Goal: Task Accomplishment & Management: Use online tool/utility

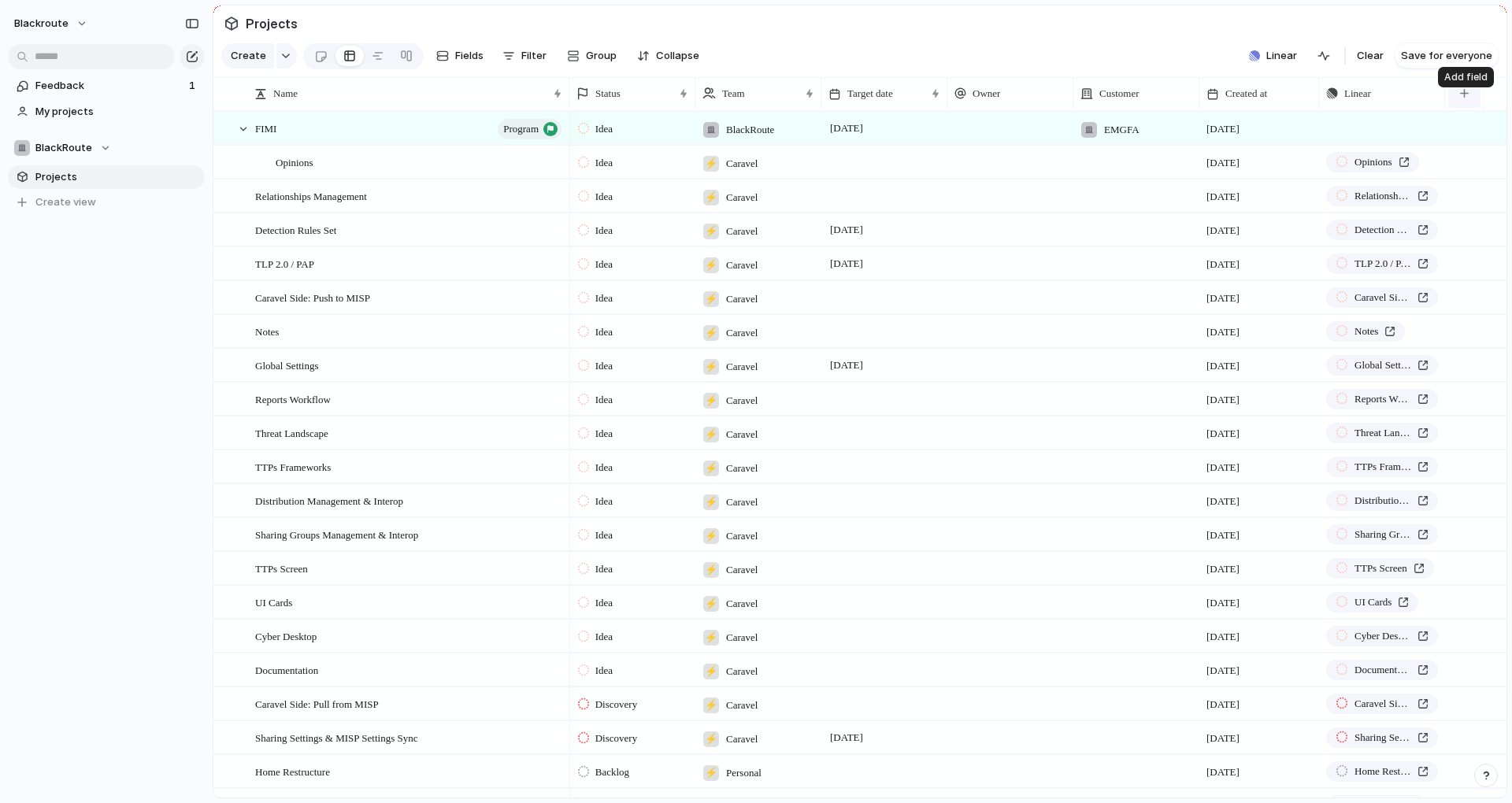
click at [1459, 97] on div "button" at bounding box center [1463, 92] width 9 height 9
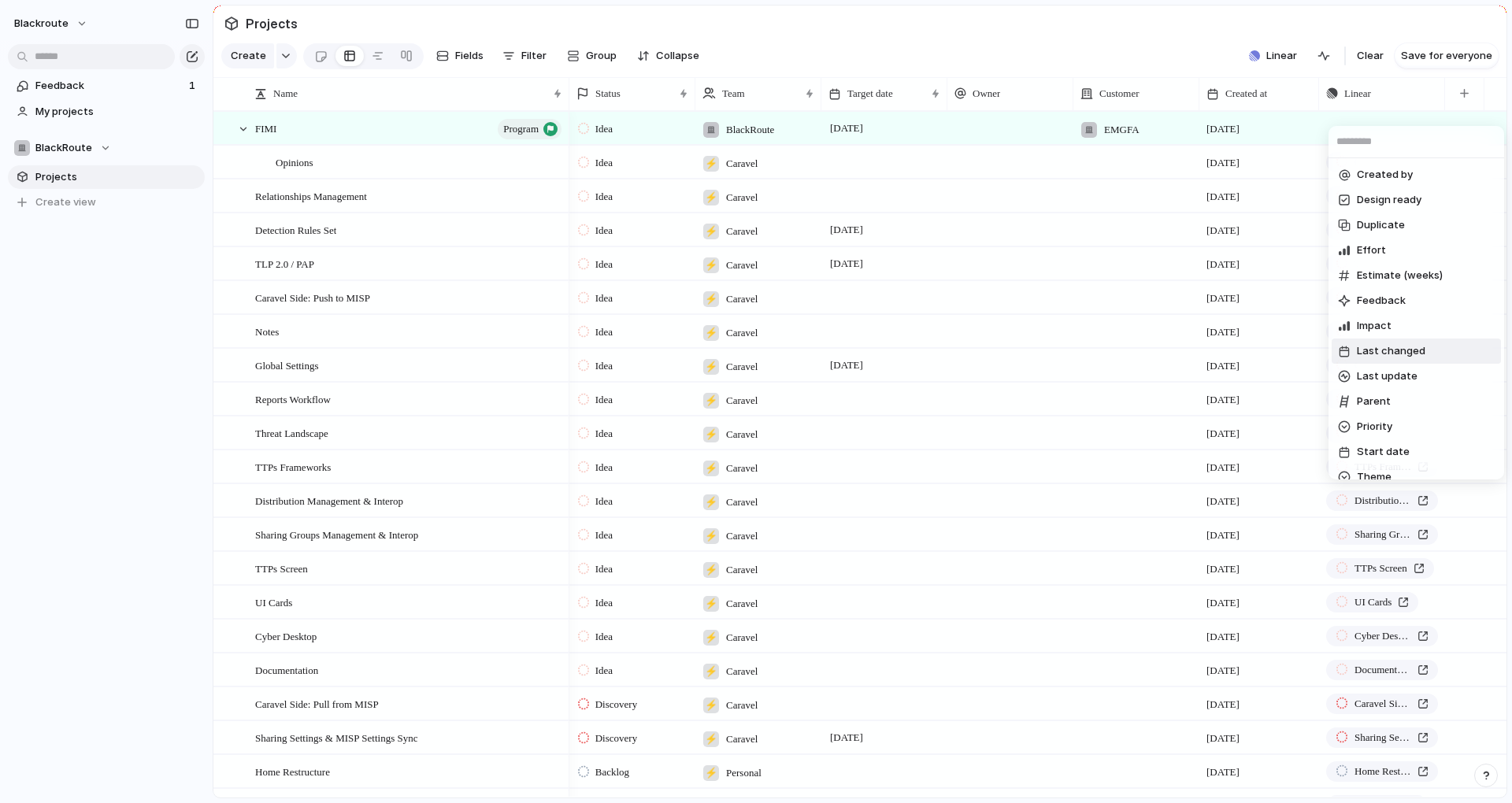
click at [1090, 18] on div "Created by Design ready Duplicate Effort Estimate (weeks) Feedback Impact Last …" at bounding box center [756, 401] width 1512 height 803
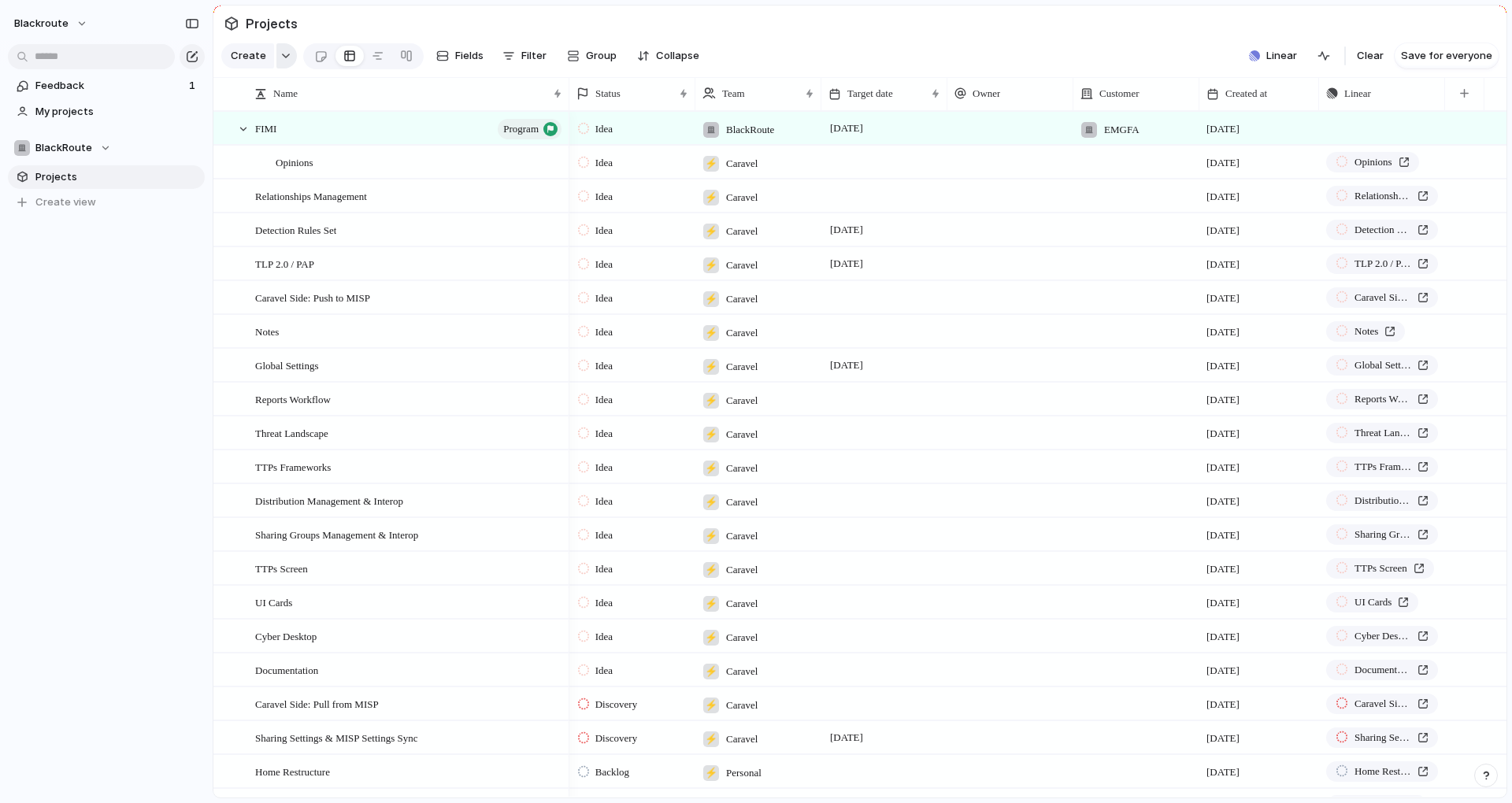
click at [280, 58] on div "button" at bounding box center [285, 55] width 11 height 6
click at [292, 134] on li "Goal" at bounding box center [310, 129] width 169 height 25
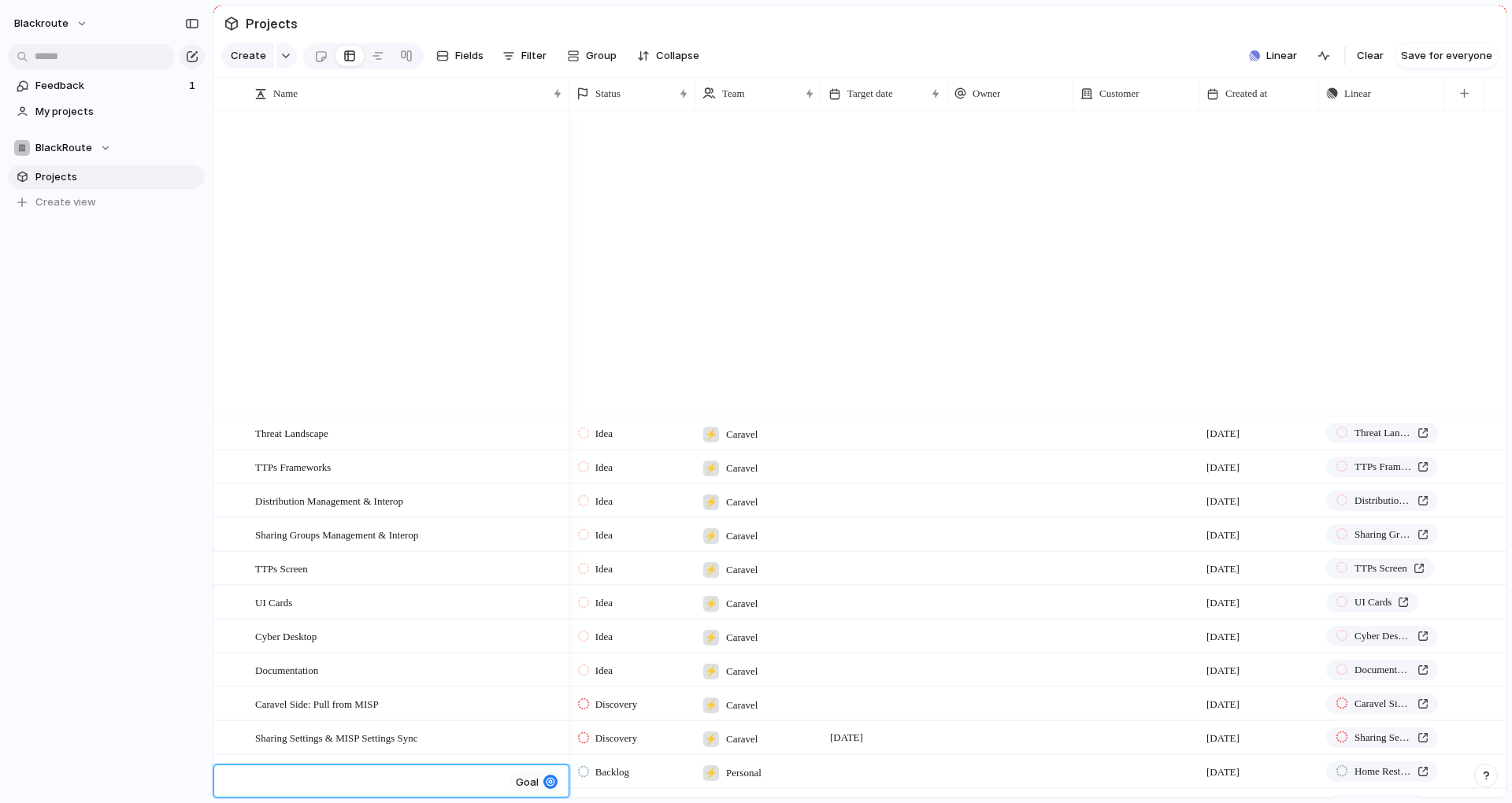
scroll to position [1323, 0]
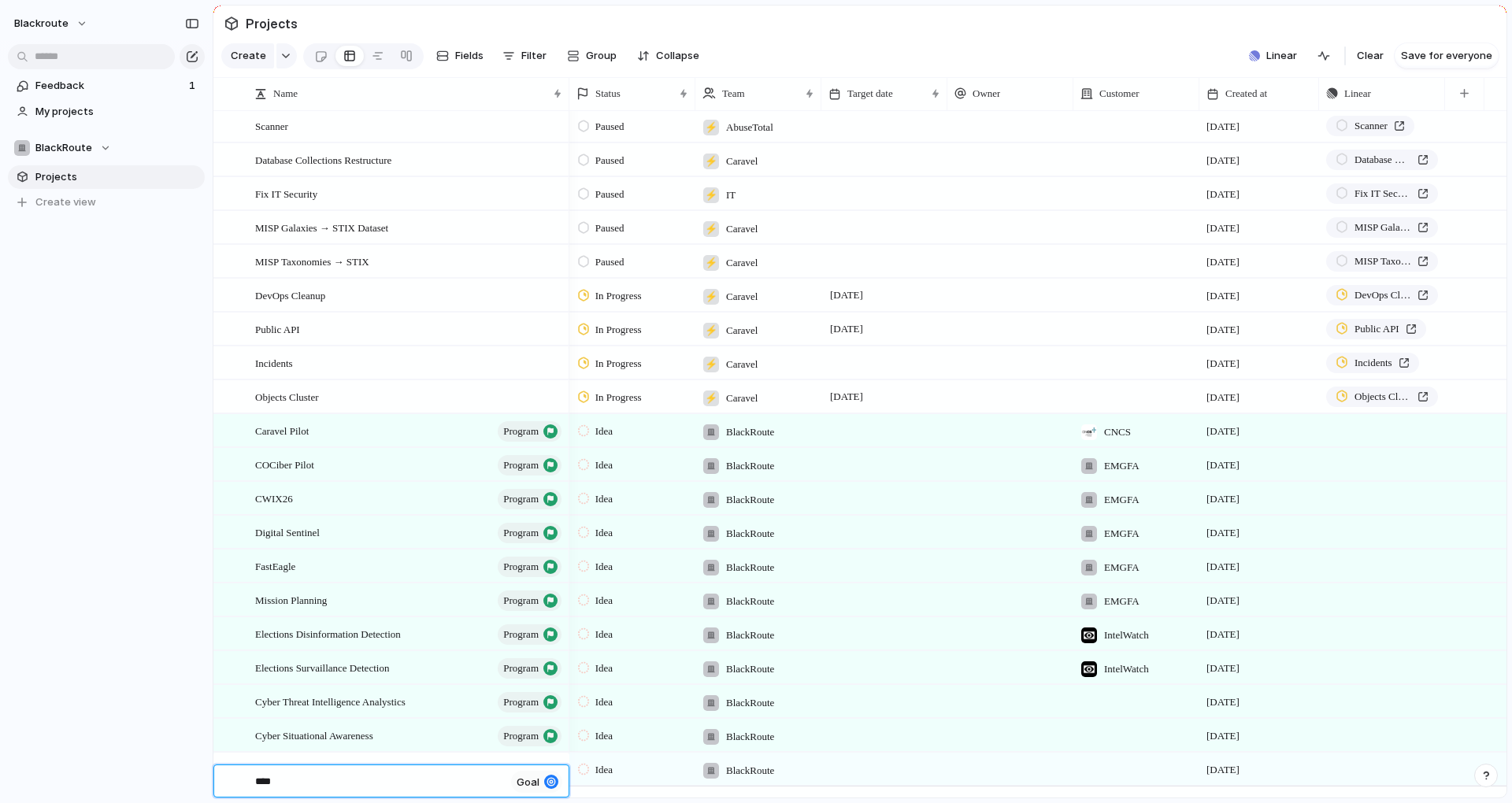
type textarea "*****"
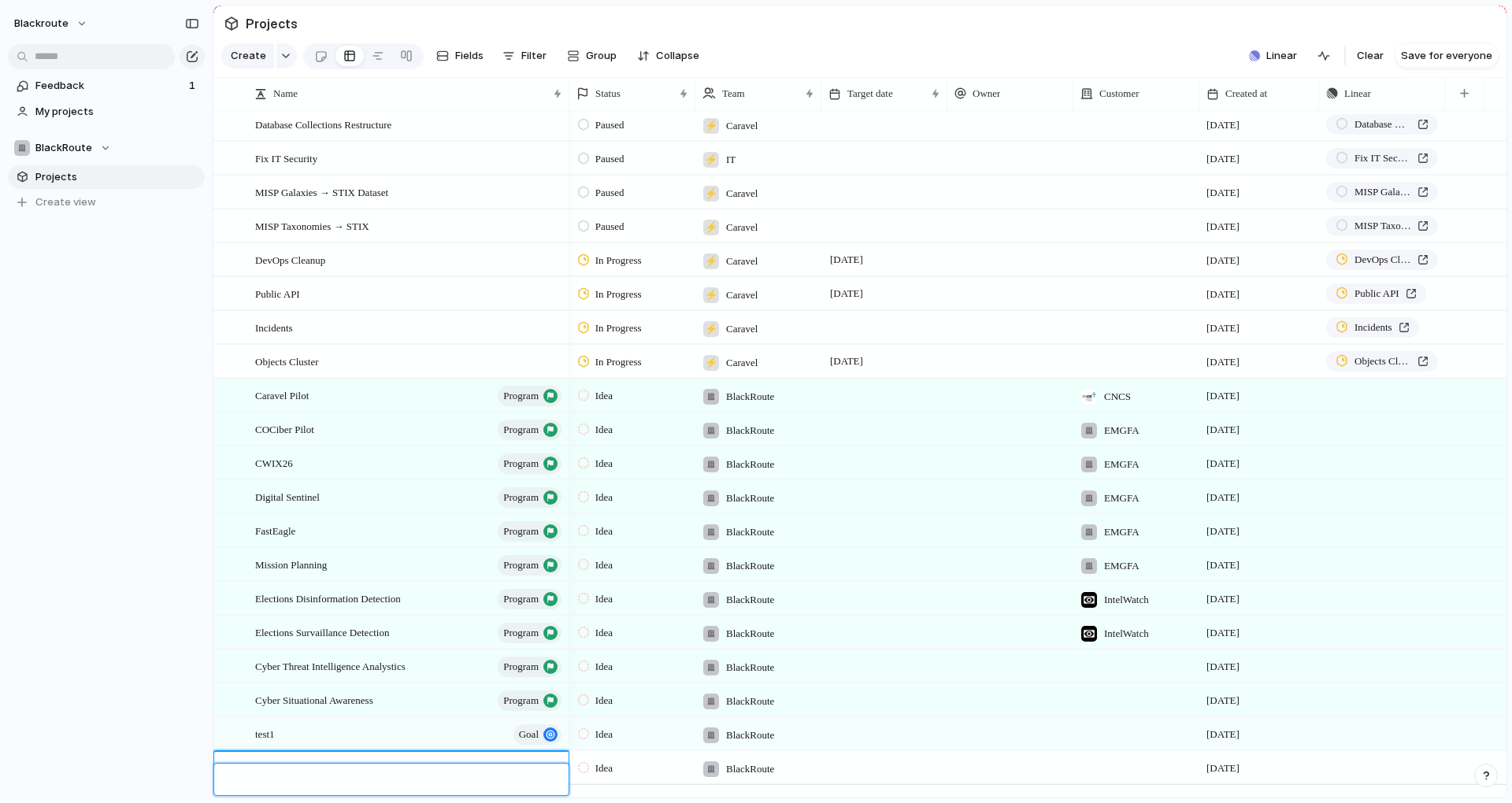
scroll to position [1358, 0]
type textarea "*"
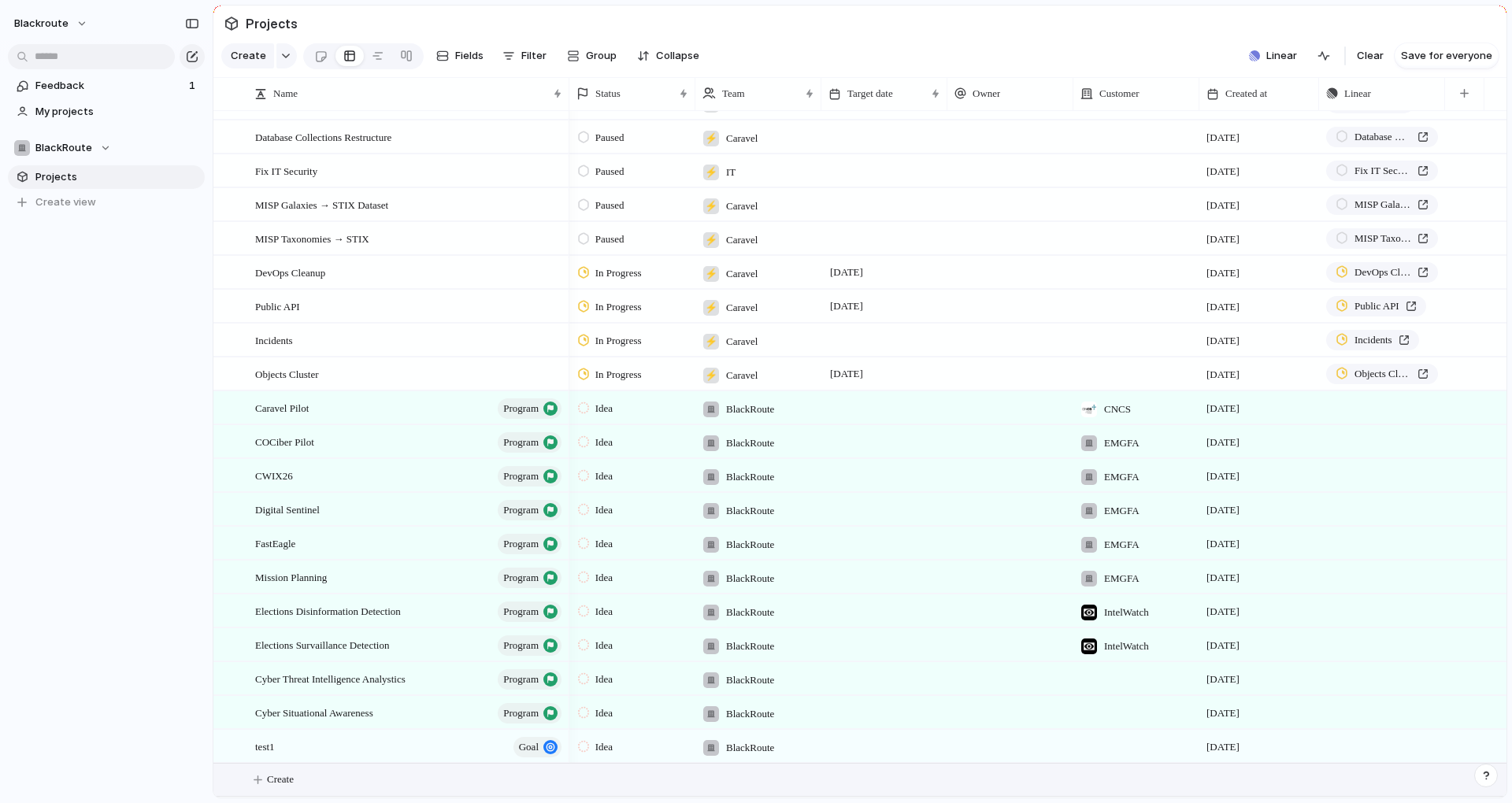
scroll to position [1357, 0]
click at [280, 59] on div "button" at bounding box center [285, 55] width 11 height 6
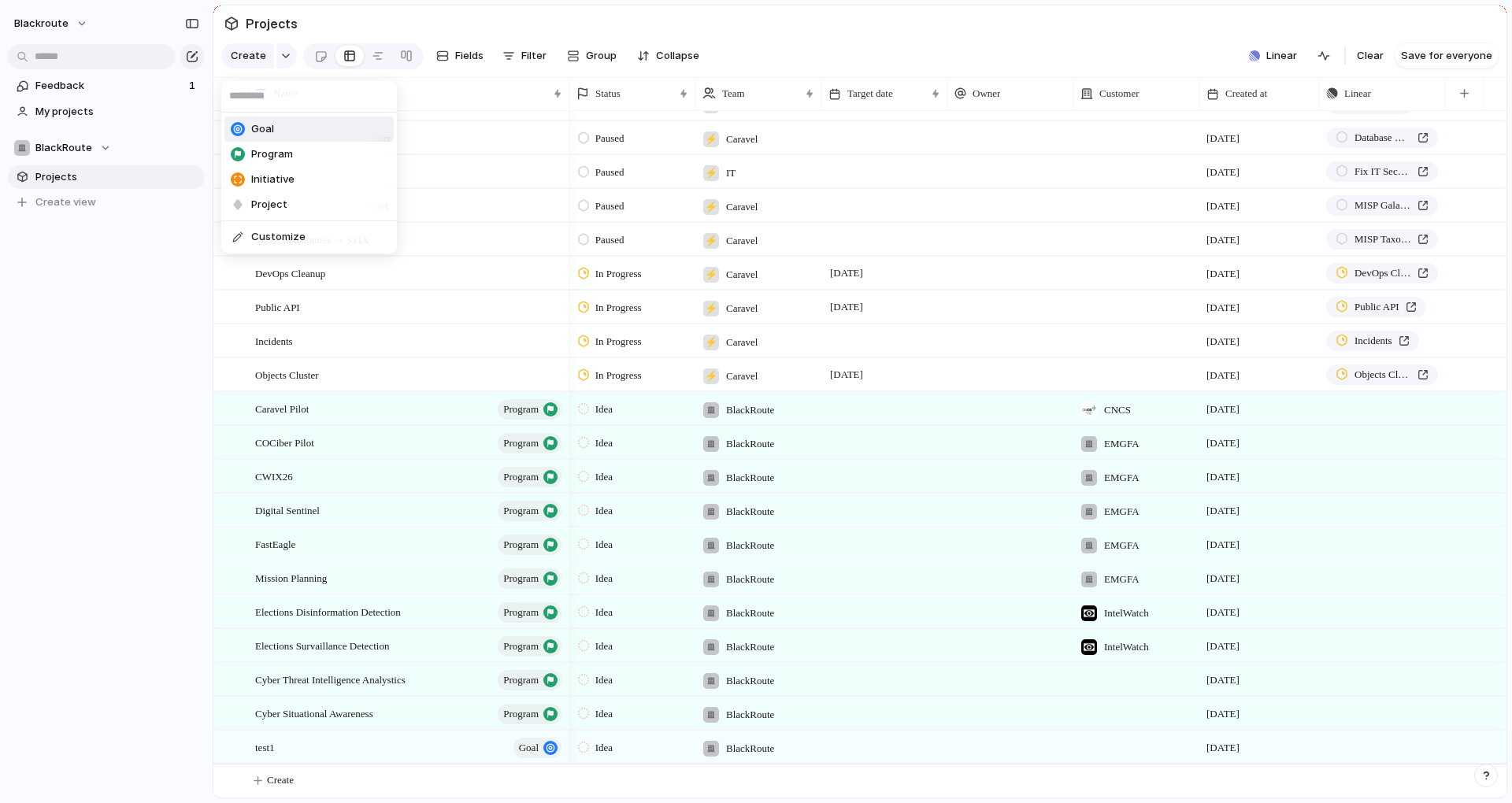
click at [278, 122] on li "Goal" at bounding box center [310, 129] width 169 height 25
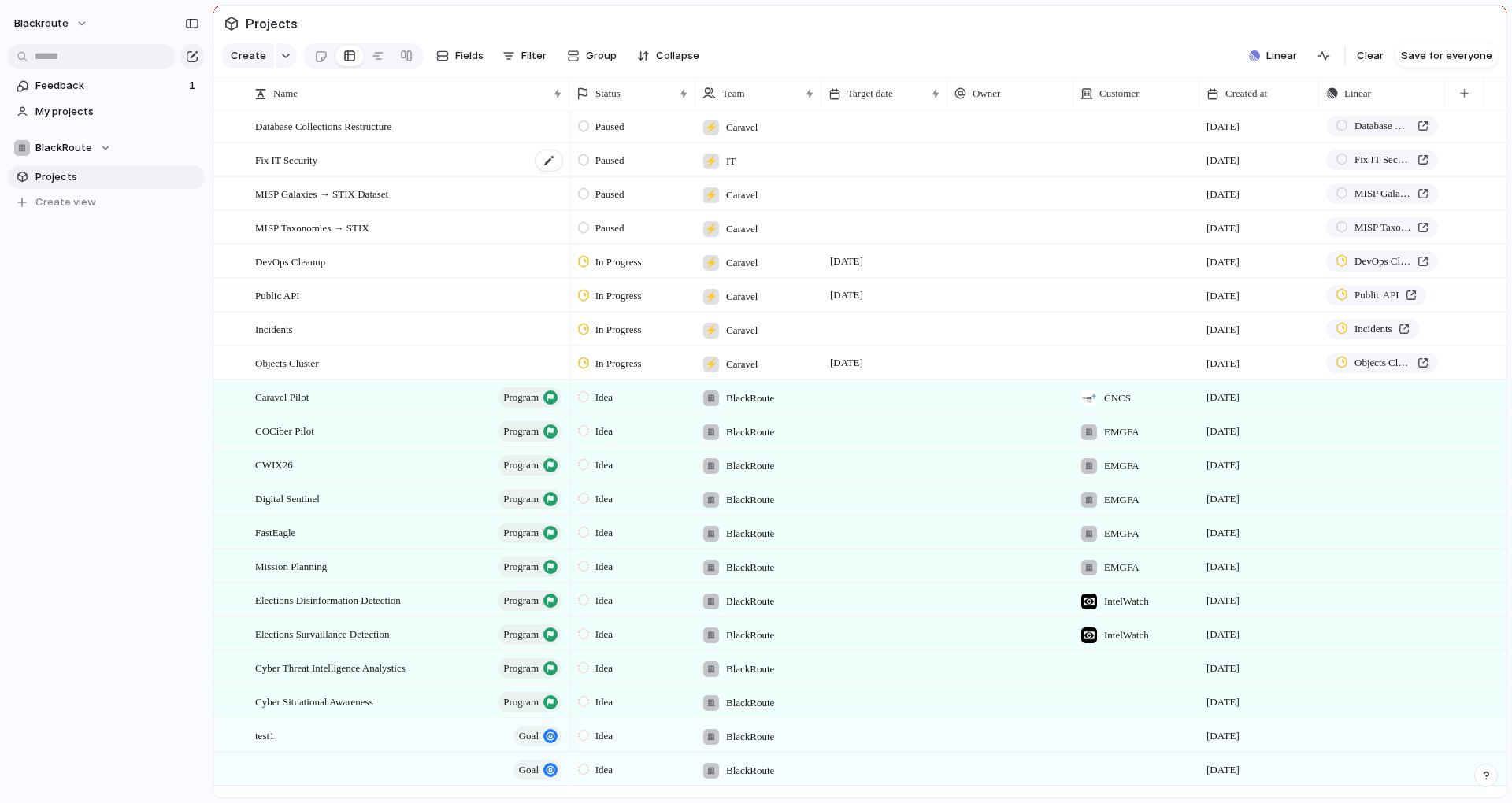
scroll to position [1358, 0]
type textarea "*****"
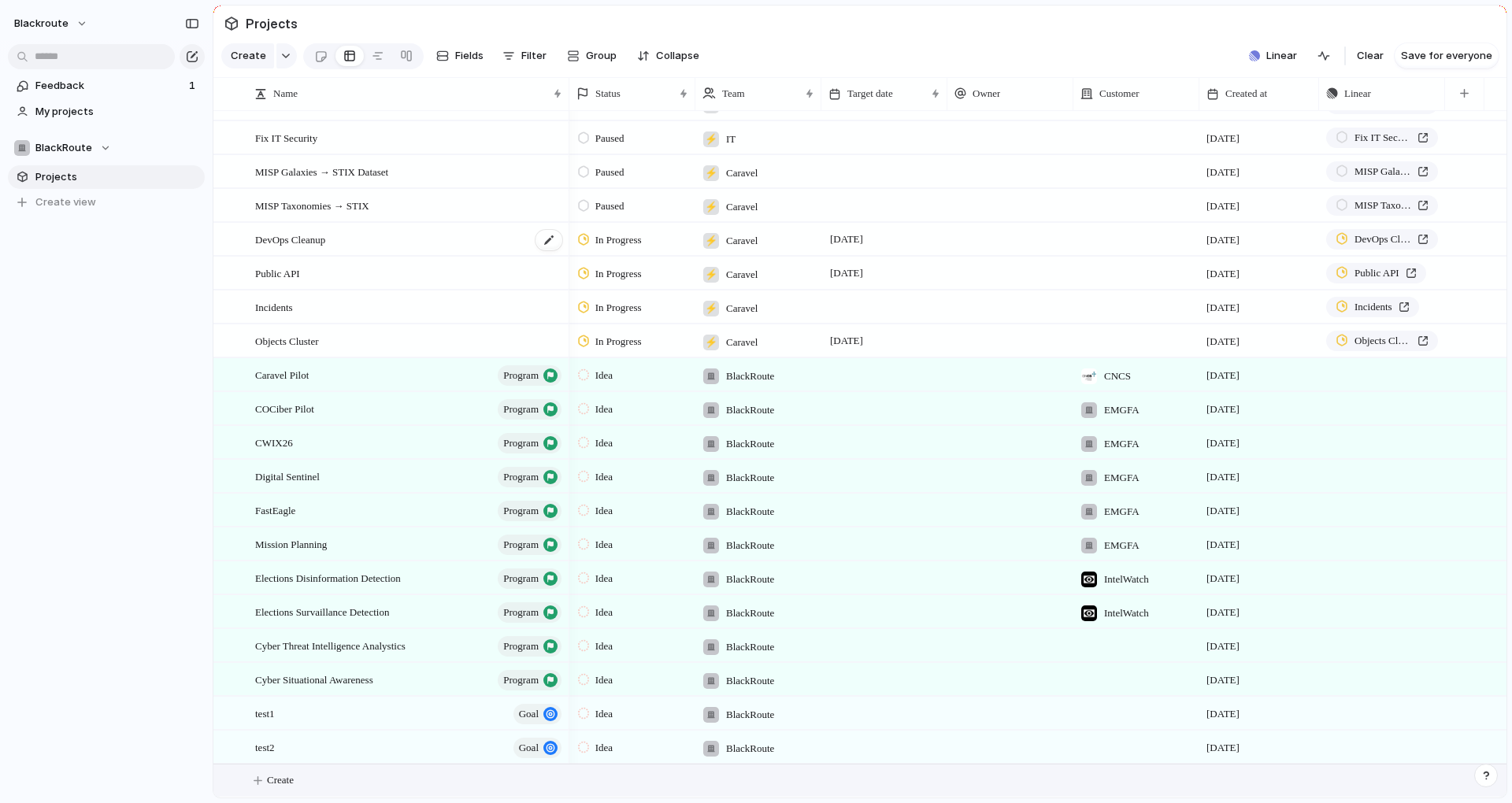
scroll to position [966, 0]
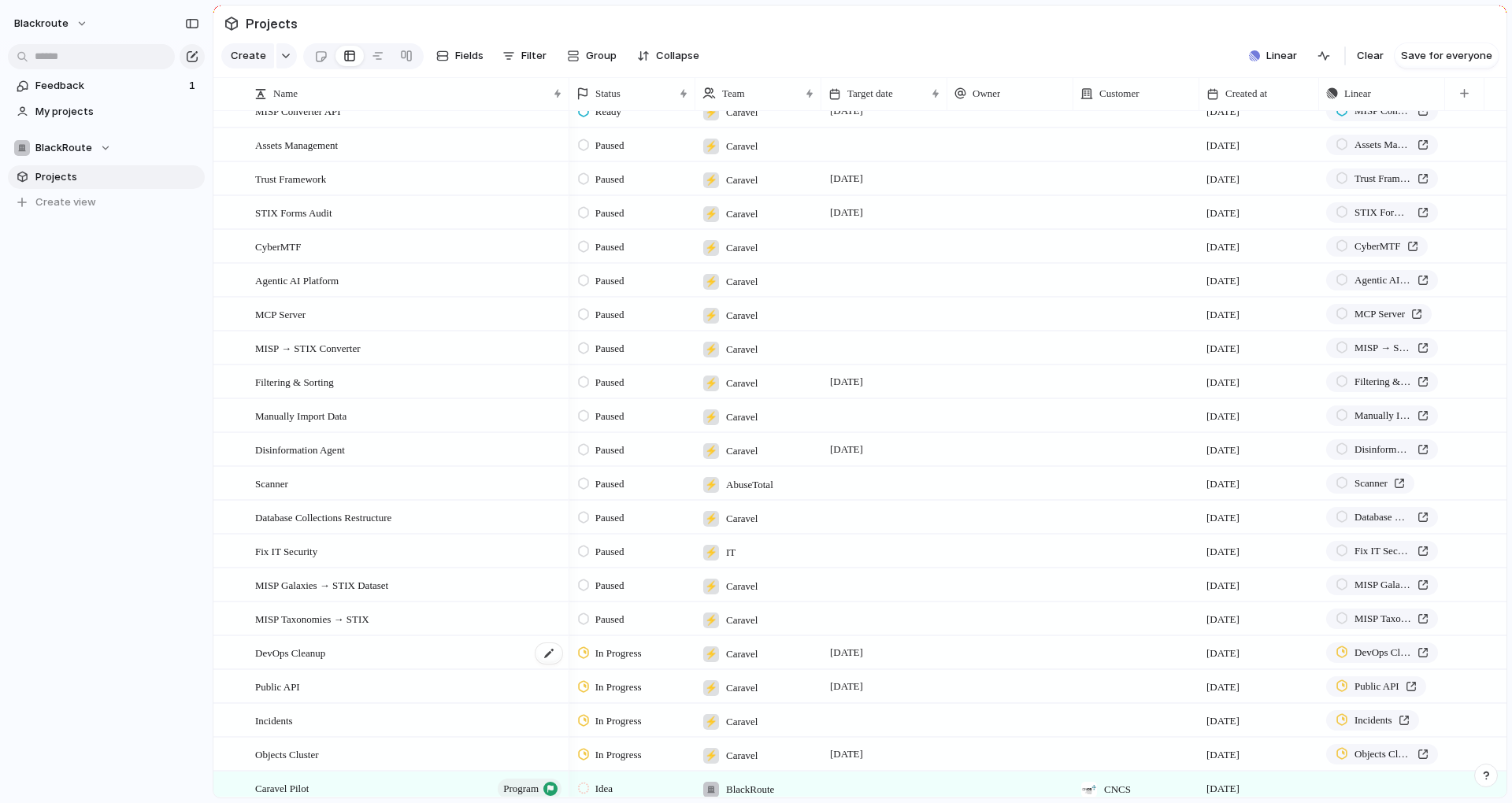
click at [323, 652] on div "DevOps Cleanup" at bounding box center [409, 652] width 309 height 32
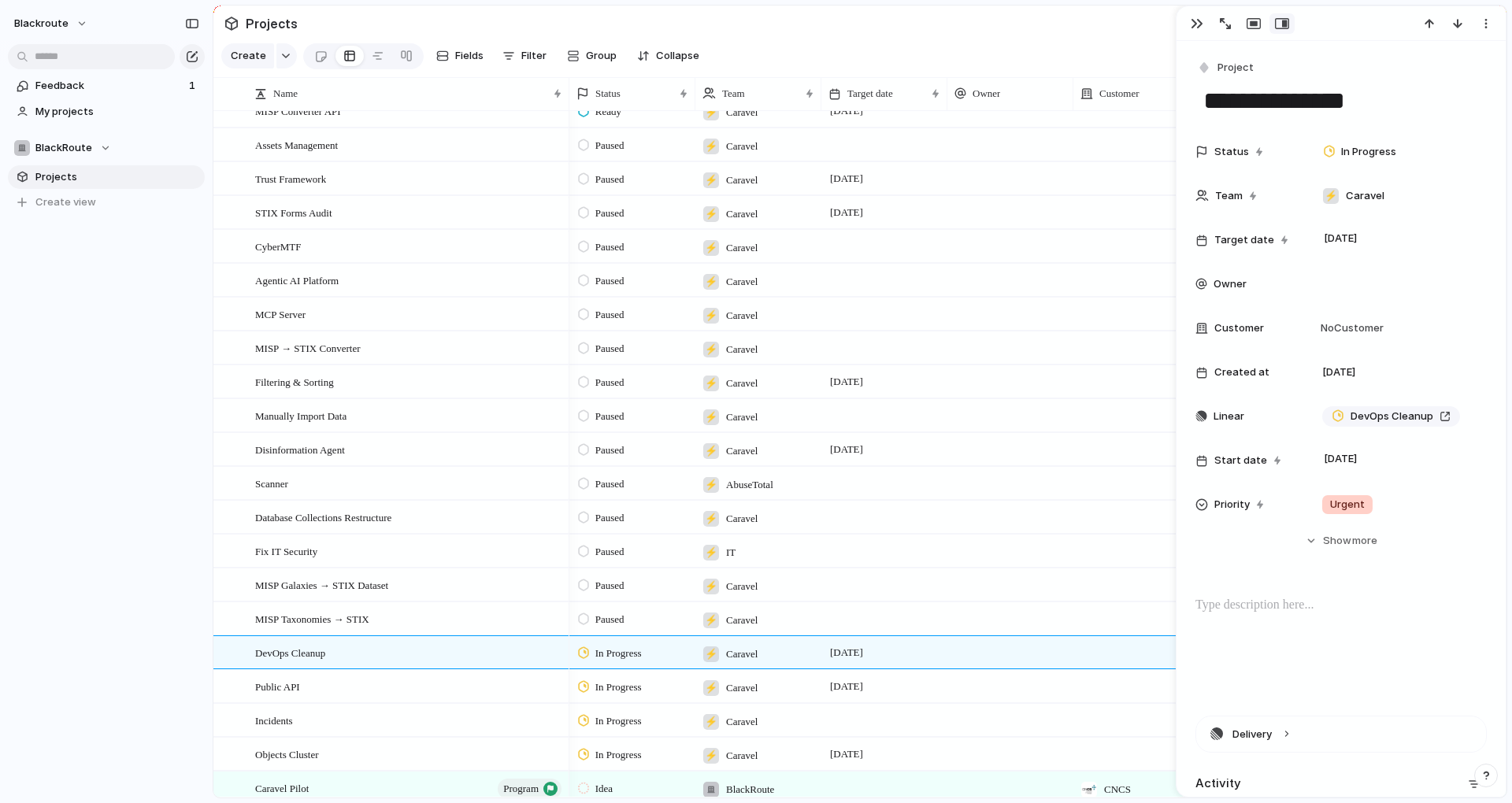
scroll to position [1390, 0]
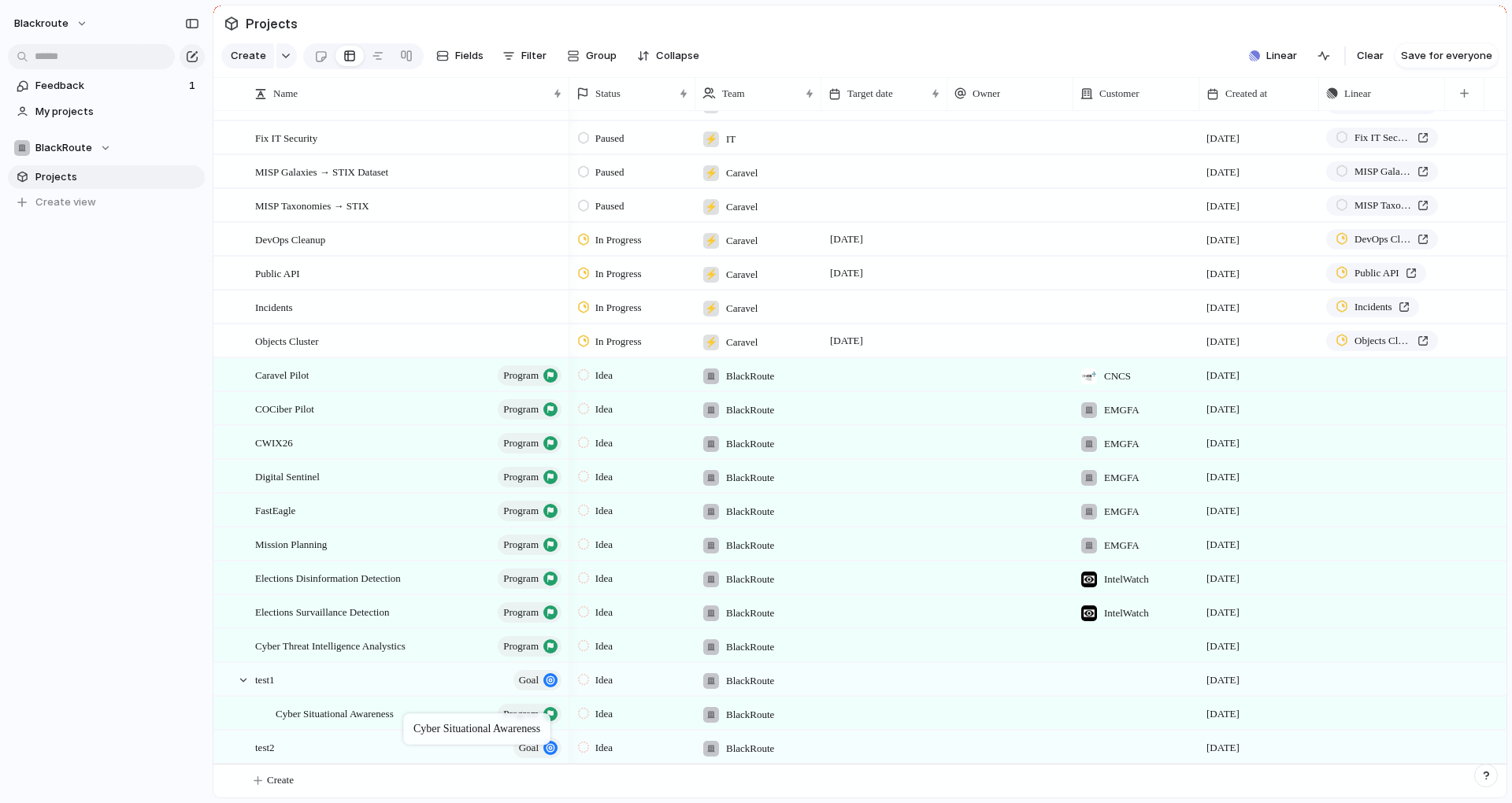
drag, startPoint x: 382, startPoint y: 682, endPoint x: 411, endPoint y: 716, distance: 44.7
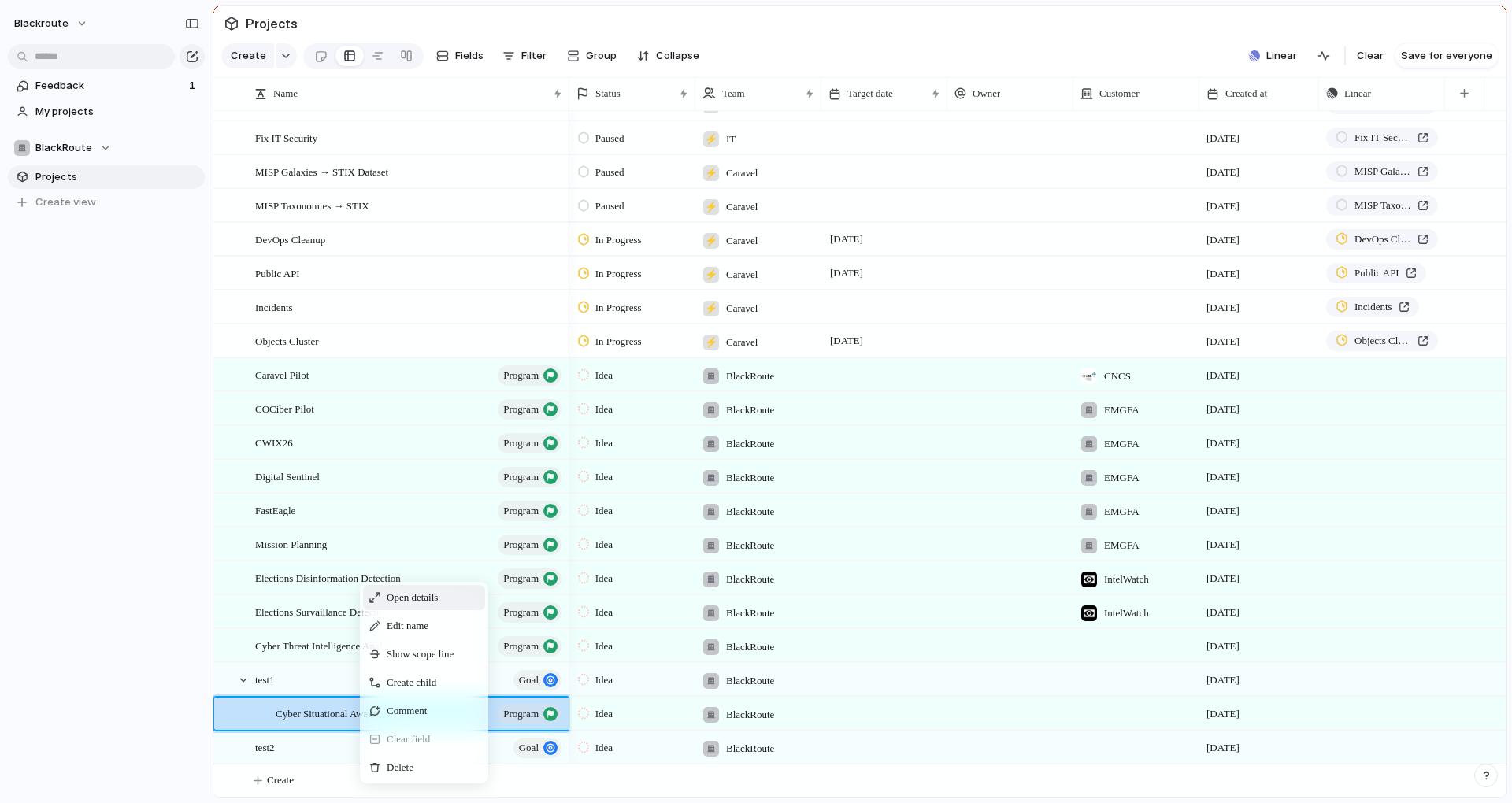
click at [418, 605] on span "Open details" at bounding box center [412, 598] width 52 height 16
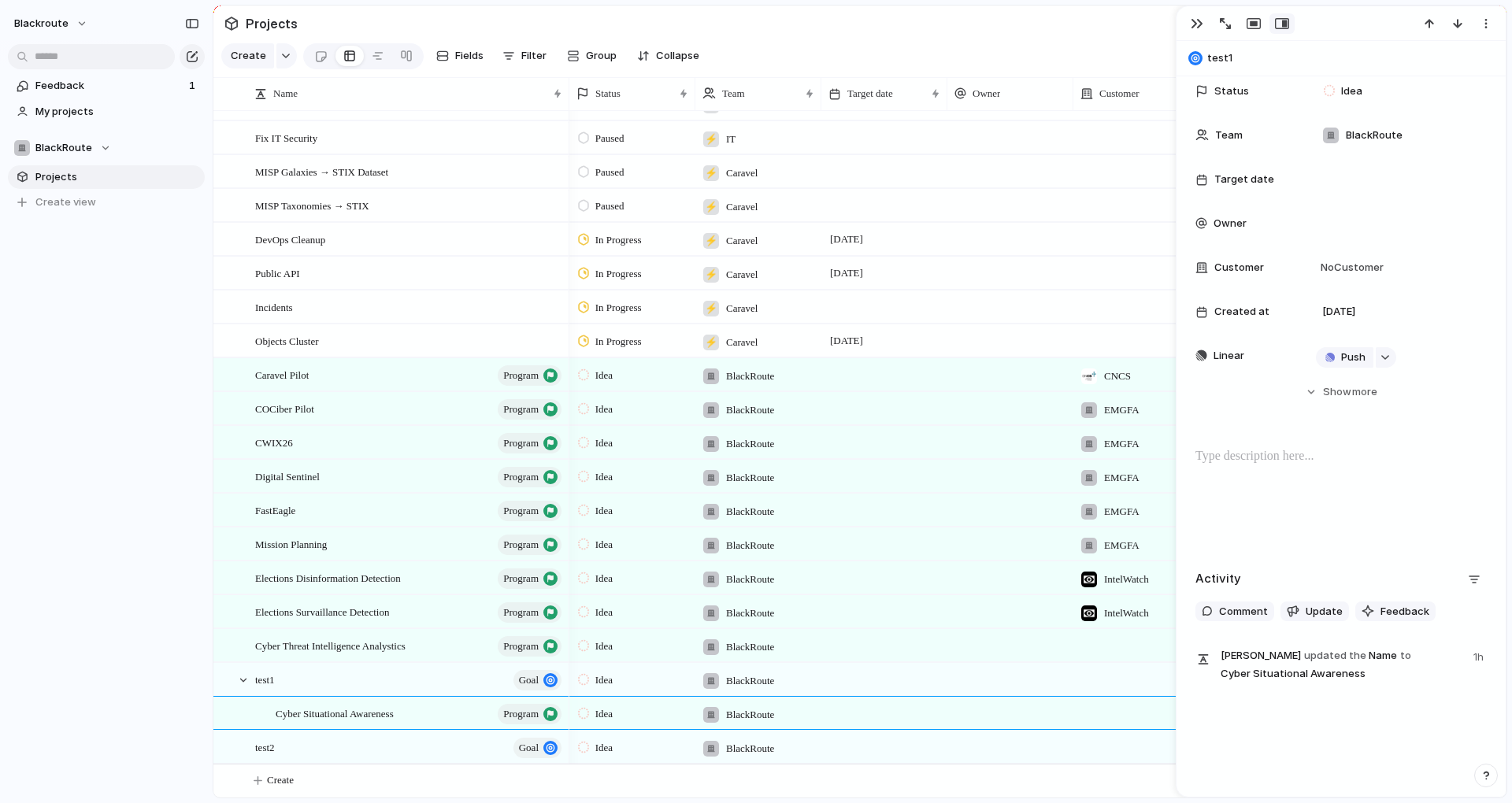
scroll to position [138, 0]
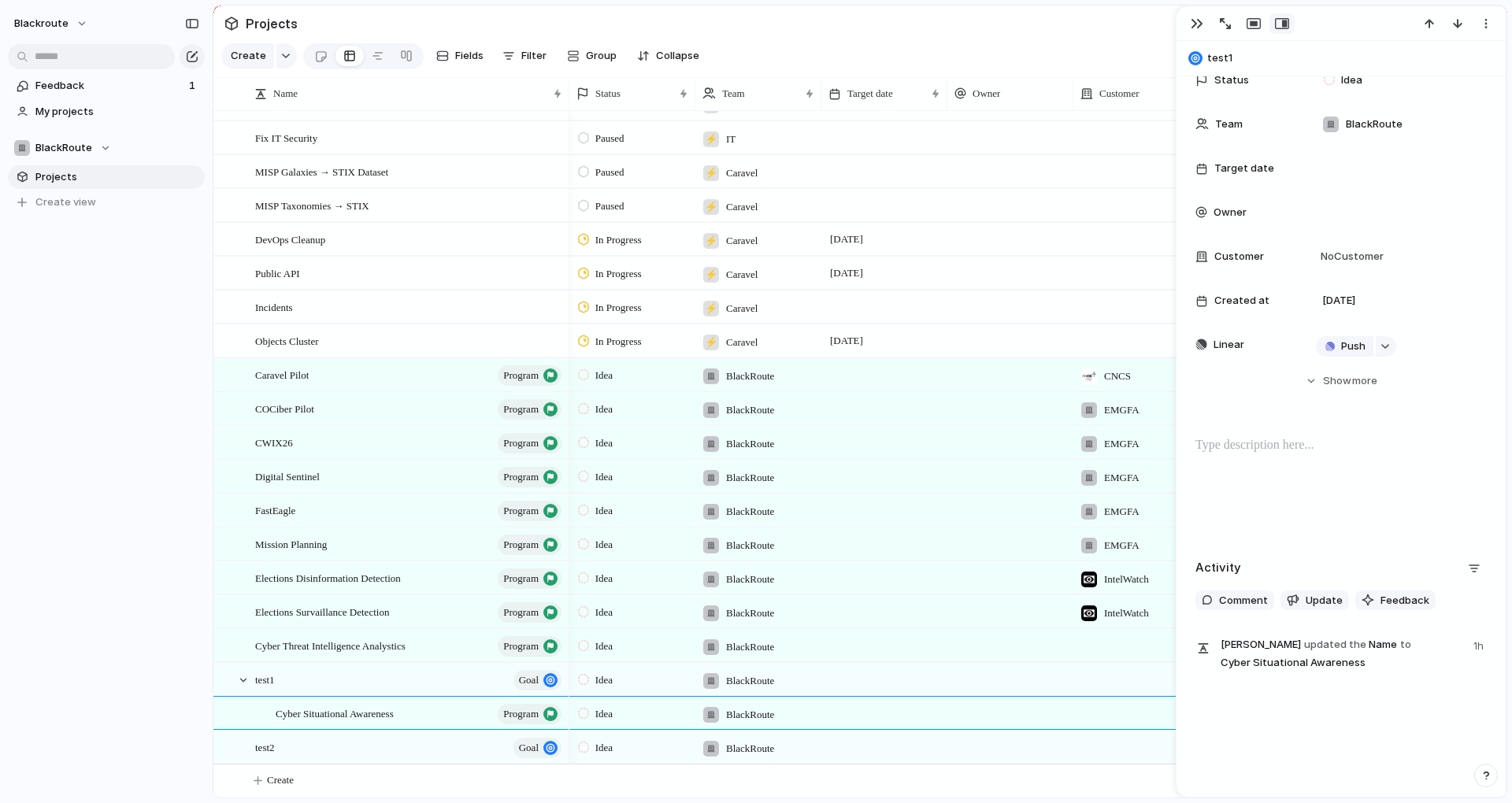
click at [1347, 364] on div "Status Idea Team BlackRoute Target date Owner Customer No Customer Created at 2…" at bounding box center [1341, 226] width 291 height 324
click at [1340, 374] on span "Show" at bounding box center [1337, 381] width 28 height 16
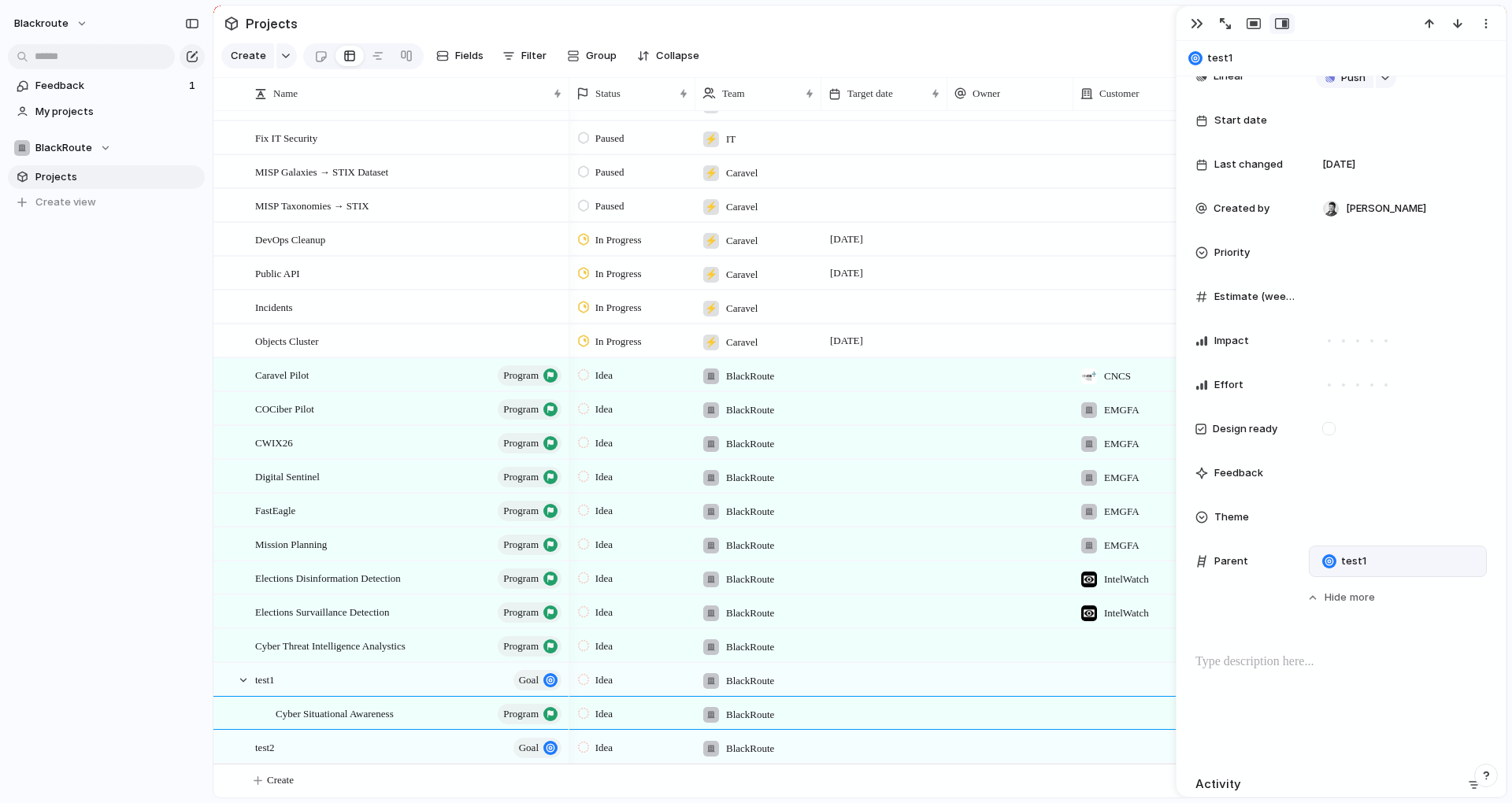
scroll to position [421, 0]
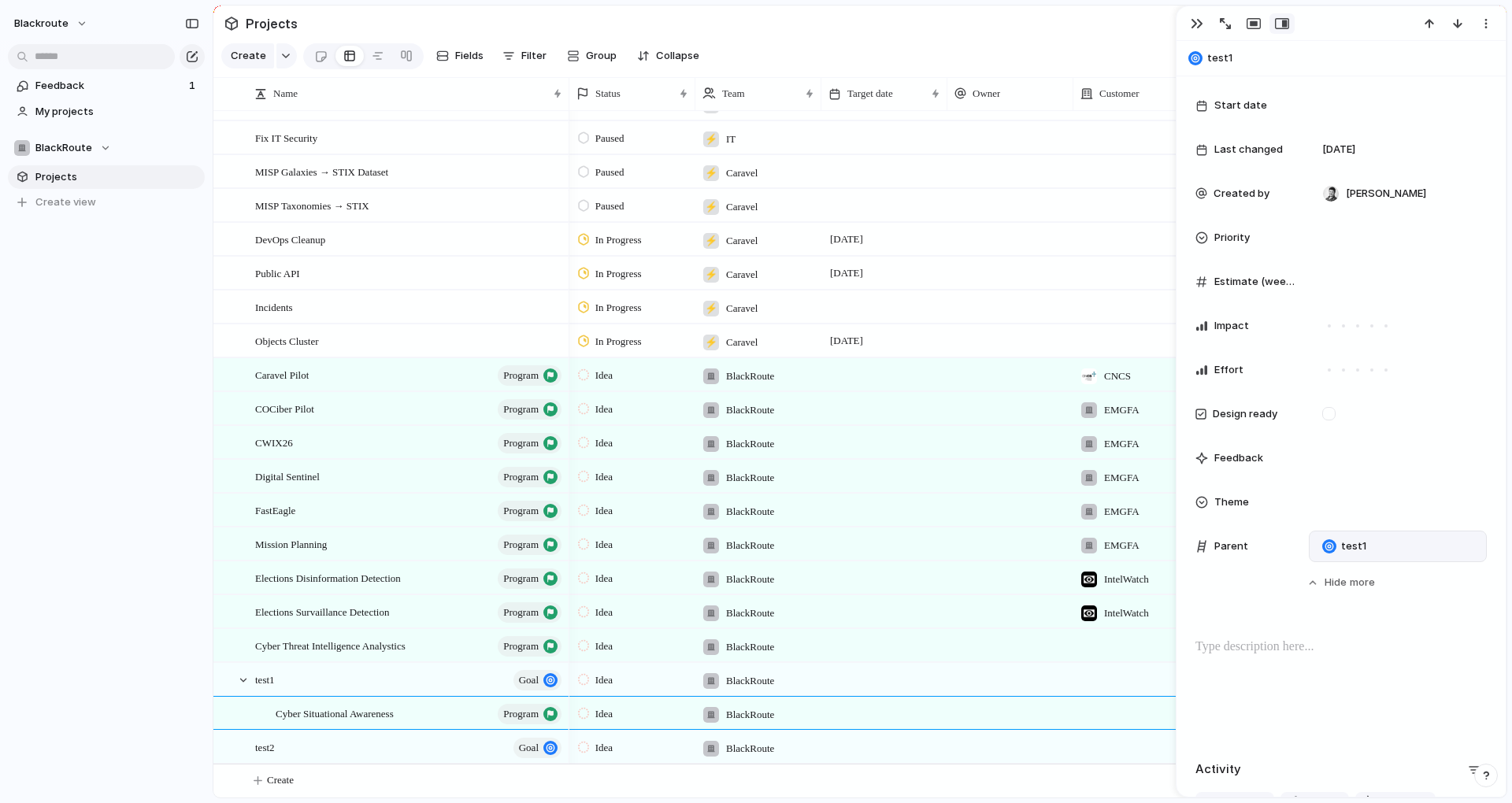
click at [1402, 546] on div "test1" at bounding box center [1397, 546] width 164 height 18
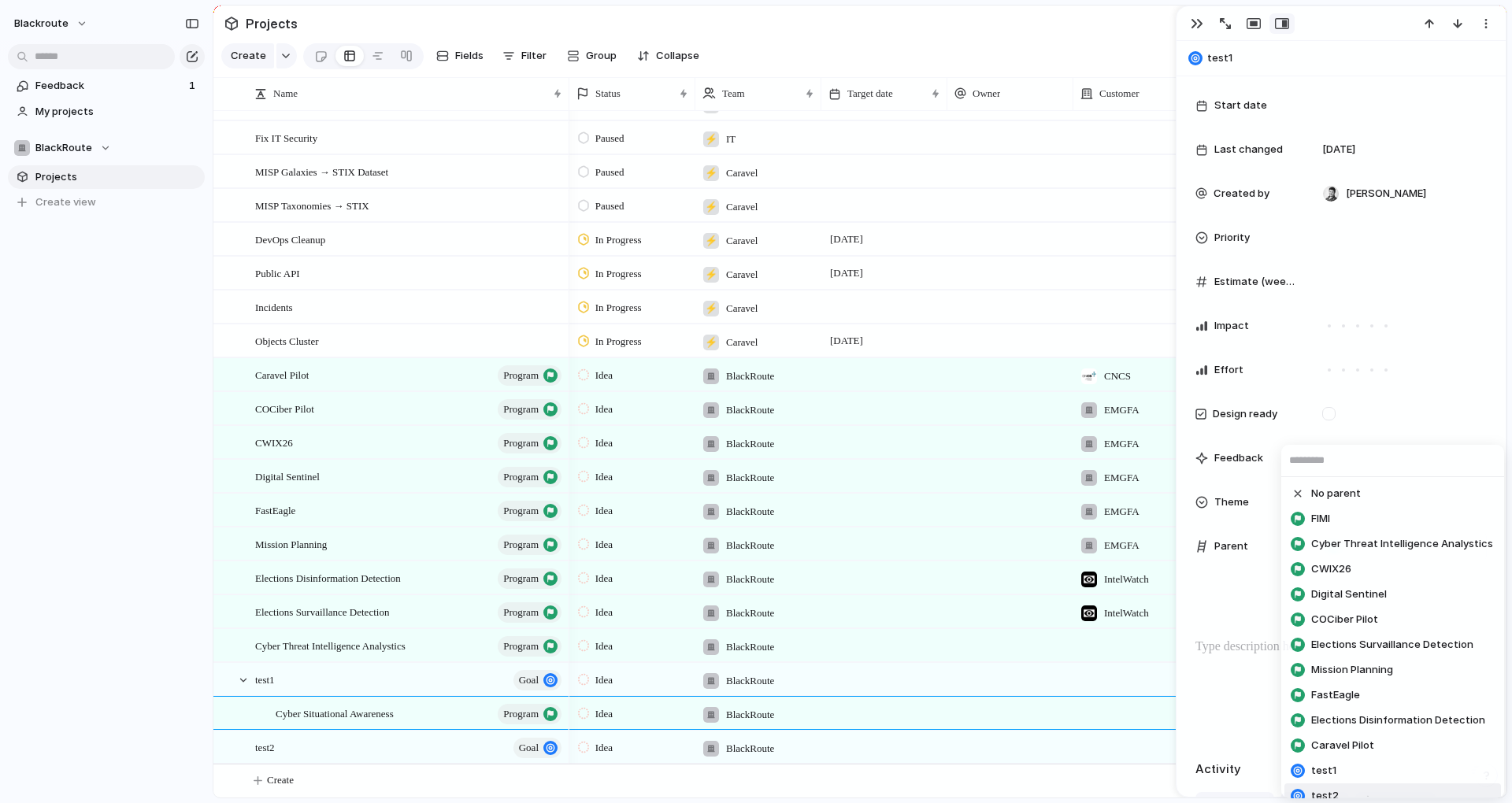
click at [1332, 794] on span "test2" at bounding box center [1325, 796] width 27 height 16
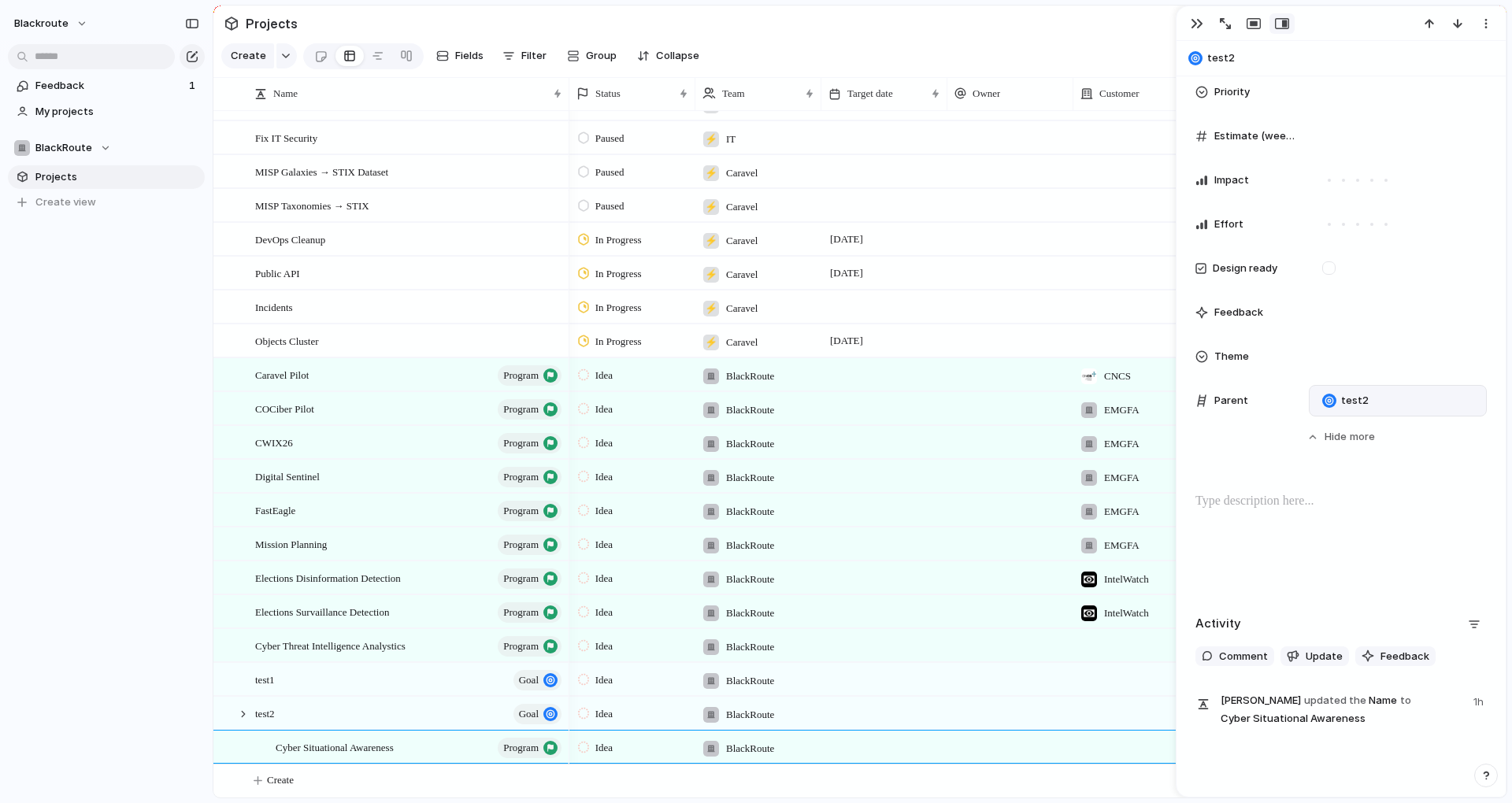
scroll to position [623, 0]
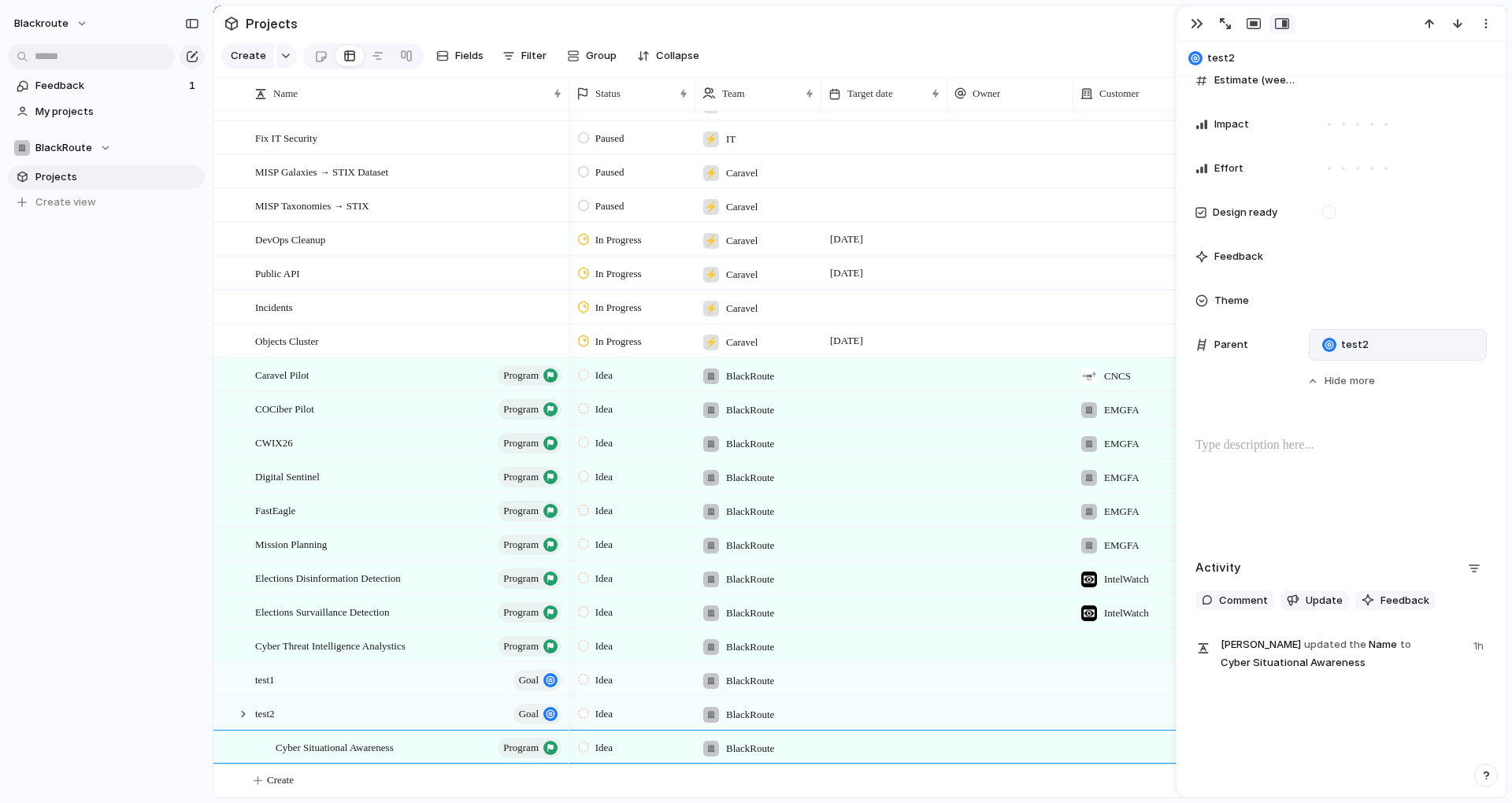
click at [59, 418] on div "blackroute Feedback 1 My projects BlackRoute Projects To pick up a draggable it…" at bounding box center [106, 401] width 212 height 803
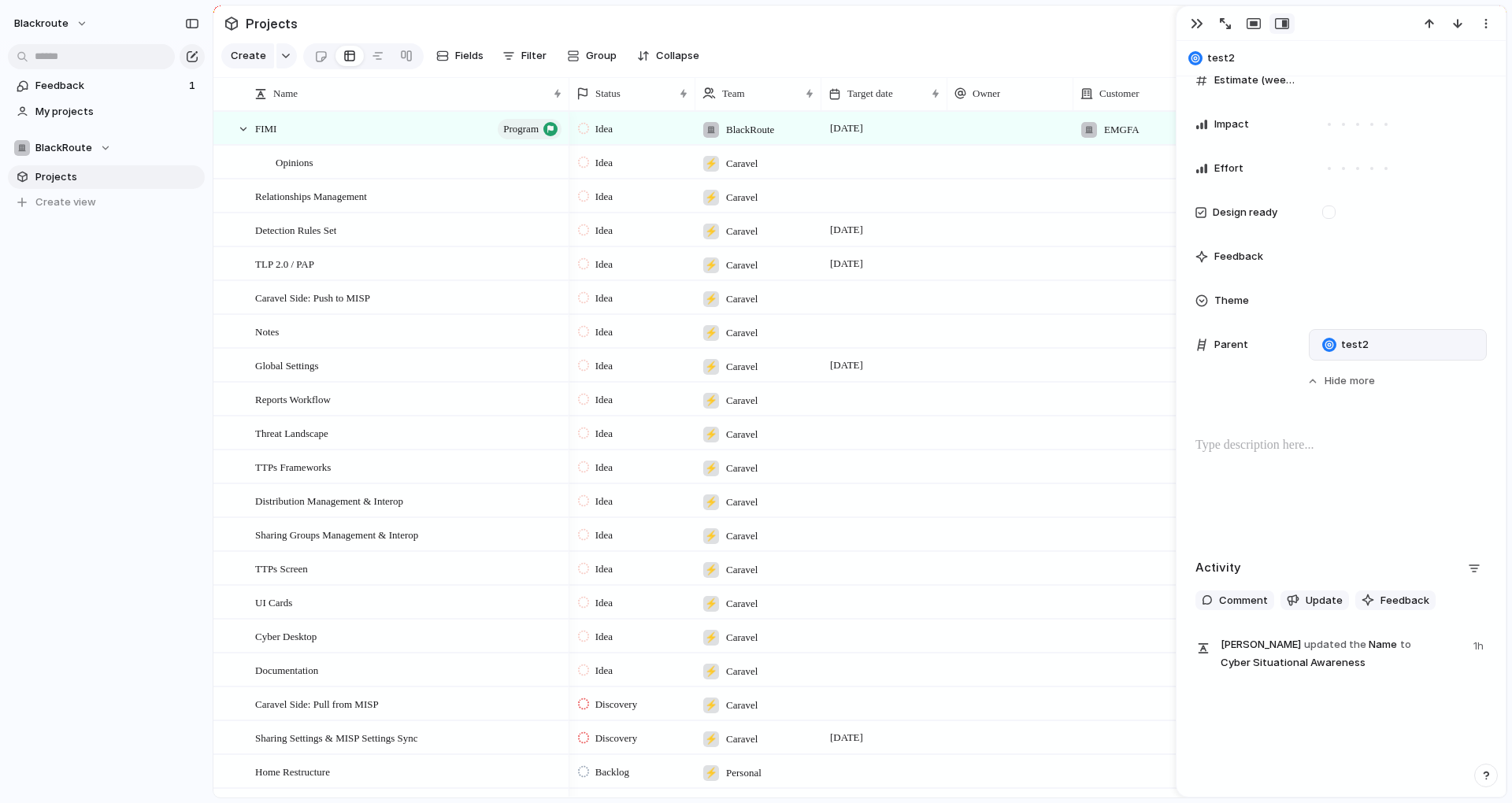
click at [48, 377] on div "blackroute Feedback 1 My projects BlackRoute Projects To pick up a draggable it…" at bounding box center [106, 401] width 212 height 803
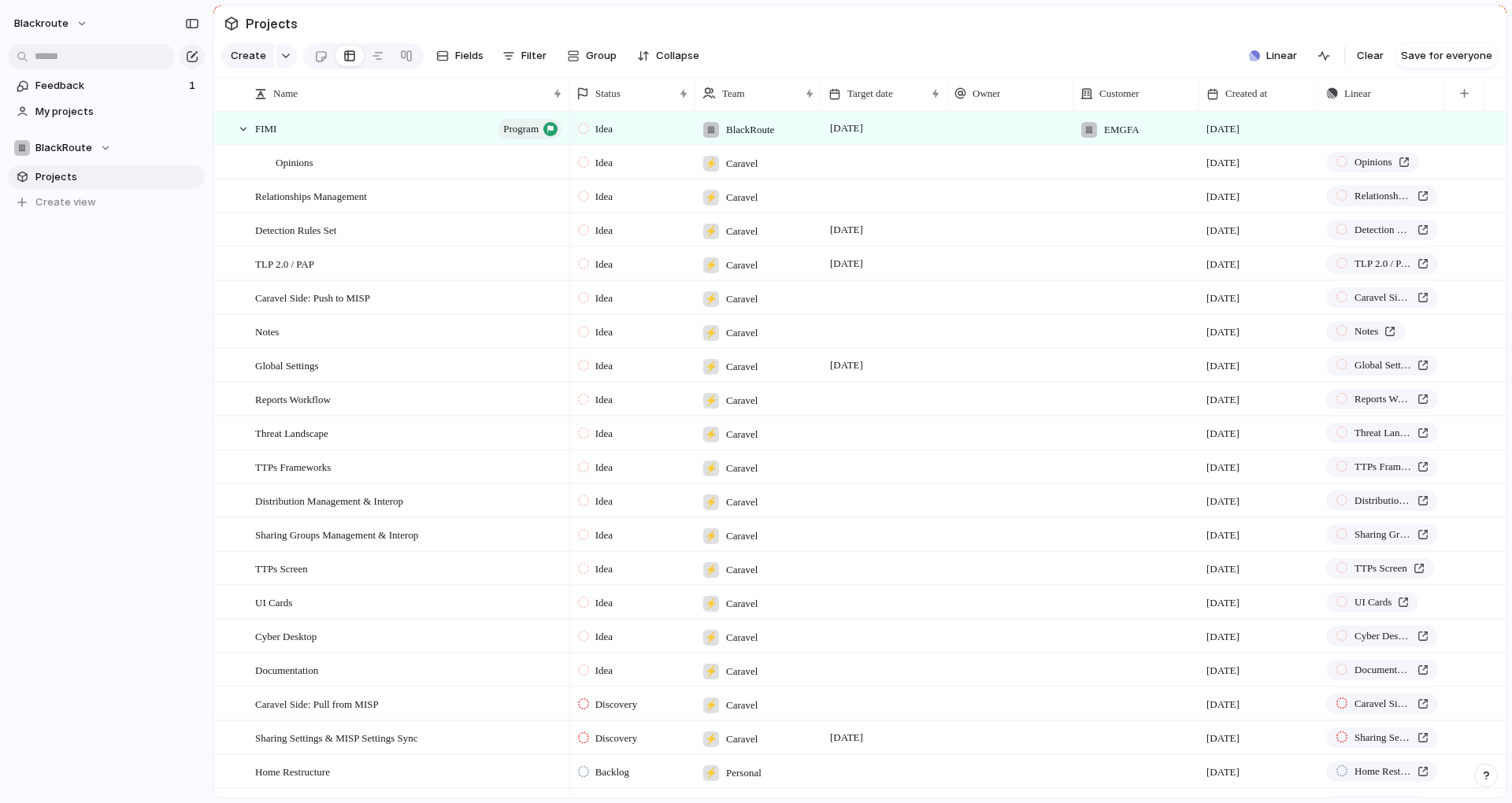
click at [1484, 776] on div "button" at bounding box center [1486, 775] width 11 height 11
click at [1415, 663] on button "Live chat 7 hrs" at bounding box center [1415, 663] width 158 height 25
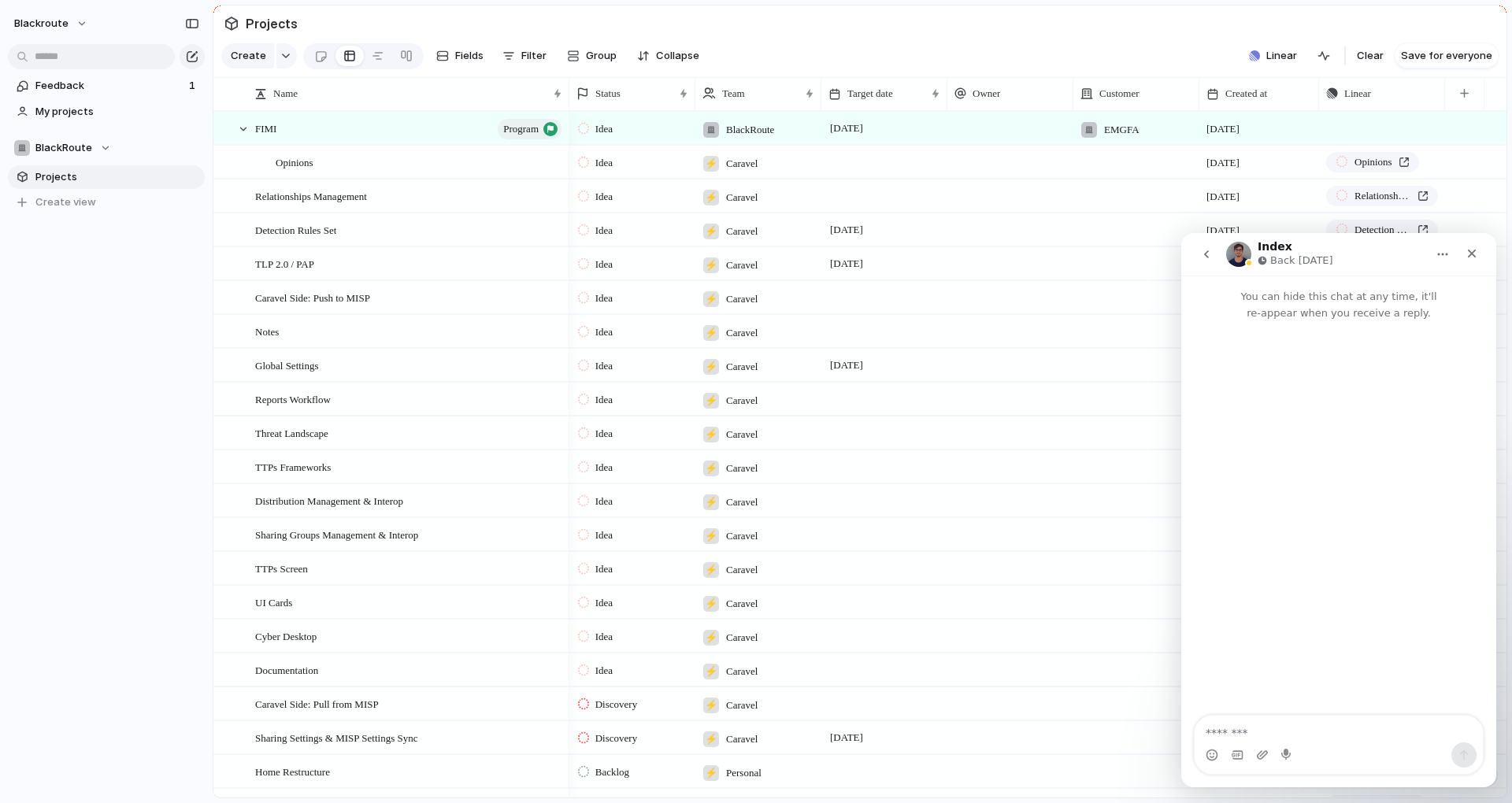
click at [1282, 748] on div "Intercom messenger" at bounding box center [1287, 755] width 13 height 25
click at [1297, 735] on textarea "Message…" at bounding box center [1339, 728] width 288 height 26
click at [1449, 252] on button "Home" at bounding box center [1442, 254] width 30 height 30
click at [1420, 292] on div "Expand window" at bounding box center [1404, 294] width 87 height 17
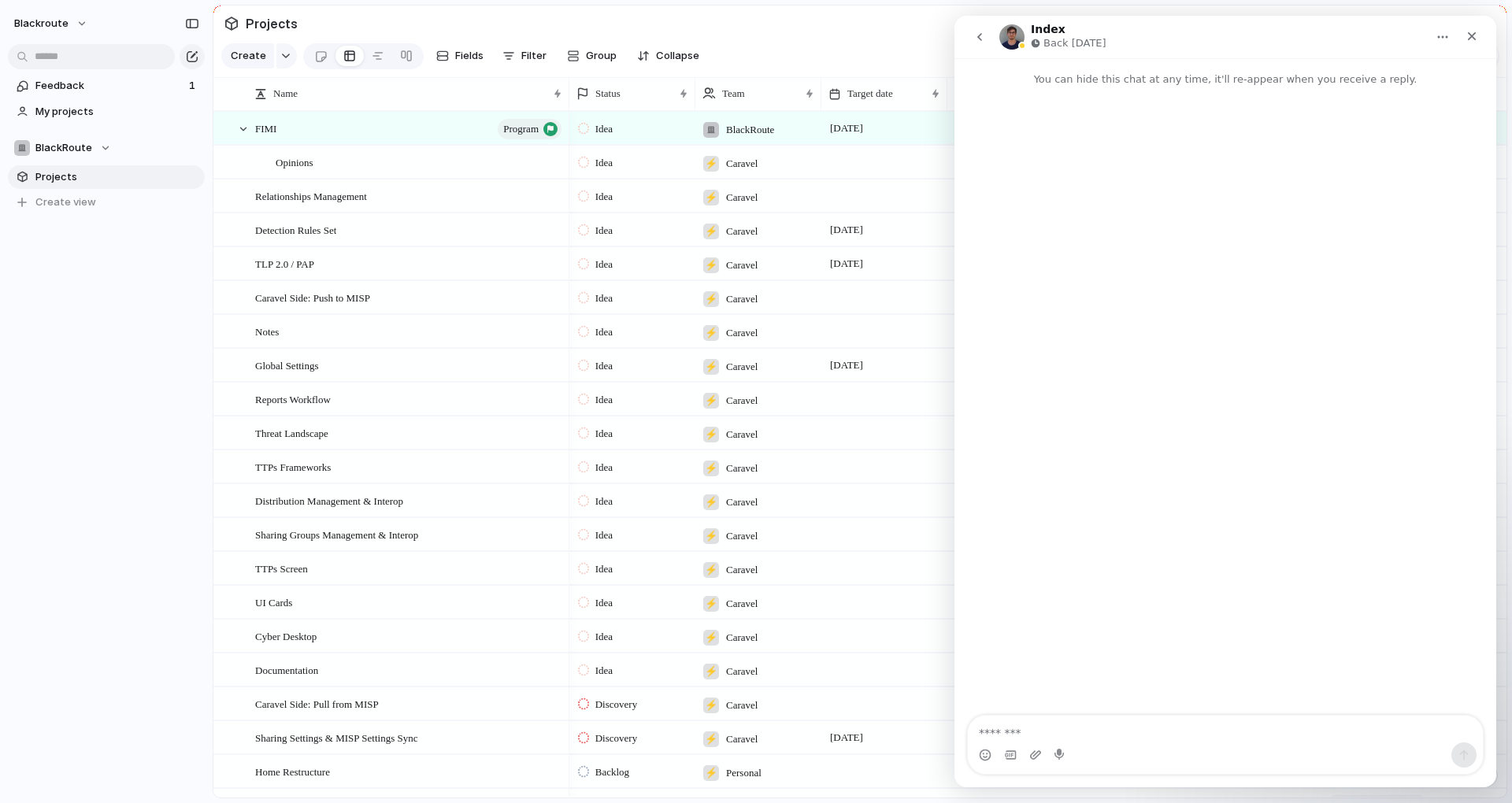
click at [968, 37] on button "go back" at bounding box center [979, 37] width 30 height 30
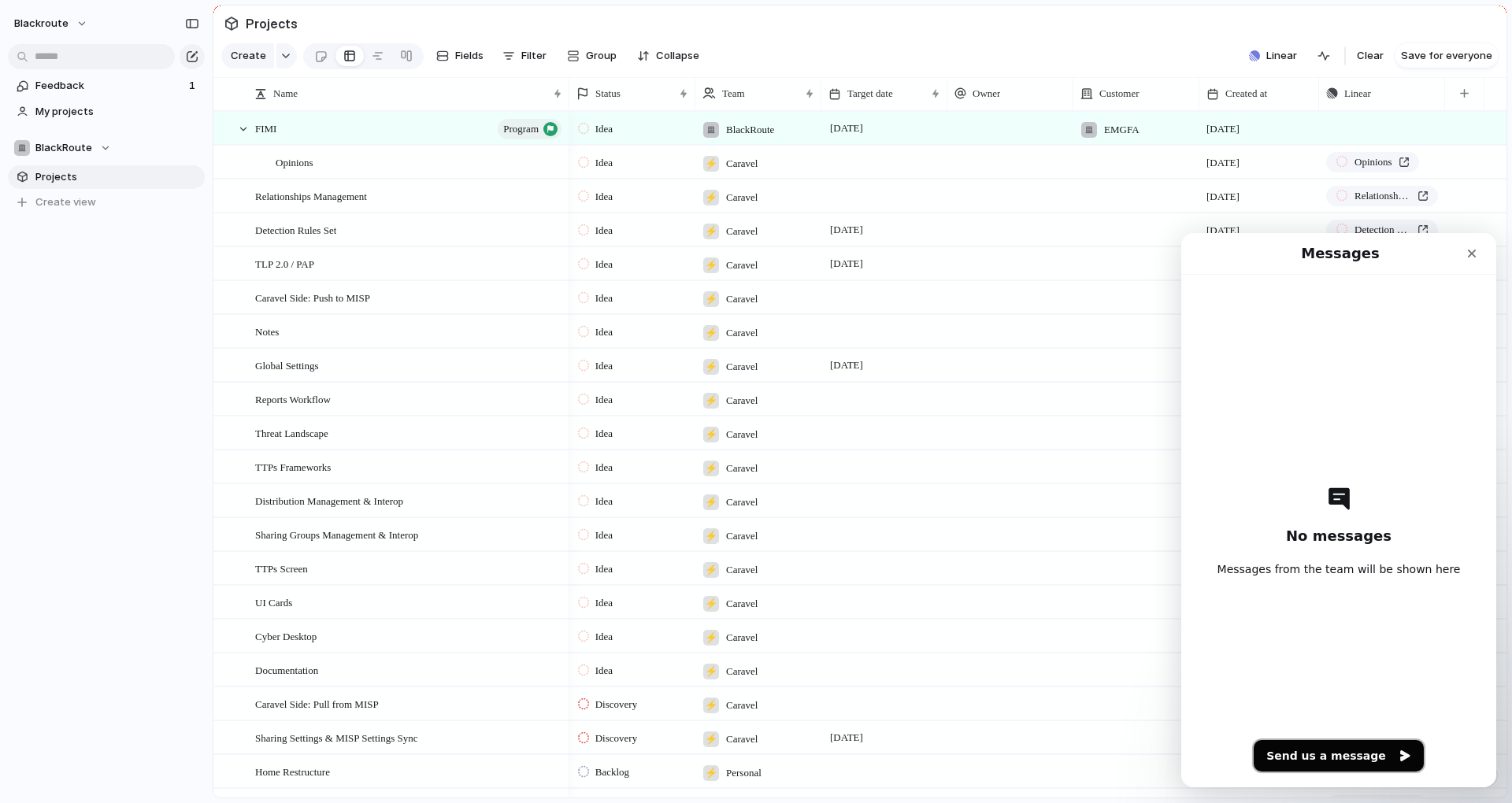
click at [1309, 753] on button "Send us a message" at bounding box center [1339, 755] width 170 height 31
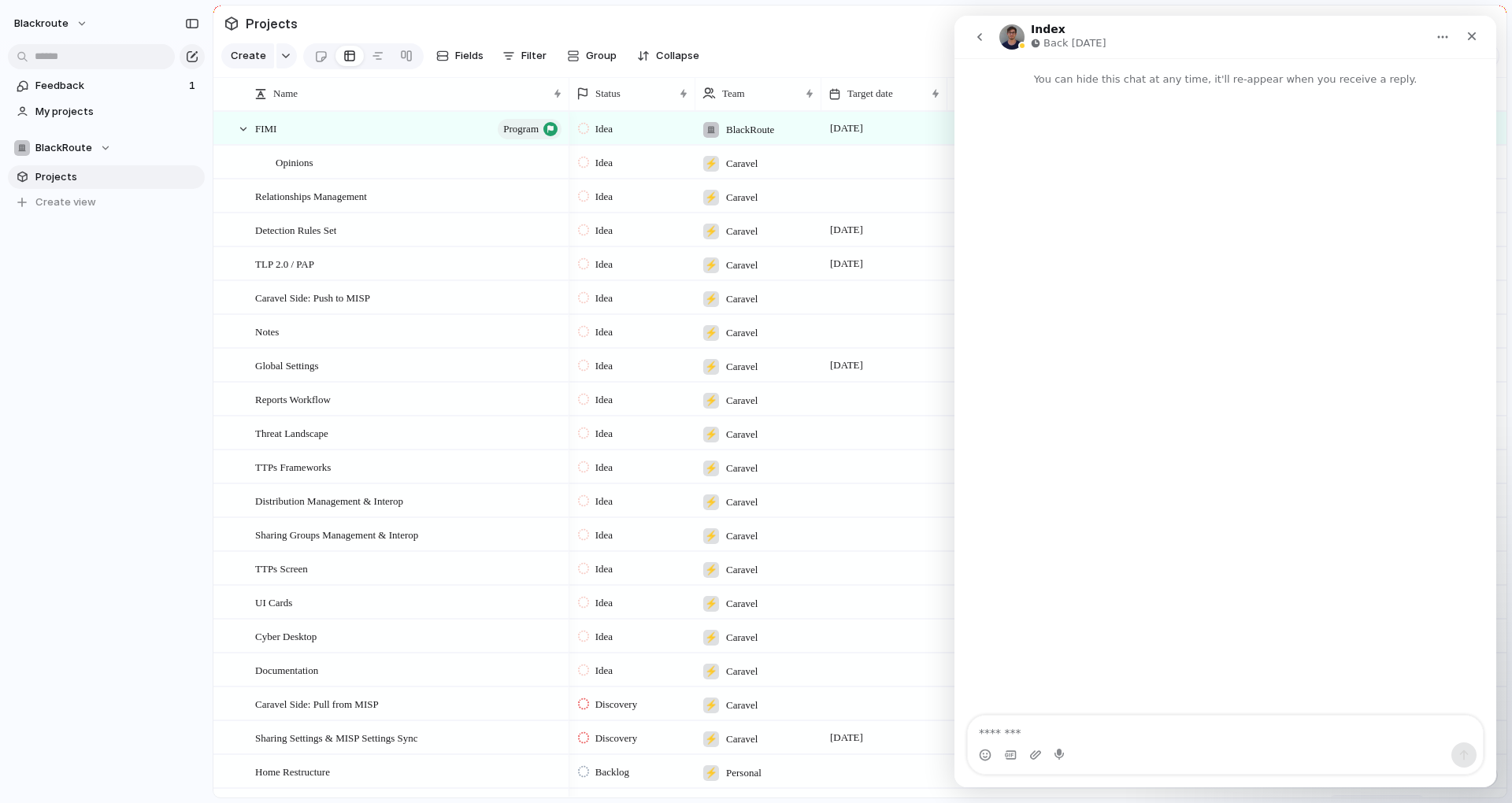
click at [1175, 735] on textarea "Message…" at bounding box center [1225, 728] width 515 height 26
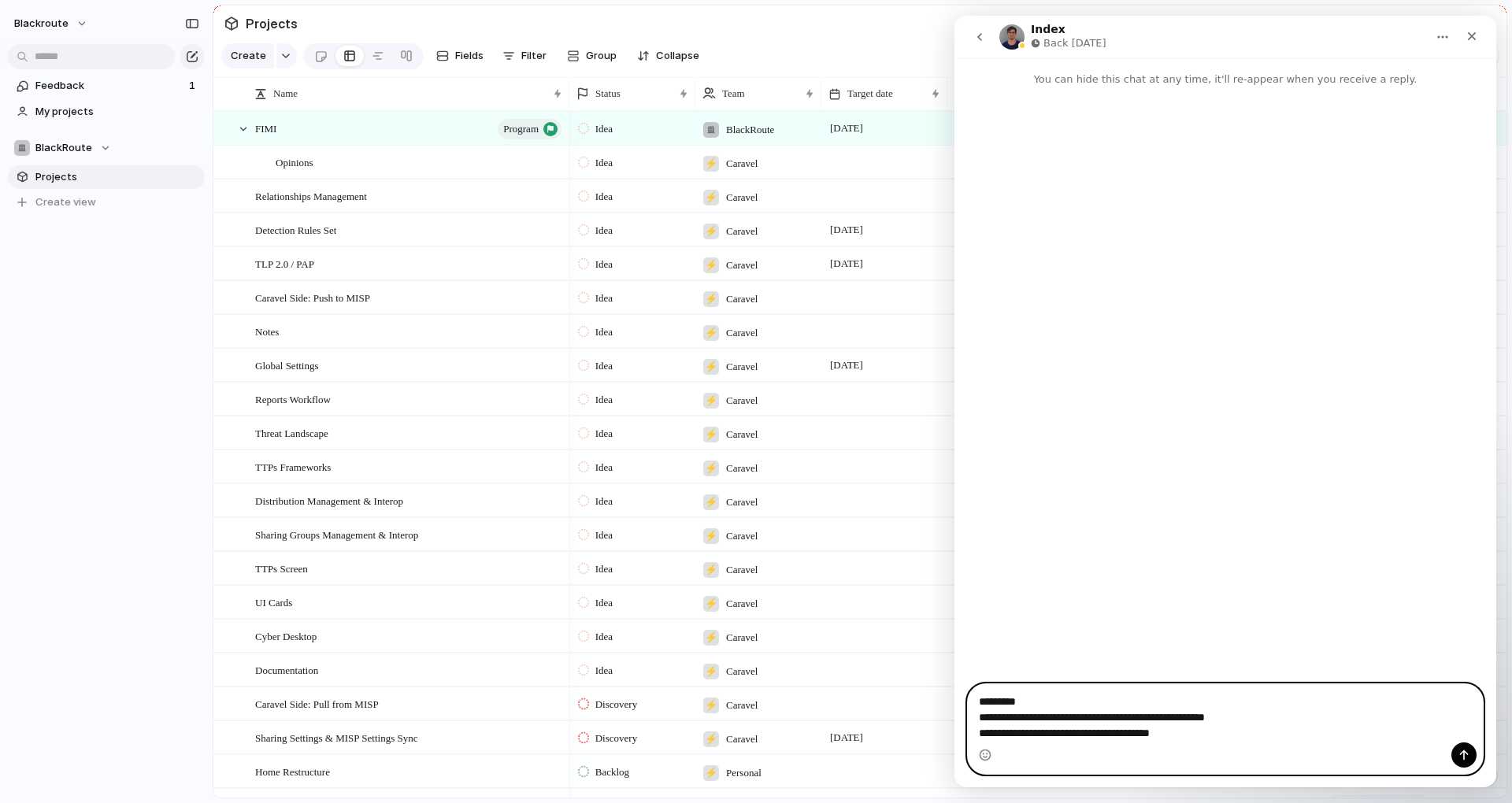
click at [1223, 741] on textarea "**********" at bounding box center [1225, 713] width 515 height 58
click at [1171, 734] on textarea "**********" at bounding box center [1225, 713] width 515 height 58
type textarea "**********"
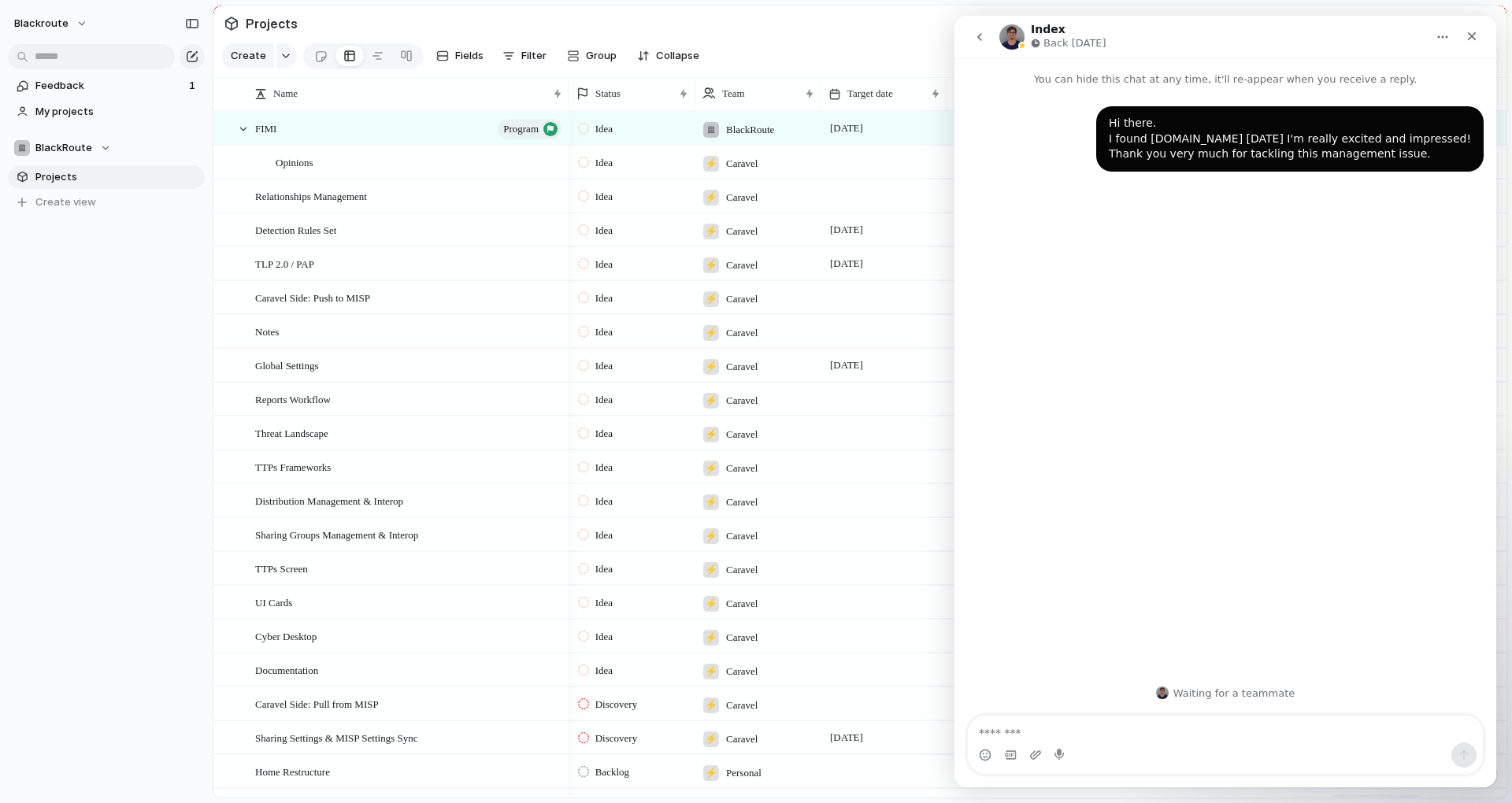
click at [1190, 718] on textarea "Message…" at bounding box center [1225, 728] width 515 height 26
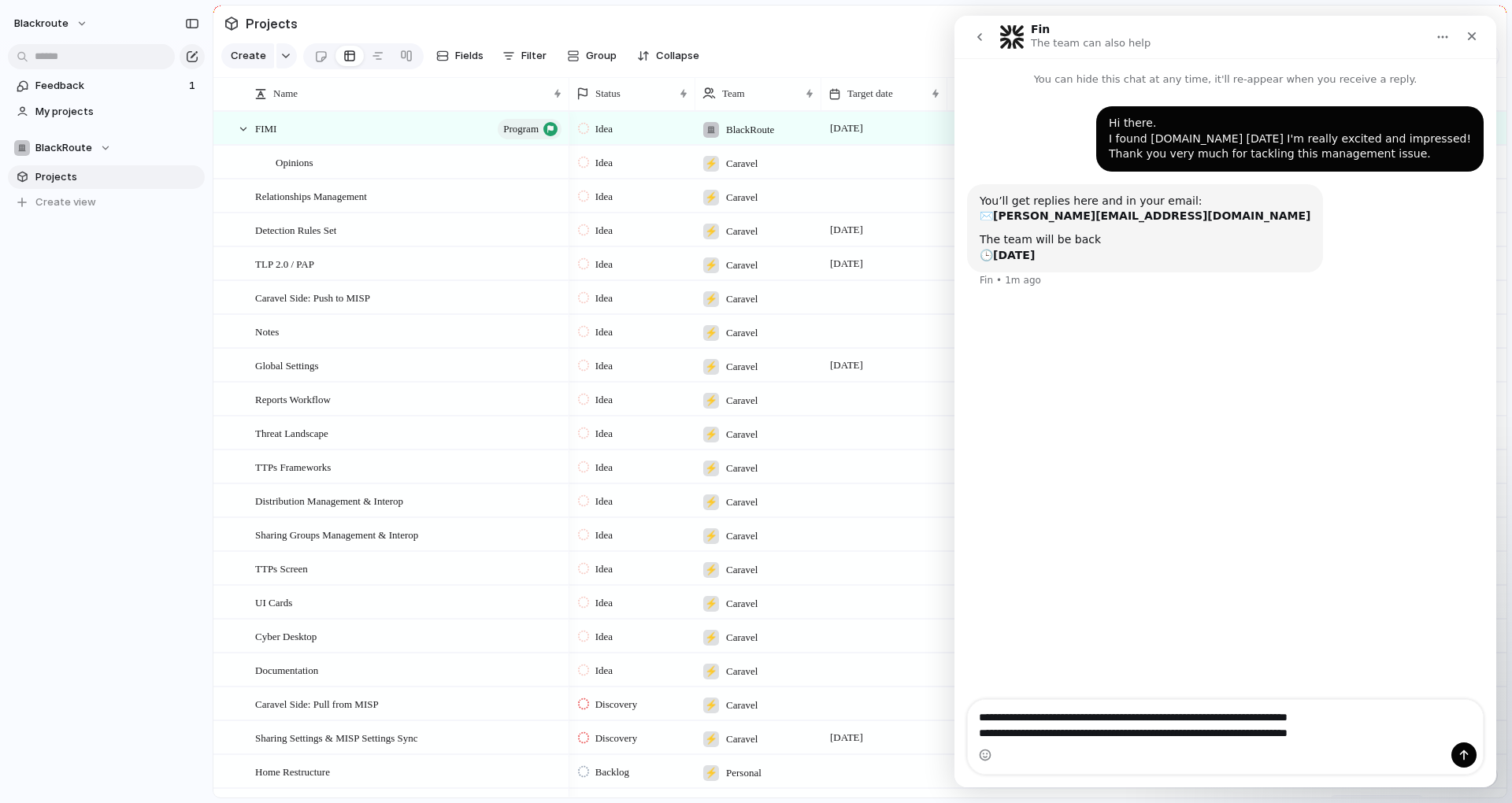
type textarea "**********"
click at [283, 59] on div "button" at bounding box center [285, 55] width 11 height 6
click at [290, 184] on span "Initiative" at bounding box center [273, 179] width 43 height 16
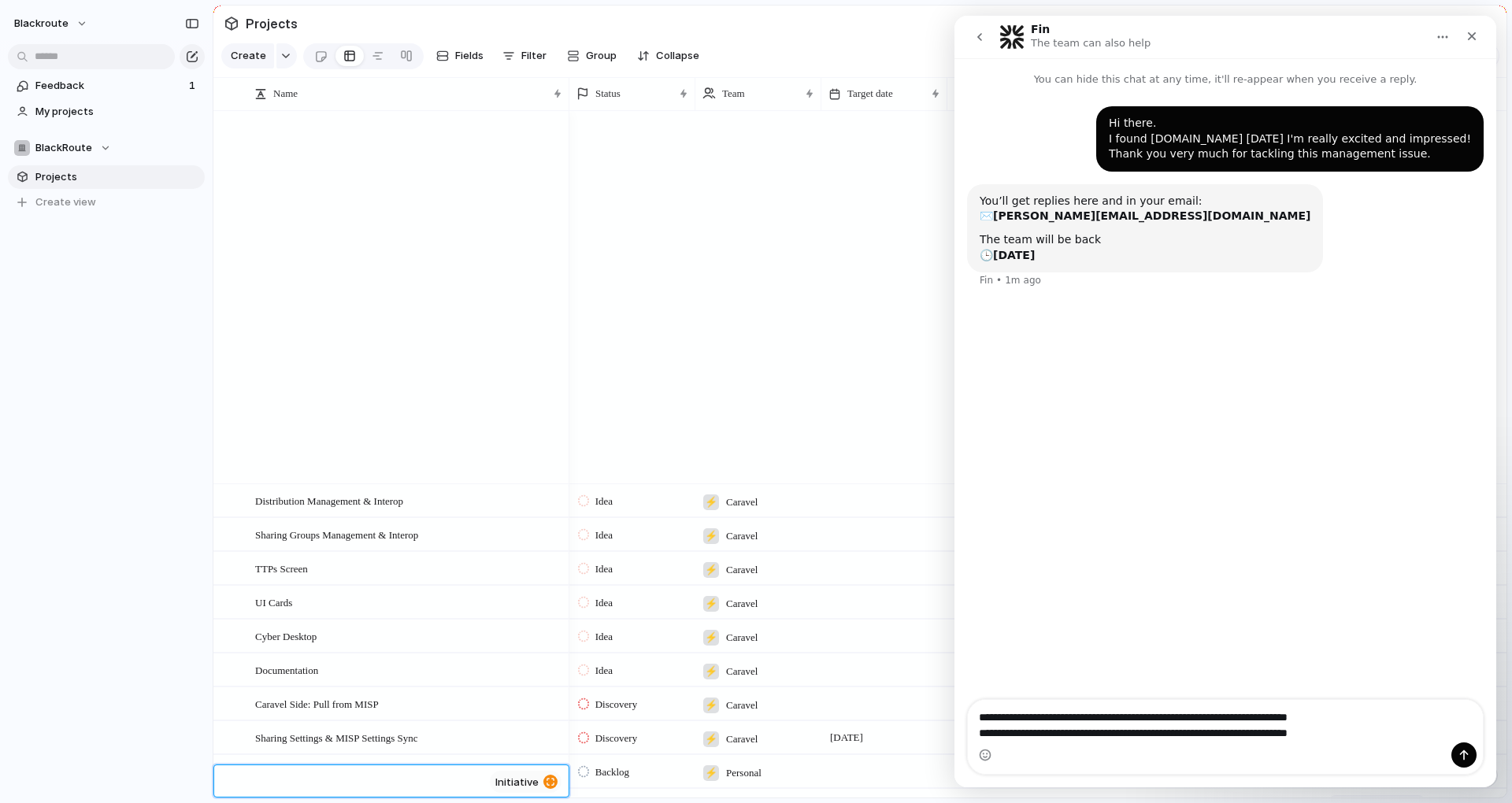
scroll to position [1390, 0]
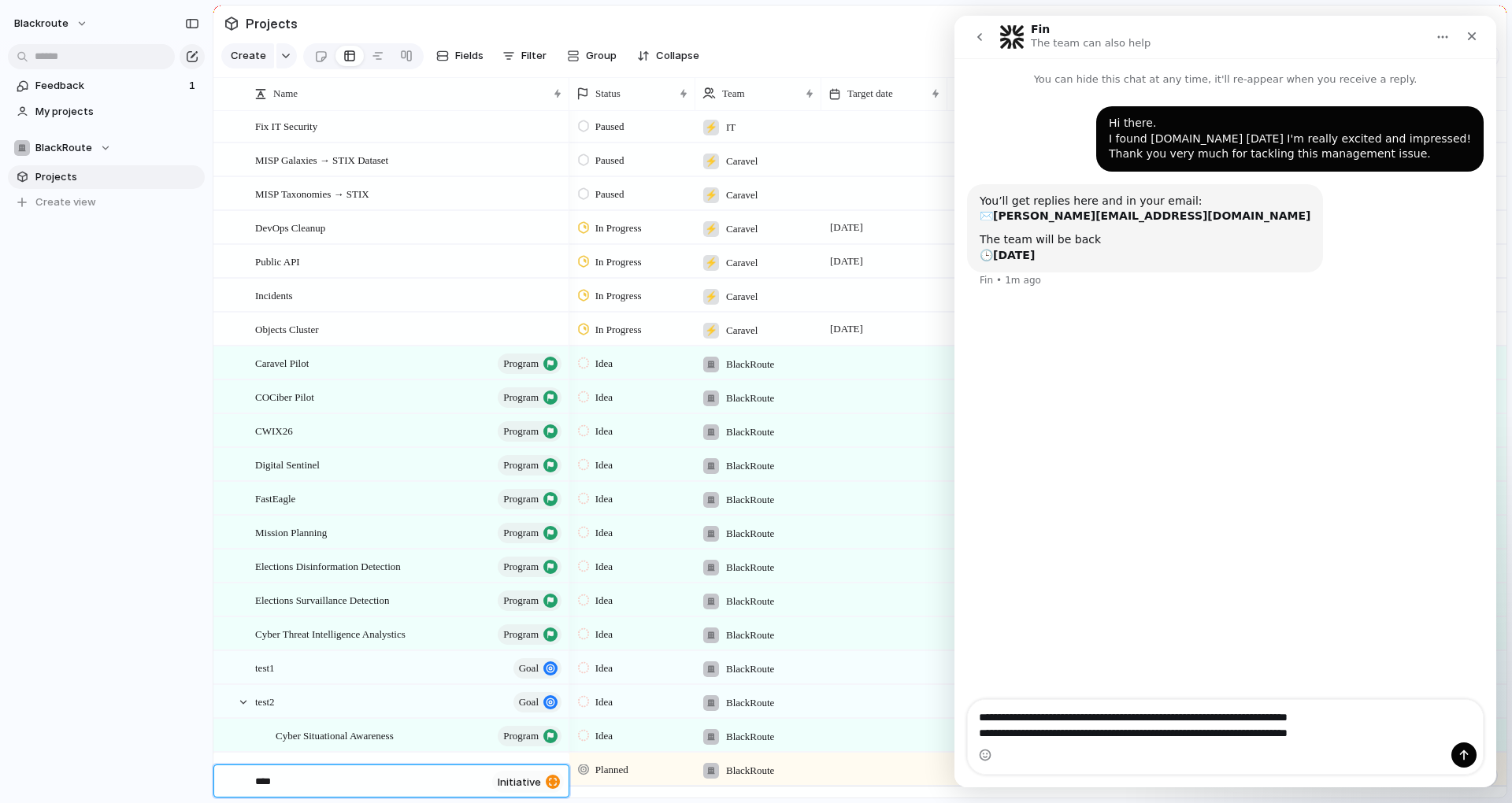
type textarea "*****"
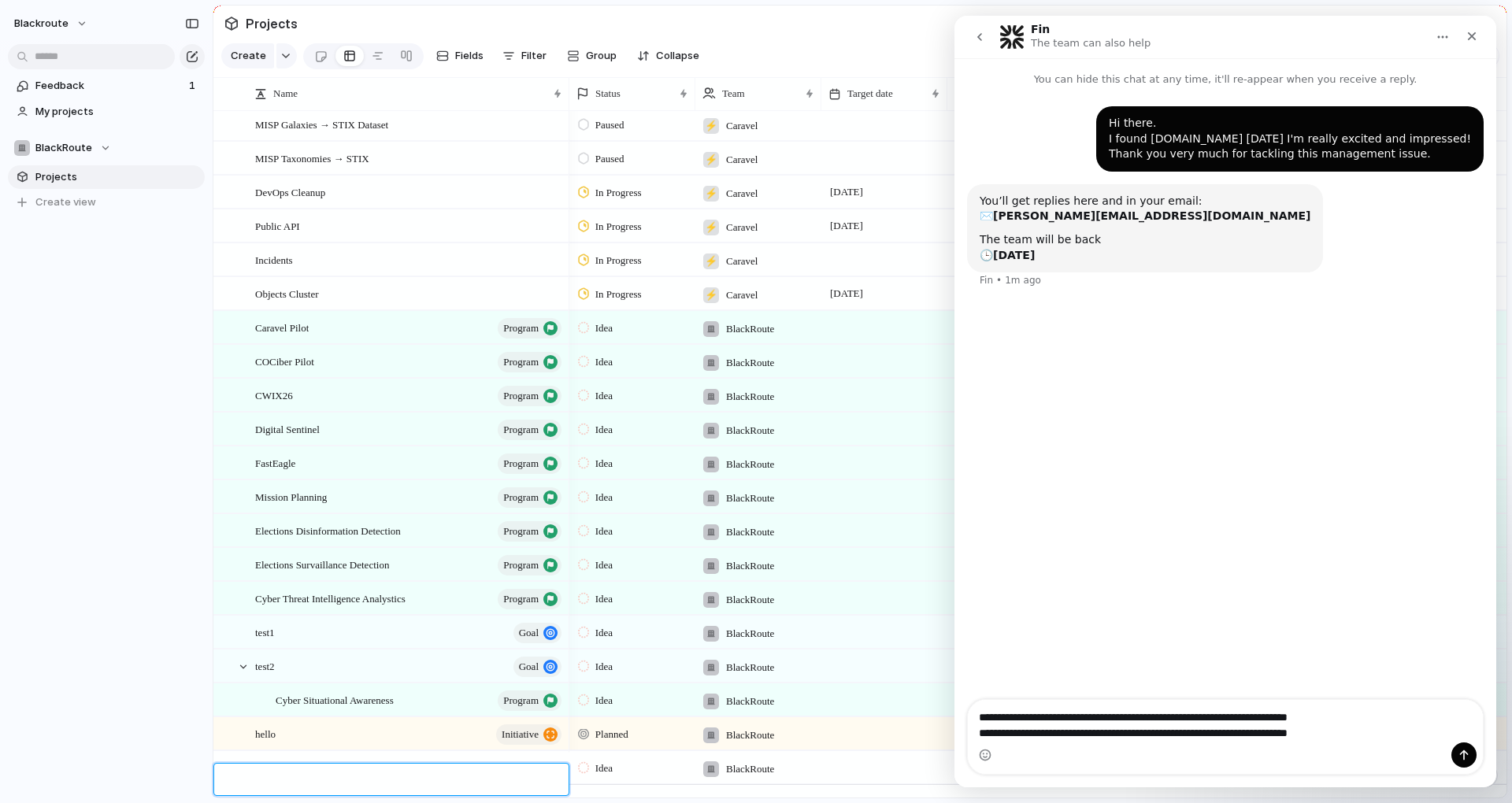
scroll to position [1424, 0]
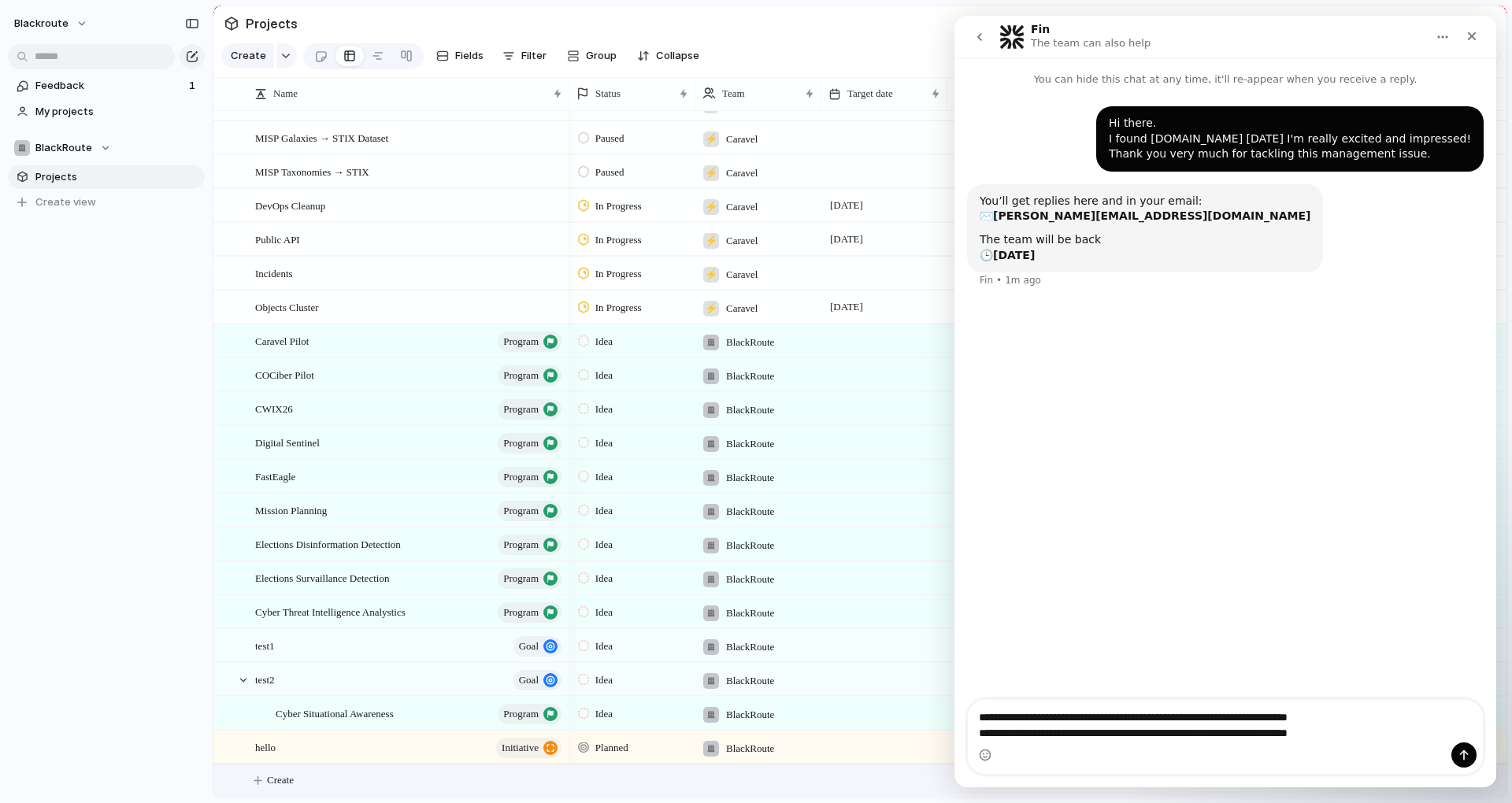
click at [308, 684] on div "test2 Goal" at bounding box center [409, 679] width 309 height 32
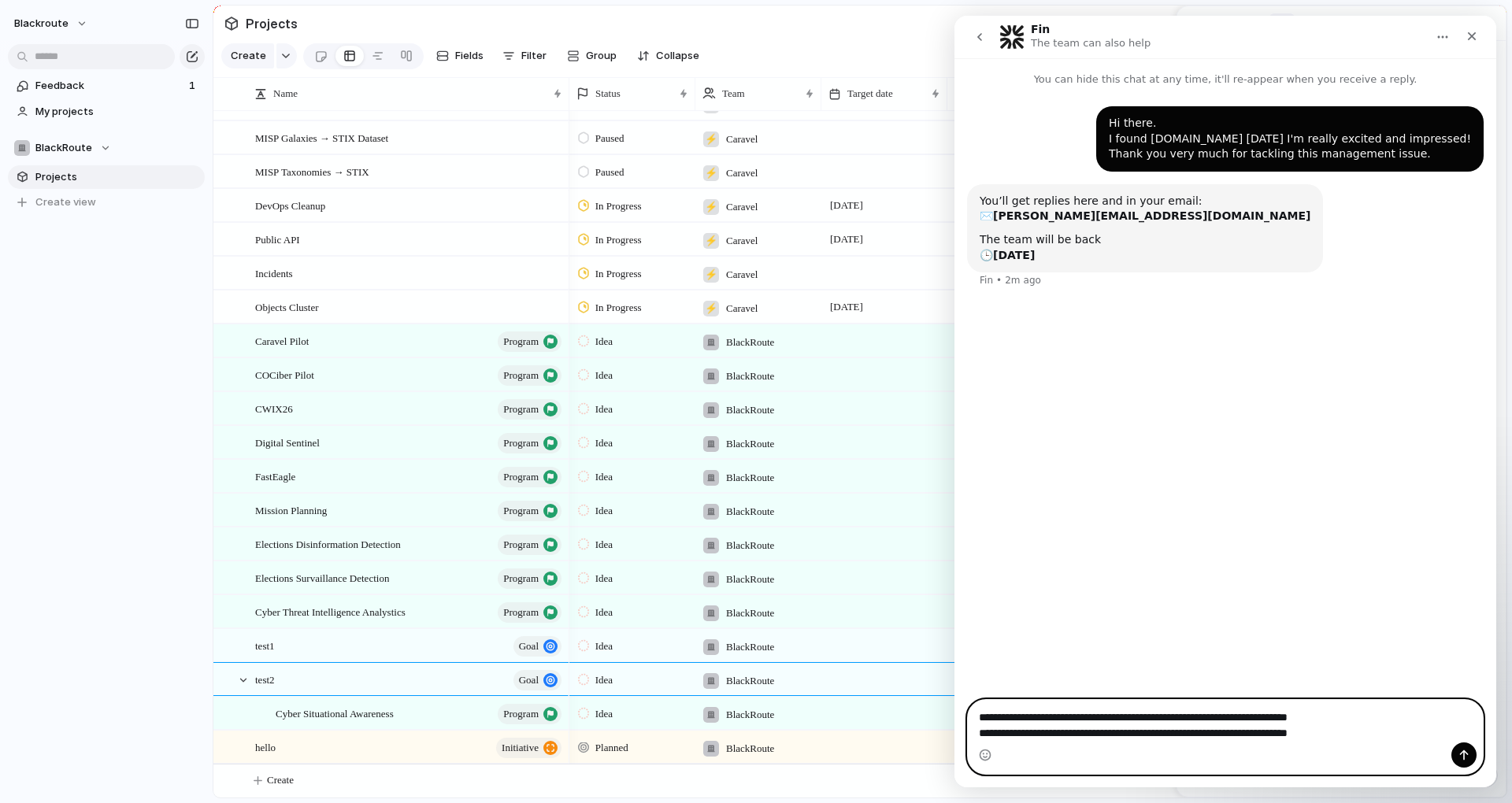
click at [1393, 727] on textarea "**********" at bounding box center [1225, 721] width 515 height 43
type textarea "**********"
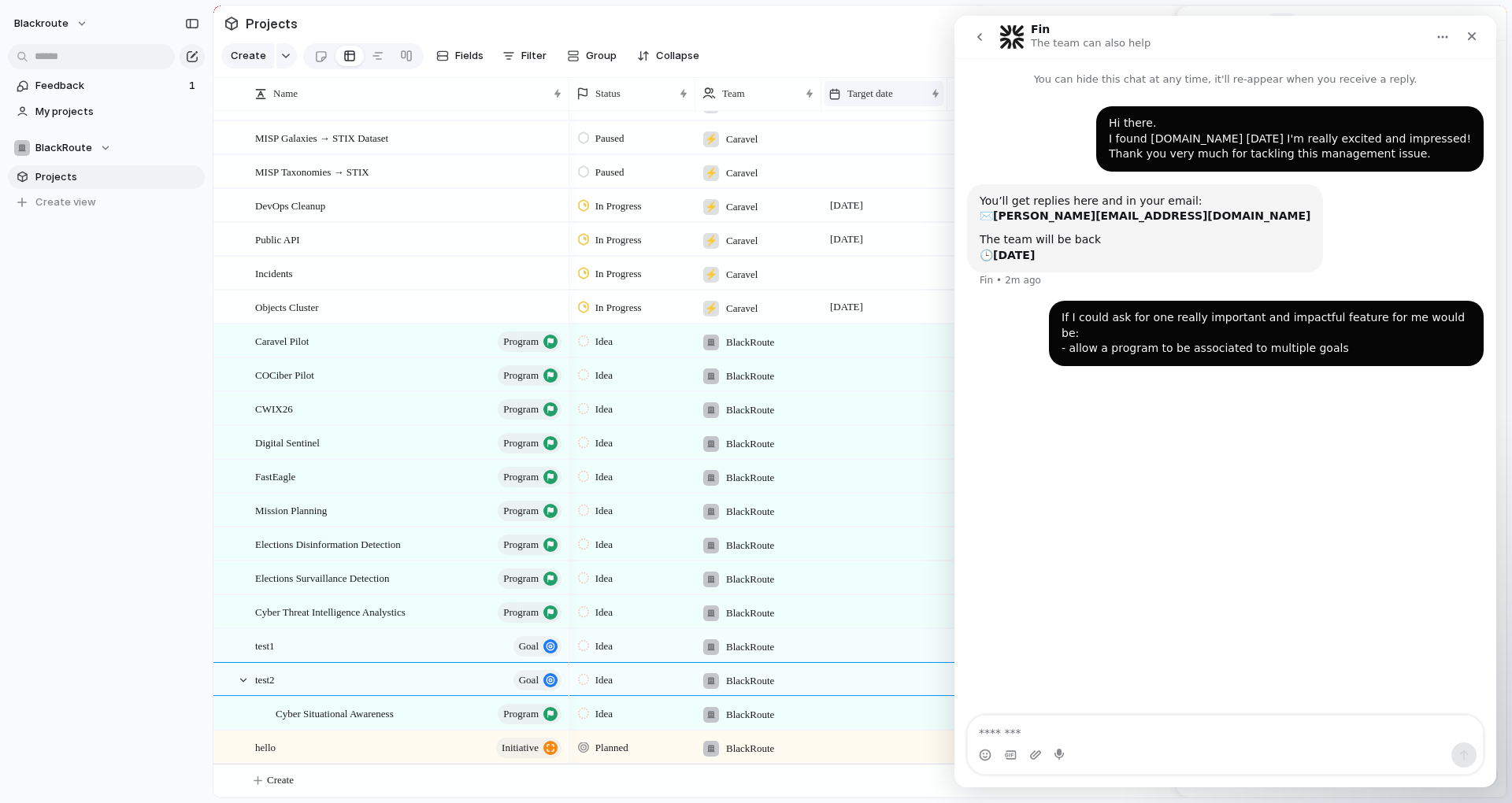
click at [916, 101] on div "Target date" at bounding box center [876, 93] width 96 height 16
click at [1472, 35] on icon "Close" at bounding box center [1472, 36] width 9 height 9
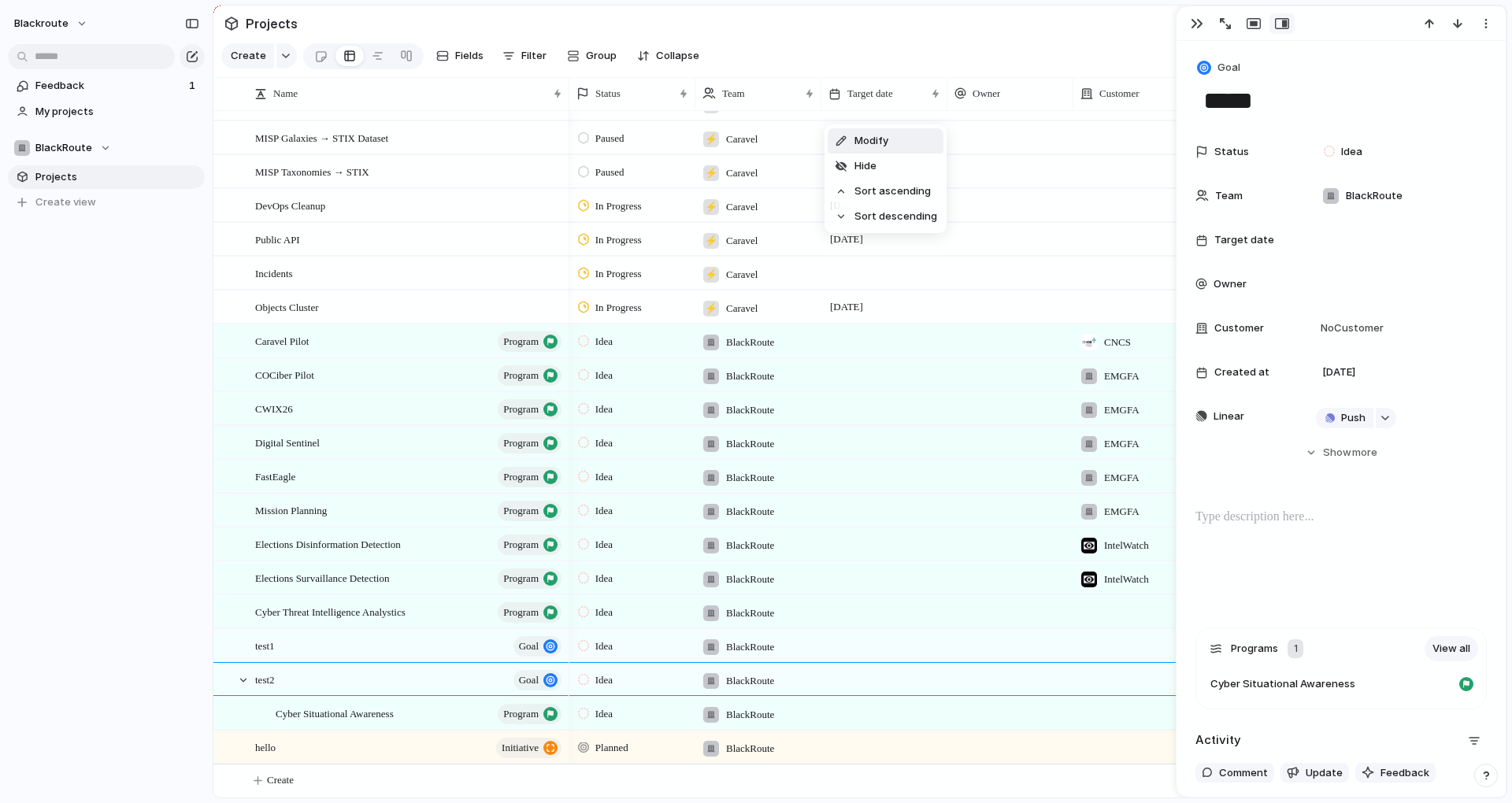
click at [400, 742] on div "Modify Hide Sort ascending Sort descending" at bounding box center [756, 401] width 1512 height 803
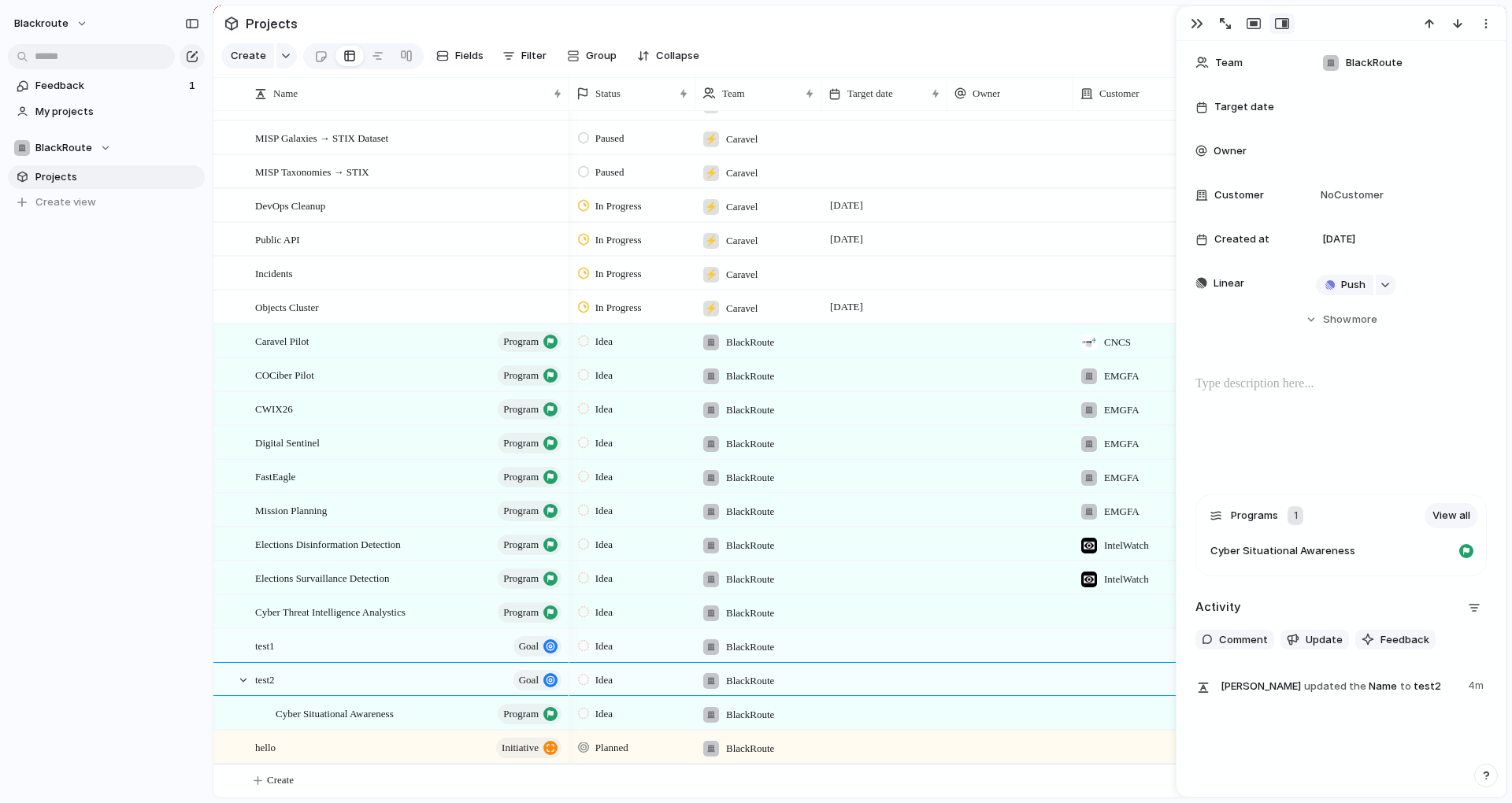
scroll to position [163, 0]
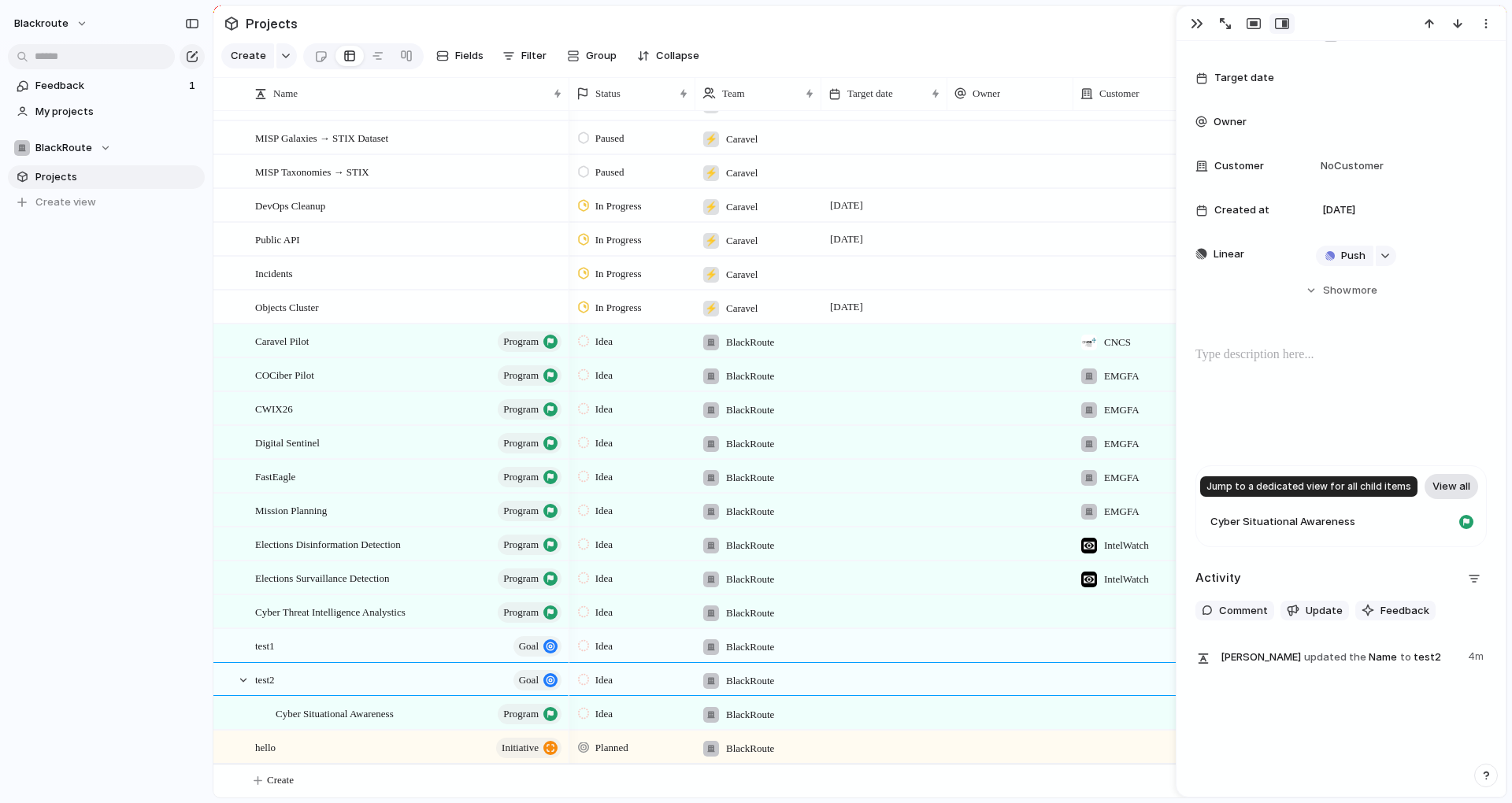
click at [1448, 485] on link "View all" at bounding box center [1451, 487] width 54 height 25
click at [353, 748] on div "hello initiative" at bounding box center [409, 747] width 309 height 32
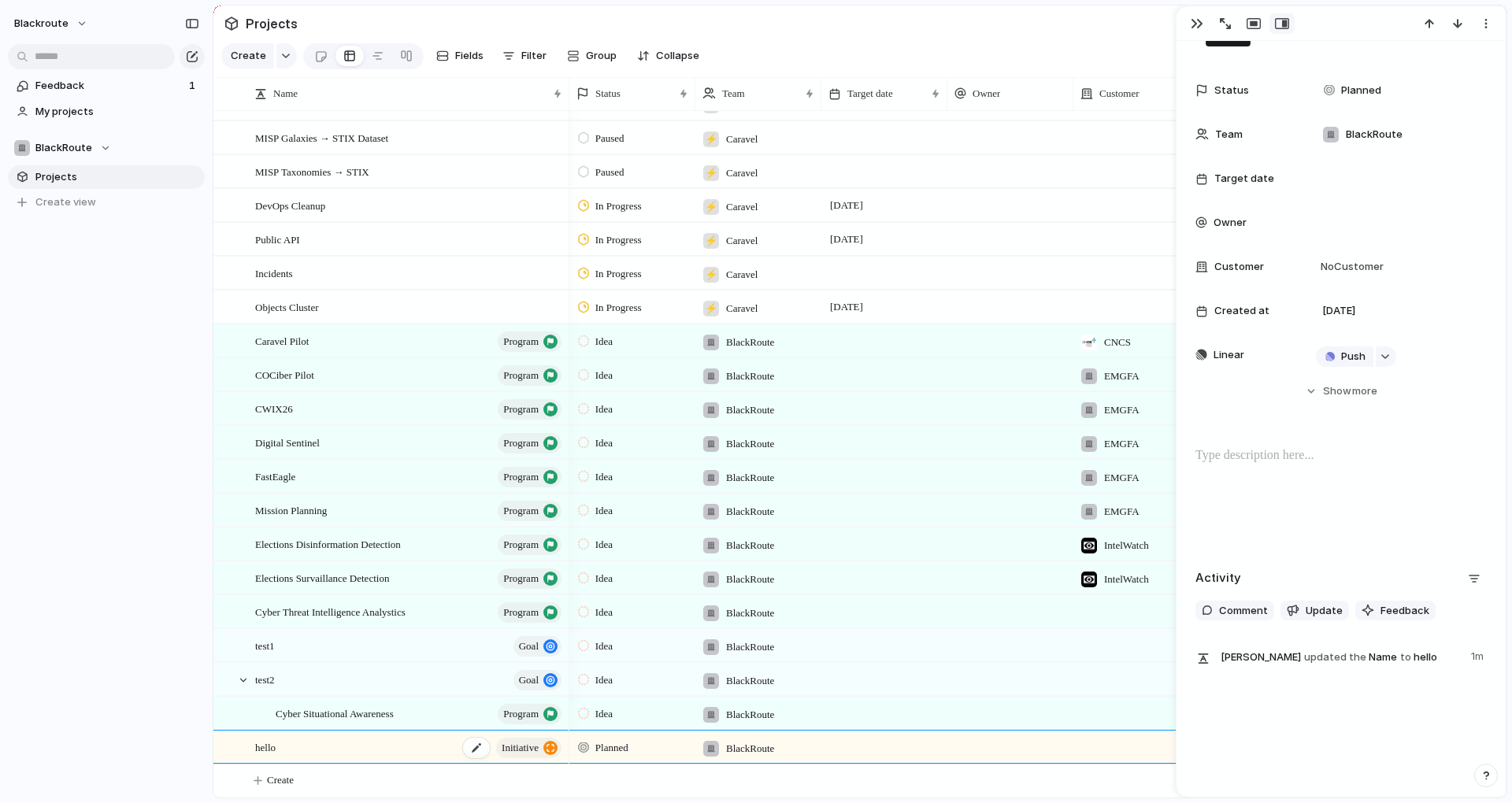
scroll to position [61, 0]
click at [1359, 373] on div "Status Planned Team BlackRoute Target date Owner Customer No Customer Created a…" at bounding box center [1341, 237] width 291 height 324
click at [1354, 378] on button "Hide Show more" at bounding box center [1341, 390] width 291 height 28
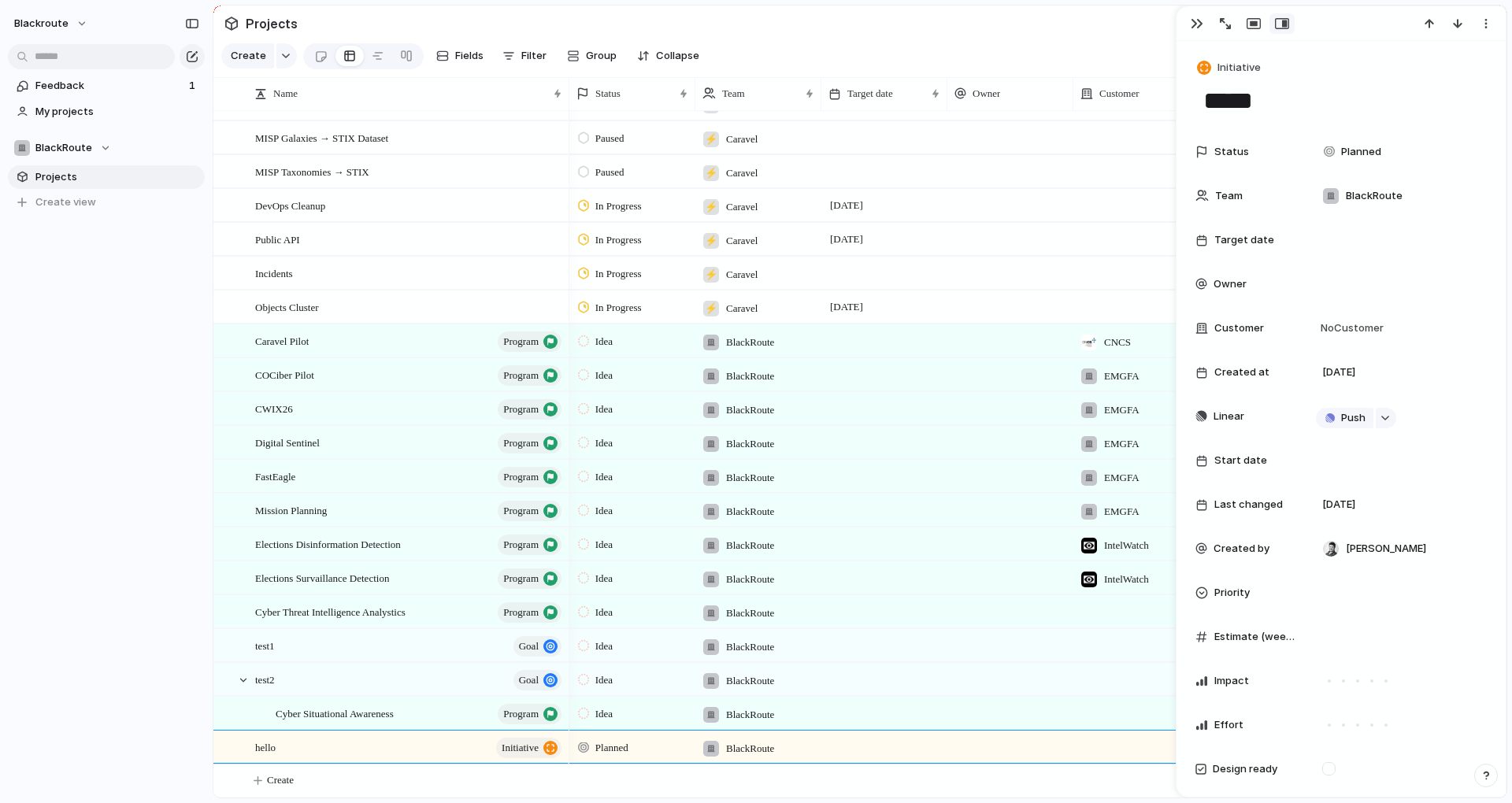
scroll to position [546, 0]
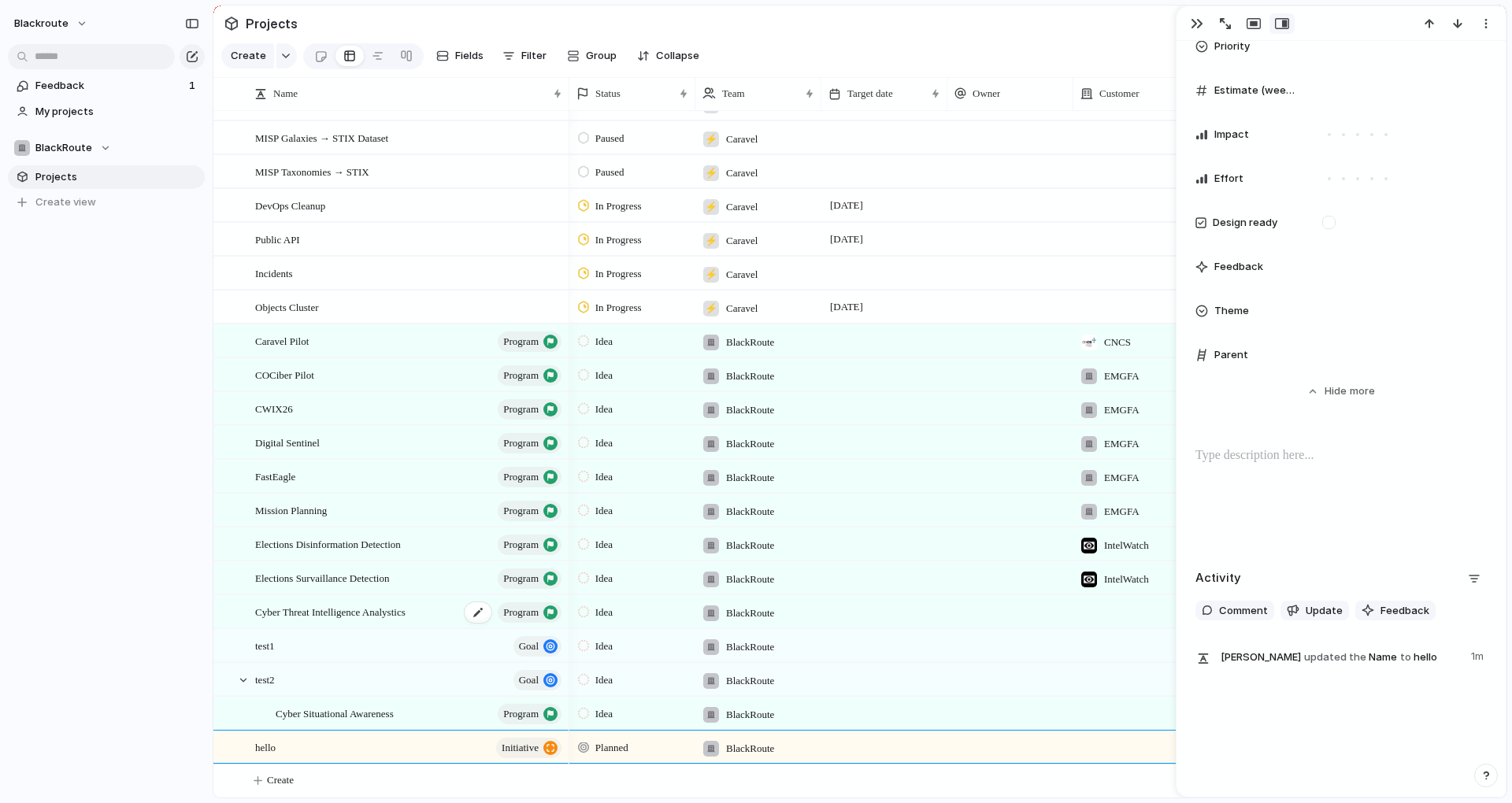
click at [320, 608] on span "Cyber Threat Intelligence Analystics" at bounding box center [330, 611] width 150 height 18
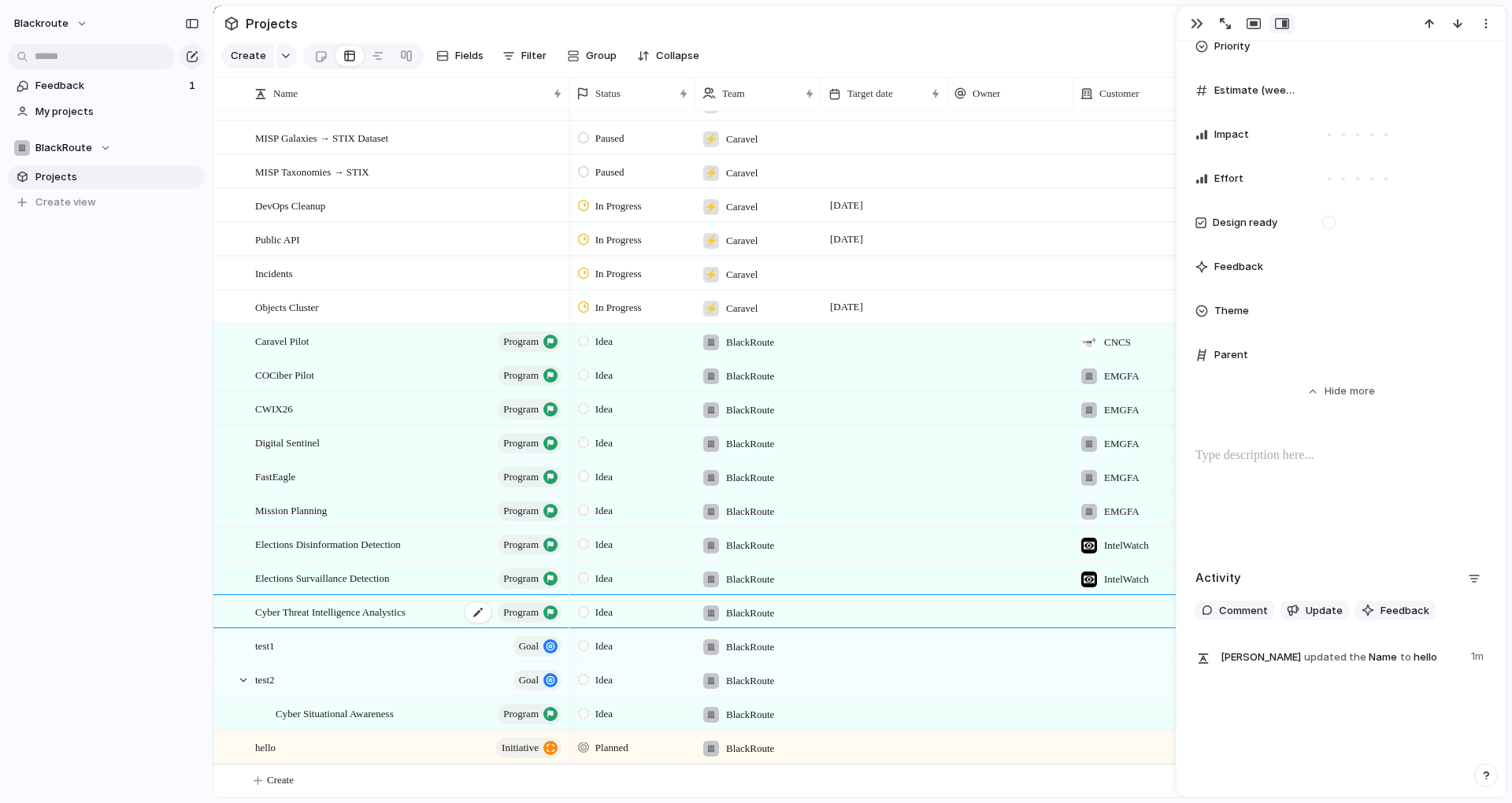
scroll to position [577, 0]
click at [353, 587] on div "Elections Survaillance Detection program" at bounding box center [409, 577] width 309 height 32
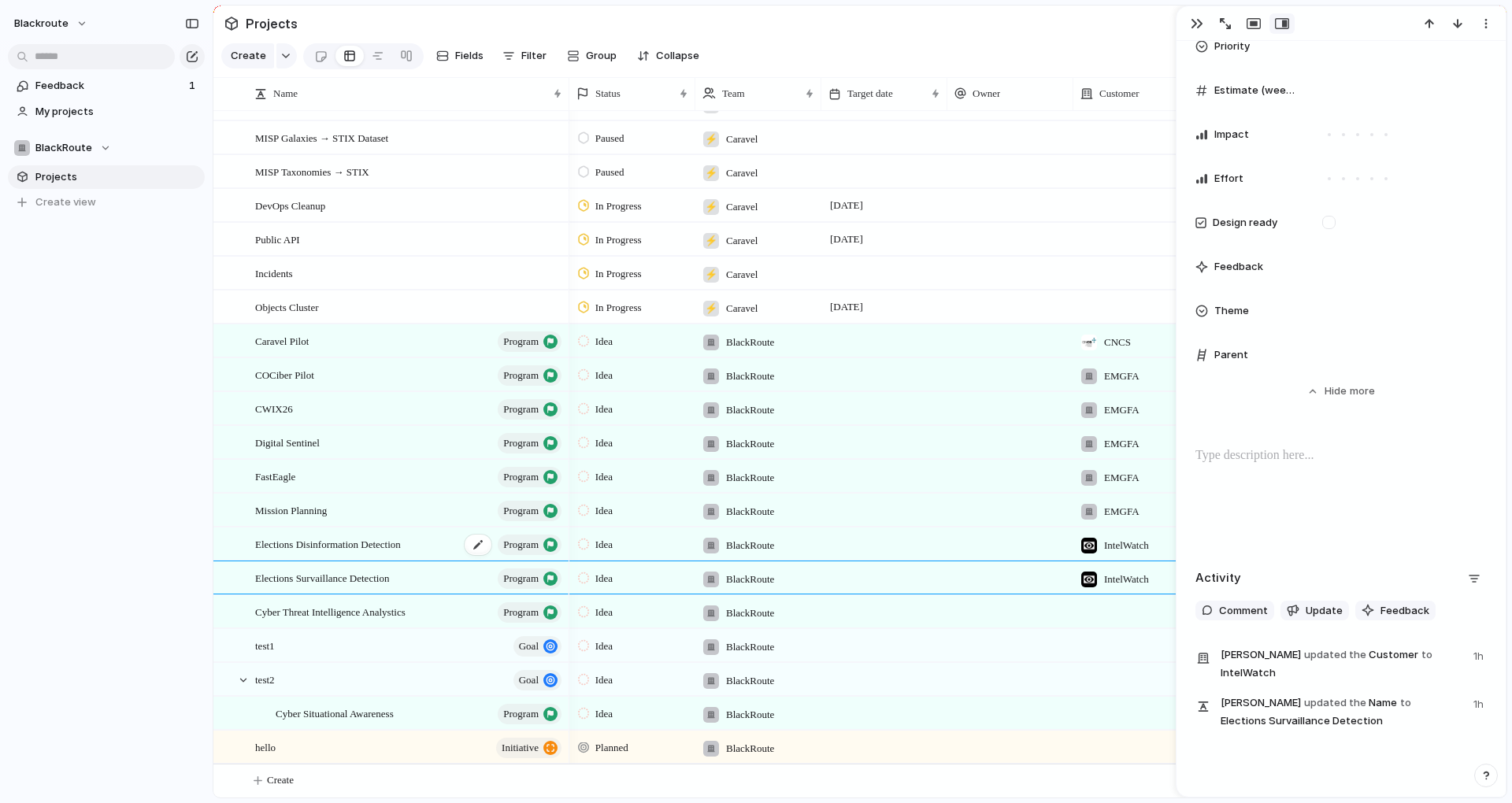
click at [381, 546] on span "Elections Disinformation Detection" at bounding box center [328, 543] width 146 height 18
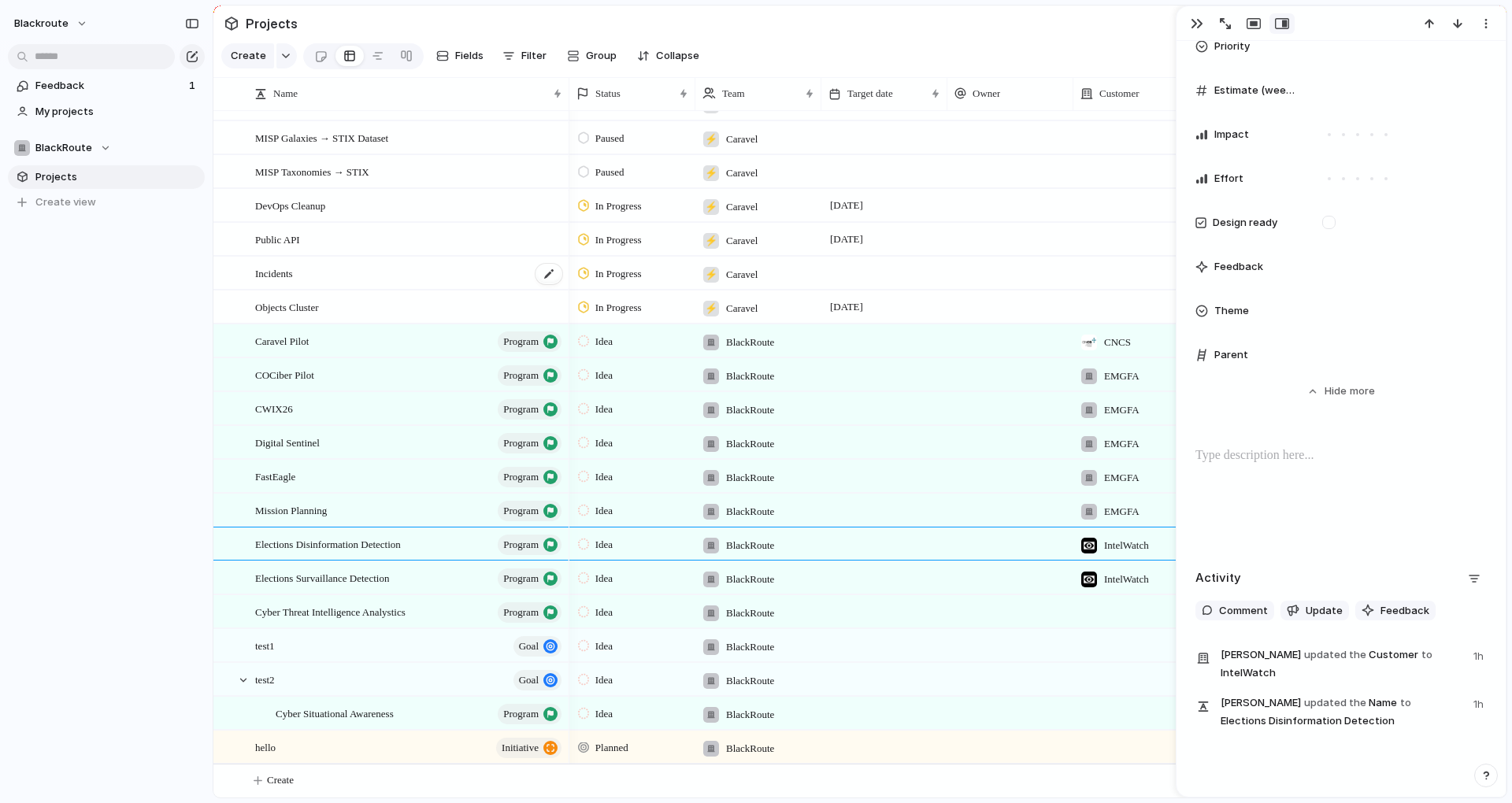
click at [346, 265] on div "Incidents" at bounding box center [409, 273] width 309 height 32
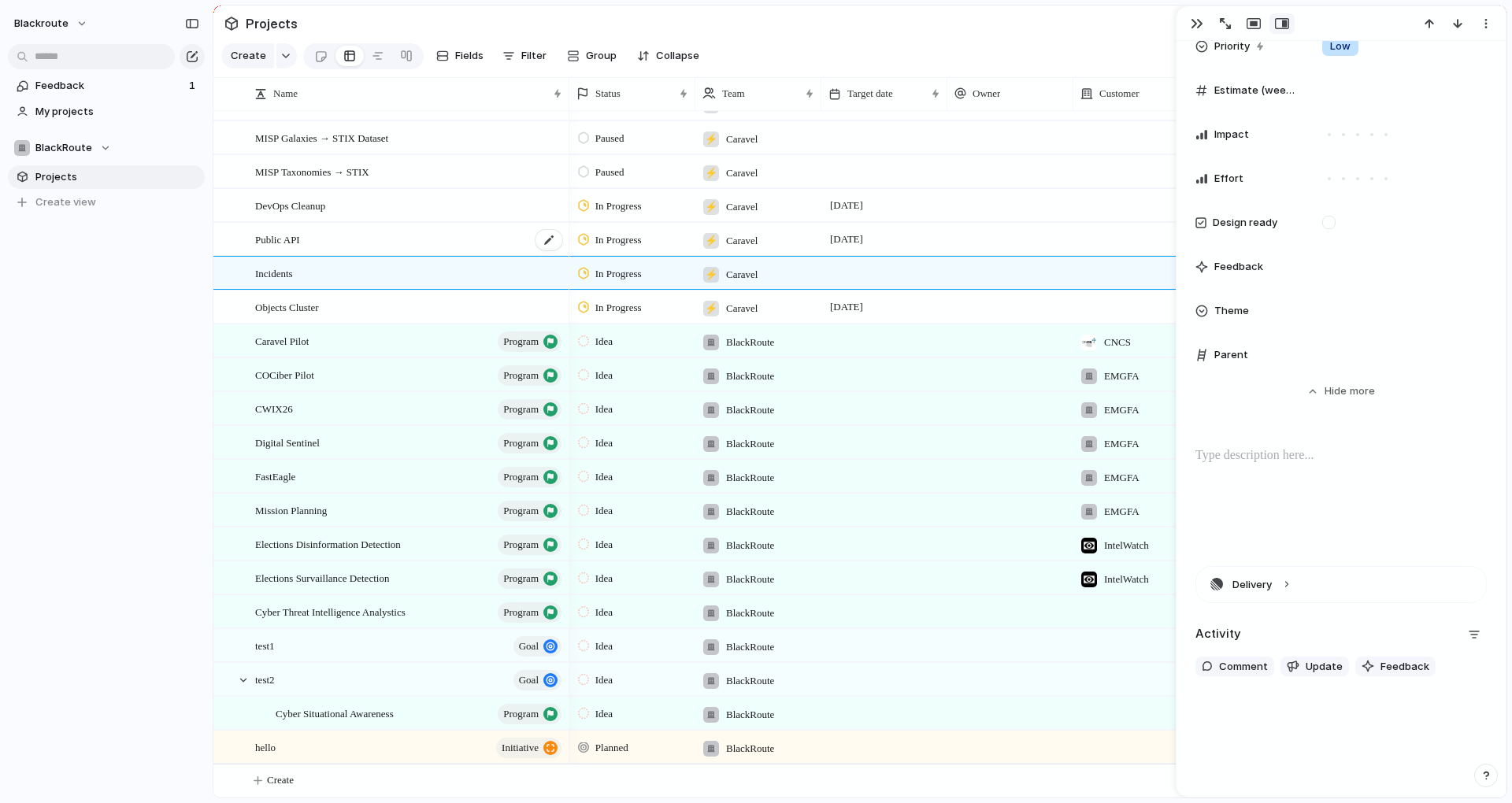
scroll to position [546, 0]
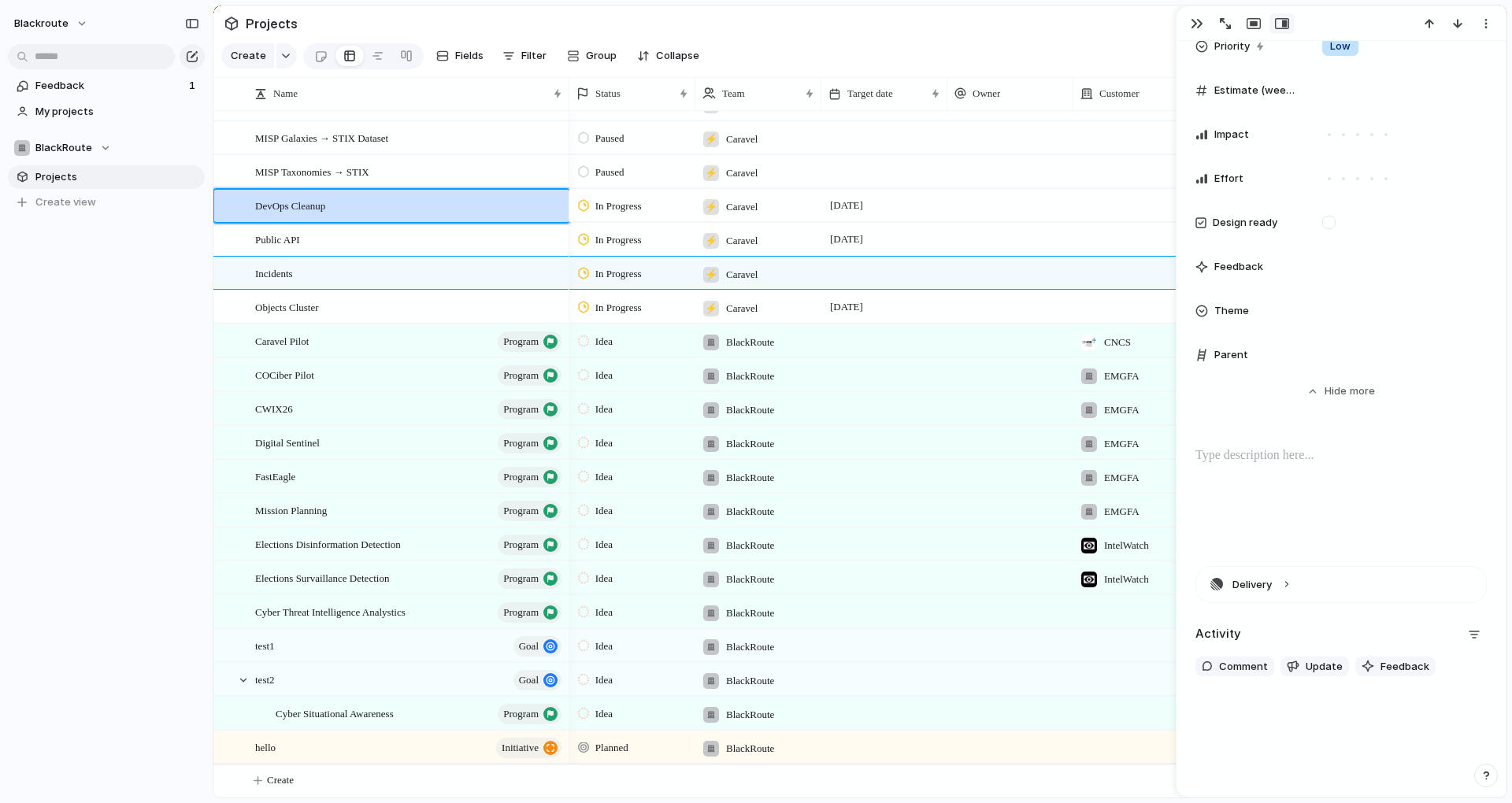
click at [381, 204] on div "DevOps Cleanup" at bounding box center [409, 205] width 309 height 32
click at [373, 246] on div "Public API" at bounding box center [409, 239] width 309 height 32
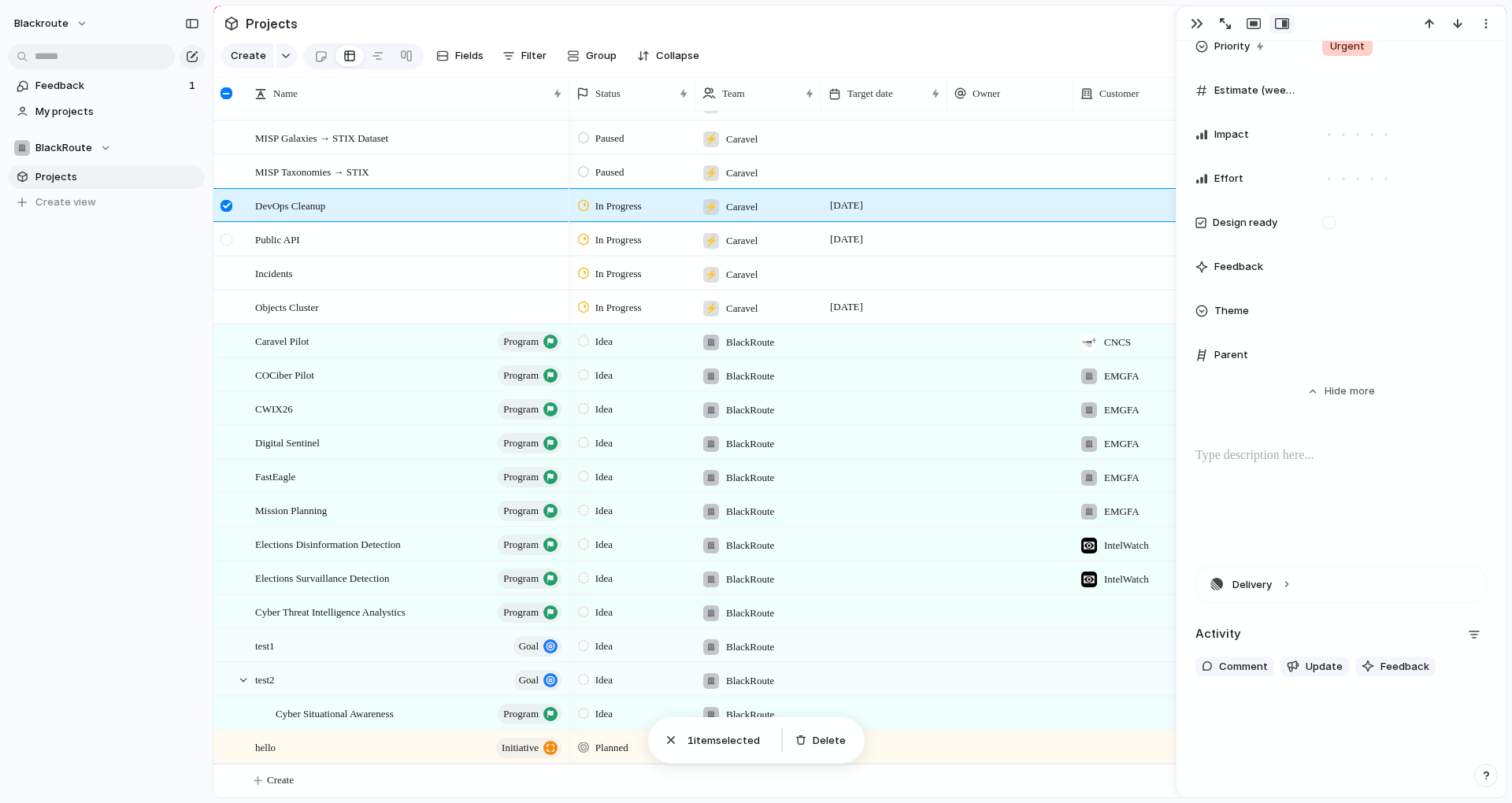
click at [223, 245] on div at bounding box center [228, 245] width 28 height 43
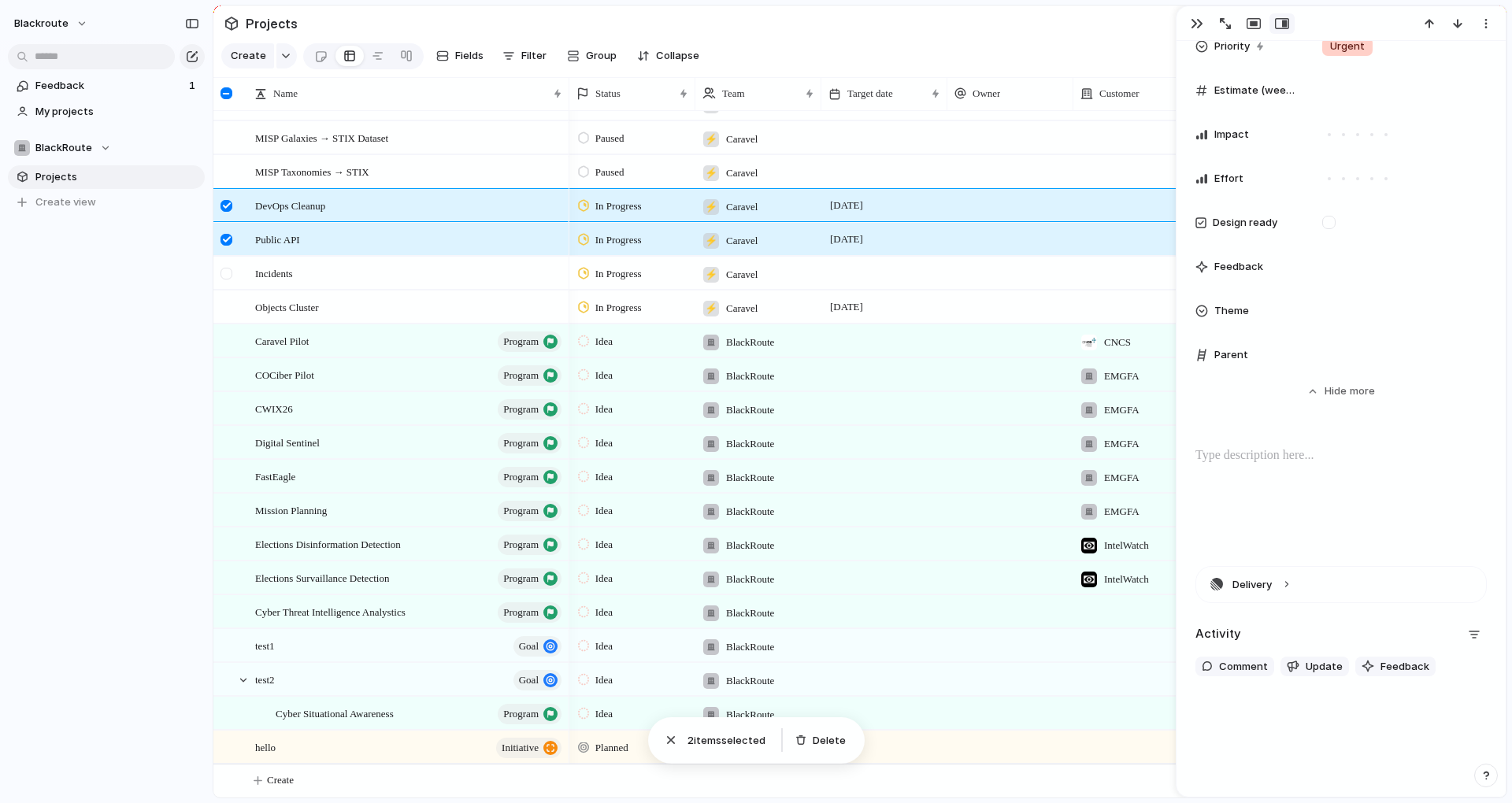
click at [225, 277] on div at bounding box center [226, 274] width 12 height 12
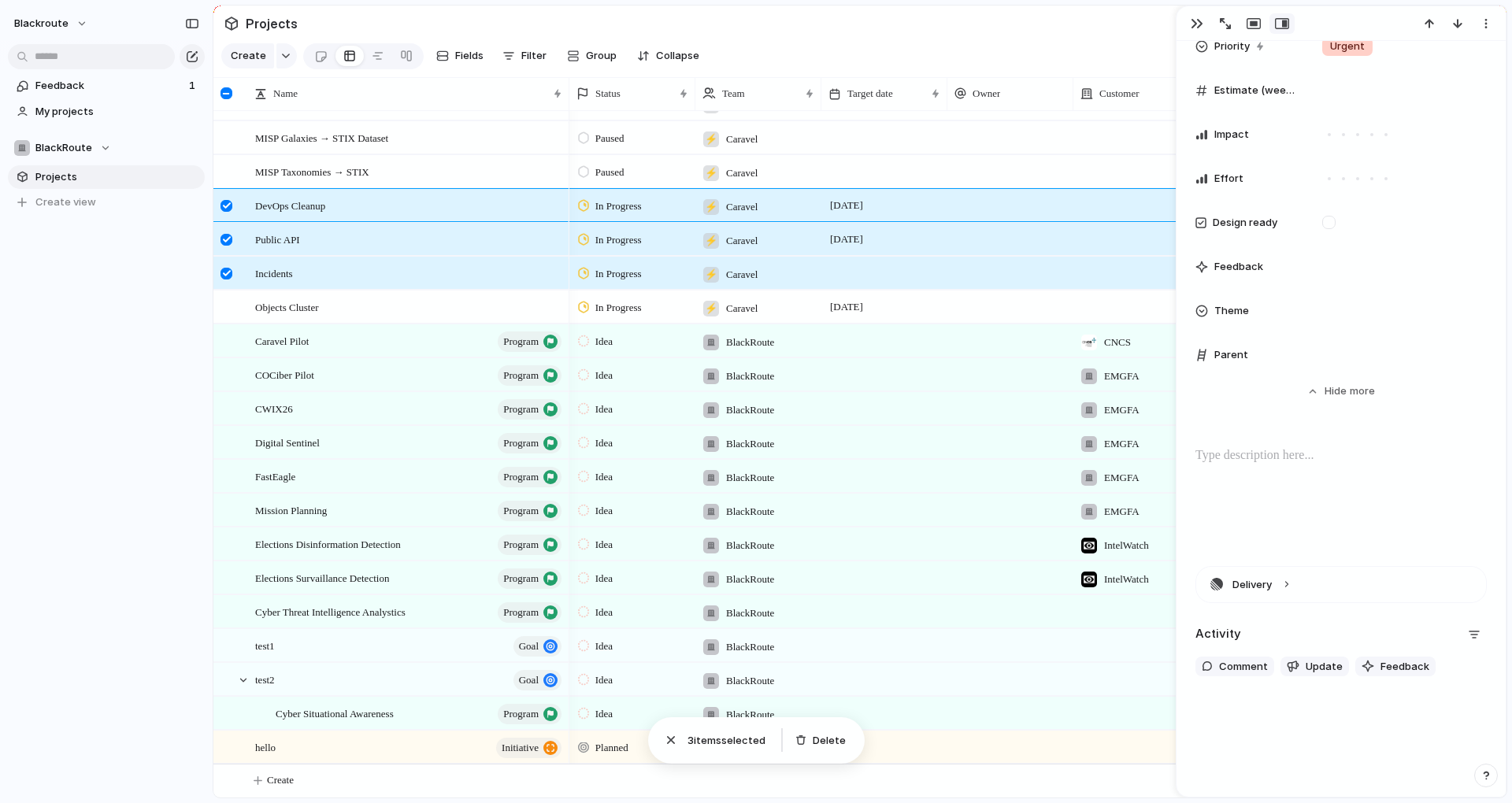
drag, startPoint x: 393, startPoint y: 416, endPoint x: 170, endPoint y: 273, distance: 264.9
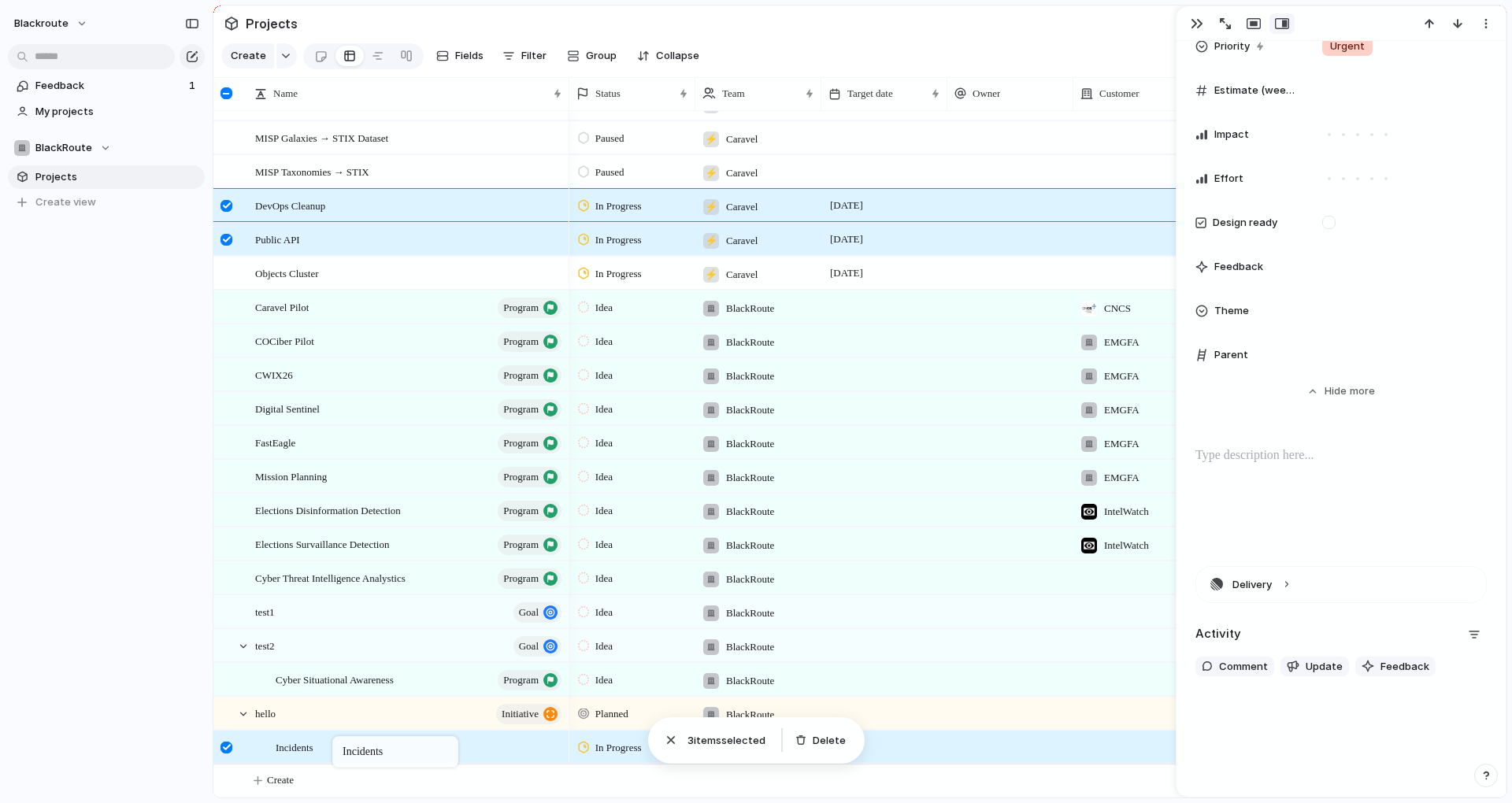
drag, startPoint x: 307, startPoint y: 275, endPoint x: 340, endPoint y: 739, distance: 465.2
click at [76, 405] on div "blackroute Feedback 1 My projects BlackRoute Projects To pick up a draggable it…" at bounding box center [106, 401] width 212 height 803
click at [225, 99] on div at bounding box center [226, 93] width 12 height 12
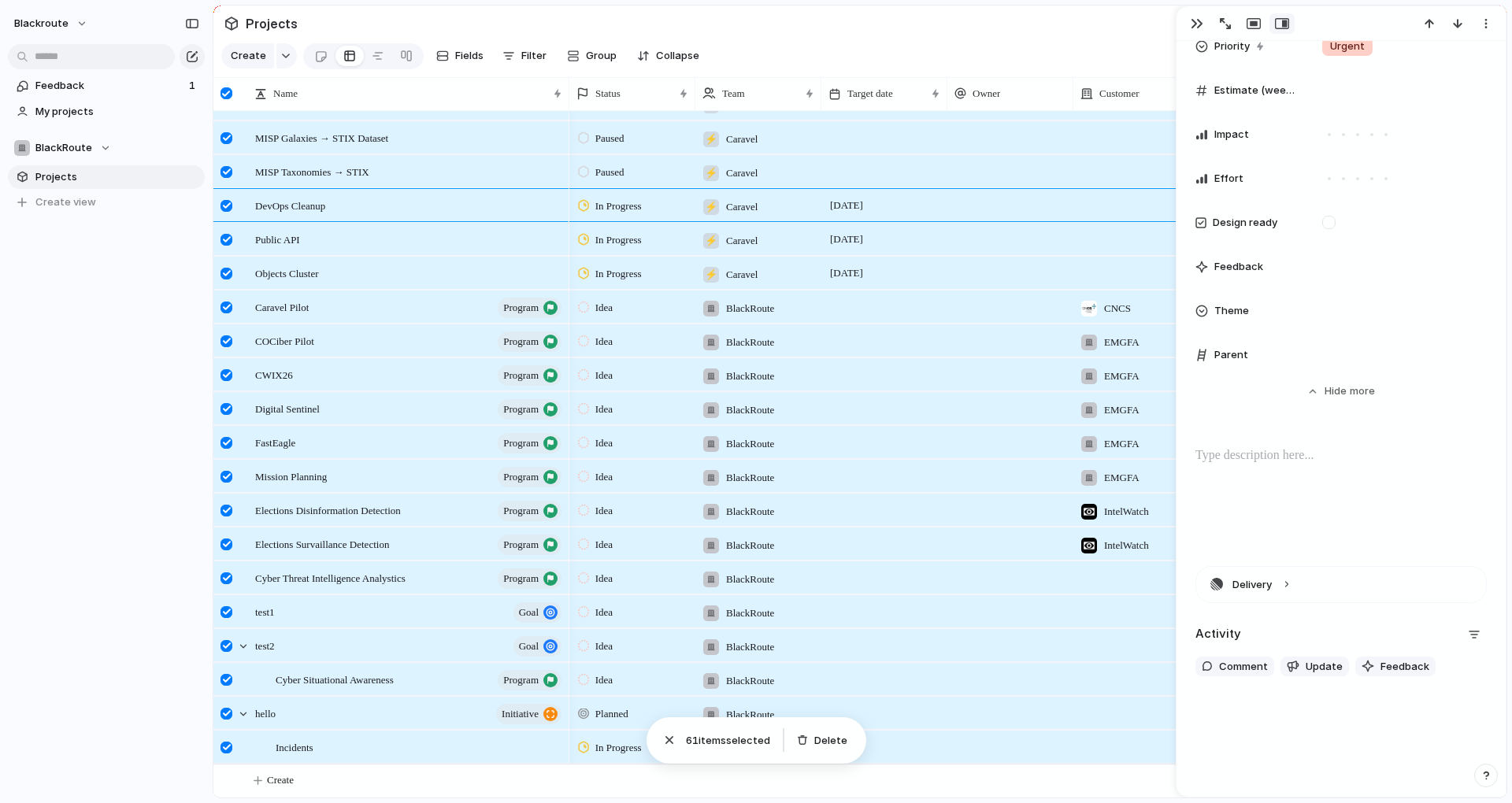
click at [225, 99] on div at bounding box center [226, 93] width 12 height 12
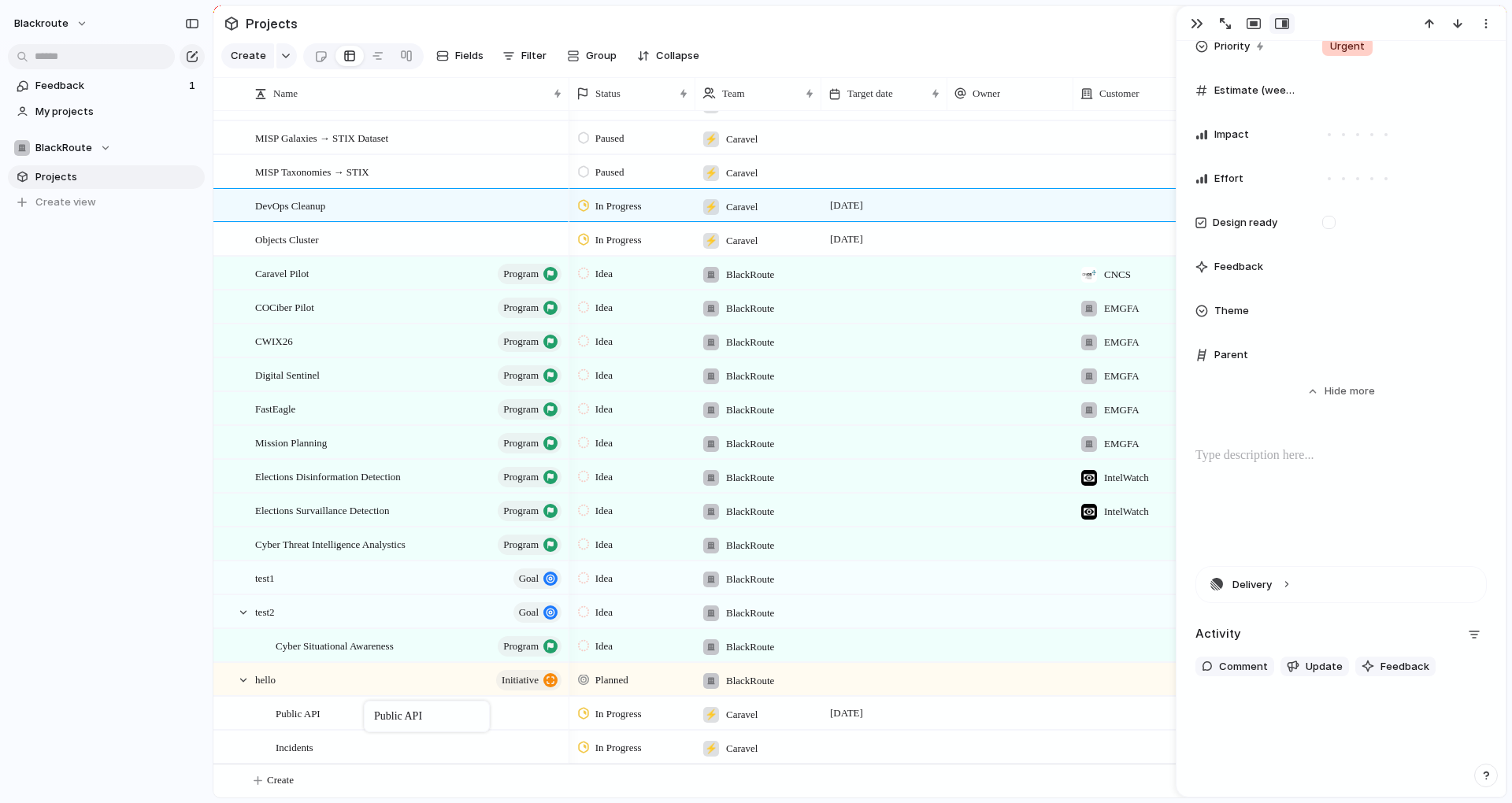
drag, startPoint x: 387, startPoint y: 241, endPoint x: 372, endPoint y: 704, distance: 463.2
click at [497, 721] on div "Public API" at bounding box center [420, 713] width 288 height 32
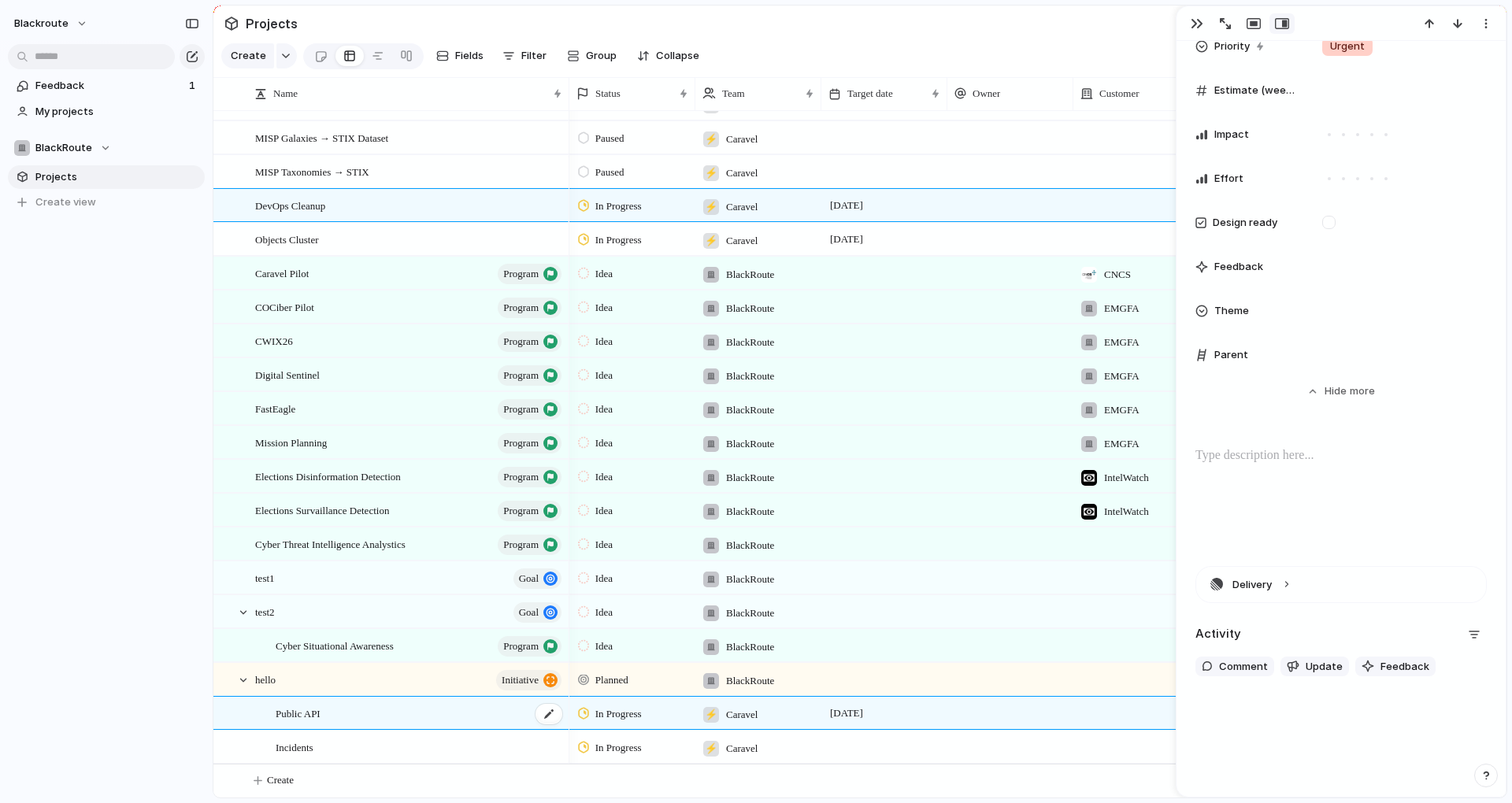
type textarea "**********"
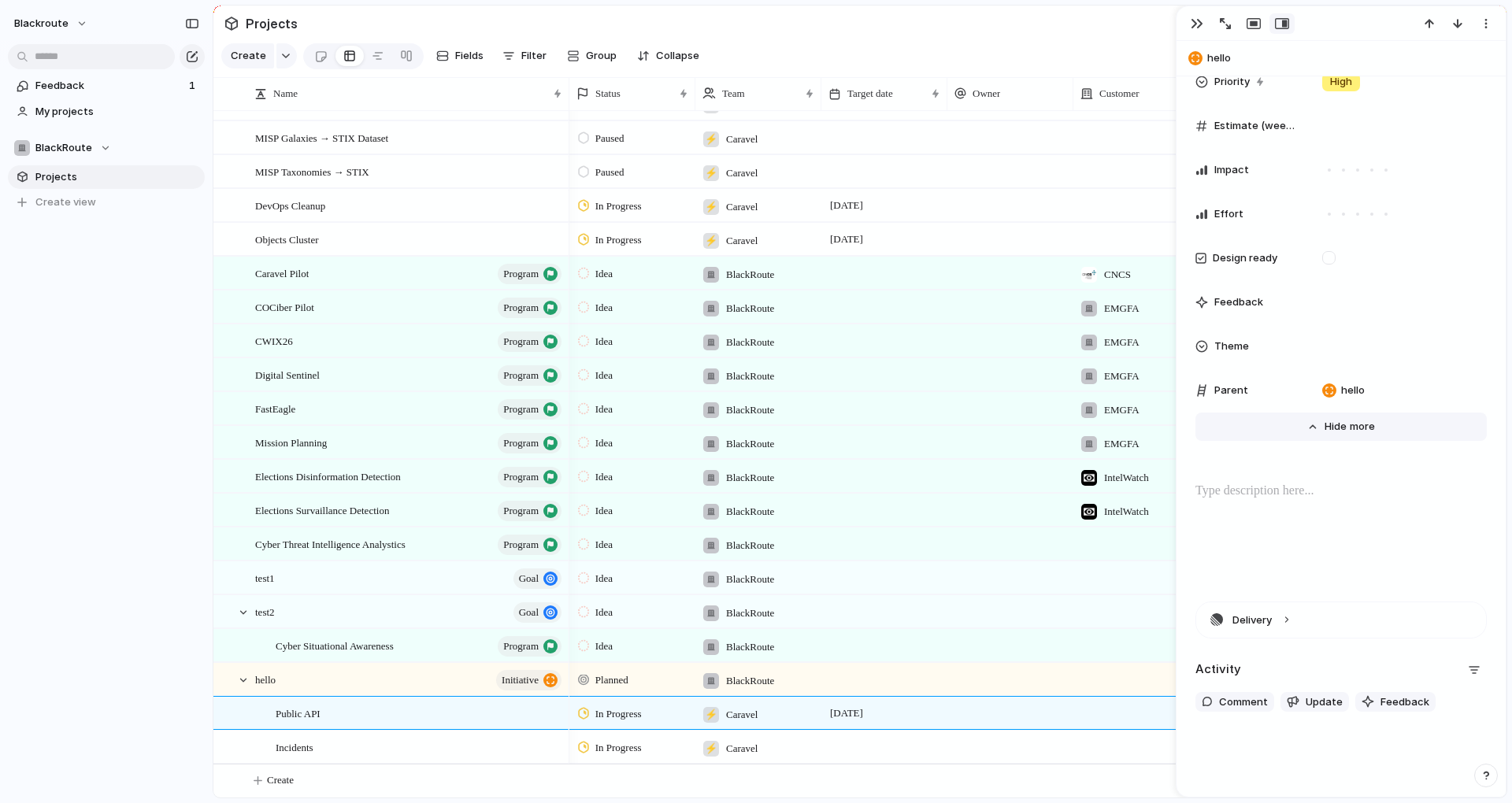
click at [1354, 430] on span "more" at bounding box center [1362, 426] width 25 height 16
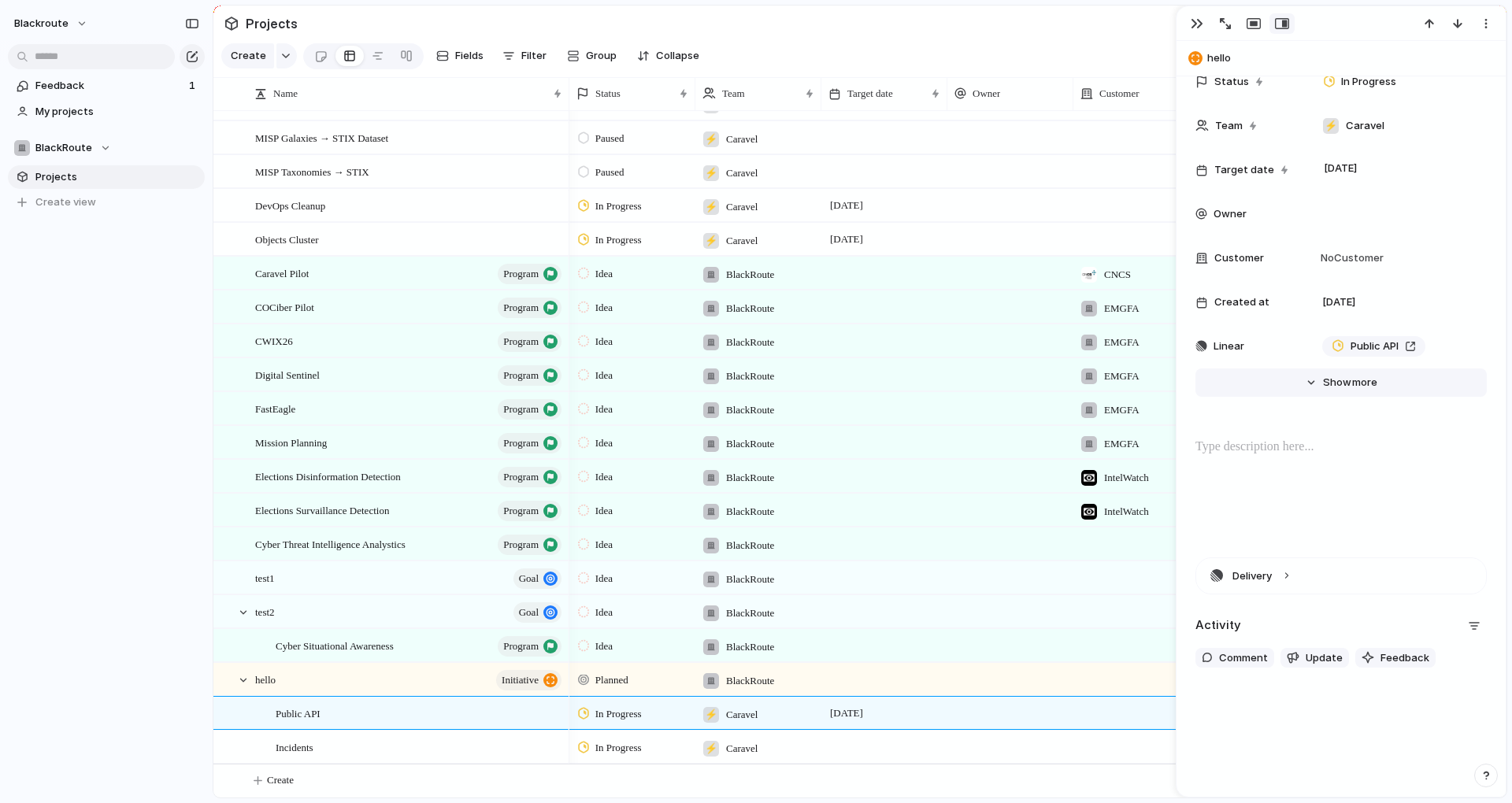
scroll to position [105, 0]
click at [1353, 381] on span "more" at bounding box center [1365, 383] width 25 height 16
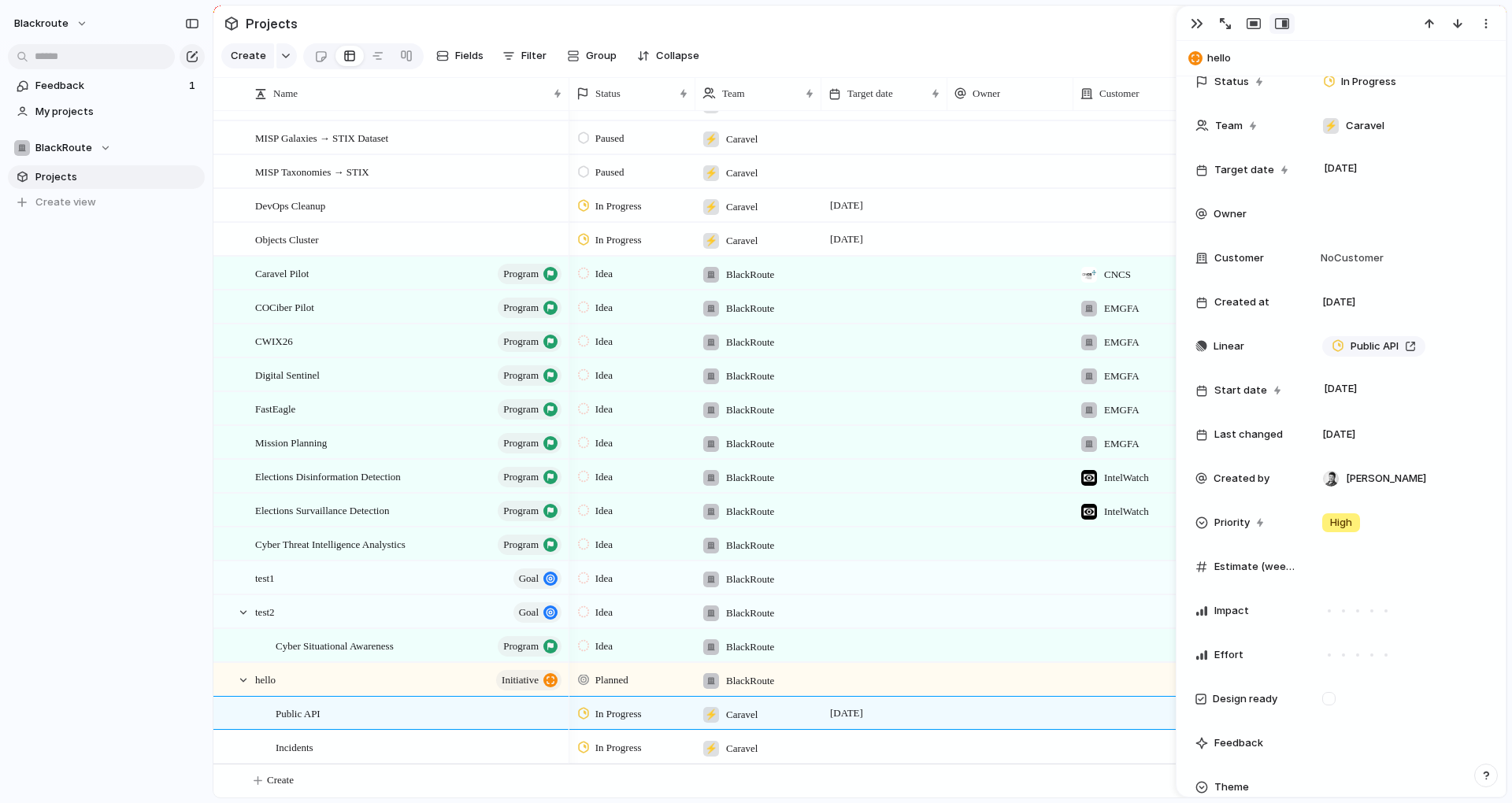
scroll to position [591, 0]
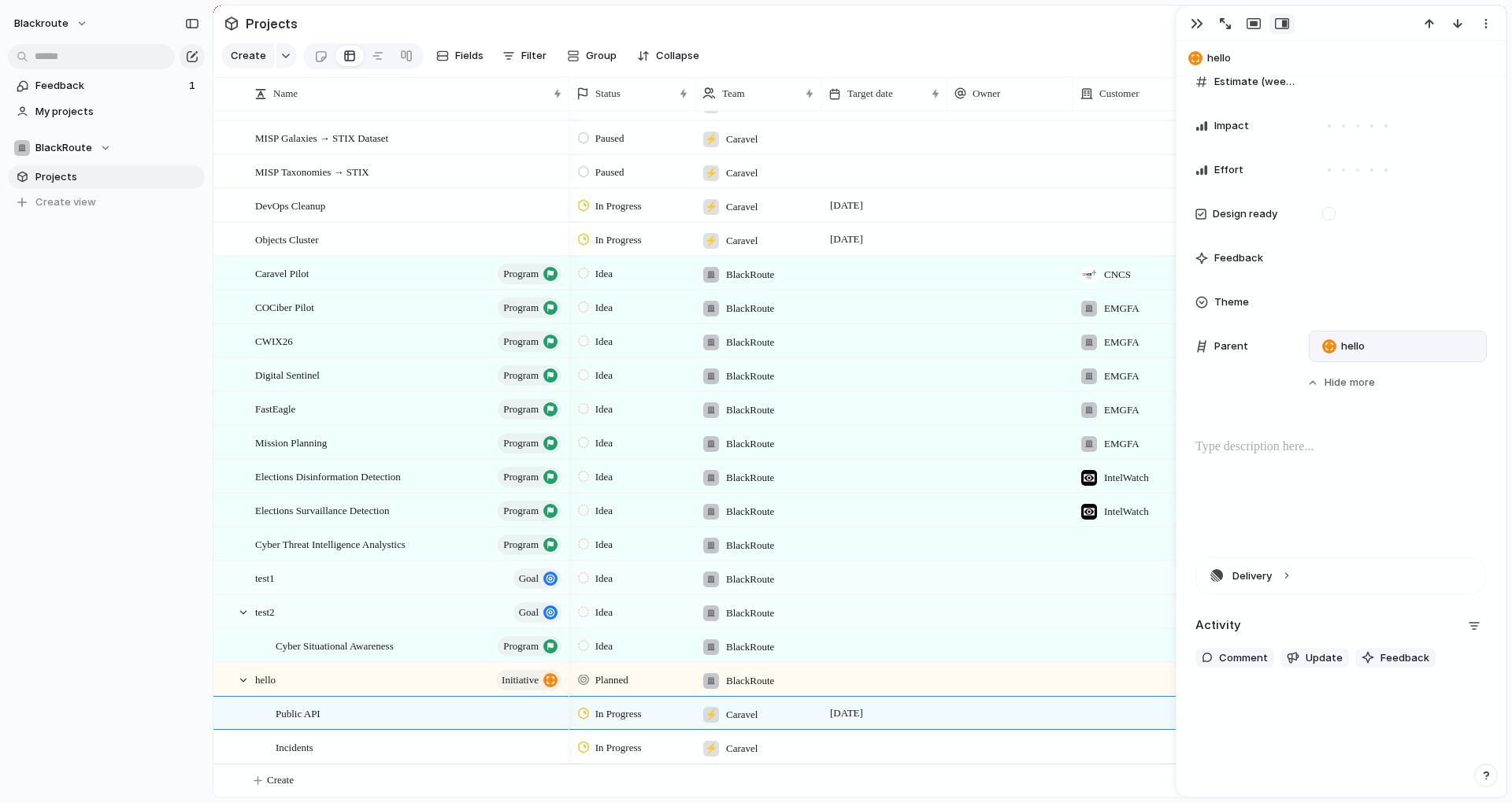
click at [1411, 341] on div "hello" at bounding box center [1397, 347] width 164 height 18
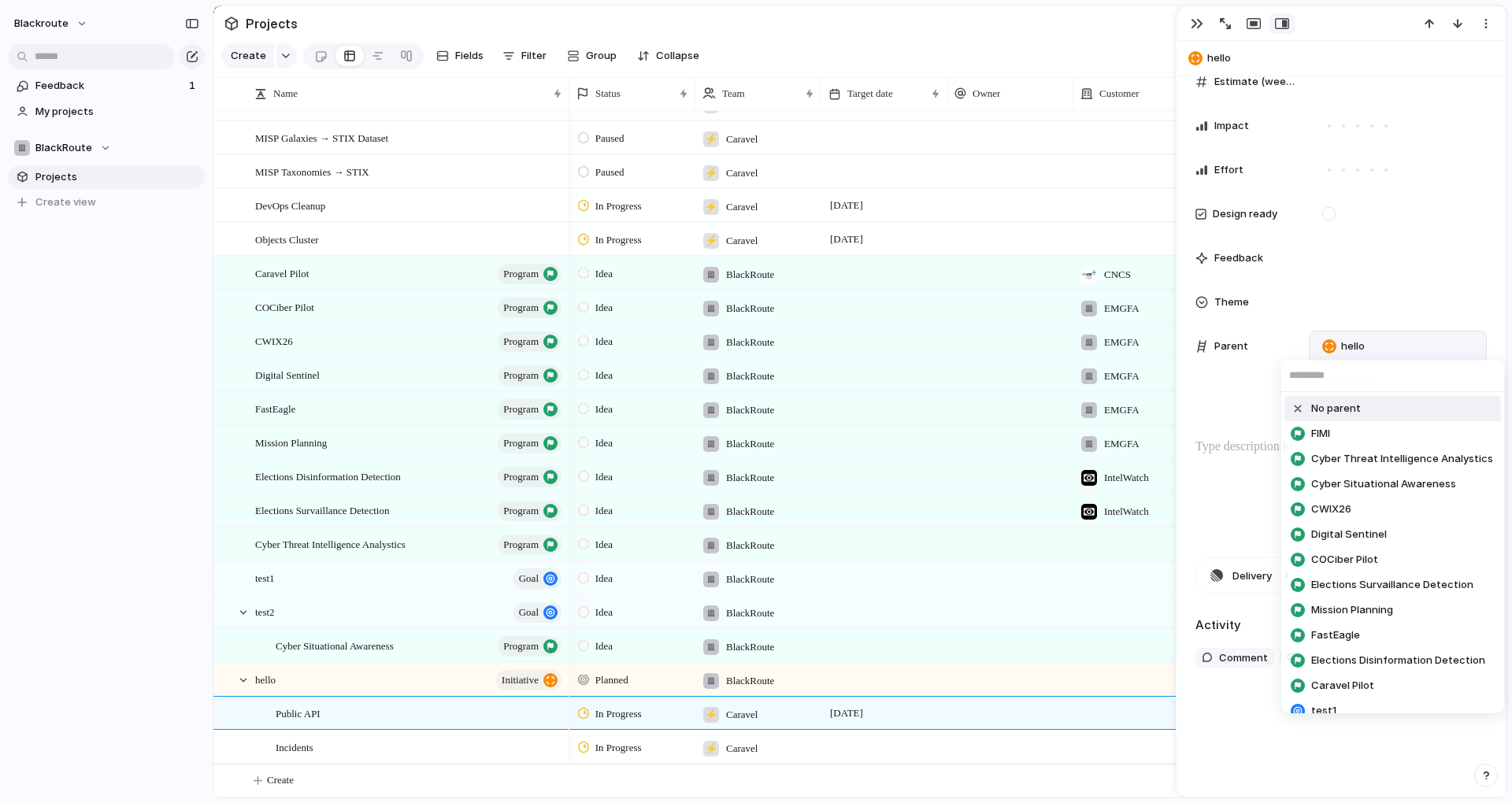
click at [1250, 393] on div "No parent FIMI Cyber Threat Intelligence Analystics Cyber Situational Awareness…" at bounding box center [756, 401] width 1512 height 803
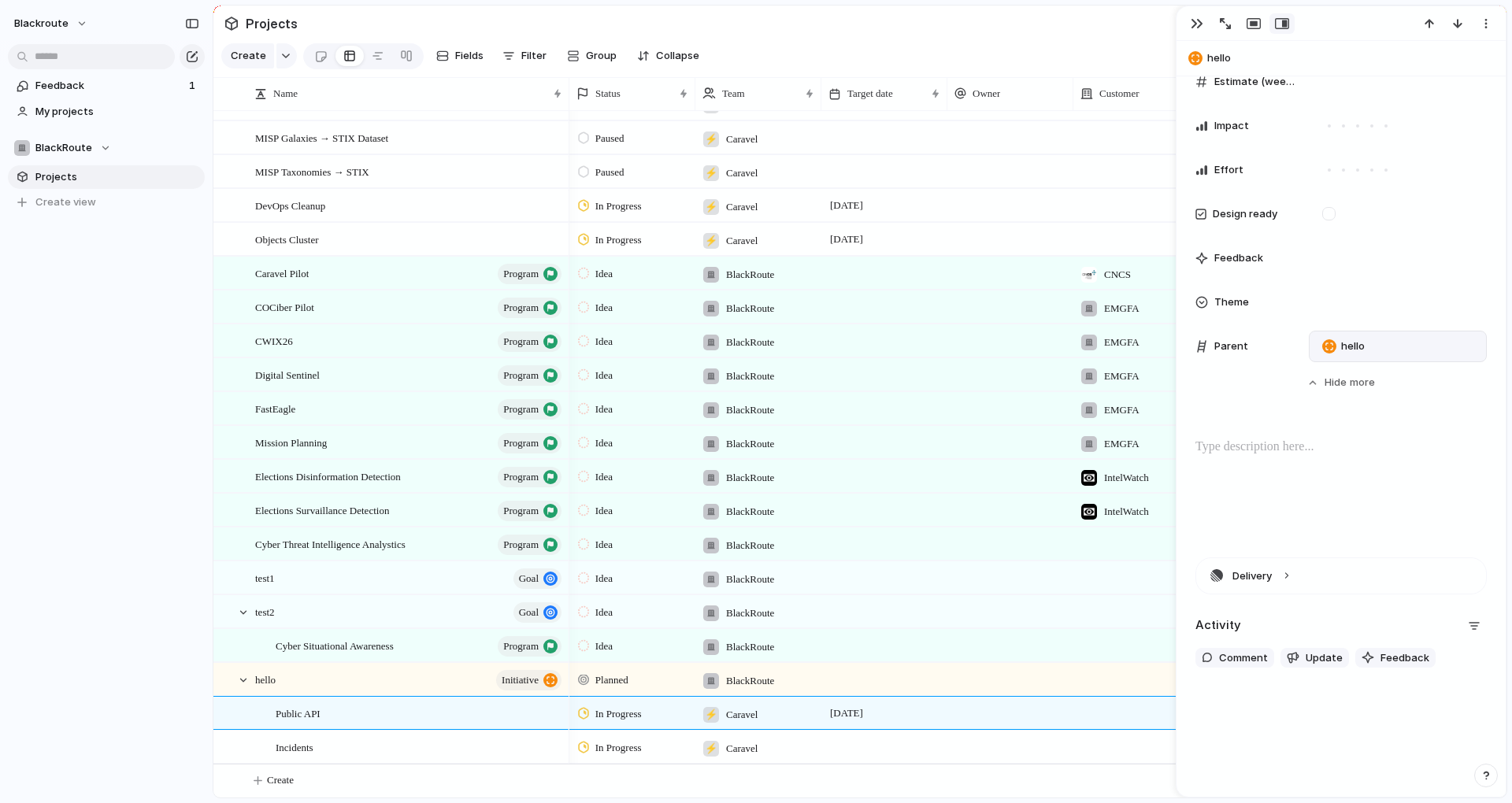
drag, startPoint x: 1337, startPoint y: 381, endPoint x: 1302, endPoint y: 413, distance: 47.4
click at [1302, 413] on div "Status In Progress Team ⚡ Caravel Target date 25 July Owner Customer No Custome…" at bounding box center [1341, 0] width 291 height 838
click at [1246, 339] on div "Parent" at bounding box center [1246, 347] width 101 height 16
click at [1235, 347] on span "Parent" at bounding box center [1231, 347] width 34 height 16
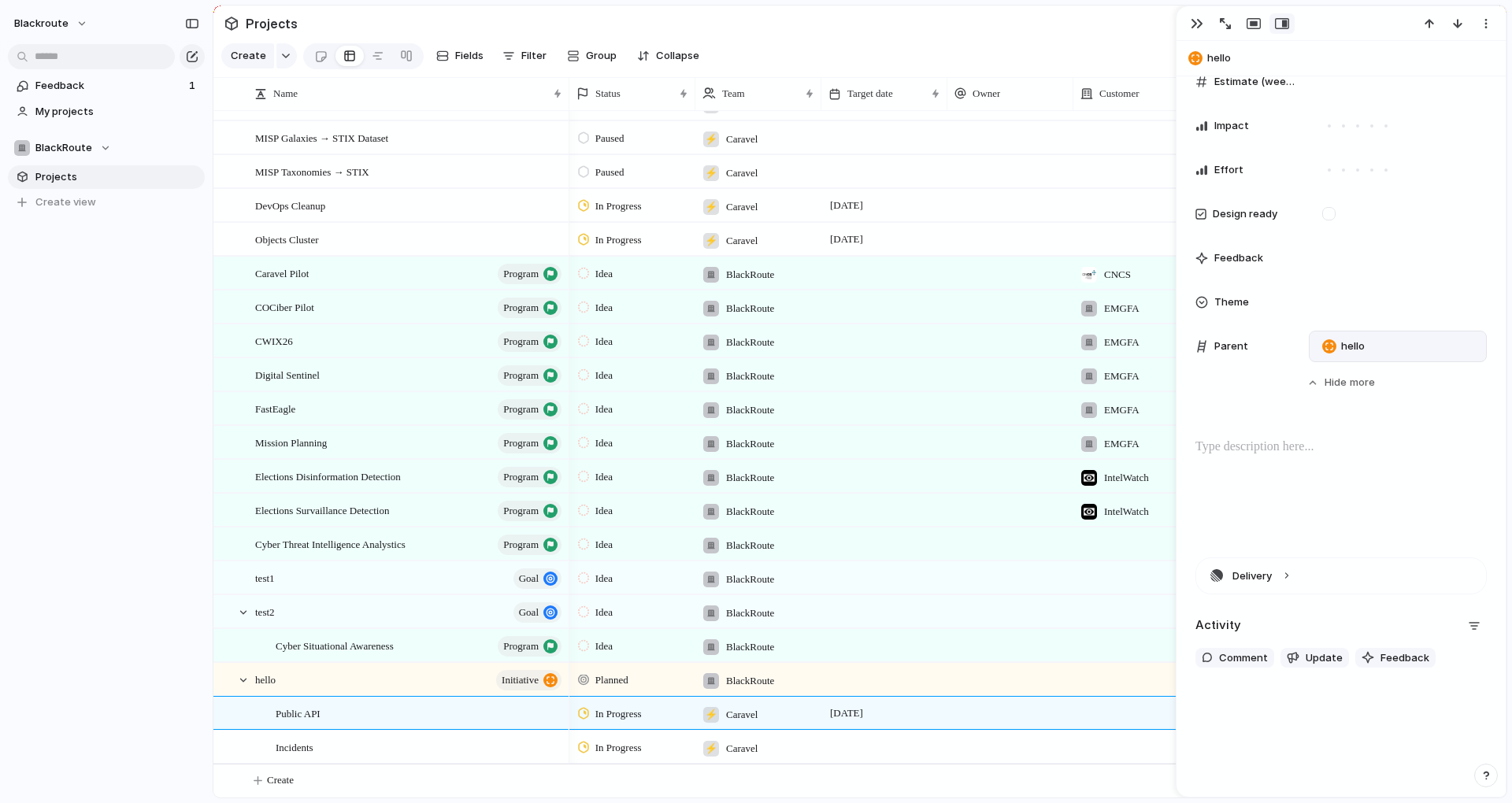
click at [1427, 356] on div "hello" at bounding box center [1397, 347] width 178 height 31
click at [1463, 340] on div "hello" at bounding box center [1397, 347] width 164 height 18
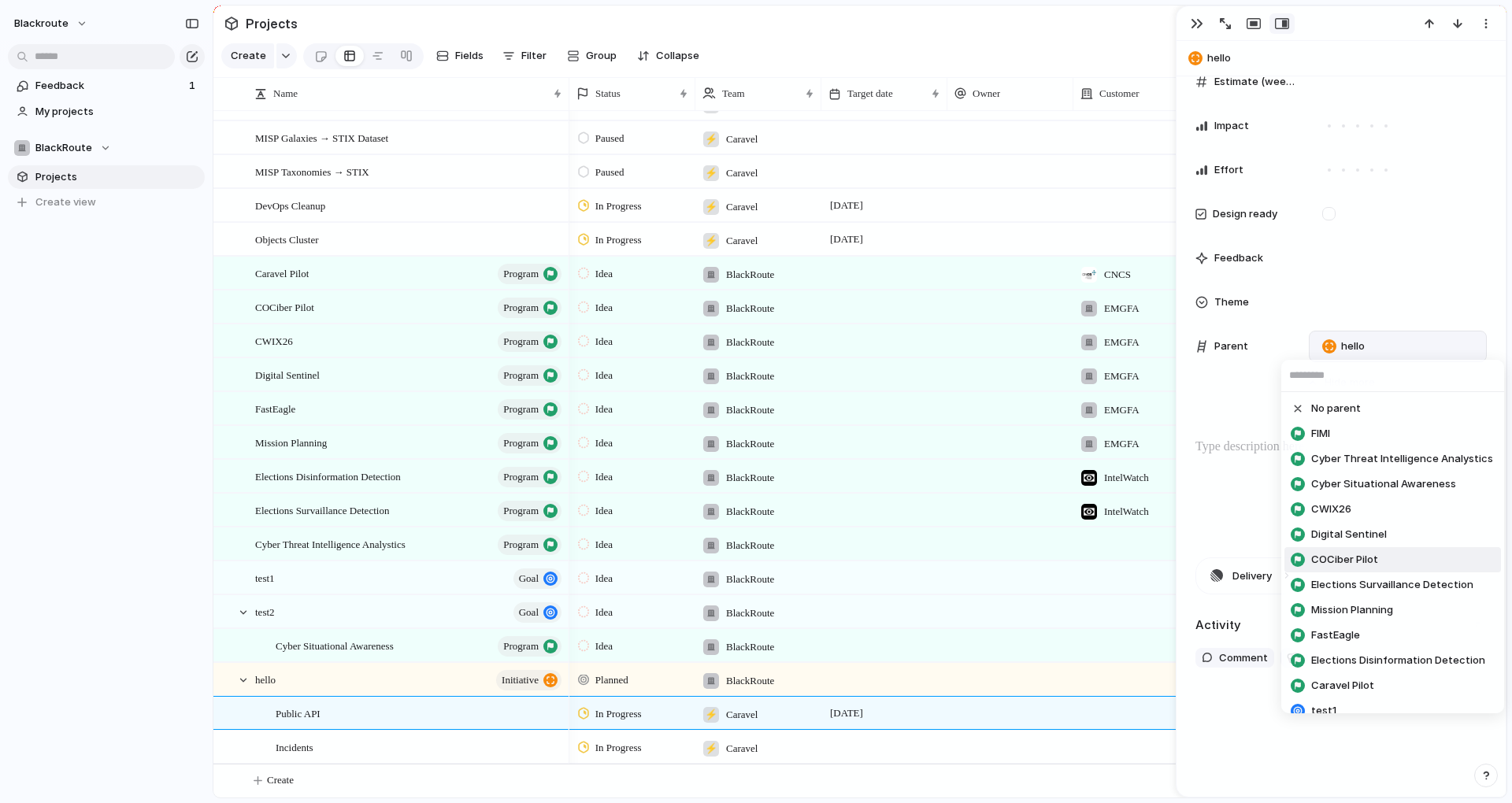
scroll to position [64, 0]
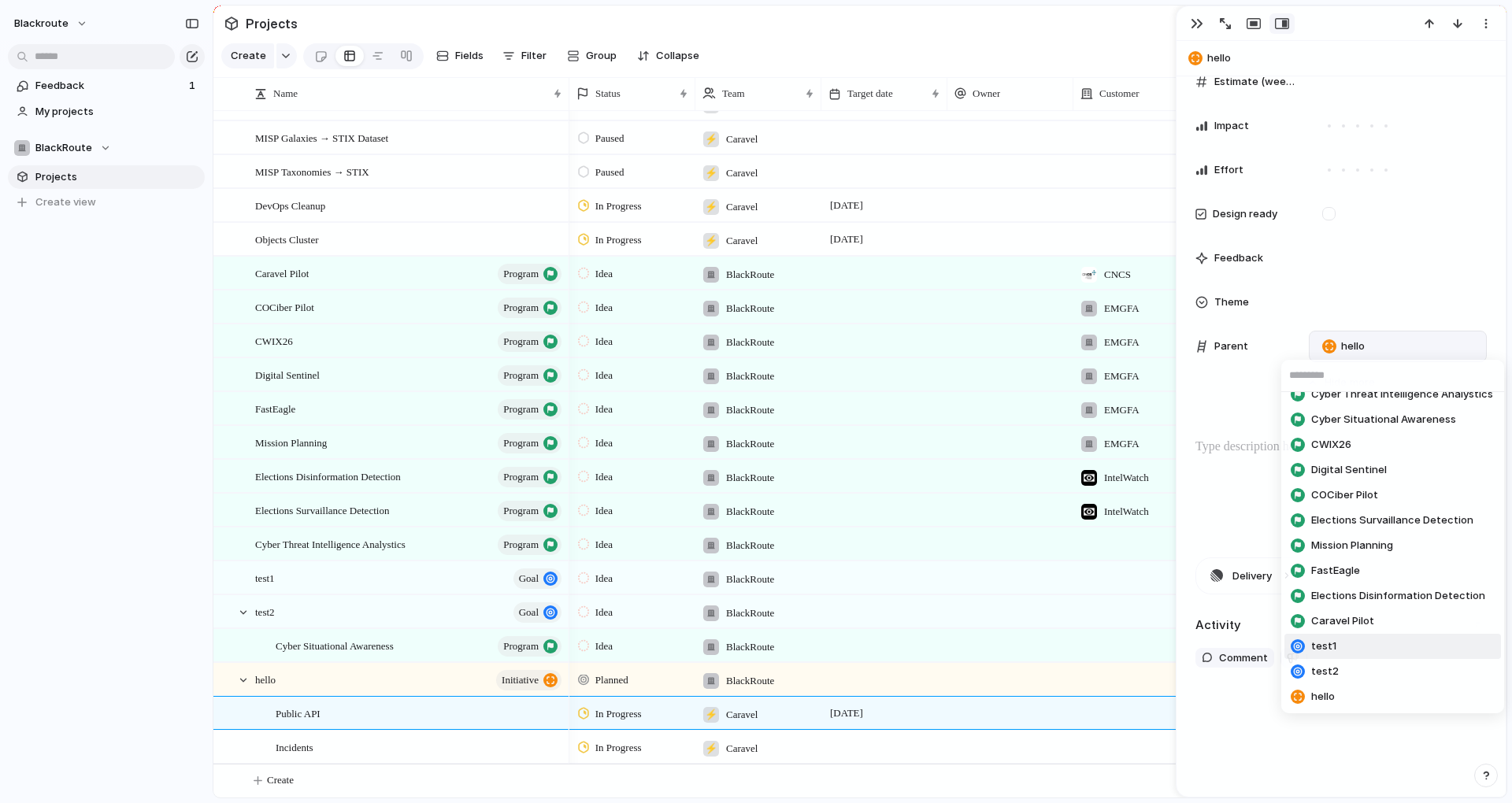
click at [1327, 640] on span "test1" at bounding box center [1324, 646] width 25 height 16
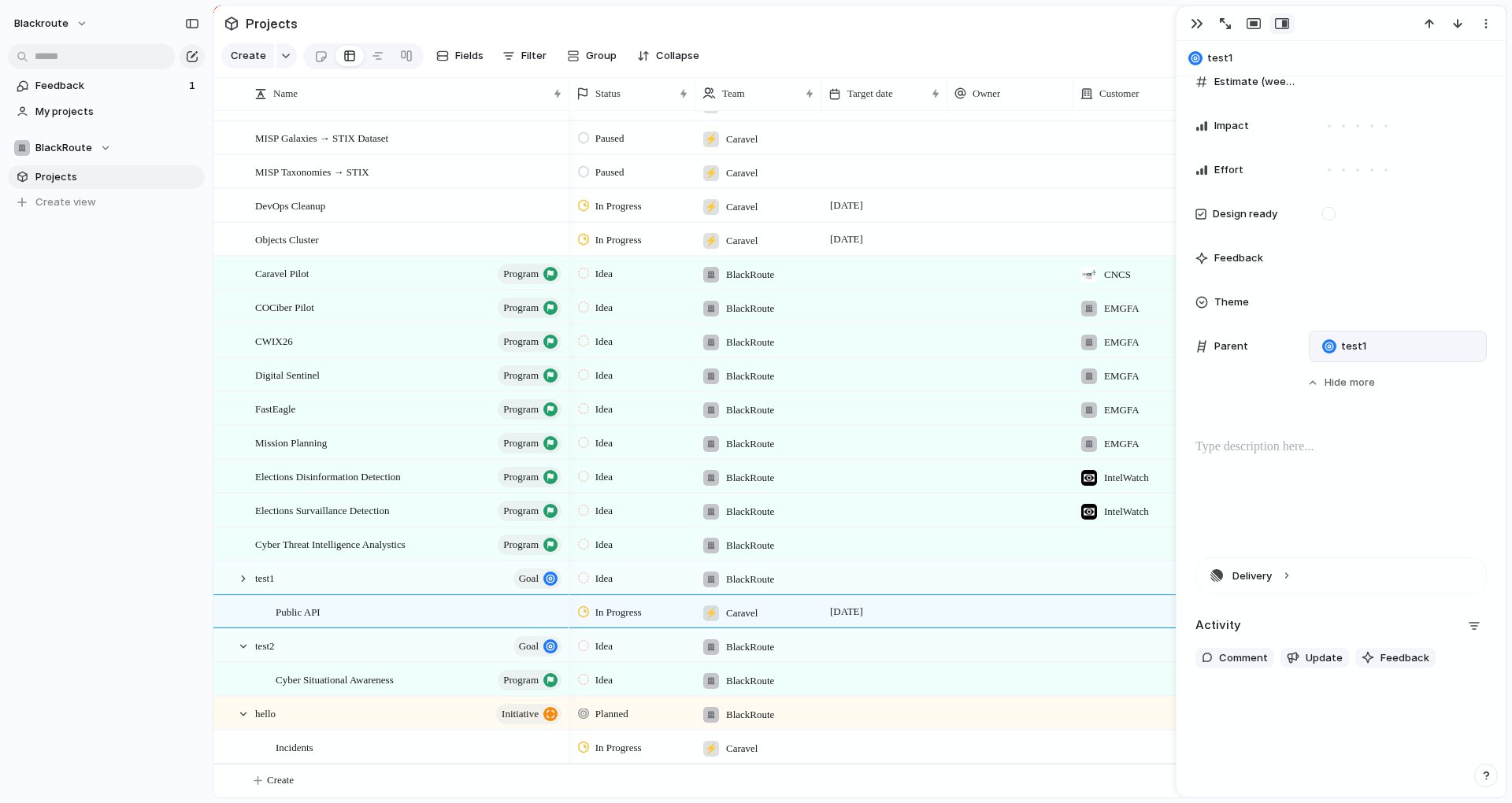
scroll to position [23, 0]
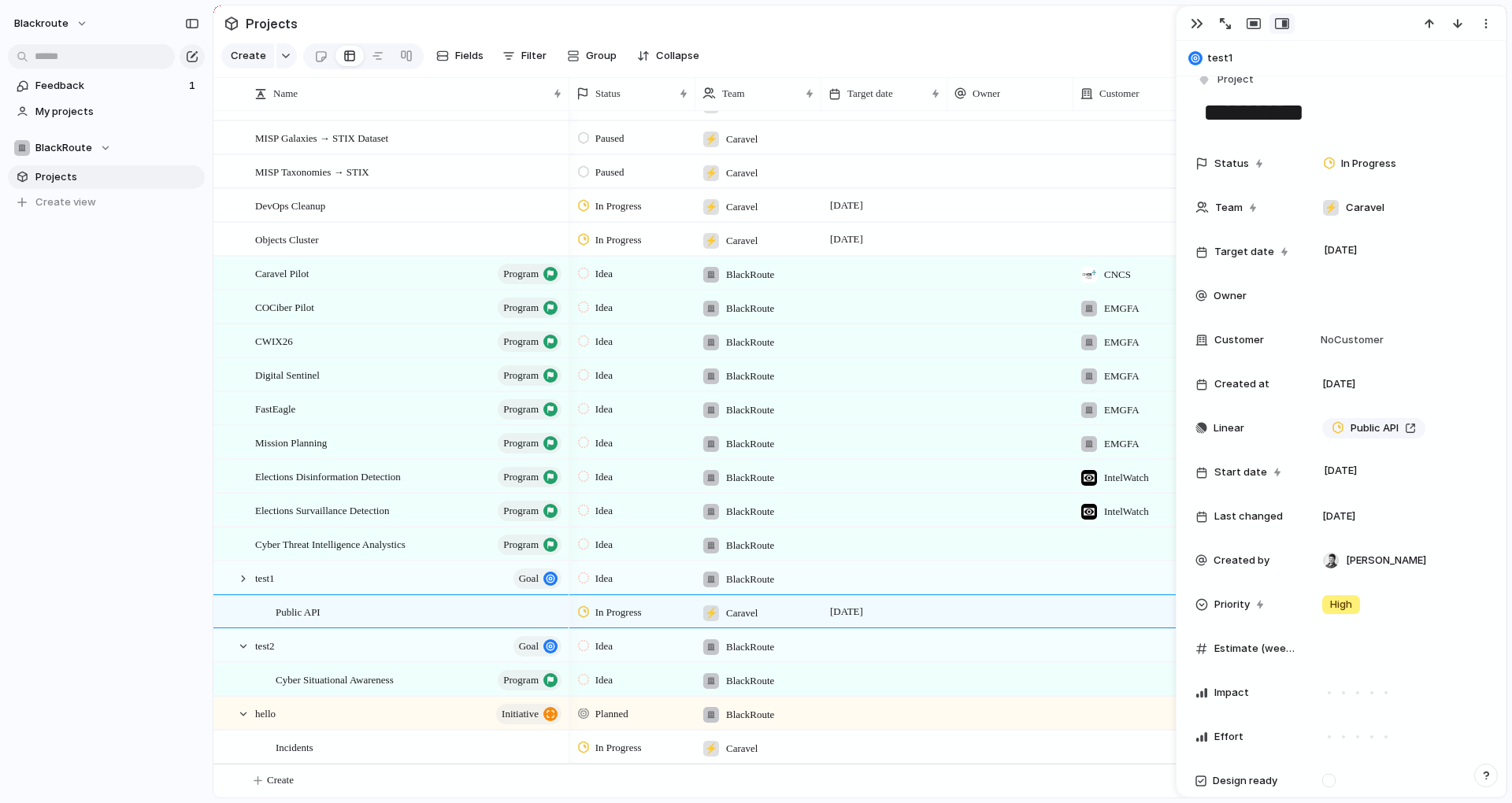
click at [152, 428] on div "blackroute Feedback 1 My projects BlackRoute Projects To pick up a draggable it…" at bounding box center [106, 401] width 212 height 803
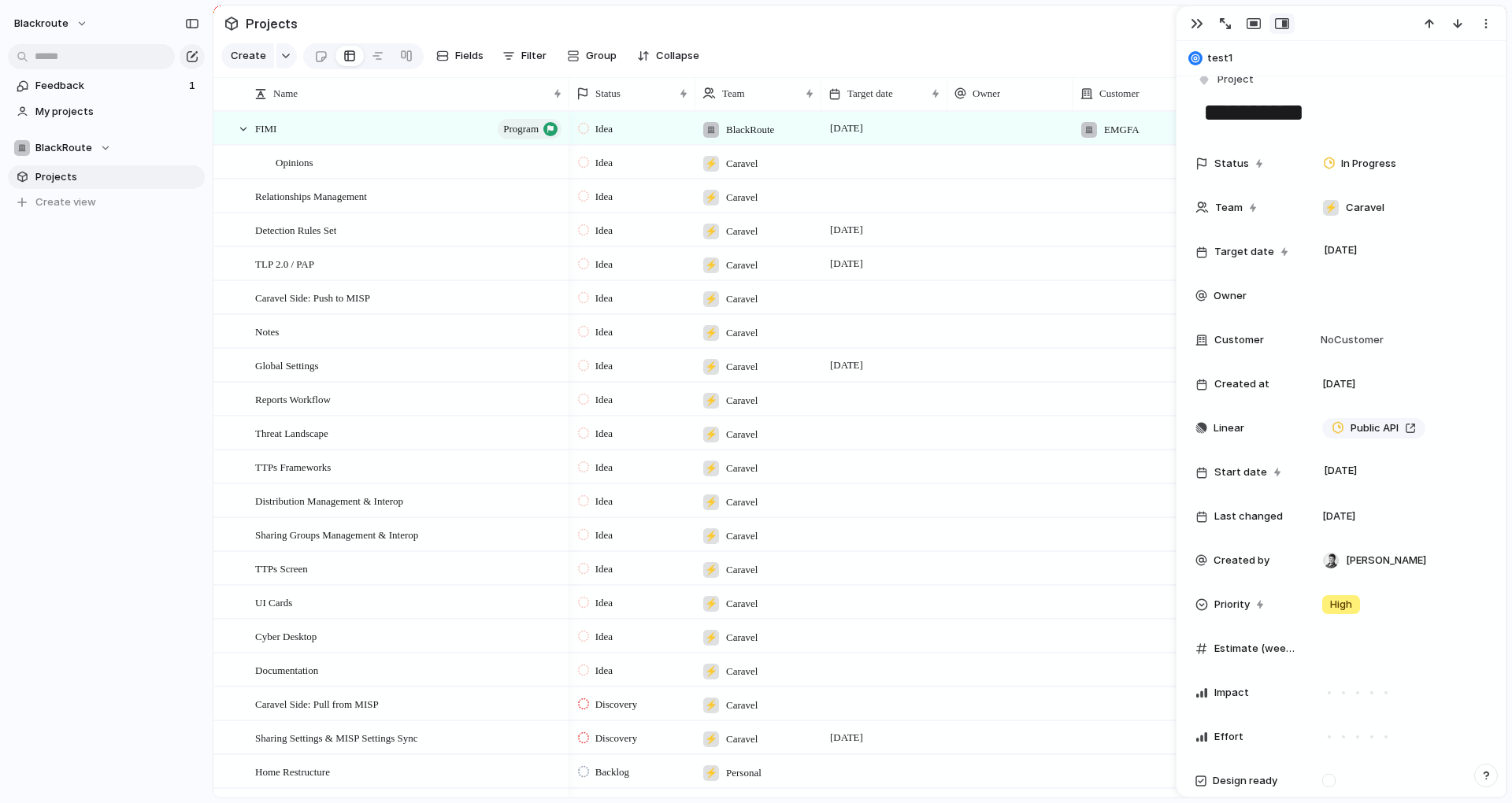
scroll to position [591, 0]
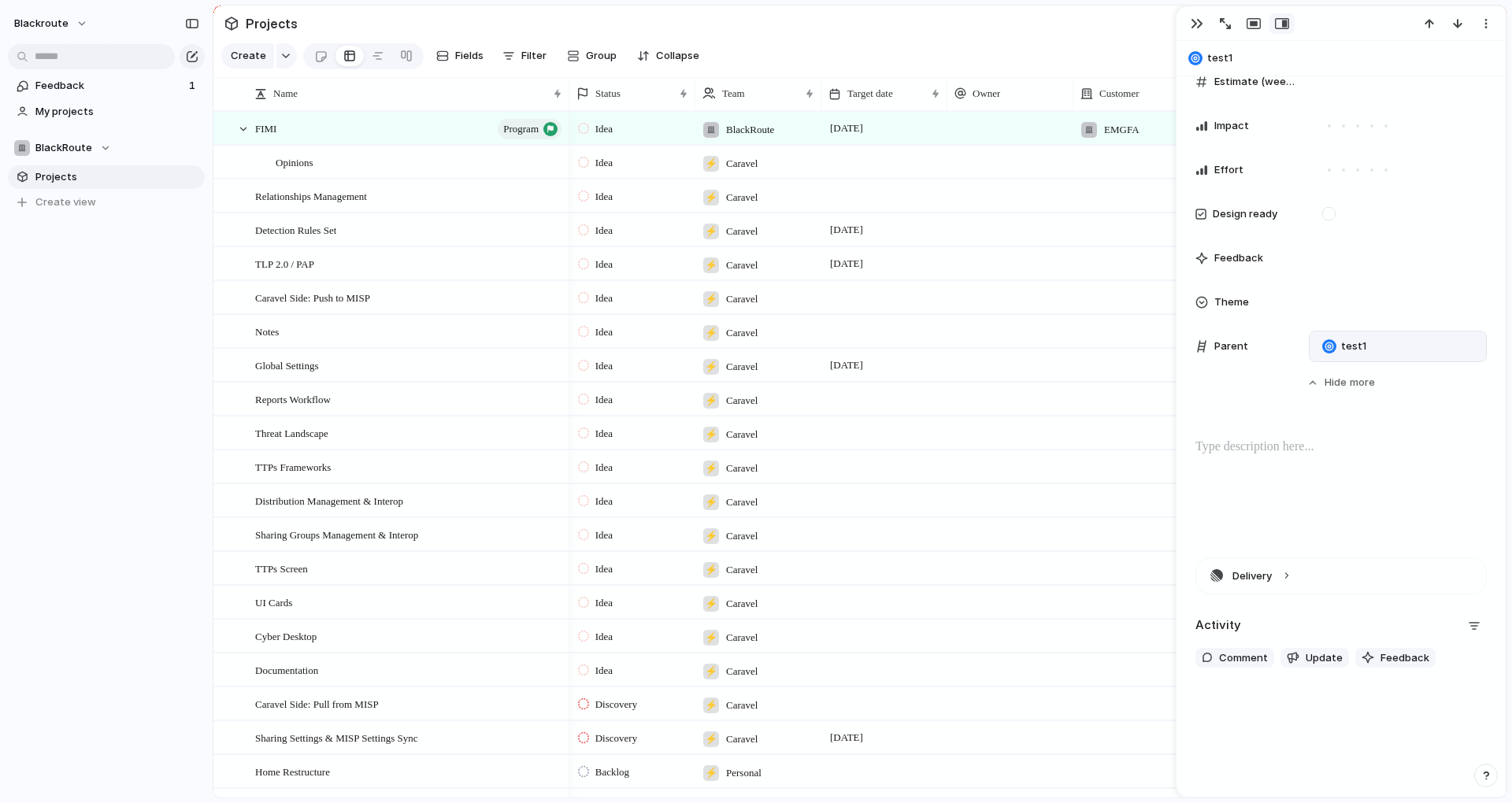
click at [1493, 782] on button "button" at bounding box center [1486, 776] width 23 height 23
click at [1406, 669] on button "Live chat 7 hrs" at bounding box center [1415, 663] width 158 height 25
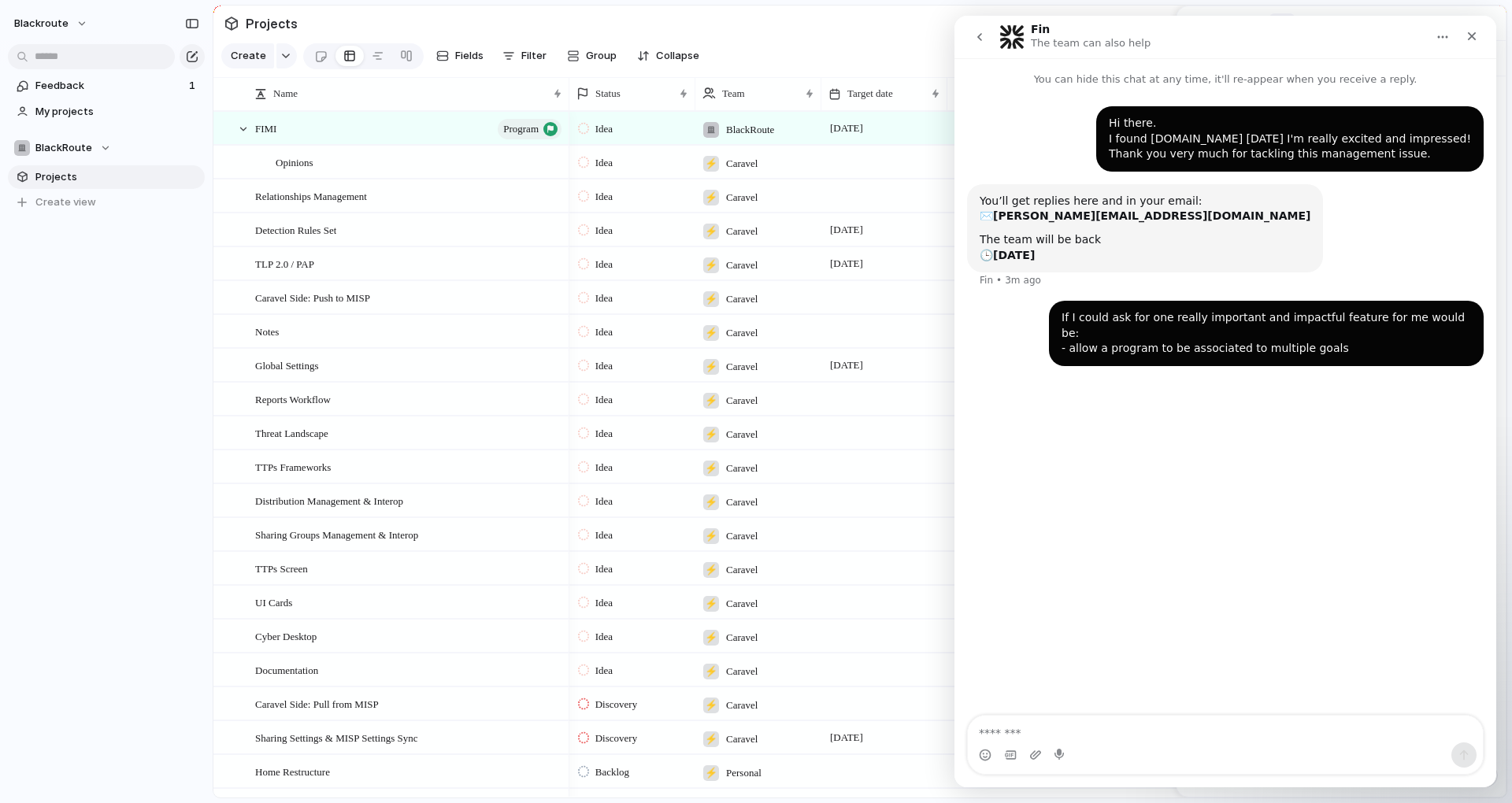
click at [1209, 741] on textarea "Message…" at bounding box center [1225, 728] width 515 height 26
click at [1219, 734] on textarea "Message…" at bounding box center [1225, 728] width 515 height 26
click at [1216, 739] on textarea "Message…" at bounding box center [1225, 728] width 515 height 26
type textarea "**********"
click at [1131, 731] on textarea "Message…" at bounding box center [1225, 728] width 515 height 26
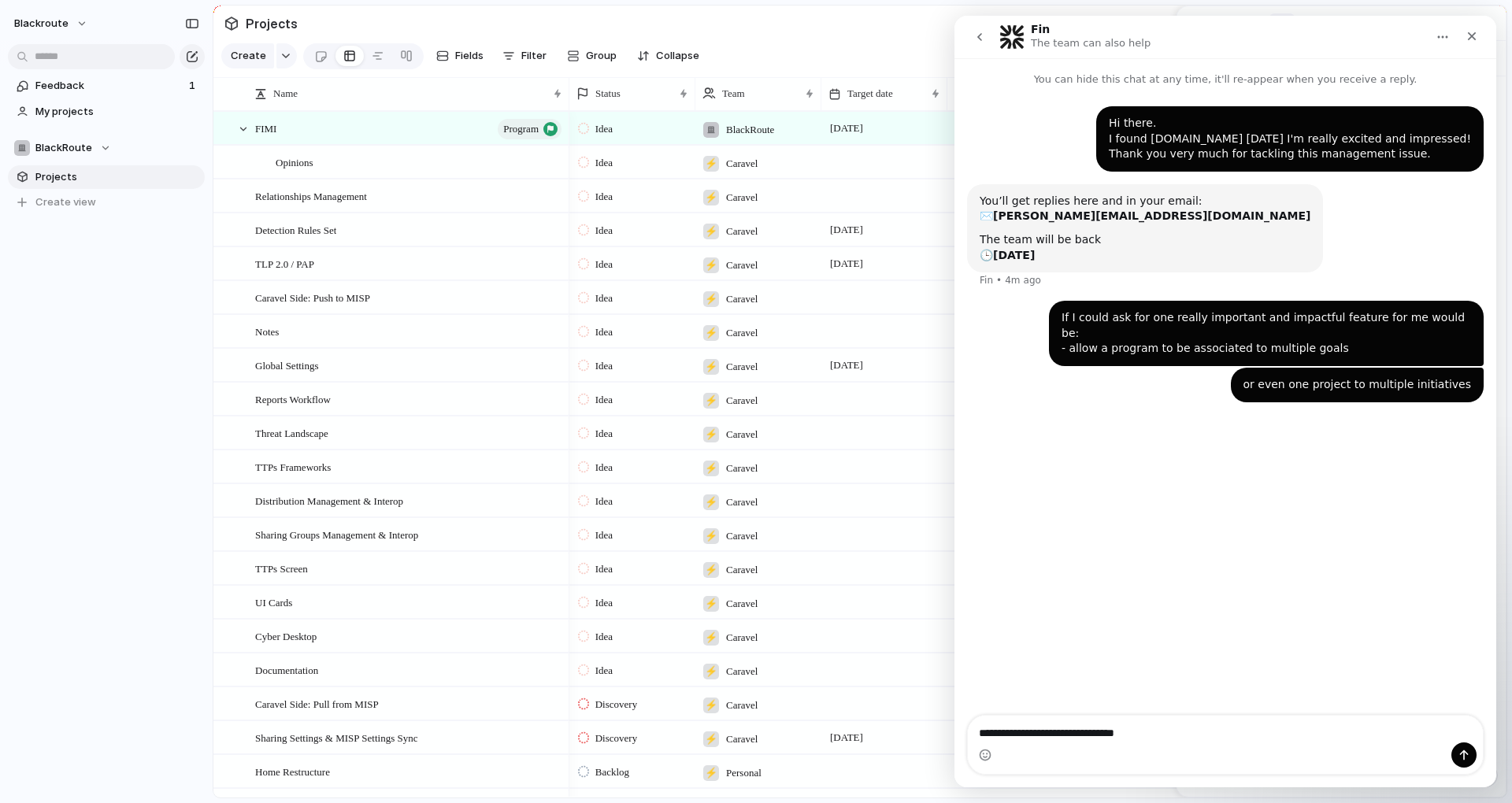
type textarea "**********"
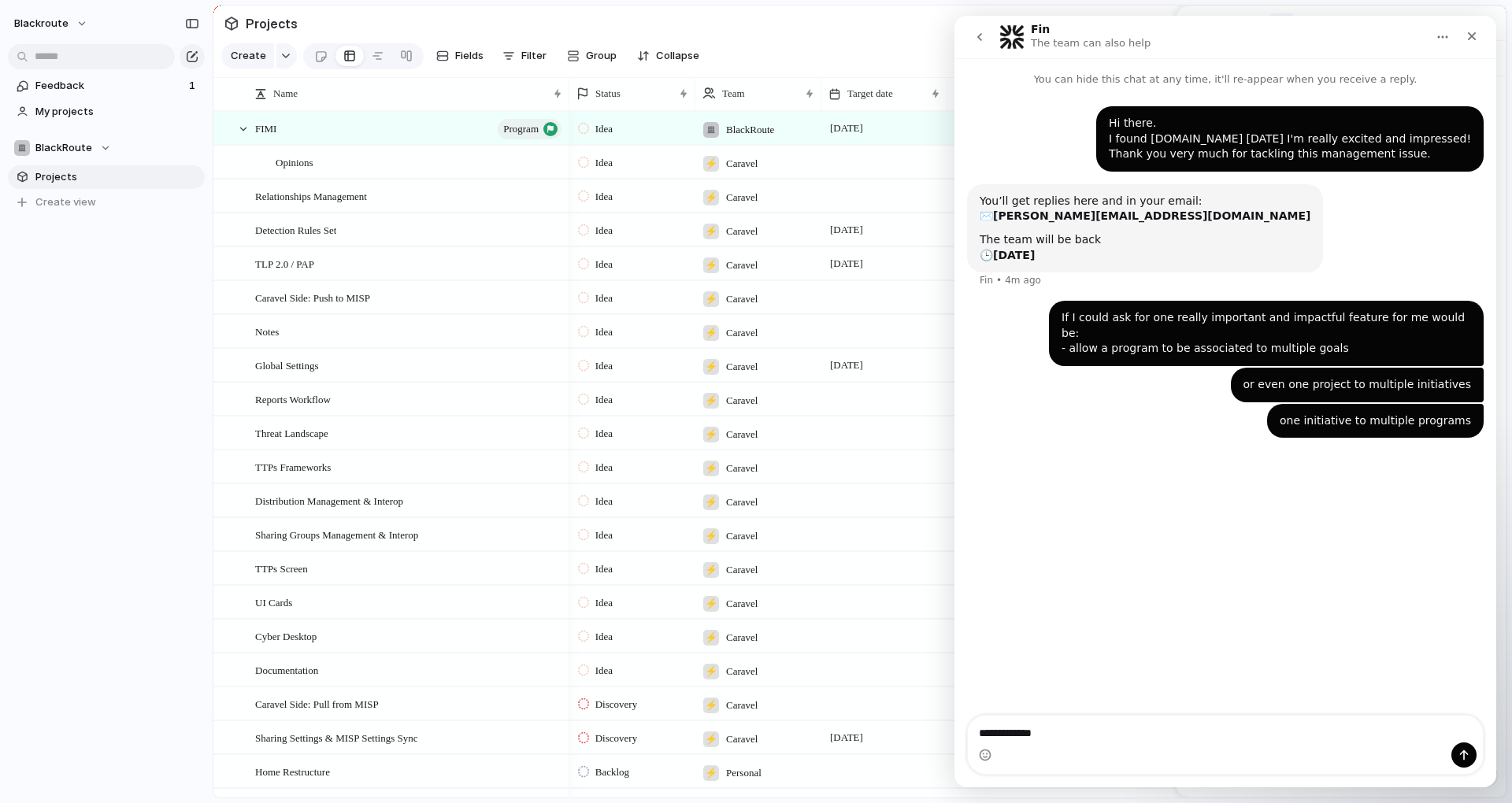
type textarea "**********"
click at [1134, 731] on textarea "Message…" at bounding box center [1225, 728] width 515 height 26
type textarea "**********"
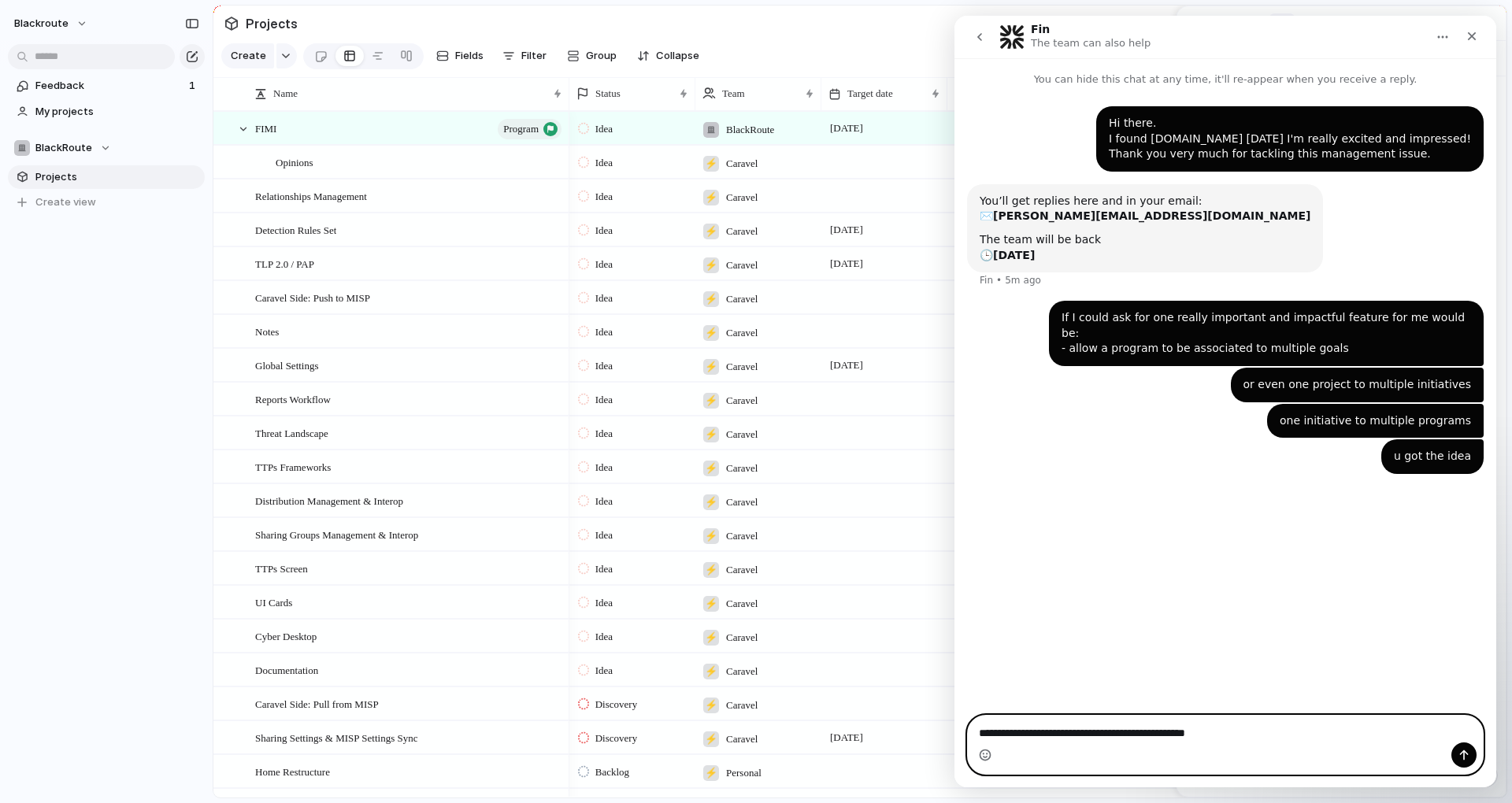
click at [982, 748] on icon "Emoji picker" at bounding box center [984, 754] width 13 height 13
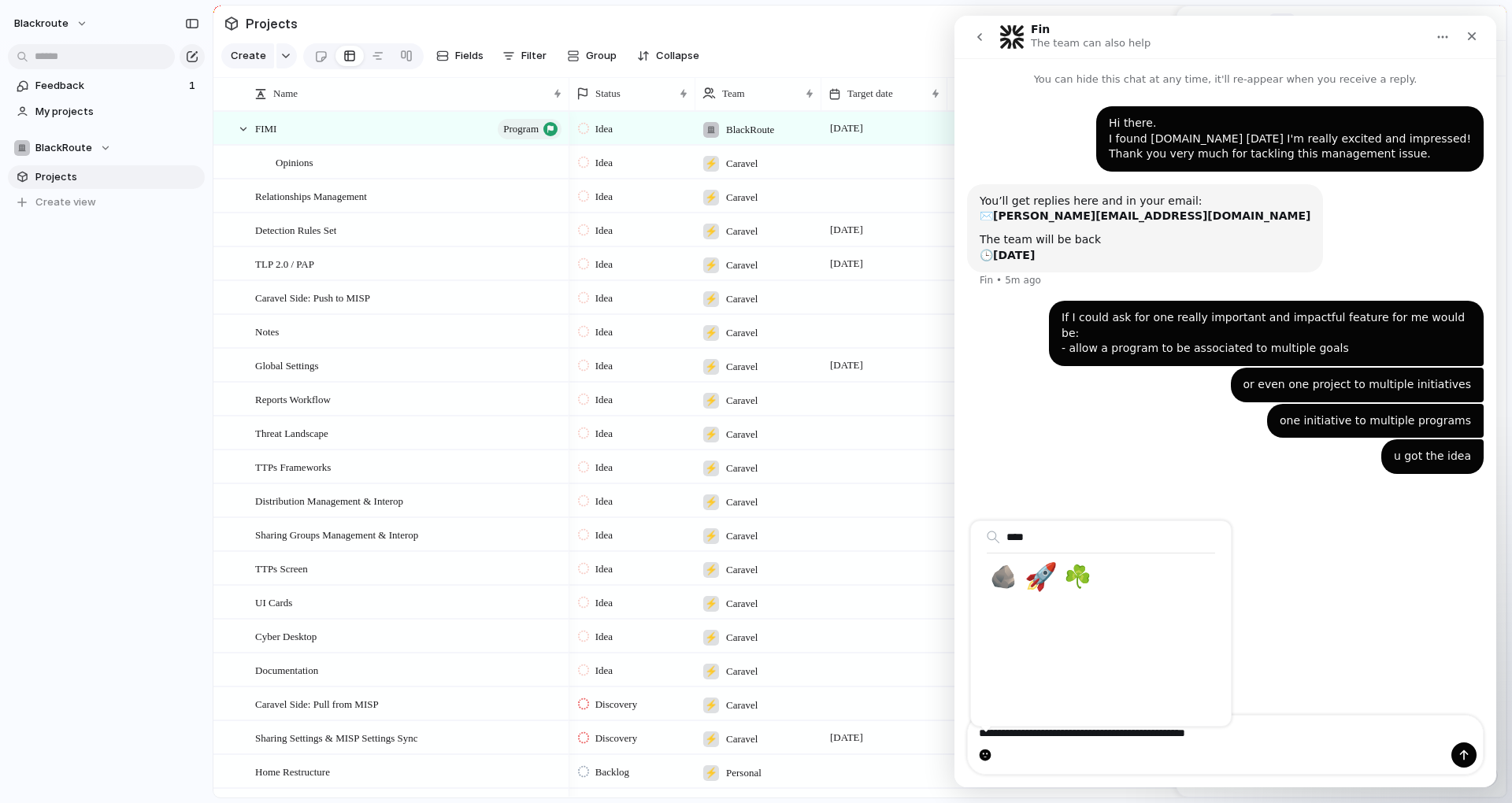
type input "****"
type textarea "**********"
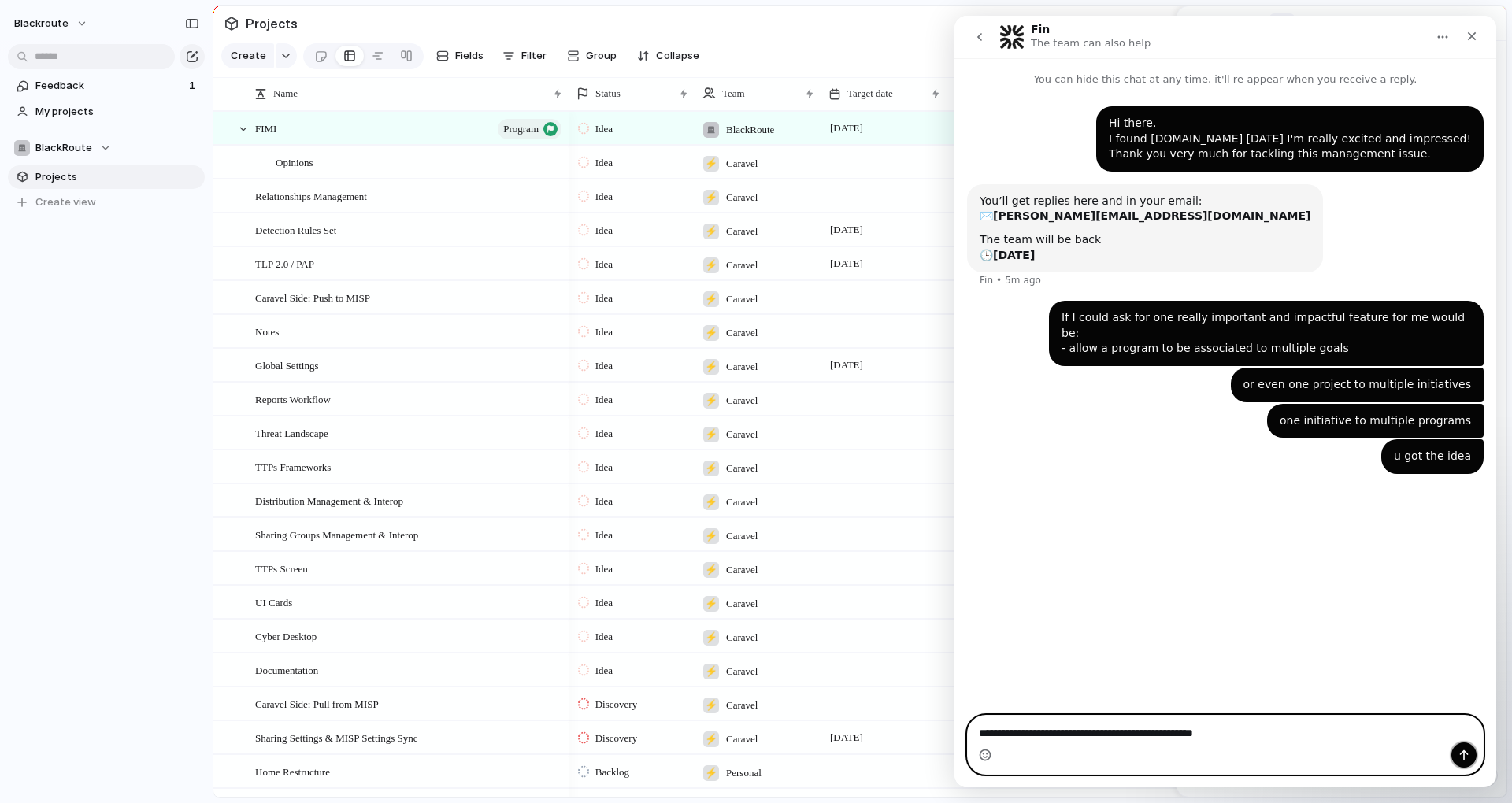
click at [1471, 755] on button "Send a message…" at bounding box center [1464, 755] width 25 height 25
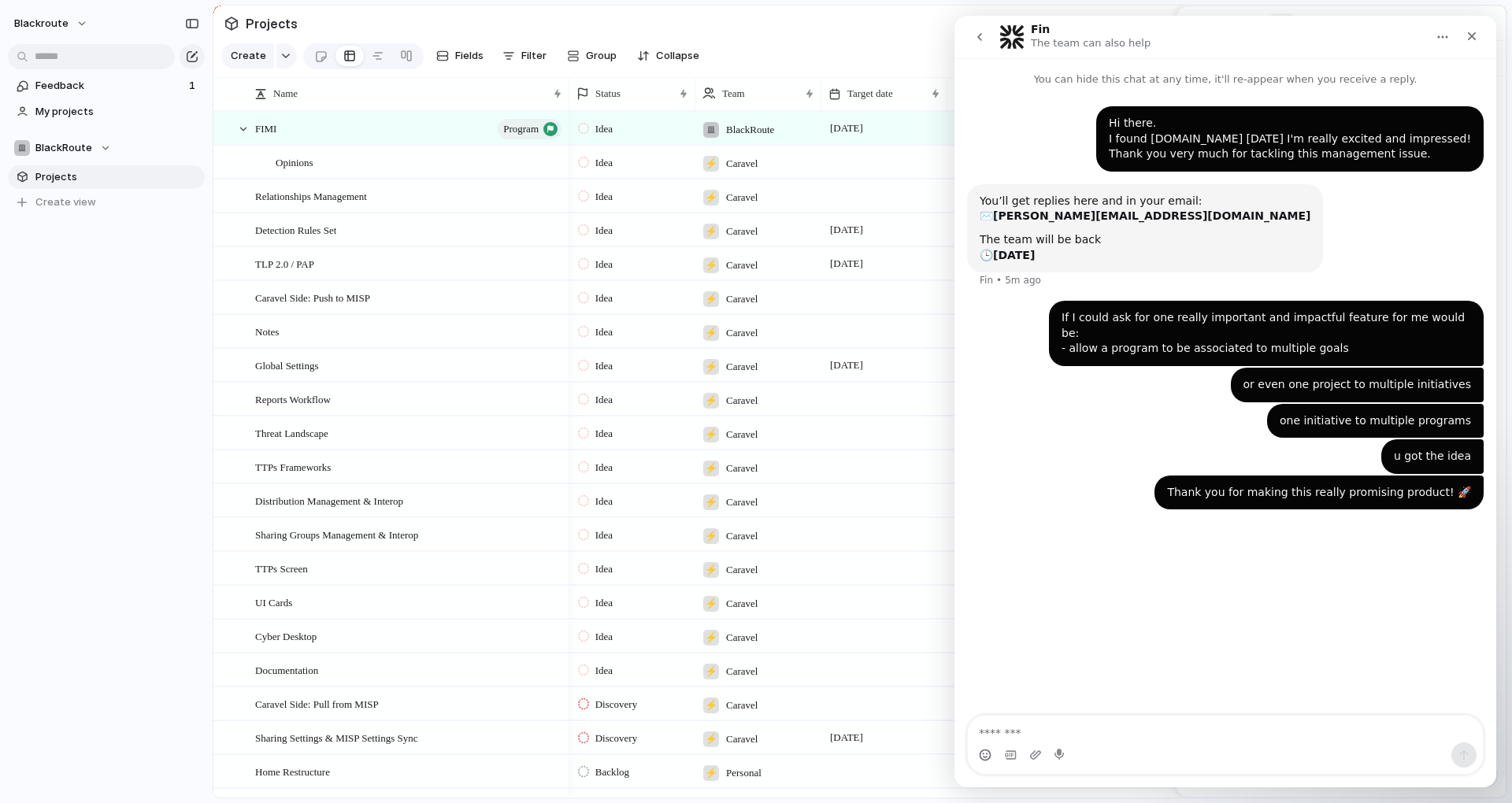
click at [1134, 645] on div "Hi there. I found index.inc today I'm really excited and impressed! Thank you v…" at bounding box center [1225, 402] width 541 height 630
click at [107, 480] on div "blackroute Feedback 1 My projects BlackRoute Projects To pick up a draggable it…" at bounding box center [106, 401] width 212 height 803
click at [759, 59] on section "Create Fields Filter Group Zoom Collapse Linear Clear Save for everyone" at bounding box center [860, 58] width 1293 height 38
click at [1471, 39] on icon "Close" at bounding box center [1471, 36] width 13 height 13
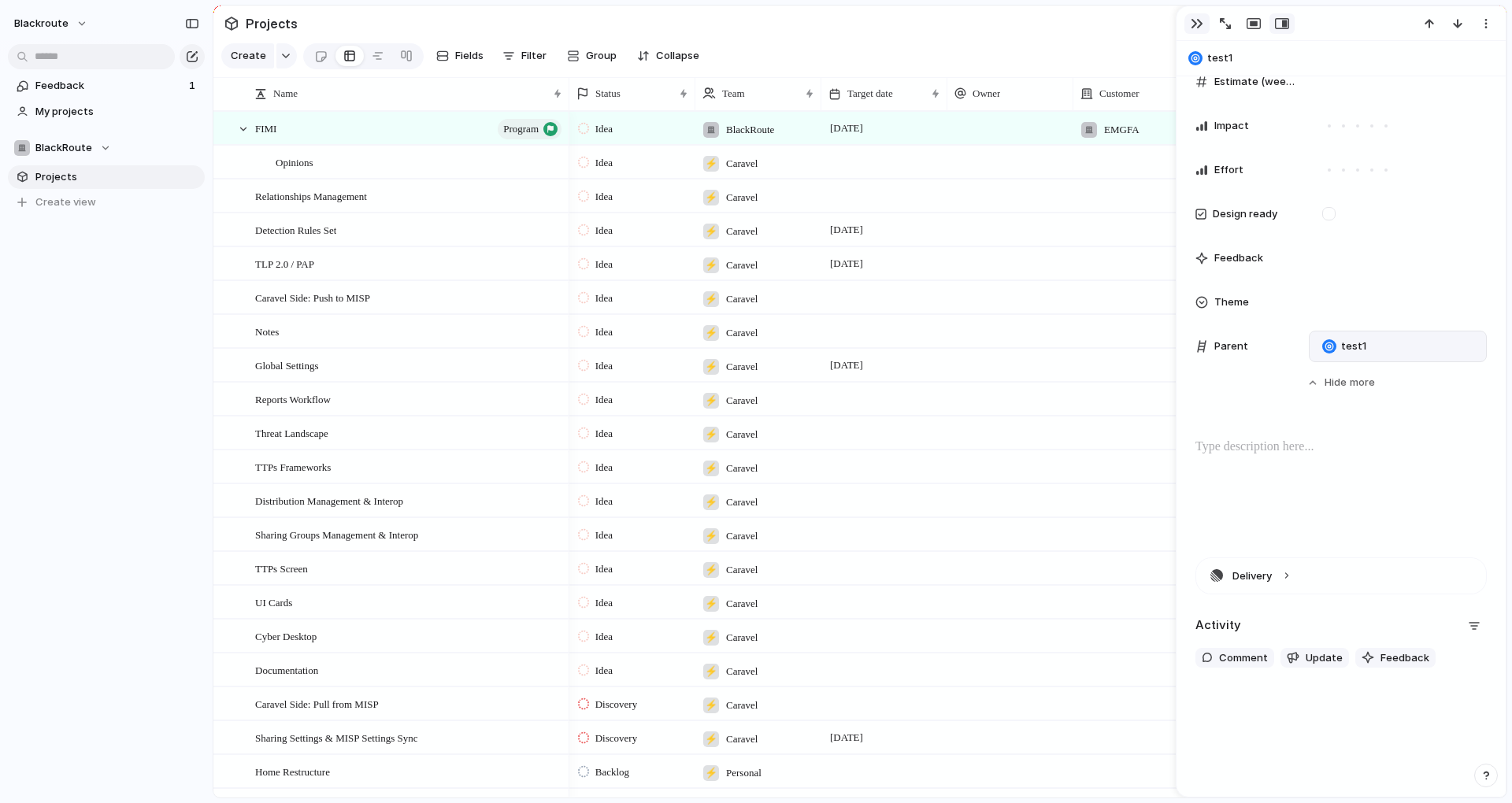
click at [1192, 21] on div "button" at bounding box center [1197, 23] width 13 height 13
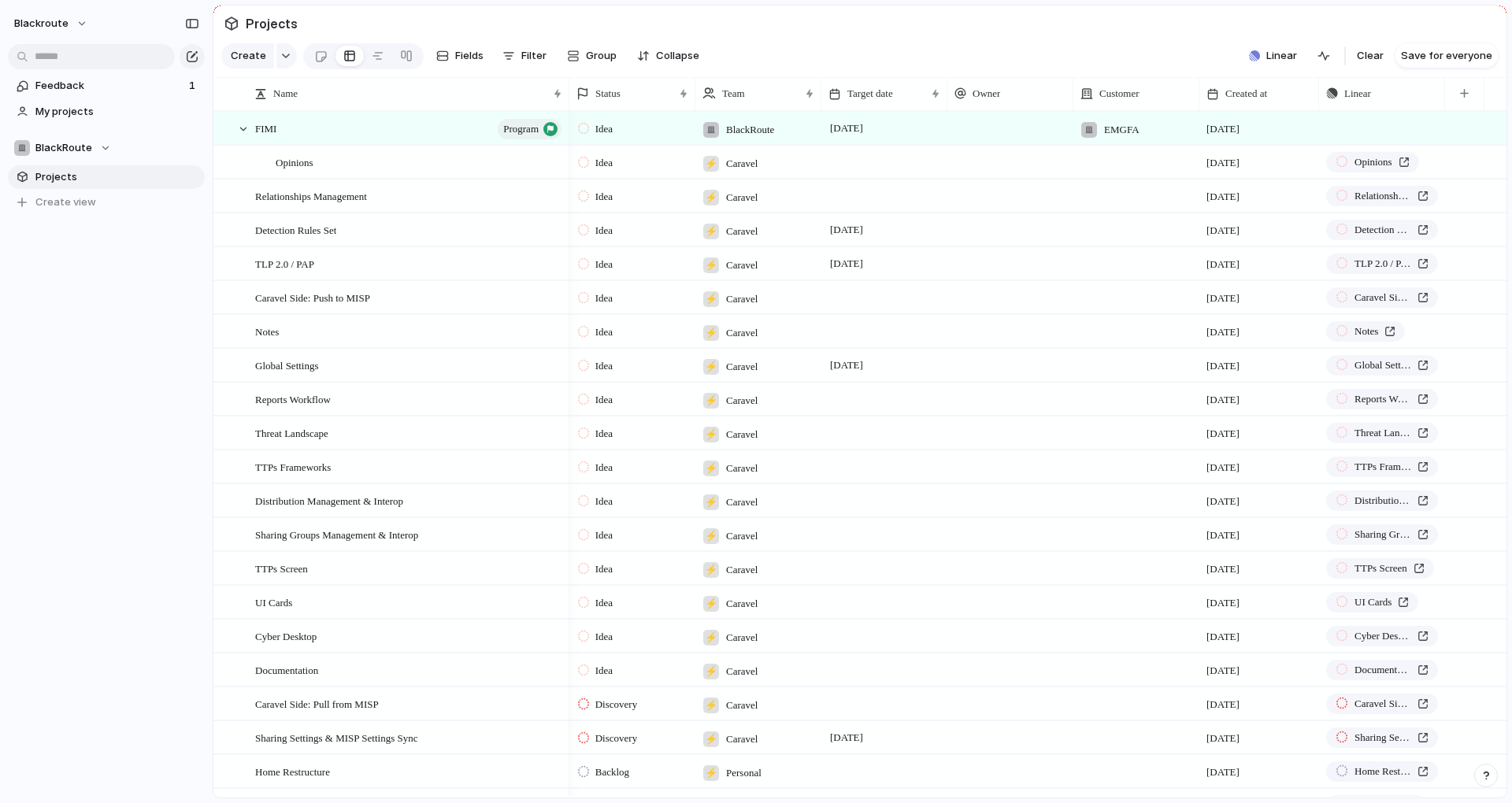
click at [1371, 30] on section "Projects" at bounding box center [860, 23] width 1293 height 35
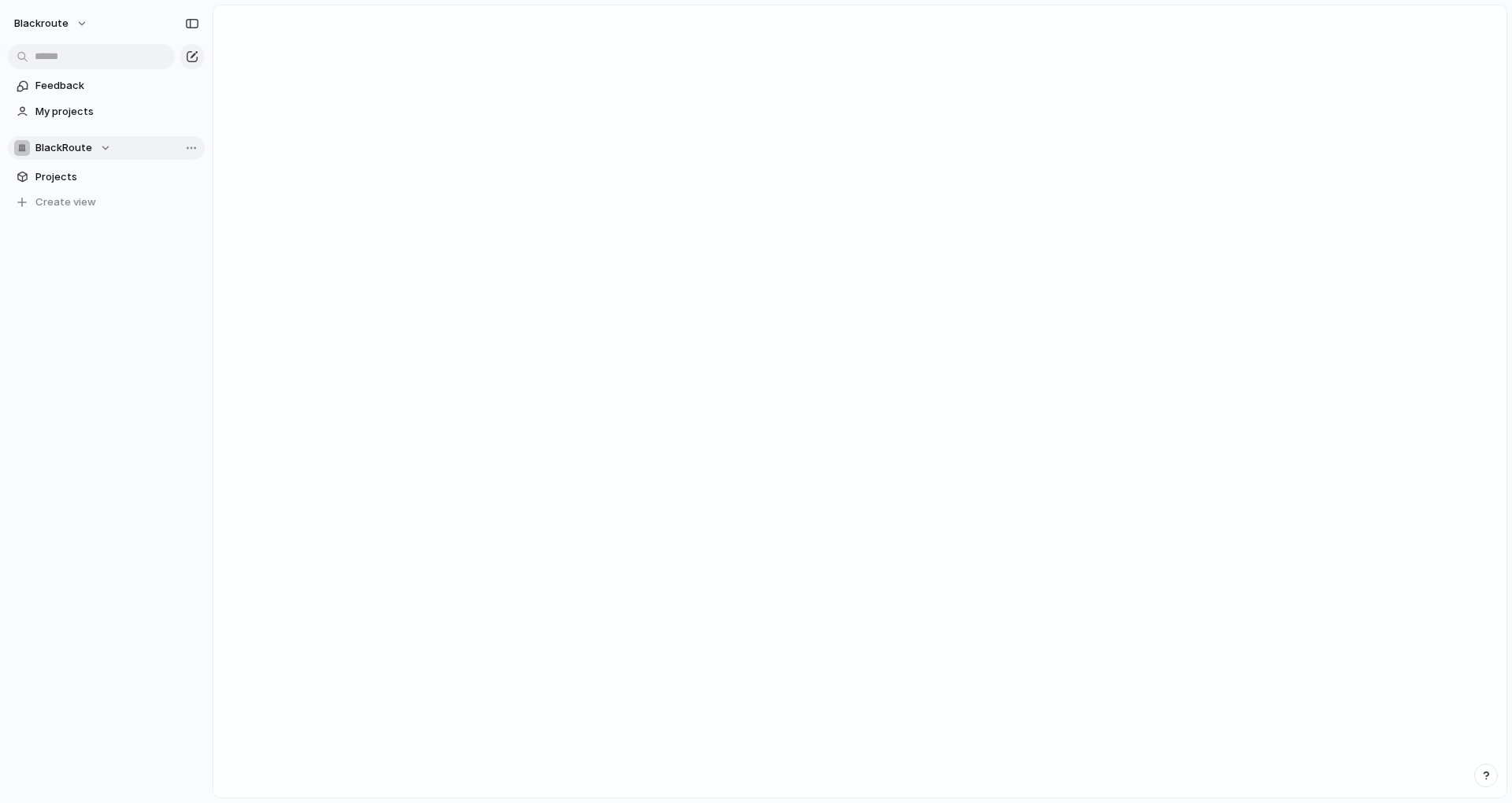
click at [89, 144] on span "BlackRoute" at bounding box center [63, 148] width 56 height 16
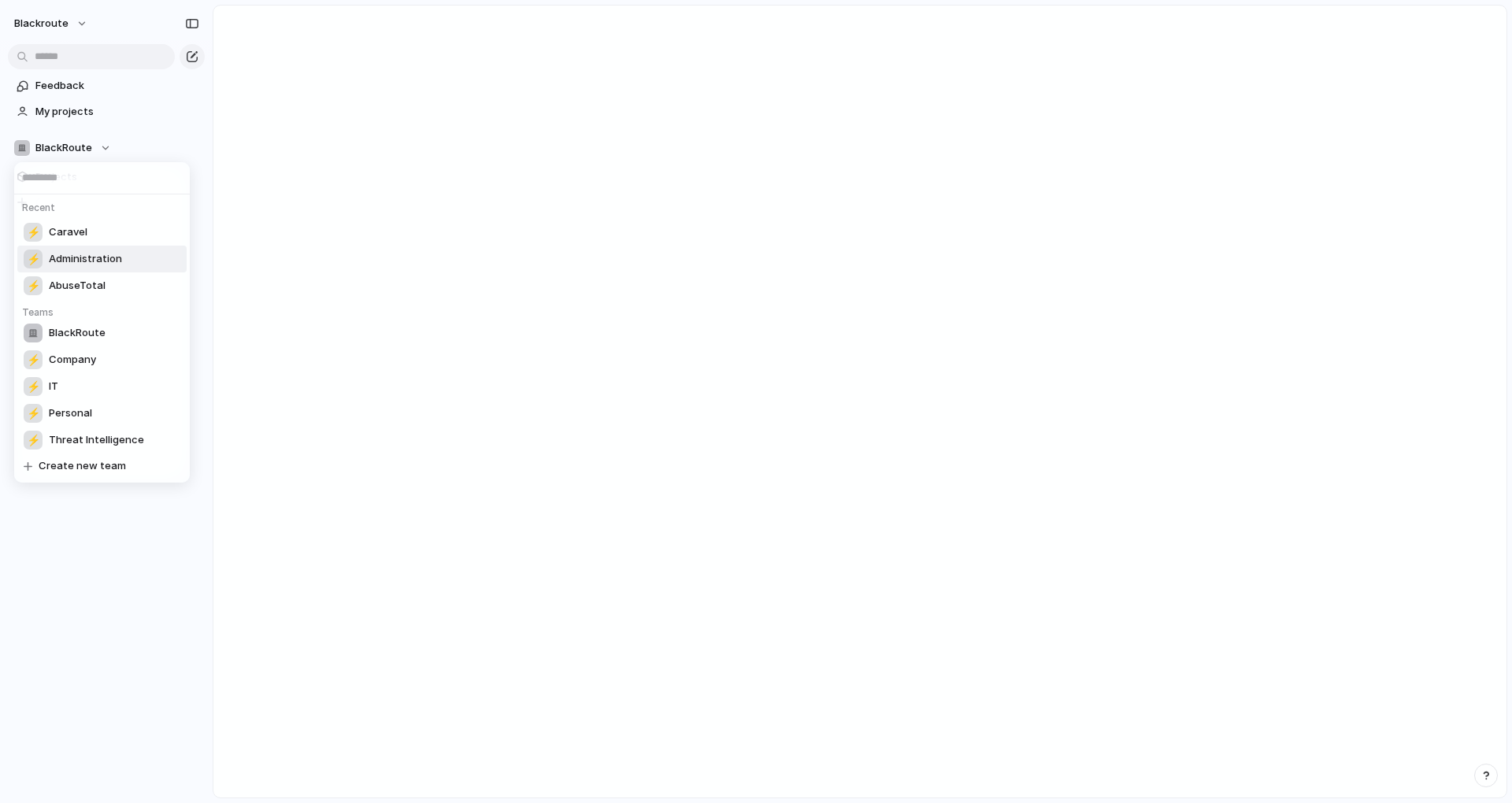
click at [387, 285] on div "Recent ⚡ Caravel ⚡ Administration ⚡ AbuseTotal Teams BlackRoute ⚡ Company ⚡ IT …" at bounding box center [756, 401] width 1512 height 803
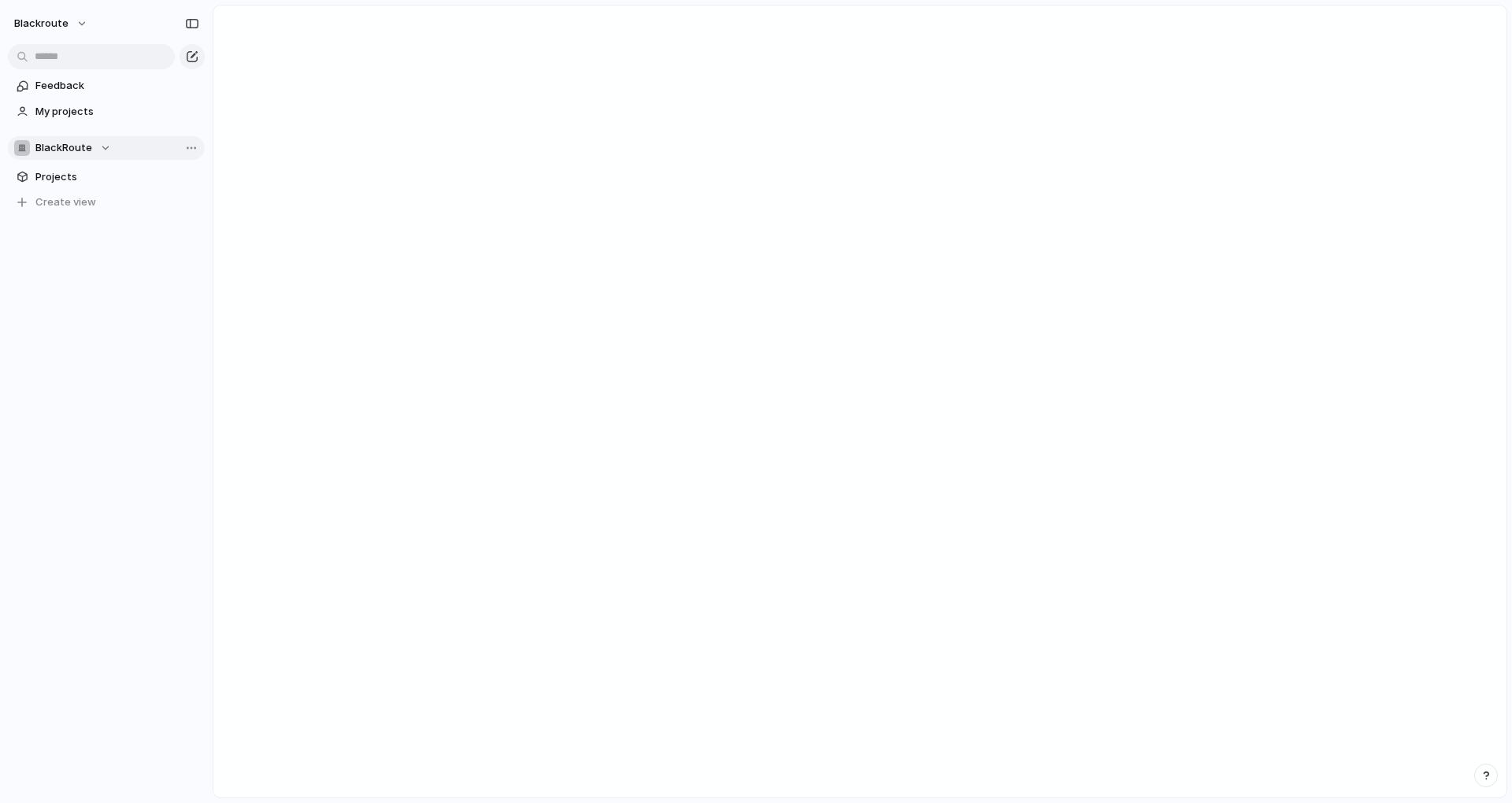
click at [59, 157] on button "BlackRoute" at bounding box center [106, 148] width 197 height 23
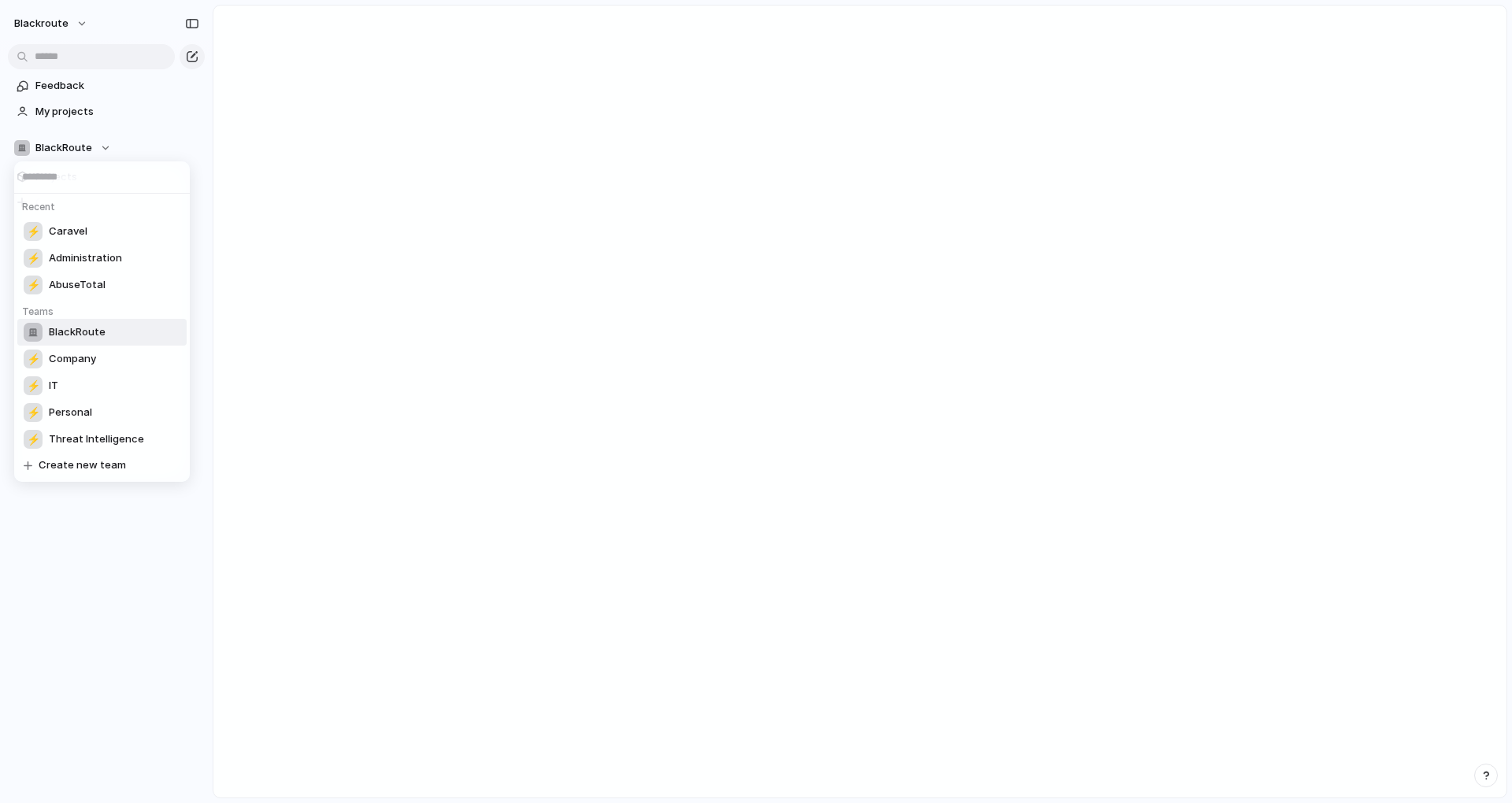
click at [94, 332] on span "BlackRoute" at bounding box center [77, 332] width 56 height 16
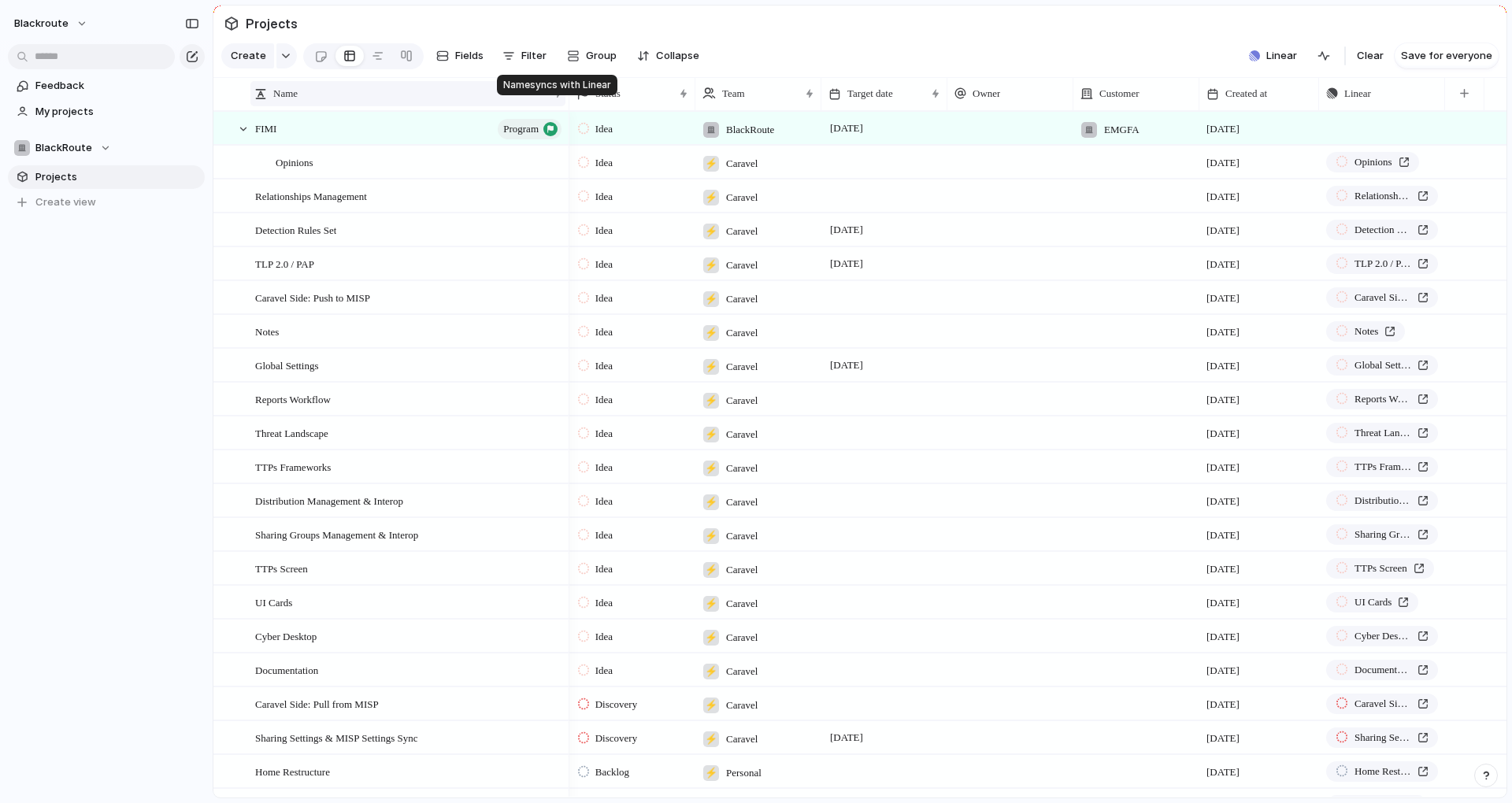
click at [556, 100] on div at bounding box center [558, 93] width 8 height 13
click at [556, 109] on div "Sort ascending Sort descending" at bounding box center [756, 401] width 1512 height 803
click at [544, 136] on div "button" at bounding box center [550, 128] width 15 height 15
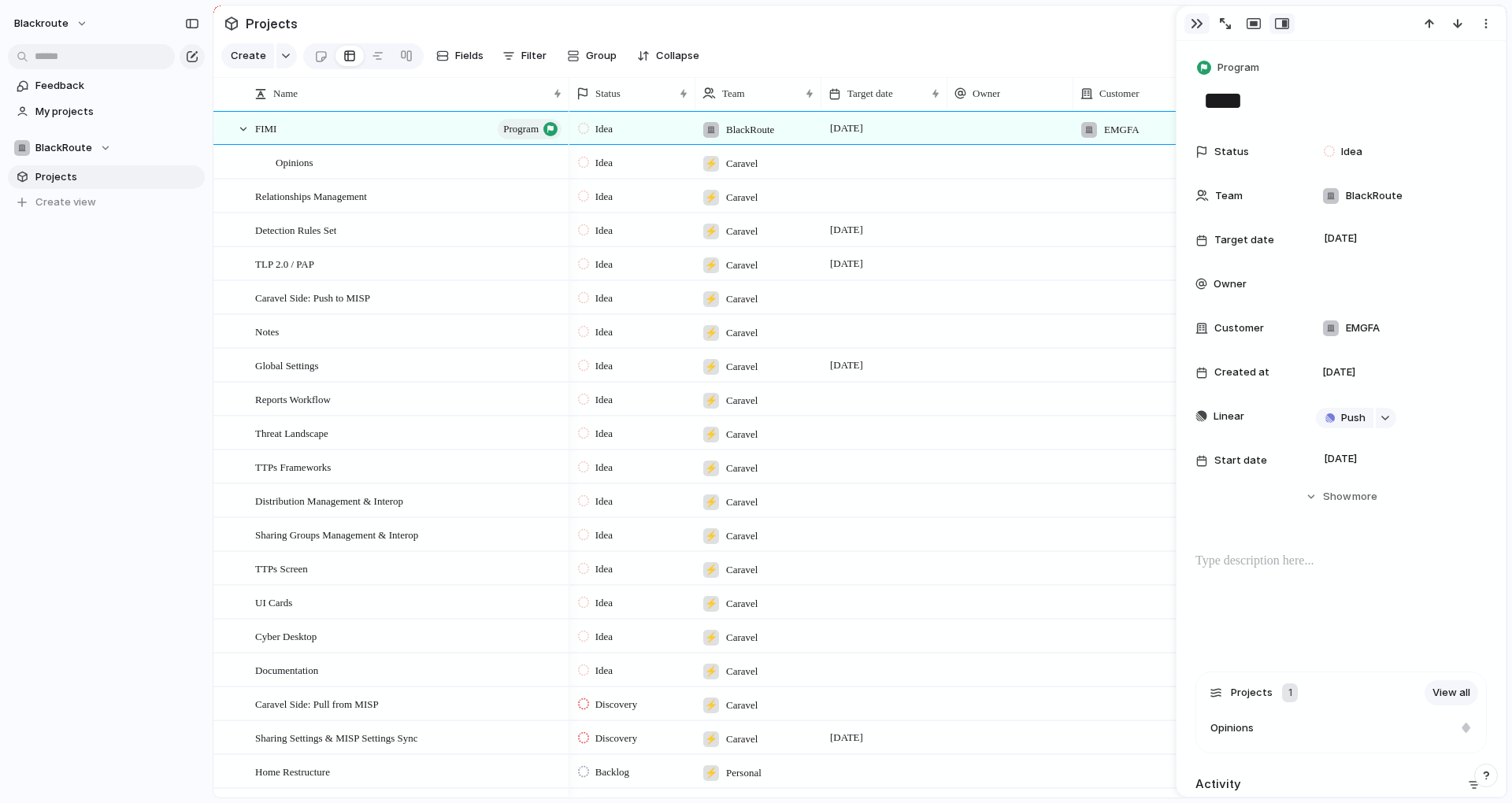
click at [1194, 23] on div "button" at bounding box center [1197, 23] width 13 height 13
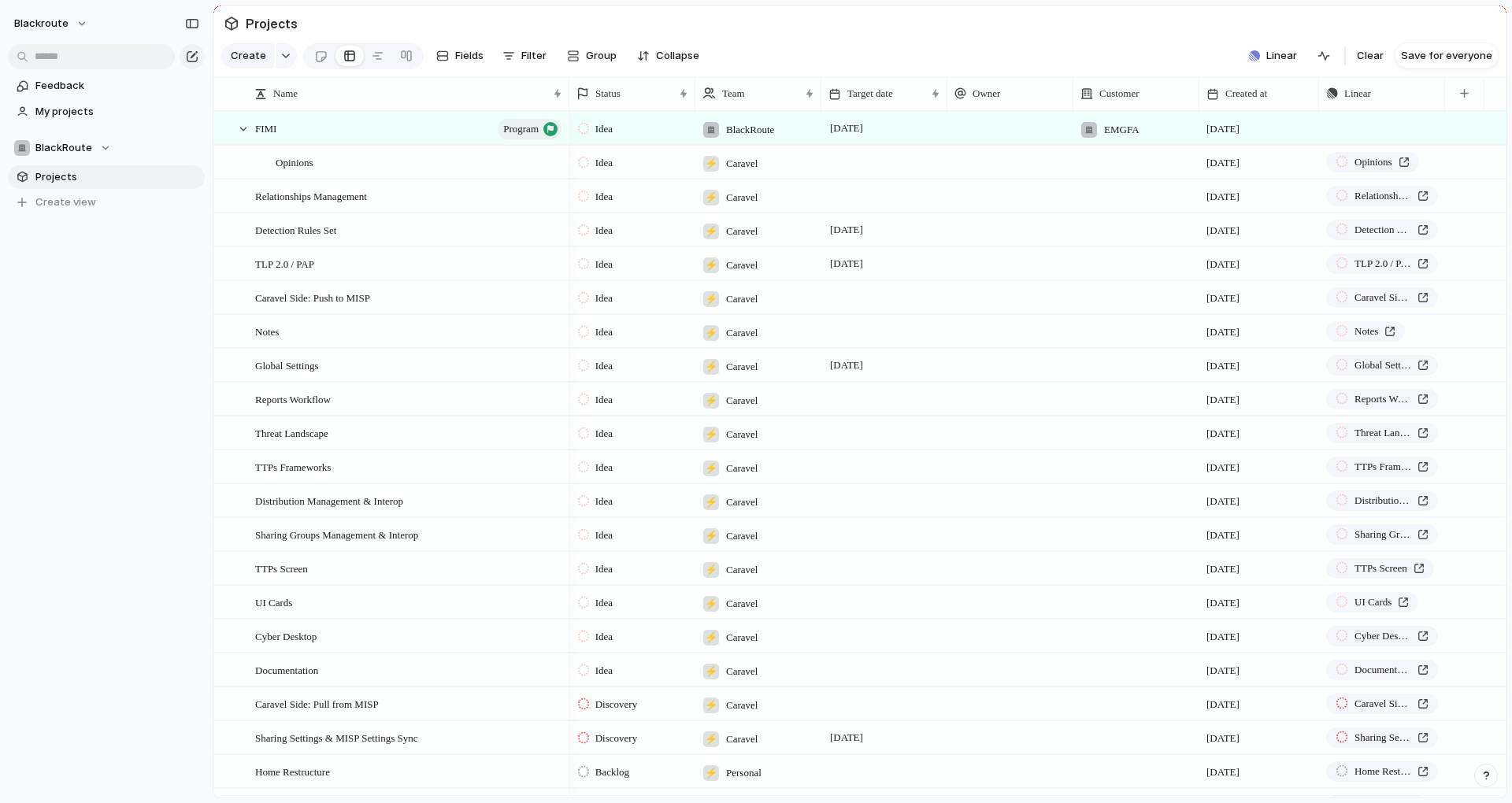
click at [980, 39] on section "Projects" at bounding box center [860, 23] width 1293 height 35
click at [71, 208] on span "Create view" at bounding box center [65, 202] width 60 height 16
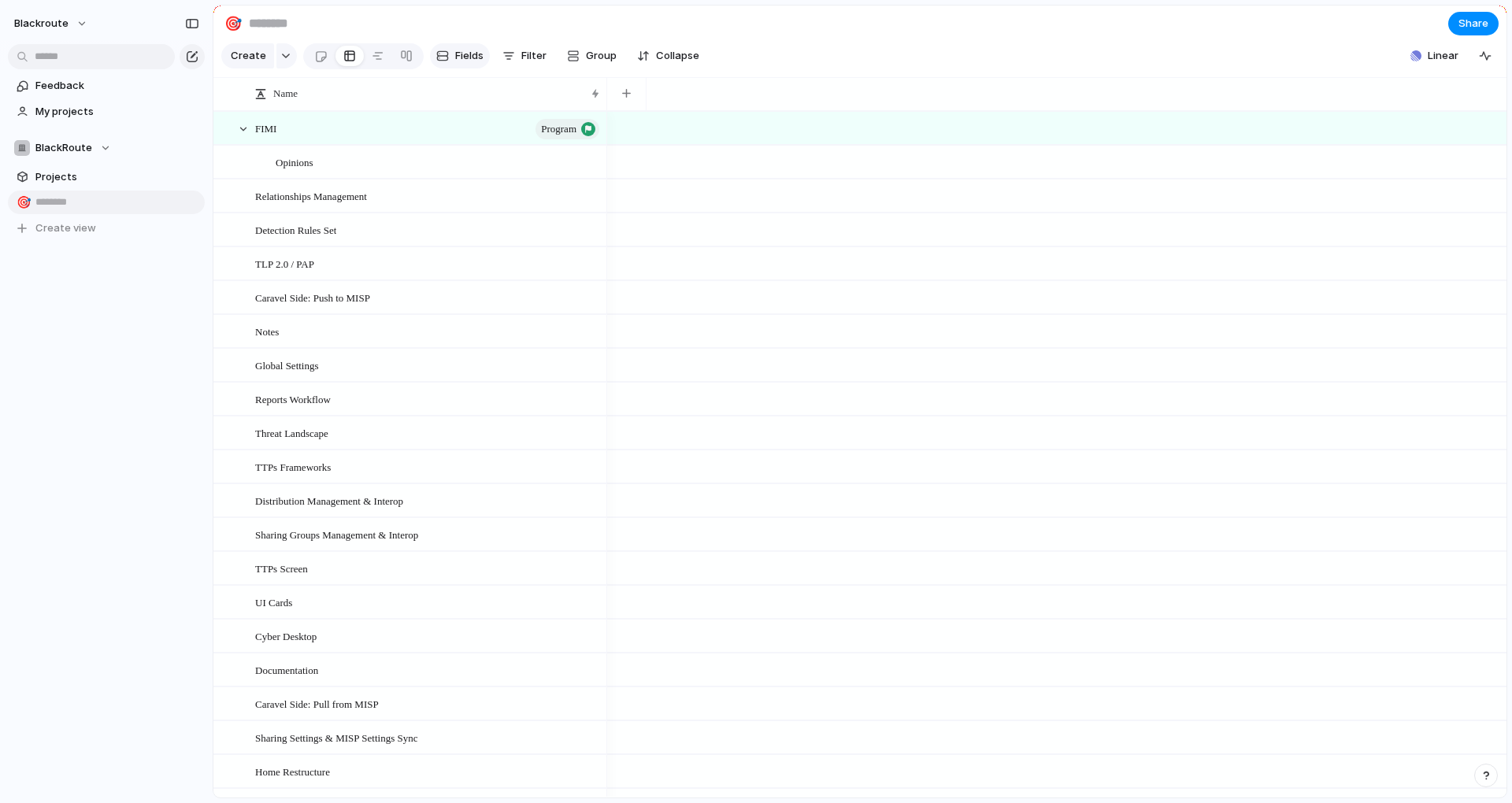
click at [471, 68] on button "Fields" at bounding box center [460, 55] width 59 height 25
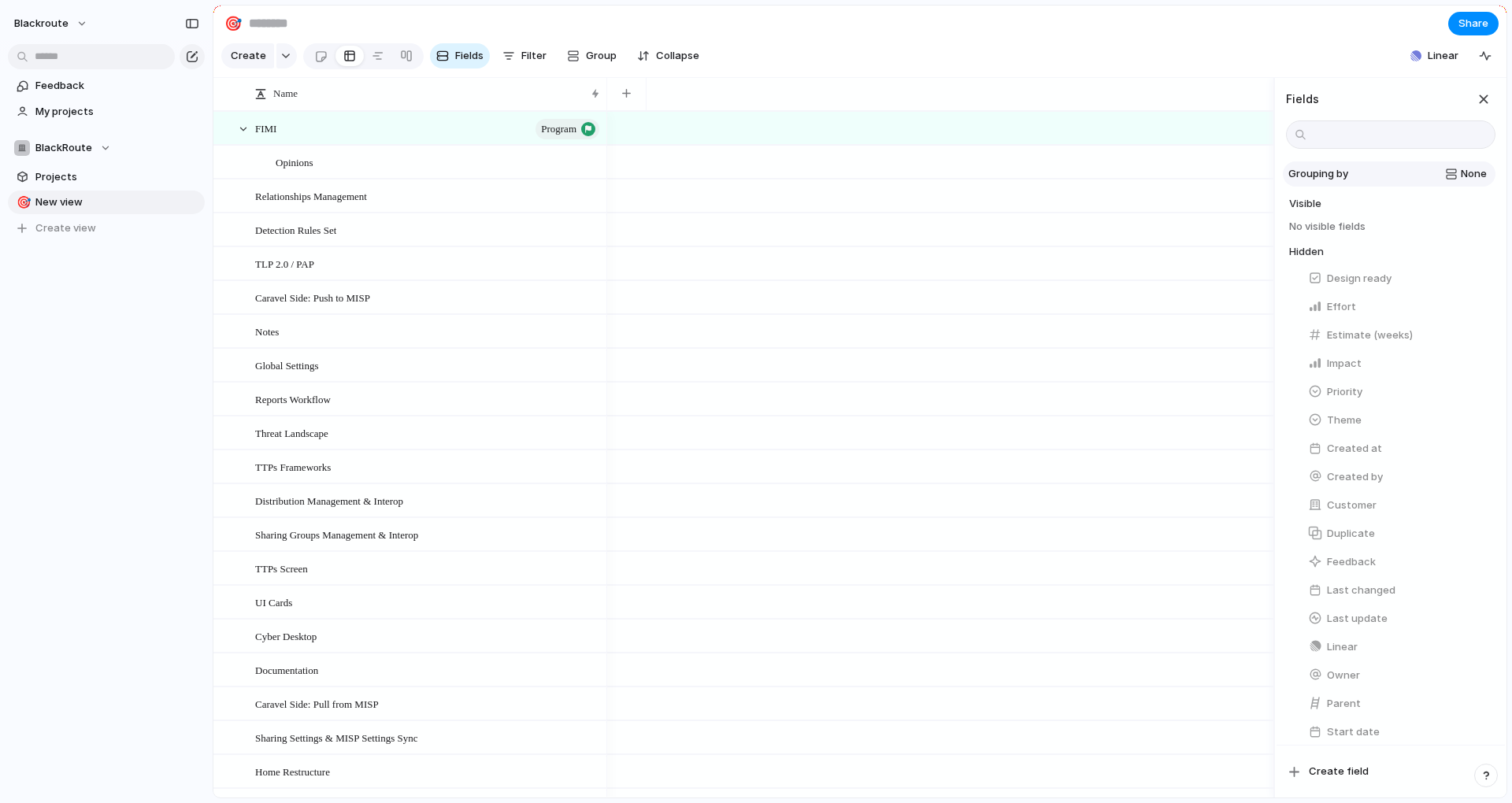
click at [1480, 182] on div "Grouping by None" at bounding box center [1389, 174] width 208 height 16
click at [935, 98] on div "None Owner Customer Priority Impact Effort Design ready Theme Status Created by" at bounding box center [756, 401] width 1512 height 803
click at [535, 64] on span "Filter" at bounding box center [534, 55] width 25 height 16
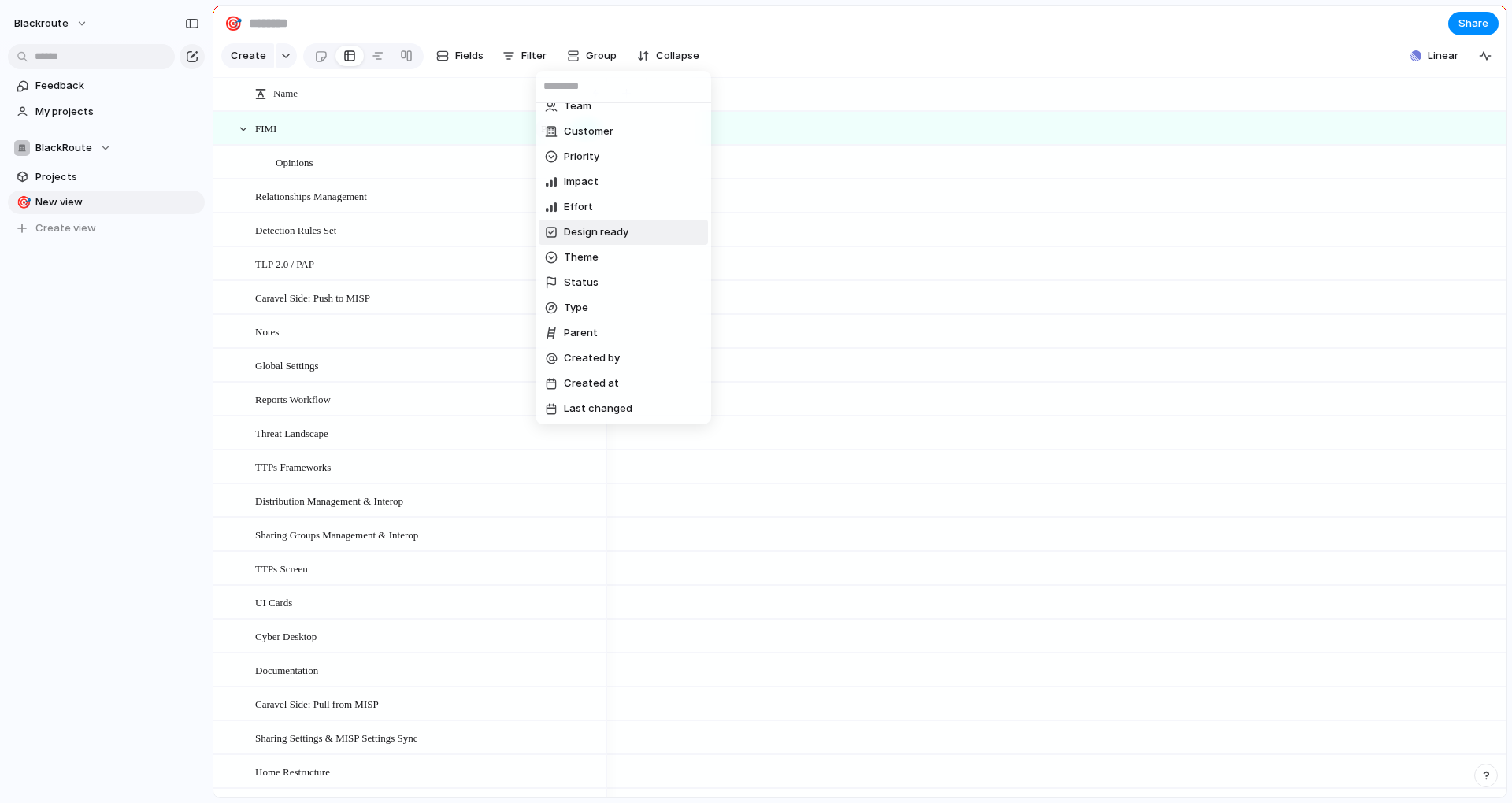
scroll to position [115, 0]
click at [604, 311] on li "Type" at bounding box center [623, 307] width 169 height 25
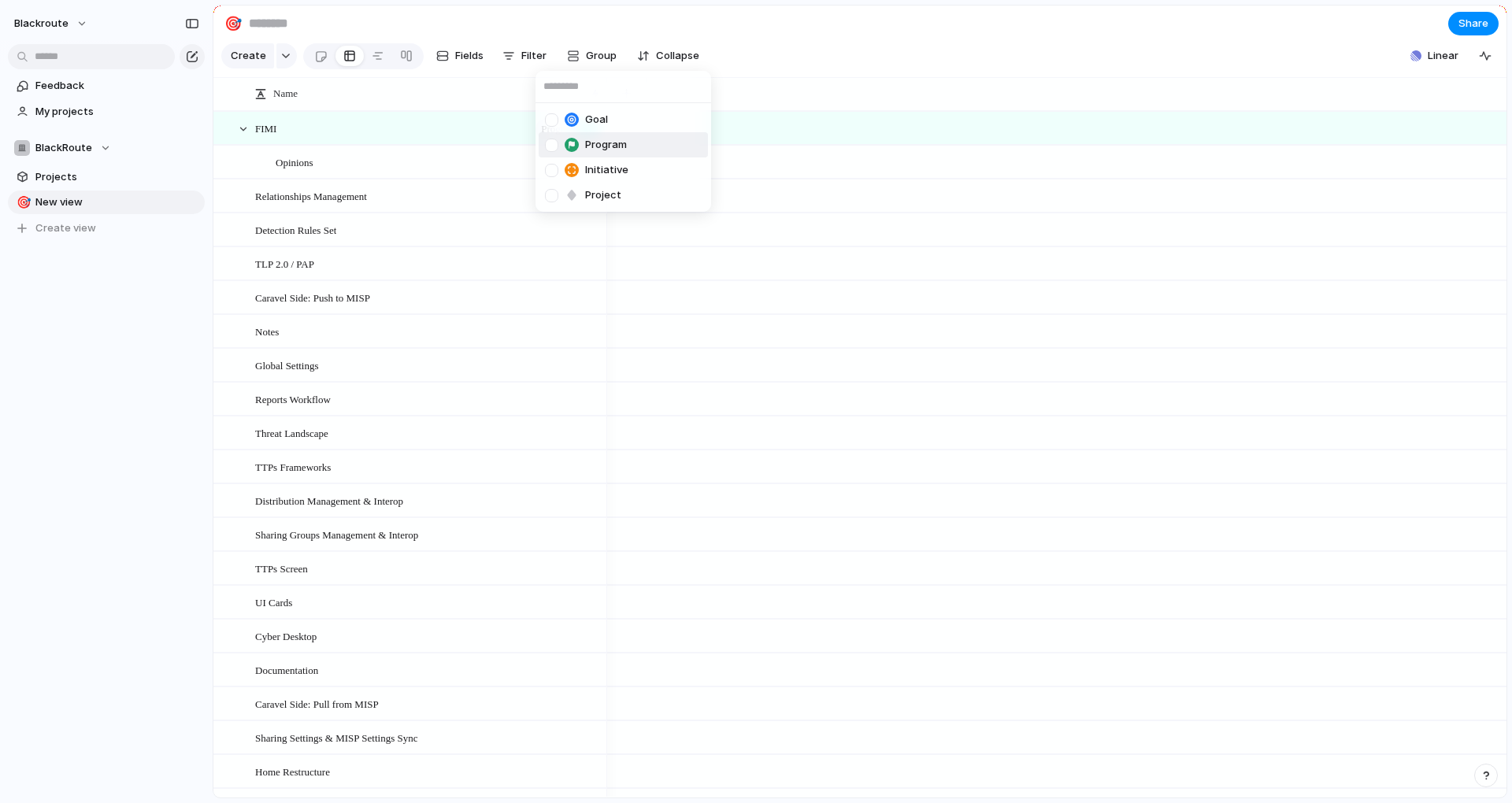
click at [545, 144] on div at bounding box center [552, 145] width 14 height 14
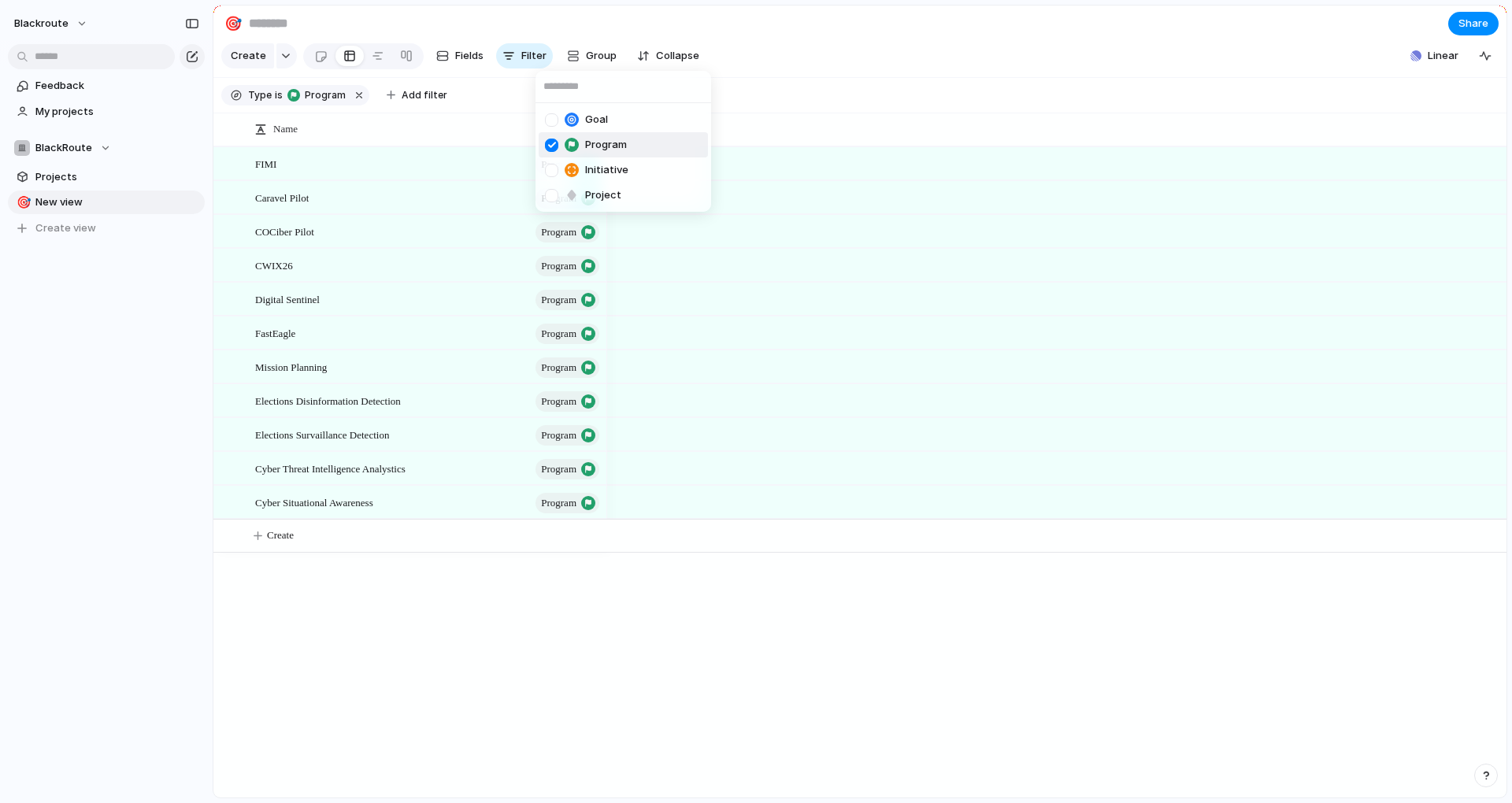
click at [546, 145] on div at bounding box center [552, 145] width 14 height 14
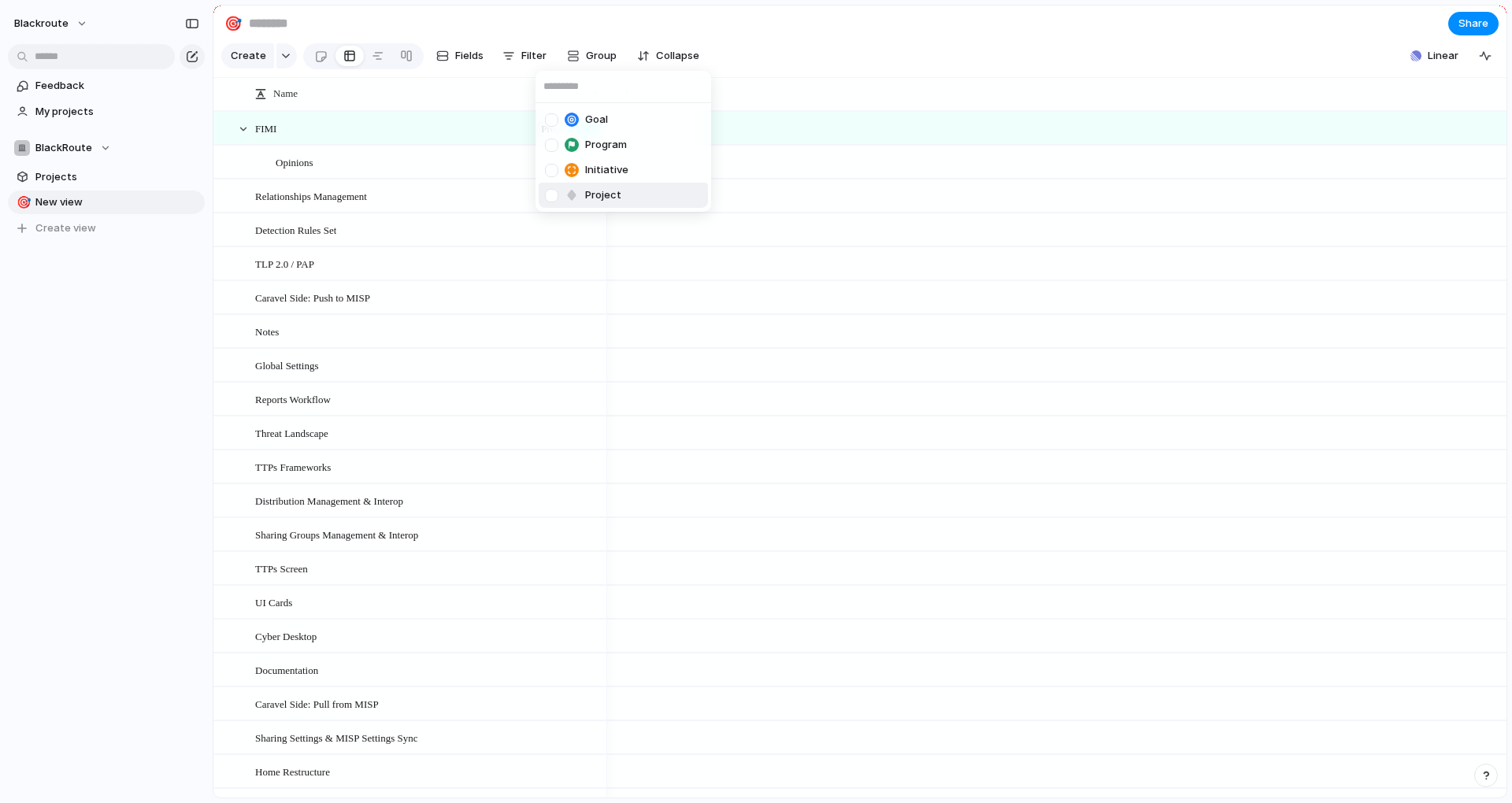
click at [549, 196] on div at bounding box center [552, 196] width 14 height 14
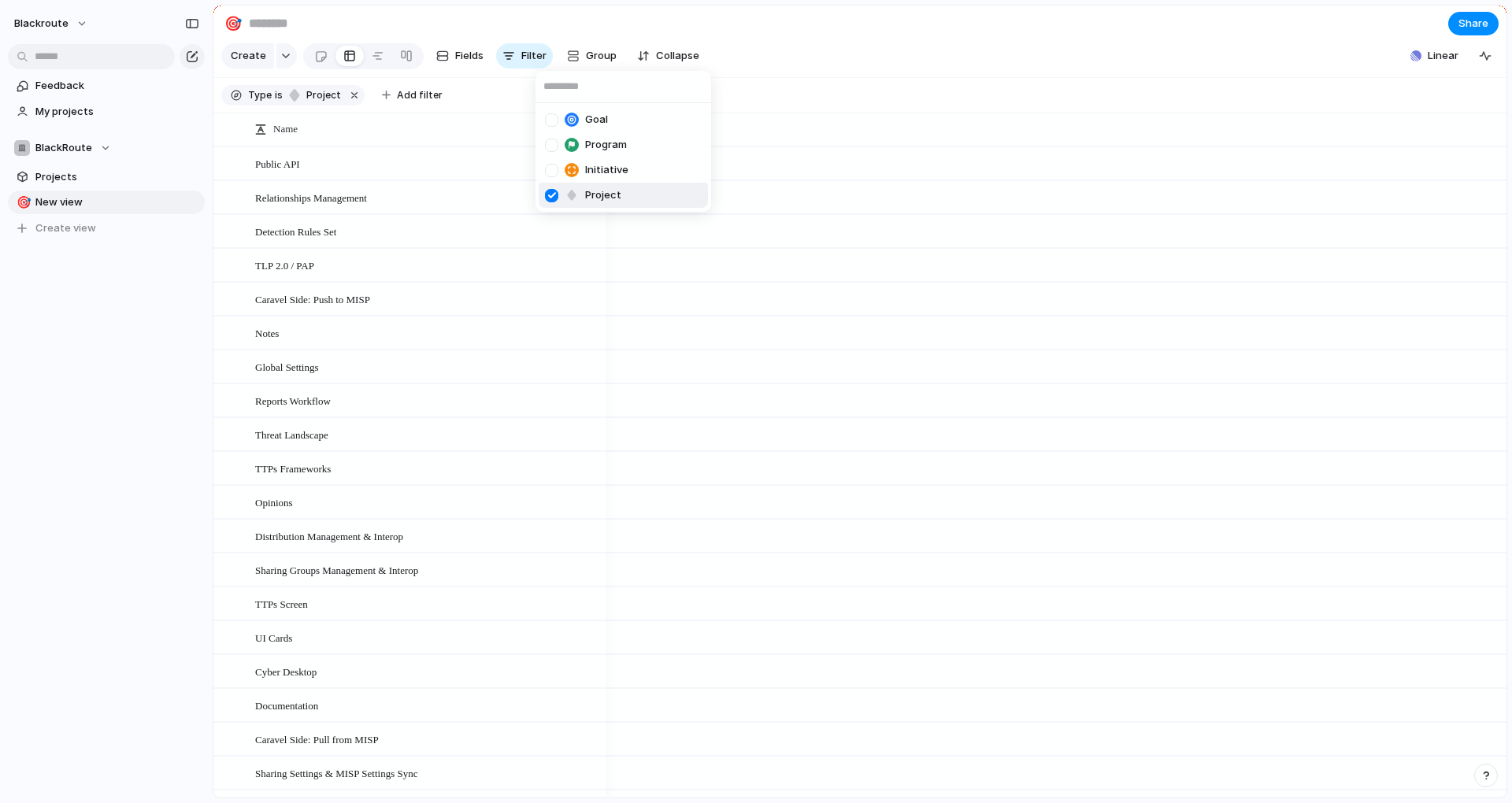
click at [549, 196] on div at bounding box center [552, 196] width 14 height 14
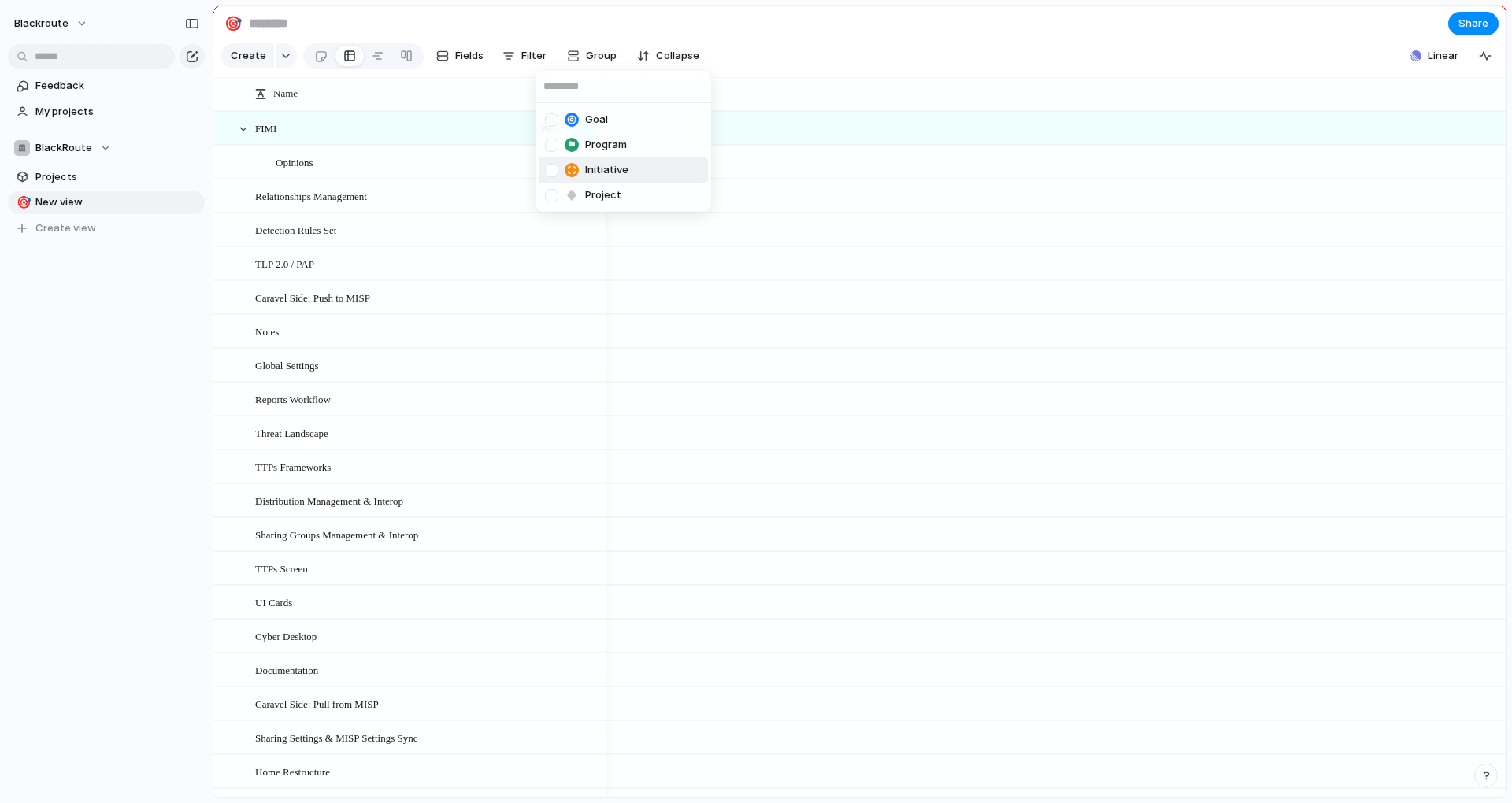
click at [550, 170] on div at bounding box center [552, 170] width 14 height 14
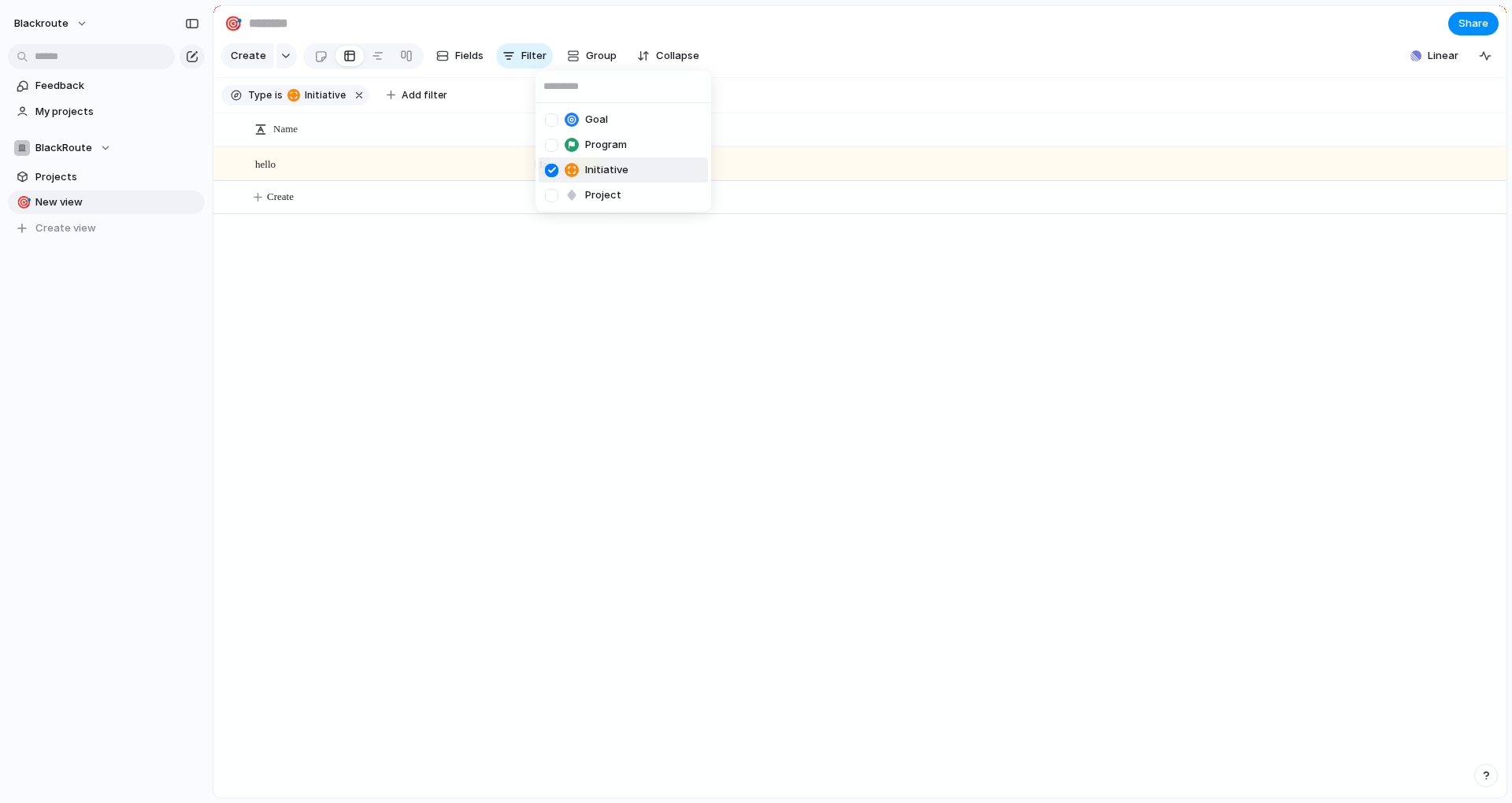
click at [550, 168] on div at bounding box center [552, 170] width 14 height 14
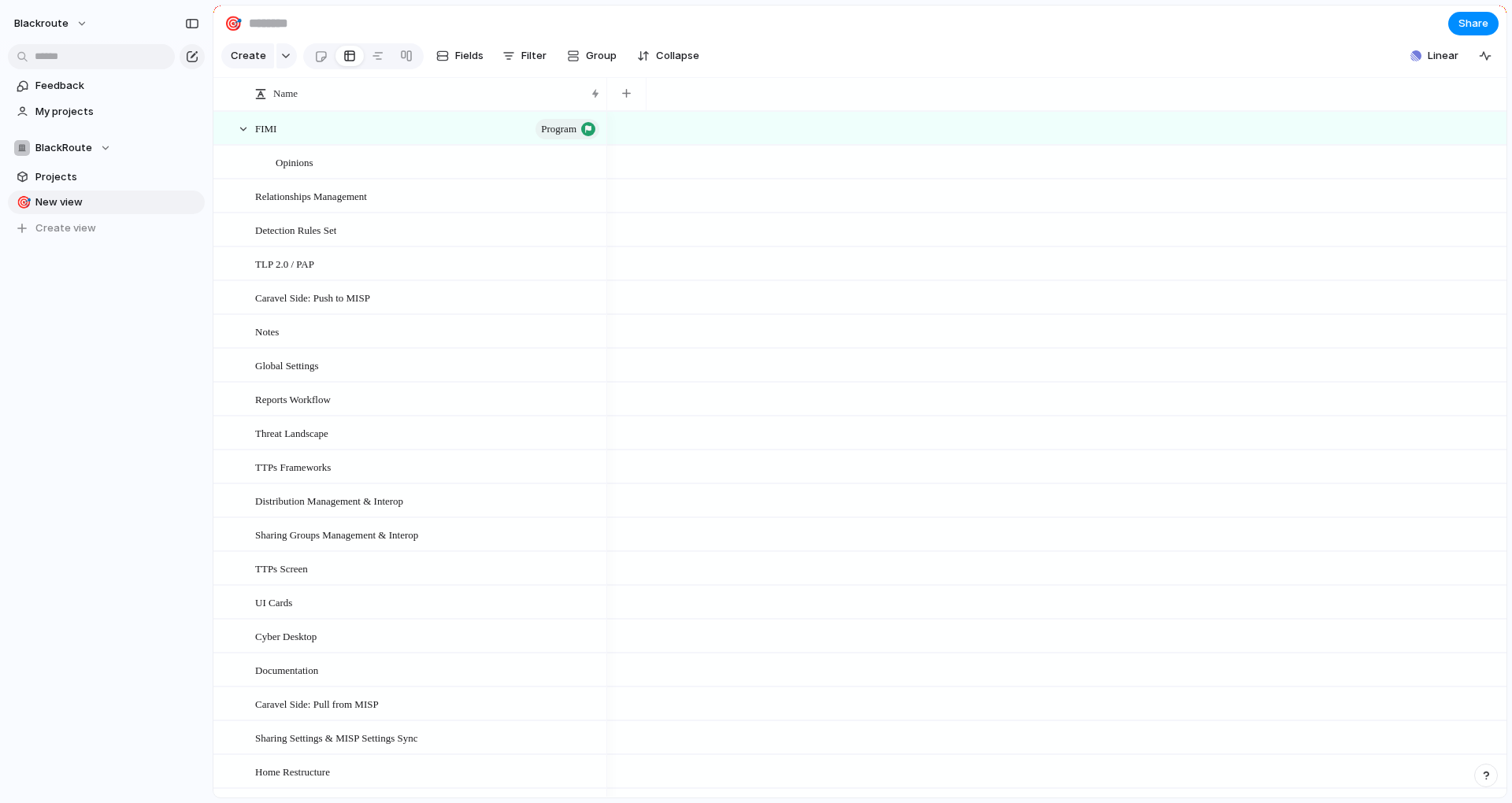
click at [142, 373] on div "Goal Program Initiative Project" at bounding box center [756, 401] width 1512 height 803
click at [634, 100] on button "button" at bounding box center [626, 93] width 32 height 28
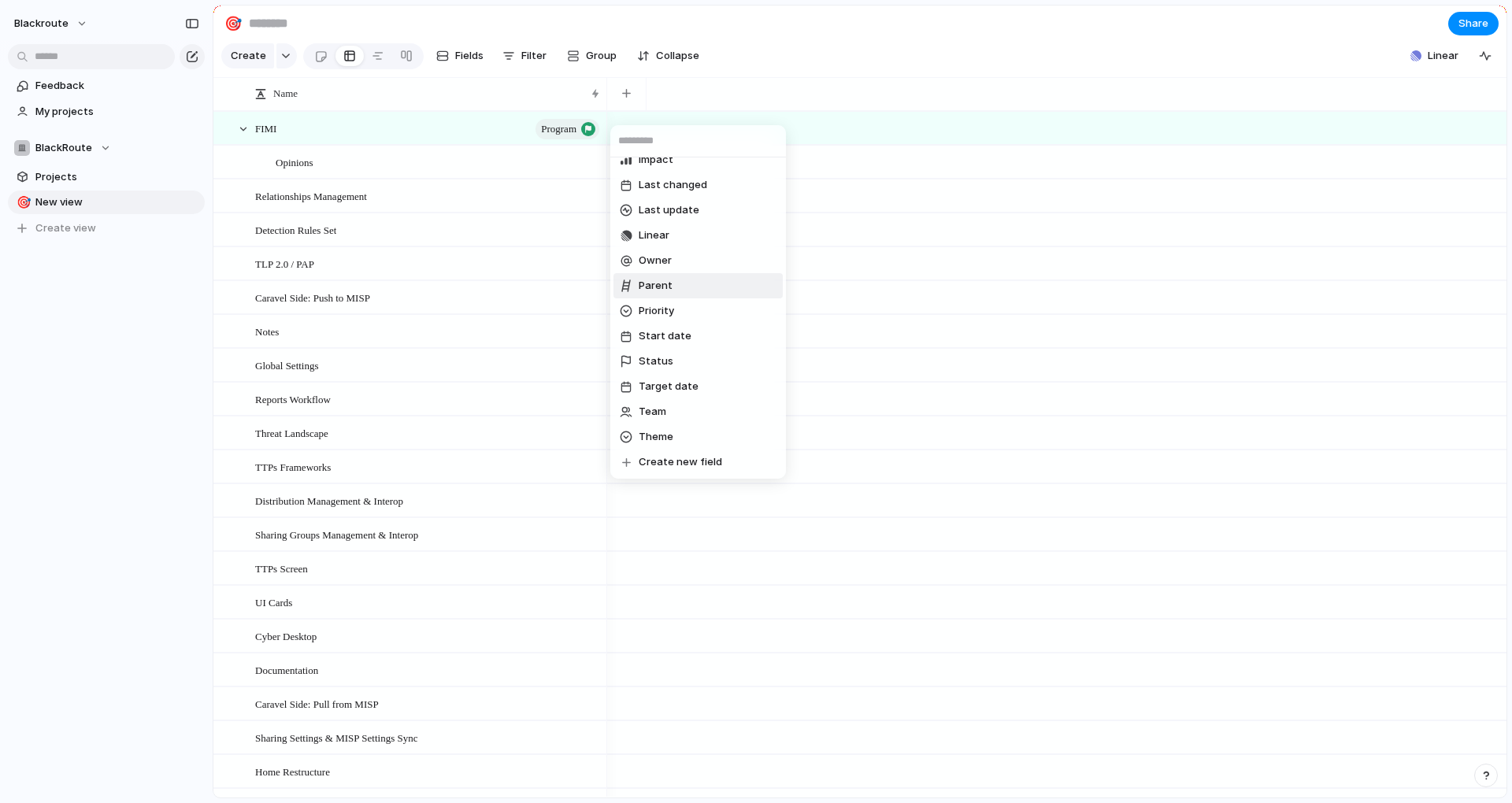
scroll to position [74, 0]
click at [72, 277] on div "Created at Created by Customer Design ready Duplicate Effort Estimate (weeks) F…" at bounding box center [756, 401] width 1512 height 803
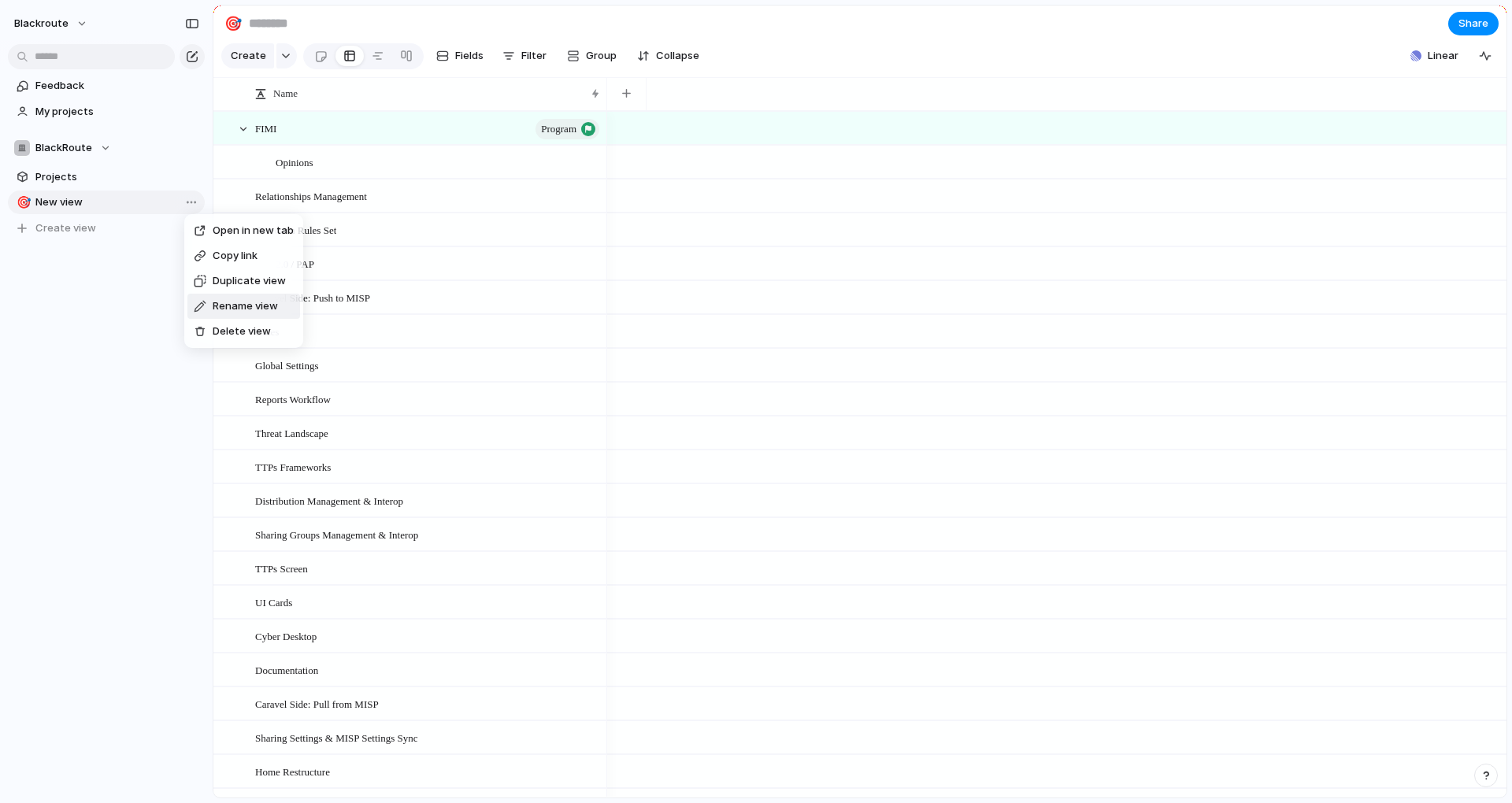
click at [252, 301] on span "Rename view" at bounding box center [244, 307] width 65 height 16
type input "********"
click at [75, 189] on section "BlackRoute Projects 🎯 Projects To pick up a draggable item, press the space bar…" at bounding box center [106, 182] width 212 height 117
click at [85, 179] on span "Projects" at bounding box center [117, 177] width 164 height 16
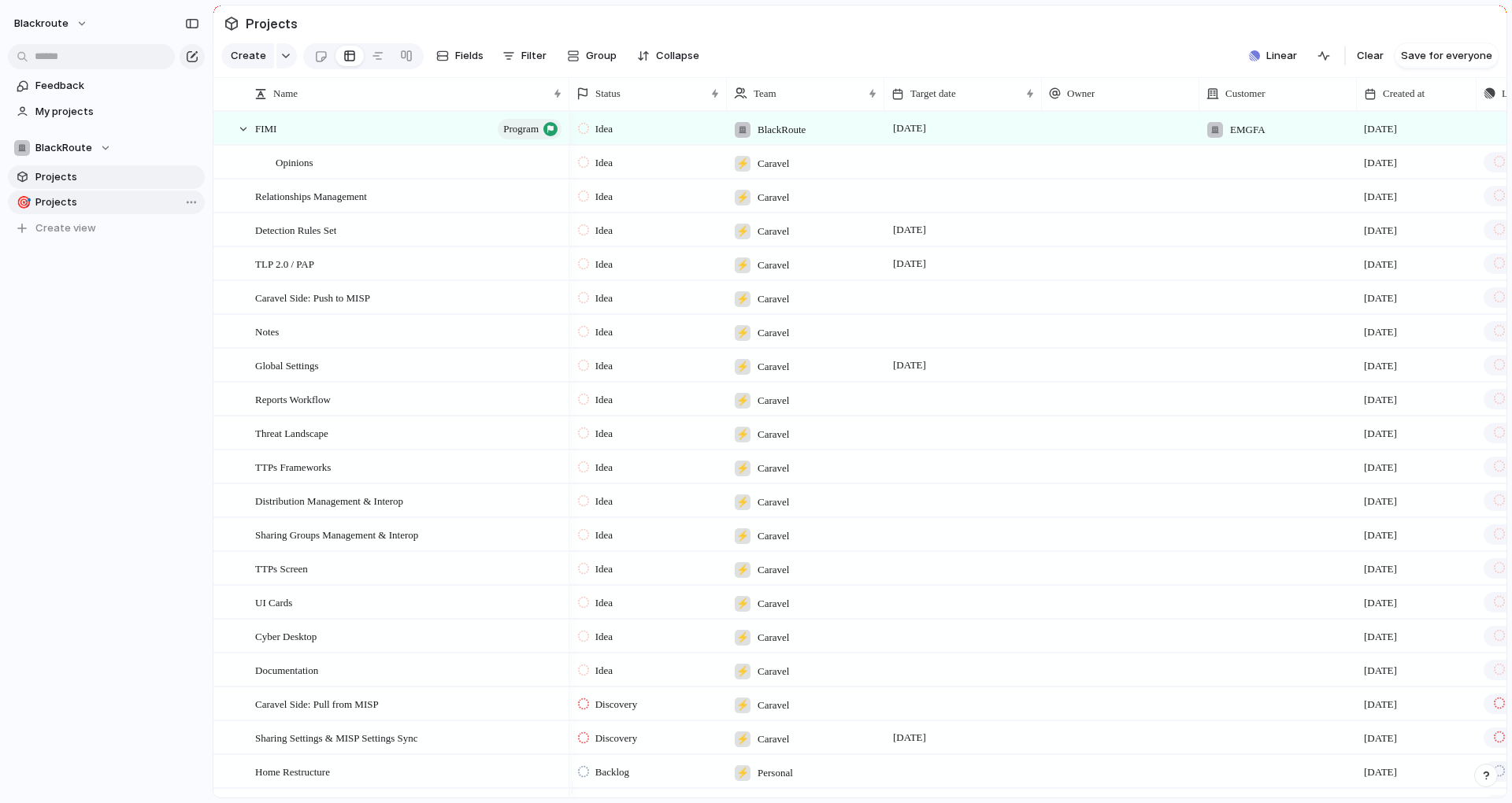
click at [55, 183] on span "Projects" at bounding box center [117, 177] width 164 height 16
click at [299, 24] on section "Projects" at bounding box center [860, 23] width 1293 height 35
click at [276, 22] on span "Projects" at bounding box center [272, 23] width 58 height 28
click at [455, 64] on span "Fields" at bounding box center [468, 55] width 28 height 16
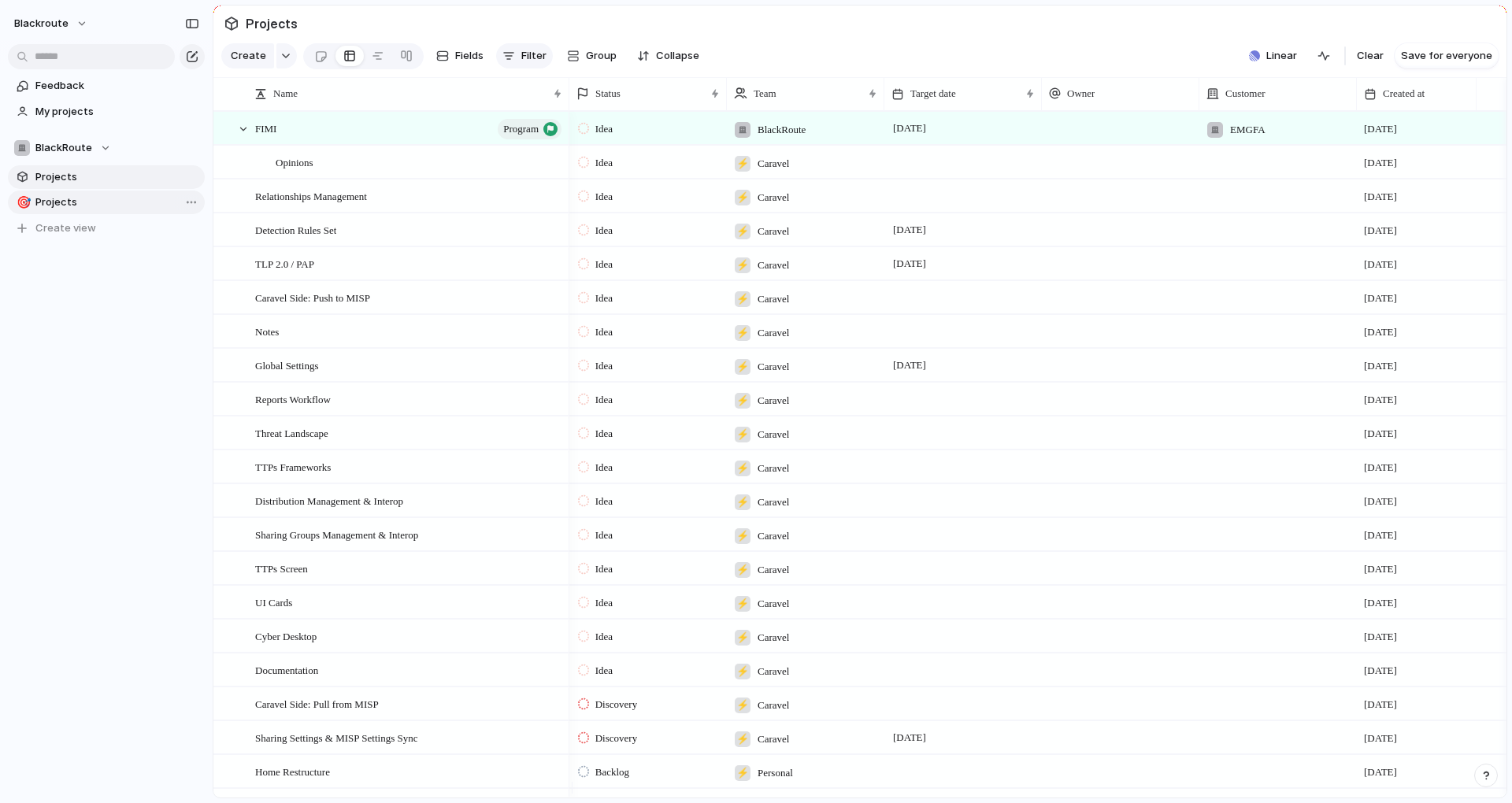
click at [530, 60] on span "Filter" at bounding box center [534, 55] width 25 height 16
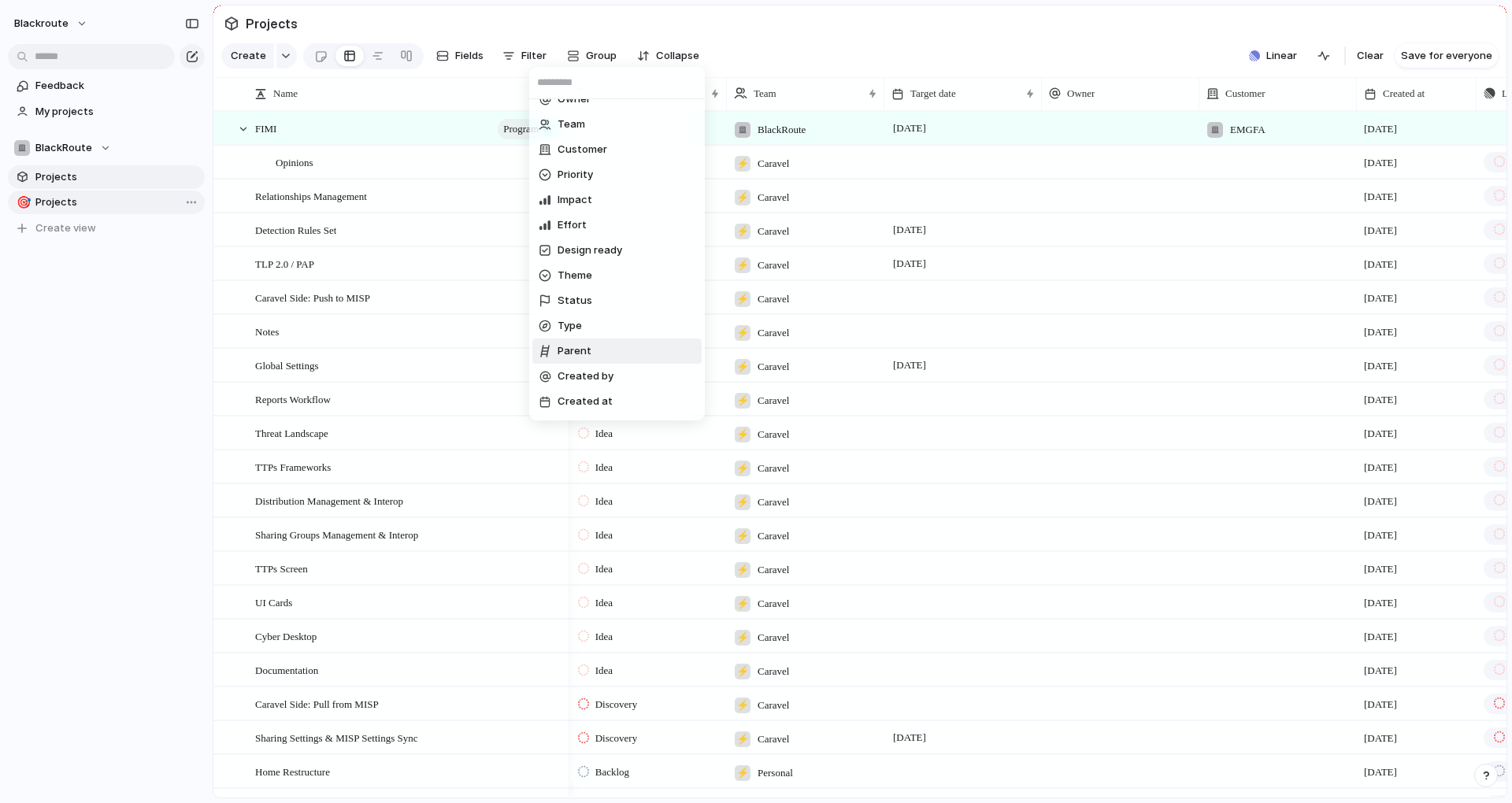
scroll to position [115, 0]
click at [589, 307] on li "Type" at bounding box center [617, 303] width 169 height 25
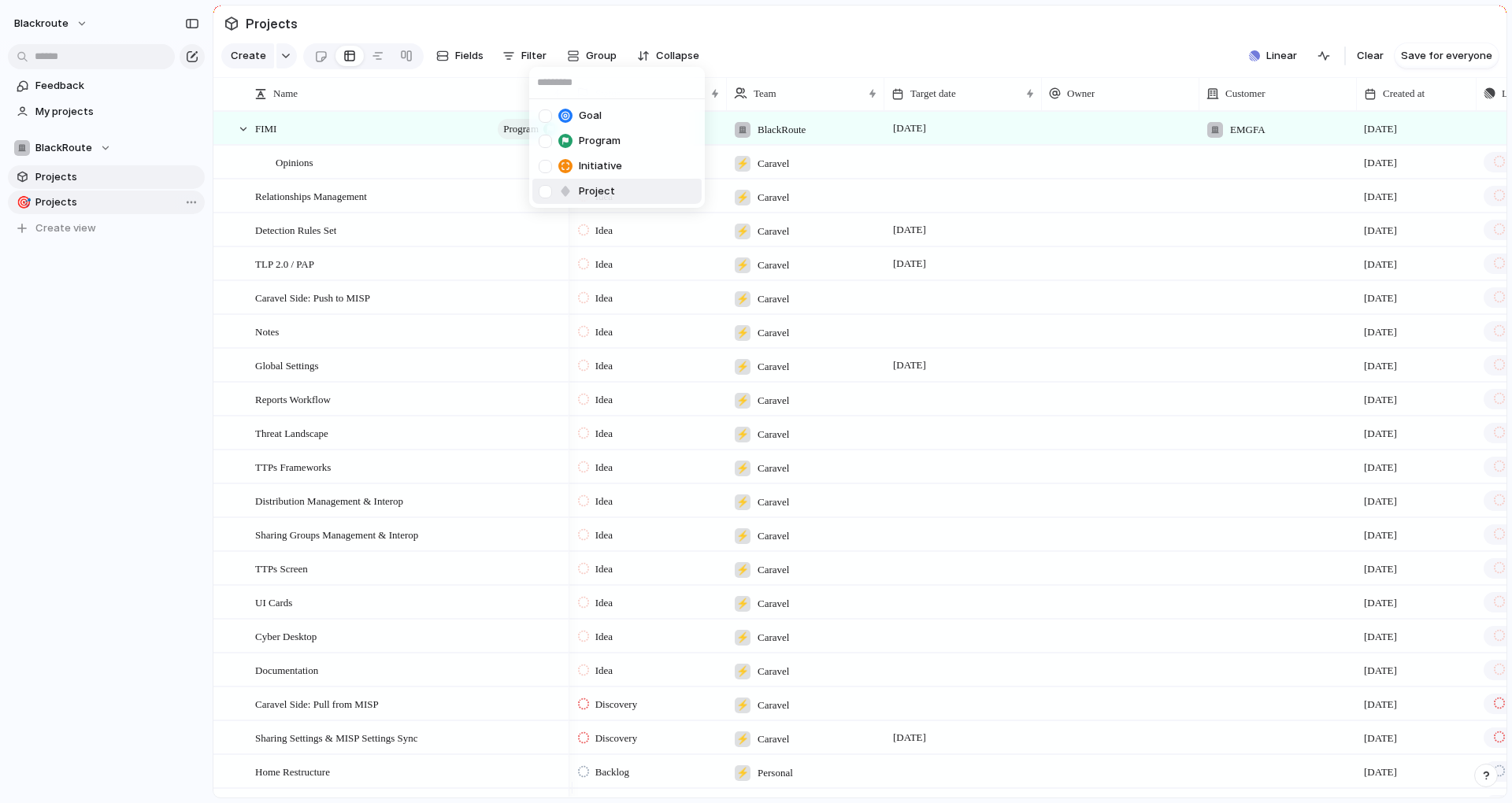
click at [546, 191] on div at bounding box center [545, 192] width 14 height 14
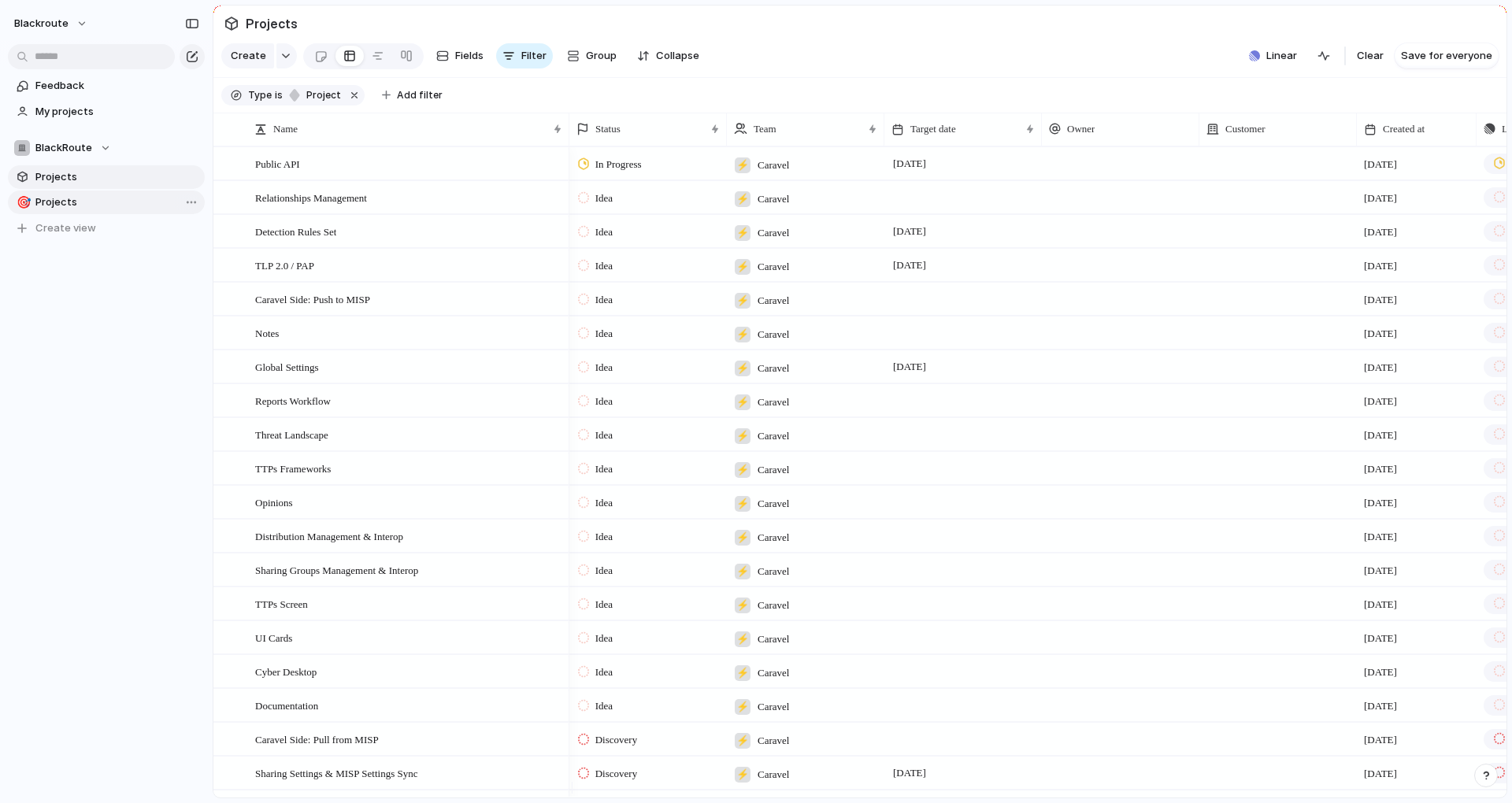
click at [846, 44] on div "Goal Program Initiative Project" at bounding box center [756, 401] width 1512 height 803
click at [1437, 64] on span "Save for everyone" at bounding box center [1447, 55] width 92 height 16
click at [60, 200] on span "Projects" at bounding box center [117, 202] width 164 height 16
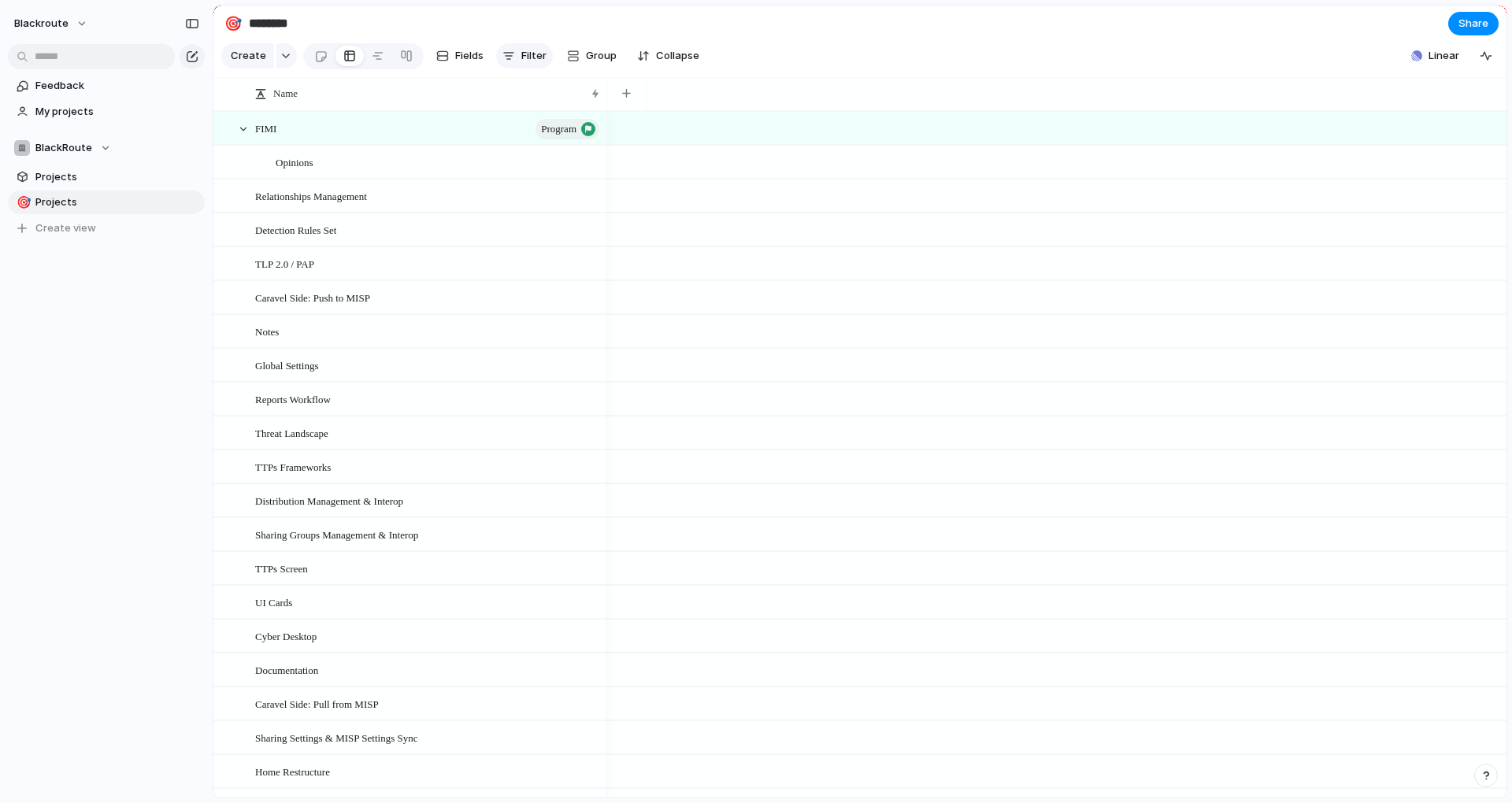
click at [534, 61] on span "Filter" at bounding box center [534, 55] width 25 height 16
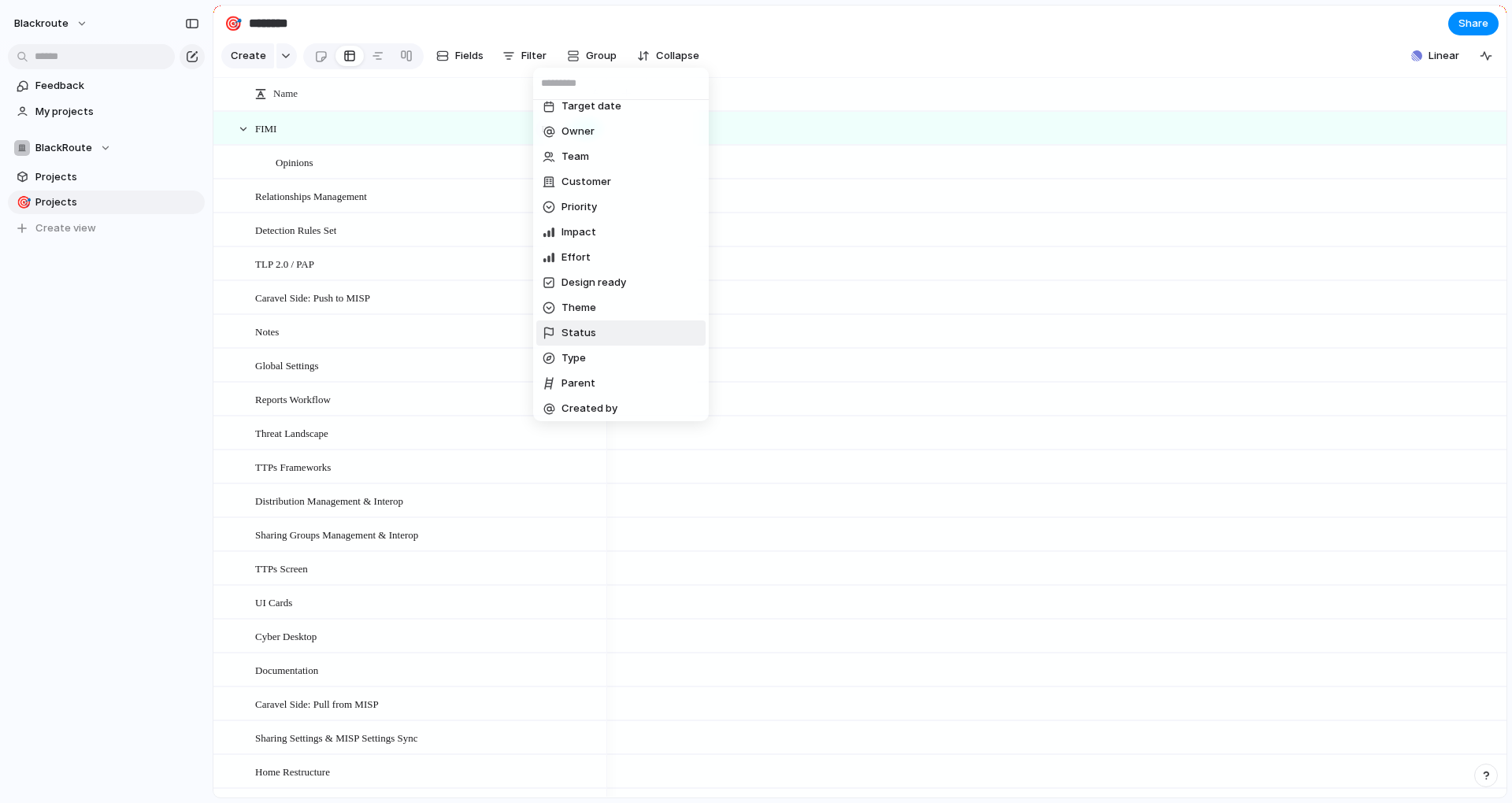
scroll to position [115, 0]
click at [601, 309] on li "Type" at bounding box center [621, 304] width 169 height 25
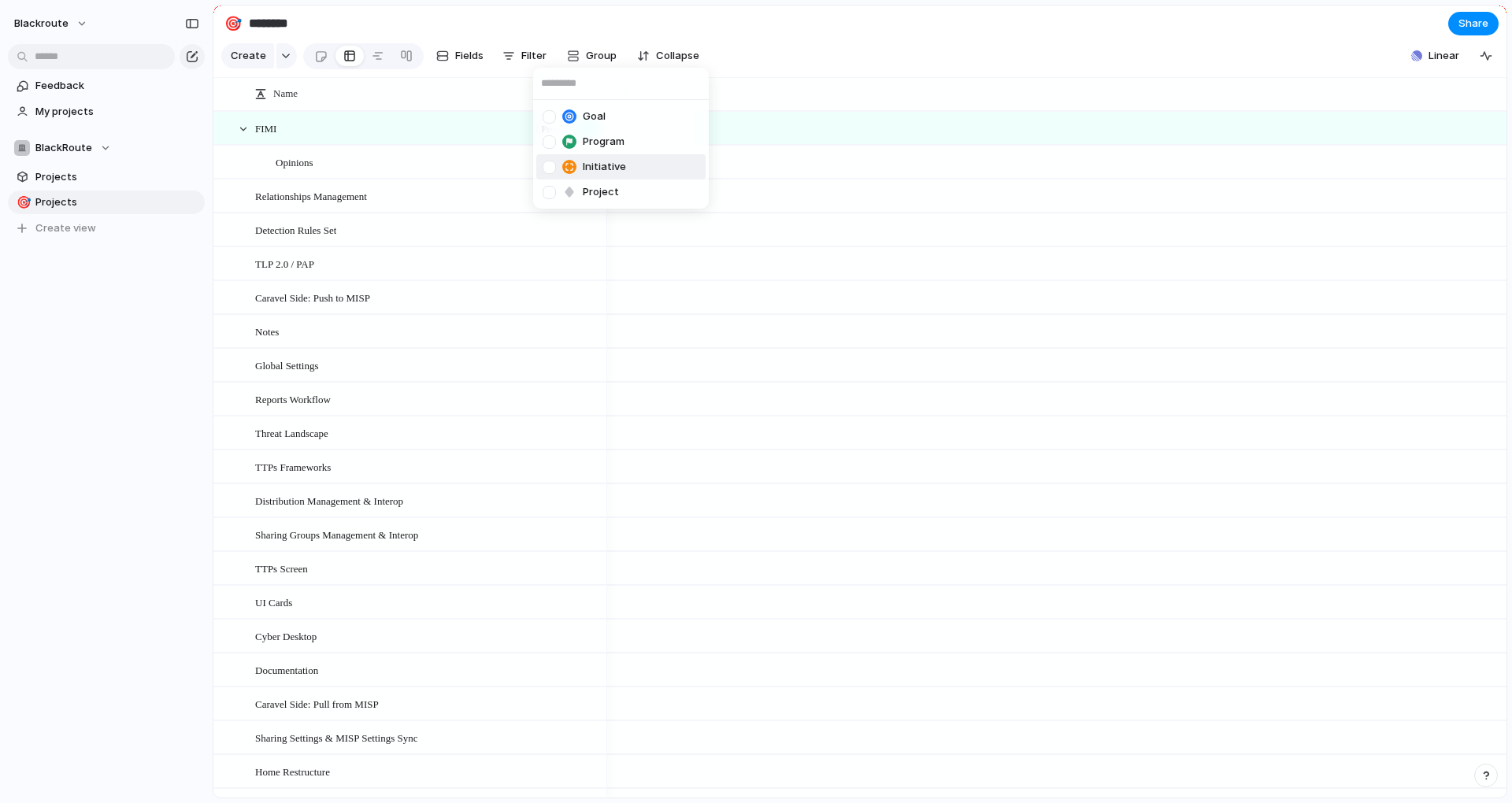
click at [550, 165] on div at bounding box center [549, 167] width 14 height 14
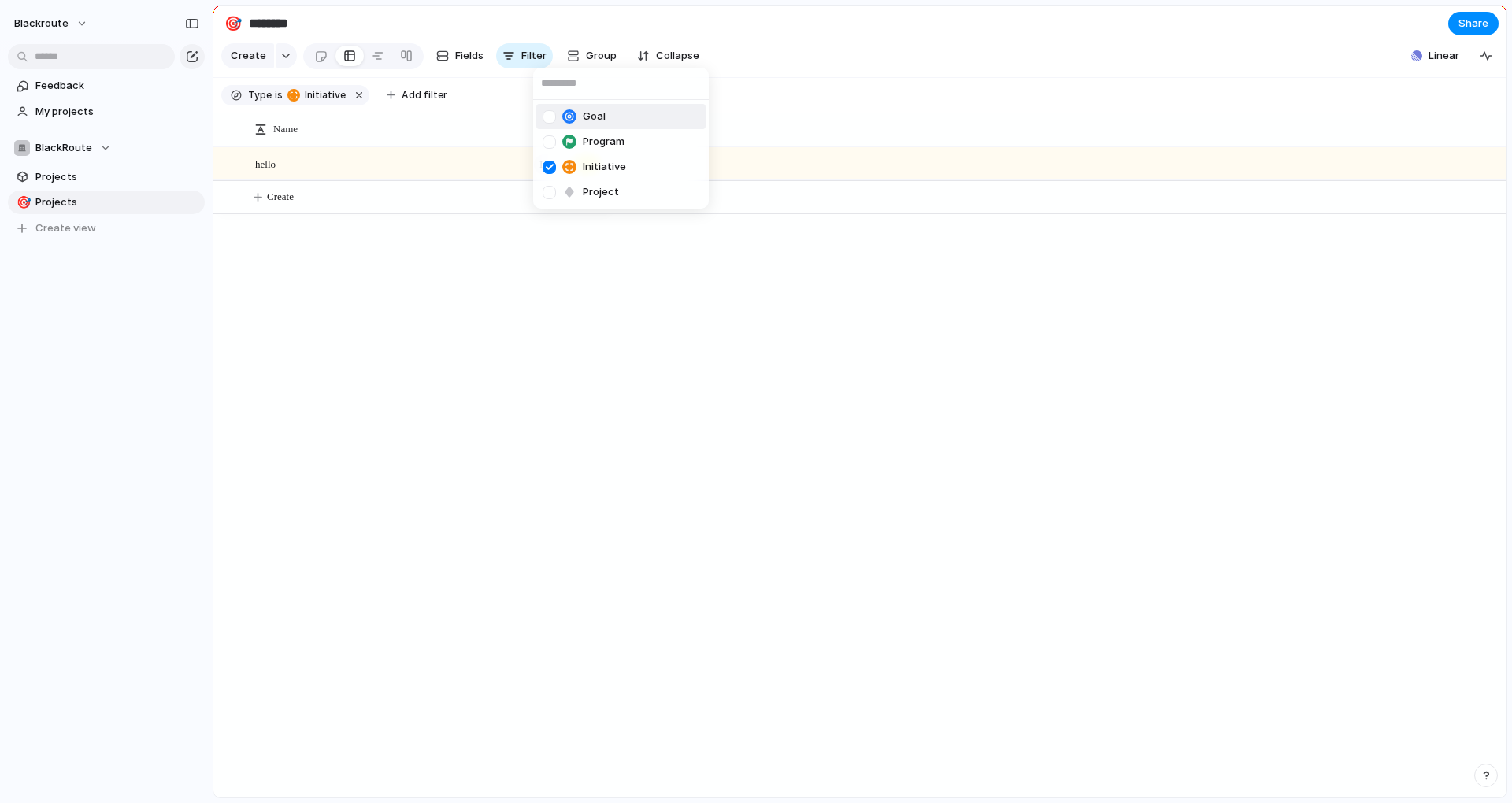
click at [602, 26] on div "Goal Program Initiative Project" at bounding box center [756, 401] width 1512 height 803
click at [291, 19] on input "********" at bounding box center [338, 23] width 185 height 28
click at [321, 23] on input "********" at bounding box center [338, 23] width 185 height 28
type input "**********"
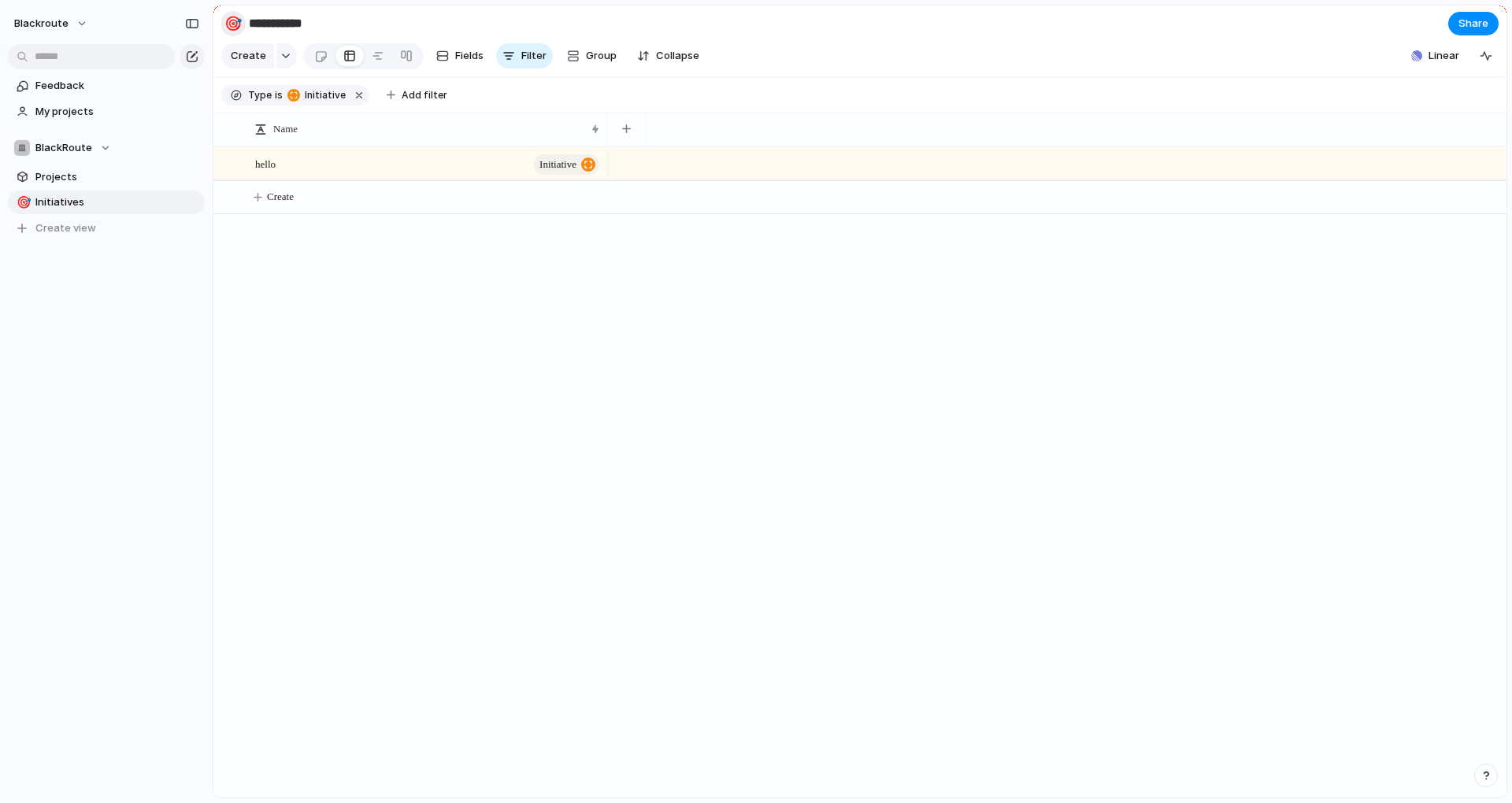
click at [240, 19] on div "🎯" at bounding box center [234, 23] width 18 height 21
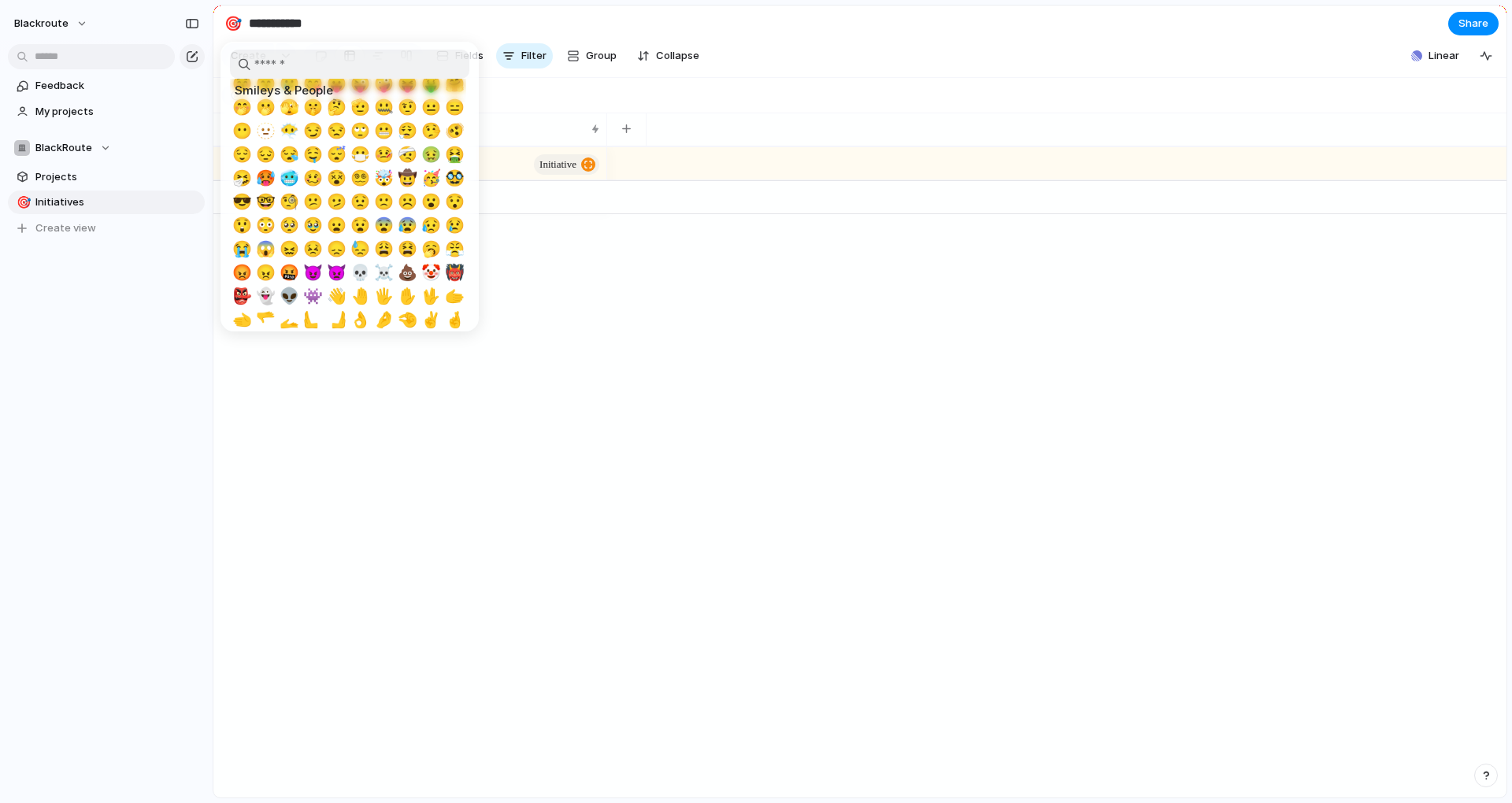
scroll to position [0, 0]
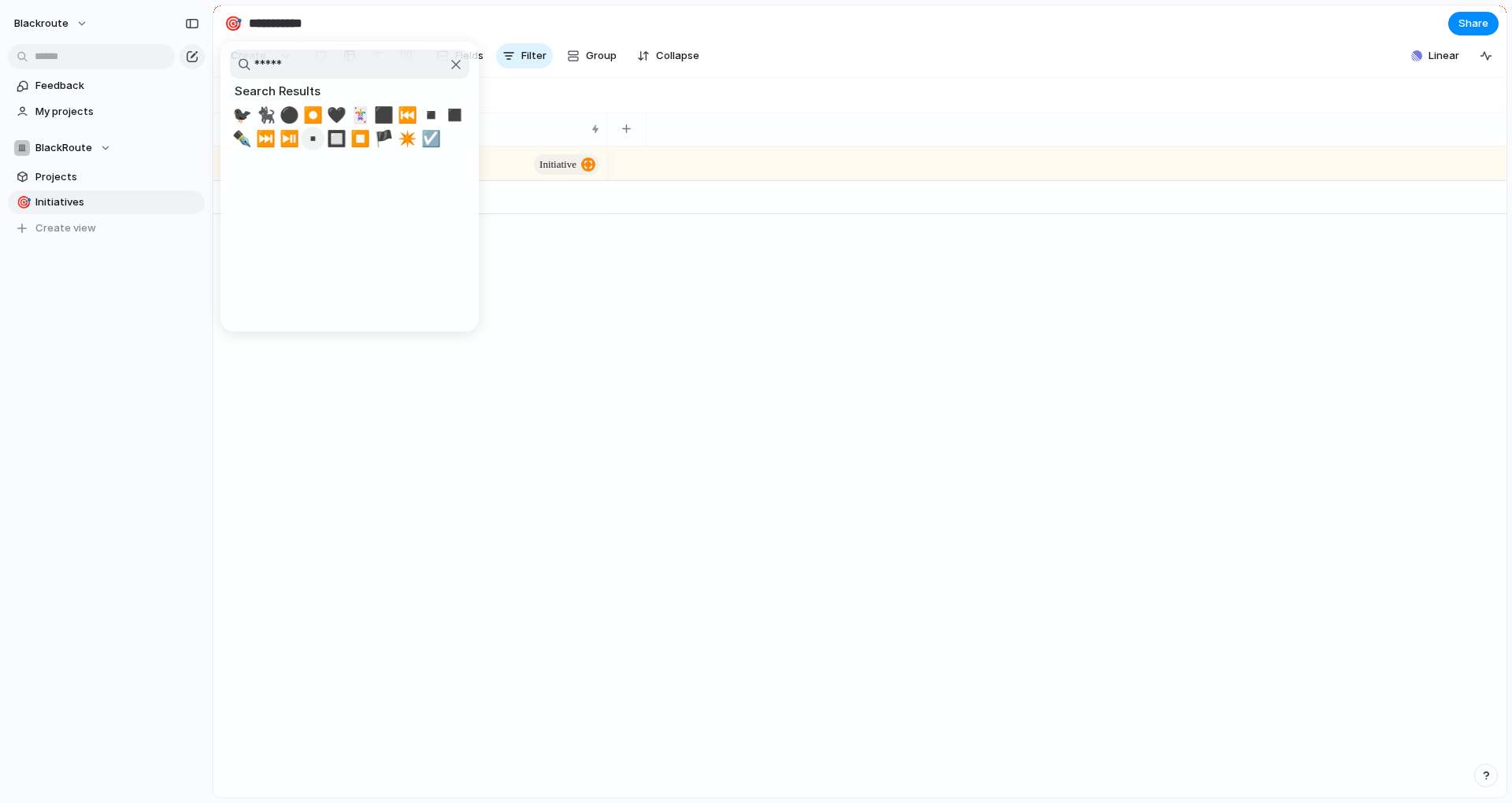
type input "*****"
click at [314, 142] on span "▪️" at bounding box center [313, 138] width 19 height 18
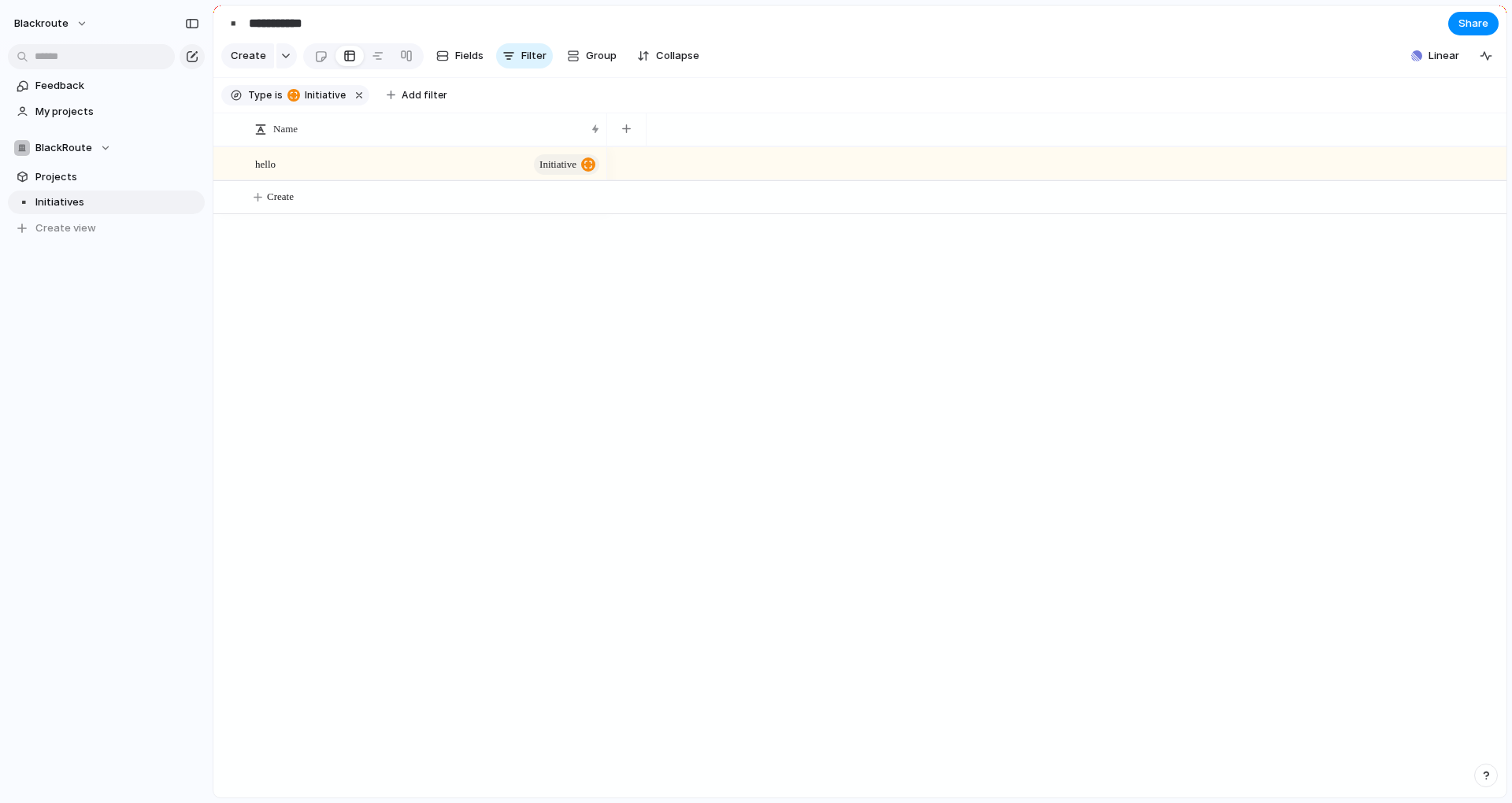
click at [385, 393] on div "hello initiative Create" at bounding box center [860, 471] width 1293 height 651
click at [434, 471] on div "hello initiative Create" at bounding box center [860, 471] width 1293 height 651
click at [598, 311] on div "hello initiative Create" at bounding box center [860, 471] width 1293 height 651
click at [575, 59] on div "button" at bounding box center [572, 55] width 13 height 13
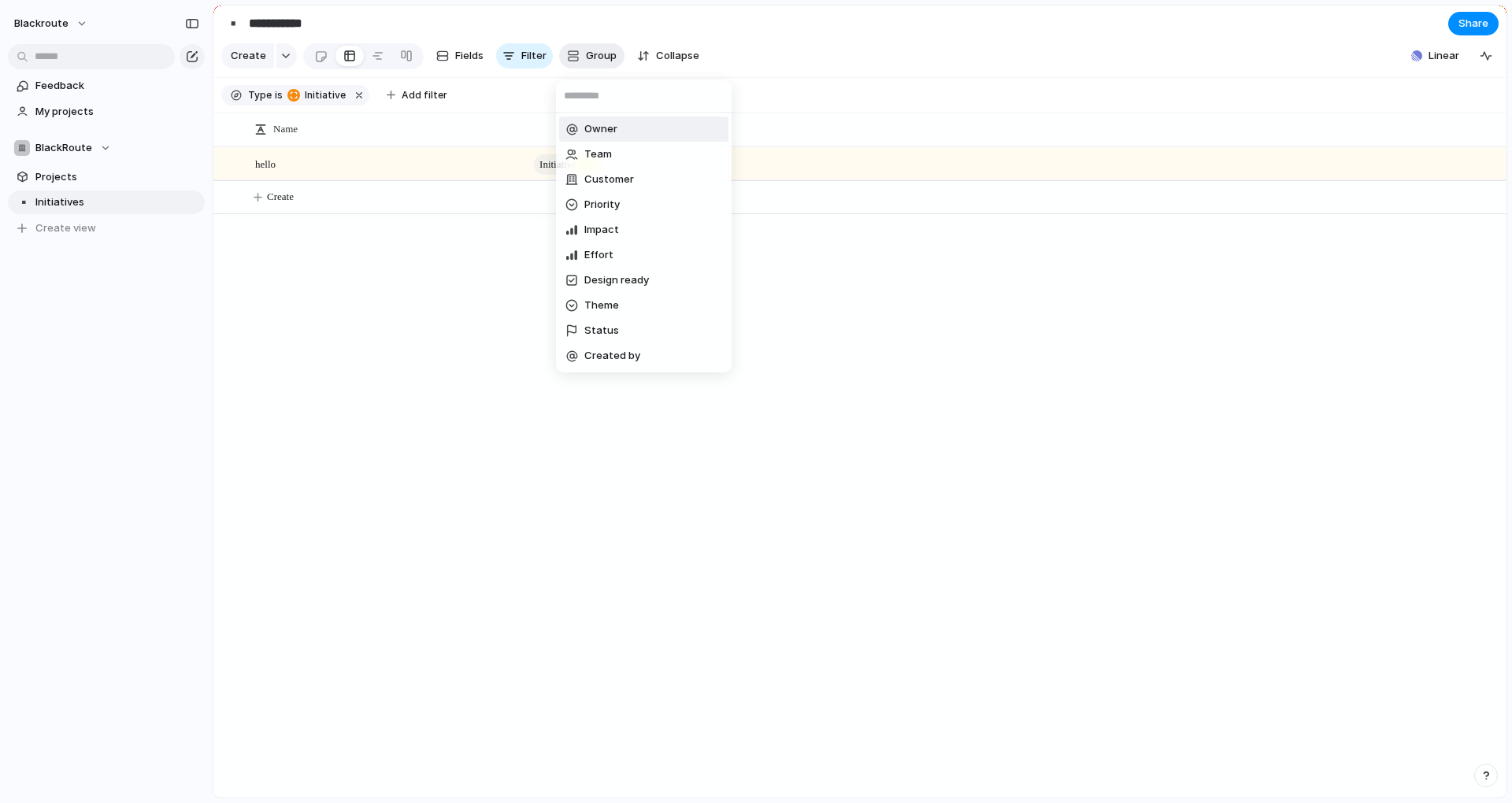
click at [575, 59] on div "Owner Team Customer Priority Impact Effort Design ready Theme Status Created by" at bounding box center [756, 401] width 1512 height 803
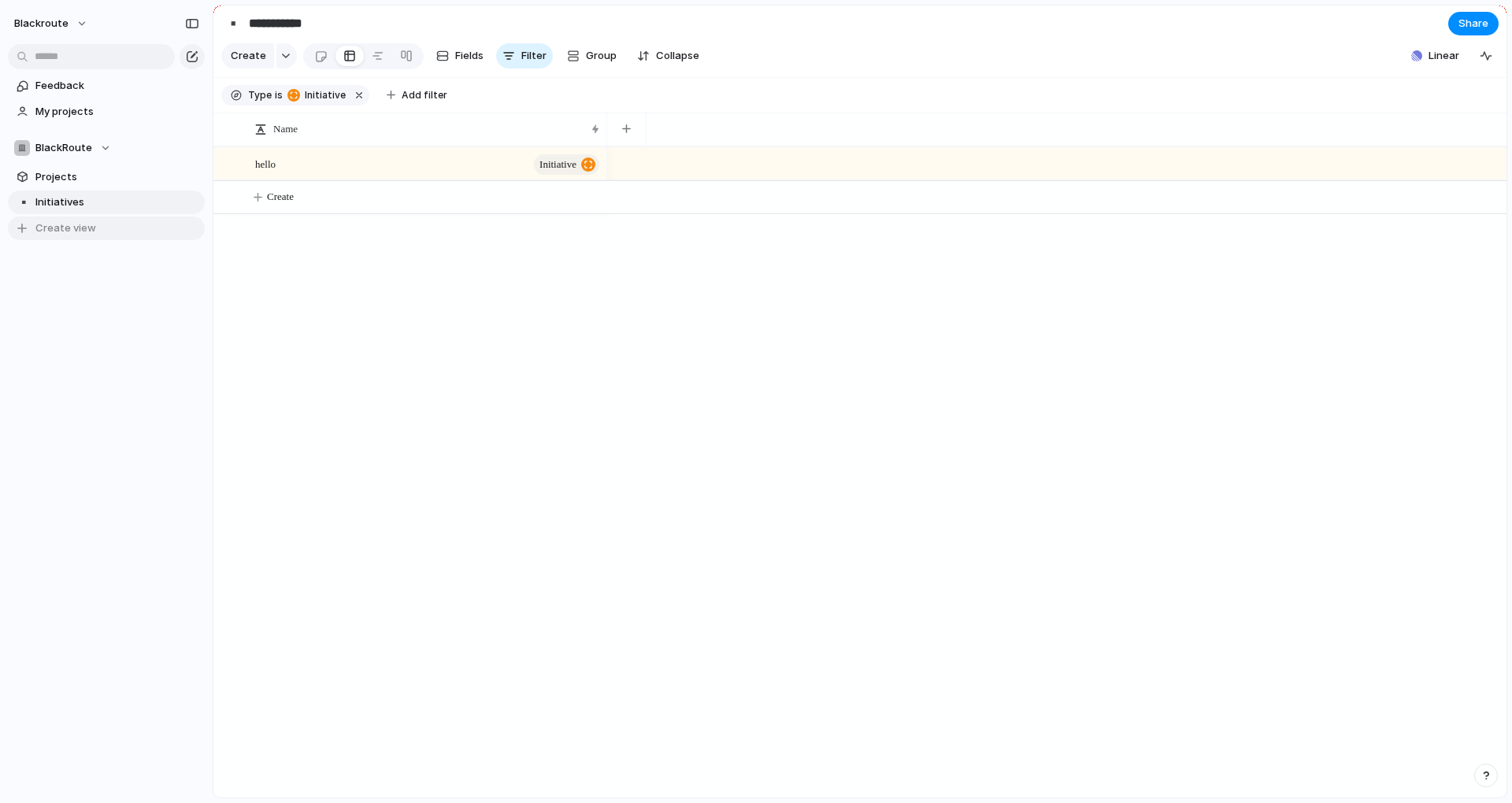
click at [92, 227] on span "Create view" at bounding box center [65, 228] width 60 height 16
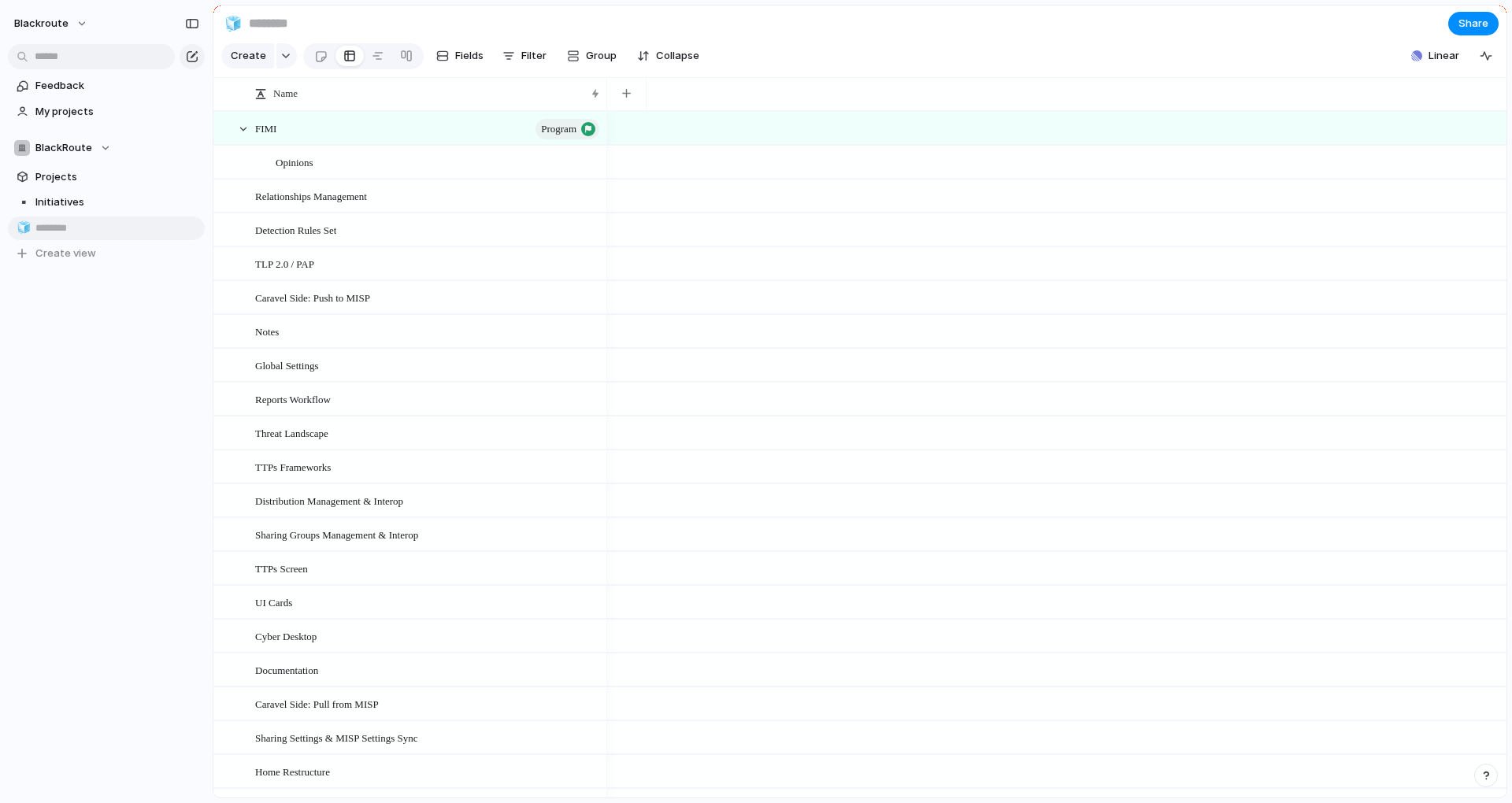
click at [18, 229] on div "🧊" at bounding box center [21, 228] width 11 height 18
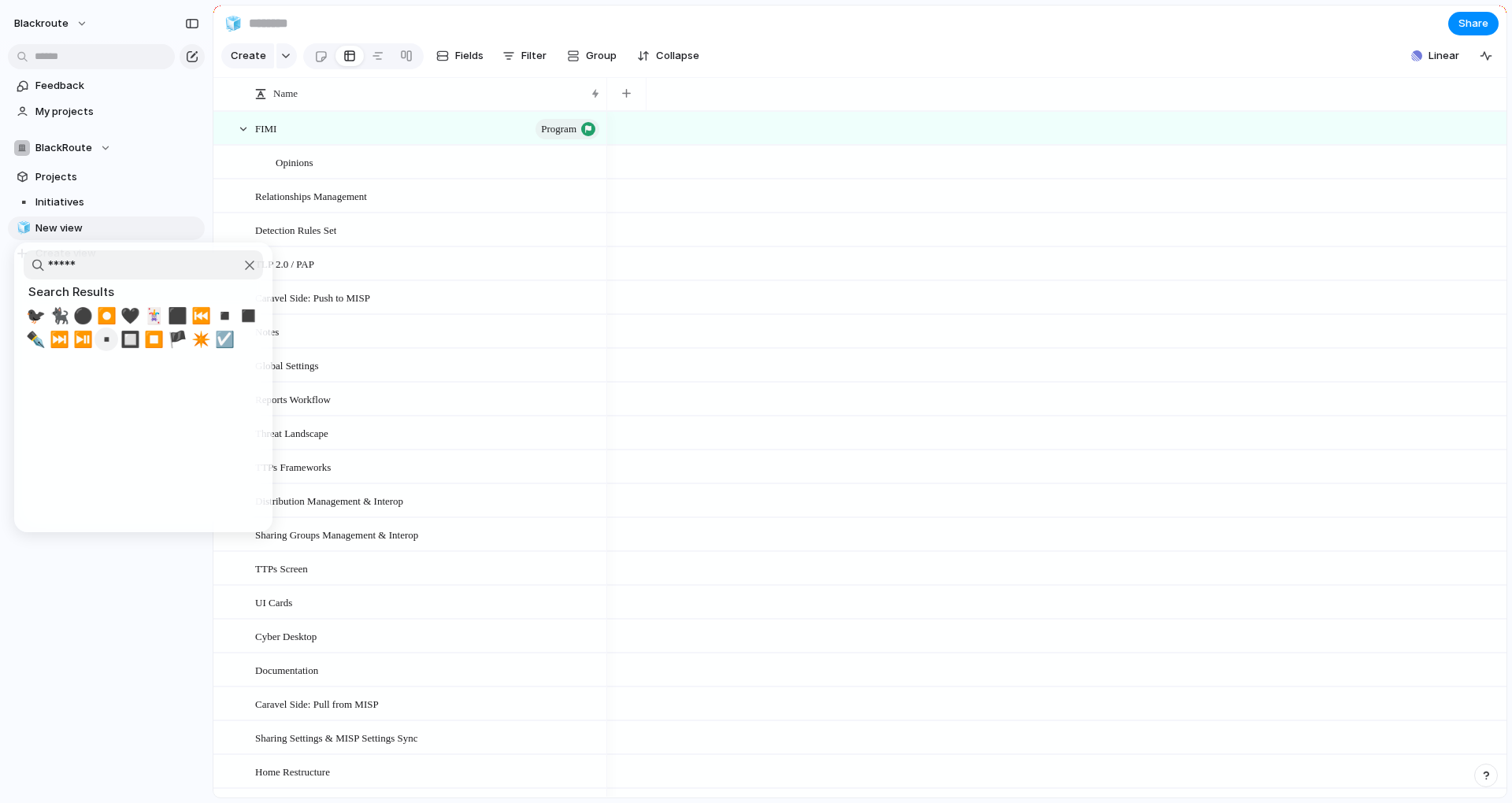
type input "*****"
click at [105, 347] on span "▪️" at bounding box center [106, 339] width 19 height 18
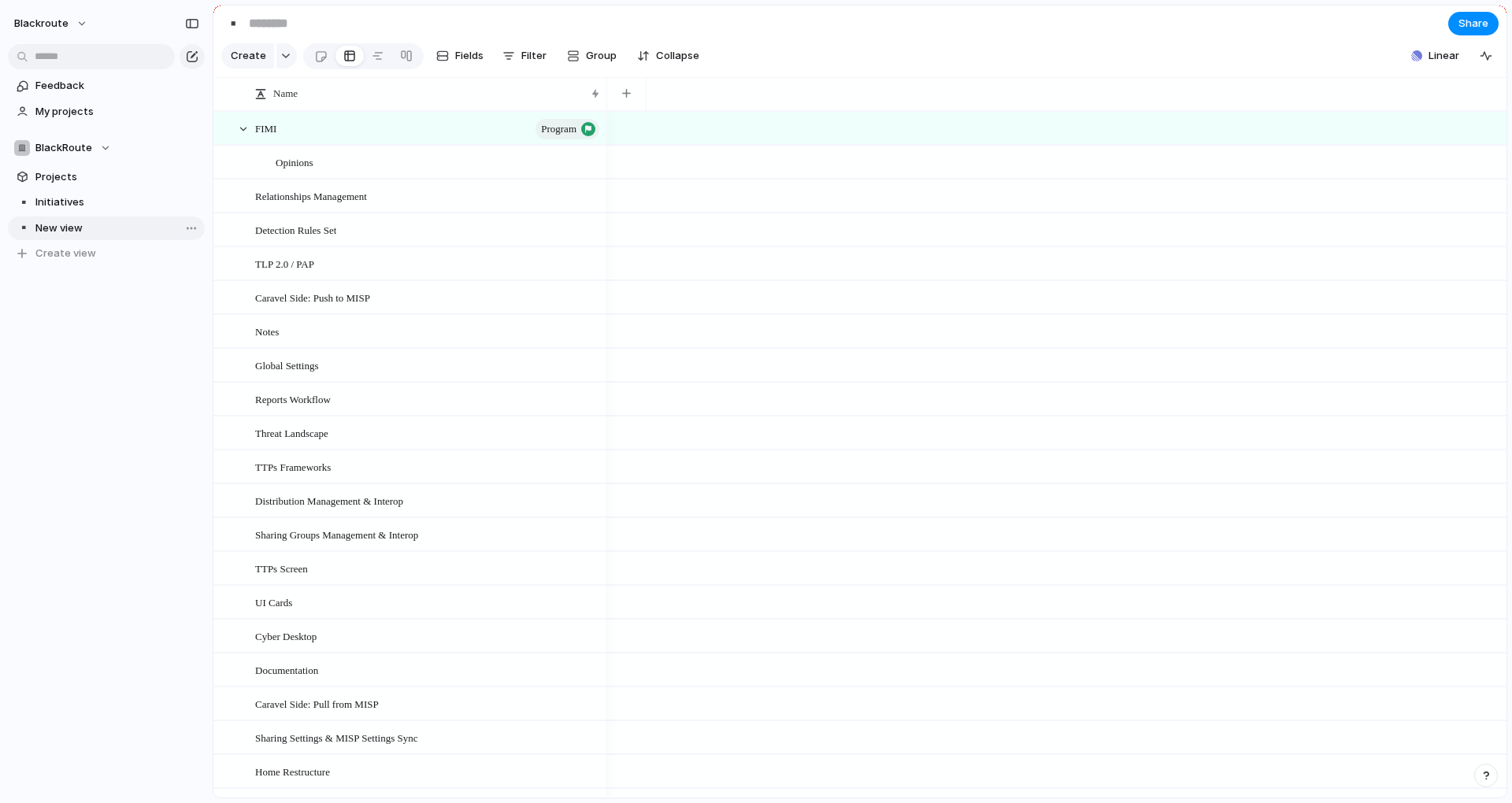
click at [89, 224] on span "New view" at bounding box center [117, 228] width 164 height 16
click at [251, 330] on span "Rename view" at bounding box center [247, 331] width 65 height 16
type input "**"
click at [99, 227] on div "▪️ Initiatives ▪️ New view ▪️ New view To pick up a draggable item, press the s…" at bounding box center [106, 228] width 197 height 75
click at [141, 315] on div "Open in new tab Copy link Duplicate view Rename view Delete view" at bounding box center [756, 401] width 1512 height 803
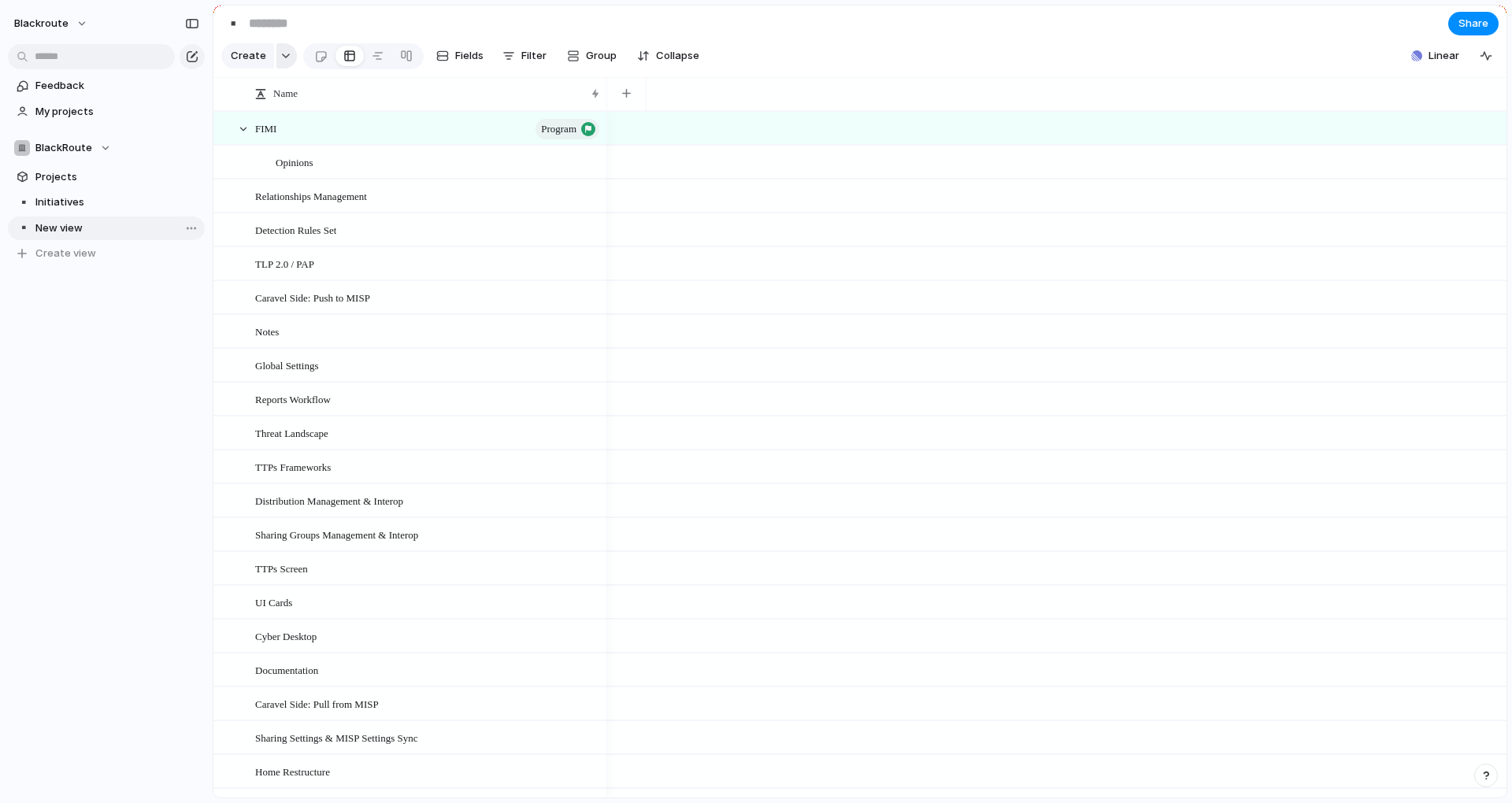
click at [277, 64] on button "button" at bounding box center [286, 55] width 20 height 25
click at [64, 354] on div "Goal Program Initiative Project Customize" at bounding box center [756, 401] width 1512 height 803
click at [236, 325] on span "Rename view" at bounding box center [248, 326] width 65 height 16
type input "********"
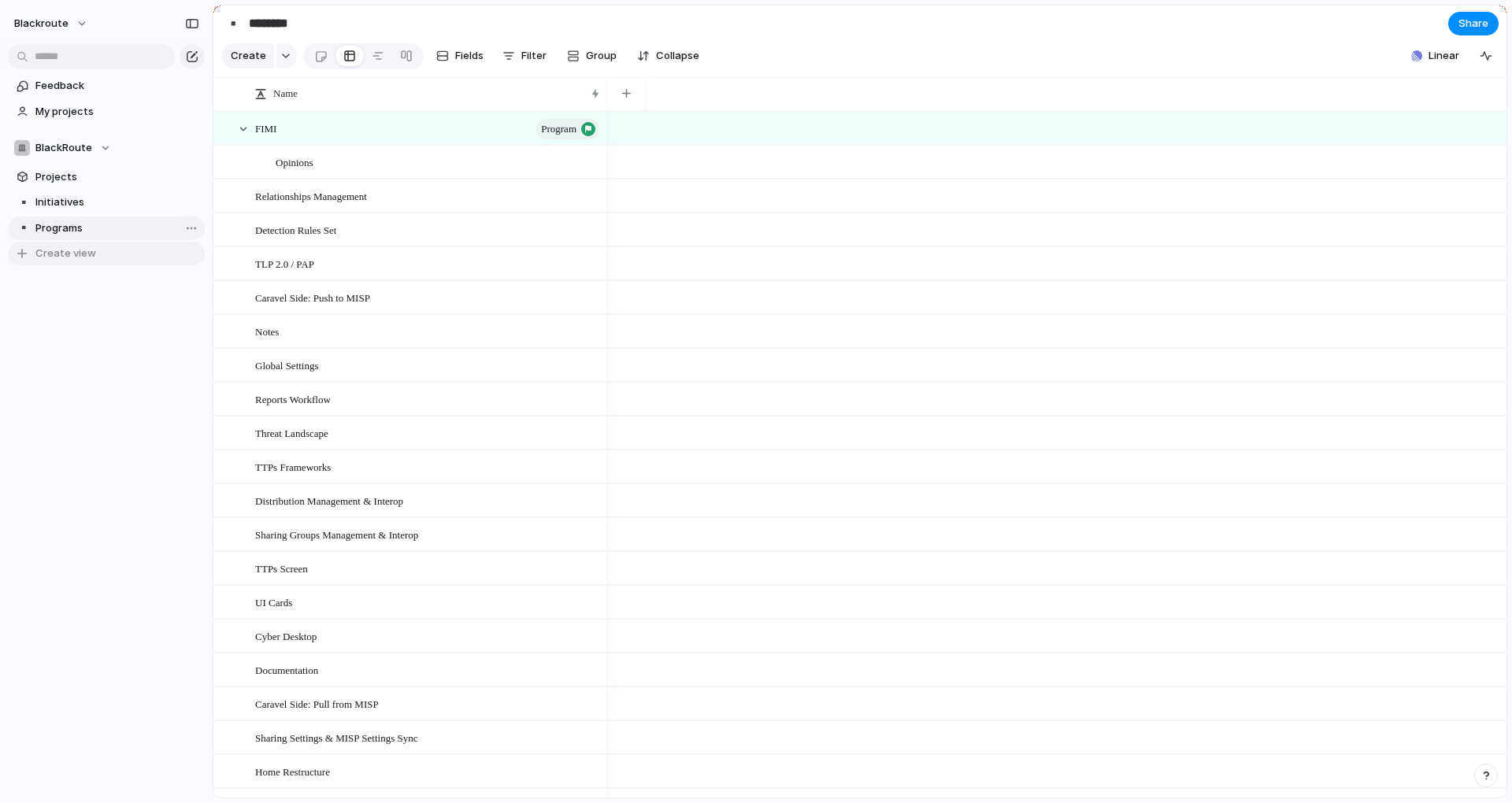
click at [69, 249] on span "Create view" at bounding box center [65, 253] width 60 height 16
type input "*****"
click at [26, 258] on div "🛤️" at bounding box center [21, 254] width 11 height 18
type input "*****"
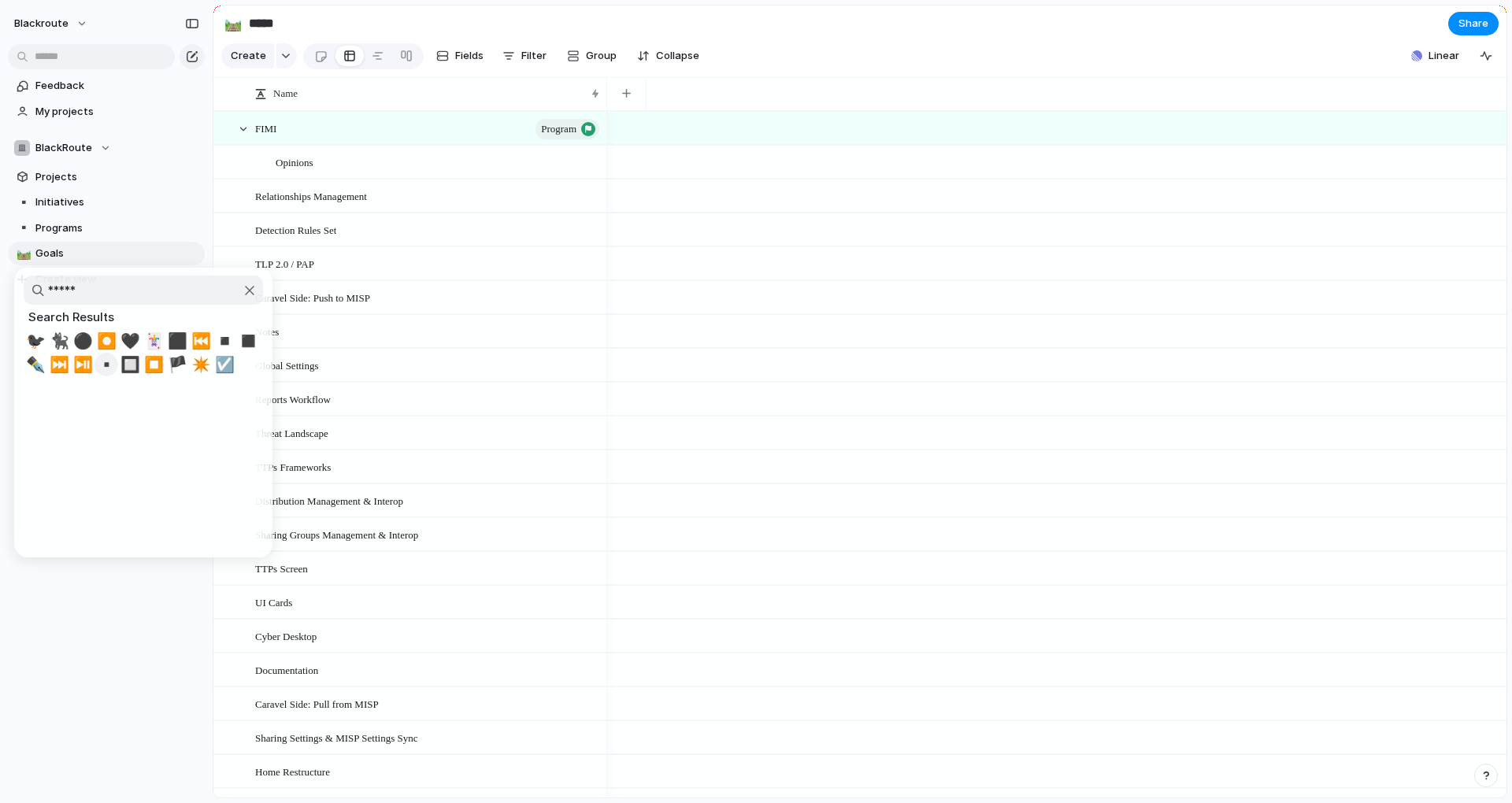
type input "*****"
click at [107, 368] on span "▪️" at bounding box center [106, 364] width 19 height 18
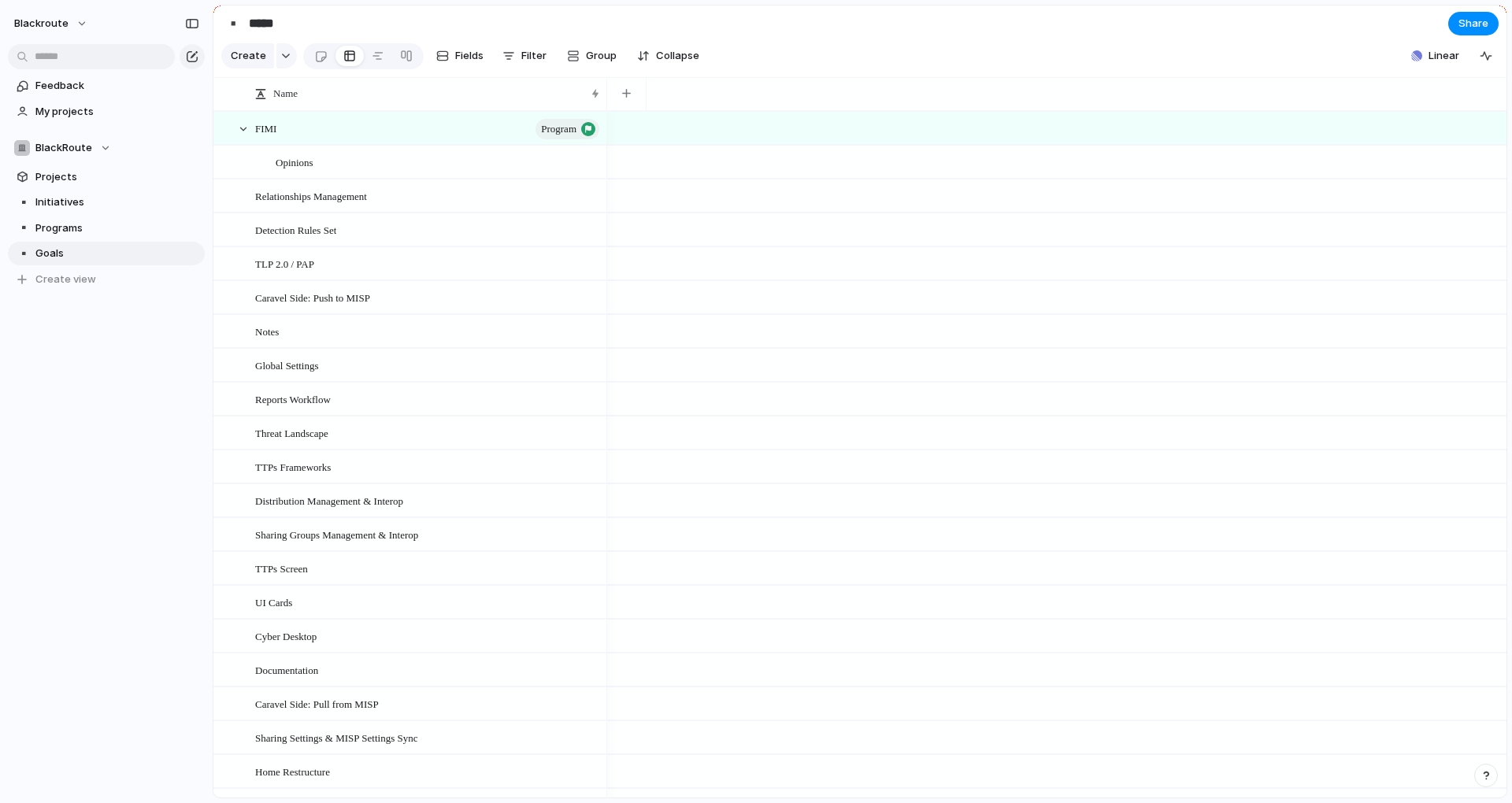
click at [99, 401] on div "Feedback My projects BlackRoute Projects ▪️ Initiatives ▪️ Programs ▪️ Goals To…" at bounding box center [106, 209] width 212 height 419
drag, startPoint x: 109, startPoint y: 260, endPoint x: 122, endPoint y: 205, distance: 56.5
click at [122, 205] on div "▪️ Initiatives ▪️ Programs ▪️ Goals ▪️ Goals To pick up a draggable item, press…" at bounding box center [106, 241] width 197 height 101
drag, startPoint x: 91, startPoint y: 203, endPoint x: 85, endPoint y: 264, distance: 61.3
click at [74, 179] on span "Projects" at bounding box center [117, 177] width 164 height 16
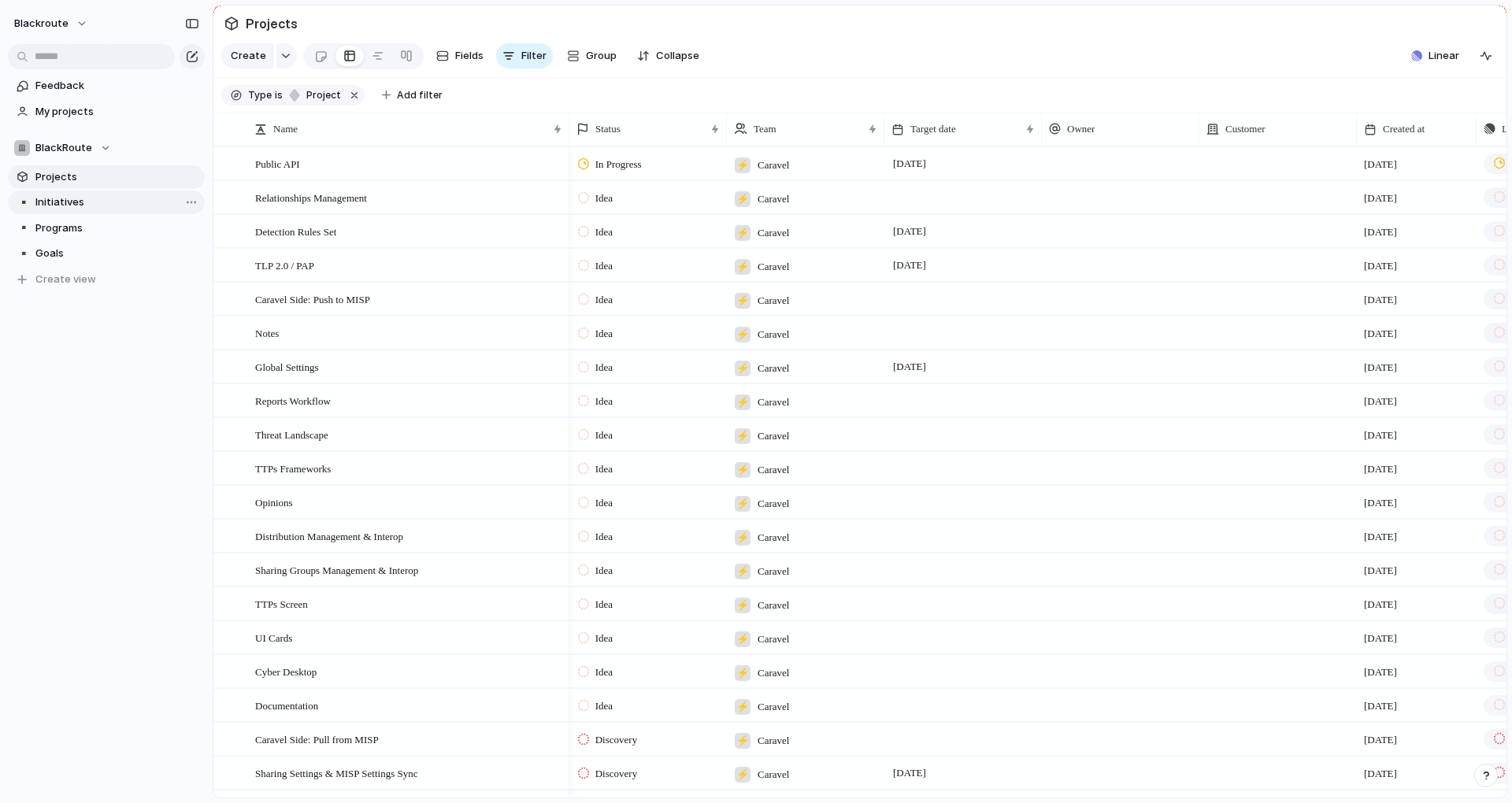
click at [69, 200] on span "Initiatives" at bounding box center [117, 202] width 164 height 16
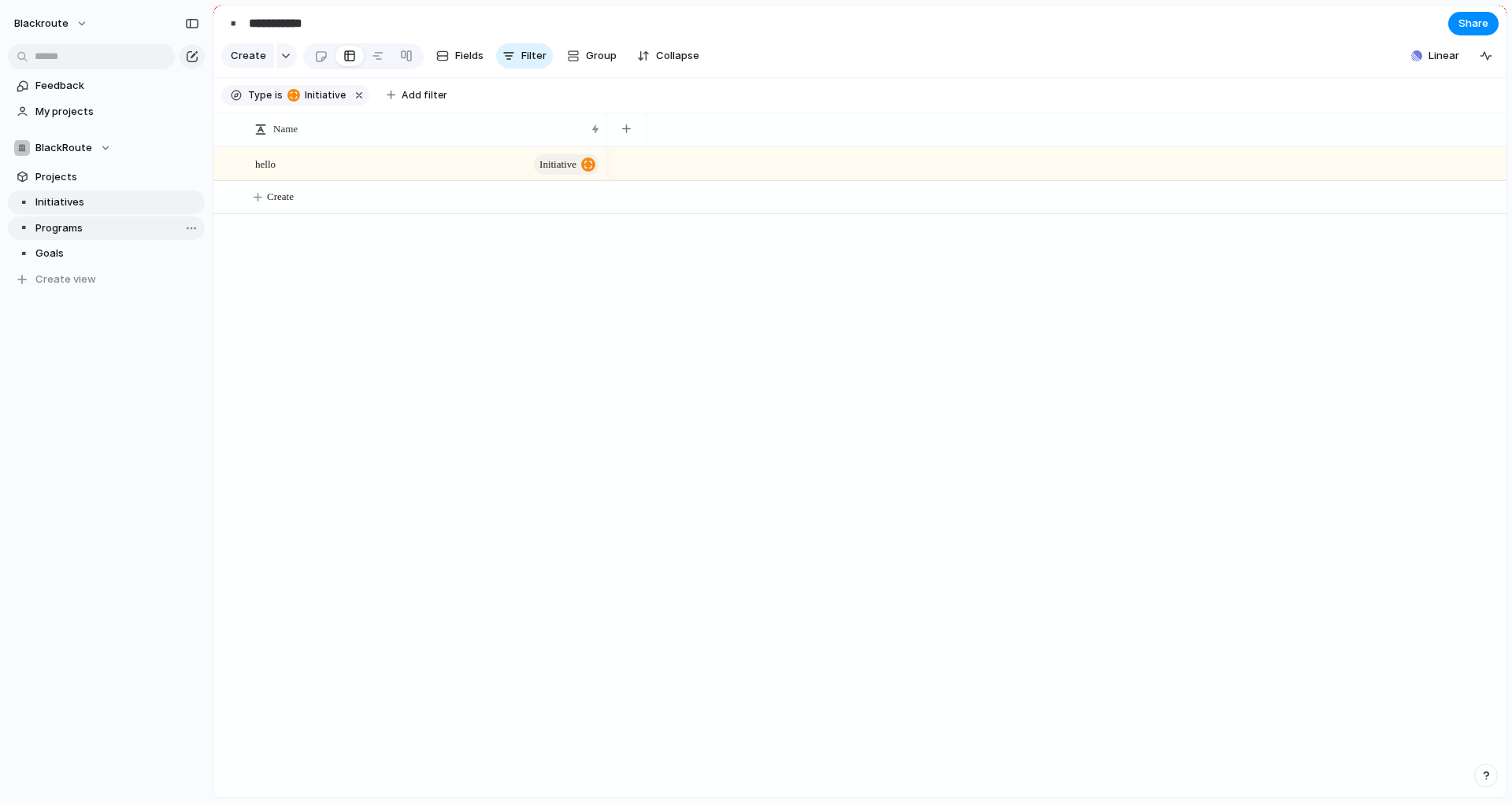
click at [67, 226] on span "Programs" at bounding box center [117, 228] width 164 height 16
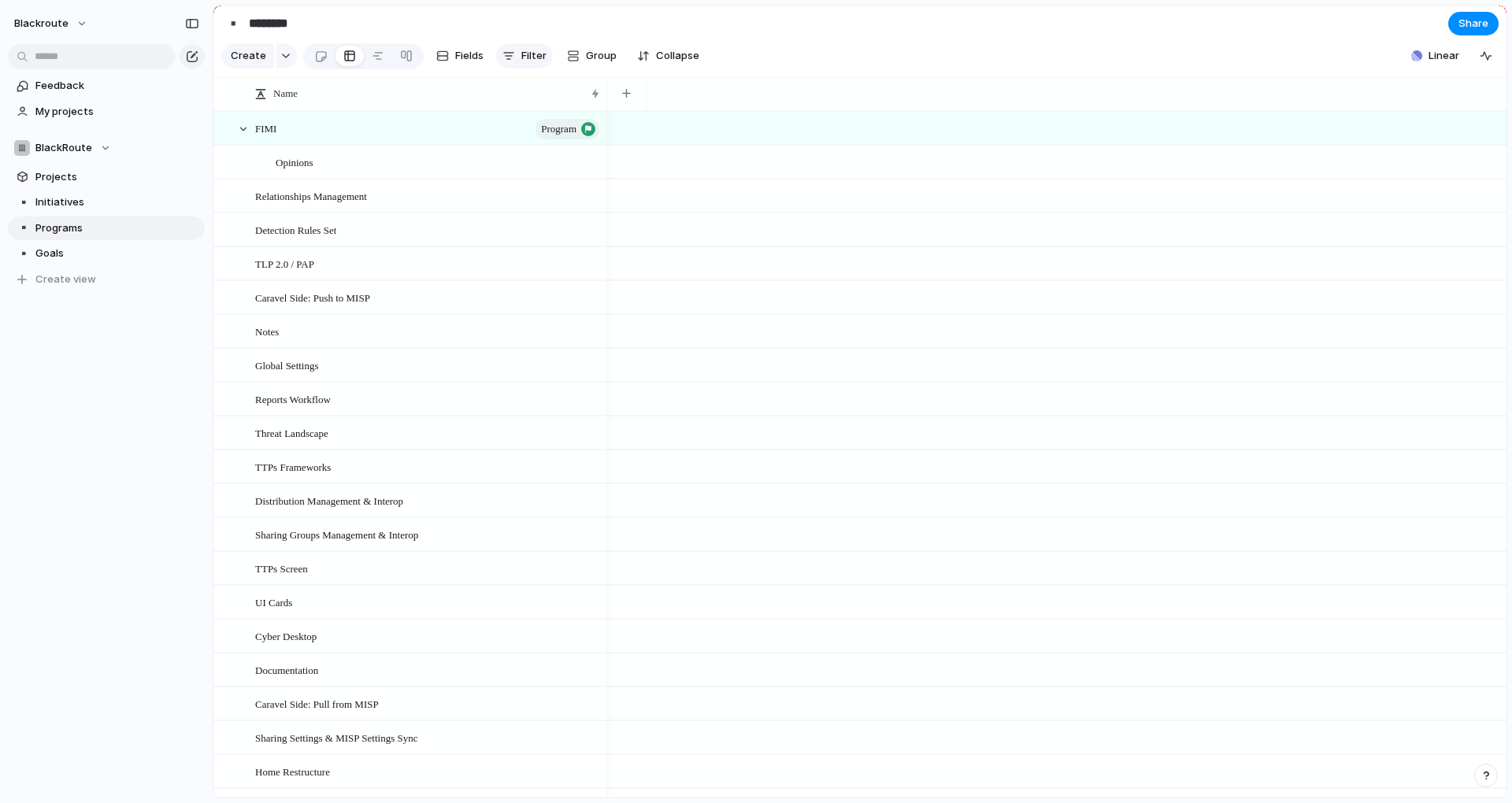
click at [517, 62] on button "Filter" at bounding box center [525, 55] width 56 height 25
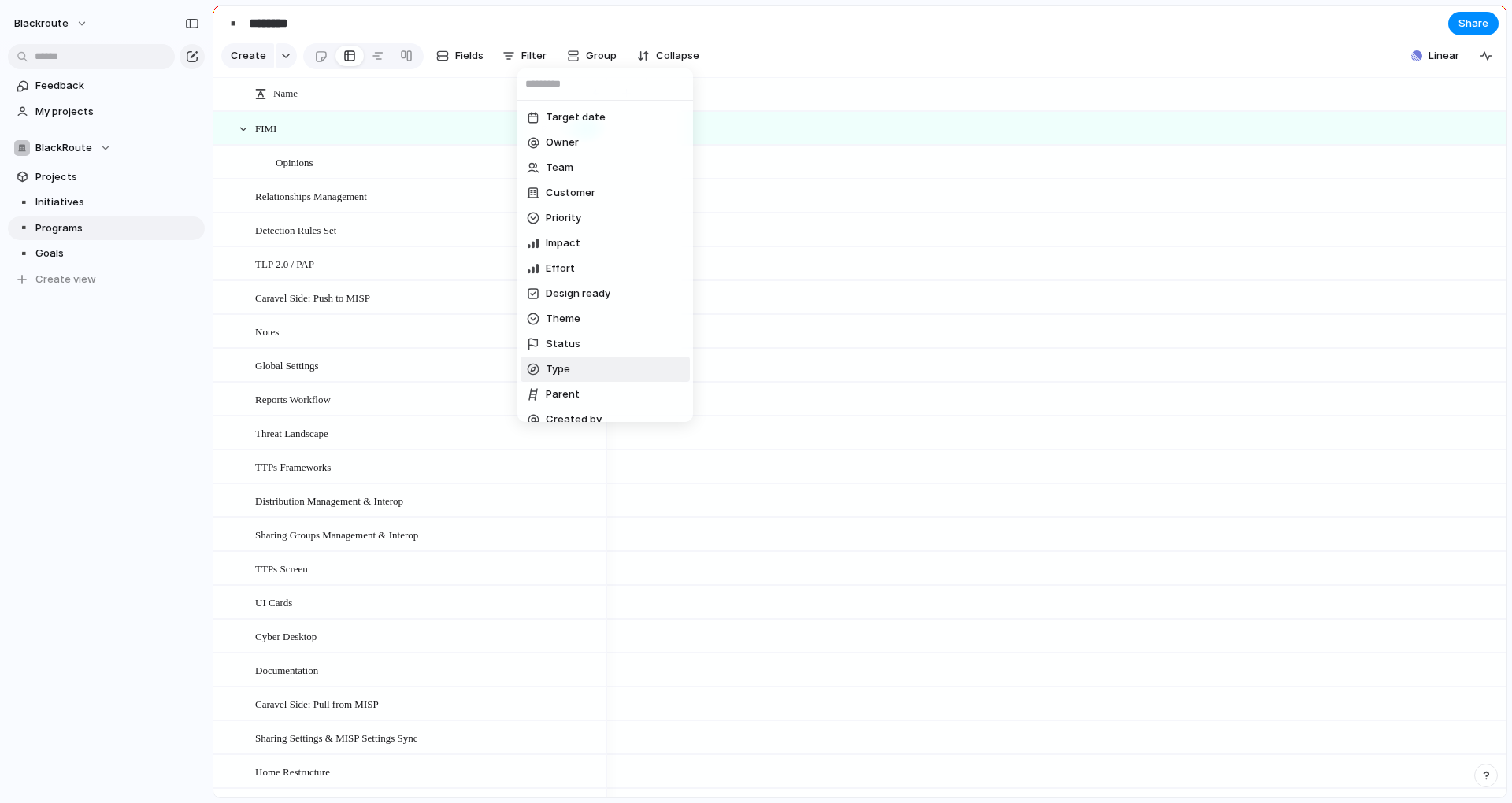
scroll to position [115, 0]
click at [575, 305] on li "Type" at bounding box center [606, 305] width 169 height 25
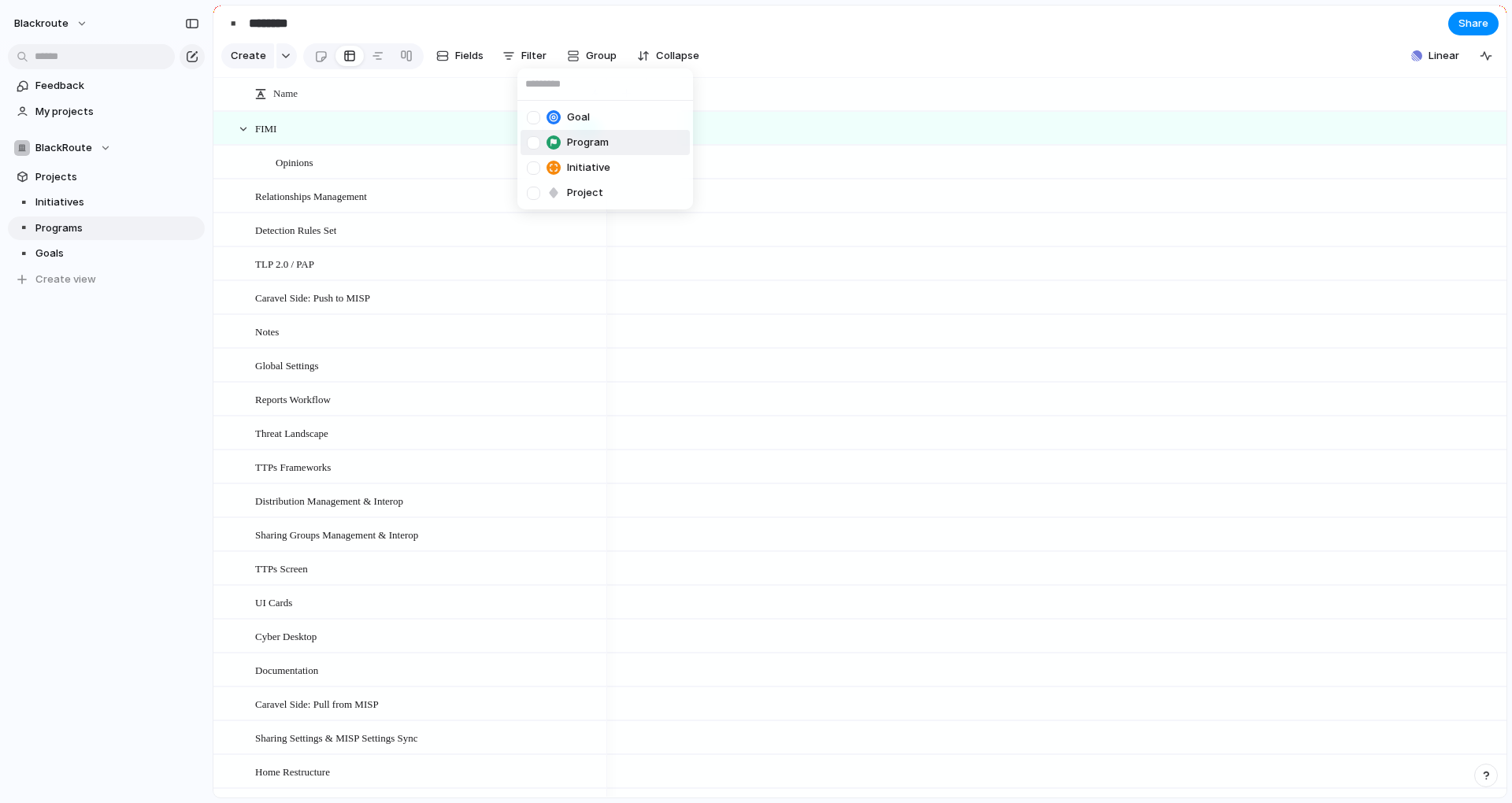
click at [525, 142] on li "Program" at bounding box center [606, 142] width 169 height 25
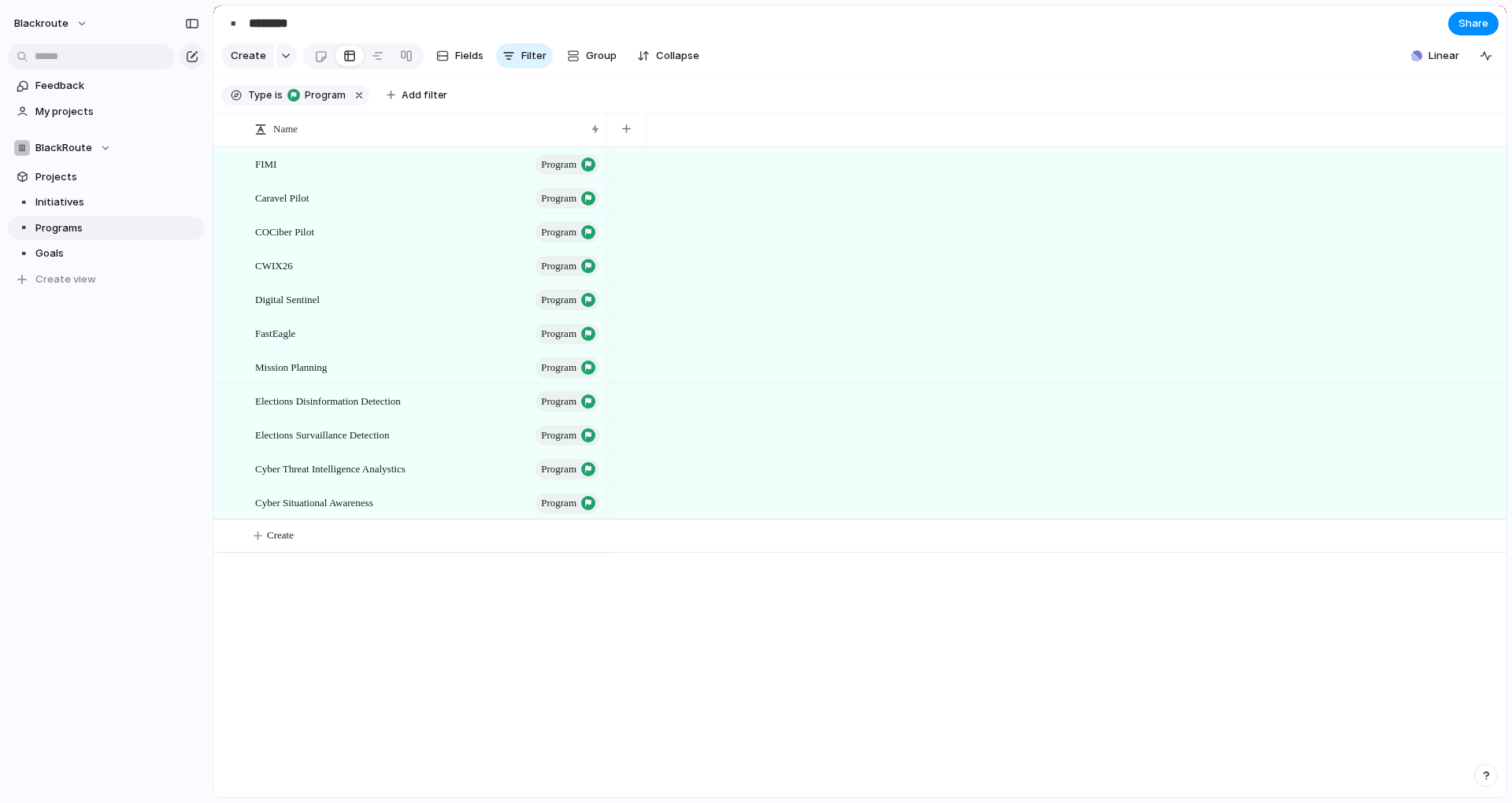
click at [910, 60] on div "Goal Program Initiative Project" at bounding box center [756, 401] width 1512 height 803
click at [90, 246] on span "Goals" at bounding box center [117, 253] width 164 height 16
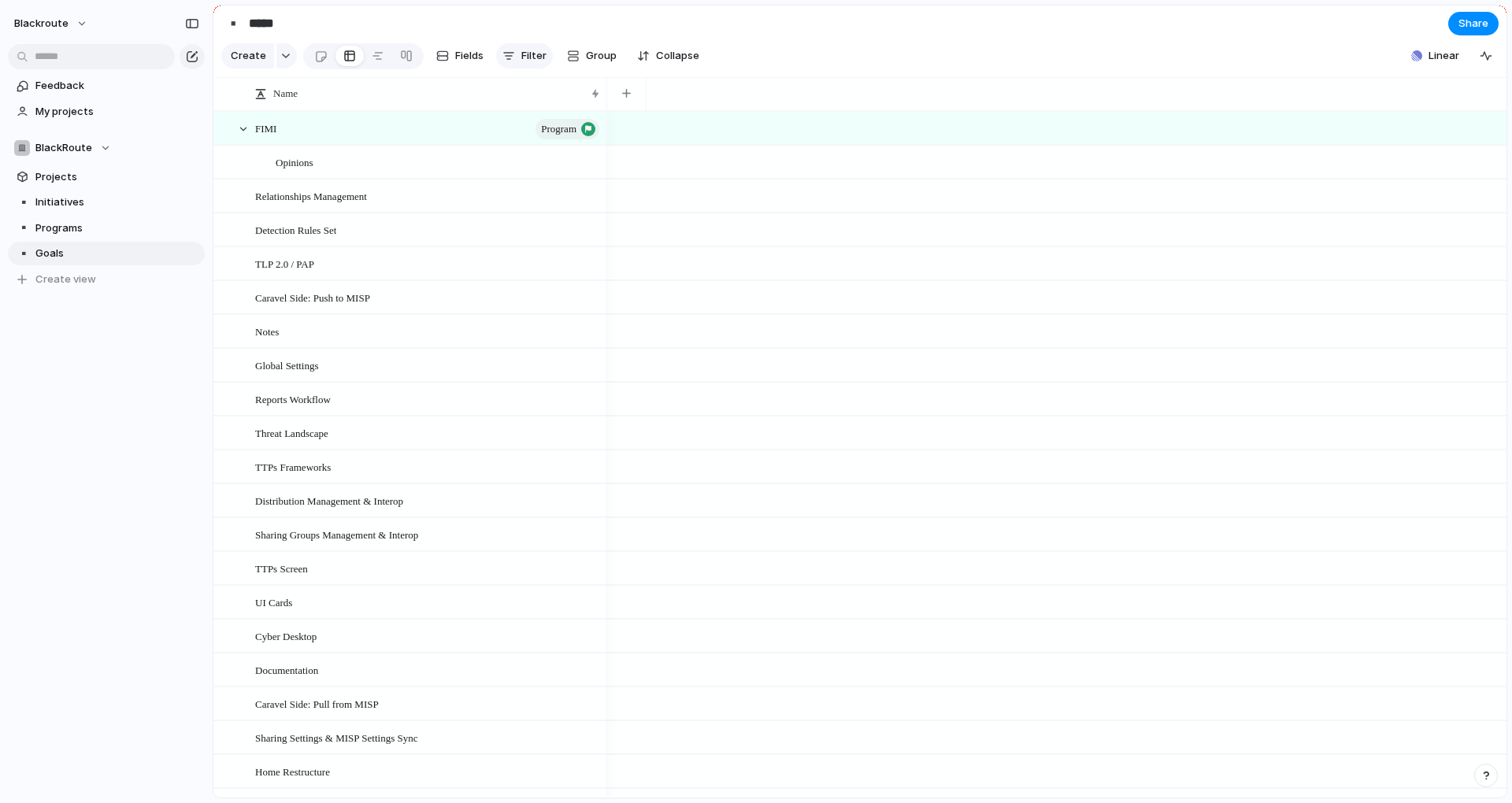
click at [542, 59] on span "Filter" at bounding box center [534, 55] width 25 height 16
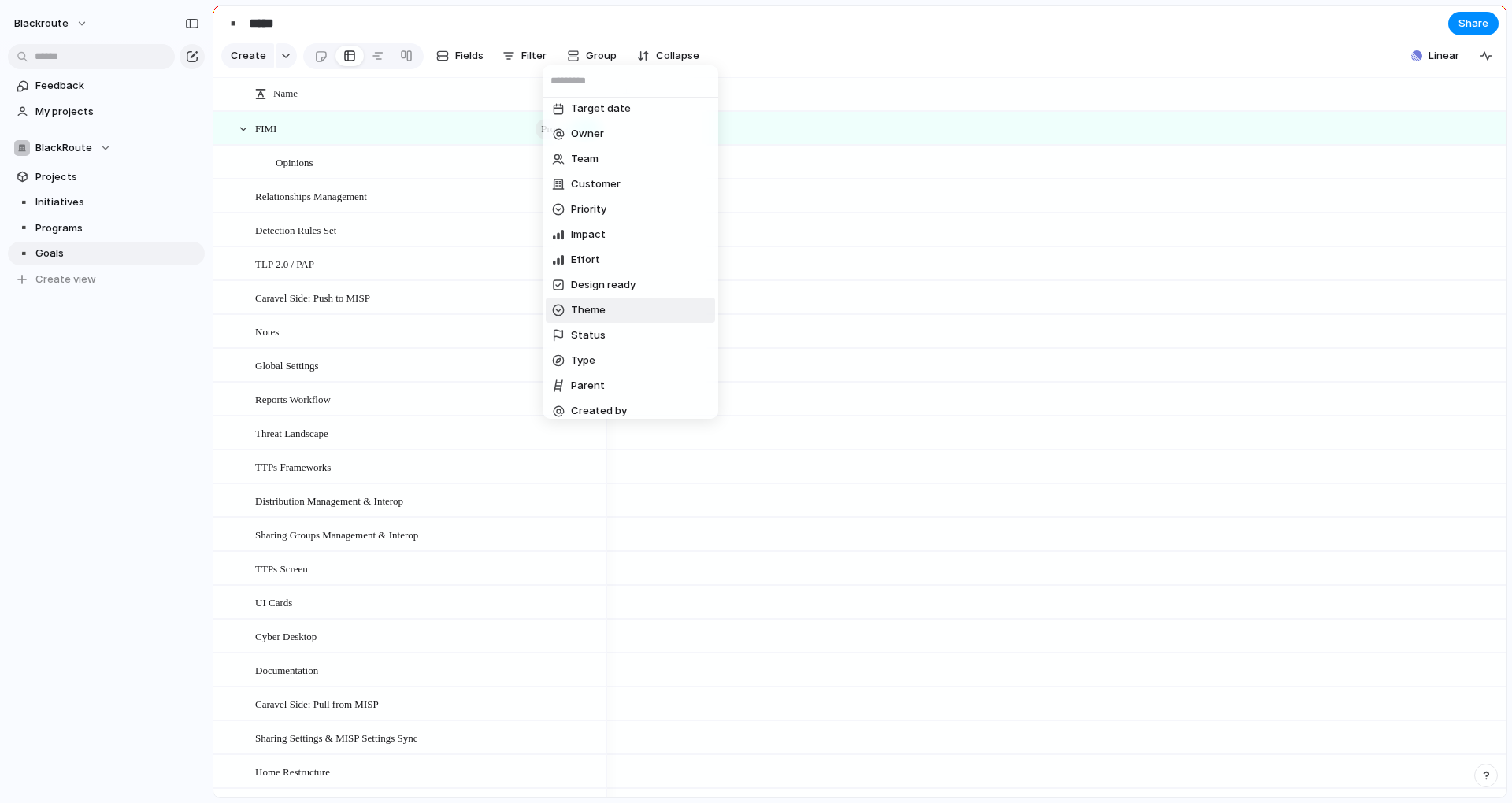
scroll to position [115, 0]
click at [594, 278] on span "Status" at bounding box center [588, 276] width 35 height 16
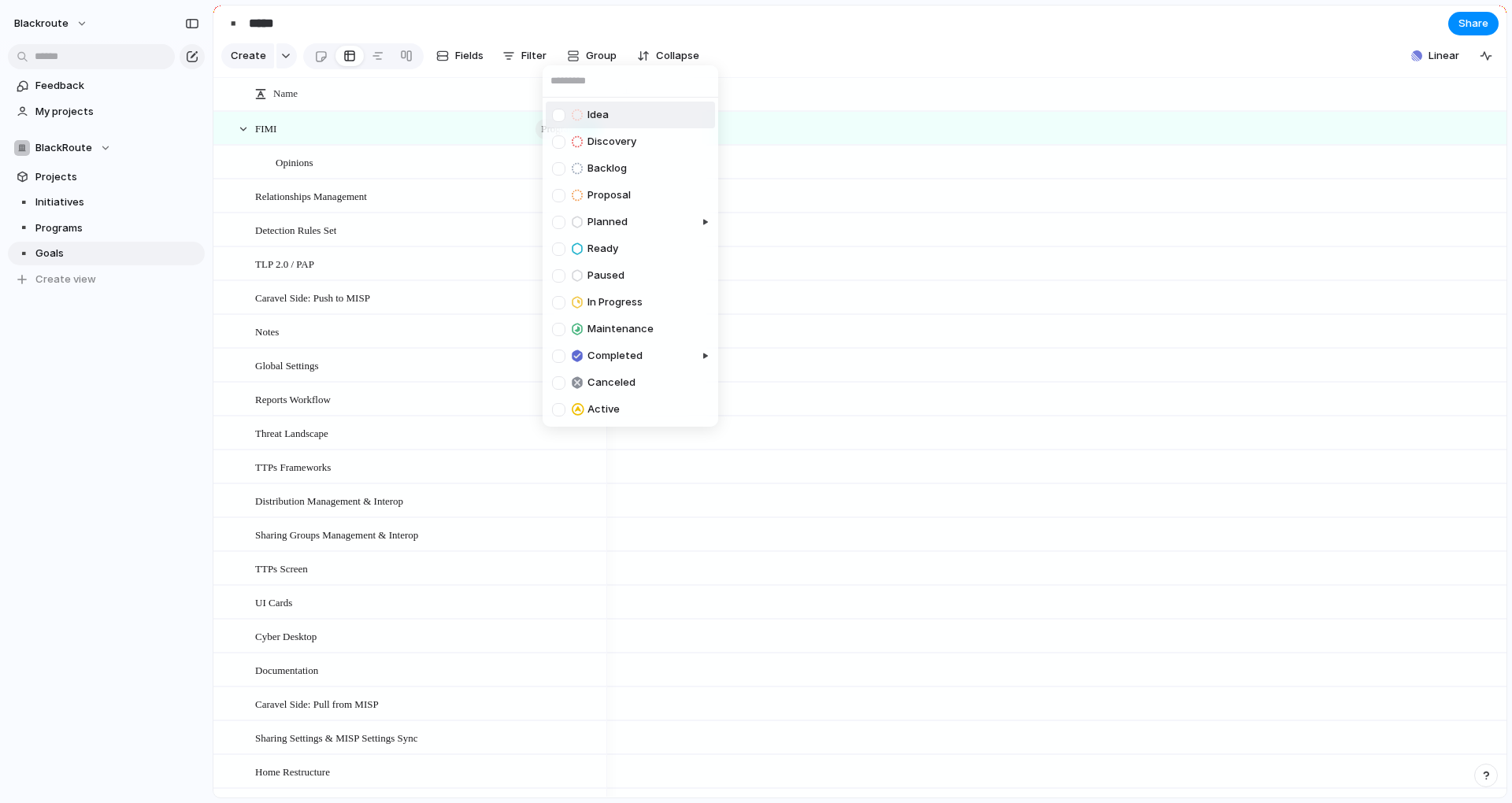
click at [533, 59] on div "Idea Discovery Backlog Proposal Planned Ready Paused In Progress Maintenance Co…" at bounding box center [756, 401] width 1512 height 803
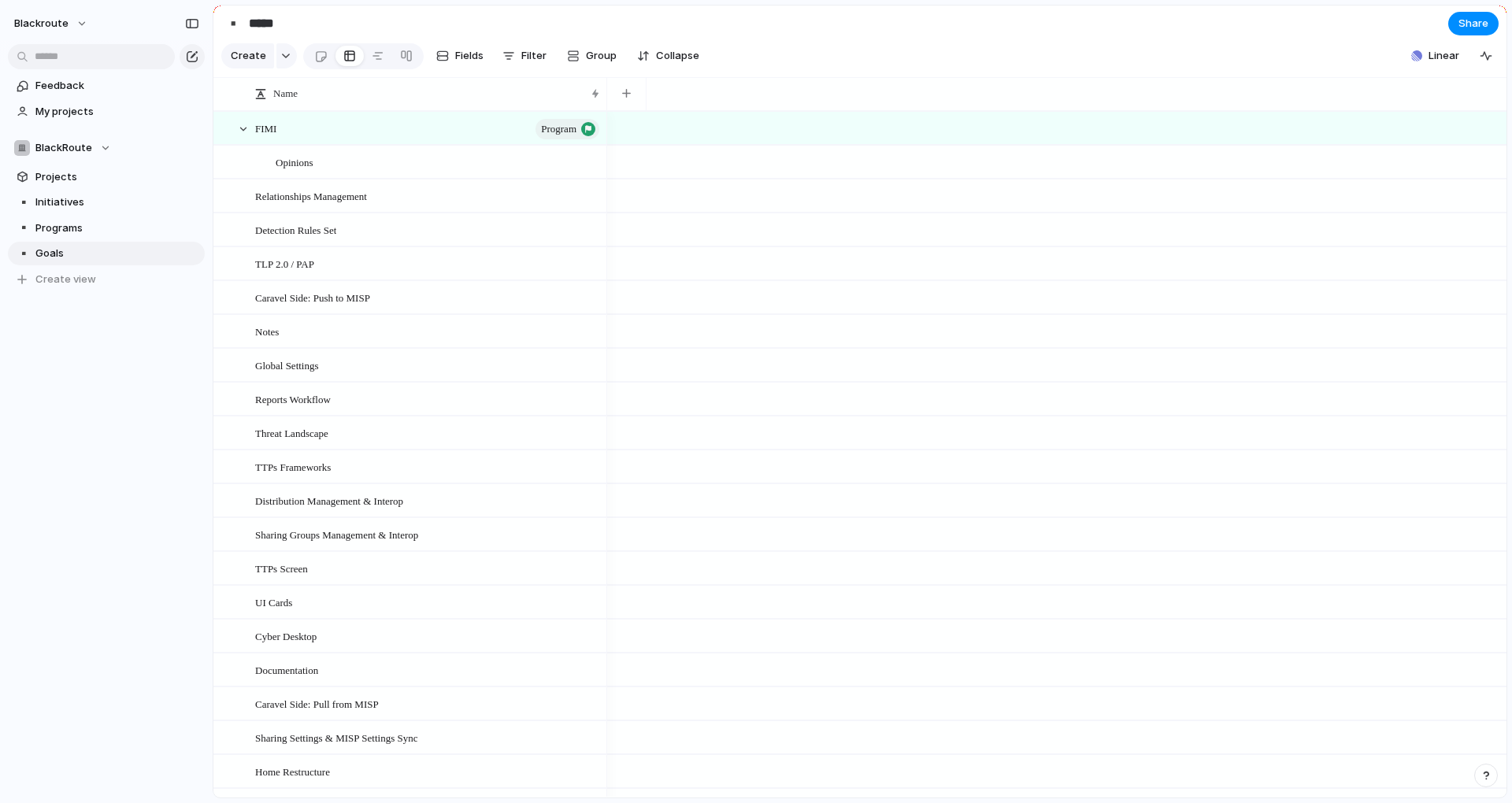
click at [533, 59] on span "Filter" at bounding box center [534, 55] width 25 height 16
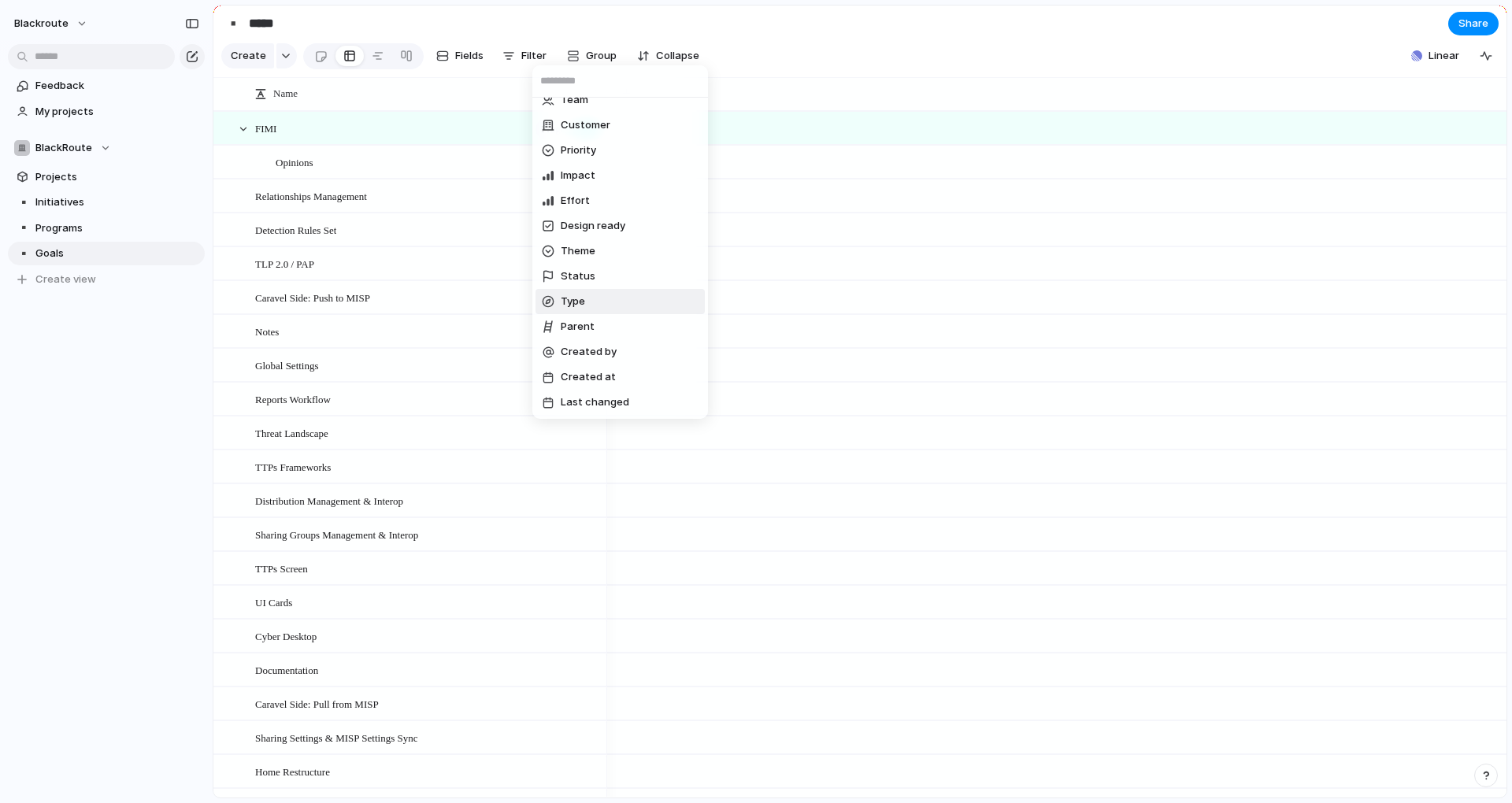
click at [570, 297] on span "Type" at bounding box center [572, 302] width 24 height 16
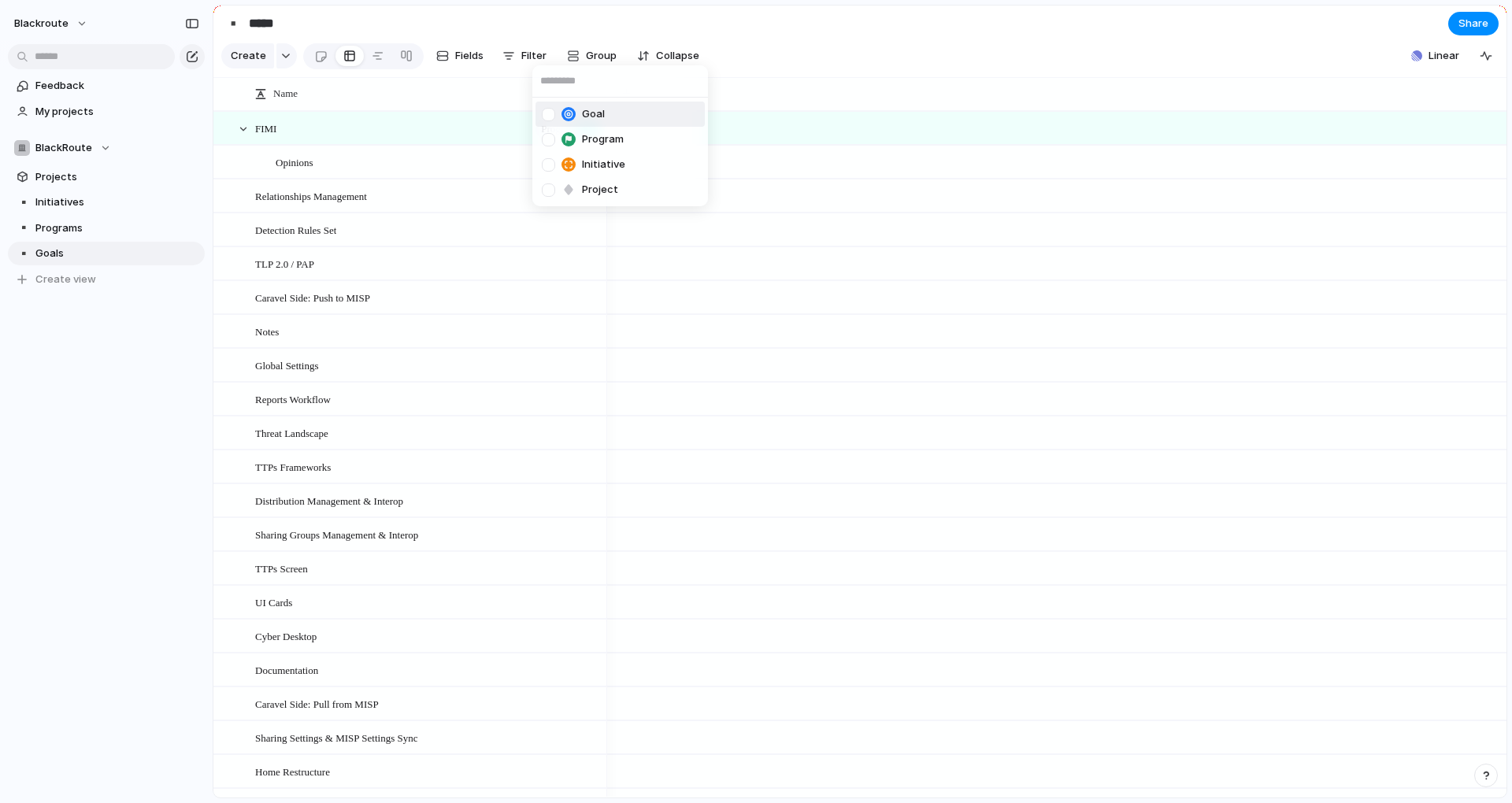
click at [547, 112] on div at bounding box center [548, 115] width 14 height 14
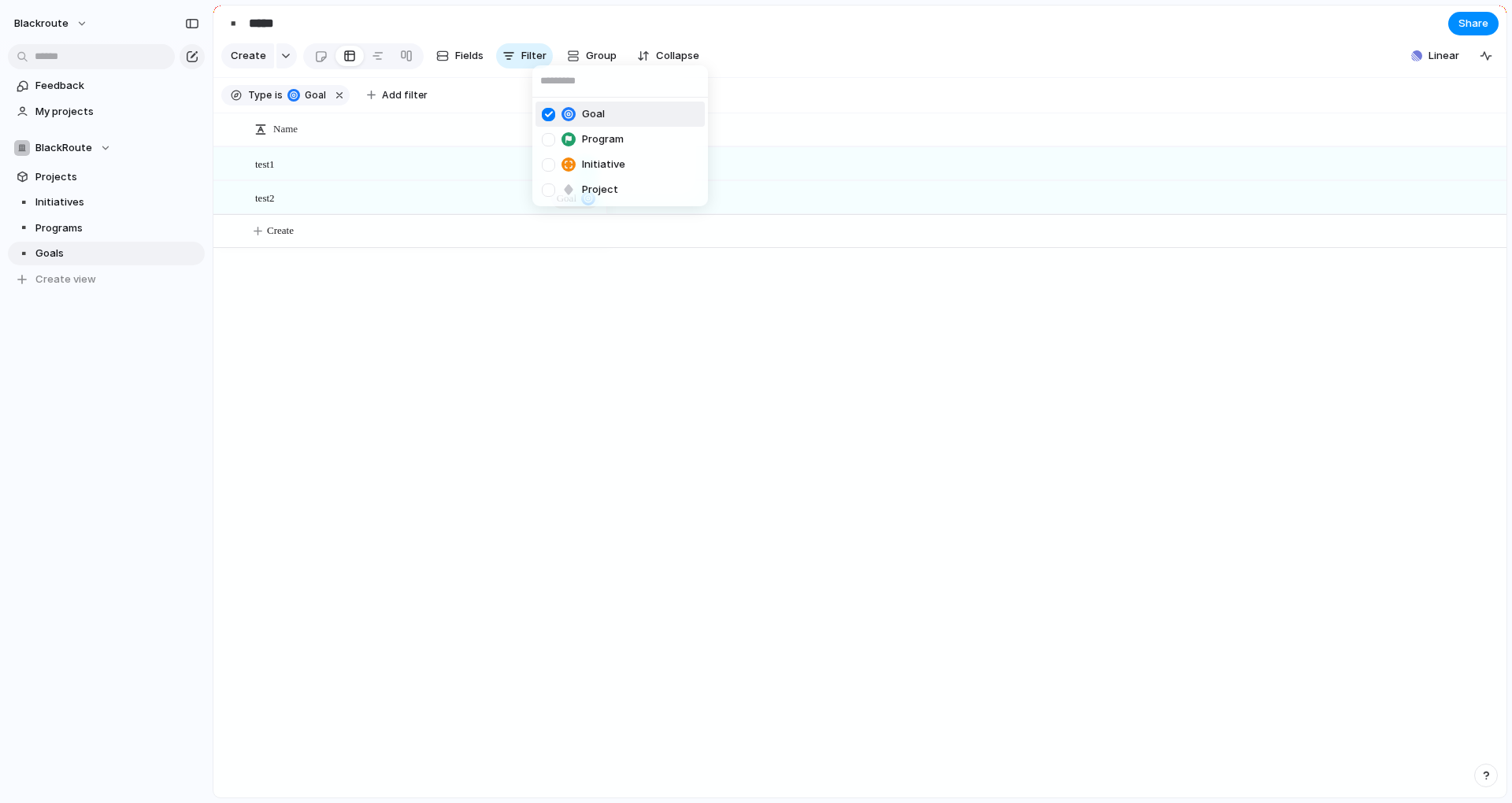
click at [806, 54] on div "Goal Program Initiative Project" at bounding box center [756, 401] width 1512 height 803
click at [455, 383] on div "test1 Goal test2 Goal Create" at bounding box center [860, 471] width 1293 height 651
click at [66, 223] on span "Programs" at bounding box center [117, 228] width 164 height 16
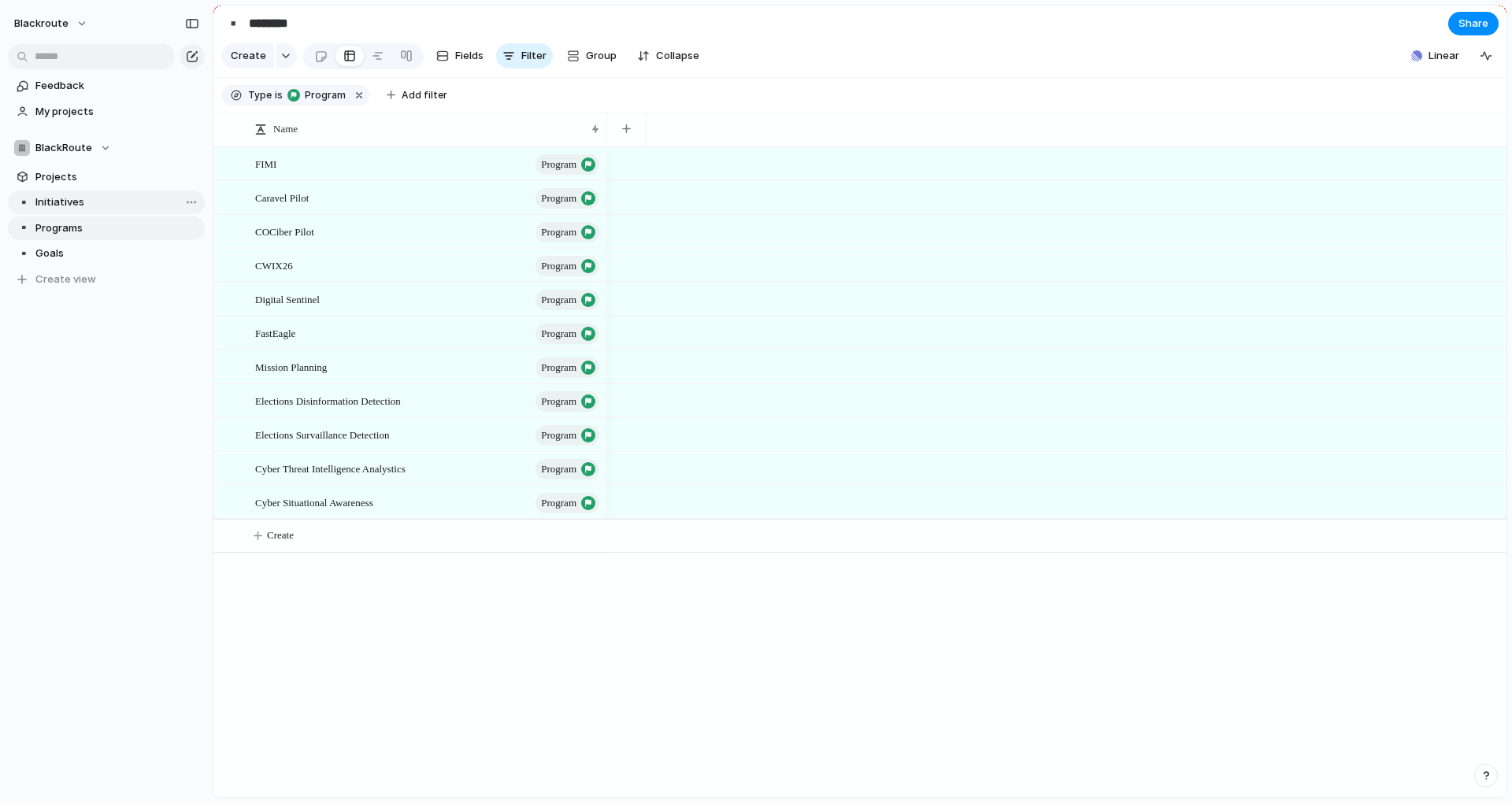
click at [85, 201] on span "Initiatives" at bounding box center [117, 202] width 164 height 16
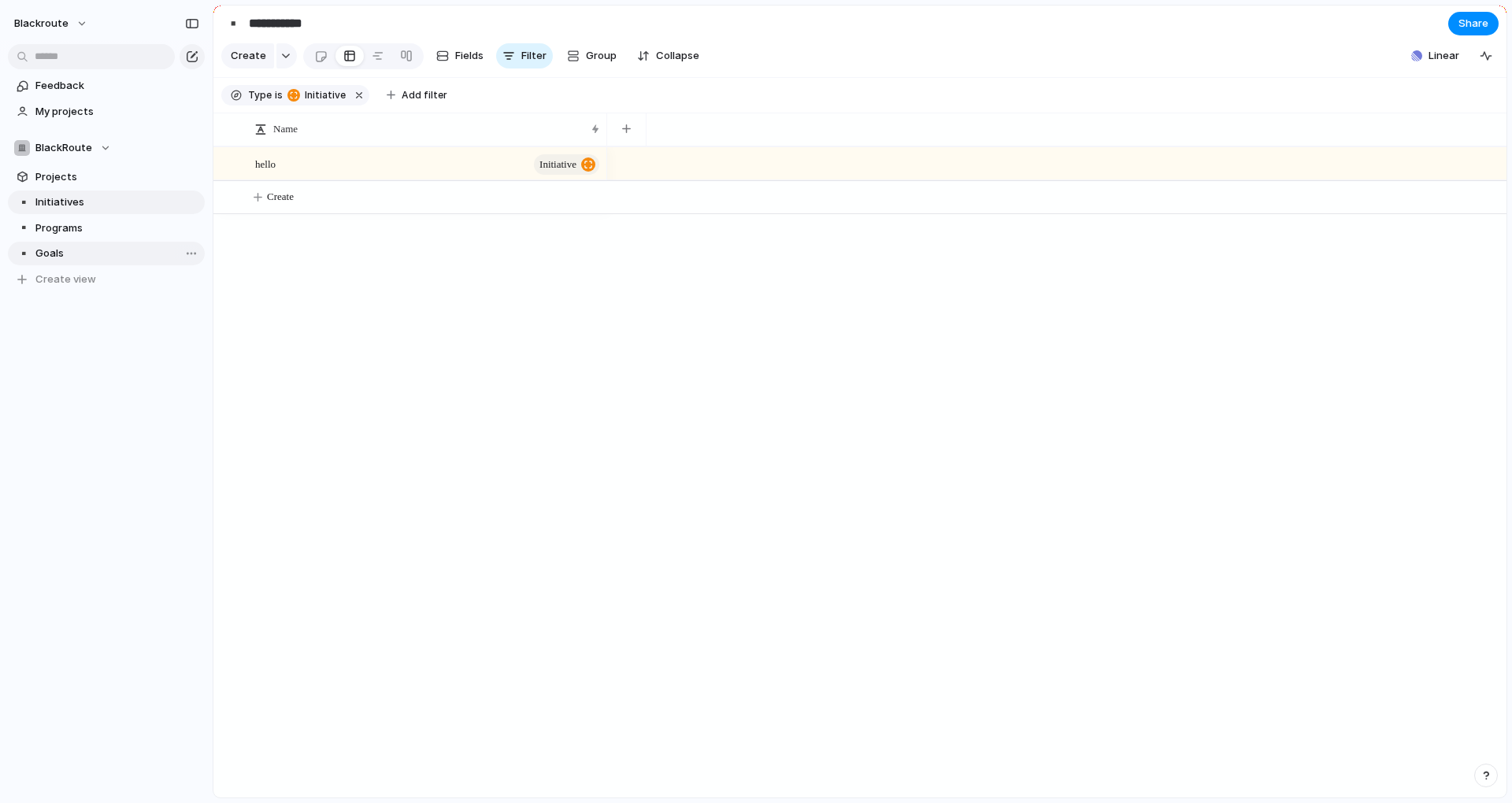
click at [86, 249] on span "Goals" at bounding box center [117, 253] width 164 height 16
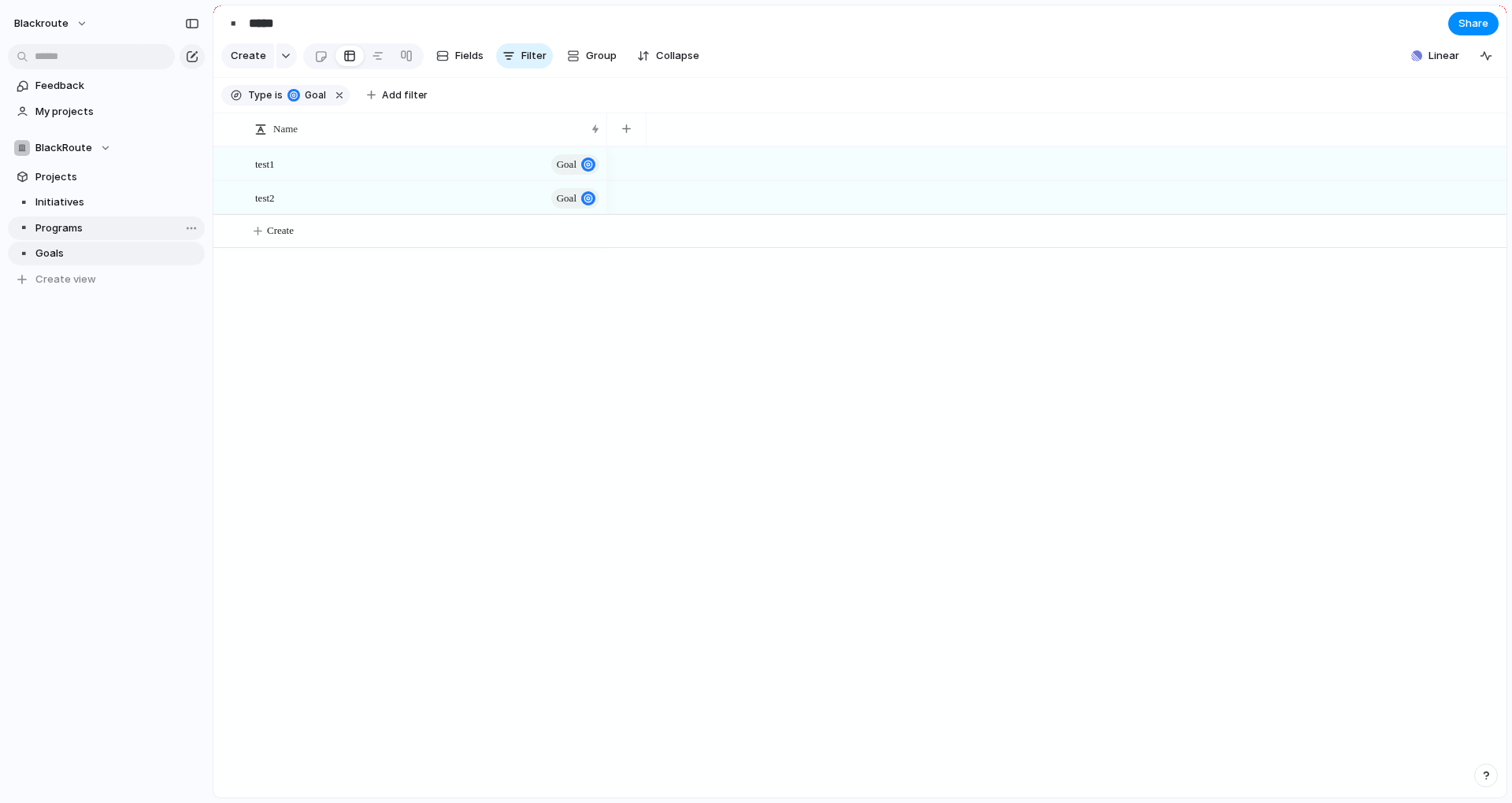
click at [100, 228] on span "Programs" at bounding box center [117, 228] width 164 height 16
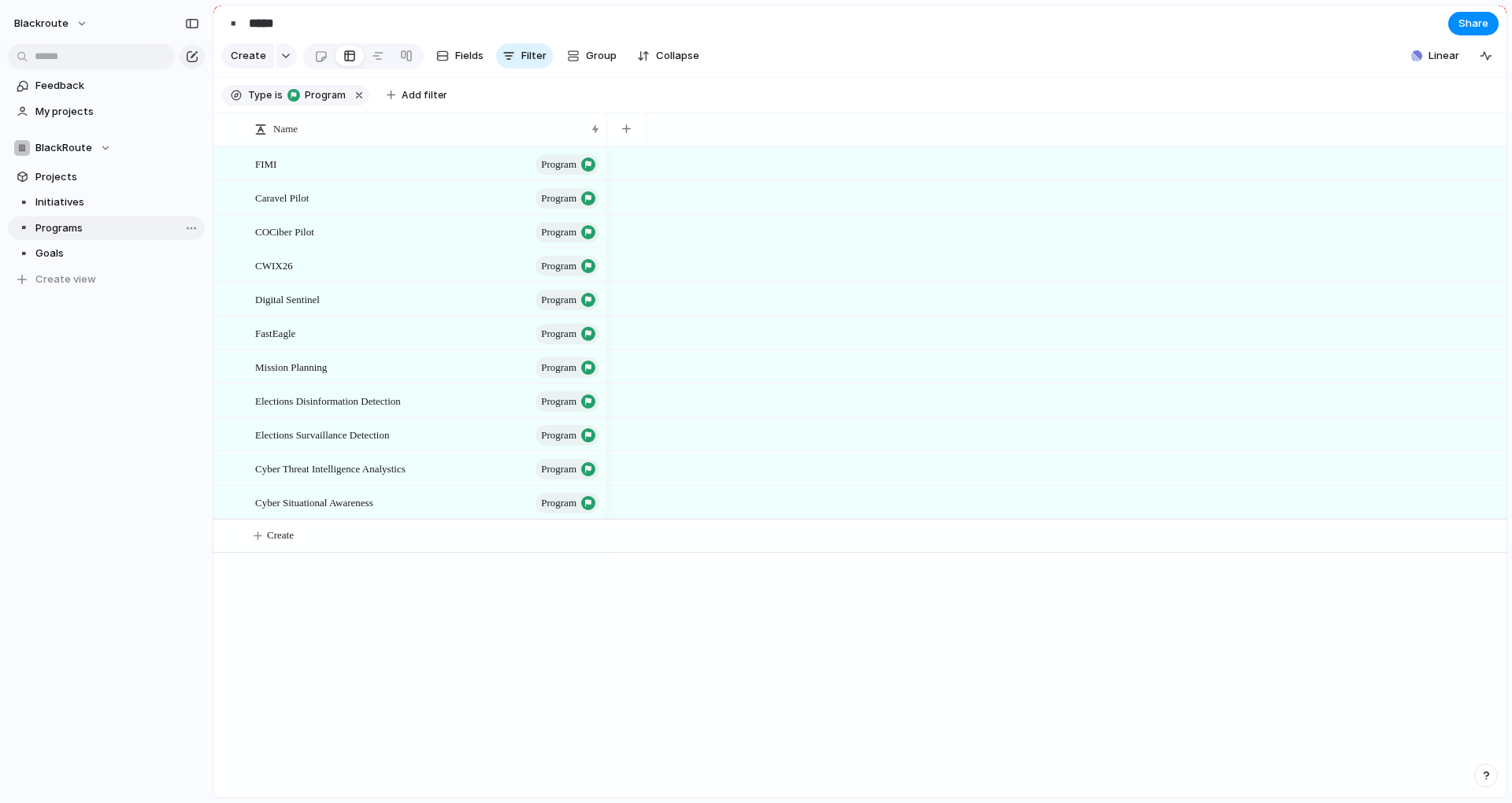
type input "********"
click at [638, 143] on button "button" at bounding box center [626, 128] width 32 height 28
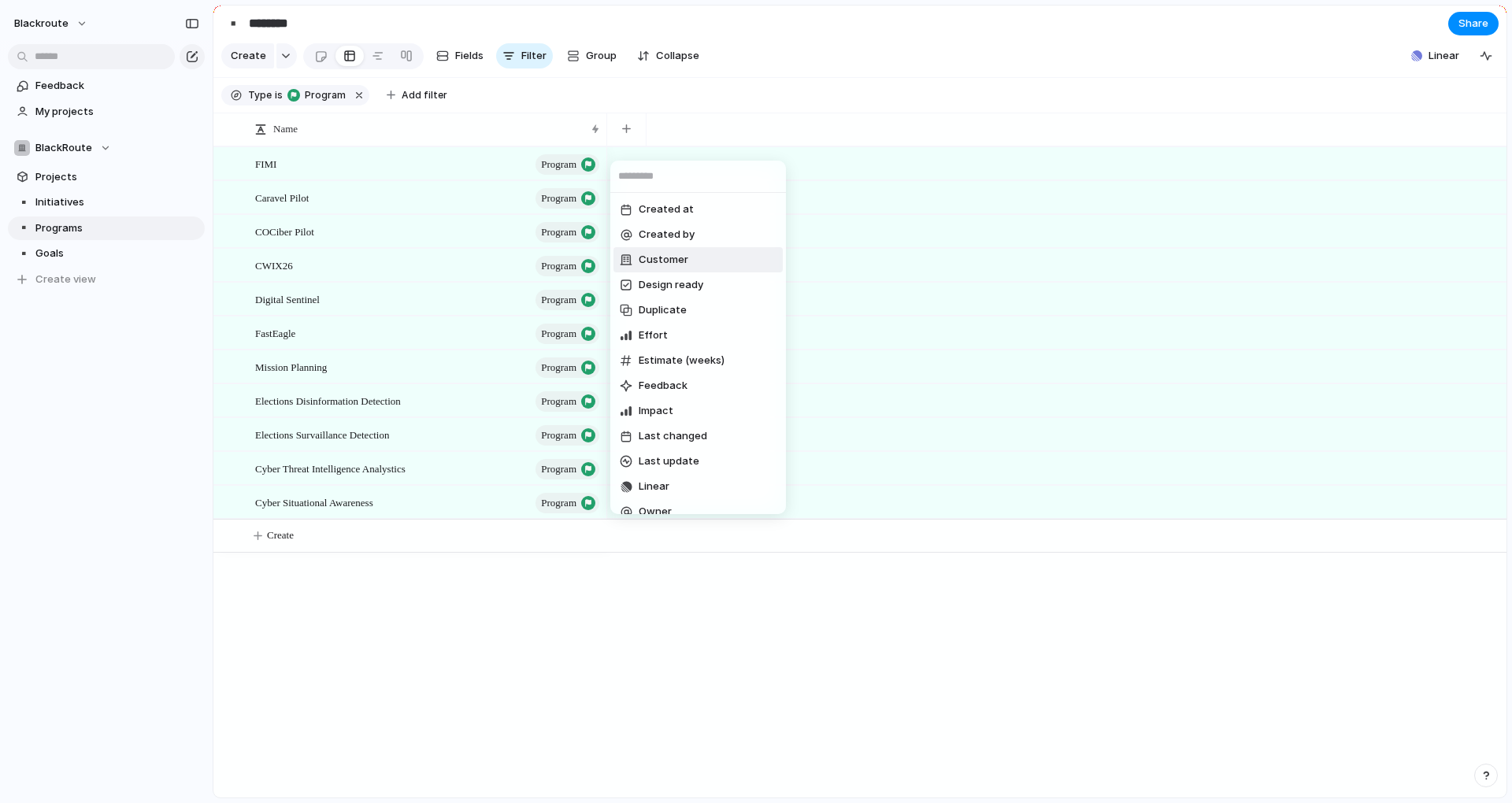
click at [687, 252] on li "Customer" at bounding box center [698, 260] width 169 height 25
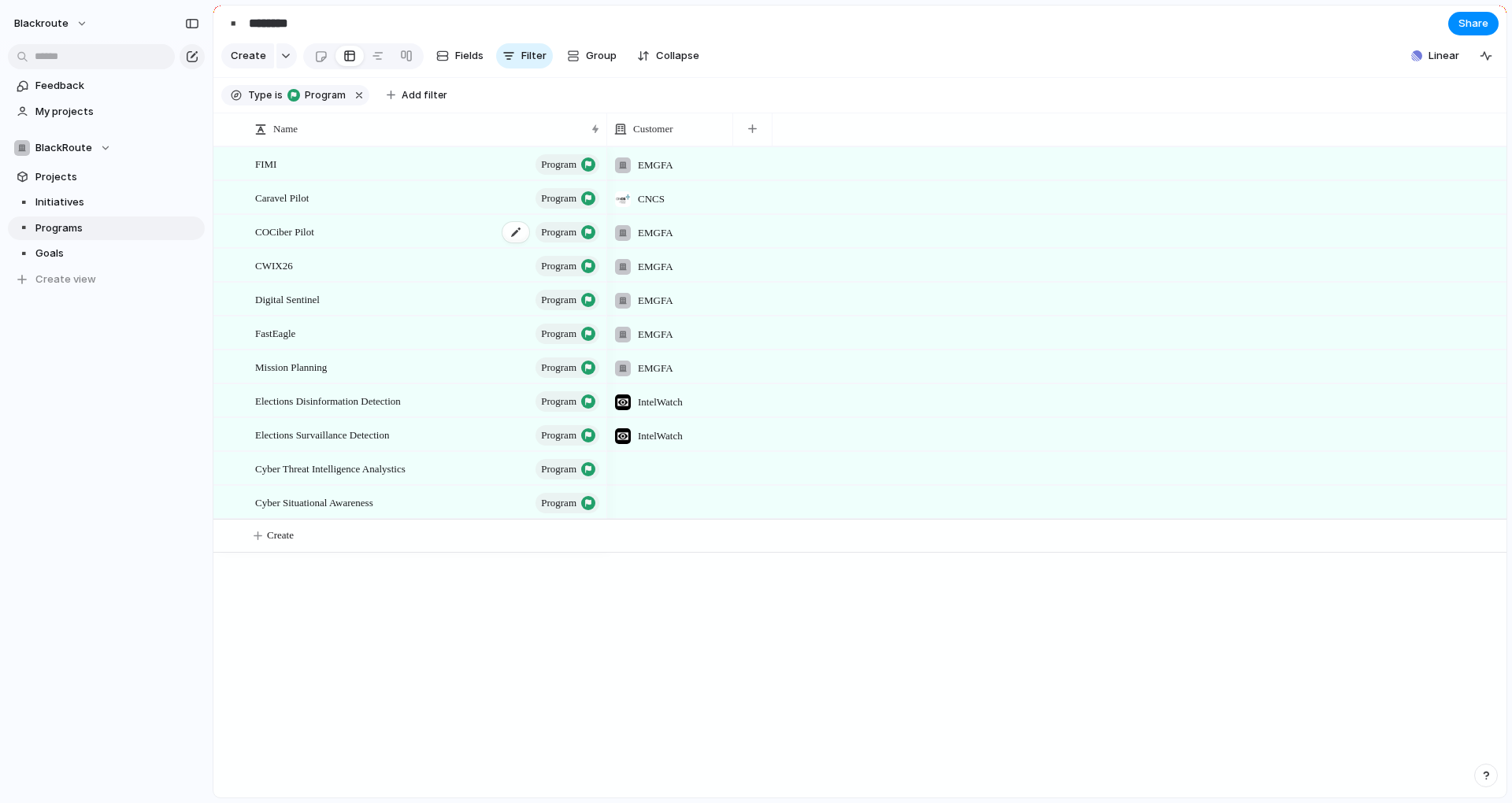
click at [470, 243] on div "COCiber Pilot program" at bounding box center [428, 232] width 347 height 32
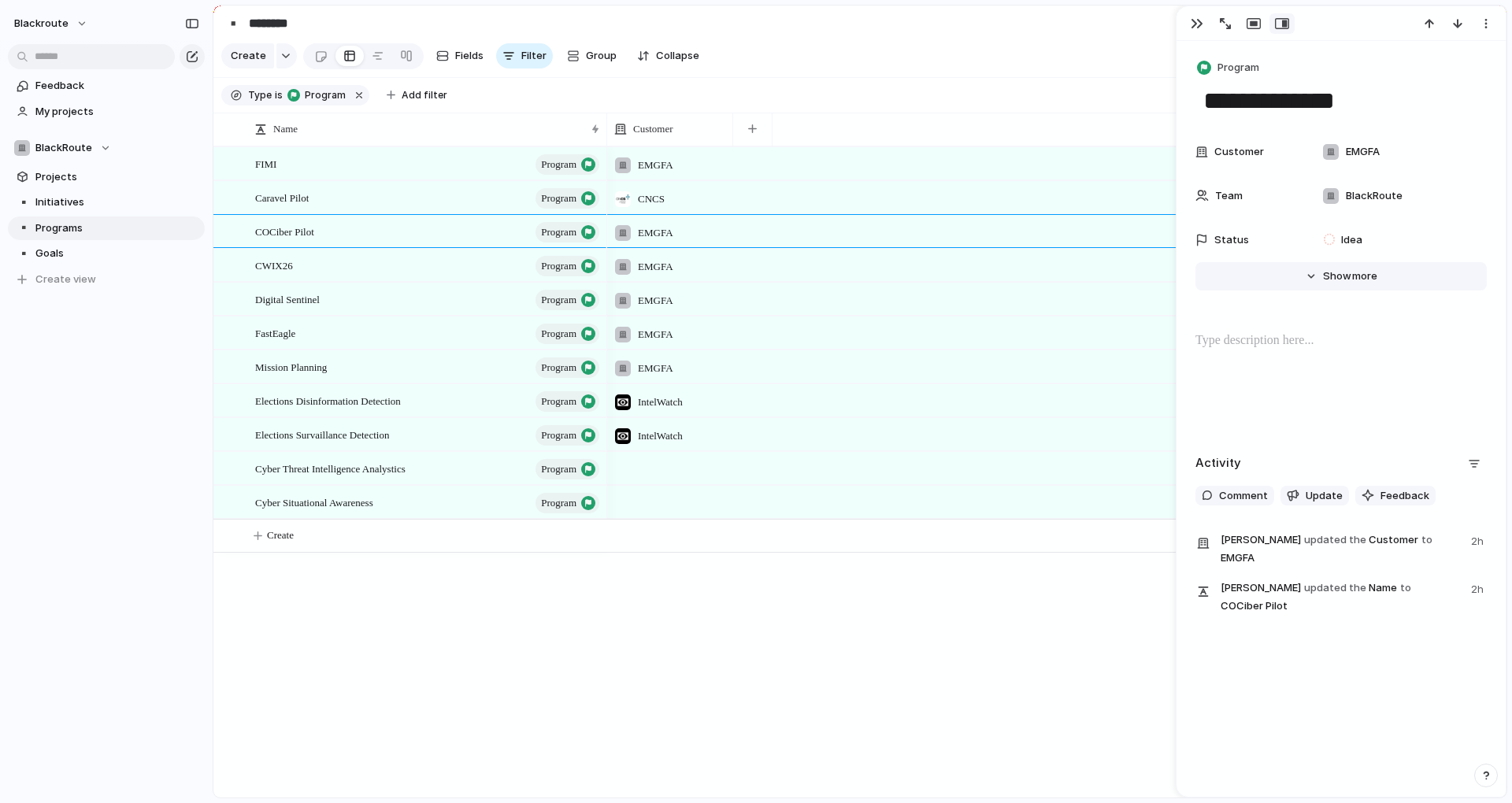
click at [1328, 274] on span "Show" at bounding box center [1337, 276] width 28 height 16
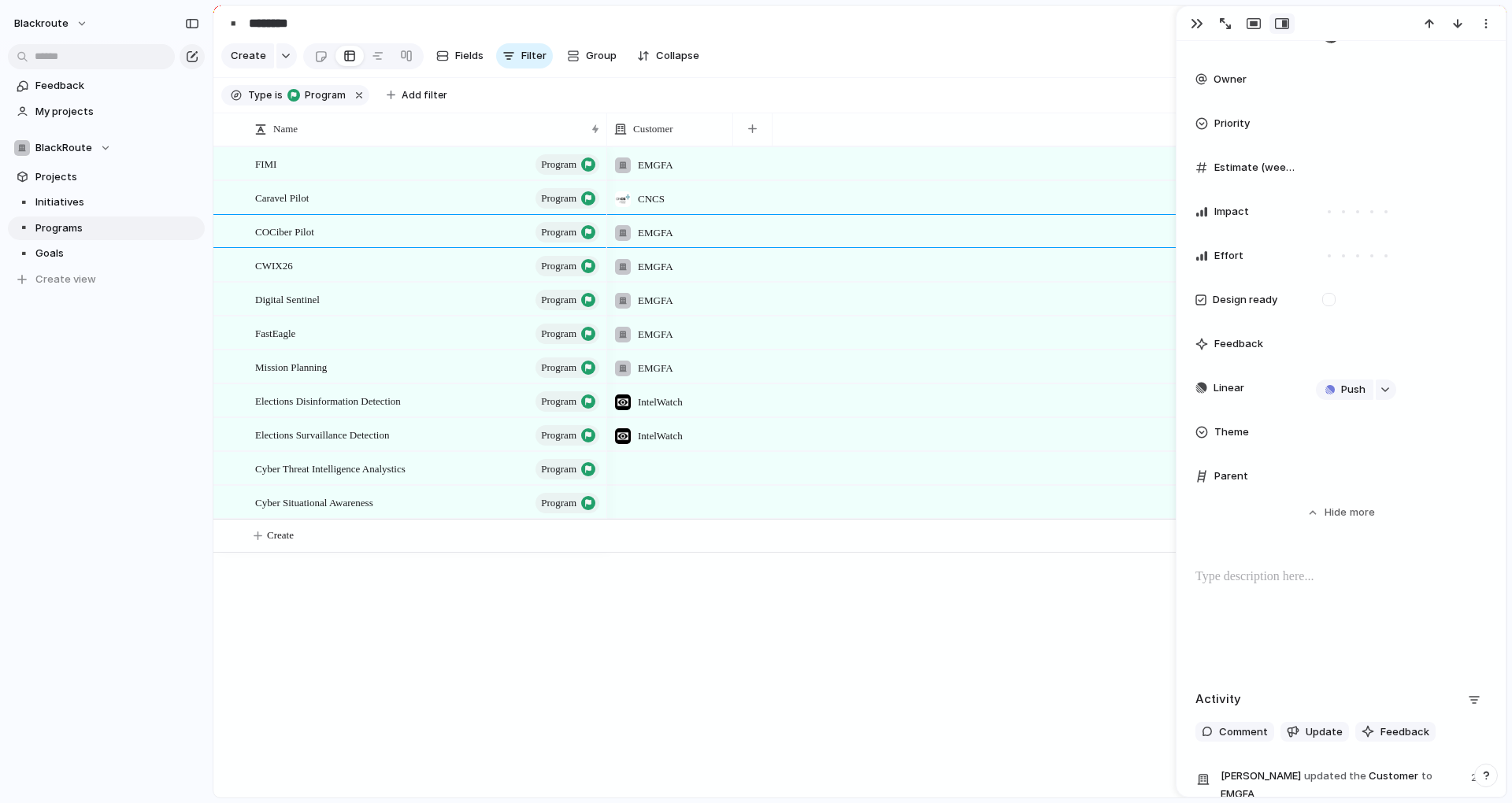
scroll to position [283, 0]
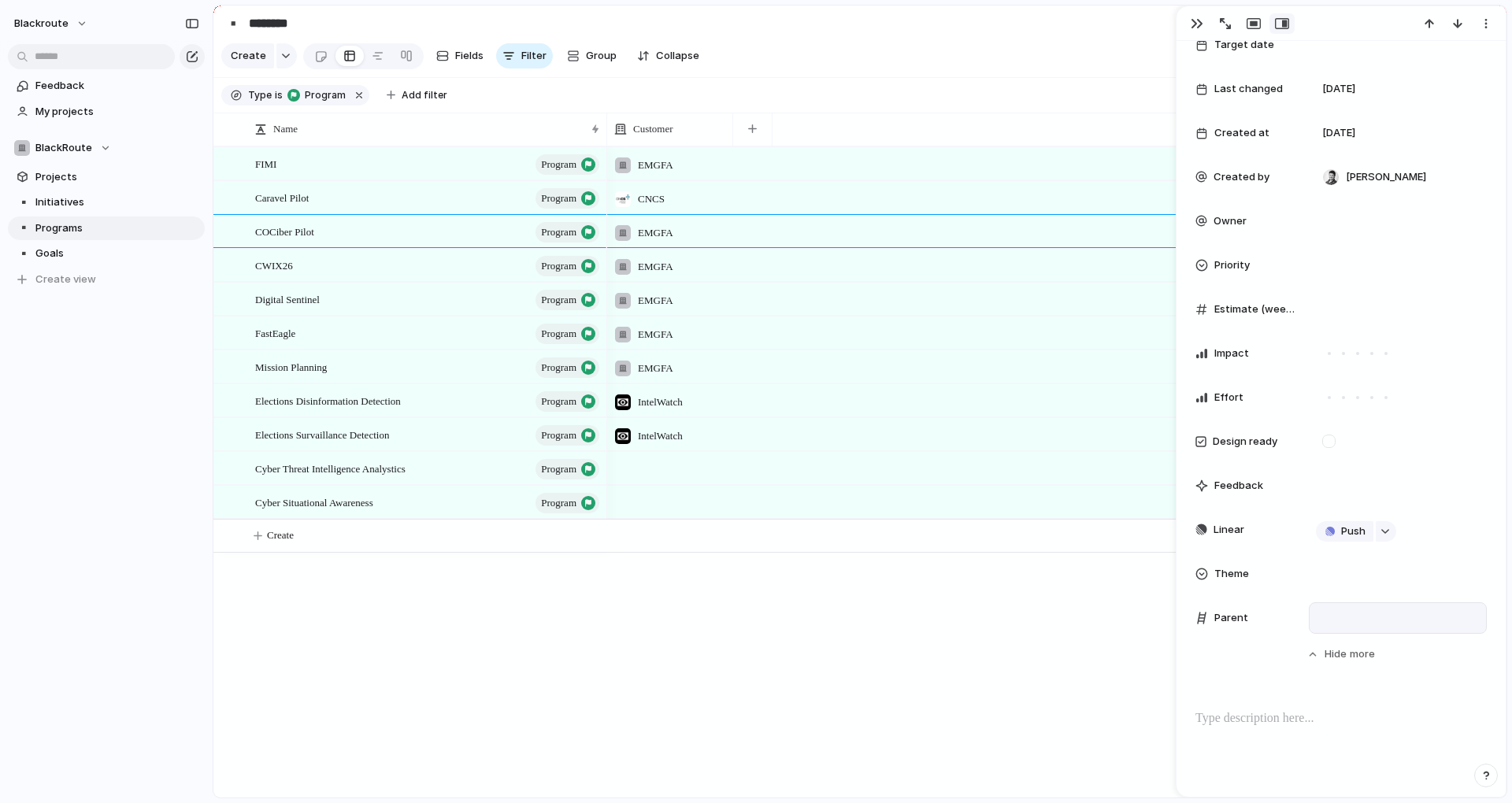
click at [1332, 621] on div at bounding box center [1397, 618] width 164 height 18
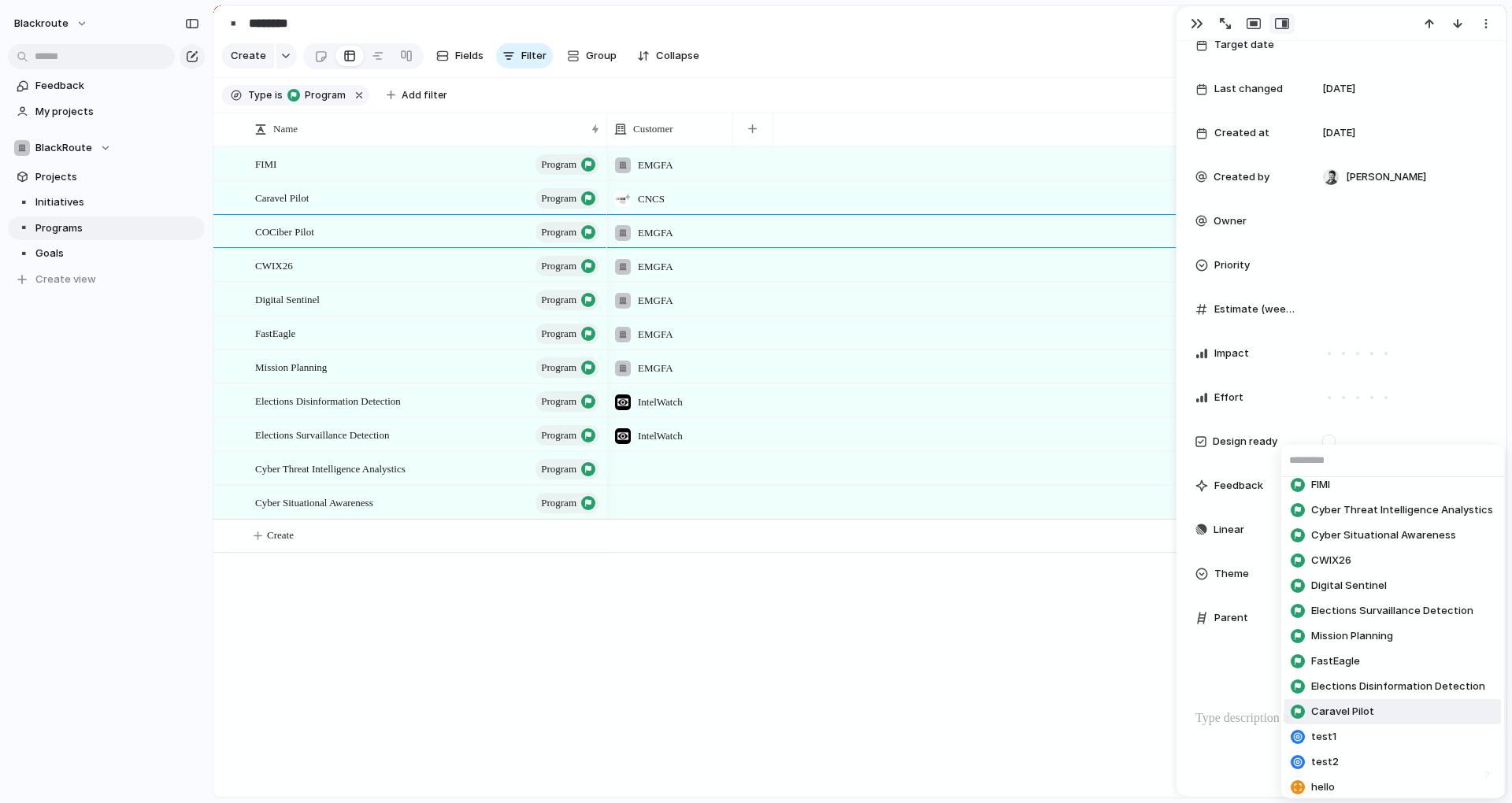
scroll to position [15, 0]
click at [1330, 787] on span "hello" at bounding box center [1323, 782] width 23 height 16
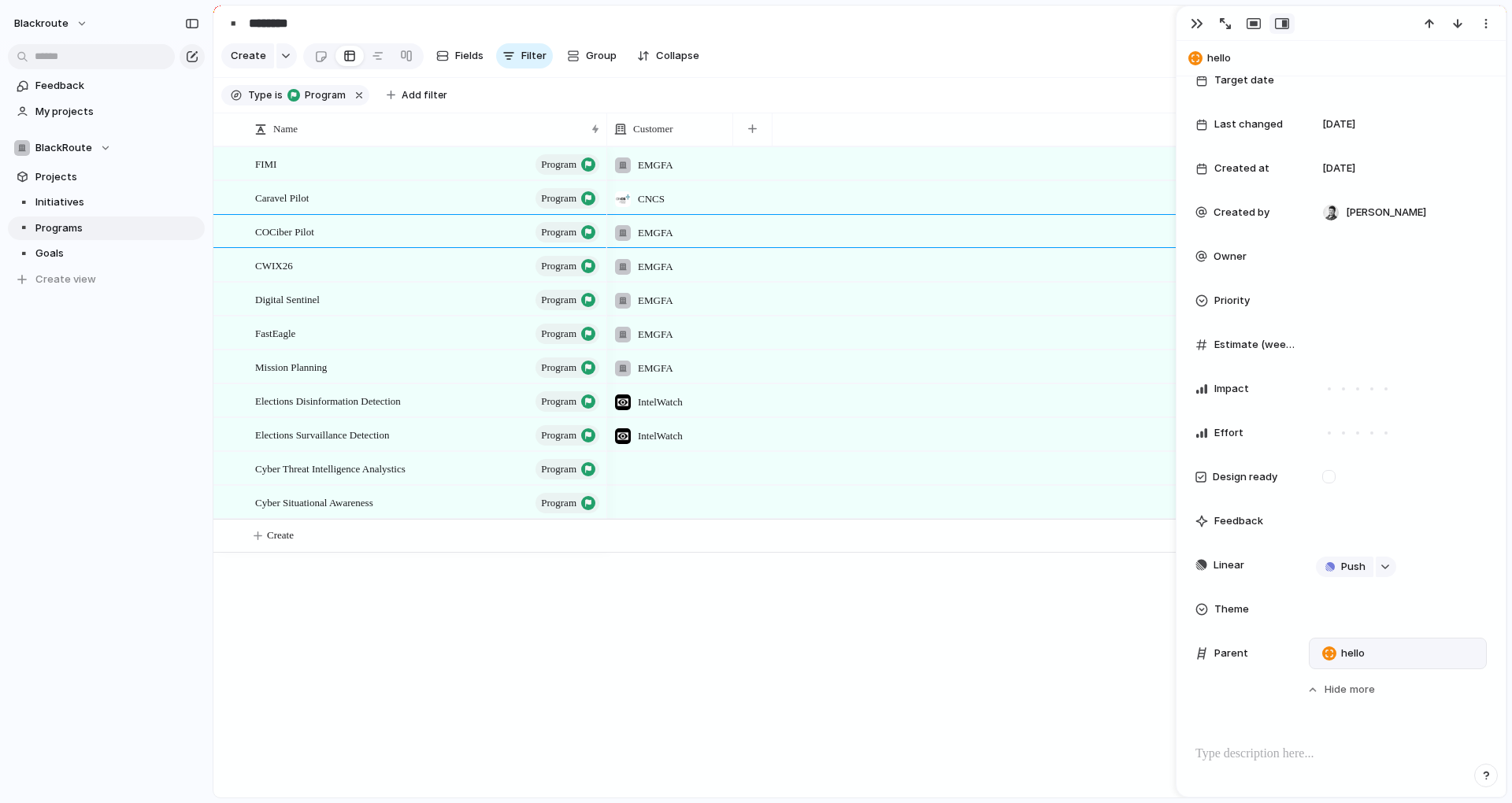
click at [986, 692] on div "EMGFA CNCS EMGFA EMGFA EMGFA EMGFA EMGFA IntelWatch IntelWatch" at bounding box center [1057, 471] width 900 height 651
click at [1113, 41] on section "▪️ ******** Share" at bounding box center [860, 23] width 1293 height 35
click at [1200, 24] on div "button" at bounding box center [1197, 23] width 13 height 13
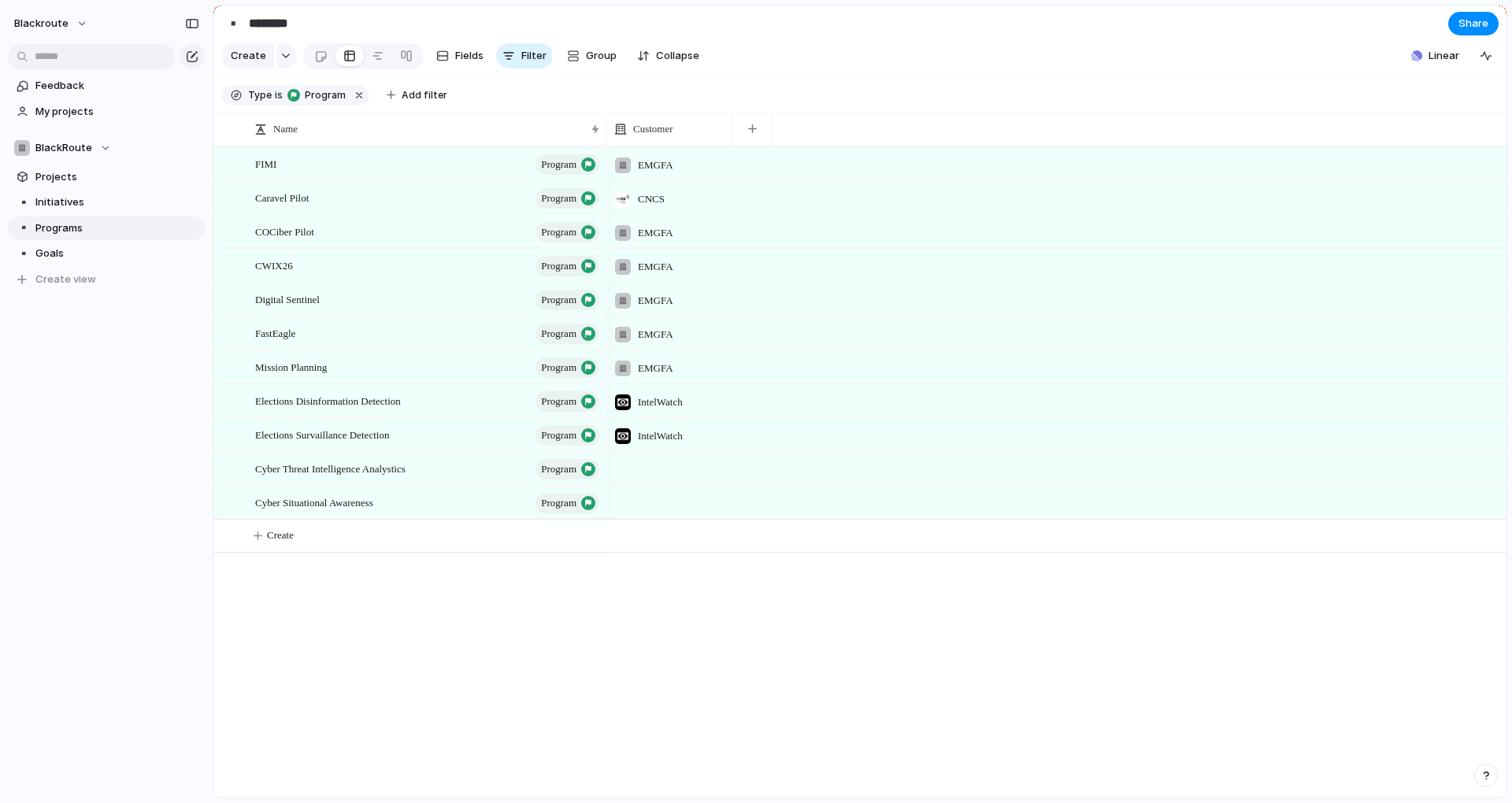
click at [1180, 66] on section "Create Fields Filter Group Zoom Collapse Linear" at bounding box center [860, 58] width 1293 height 38
click at [427, 102] on span "Add filter" at bounding box center [424, 95] width 46 height 15
click at [535, 105] on div "Description Start date Target date Owner Team Customer Priority Impact Effort D…" at bounding box center [756, 401] width 1512 height 803
click at [758, 143] on button "button" at bounding box center [752, 128] width 32 height 28
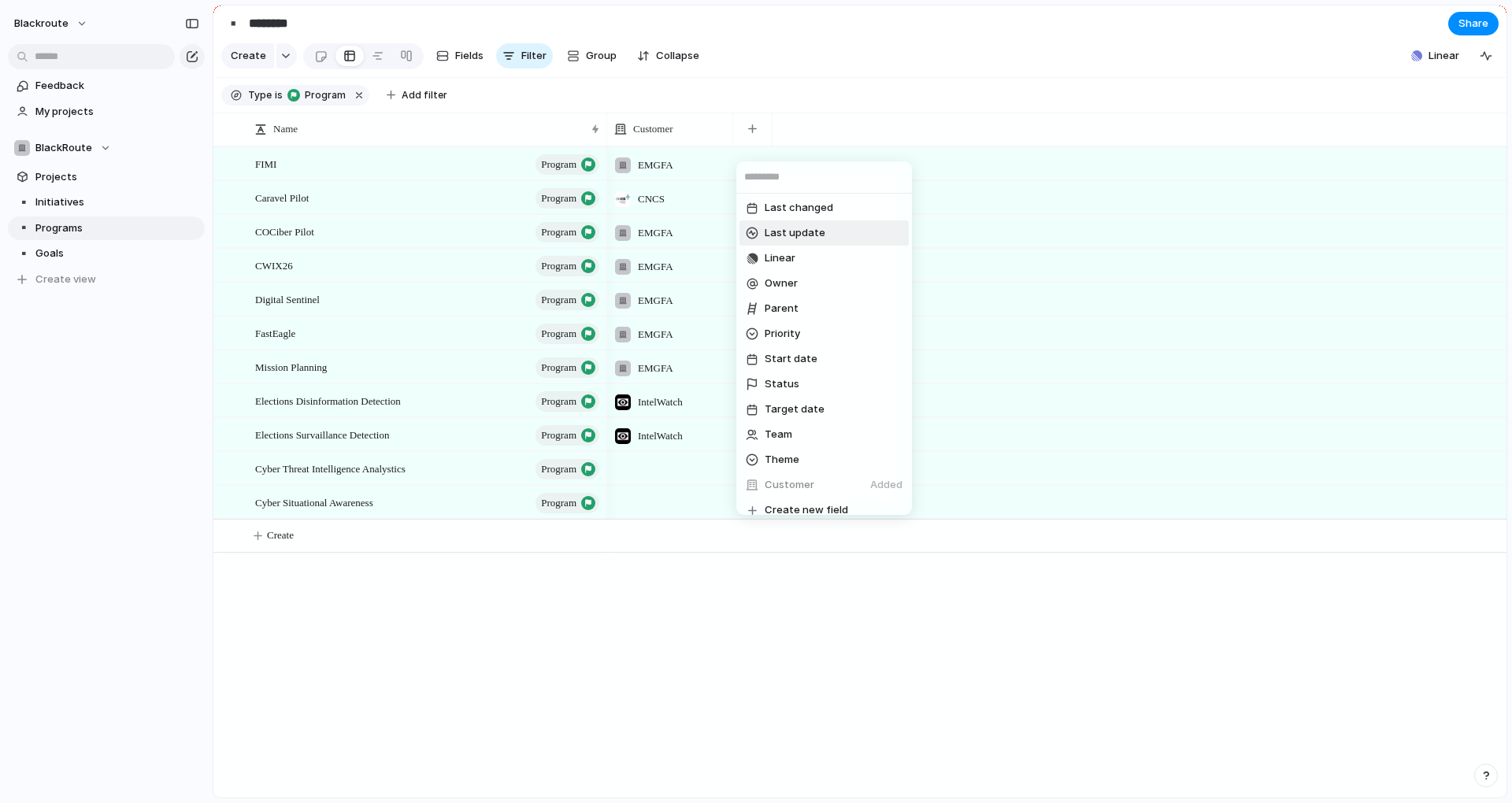
scroll to position [216, 0]
click at [824, 300] on li "Parent" at bounding box center [824, 297] width 169 height 25
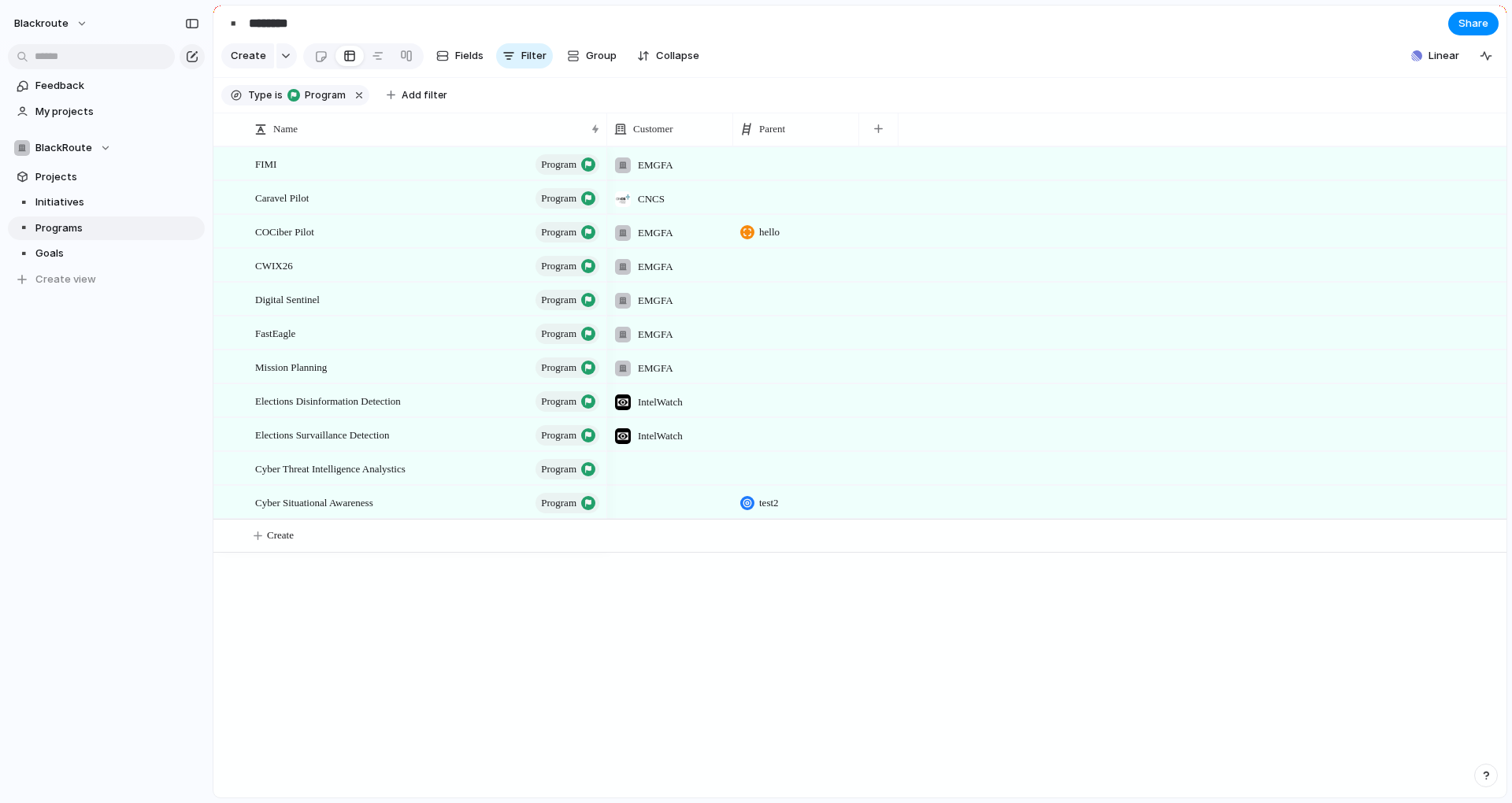
click at [799, 240] on div "hello" at bounding box center [796, 228] width 125 height 24
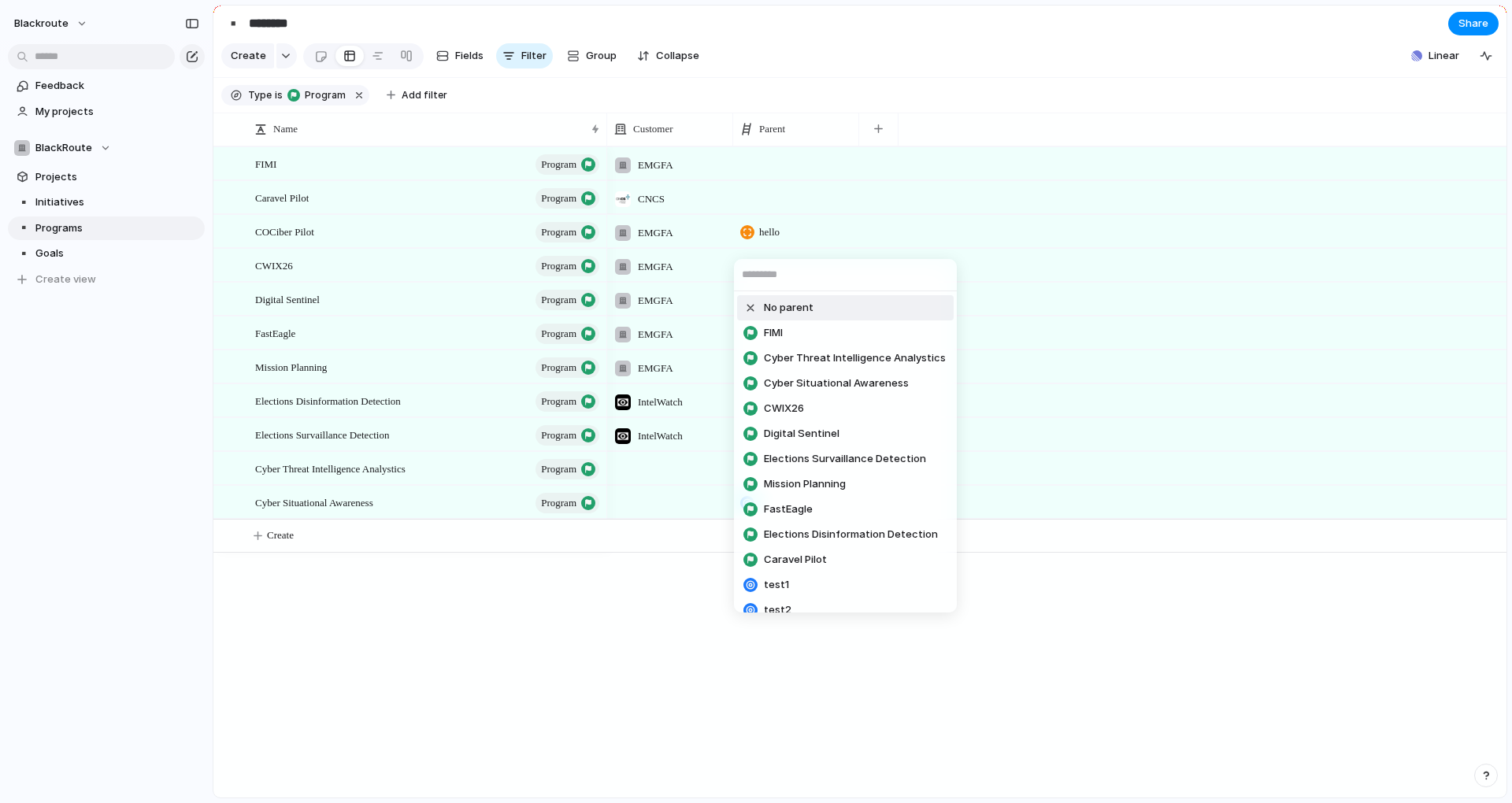
click at [774, 314] on span "No parent" at bounding box center [789, 308] width 50 height 16
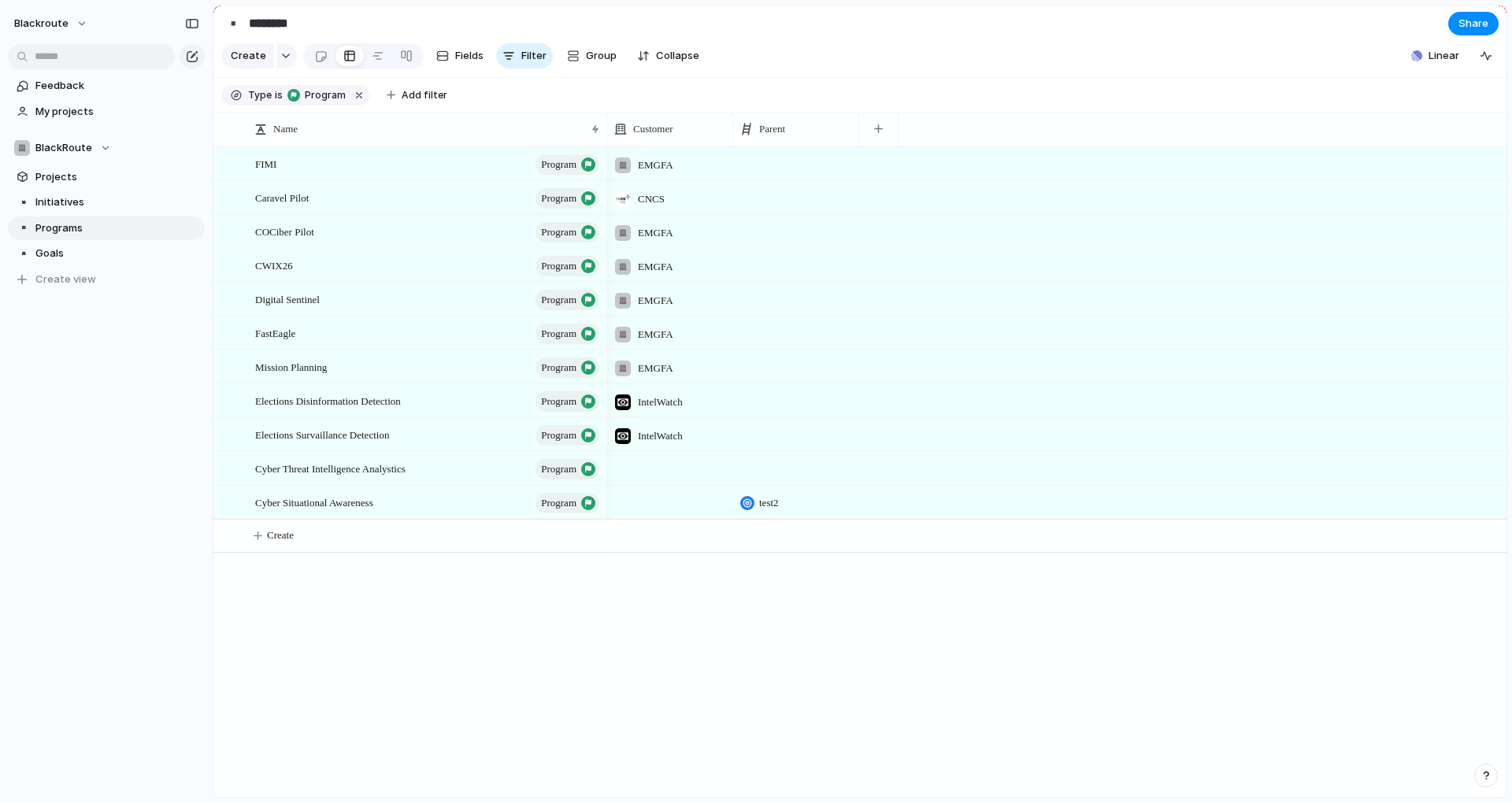
click at [553, 611] on div "FIMI program Caravel Pilot program COCiber Pilot program CWIX26 program Digital…" at bounding box center [860, 471] width 1293 height 651
click at [521, 72] on div "Create Fields Filter Group Zoom Collapse" at bounding box center [462, 55] width 484 height 32
click at [541, 57] on span "Filter" at bounding box center [534, 55] width 25 height 16
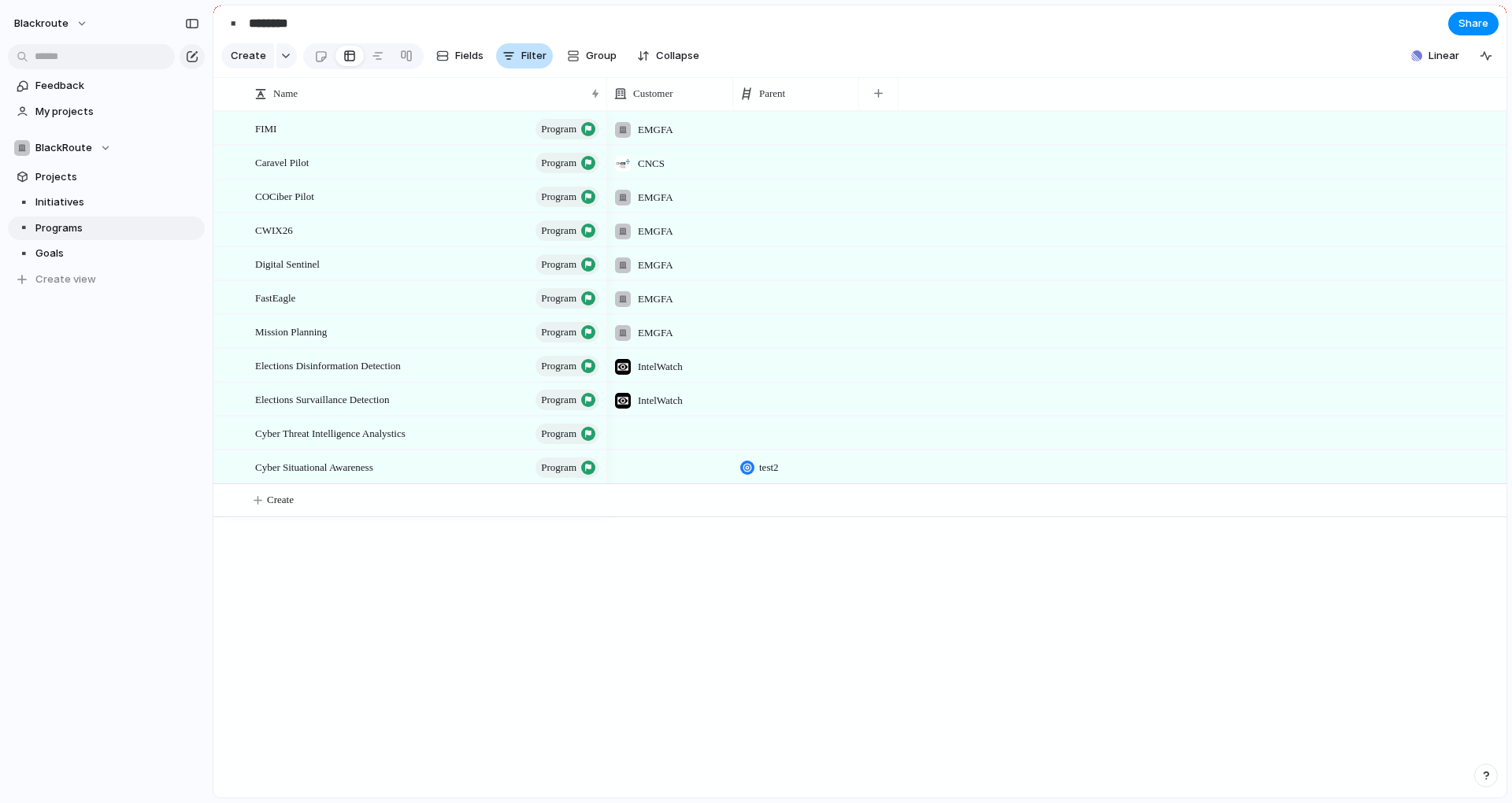
click at [532, 63] on span "Filter" at bounding box center [534, 55] width 25 height 16
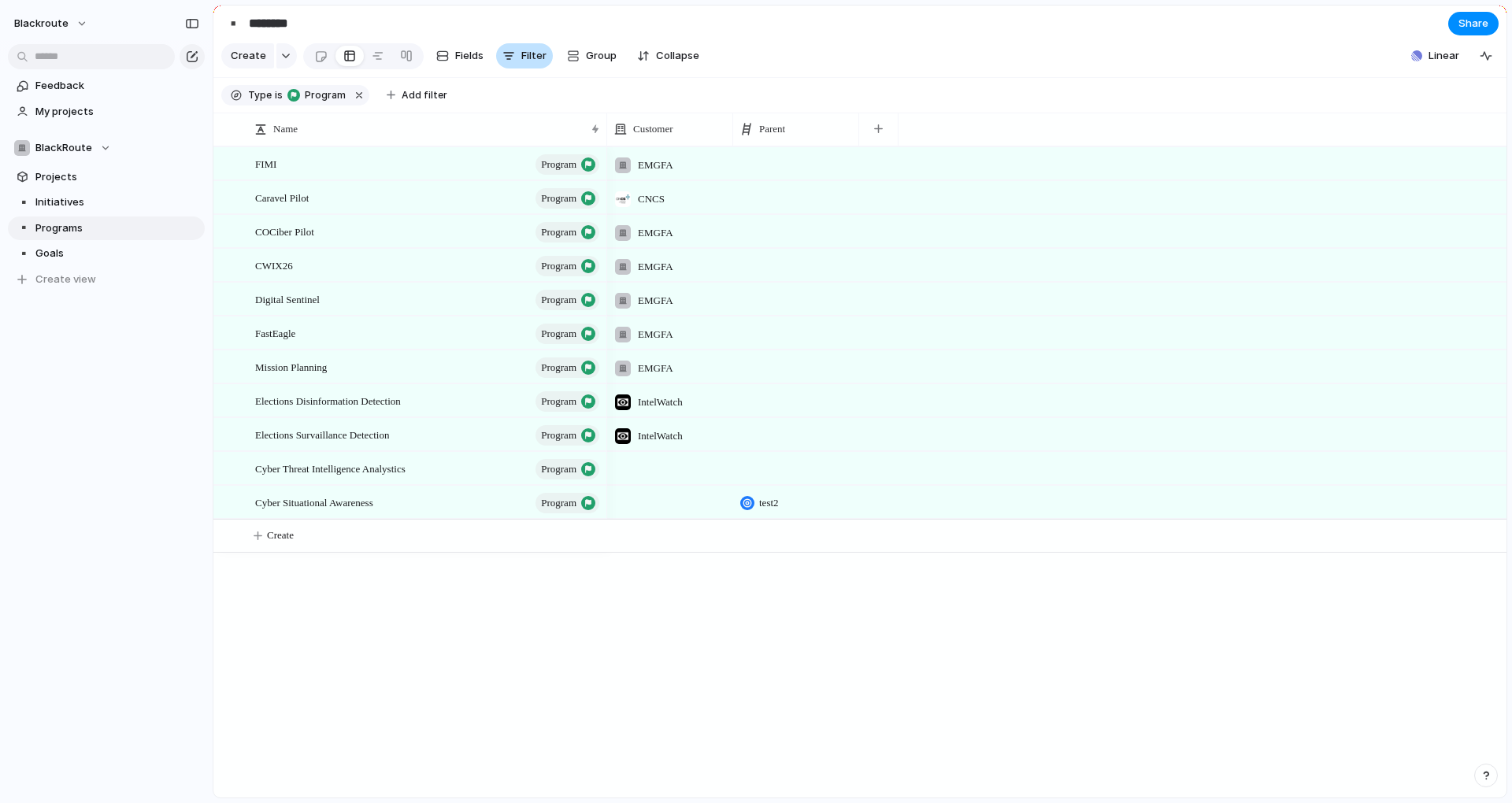
click at [532, 62] on span "Filter" at bounding box center [534, 55] width 25 height 16
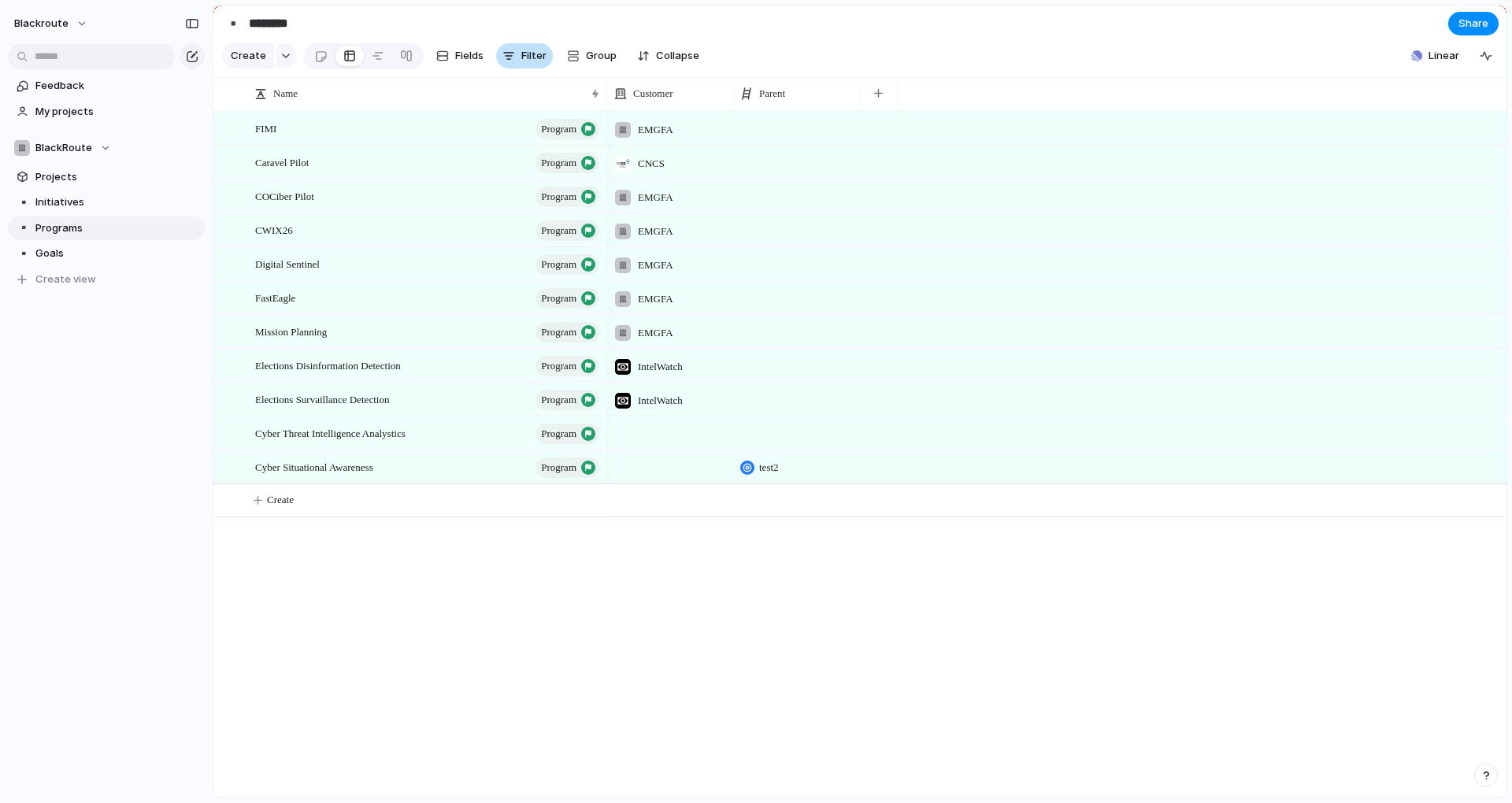
click at [532, 62] on span "Filter" at bounding box center [534, 55] width 25 height 16
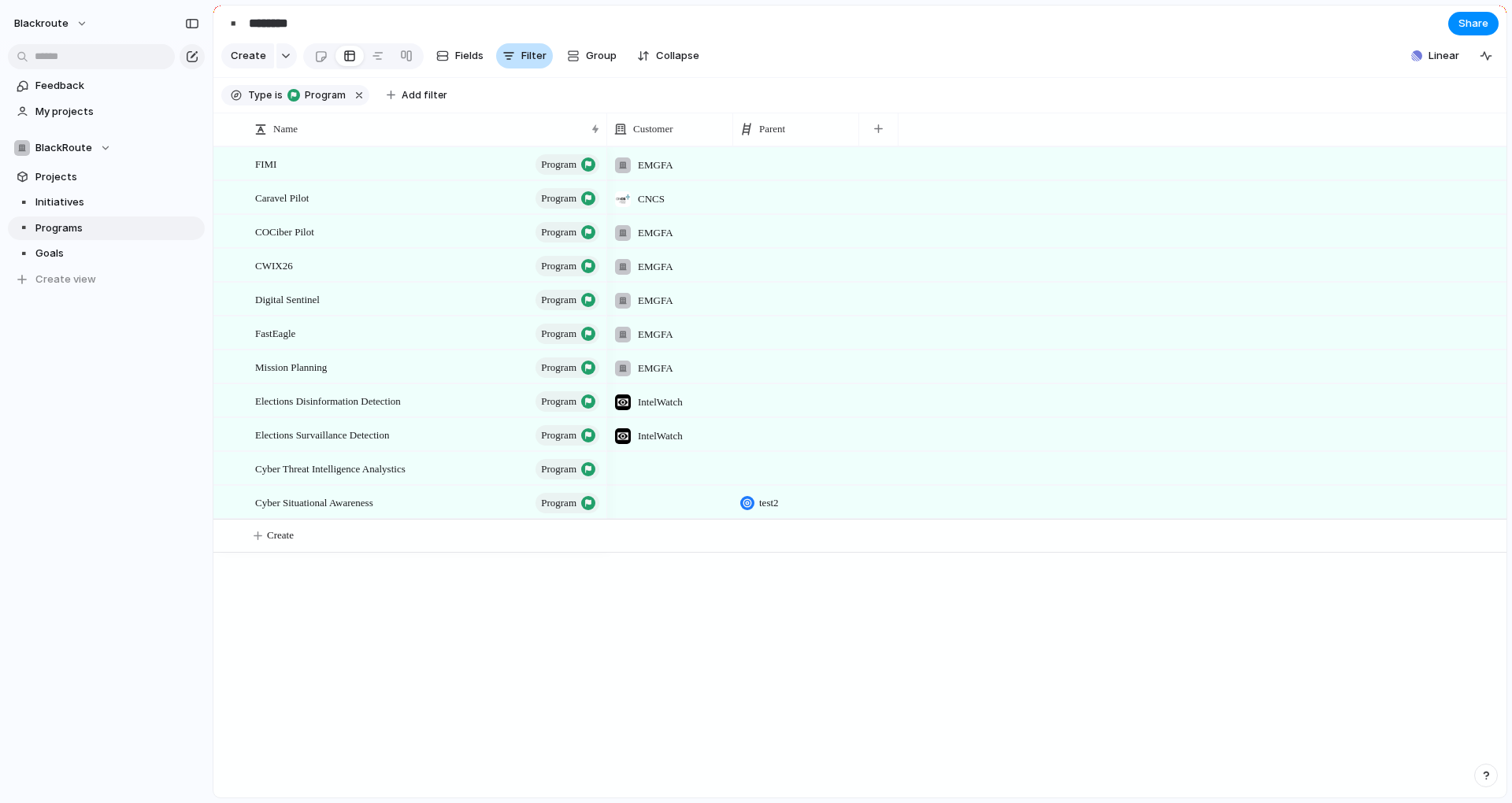
click at [532, 62] on span "Filter" at bounding box center [534, 55] width 25 height 16
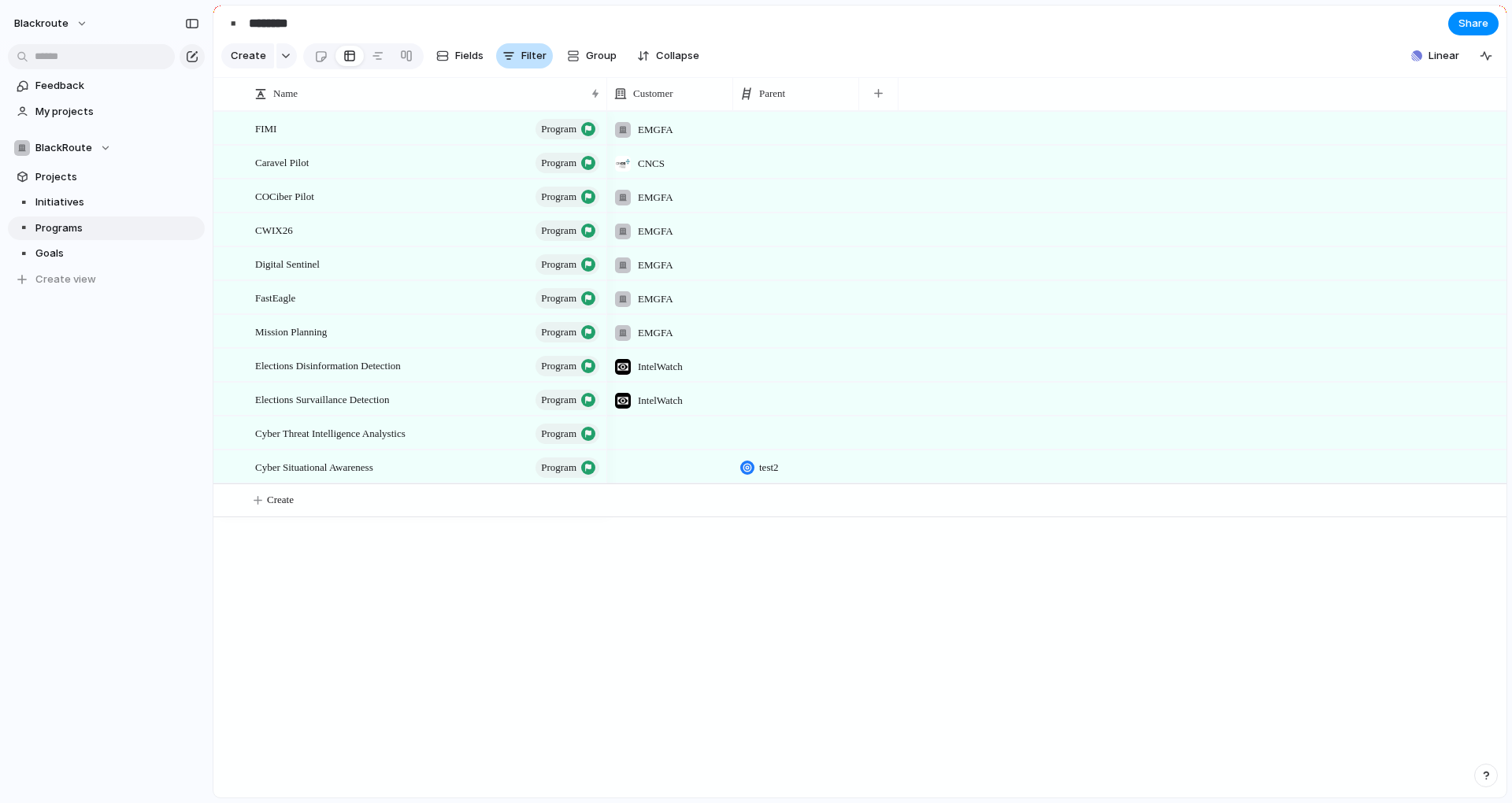
click at [532, 62] on span "Filter" at bounding box center [534, 55] width 25 height 16
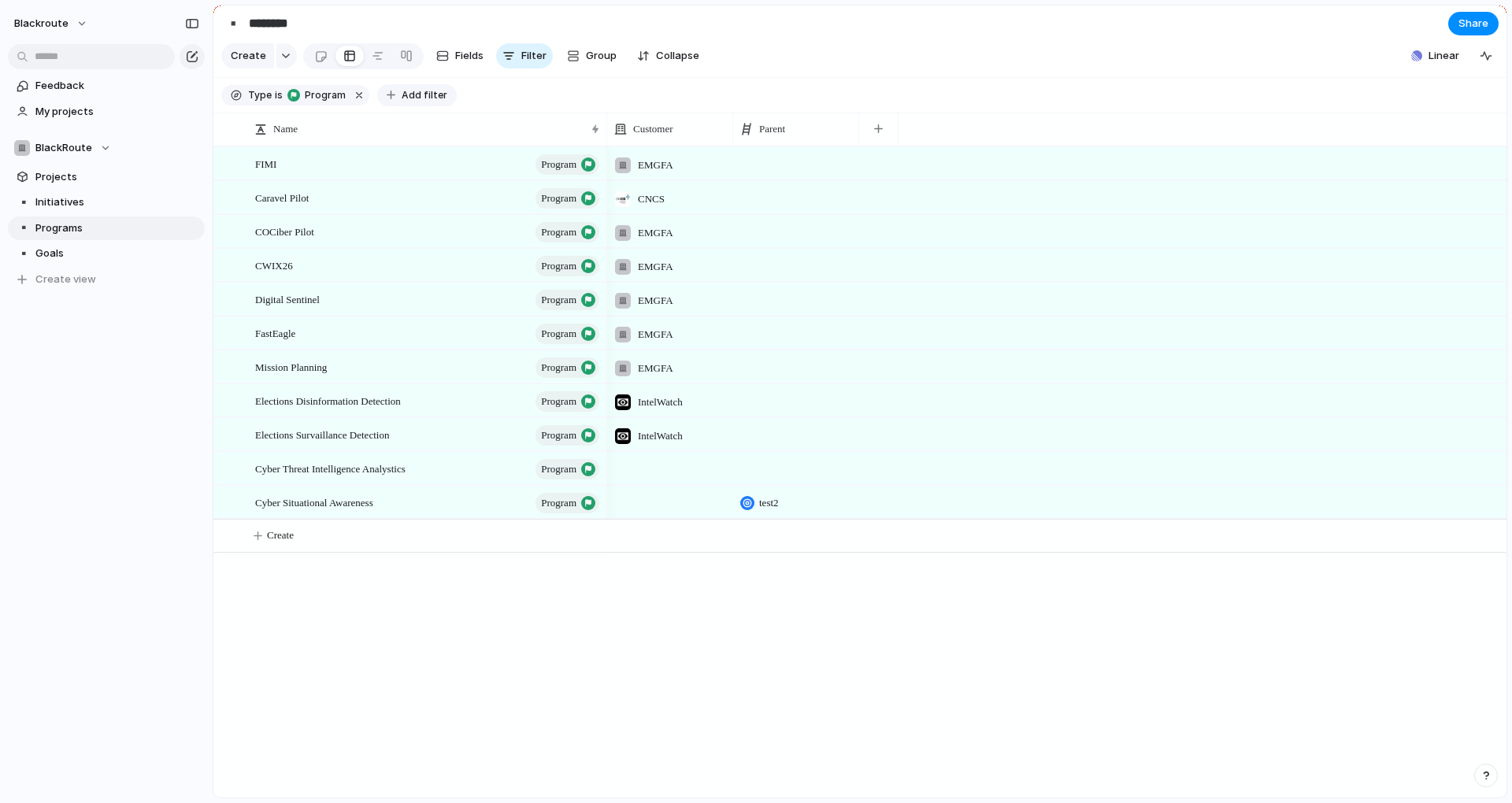
click at [402, 102] on span "Add filter" at bounding box center [424, 95] width 46 height 15
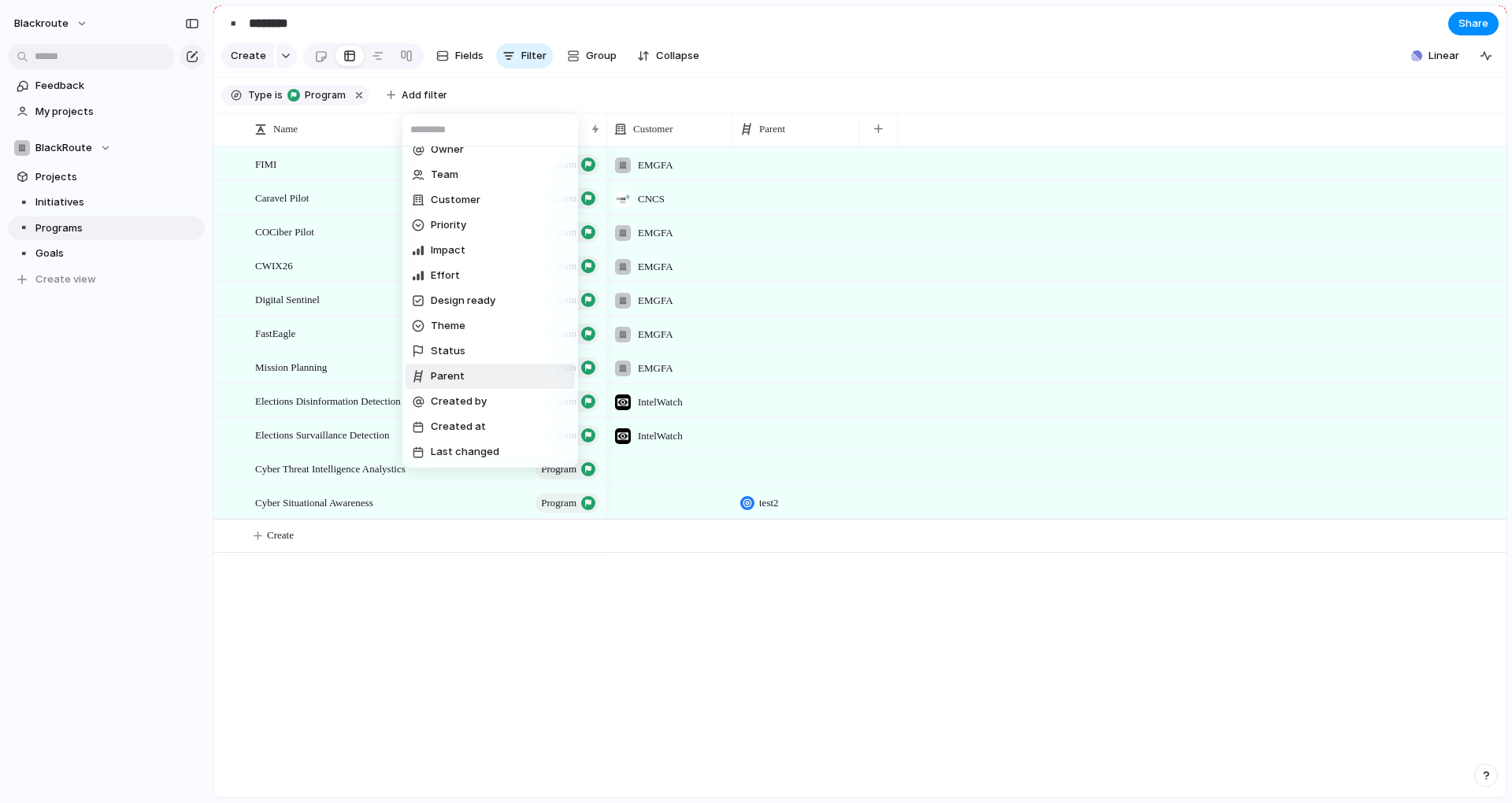
scroll to position [90, 0]
click at [471, 374] on li "Parent" at bounding box center [491, 376] width 169 height 25
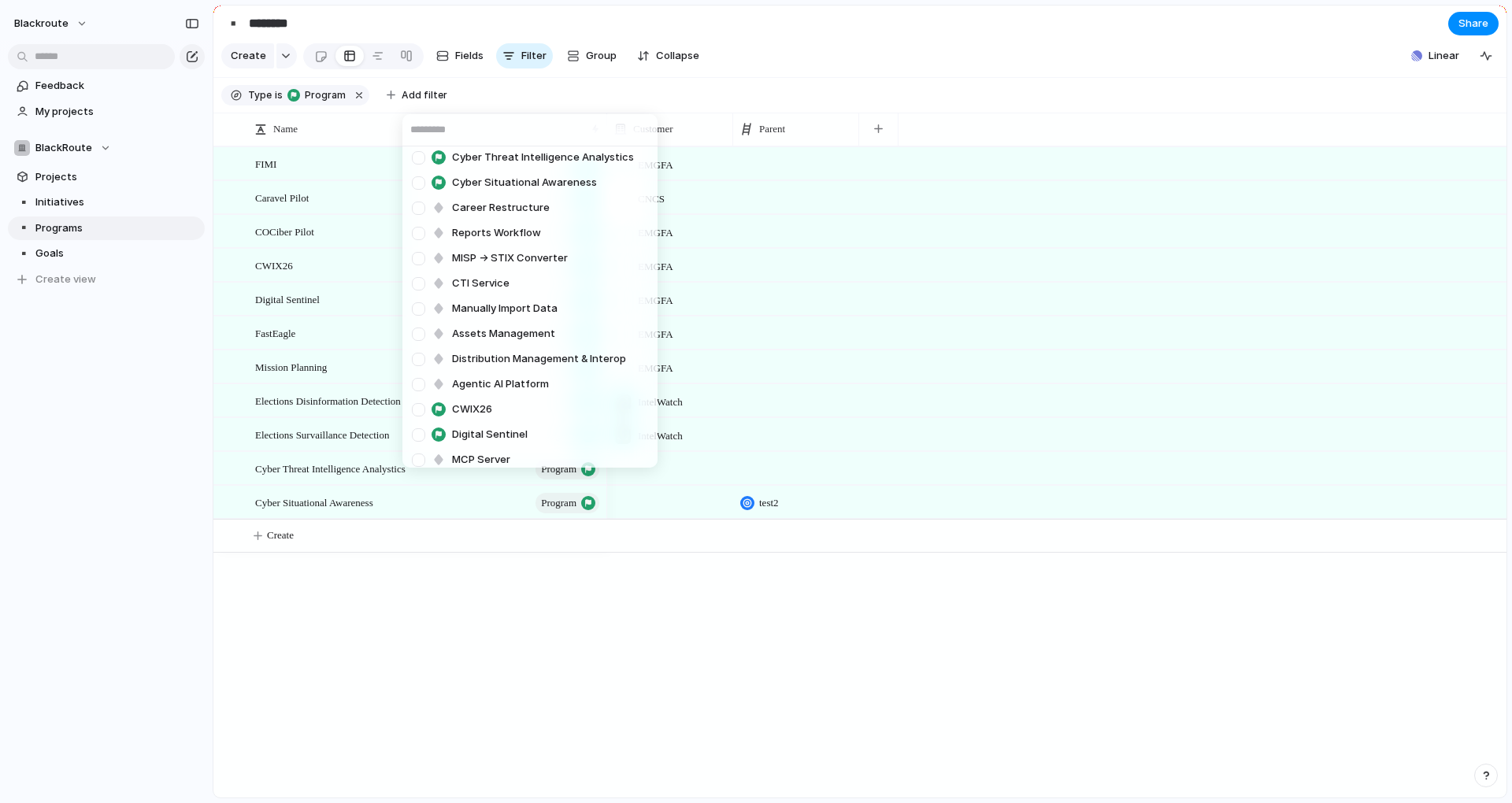
scroll to position [0, 0]
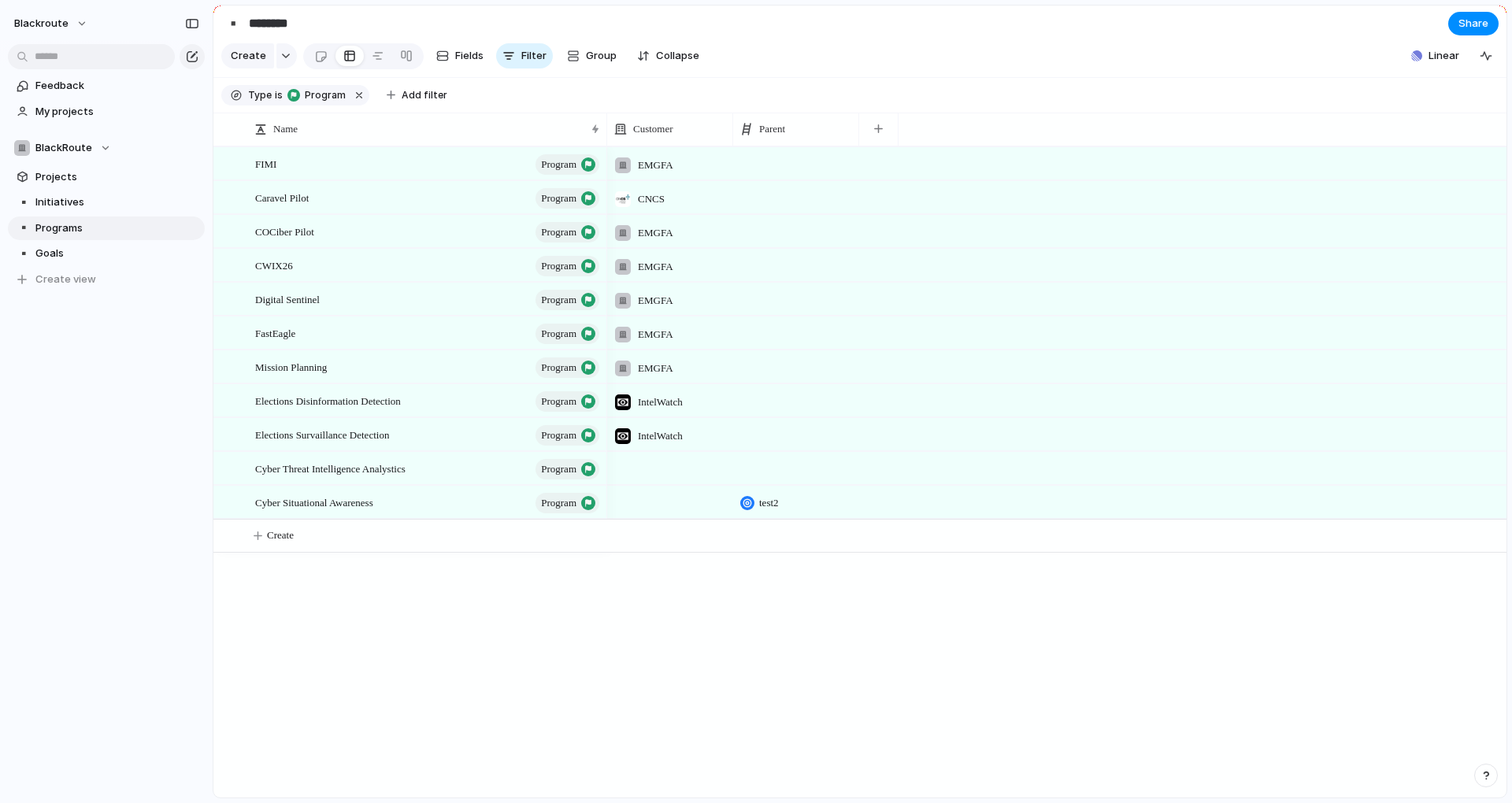
click at [478, 102] on div "FIMI Relationships Management Global Settings TTPs Screen Sharing Groups Manage…" at bounding box center [756, 401] width 1512 height 803
click at [432, 102] on span "Add filter" at bounding box center [424, 95] width 46 height 15
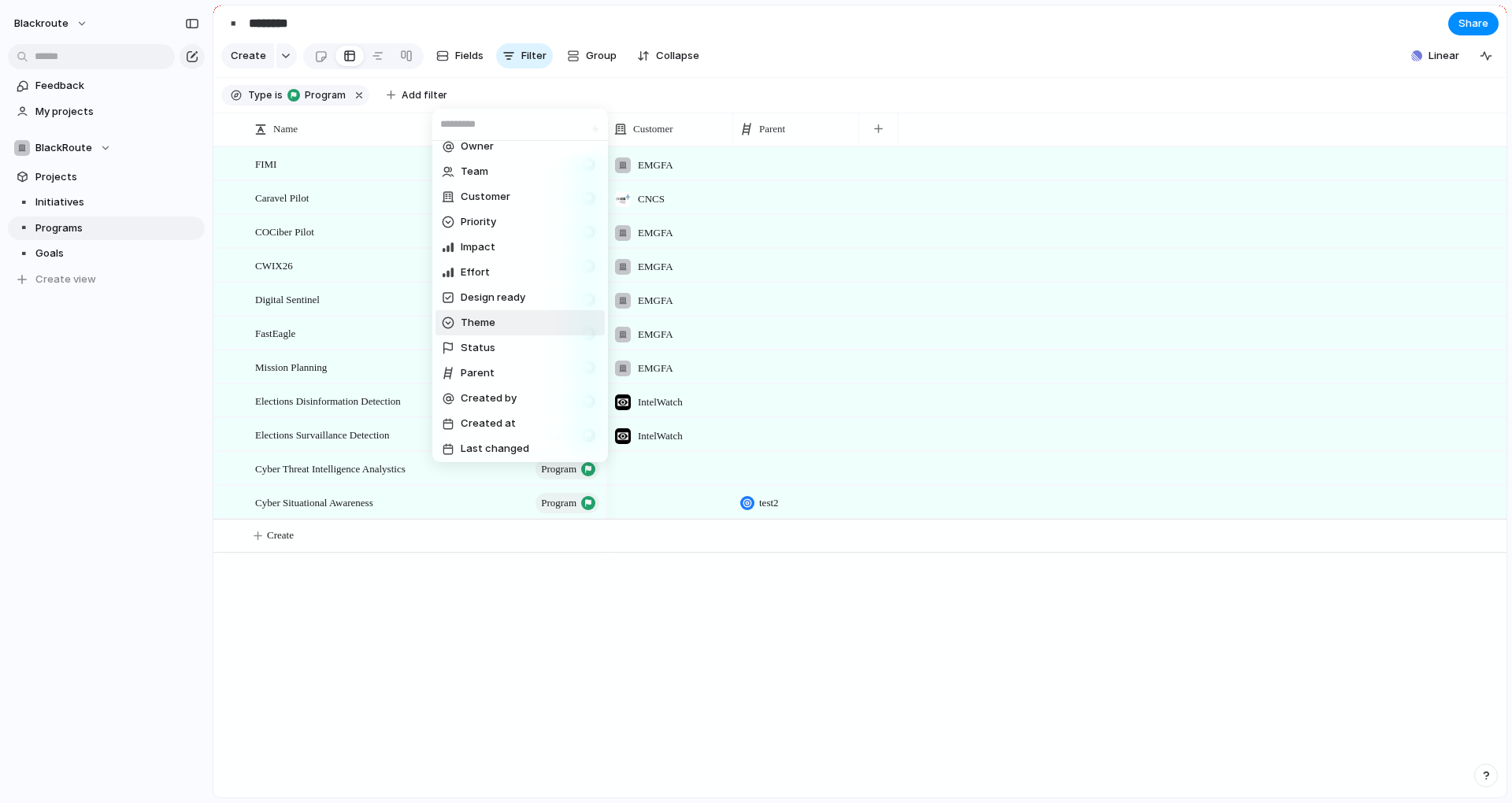
scroll to position [90, 0]
click at [497, 651] on div "Description Start date Target date Owner Team Customer Priority Impact Effort D…" at bounding box center [756, 401] width 1512 height 803
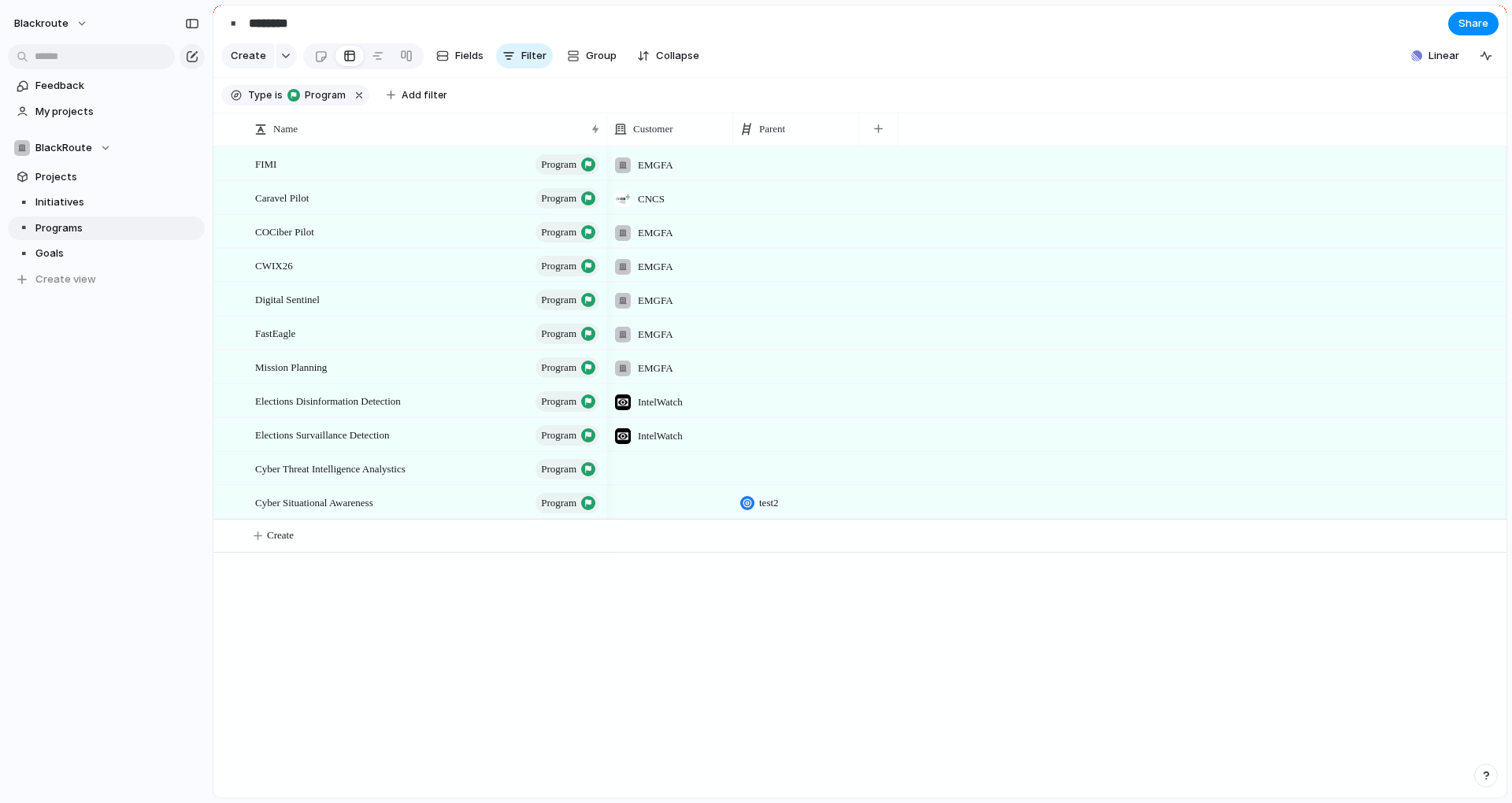
click at [656, 484] on div at bounding box center [670, 467] width 126 height 32
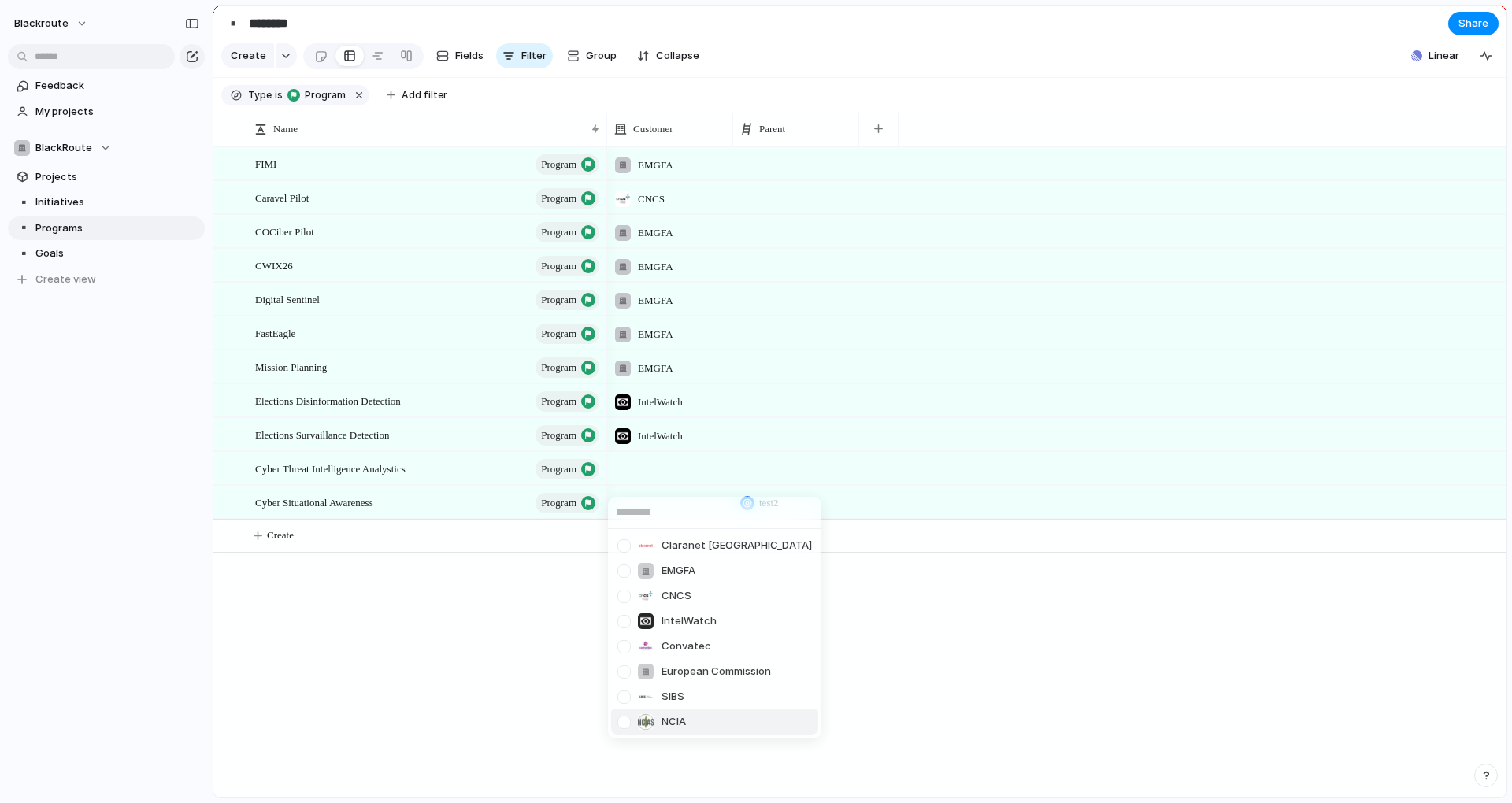
click at [623, 726] on div at bounding box center [624, 722] width 27 height 27
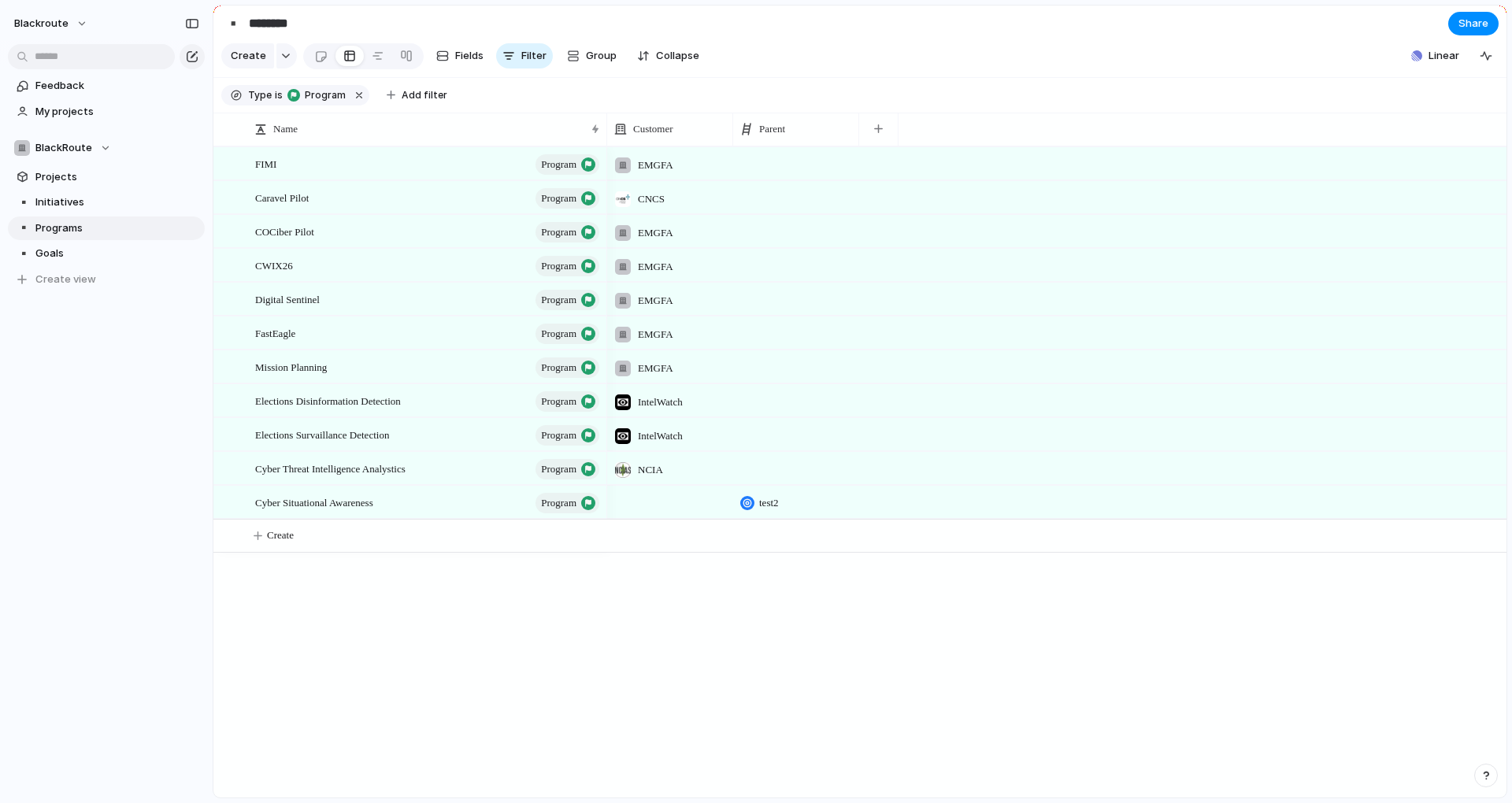
click at [534, 694] on div "Claranet Portugal EMGFA CNCS IntelWatch Convatec European Commission SIBS NCIA" at bounding box center [756, 401] width 1512 height 803
click at [635, 518] on div at bounding box center [670, 501] width 126 height 32
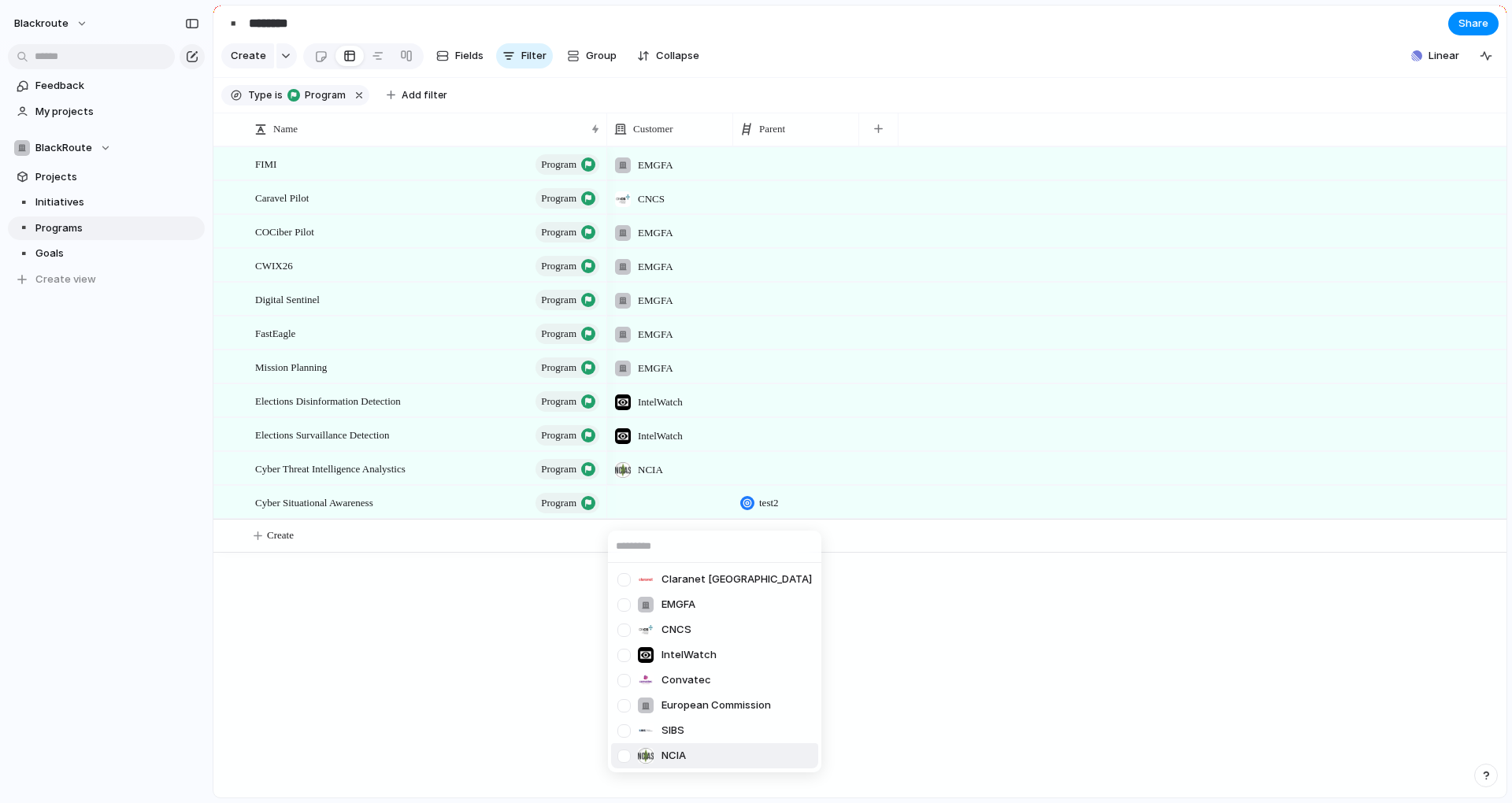
click at [624, 754] on div at bounding box center [624, 756] width 27 height 27
click at [492, 678] on div "Claranet Portugal EMGFA CNCS IntelWatch Convatec European Commission SIBS NCIA" at bounding box center [756, 401] width 1512 height 803
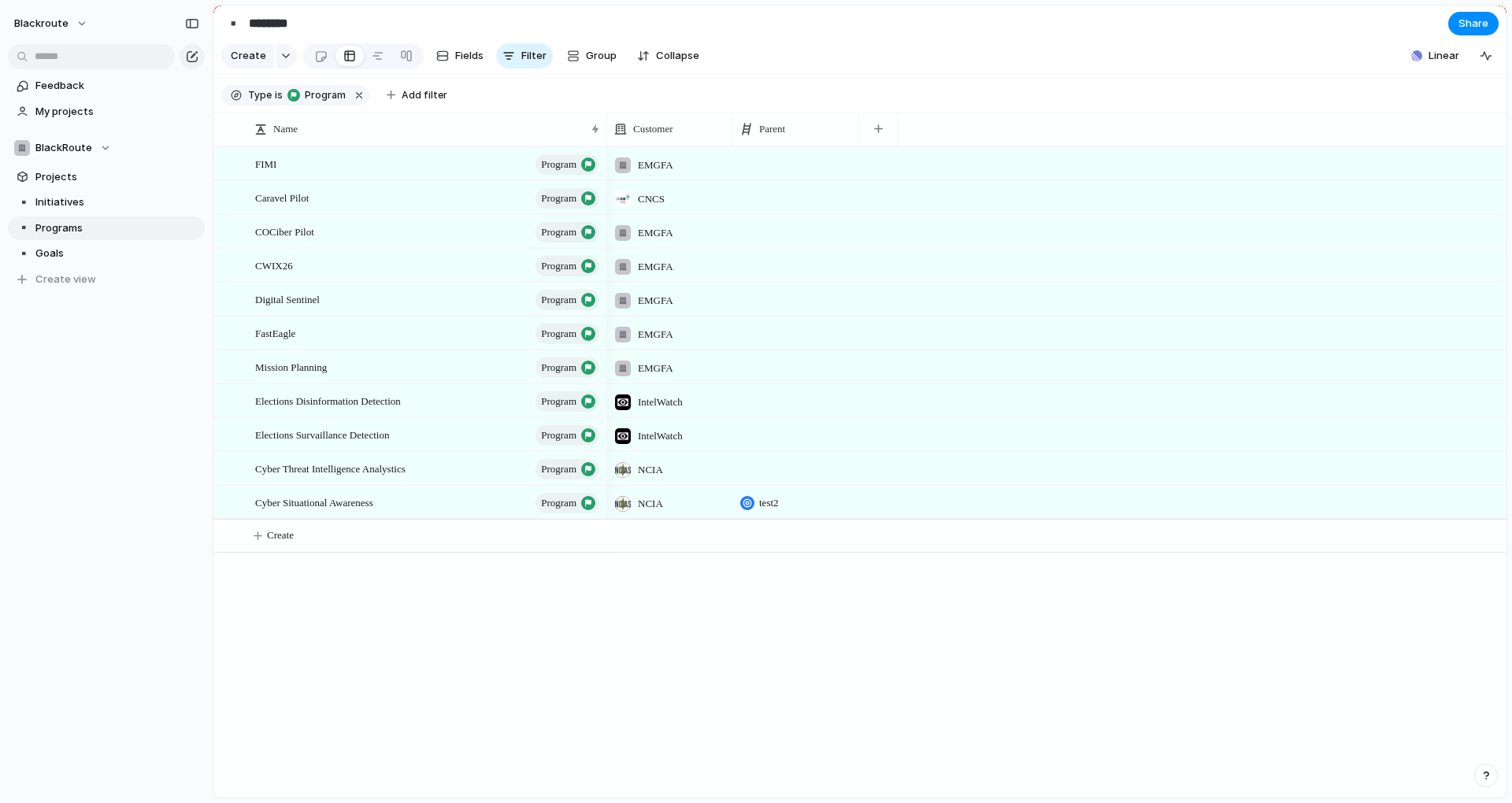
click at [677, 513] on div "NCIA" at bounding box center [670, 499] width 125 height 26
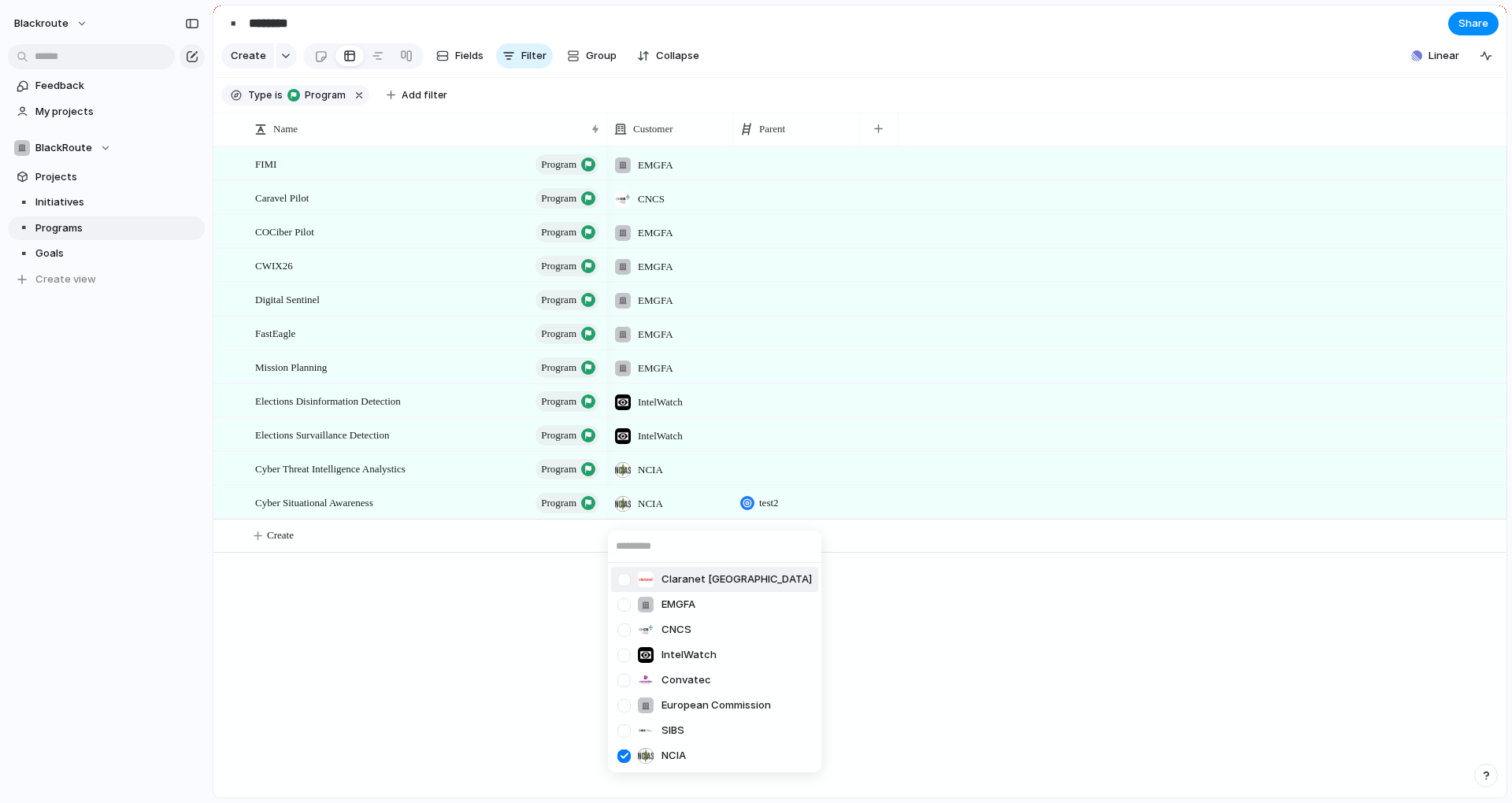
click at [532, 636] on div "Claranet Portugal EMGFA CNCS IntelWatch Convatec European Commission SIBS NCIA" at bounding box center [756, 401] width 1512 height 803
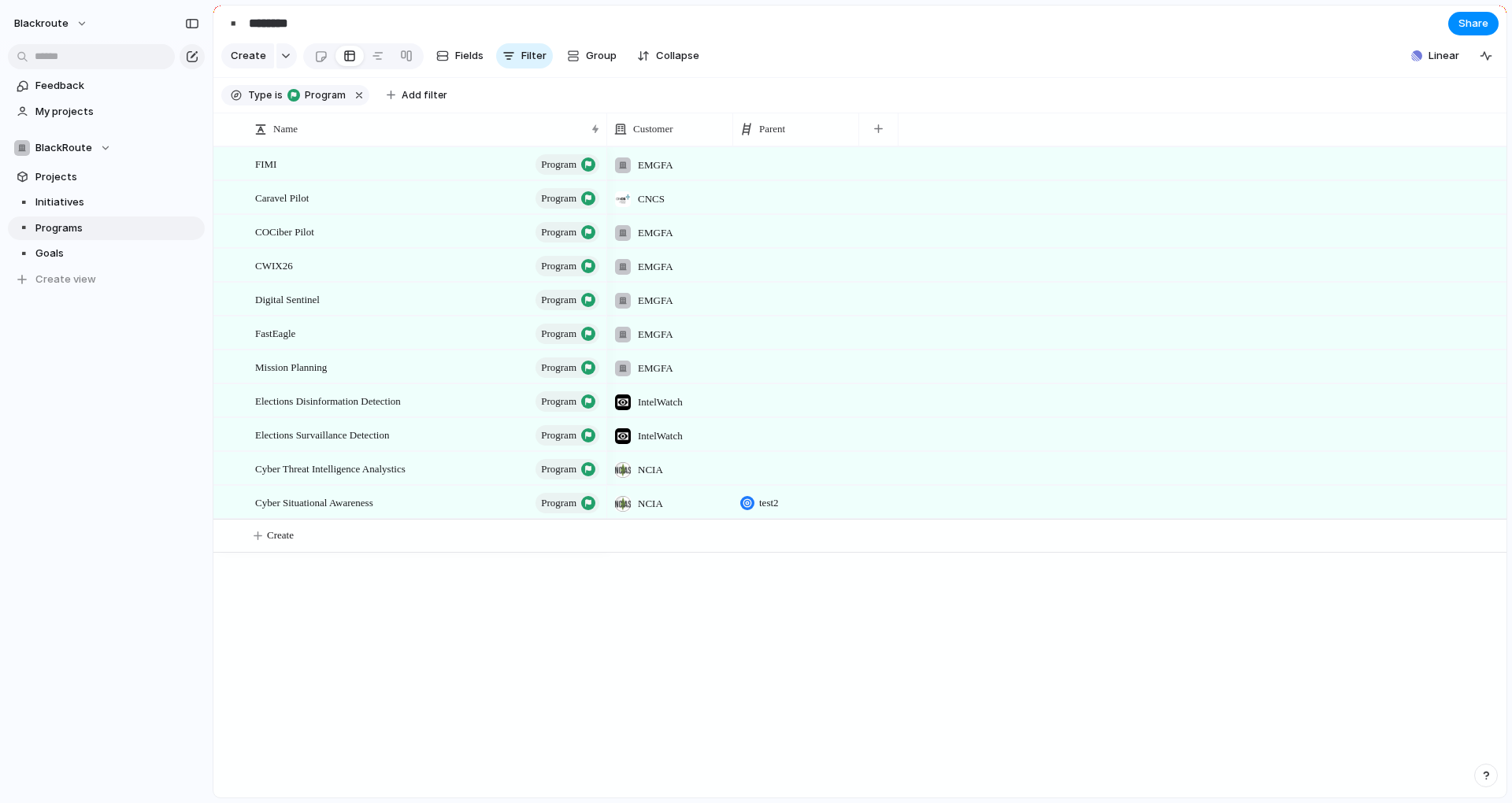
click at [652, 509] on span "NCIA" at bounding box center [650, 504] width 25 height 16
click at [516, 590] on div "Claranet Portugal EMGFA CNCS IntelWatch Convatec European Commission SIBS NCIA" at bounding box center [756, 401] width 1512 height 803
click at [577, 602] on div "FIMI program Caravel Pilot program COCiber Pilot program CWIX26 program Digital…" at bounding box center [860, 471] width 1293 height 651
click at [286, 543] on span "Create" at bounding box center [279, 535] width 26 height 16
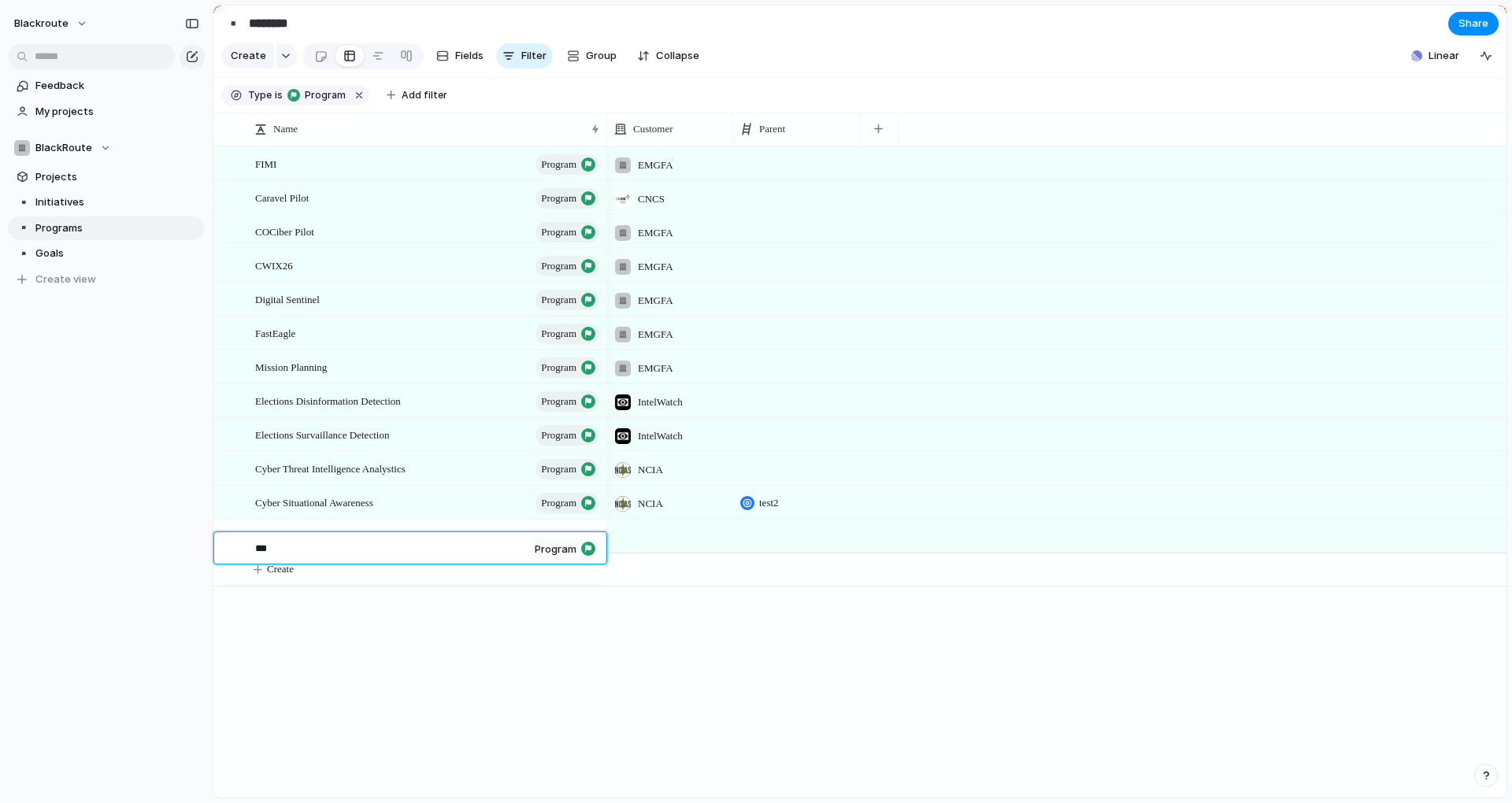
type textarea "****"
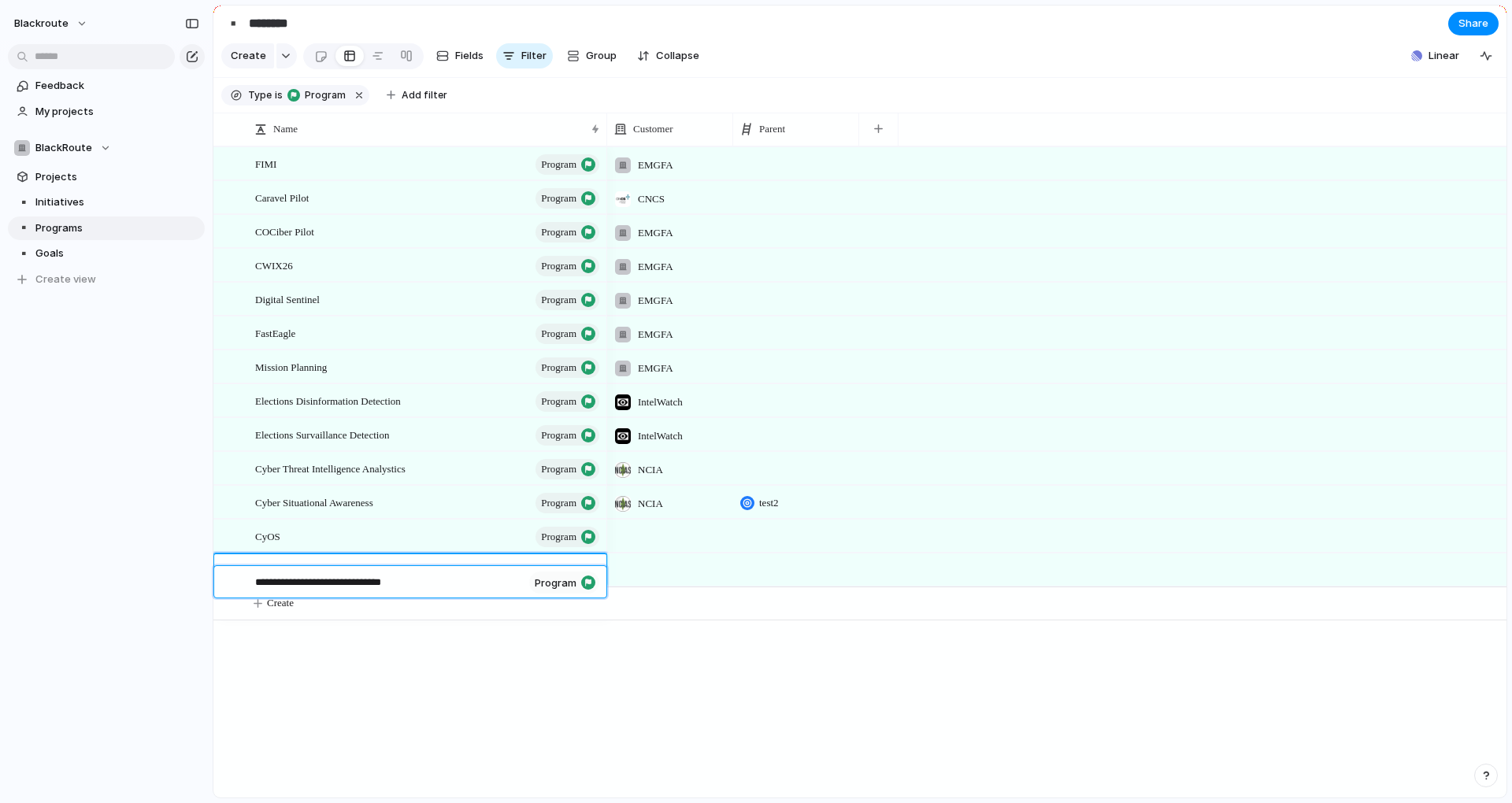
type textarea "**********"
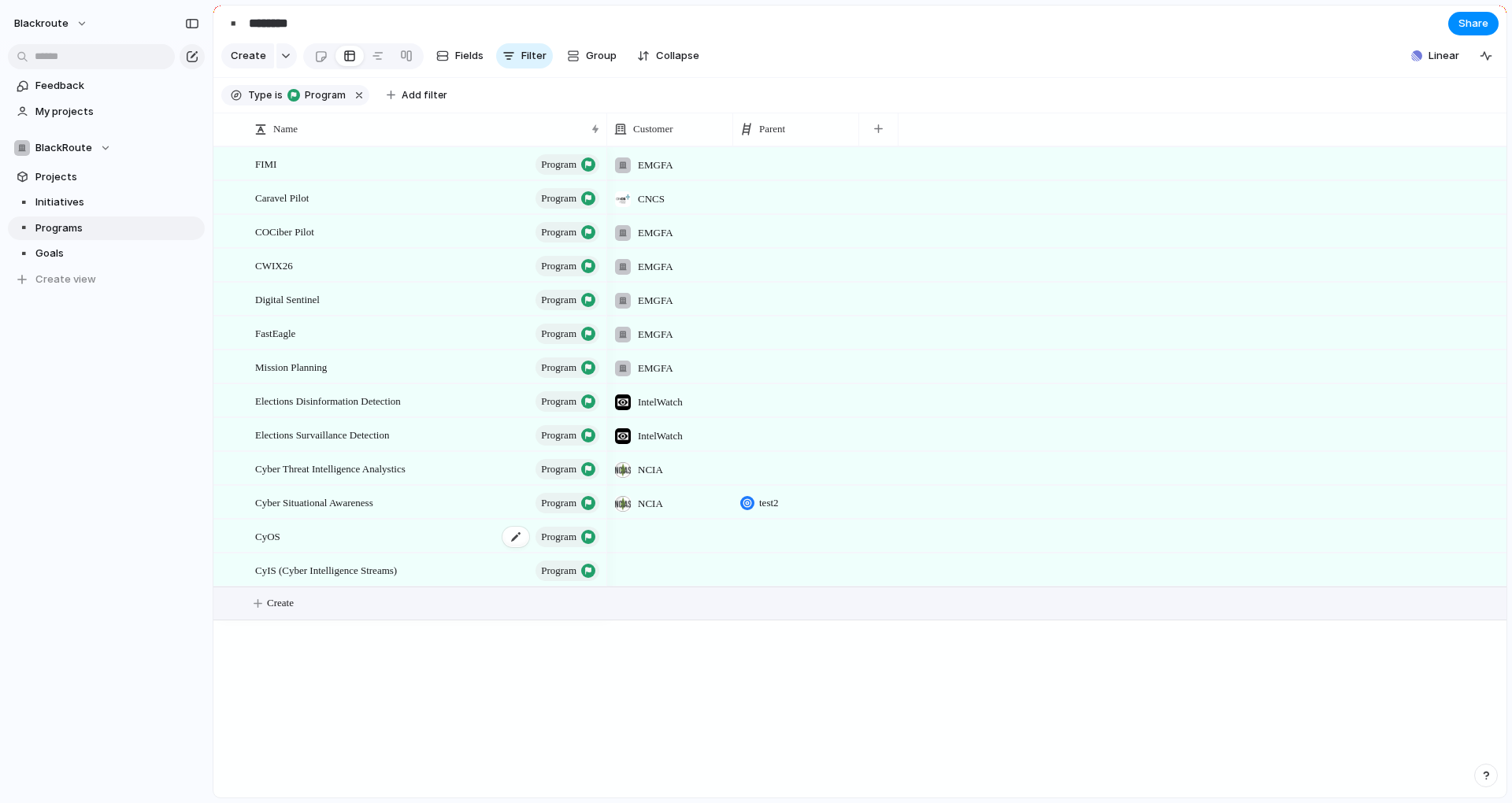
click at [348, 549] on div "CyOS program" at bounding box center [428, 536] width 347 height 32
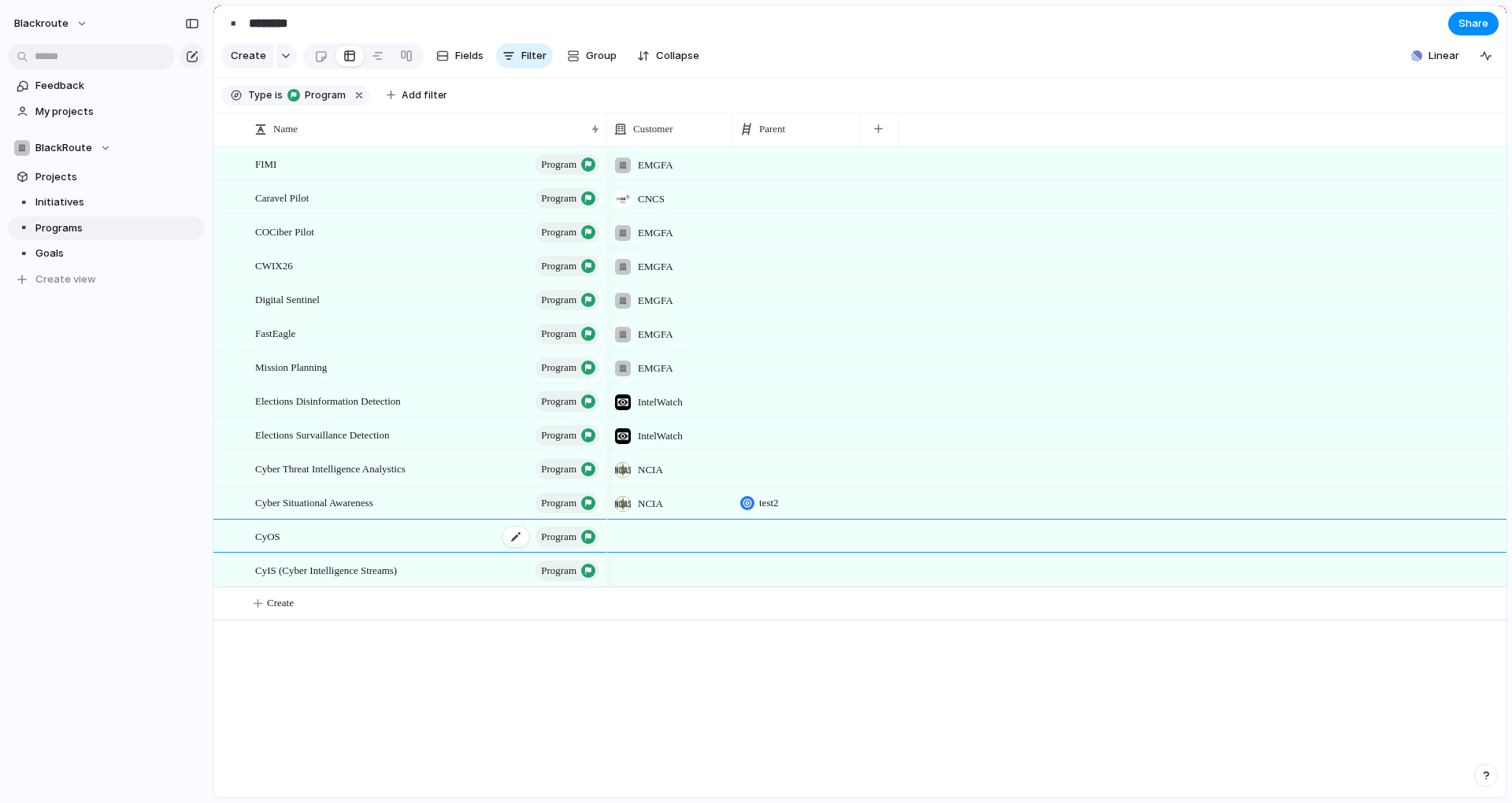
click at [348, 549] on div "CyOS program" at bounding box center [428, 536] width 347 height 32
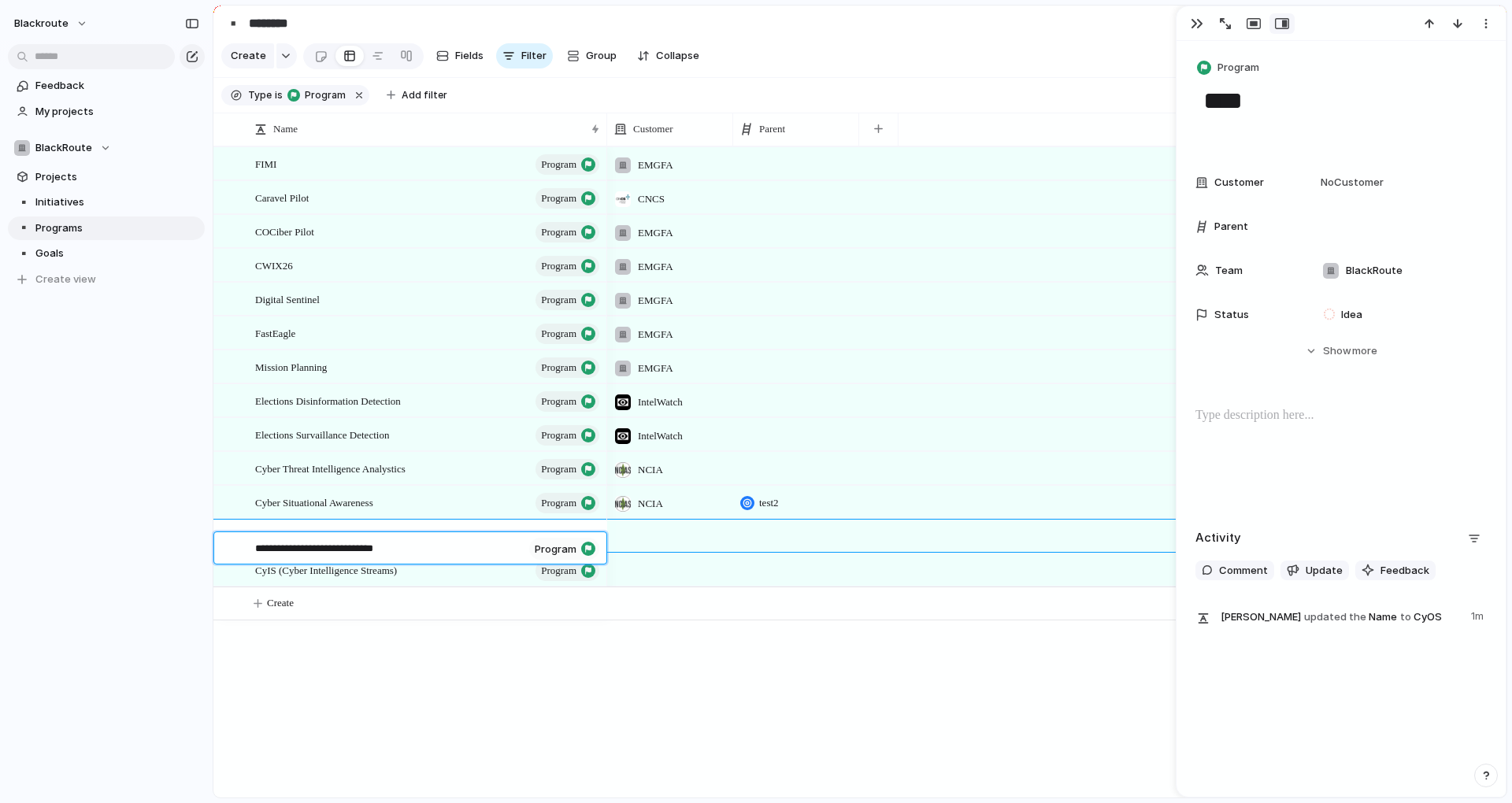
type textarea "**********"
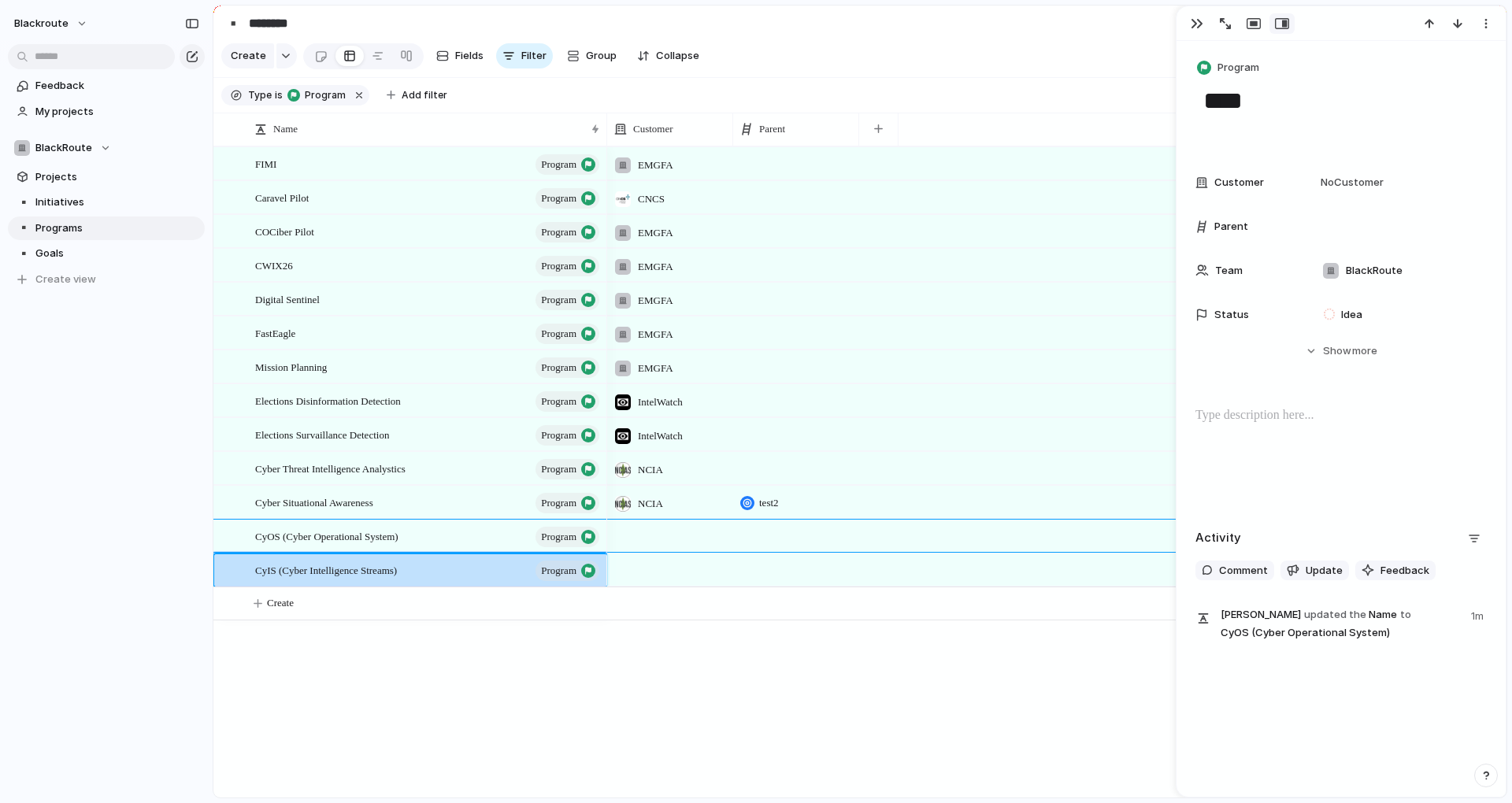
click at [454, 694] on div "FIMI program Caravel Pilot program COCiber Pilot program CWIX26 program Digital…" at bounding box center [860, 471] width 1293 height 651
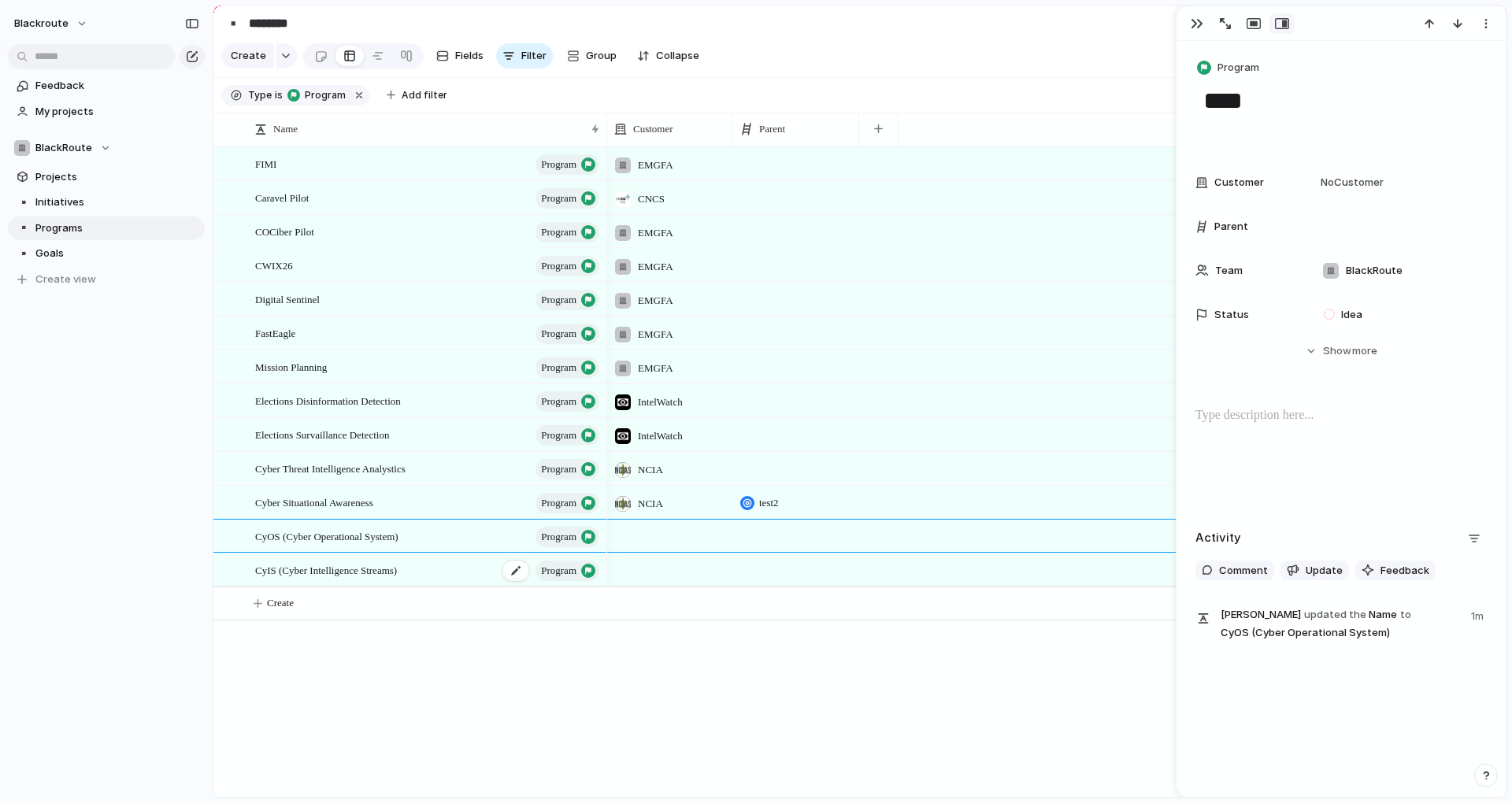
click at [351, 578] on span "CyIS (Cyber Intelligence Streams)" at bounding box center [326, 569] width 142 height 18
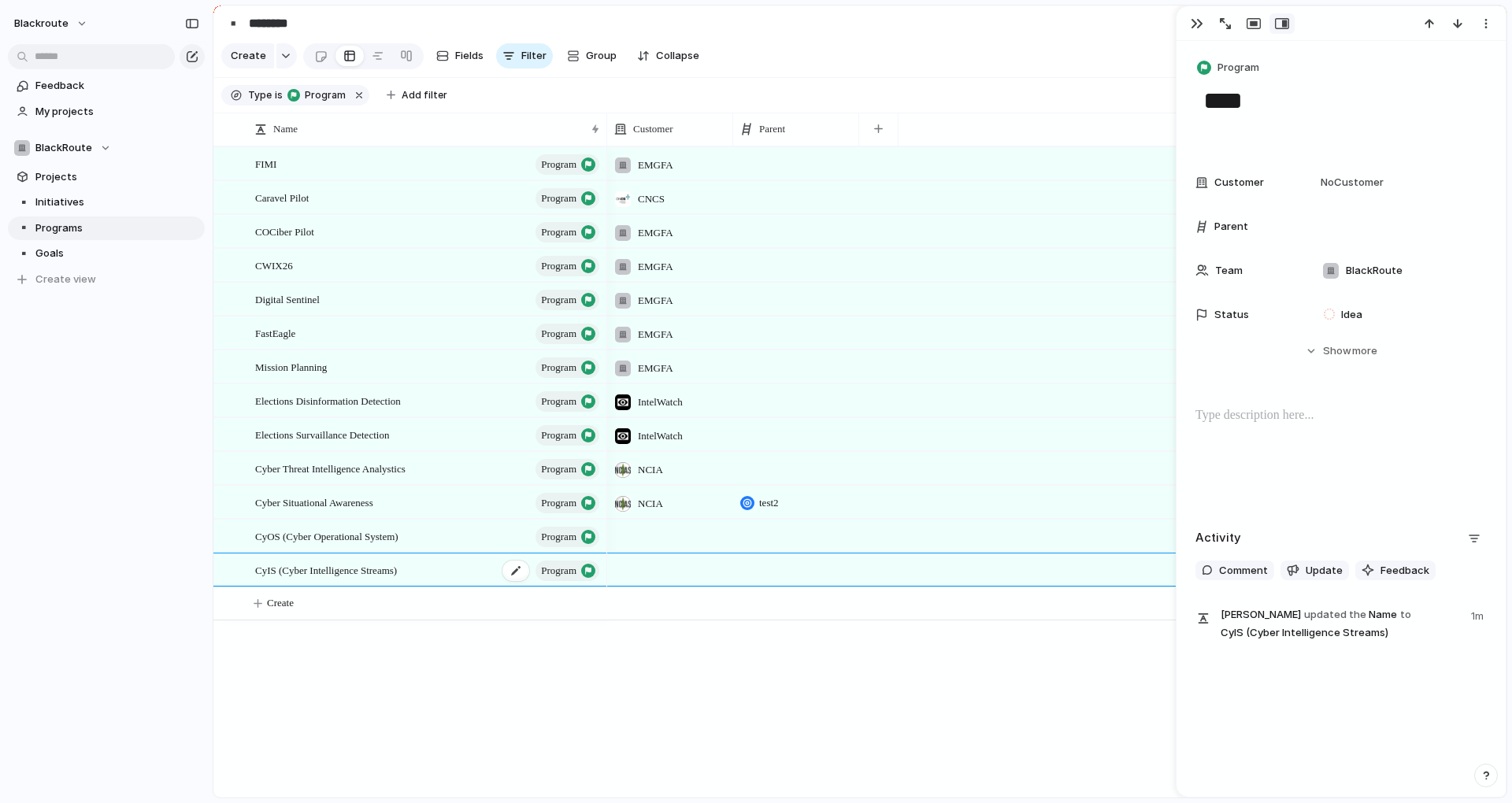
click at [385, 578] on span "CyIS (Cyber Intelligence Streams)" at bounding box center [326, 569] width 142 height 18
click at [388, 581] on textarea "**********" at bounding box center [388, 583] width 268 height 18
click at [277, 582] on textarea "**********" at bounding box center [388, 583] width 268 height 18
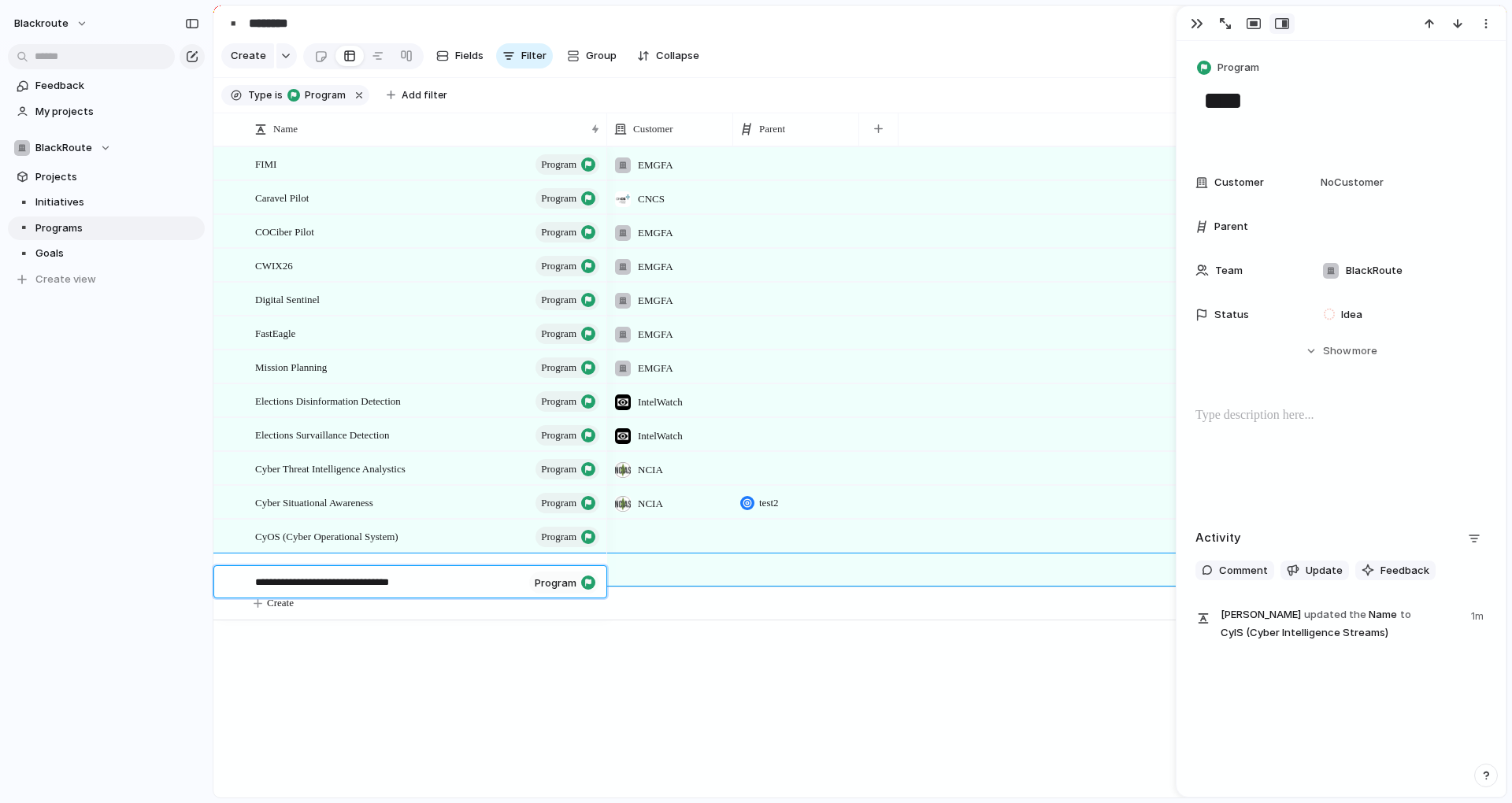
type textarea "**********"
click at [463, 694] on div "FIMI program Caravel Pilot program COCiber Pilot program CWIX26 program Digital…" at bounding box center [860, 471] width 1293 height 651
click at [64, 30] on button "blackroute" at bounding box center [51, 23] width 89 height 25
click at [63, 56] on span "Settings" at bounding box center [57, 59] width 43 height 16
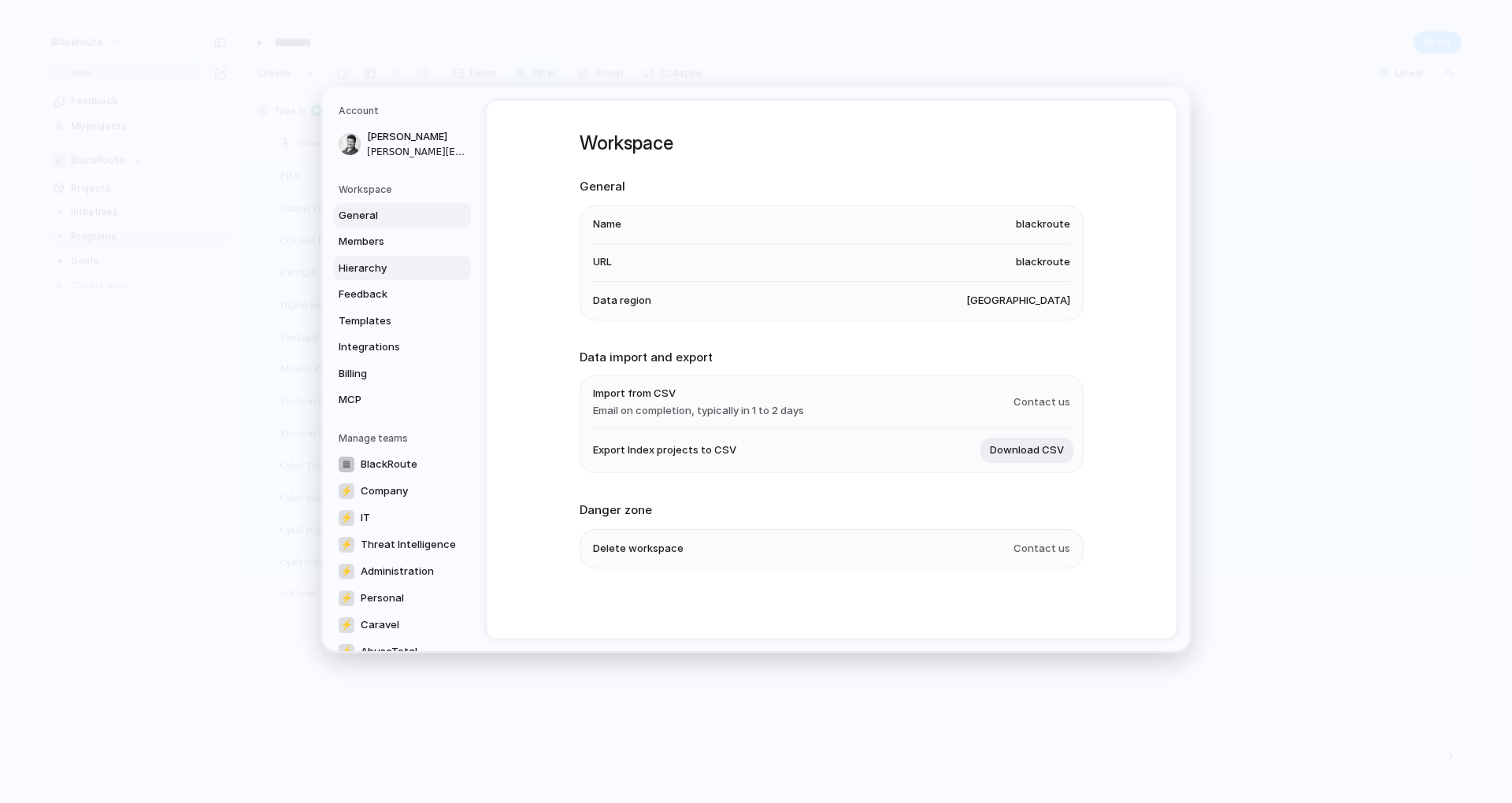
click at [380, 270] on span "Hierarchy" at bounding box center [389, 268] width 101 height 16
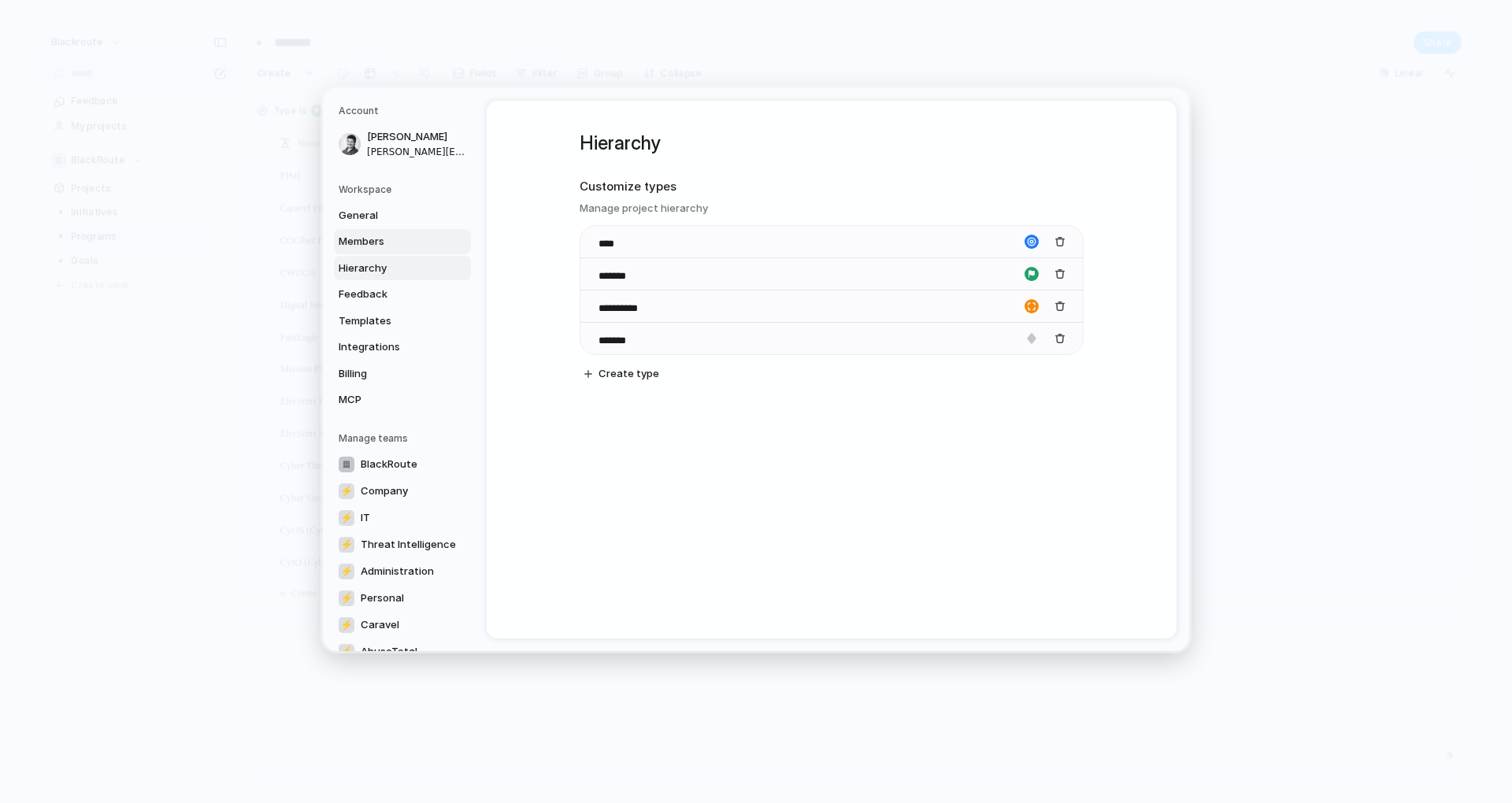
click at [379, 230] on link "Members" at bounding box center [402, 241] width 137 height 25
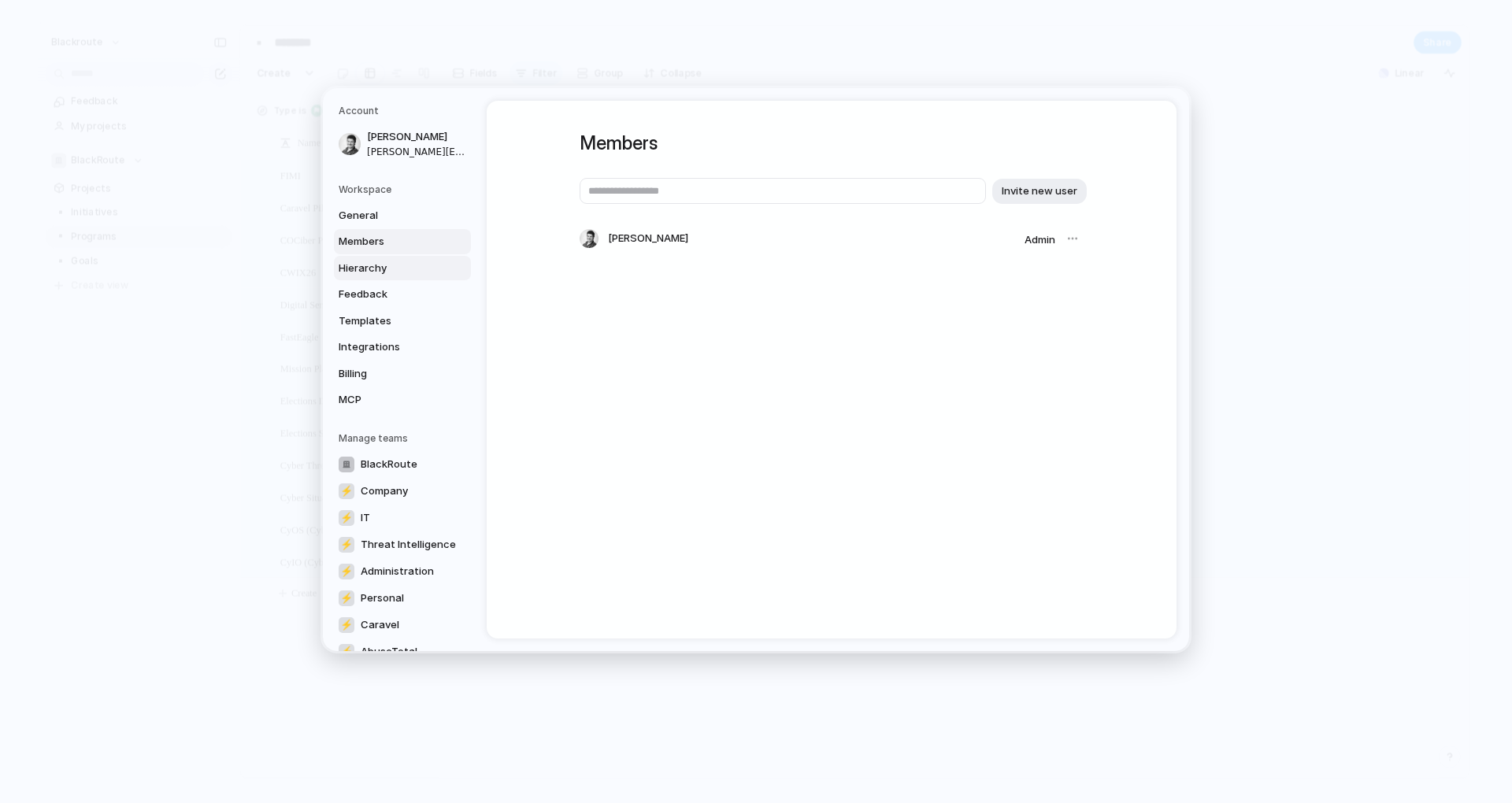
click at [406, 277] on link "Hierarchy" at bounding box center [402, 268] width 137 height 25
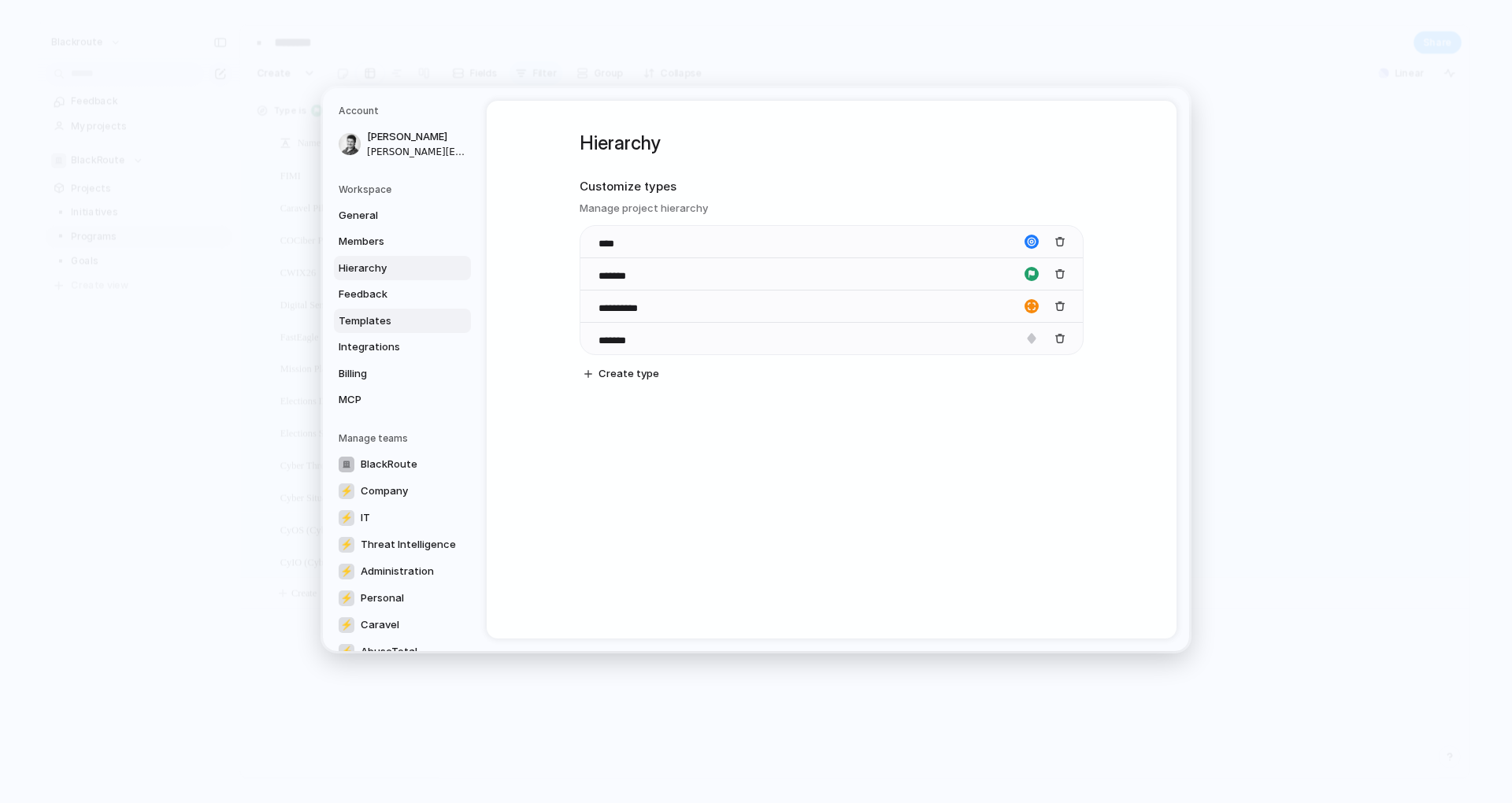
click at [401, 326] on span "Templates" at bounding box center [389, 320] width 101 height 16
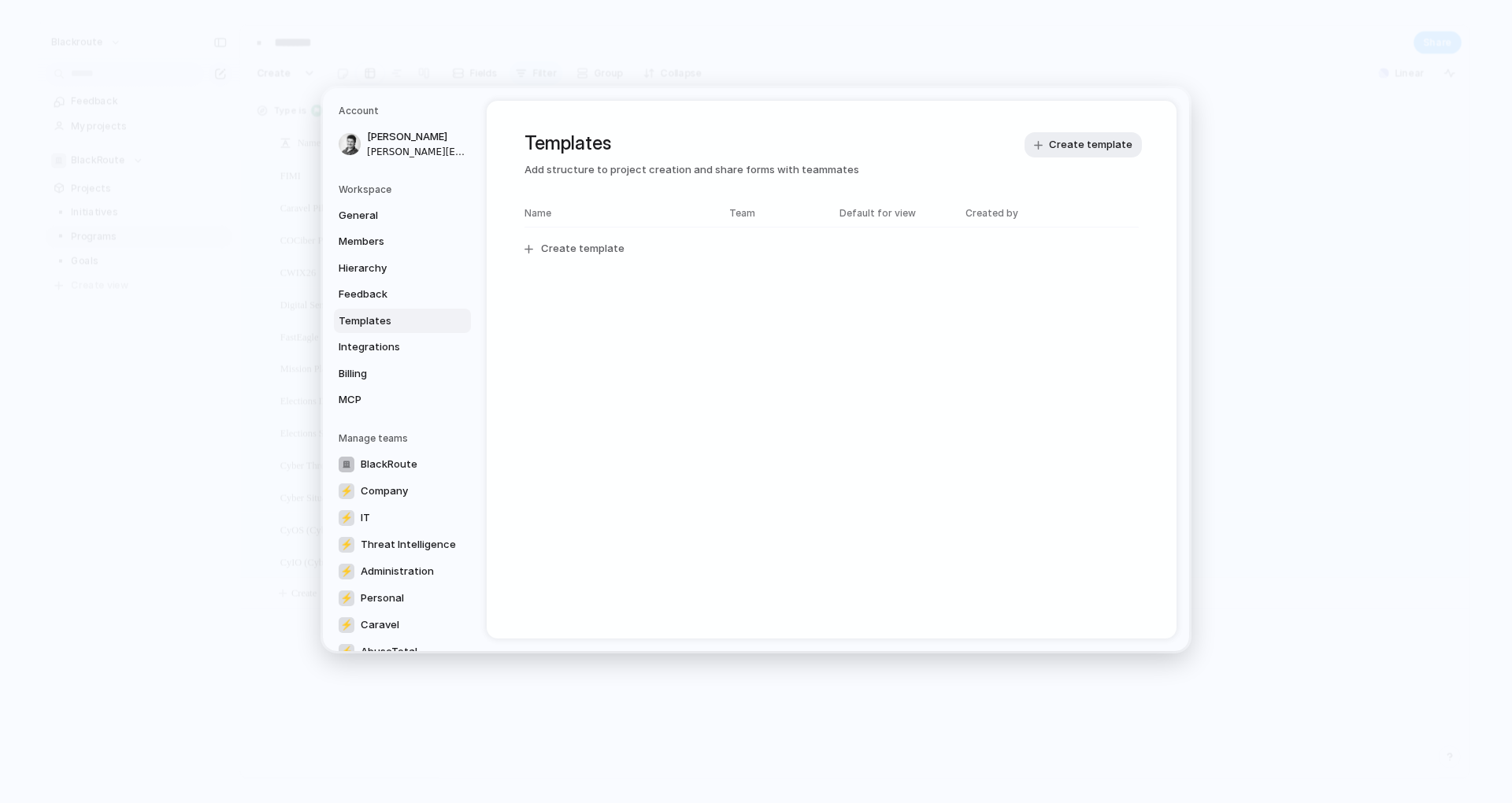
click at [377, 436] on h5 "Manage teams" at bounding box center [405, 437] width 132 height 15
click at [374, 389] on link "MCP" at bounding box center [402, 400] width 137 height 25
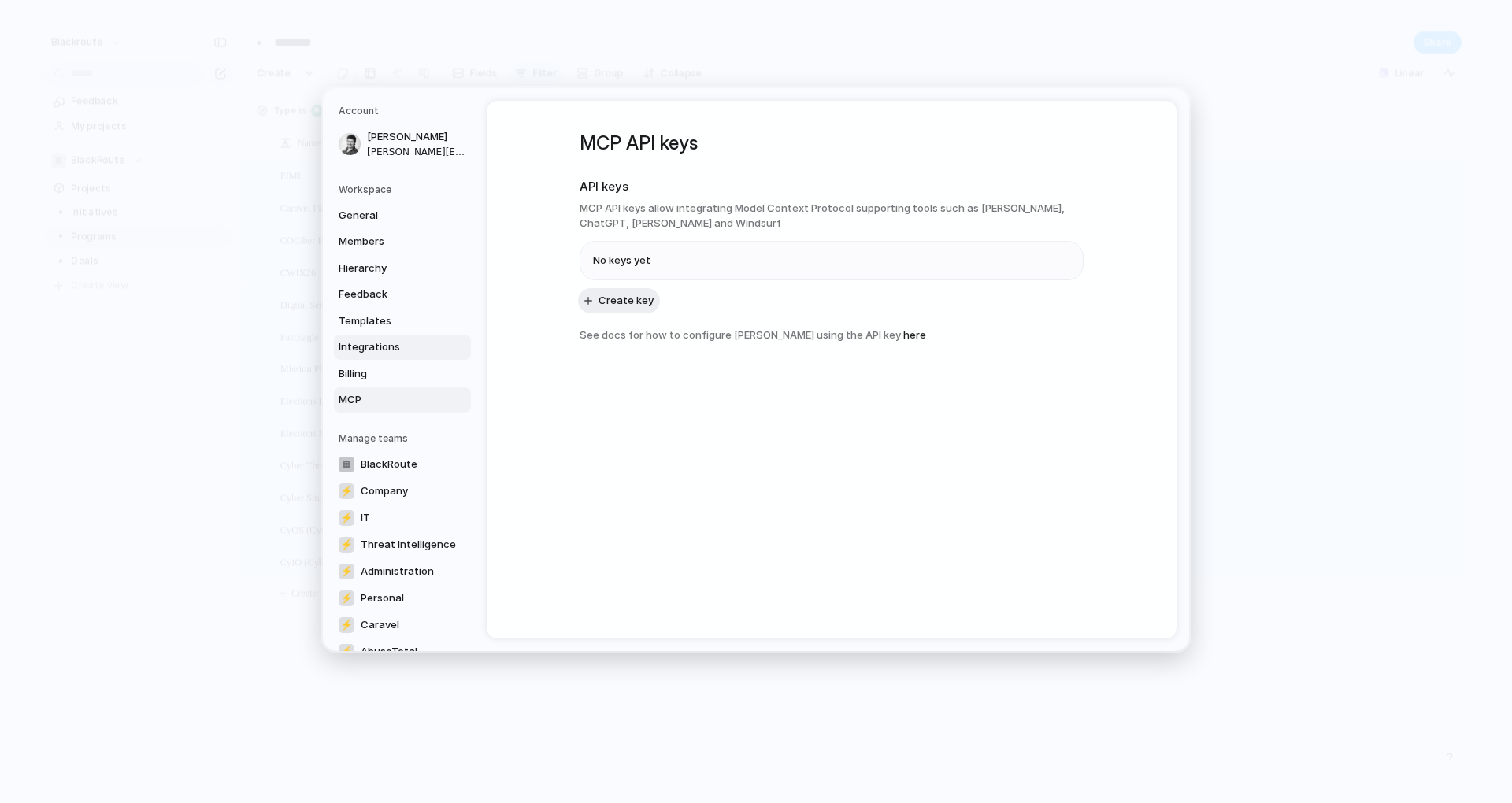
click at [381, 359] on link "Integrations" at bounding box center [402, 347] width 137 height 25
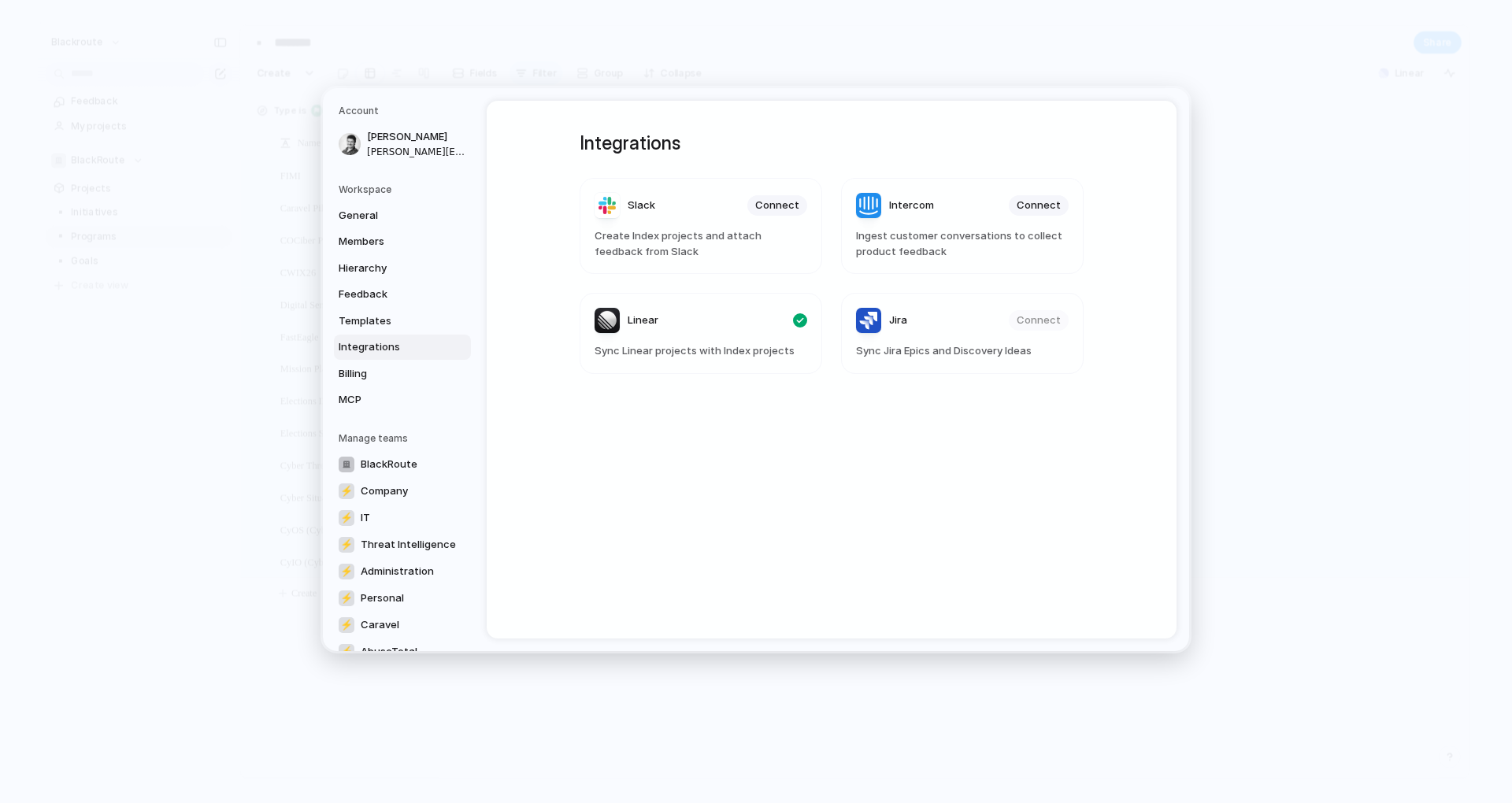
click at [392, 341] on span "Integrations" at bounding box center [389, 347] width 101 height 16
click at [395, 324] on span "Templates" at bounding box center [389, 320] width 101 height 16
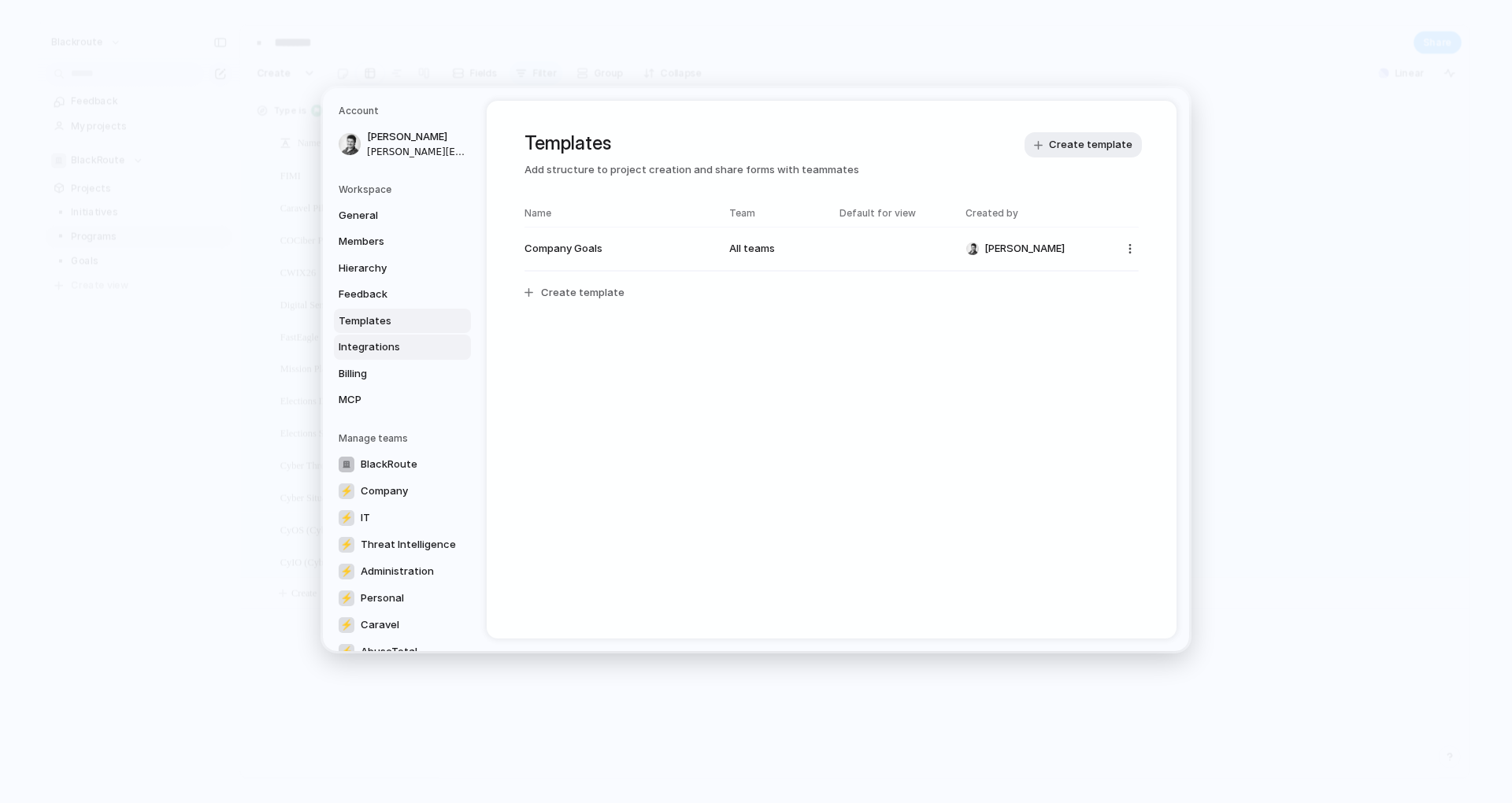
click at [388, 342] on span "Integrations" at bounding box center [389, 347] width 101 height 16
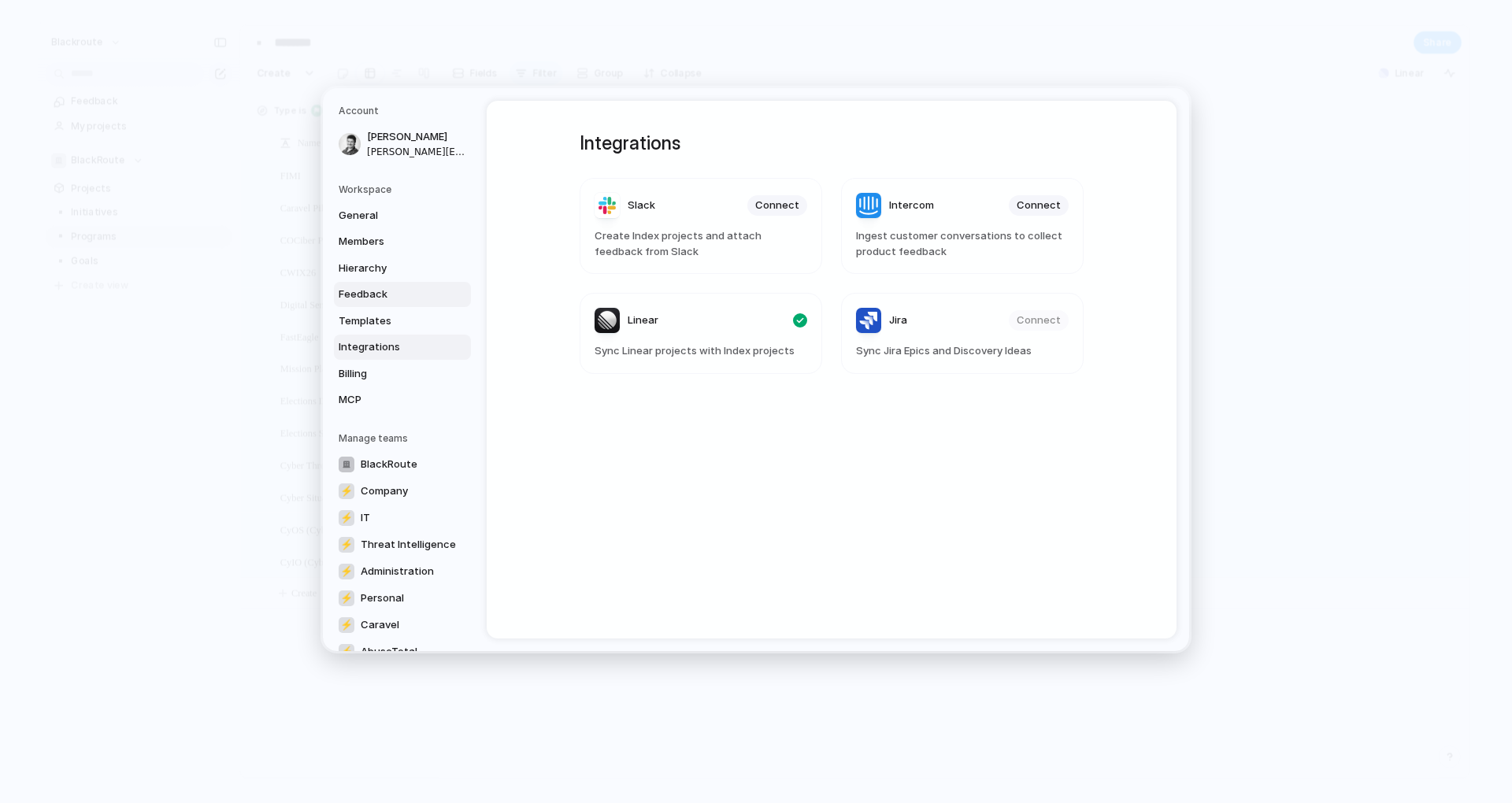
click at [392, 285] on link "Feedback" at bounding box center [402, 295] width 137 height 25
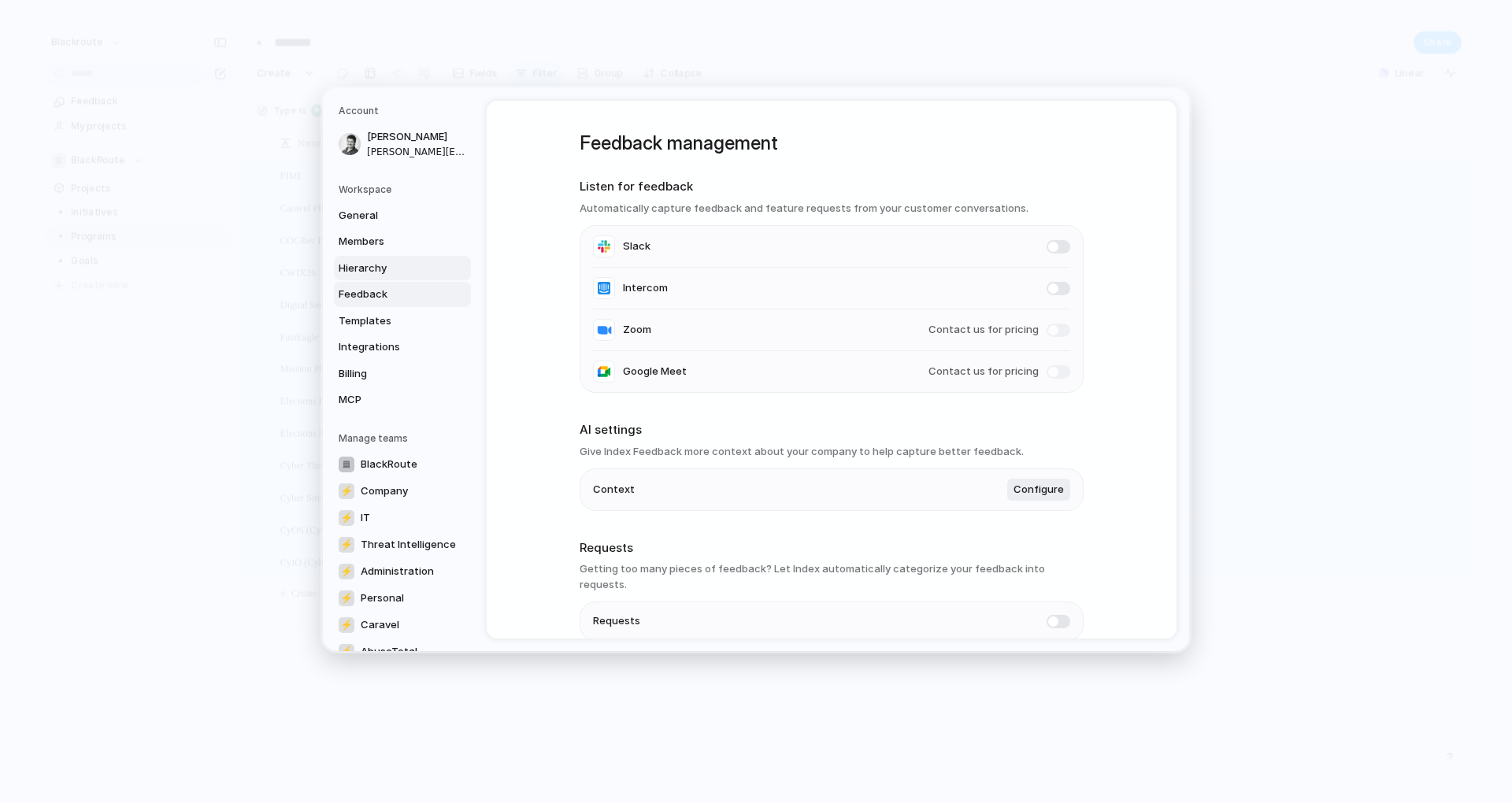
click at [393, 255] on link "Hierarchy" at bounding box center [402, 268] width 137 height 25
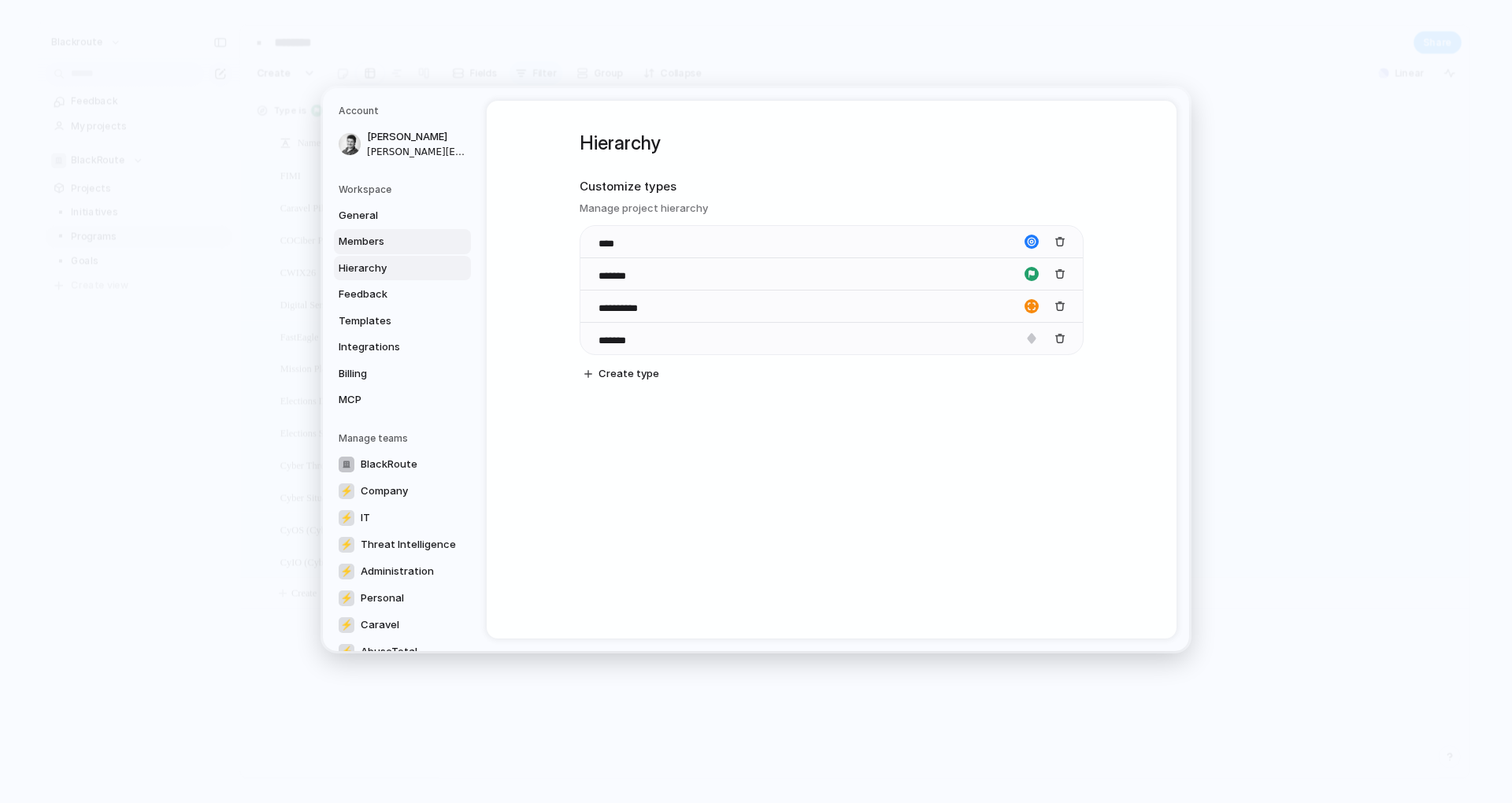
click at [393, 248] on span "Members" at bounding box center [389, 241] width 101 height 16
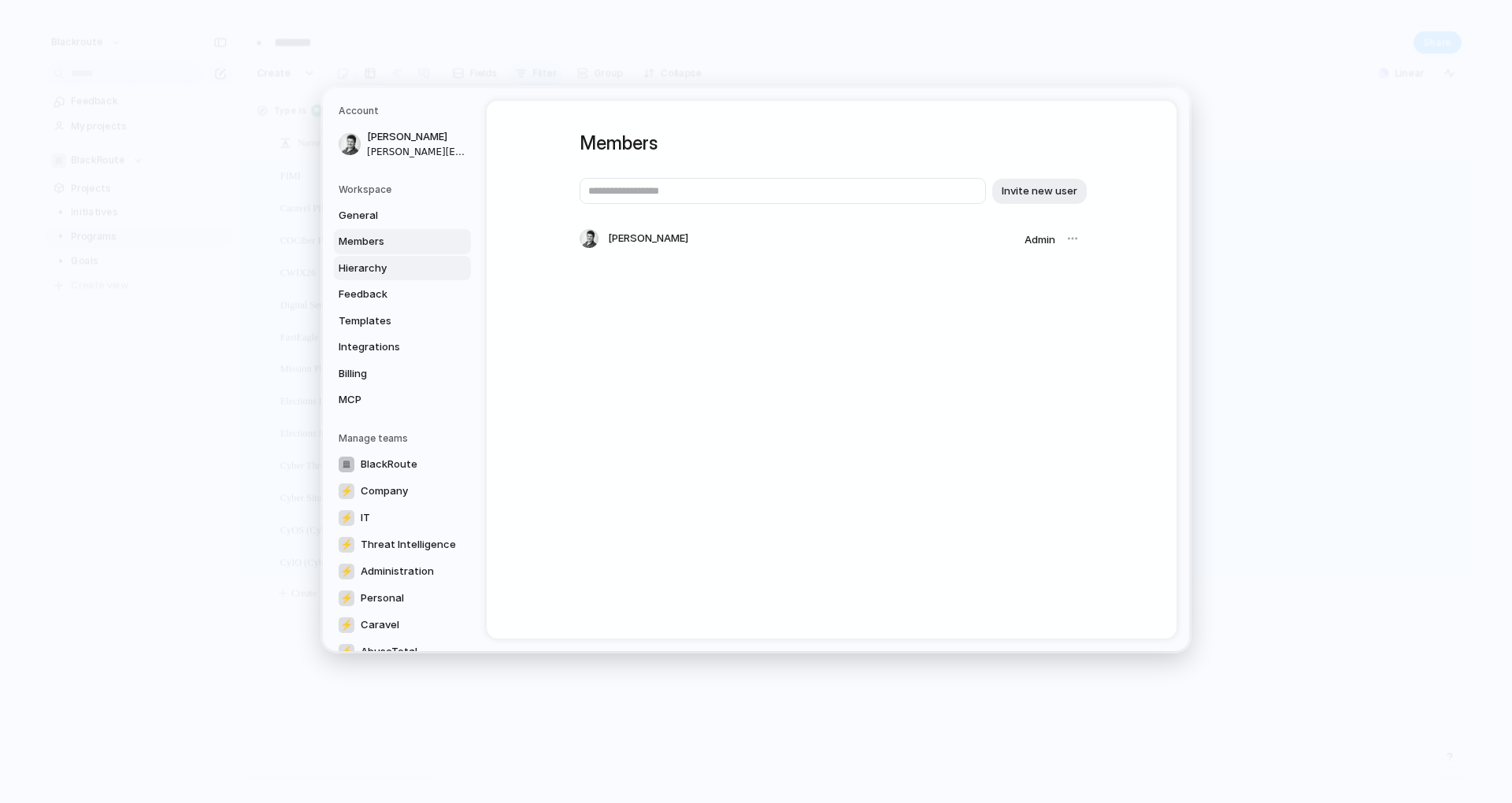
click at [389, 269] on span "Hierarchy" at bounding box center [389, 268] width 101 height 16
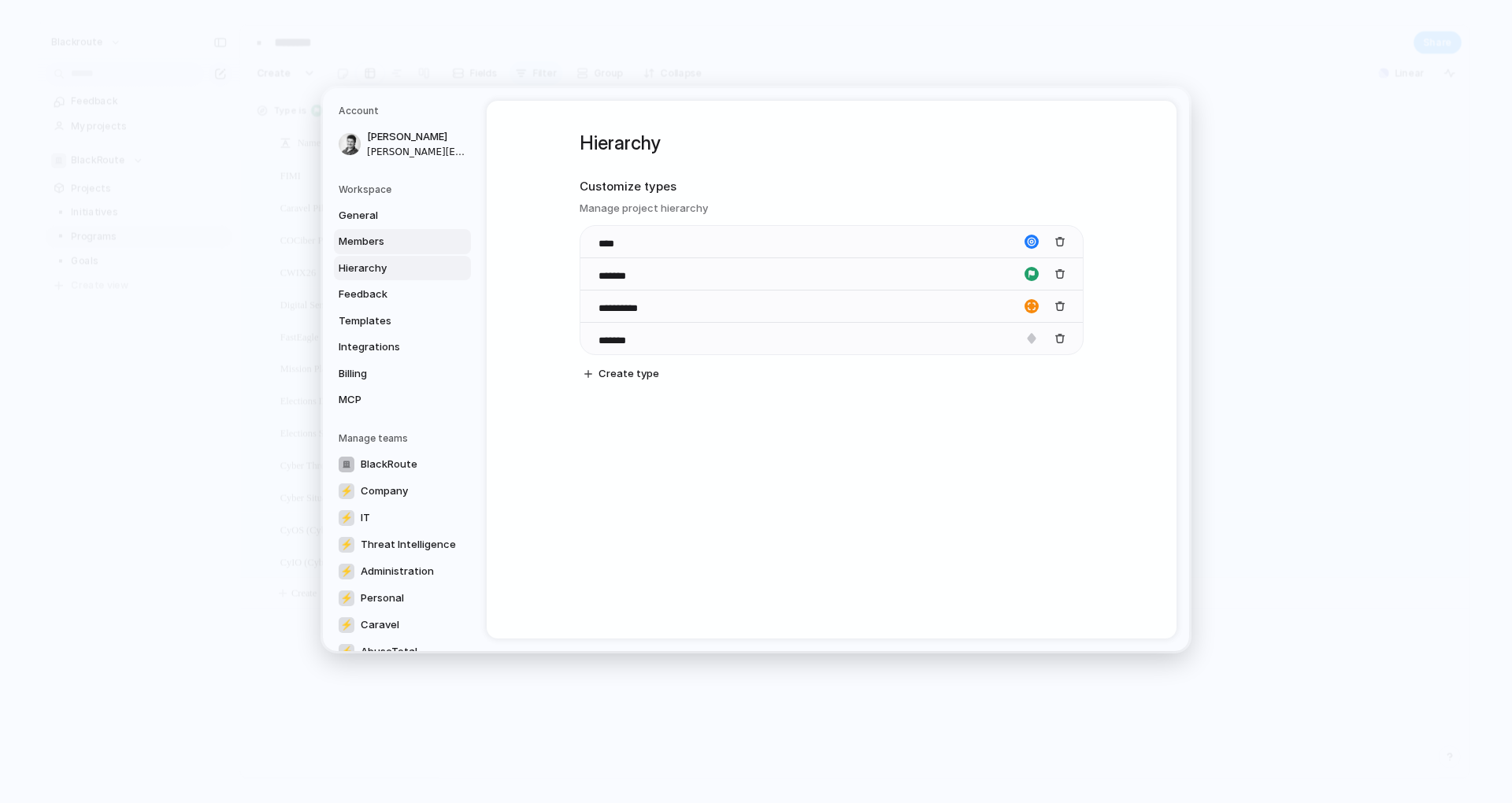
click at [389, 246] on span "Members" at bounding box center [389, 241] width 101 height 16
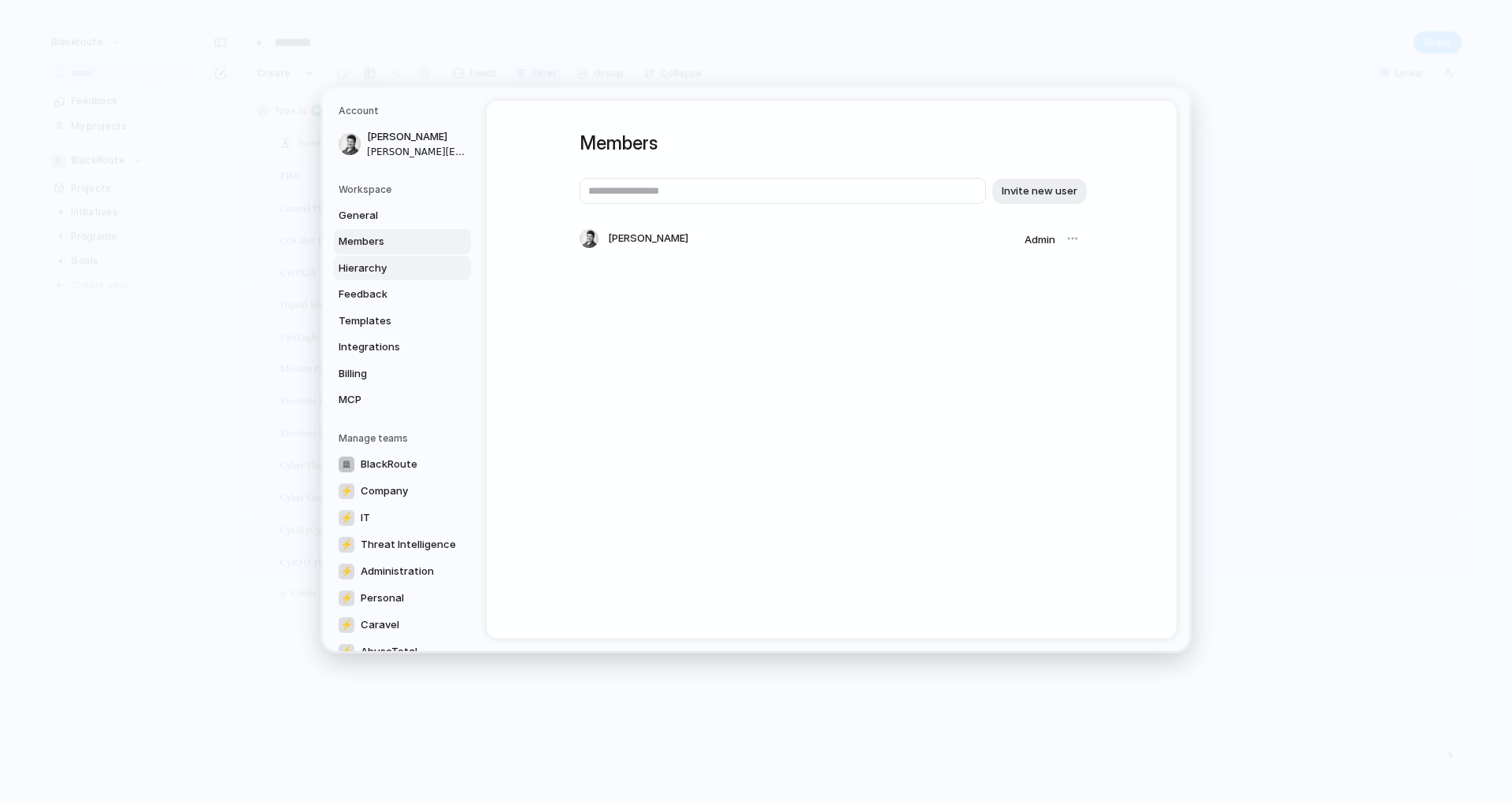
click at [382, 263] on span "Hierarchy" at bounding box center [389, 268] width 101 height 16
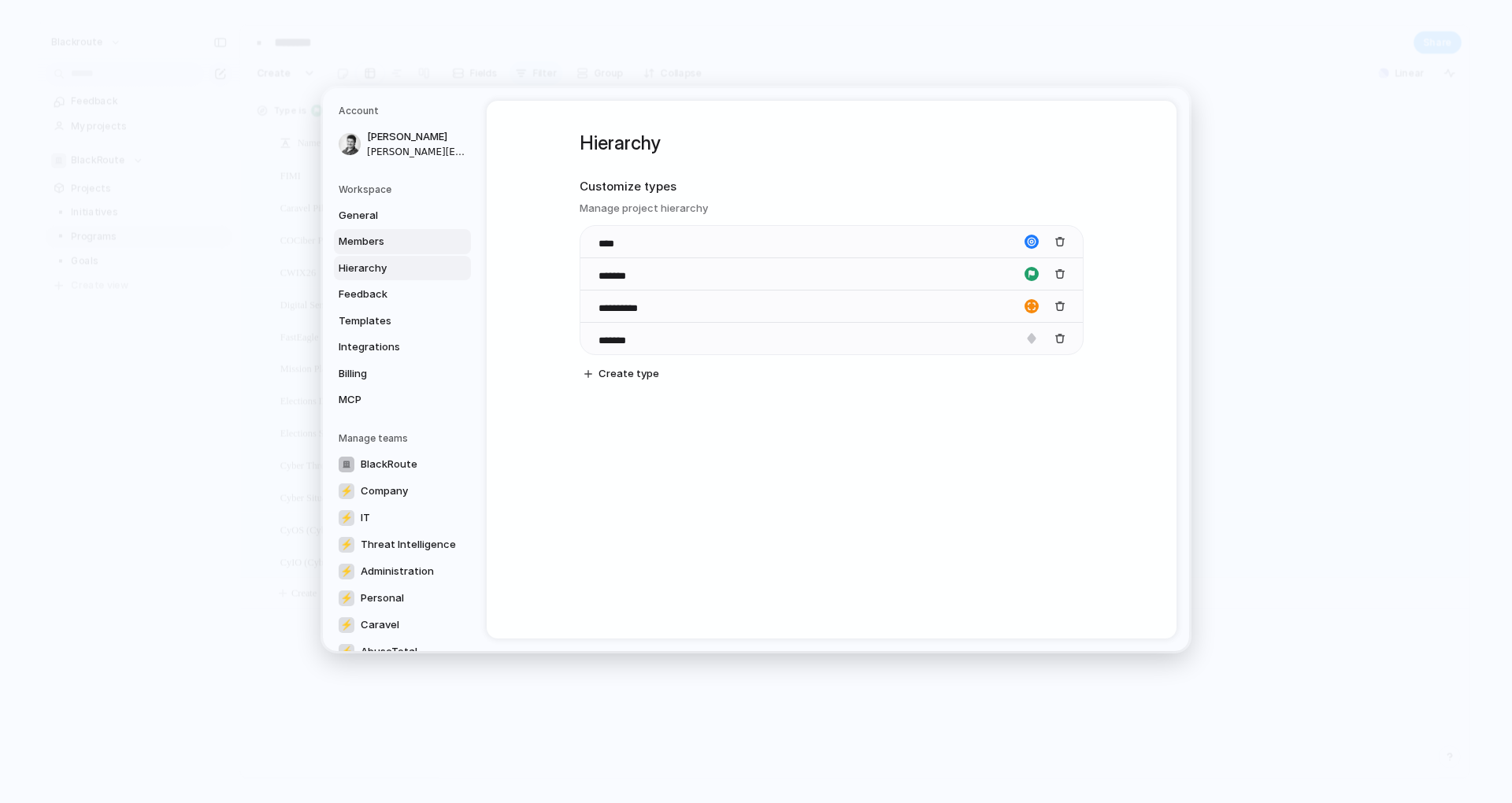
click at [387, 249] on link "Members" at bounding box center [402, 241] width 137 height 25
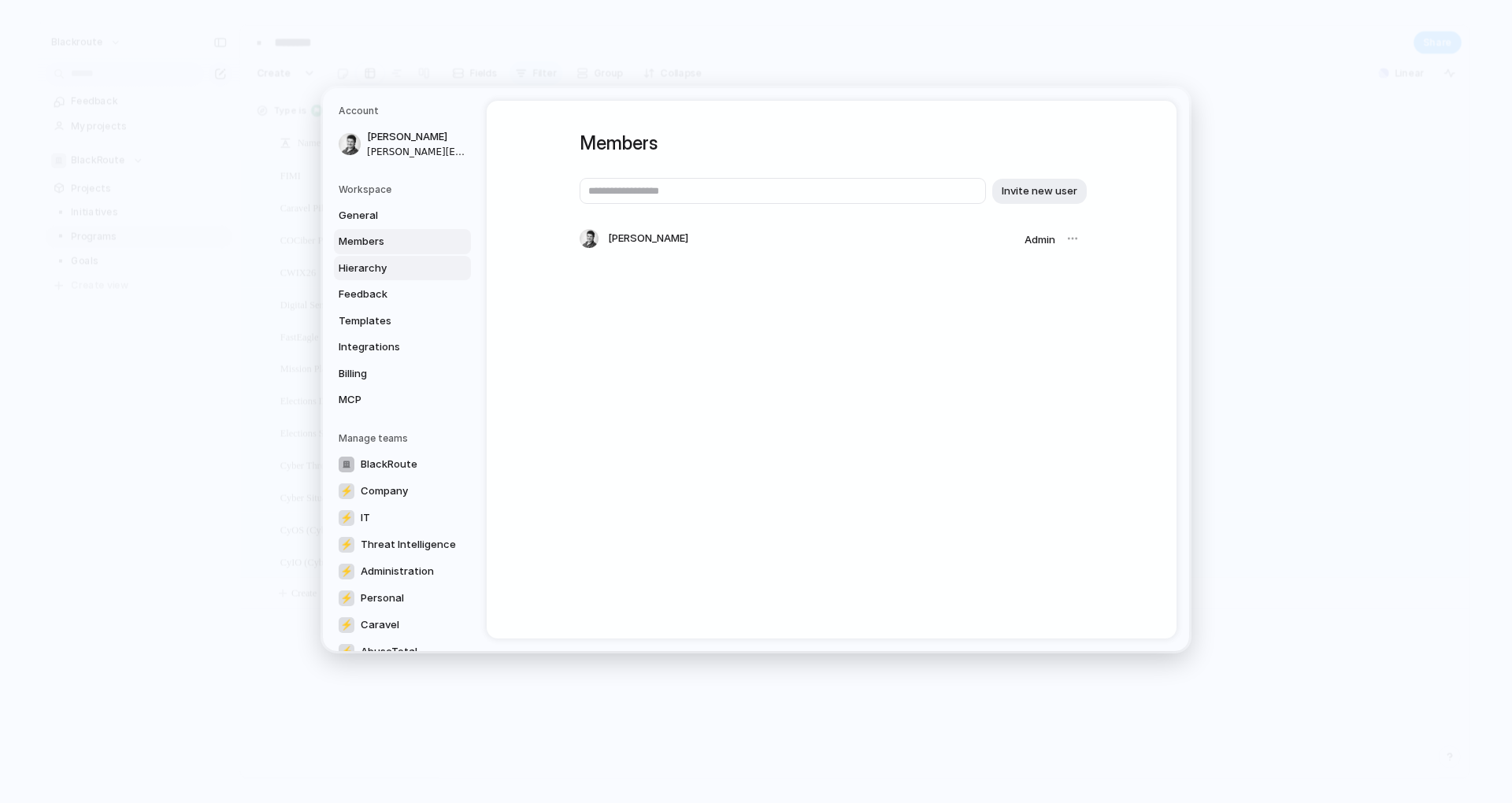
click at [387, 266] on span "Hierarchy" at bounding box center [389, 268] width 101 height 16
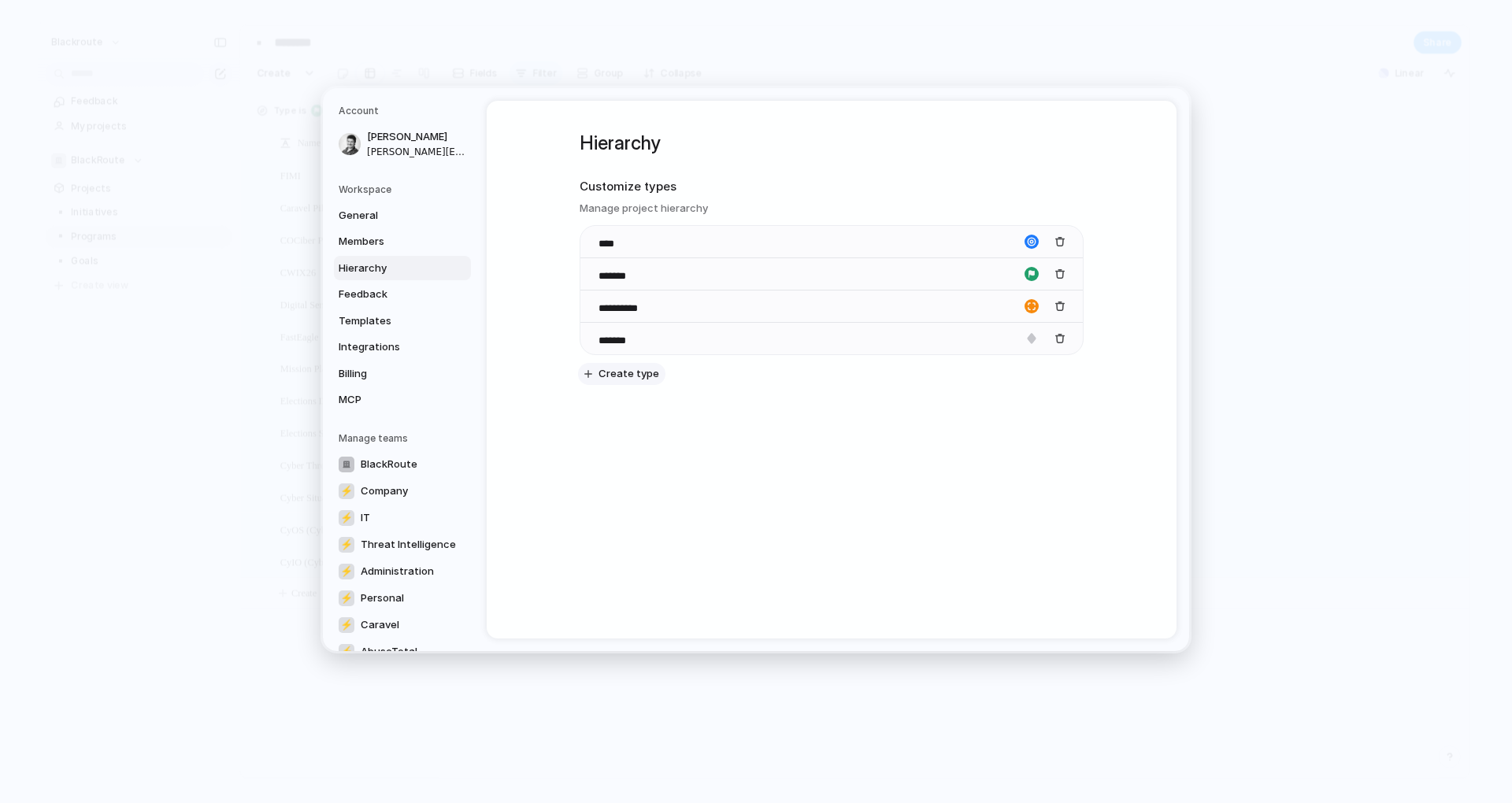
drag, startPoint x: 609, startPoint y: 376, endPoint x: 620, endPoint y: 369, distance: 13.0
click at [609, 376] on span "Create type" at bounding box center [629, 374] width 60 height 16
type input "*******"
click at [862, 476] on div "**********" at bounding box center [831, 370] width 689 height 537
click at [1030, 373] on div "button" at bounding box center [1031, 371] width 15 height 15
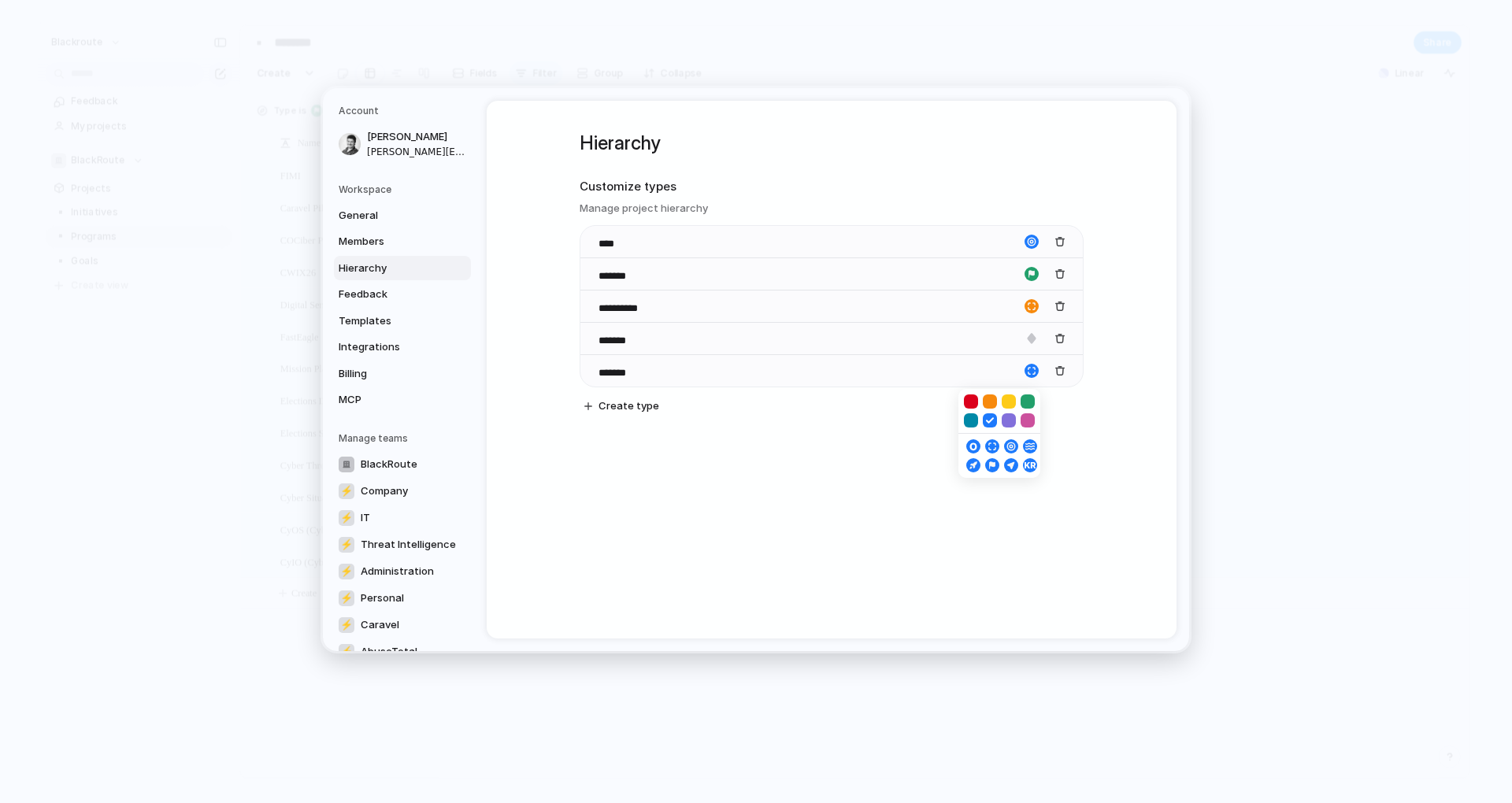
click at [972, 397] on button "button" at bounding box center [971, 401] width 15 height 15
click at [975, 467] on div "button" at bounding box center [971, 465] width 10 height 15
click at [1033, 476] on div "**********" at bounding box center [831, 370] width 689 height 537
drag, startPoint x: 583, startPoint y: 376, endPoint x: 587, endPoint y: 306, distance: 70.1
click at [587, 306] on div "**********" at bounding box center [831, 306] width 502 height 162
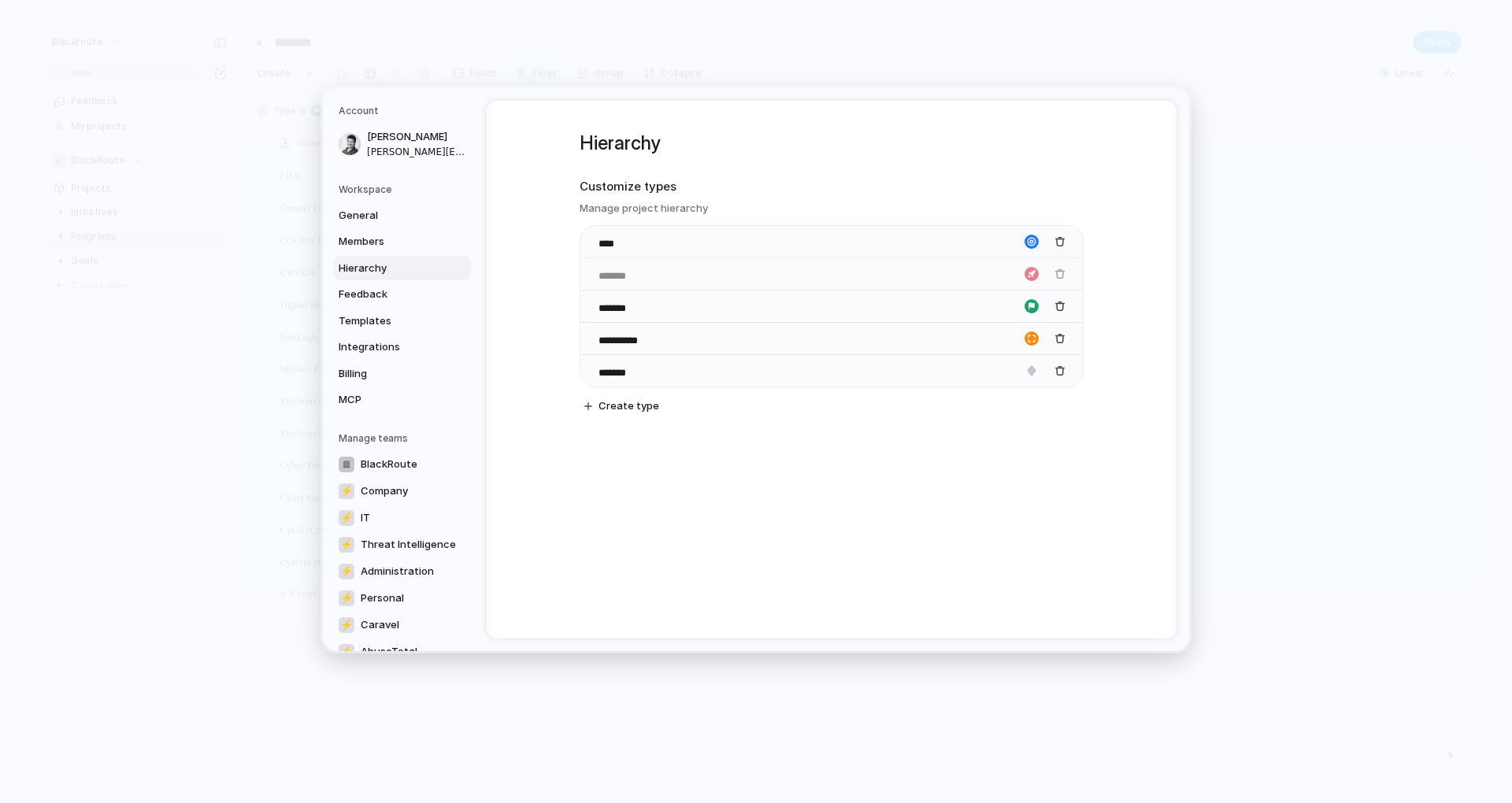
drag, startPoint x: 588, startPoint y: 369, endPoint x: 588, endPoint y: 266, distance: 103.0
click at [588, 266] on body "blackroute Feedback My projects BlackRoute Projects ▪️ Initiatives ▪️ Programs …" at bounding box center [756, 401] width 1512 height 803
click at [847, 502] on div "**********" at bounding box center [831, 370] width 689 height 537
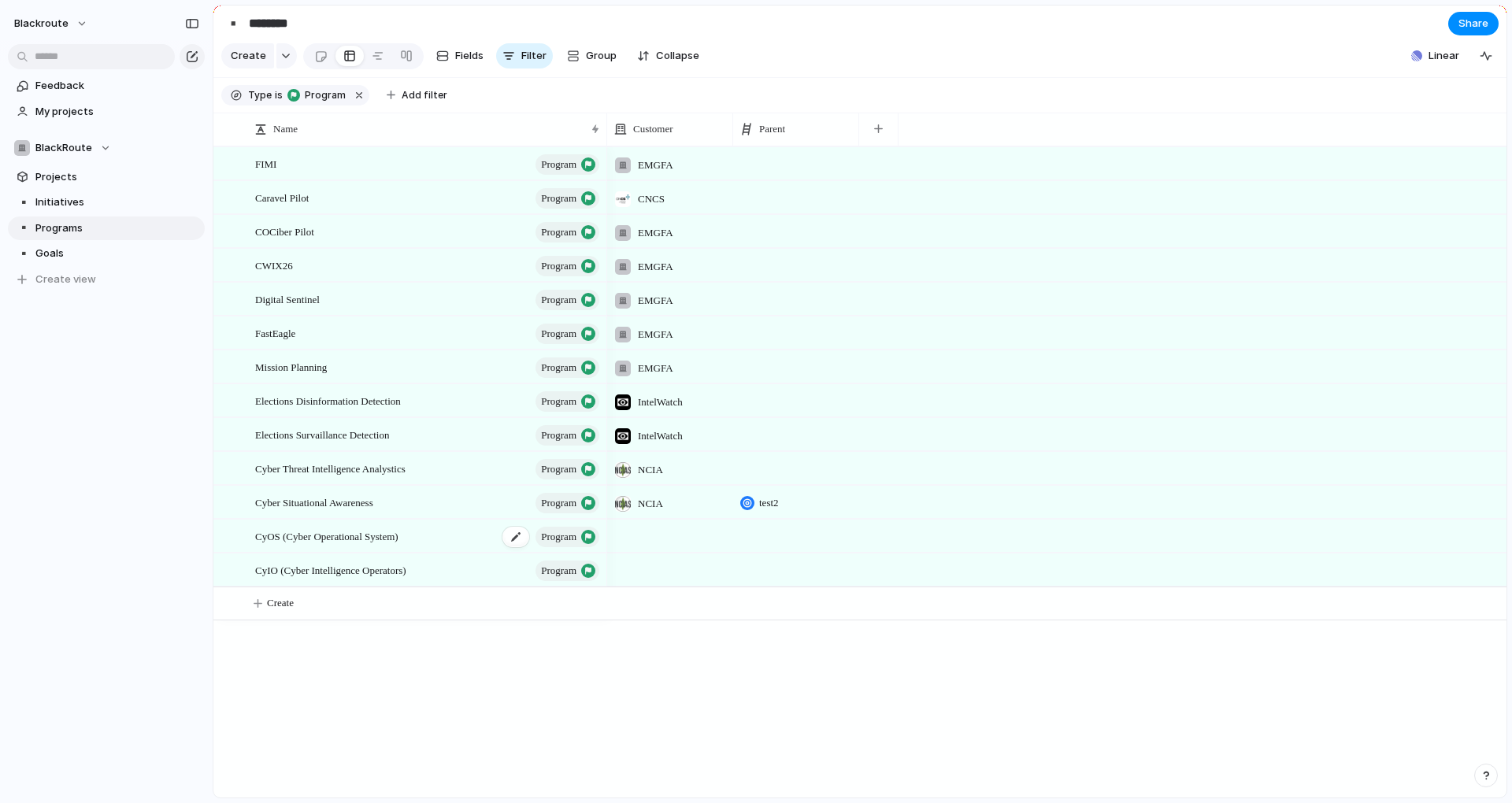
click at [554, 548] on span "program" at bounding box center [559, 536] width 35 height 22
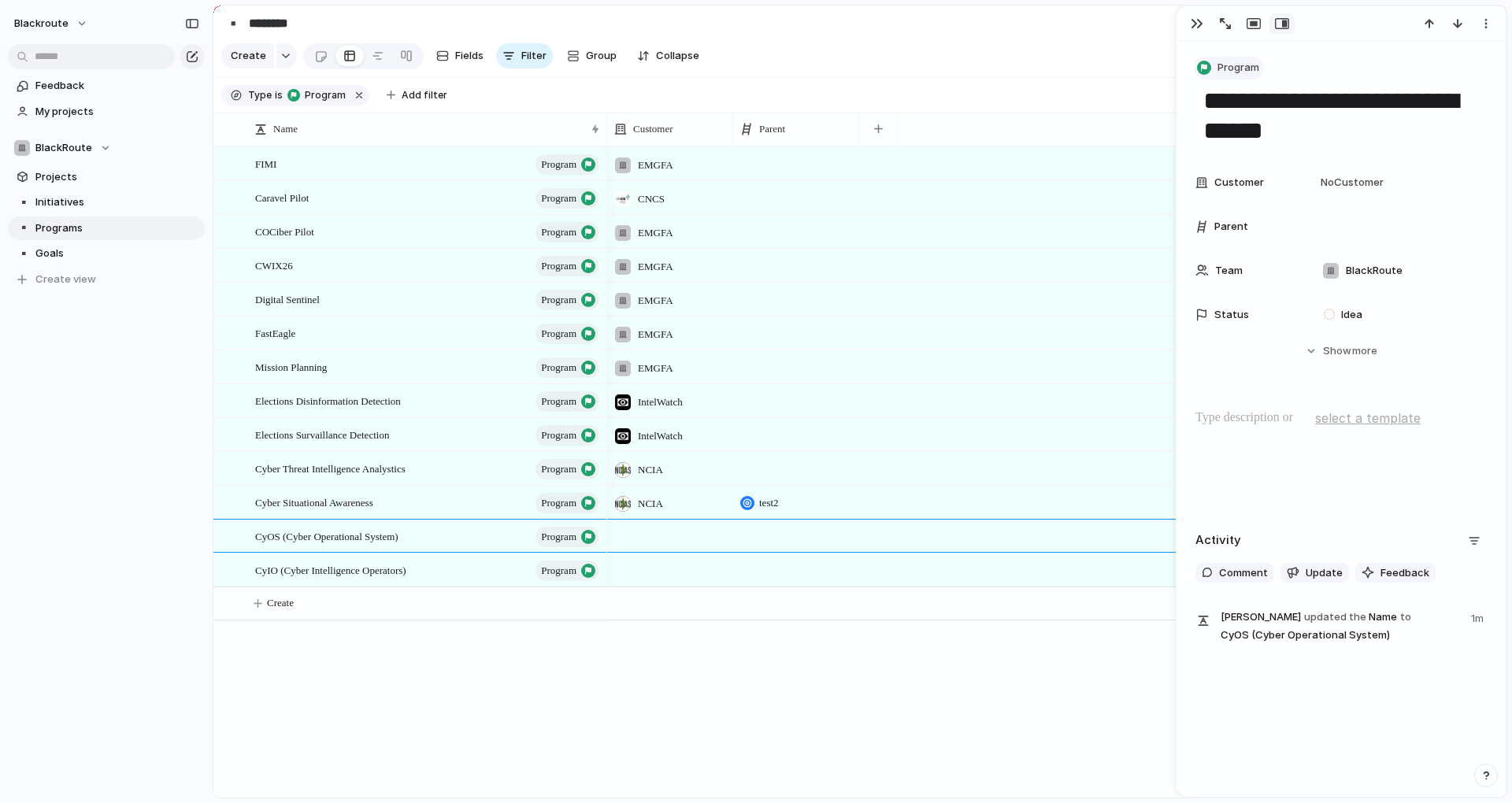
click at [1230, 64] on span "Program" at bounding box center [1237, 67] width 42 height 16
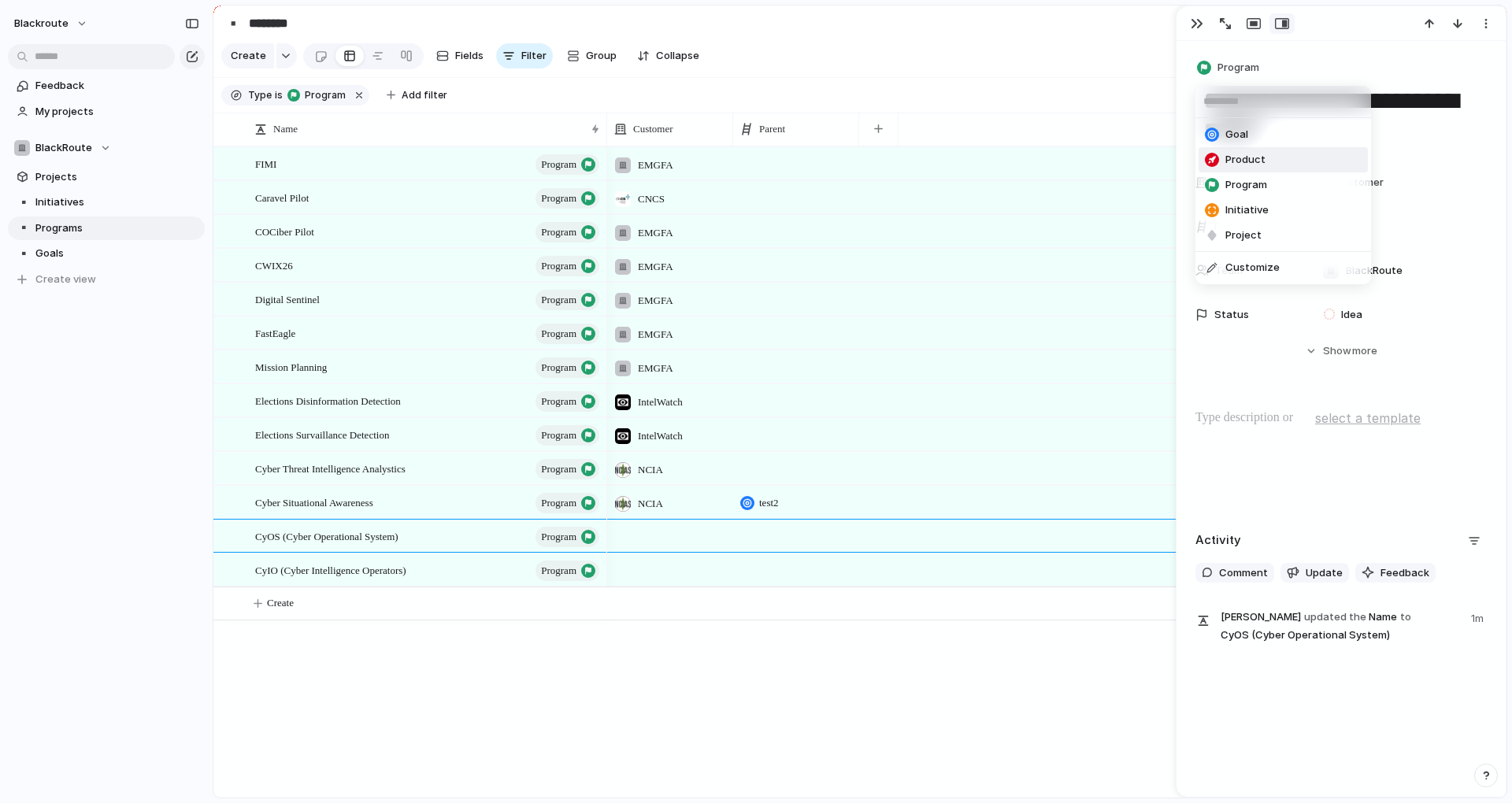
click at [1233, 150] on li "Product" at bounding box center [1283, 160] width 169 height 25
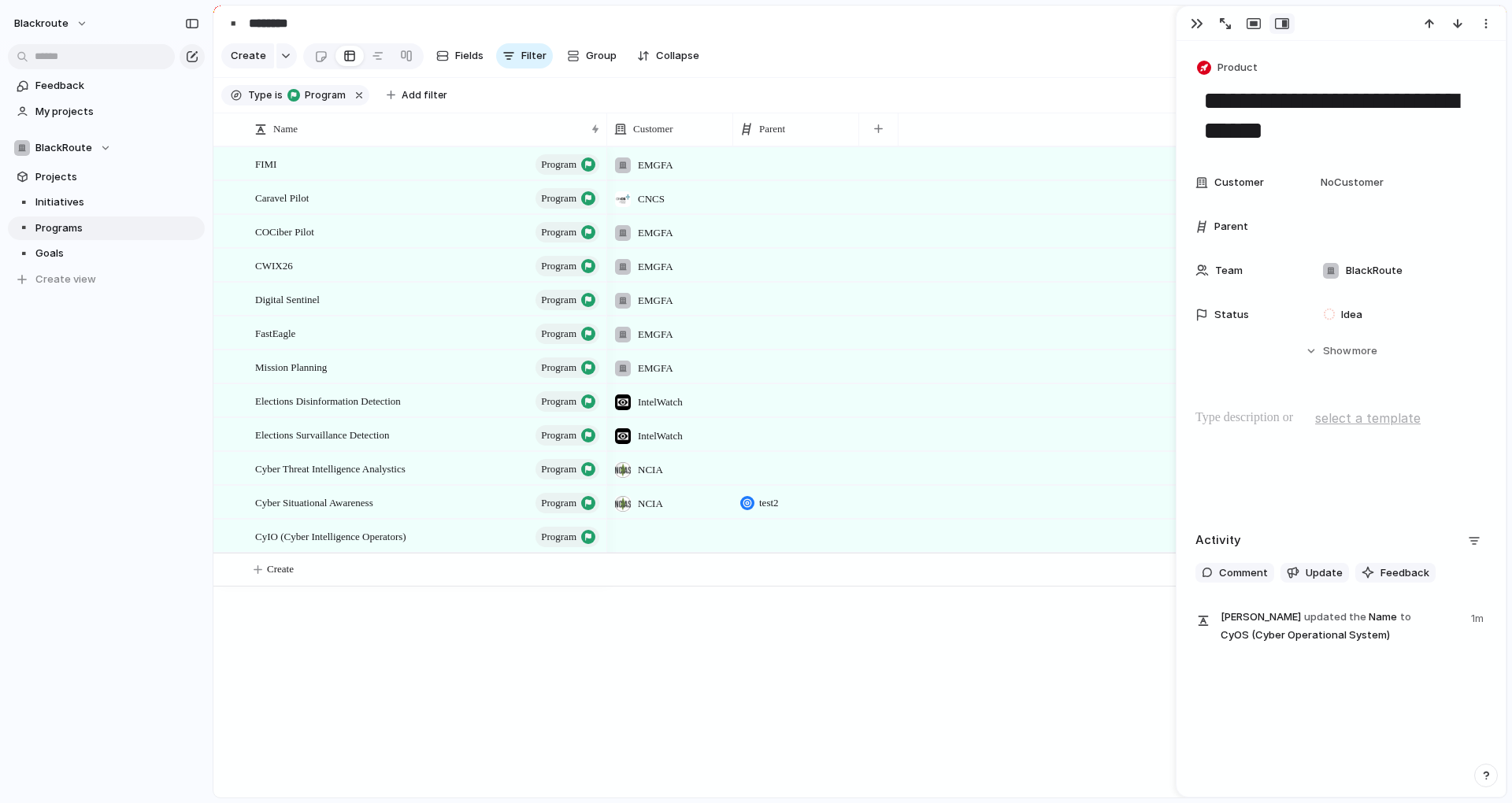
click at [745, 707] on div "EMGFA CNCS EMGFA EMGFA EMGFA EMGFA EMGFA IntelWatch IntelWatch NCIA NCIA test2" at bounding box center [1057, 471] width 900 height 651
click at [553, 546] on span "program" at bounding box center [559, 536] width 35 height 22
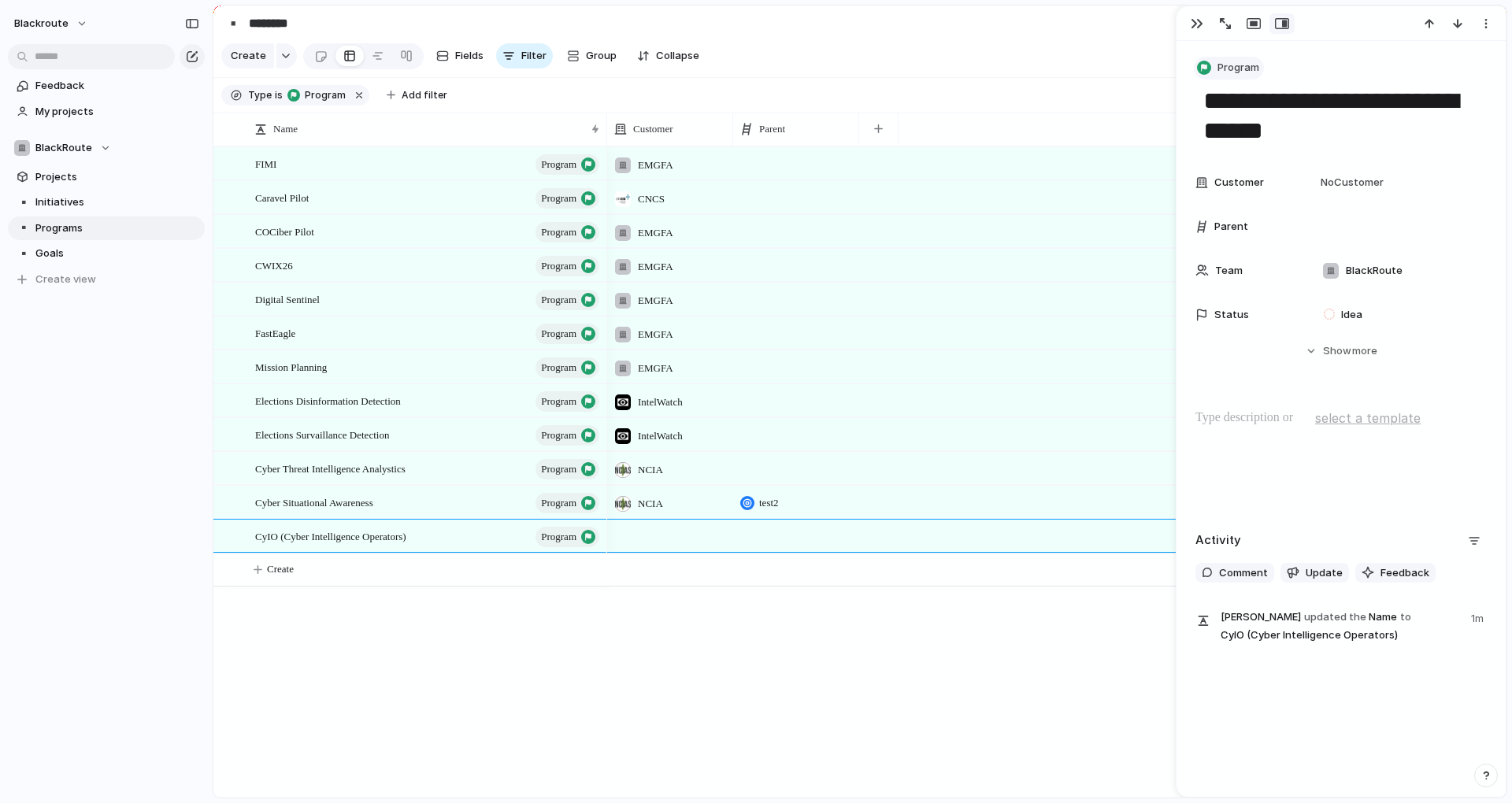
click at [1231, 71] on span "Program" at bounding box center [1237, 67] width 42 height 16
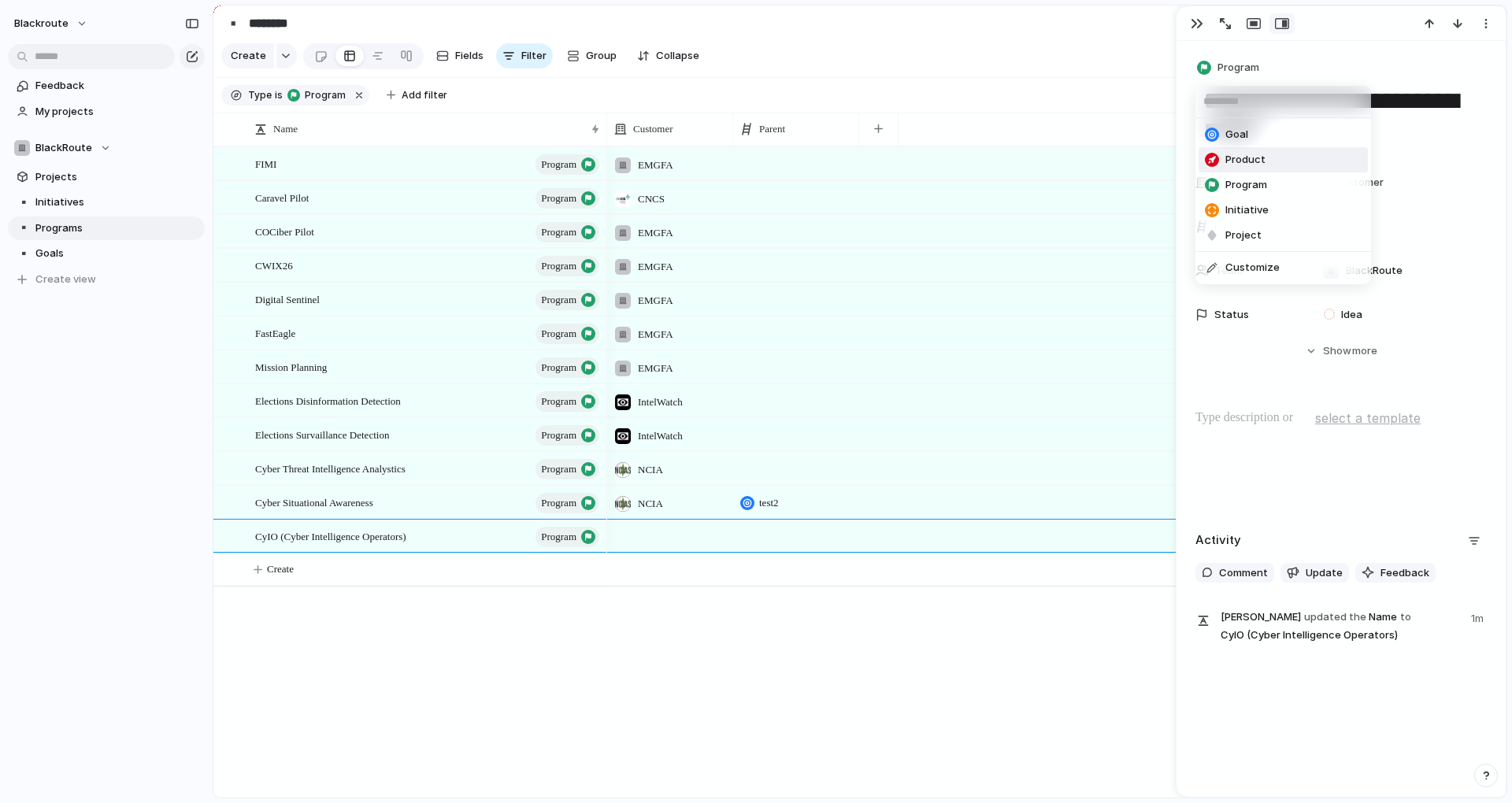
click at [1241, 164] on span "Product" at bounding box center [1244, 160] width 40 height 16
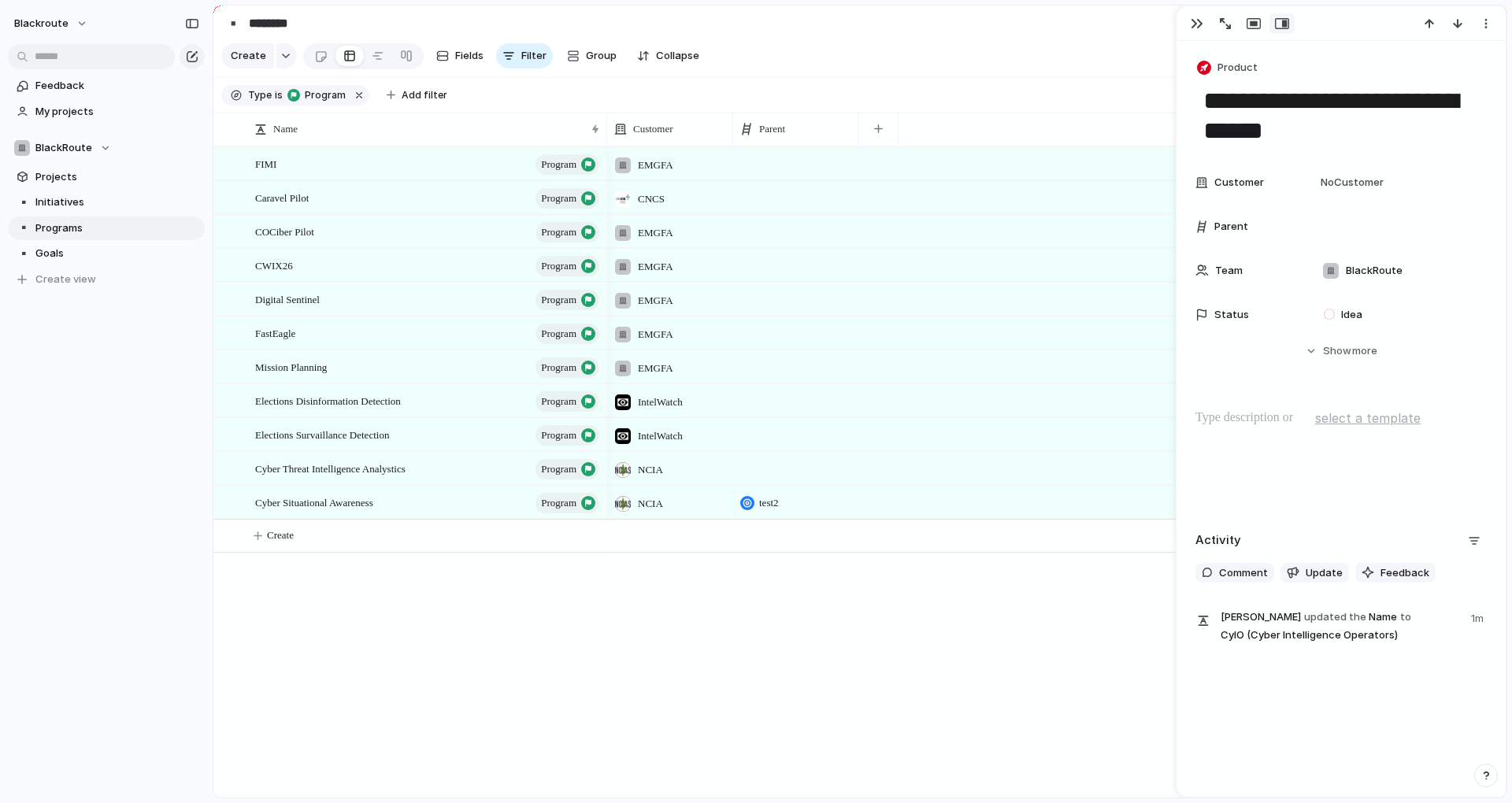
click at [793, 682] on div "EMGFA CNCS EMGFA EMGFA EMGFA EMGFA EMGFA IntelWatch IntelWatch NCIA NCIA test2" at bounding box center [1057, 471] width 900 height 651
click at [1196, 26] on div "button" at bounding box center [1197, 23] width 13 height 13
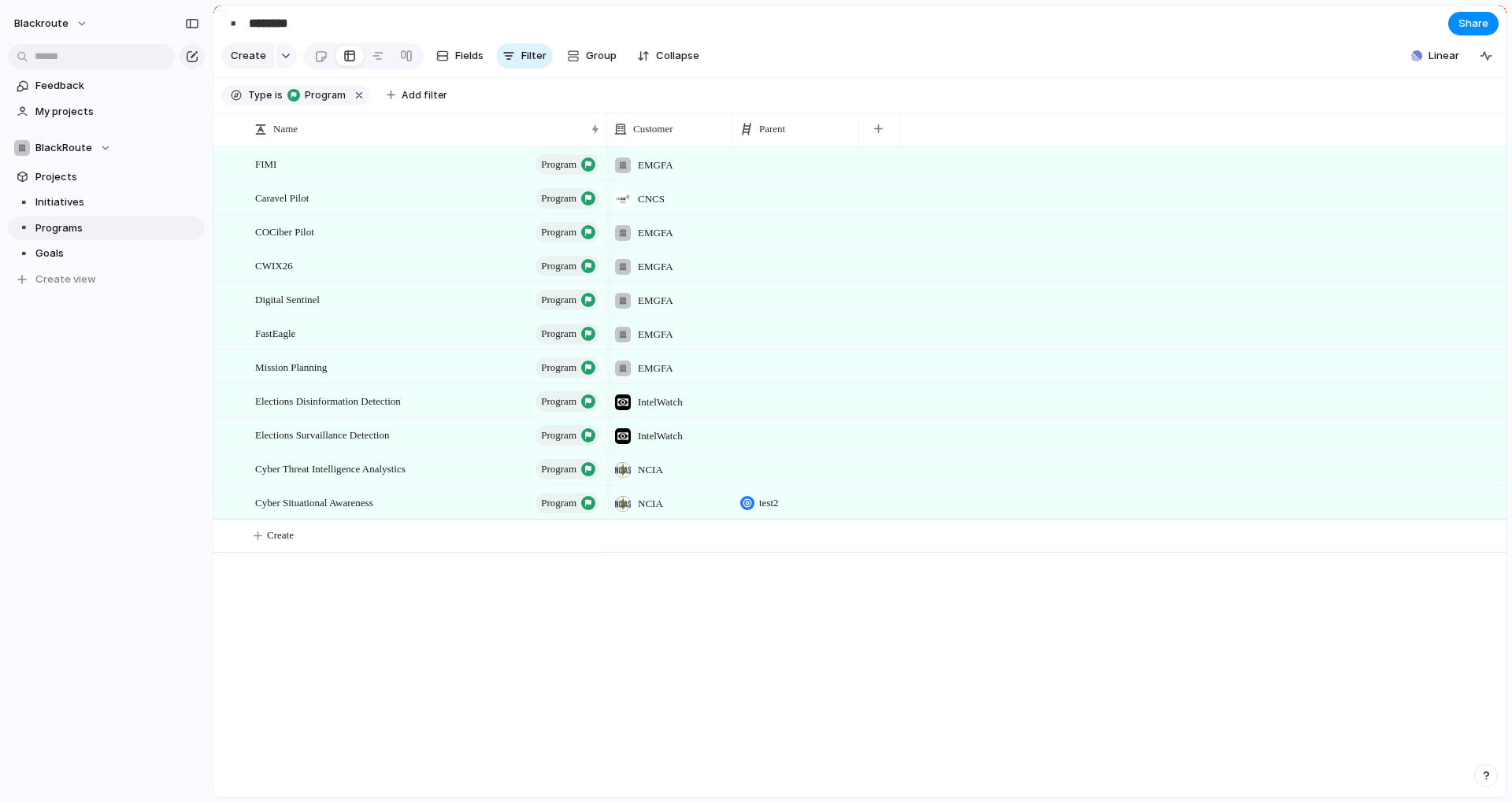
click at [1184, 38] on section "▪️ ******** Share" at bounding box center [860, 23] width 1293 height 35
click at [75, 281] on span "Create view" at bounding box center [65, 279] width 60 height 16
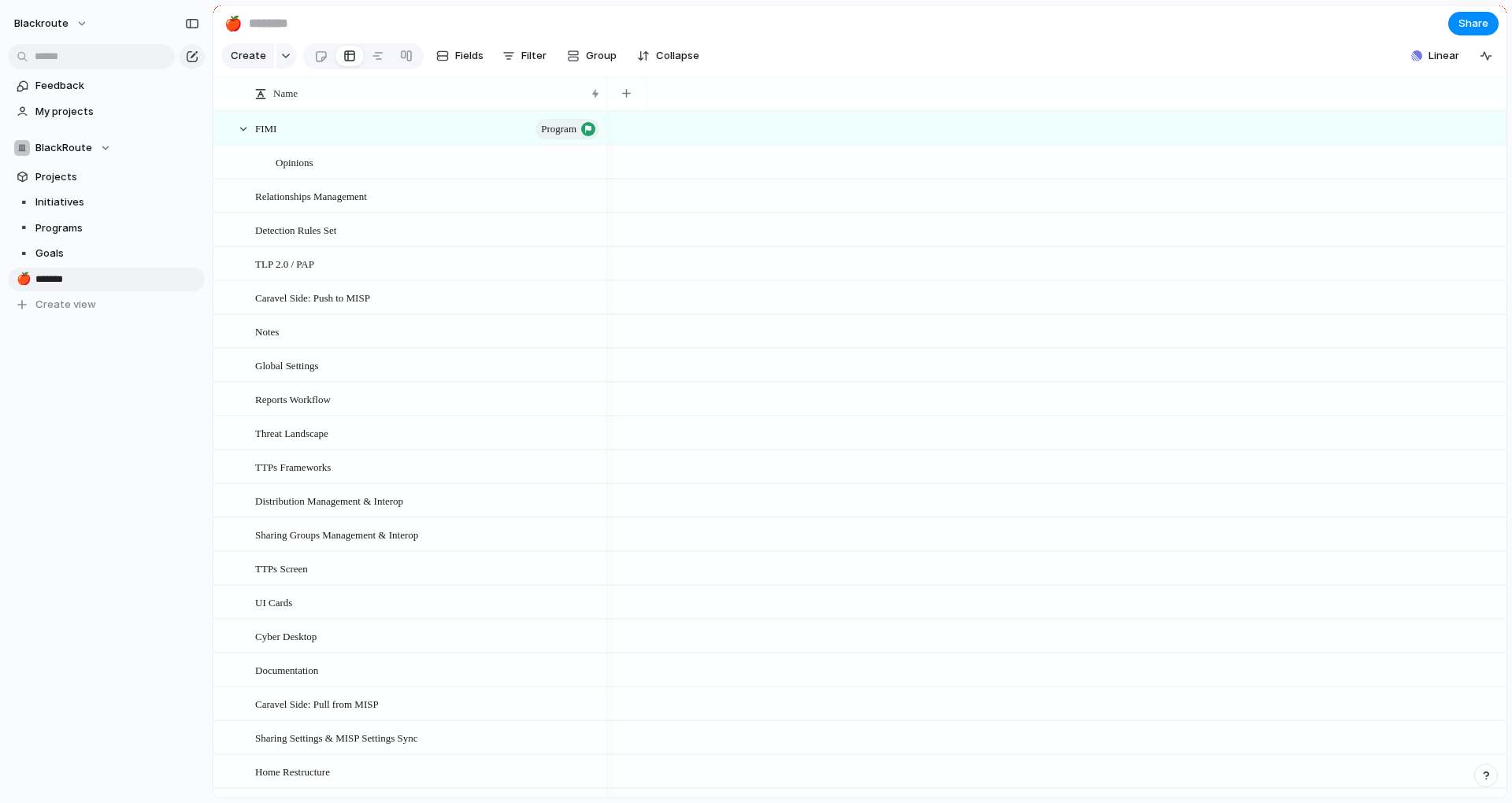
type input "********"
click at [26, 279] on div "🍎" at bounding box center [21, 278] width 11 height 18
type input "********"
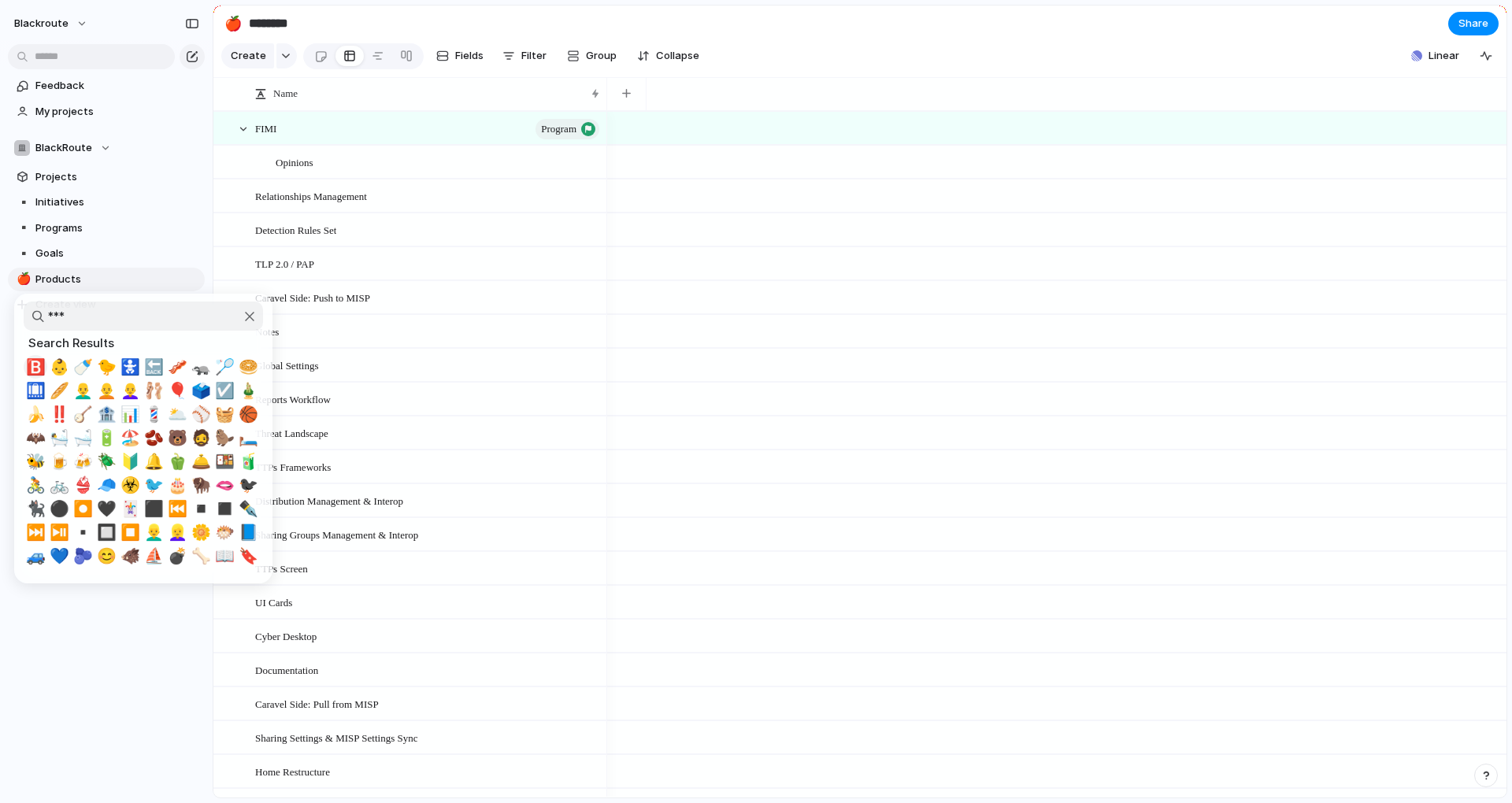
type input "****"
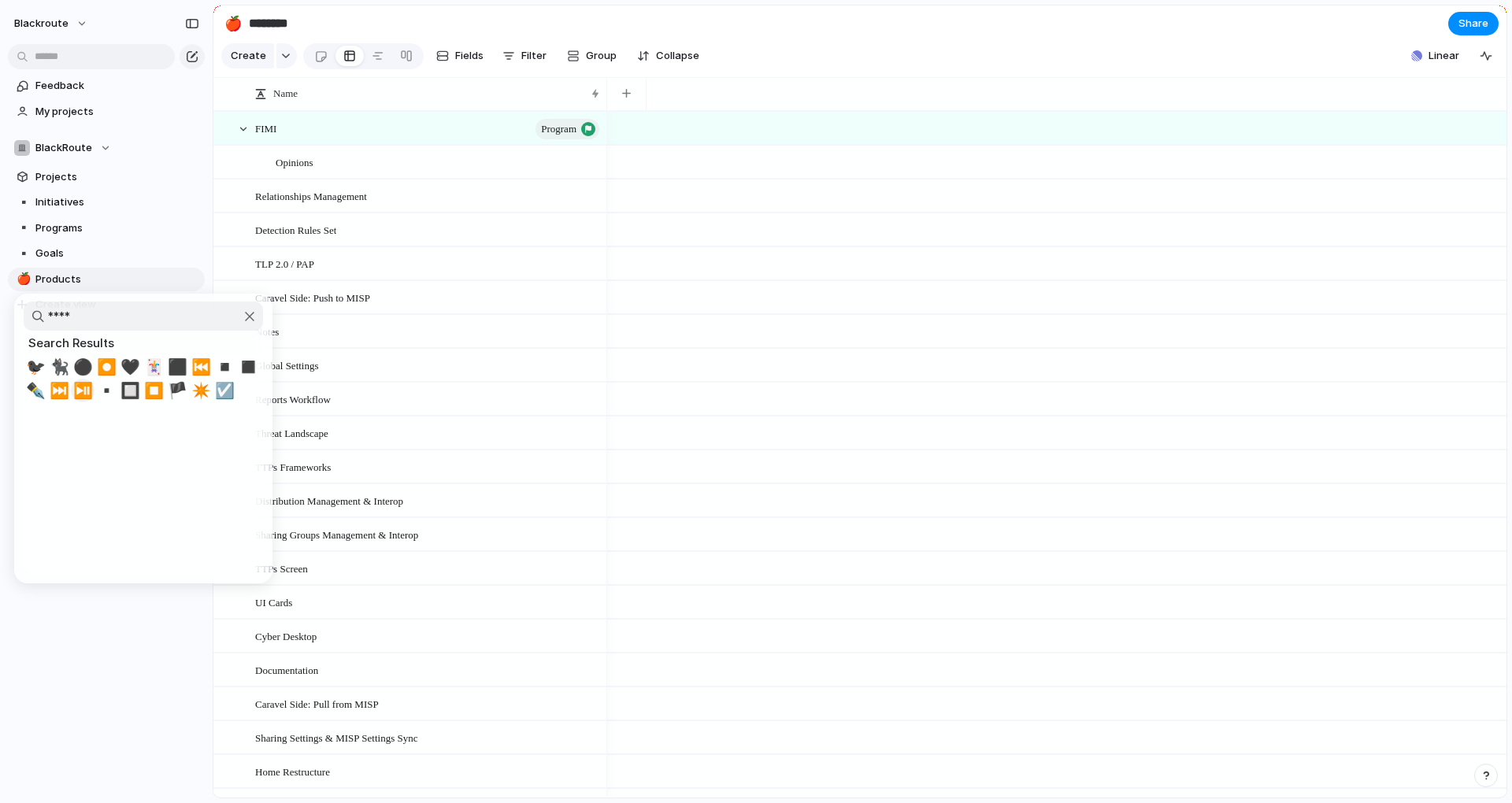
click at [104, 386] on span "▪️" at bounding box center [106, 389] width 19 height 18
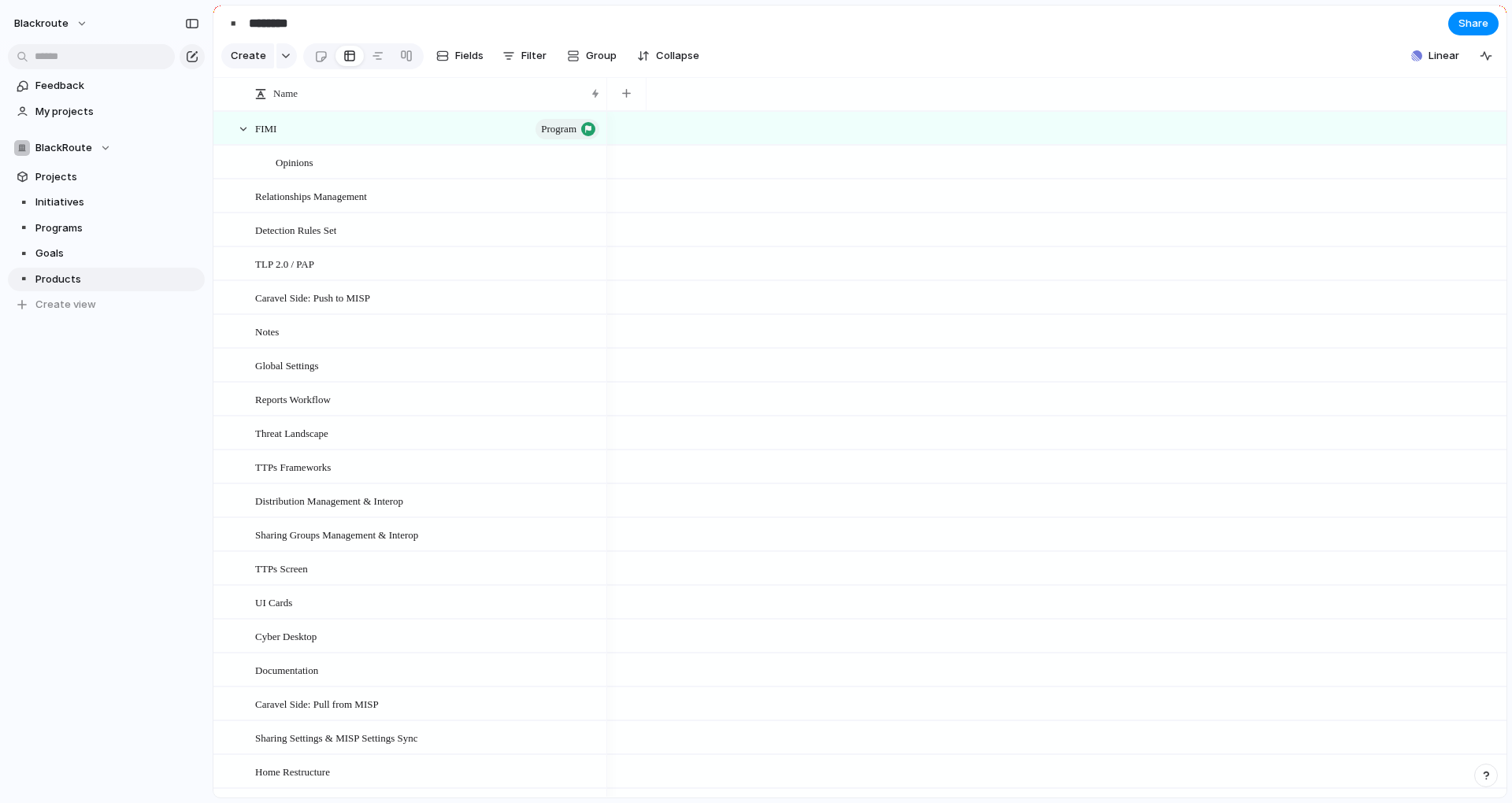
click at [79, 413] on div "Feedback My projects BlackRoute Projects ▪️ Initiatives ▪️ Programs ▪️ Goals ▪️…" at bounding box center [106, 222] width 212 height 444
drag, startPoint x: 85, startPoint y: 277, endPoint x: 93, endPoint y: 253, distance: 25.3
click at [93, 253] on div "▪️ Initiatives ▪️ Programs ▪️ Goals ▪️ Products ▪️ Products To pick up a dragga…" at bounding box center [106, 253] width 197 height 126
click at [530, 63] on span "Filter" at bounding box center [534, 55] width 25 height 16
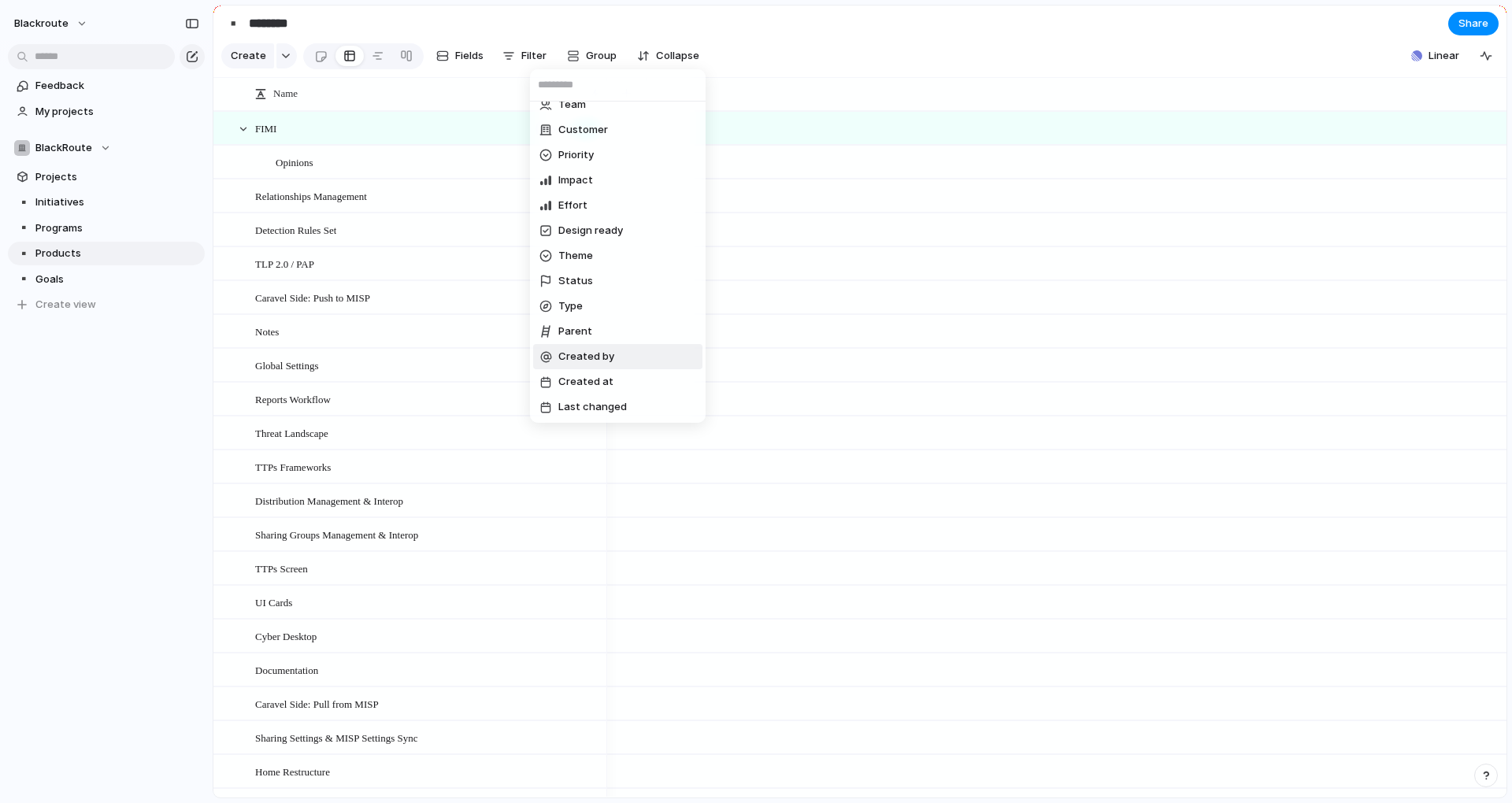
scroll to position [115, 0]
click at [623, 335] on li "Parent" at bounding box center [618, 331] width 169 height 25
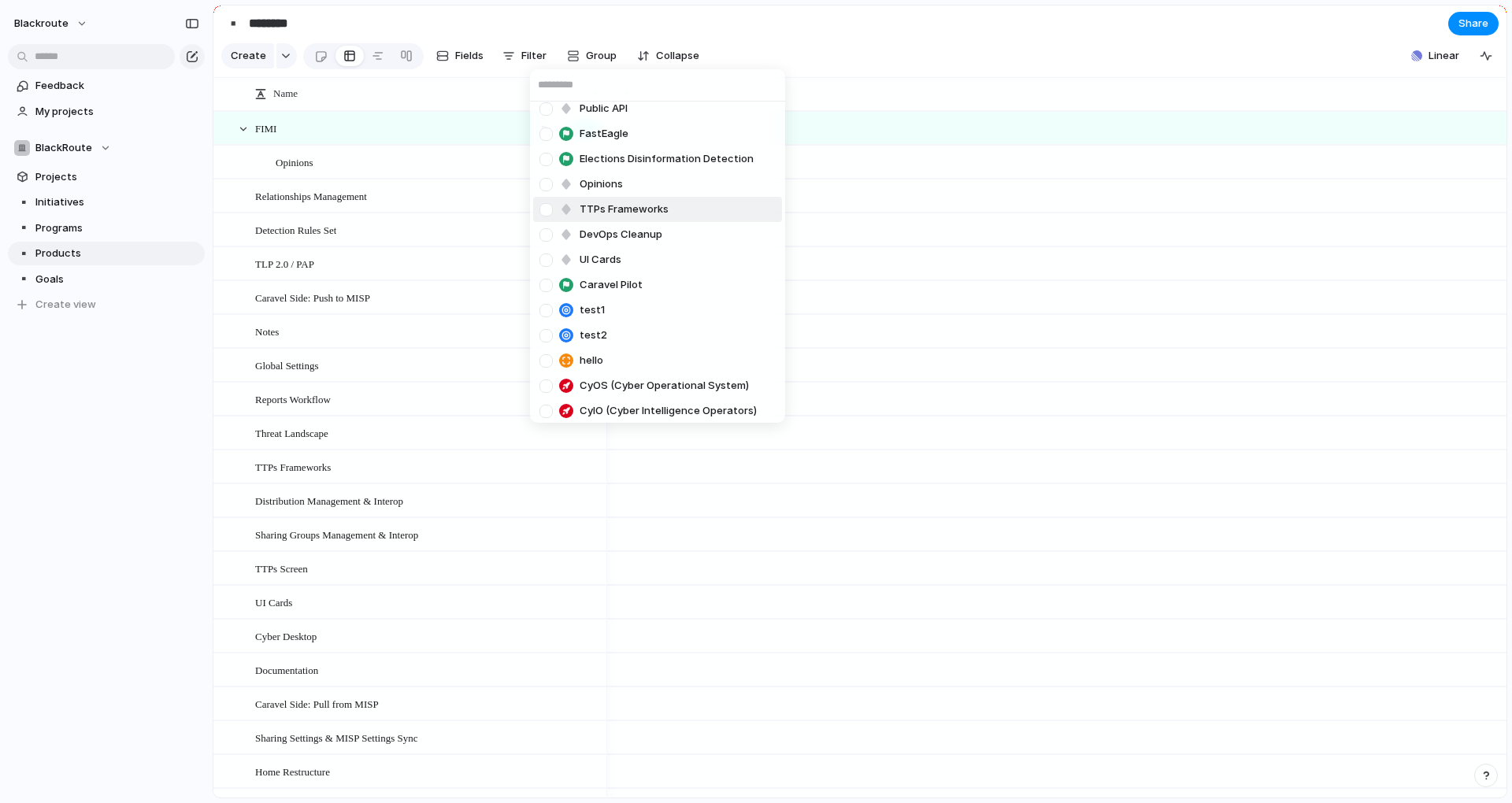
scroll to position [1274, 0]
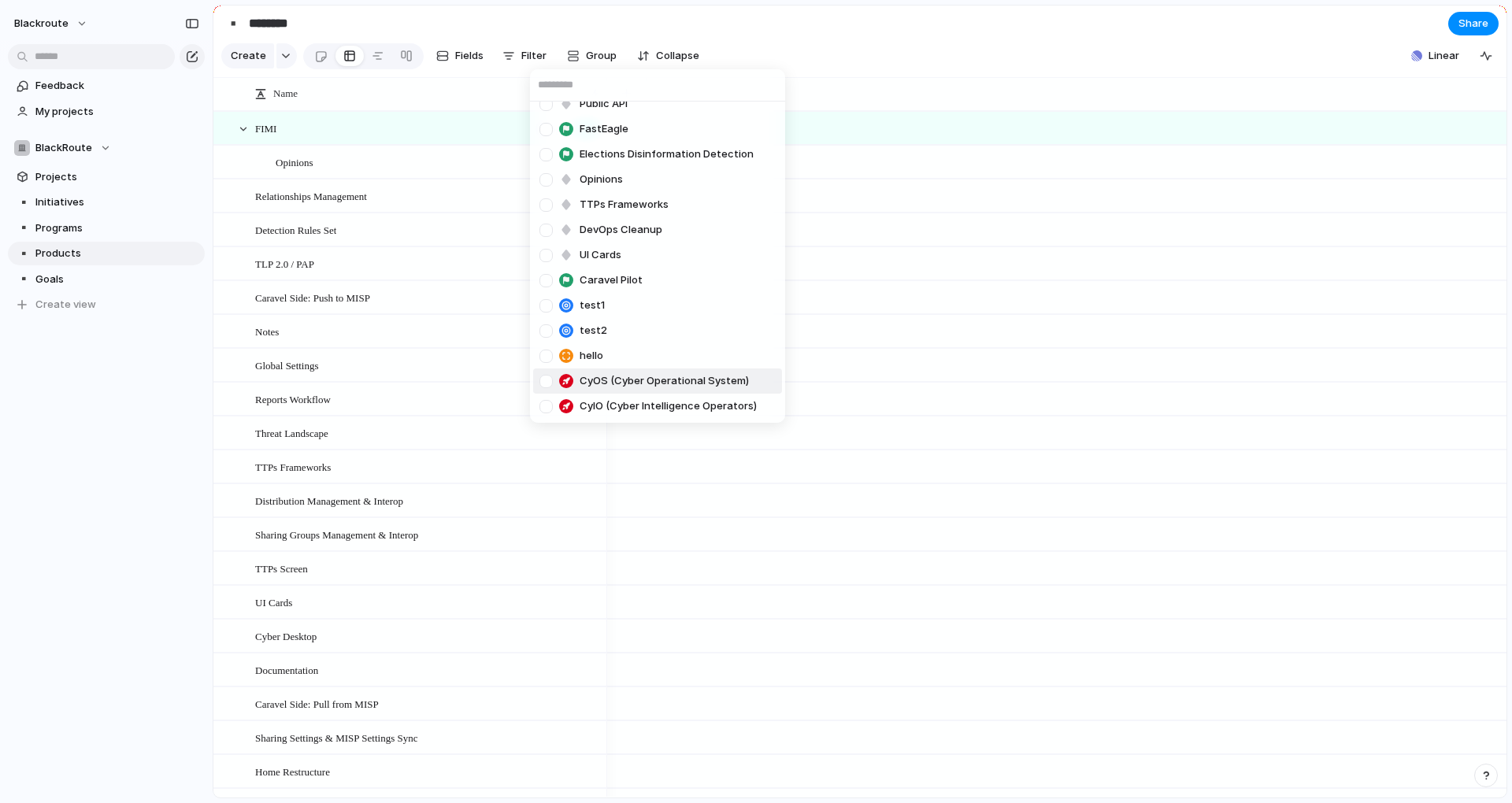
click at [545, 380] on div at bounding box center [546, 382] width 27 height 27
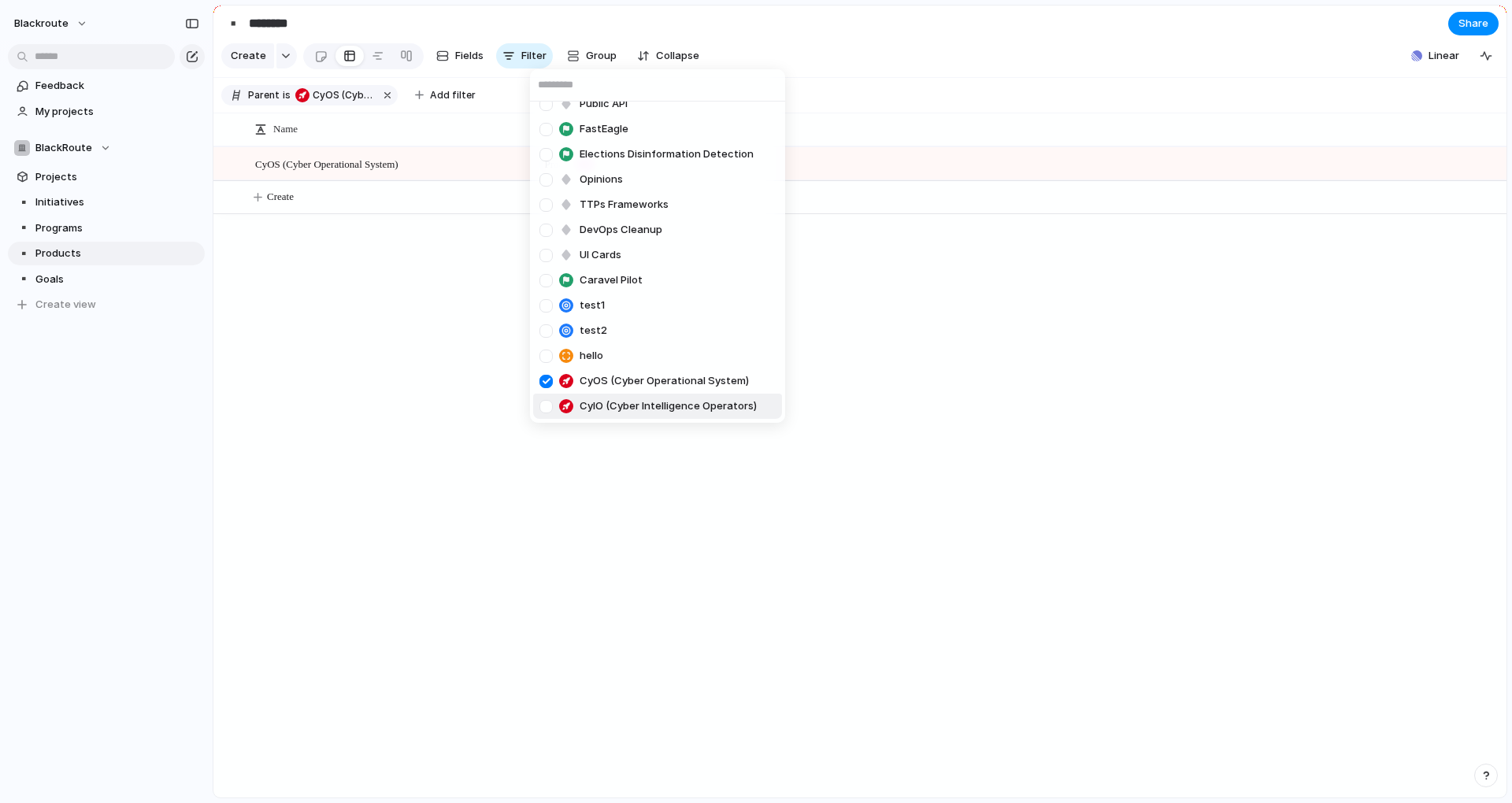
click at [544, 406] on div at bounding box center [546, 407] width 27 height 27
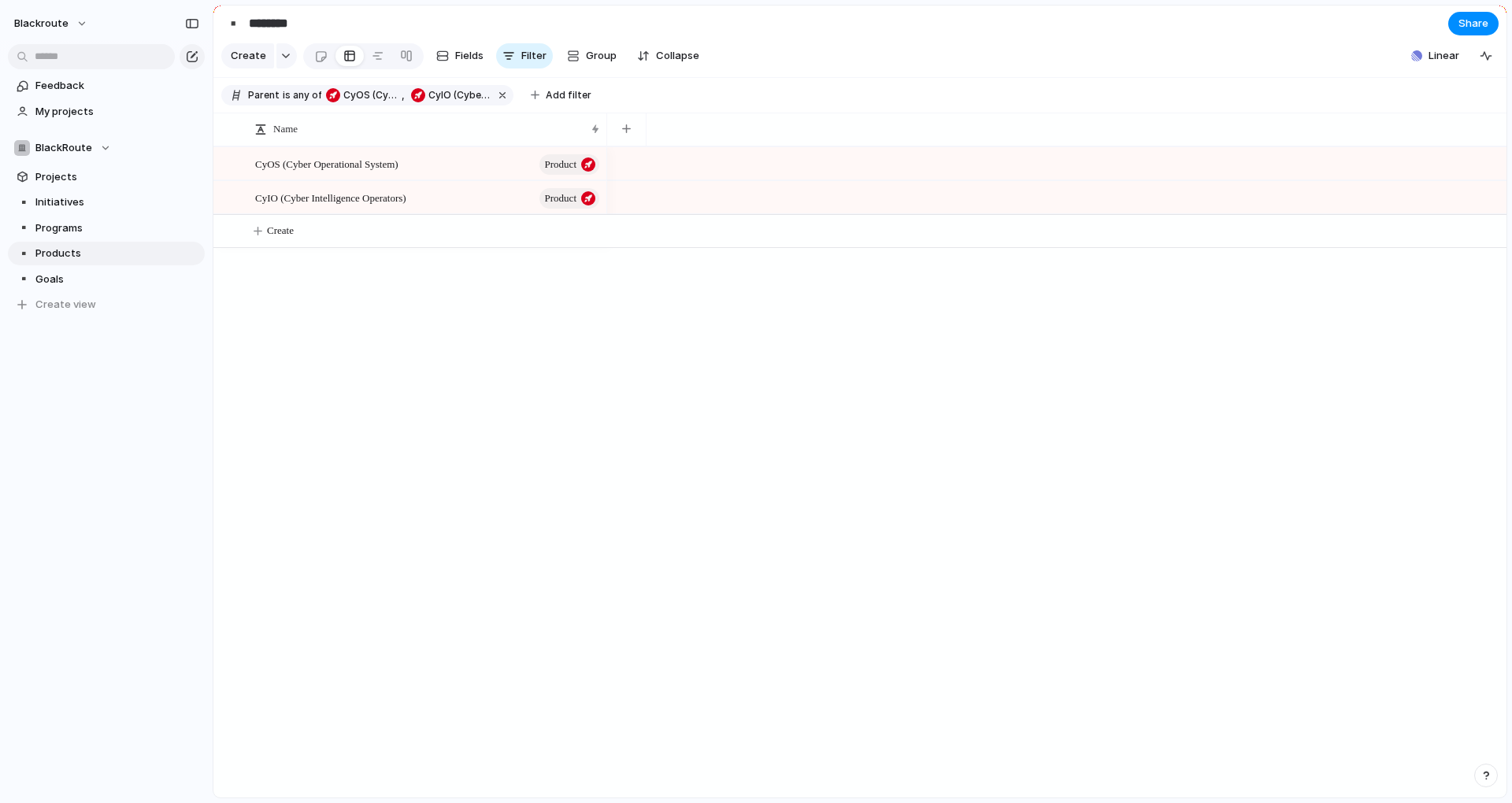
click at [374, 397] on div "FIMI Relationships Management Global Settings TTPs Screen Sharing Groups Manage…" at bounding box center [756, 401] width 1512 height 803
click at [587, 347] on div "CyOS (Cyber Operational System) Product CyIO (Cyber Intelligence Operators) Pro…" at bounding box center [860, 471] width 1293 height 651
click at [45, 23] on span "blackroute" at bounding box center [42, 23] width 55 height 16
click at [856, 486] on div "Settings Invite members Change theme Sign out" at bounding box center [756, 401] width 1512 height 803
click at [1491, 776] on div "button" at bounding box center [1486, 775] width 11 height 11
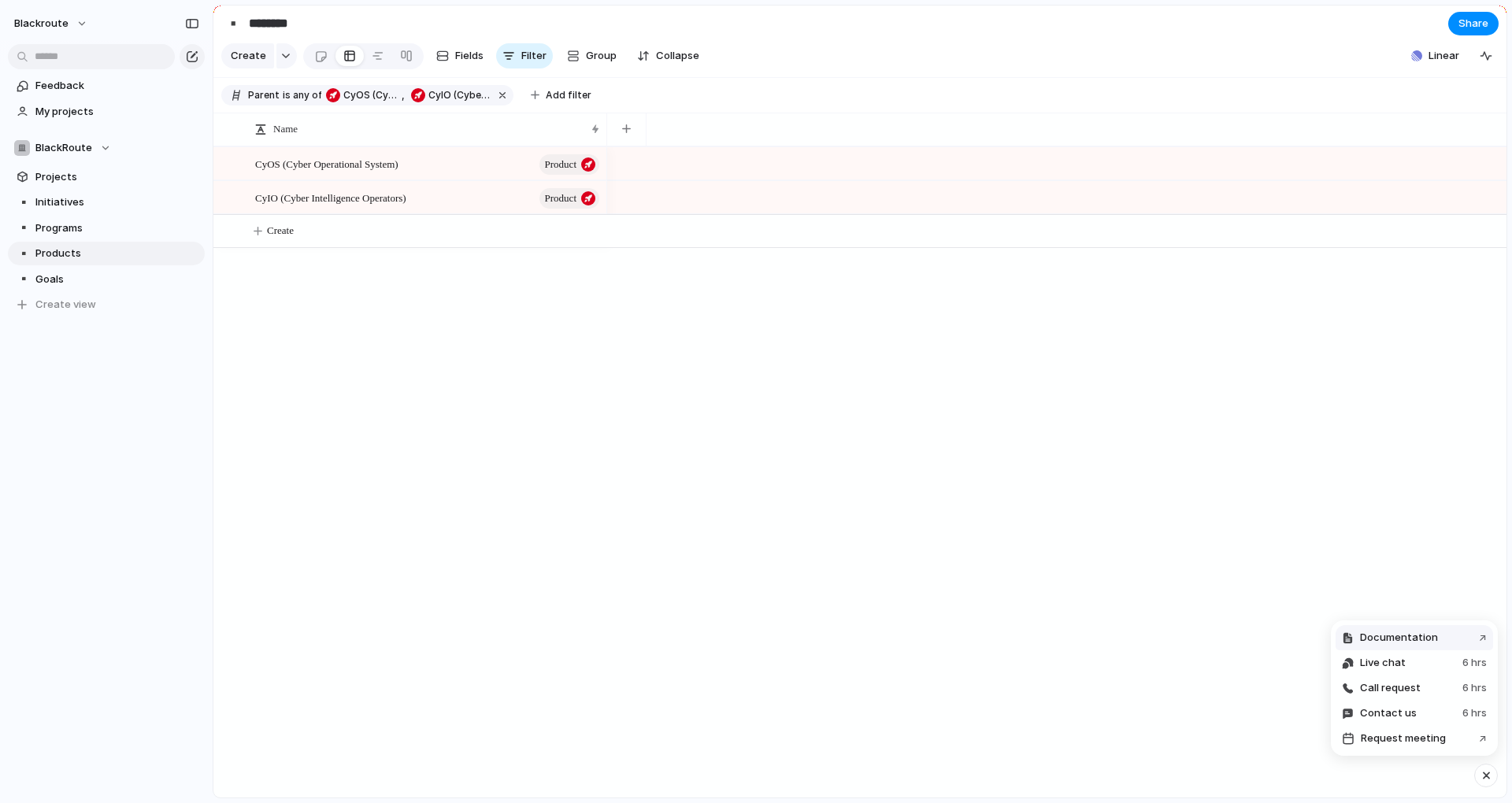
click at [1406, 635] on span "Documentation" at bounding box center [1399, 638] width 78 height 16
click at [1487, 783] on button "button" at bounding box center [1486, 776] width 23 height 23
drag, startPoint x: 1397, startPoint y: 660, endPoint x: 1397, endPoint y: 701, distance: 41.0
click at [1397, 701] on ul "Documentation ↗ Live chat 6 hrs Call request 6 hrs Contact us 6 hrs Request mee…" at bounding box center [1415, 687] width 158 height 126
click at [1396, 640] on span "Documentation" at bounding box center [1399, 638] width 78 height 16
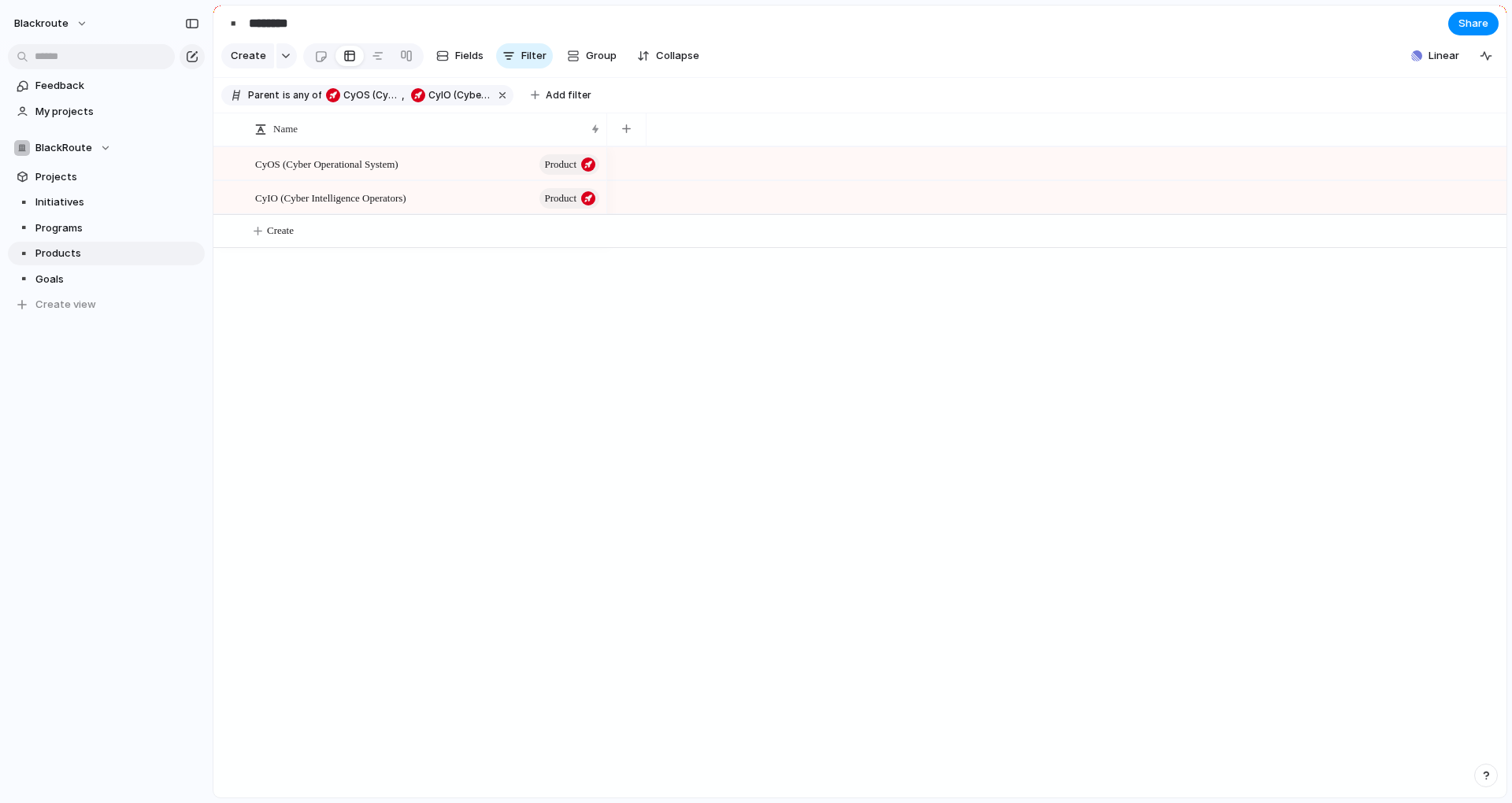
click at [1494, 775] on button "button" at bounding box center [1486, 776] width 23 height 23
click at [1418, 663] on button "Live chat 6 hrs" at bounding box center [1415, 663] width 158 height 25
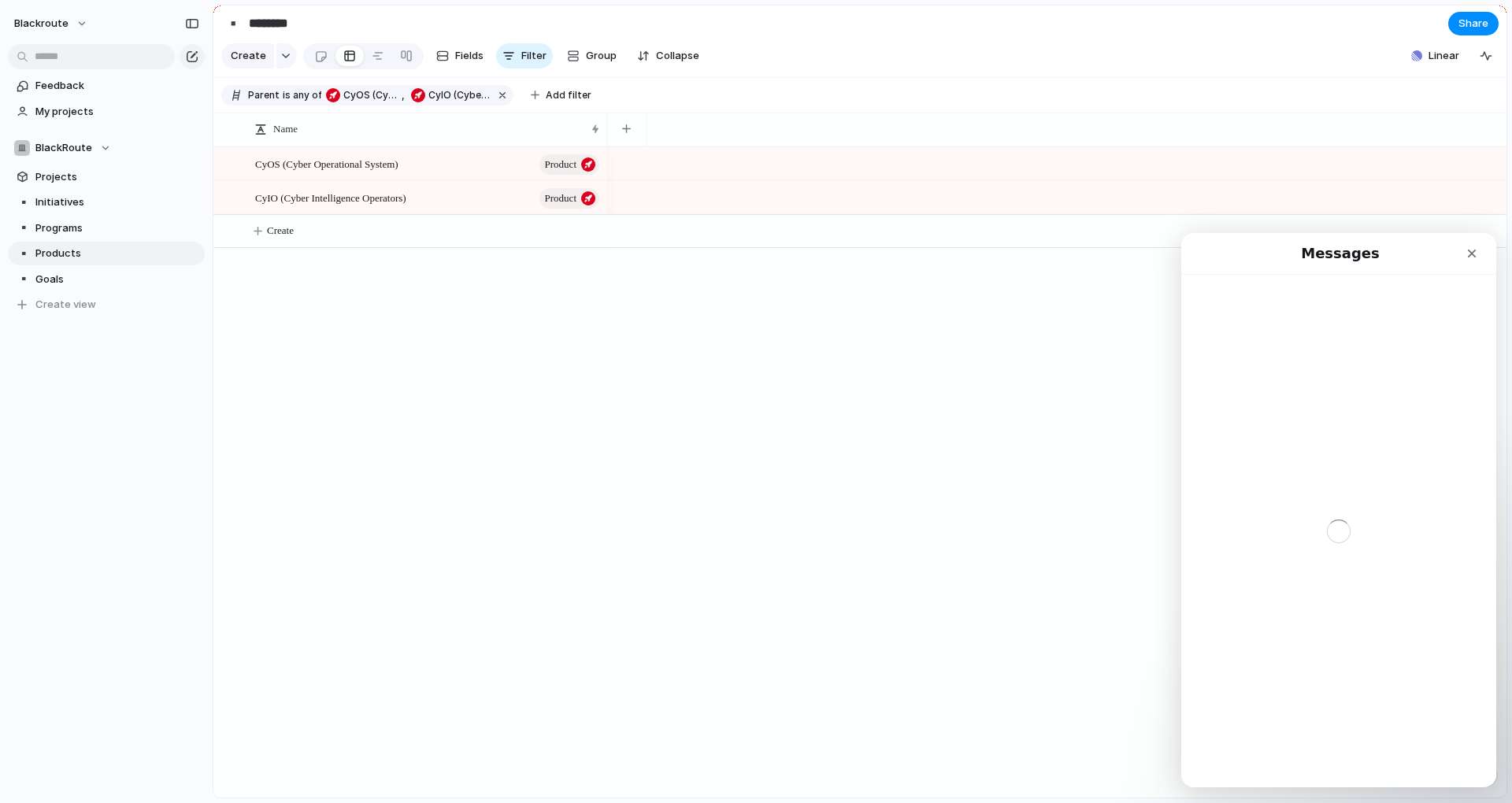
scroll to position [0, 0]
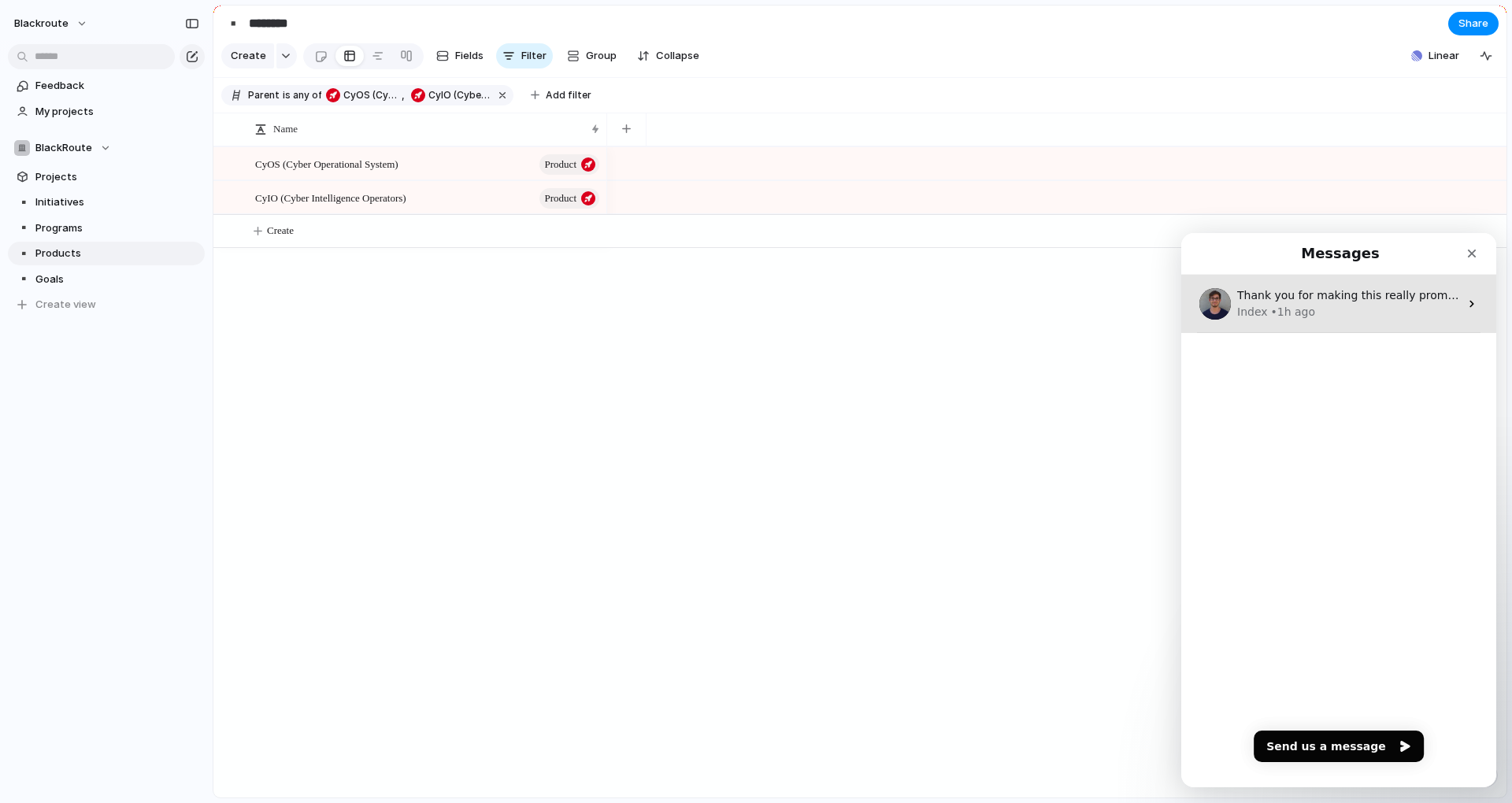
click at [1356, 313] on div "Index • 1h ago" at bounding box center [1348, 311] width 222 height 17
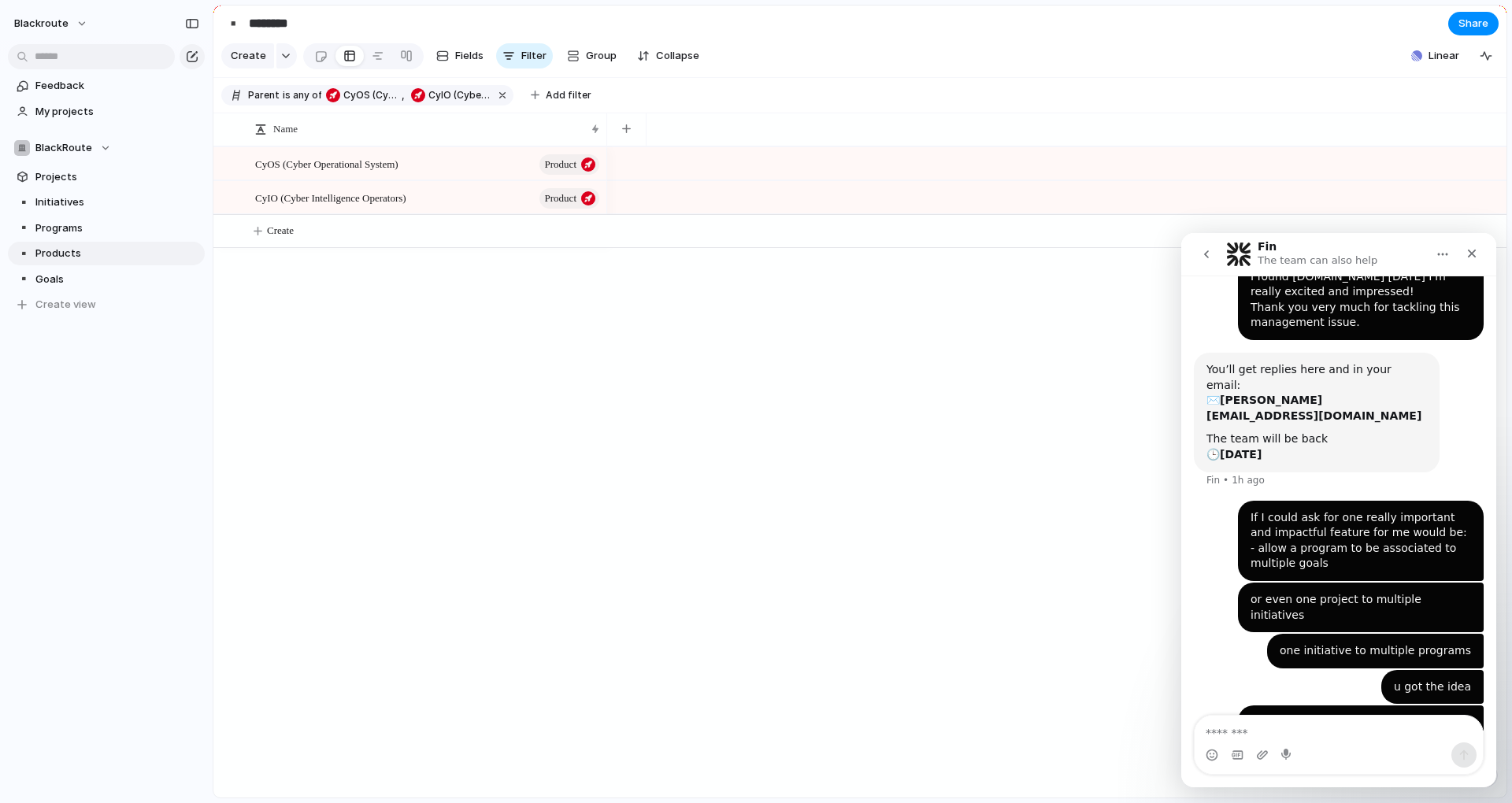
scroll to position [107, 0]
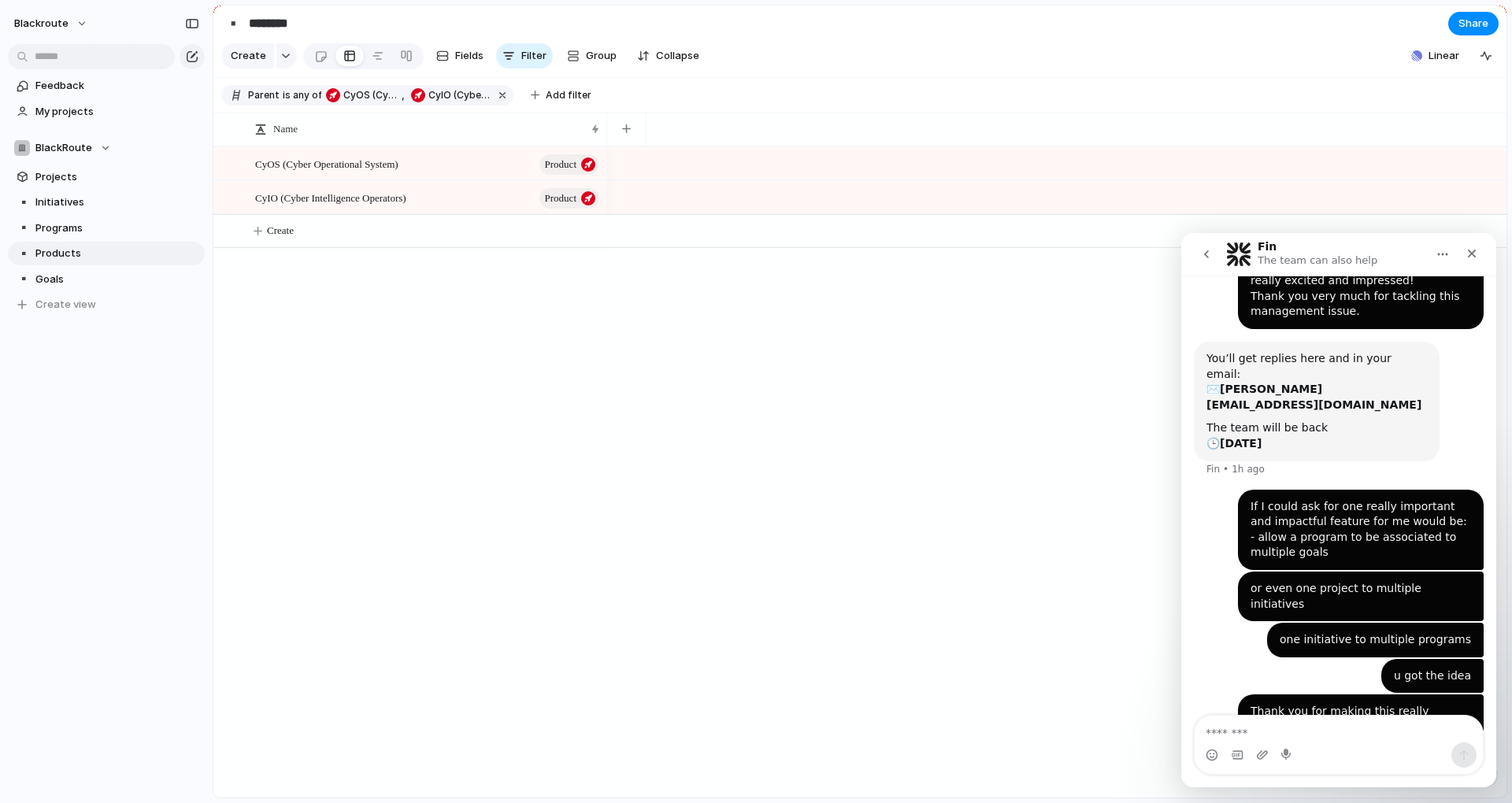
click at [1351, 720] on textarea "Message…" at bounding box center [1339, 728] width 288 height 26
click at [1202, 263] on button "go back" at bounding box center [1206, 254] width 30 height 30
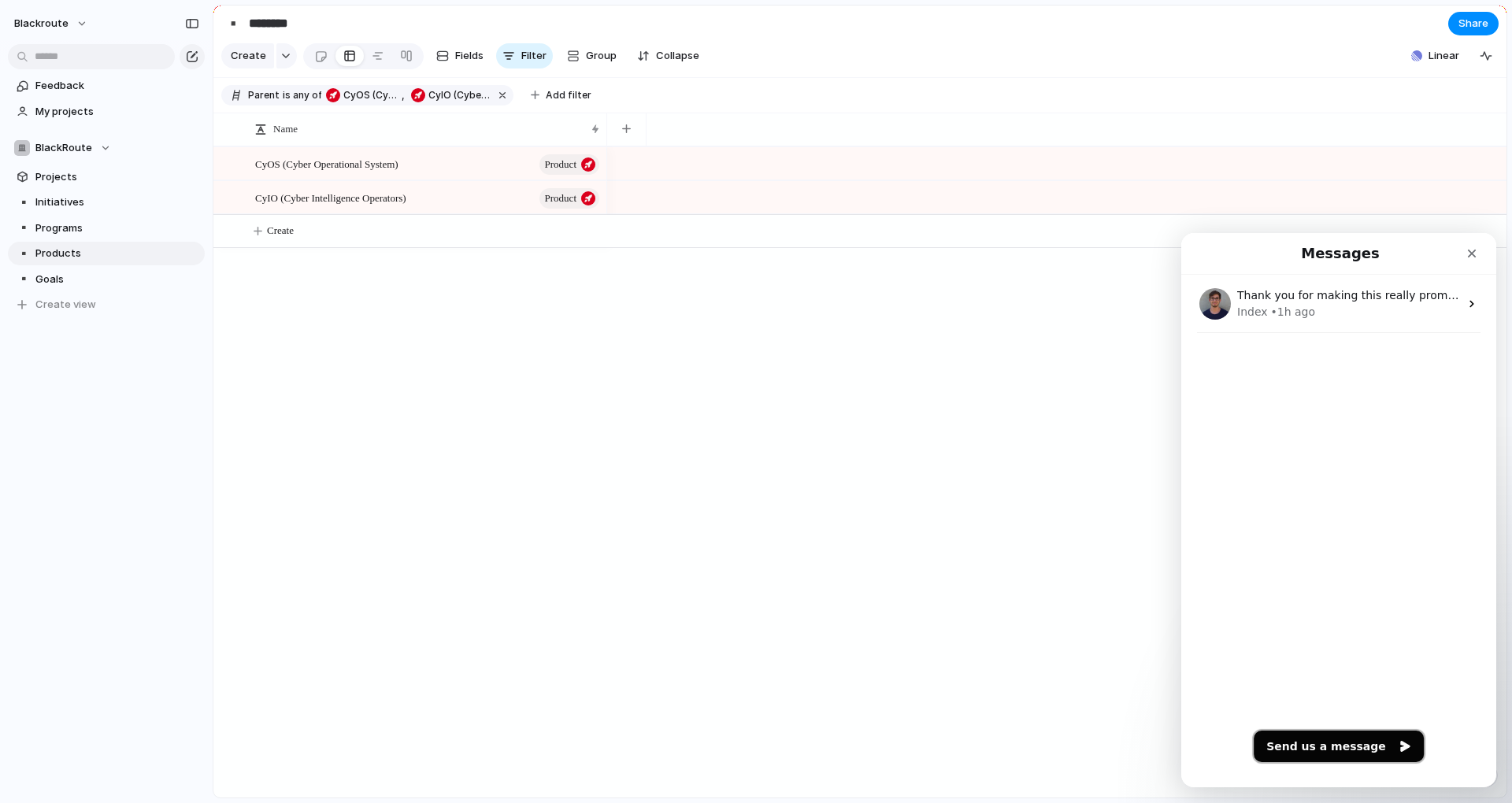
click at [1368, 751] on button "Send us a message" at bounding box center [1339, 747] width 170 height 31
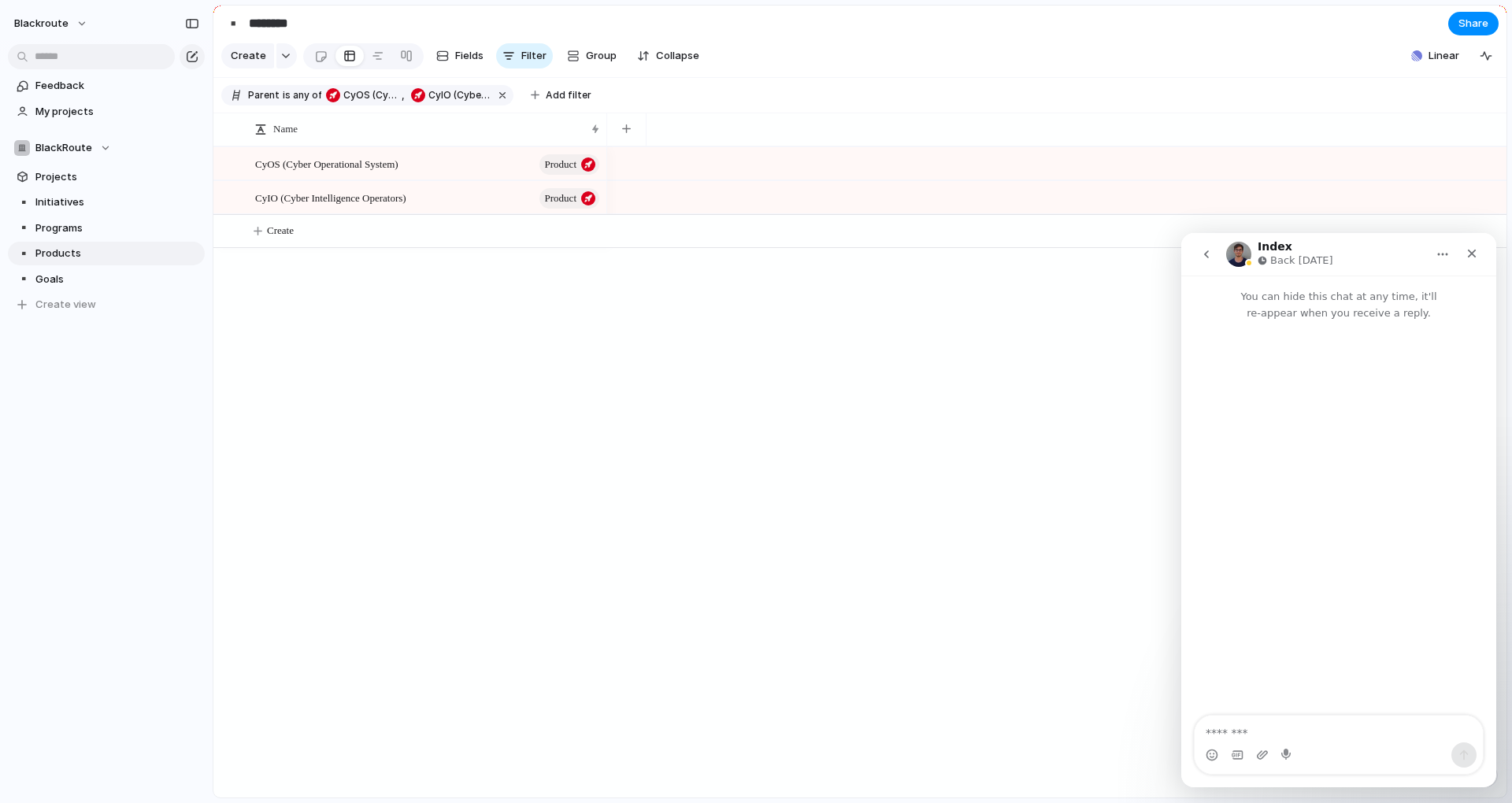
click at [1304, 735] on textarea "Message…" at bounding box center [1339, 728] width 288 height 26
click at [1218, 254] on button "go back" at bounding box center [1206, 254] width 30 height 30
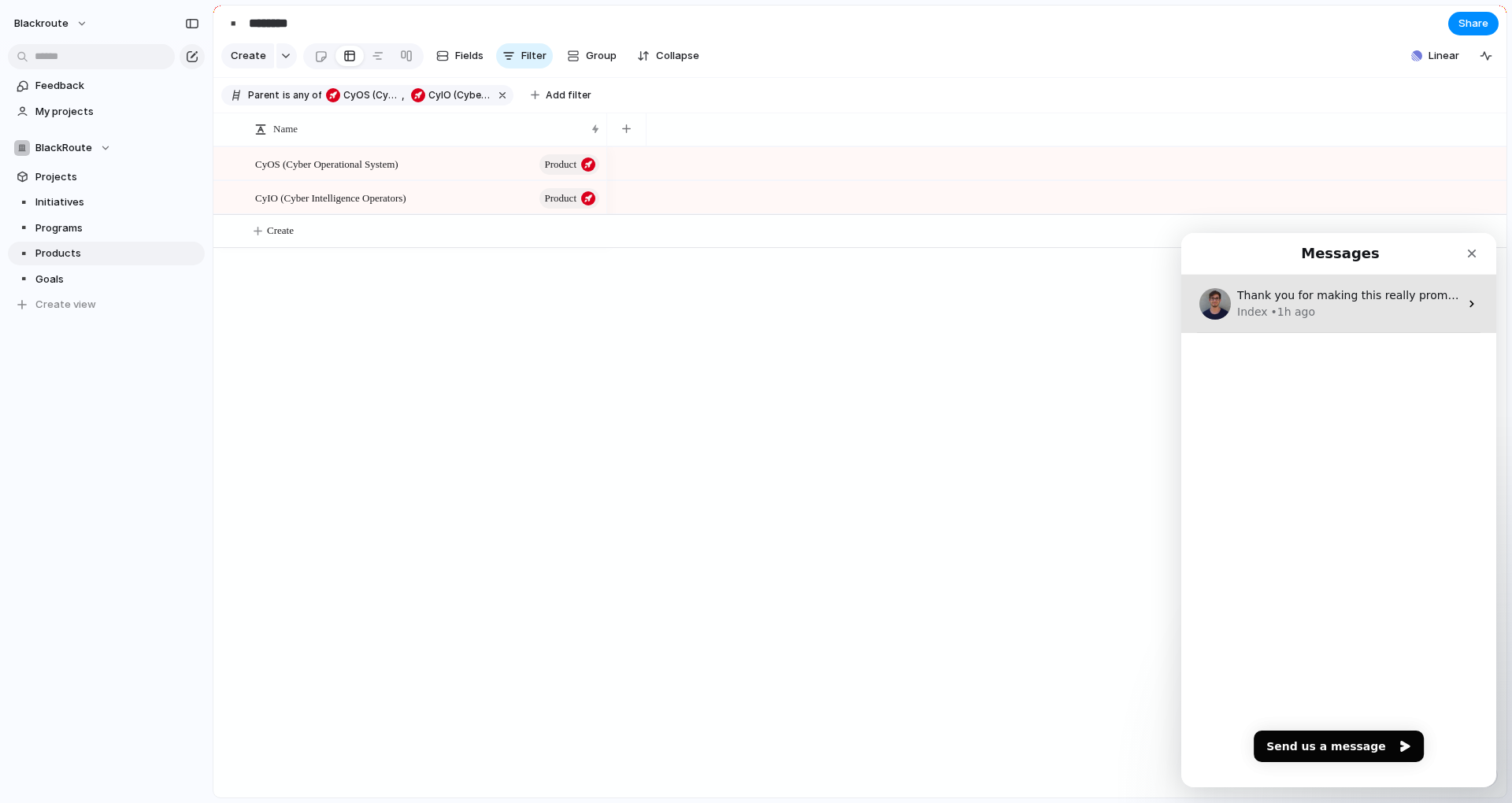
click at [1267, 305] on div "Index" at bounding box center [1253, 311] width 31 height 17
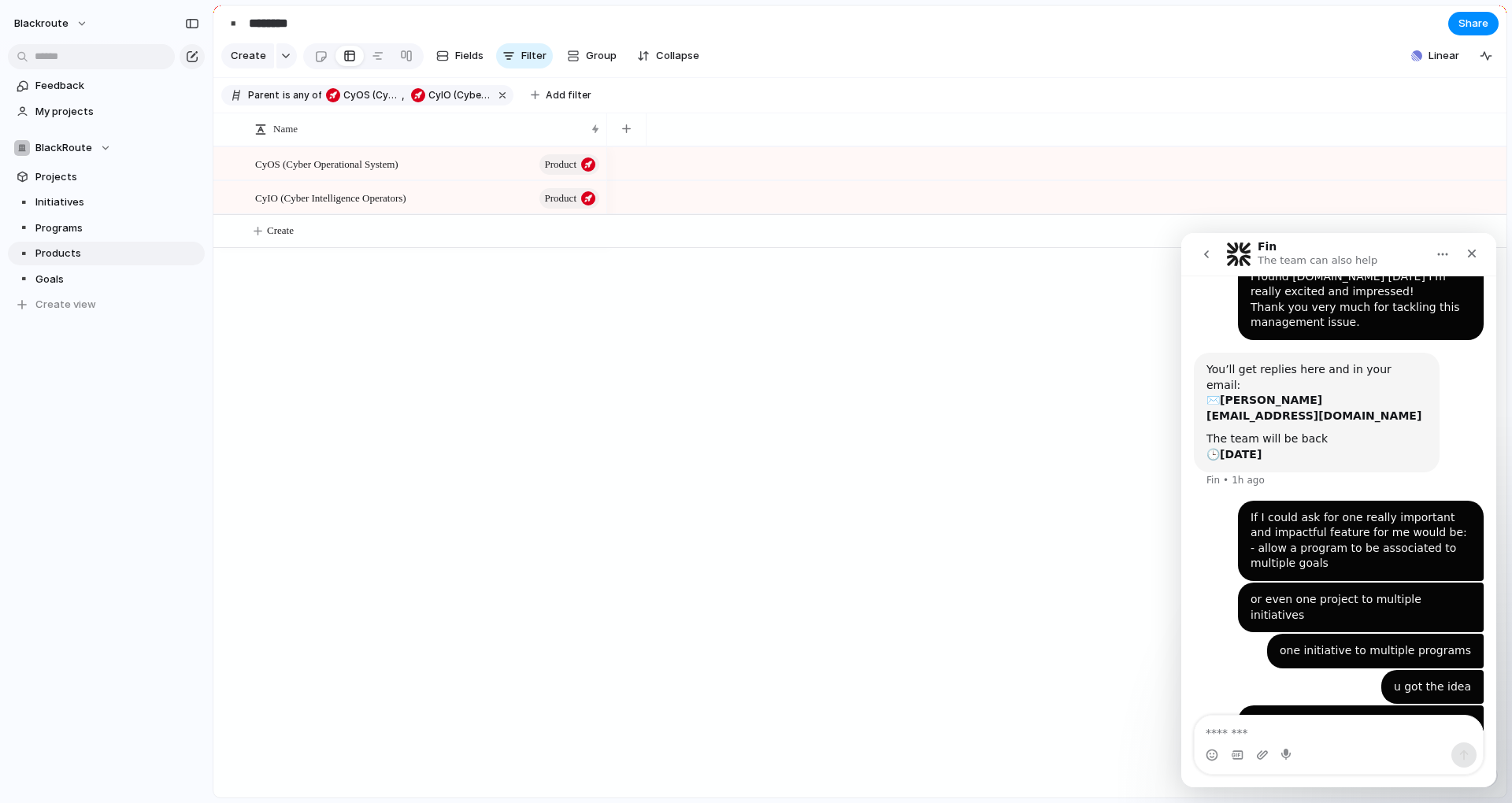
scroll to position [107, 0]
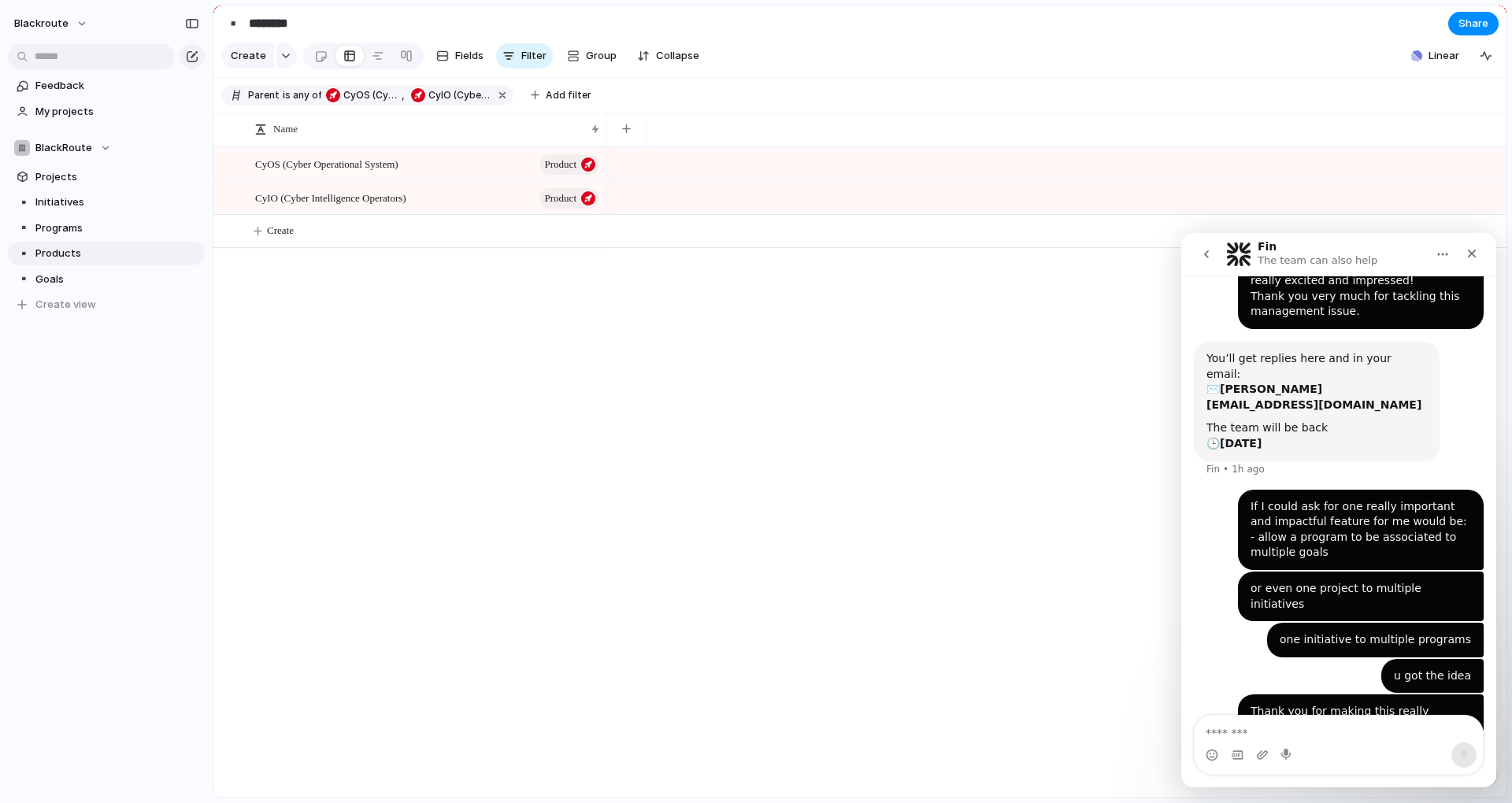
click at [1288, 720] on textarea "Message…" at bounding box center [1339, 728] width 288 height 26
click at [1278, 727] on textarea "Message…" at bounding box center [1339, 728] width 288 height 26
click at [563, 102] on span "Add filter" at bounding box center [568, 95] width 46 height 15
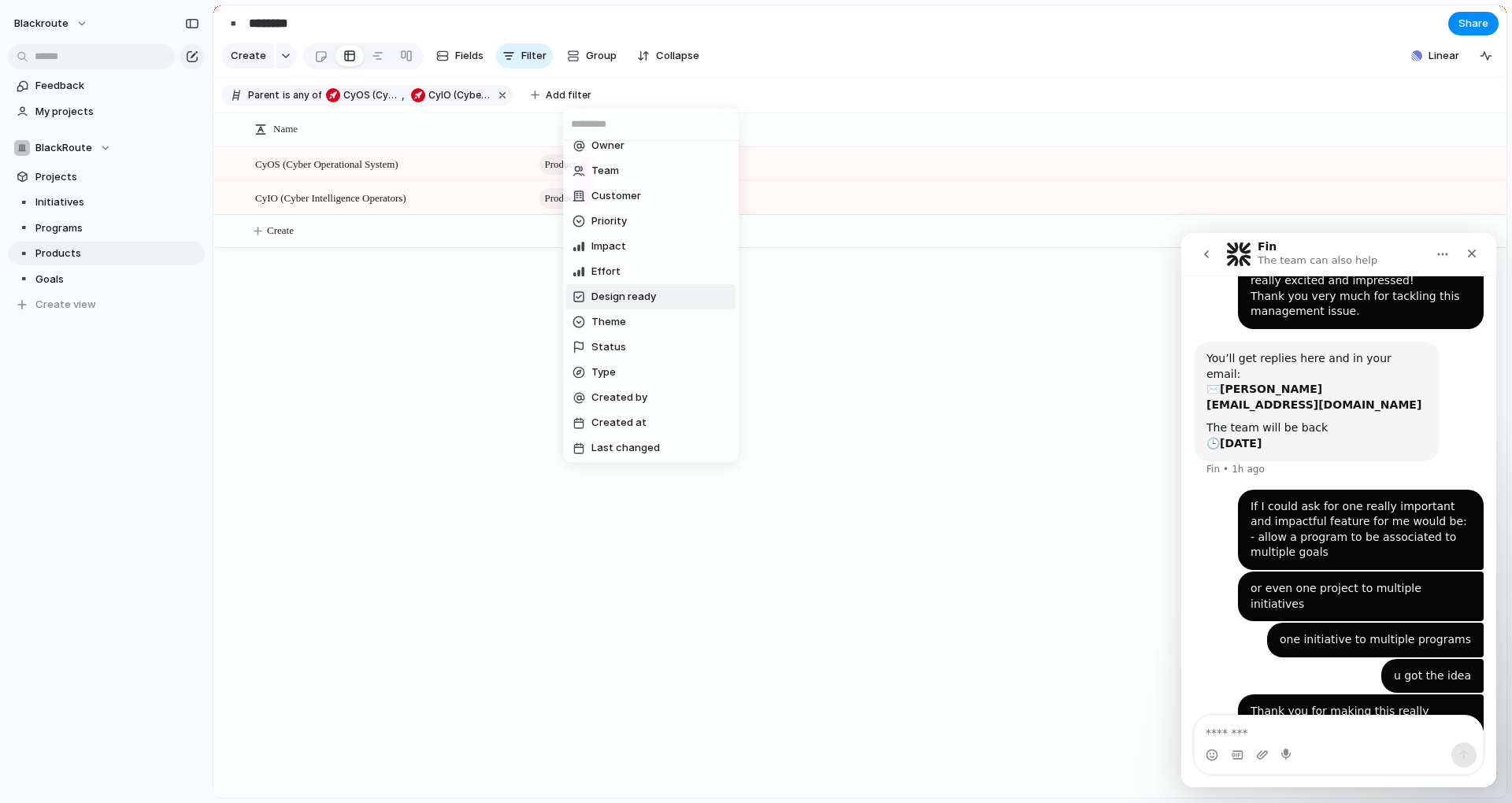
scroll to position [90, 0]
click at [619, 372] on li "Type" at bounding box center [651, 370] width 169 height 25
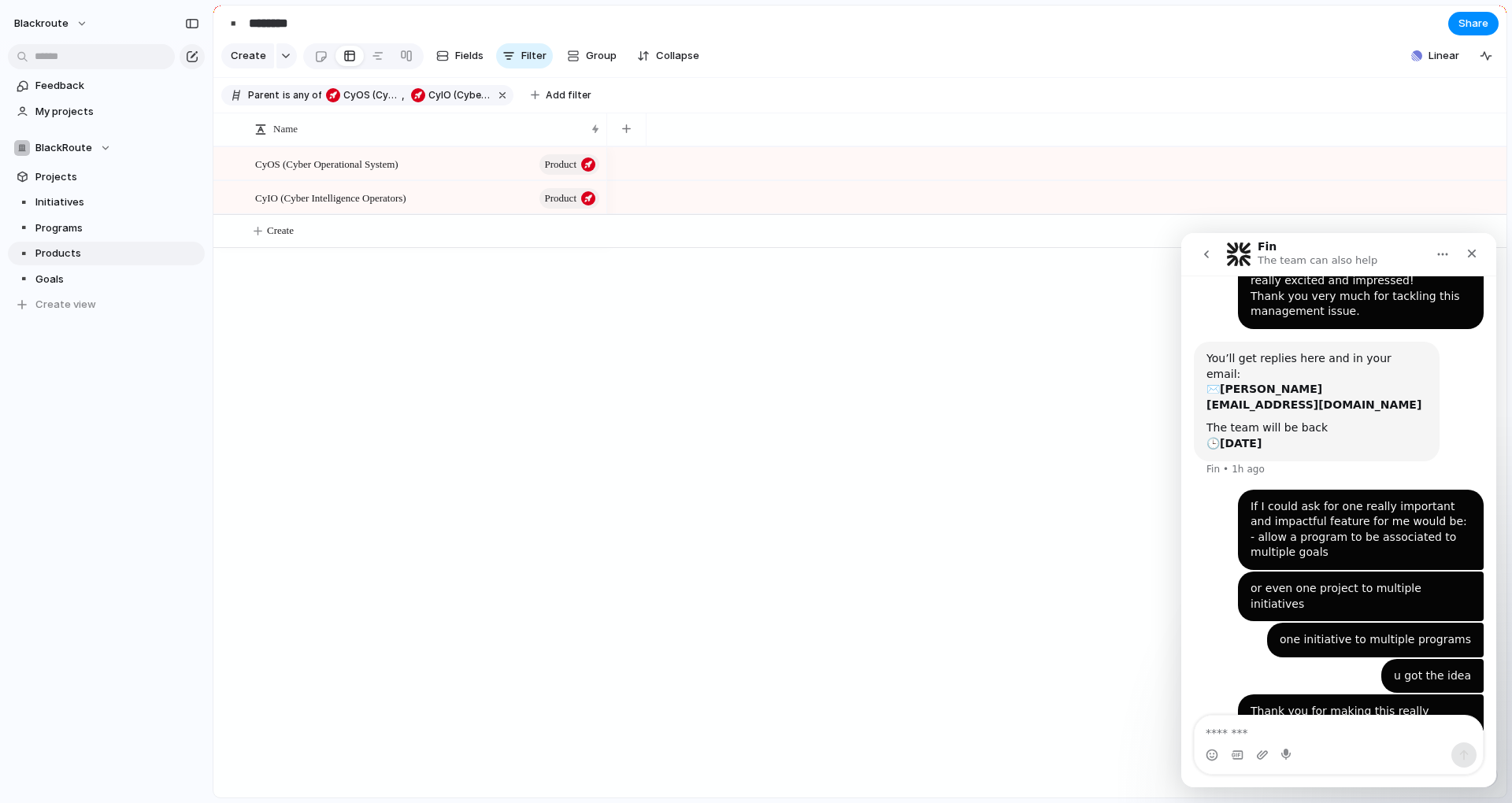
click at [485, 352] on div "Goal Product Program Initiative Project" at bounding box center [756, 401] width 1512 height 803
click at [496, 101] on button "button" at bounding box center [502, 94] width 20 height 20
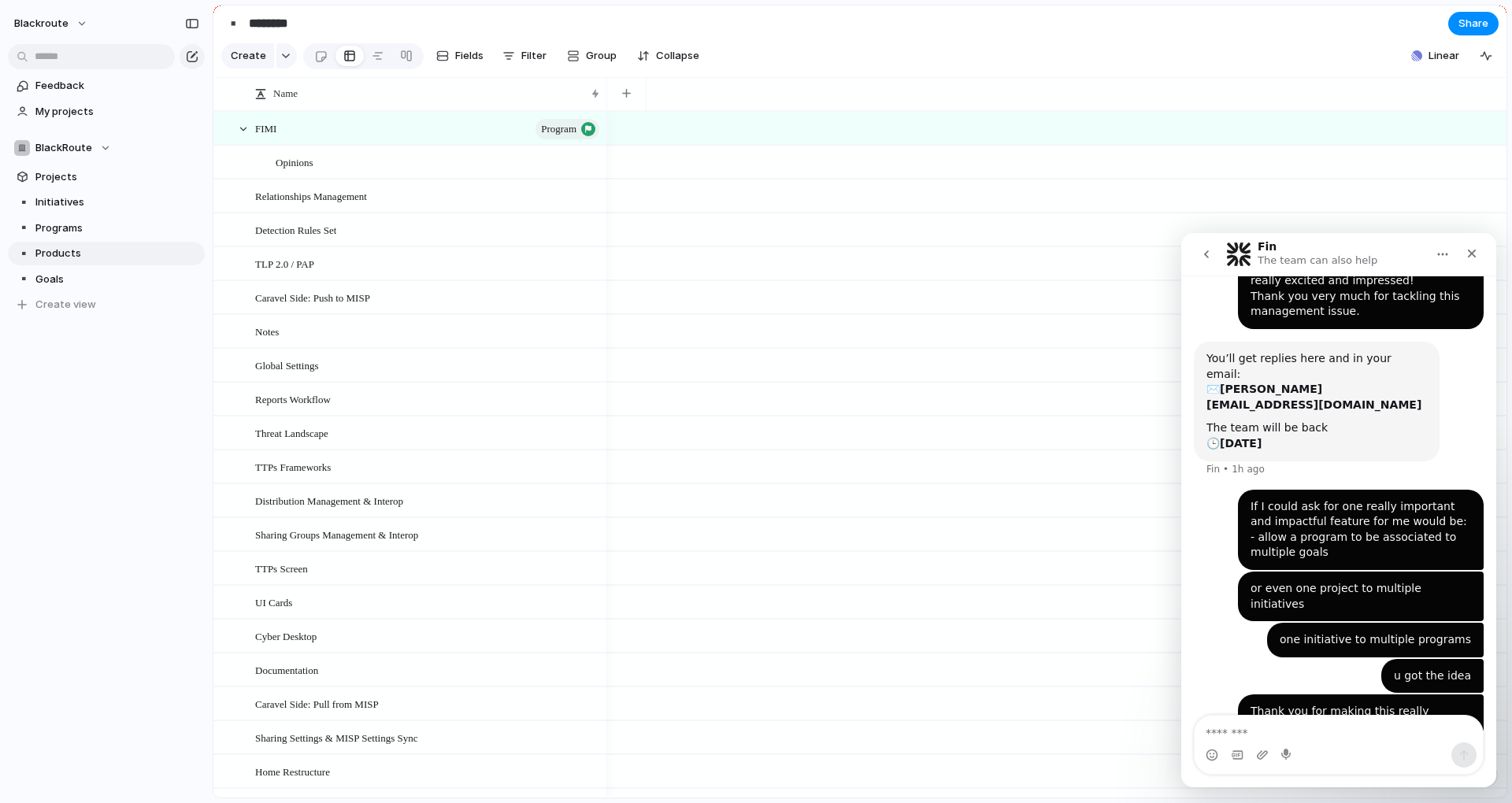
click at [504, 45] on div "Create Fields Filter Group Zoom Collapse" at bounding box center [462, 55] width 484 height 32
click at [515, 57] on button "Filter" at bounding box center [525, 55] width 56 height 25
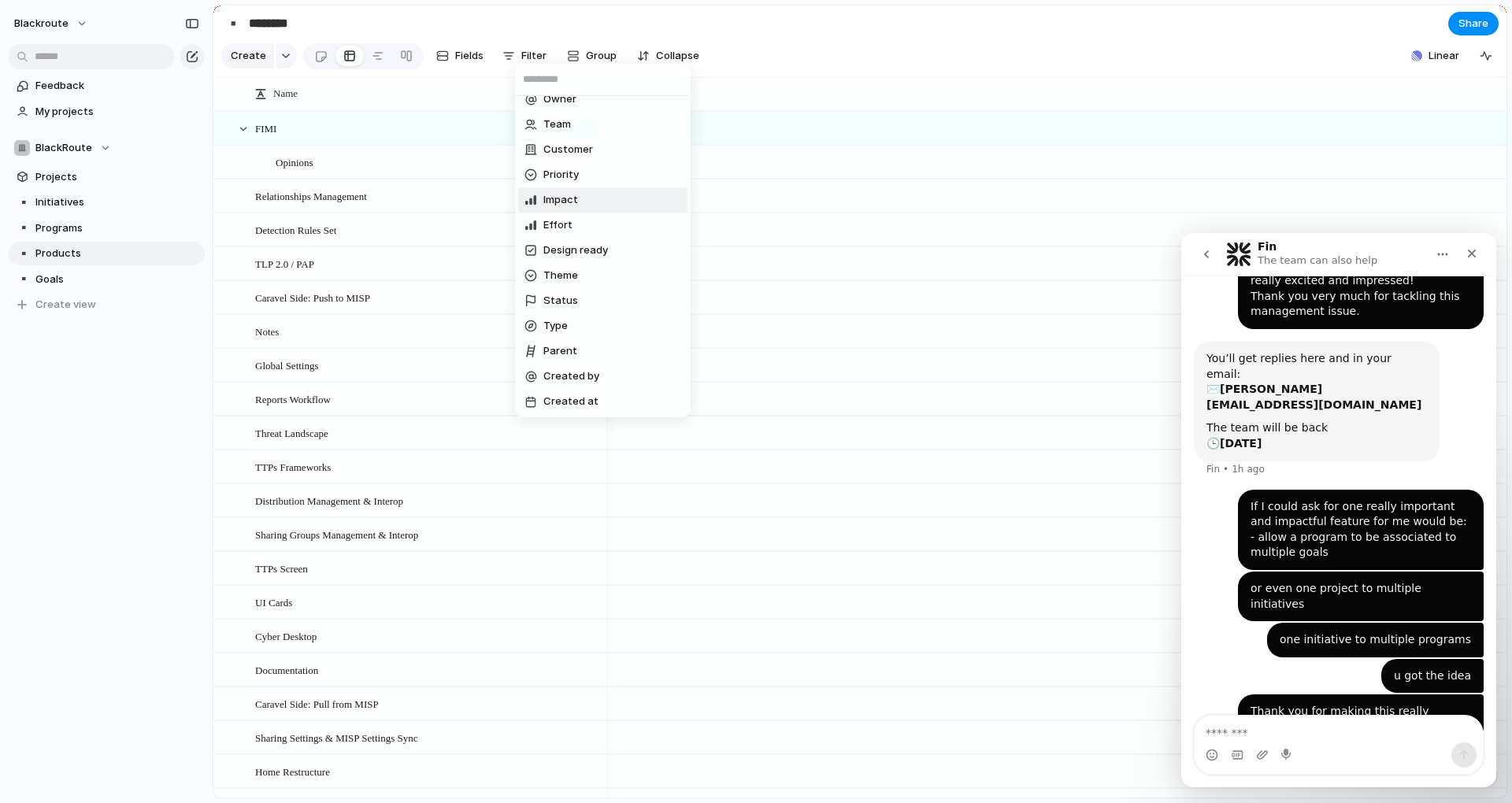
scroll to position [115, 0]
click at [582, 304] on li "Type" at bounding box center [603, 300] width 169 height 25
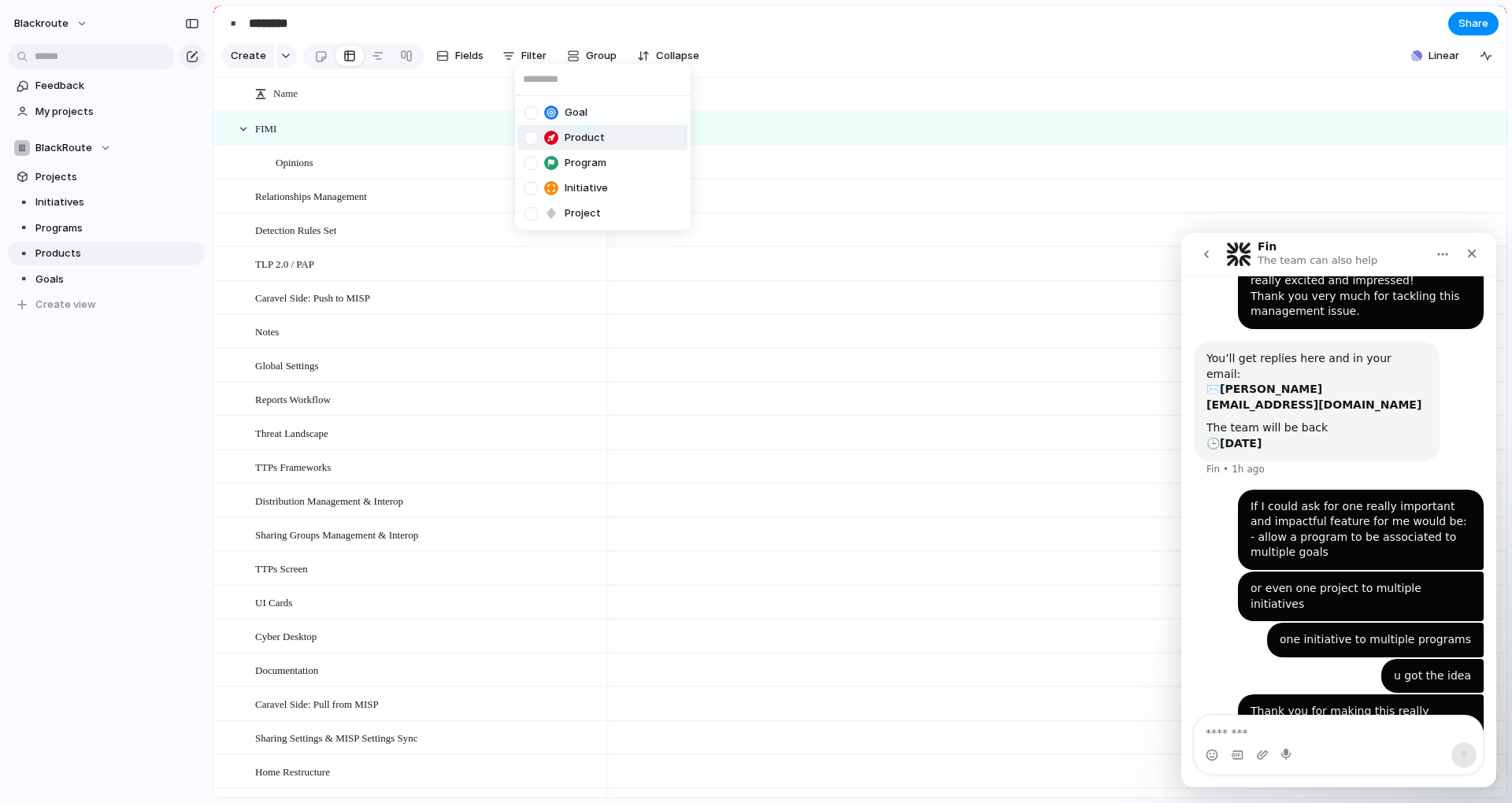
click at [534, 138] on div at bounding box center [532, 138] width 14 height 14
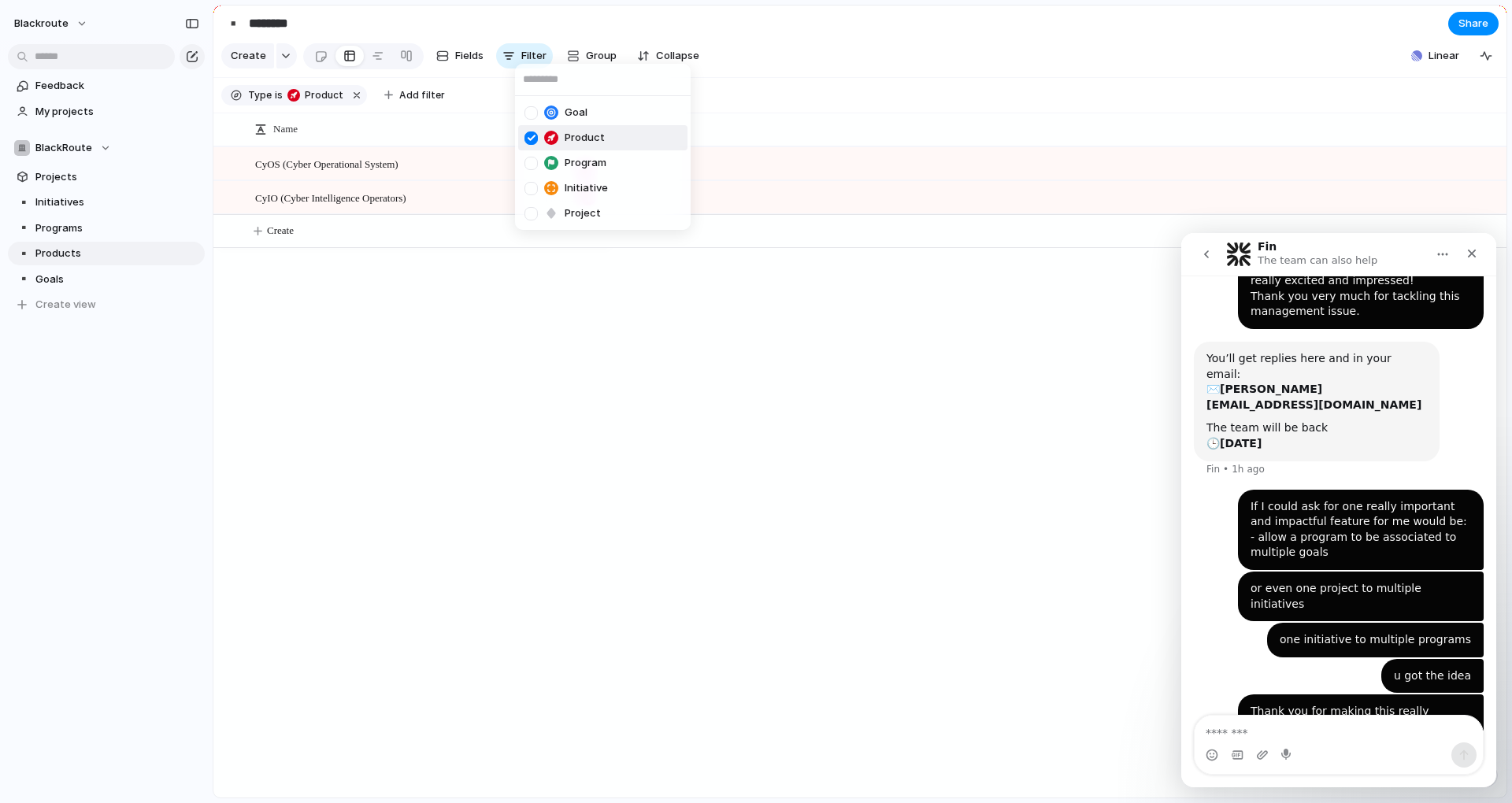
click at [767, 105] on div "Goal Product Program Initiative Project" at bounding box center [756, 401] width 1512 height 803
click at [1069, 332] on div at bounding box center [1057, 471] width 900 height 651
click at [1279, 253] on p "The team can also help" at bounding box center [1317, 261] width 120 height 16
click at [1448, 255] on icon "Home" at bounding box center [1442, 254] width 13 height 13
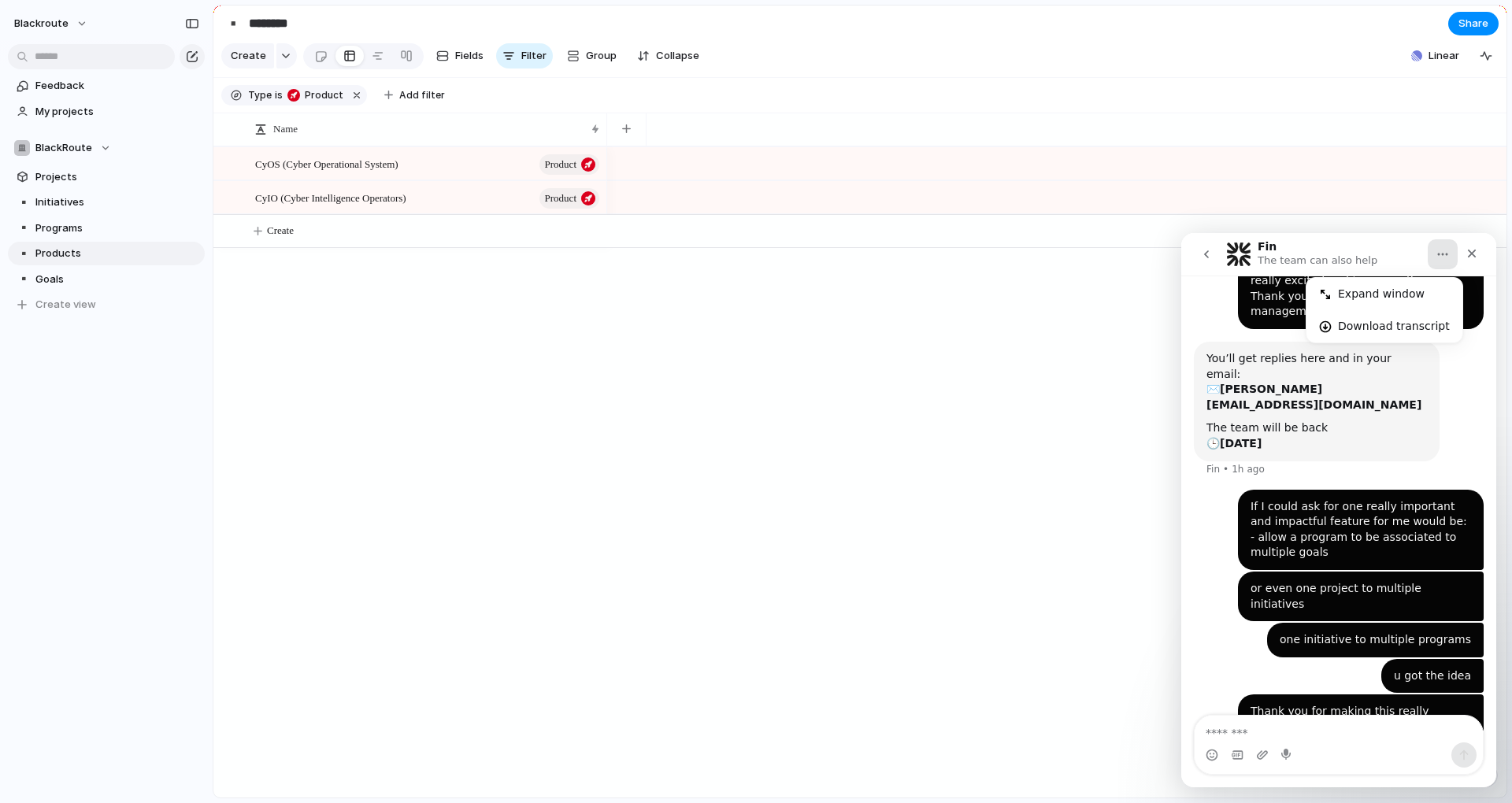
click at [1447, 257] on icon "Home" at bounding box center [1442, 254] width 13 height 13
click at [1478, 253] on div "Close" at bounding box center [1471, 253] width 28 height 28
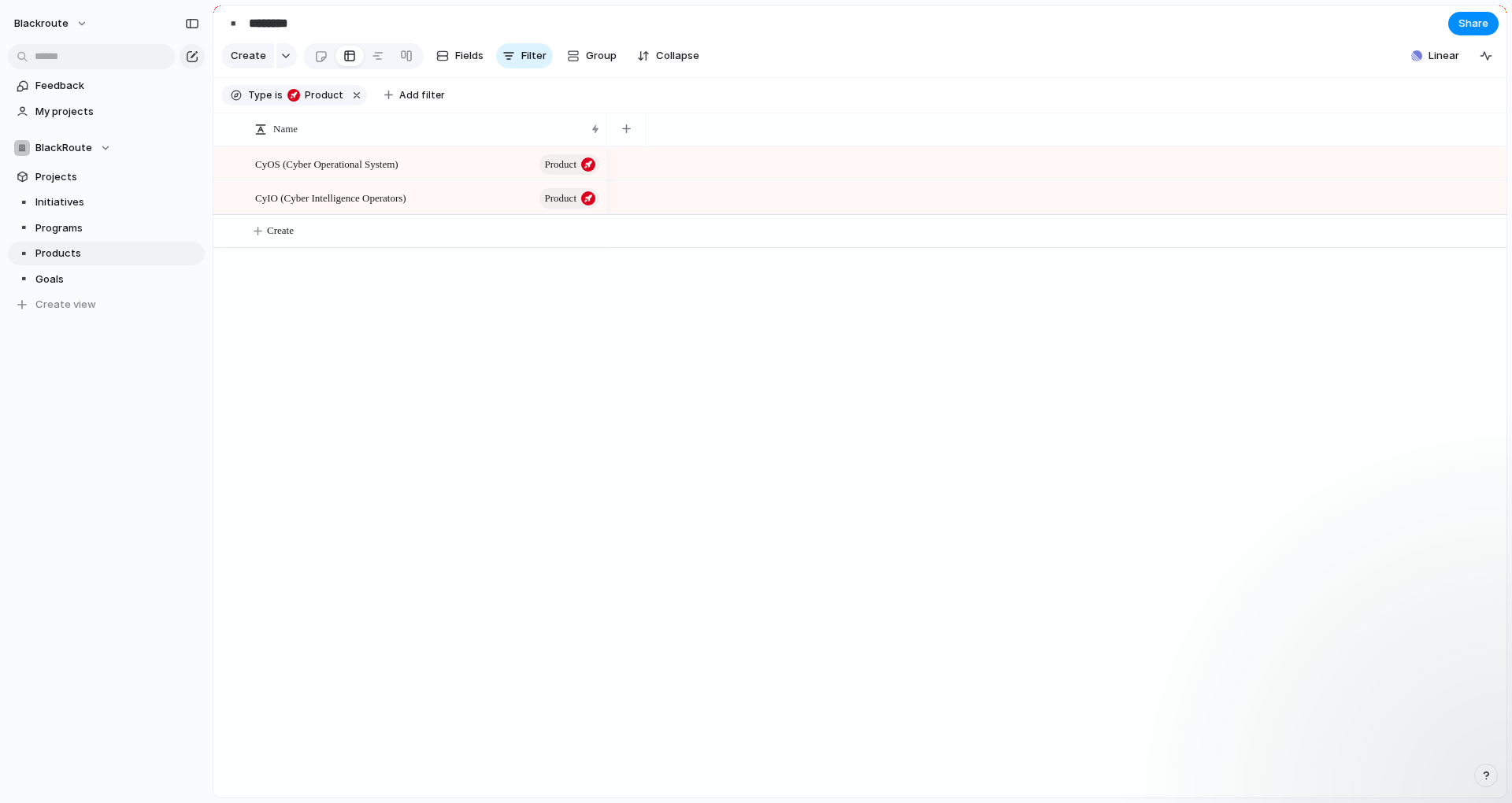
scroll to position [0, 0]
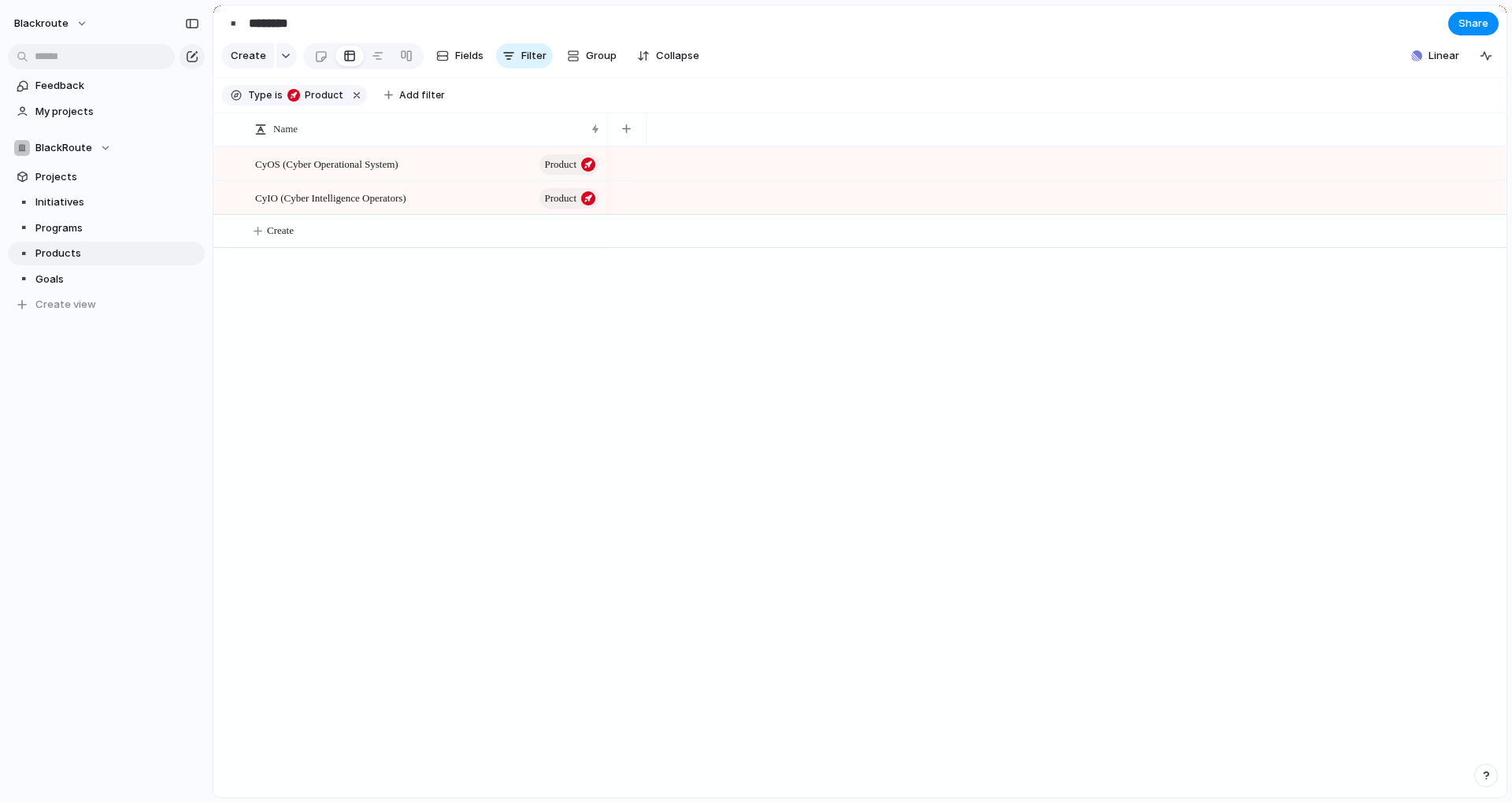
click at [1127, 526] on div at bounding box center [1057, 471] width 900 height 651
click at [397, 438] on div "CyOS (Cyber Operational System) Product CyIO (Cyber Intelligence Operators) Pro…" at bounding box center [860, 471] width 1293 height 651
click at [64, 289] on link "▪️ Goals" at bounding box center [106, 279] width 197 height 23
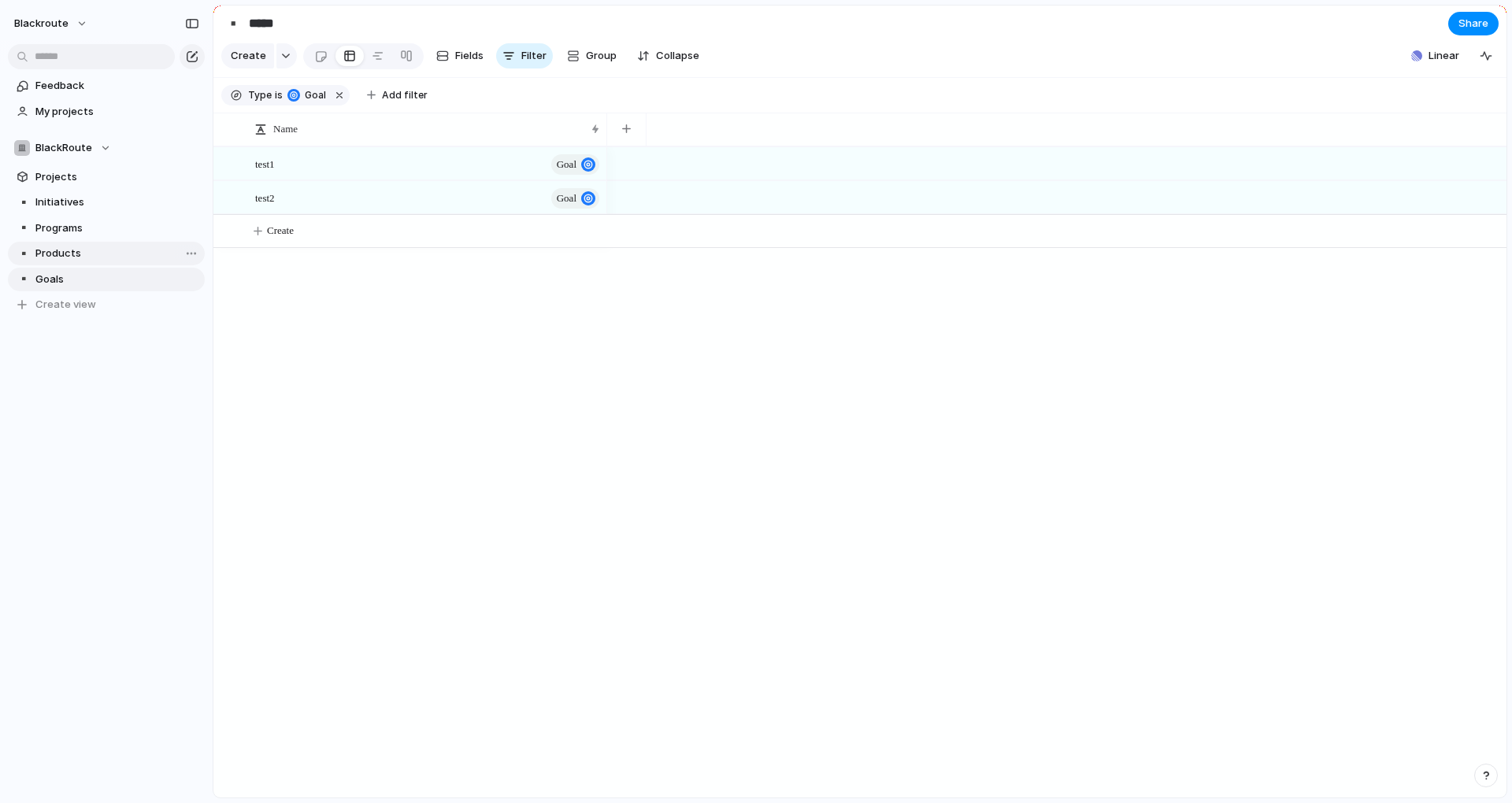
click at [72, 259] on span "Products" at bounding box center [117, 253] width 164 height 16
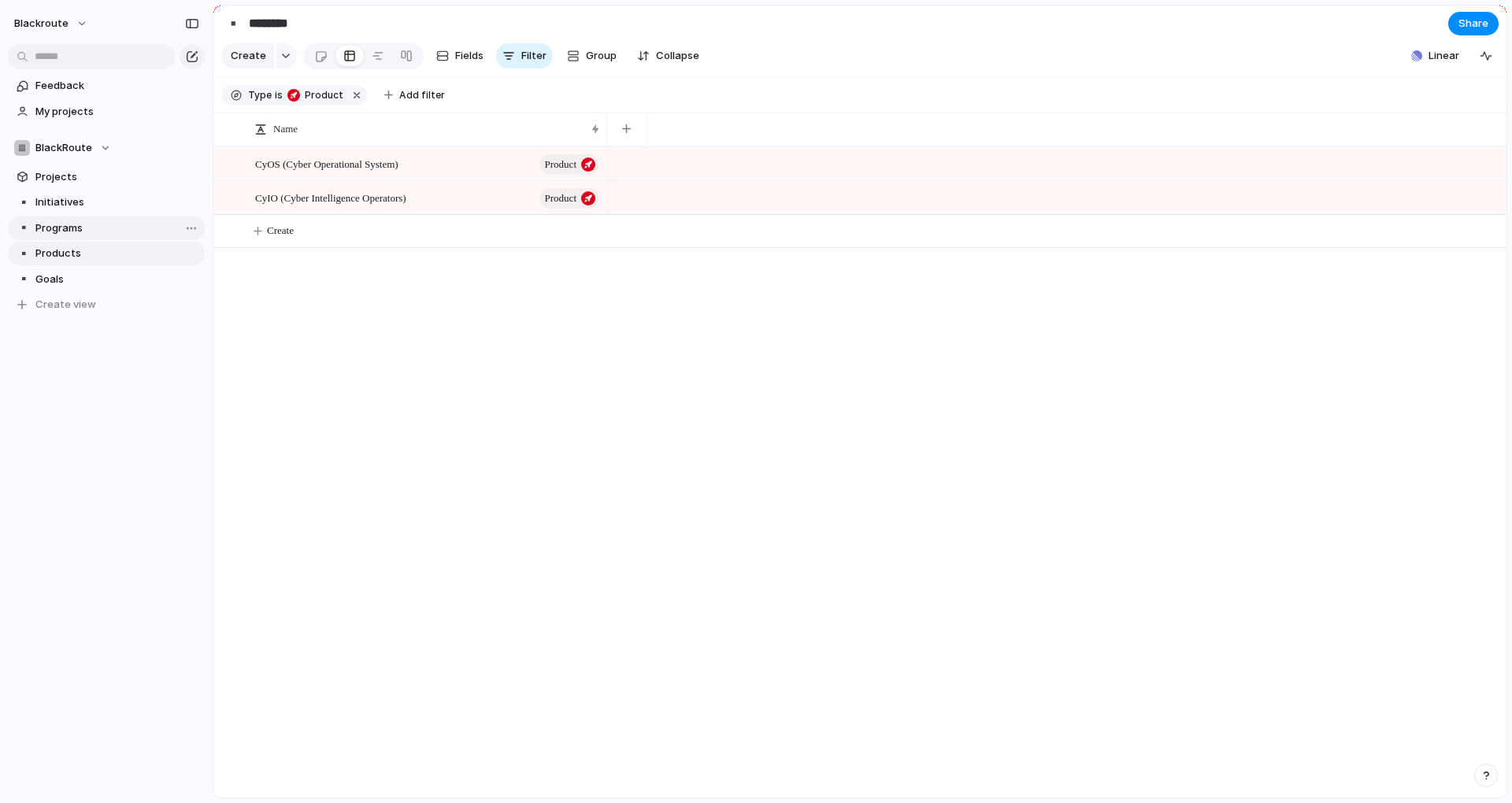
click at [80, 221] on span "Programs" at bounding box center [117, 228] width 164 height 16
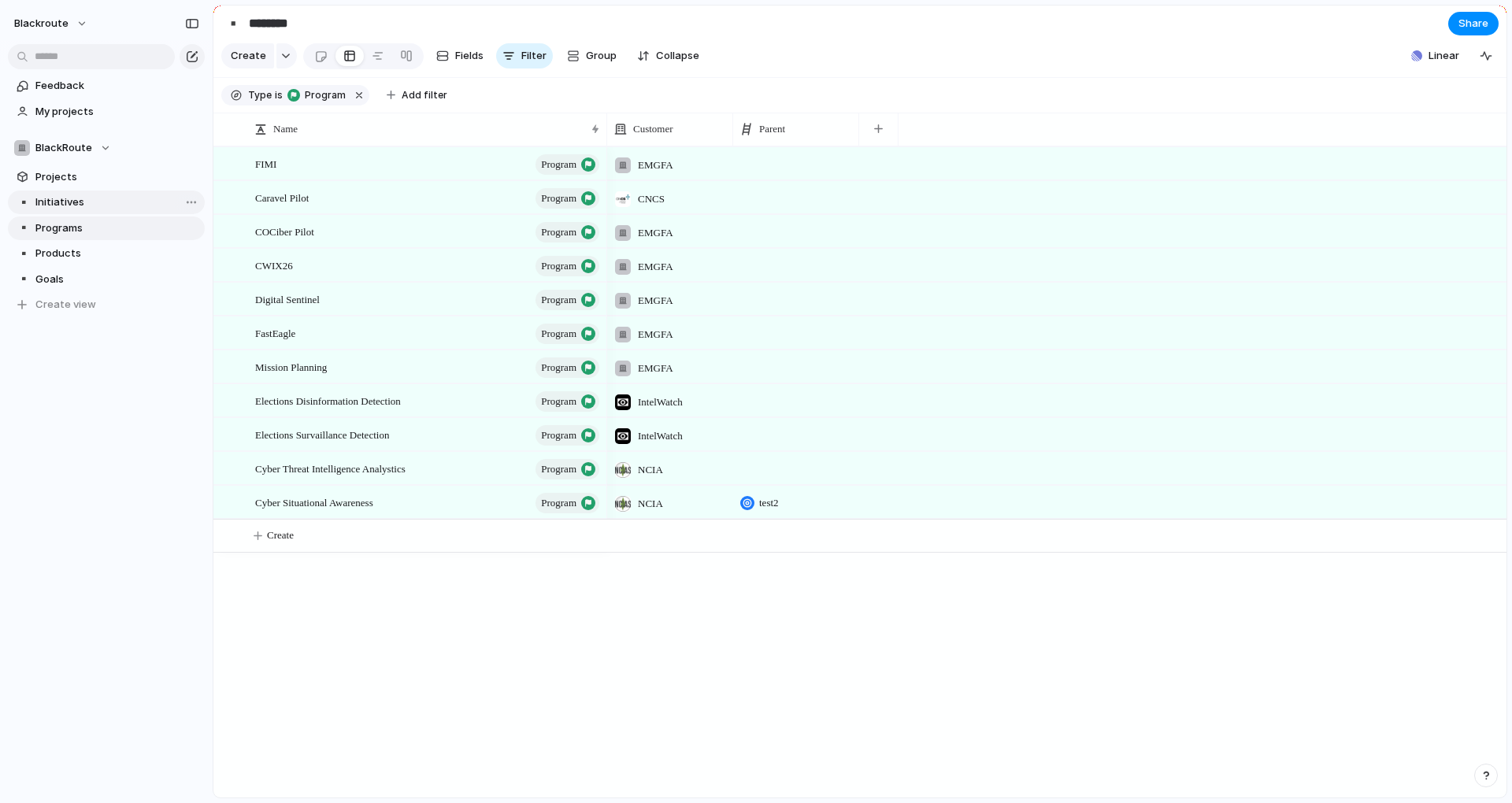
click at [88, 203] on span "Initiatives" at bounding box center [117, 202] width 164 height 16
type input "**********"
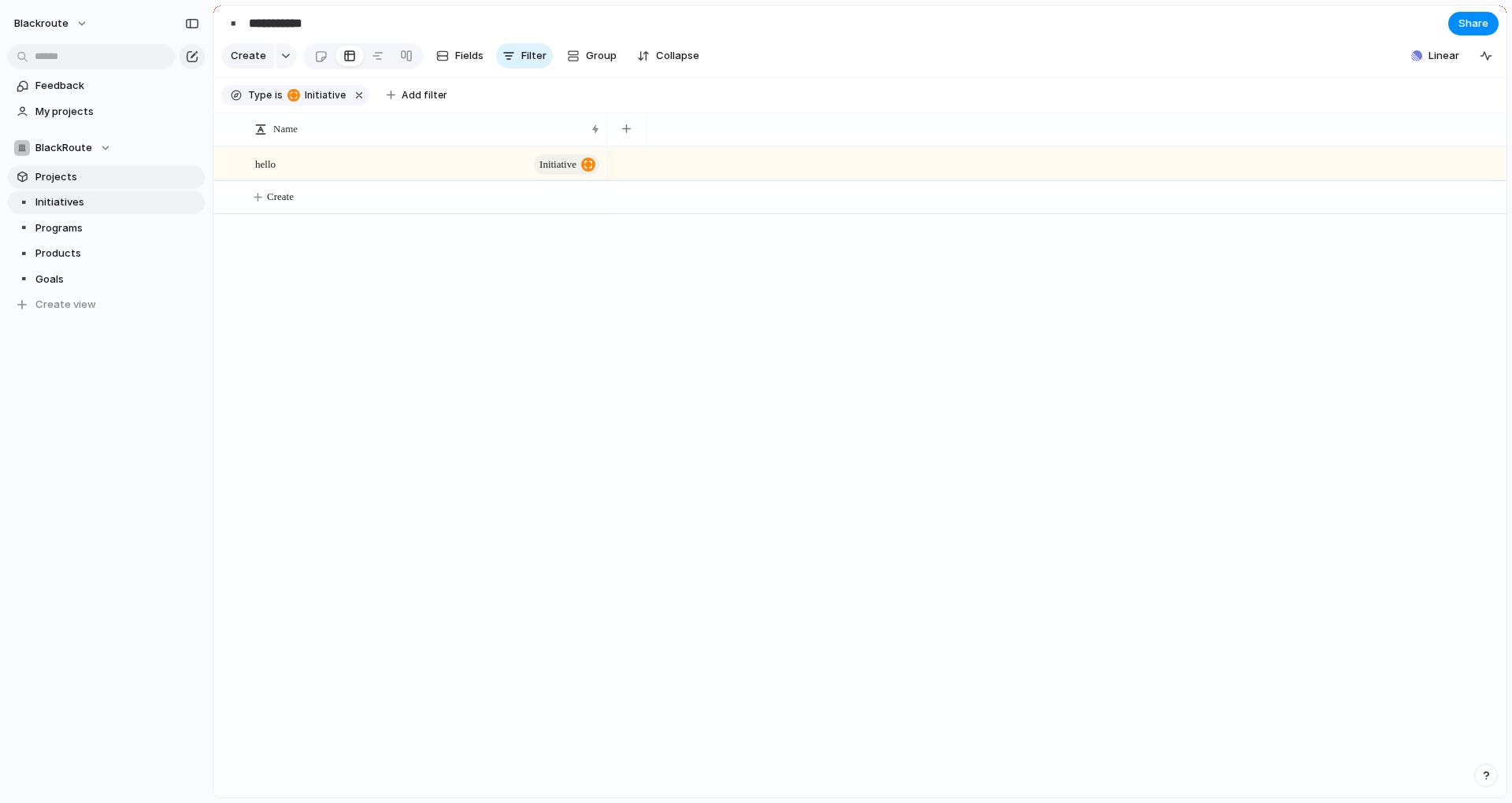
click at [94, 177] on span "Projects" at bounding box center [117, 177] width 164 height 16
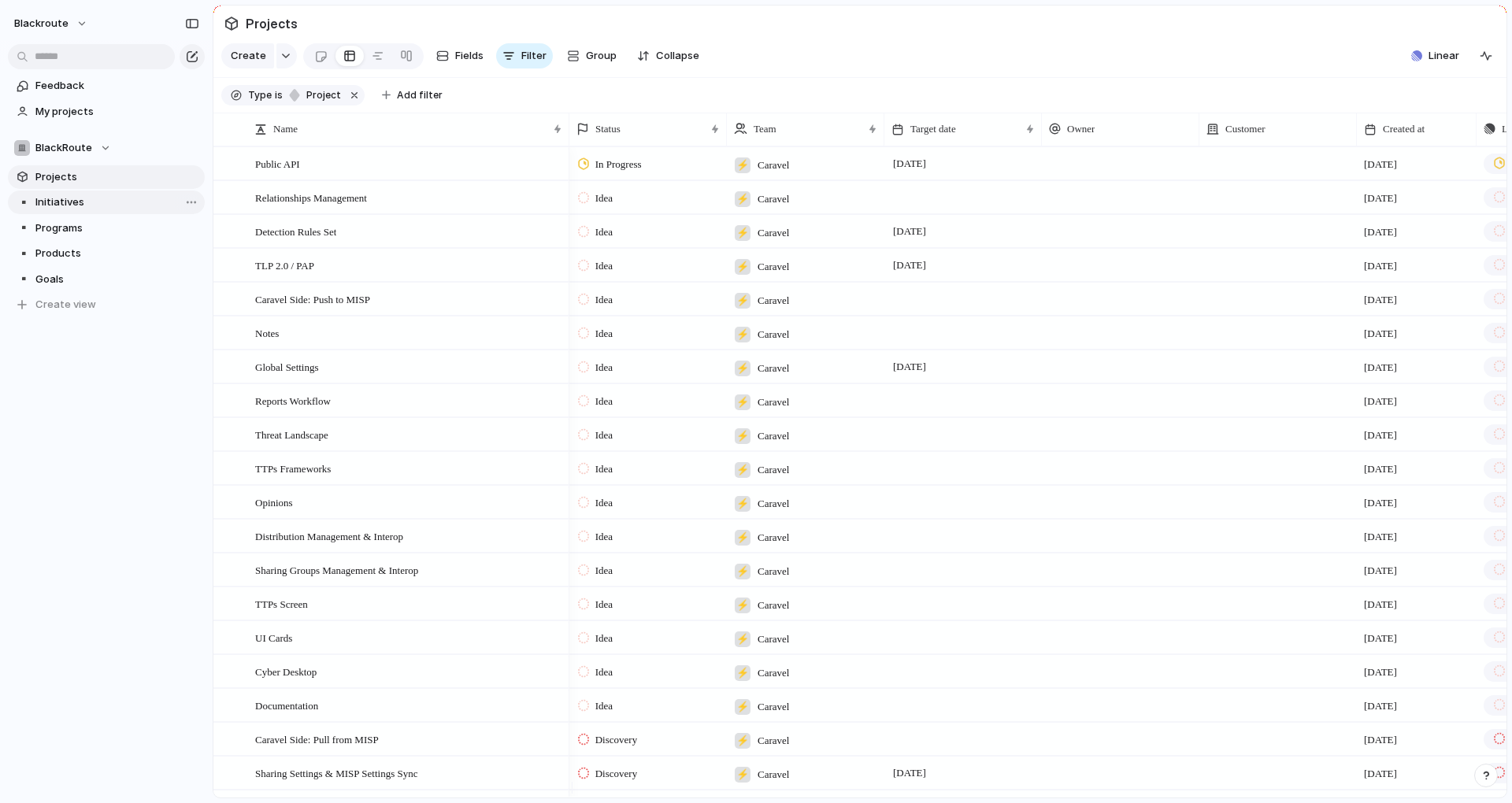
click at [89, 209] on span "Initiatives" at bounding box center [117, 202] width 164 height 16
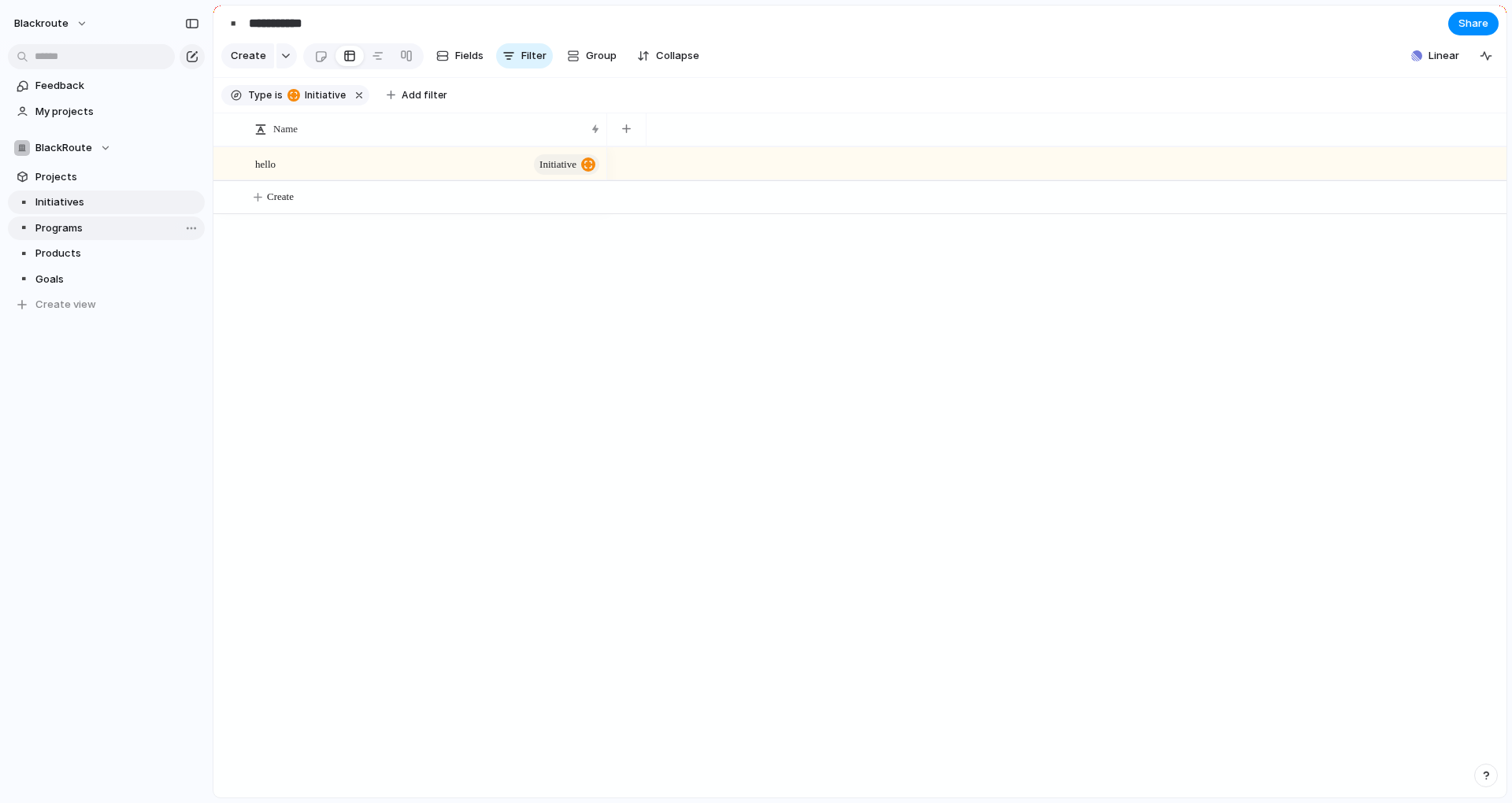
click at [62, 227] on span "Programs" at bounding box center [117, 228] width 164 height 16
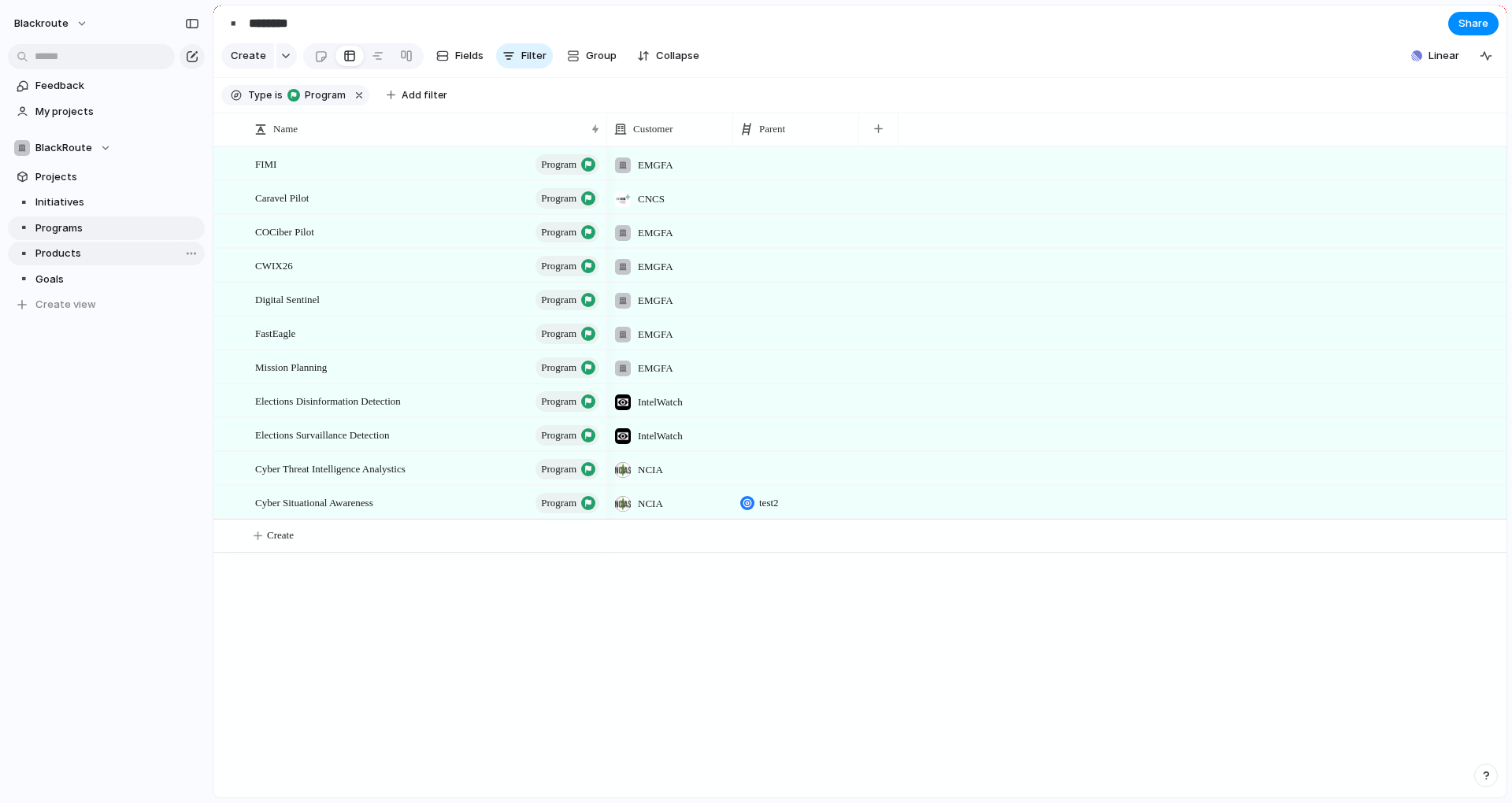
click at [55, 245] on span "Products" at bounding box center [117, 253] width 164 height 16
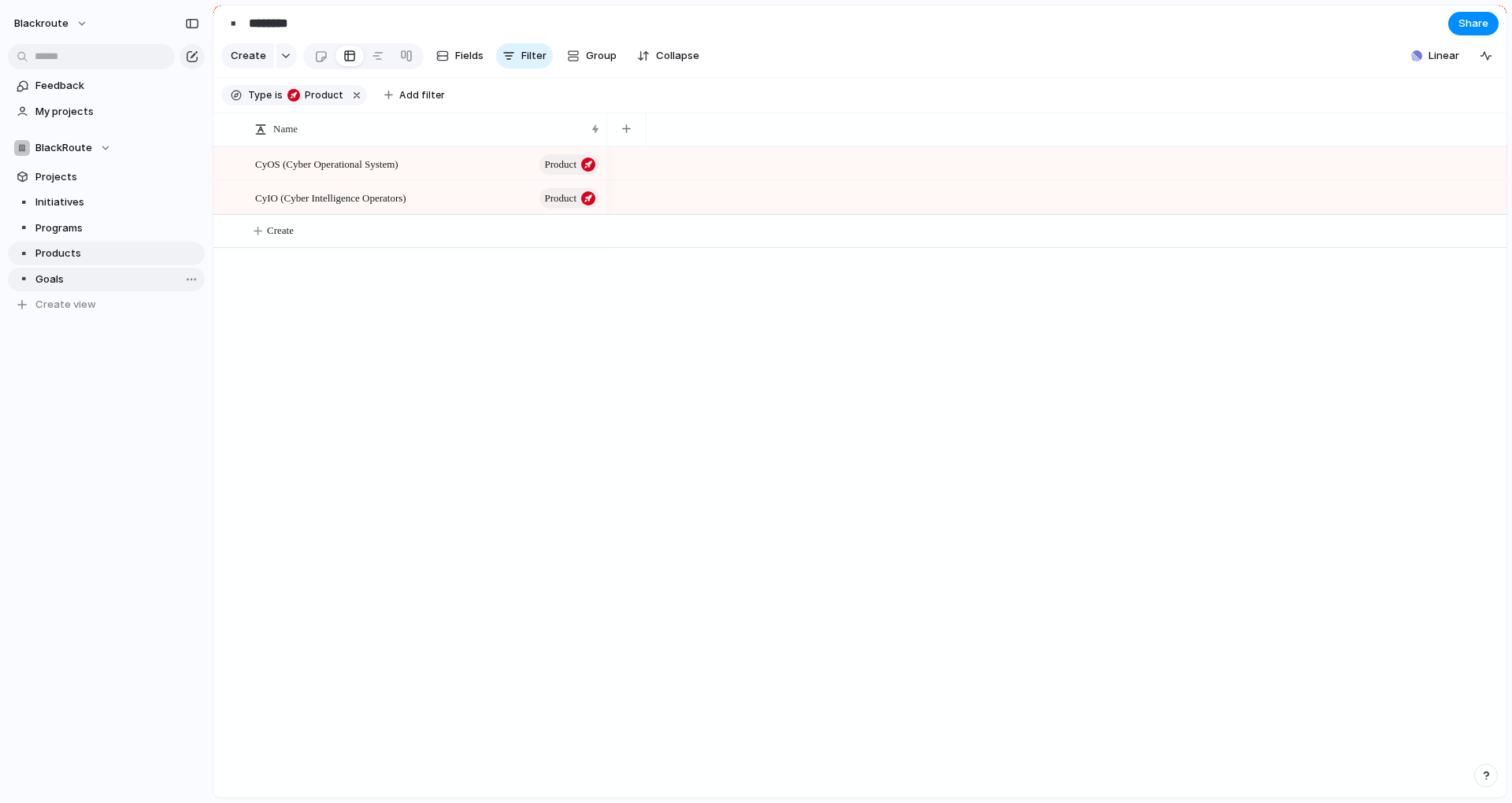
click at [55, 270] on link "▪️ Goals" at bounding box center [106, 279] width 197 height 23
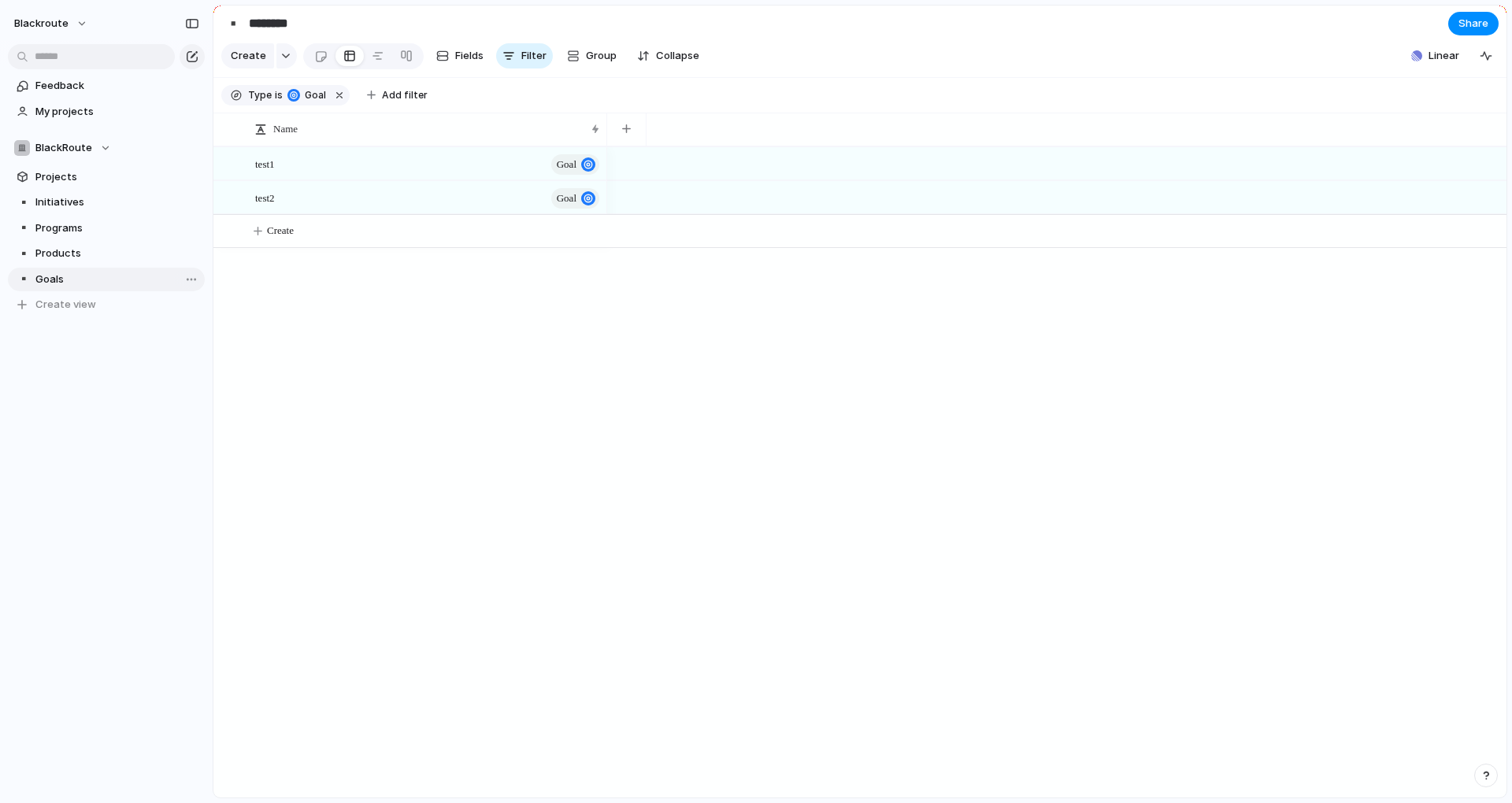
type input "*****"
click at [72, 279] on span "Goals" at bounding box center [117, 279] width 164 height 16
click at [81, 172] on span "Projects" at bounding box center [117, 177] width 164 height 16
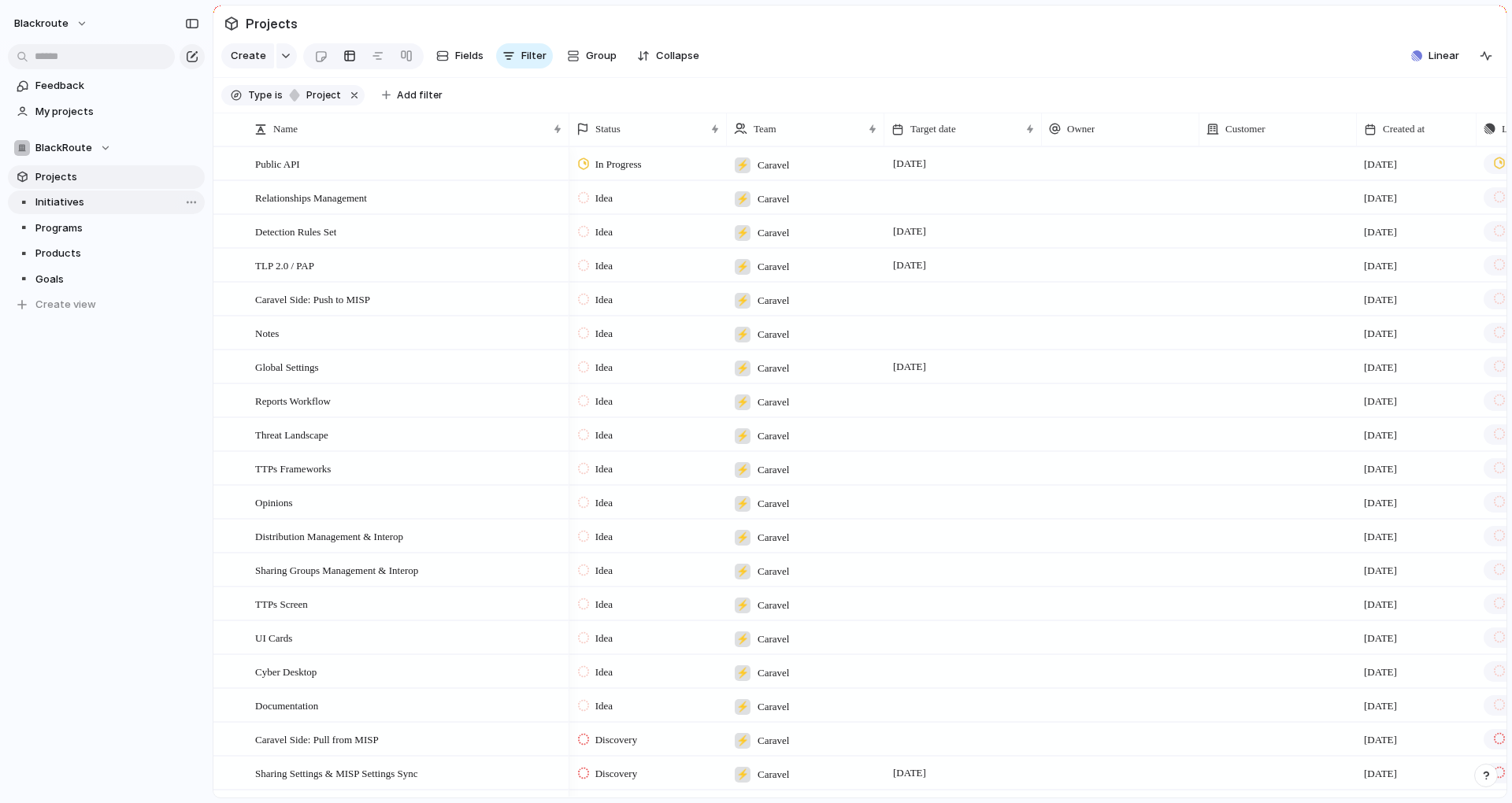
click at [74, 203] on span "Initiatives" at bounding box center [117, 202] width 164 height 16
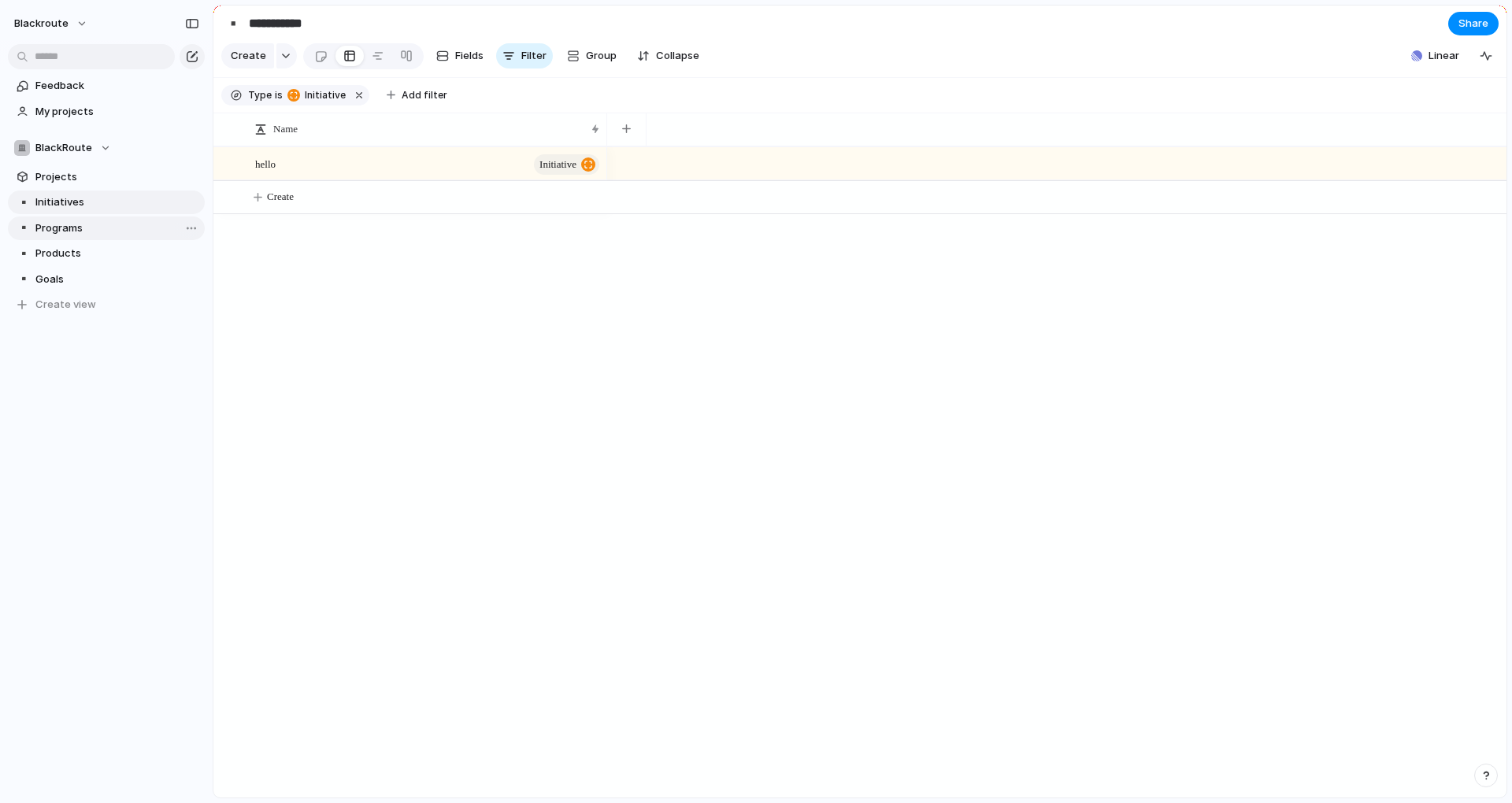
click at [69, 226] on span "Programs" at bounding box center [117, 228] width 164 height 16
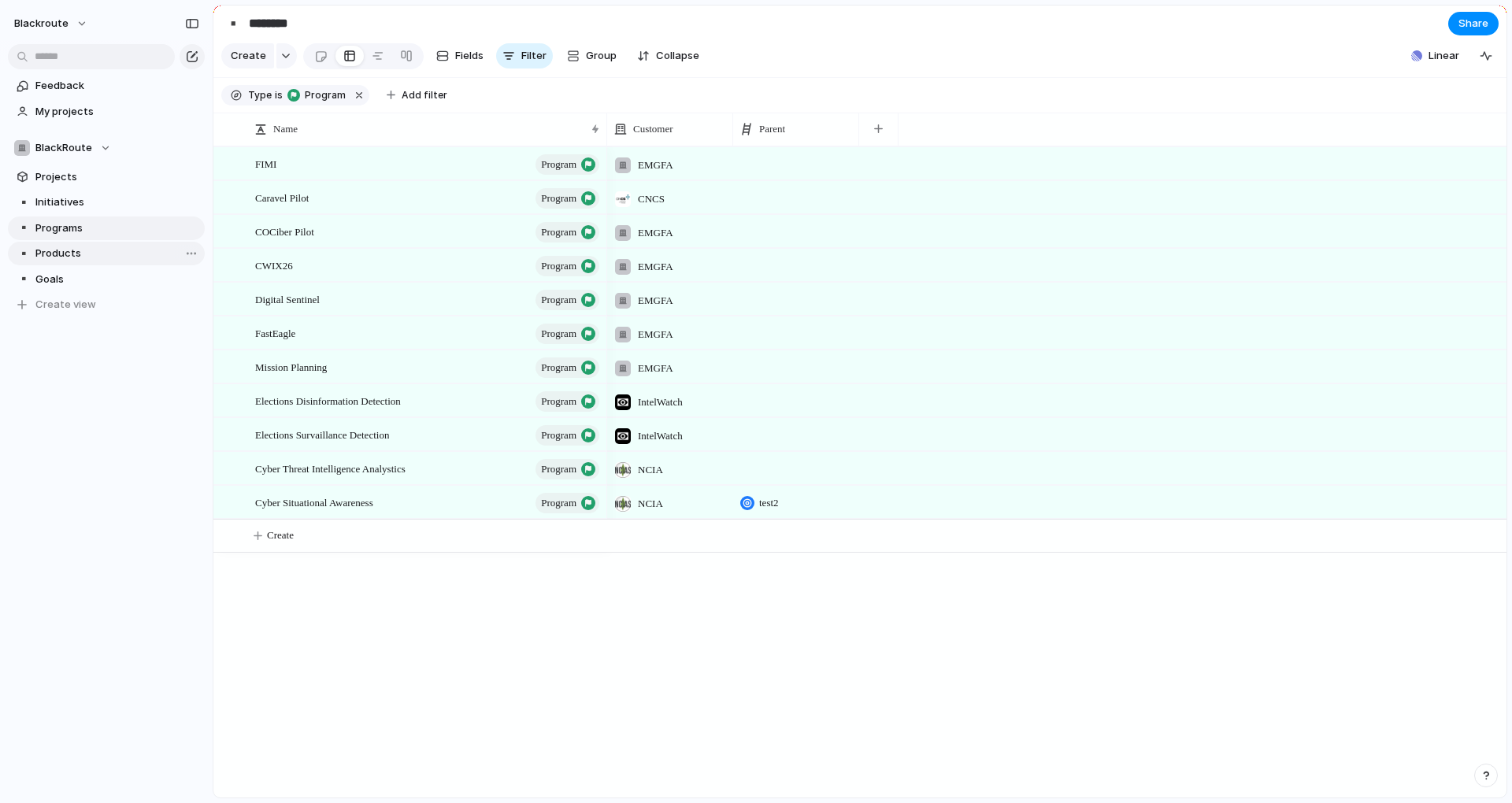
click at [68, 252] on span "Products" at bounding box center [117, 253] width 164 height 16
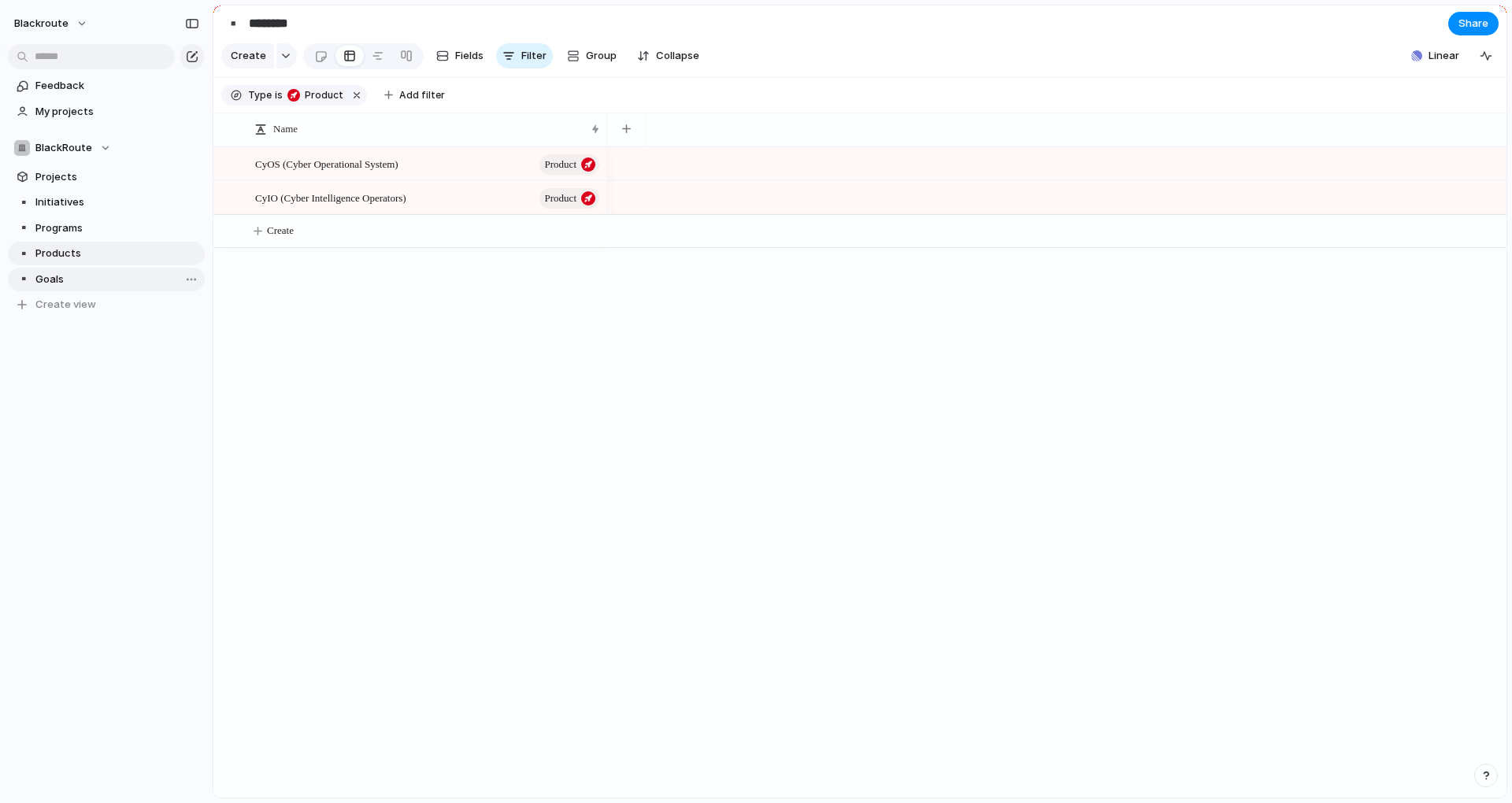
click at [68, 271] on link "▪️ Goals" at bounding box center [106, 279] width 197 height 23
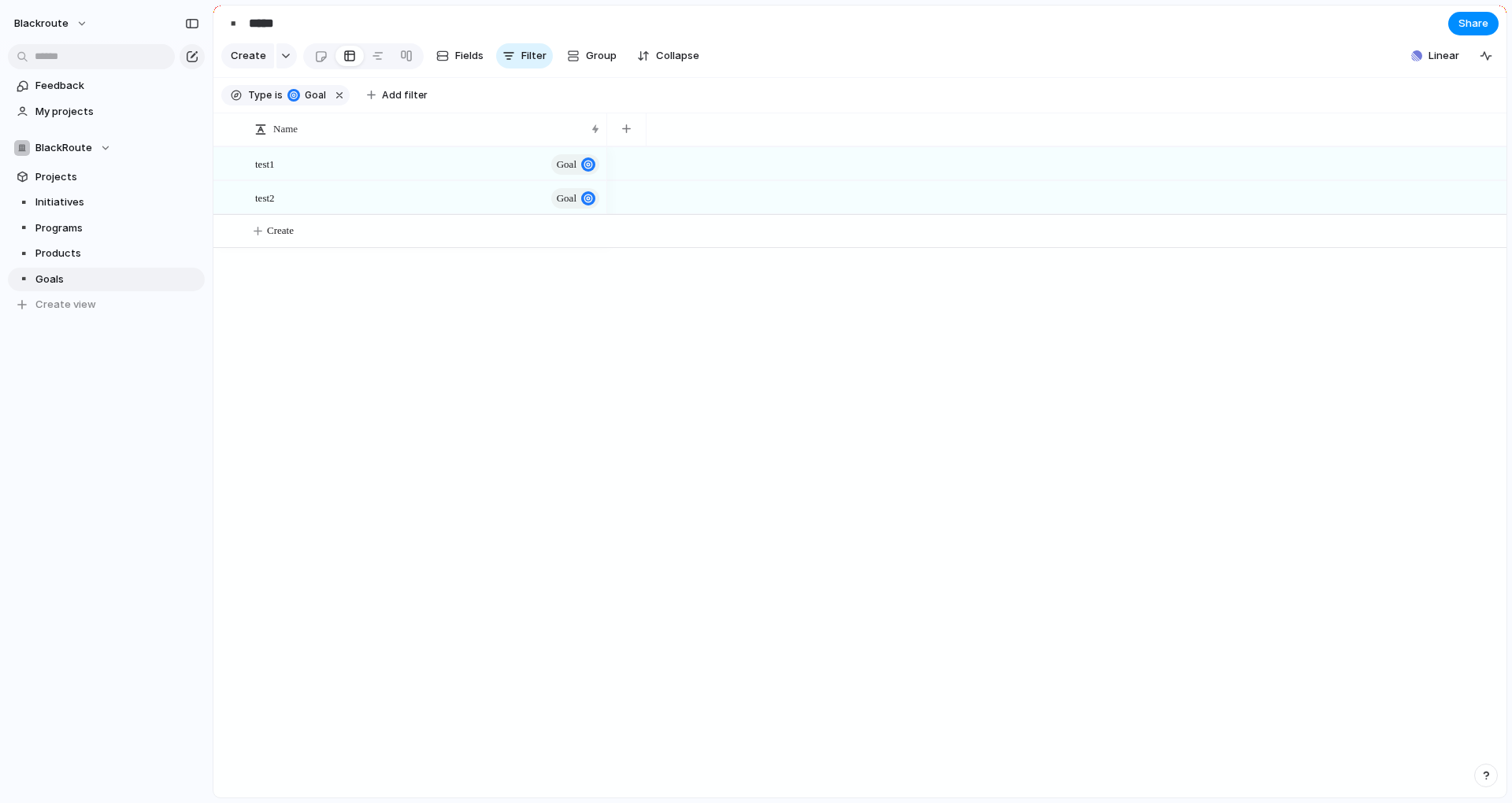
click at [372, 389] on div "test1 Goal test2 Goal Create" at bounding box center [860, 471] width 1293 height 651
click at [365, 325] on div "test1 Goal test2 Goal Create" at bounding box center [860, 471] width 1293 height 651
drag, startPoint x: 60, startPoint y: 253, endPoint x: 62, endPoint y: 284, distance: 31.1
drag, startPoint x: 60, startPoint y: 256, endPoint x: 60, endPoint y: 279, distance: 23.0
click at [264, 312] on div "test1 Goal test2 Goal Create" at bounding box center [860, 471] width 1293 height 651
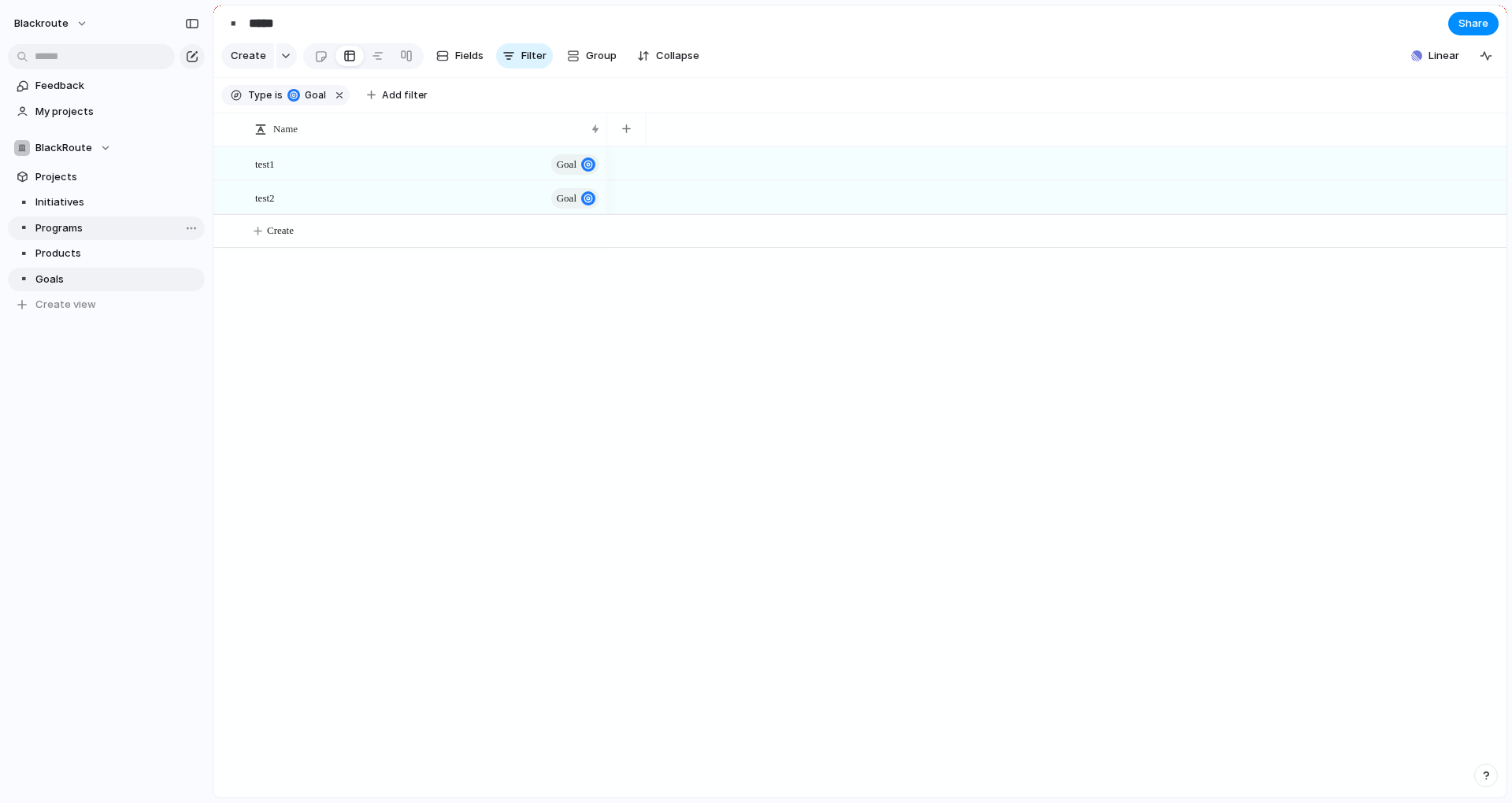
click at [53, 230] on span "Programs" at bounding box center [117, 228] width 164 height 16
type input "********"
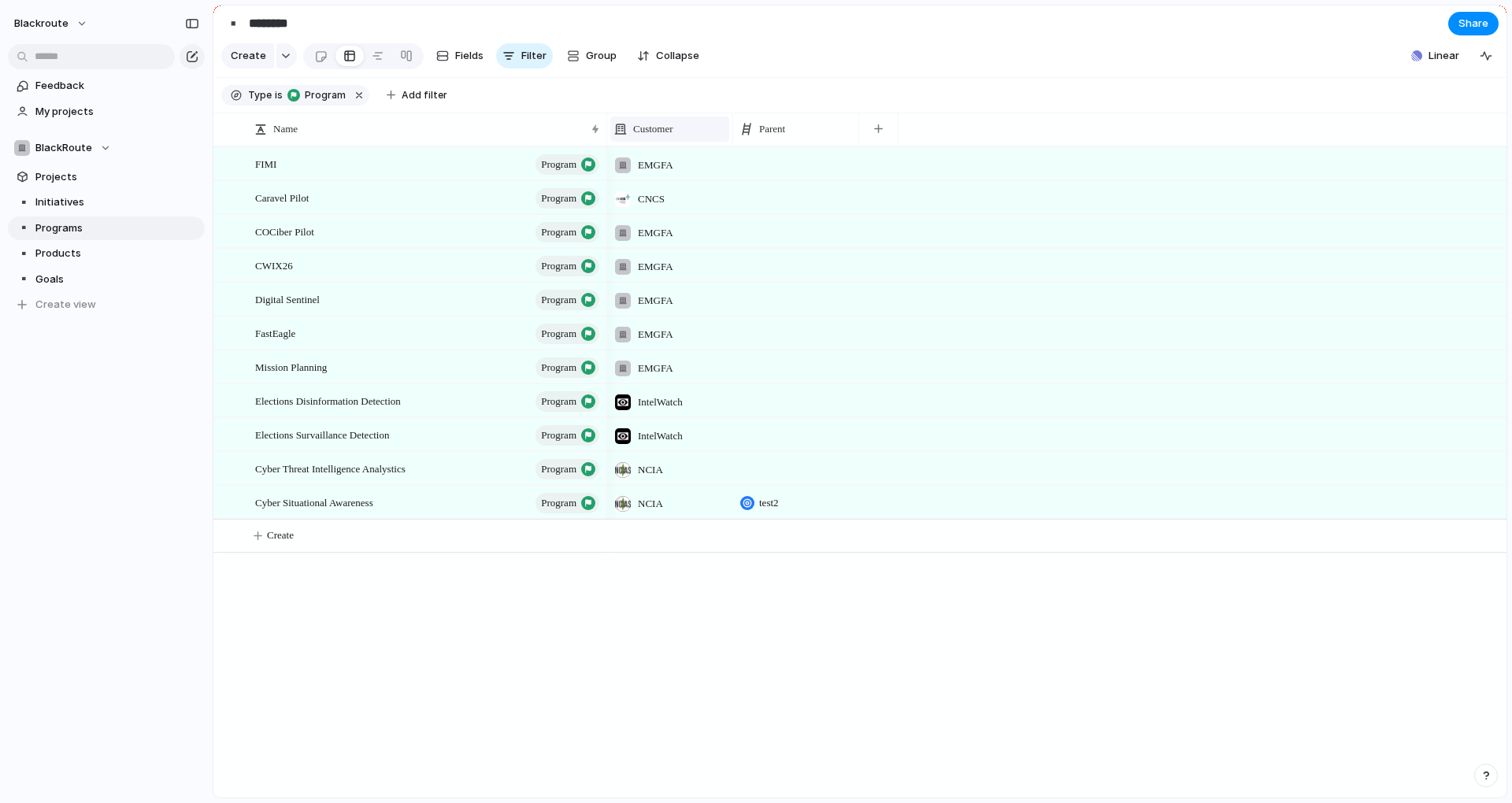
click at [696, 137] on div "Customer" at bounding box center [670, 129] width 111 height 16
click at [694, 224] on span "Sort ascending" at bounding box center [679, 226] width 76 height 16
click at [940, 133] on div "button" at bounding box center [940, 128] width 9 height 9
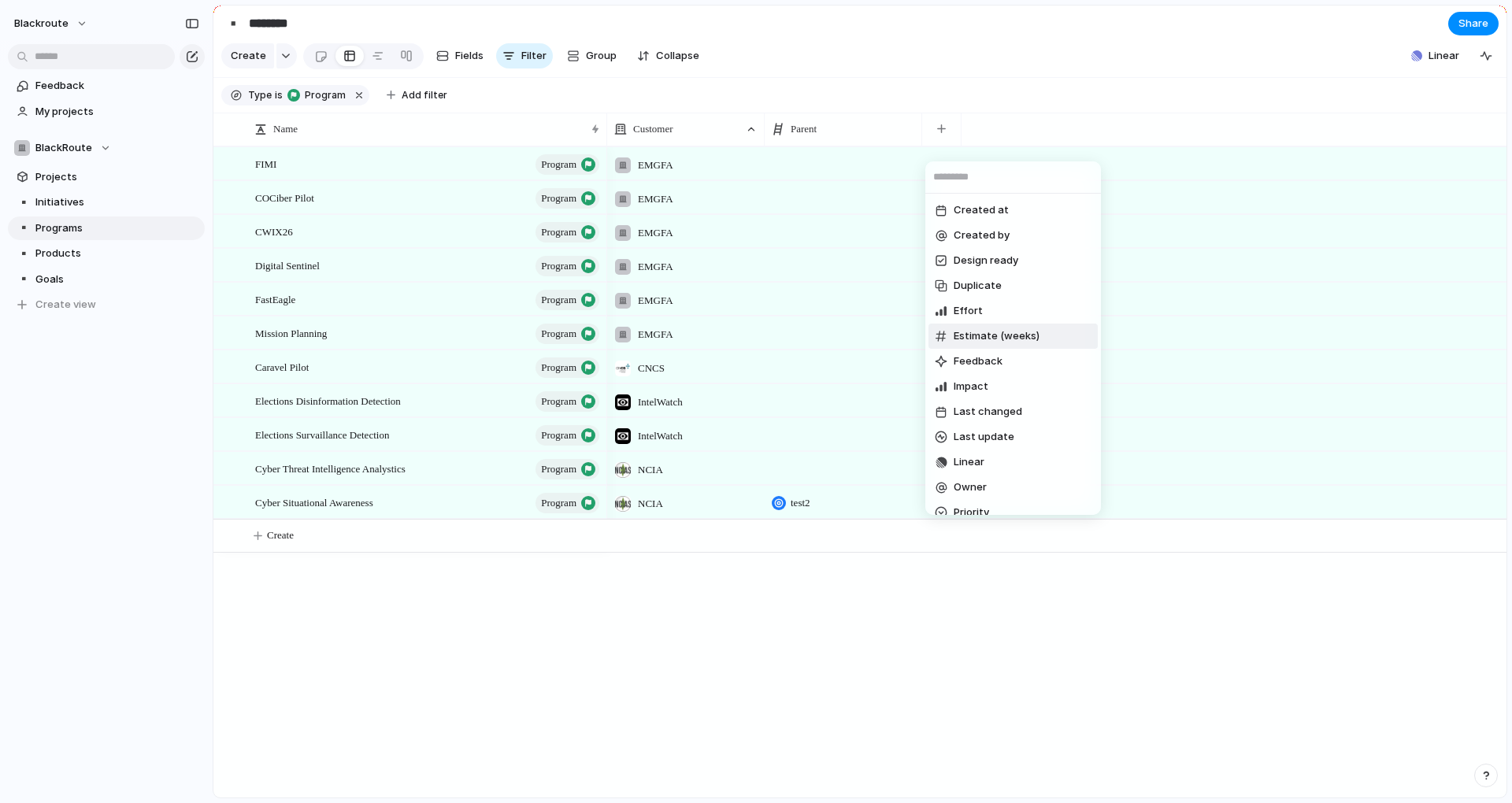
scroll to position [142, 0]
click at [1032, 377] on li "Priority" at bounding box center [1014, 371] width 169 height 25
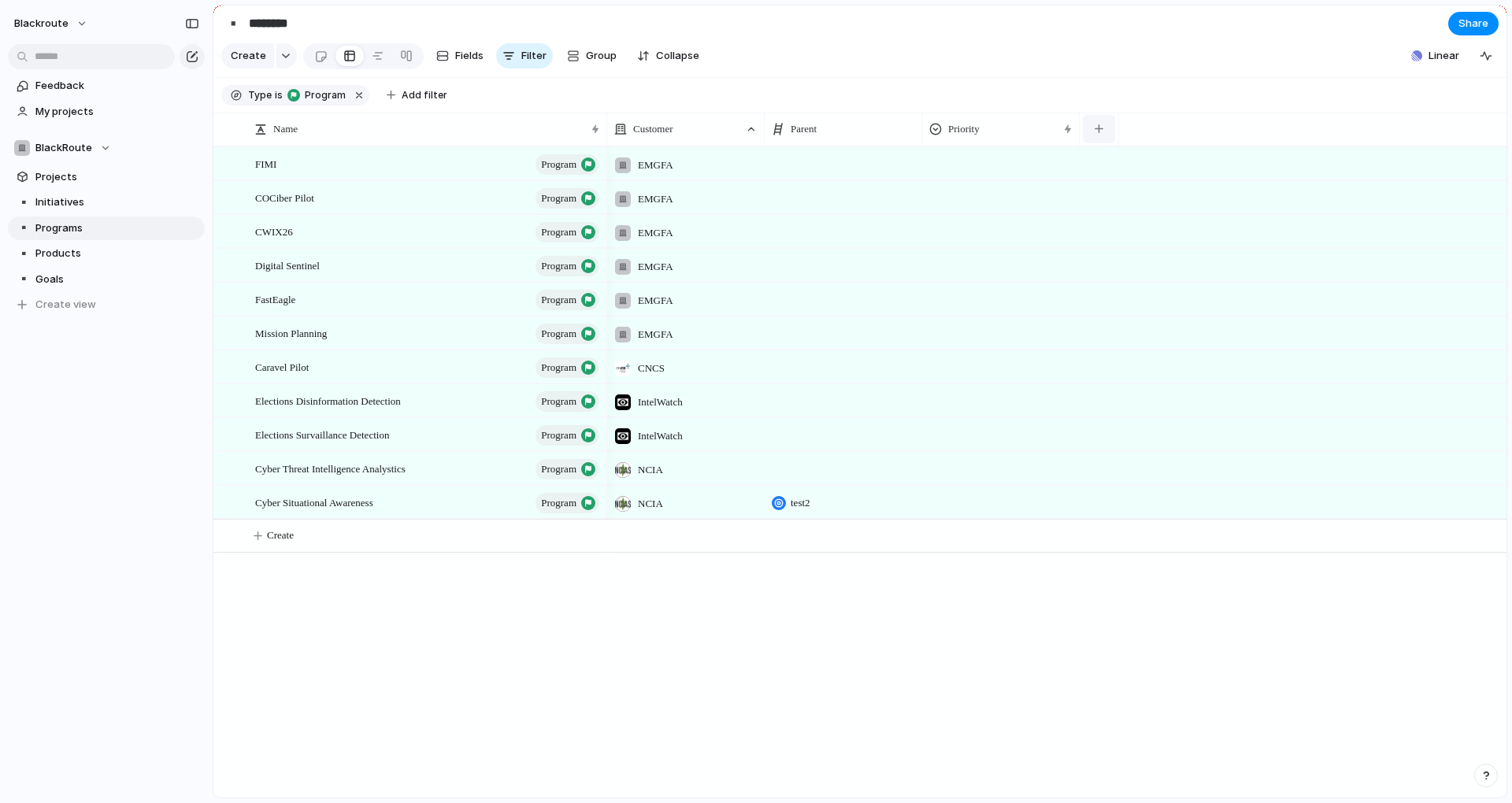
click at [1104, 140] on button "button" at bounding box center [1098, 128] width 32 height 28
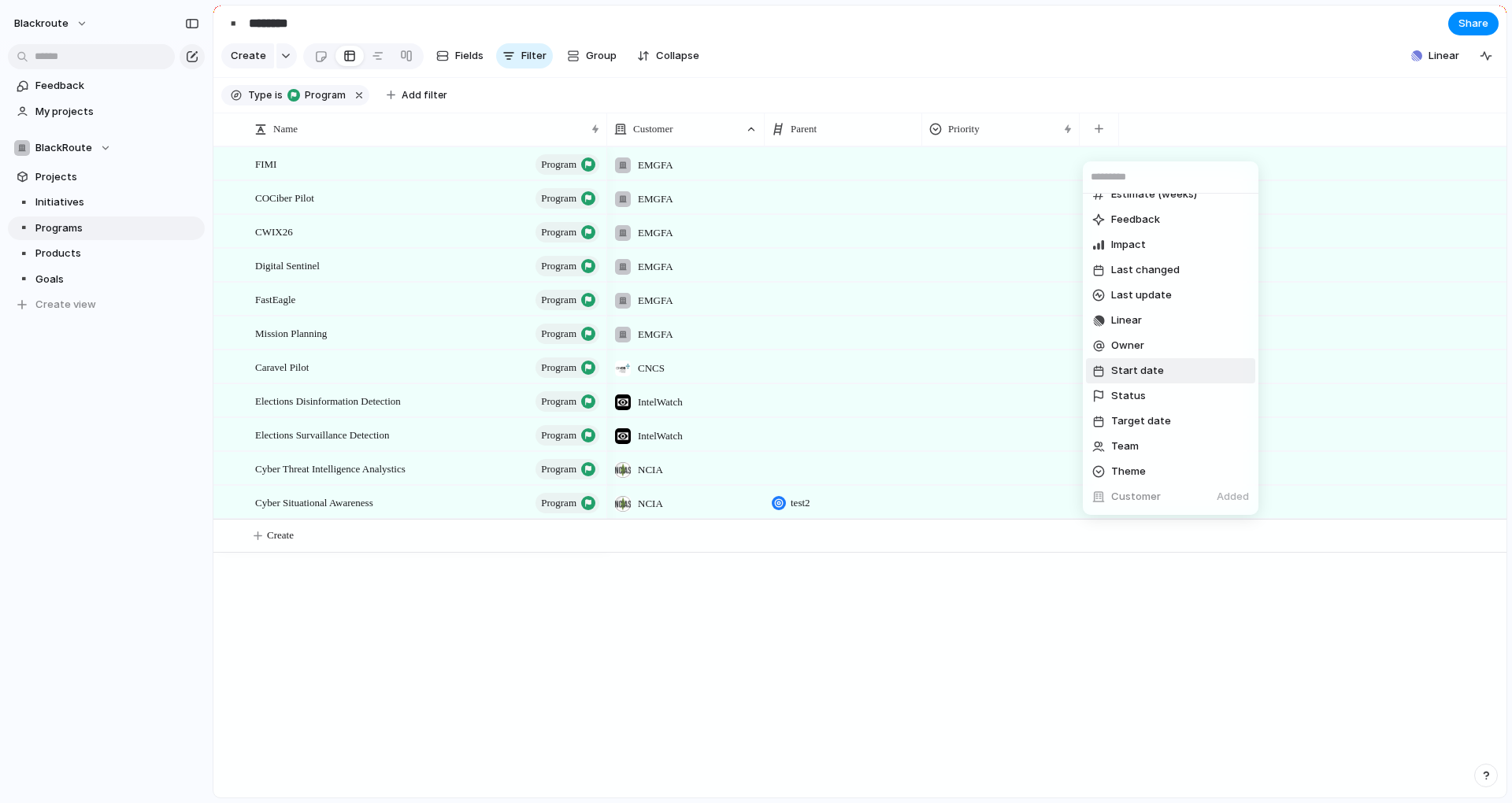
click at [1173, 378] on li "Start date" at bounding box center [1170, 371] width 169 height 25
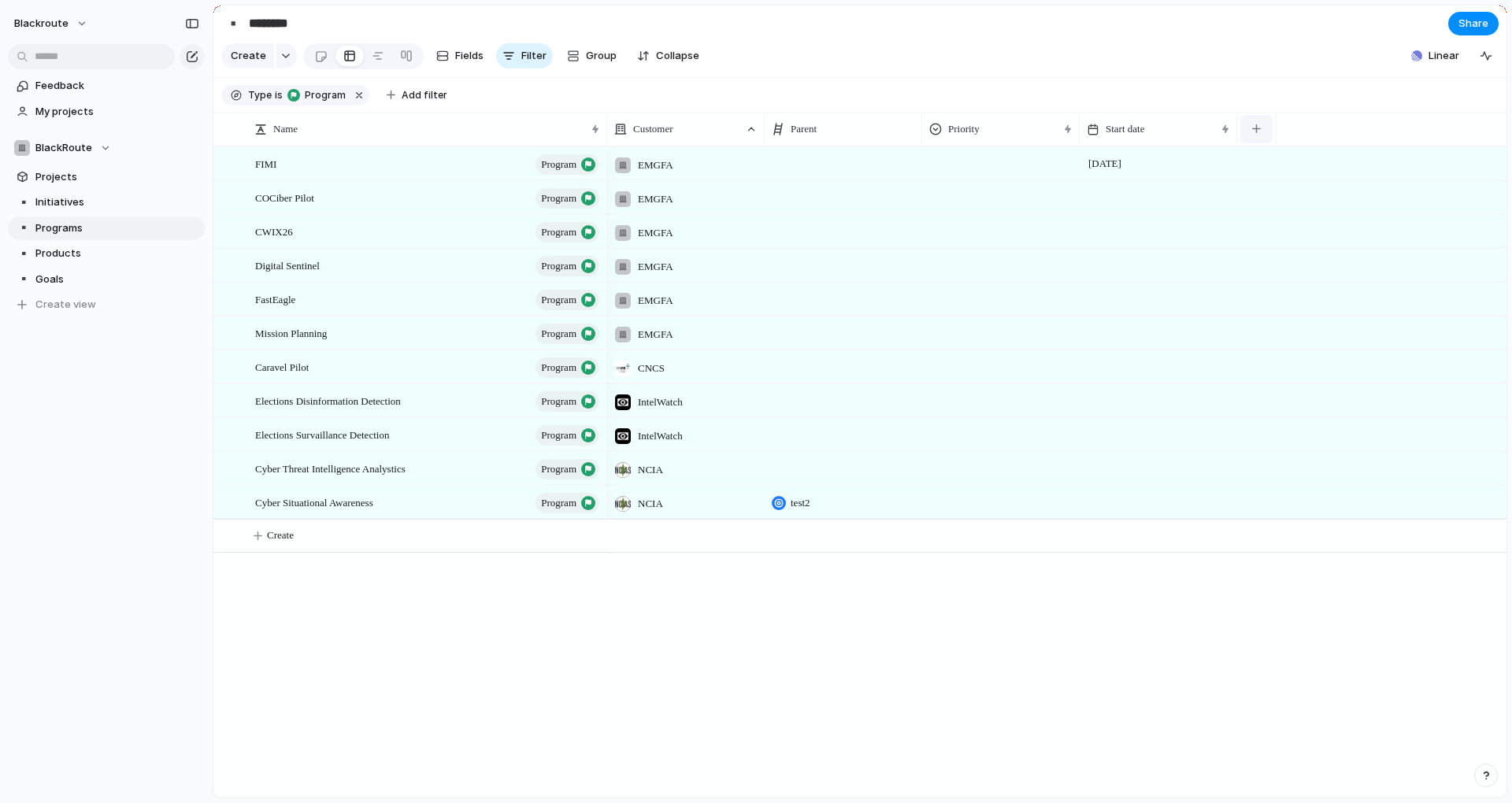
click at [1260, 133] on div "button" at bounding box center [1256, 128] width 9 height 9
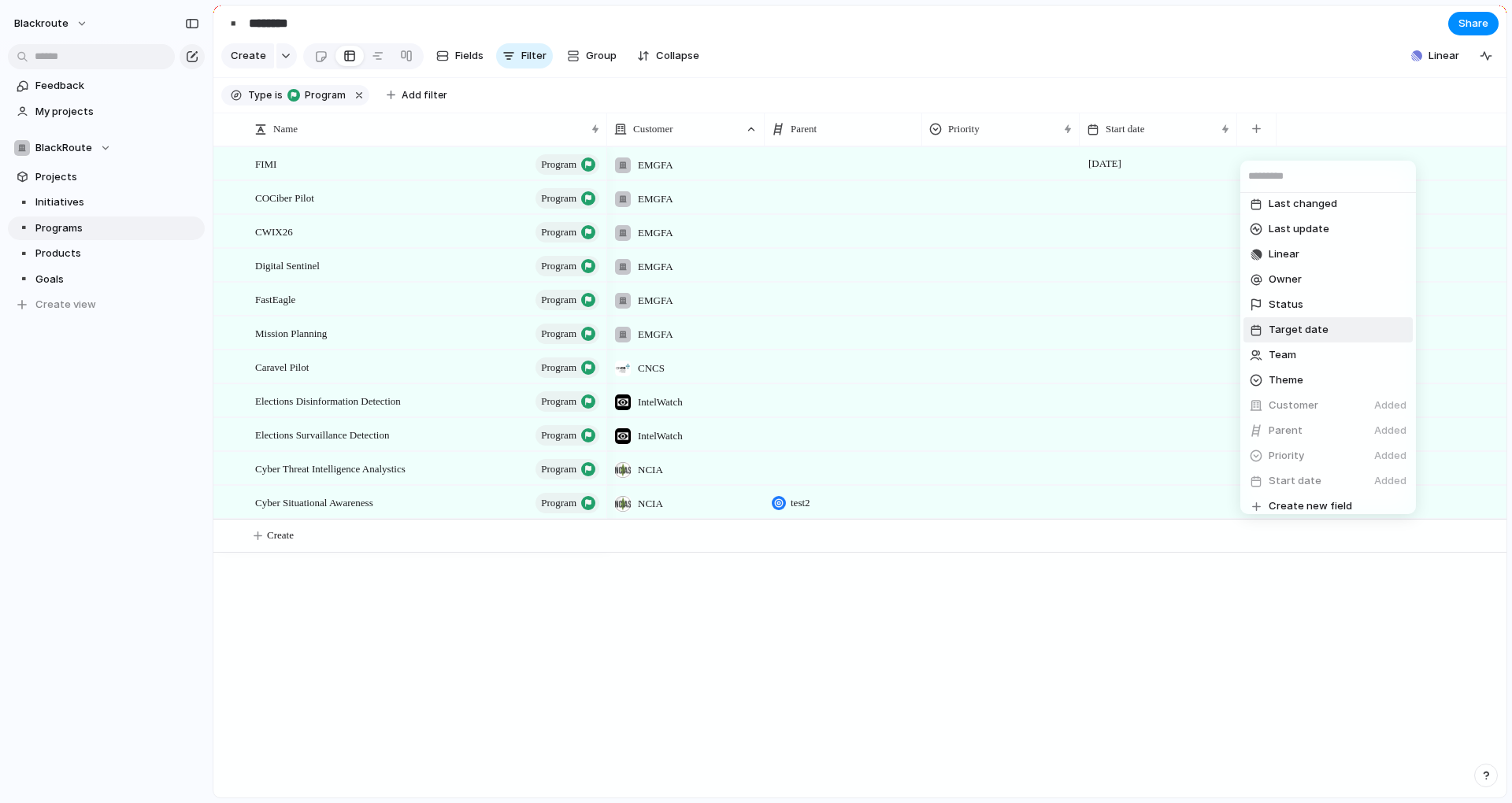
scroll to position [216, 0]
click at [1339, 324] on li "Target date" at bounding box center [1328, 321] width 169 height 25
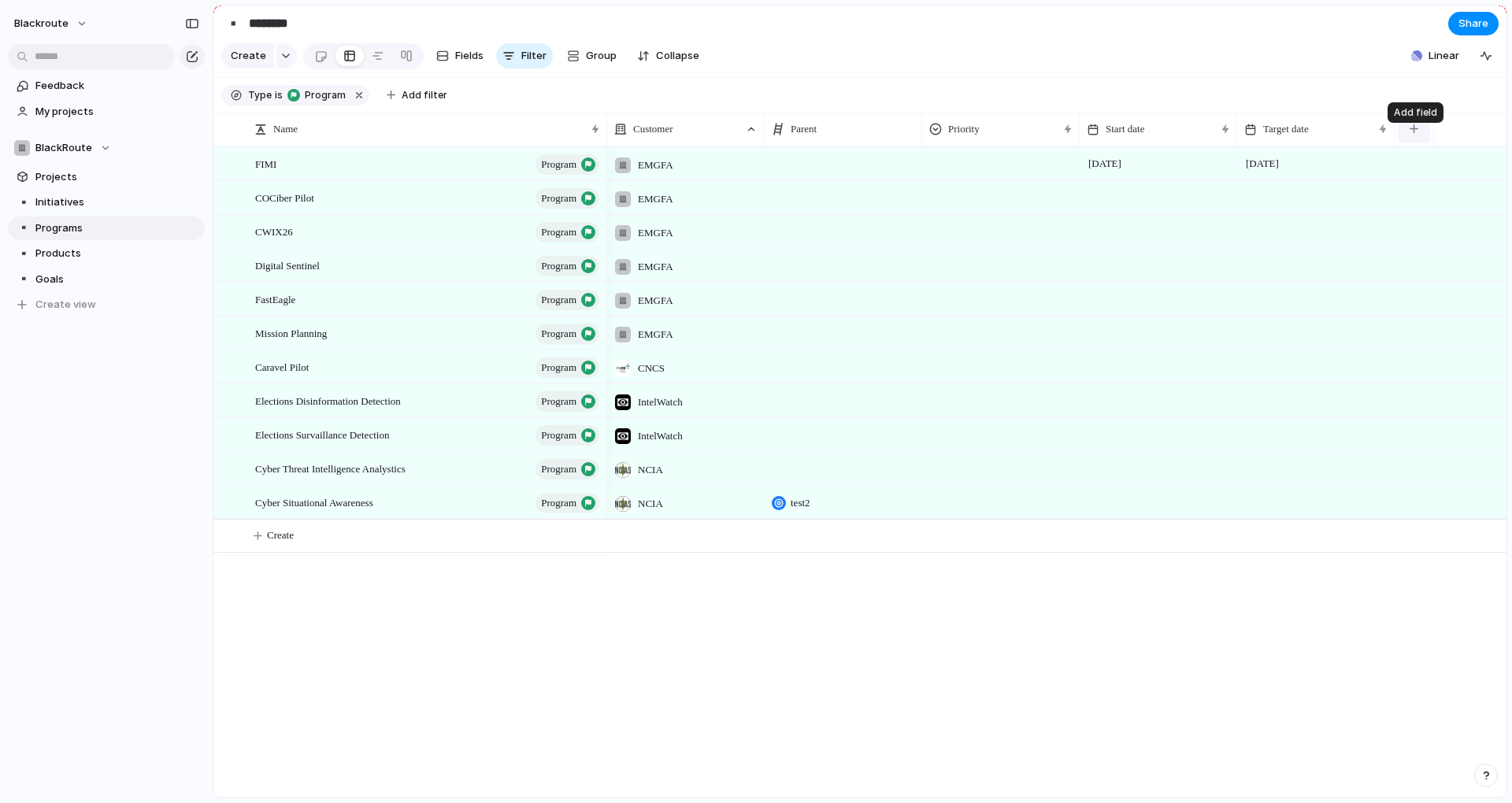
click at [1408, 138] on button "button" at bounding box center [1414, 128] width 32 height 28
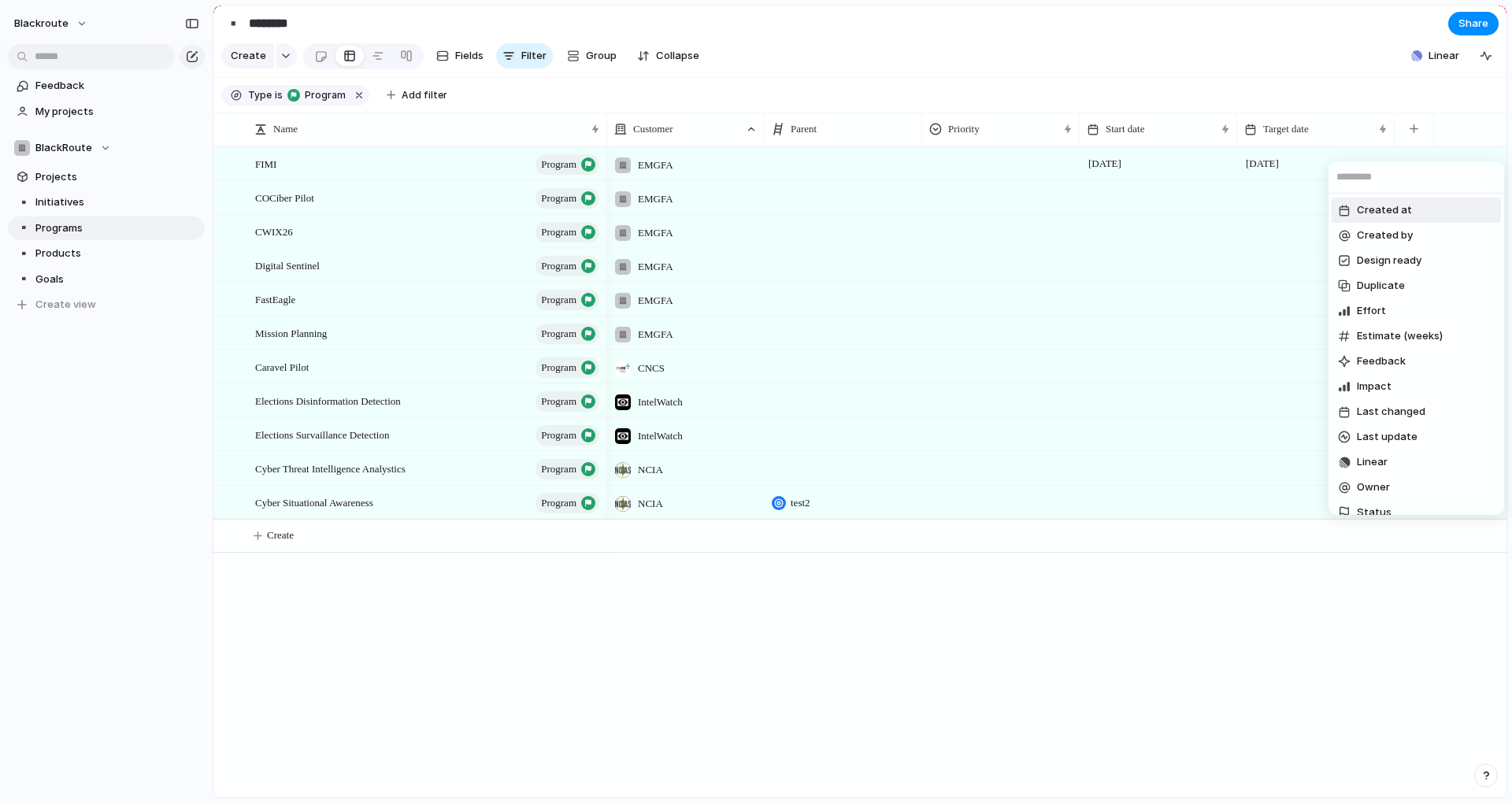
click at [1229, 104] on div "Created at Created by Design ready Duplicate Effort Estimate (weeks) Feedback I…" at bounding box center [756, 401] width 1512 height 803
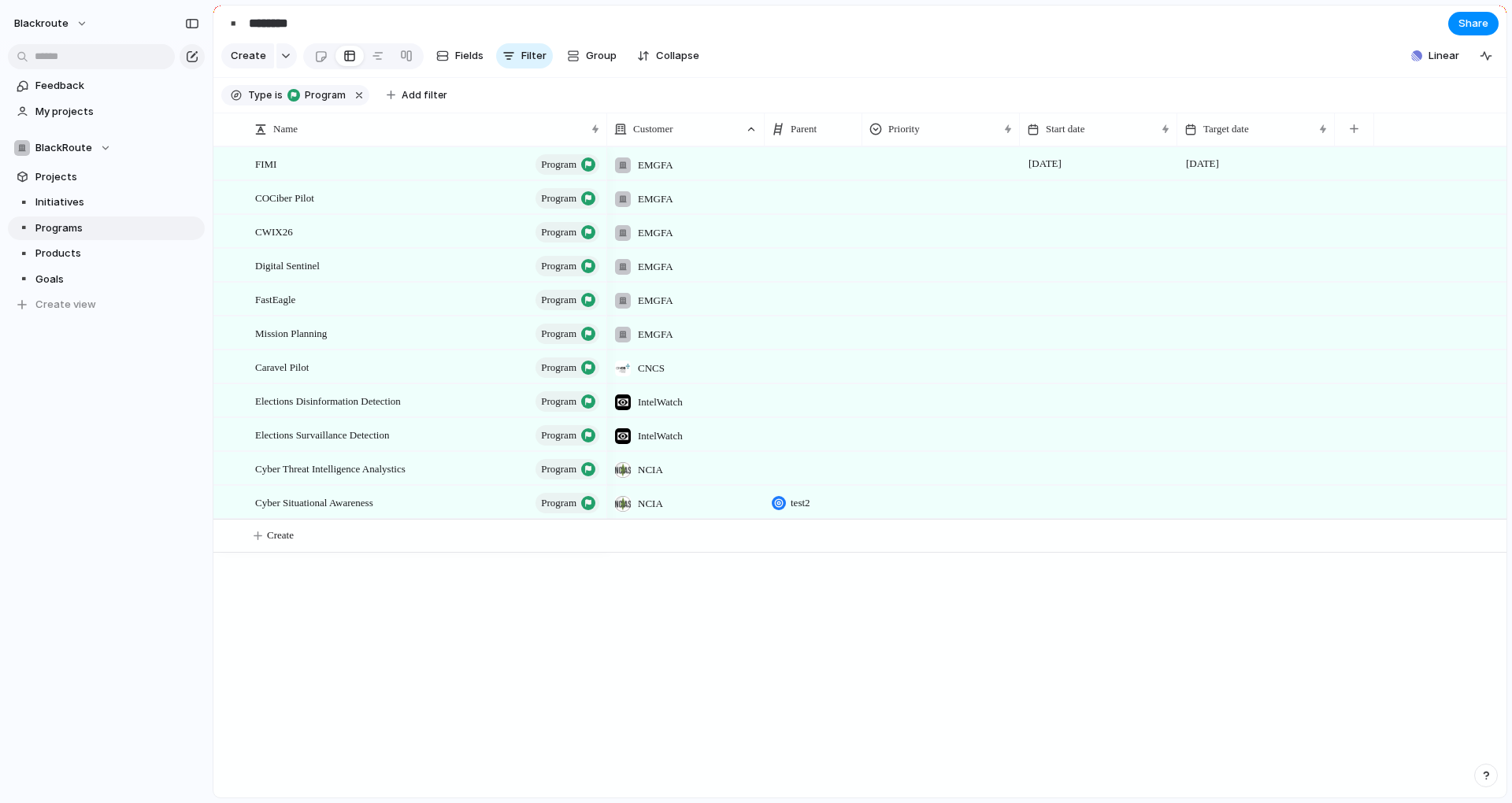
drag, startPoint x: 920, startPoint y: 138, endPoint x: 861, endPoint y: 139, distance: 59.0
click at [861, 139] on div at bounding box center [862, 129] width 8 height 33
click at [828, 197] on li "Hide" at bounding box center [829, 201] width 116 height 25
click at [1123, 138] on button "button" at bounding box center [1129, 128] width 32 height 28
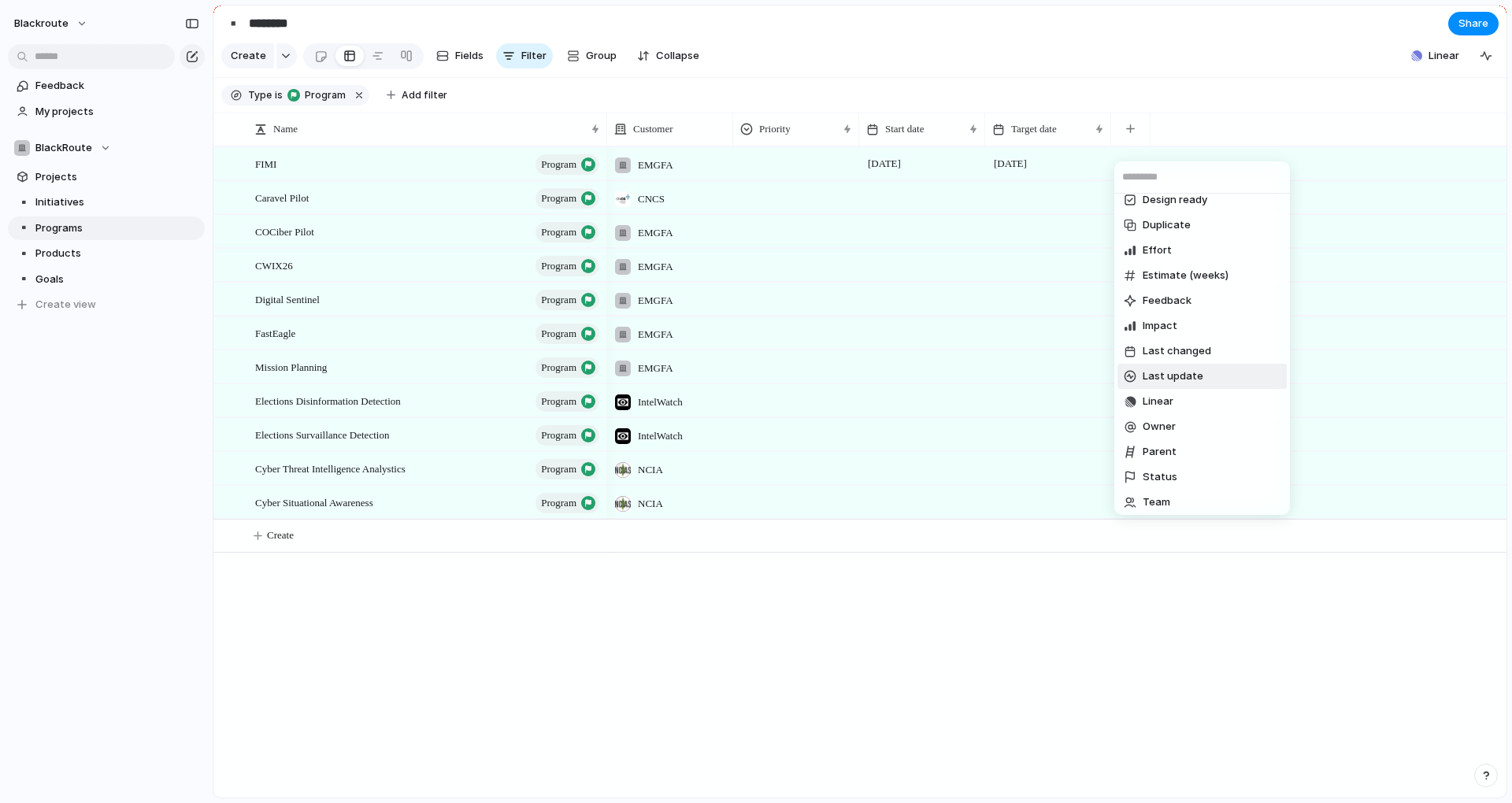
scroll to position [142, 0]
click at [1185, 416] on li "Team" at bounding box center [1202, 421] width 169 height 25
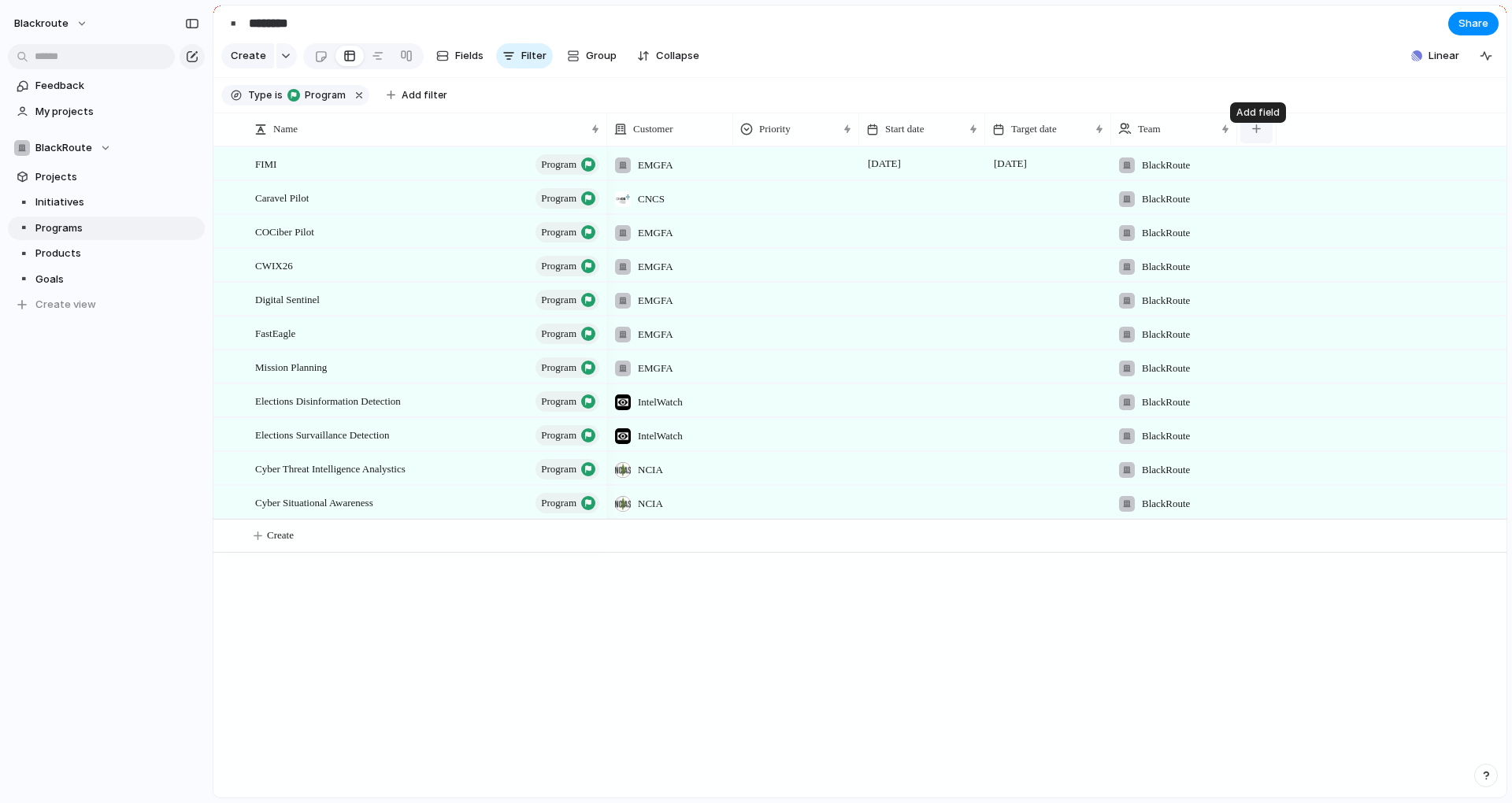
click at [1254, 143] on button "button" at bounding box center [1256, 128] width 32 height 28
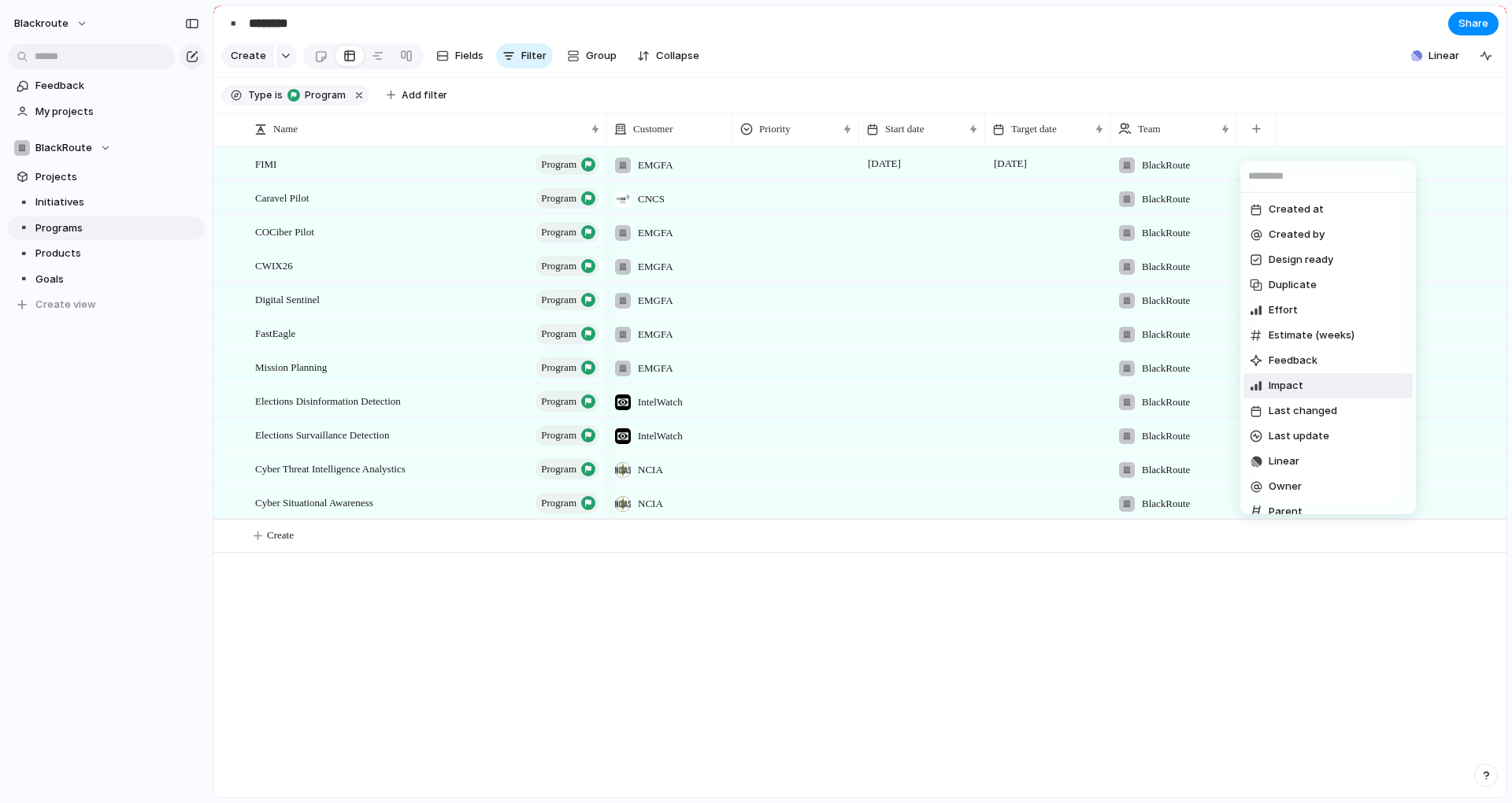
click at [1338, 393] on li "Impact" at bounding box center [1328, 385] width 169 height 25
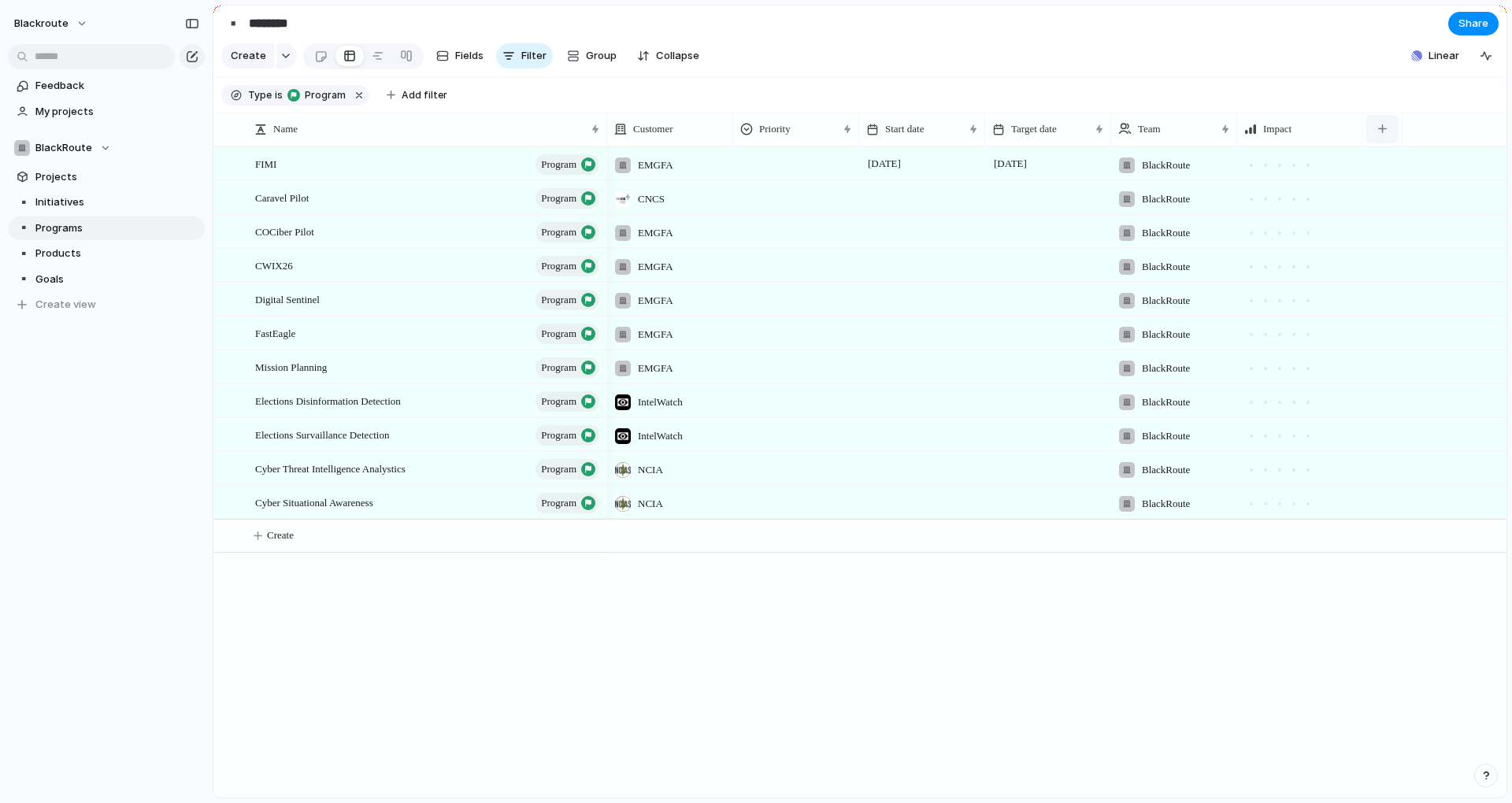
click at [1377, 143] on button "button" at bounding box center [1382, 128] width 32 height 28
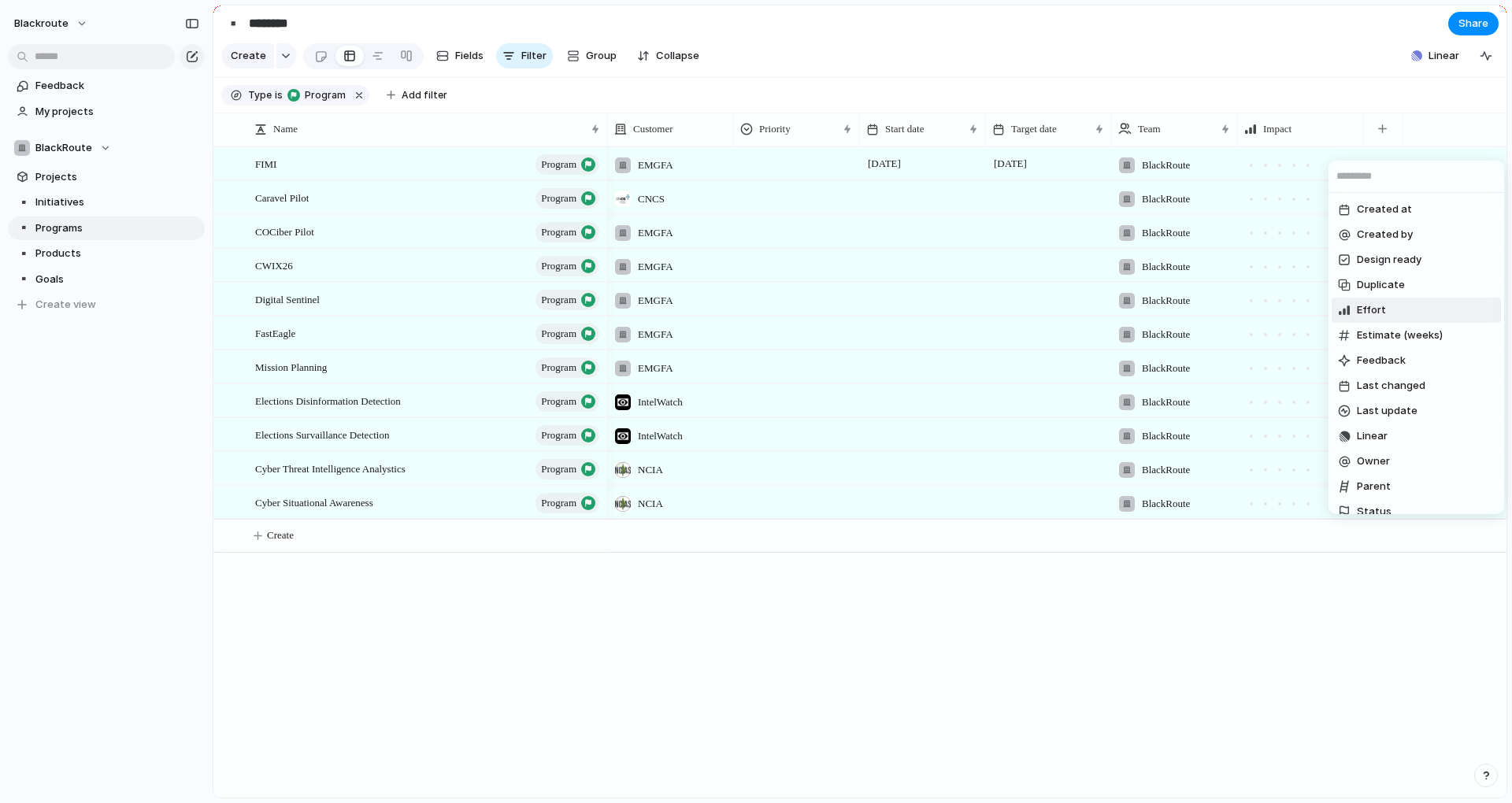
click at [1422, 318] on li "Effort" at bounding box center [1417, 310] width 169 height 25
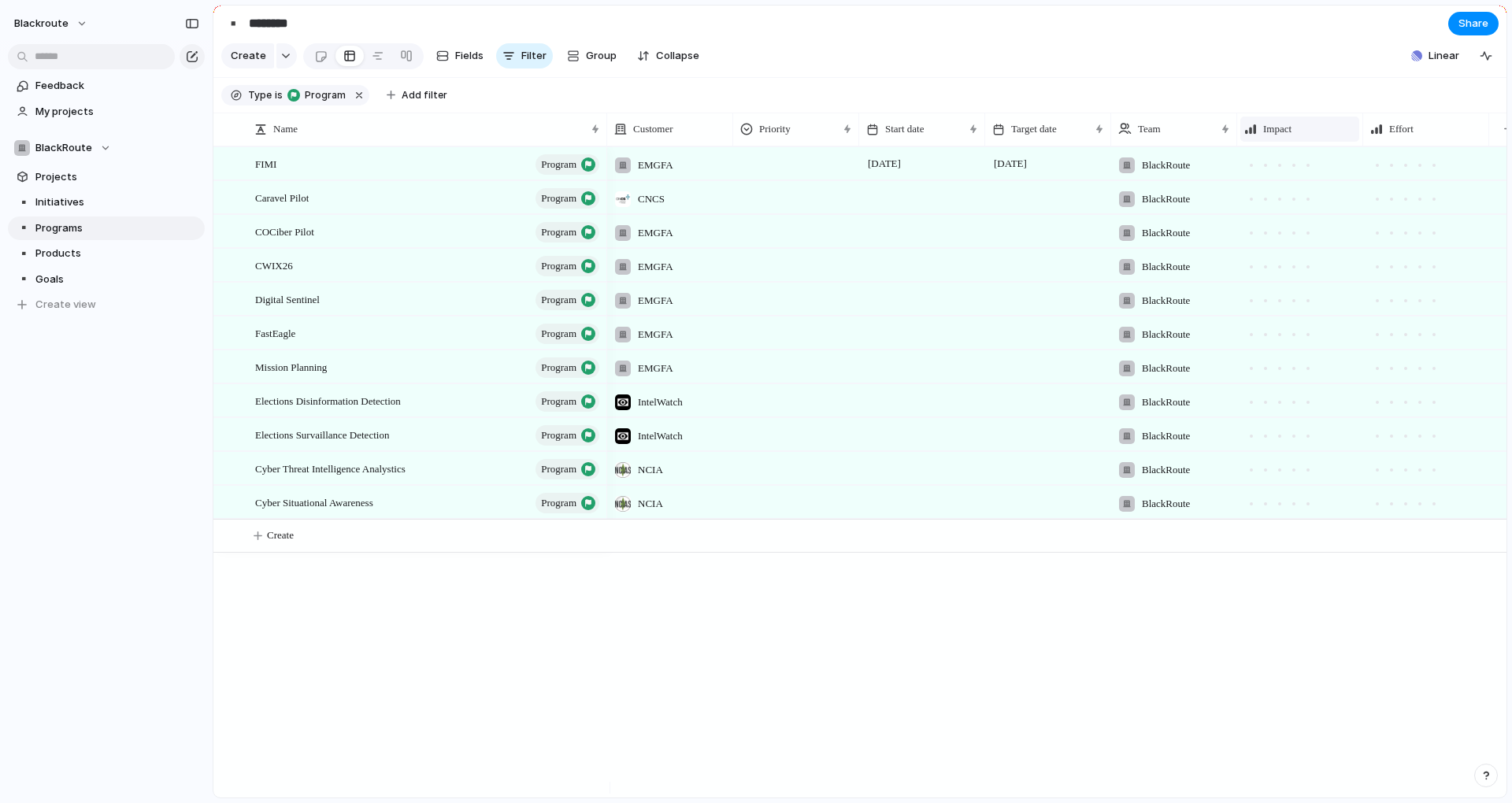
scroll to position [0, 22]
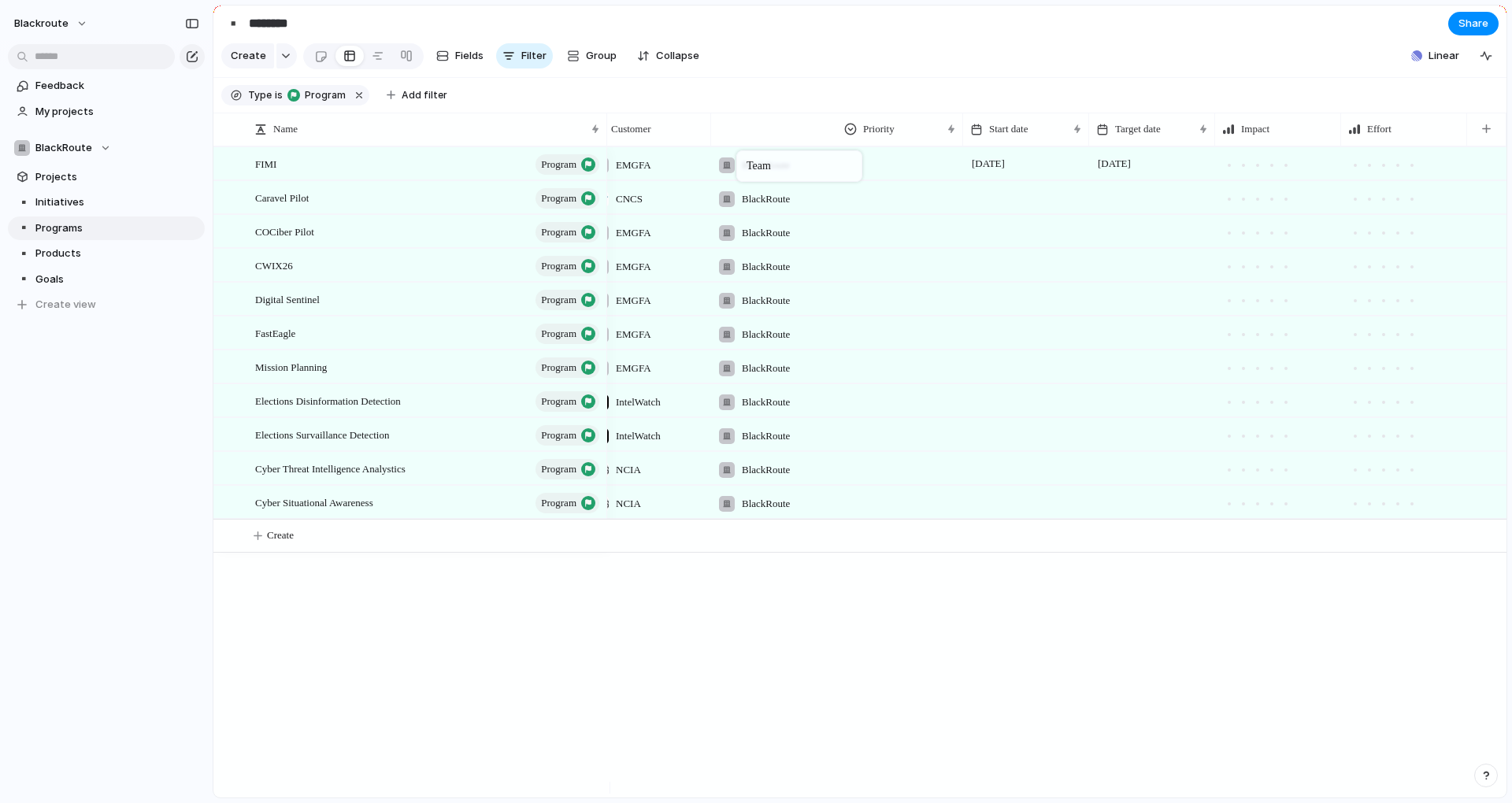
drag, startPoint x: 1143, startPoint y: 143, endPoint x: 747, endPoint y: 151, distance: 396.1
drag, startPoint x: 858, startPoint y: 134, endPoint x: 1139, endPoint y: 129, distance: 281.0
click at [1485, 133] on div "button" at bounding box center [1486, 128] width 9 height 9
click at [1199, 740] on div "Created at Created by Design ready Duplicate Estimate (weeks) Feedback Last cha…" at bounding box center [756, 401] width 1512 height 803
click at [91, 220] on span "Programs" at bounding box center [117, 228] width 164 height 16
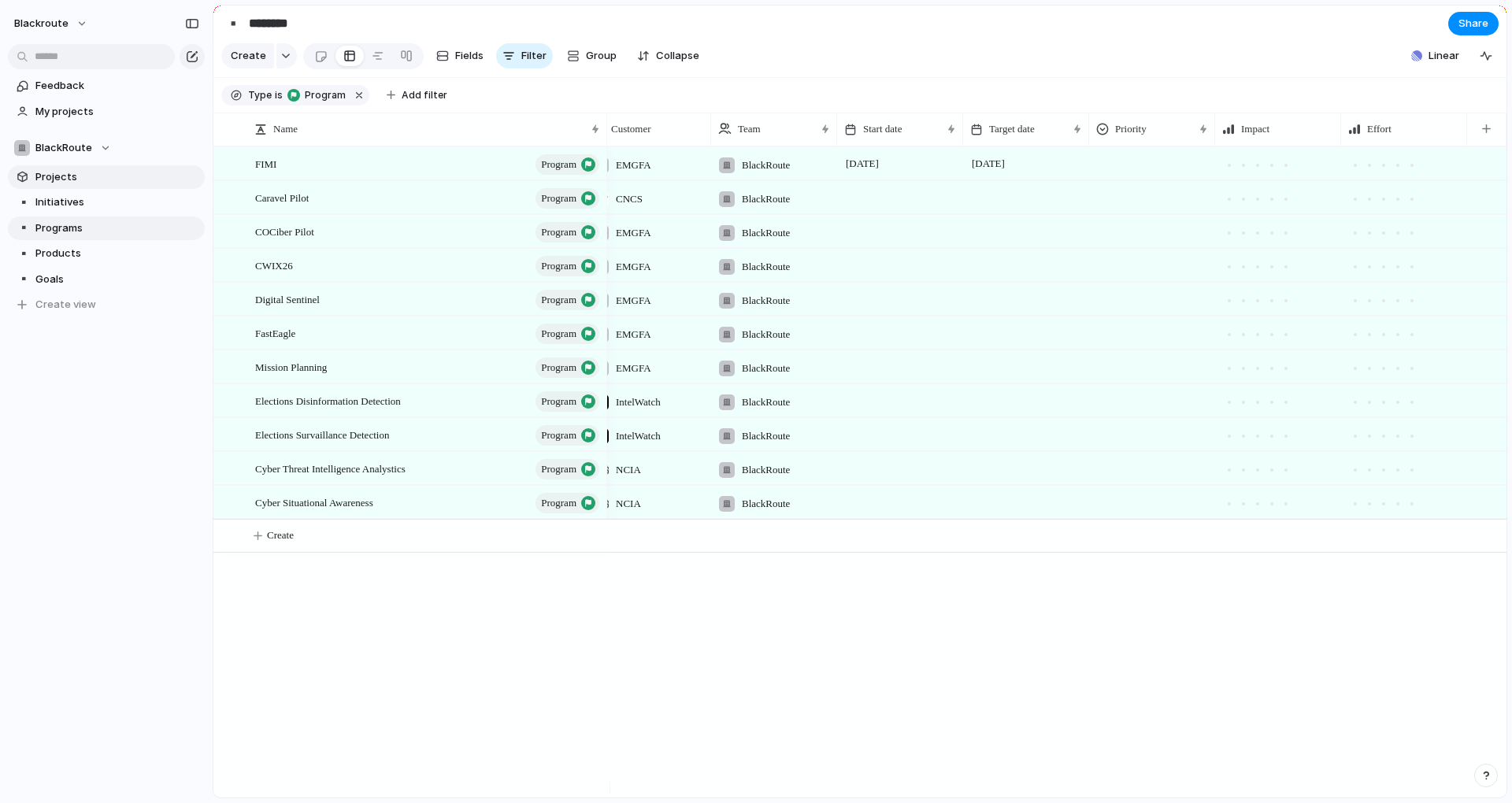
click at [109, 176] on span "Projects" at bounding box center [117, 177] width 164 height 16
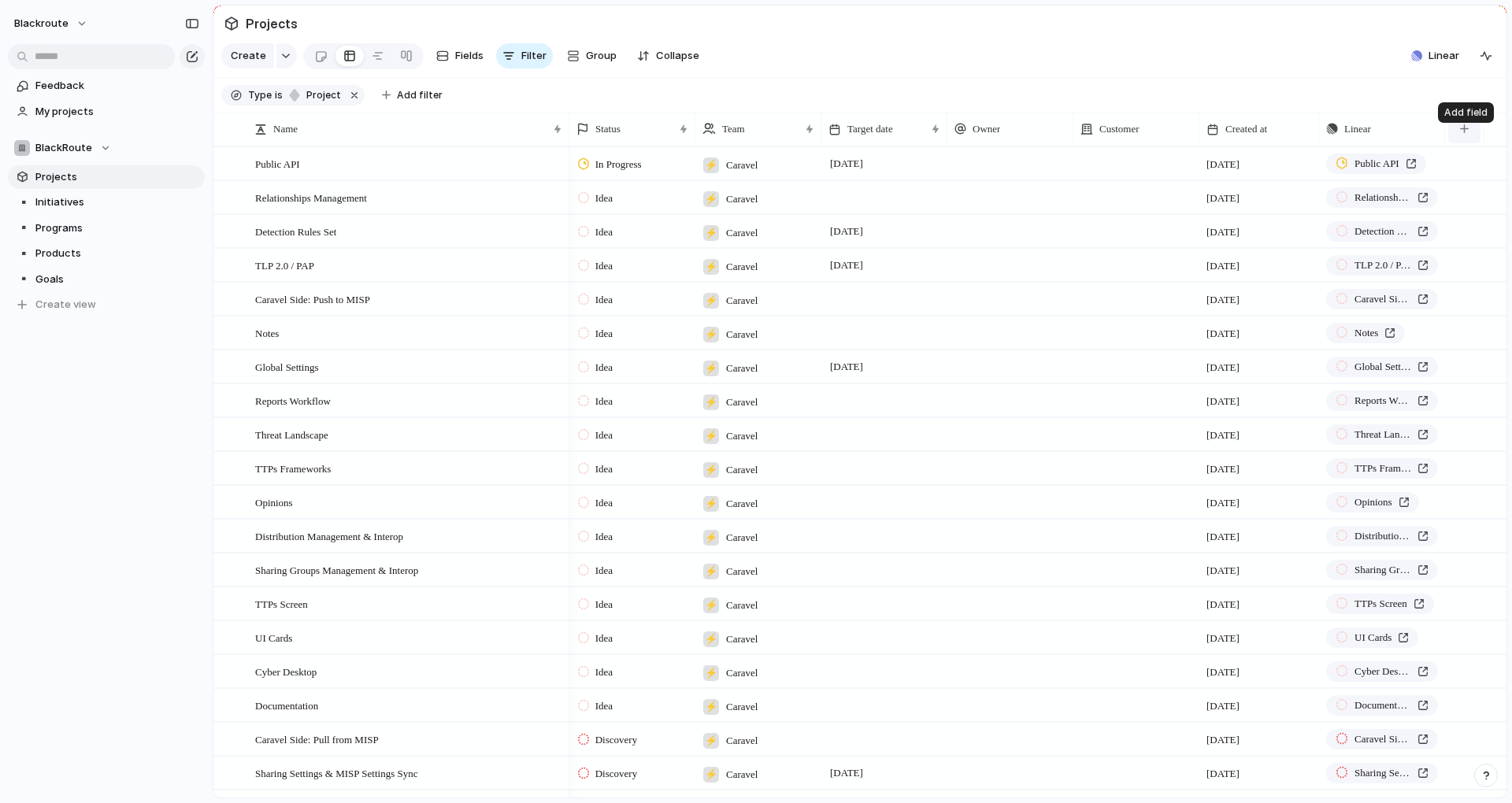
click at [1472, 140] on button "button" at bounding box center [1463, 128] width 32 height 28
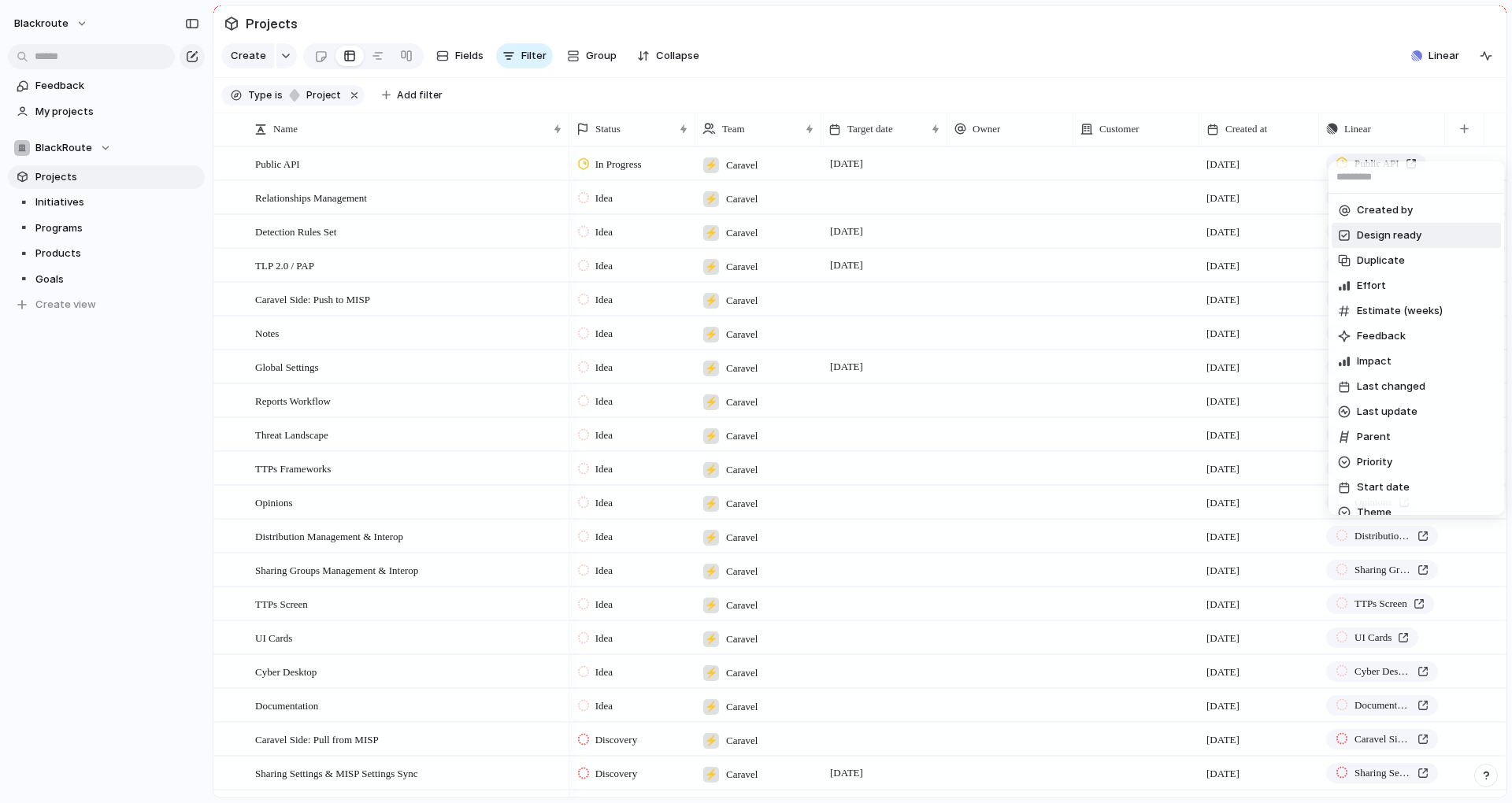
click at [1401, 237] on span "Design ready" at bounding box center [1389, 236] width 64 height 16
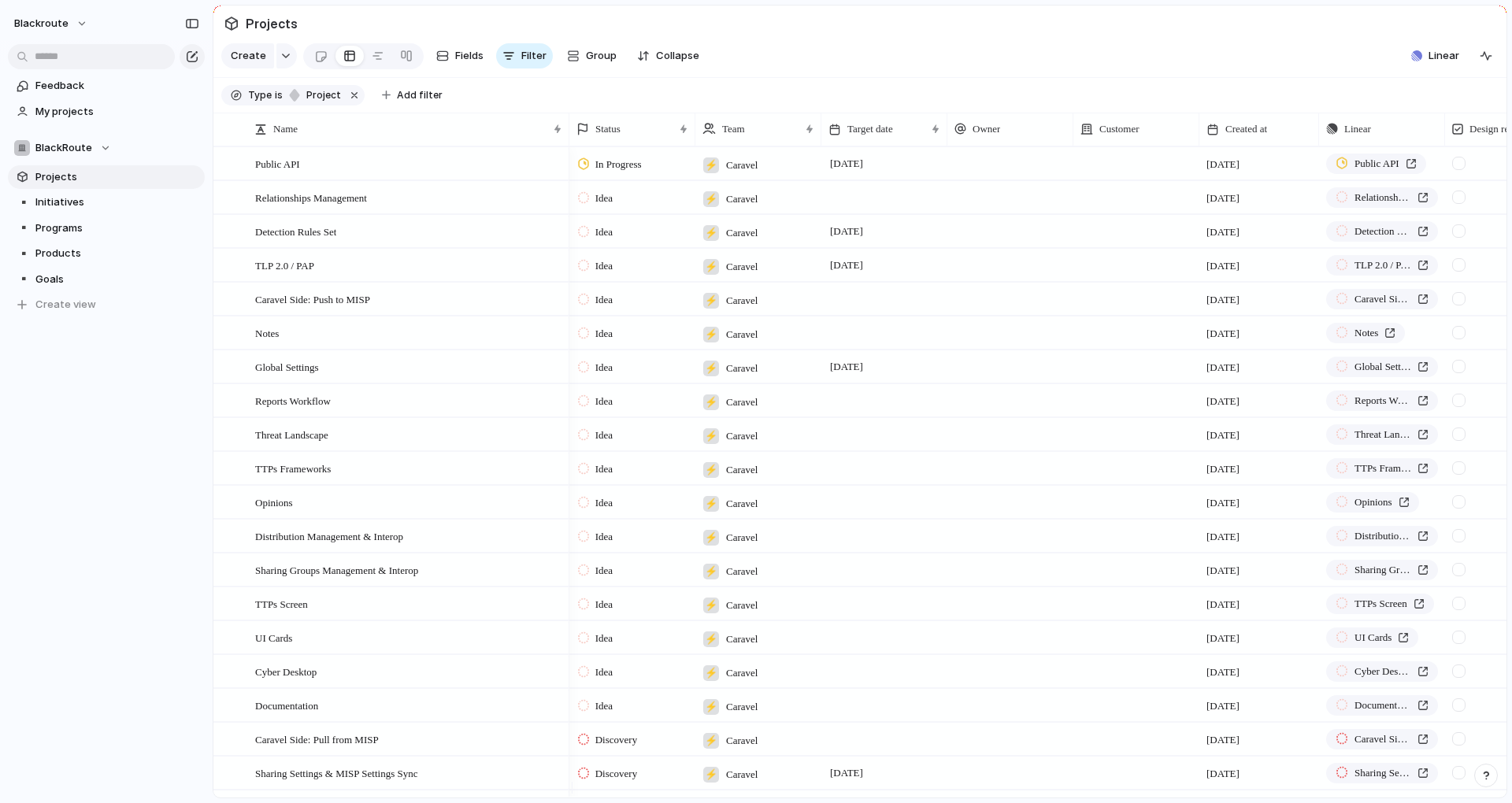
scroll to position [0, 104]
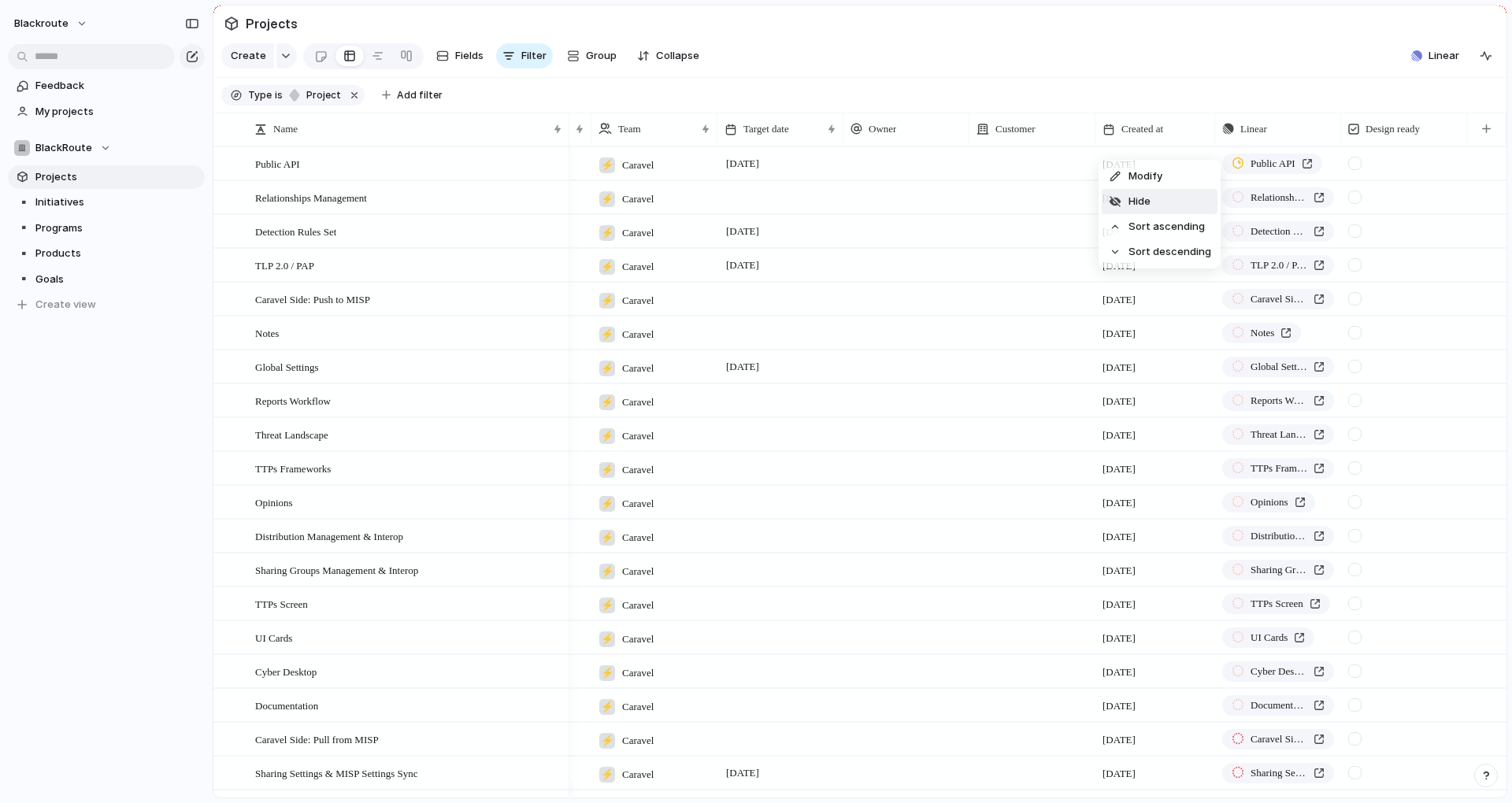
click at [1154, 202] on li "Hide" at bounding box center [1159, 201] width 116 height 25
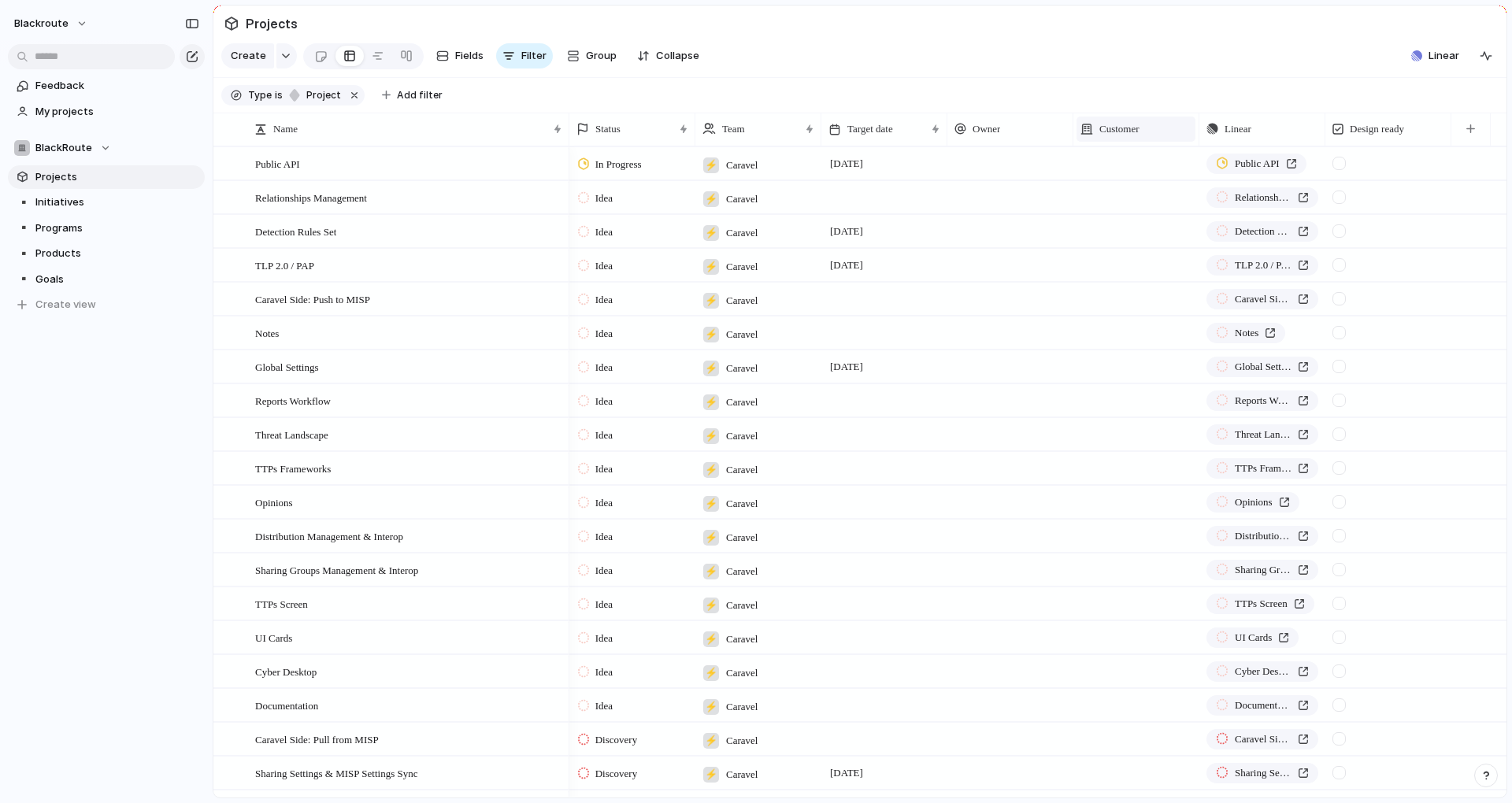
scroll to position [0, 0]
click at [1142, 121] on div "Modify Hide Sort ascending Sort descending" at bounding box center [756, 401] width 1512 height 803
click at [1032, 198] on li "Hide" at bounding box center [1011, 201] width 116 height 25
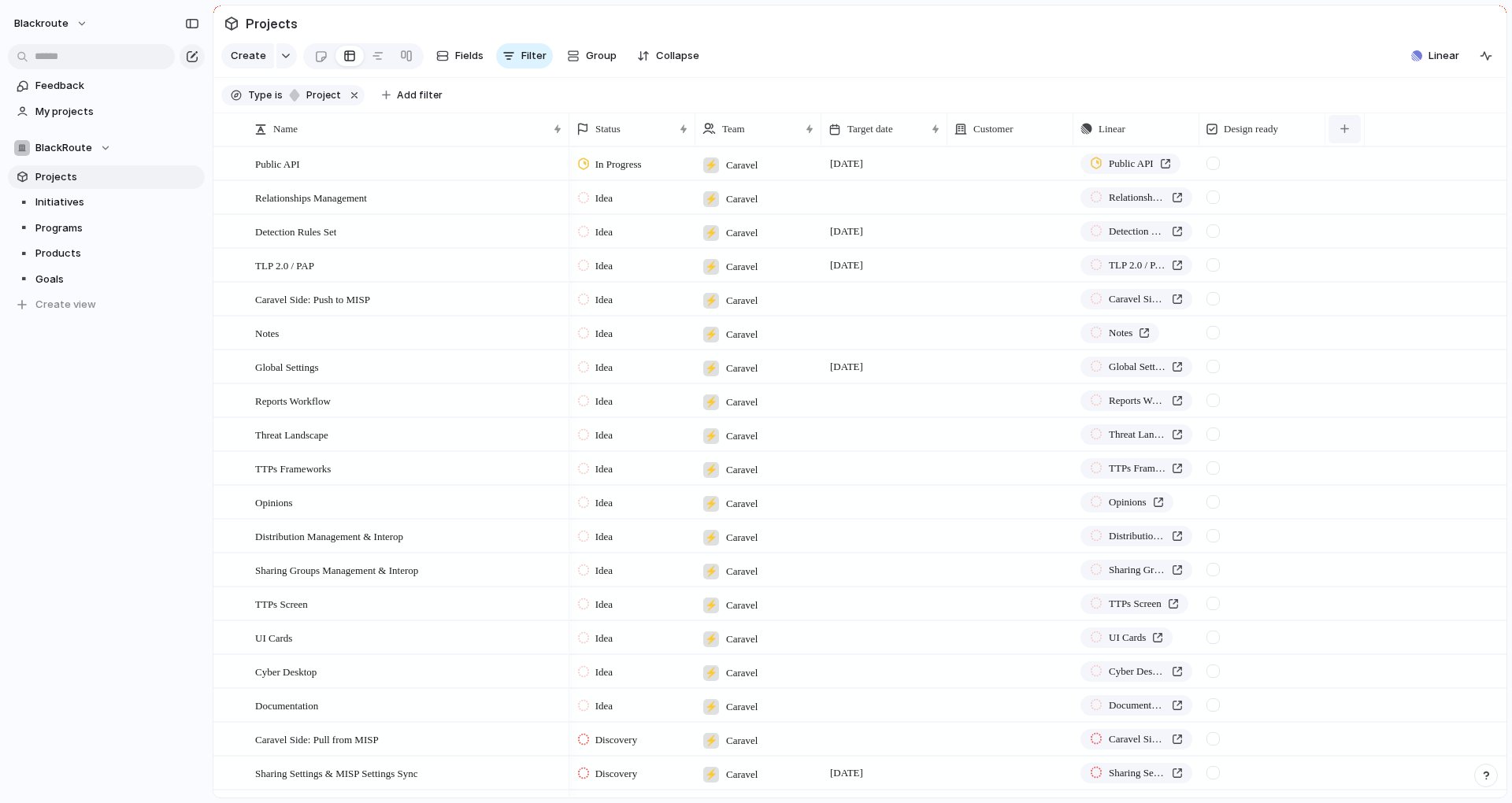
click at [1349, 143] on button "button" at bounding box center [1344, 128] width 32 height 28
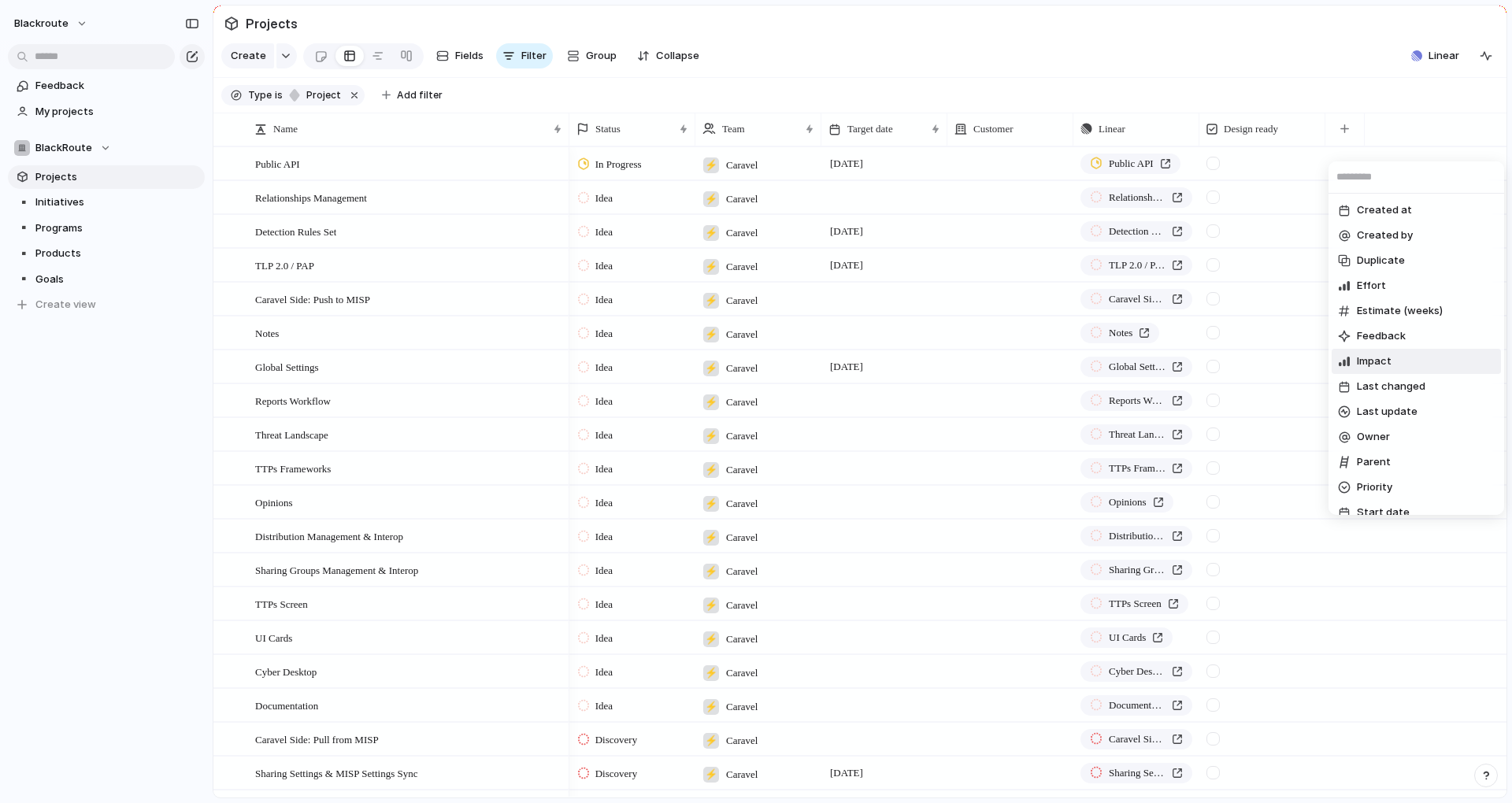
click at [1401, 364] on li "Impact" at bounding box center [1417, 361] width 169 height 25
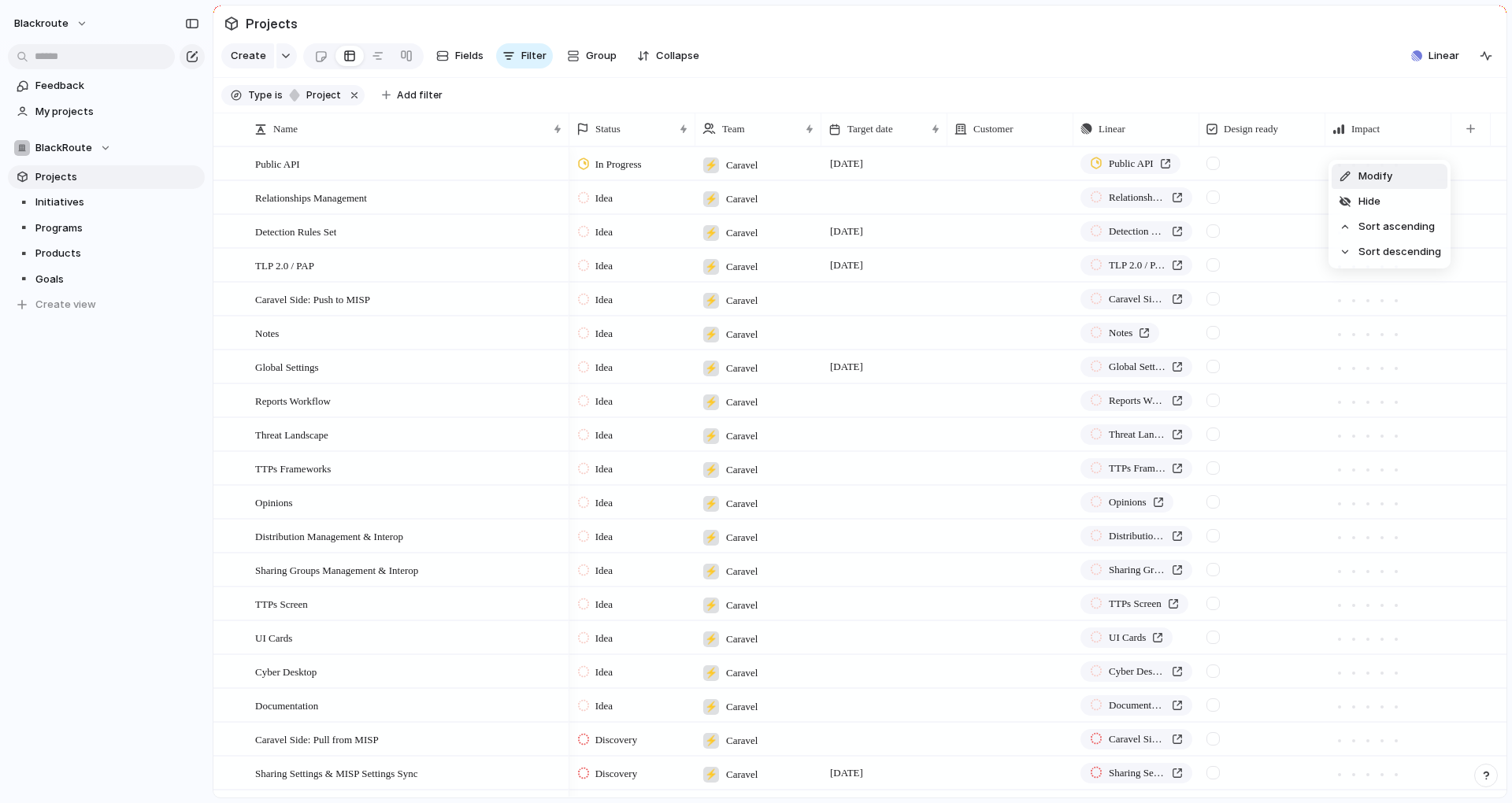
click at [1453, 135] on div "Modify Hide Sort ascending Sort descending" at bounding box center [756, 401] width 1512 height 803
click at [1468, 143] on button "button" at bounding box center [1470, 128] width 32 height 28
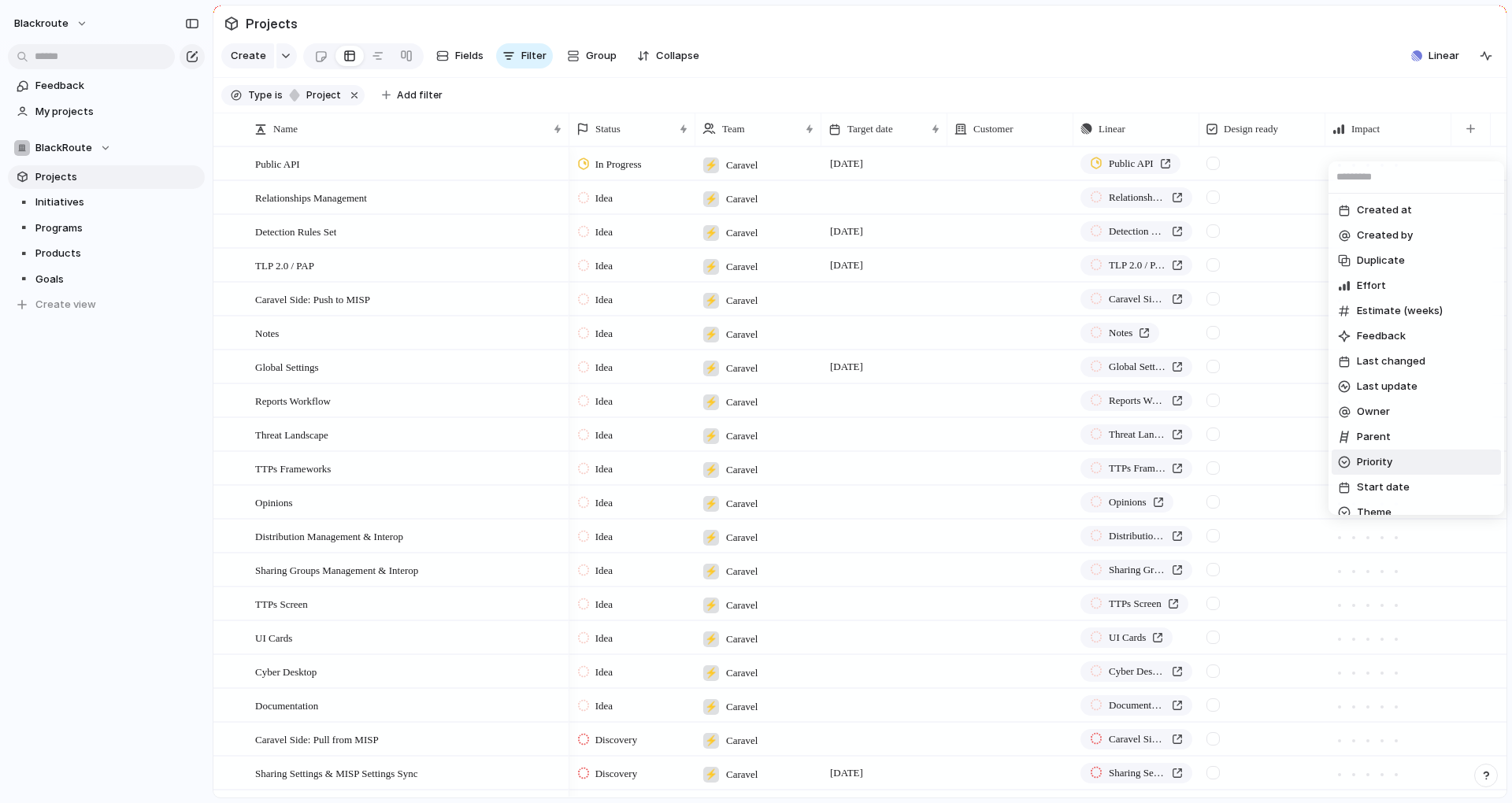
click at [1407, 460] on li "Priority" at bounding box center [1417, 462] width 169 height 25
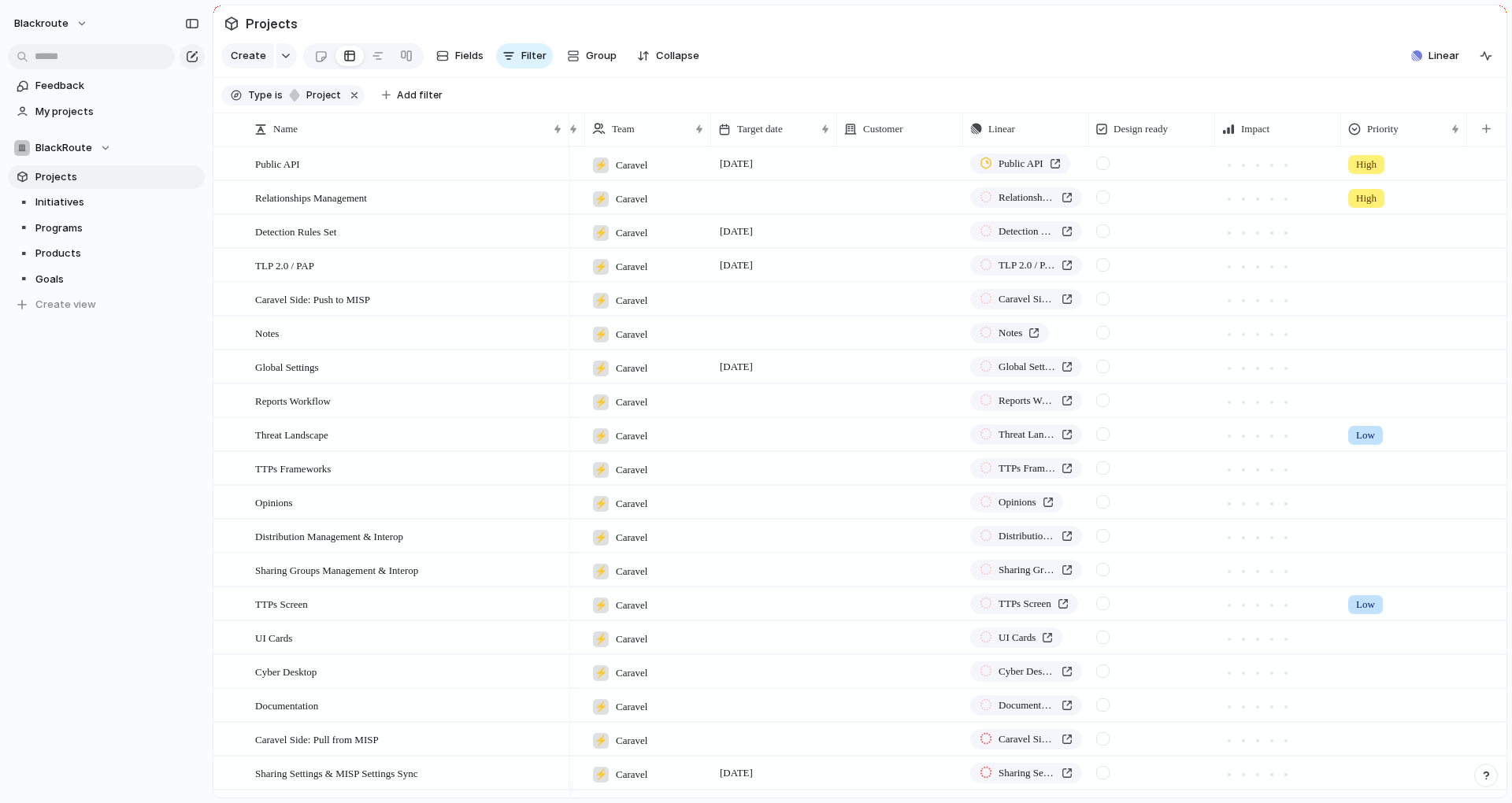
scroll to position [0, 110]
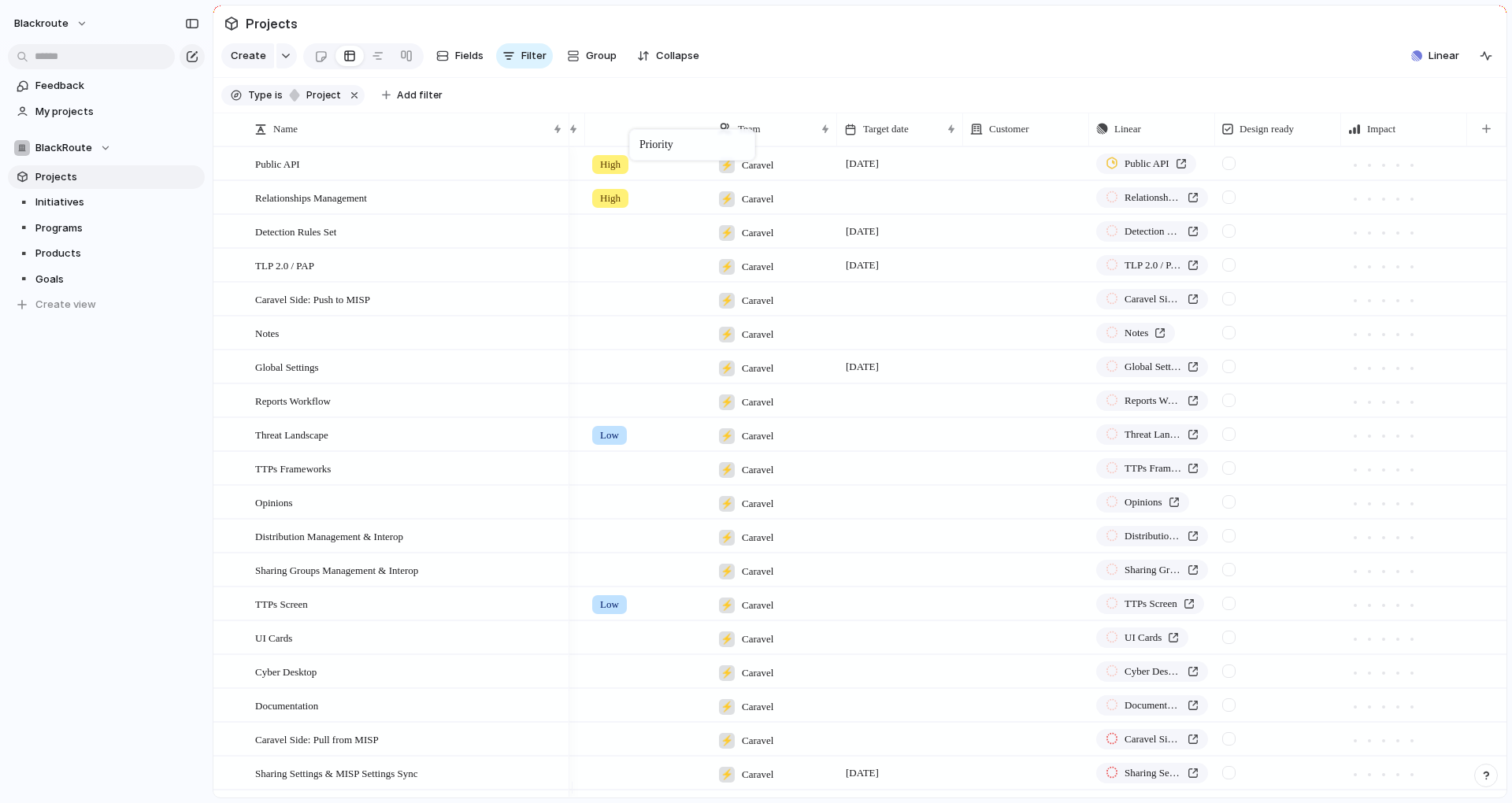
drag, startPoint x: 1390, startPoint y: 140, endPoint x: 637, endPoint y: 132, distance: 753.0
click at [778, 201] on li "Hide" at bounding box center [775, 201] width 116 height 25
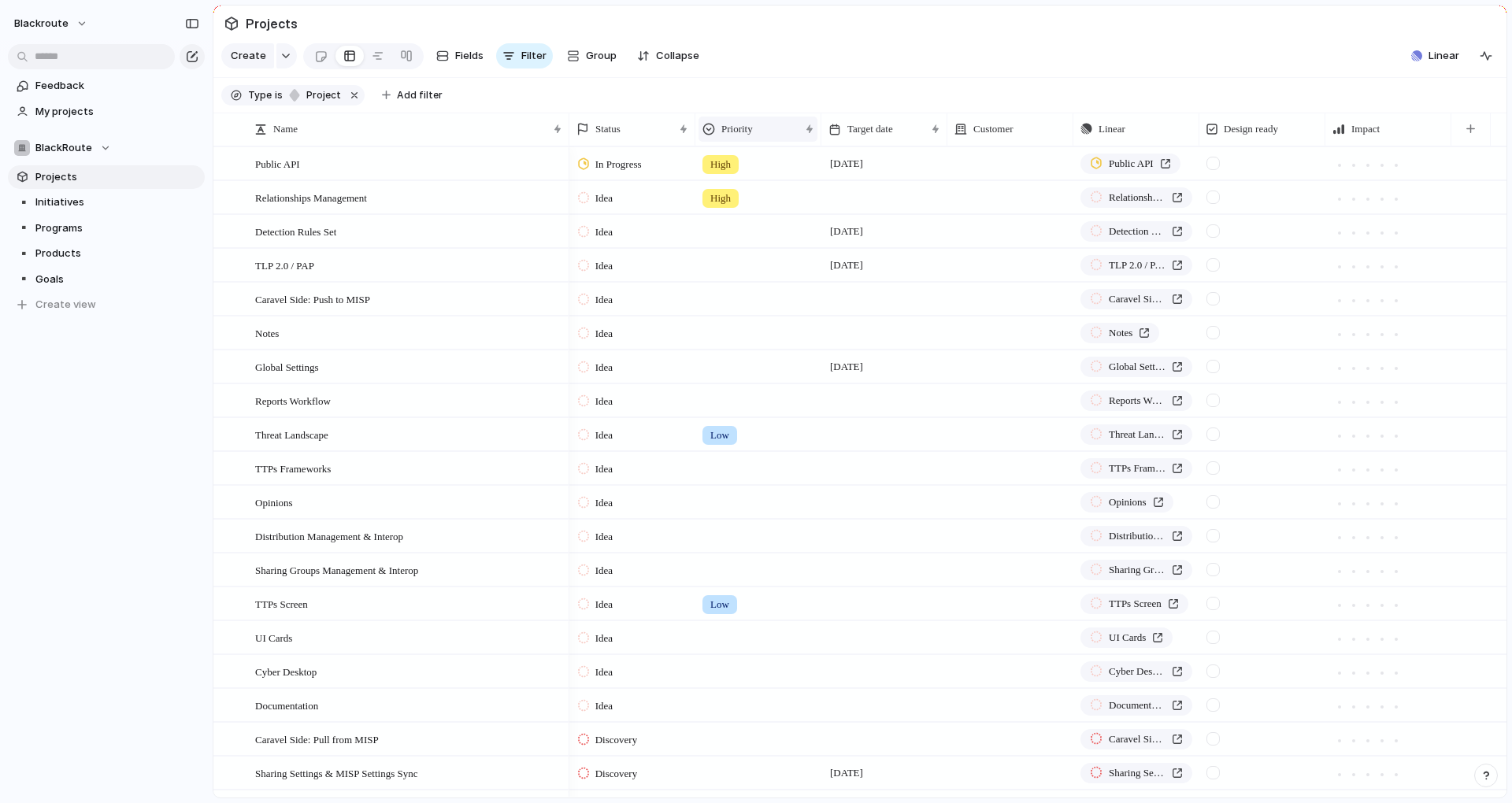
scroll to position [0, 0]
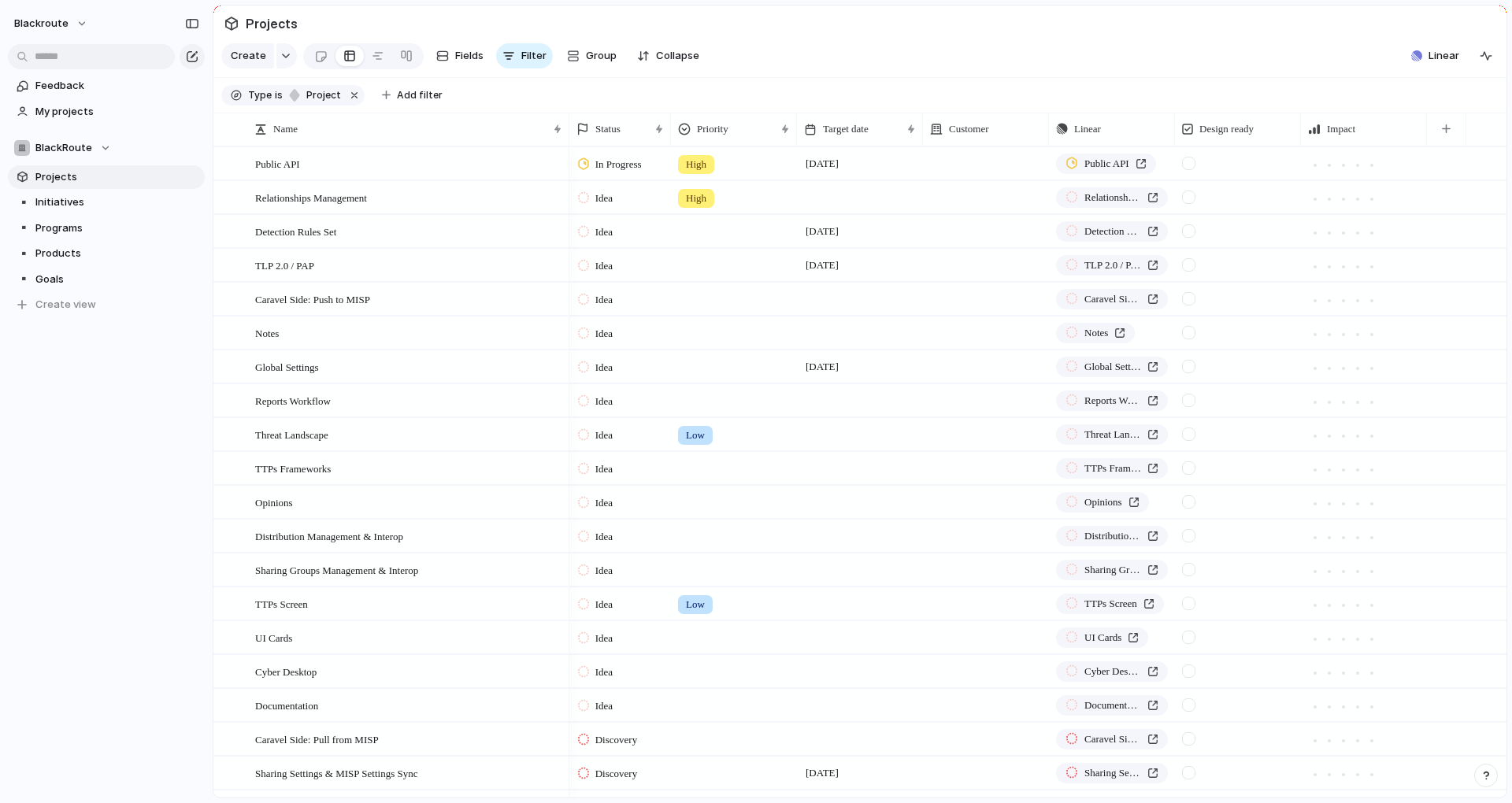
drag, startPoint x: 692, startPoint y: 143, endPoint x: 668, endPoint y: 143, distance: 24.0
click at [668, 143] on div at bounding box center [670, 129] width 8 height 33
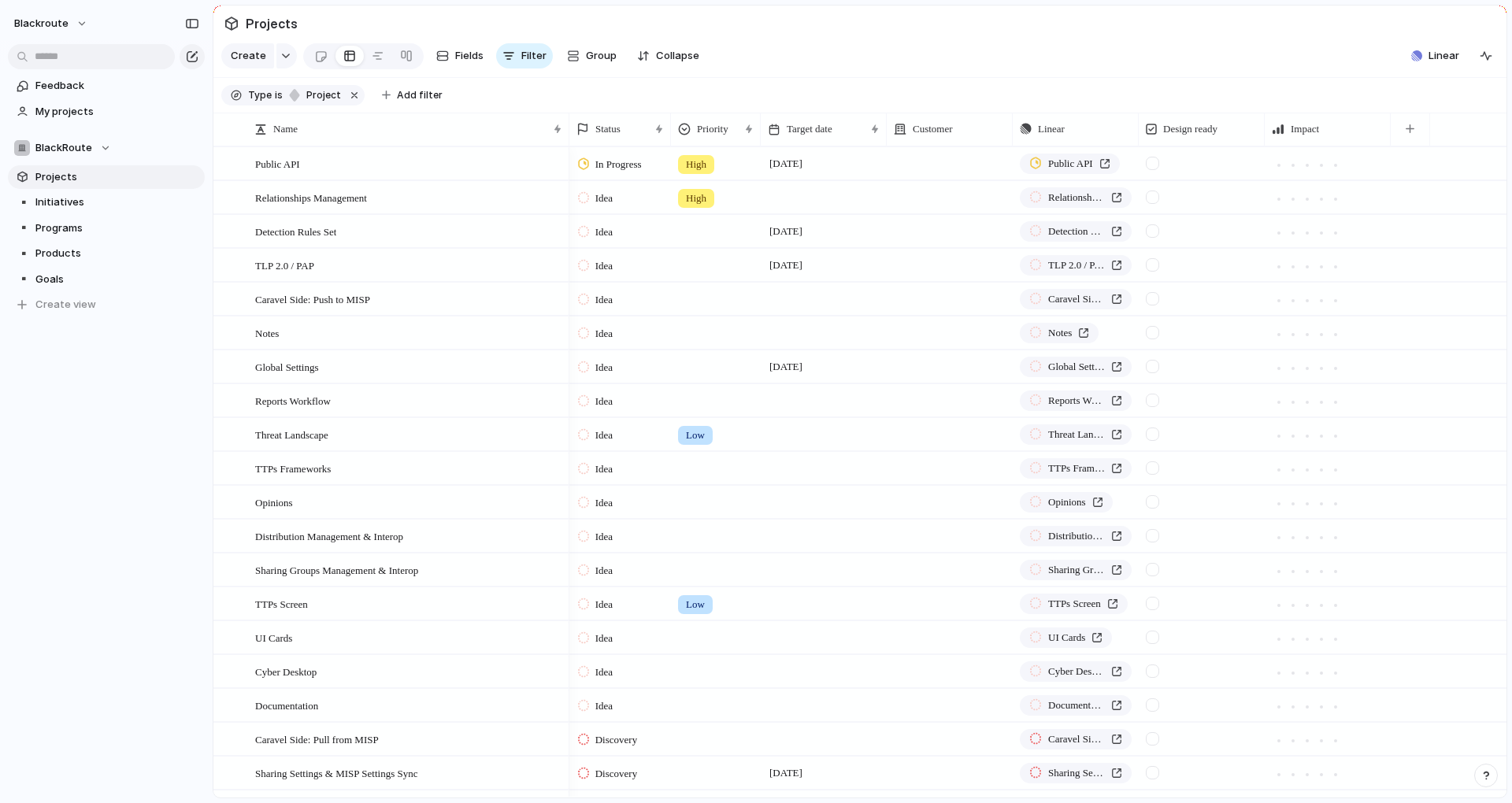
drag, startPoint x: 793, startPoint y: 139, endPoint x: 757, endPoint y: 148, distance: 37.1
click at [757, 146] on div at bounding box center [759, 129] width 8 height 33
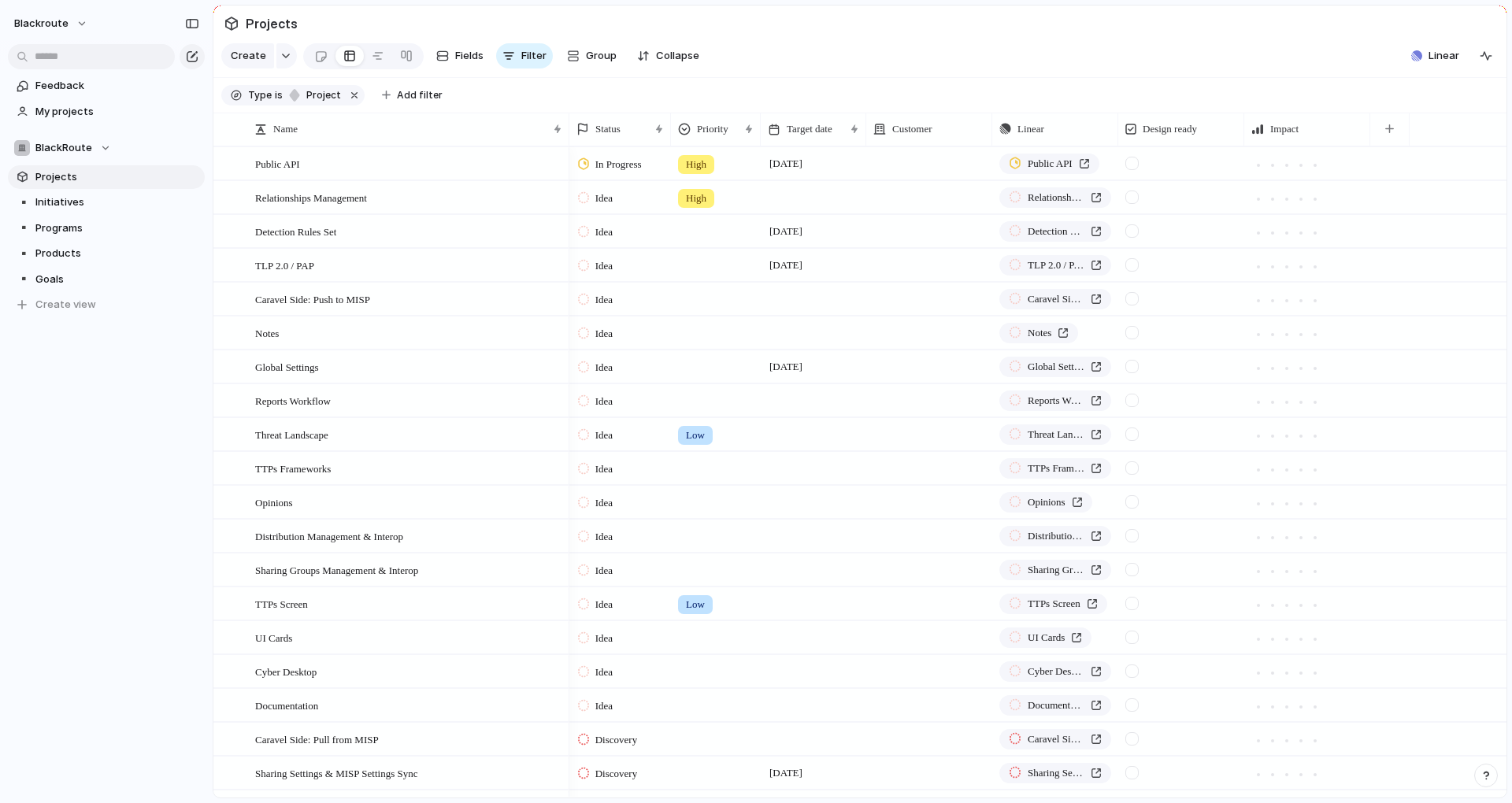
drag, startPoint x: 885, startPoint y: 138, endPoint x: 865, endPoint y: 145, distance: 21.2
click at [865, 145] on div at bounding box center [866, 129] width 8 height 33
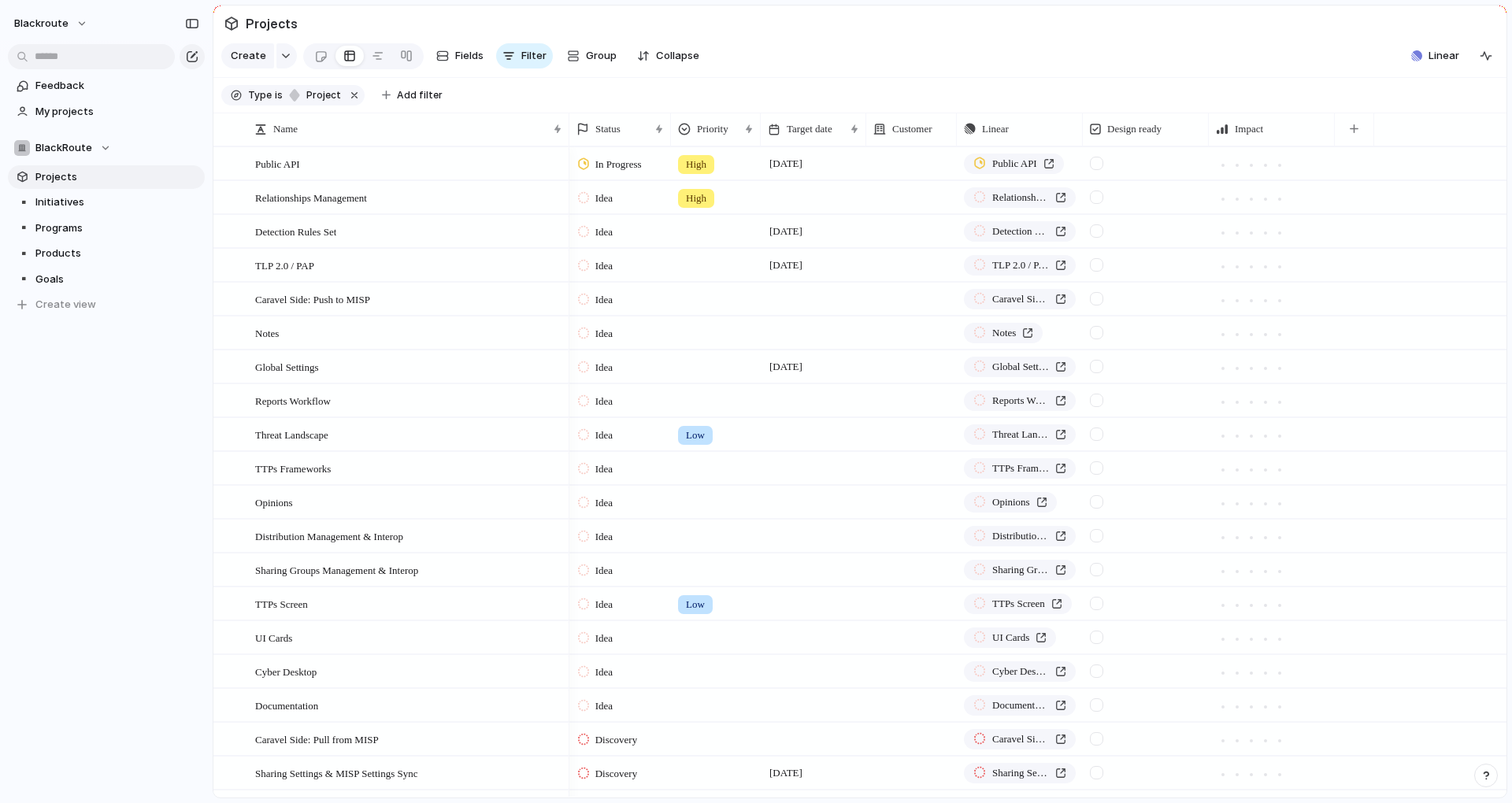
drag, startPoint x: 993, startPoint y: 141, endPoint x: 957, endPoint y: 147, distance: 36.5
click at [957, 146] on div at bounding box center [956, 129] width 8 height 33
drag, startPoint x: 1085, startPoint y: 139, endPoint x: 1097, endPoint y: 146, distance: 13.9
click at [1097, 146] on div at bounding box center [1095, 129] width 8 height 33
drag, startPoint x: 1219, startPoint y: 146, endPoint x: 1206, endPoint y: 150, distance: 13.6
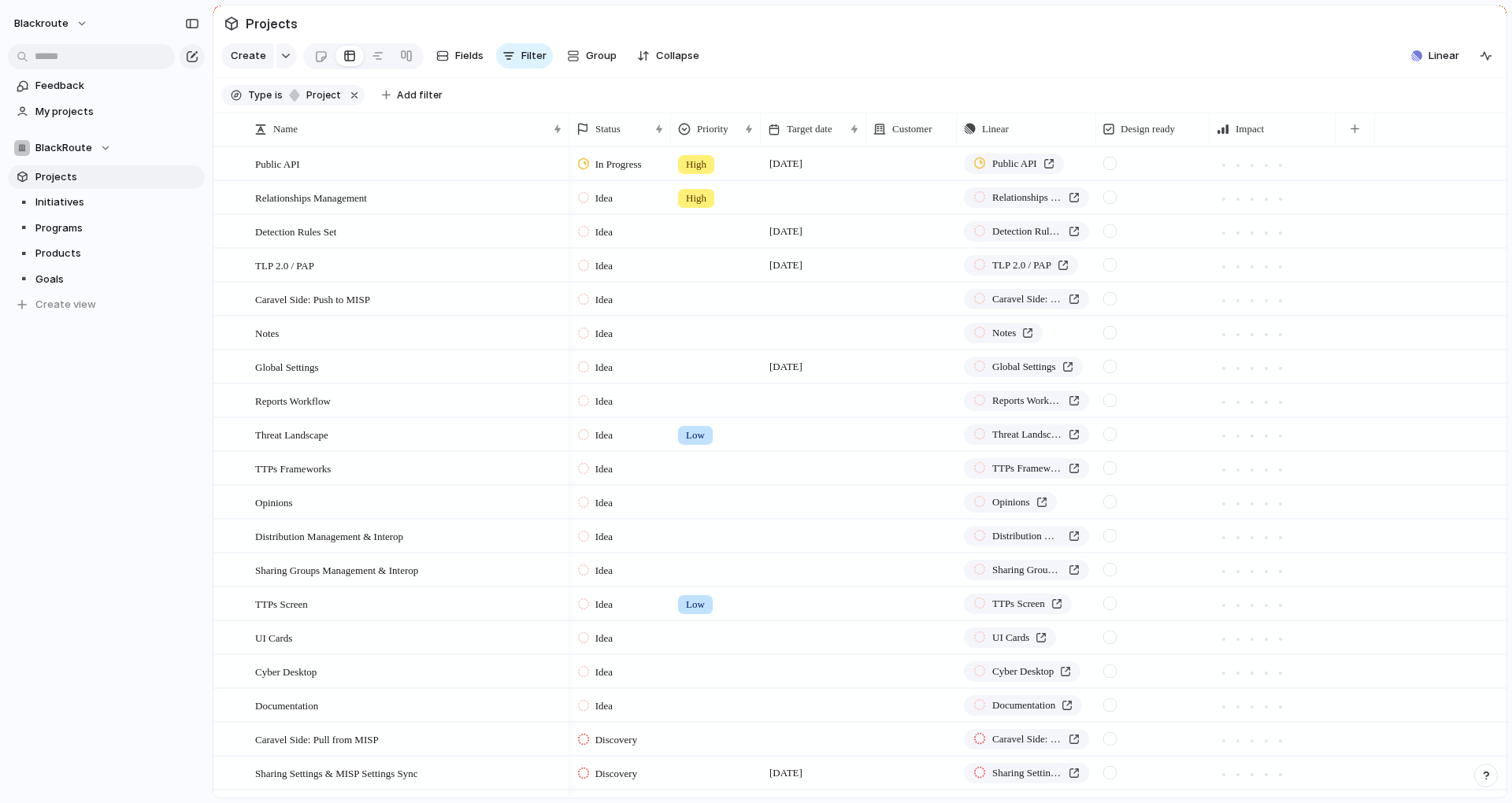
click at [1206, 146] on div at bounding box center [1208, 129] width 8 height 33
click at [1352, 133] on div "button" at bounding box center [1354, 128] width 9 height 9
click at [1414, 118] on div "Created at Created by Duplicate Effort Estimate (weeks) Feedback Last changed L…" at bounding box center [756, 401] width 1512 height 803
drag, startPoint x: 1091, startPoint y: 136, endPoint x: 1113, endPoint y: 143, distance: 23.1
click at [1113, 143] on div at bounding box center [1117, 129] width 8 height 33
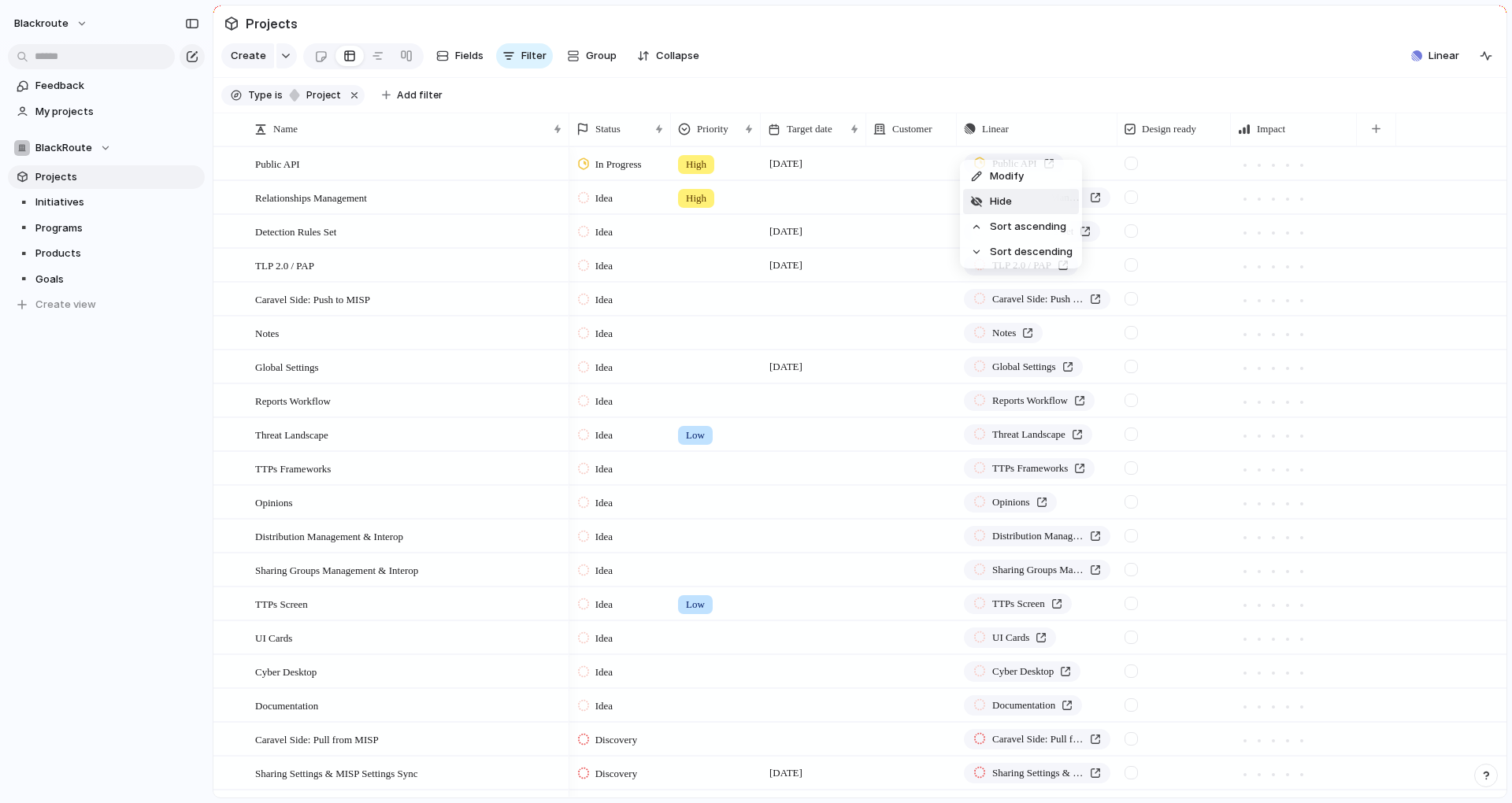
click at [1011, 199] on span "Hide" at bounding box center [1001, 201] width 22 height 16
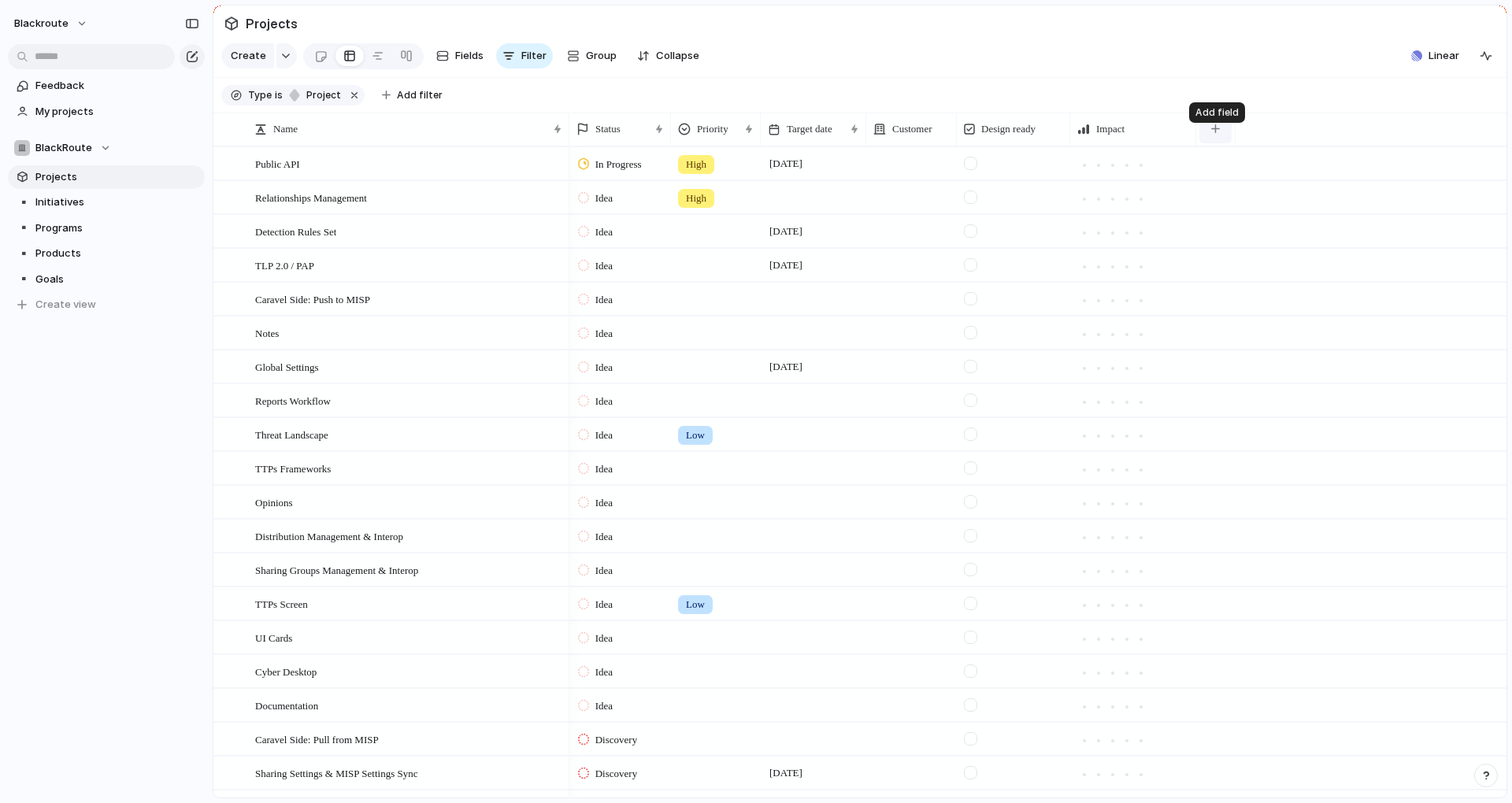
click at [1230, 140] on button "button" at bounding box center [1215, 128] width 32 height 28
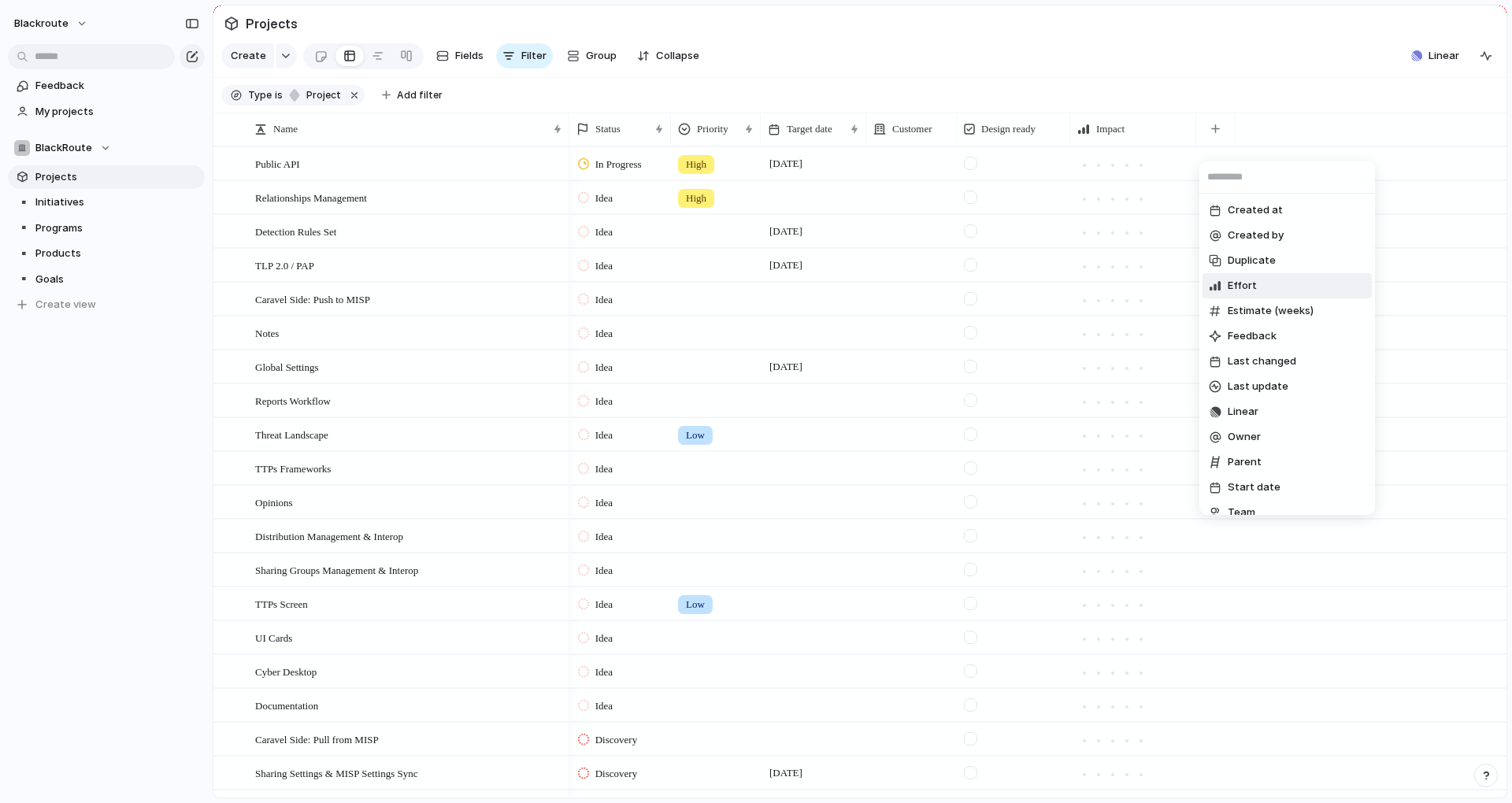
click at [1270, 286] on li "Effort" at bounding box center [1287, 286] width 169 height 25
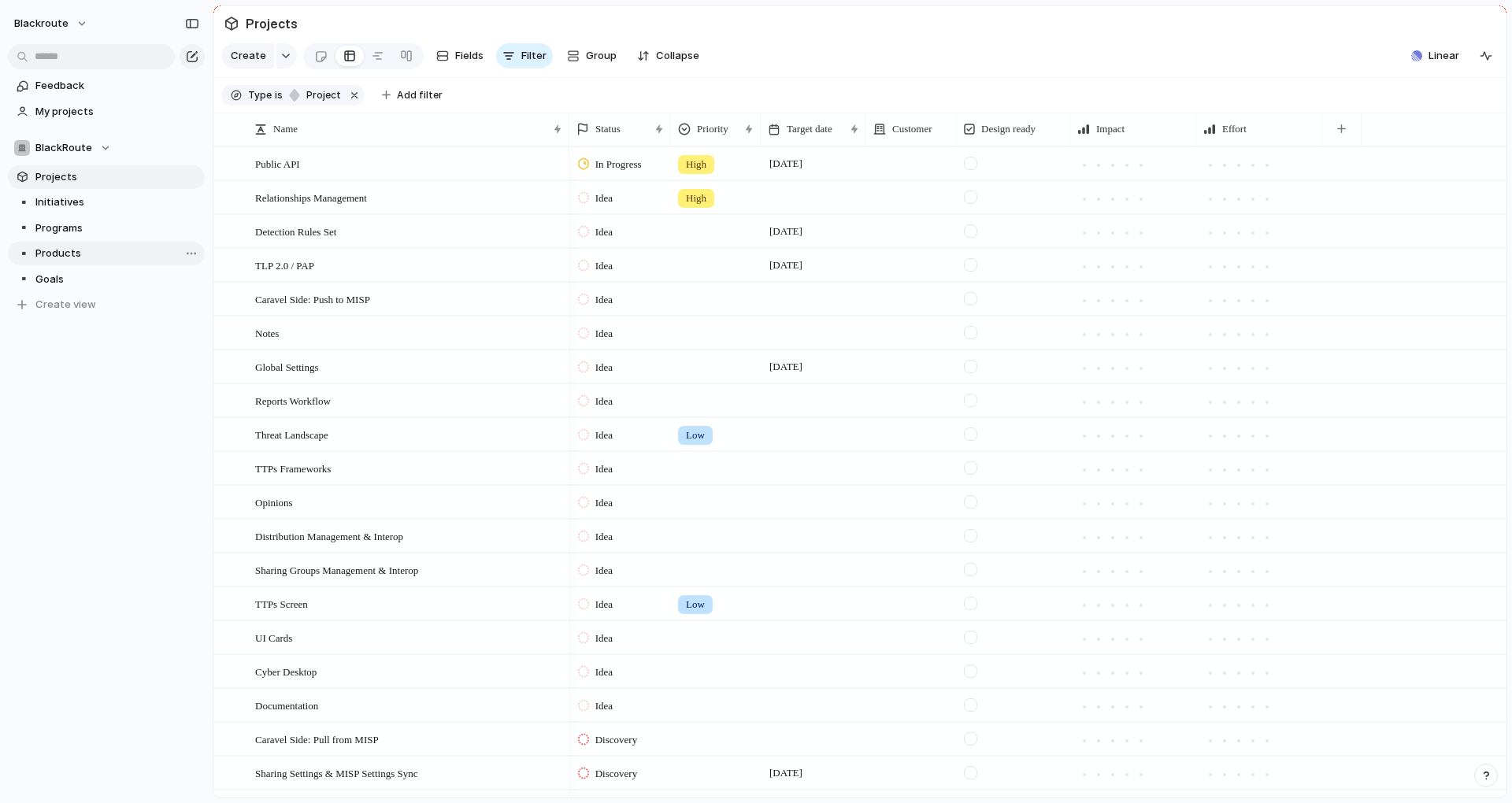
click at [127, 254] on span "Products" at bounding box center [117, 253] width 164 height 16
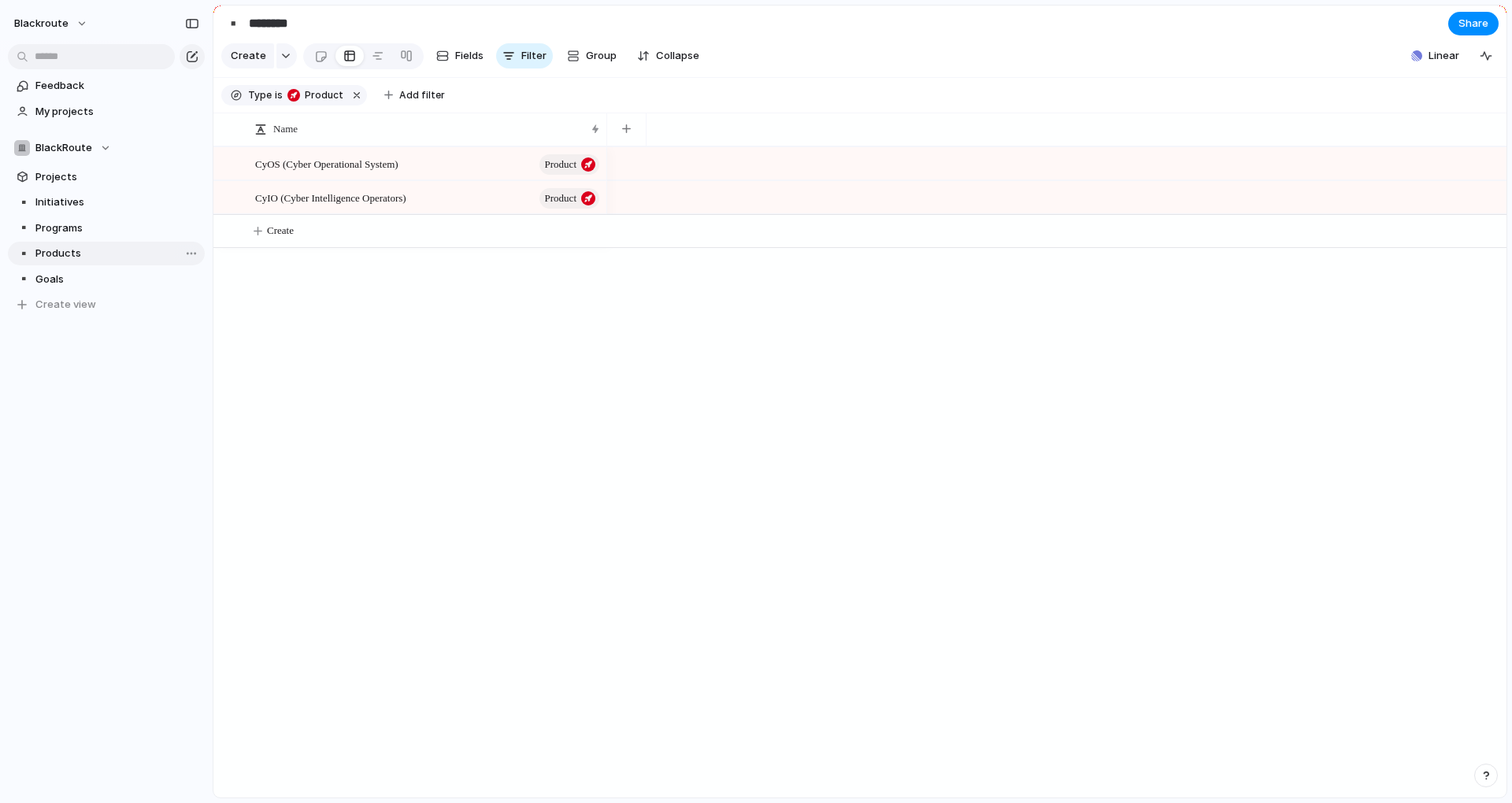
click at [127, 254] on span "Products" at bounding box center [117, 253] width 164 height 16
click at [88, 220] on span "Programs" at bounding box center [117, 228] width 164 height 16
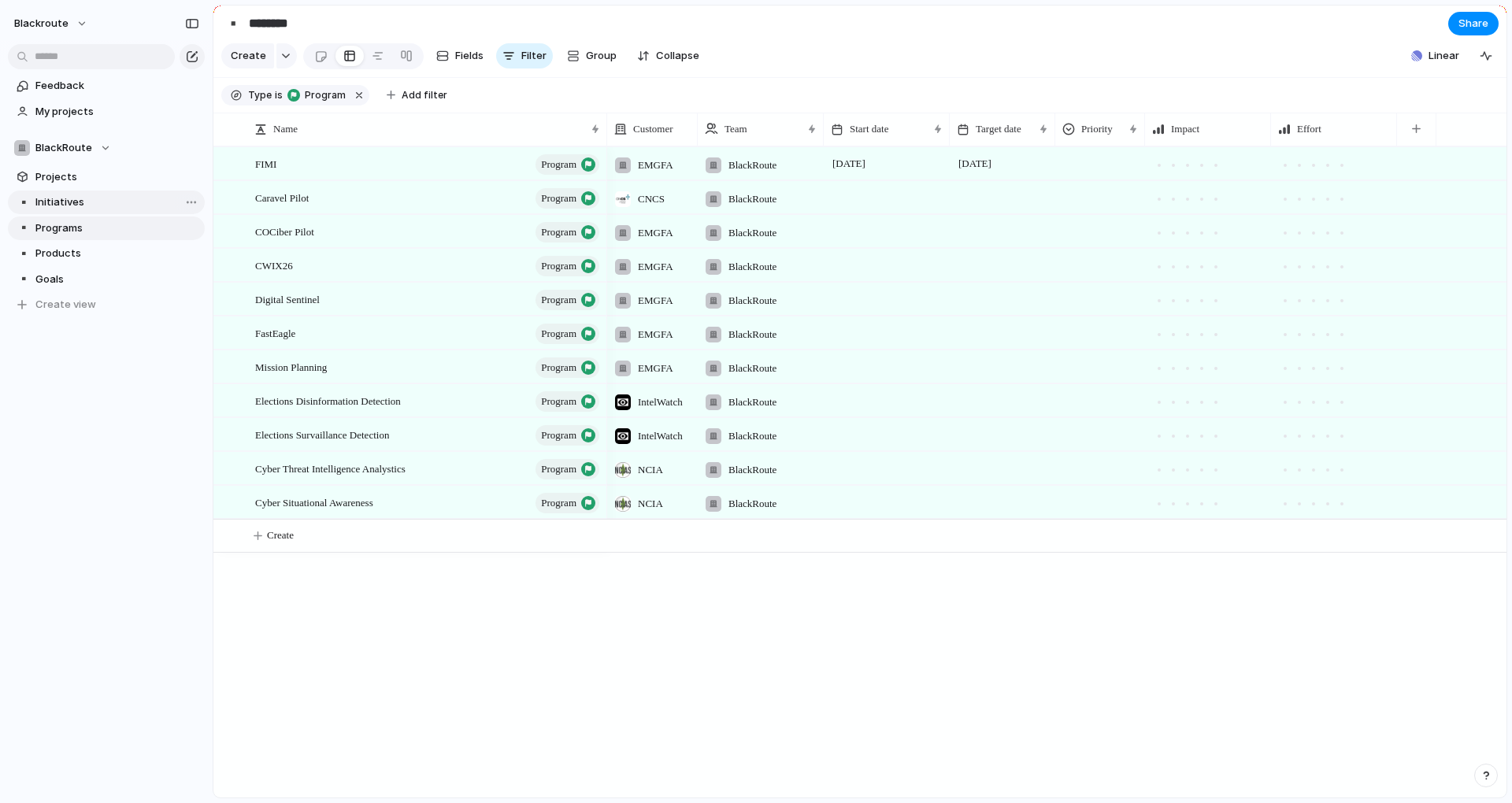
click at [80, 200] on span "Initiatives" at bounding box center [117, 202] width 164 height 16
type input "**********"
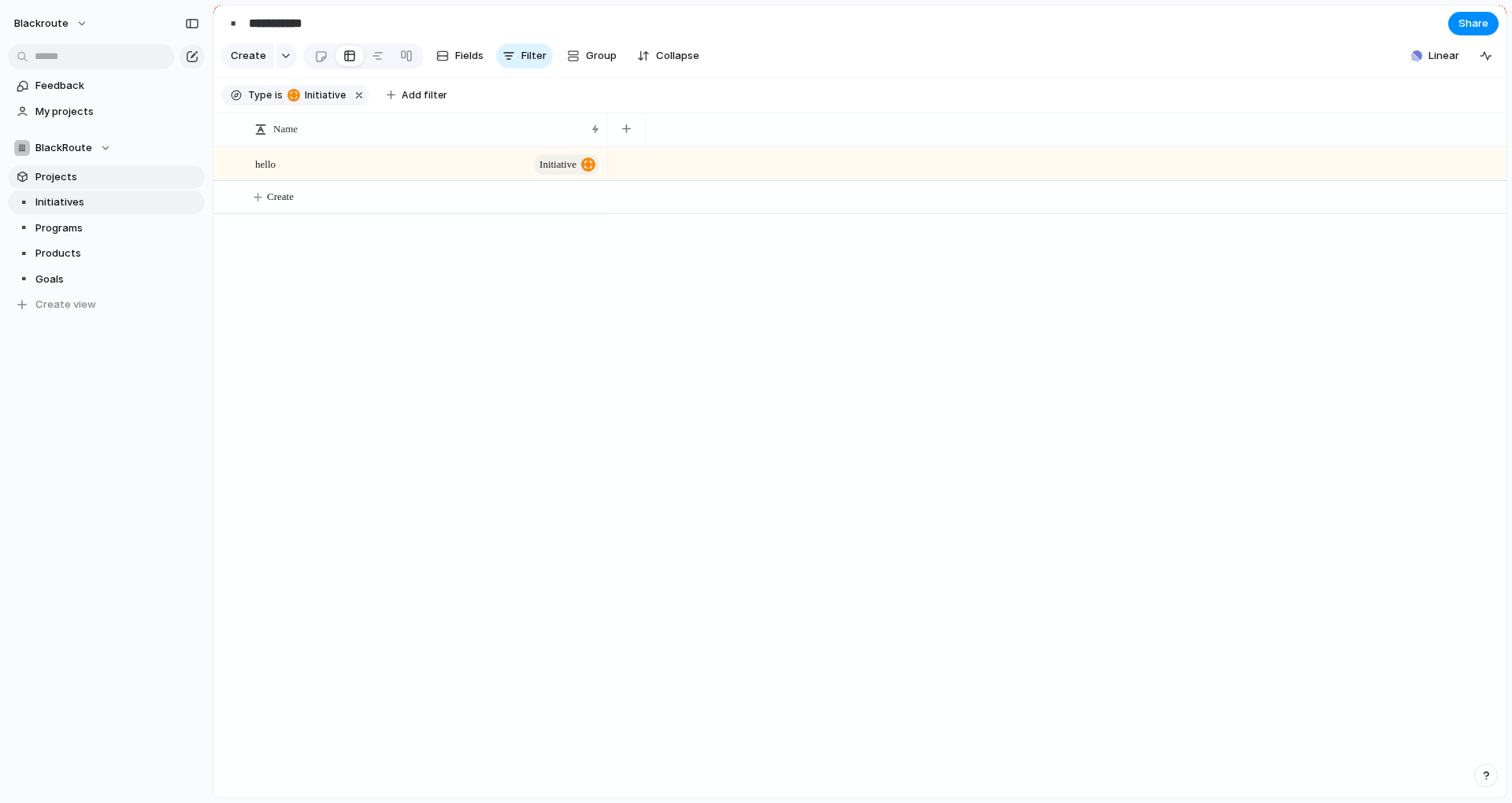
click at [77, 178] on span "Projects" at bounding box center [117, 177] width 164 height 16
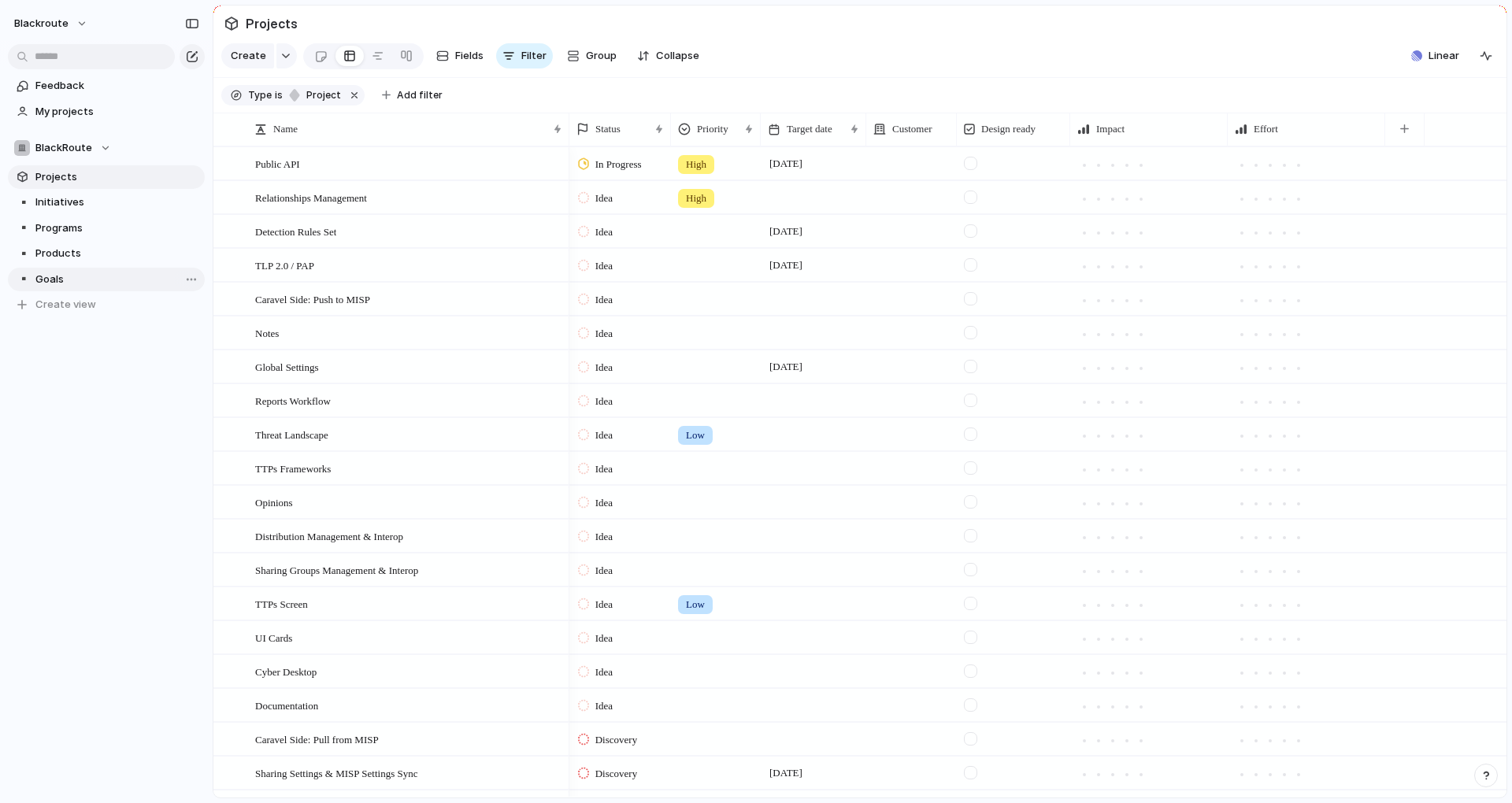
click at [122, 276] on span "Goals" at bounding box center [117, 279] width 164 height 16
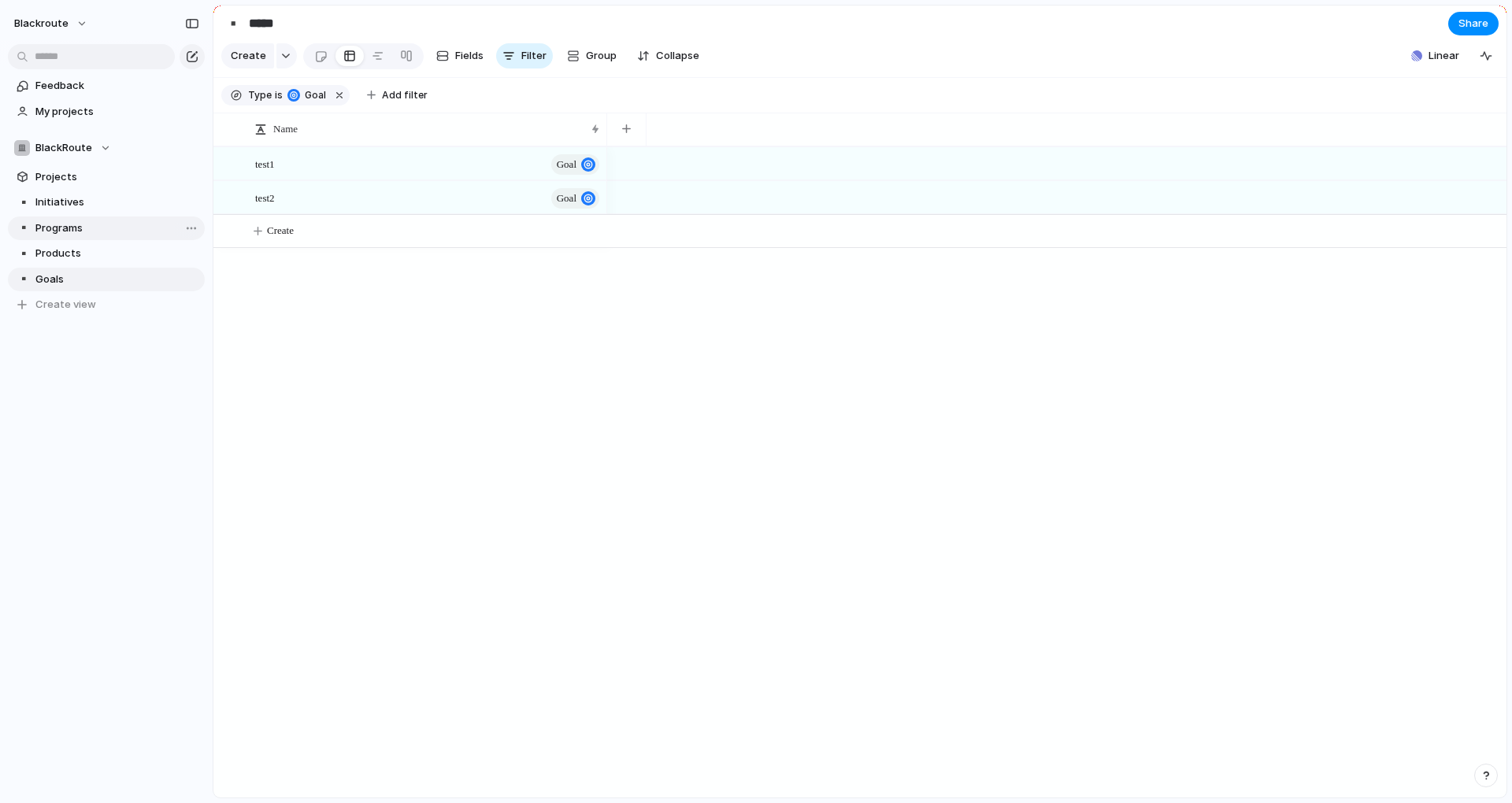
click at [97, 232] on span "Programs" at bounding box center [117, 228] width 164 height 16
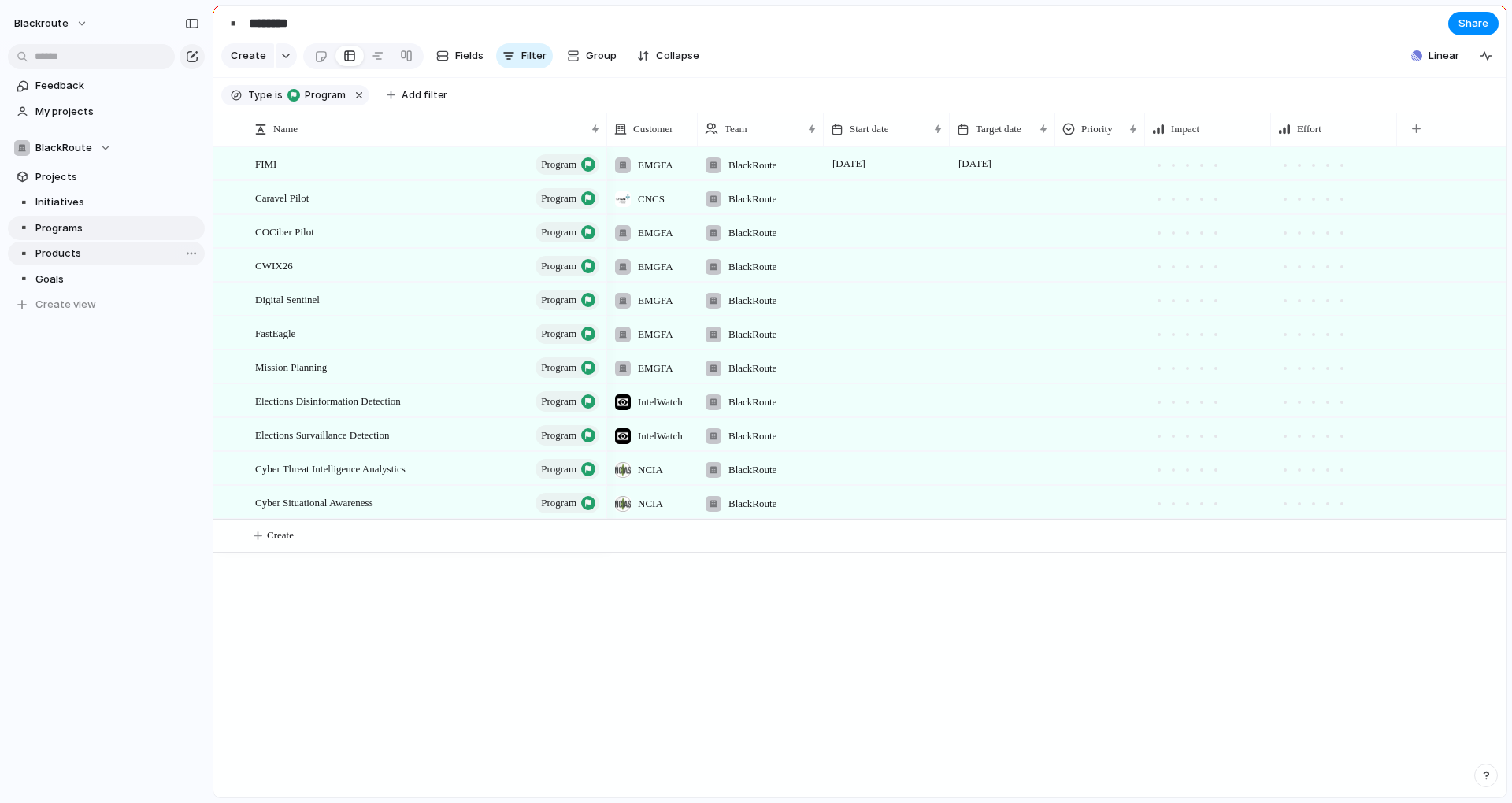
click at [95, 254] on span "Products" at bounding box center [117, 253] width 164 height 16
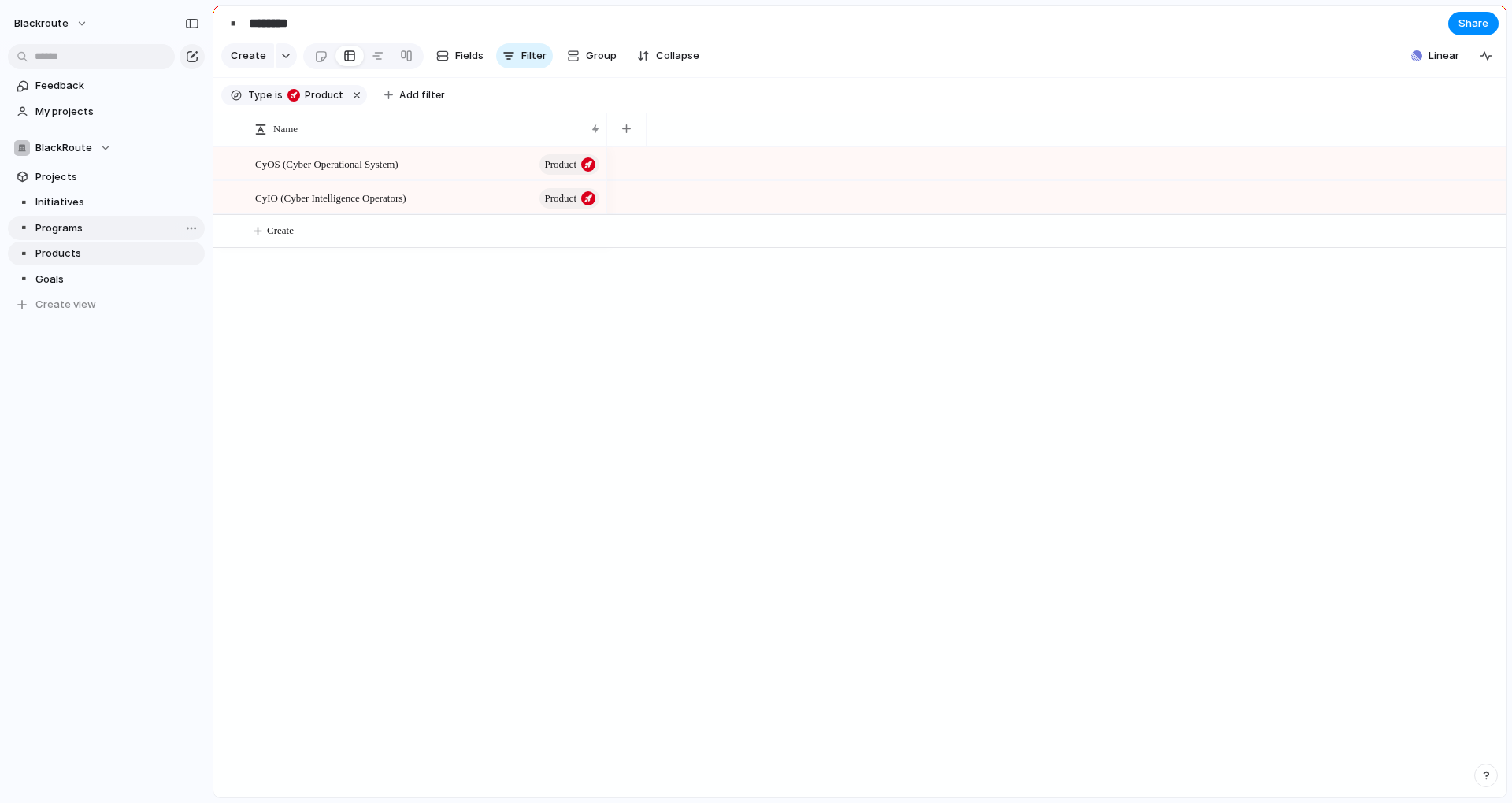
click at [106, 233] on span "Programs" at bounding box center [117, 228] width 164 height 16
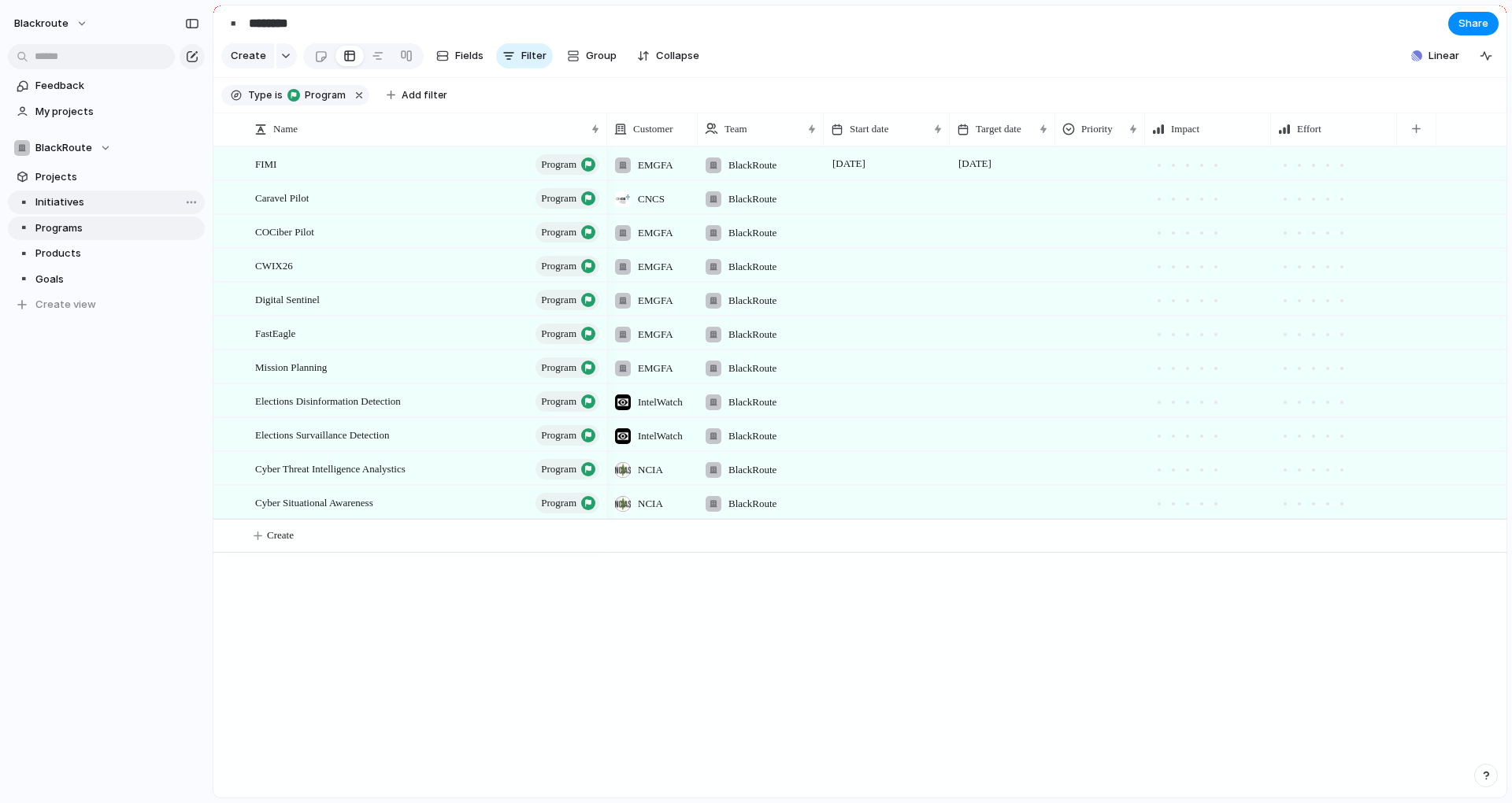
click at [143, 210] on link "▪️ Initiatives" at bounding box center [106, 202] width 197 height 23
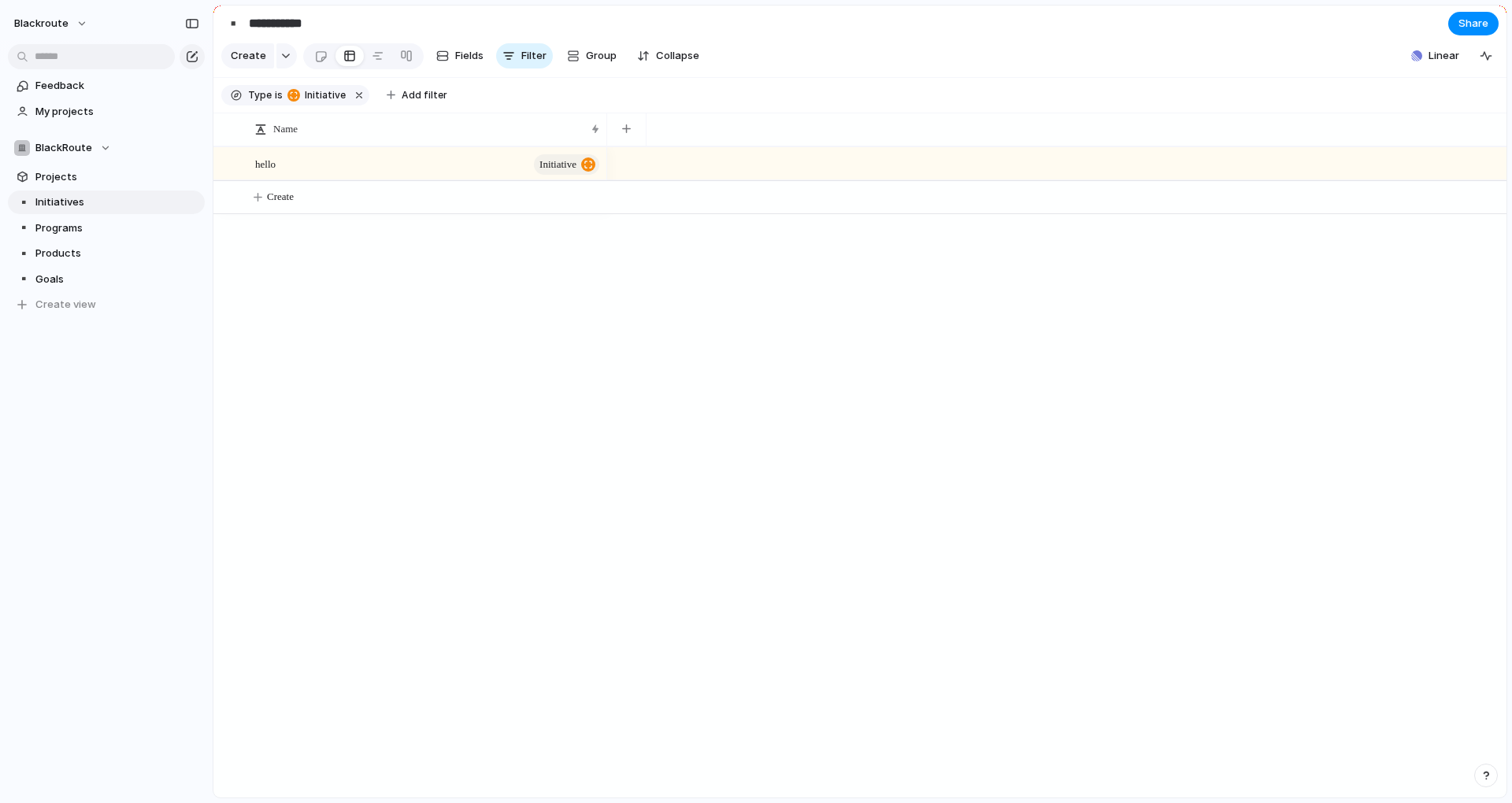
click at [336, 146] on div "Name" at bounding box center [860, 129] width 1293 height 34
click at [329, 180] on div "hello initiative" at bounding box center [428, 164] width 347 height 32
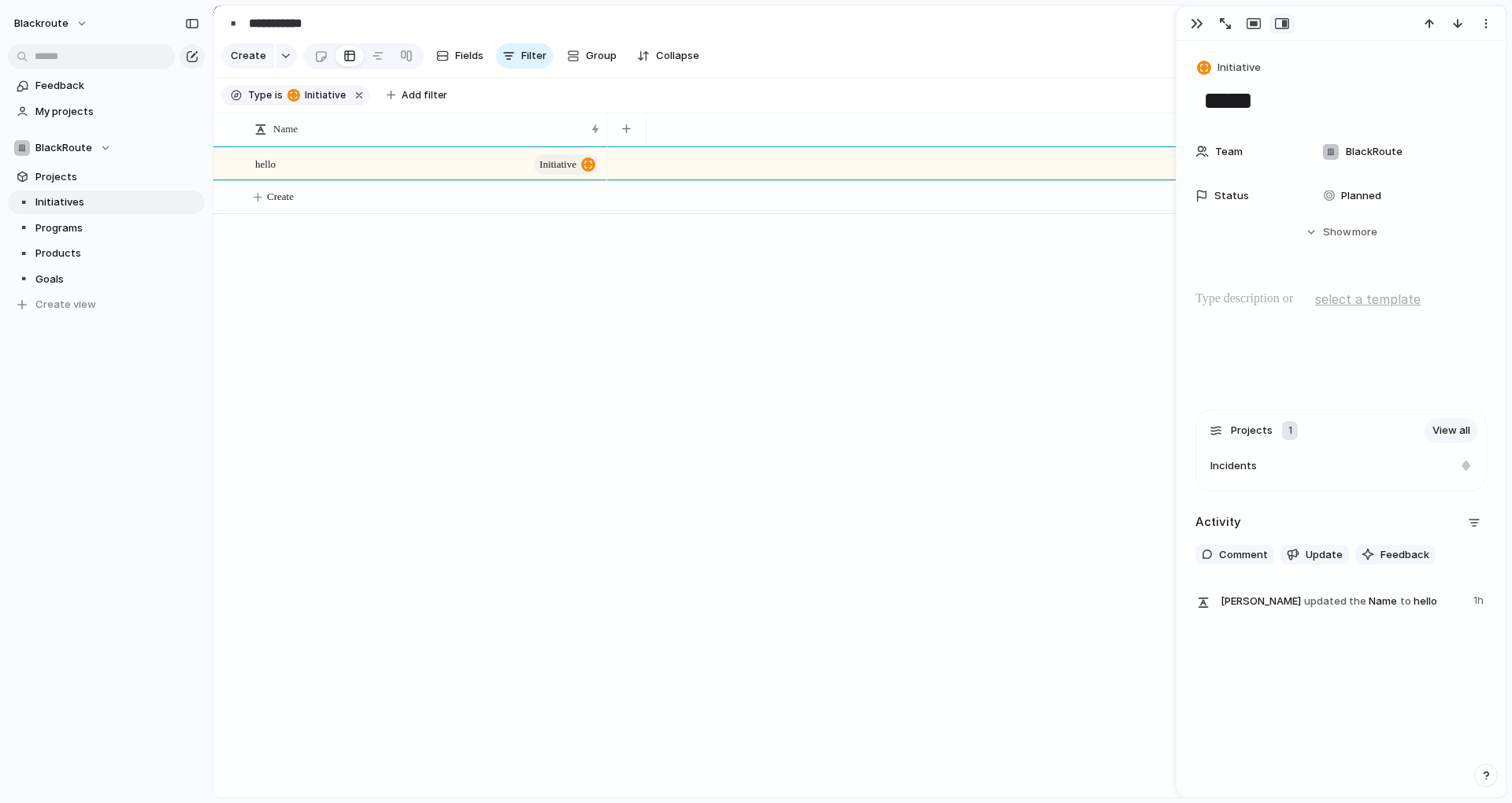
click at [1289, 99] on textarea "*****" at bounding box center [1341, 101] width 278 height 33
click at [572, 433] on div "hello initiative Create" at bounding box center [860, 471] width 1293 height 651
click at [618, 139] on button "button" at bounding box center [626, 128] width 32 height 28
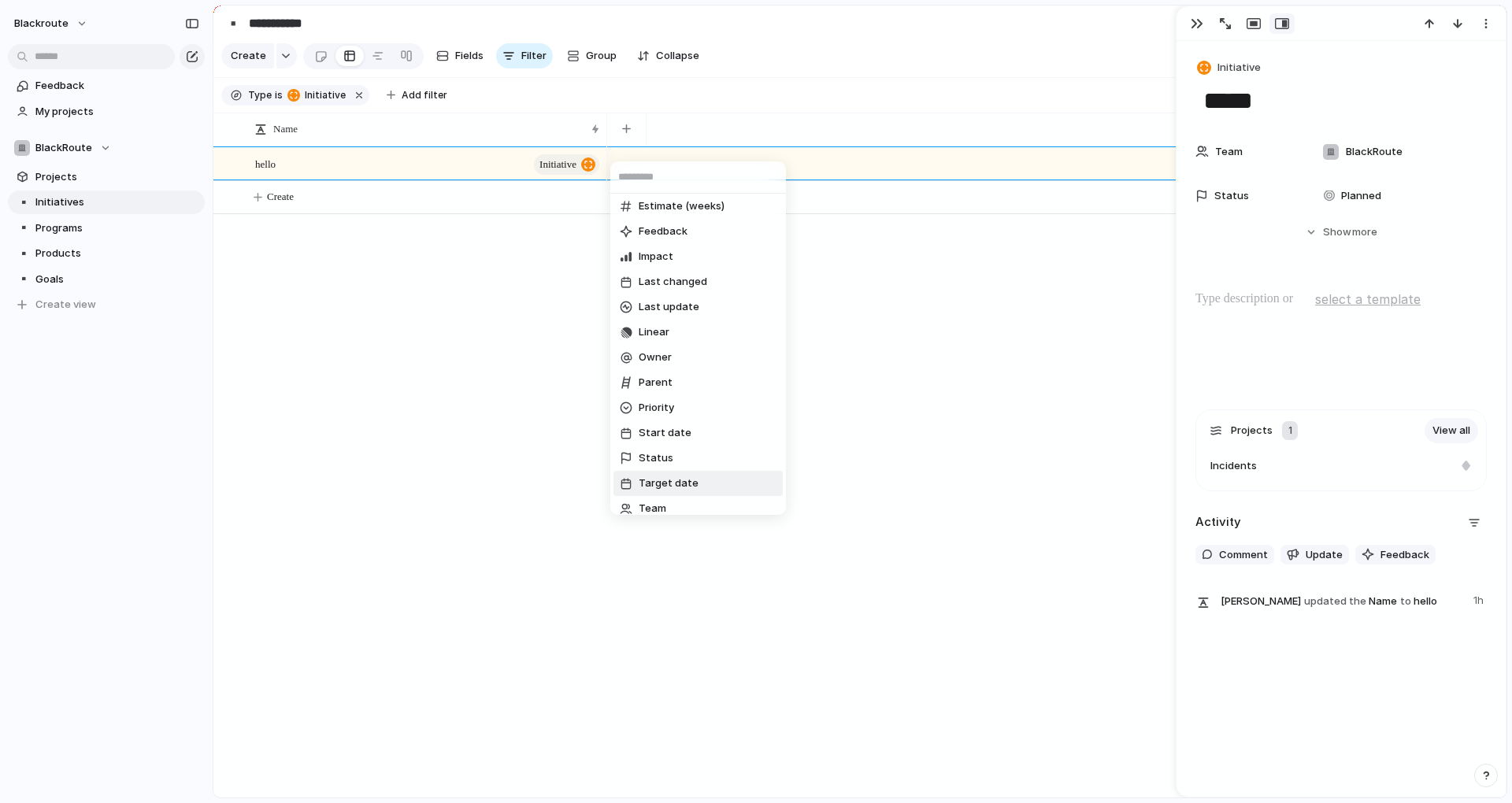
scroll to position [74, 0]
click at [666, 457] on span "Parent" at bounding box center [655, 463] width 34 height 16
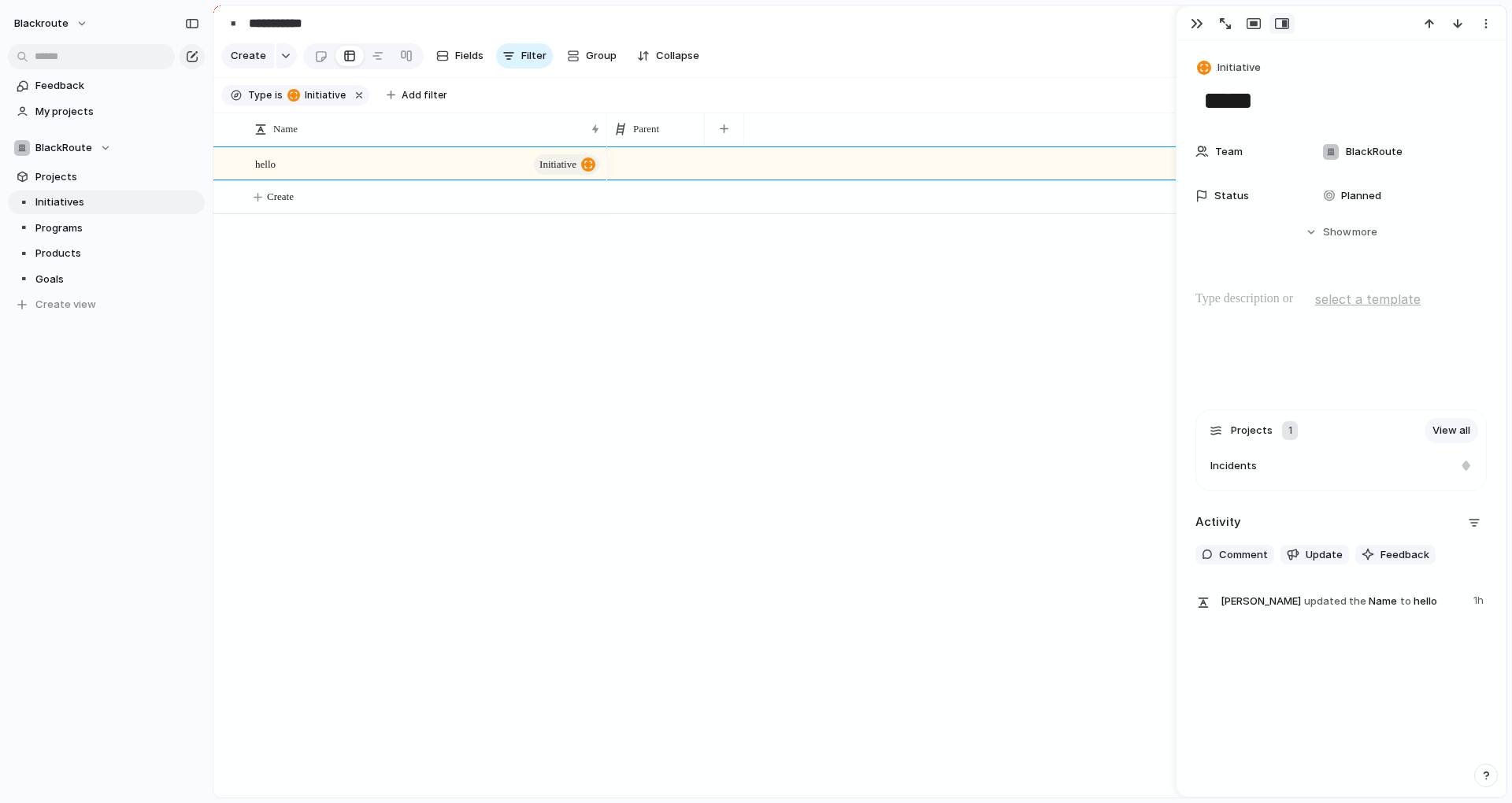
click at [623, 372] on div at bounding box center [1057, 471] width 900 height 651
click at [724, 133] on button "button" at bounding box center [723, 128] width 32 height 28
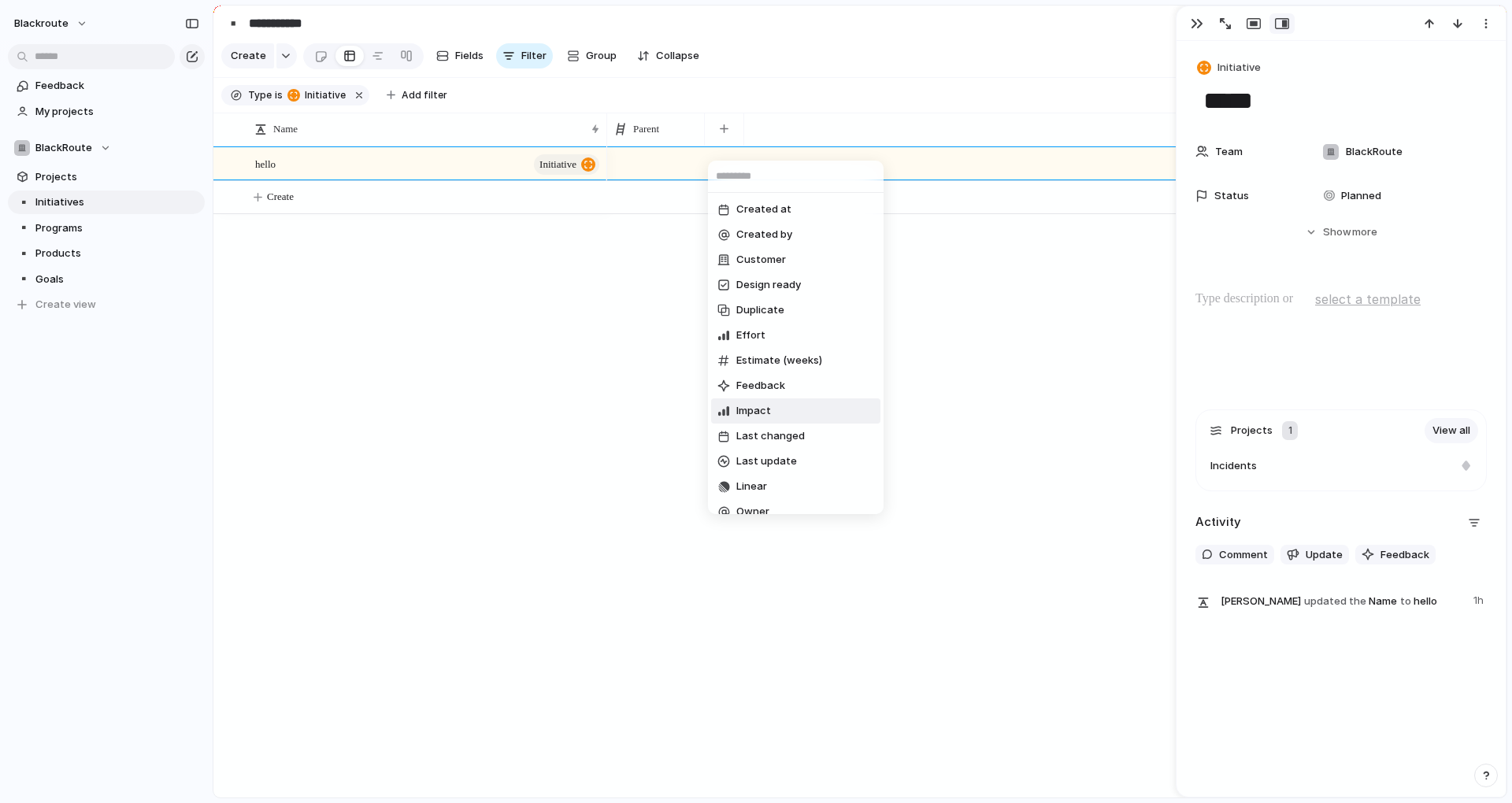
click at [742, 412] on span "Impact" at bounding box center [754, 411] width 35 height 16
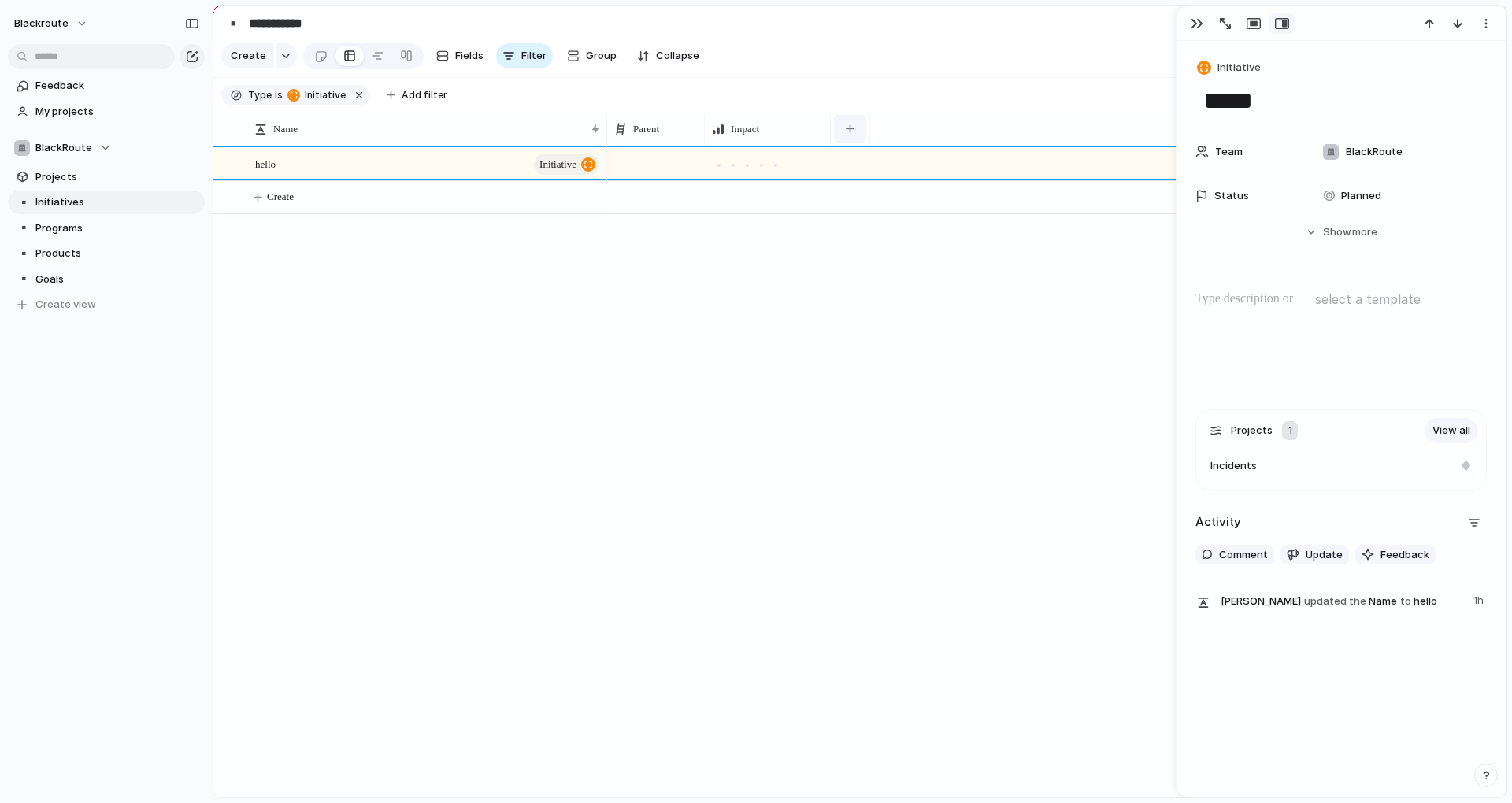
click at [859, 140] on button "button" at bounding box center [850, 128] width 32 height 28
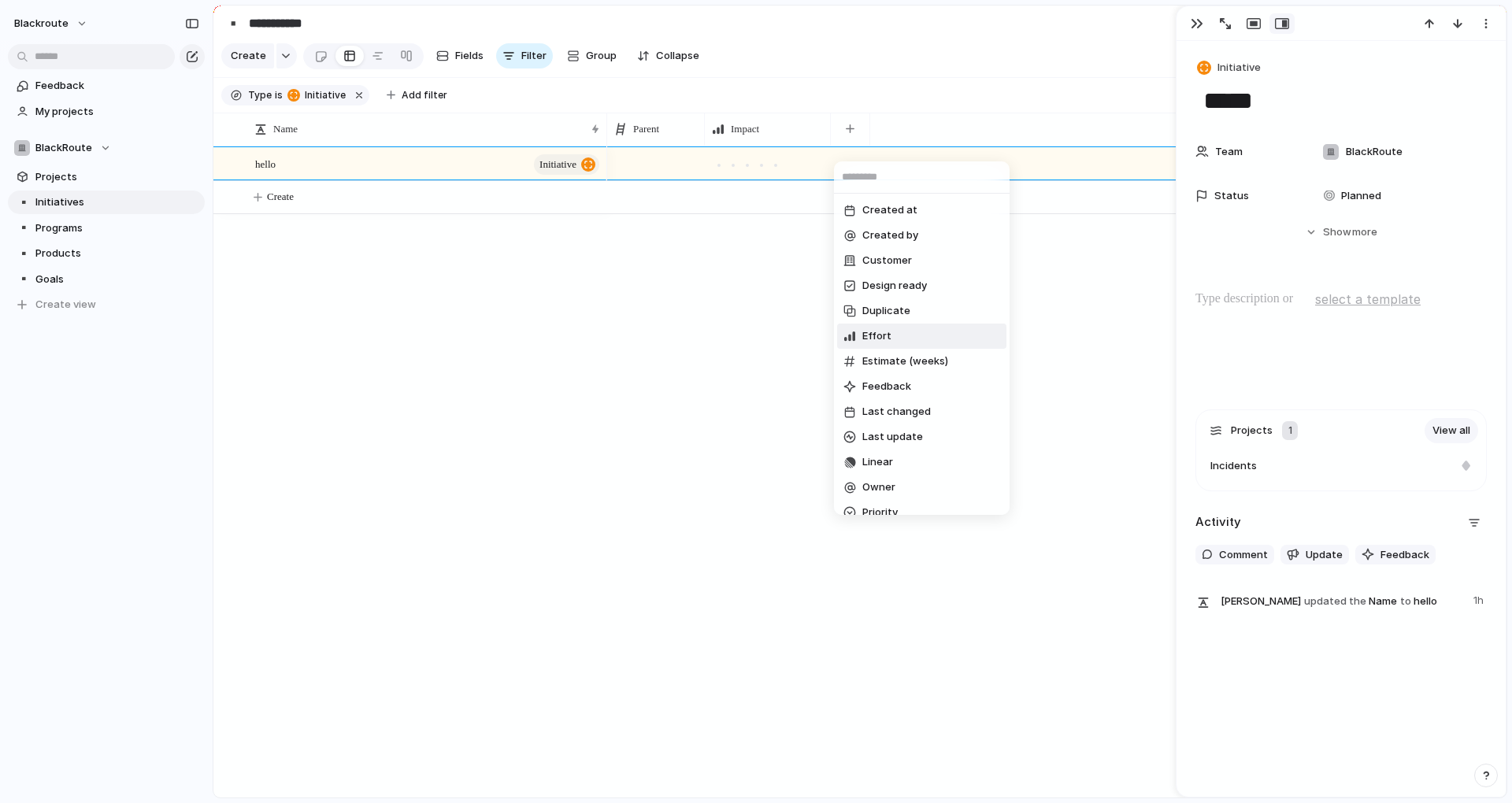
click at [912, 336] on li "Effort" at bounding box center [922, 336] width 169 height 25
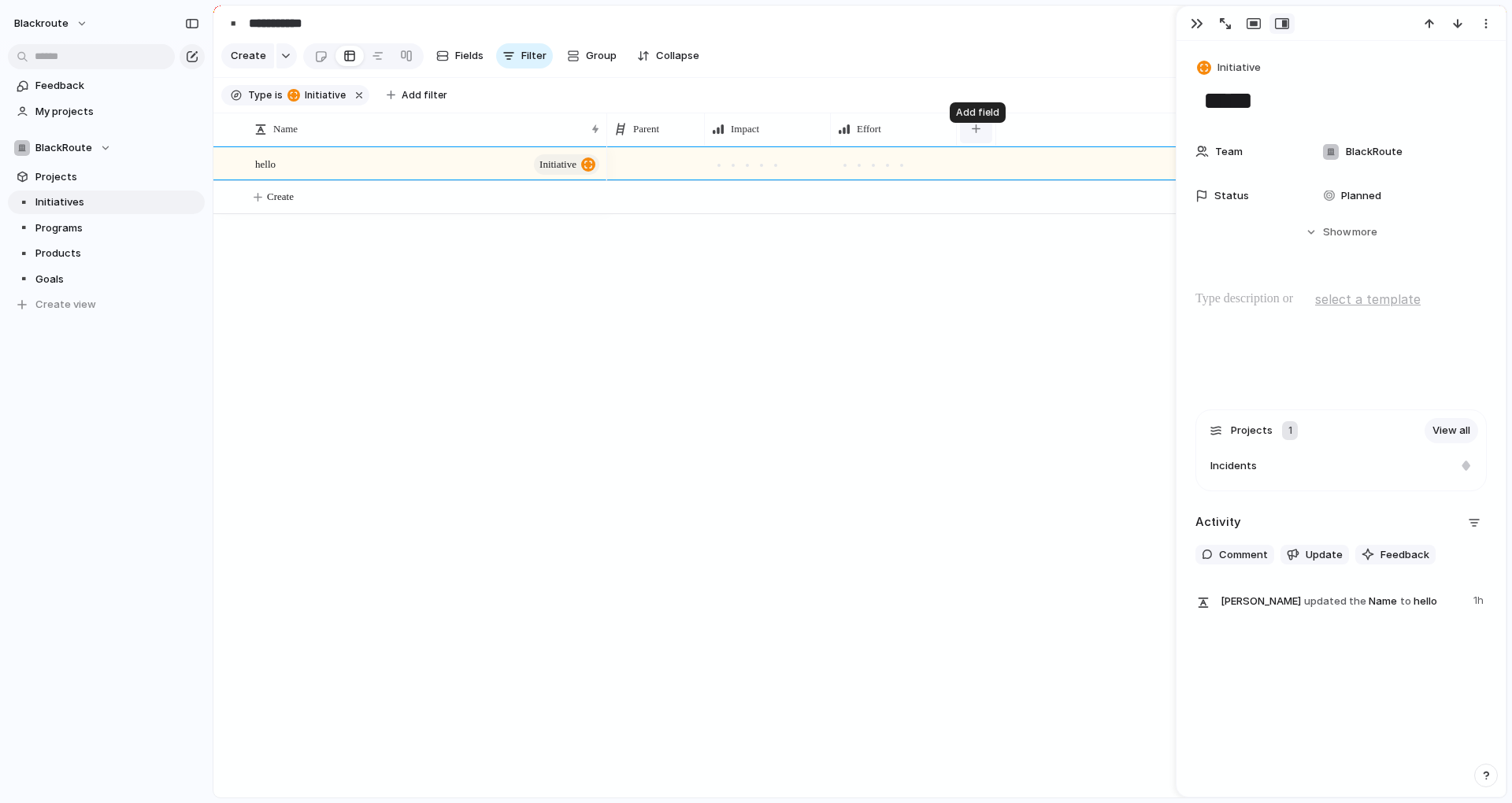
click at [970, 138] on button "button" at bounding box center [976, 128] width 32 height 28
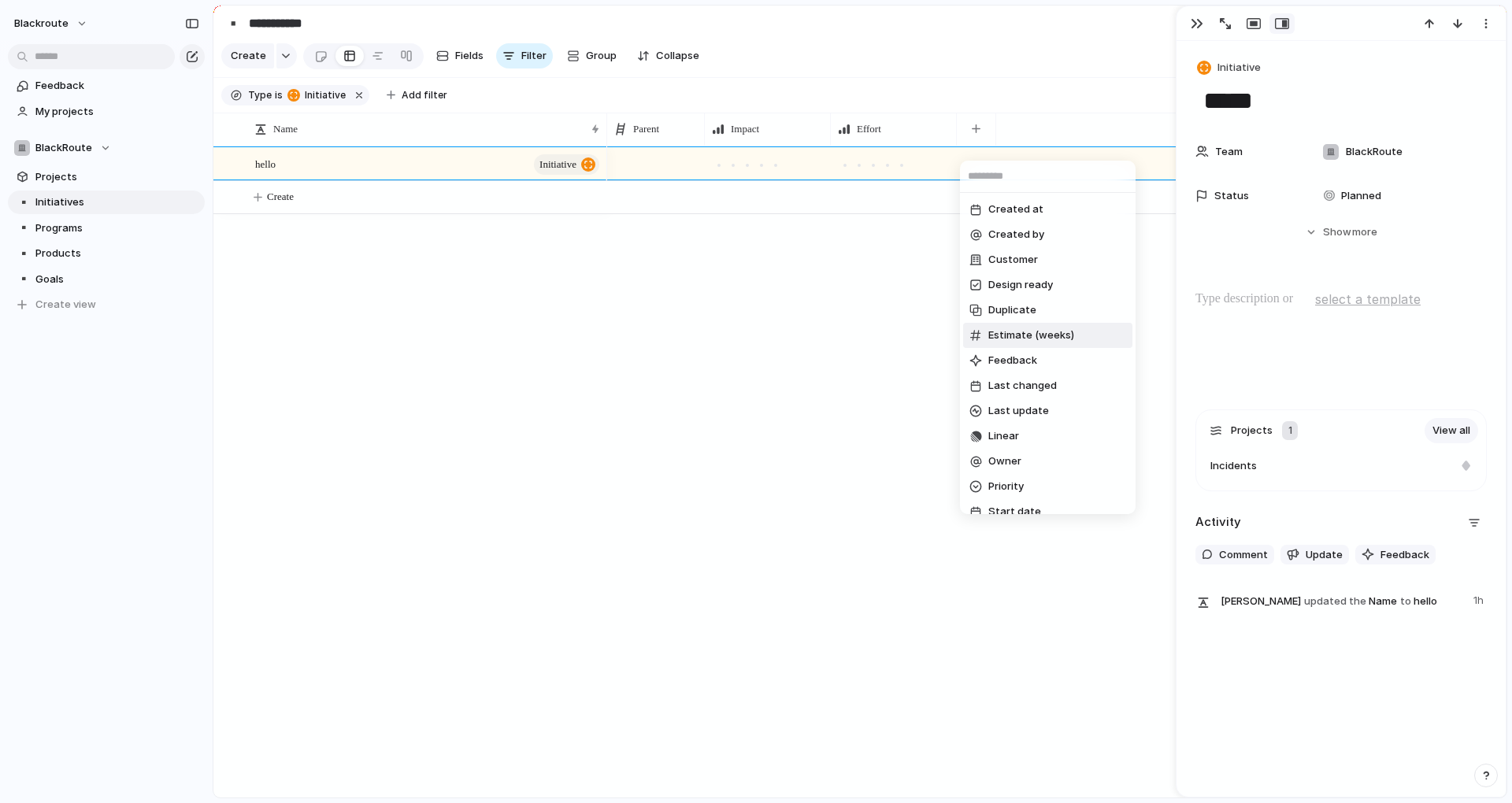
click at [648, 424] on div "Created at Created by Customer Design ready Duplicate Estimate (weeks) Feedback…" at bounding box center [756, 401] width 1512 height 803
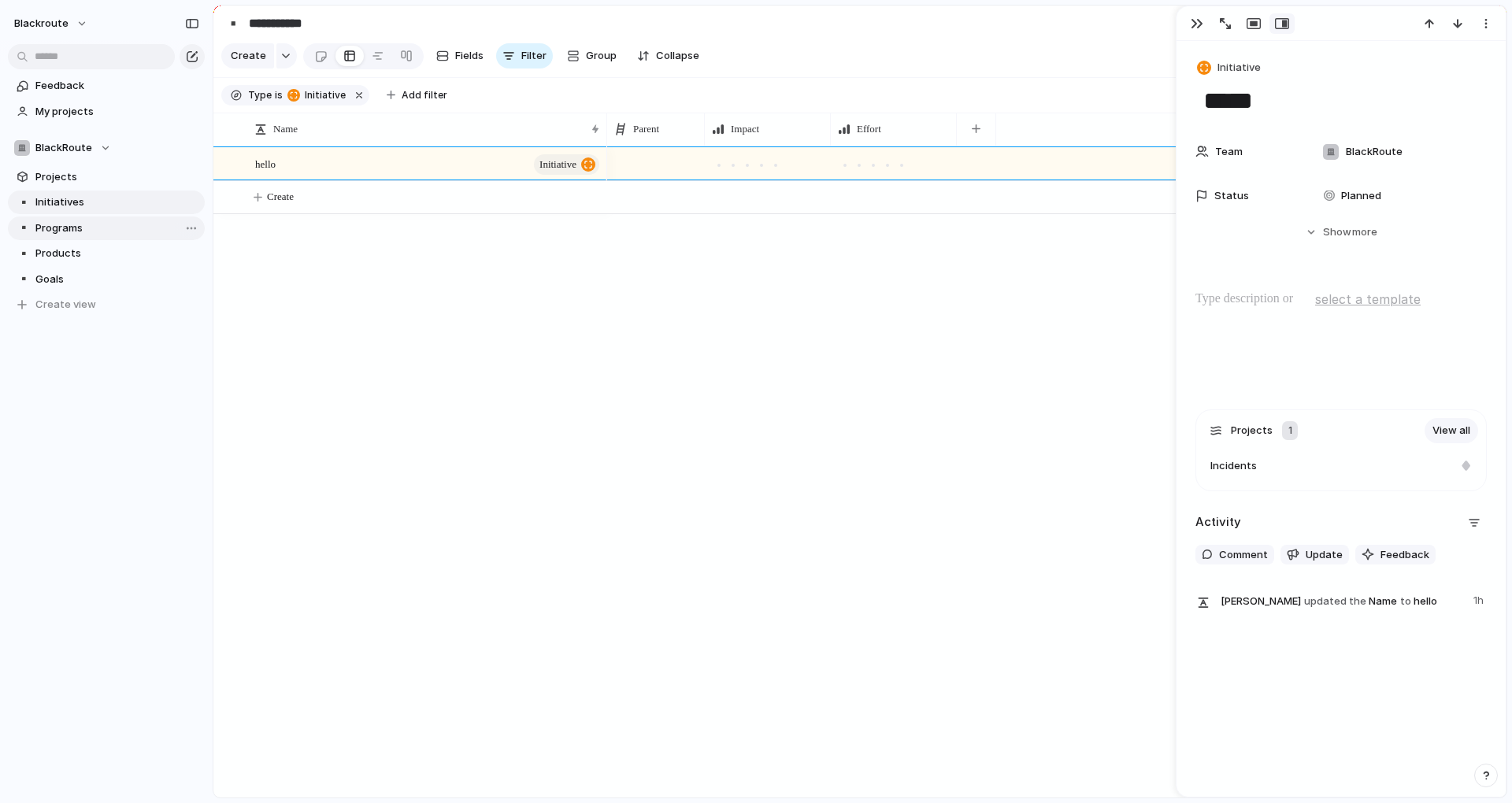
click at [82, 230] on span "Programs" at bounding box center [117, 228] width 164 height 16
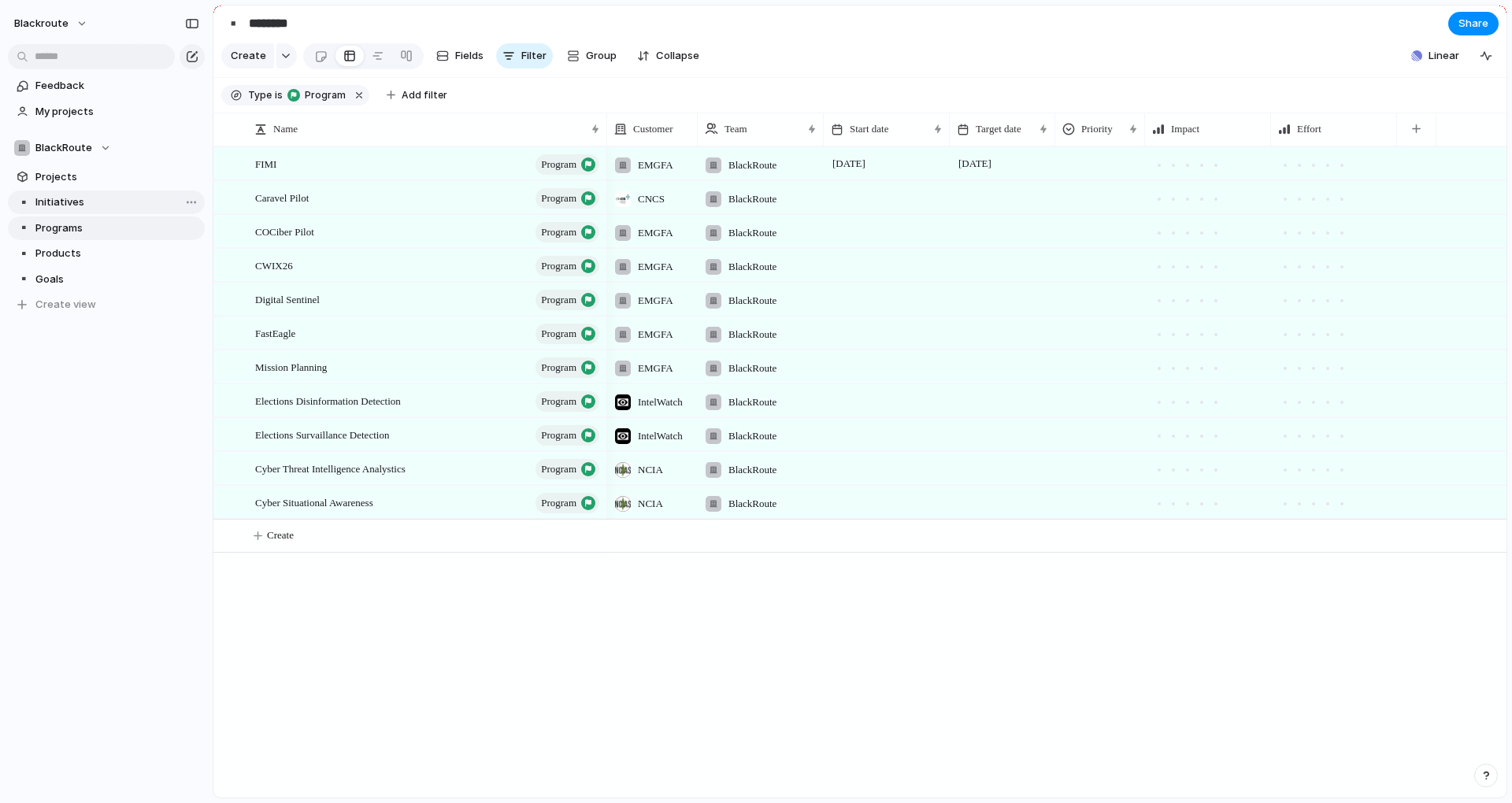
click at [80, 208] on span "Initiatives" at bounding box center [117, 202] width 164 height 16
type input "**********"
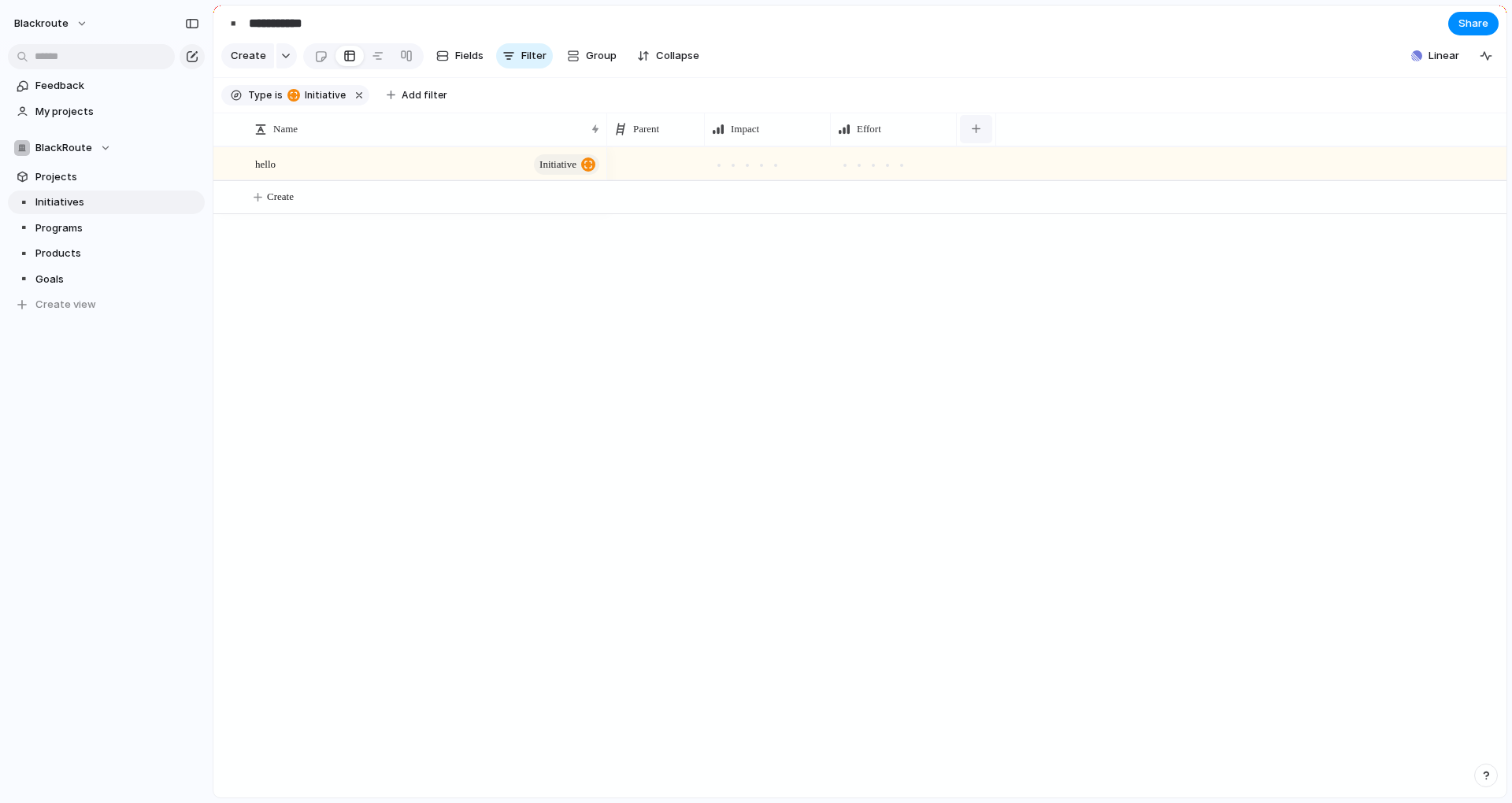
click at [980, 140] on button "button" at bounding box center [976, 128] width 32 height 28
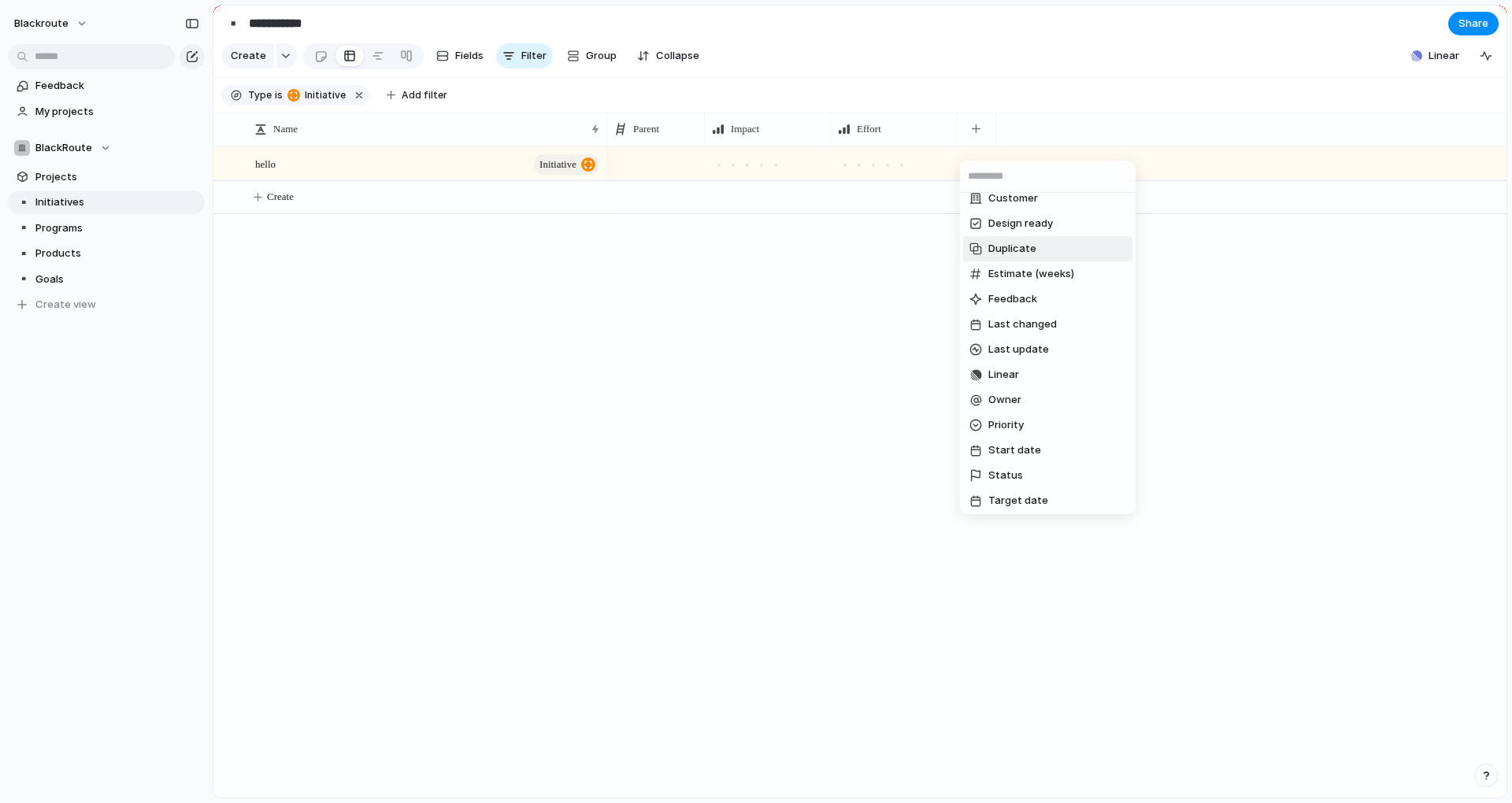
scroll to position [142, 0]
click at [1036, 427] on li "Target date" at bounding box center [1048, 420] width 169 height 25
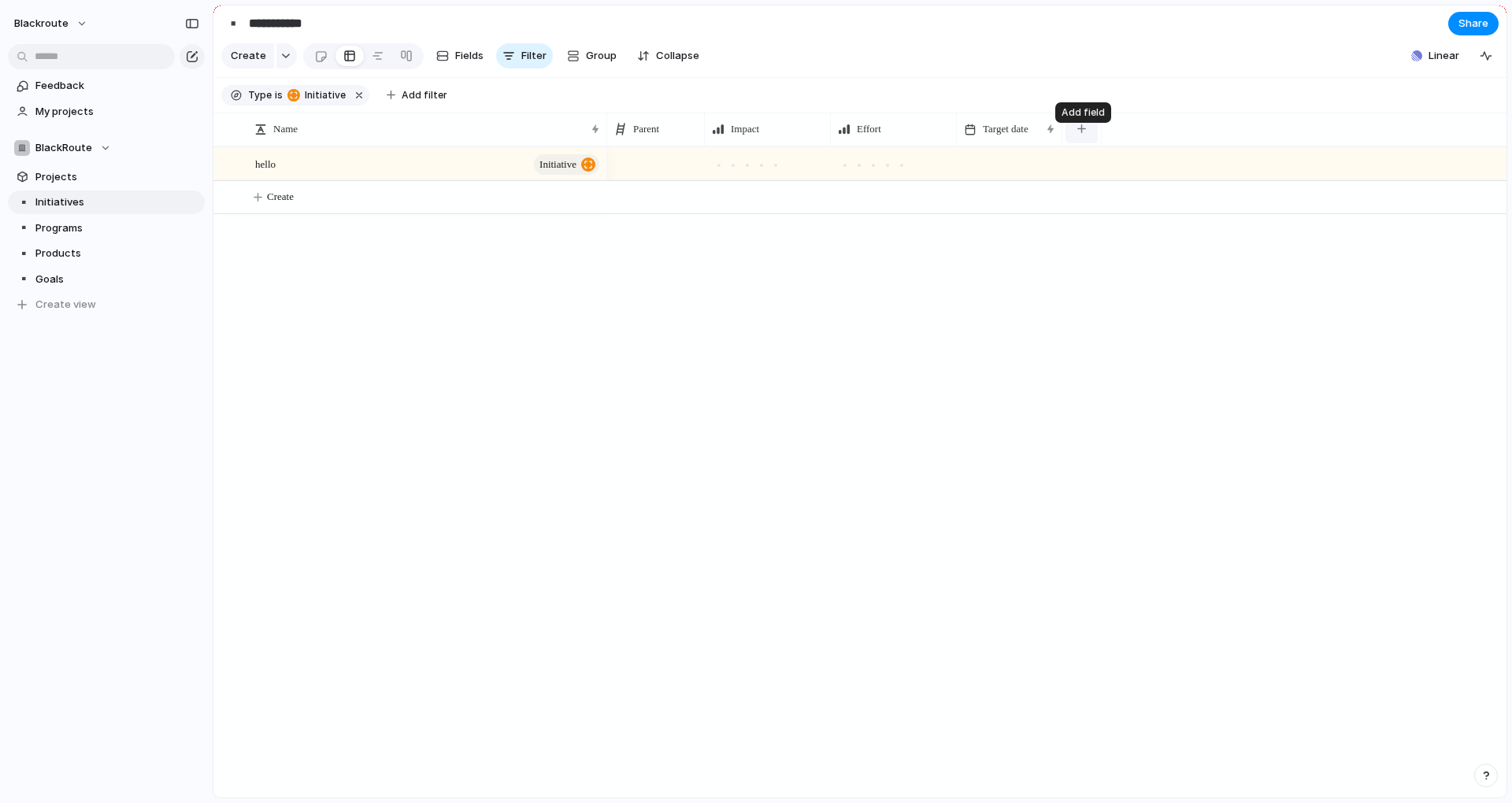
click at [1088, 140] on button "button" at bounding box center [1081, 128] width 32 height 28
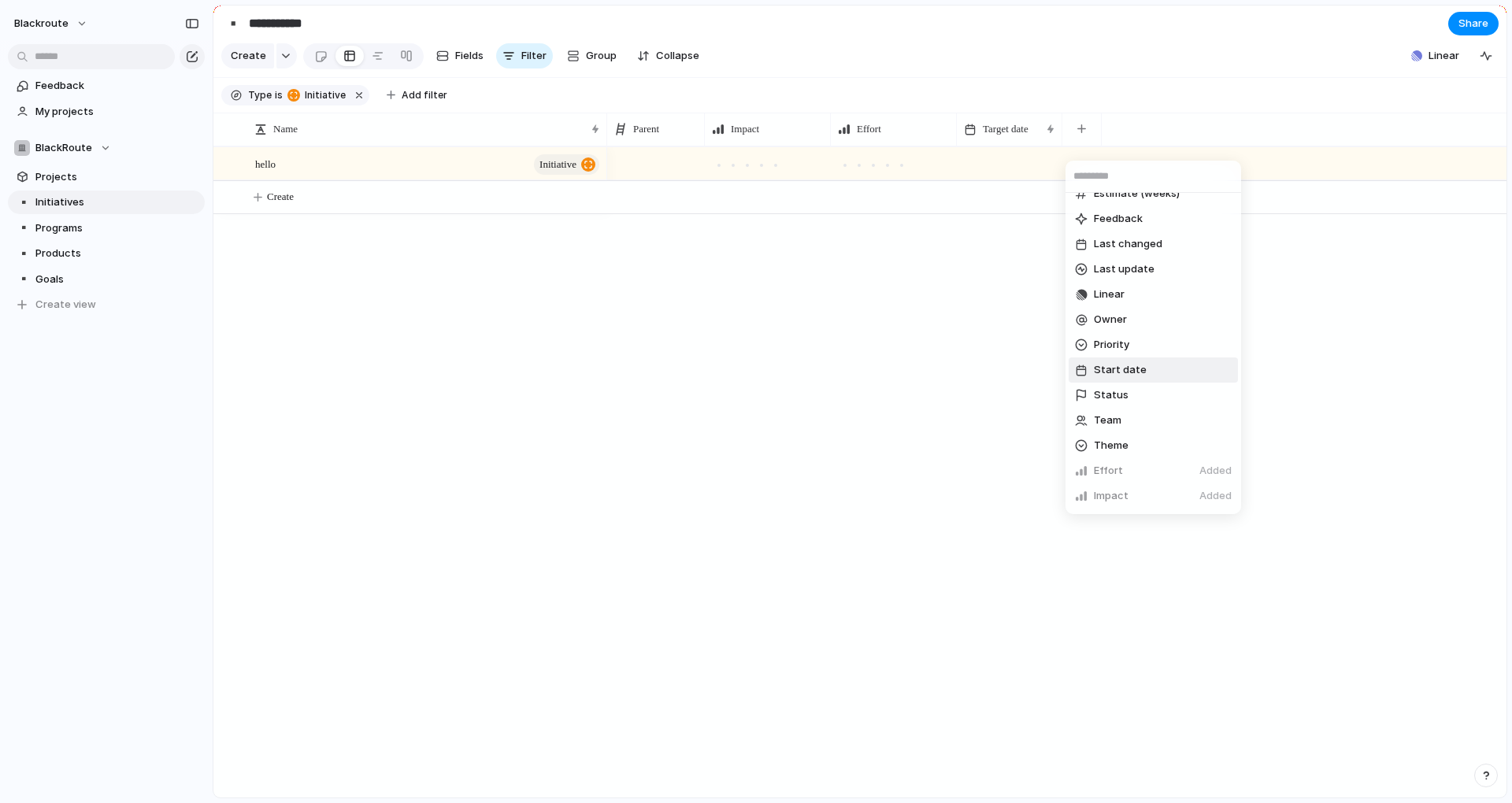
click at [1147, 367] on li "Start date" at bounding box center [1154, 370] width 169 height 25
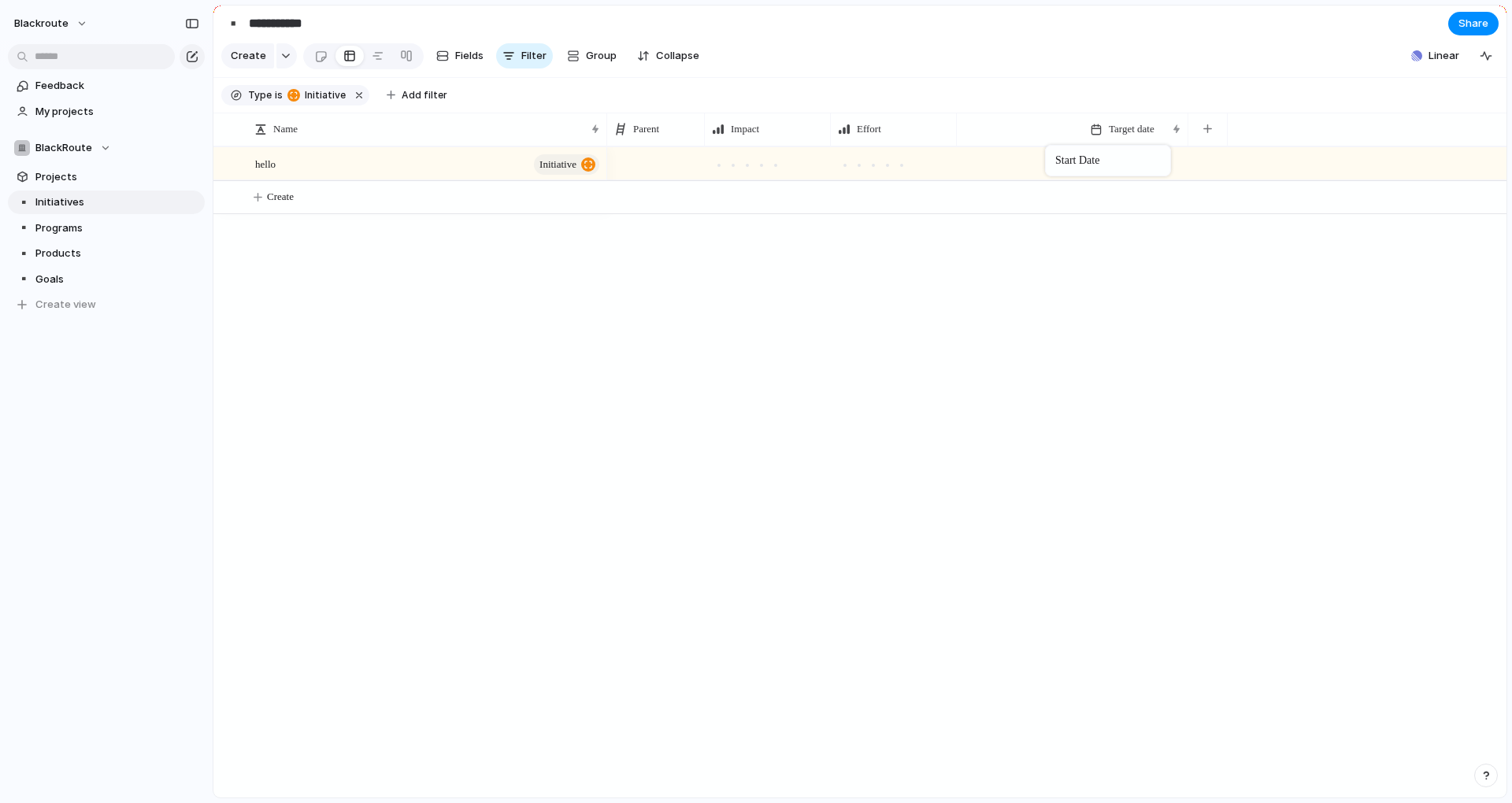
drag, startPoint x: 1128, startPoint y: 146, endPoint x: 1032, endPoint y: 148, distance: 96.0
click at [1217, 141] on button "button" at bounding box center [1207, 128] width 32 height 28
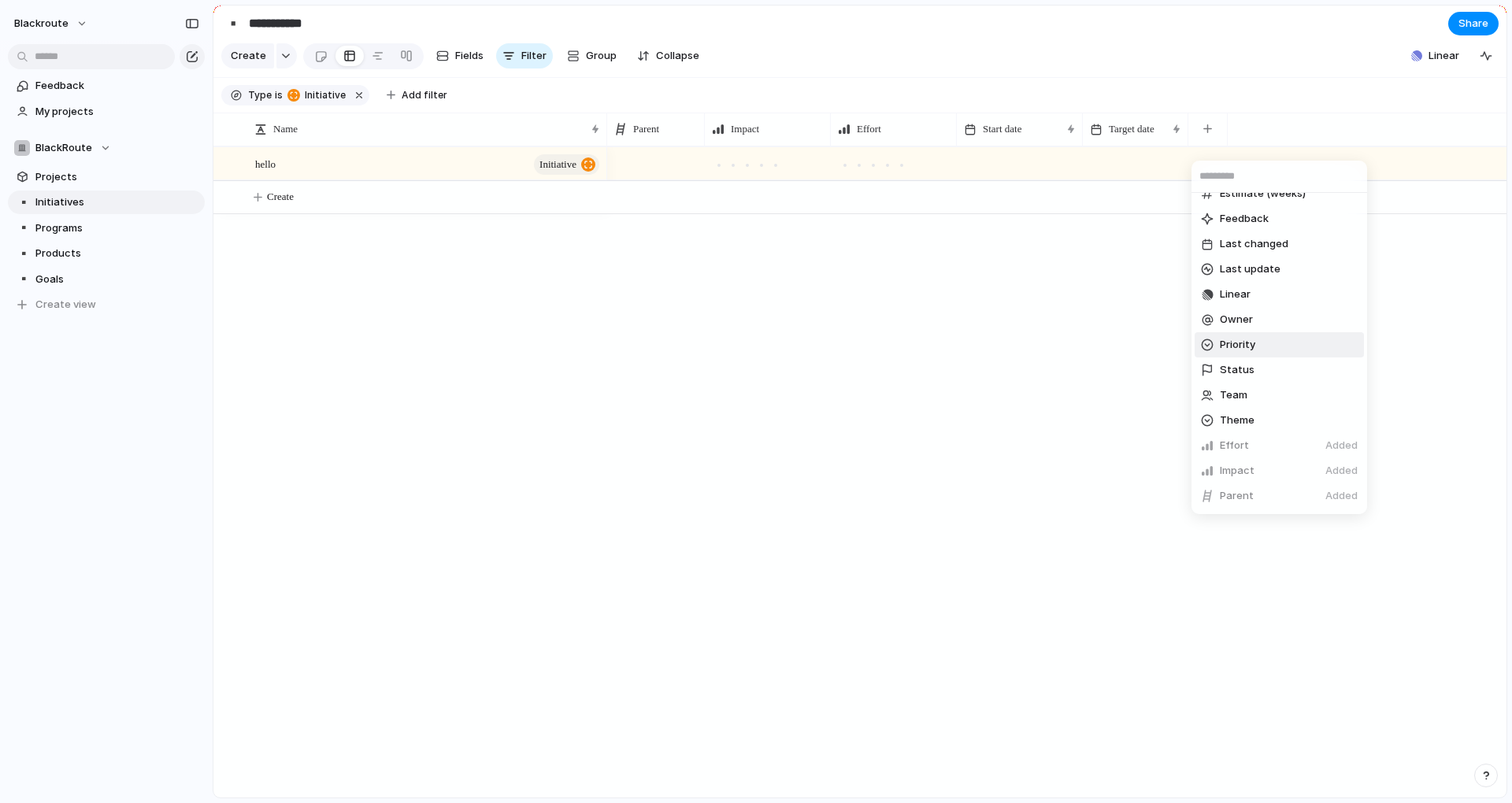
click at [1167, 346] on div "Created at Created by Customer Design ready Duplicate Estimate (weeks) Feedback…" at bounding box center [756, 401] width 1512 height 803
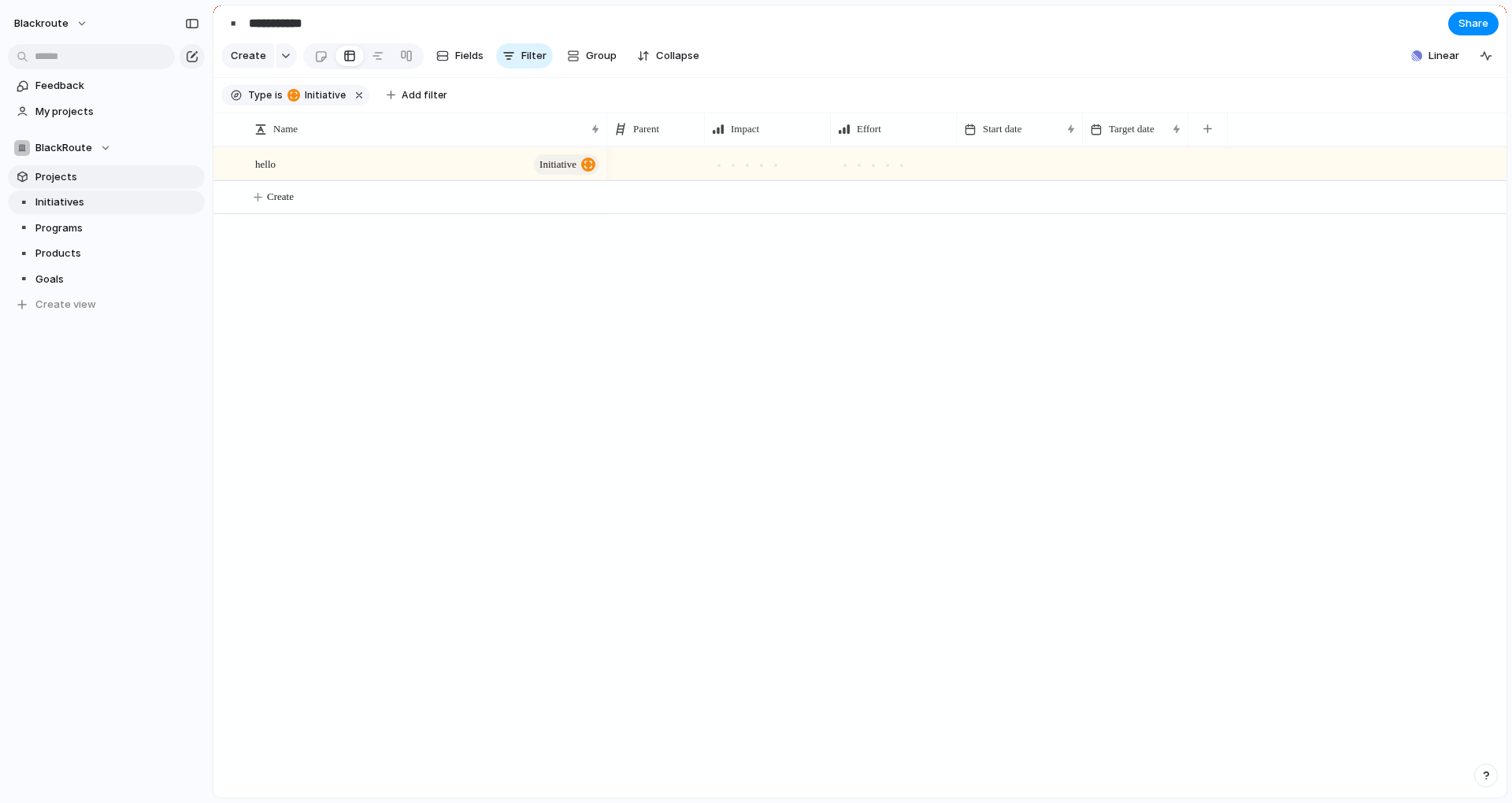
click at [61, 178] on span "Projects" at bounding box center [117, 177] width 164 height 16
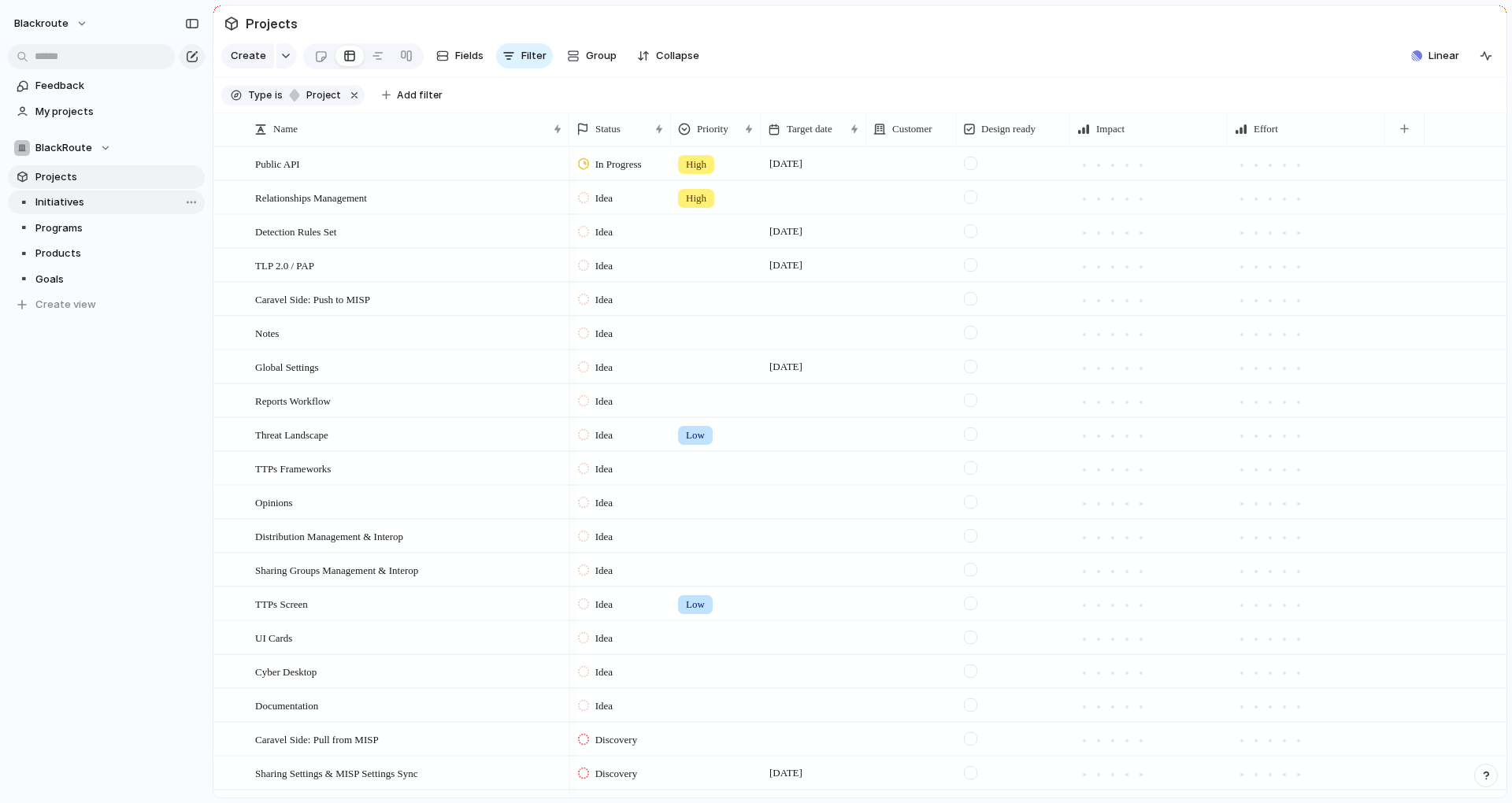
click at [78, 195] on span "Initiatives" at bounding box center [117, 202] width 164 height 16
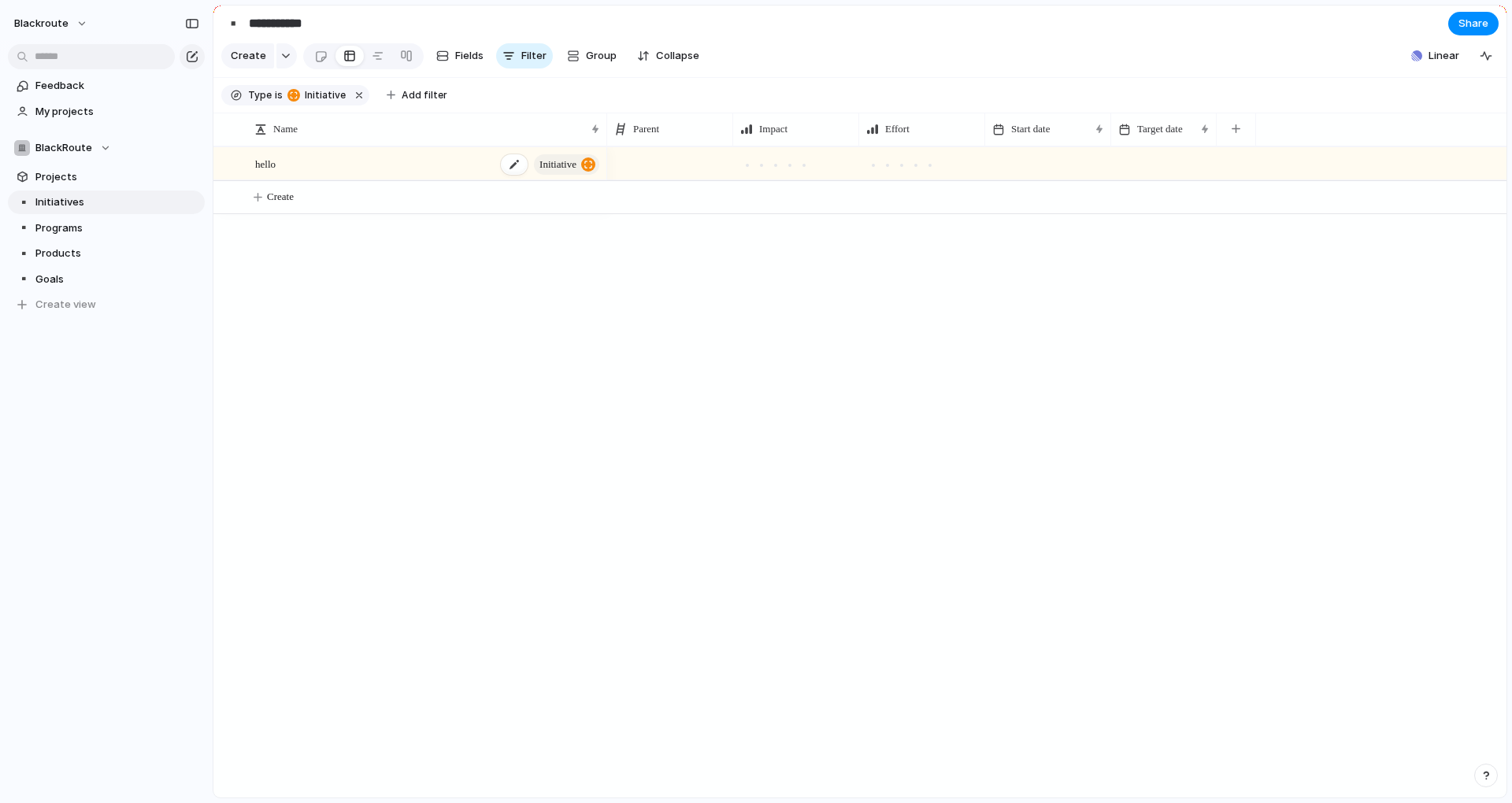
click at [314, 169] on div "hello initiative" at bounding box center [428, 164] width 347 height 32
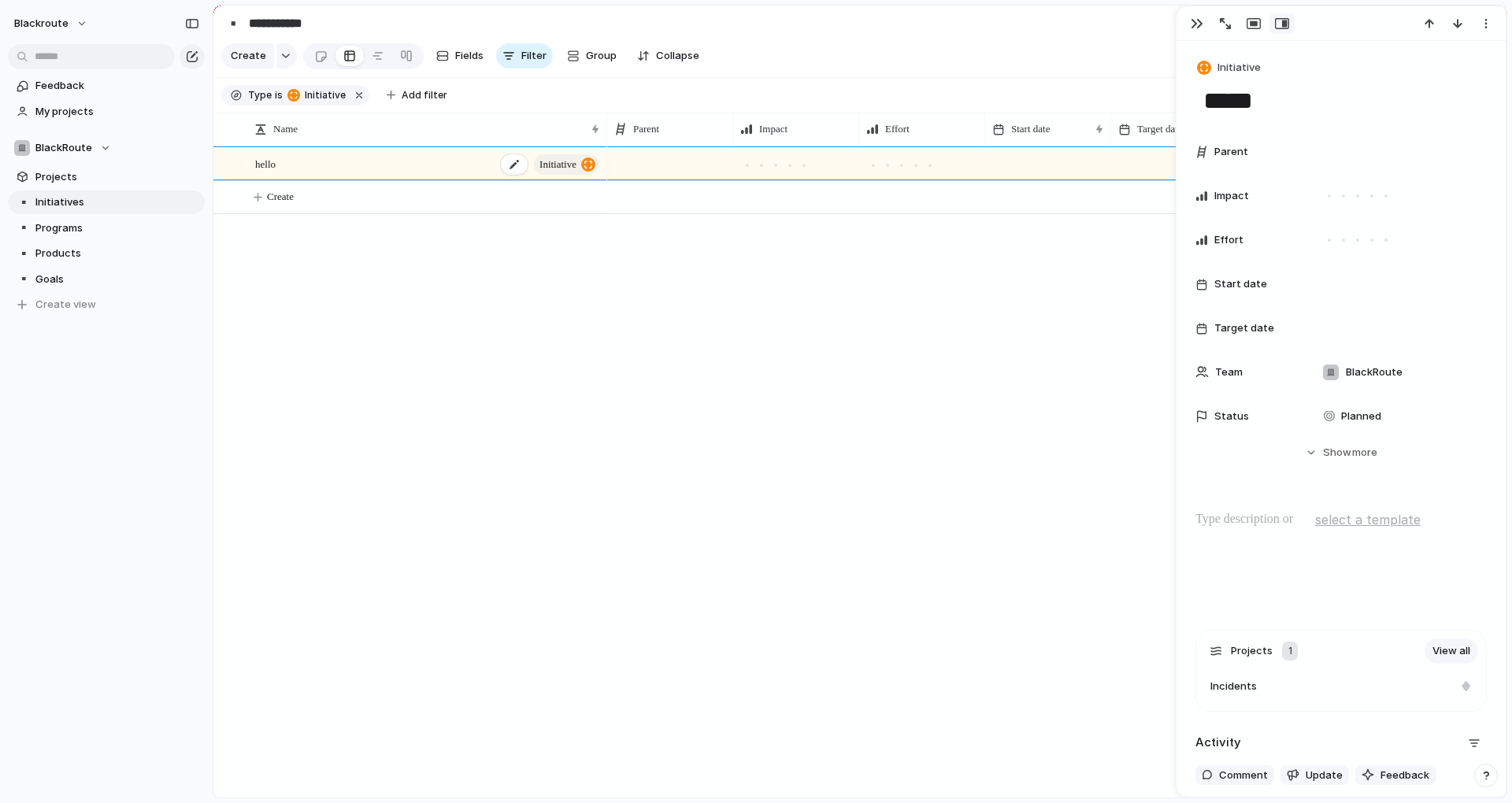
click at [306, 179] on div "hello initiative" at bounding box center [428, 164] width 347 height 32
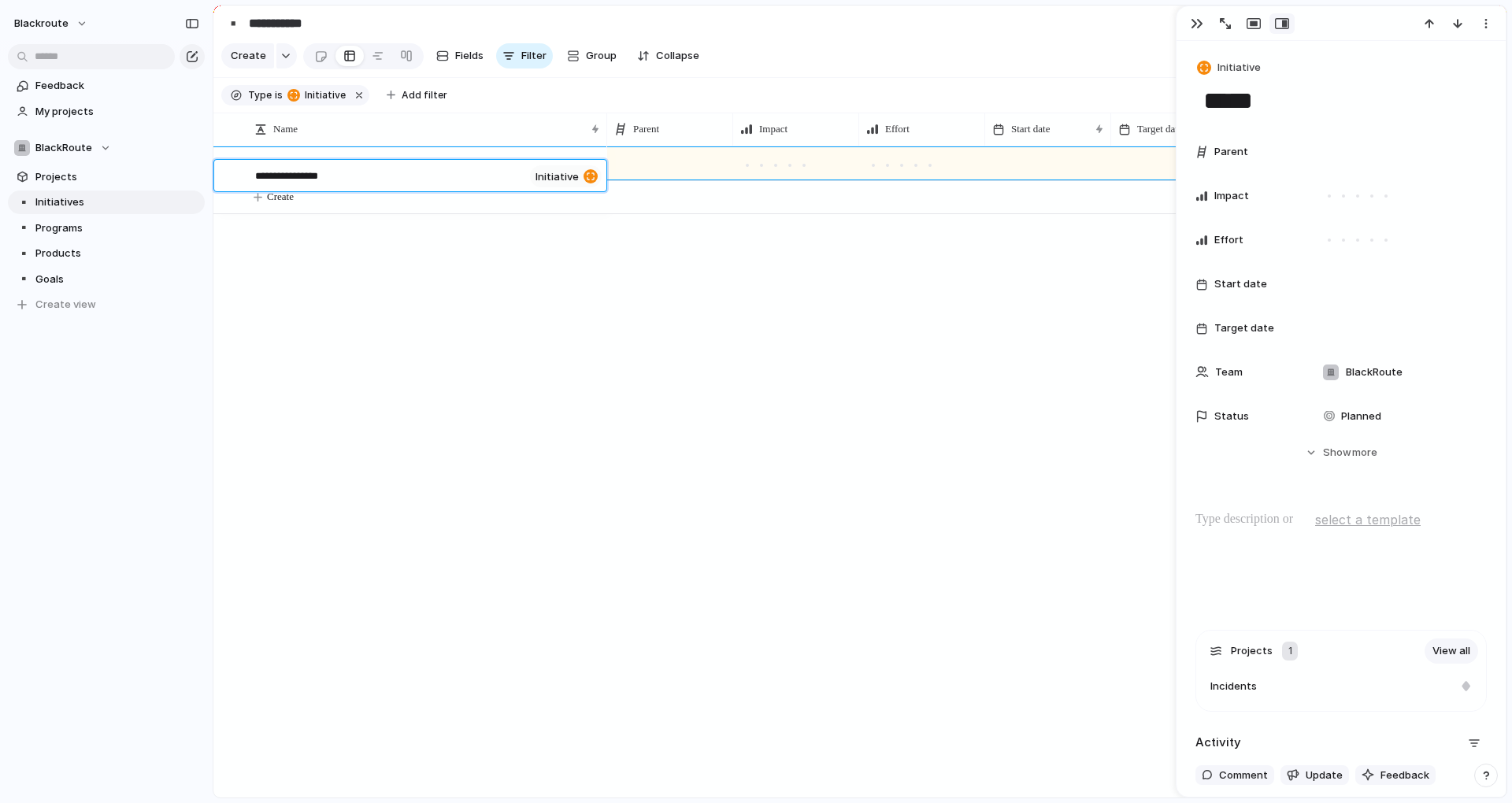
type textarea "**********"
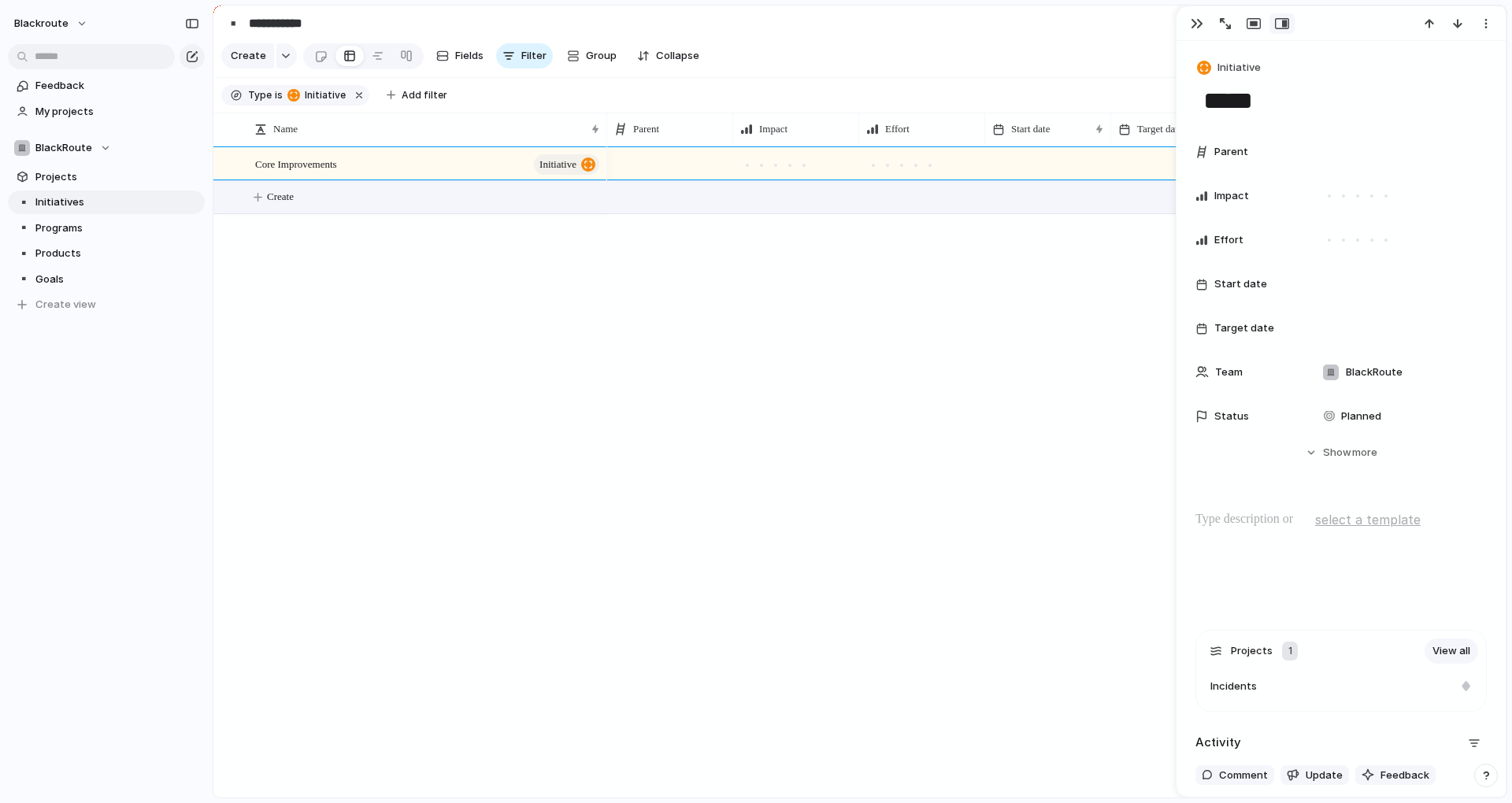
click at [465, 311] on div "Core Improvements initiative Create" at bounding box center [860, 471] width 1293 height 651
click at [425, 415] on div "Core Improvements initiative Create" at bounding box center [860, 471] width 1293 height 651
click at [397, 278] on div "Core Improvements initiative Create" at bounding box center [860, 471] width 1293 height 651
click at [426, 293] on div "Core Improvements initiative Create" at bounding box center [860, 471] width 1293 height 651
click at [658, 68] on button "Collapse" at bounding box center [668, 55] width 75 height 25
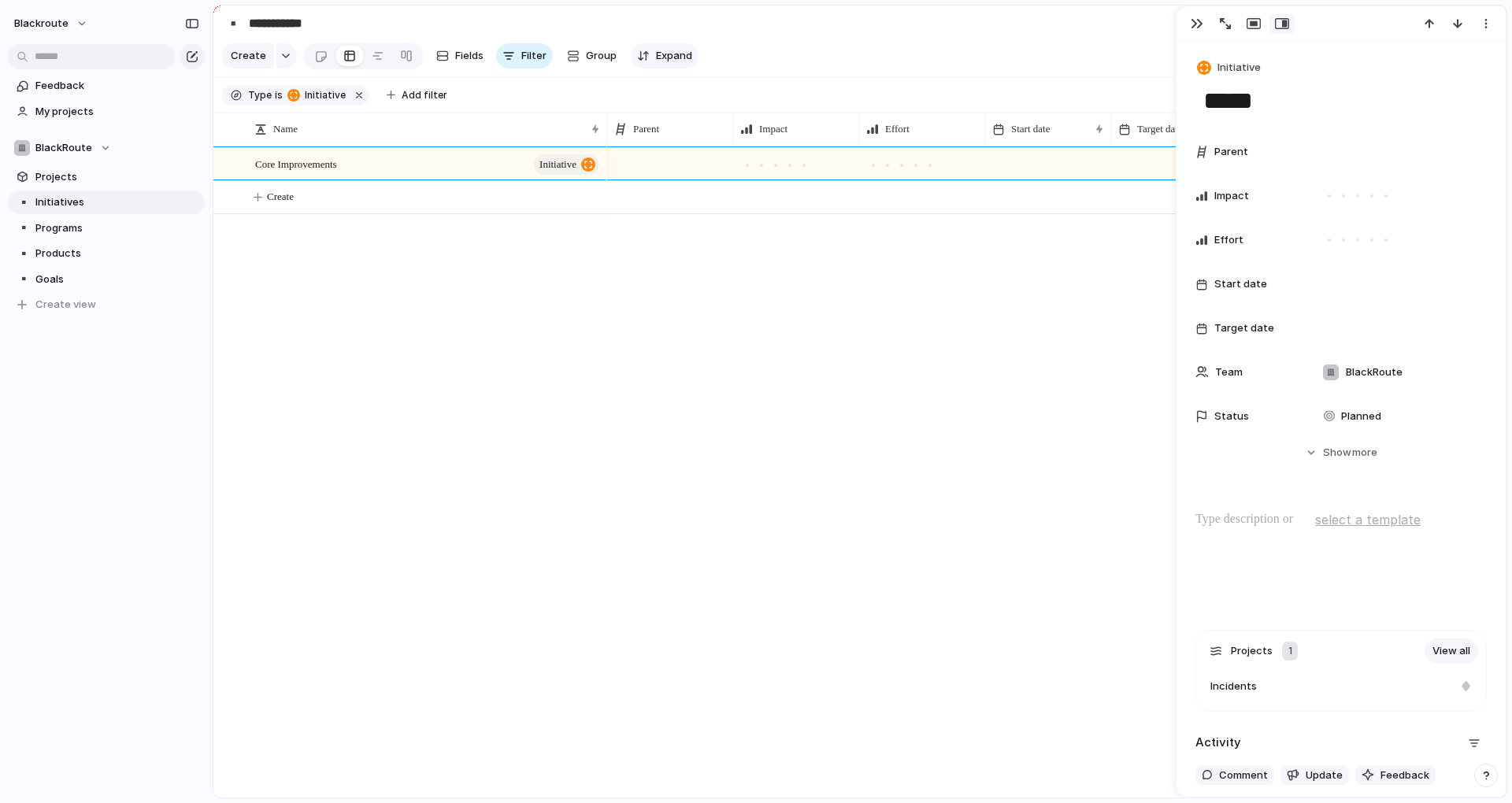
click at [669, 64] on span "Expand" at bounding box center [674, 55] width 36 height 16
click at [599, 68] on button "Group" at bounding box center [591, 55] width 65 height 25
click at [456, 63] on span "Fields" at bounding box center [468, 55] width 28 height 16
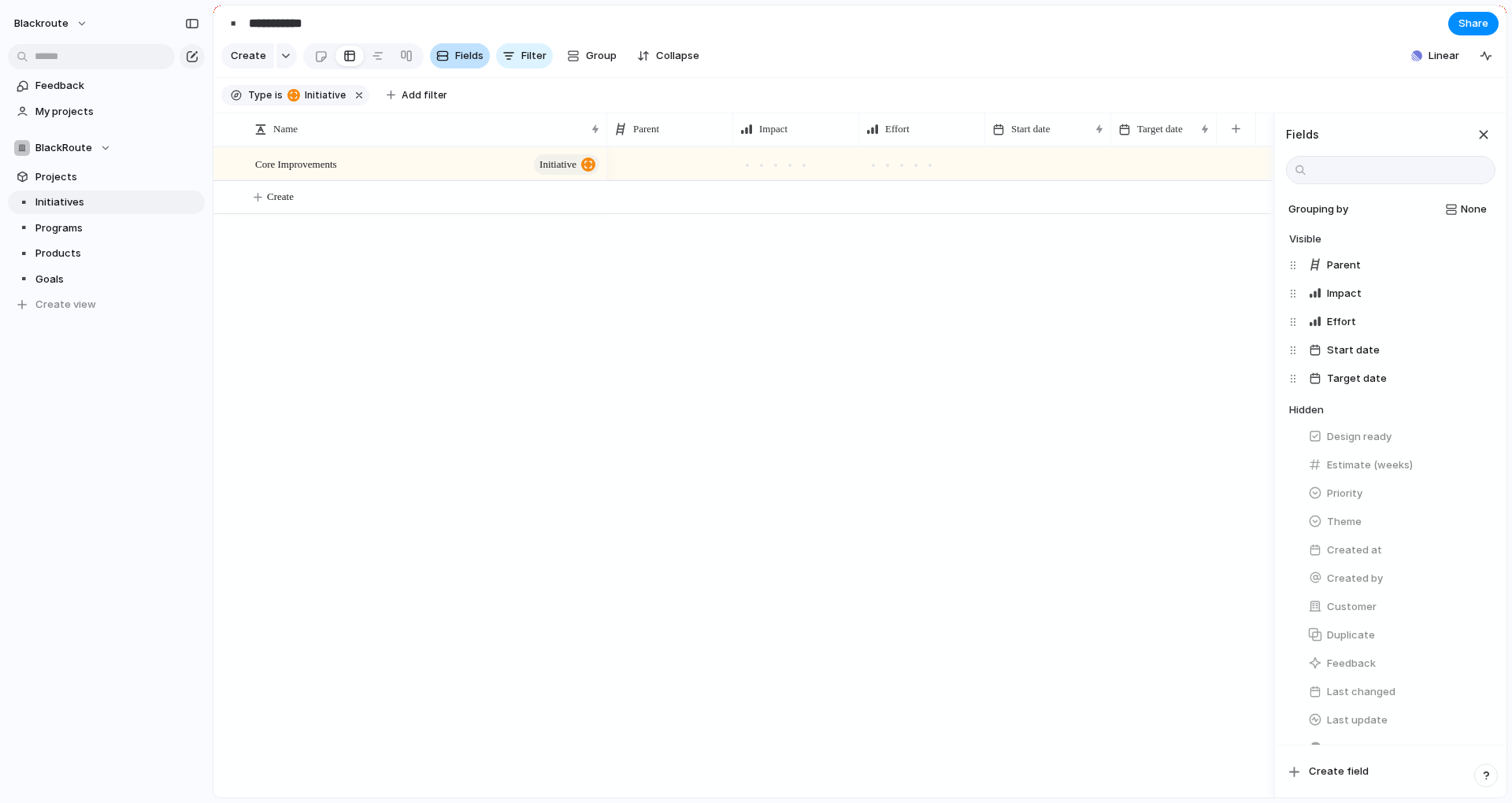
click at [456, 63] on span "Fields" at bounding box center [468, 55] width 28 height 16
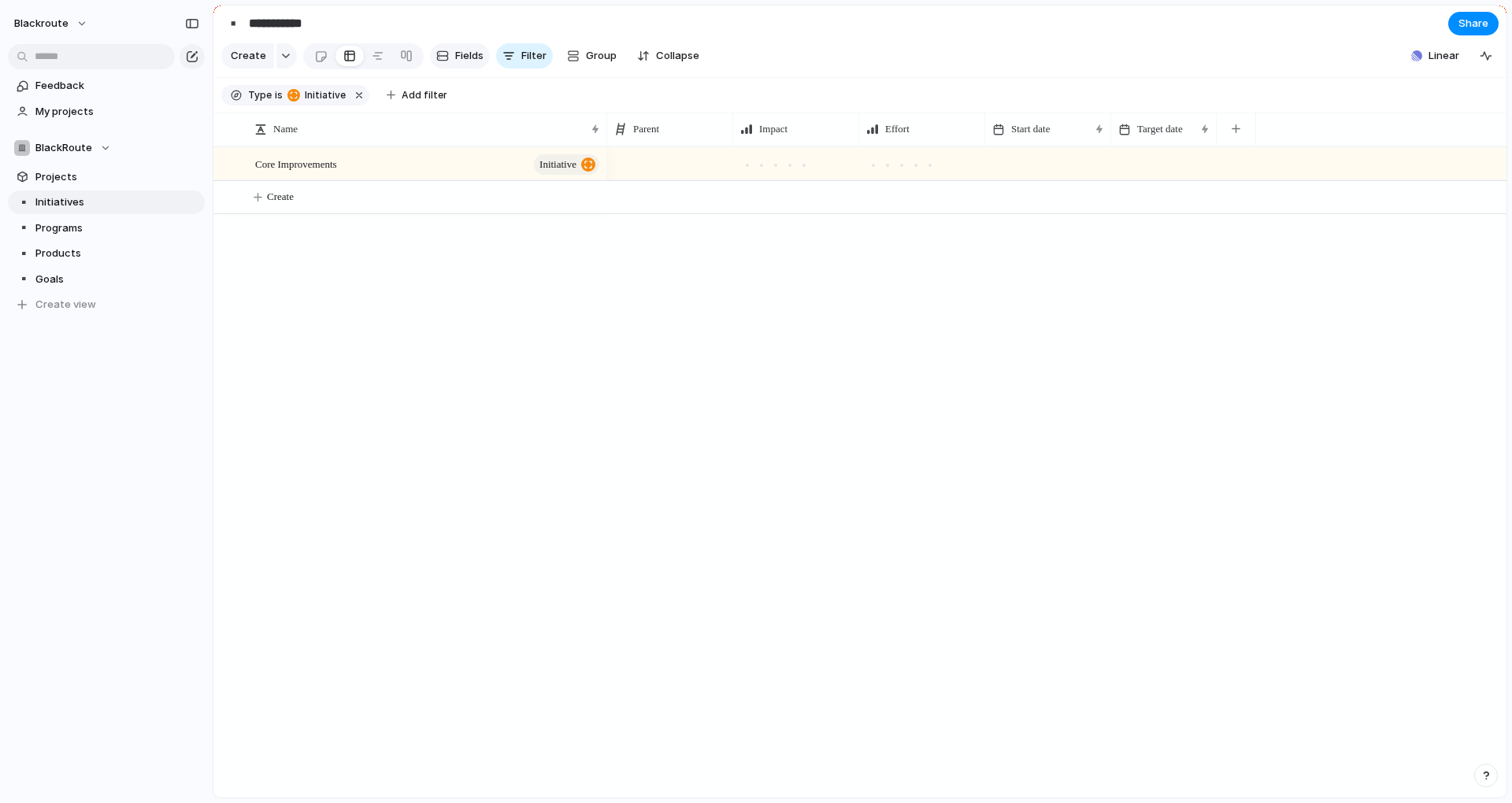
click at [456, 63] on span "Fields" at bounding box center [468, 55] width 28 height 16
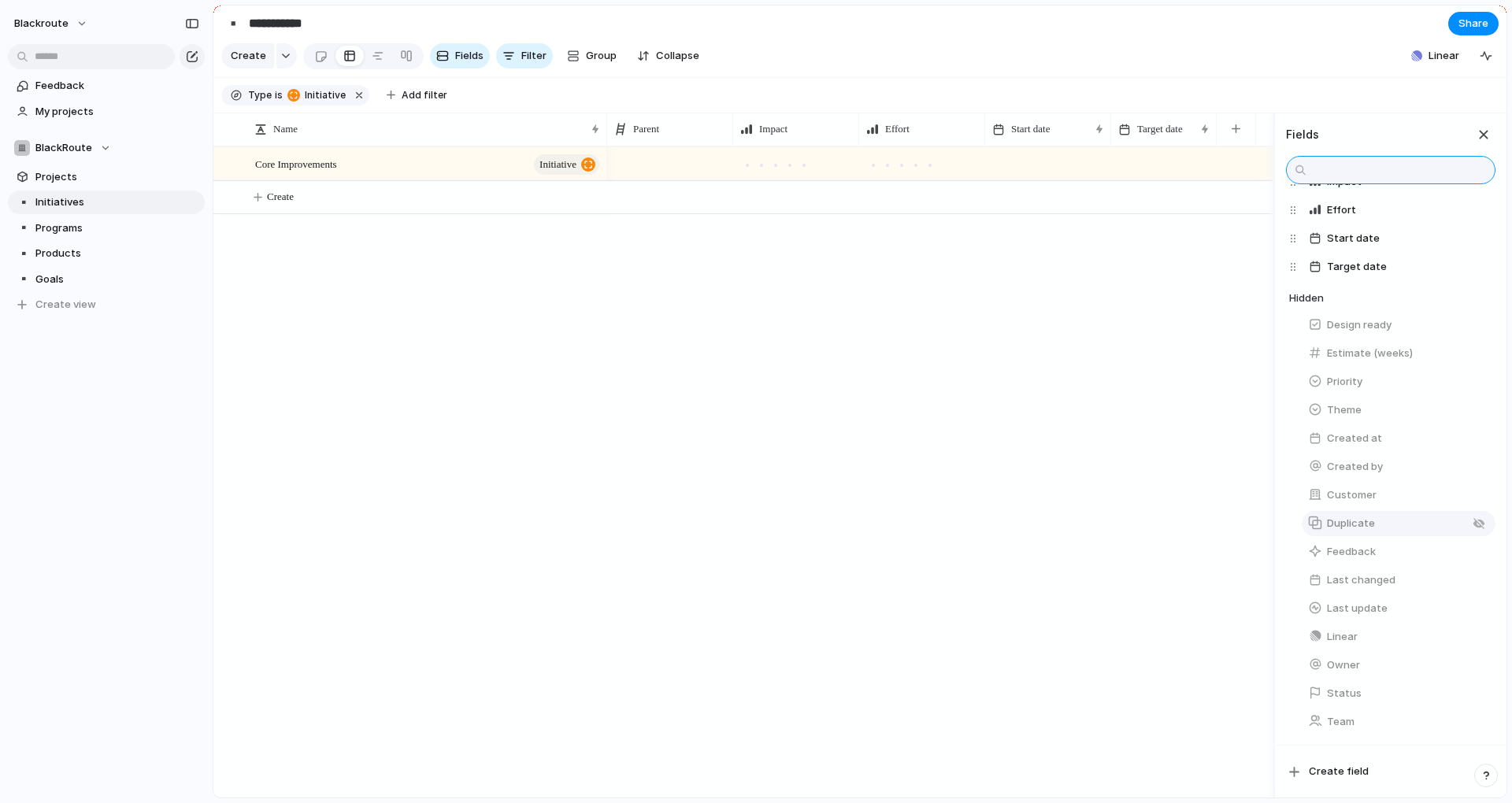
scroll to position [124, 0]
click at [1080, 459] on div at bounding box center [940, 471] width 666 height 651
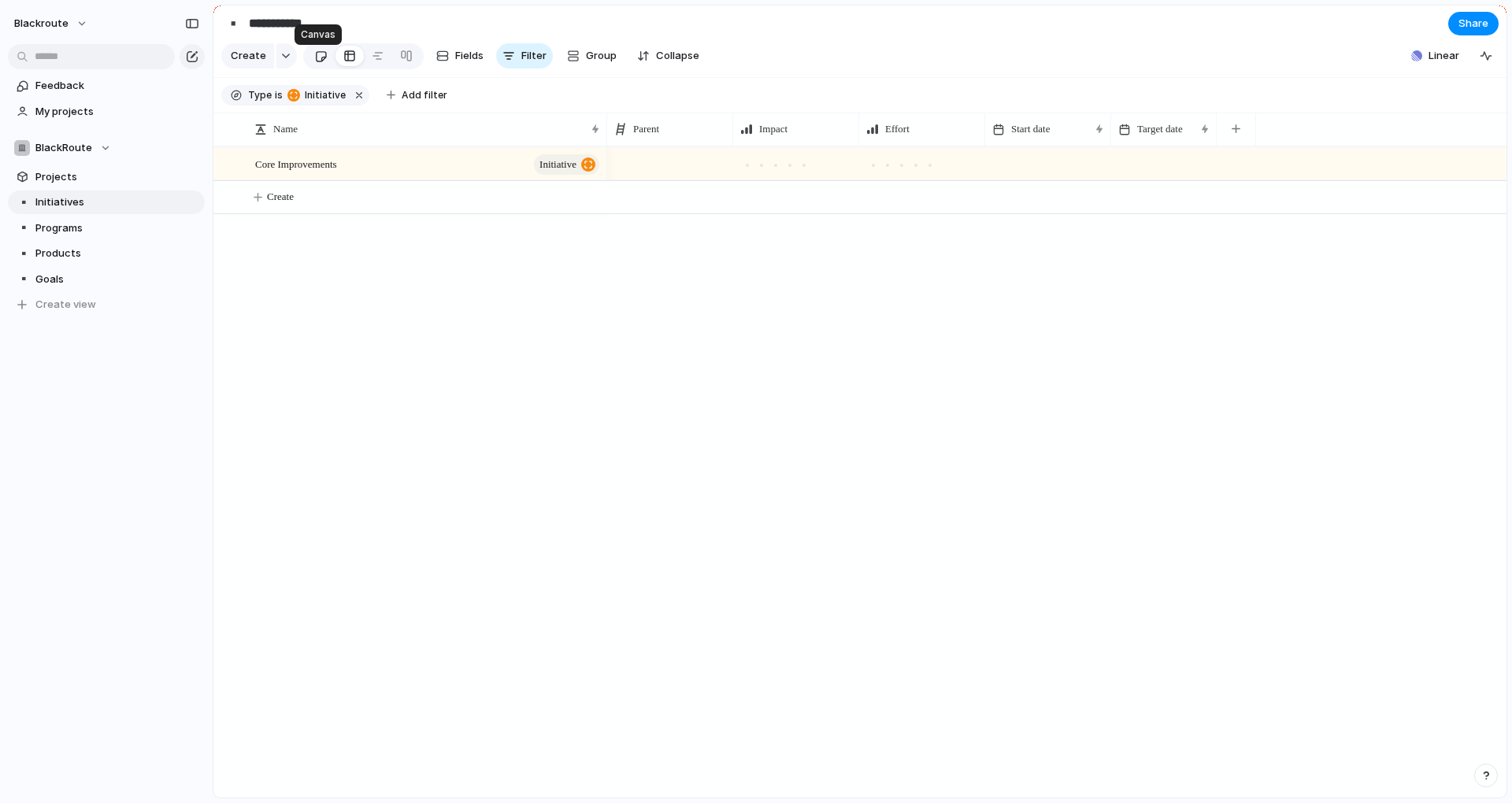
click at [314, 69] on div at bounding box center [321, 55] width 14 height 26
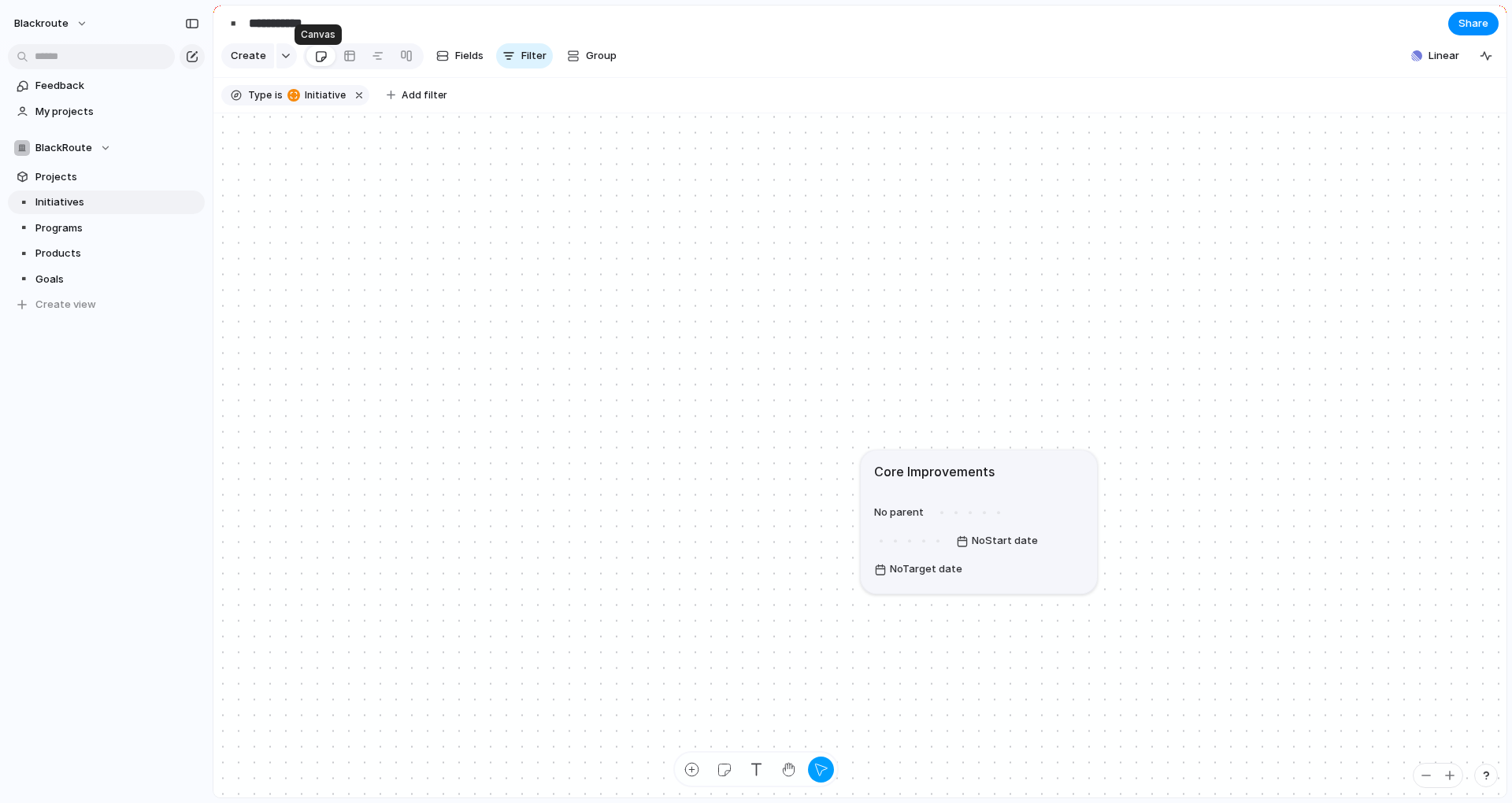
click at [328, 65] on link at bounding box center [321, 55] width 29 height 25
click at [352, 64] on div at bounding box center [350, 55] width 13 height 25
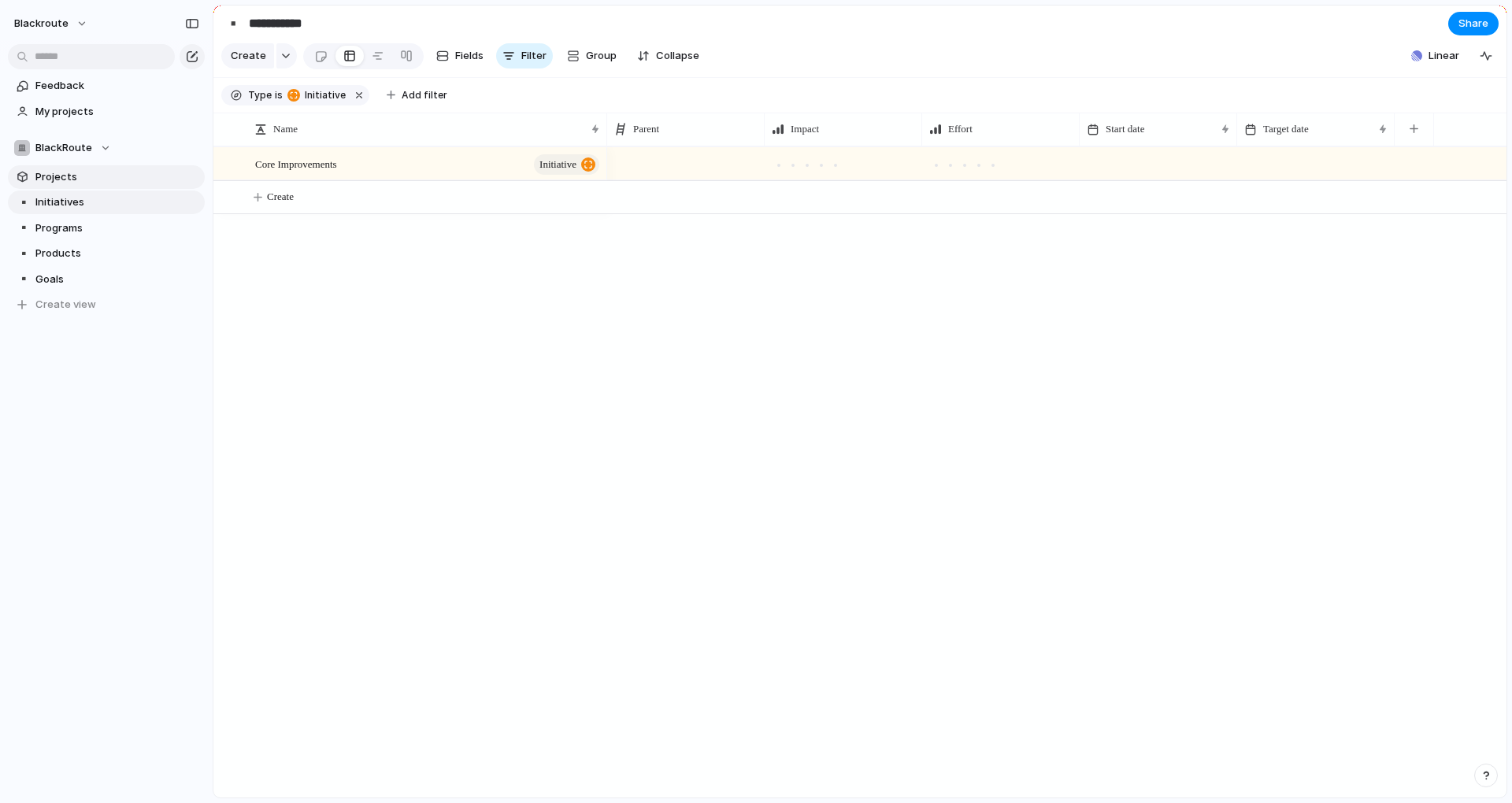
click at [125, 174] on span "Projects" at bounding box center [117, 177] width 164 height 16
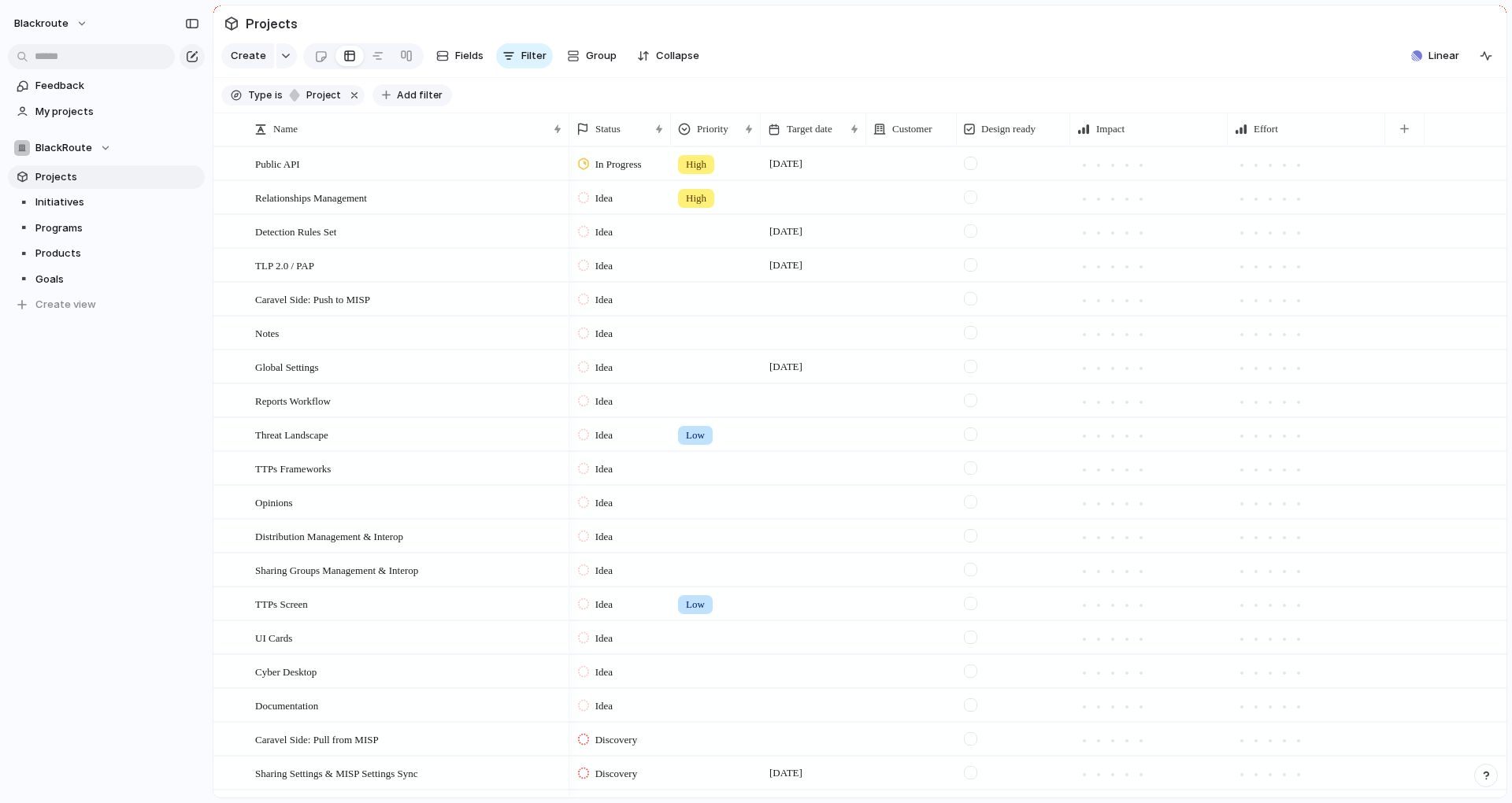
click at [397, 101] on span "Add filter" at bounding box center [420, 95] width 46 height 15
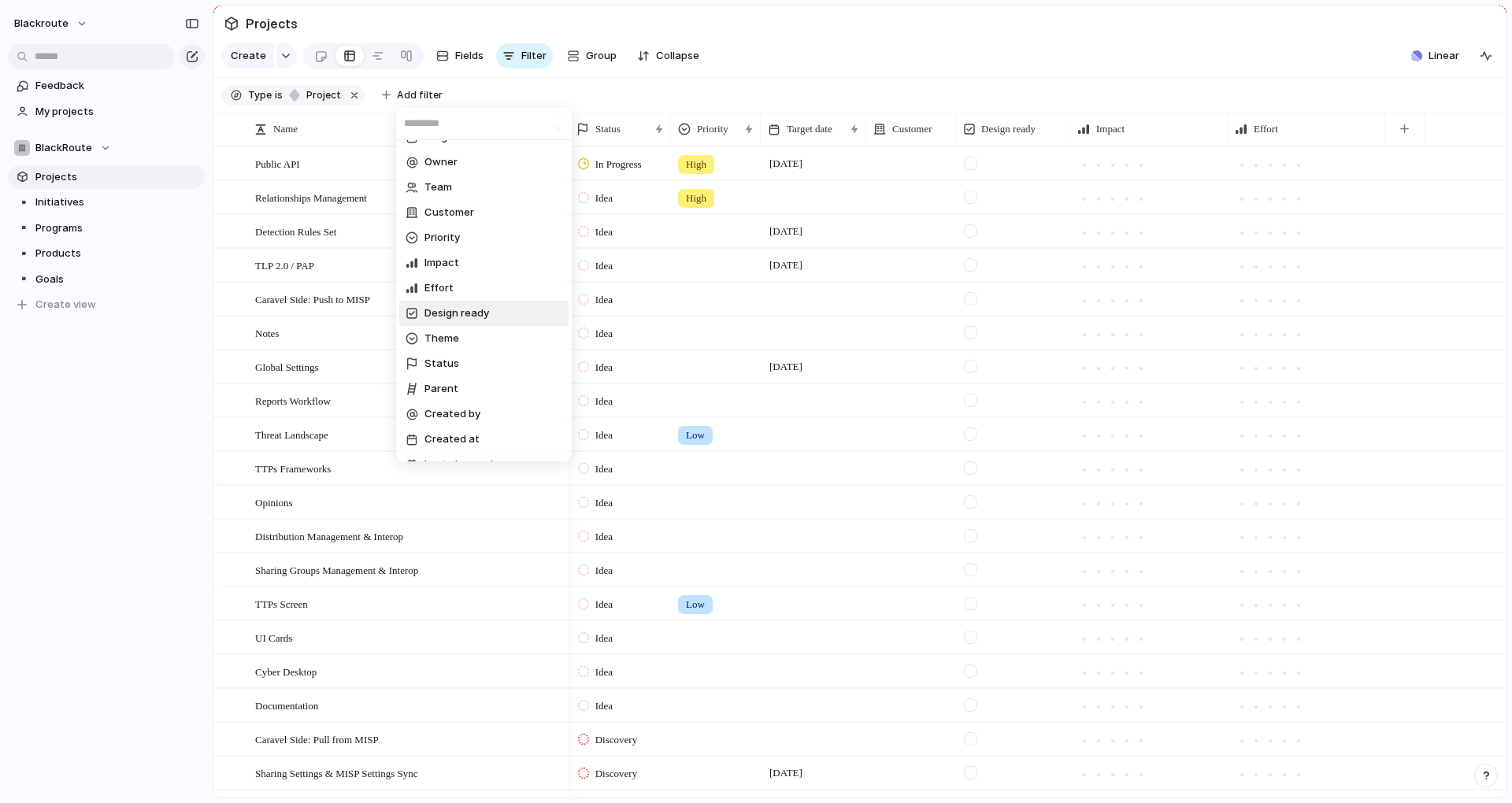
scroll to position [90, 0]
click at [449, 96] on div "Description Start date Target date Owner Team Customer Priority Impact Effort D…" at bounding box center [756, 401] width 1512 height 803
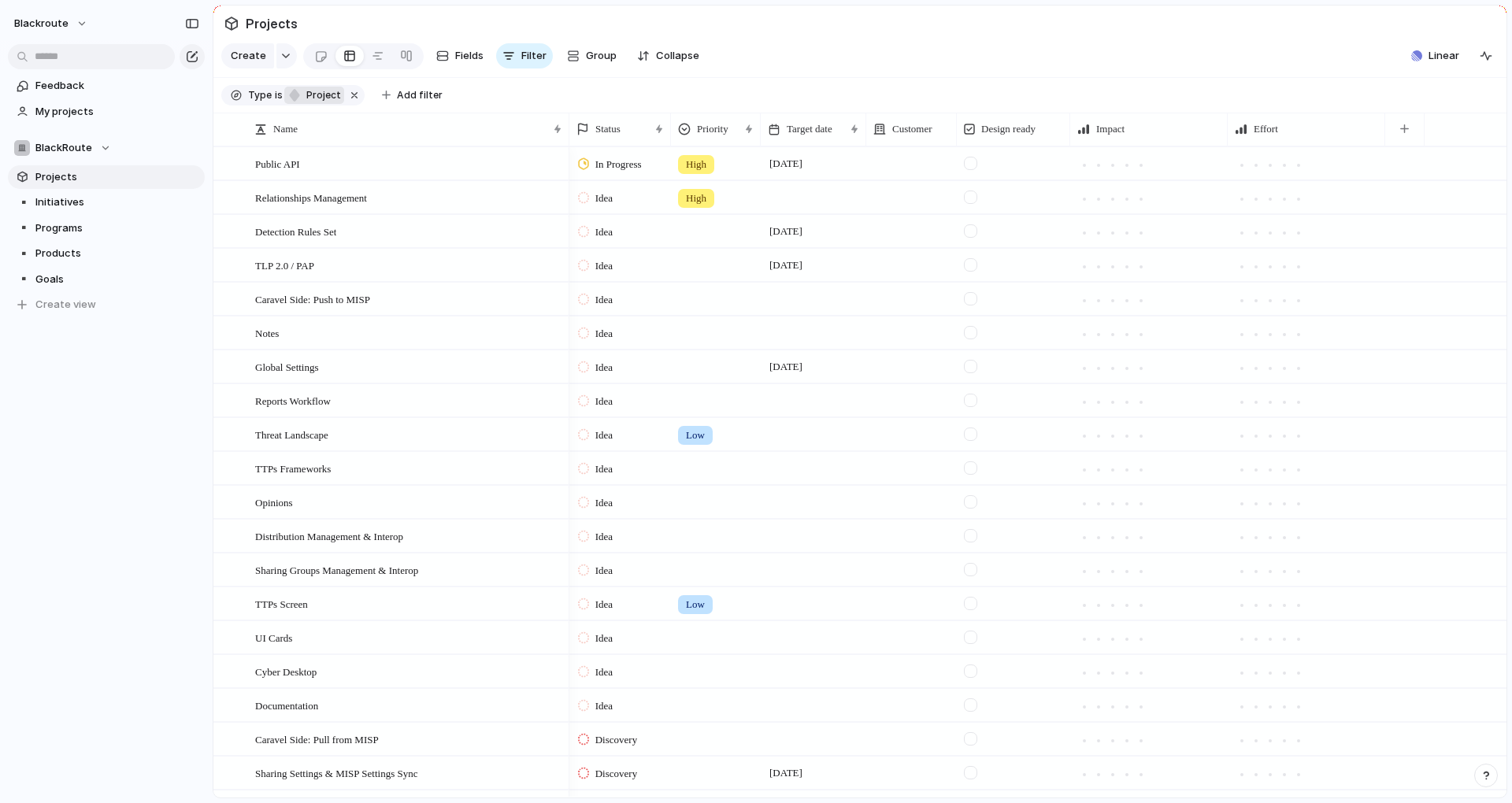
click at [309, 104] on button "project" at bounding box center [313, 95] width 59 height 18
click at [328, 244] on div at bounding box center [325, 242] width 14 height 14
click at [506, 105] on div "Goal Product Program Initiative Project" at bounding box center [756, 401] width 1512 height 803
click at [448, 102] on span "Add filter" at bounding box center [454, 95] width 46 height 15
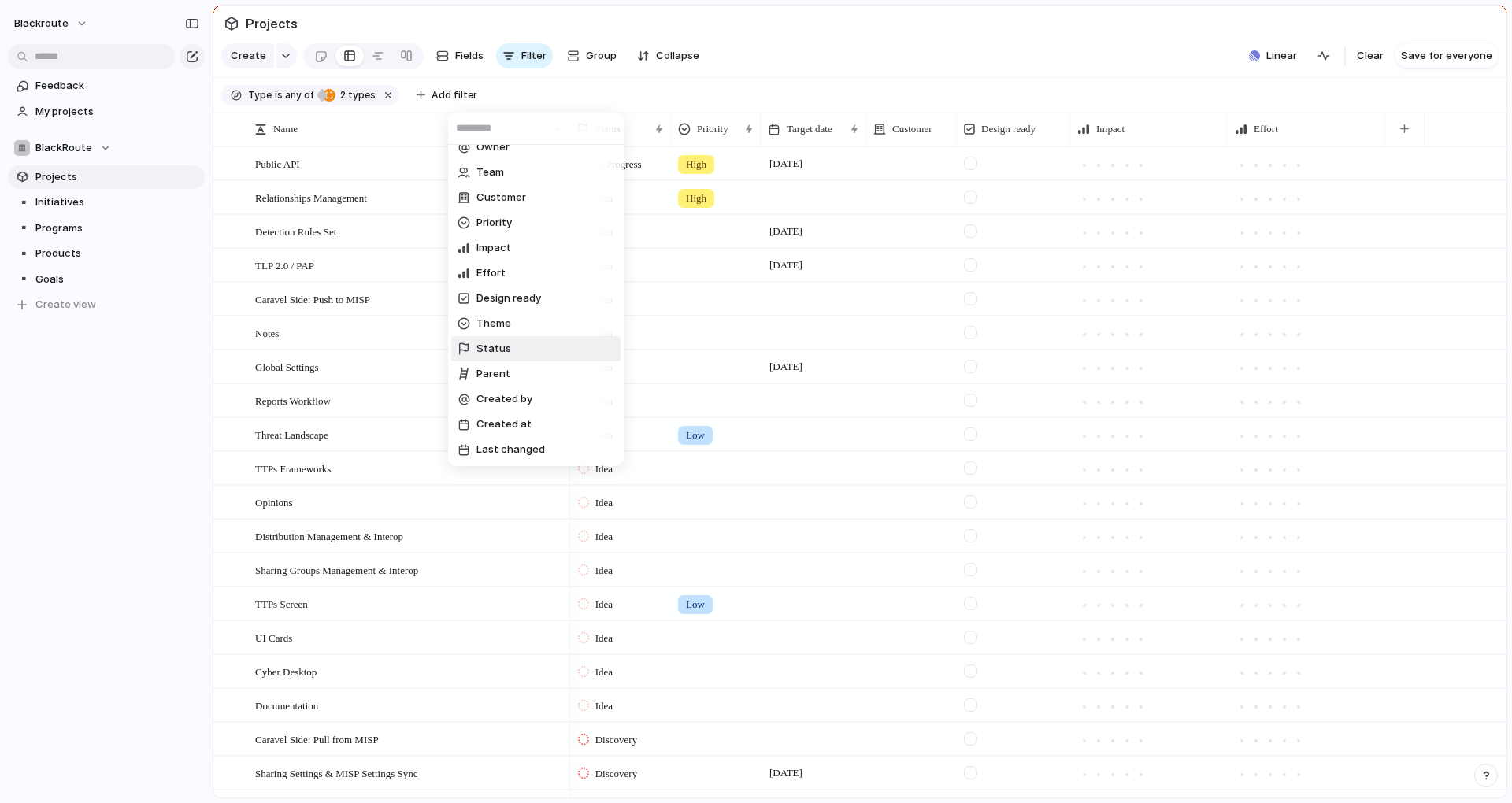
click at [558, 101] on div "Description Start date Target date Owner Team Customer Priority Impact Effort D…" at bounding box center [756, 401] width 1512 height 803
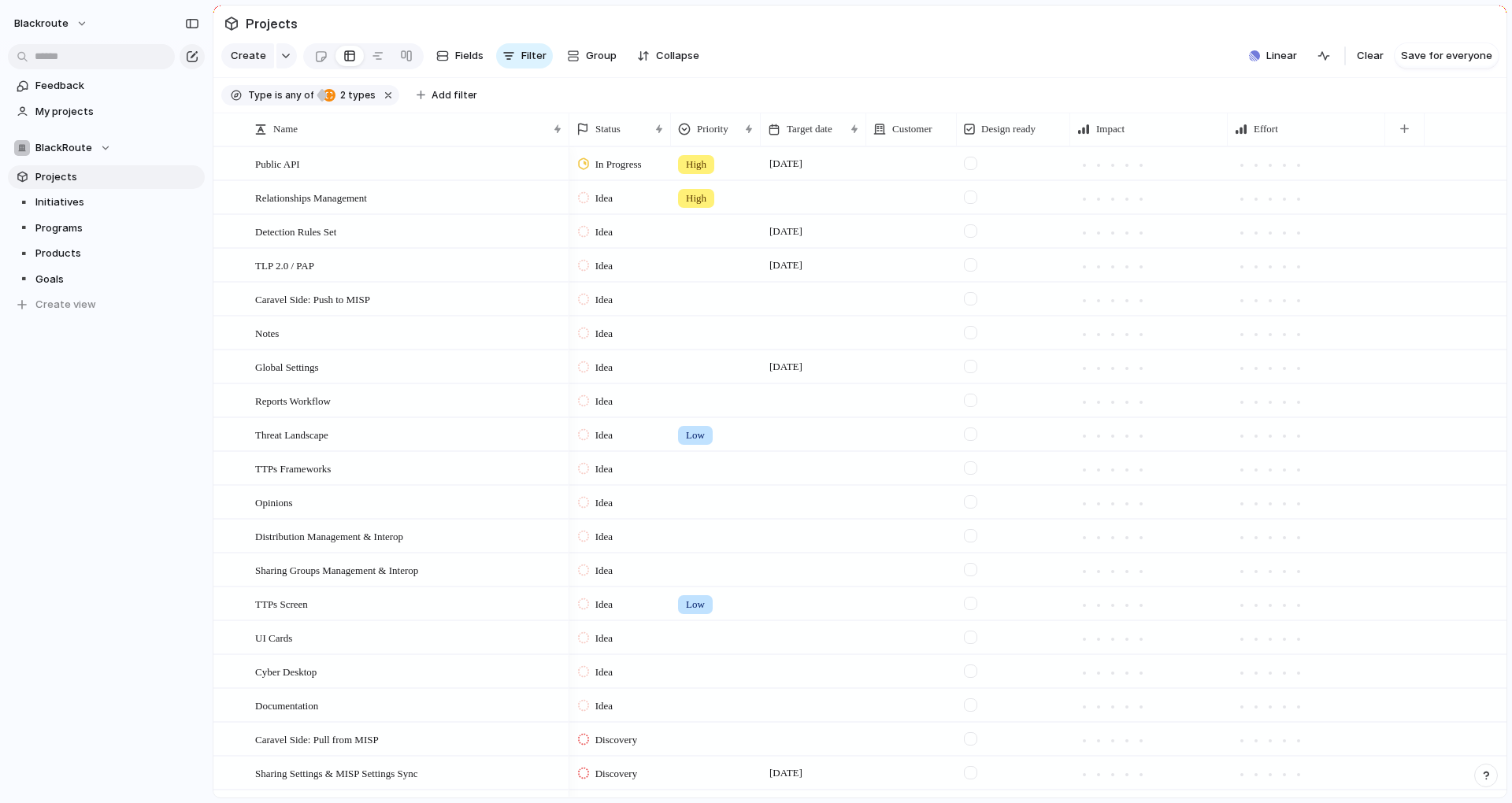
scroll to position [0, 0]
click at [508, 131] on div "Name" at bounding box center [408, 129] width 315 height 25
click at [331, 180] on span "Sort ascending" at bounding box center [318, 176] width 76 height 16
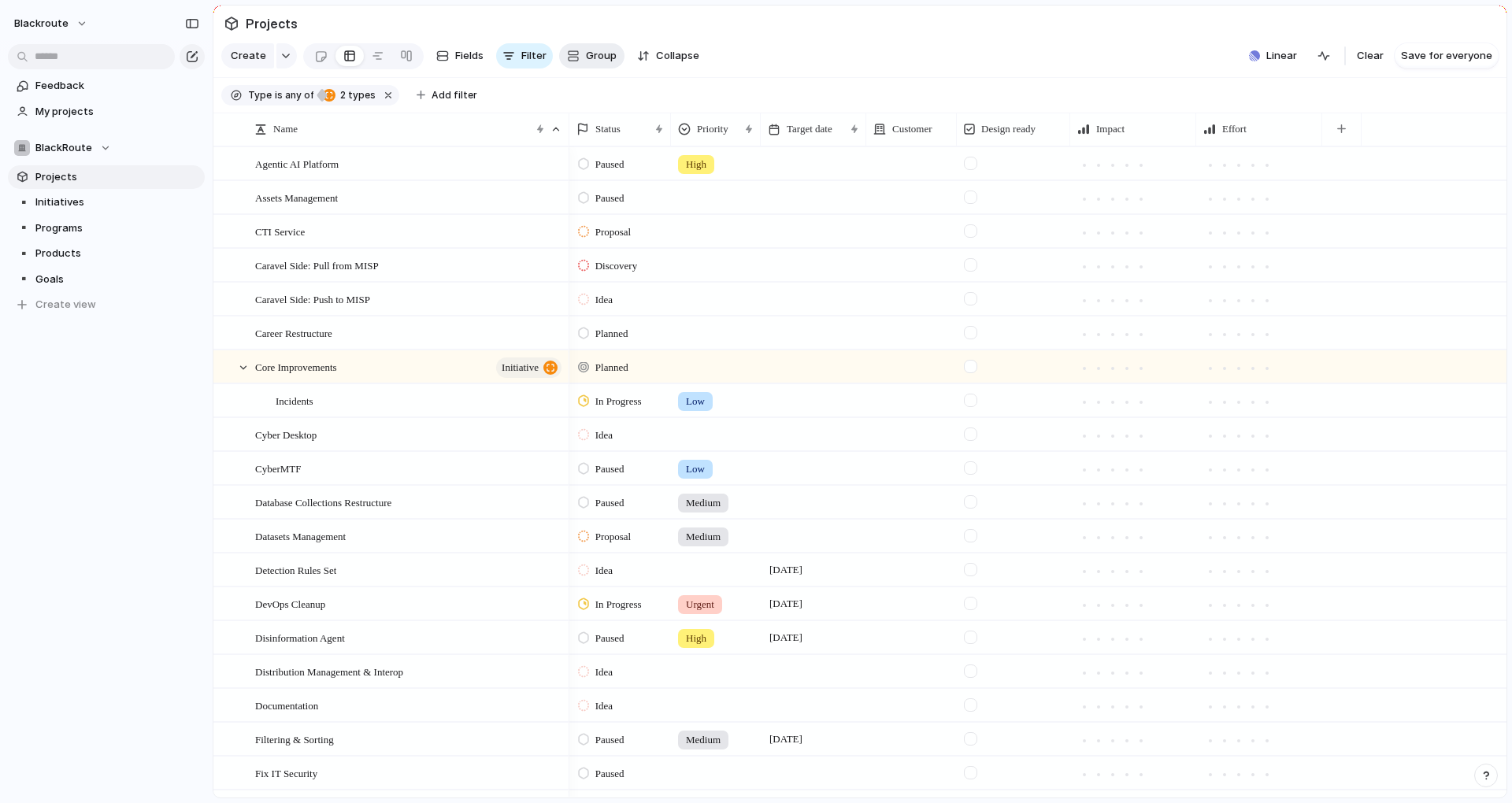
click at [578, 64] on button "Group" at bounding box center [591, 55] width 65 height 25
click at [1434, 64] on span "Save for everyone" at bounding box center [1447, 55] width 92 height 16
click at [555, 134] on div at bounding box center [555, 128] width 11 height 11
click at [555, 135] on div "Clear sort Sort descending" at bounding box center [756, 401] width 1512 height 803
click at [288, 137] on span "Name" at bounding box center [285, 129] width 24 height 16
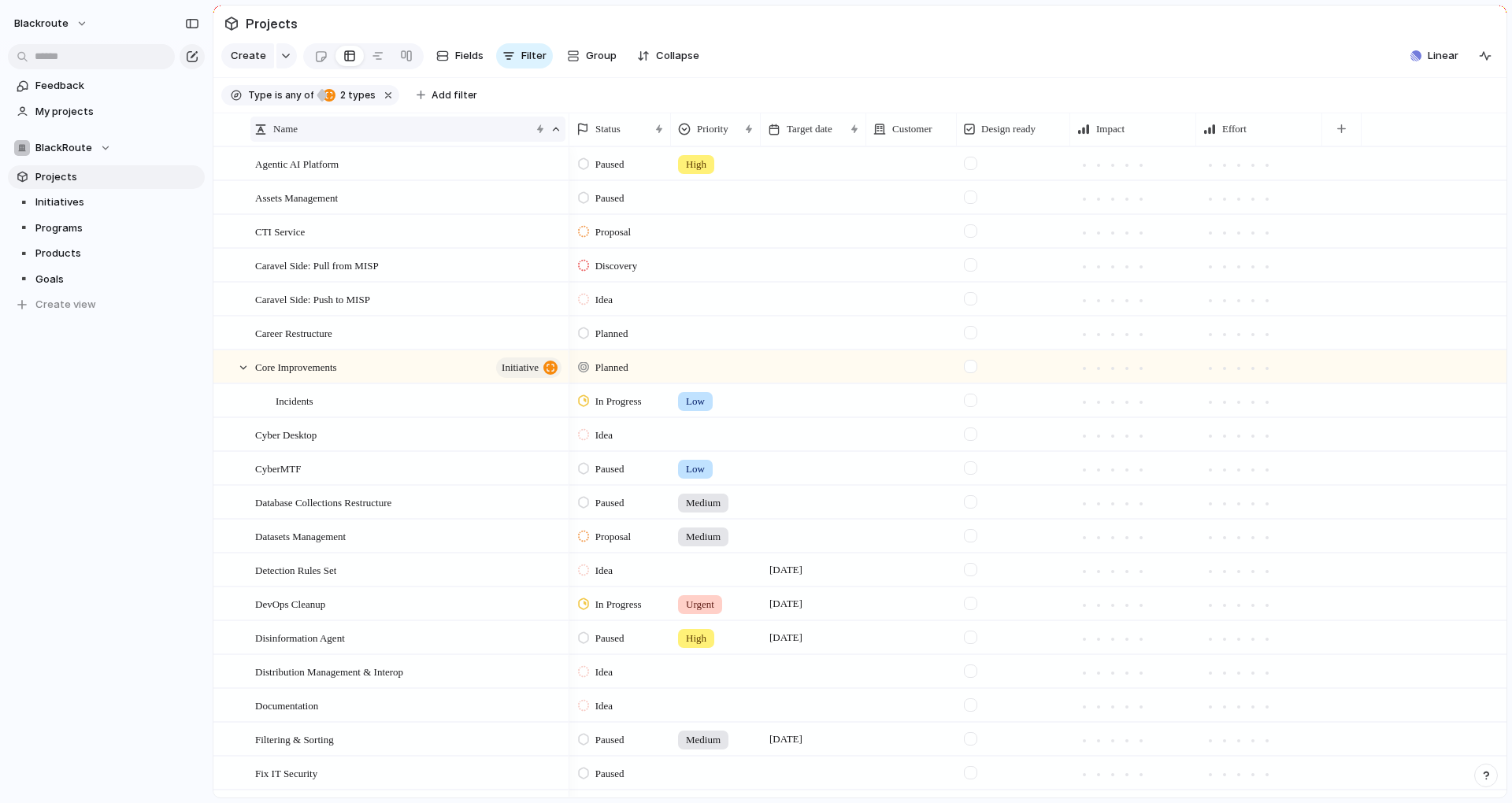
click at [288, 145] on div "Clear sort Sort descending" at bounding box center [756, 401] width 1512 height 803
click at [438, 100] on span "Add filter" at bounding box center [454, 95] width 46 height 15
click at [438, 100] on div "Description Start date Target date Owner Team Customer Priority Impact Effort D…" at bounding box center [756, 401] width 1512 height 803
click at [448, 106] on button "Add filter" at bounding box center [447, 95] width 80 height 22
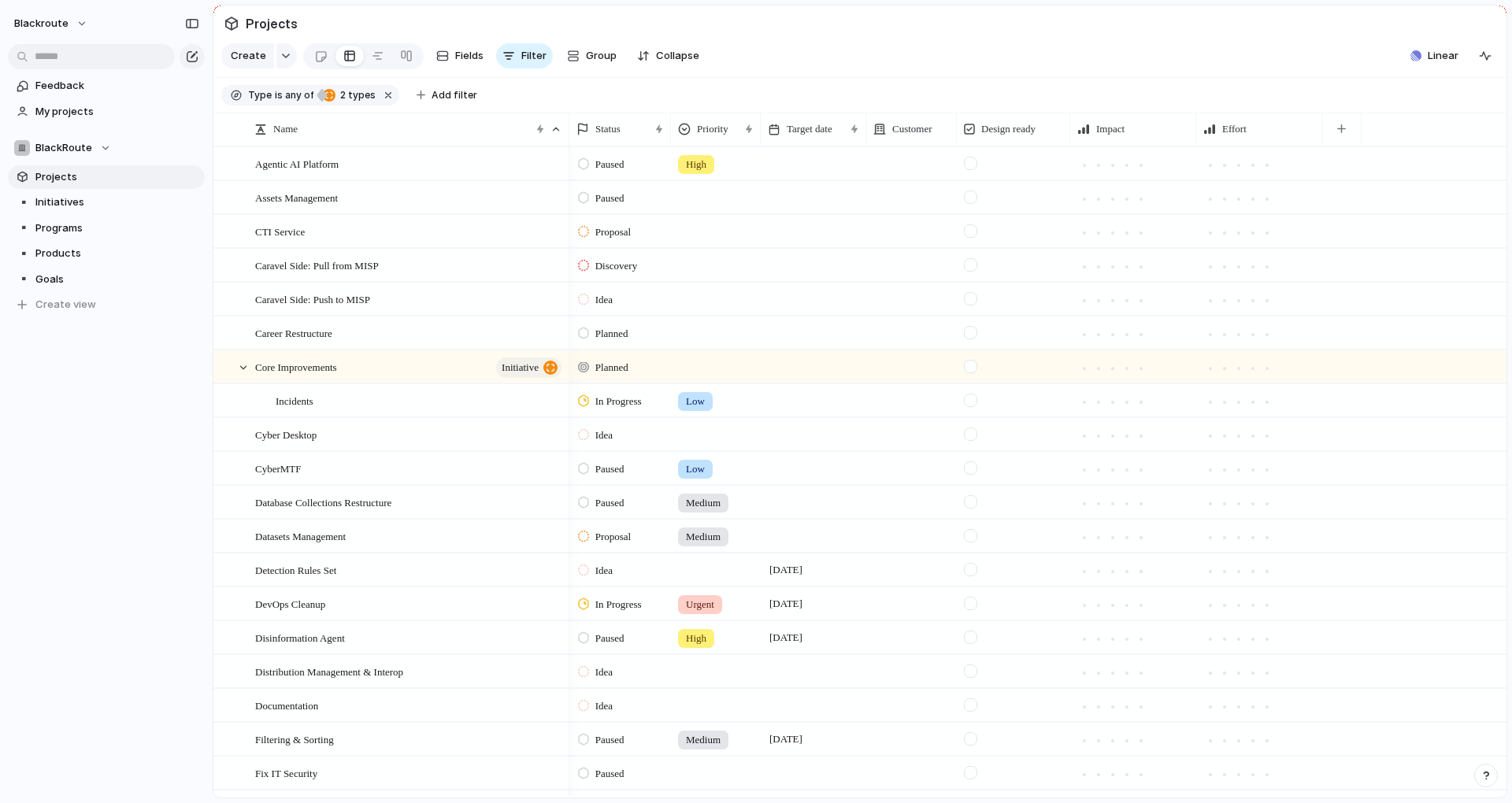
click at [593, 104] on div "Description Start date Target date Owner Team Customer Priority Impact Effort D…" at bounding box center [756, 401] width 1512 height 803
click at [1344, 133] on div "button" at bounding box center [1341, 128] width 9 height 9
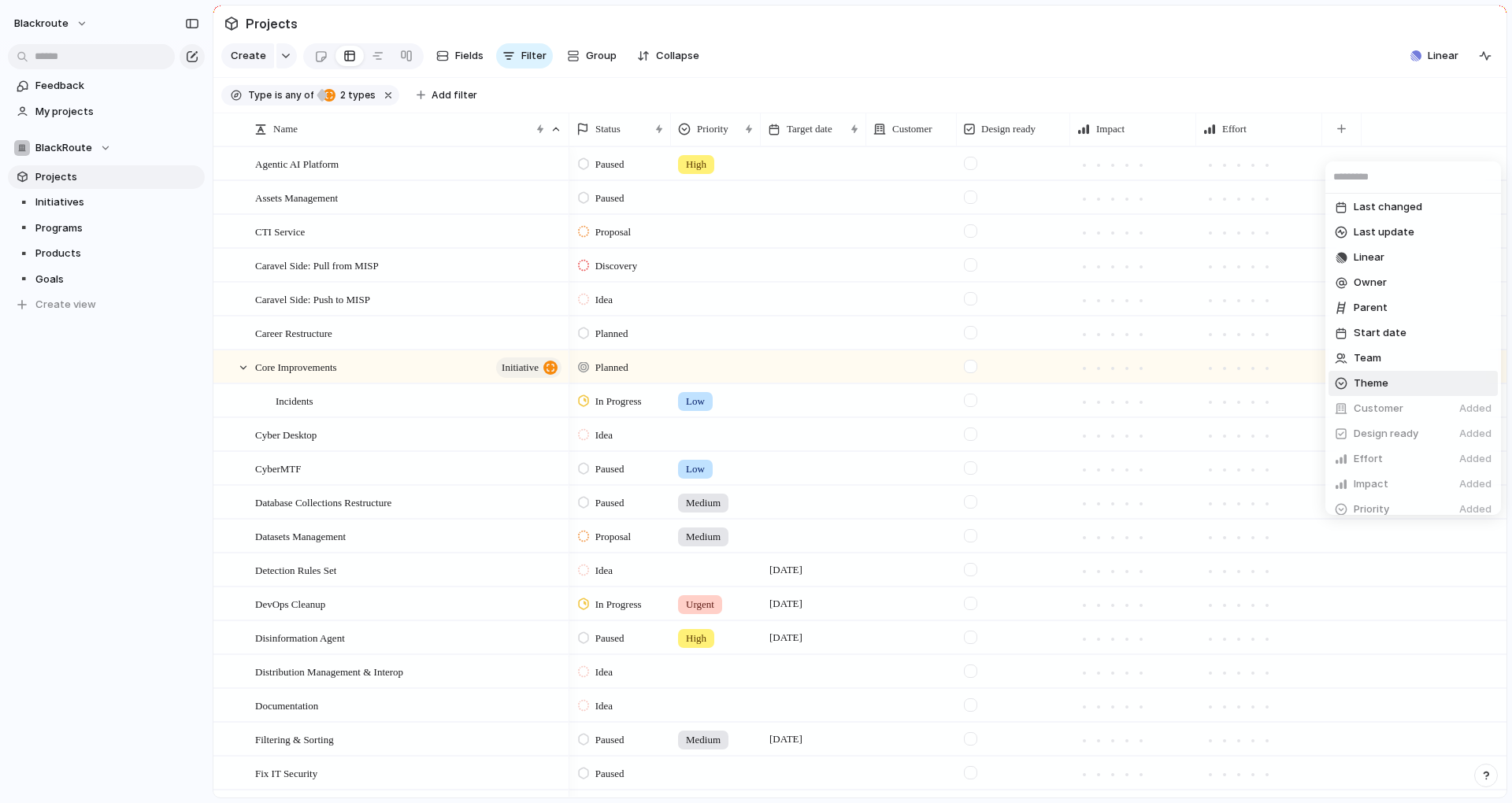
scroll to position [142, 0]
click at [1398, 296] on li "Parent" at bounding box center [1413, 295] width 169 height 25
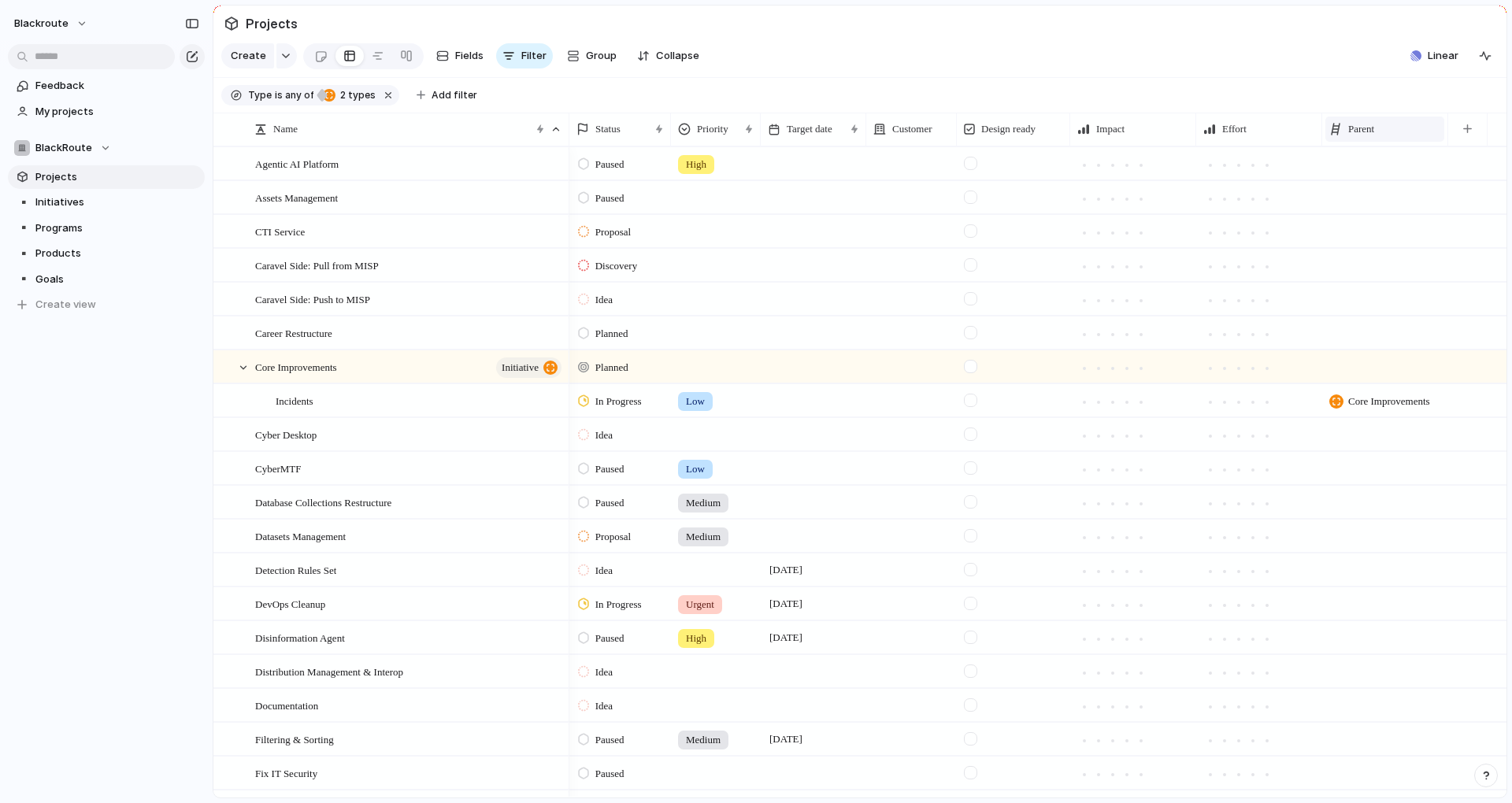
click at [1366, 137] on span "Parent" at bounding box center [1361, 129] width 26 height 16
click at [1378, 229] on span "Sort ascending" at bounding box center [1393, 226] width 76 height 16
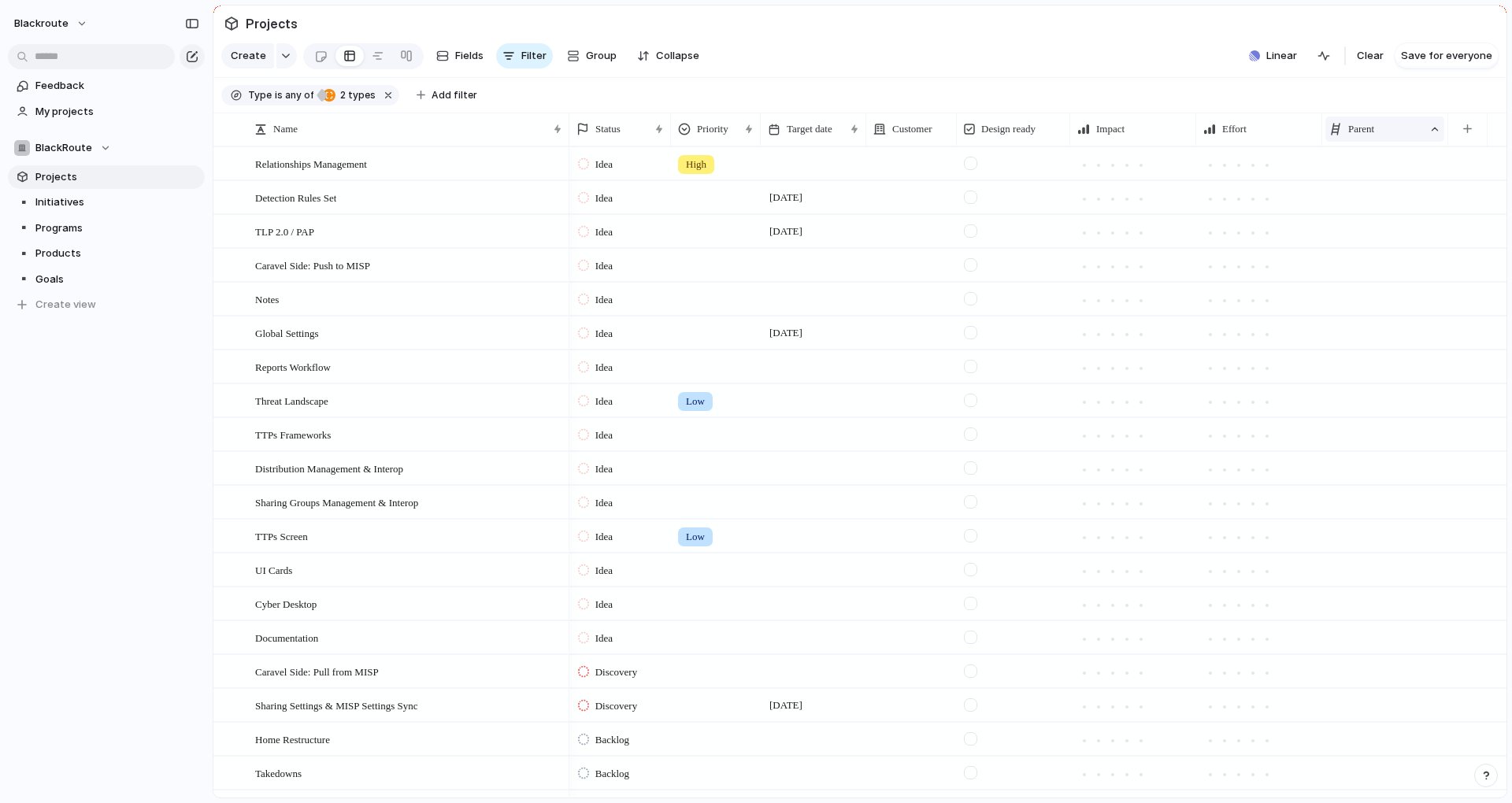
click at [1368, 137] on span "Parent" at bounding box center [1361, 129] width 26 height 16
click at [1402, 247] on span "Sort descending" at bounding box center [1396, 253] width 83 height 16
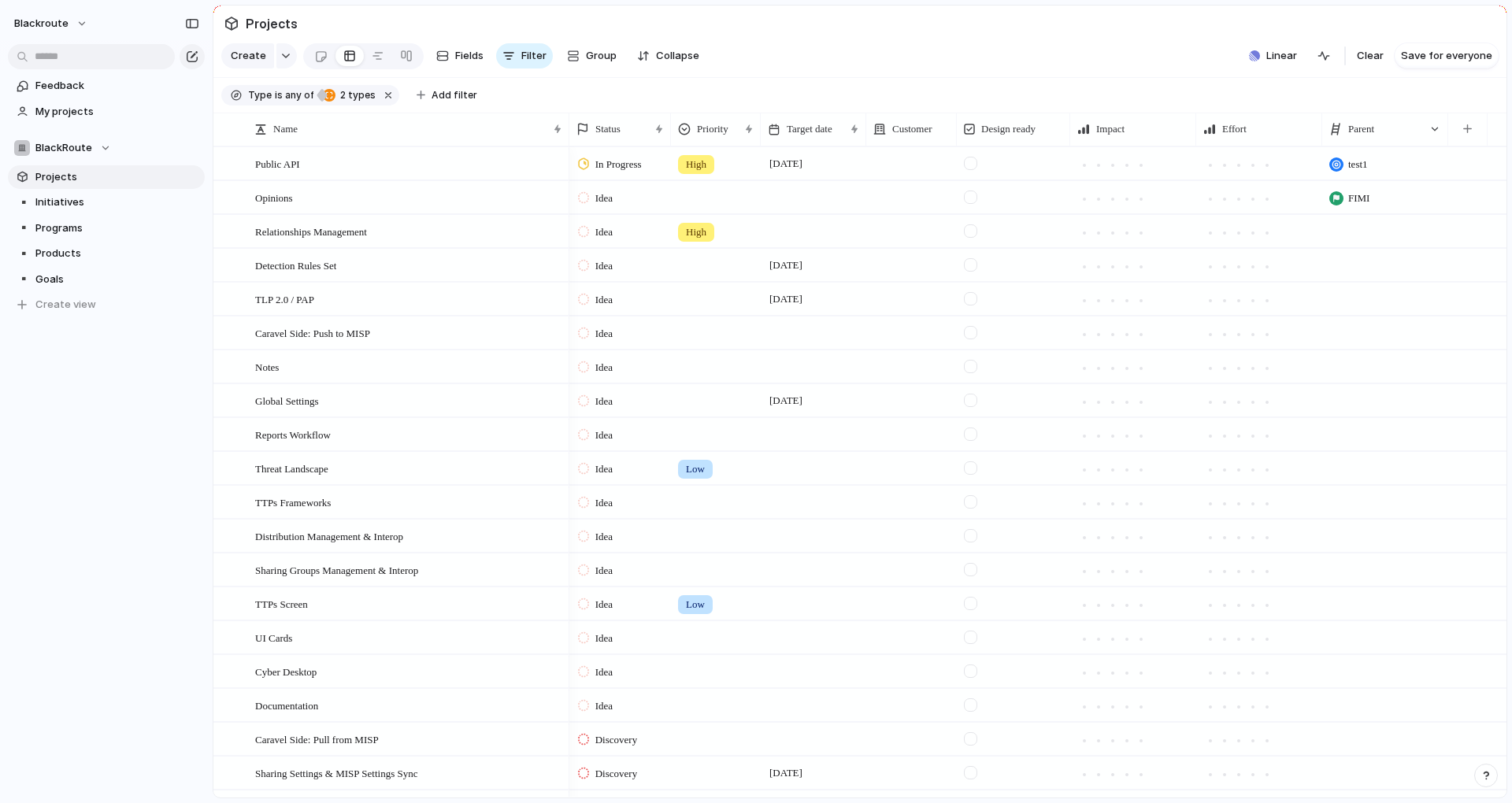
click at [1440, 78] on section "Create Fields Filter Group Zoom Collapse Linear Clear Save for everyone" at bounding box center [860, 58] width 1293 height 38
click at [1448, 64] on span "Save for everyone" at bounding box center [1447, 55] width 92 height 16
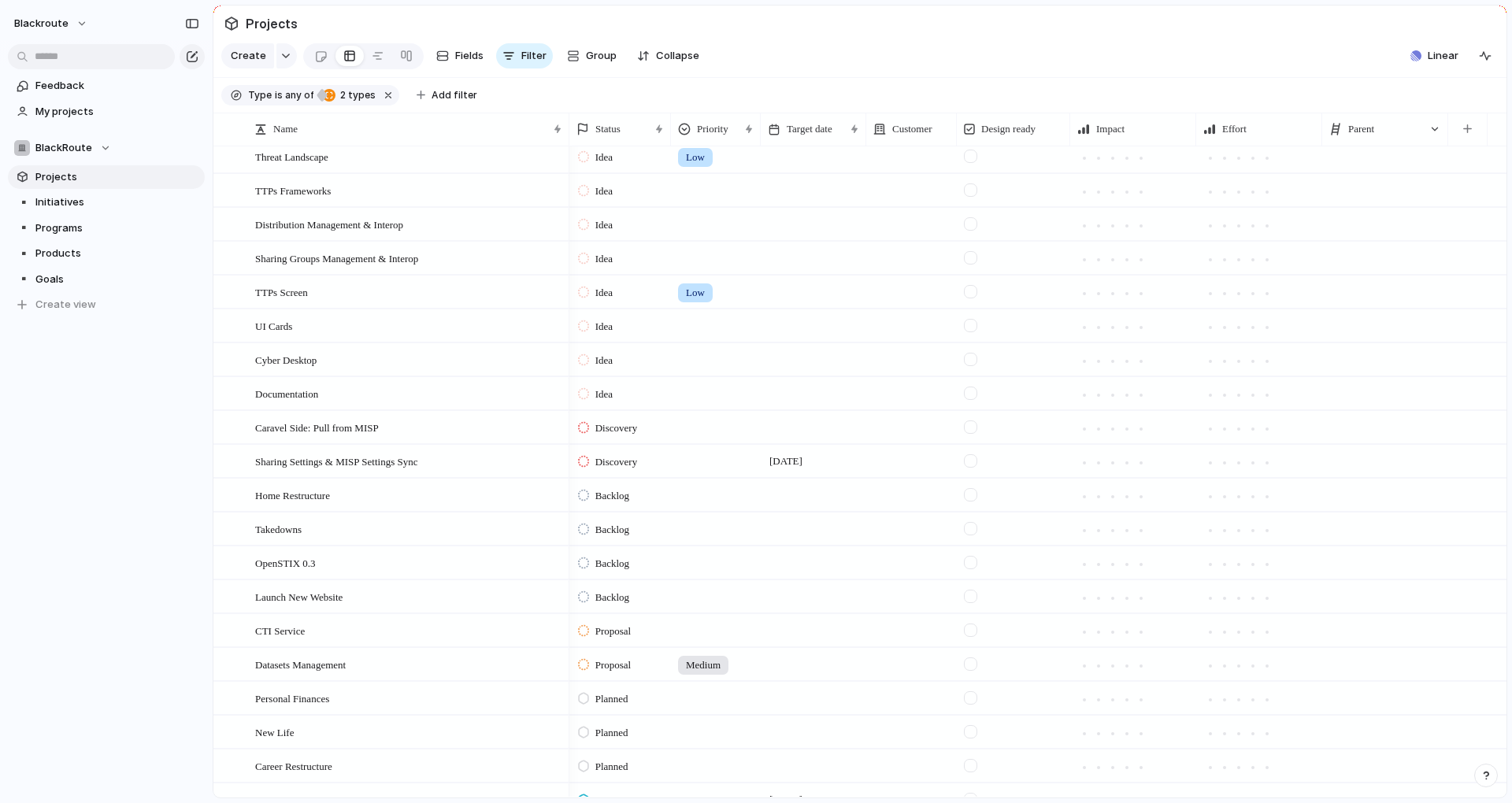
scroll to position [0, 0]
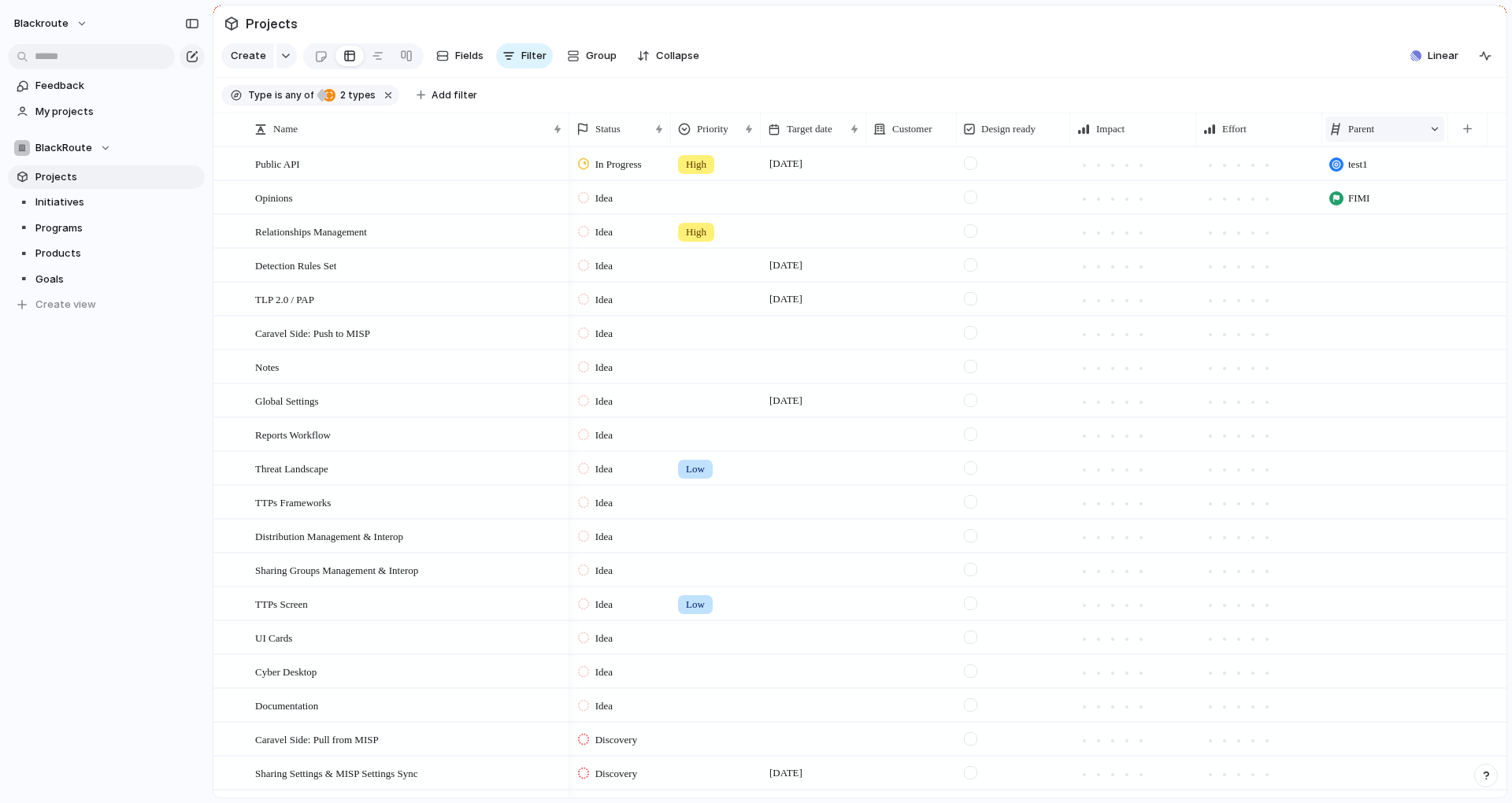
click at [1382, 133] on div "Parent" at bounding box center [1376, 129] width 93 height 16
click at [1382, 133] on div "Modify Hide Sort ascending Clear sort" at bounding box center [756, 401] width 1512 height 803
click at [1390, 179] on div "test1" at bounding box center [1384, 163] width 126 height 32
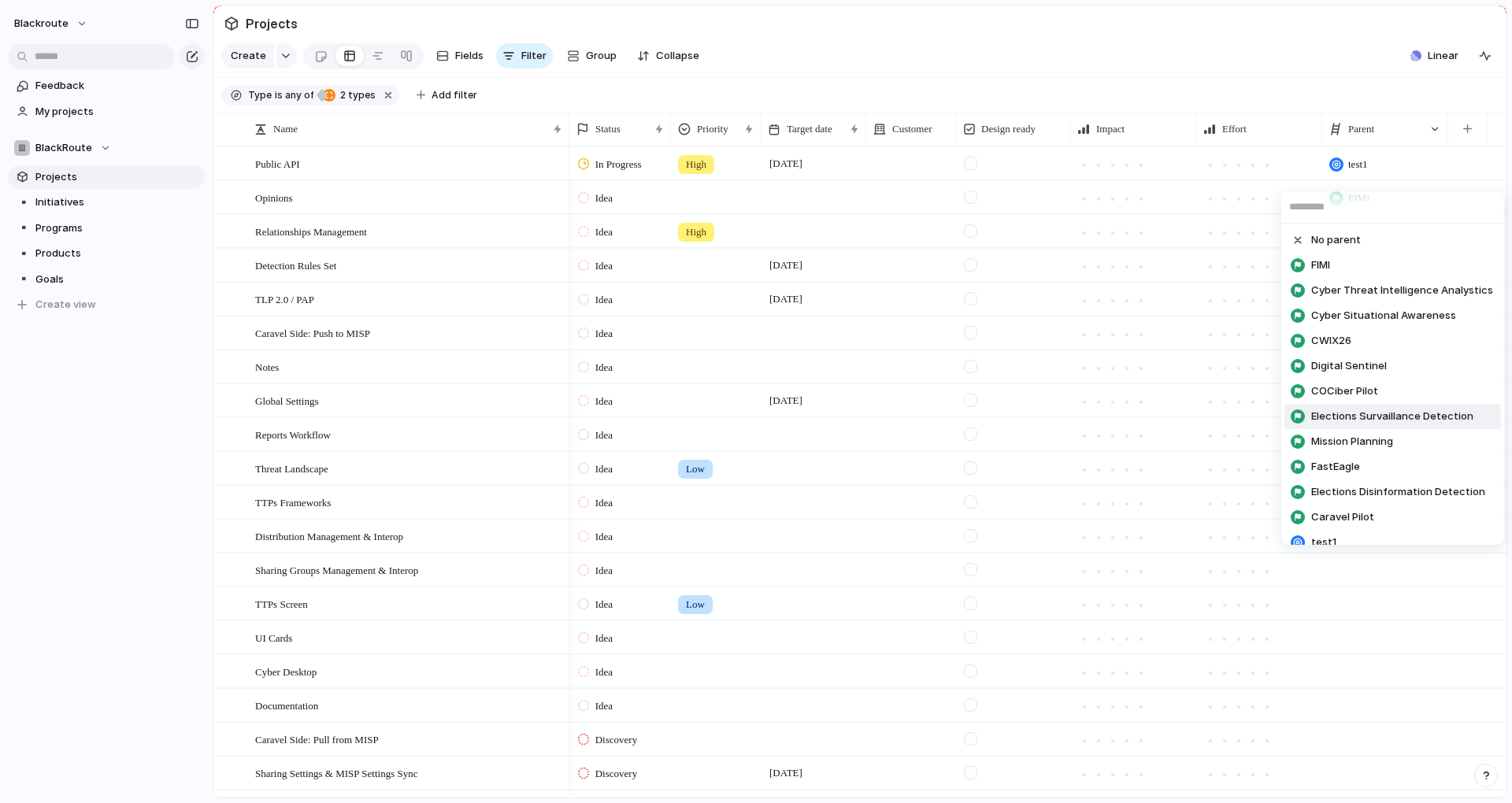
scroll to position [115, 0]
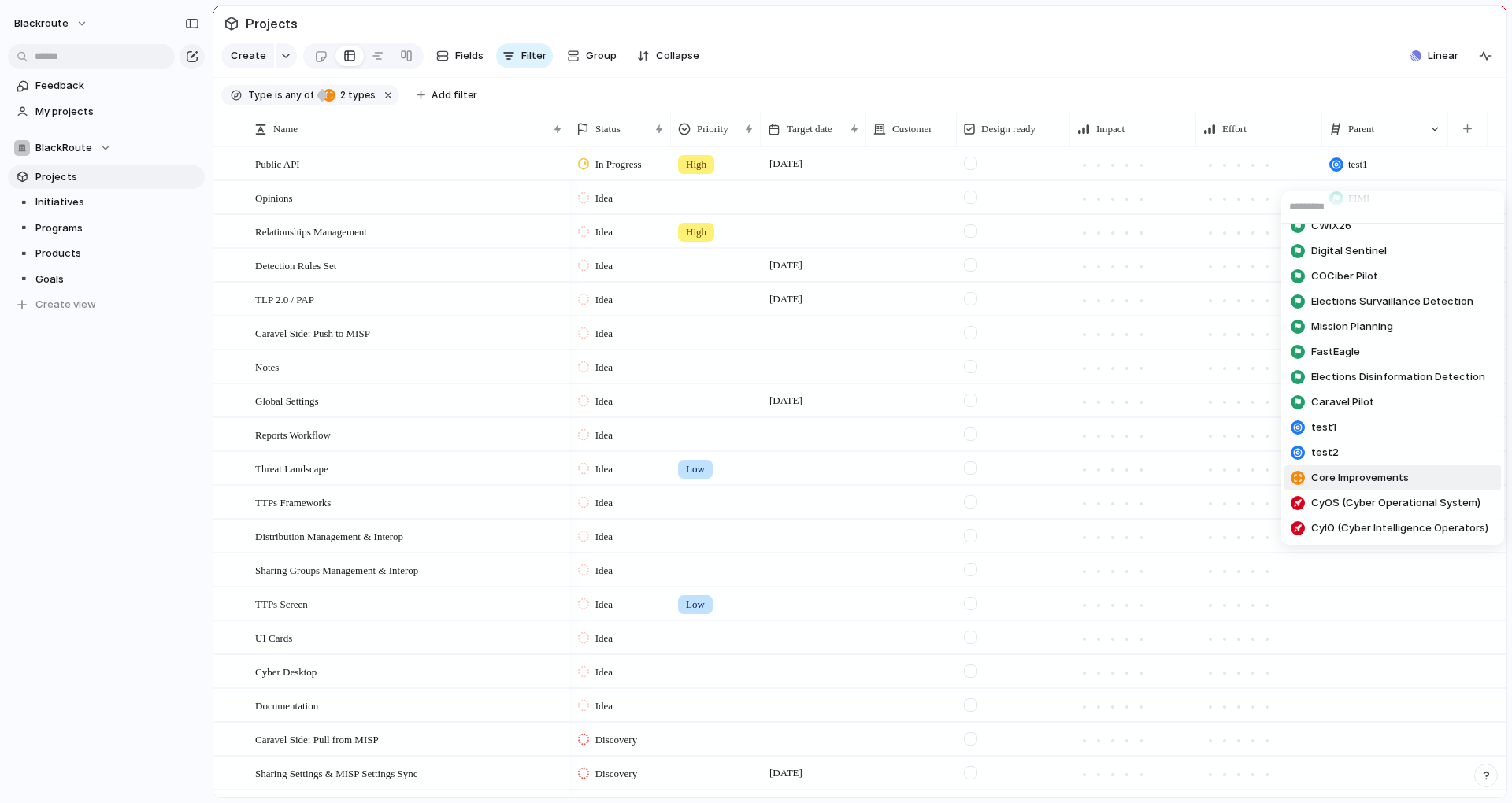
click at [1385, 484] on span "Core Improvements" at bounding box center [1360, 478] width 97 height 16
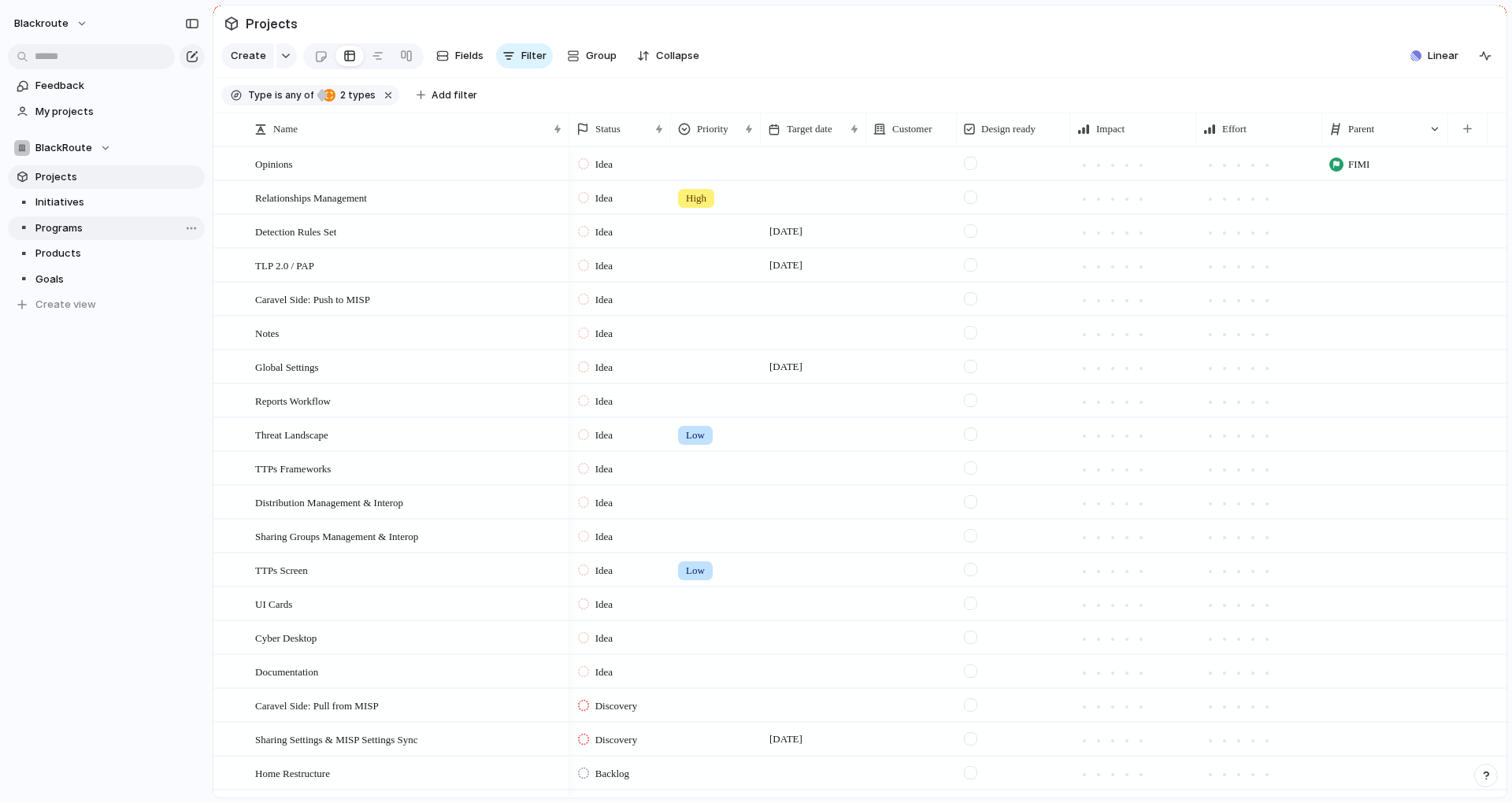
click at [112, 218] on link "▪️ Programs" at bounding box center [106, 228] width 197 height 23
click at [123, 204] on span "Initiatives" at bounding box center [117, 202] width 164 height 16
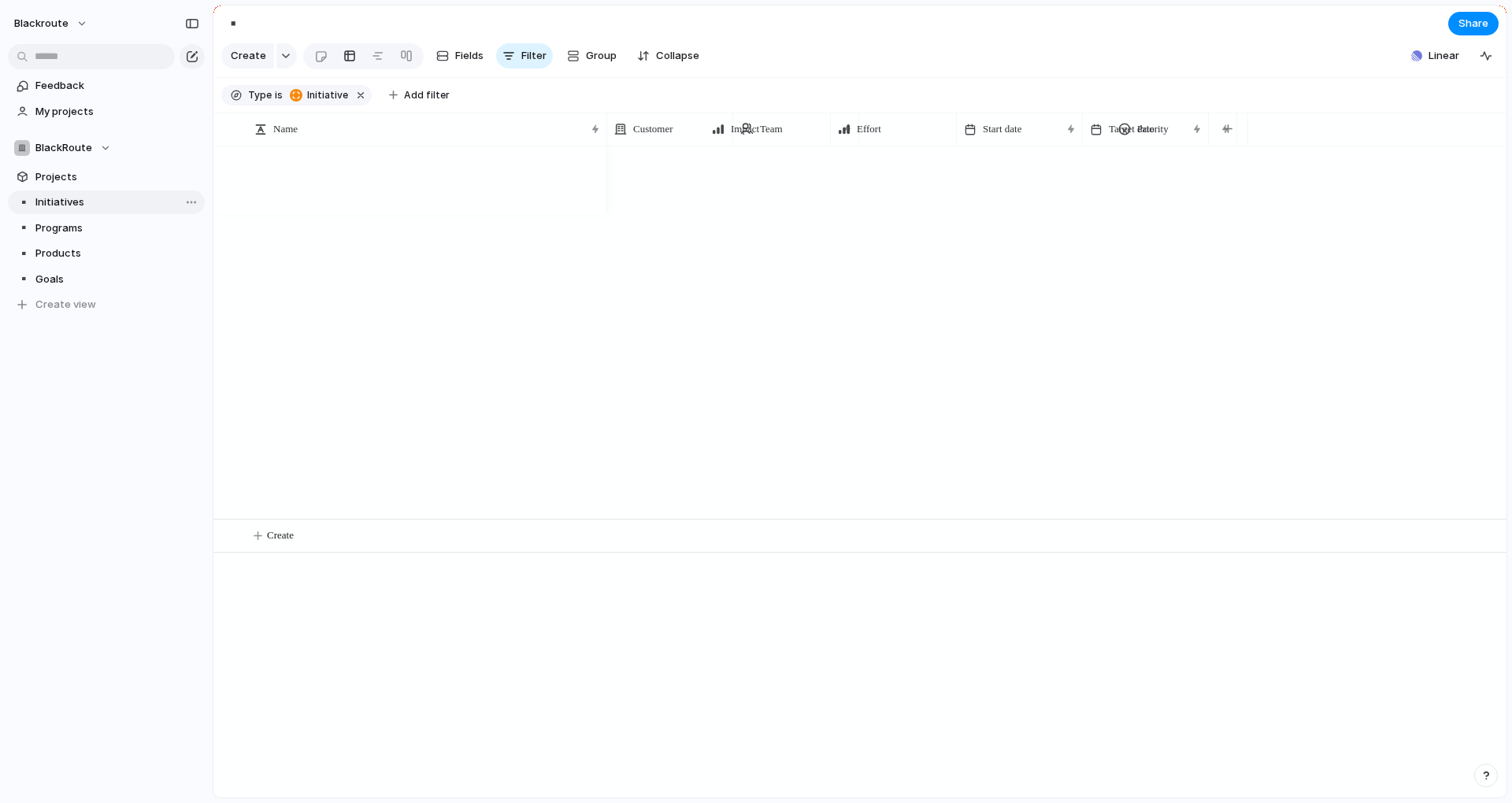
type input "**********"
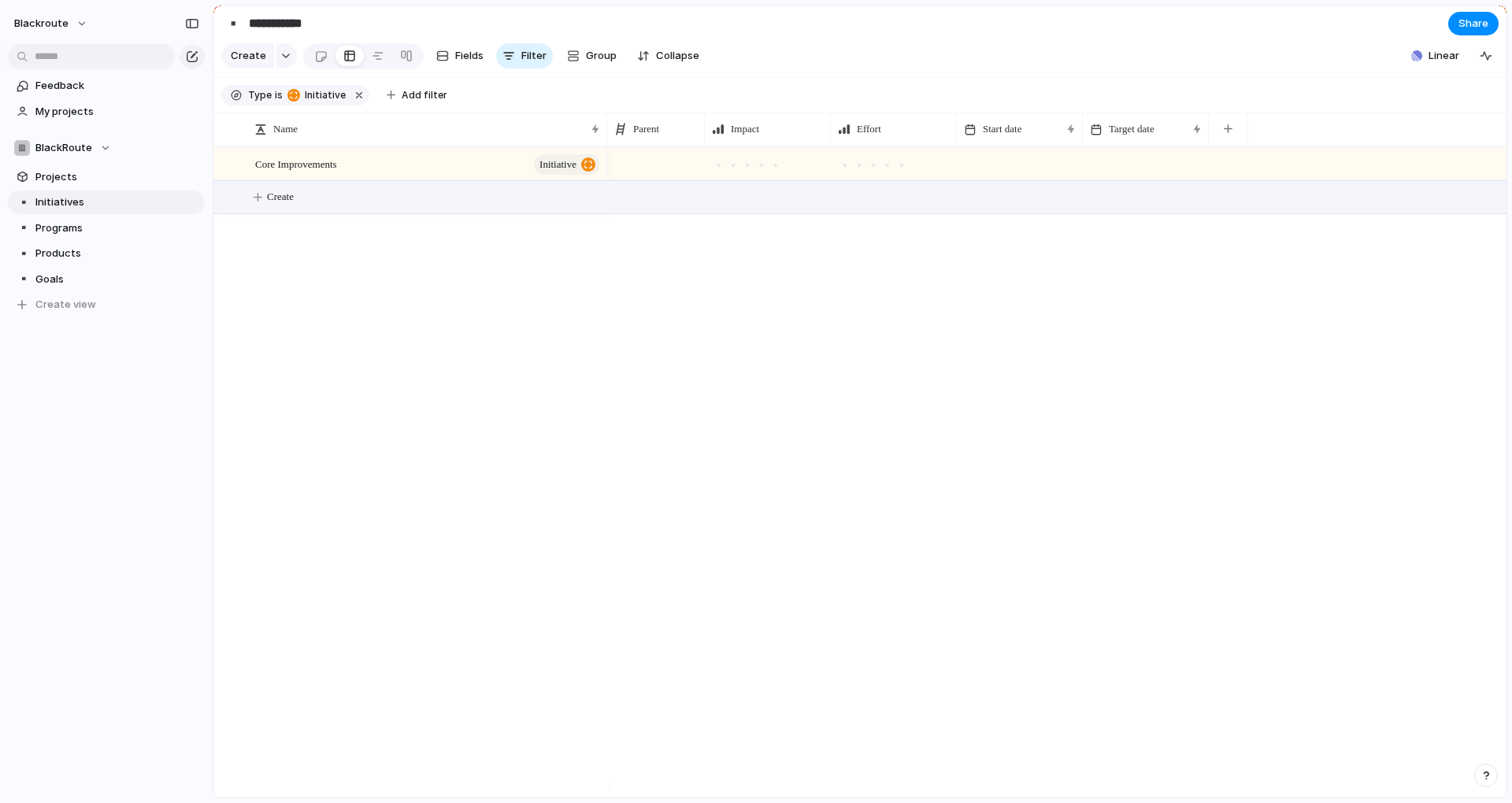
click at [299, 209] on button "Create" at bounding box center [879, 197] width 1302 height 32
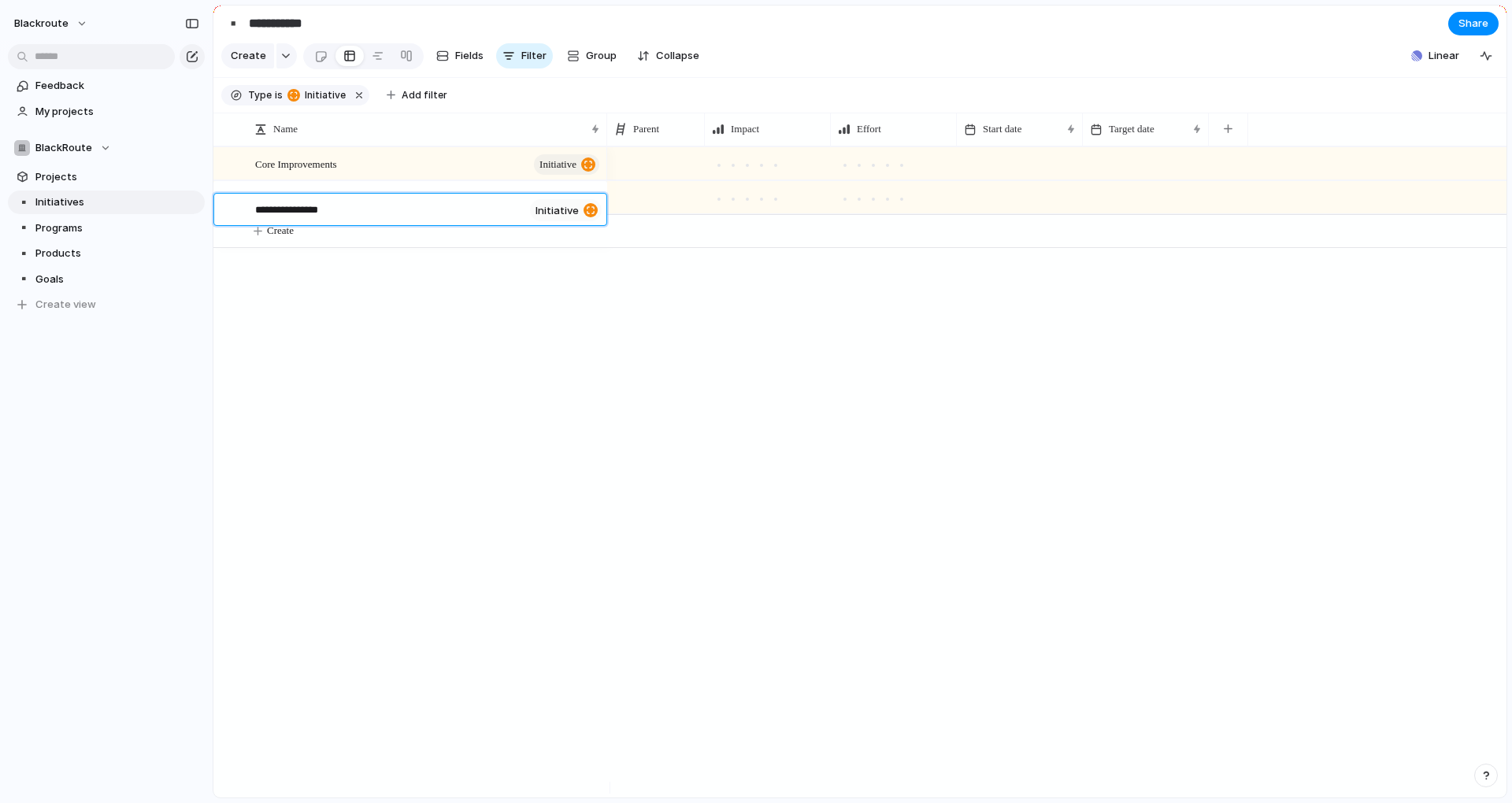
type textarea "**********"
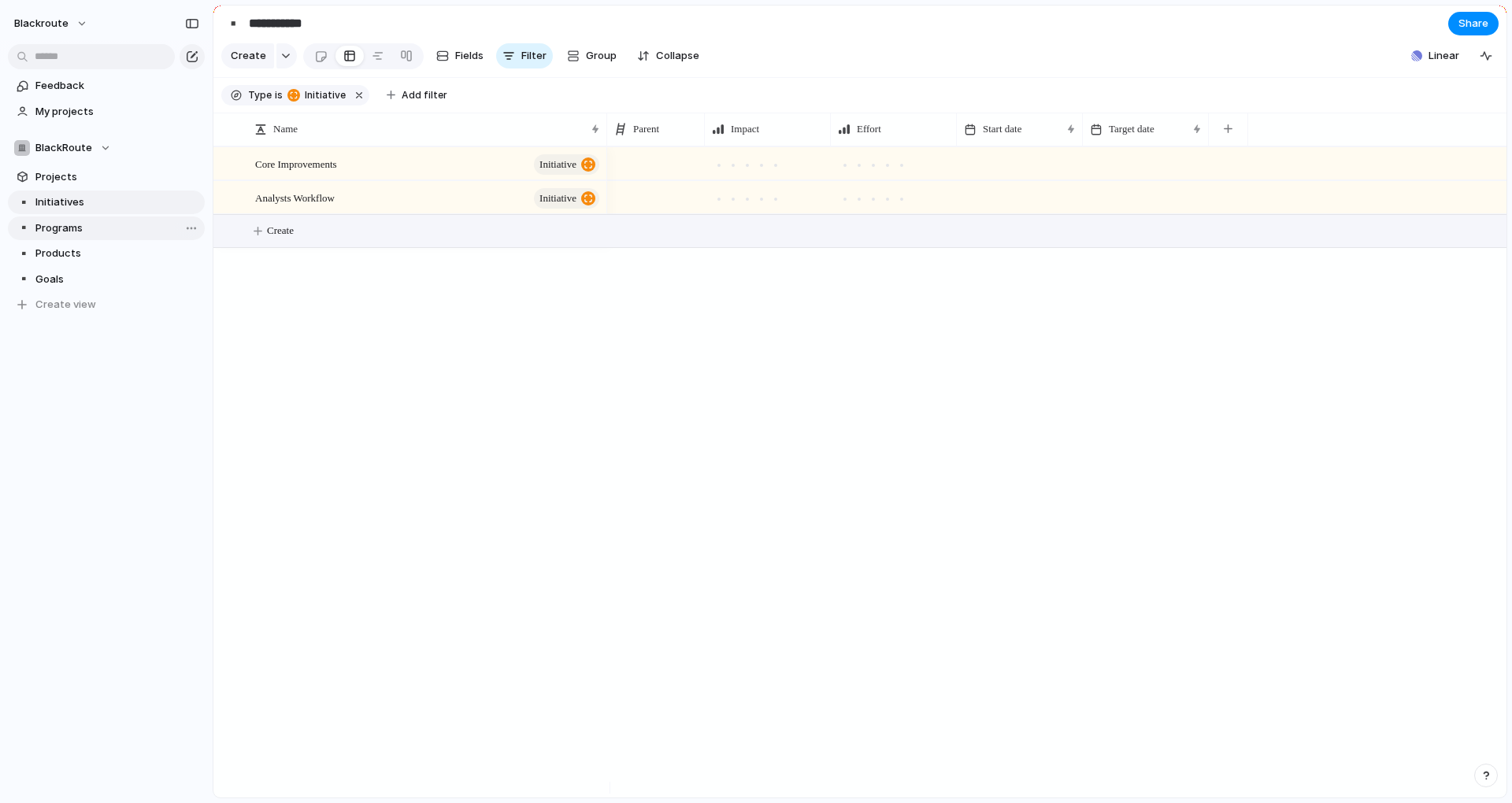
click at [66, 219] on link "▪️ Programs" at bounding box center [106, 228] width 197 height 23
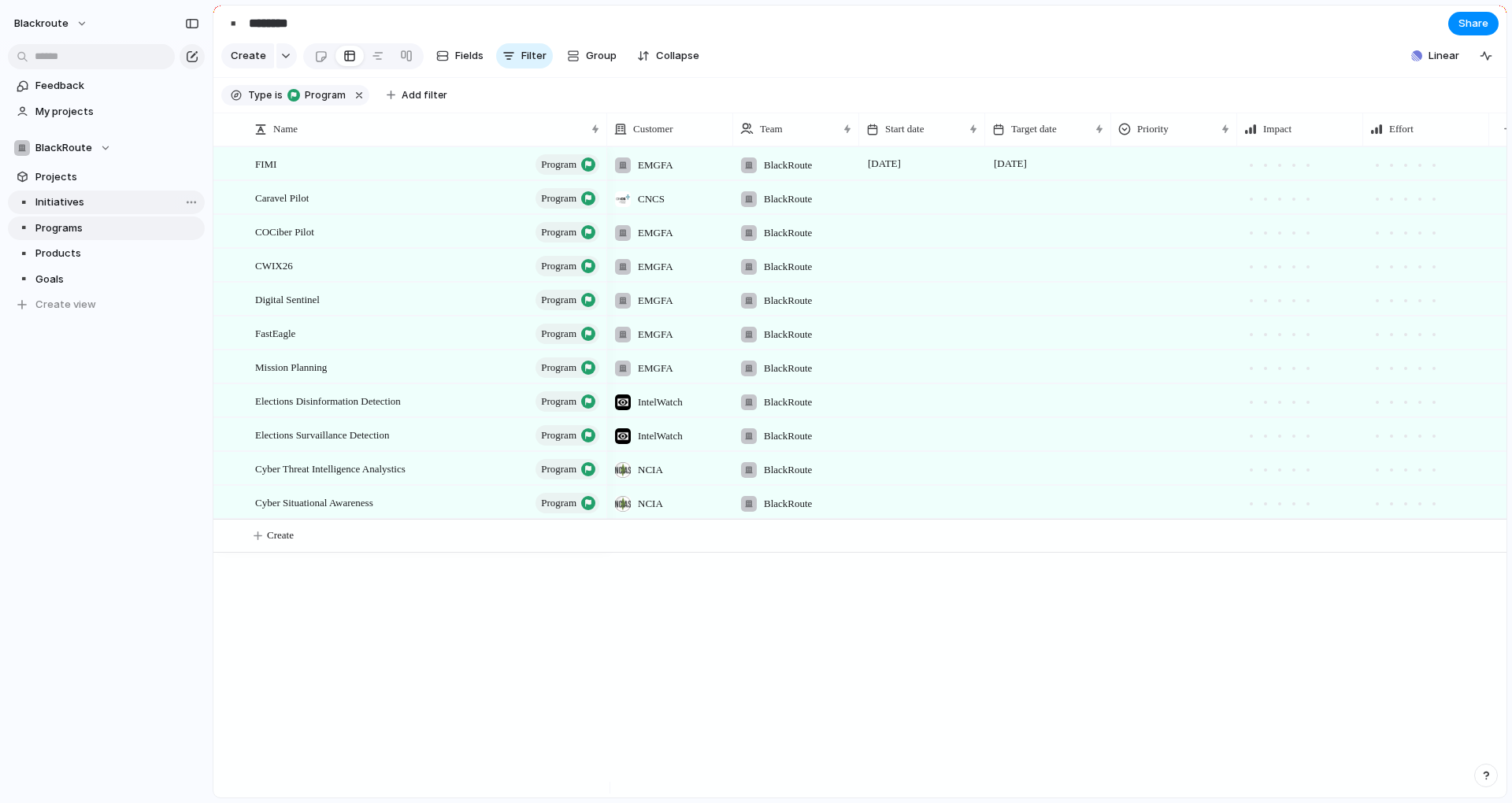
click at [75, 200] on span "Initiatives" at bounding box center [117, 202] width 164 height 16
type input "**********"
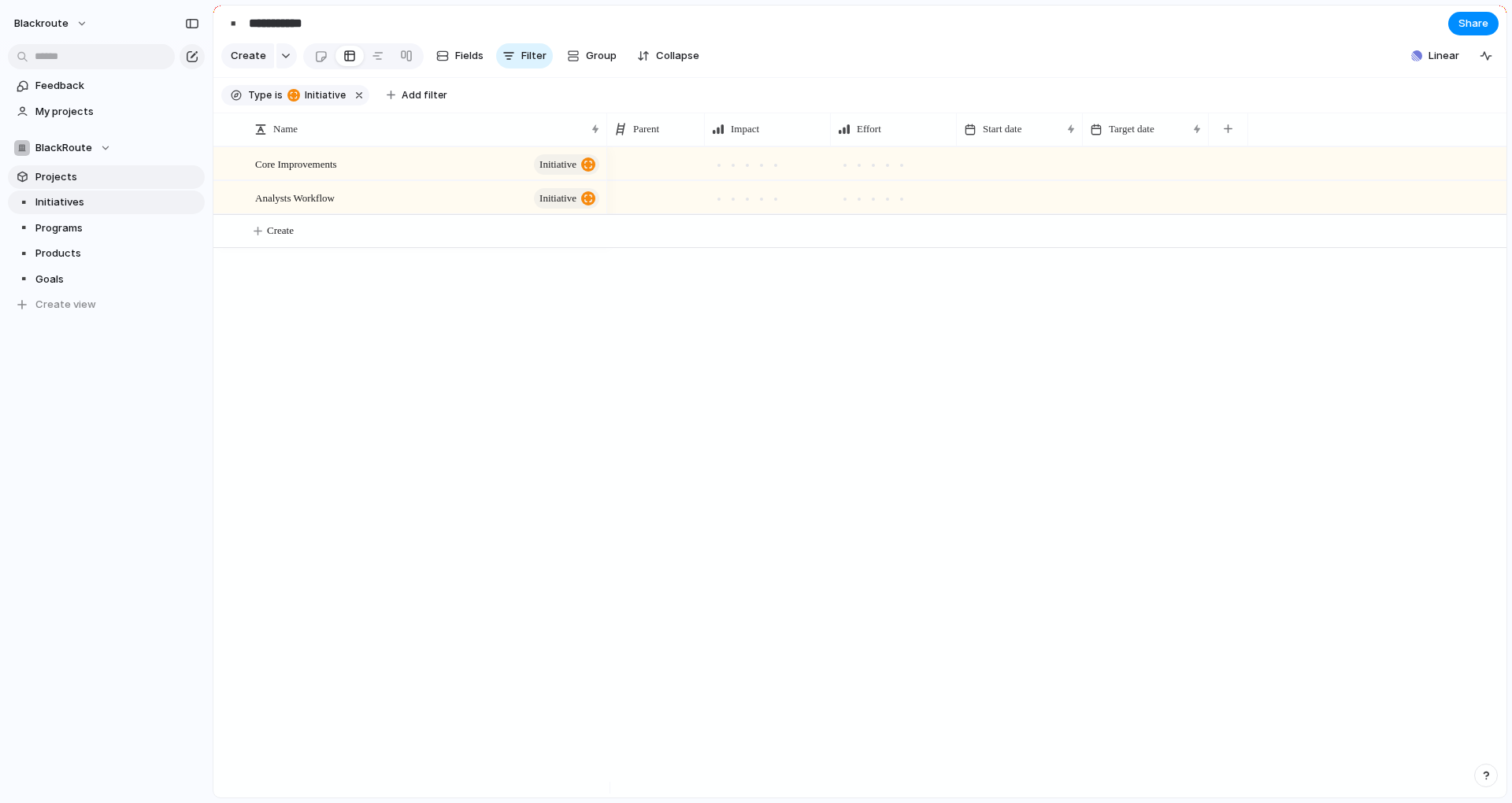
click at [92, 181] on span "Projects" at bounding box center [117, 177] width 164 height 16
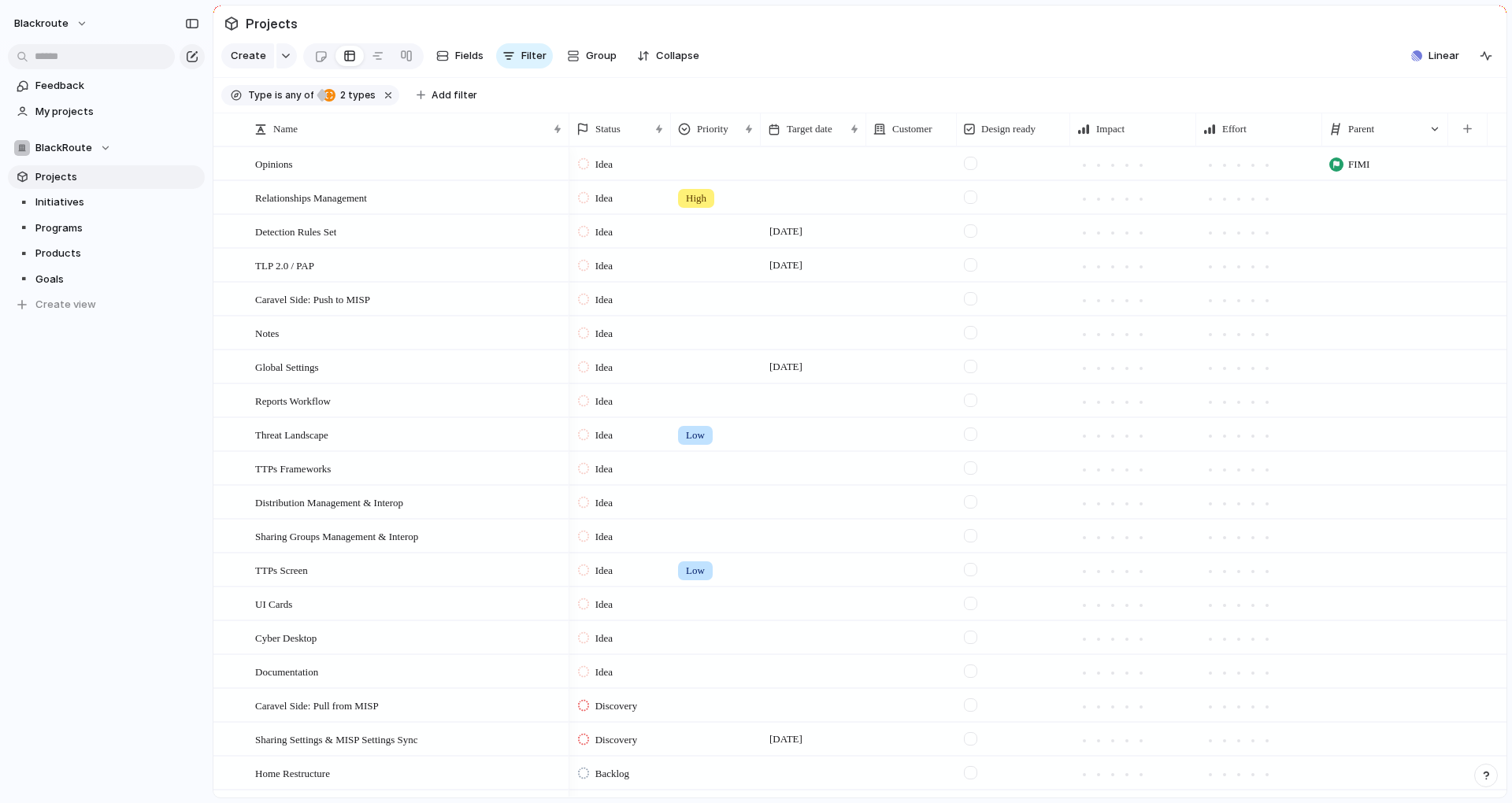
click at [1400, 172] on div "FIMI" at bounding box center [1385, 160] width 125 height 24
type input "****"
click at [1369, 238] on span "Analysts Workflow" at bounding box center [1357, 240] width 92 height 16
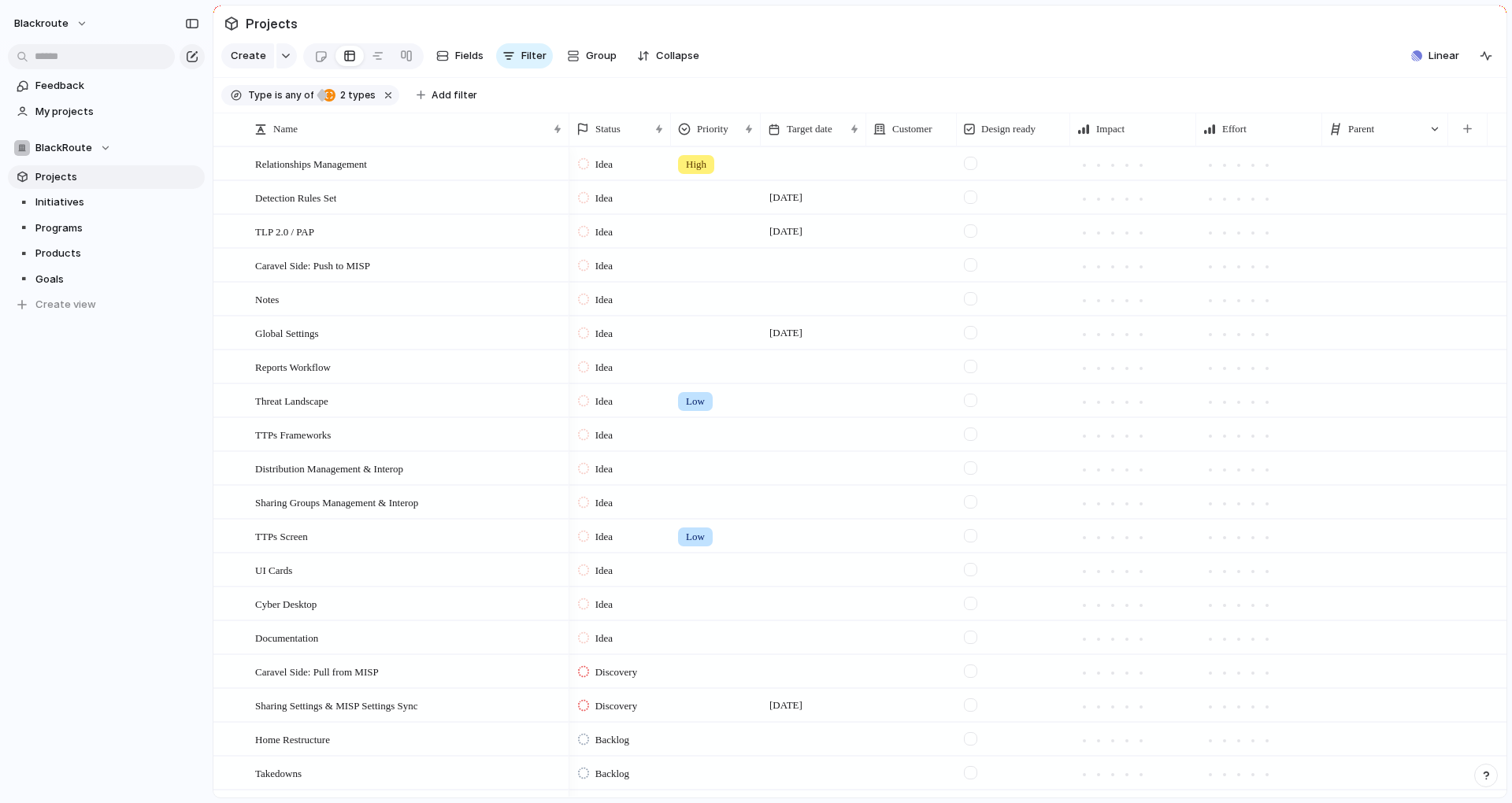
click at [1395, 157] on div at bounding box center [1385, 152] width 125 height 9
type input "****"
click at [1356, 237] on span "Core Improvements" at bounding box center [1360, 240] width 97 height 16
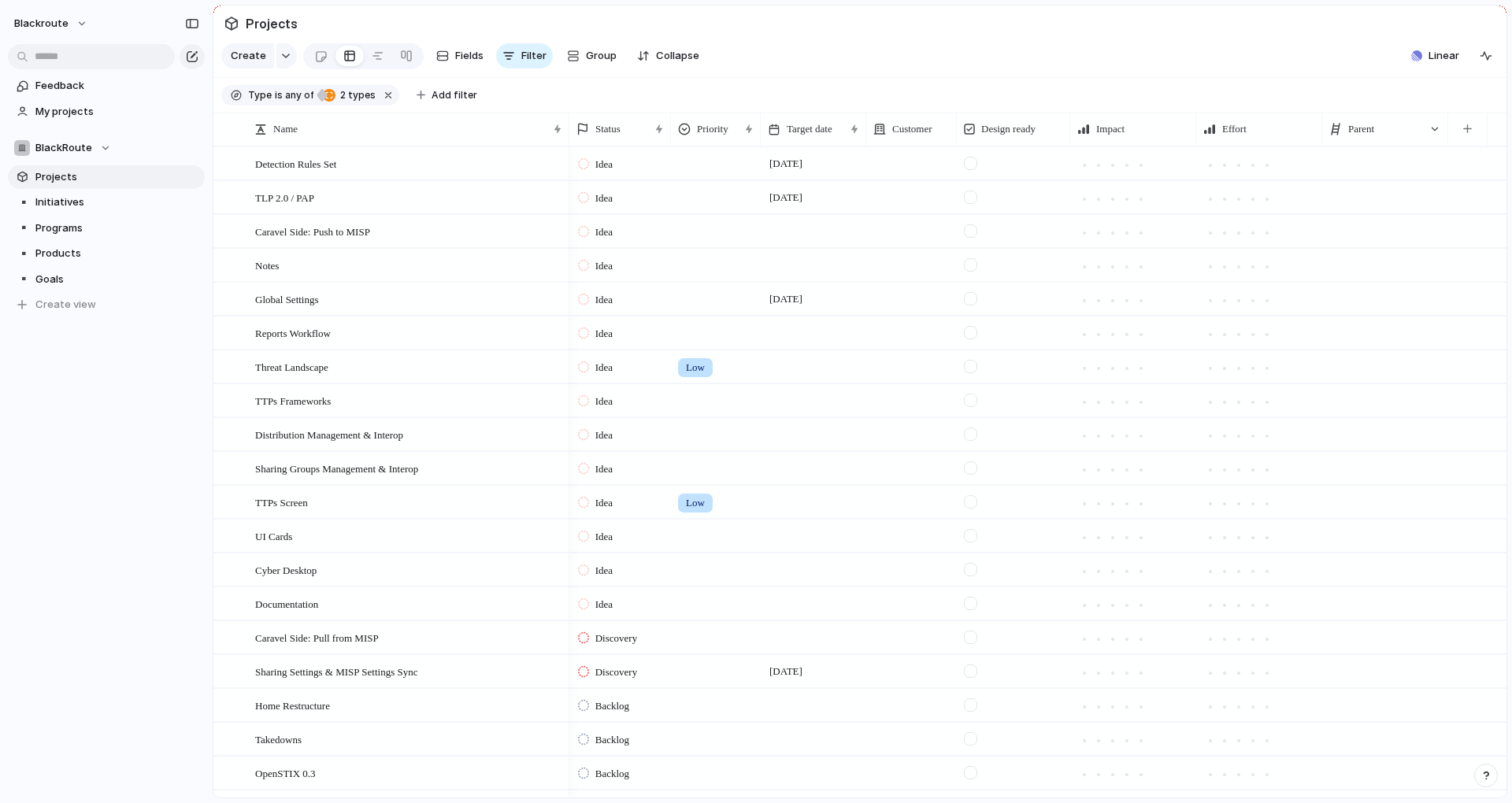
click at [1379, 207] on div at bounding box center [1384, 197] width 126 height 32
type input "****"
click at [1363, 270] on span "Core Improvements" at bounding box center [1360, 274] width 97 height 16
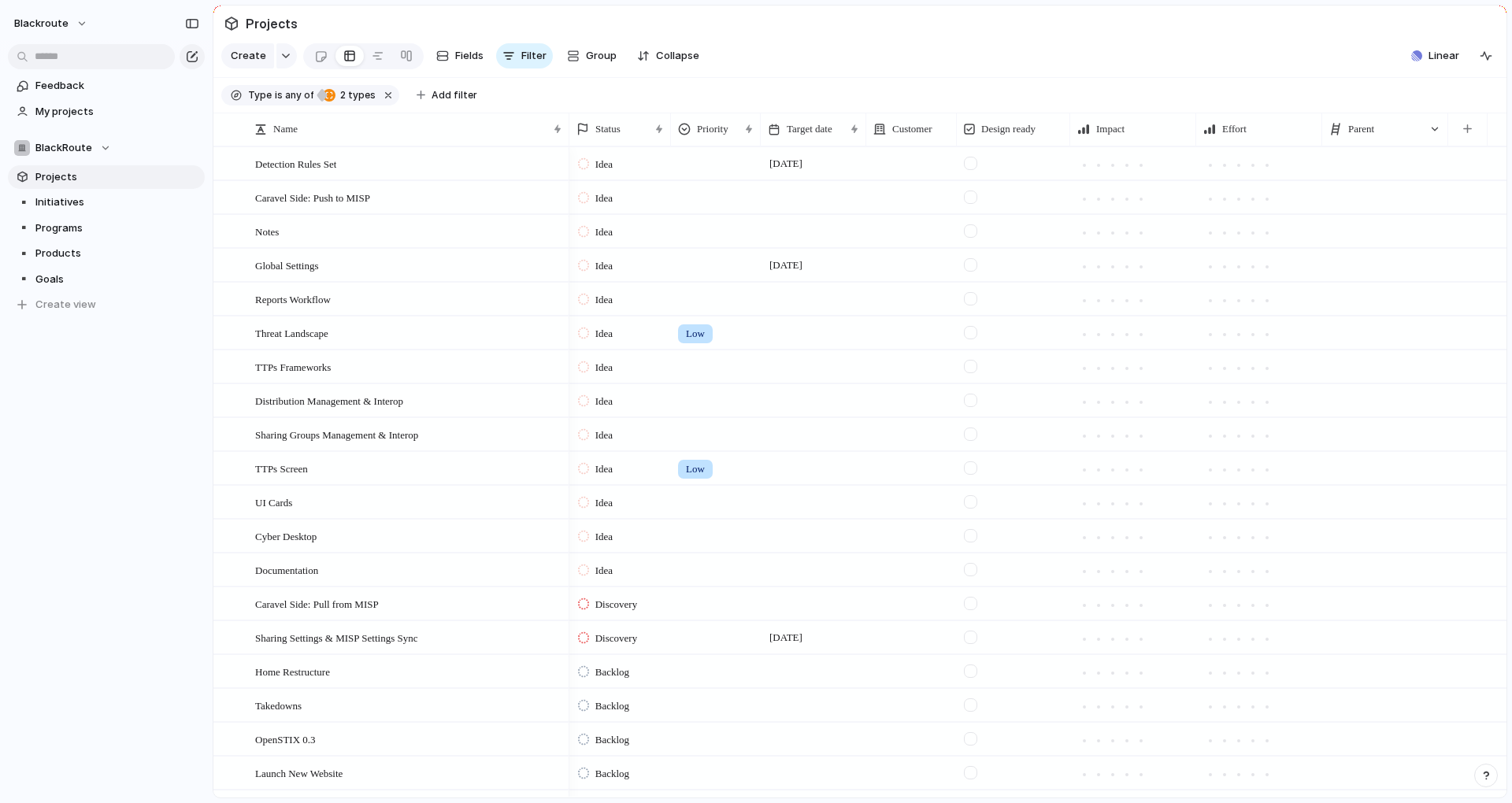
click at [1357, 246] on div at bounding box center [1384, 231] width 126 height 32
type input "****"
click at [1381, 308] on span "Analysts Workflow" at bounding box center [1357, 308] width 92 height 16
click at [1370, 245] on div at bounding box center [1384, 231] width 126 height 32
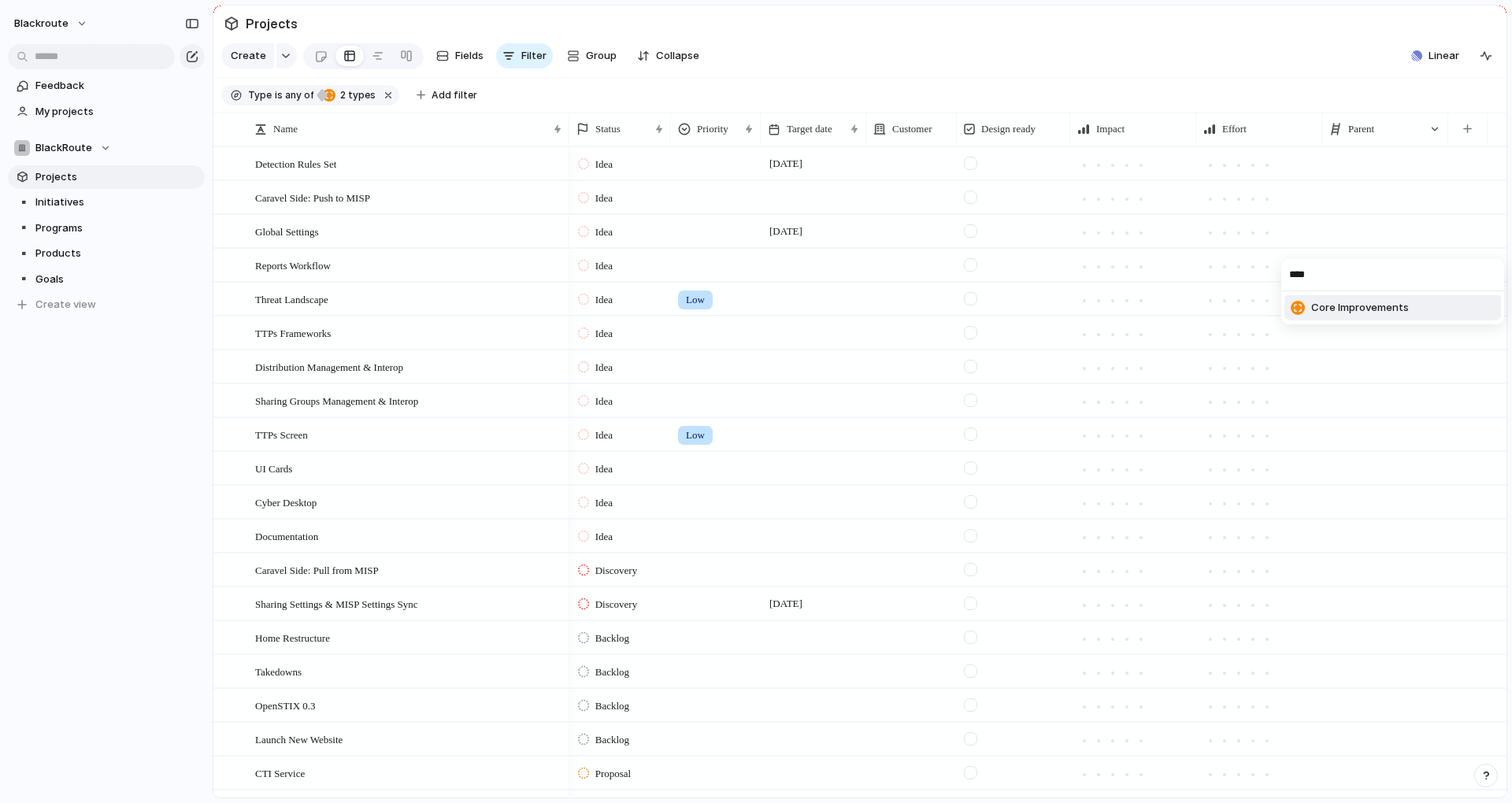
type input "****"
click at [1370, 304] on span "Core Improvements" at bounding box center [1360, 308] width 97 height 16
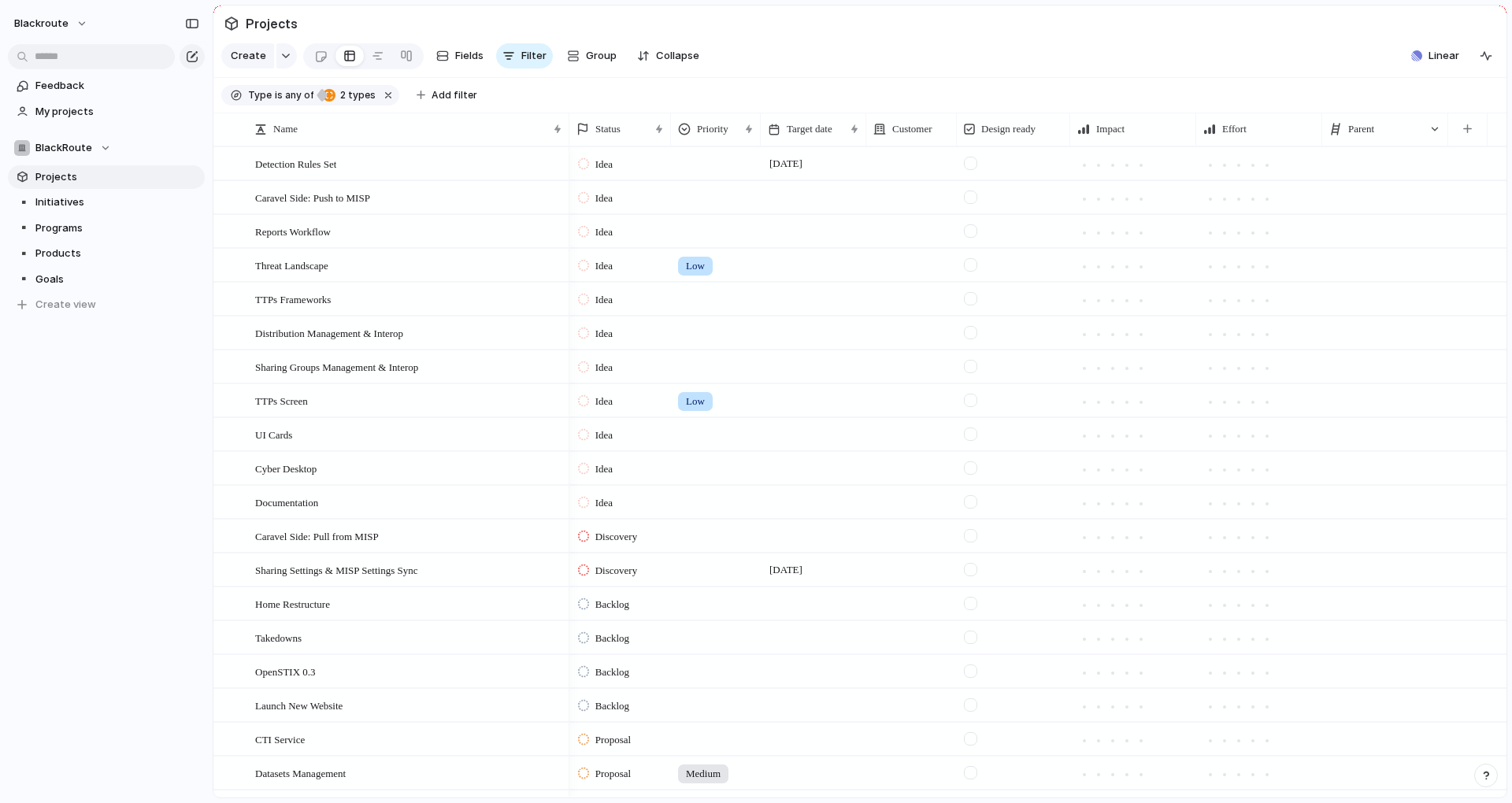
click at [1386, 240] on div at bounding box center [1384, 231] width 126 height 32
type input "***"
click at [1338, 335] on span "Analysts Workflow" at bounding box center [1357, 333] width 92 height 16
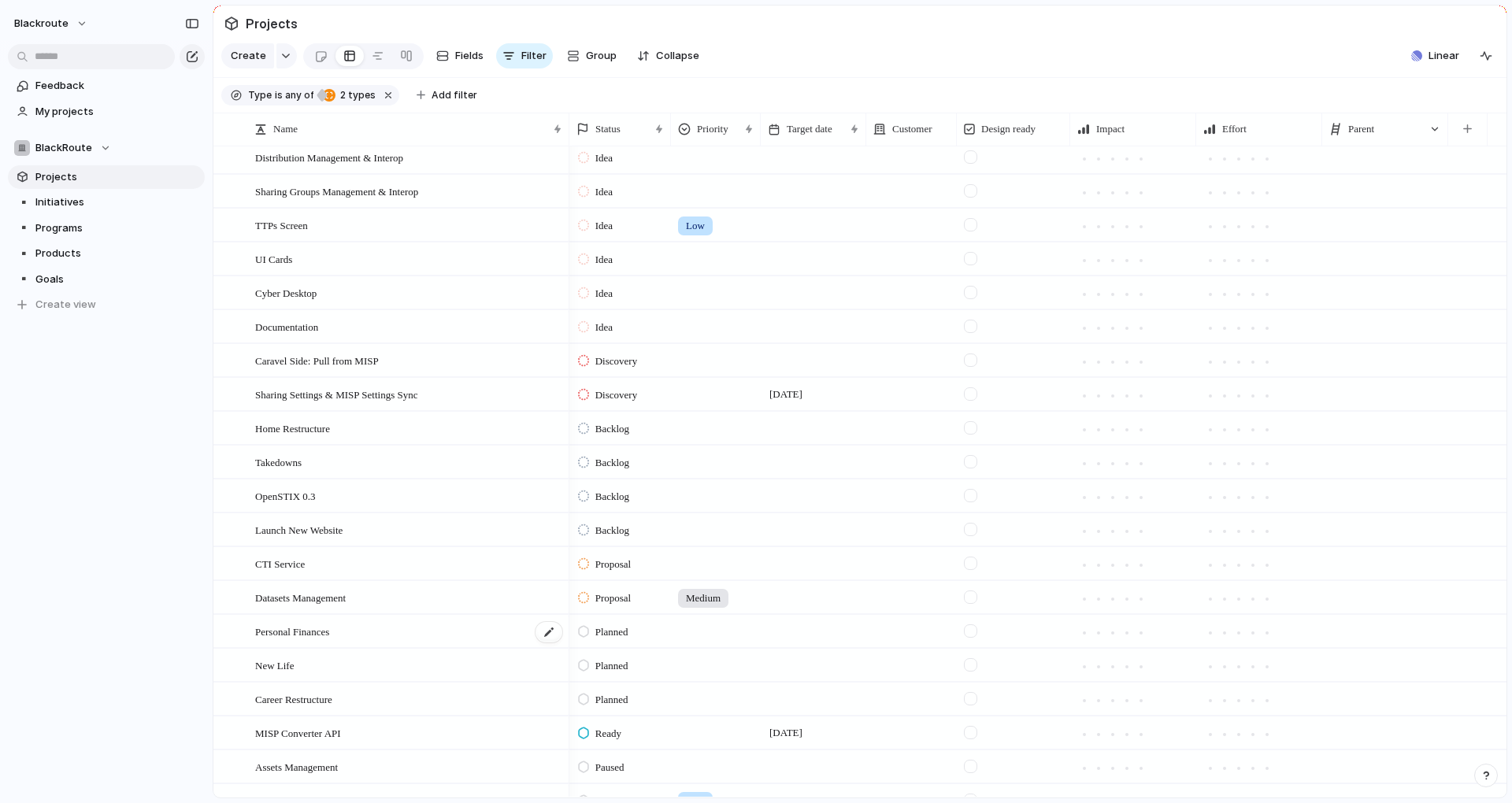
scroll to position [283, 0]
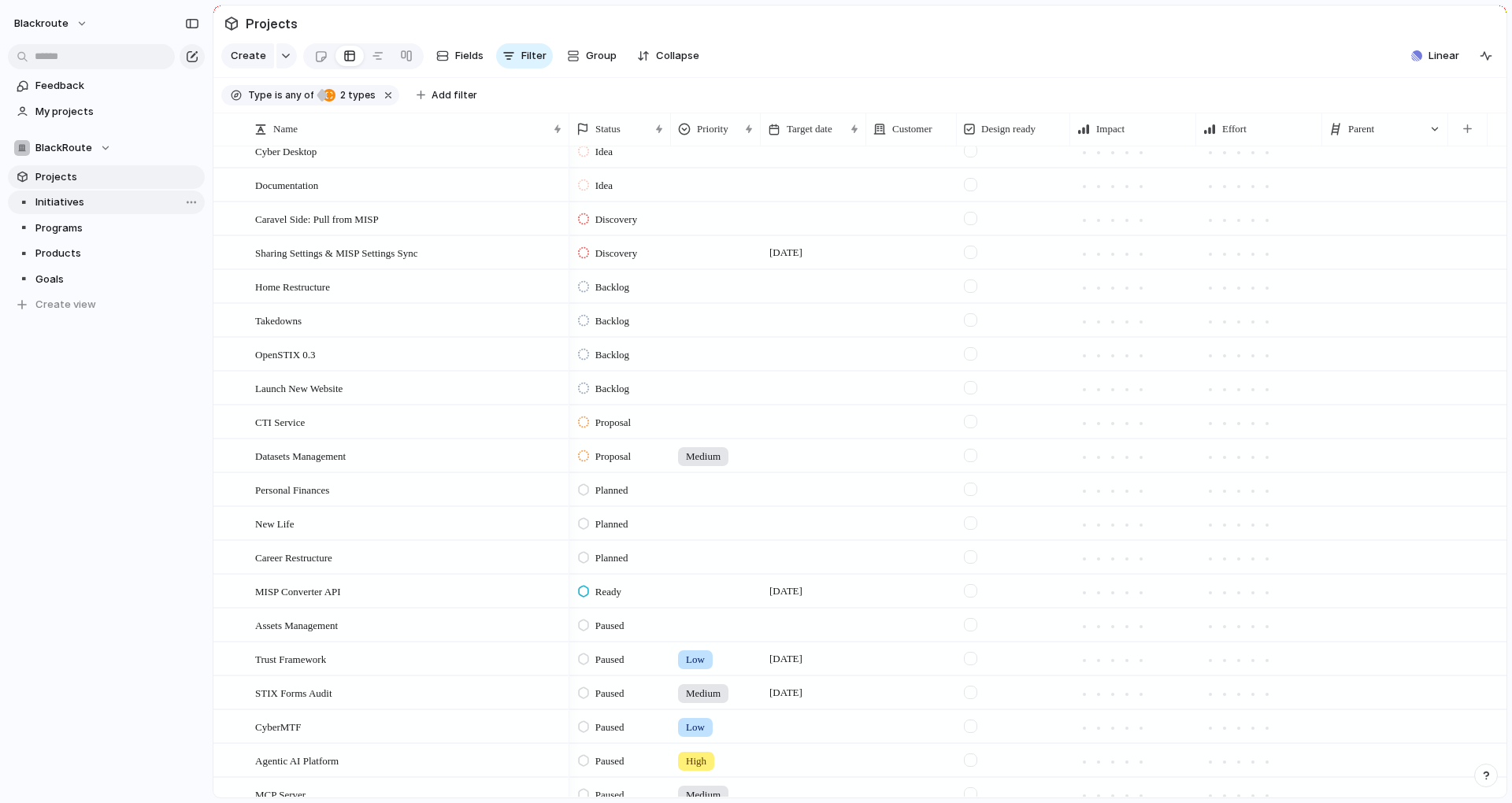
click at [87, 203] on span "Initiatives" at bounding box center [117, 202] width 164 height 16
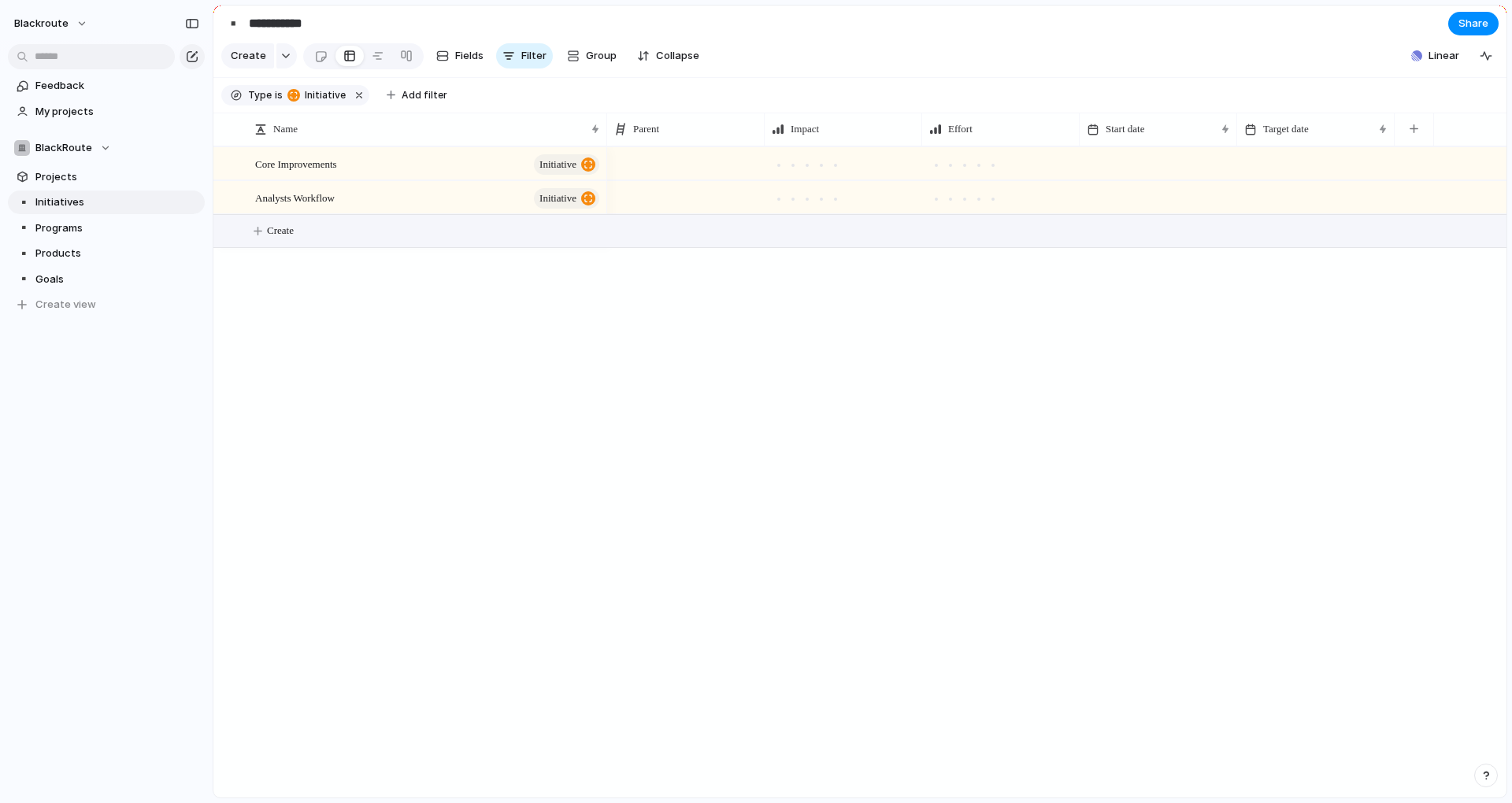
click at [303, 247] on button "Create" at bounding box center [879, 231] width 1302 height 32
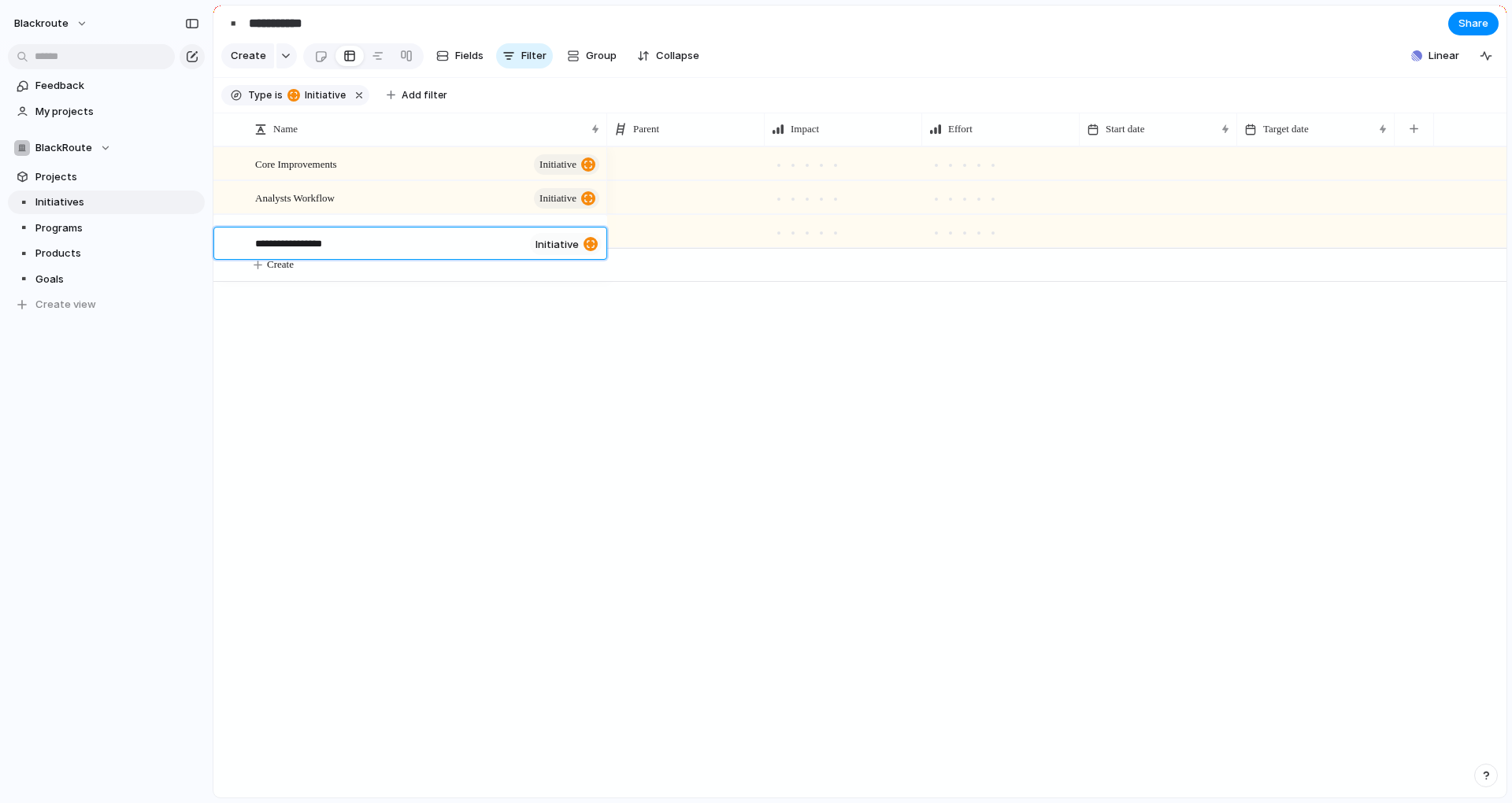
type textarea "**********"
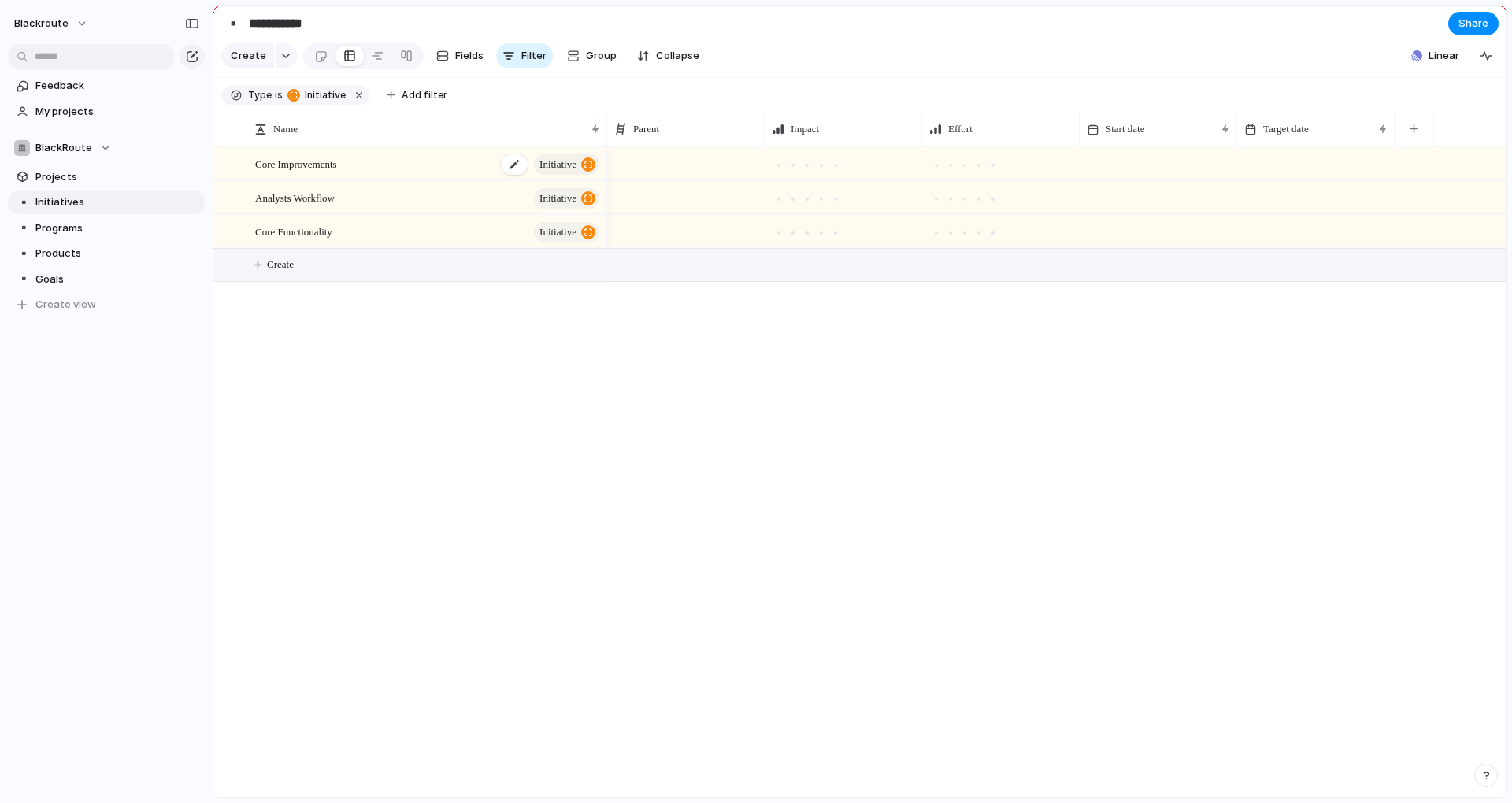
click at [369, 179] on div "Core Improvements initiative" at bounding box center [428, 164] width 347 height 32
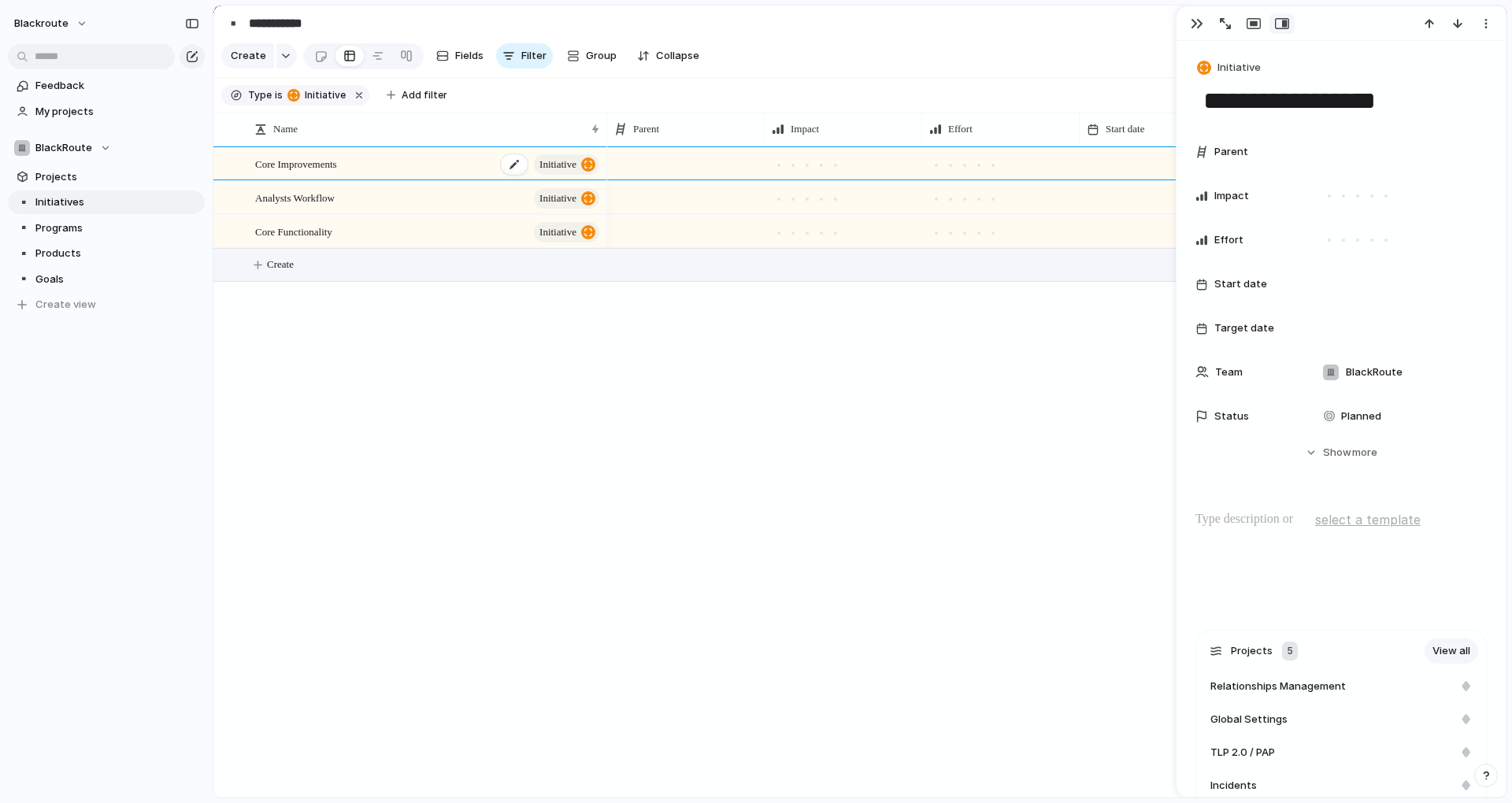
click at [389, 171] on div "Core Improvements initiative" at bounding box center [428, 164] width 347 height 32
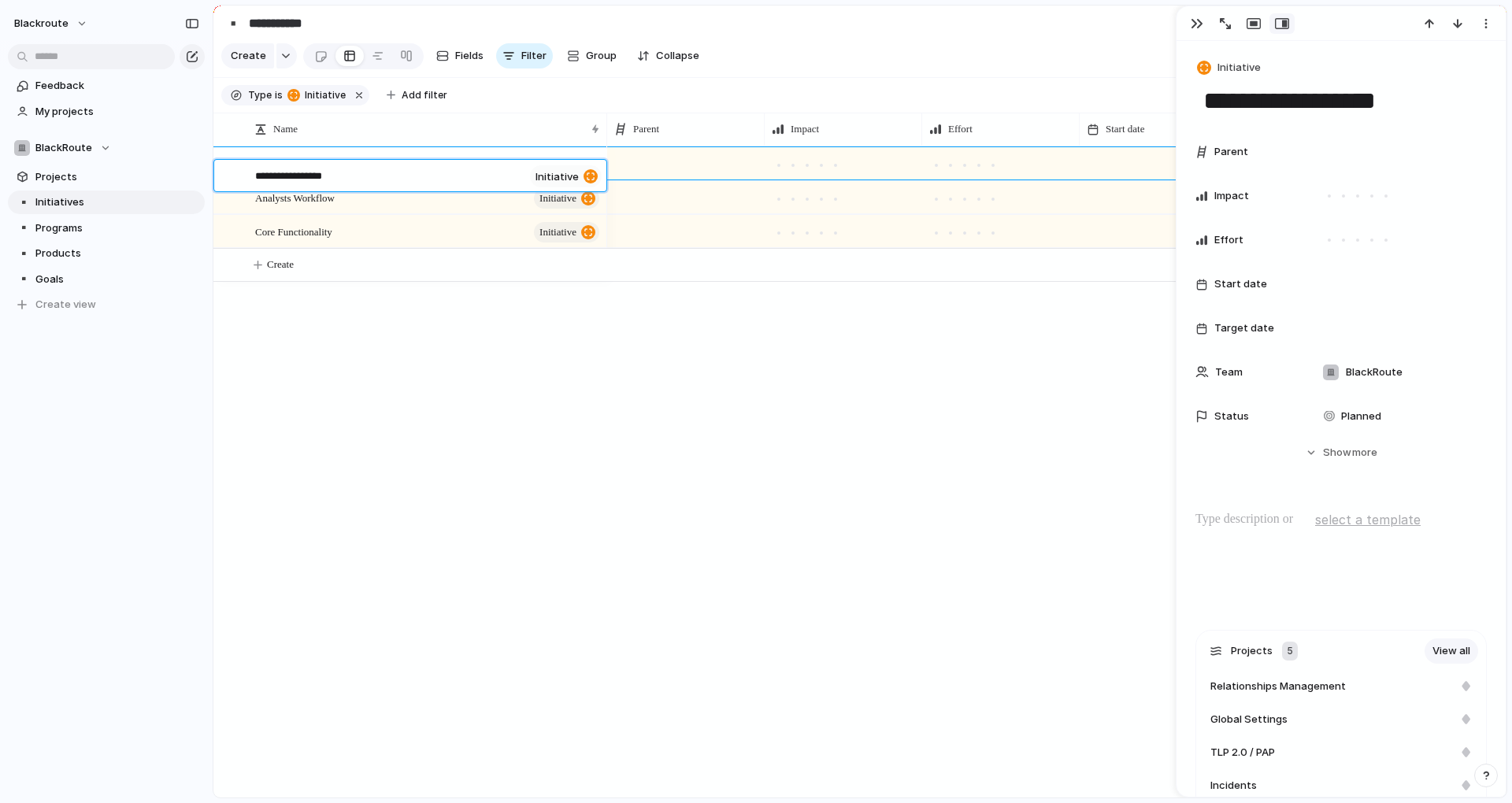
type textarea "*"
type textarea "**"
type textarea "***"
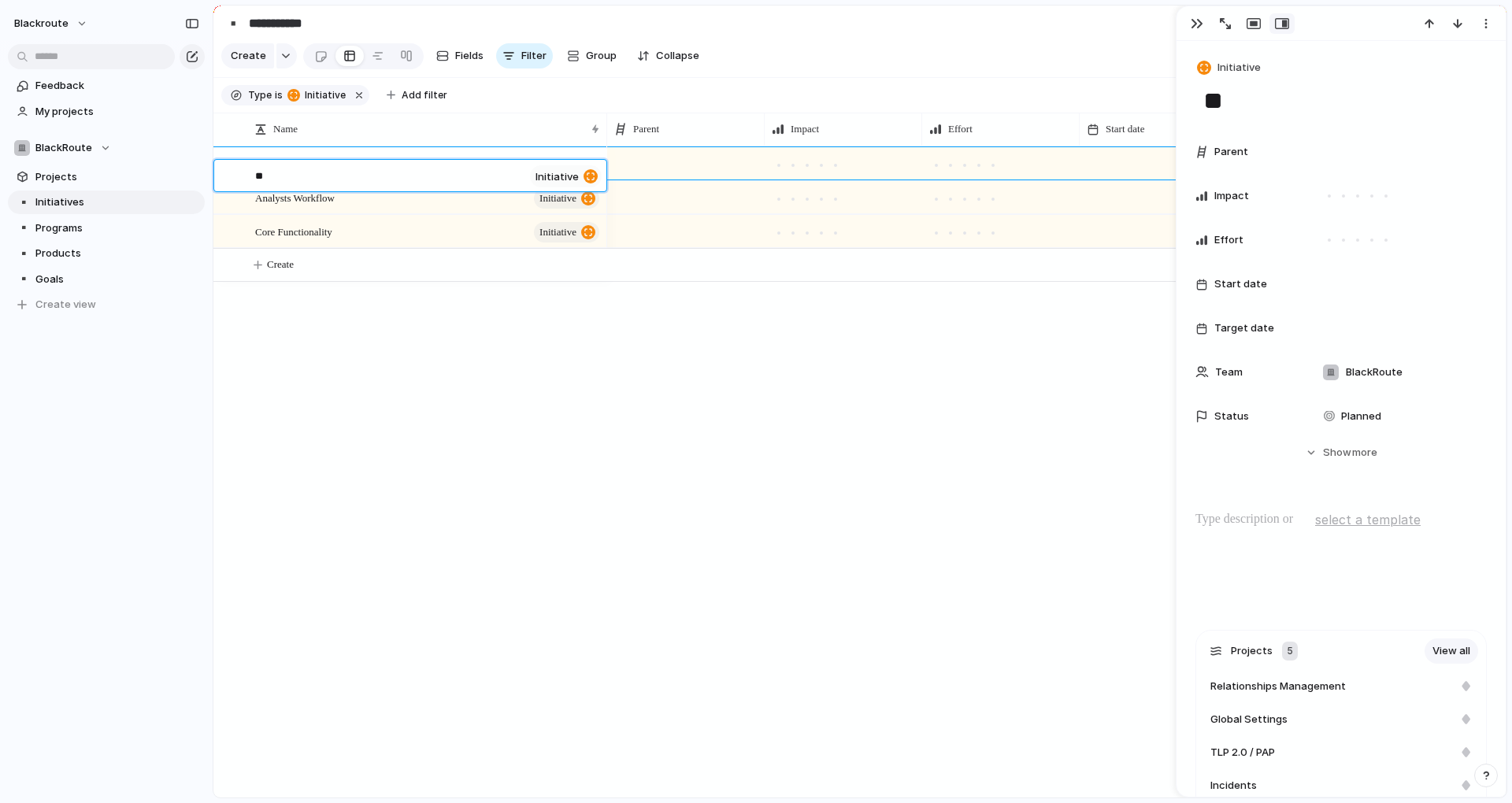
type textarea "***"
type textarea "****"
type textarea "*****"
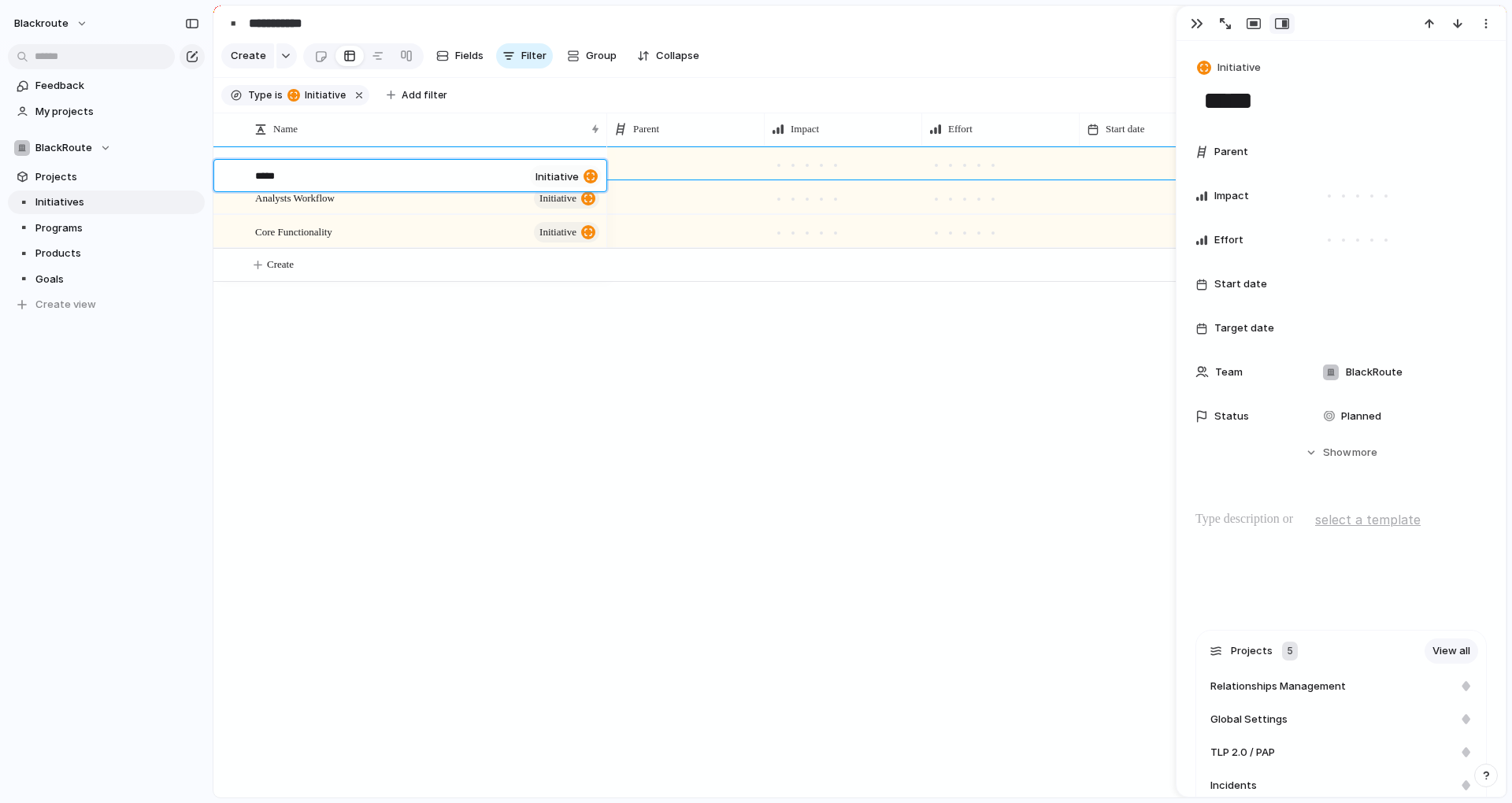
type textarea "******"
type textarea "*******"
type textarea "********"
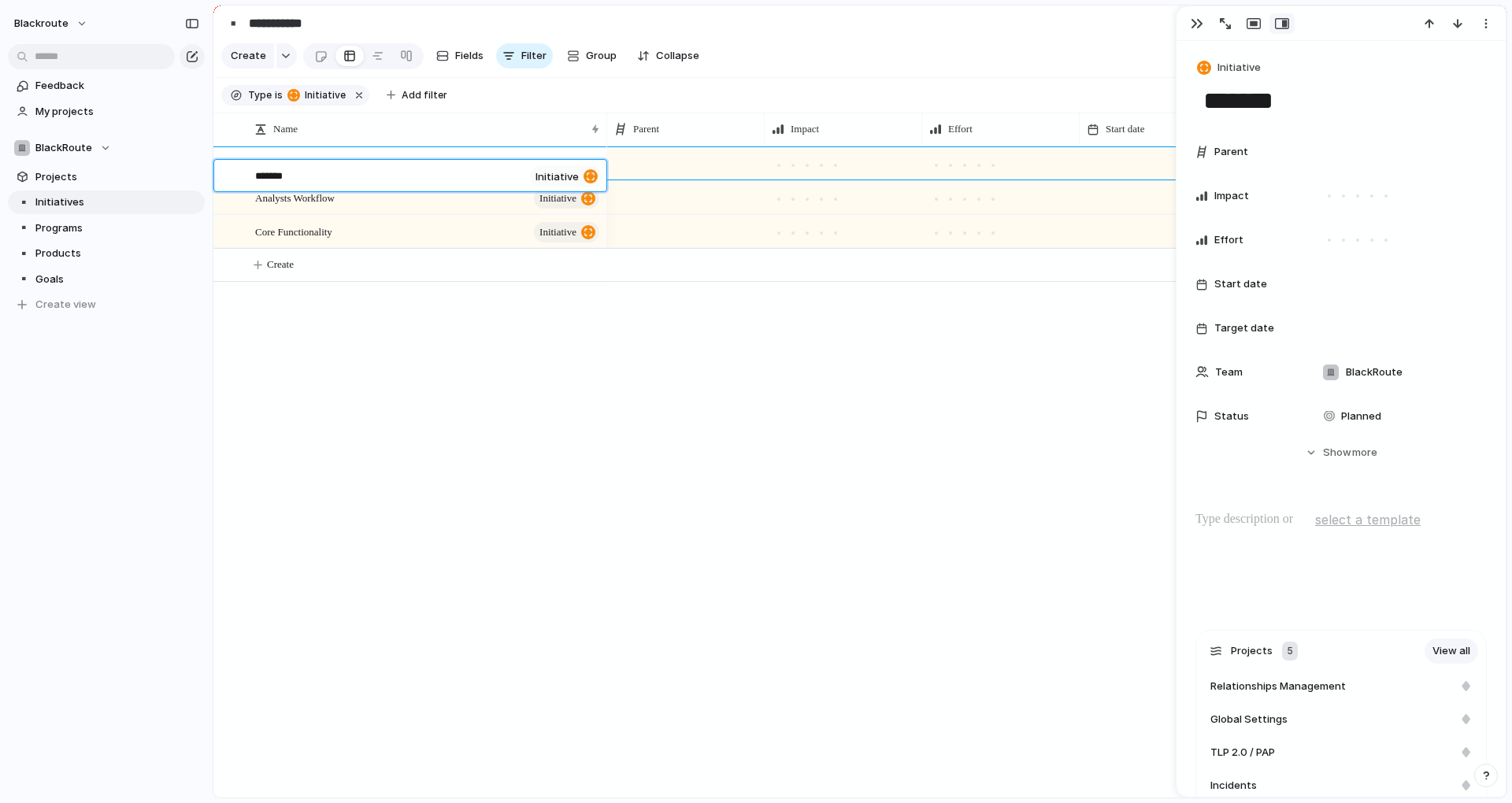
type textarea "********"
type textarea "**********"
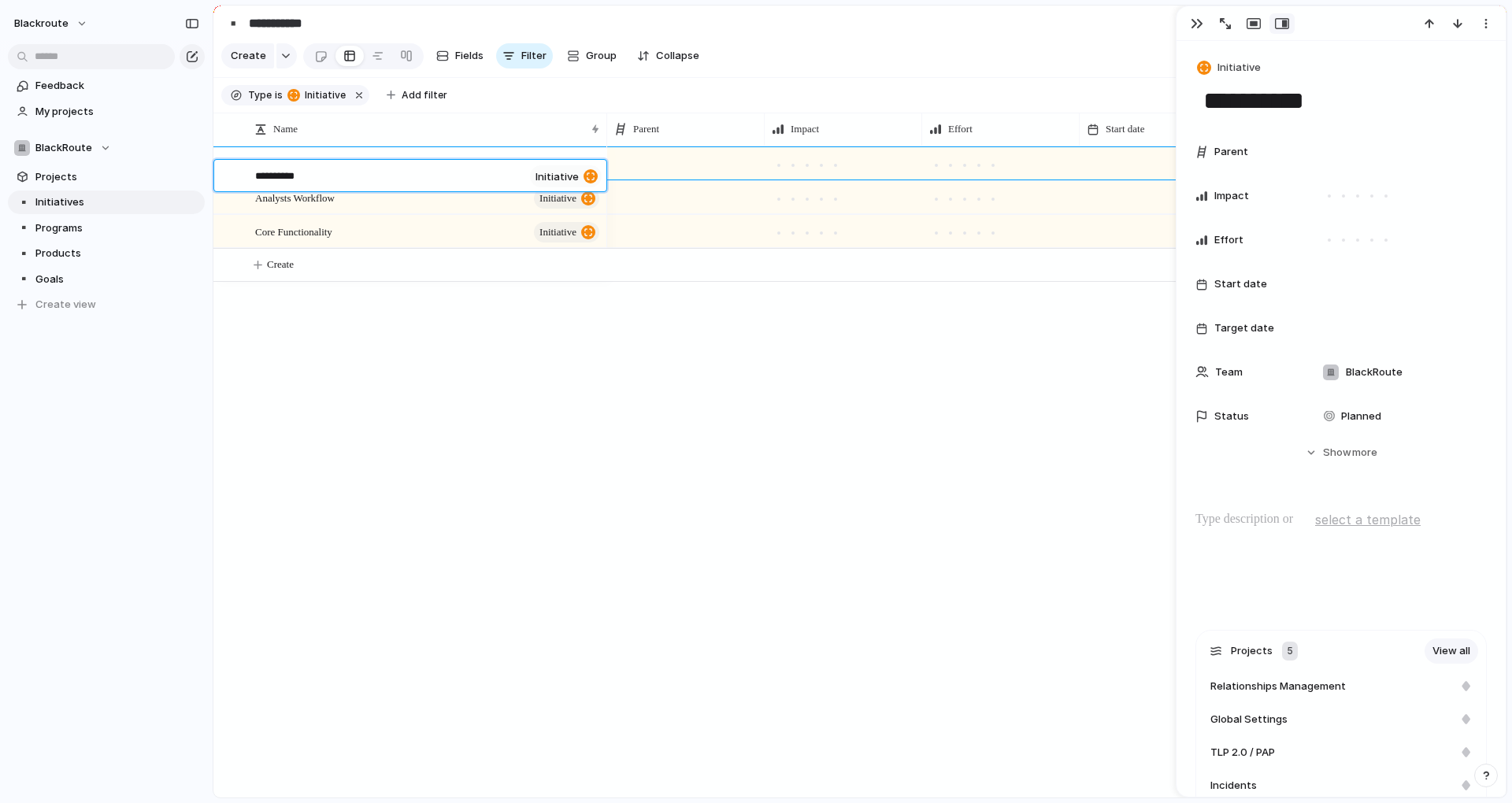
type textarea "**********"
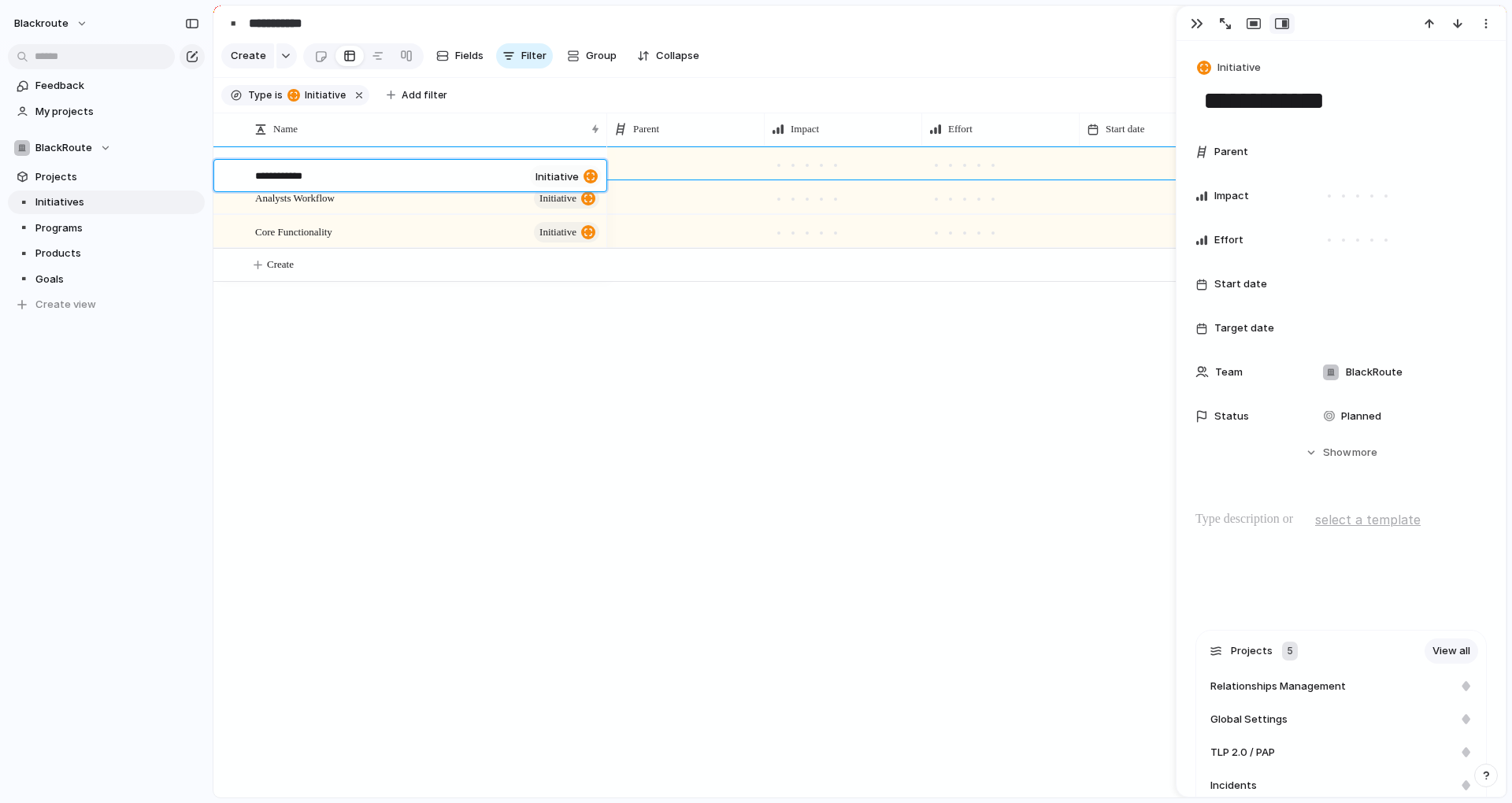
type textarea "**********"
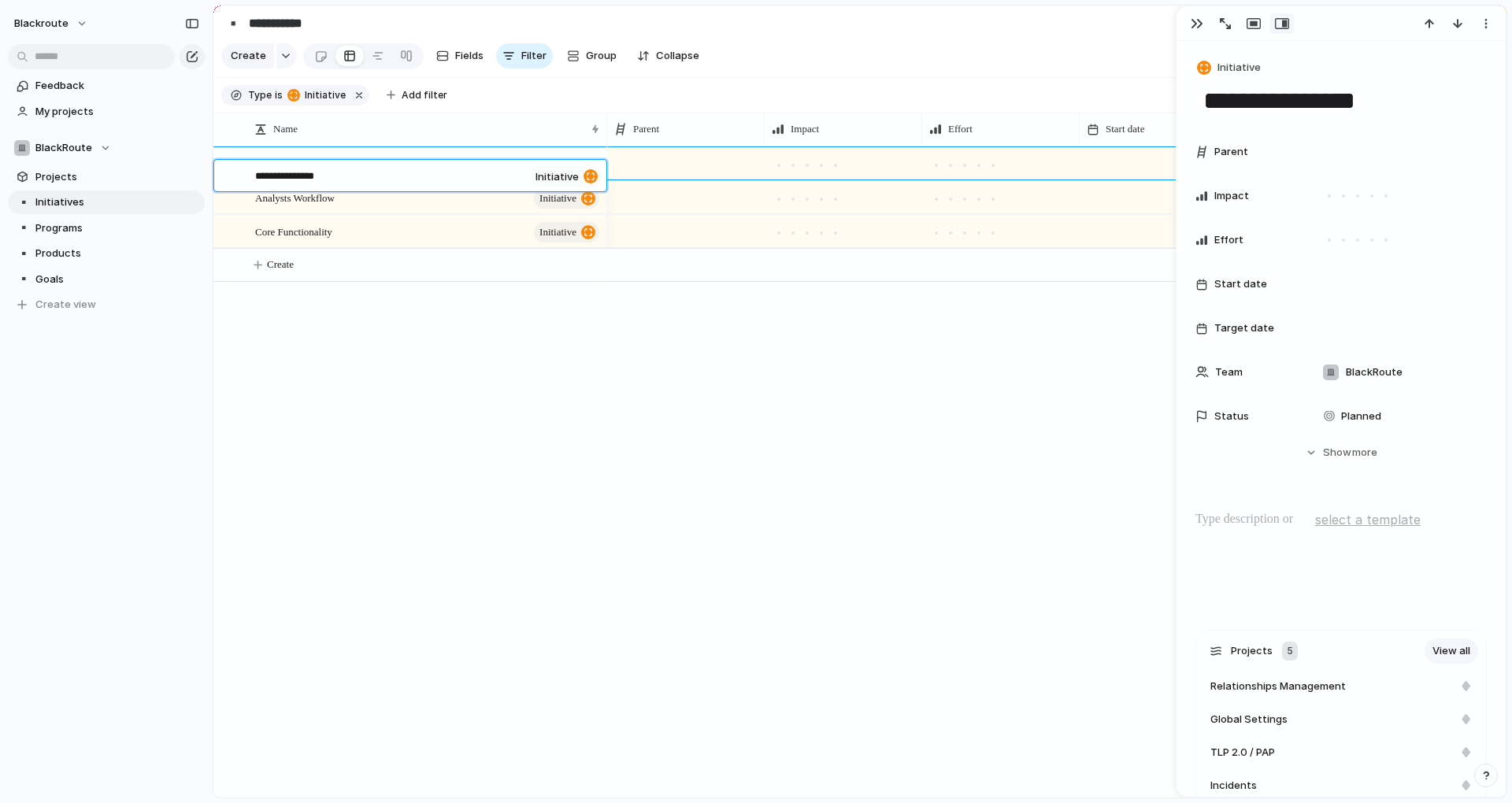
type textarea "**********"
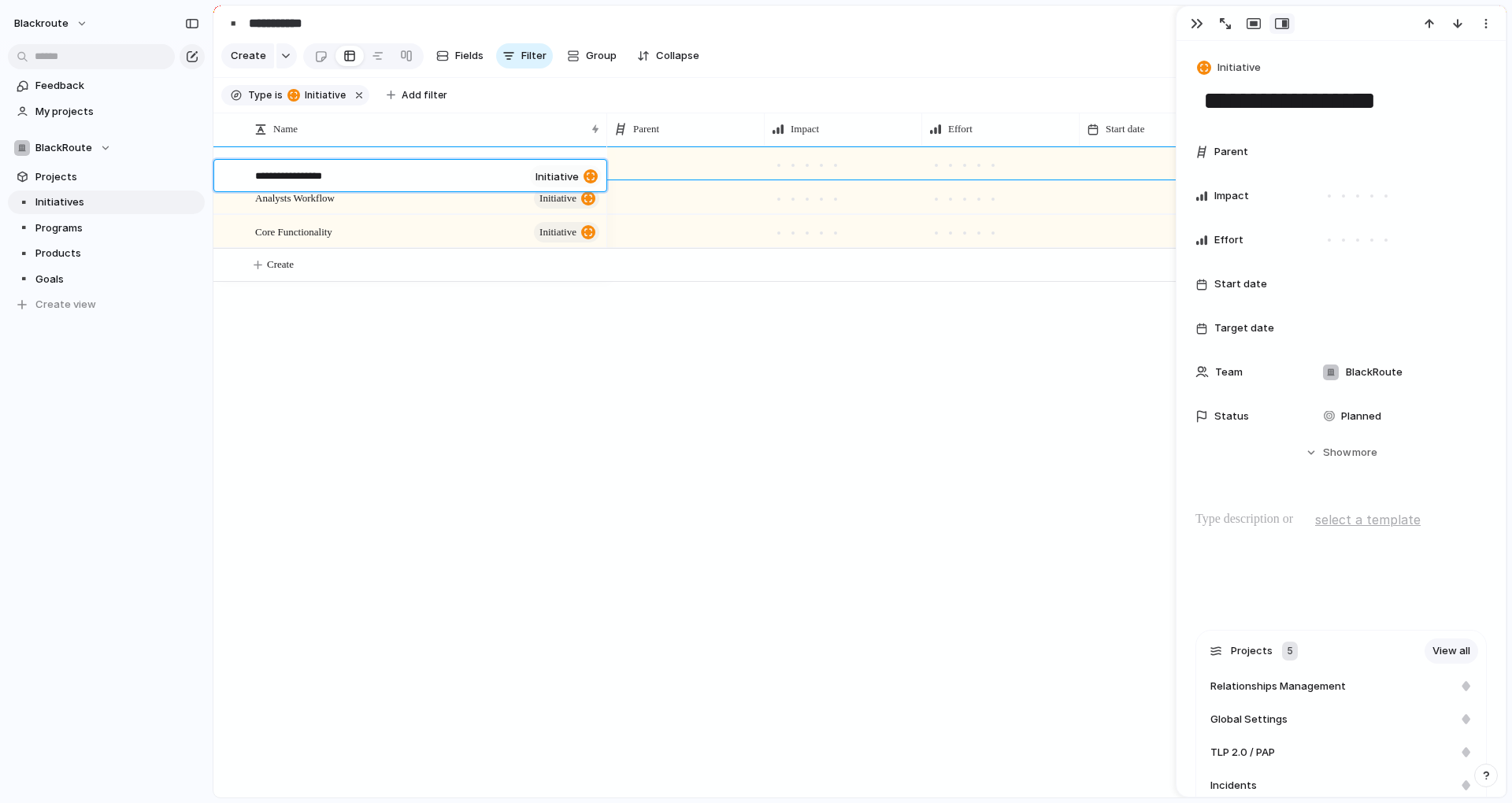
type textarea "**********"
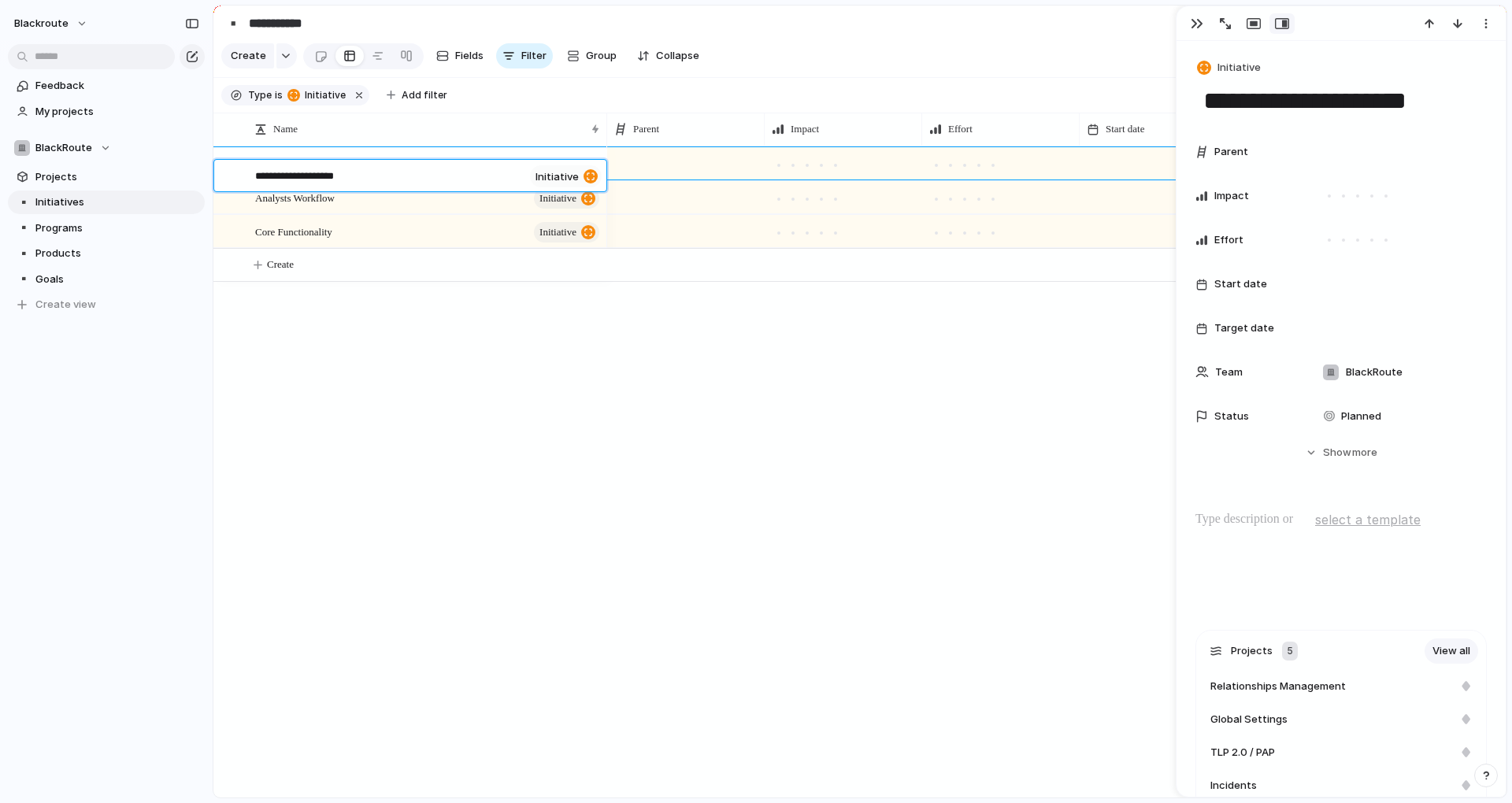
type textarea "**********"
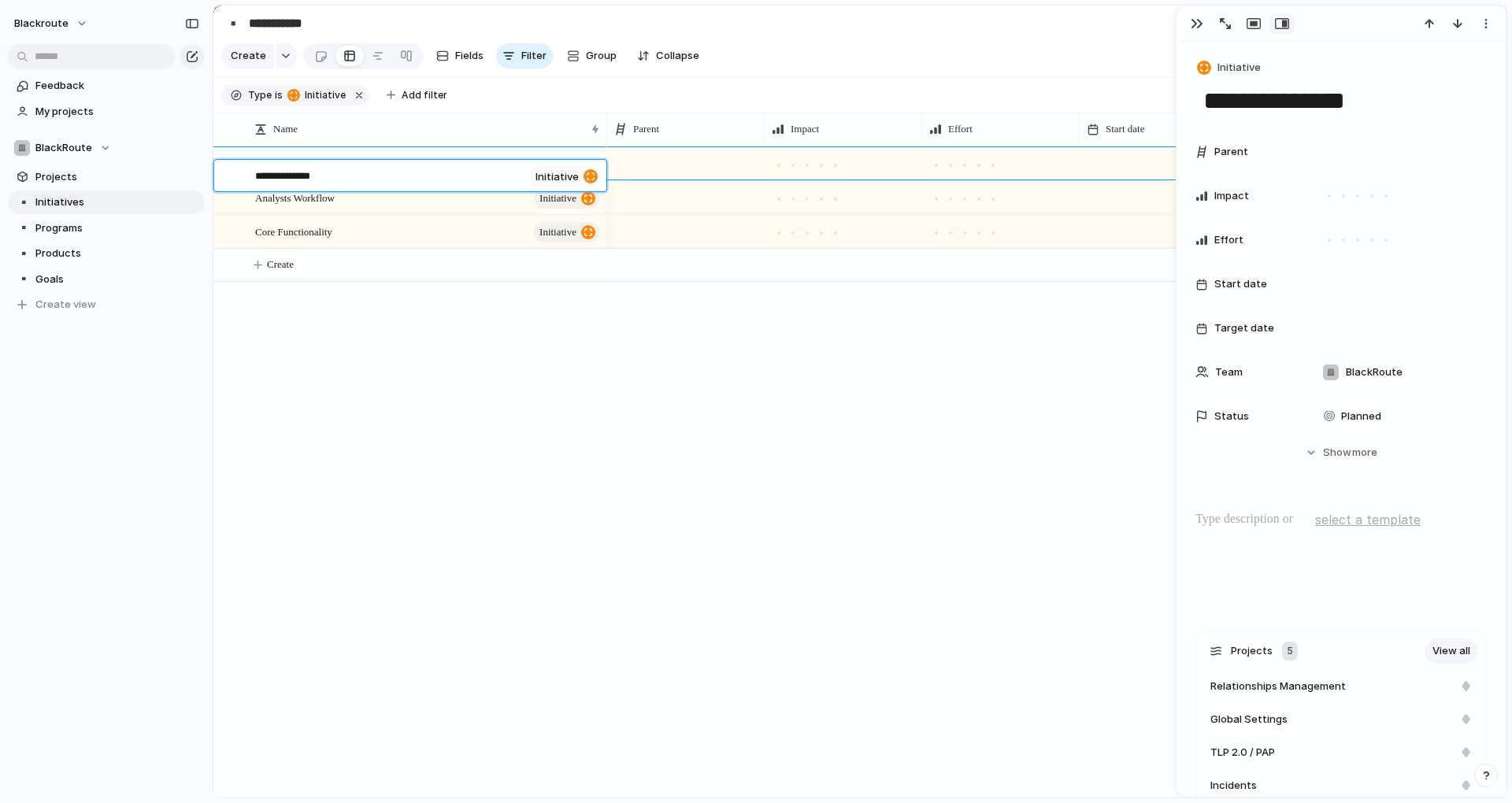
type textarea "**********"
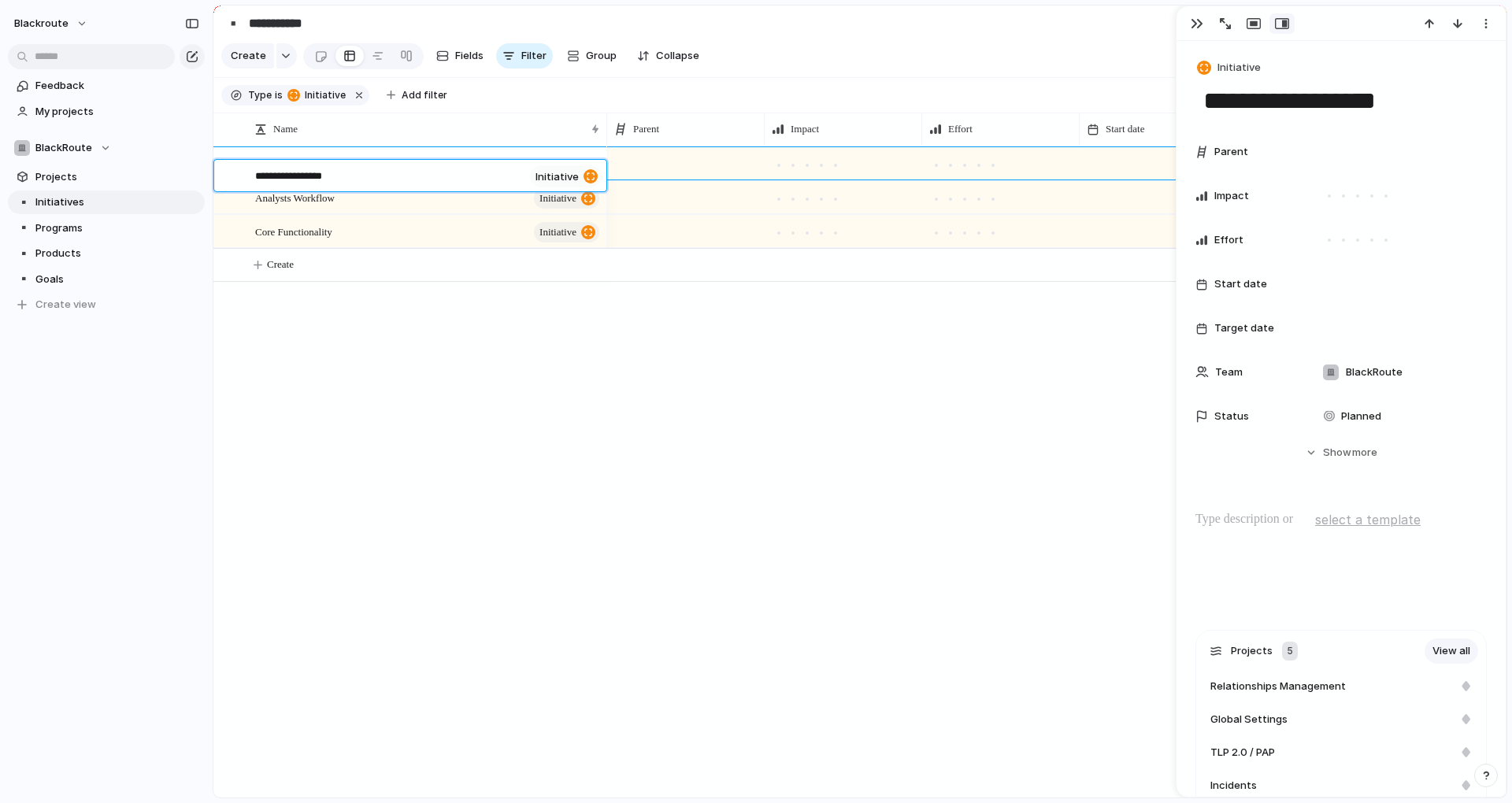
type textarea "**********"
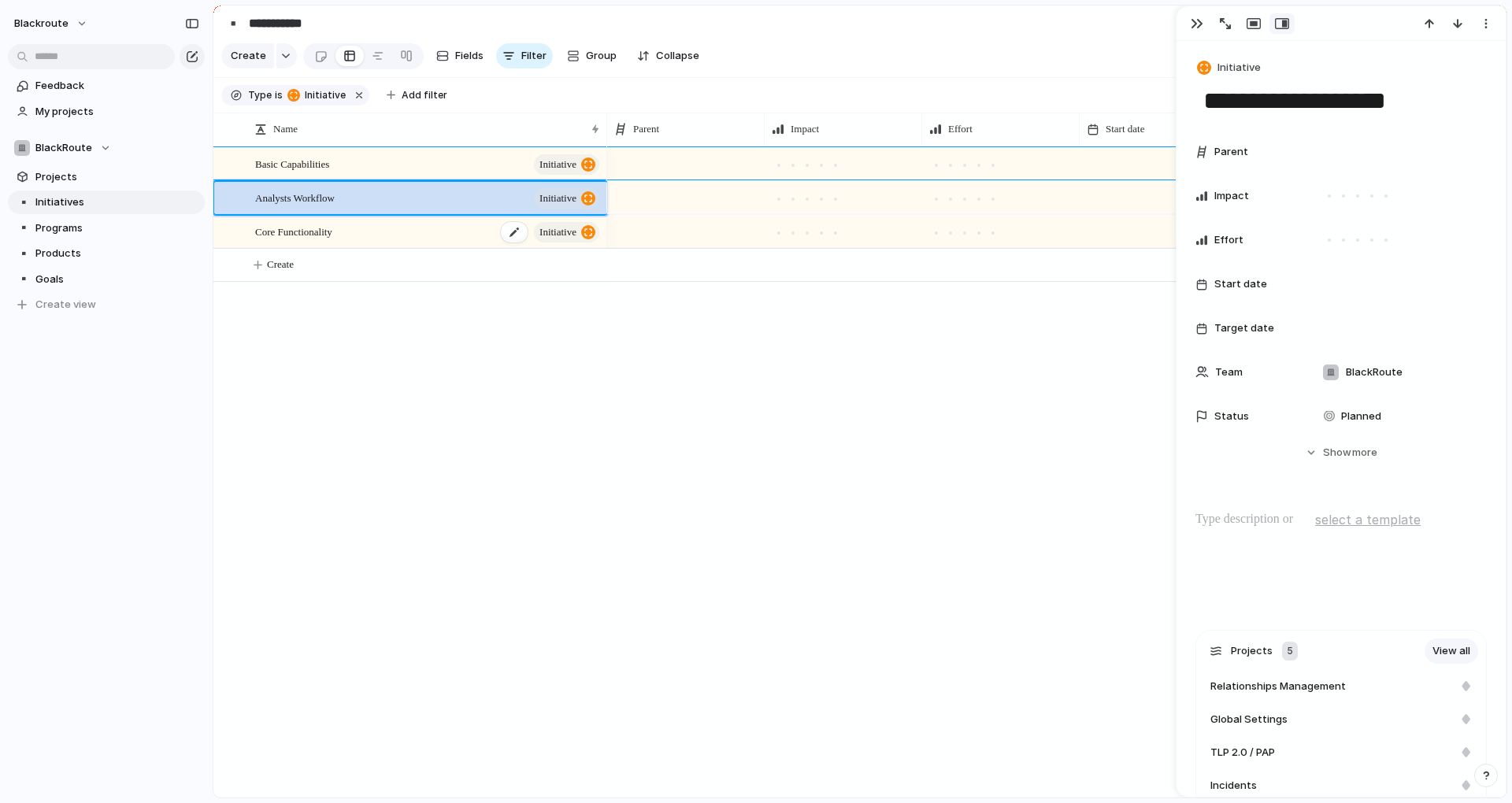
click at [269, 248] on div "Core Functionality initiative" at bounding box center [428, 232] width 347 height 32
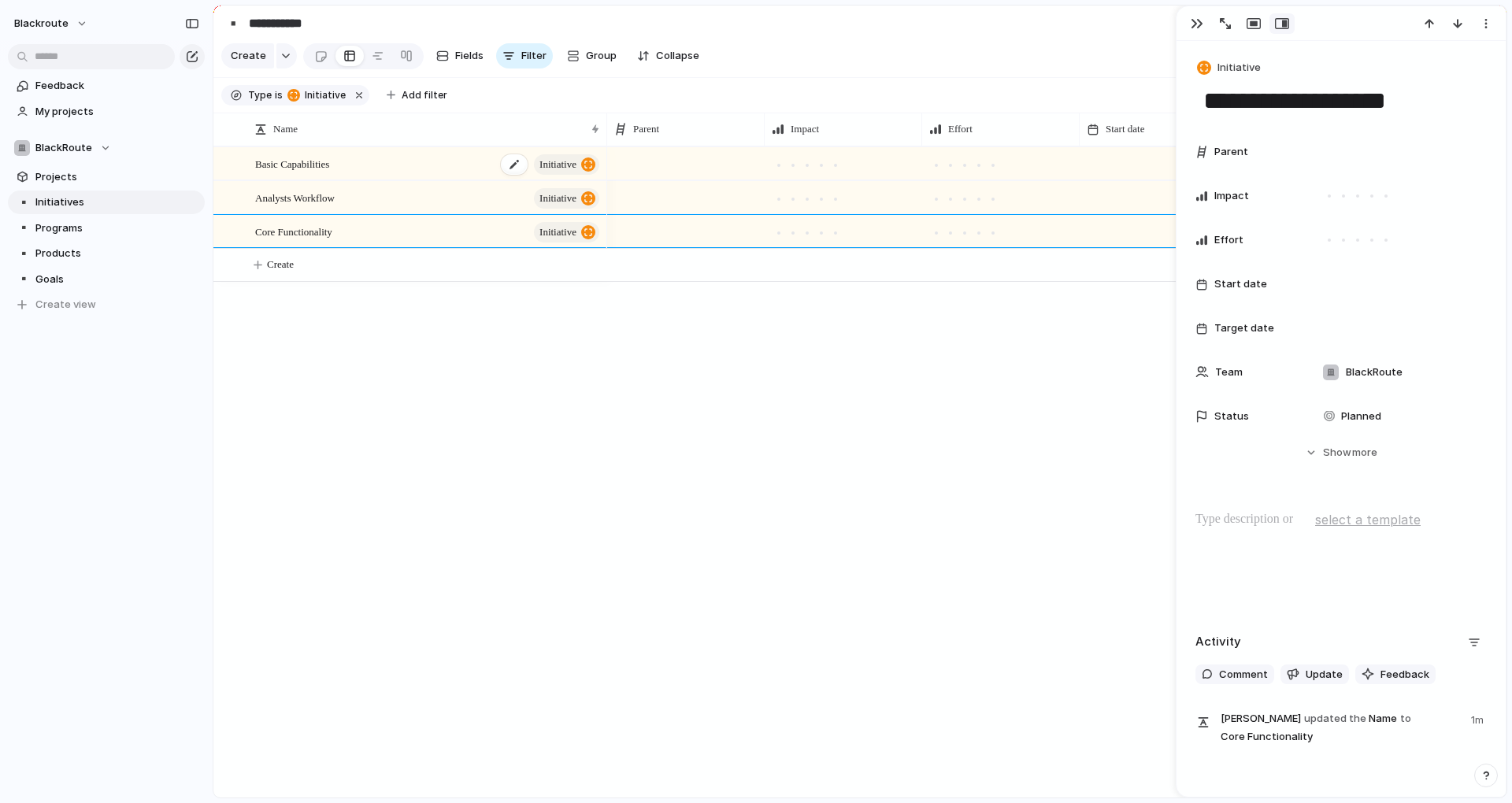
click at [313, 172] on span "Basic Capabilities" at bounding box center [292, 164] width 74 height 18
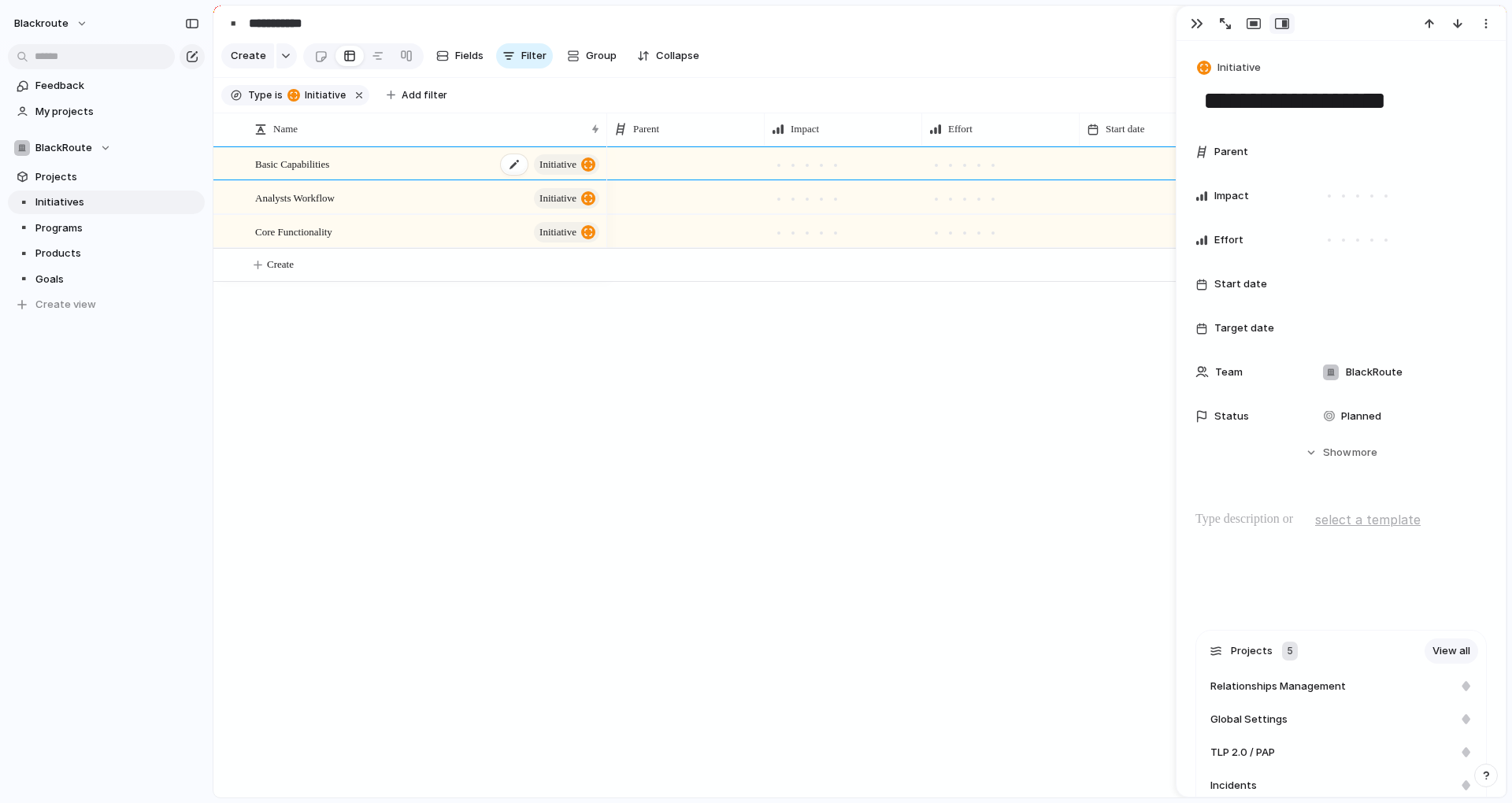
click at [317, 172] on span "Basic Capabilities" at bounding box center [292, 164] width 74 height 18
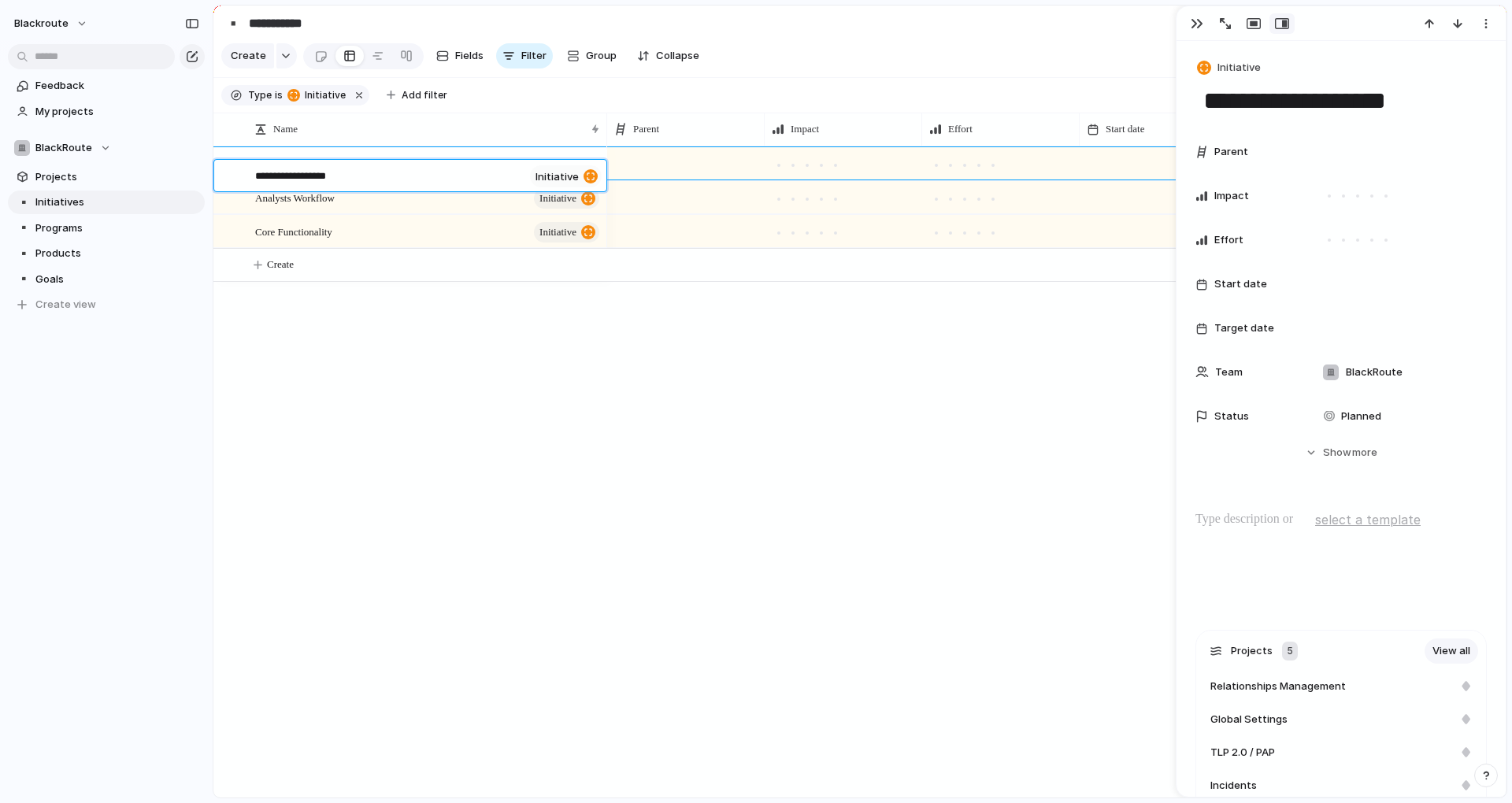
click at [325, 179] on textarea "**********" at bounding box center [389, 177] width 269 height 18
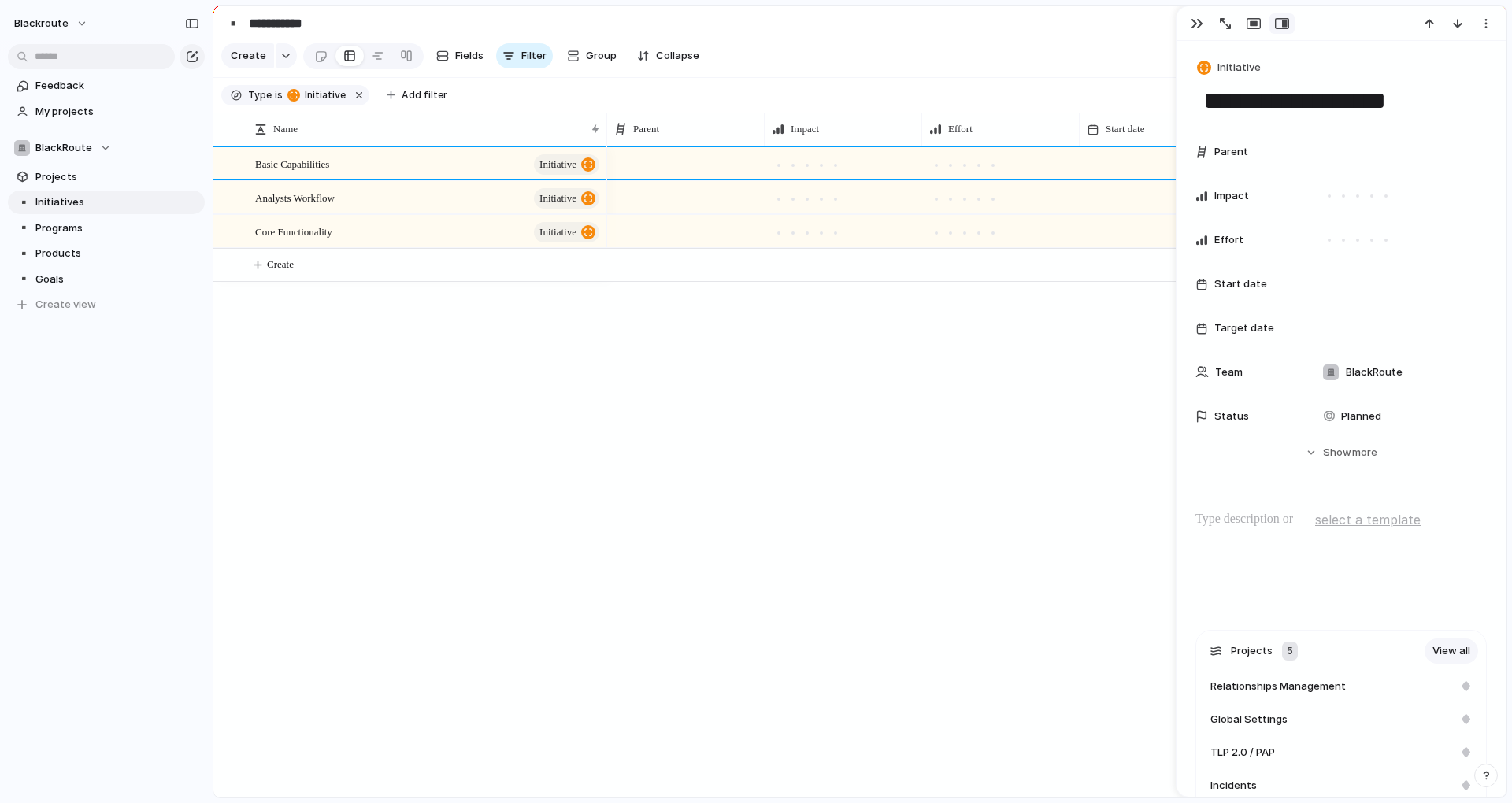
click at [312, 240] on span "Core Functionality" at bounding box center [293, 231] width 77 height 18
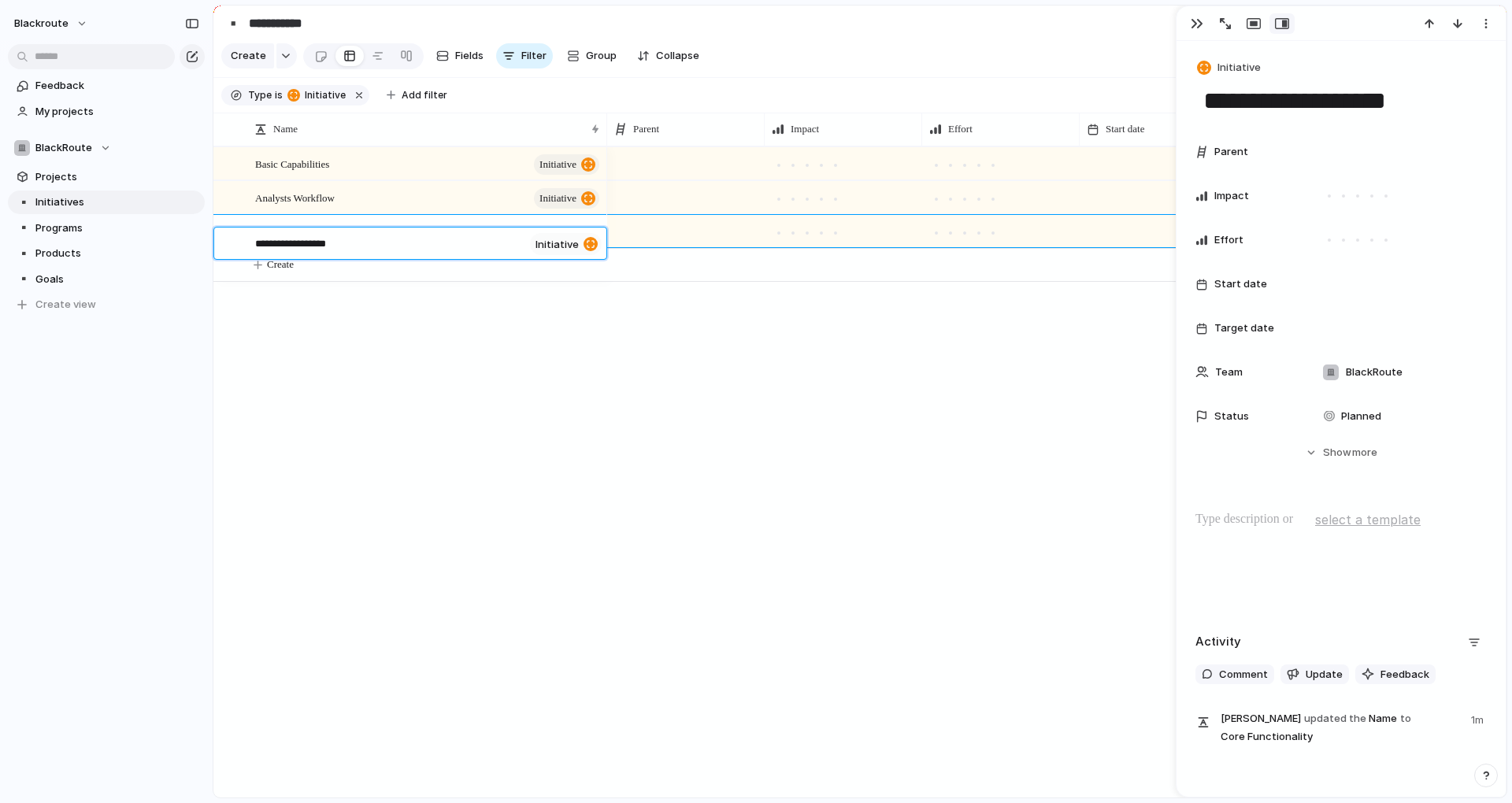
click at [319, 245] on textarea "**********" at bounding box center [389, 245] width 269 height 18
type textarea "**********"
click at [275, 248] on textarea "**********" at bounding box center [389, 245] width 269 height 18
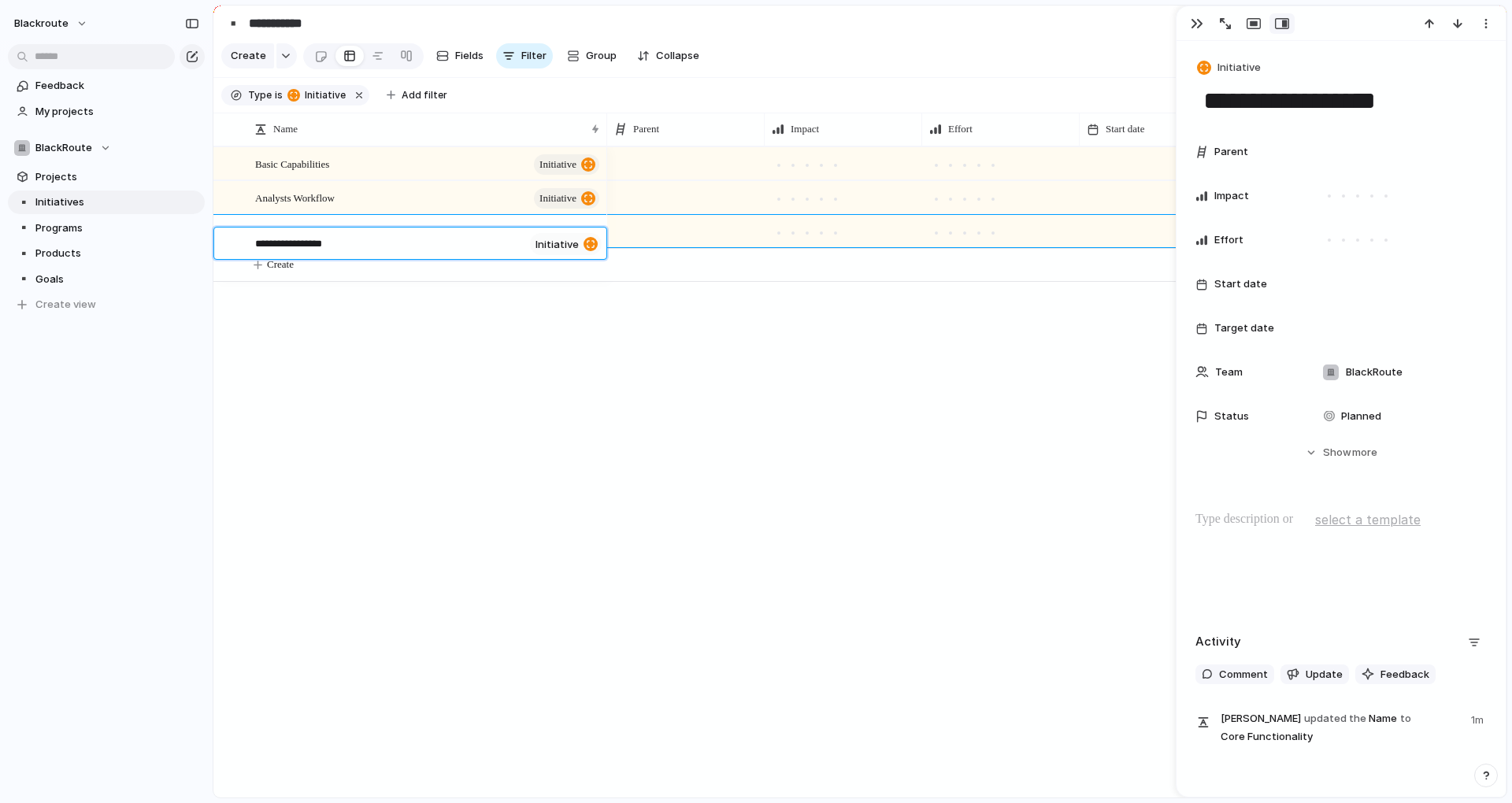
click at [277, 243] on textarea "**********" at bounding box center [389, 245] width 269 height 18
type textarea "**********"
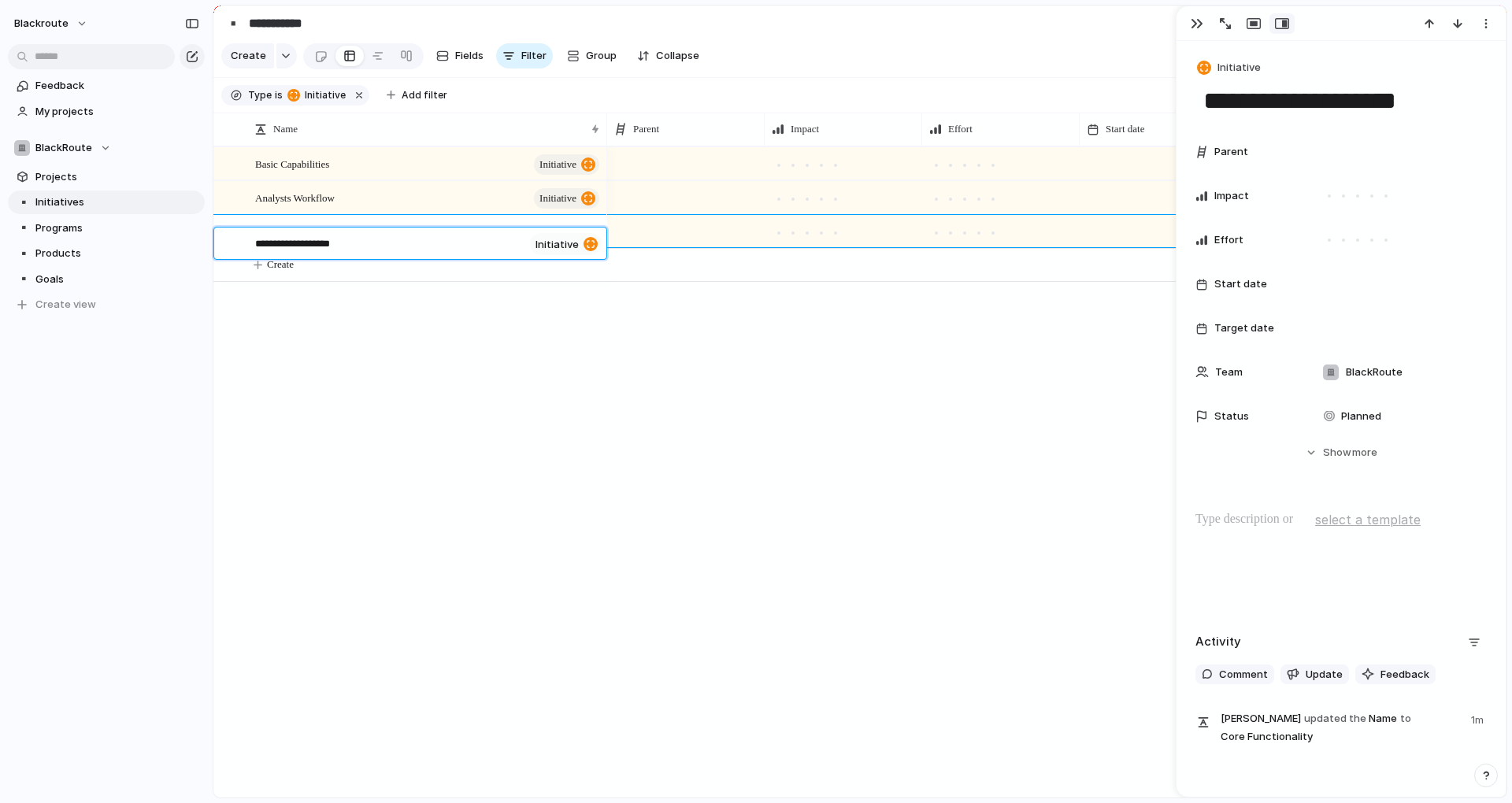
type textarea "**********"
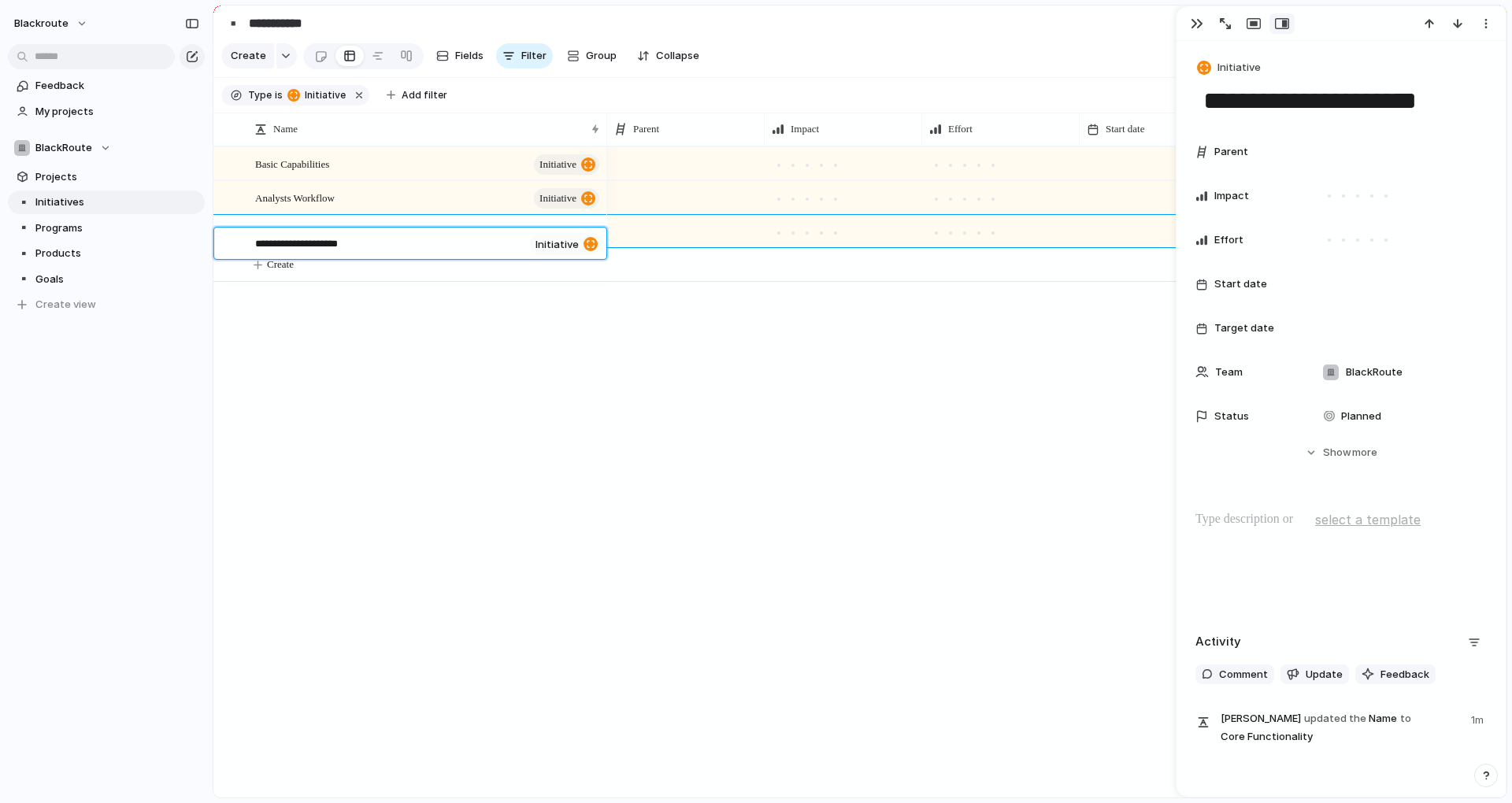
type textarea "**********"
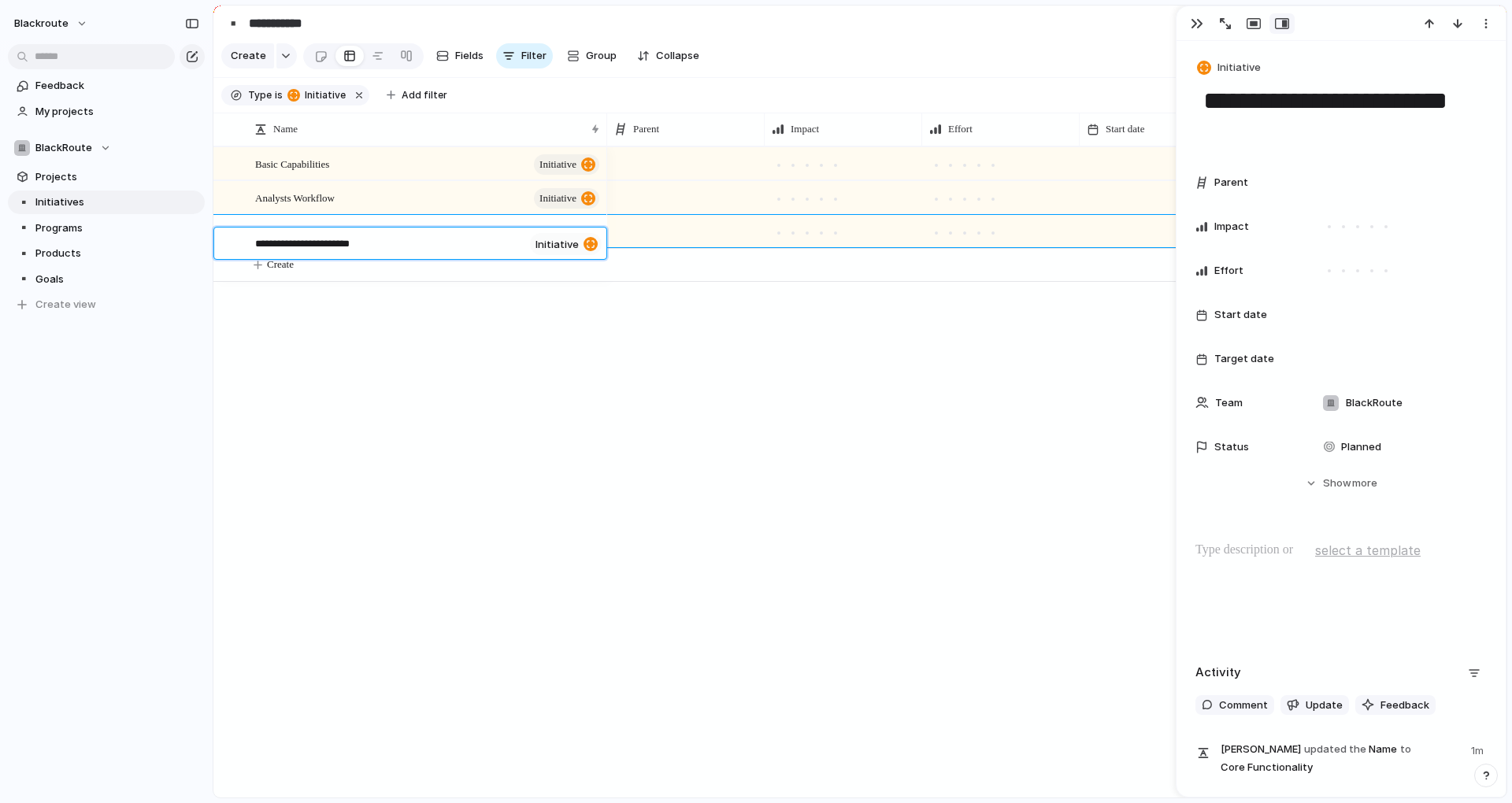
type textarea "**********"
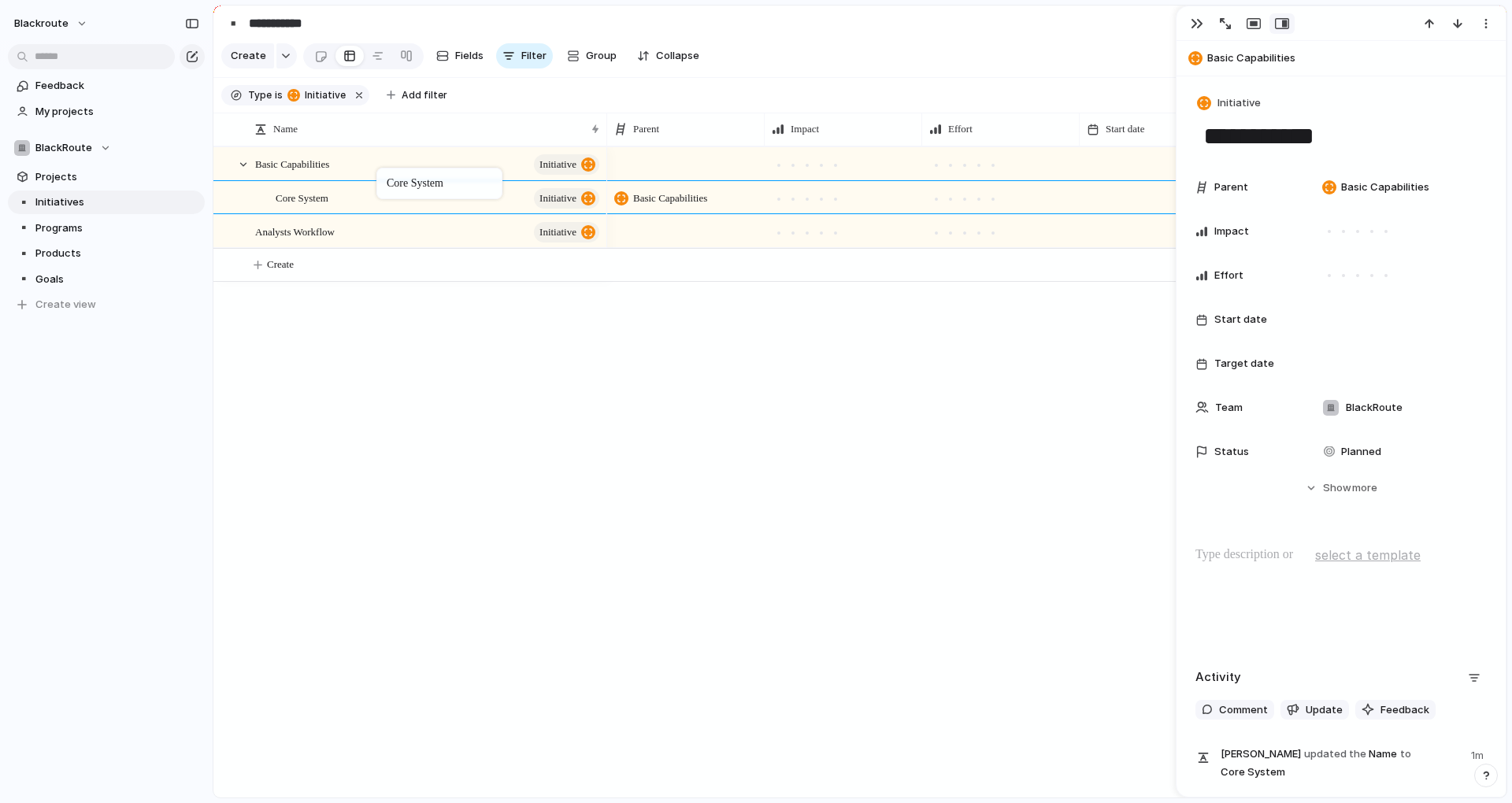
drag, startPoint x: 376, startPoint y: 239, endPoint x: 385, endPoint y: 171, distance: 68.6
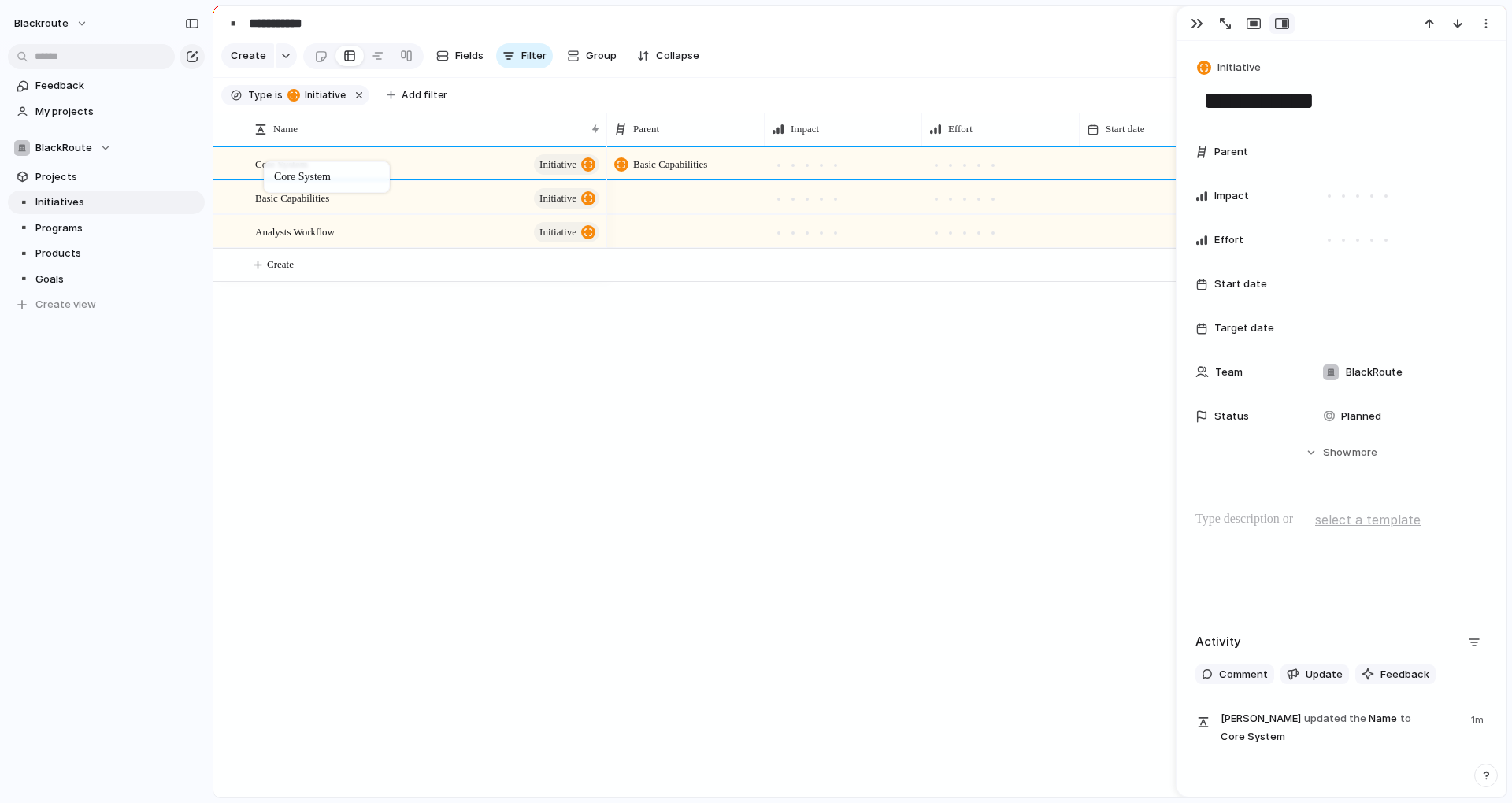
drag, startPoint x: 360, startPoint y: 204, endPoint x: 271, endPoint y: 164, distance: 97.6
click at [421, 363] on div "Basic Capabilities initiative Analysts Workflow initiative Core System initiati…" at bounding box center [860, 471] width 1293 height 651
click at [101, 180] on span "Projects" at bounding box center [117, 177] width 164 height 16
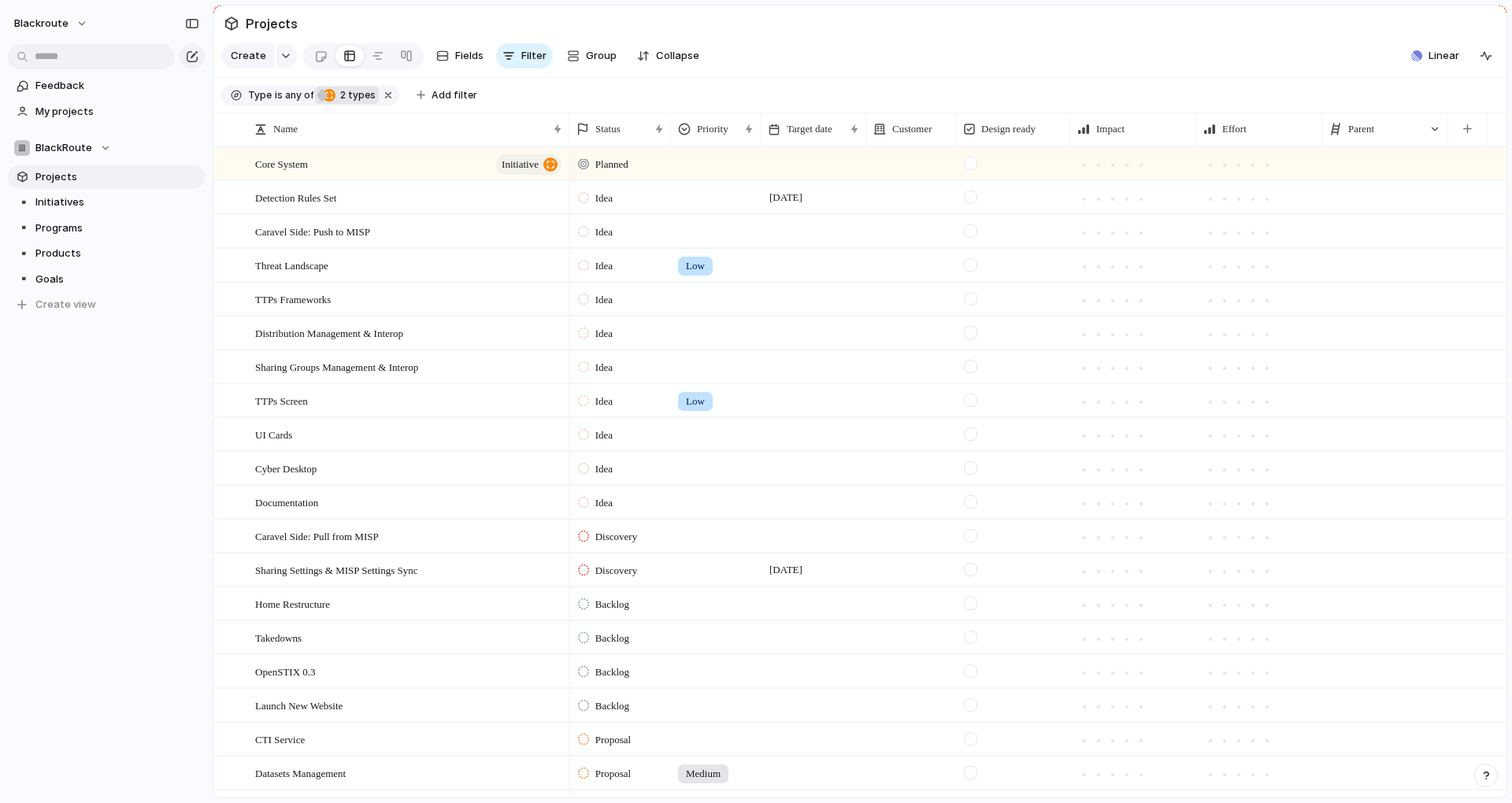
click at [349, 102] on span "2 types" at bounding box center [355, 95] width 40 height 15
click at [369, 237] on div at bounding box center [365, 235] width 14 height 14
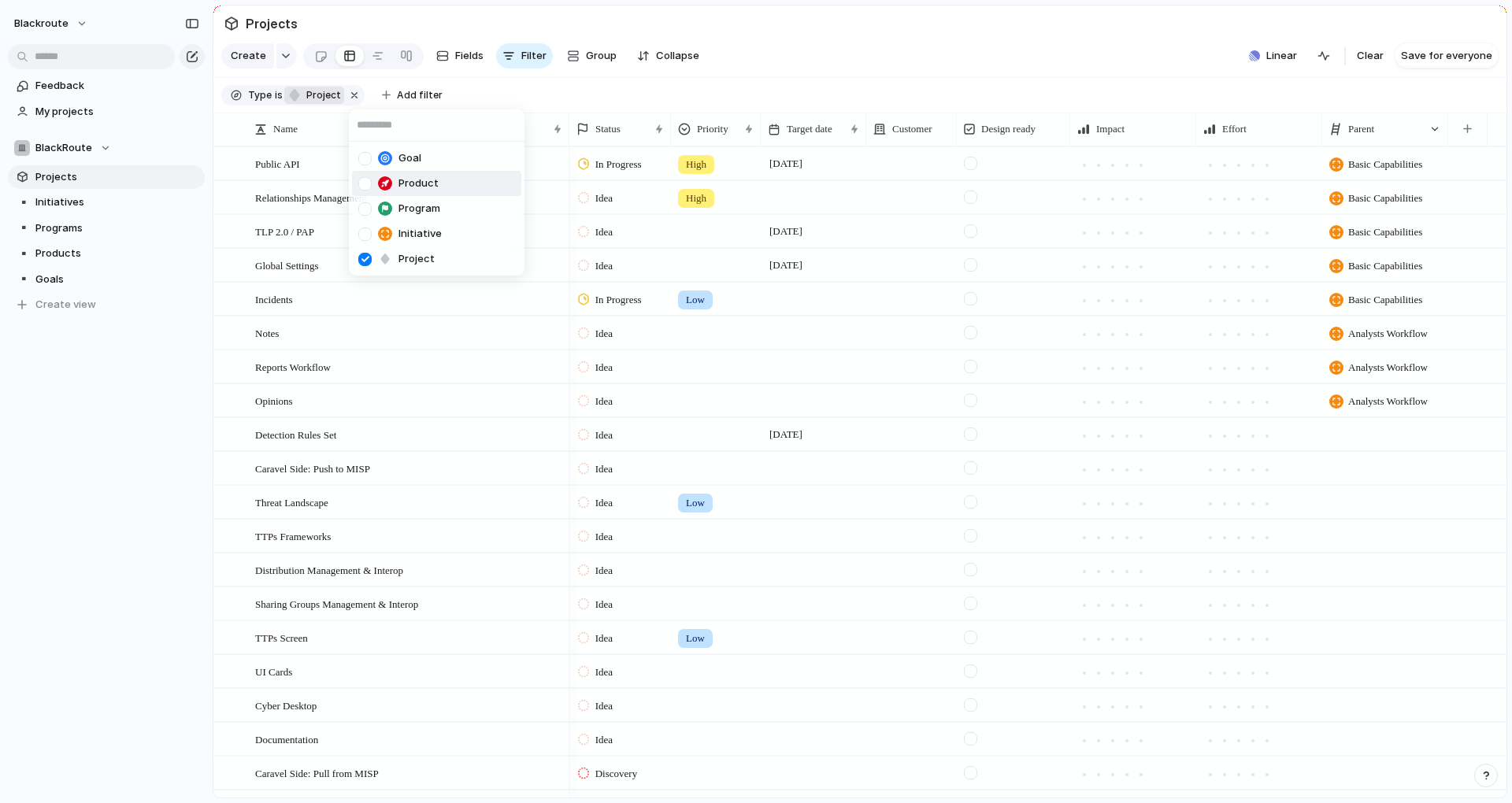
click at [1143, 61] on div "Goal Product Program Initiative Project" at bounding box center [756, 401] width 1512 height 803
drag, startPoint x: 1394, startPoint y: 65, endPoint x: 1443, endPoint y: 70, distance: 49.3
click at [1395, 65] on div "Clear Save for everyone" at bounding box center [1421, 55] width 155 height 25
click at [1447, 64] on span "Save for everyone" at bounding box center [1447, 55] width 92 height 16
click at [1391, 169] on span "Basic Capabilities" at bounding box center [1385, 164] width 74 height 16
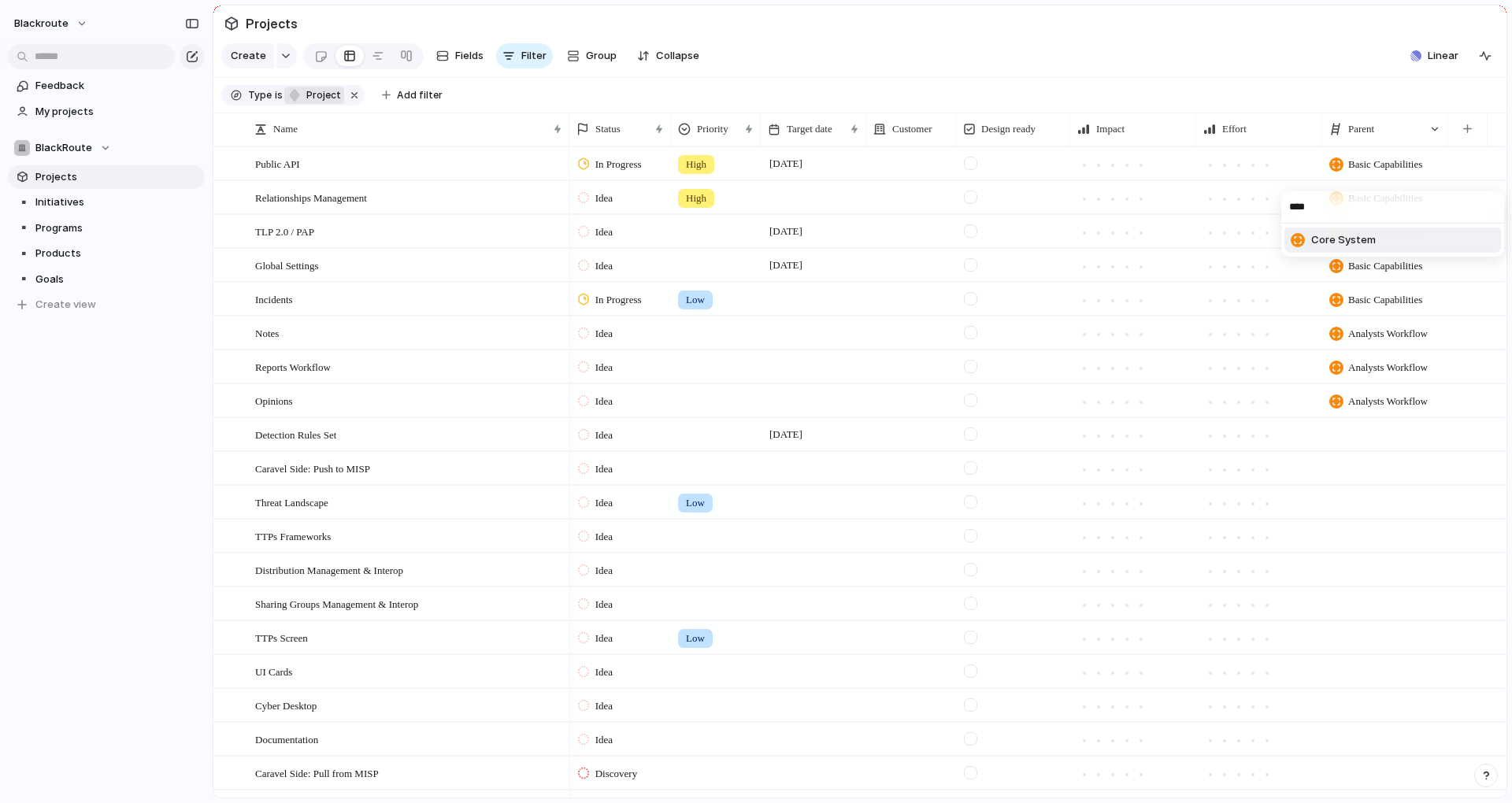
type input "****"
click at [1369, 239] on span "Core System" at bounding box center [1344, 240] width 64 height 16
click at [1376, 274] on span "Basic Capabilities" at bounding box center [1385, 266] width 74 height 16
click at [1376, 278] on div "No parent FIMI Cyber Threat Intelligence Analystics Cyber Situational Awareness…" at bounding box center [756, 401] width 1512 height 803
click at [1373, 274] on span "Basic Capabilities" at bounding box center [1385, 266] width 74 height 16
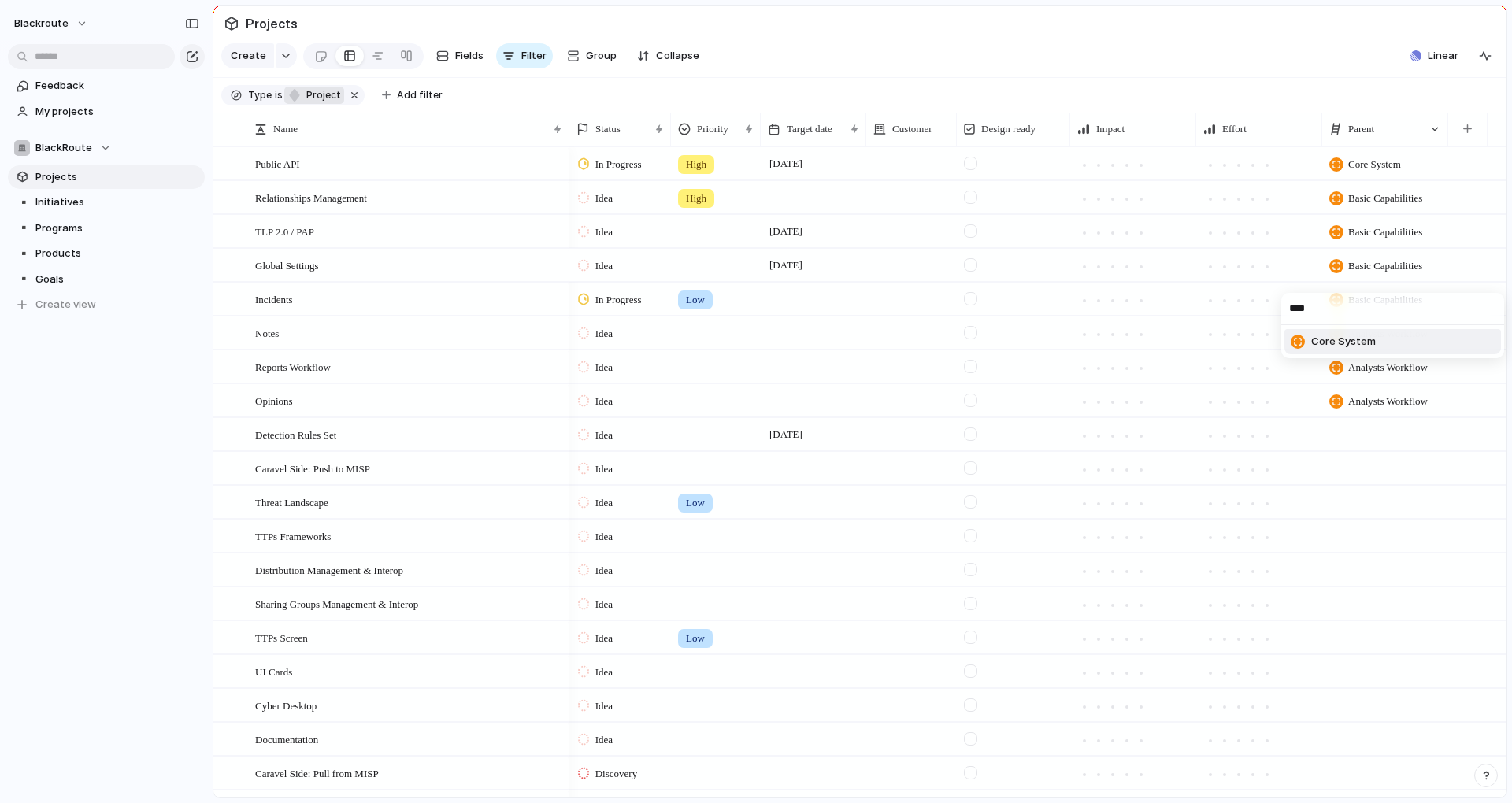
type input "****"
click at [1349, 347] on span "Core System" at bounding box center [1344, 342] width 64 height 16
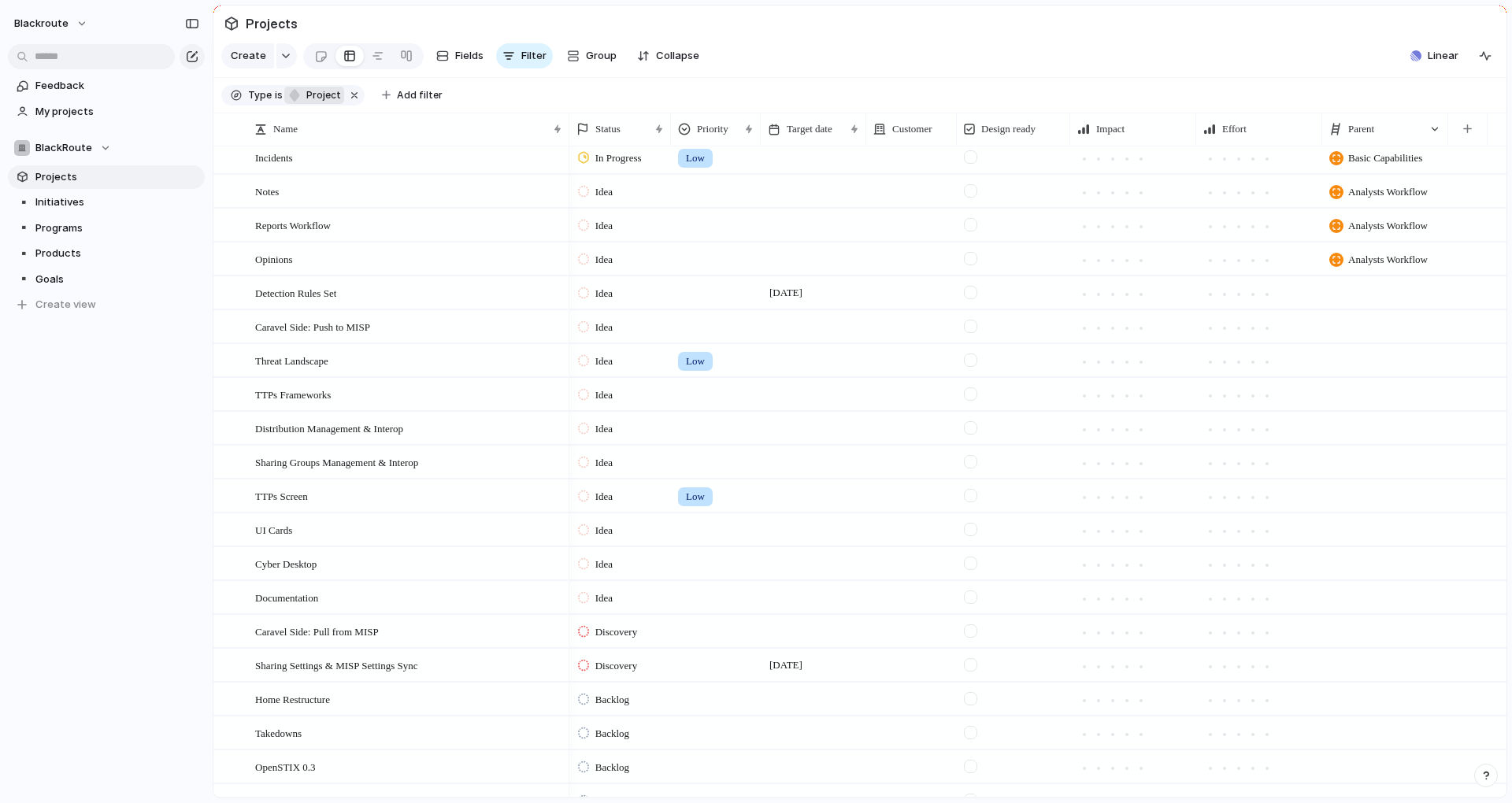
click at [1386, 612] on div at bounding box center [1384, 597] width 126 height 32
type input "****"
click at [1329, 676] on span "Core System" at bounding box center [1344, 674] width 64 height 16
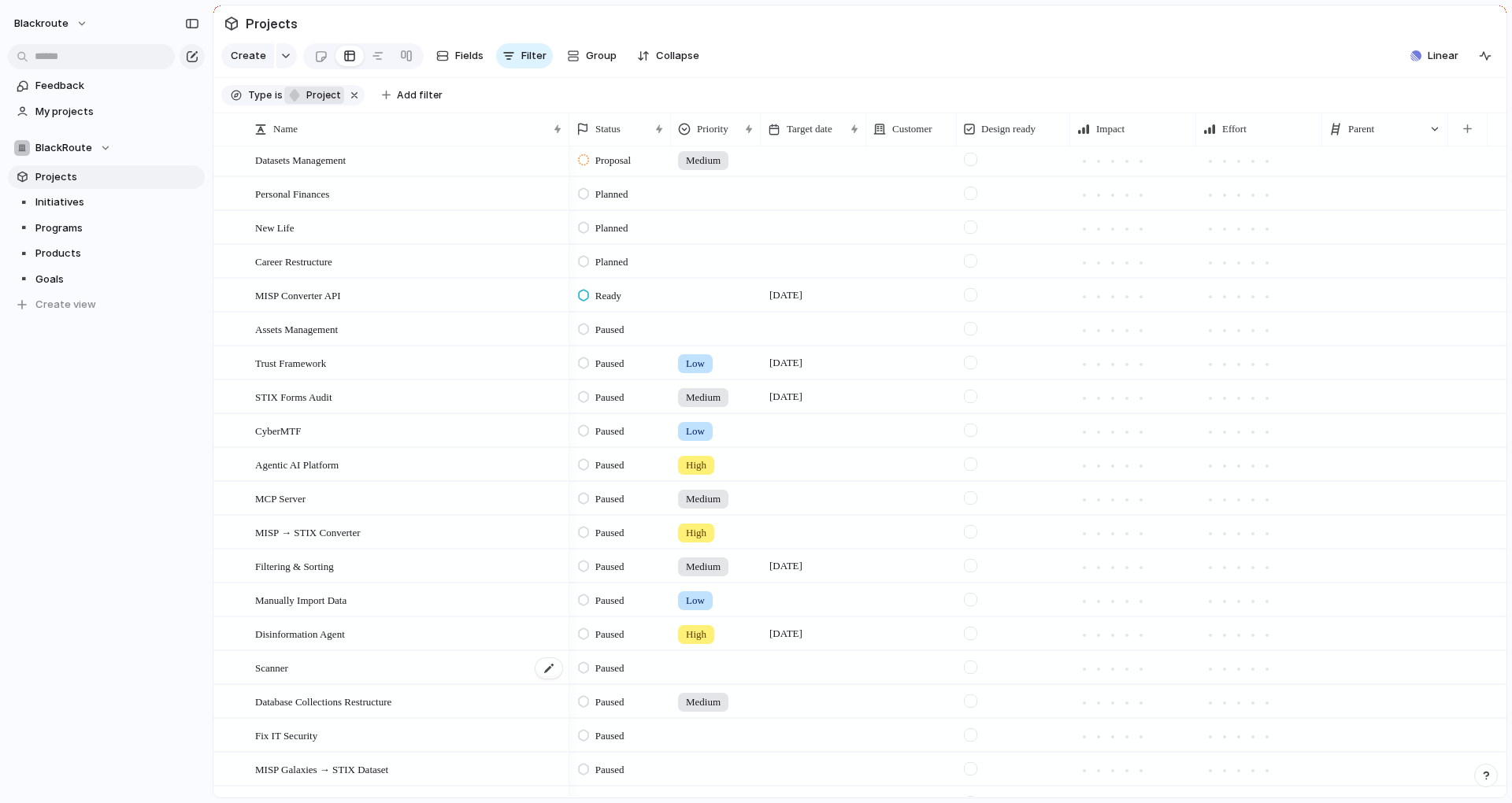
scroll to position [986, 0]
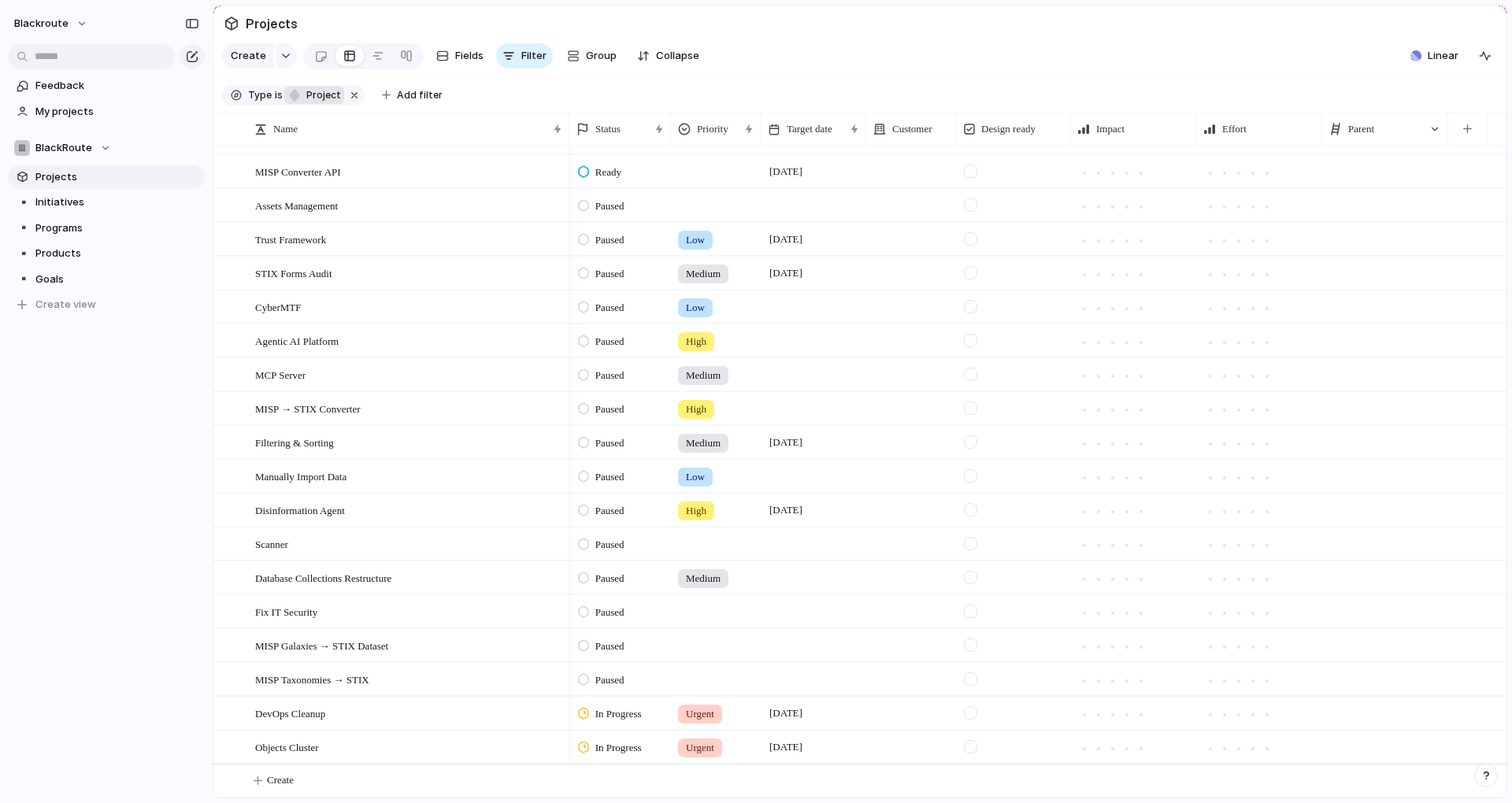
click at [1372, 747] on div at bounding box center [1384, 747] width 126 height 32
type input "****"
click at [1332, 785] on span "Core System" at bounding box center [1344, 782] width 64 height 16
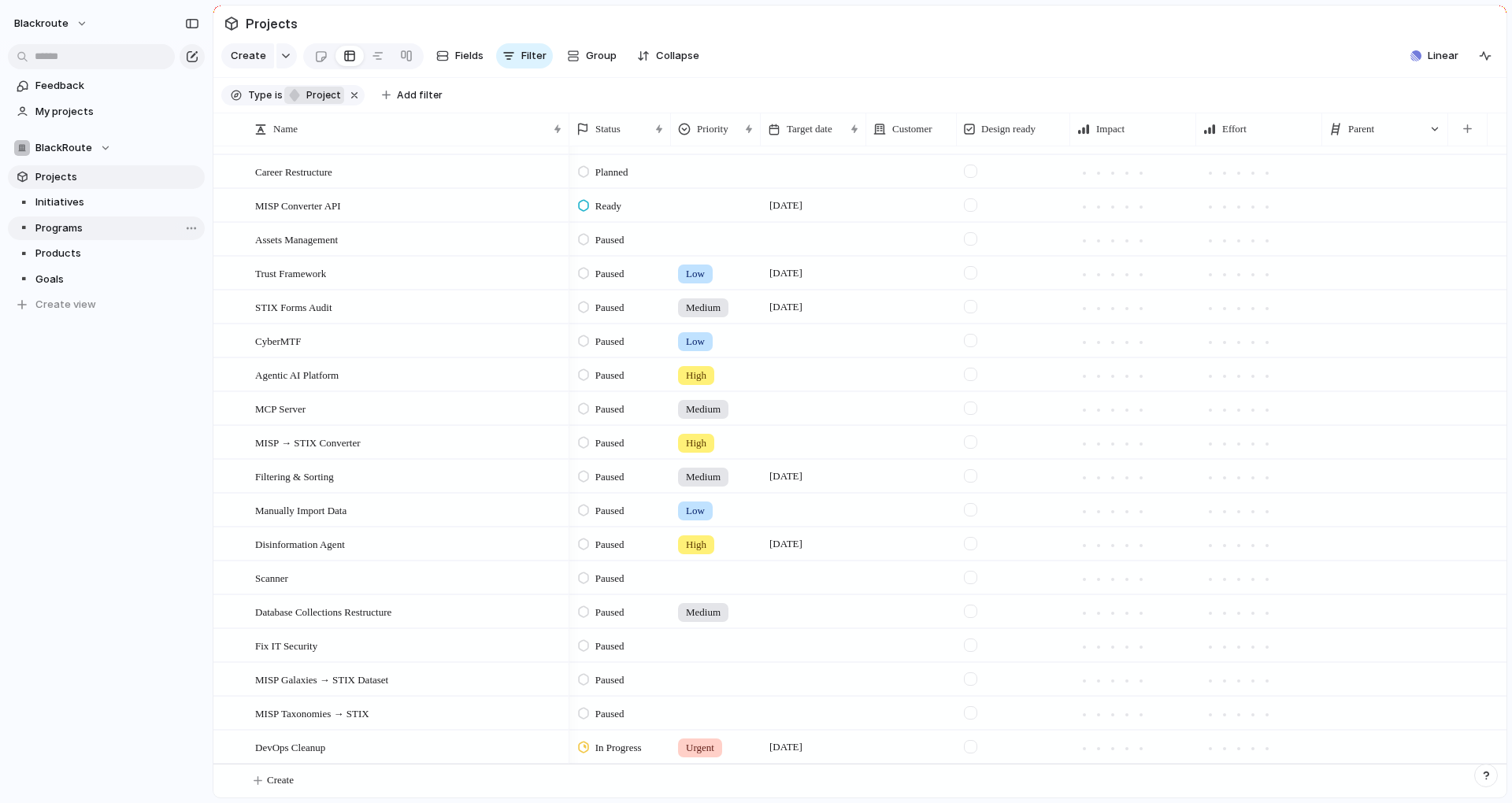
click at [89, 234] on span "Programs" at bounding box center [117, 228] width 164 height 16
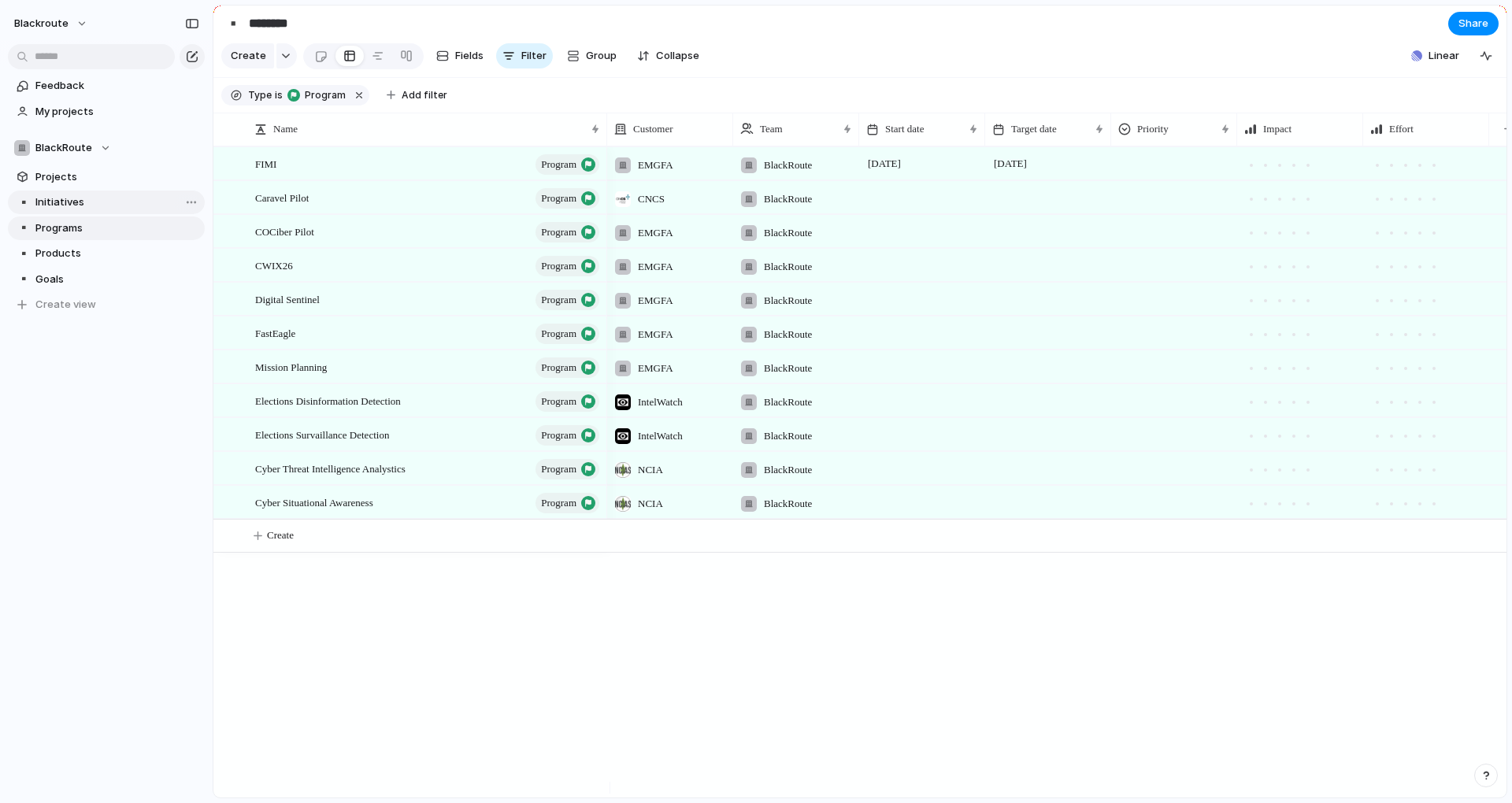
click at [113, 206] on span "Initiatives" at bounding box center [117, 202] width 164 height 16
type input "**********"
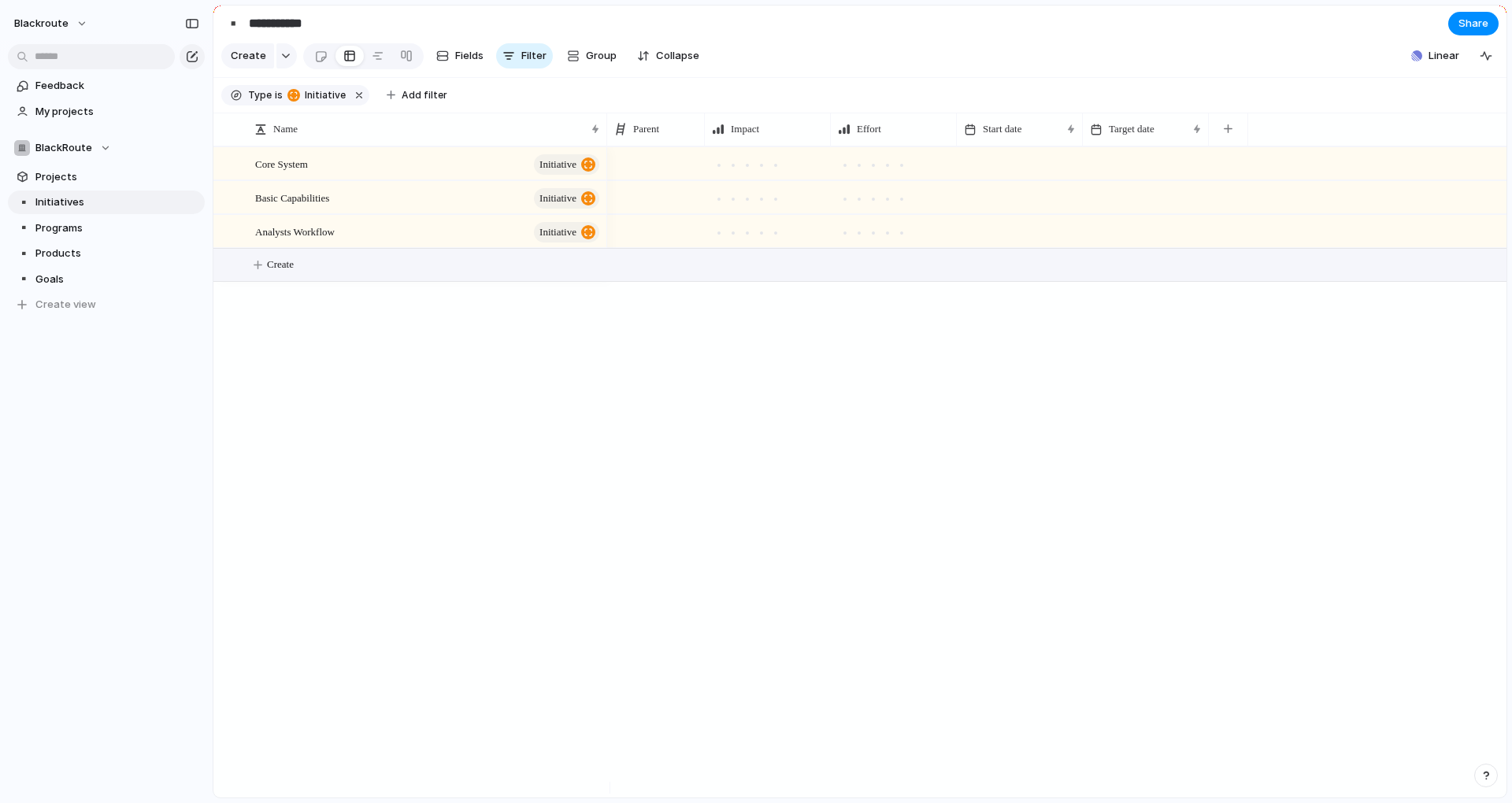
click at [303, 274] on button "Create" at bounding box center [879, 265] width 1302 height 32
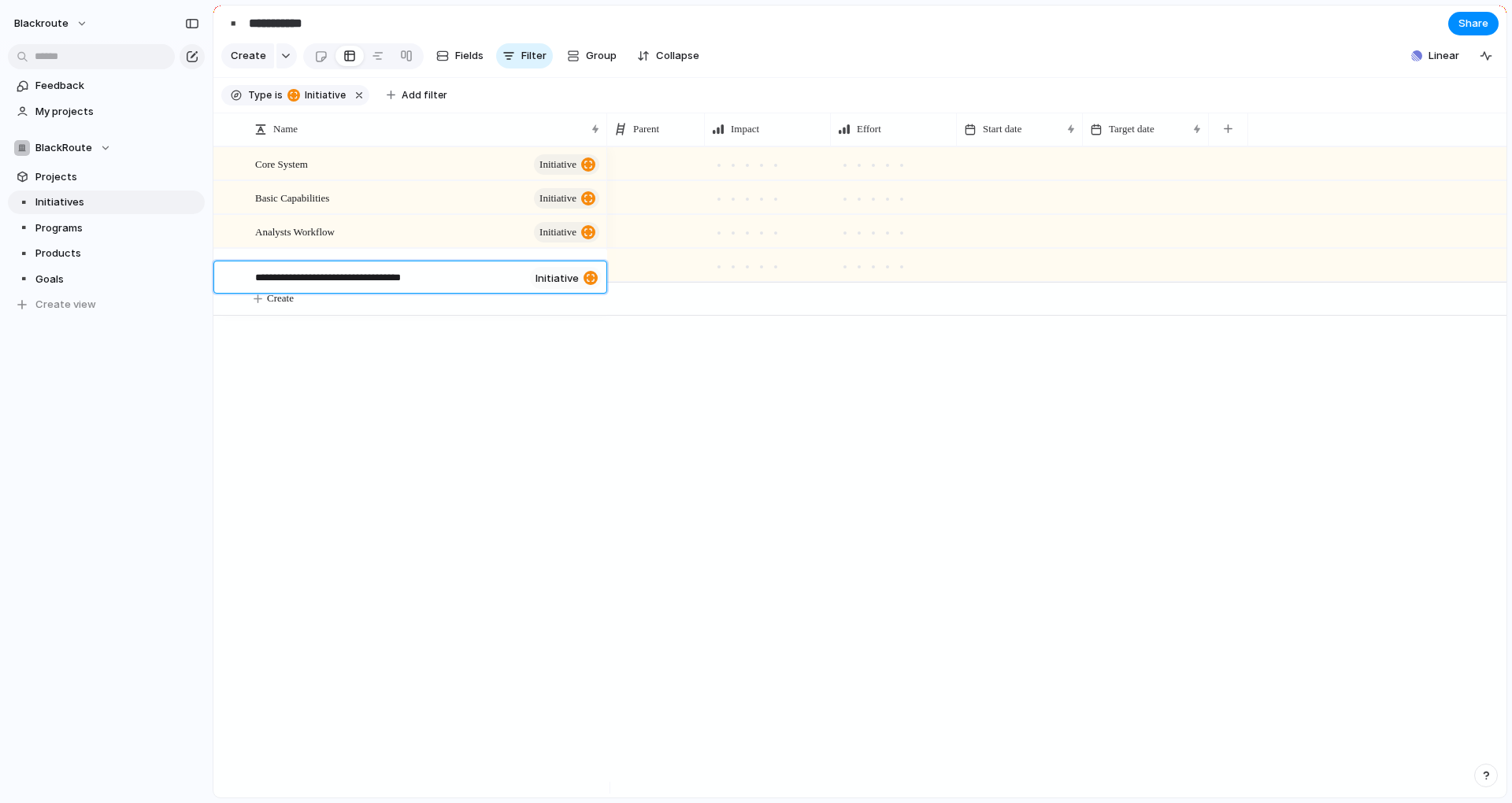
type textarea "**********"
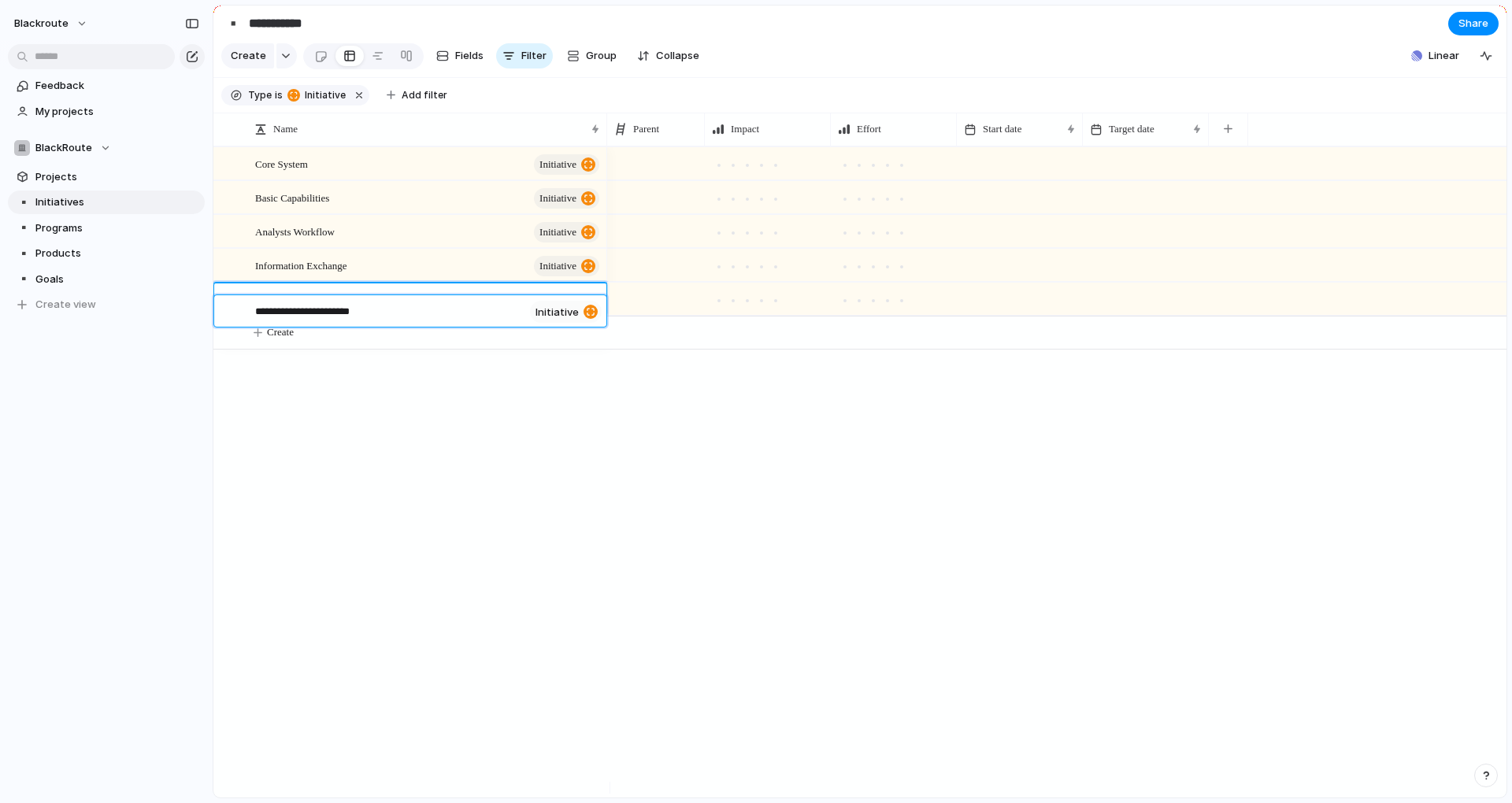
type textarea "**********"
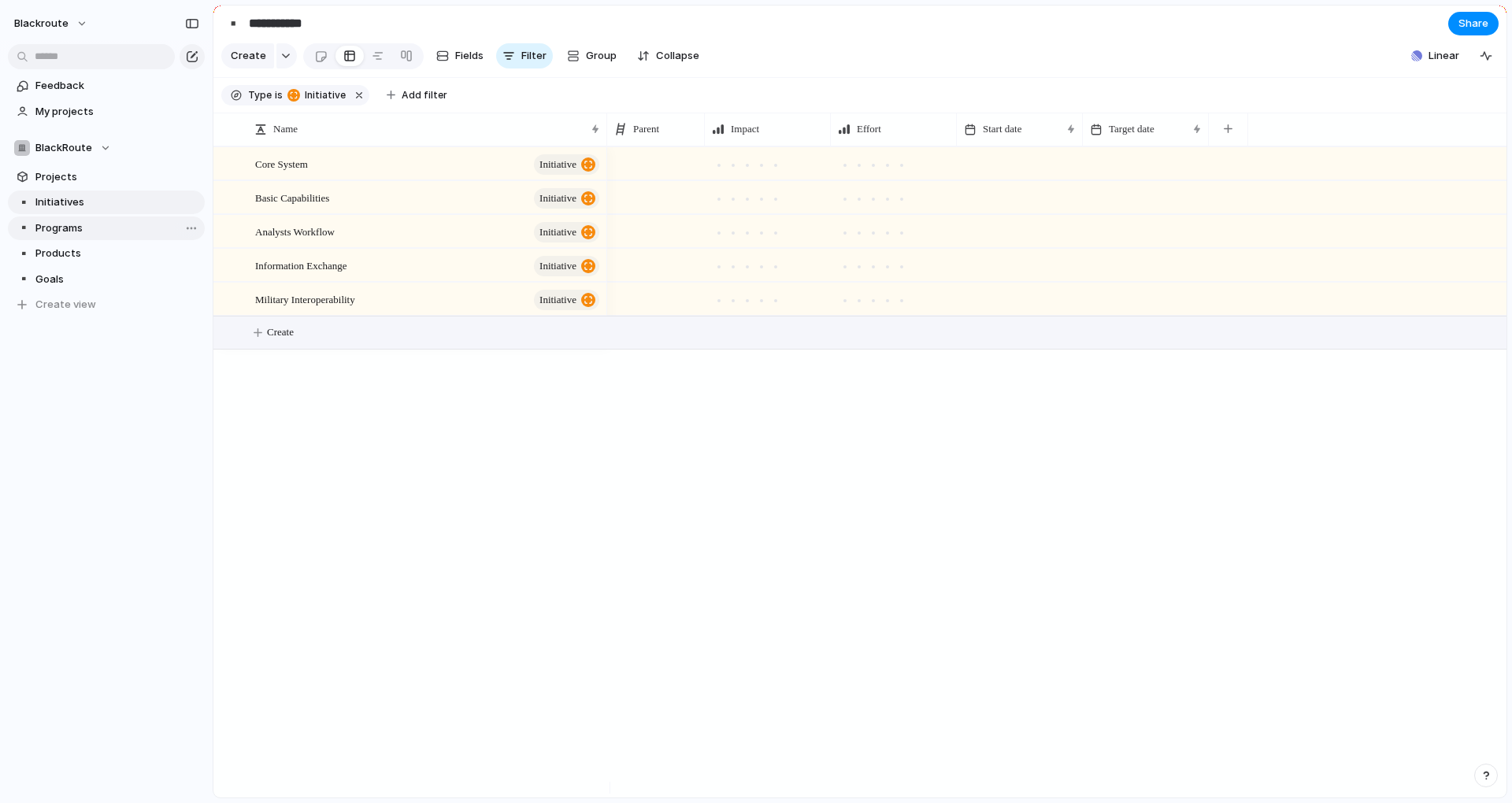
click at [81, 216] on link "▪️ Programs" at bounding box center [106, 228] width 197 height 23
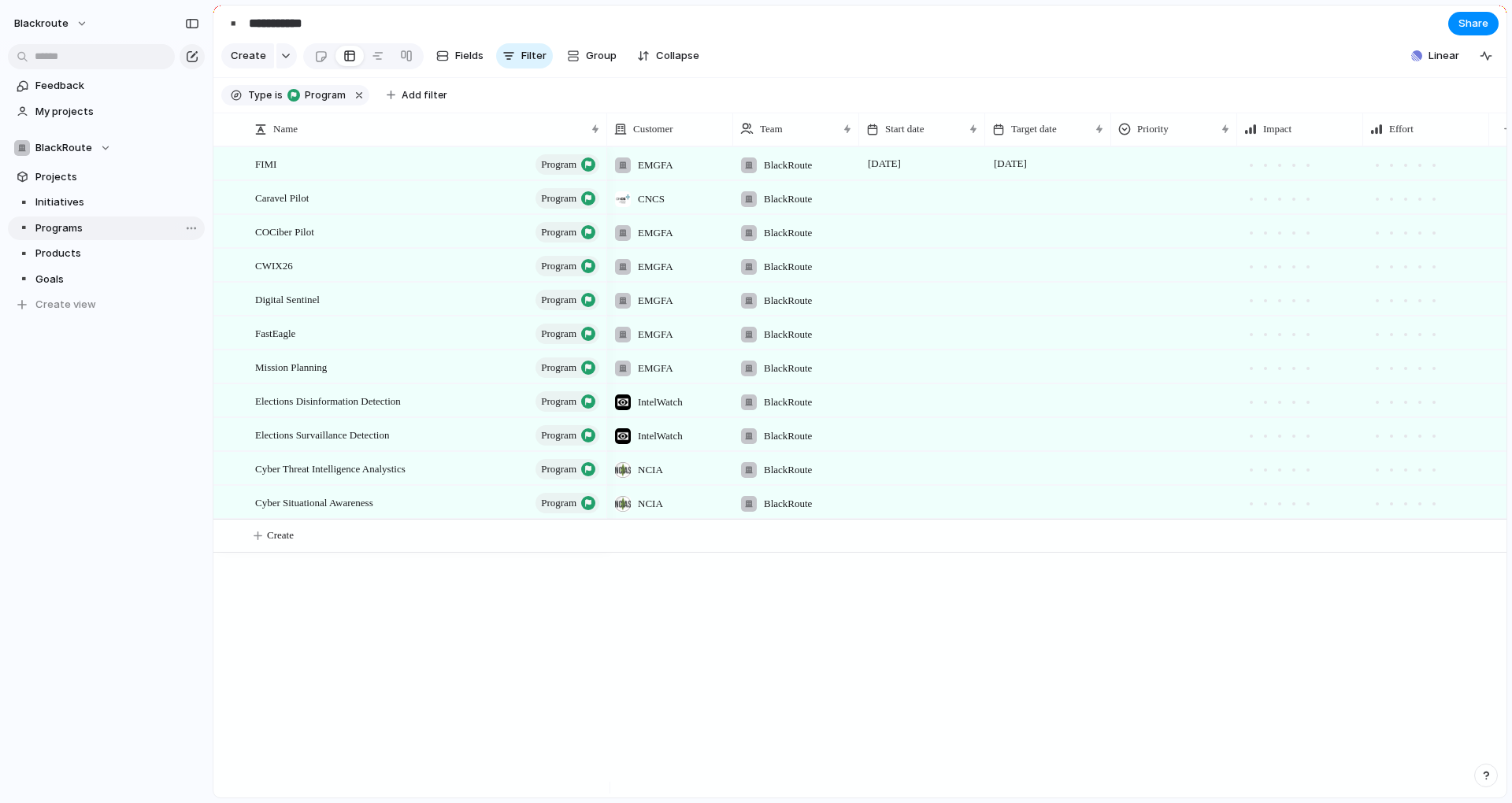
type input "********"
click at [95, 179] on span "Projects" at bounding box center [117, 177] width 164 height 16
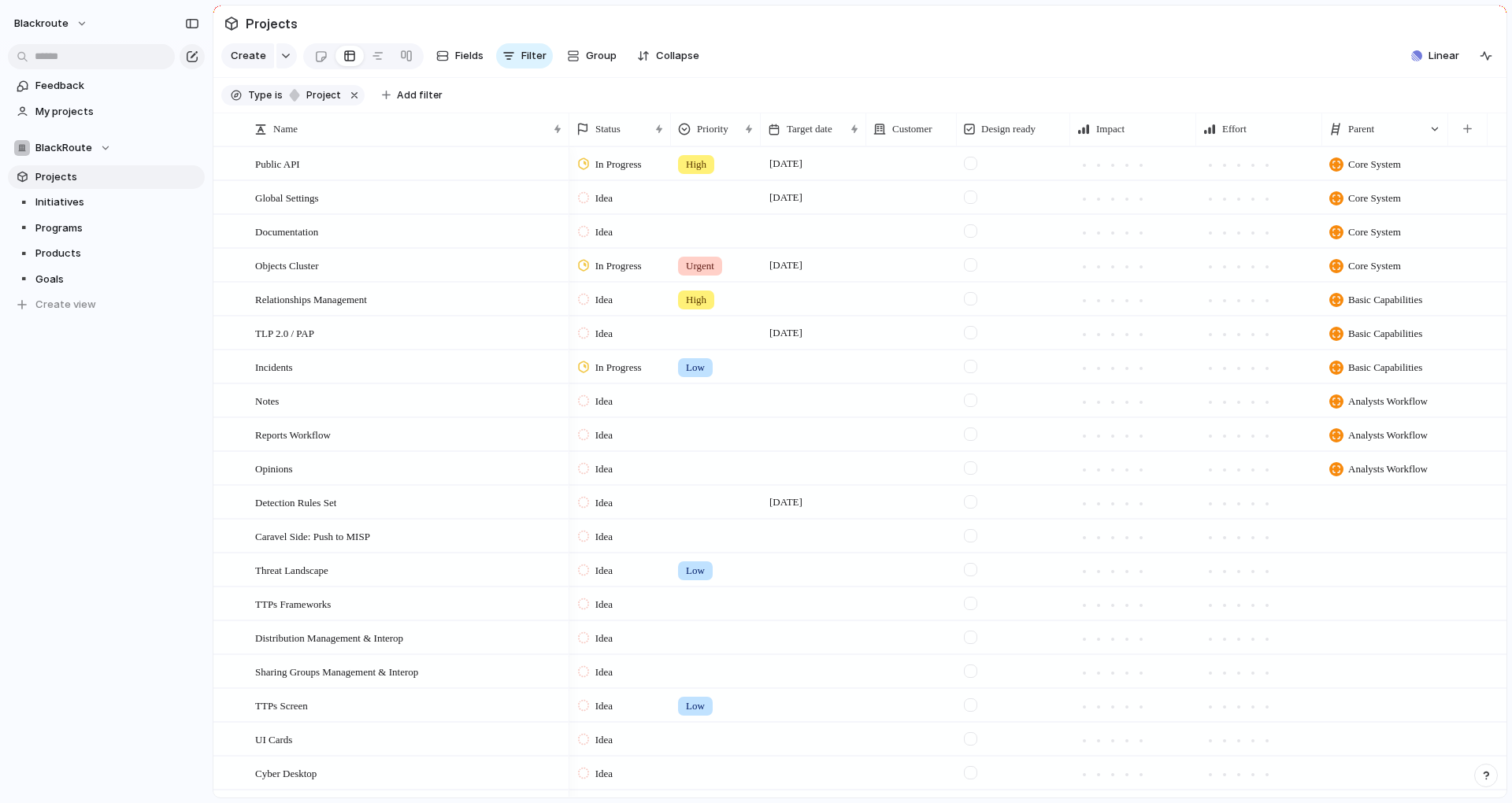
click at [1373, 518] on div at bounding box center [1384, 501] width 126 height 32
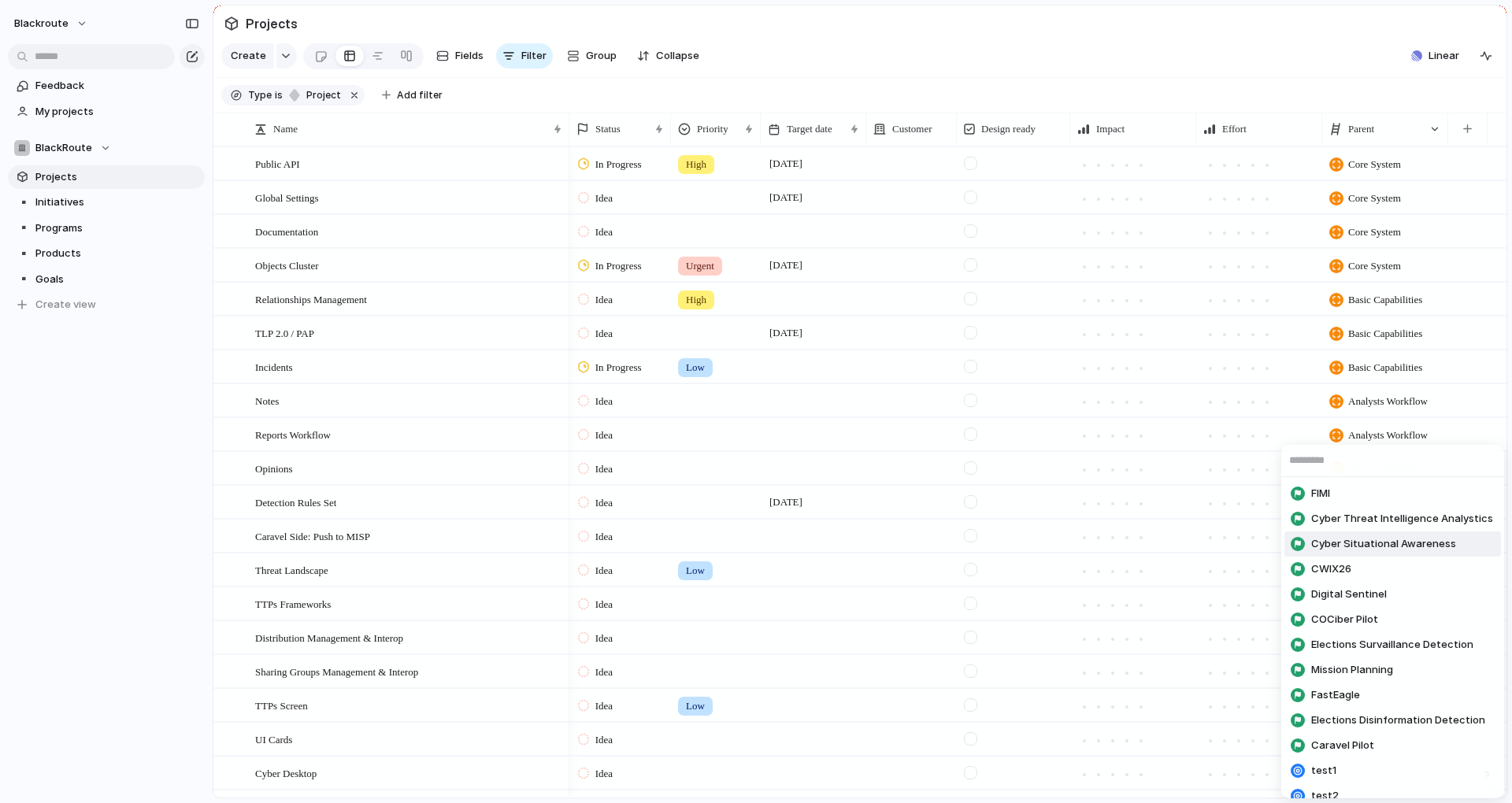
scroll to position [191, 0]
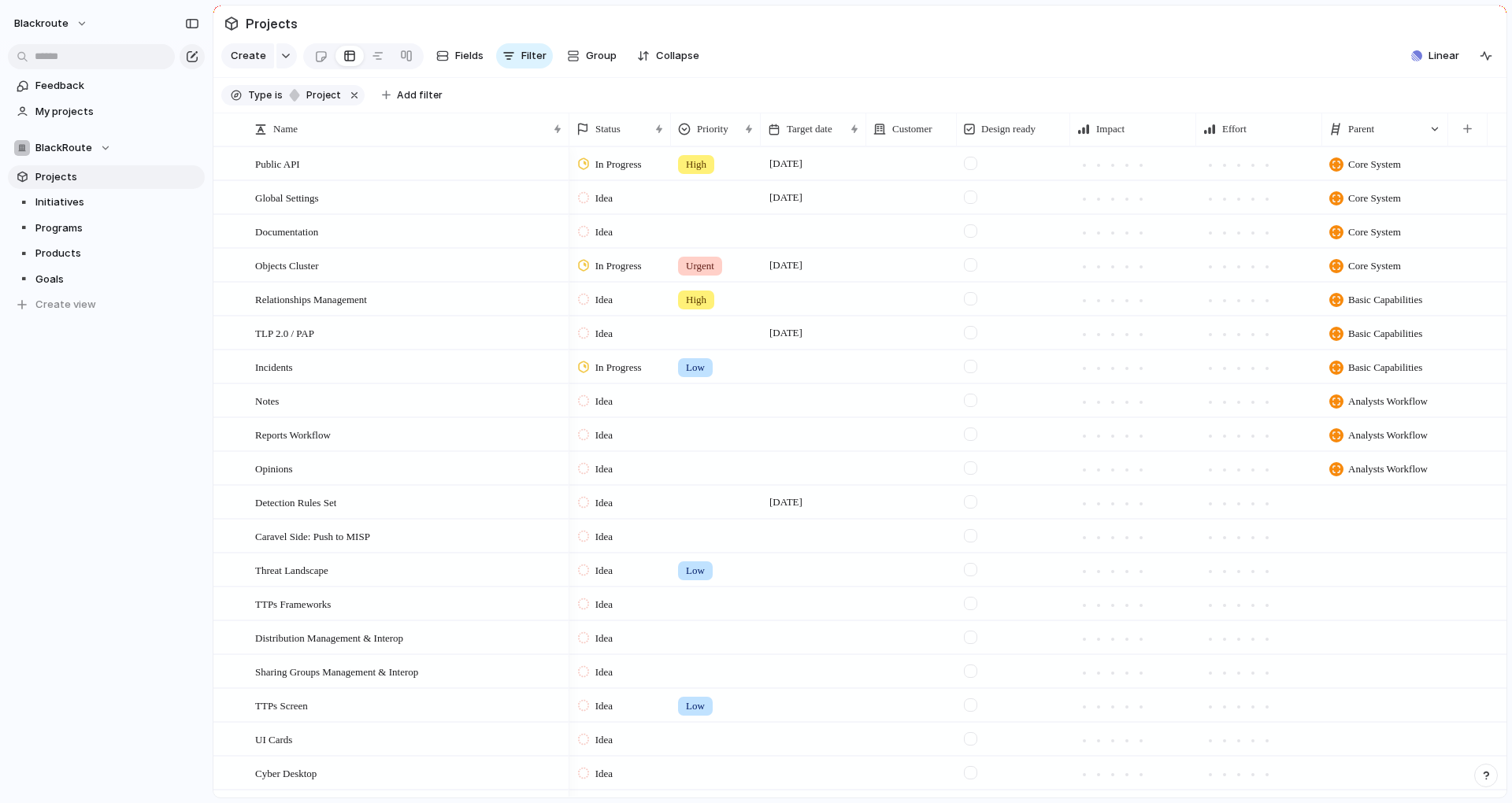
click at [1412, 518] on div at bounding box center [1384, 501] width 126 height 32
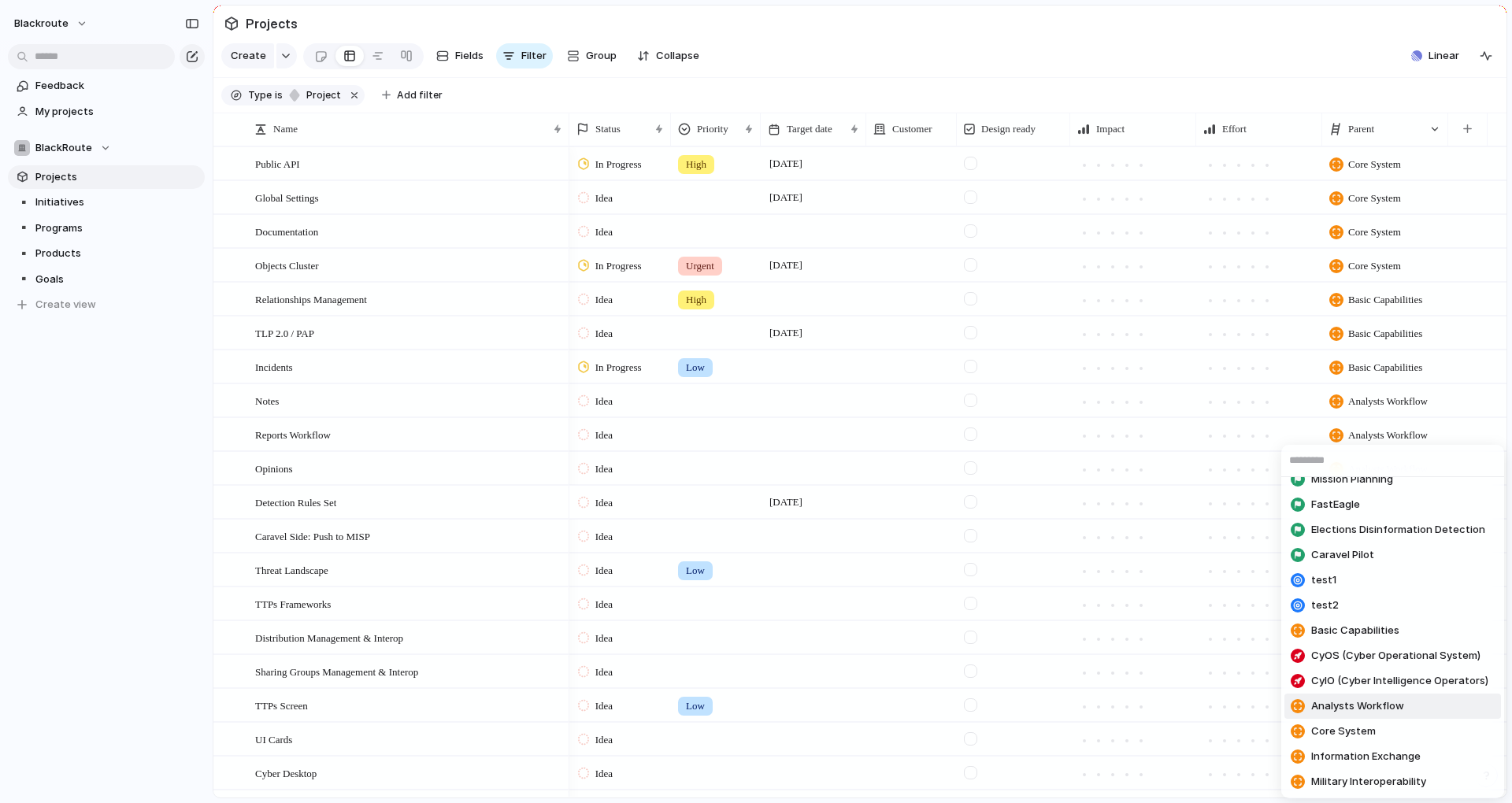
click at [1381, 707] on span "Analysts Workflow" at bounding box center [1357, 706] width 92 height 16
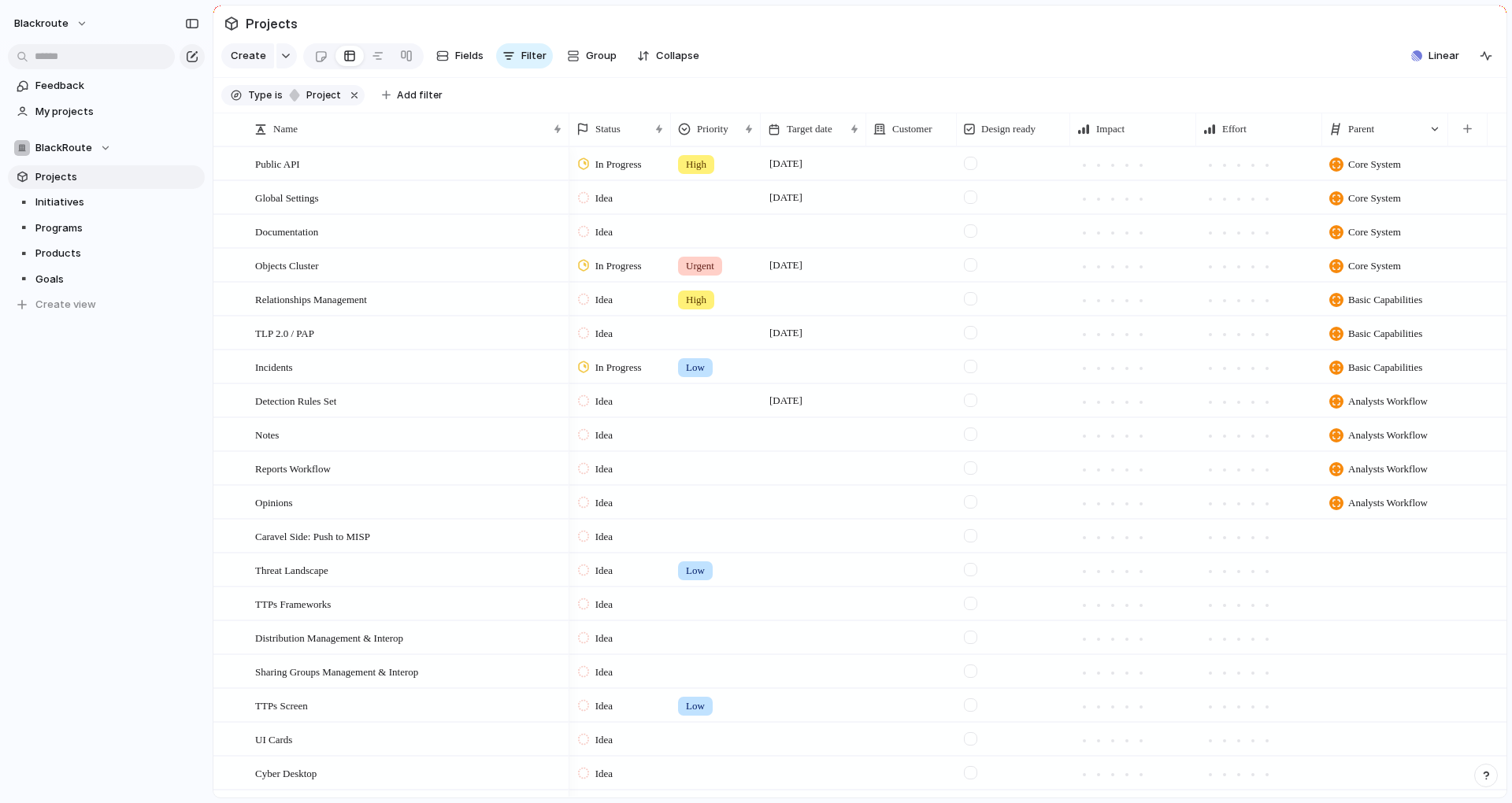
click at [1347, 548] on div at bounding box center [1384, 535] width 126 height 32
click at [1404, 137] on div "Parent" at bounding box center [1376, 129] width 93 height 16
click at [1403, 235] on li "Sort ascending" at bounding box center [1383, 227] width 109 height 25
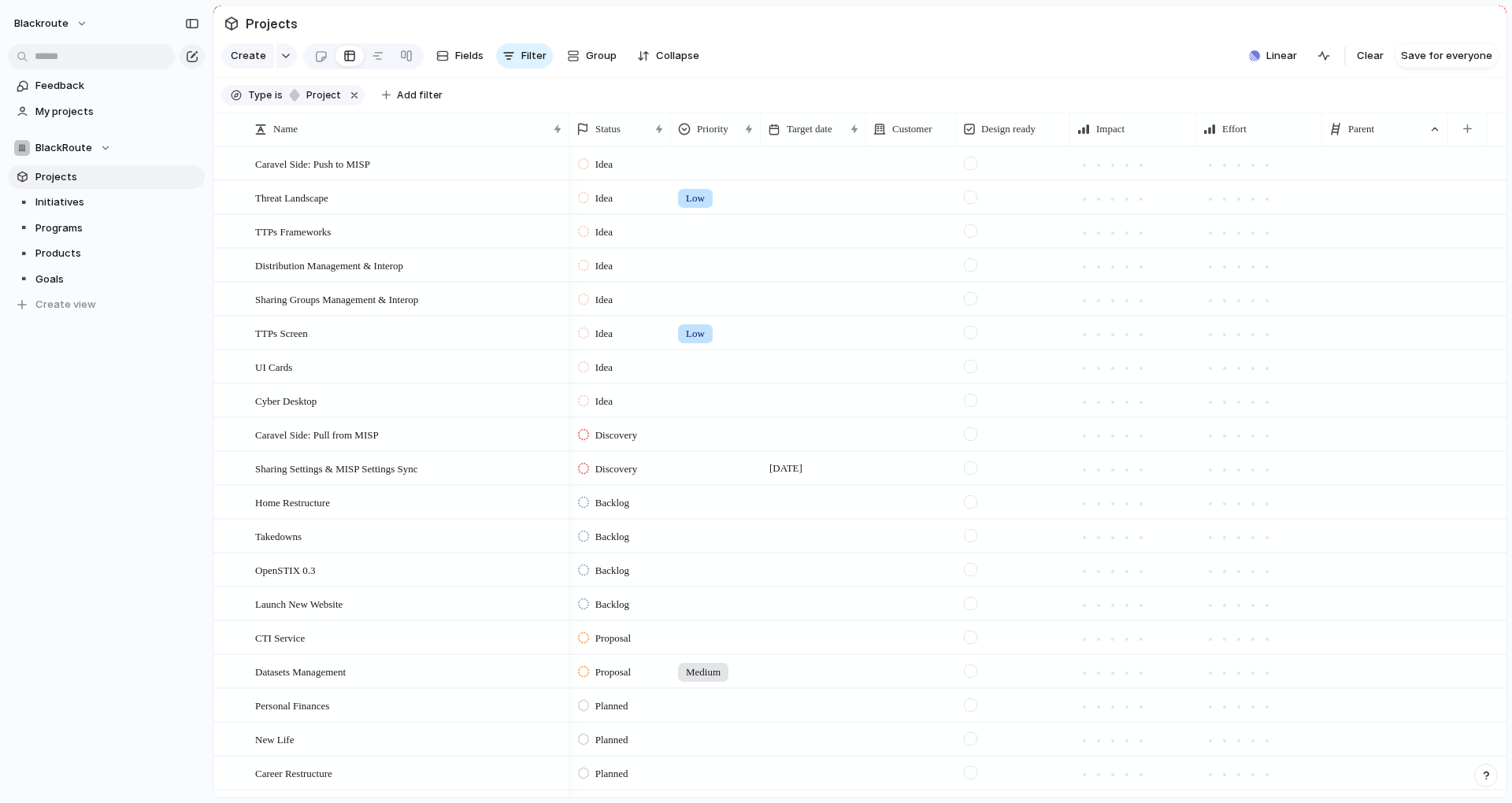
click at [1415, 178] on div at bounding box center [1384, 163] width 126 height 32
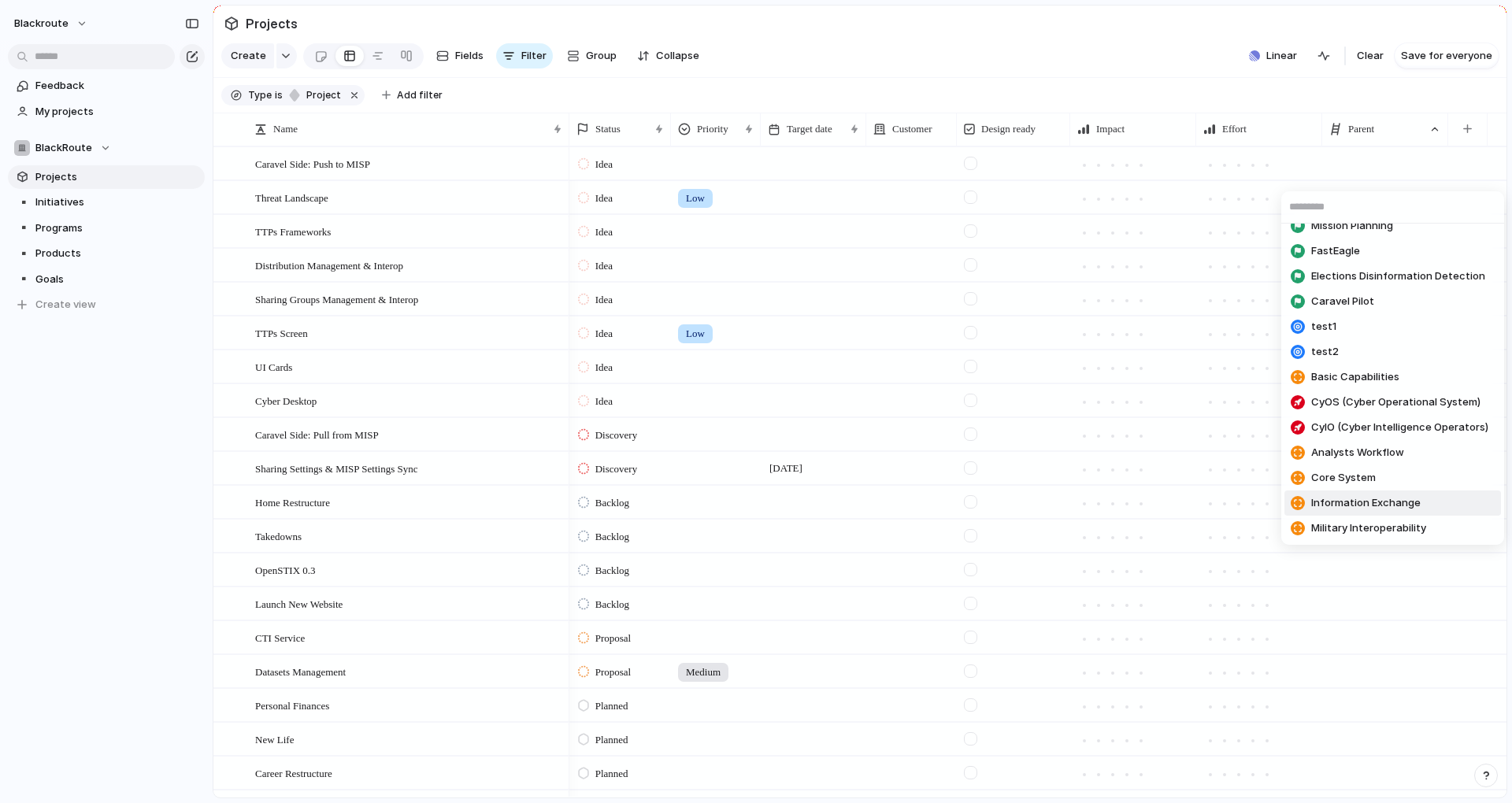
click at [1393, 500] on span "Information Exchange" at bounding box center [1366, 503] width 109 height 16
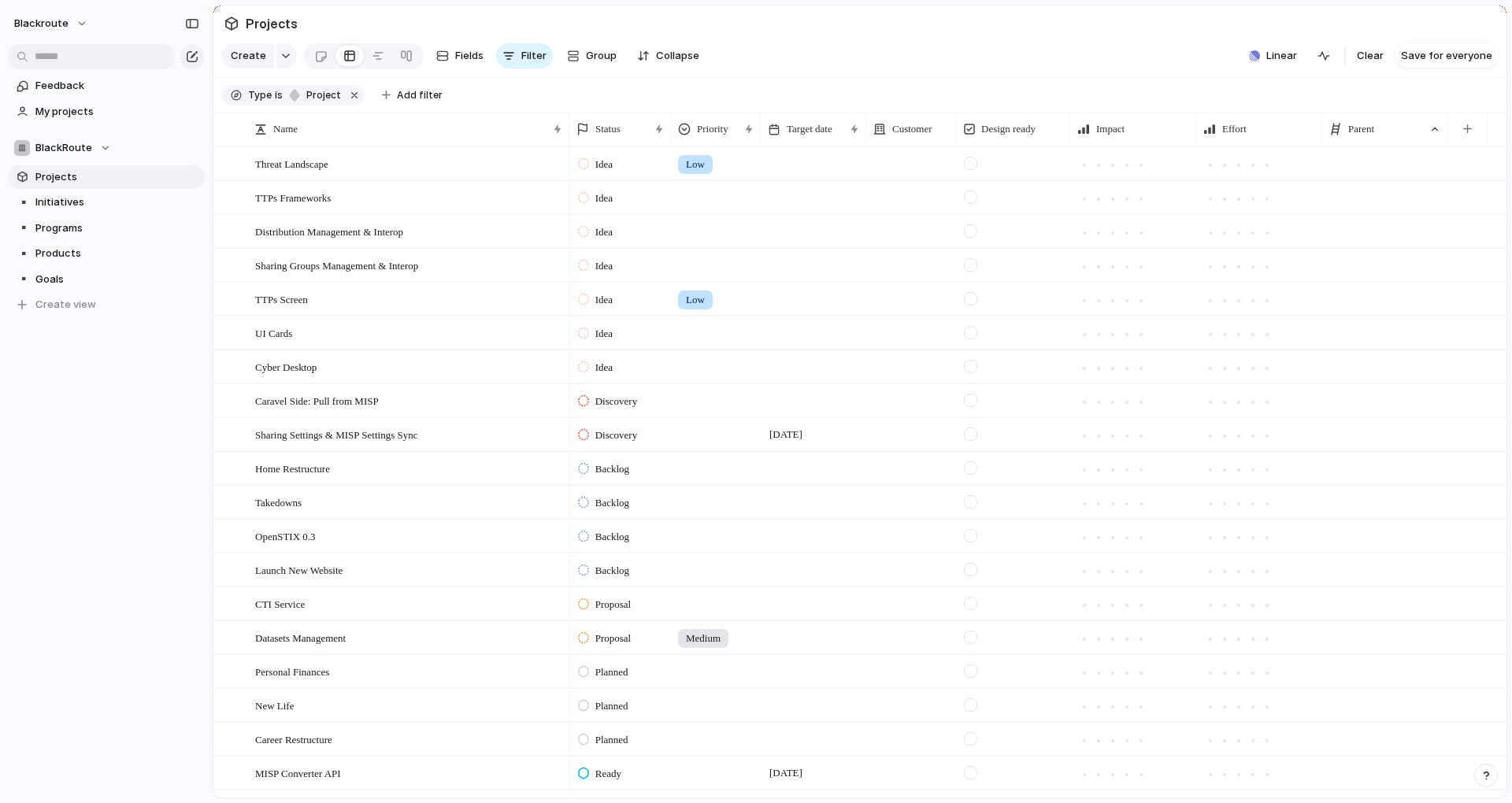
click at [1377, 209] on div at bounding box center [1384, 197] width 126 height 32
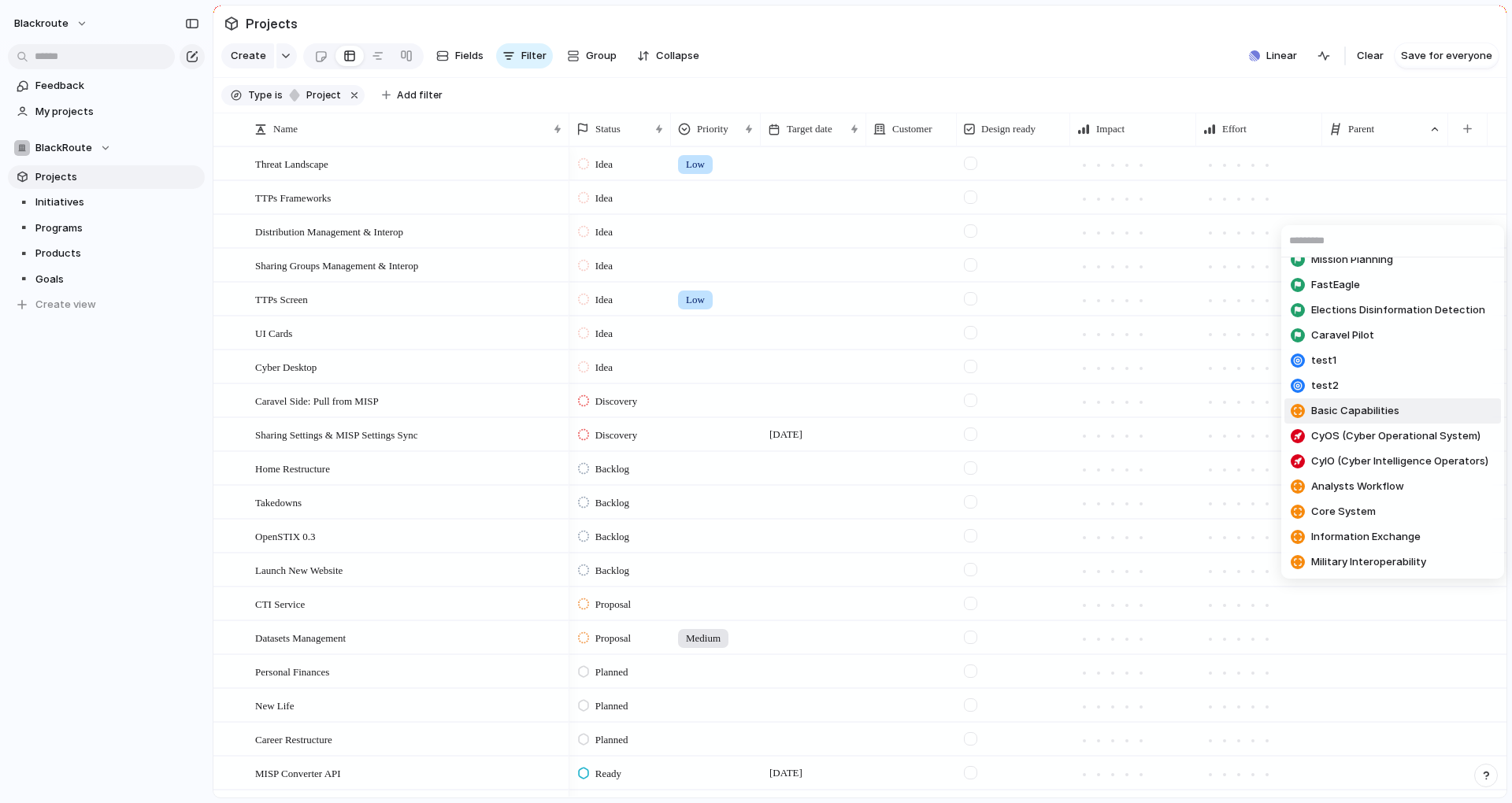
click at [1357, 415] on span "Basic Capabilities" at bounding box center [1355, 411] width 89 height 16
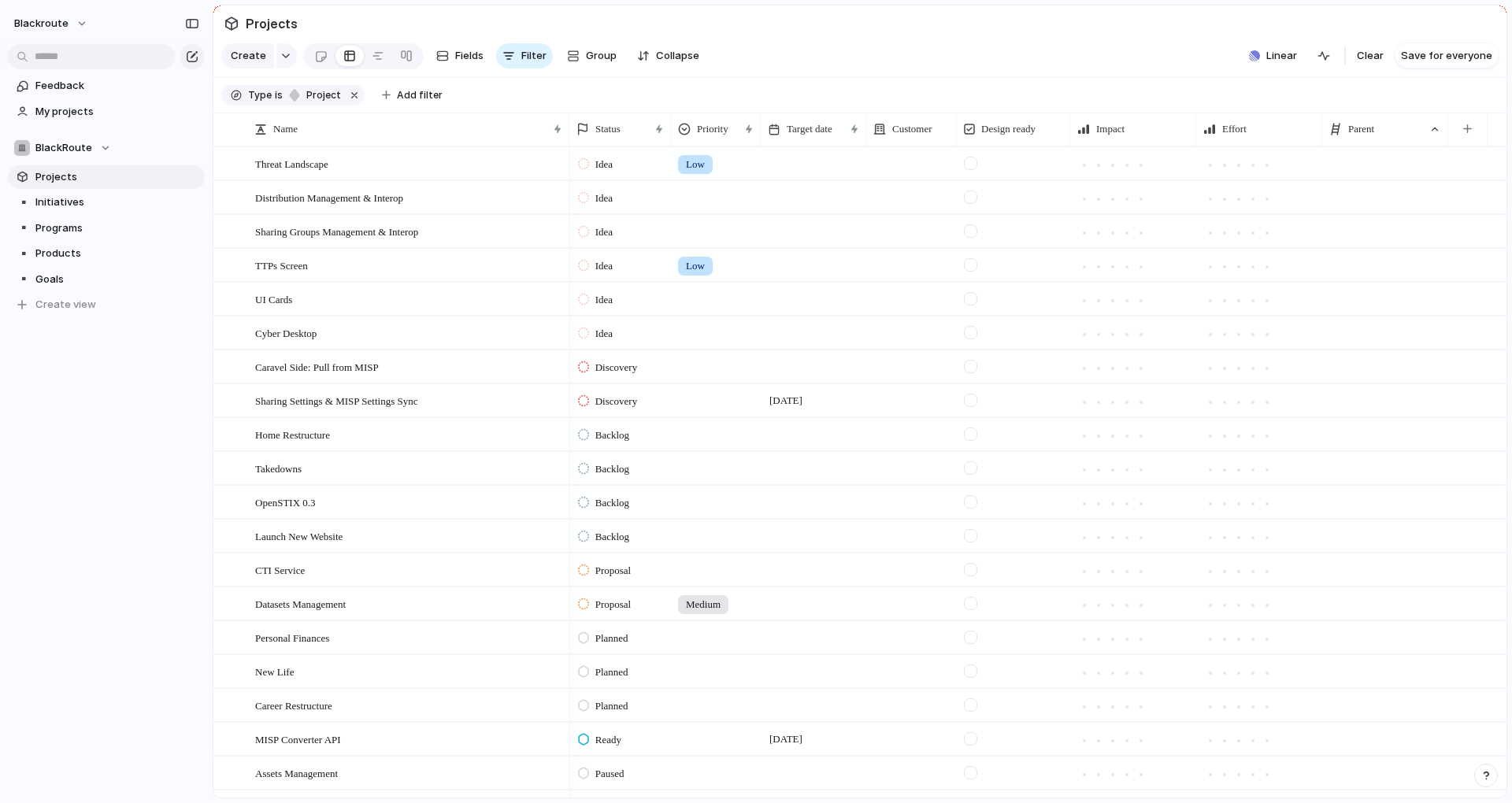
click at [1361, 381] on div at bounding box center [1384, 366] width 126 height 32
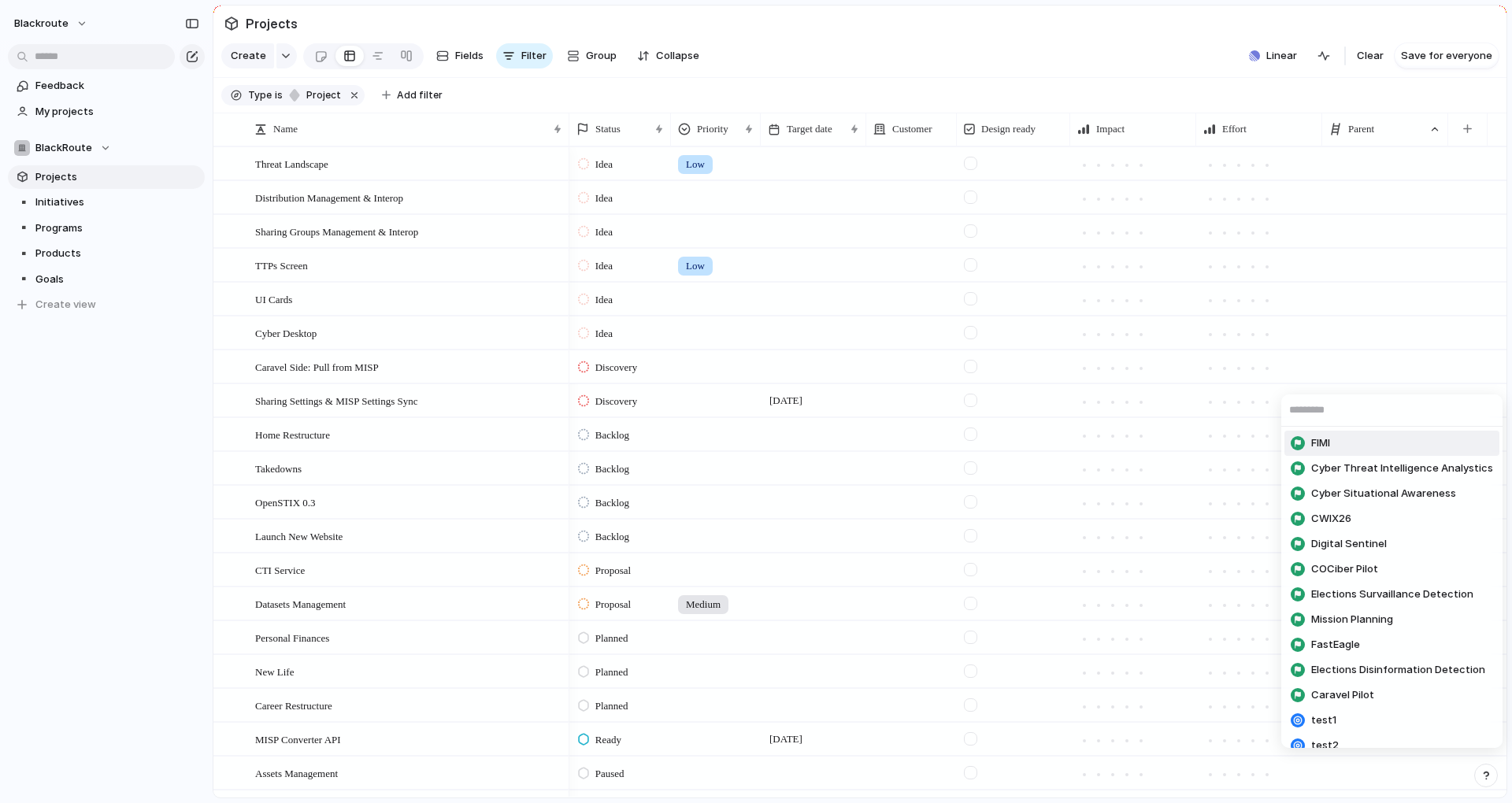
click at [1361, 381] on div "FIMI Cyber Threat Intelligence Analystics Cyber Situational Awareness CWIX26 Di…" at bounding box center [756, 401] width 1512 height 803
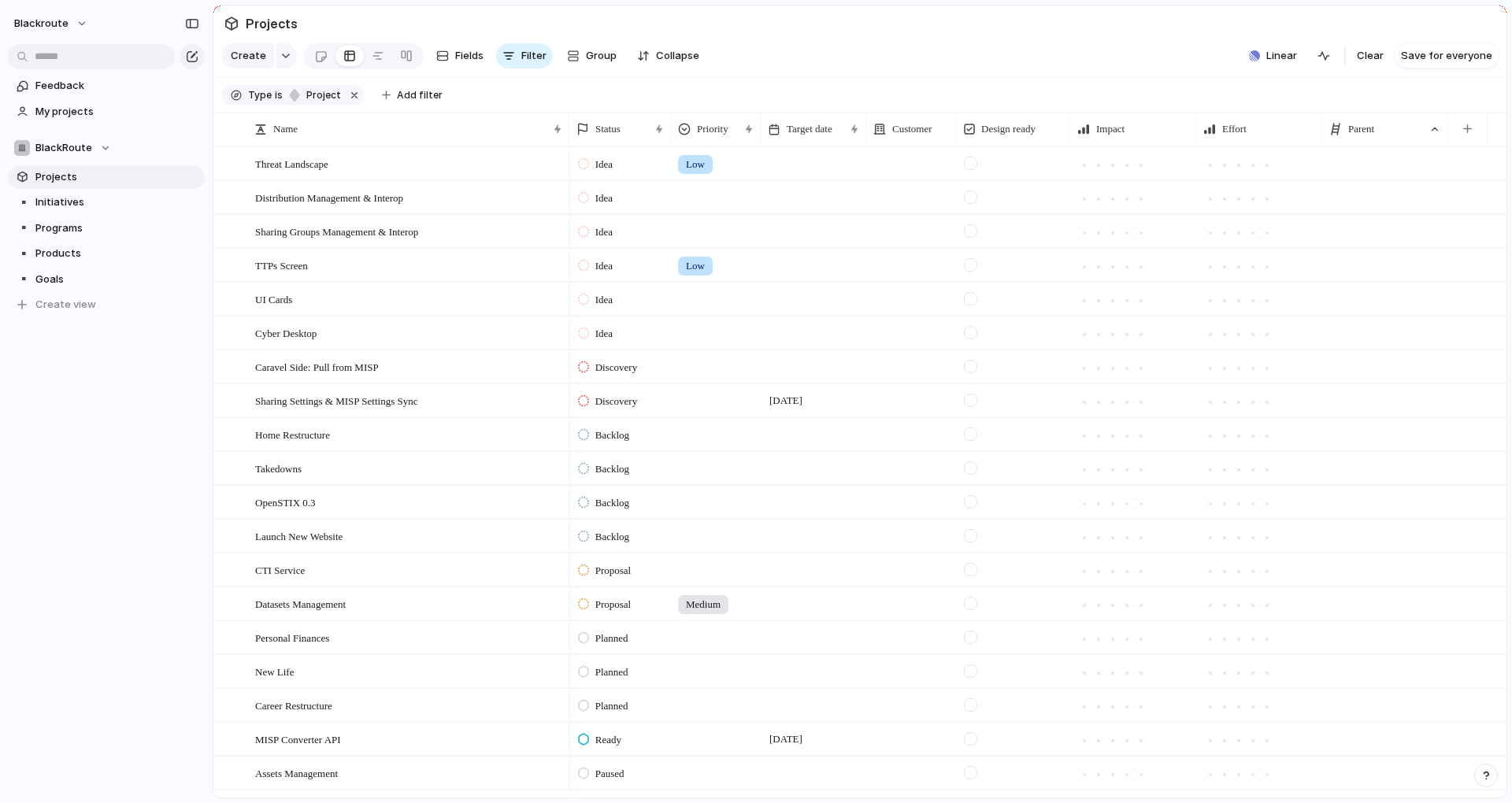
click at [1363, 381] on div at bounding box center [1384, 366] width 126 height 32
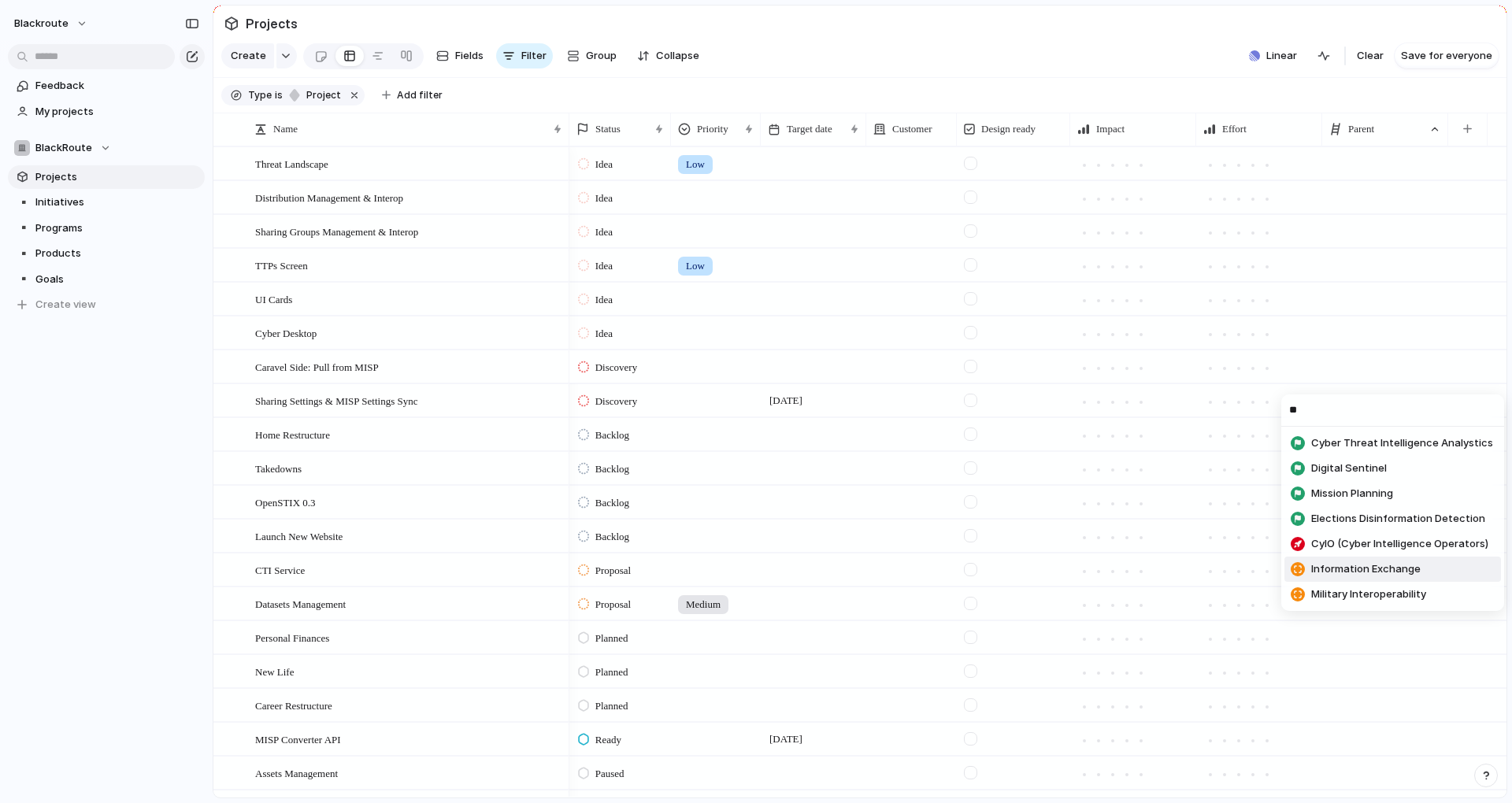
type input "**"
click at [1431, 566] on li "Information Exchange" at bounding box center [1392, 569] width 216 height 25
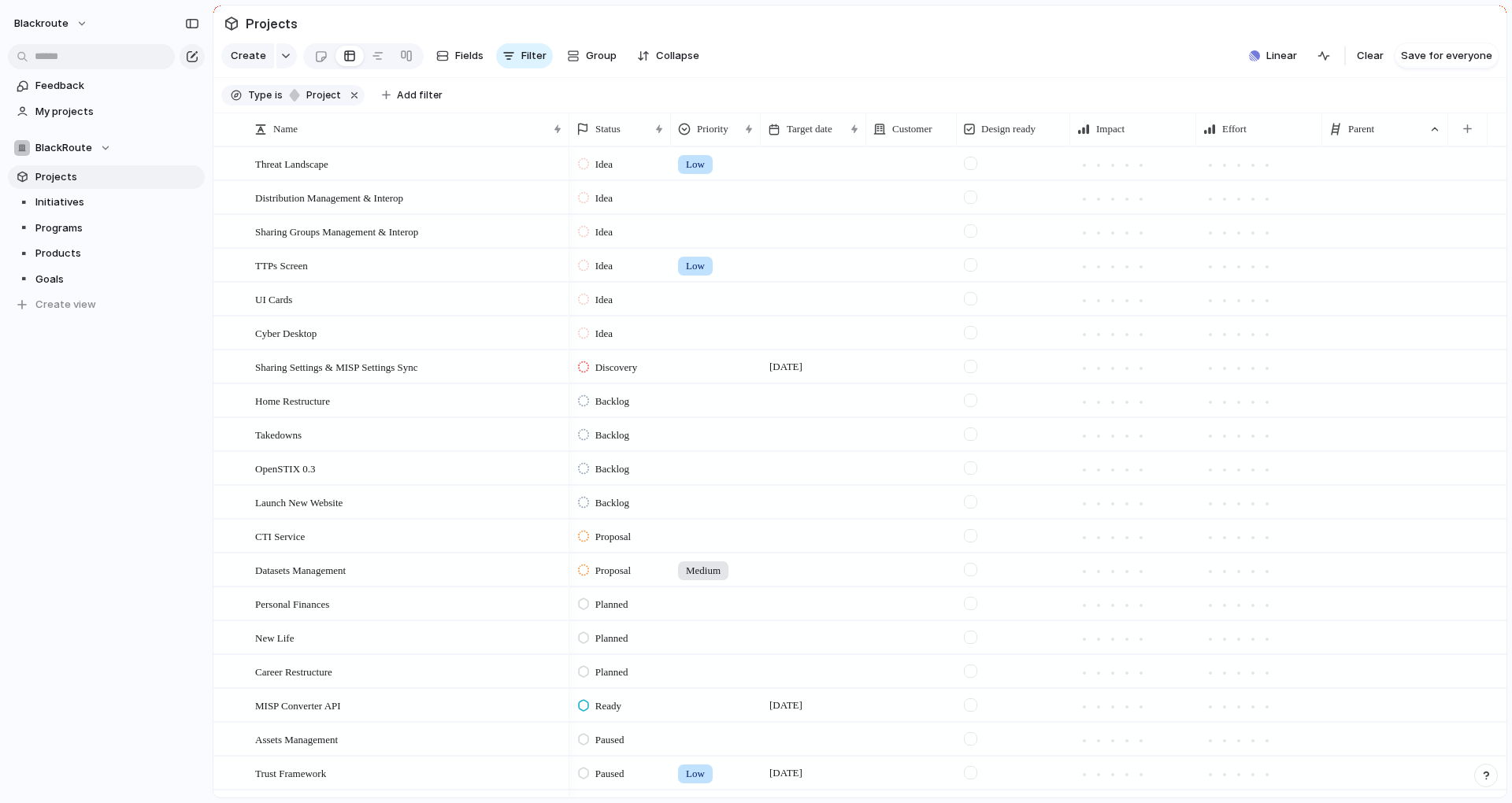
click at [1368, 380] on div at bounding box center [1384, 366] width 126 height 32
click at [1368, 380] on div "FIMI Cyber Threat Intelligence Analystics Cyber Situational Awareness CWIX26 Di…" at bounding box center [756, 401] width 1512 height 803
click at [1362, 380] on div at bounding box center [1384, 366] width 126 height 32
type input "*****"
click at [1374, 467] on span "Information Exchange" at bounding box center [1366, 468] width 109 height 16
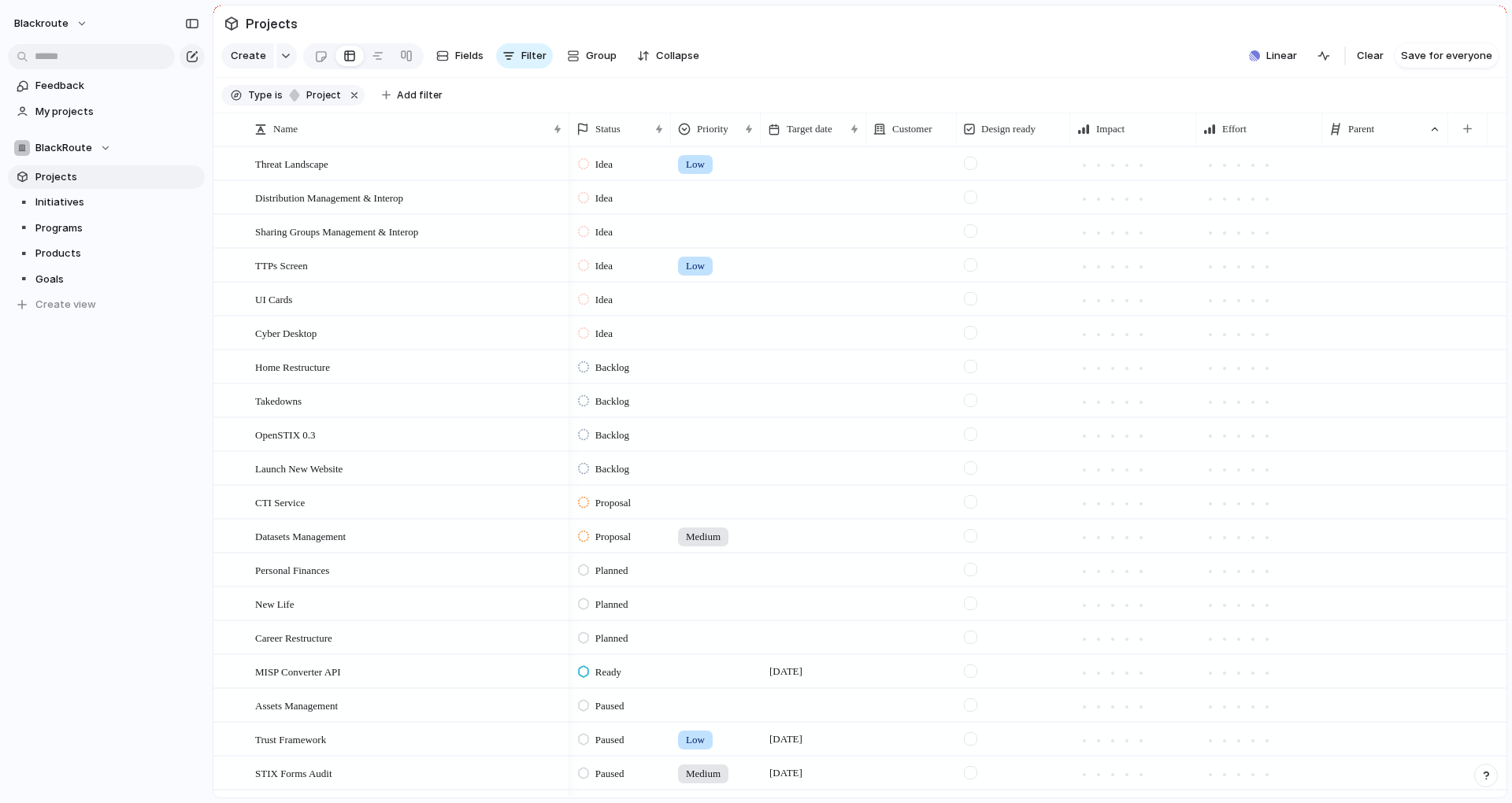
click at [1373, 245] on div at bounding box center [1384, 231] width 126 height 32
click at [1373, 245] on div "FIMI Cyber Threat Intelligence Analystics Cyber Situational Awareness CWIX26 Di…" at bounding box center [756, 401] width 1512 height 803
click at [1373, 245] on div at bounding box center [1384, 231] width 126 height 32
type input "*****"
click at [1347, 332] on span "Information Exchange" at bounding box center [1366, 333] width 109 height 16
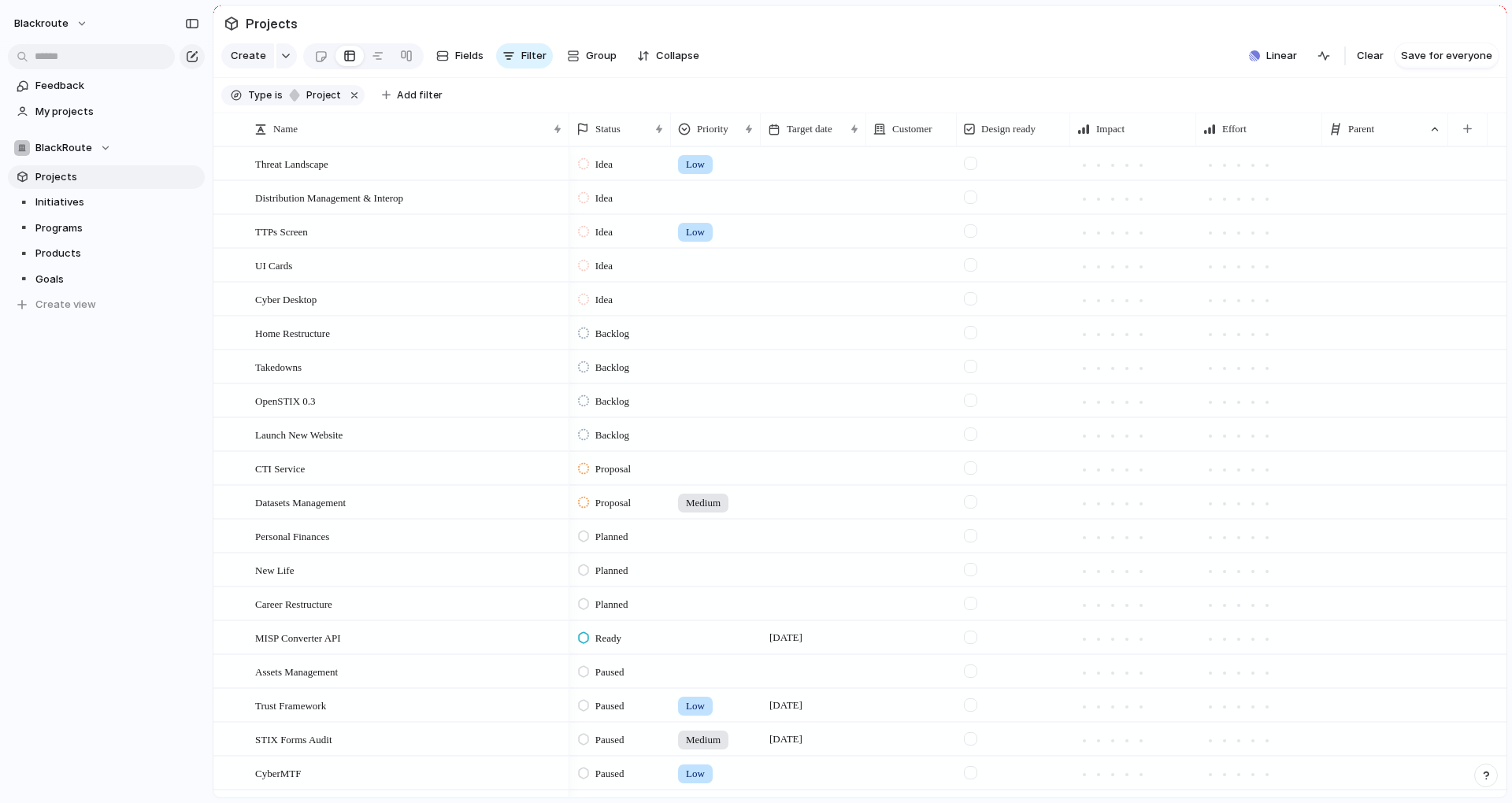
click at [1373, 213] on div at bounding box center [1384, 197] width 126 height 32
type input "*****"
click at [1334, 294] on span "Information Exchange" at bounding box center [1366, 299] width 109 height 16
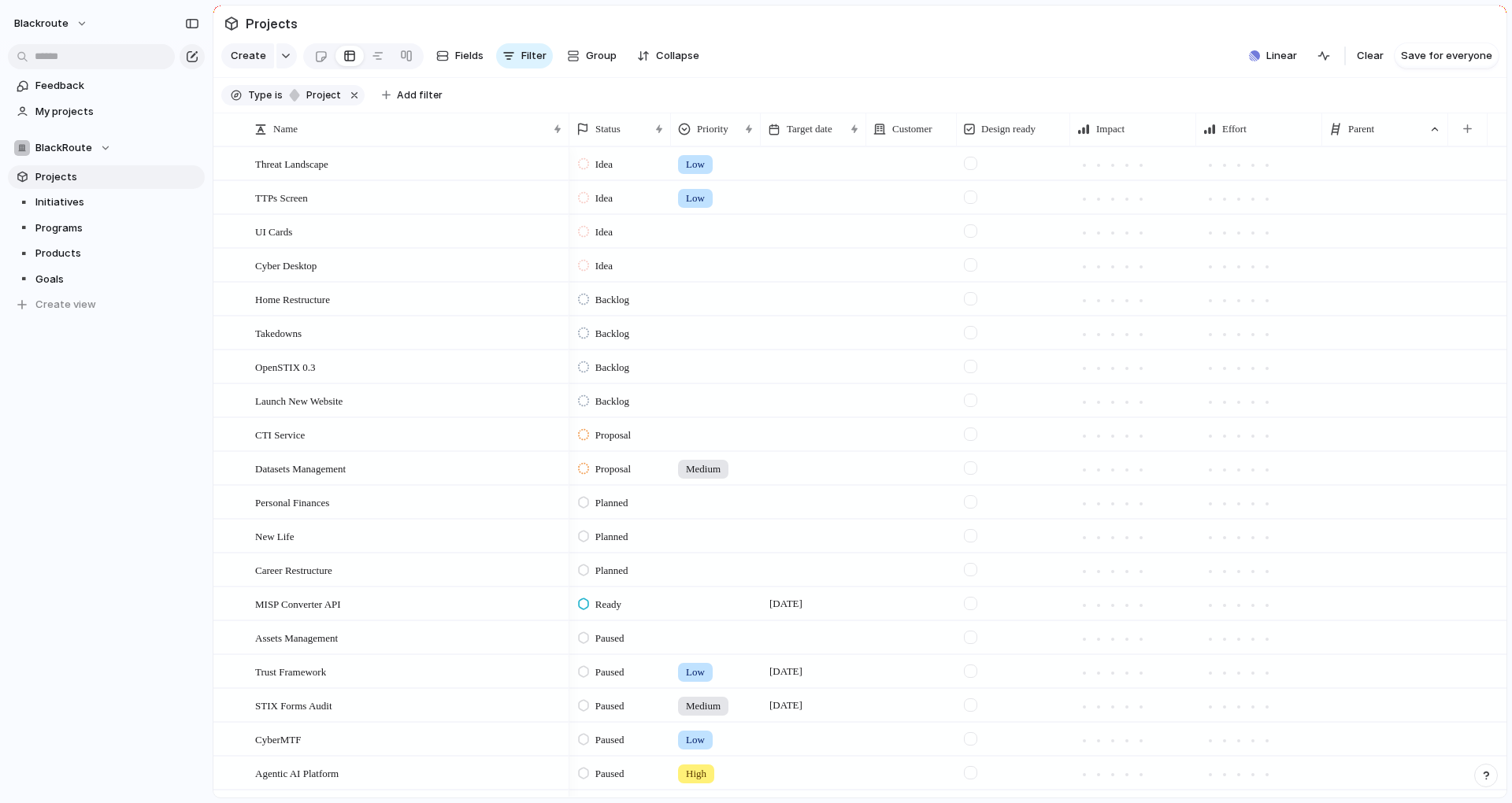
click at [1374, 484] on div at bounding box center [1384, 467] width 126 height 32
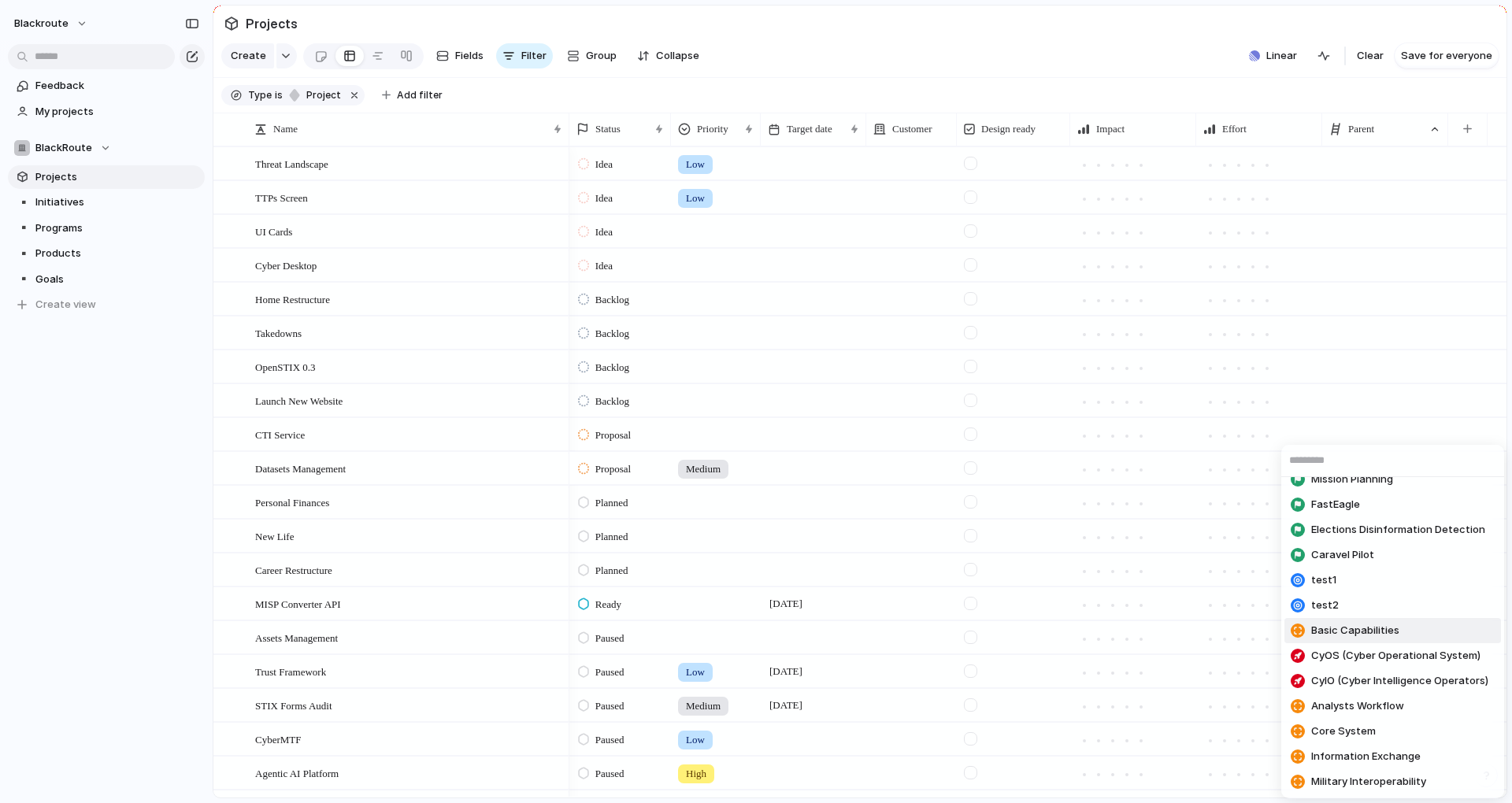
click at [1349, 635] on span "Basic Capabilities" at bounding box center [1355, 631] width 89 height 16
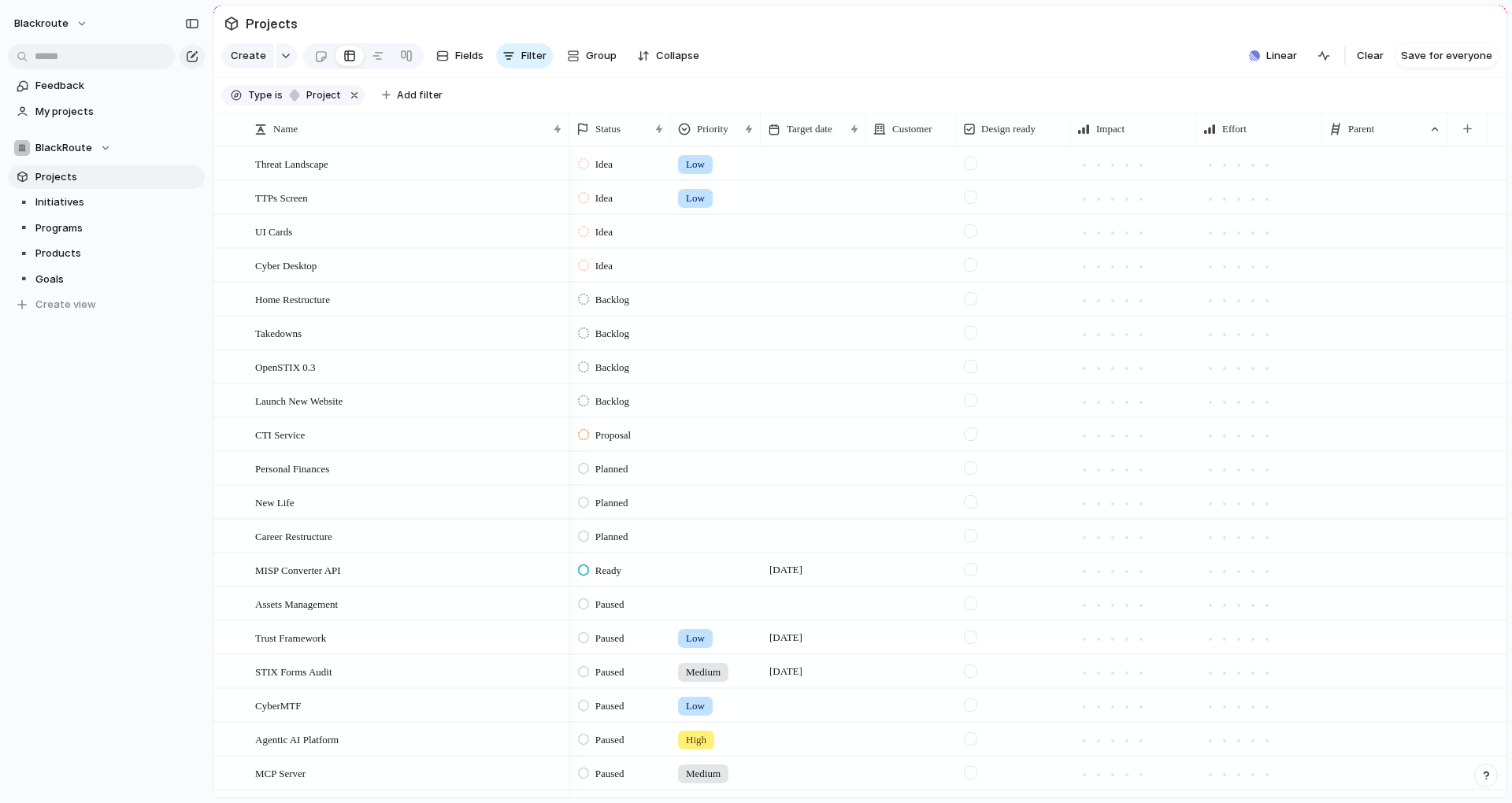
click at [1398, 578] on div at bounding box center [1384, 569] width 126 height 32
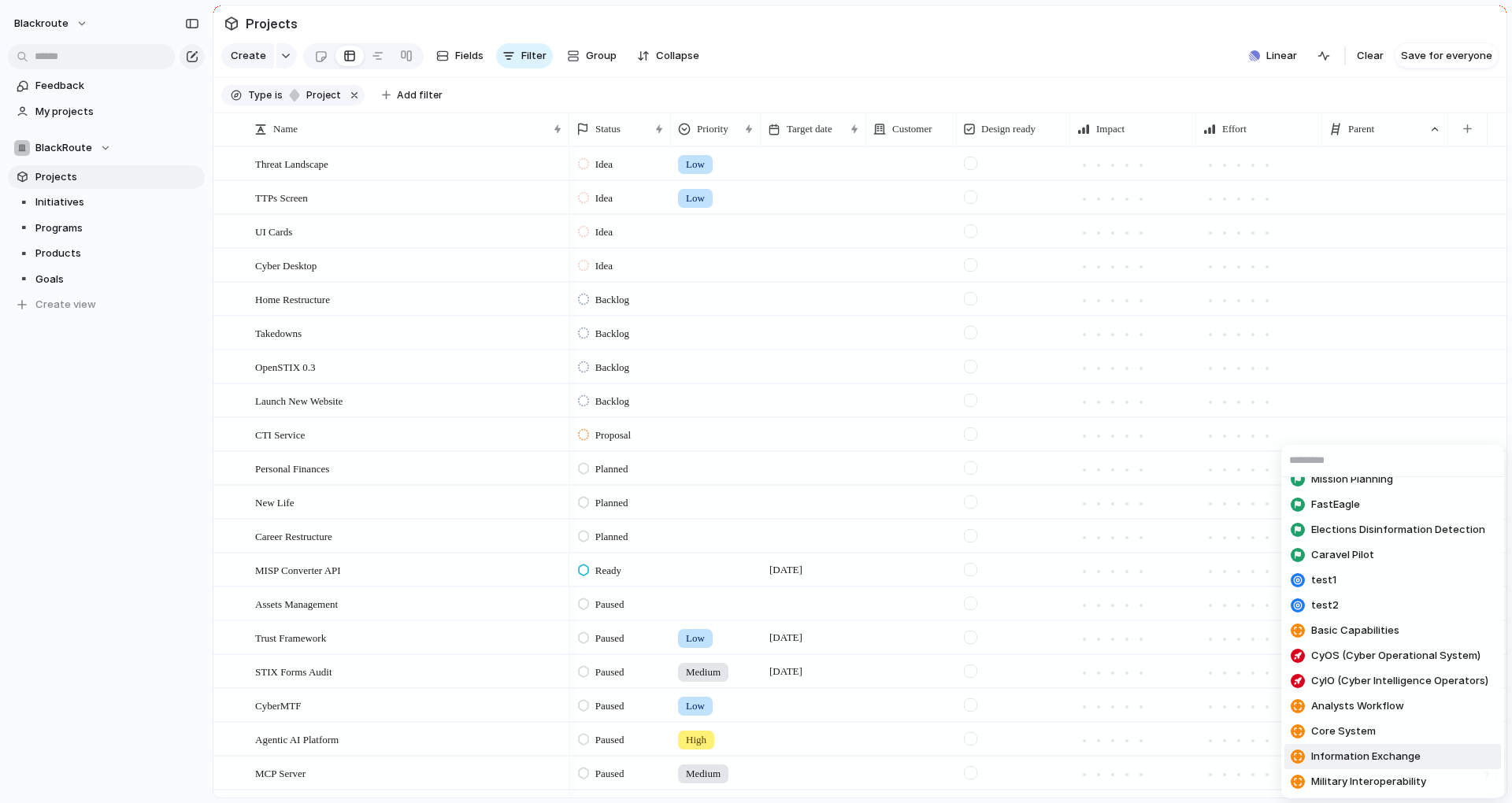
click at [1345, 759] on span "Information Exchange" at bounding box center [1366, 756] width 109 height 16
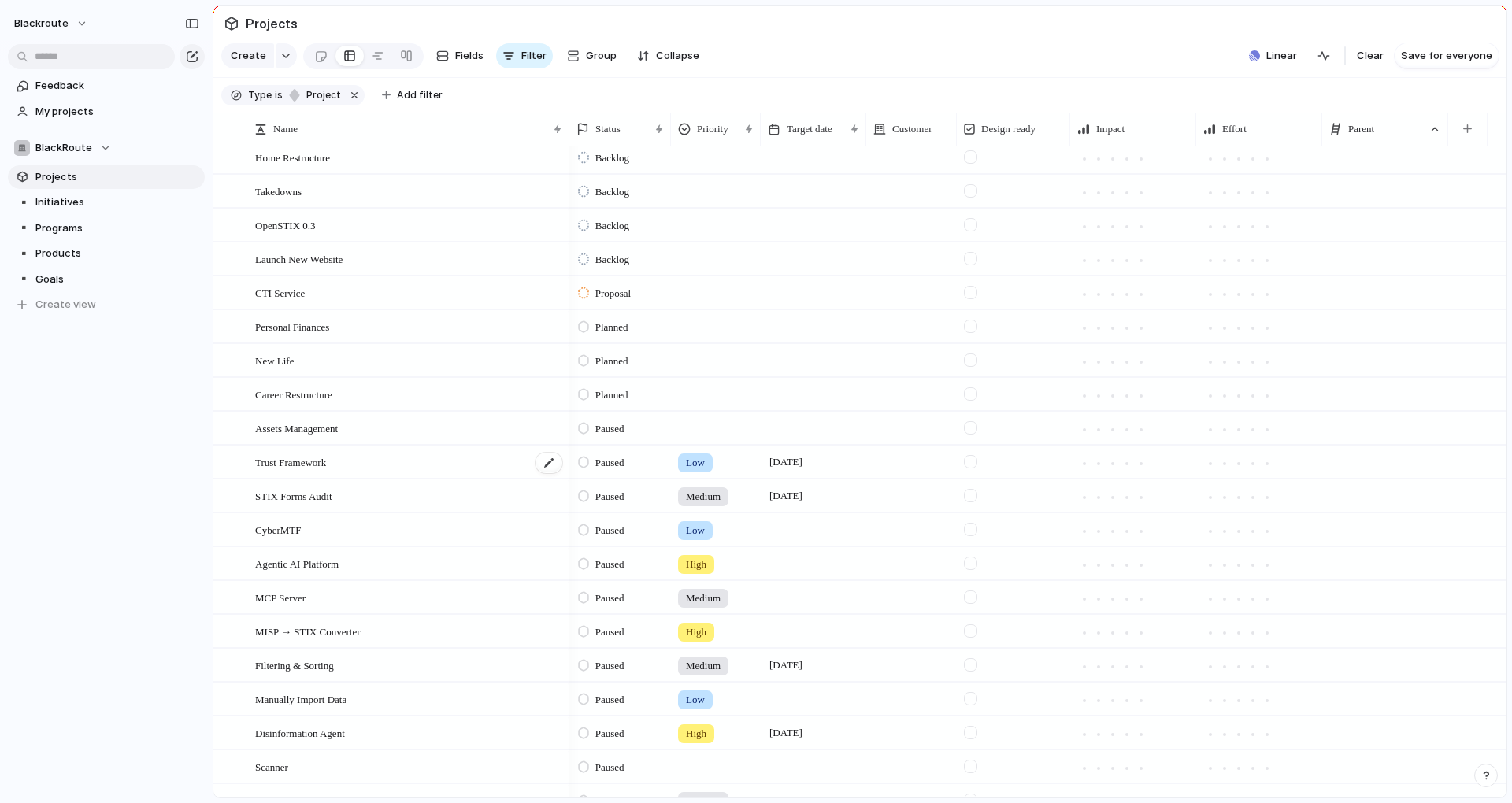
scroll to position [142, 0]
click at [1389, 545] on div at bounding box center [1384, 529] width 126 height 32
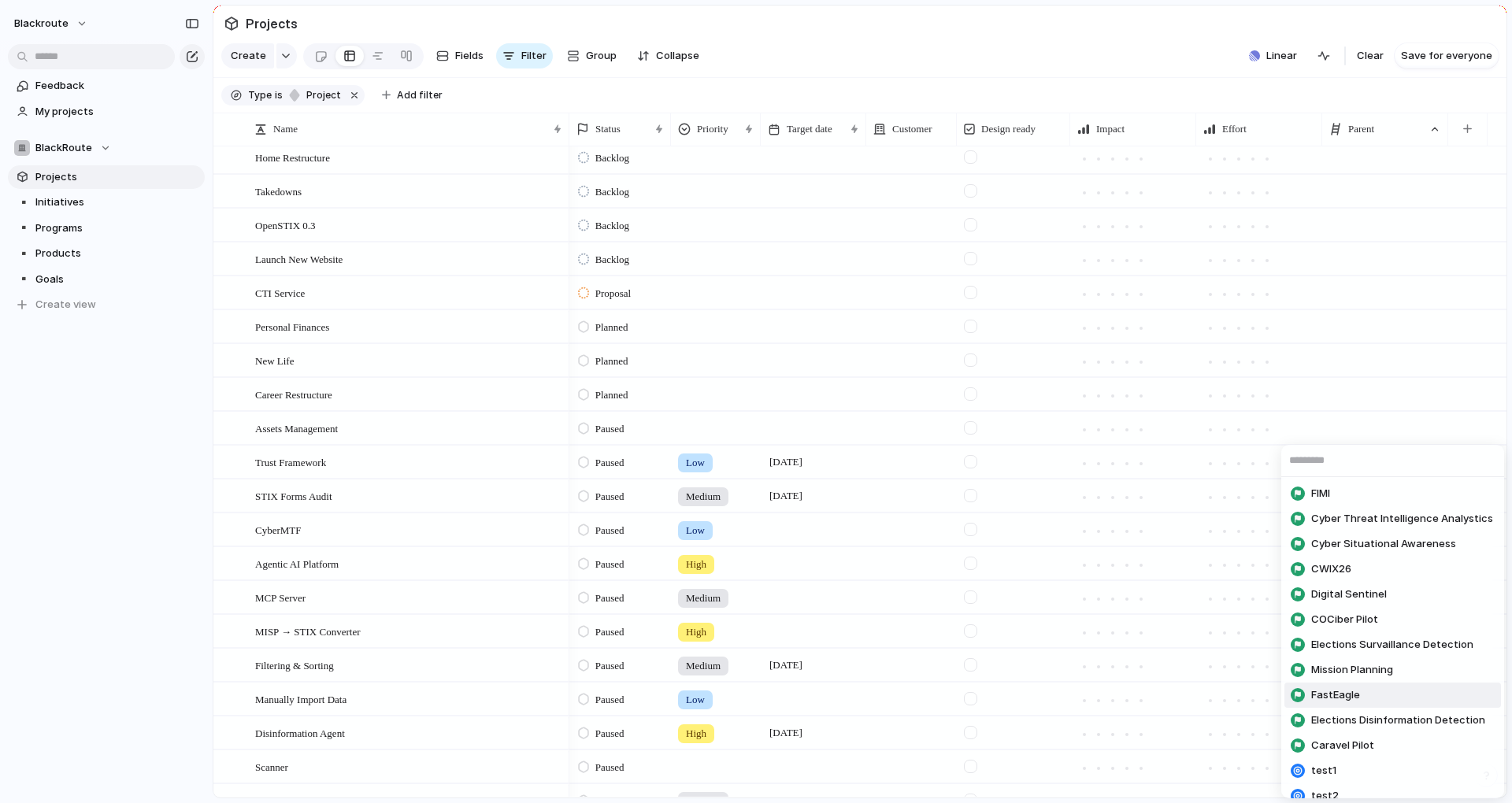
scroll to position [191, 0]
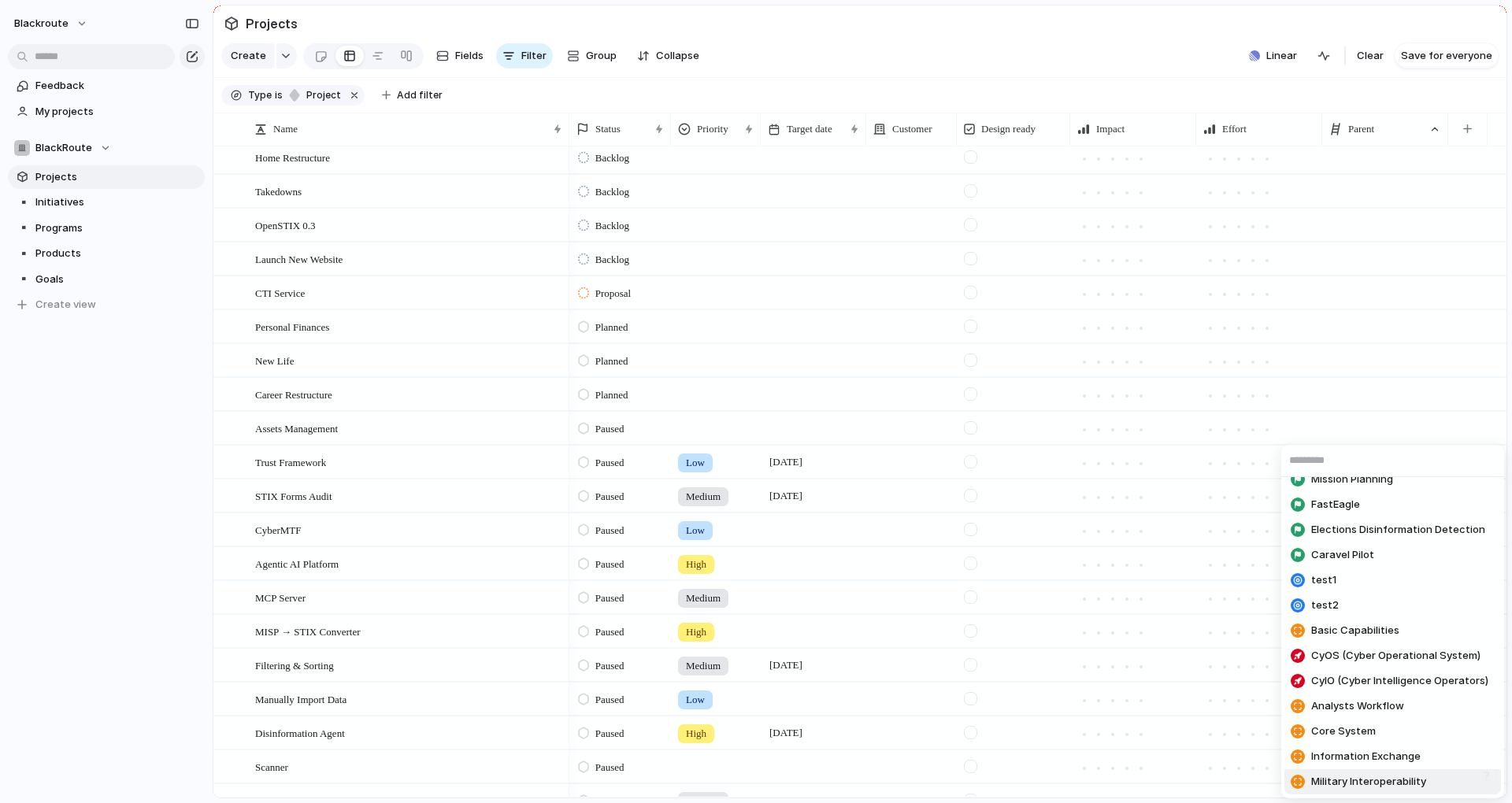
click at [1369, 780] on span "Military Interoperability" at bounding box center [1369, 782] width 115 height 16
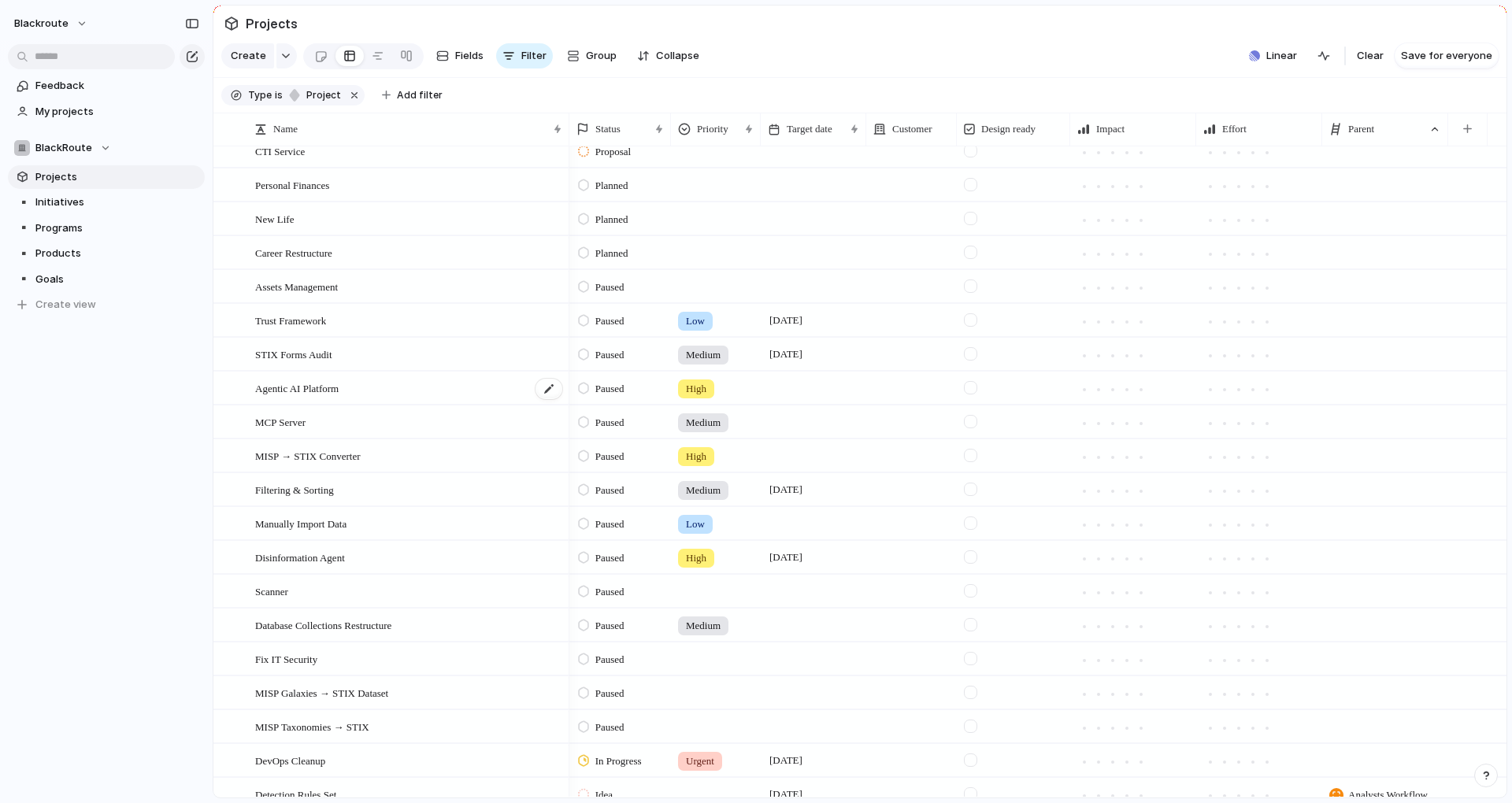
scroll to position [142, 0]
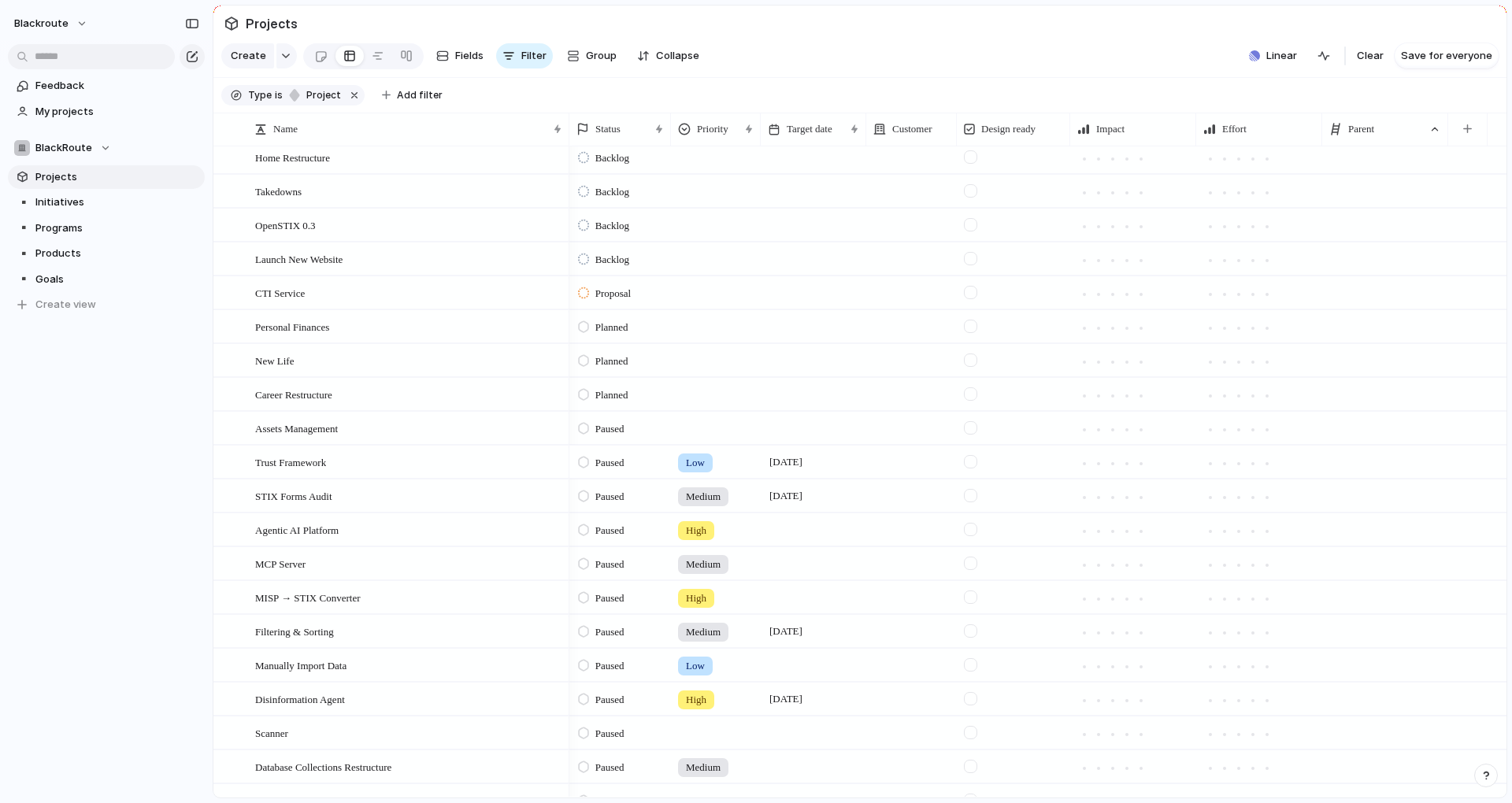
click at [1389, 475] on div at bounding box center [1384, 461] width 126 height 32
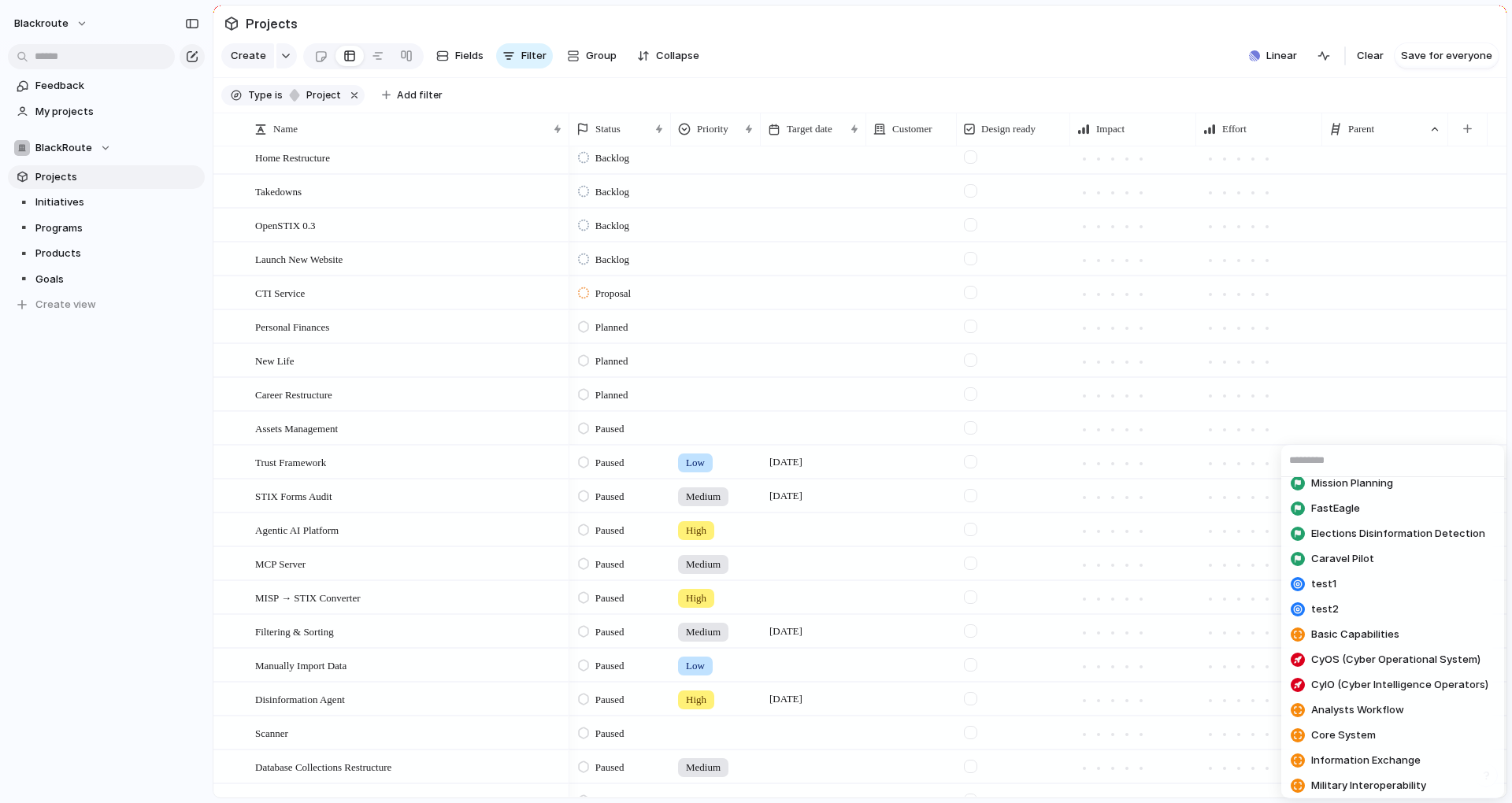
scroll to position [191, 0]
click at [1378, 628] on span "Basic Capabilities" at bounding box center [1355, 631] width 89 height 16
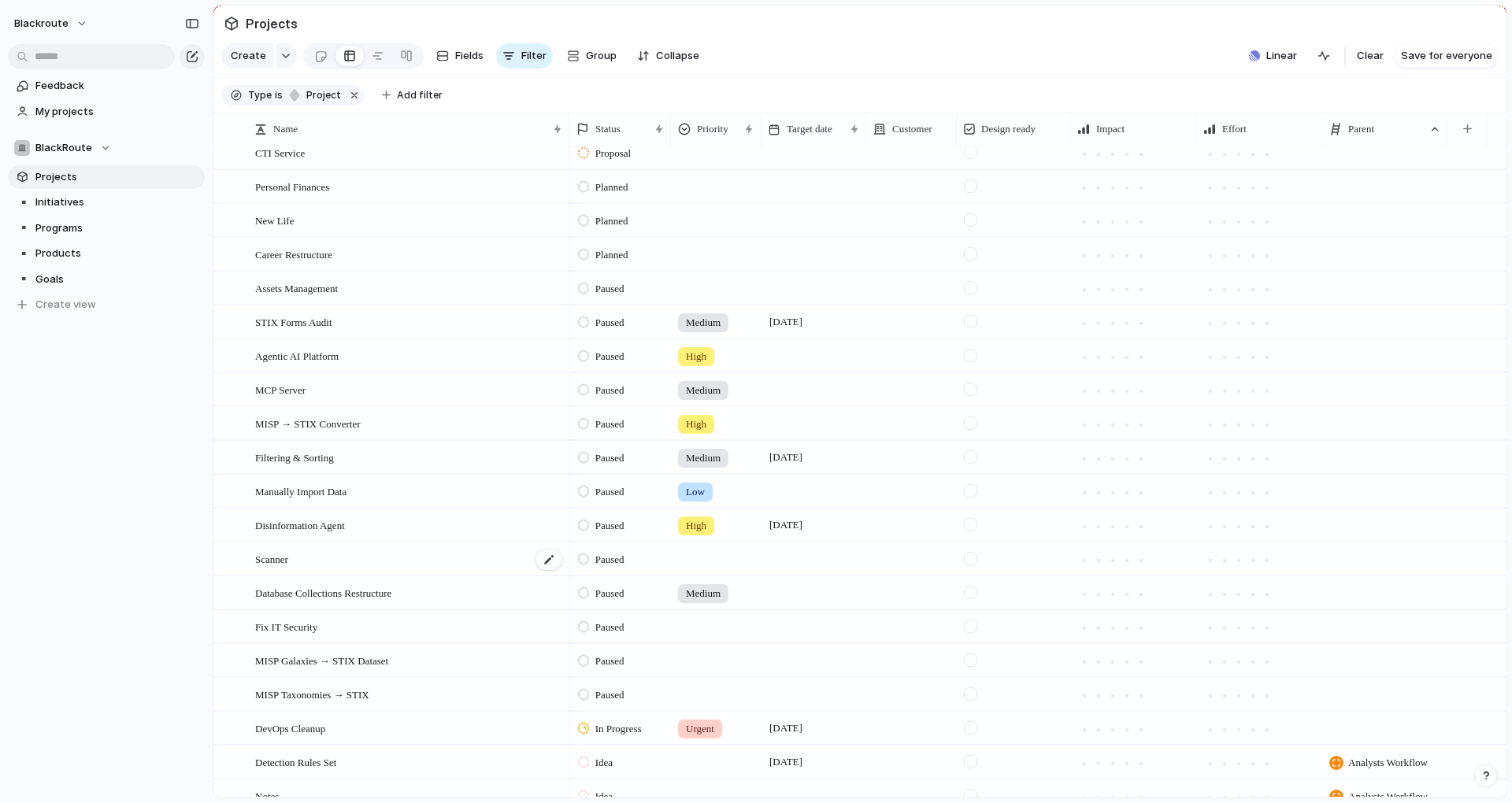
scroll to position [283, 0]
click at [1391, 503] on div at bounding box center [1384, 489] width 126 height 32
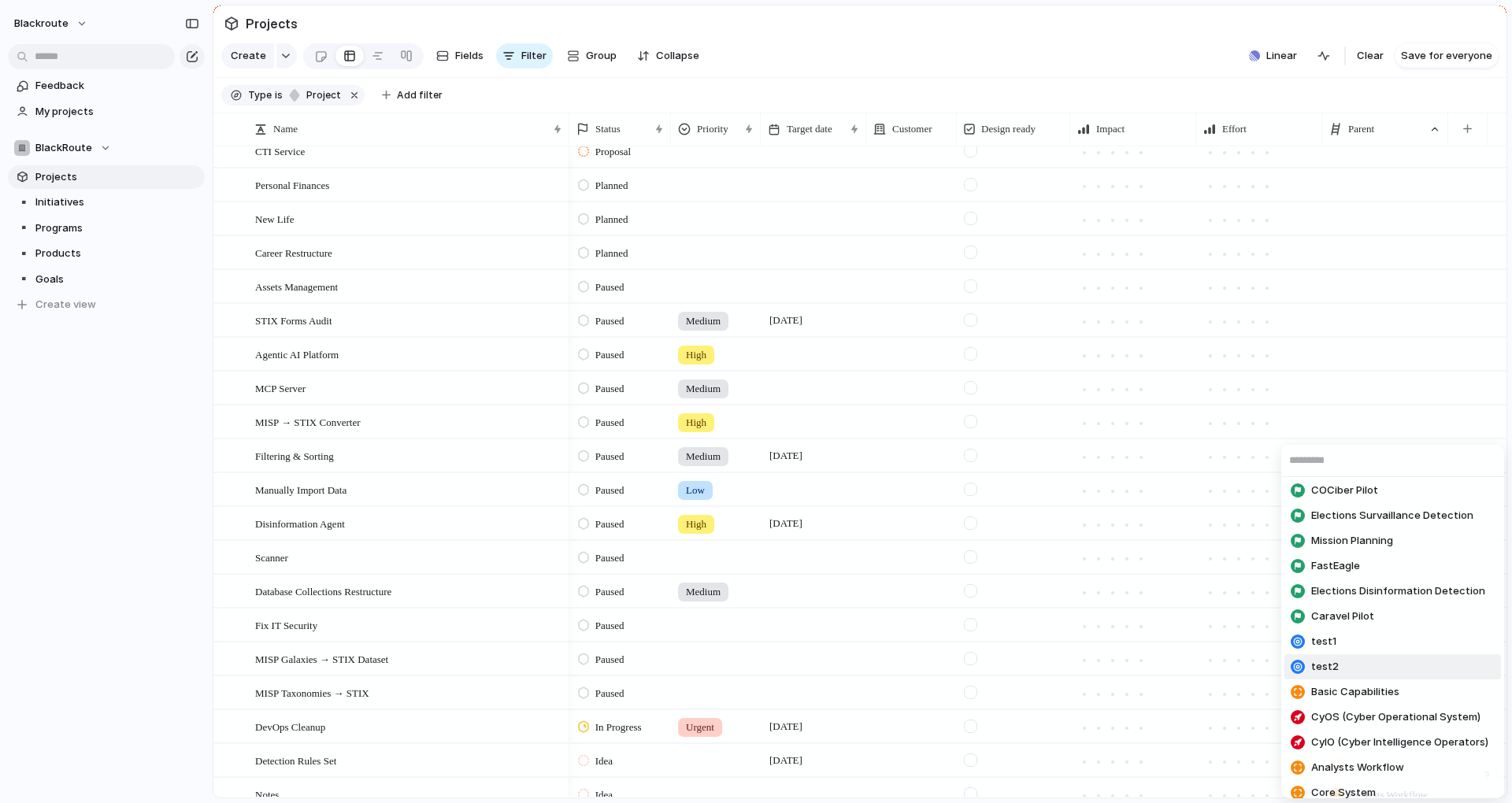
scroll to position [191, 0]
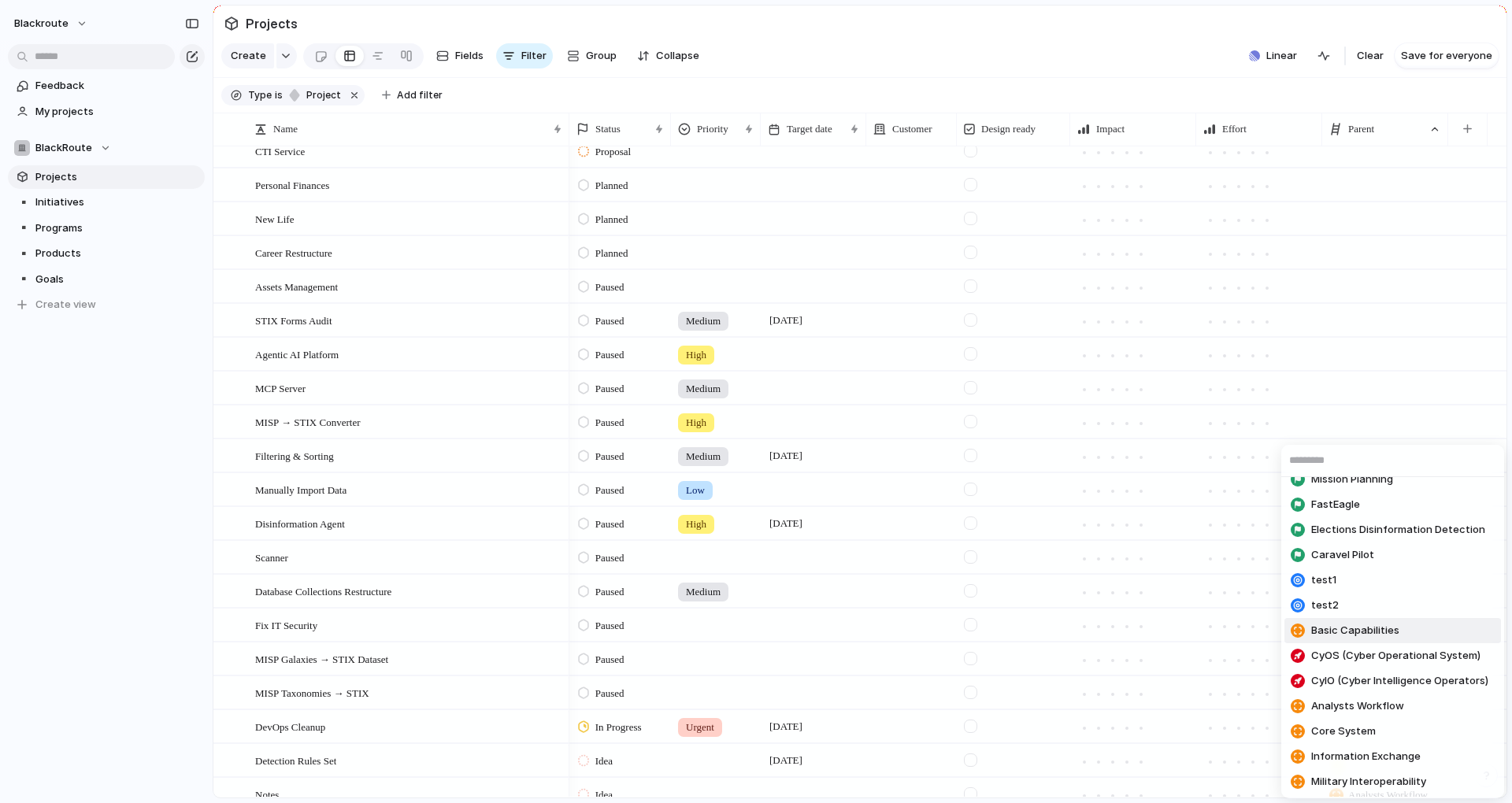
click at [1348, 636] on span "Basic Capabilities" at bounding box center [1355, 631] width 89 height 16
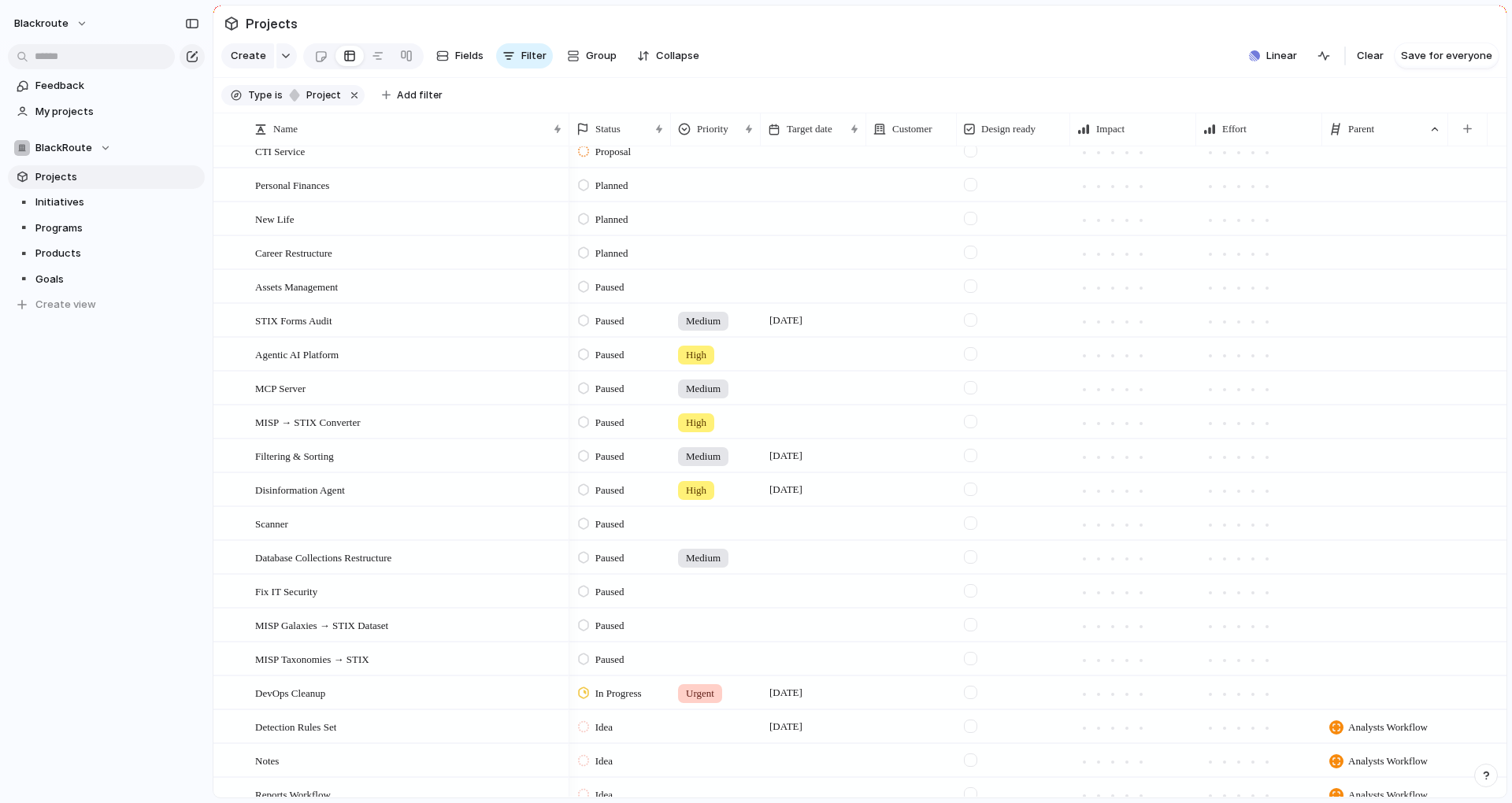
click at [1383, 563] on div at bounding box center [1384, 557] width 126 height 32
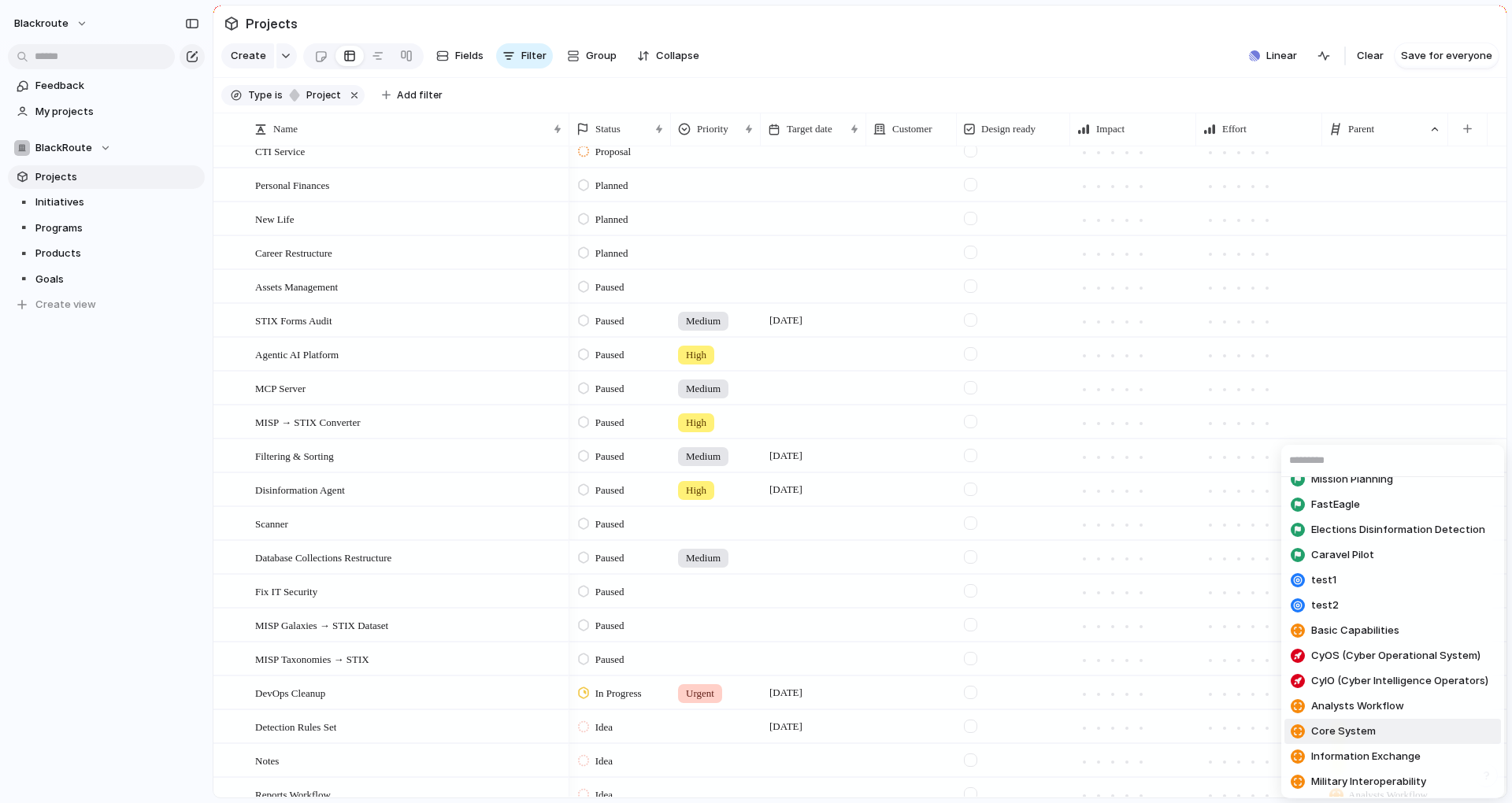
click at [1367, 732] on span "Core System" at bounding box center [1344, 731] width 64 height 16
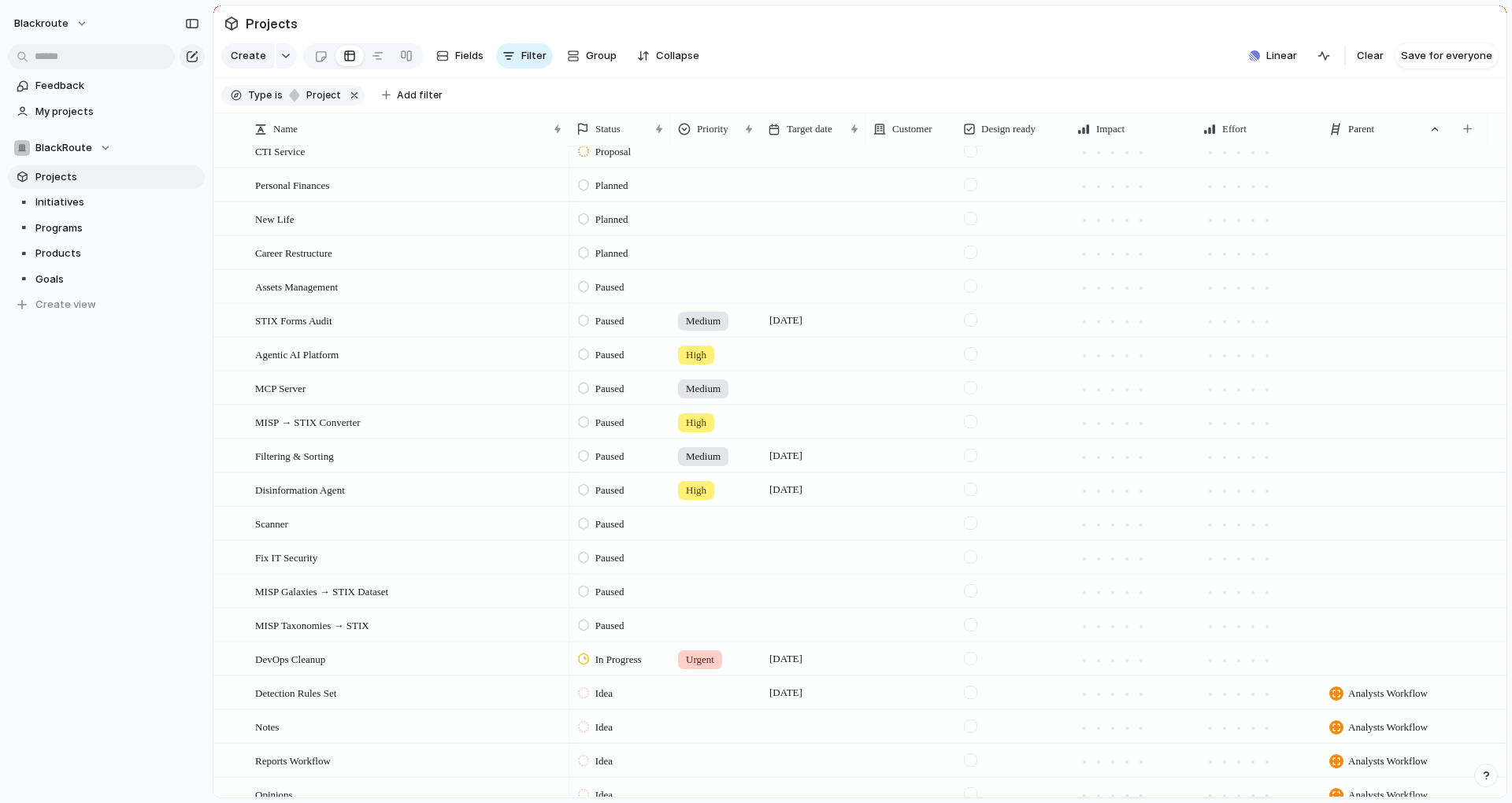
click at [1397, 634] on div at bounding box center [1384, 624] width 126 height 32
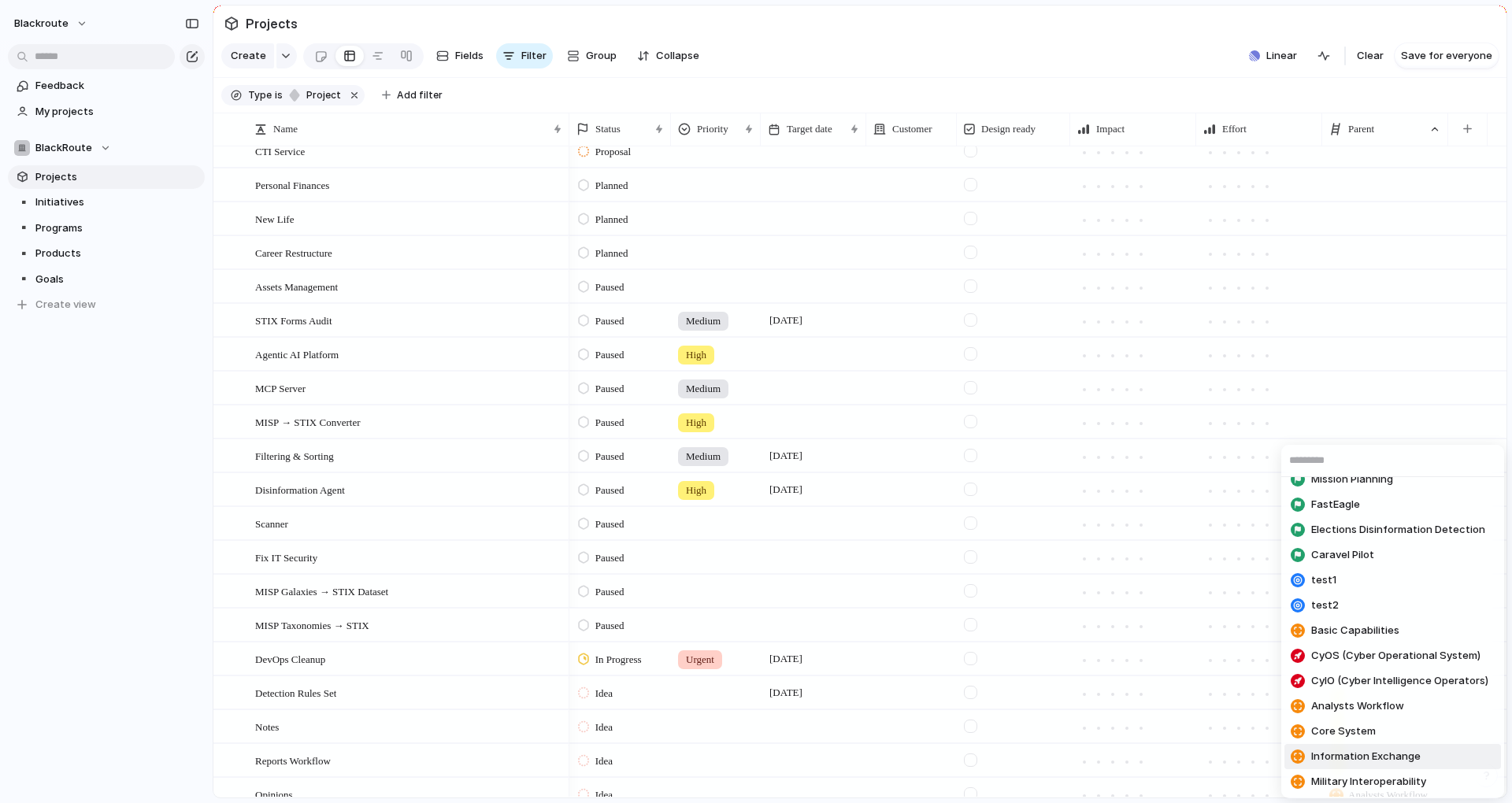
click at [1373, 758] on span "Information Exchange" at bounding box center [1366, 756] width 109 height 16
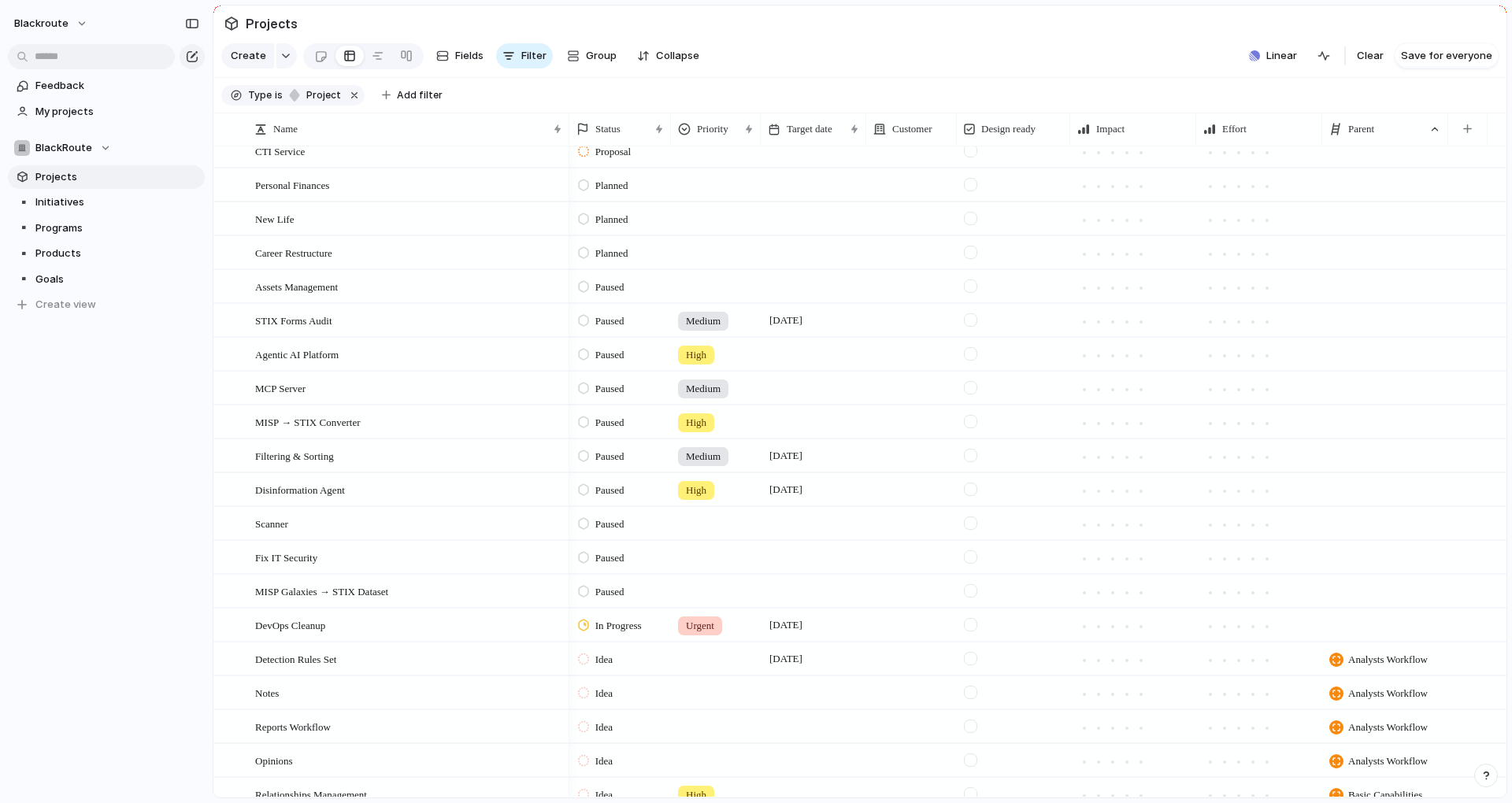
click at [1391, 607] on div at bounding box center [1384, 590] width 126 height 32
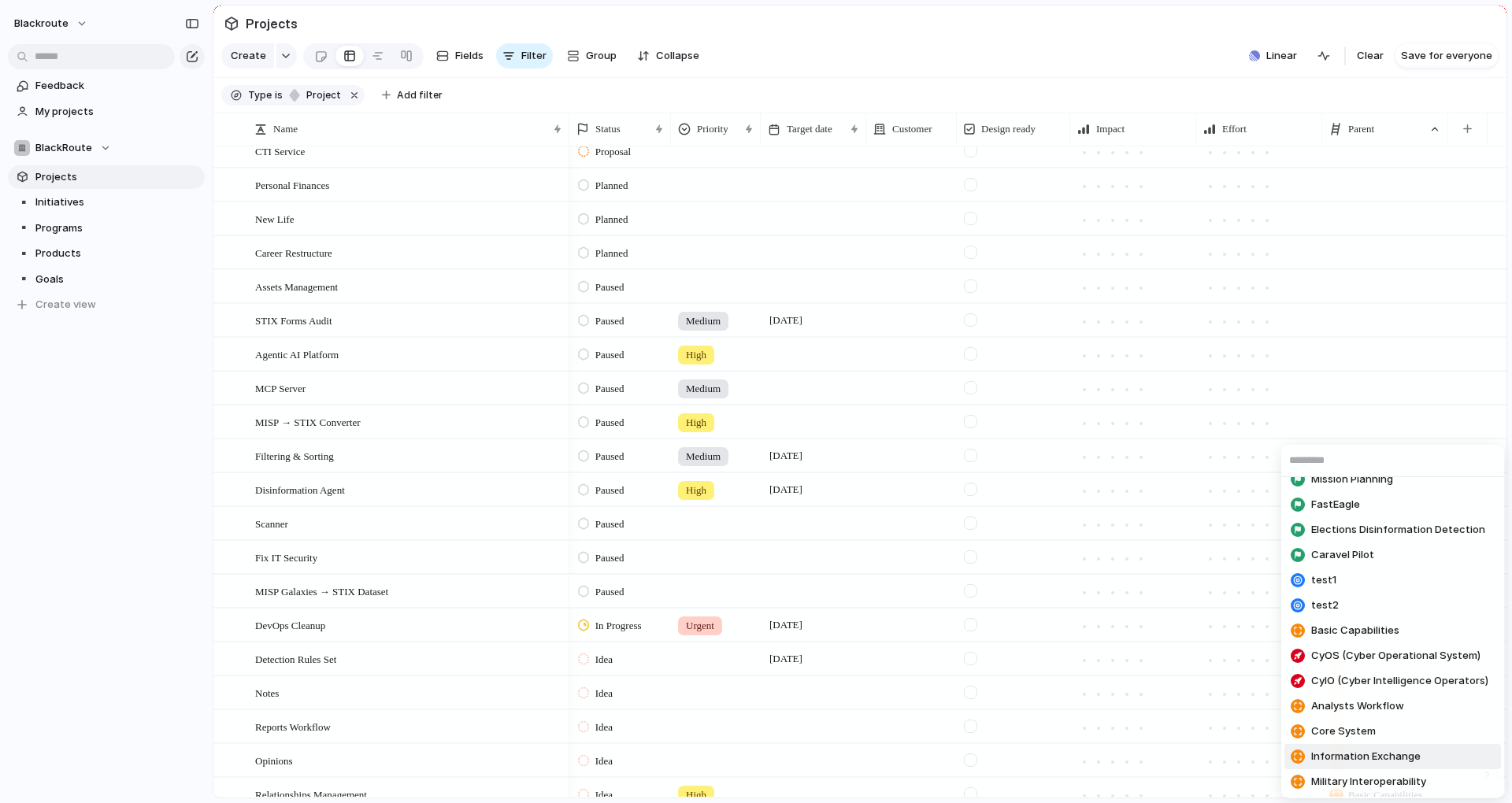
click at [1344, 756] on span "Information Exchange" at bounding box center [1366, 756] width 109 height 16
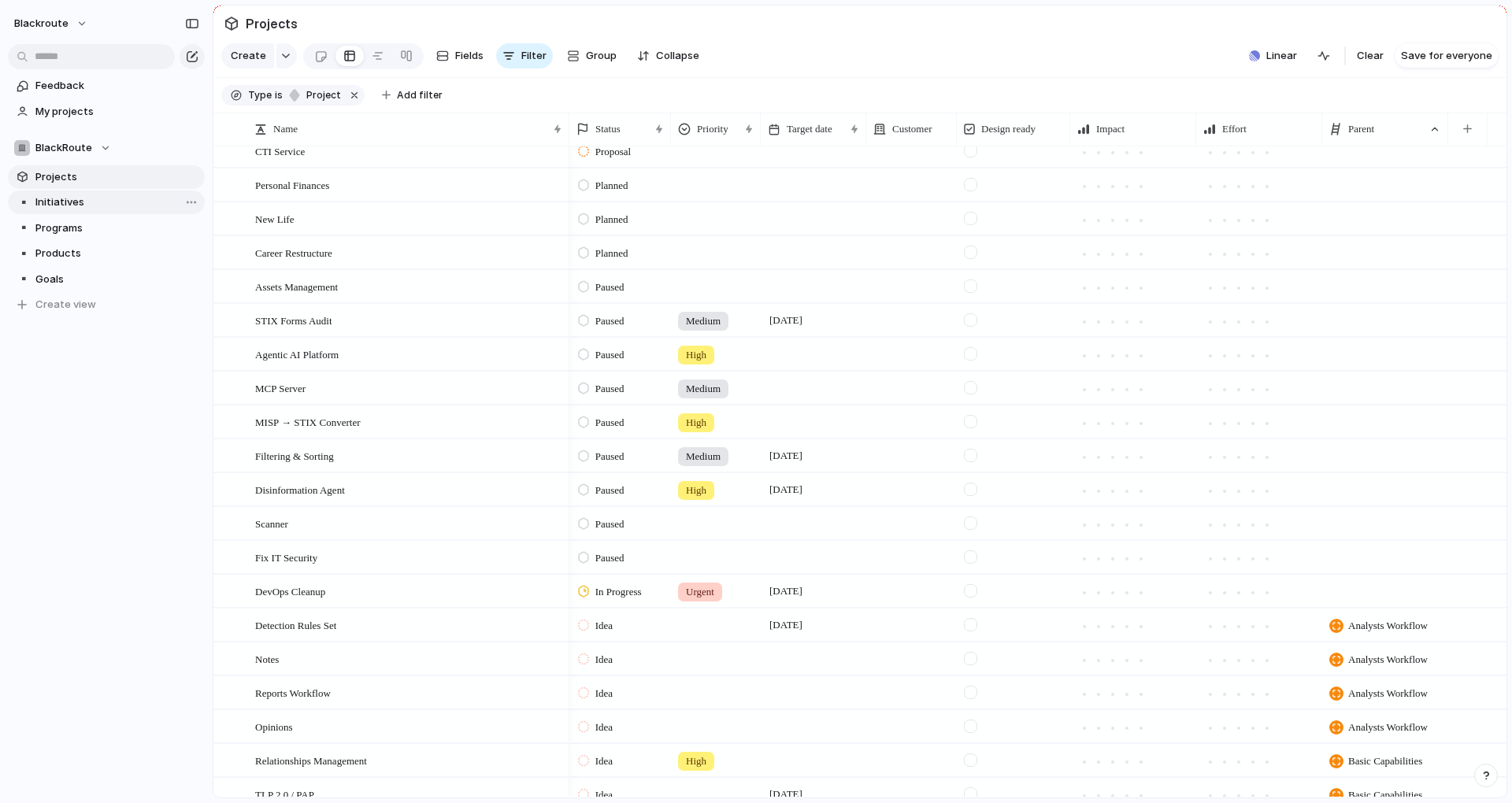
click at [64, 196] on span "Initiatives" at bounding box center [117, 202] width 164 height 16
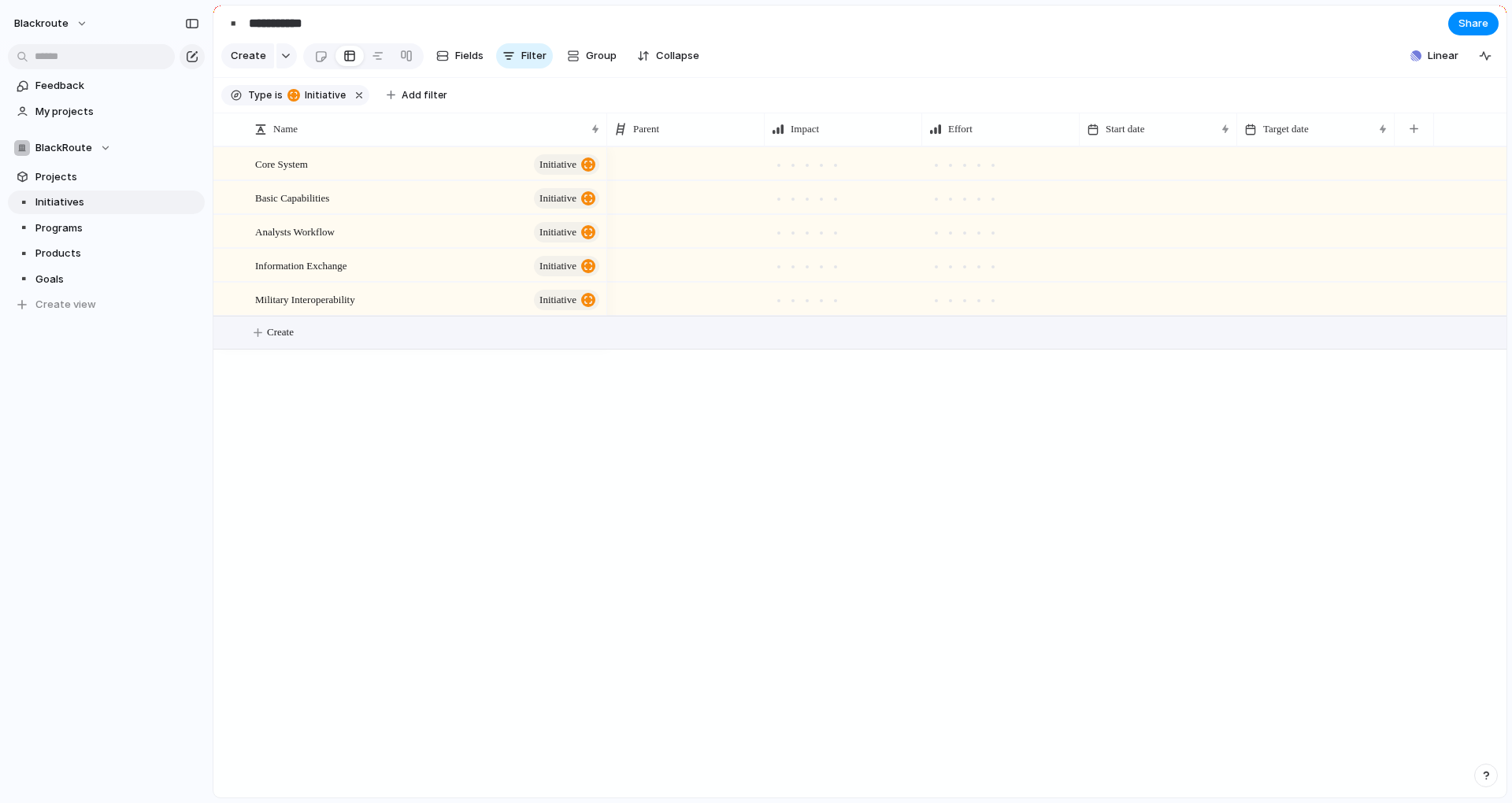
click at [288, 340] on span "Create" at bounding box center [279, 332] width 26 height 16
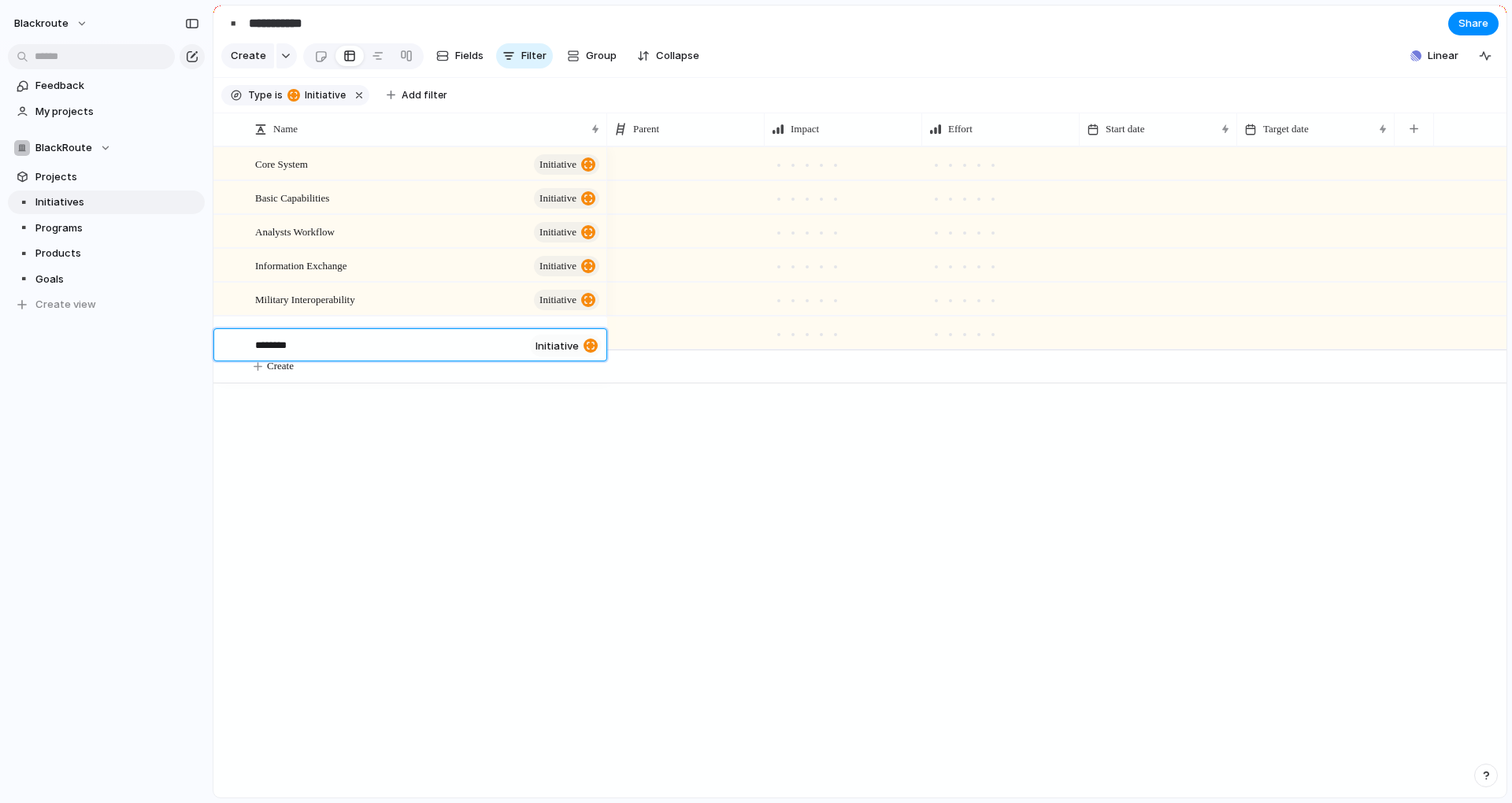
type textarea "*********"
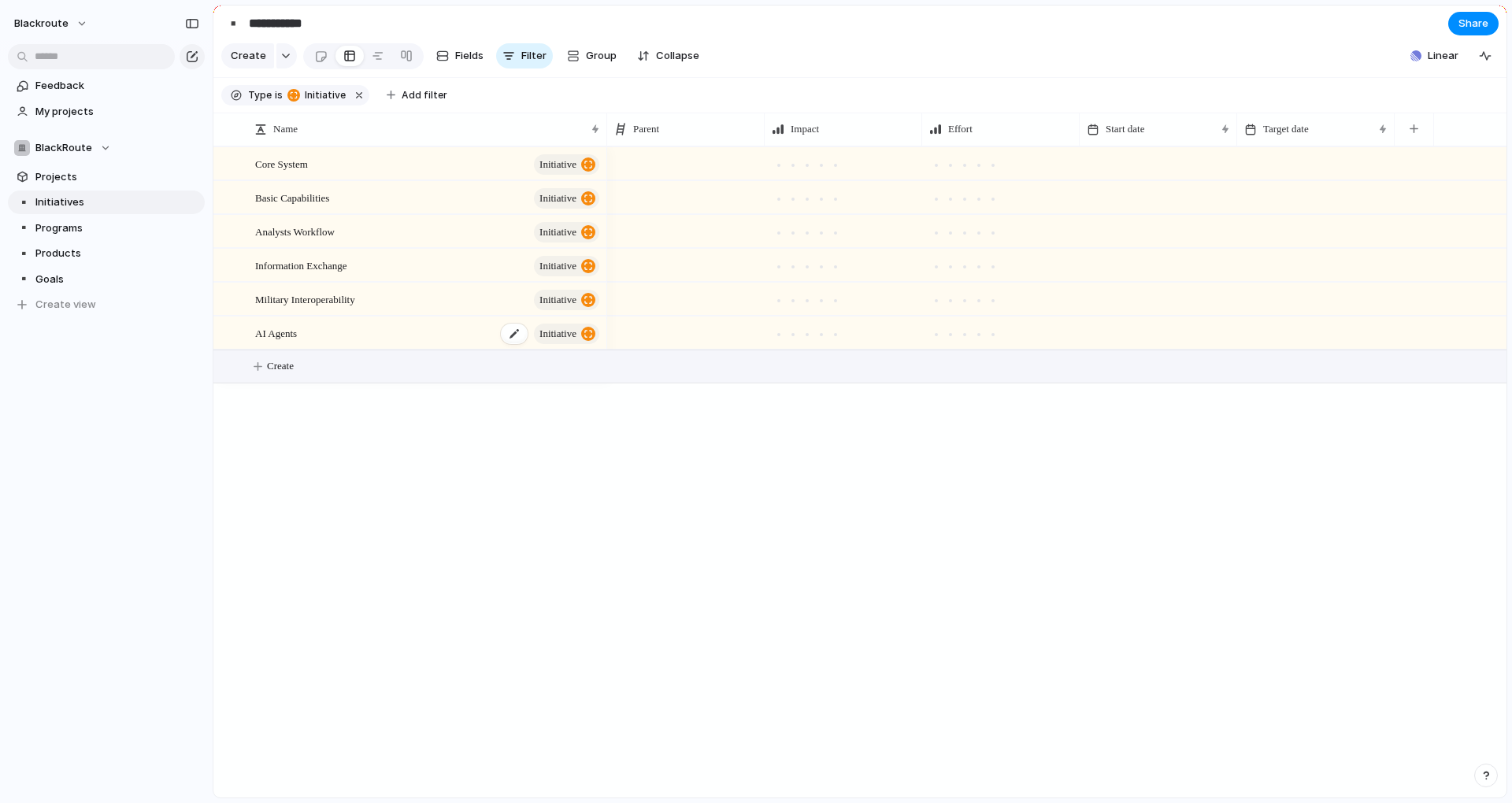
click at [312, 347] on div "AI Agents initiative" at bounding box center [428, 333] width 347 height 32
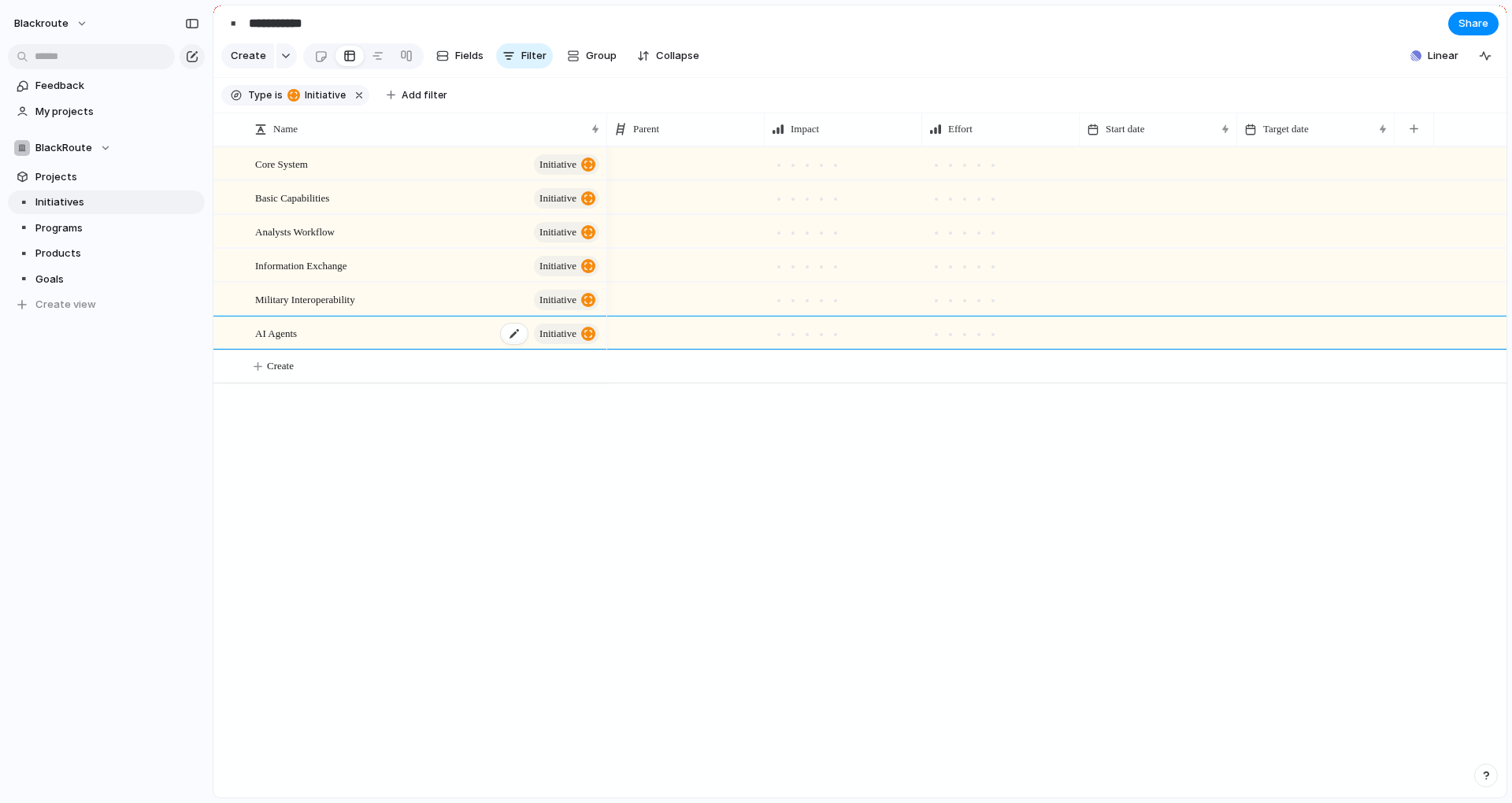
click at [312, 347] on div "AI Agents initiative" at bounding box center [428, 333] width 347 height 32
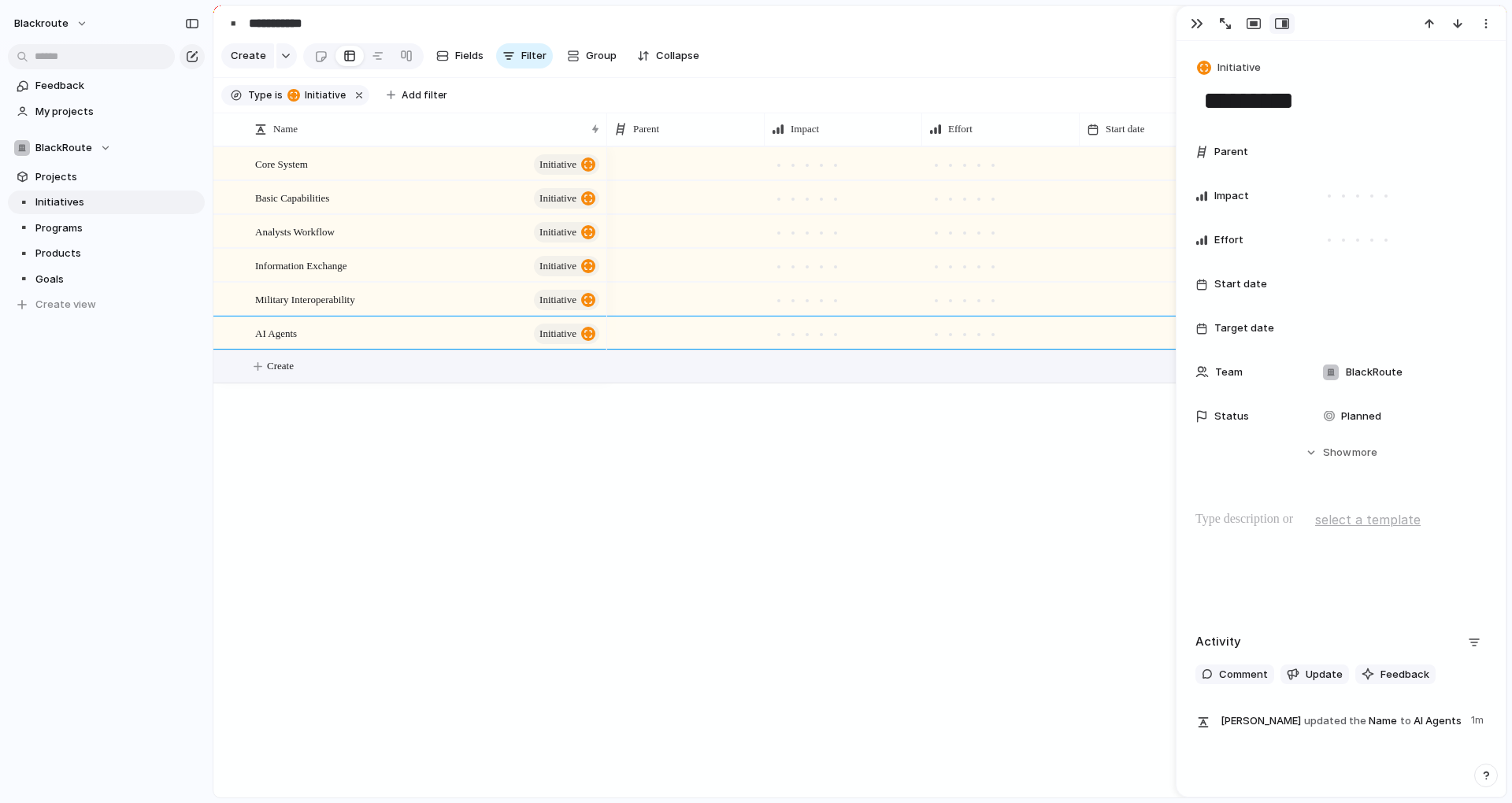
click at [294, 383] on button "Create" at bounding box center [879, 366] width 1302 height 32
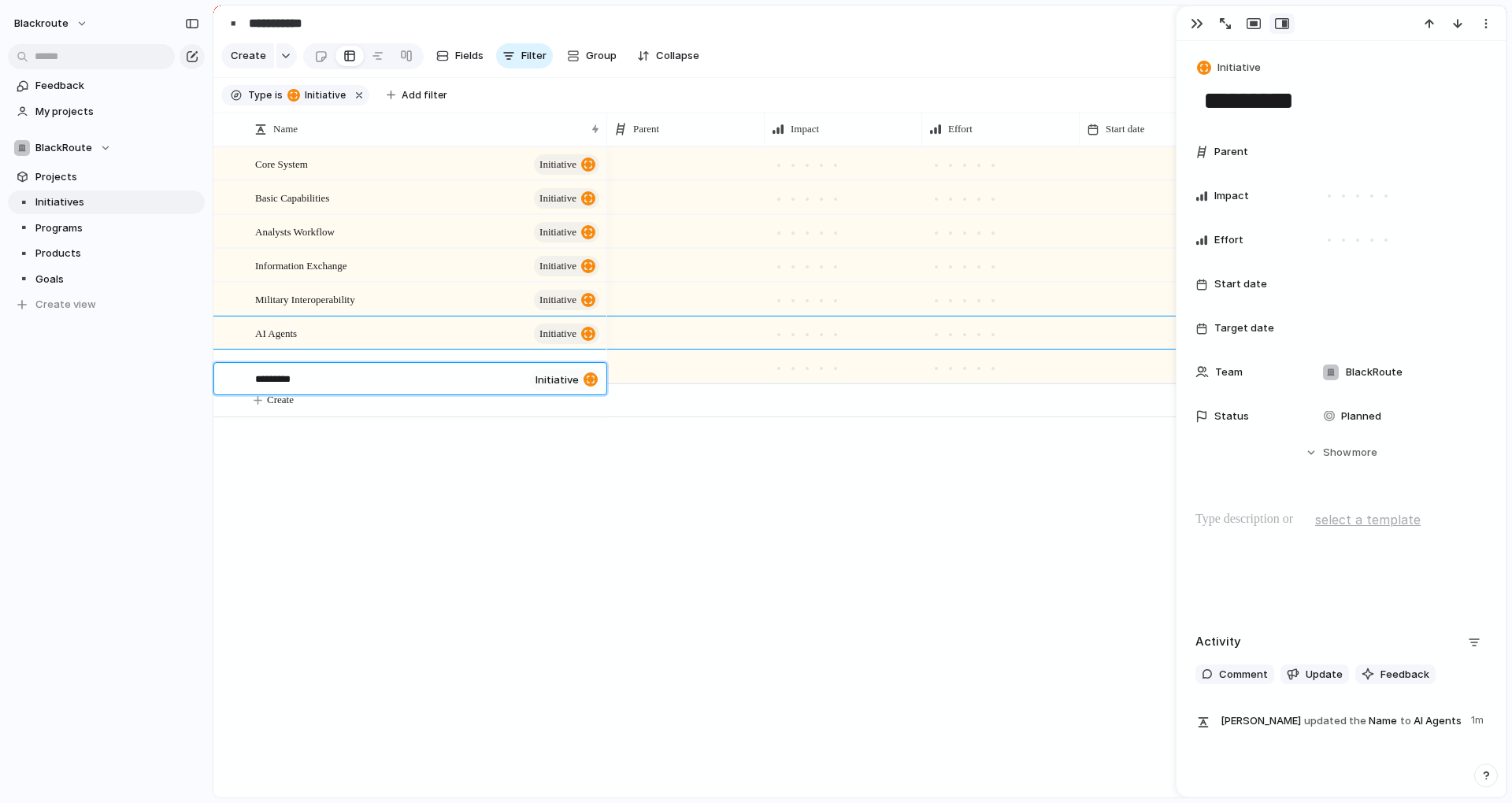
type textarea "**********"
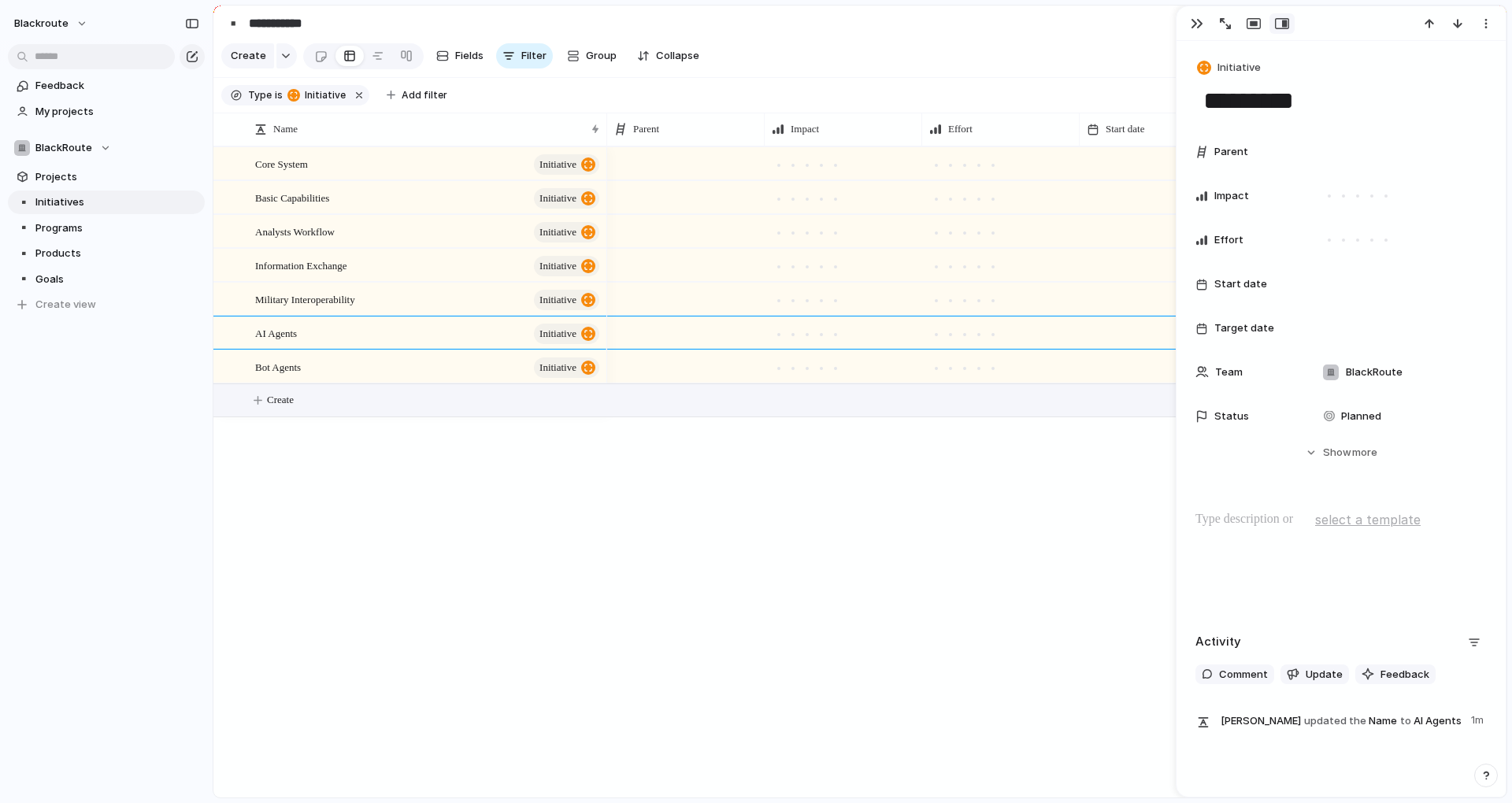
drag, startPoint x: 636, startPoint y: 529, endPoint x: 658, endPoint y: 532, distance: 22.2
click at [641, 529] on div at bounding box center [1057, 471] width 900 height 651
click at [835, 596] on div at bounding box center [1057, 471] width 900 height 651
click at [72, 214] on div "▪️ Initiatives ▪️ Programs ▪️ Products ▪️ Goals To pick up a draggable item, pr…" at bounding box center [106, 253] width 197 height 126
click at [53, 225] on span "Programs" at bounding box center [117, 228] width 164 height 16
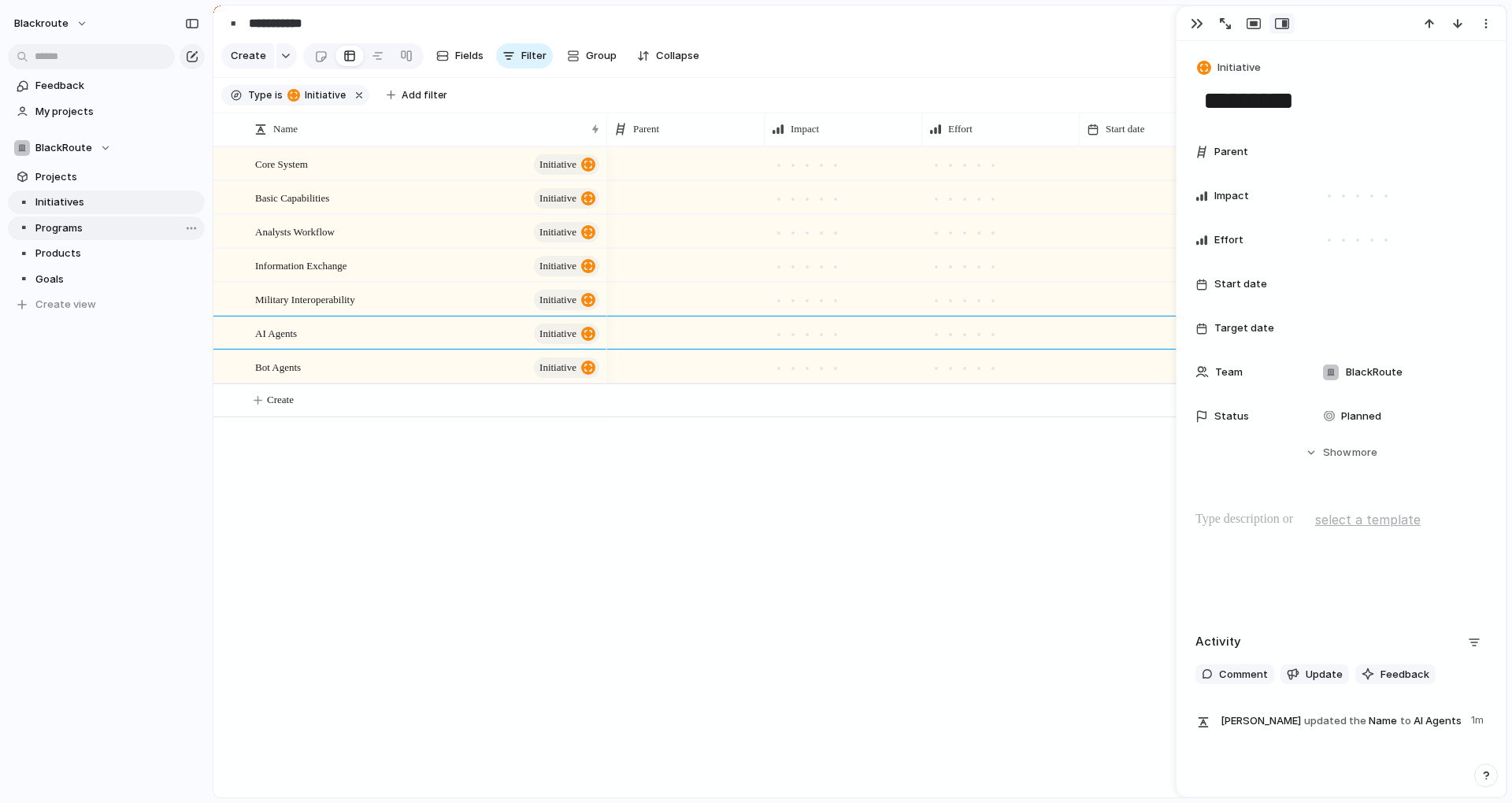
type input "********"
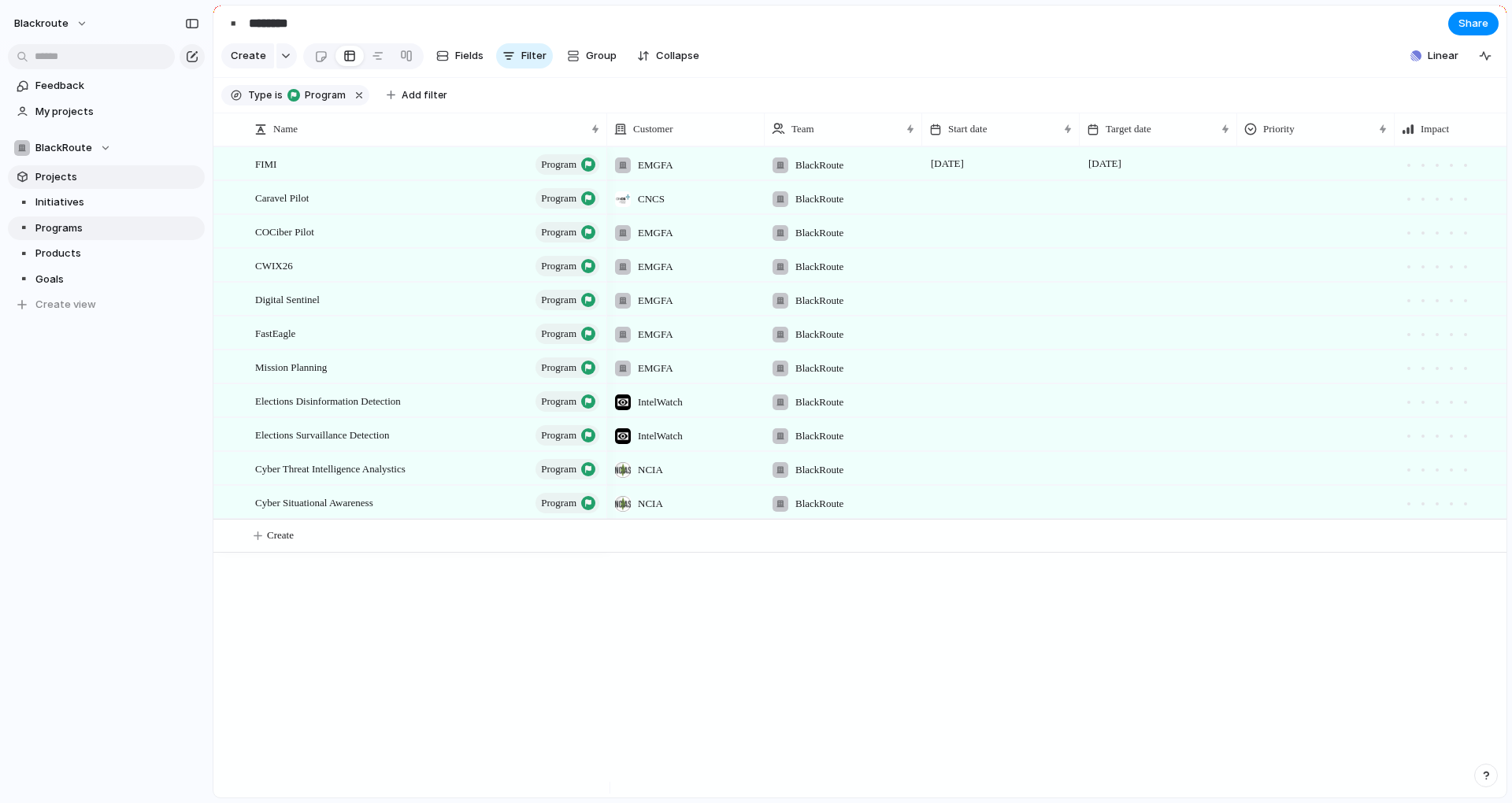
click at [69, 181] on span "Projects" at bounding box center [117, 177] width 164 height 16
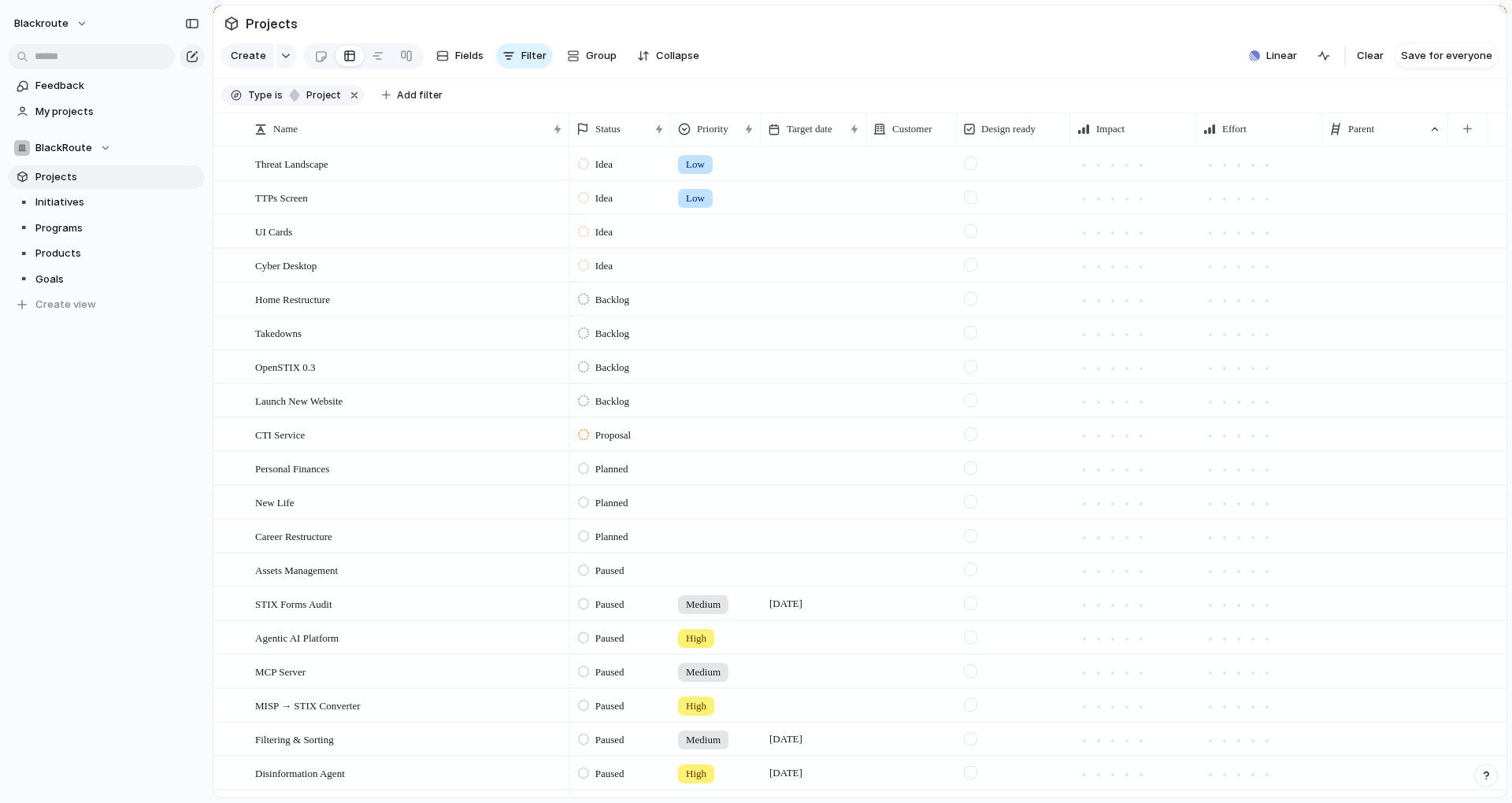
click at [1382, 645] on div at bounding box center [1384, 637] width 126 height 32
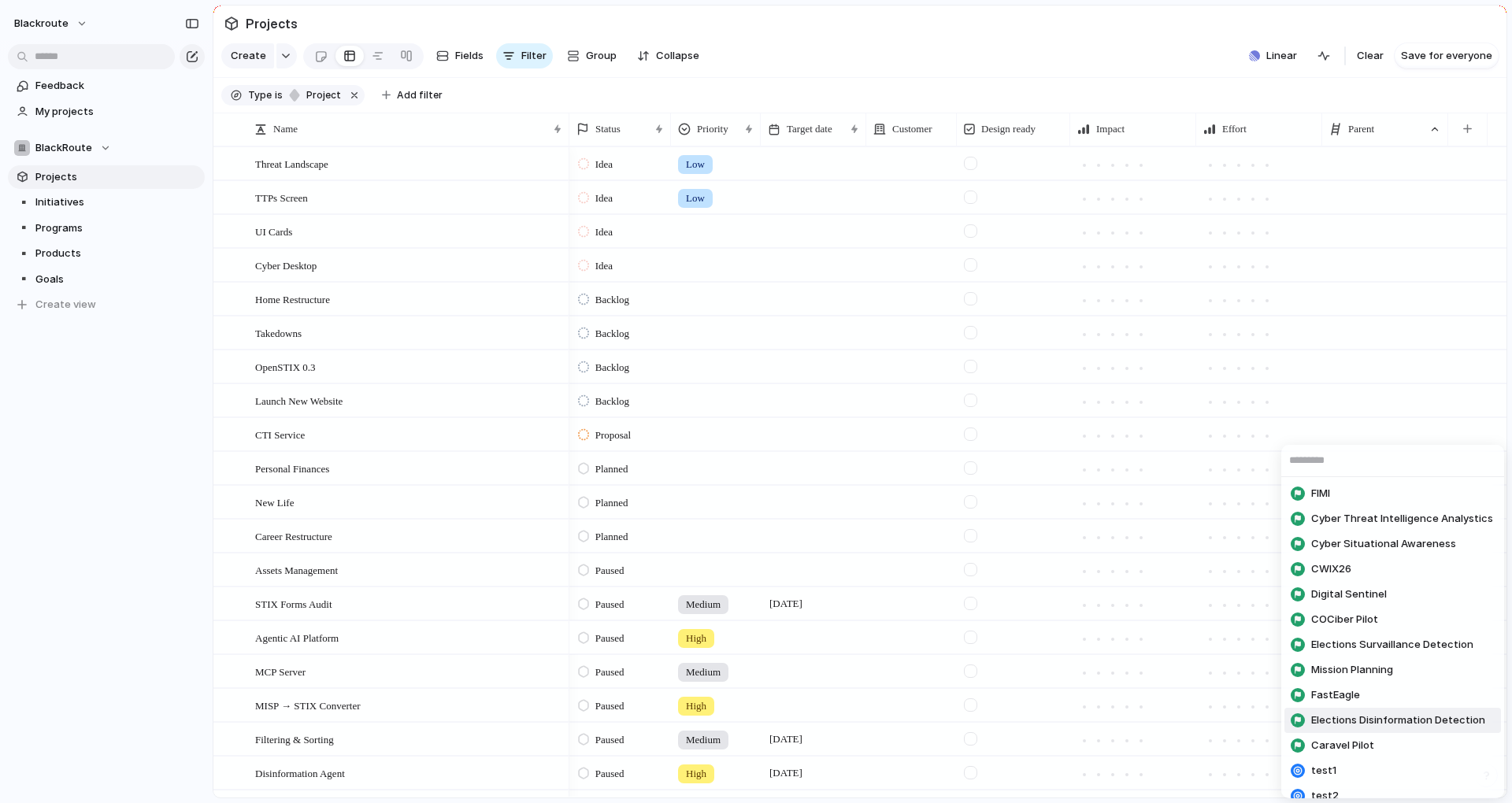
scroll to position [240, 0]
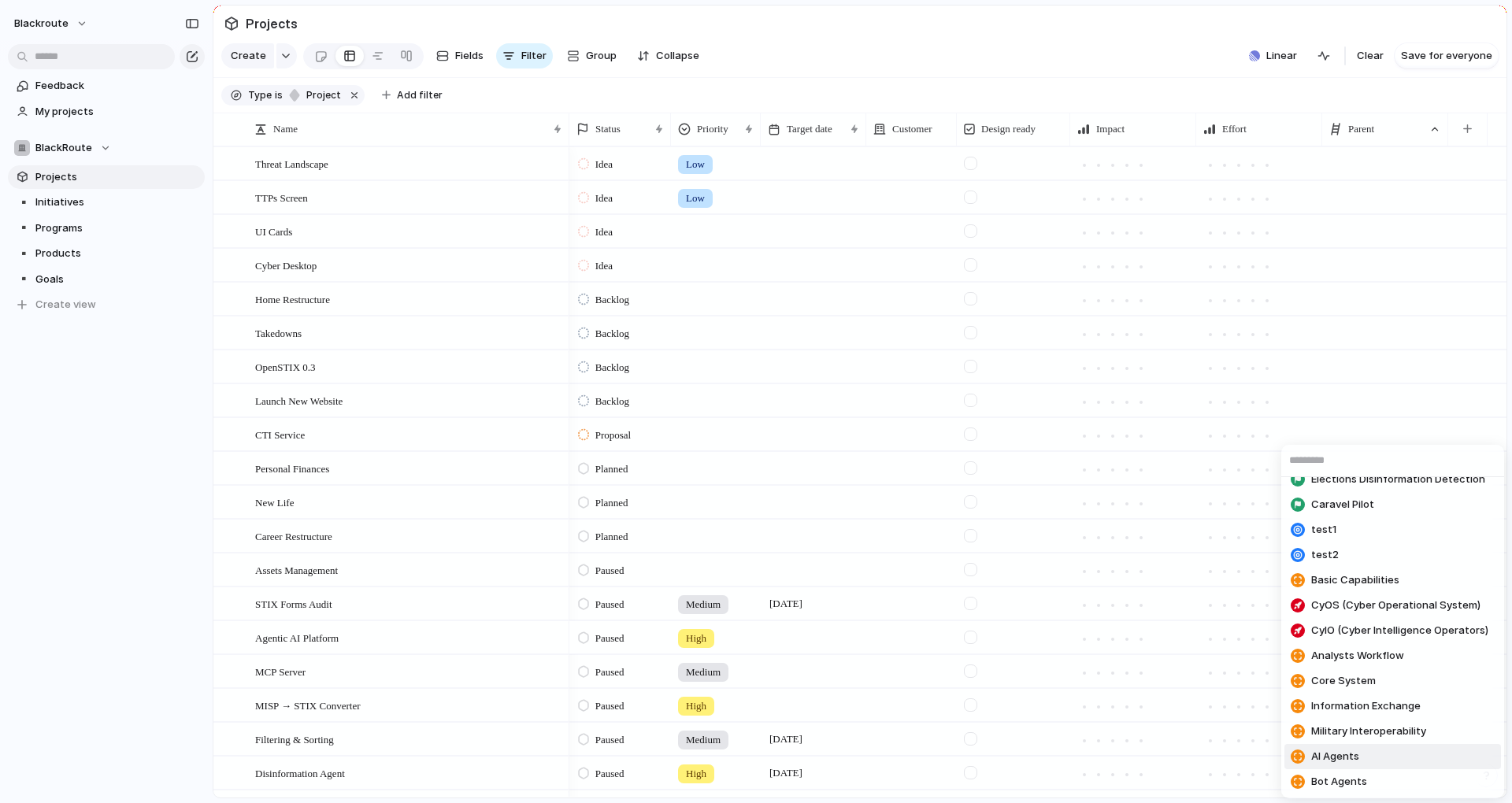
click at [72, 567] on div "FIMI Cyber Threat Intelligence Analystics Cyber Situational Awareness CWIX26 Di…" at bounding box center [756, 401] width 1512 height 803
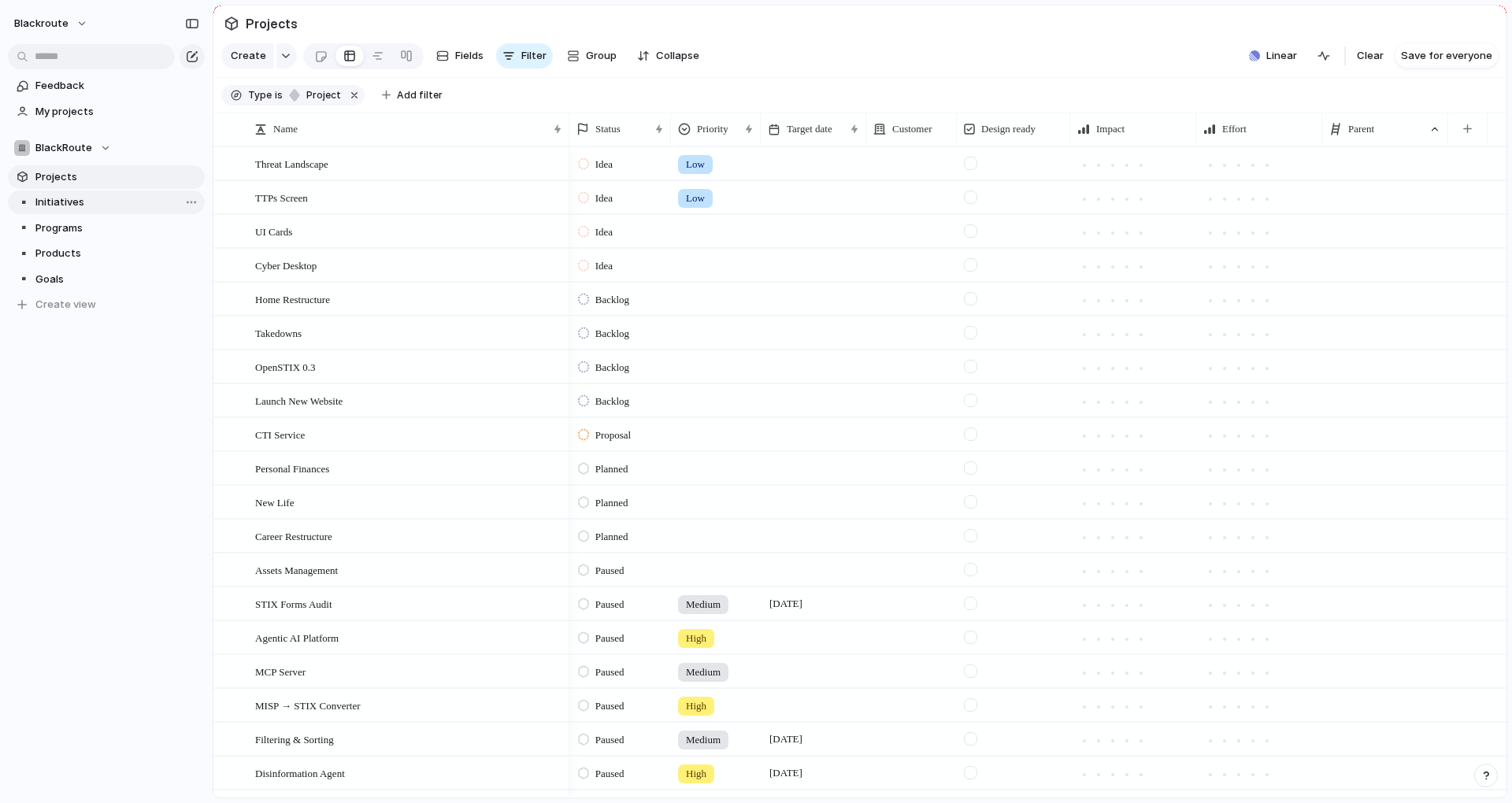
click at [53, 196] on span "Initiatives" at bounding box center [117, 202] width 164 height 16
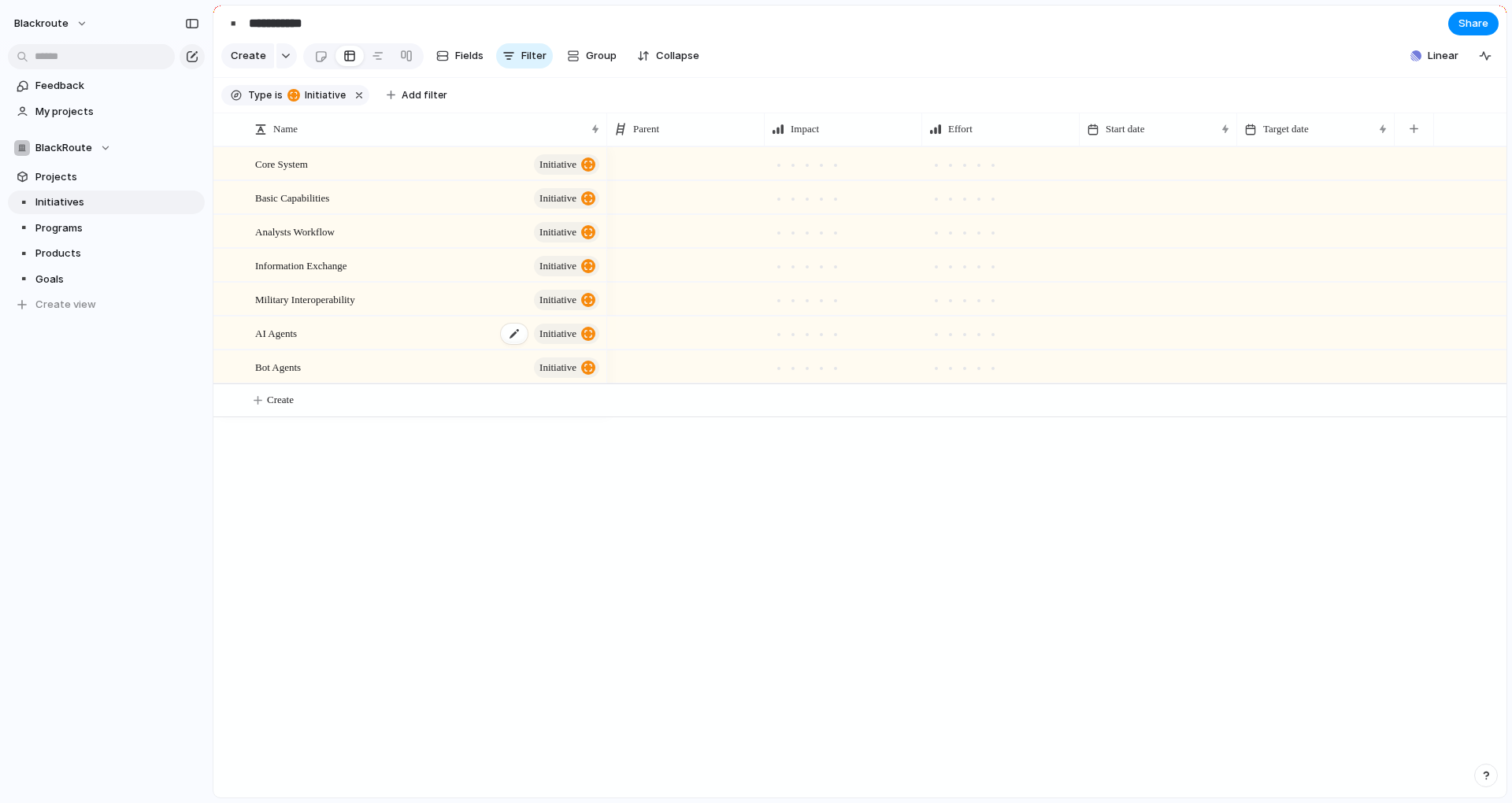
click at [339, 347] on div "AI Agents initiative" at bounding box center [428, 333] width 347 height 32
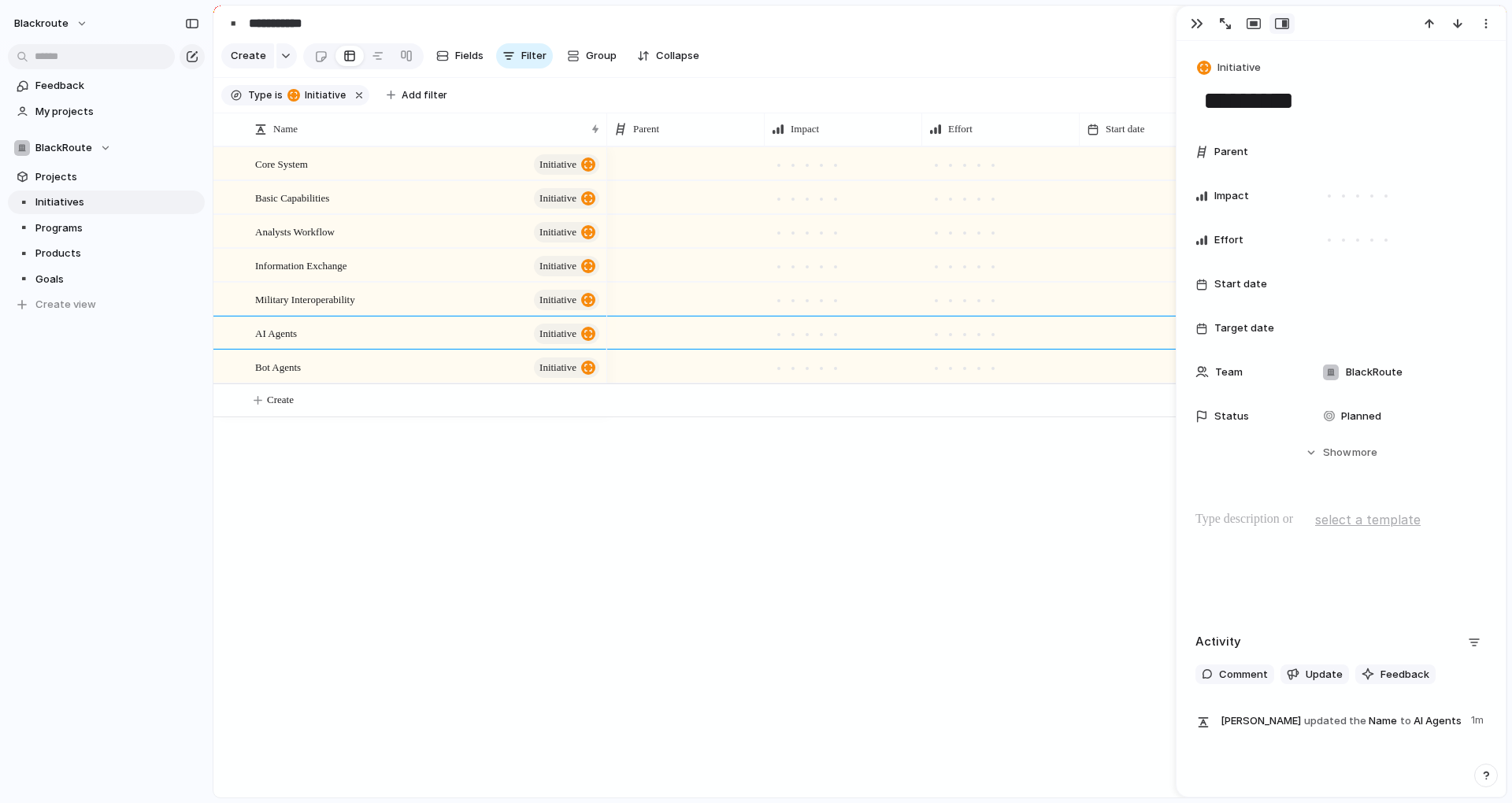
click at [1258, 107] on textarea "*********" at bounding box center [1341, 101] width 278 height 33
click at [1233, 94] on textarea "*********" at bounding box center [1341, 101] width 278 height 33
click at [323, 526] on div "Core System initiative Basic Capabilities initiative Analysts Workflow initiati…" at bounding box center [860, 471] width 1293 height 651
click at [340, 376] on div "Bot Agents initiative" at bounding box center [428, 367] width 347 height 32
type textarea "**********"
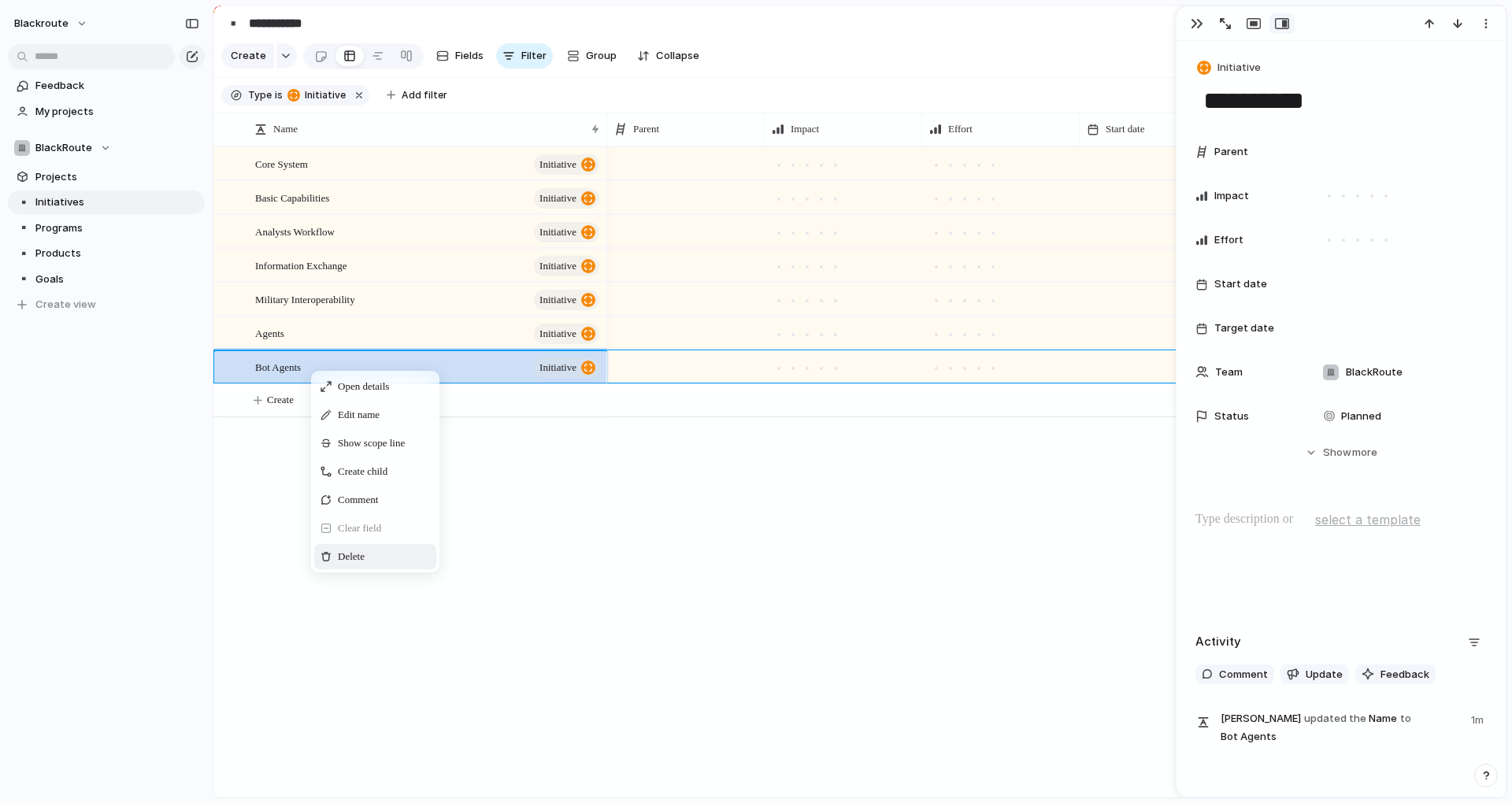
click at [368, 569] on div "Delete" at bounding box center [375, 557] width 122 height 25
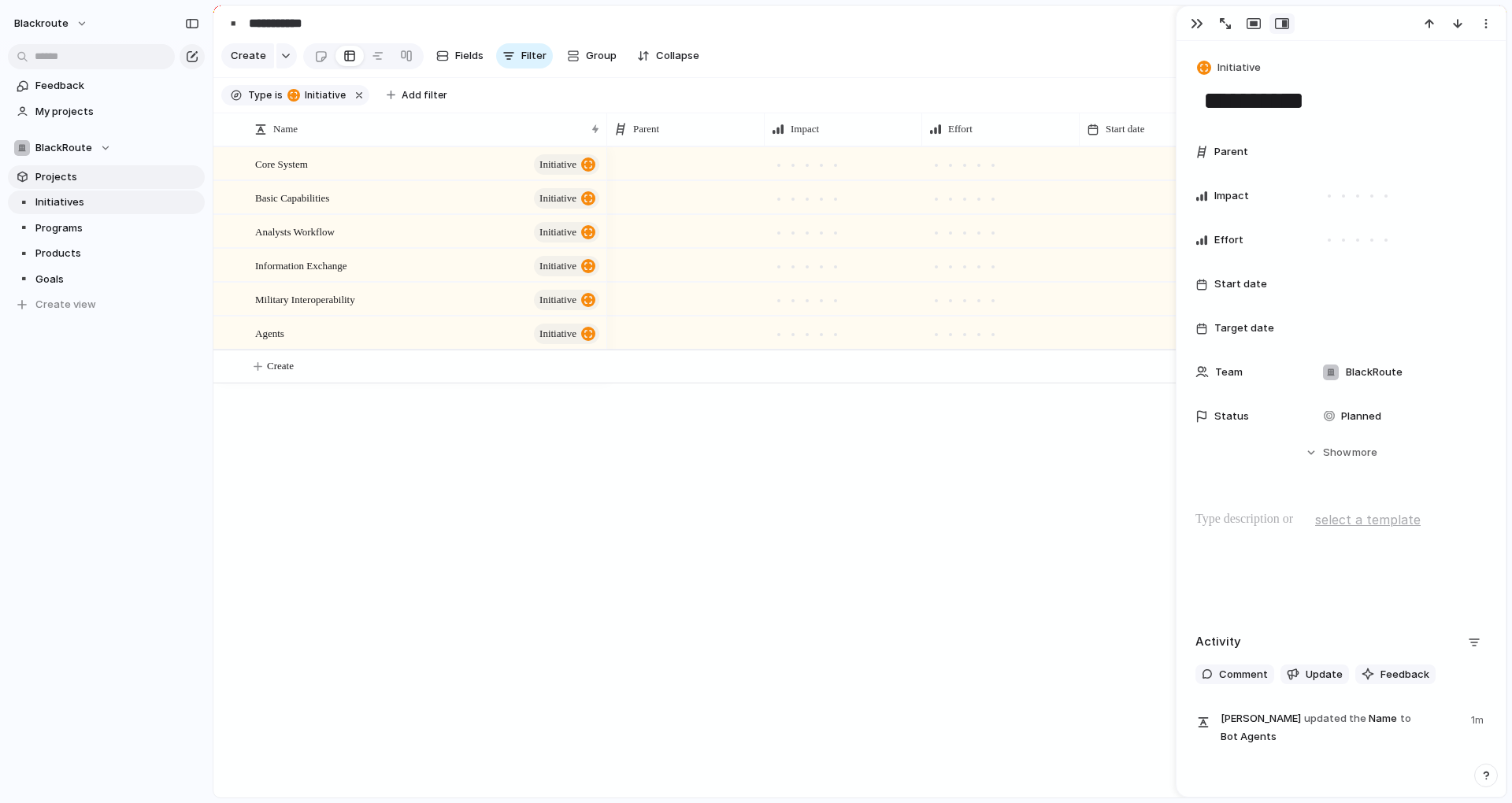
click at [71, 174] on span "Projects" at bounding box center [117, 177] width 164 height 16
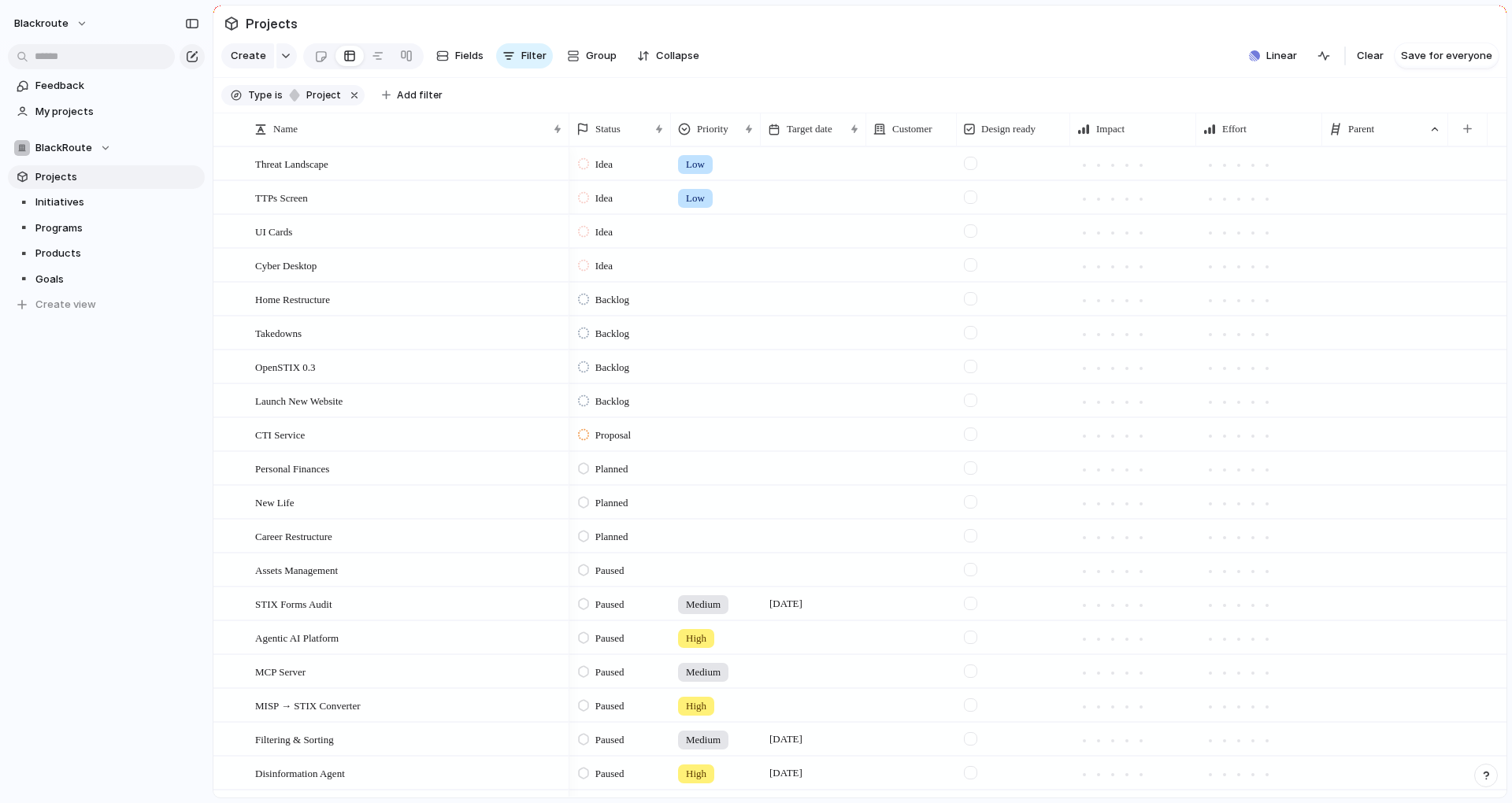
click at [1353, 247] on div at bounding box center [1384, 231] width 126 height 32
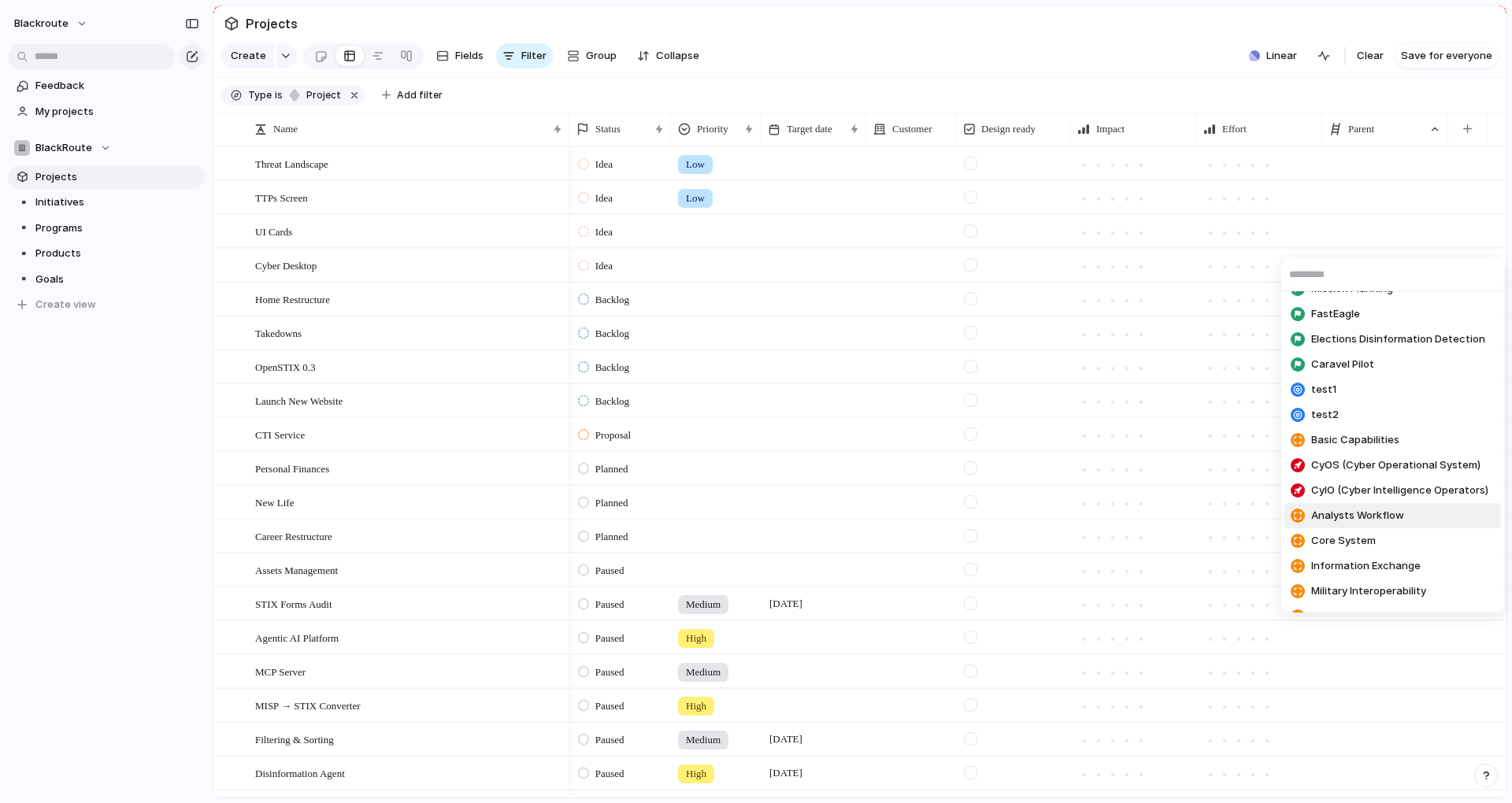
scroll to position [216, 0]
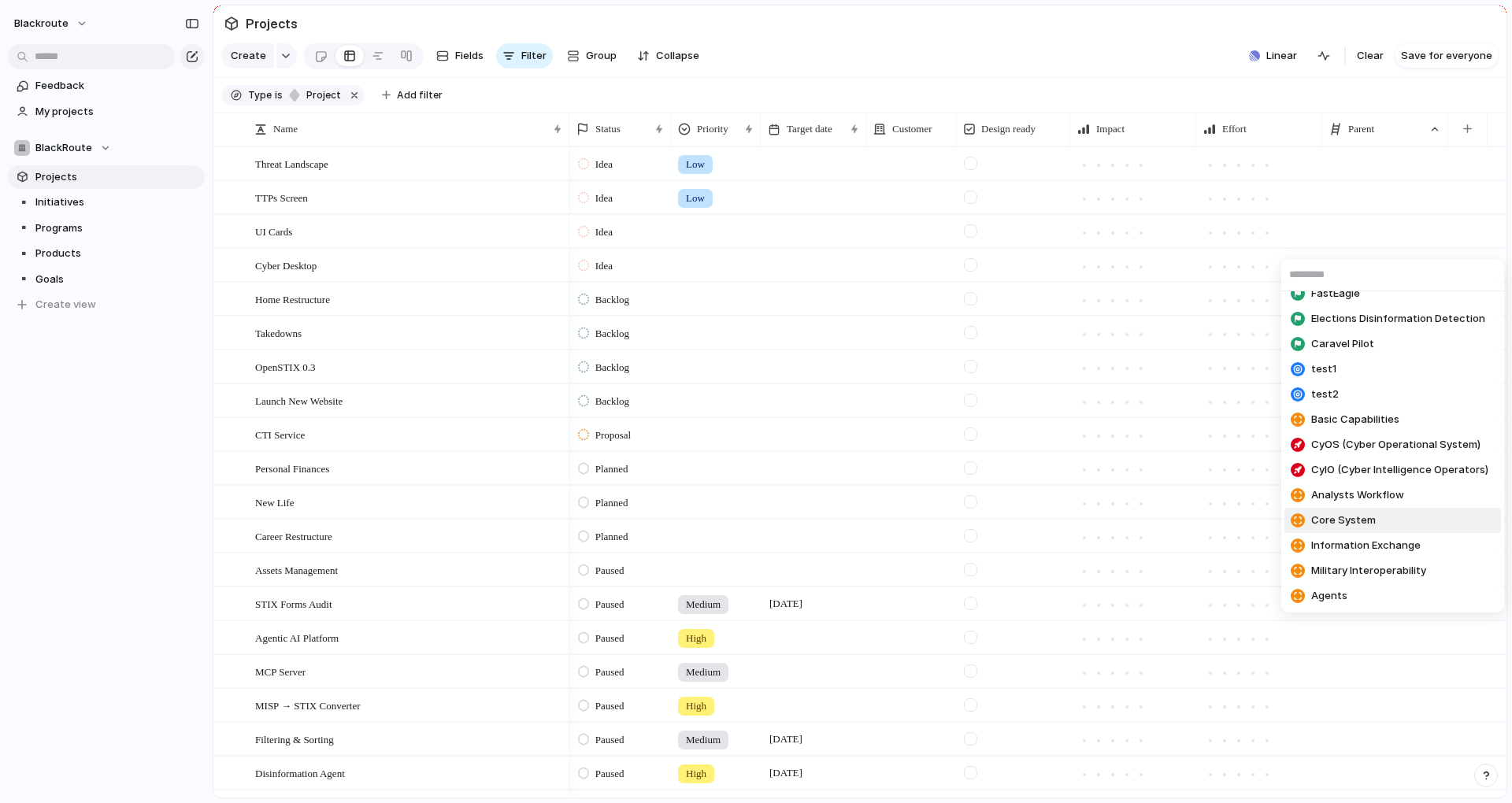
click at [1372, 521] on span "Core System" at bounding box center [1344, 521] width 64 height 16
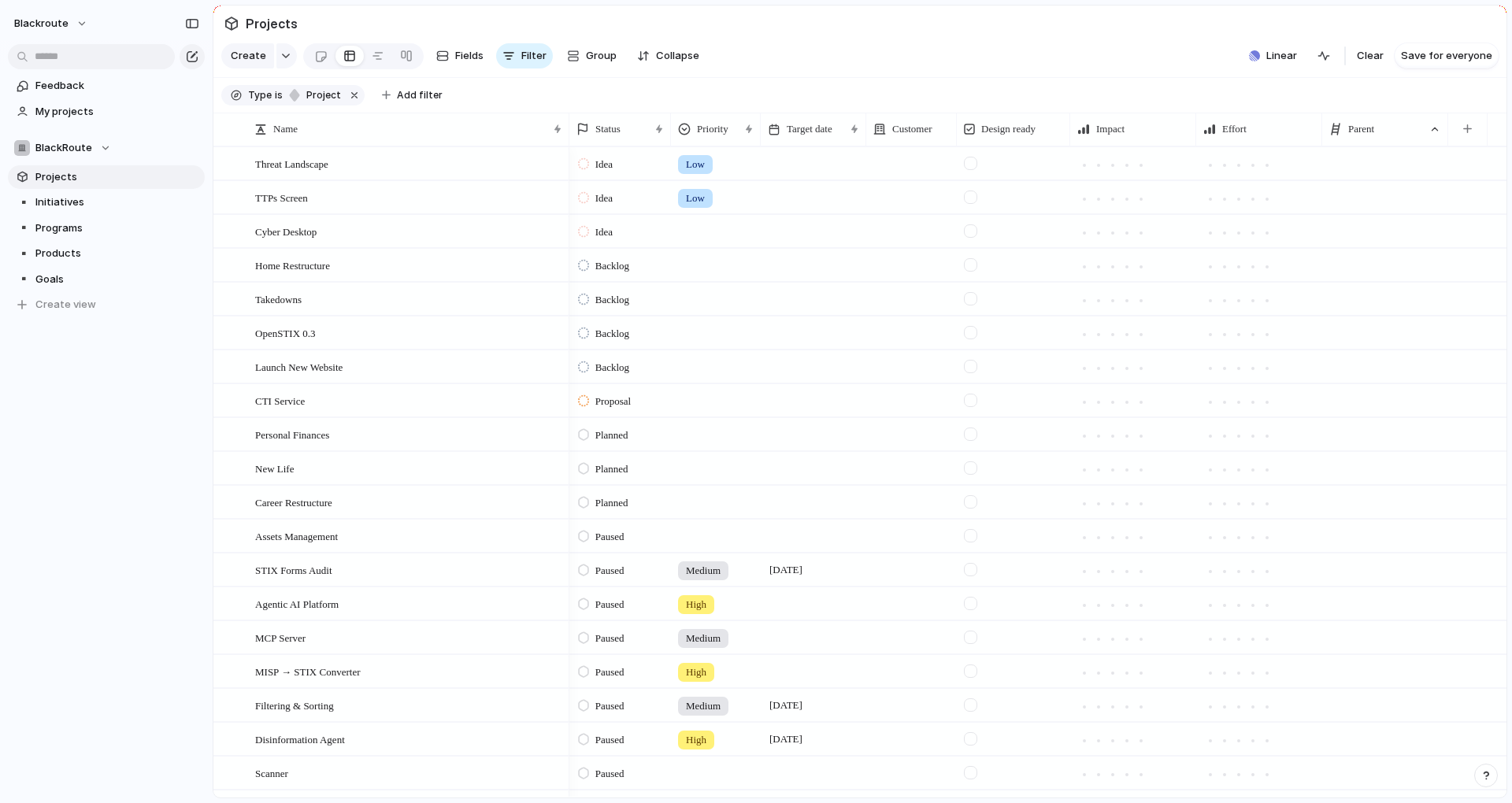
click at [1348, 213] on div at bounding box center [1384, 197] width 126 height 32
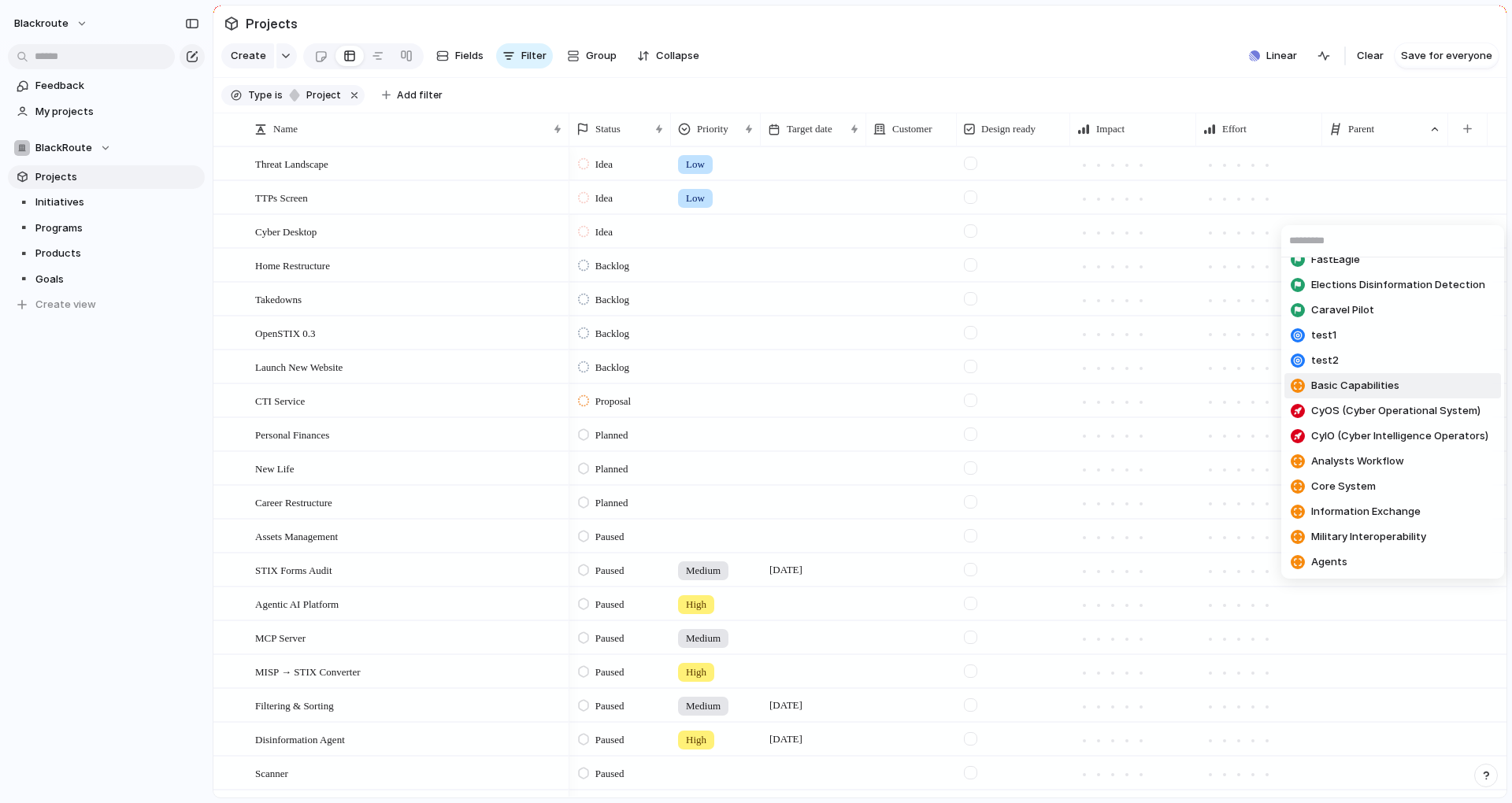
click at [1371, 387] on span "Basic Capabilities" at bounding box center [1355, 385] width 89 height 16
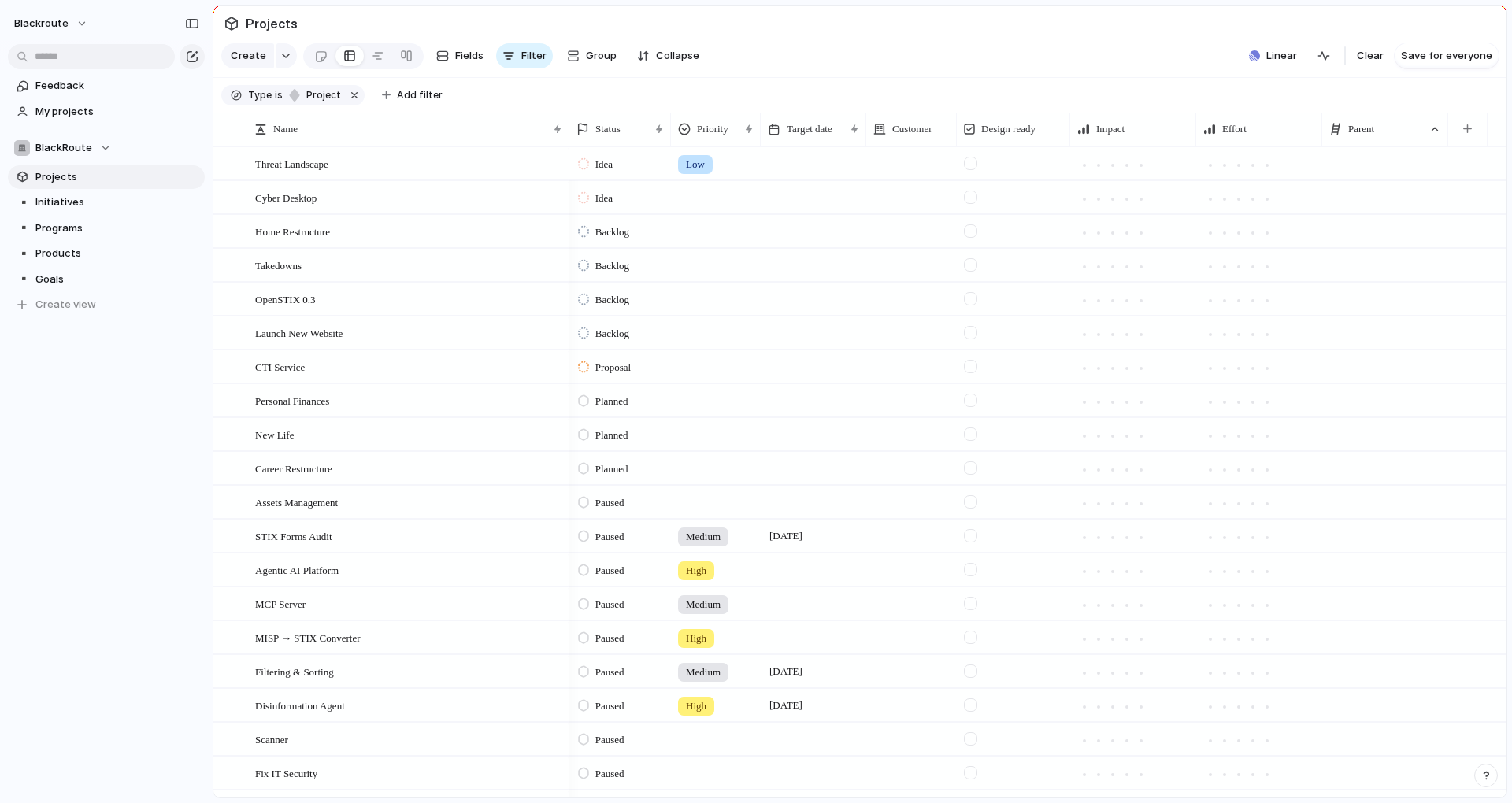
click at [1384, 167] on div at bounding box center [1384, 163] width 126 height 32
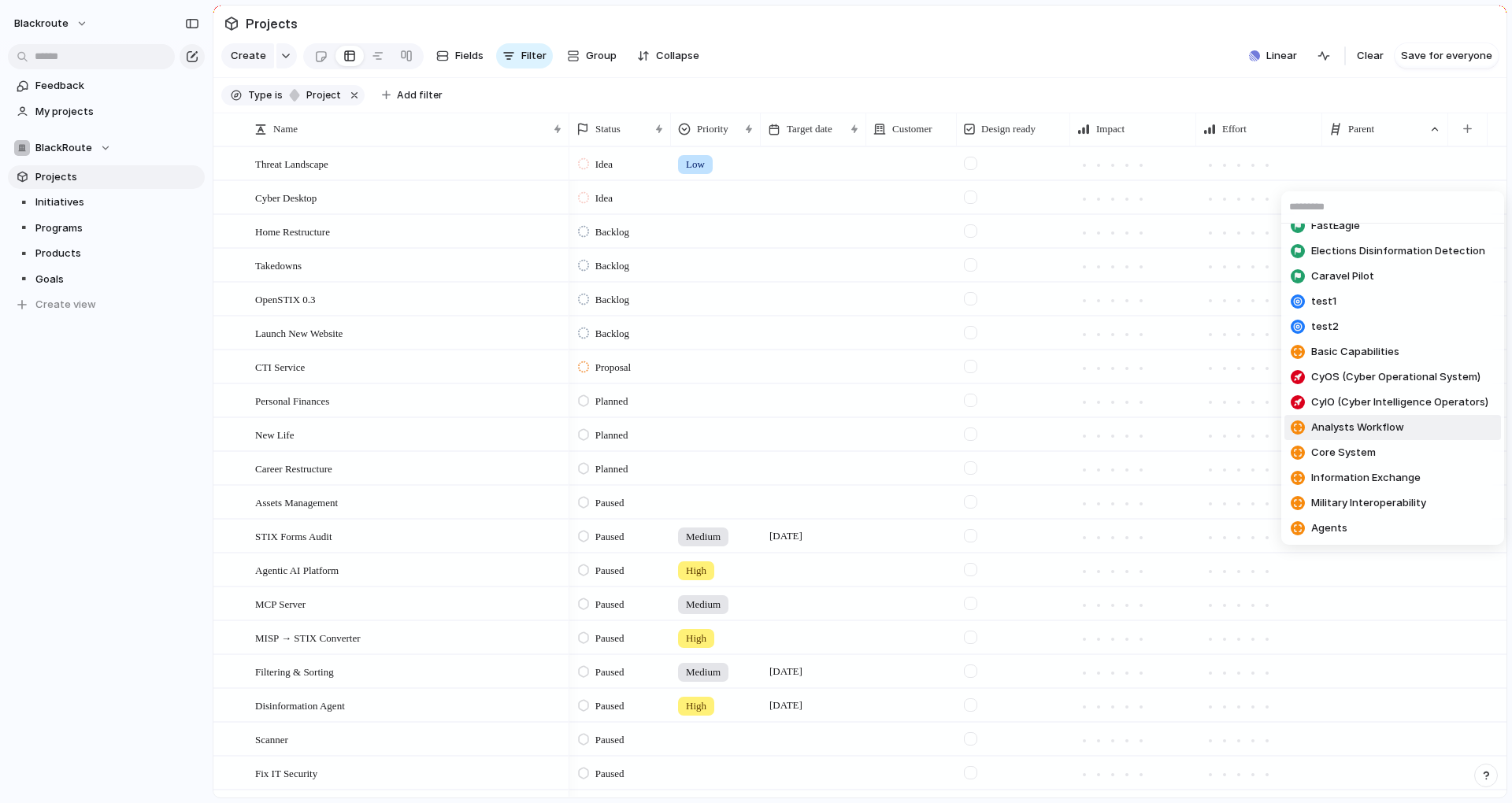
click at [1363, 431] on span "Analysts Workflow" at bounding box center [1357, 427] width 92 height 16
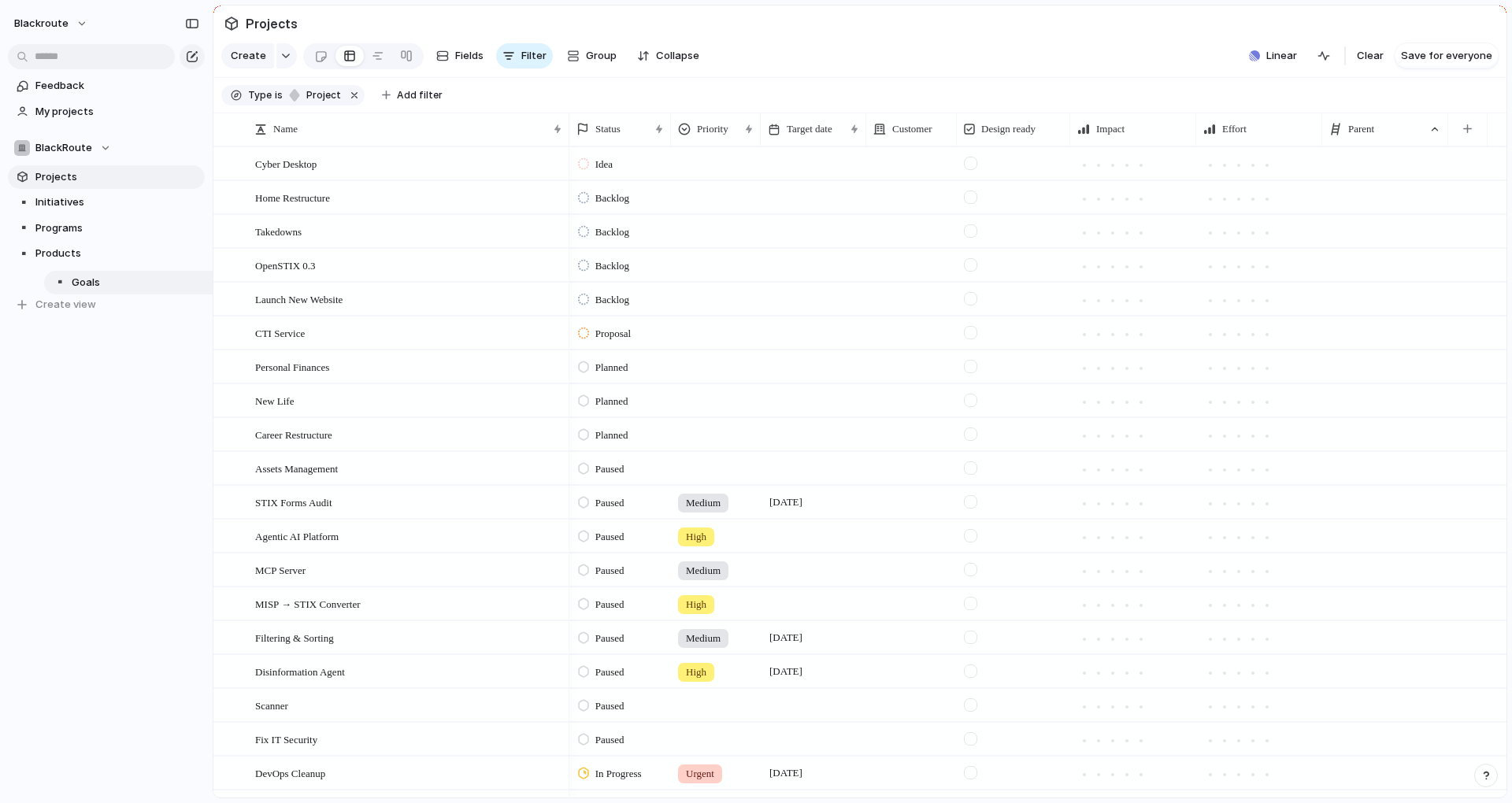
drag, startPoint x: 68, startPoint y: 279, endPoint x: 85, endPoint y: 278, distance: 17.0
click at [85, 278] on div "▪️ Initiatives ▪️ Programs ▪️ Products ▪️ Goals ▪️ Goals To pick up a draggable…" at bounding box center [106, 253] width 197 height 126
click at [55, 246] on span "Products" at bounding box center [117, 253] width 164 height 16
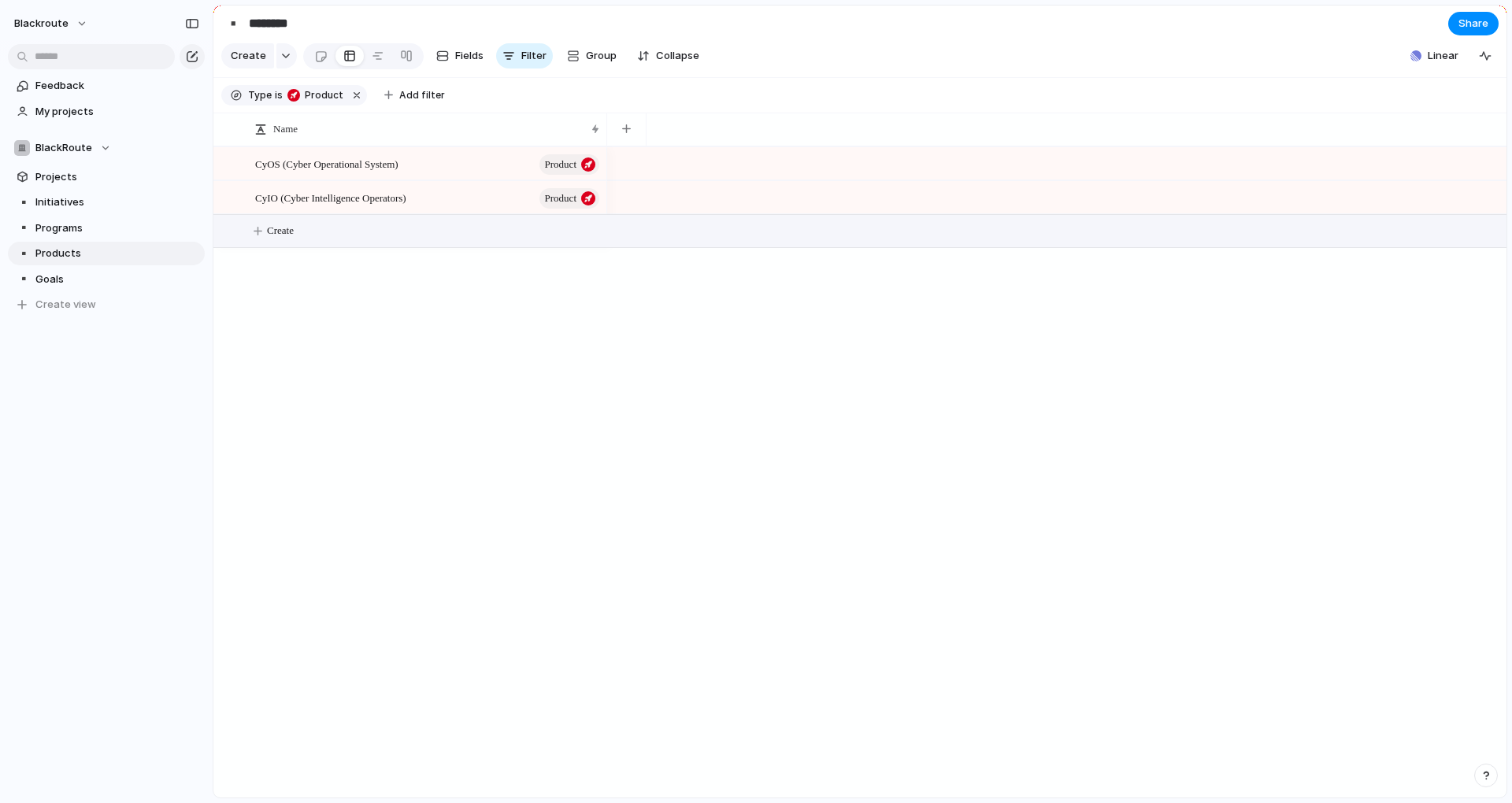
click at [313, 244] on button "Create" at bounding box center [879, 231] width 1302 height 32
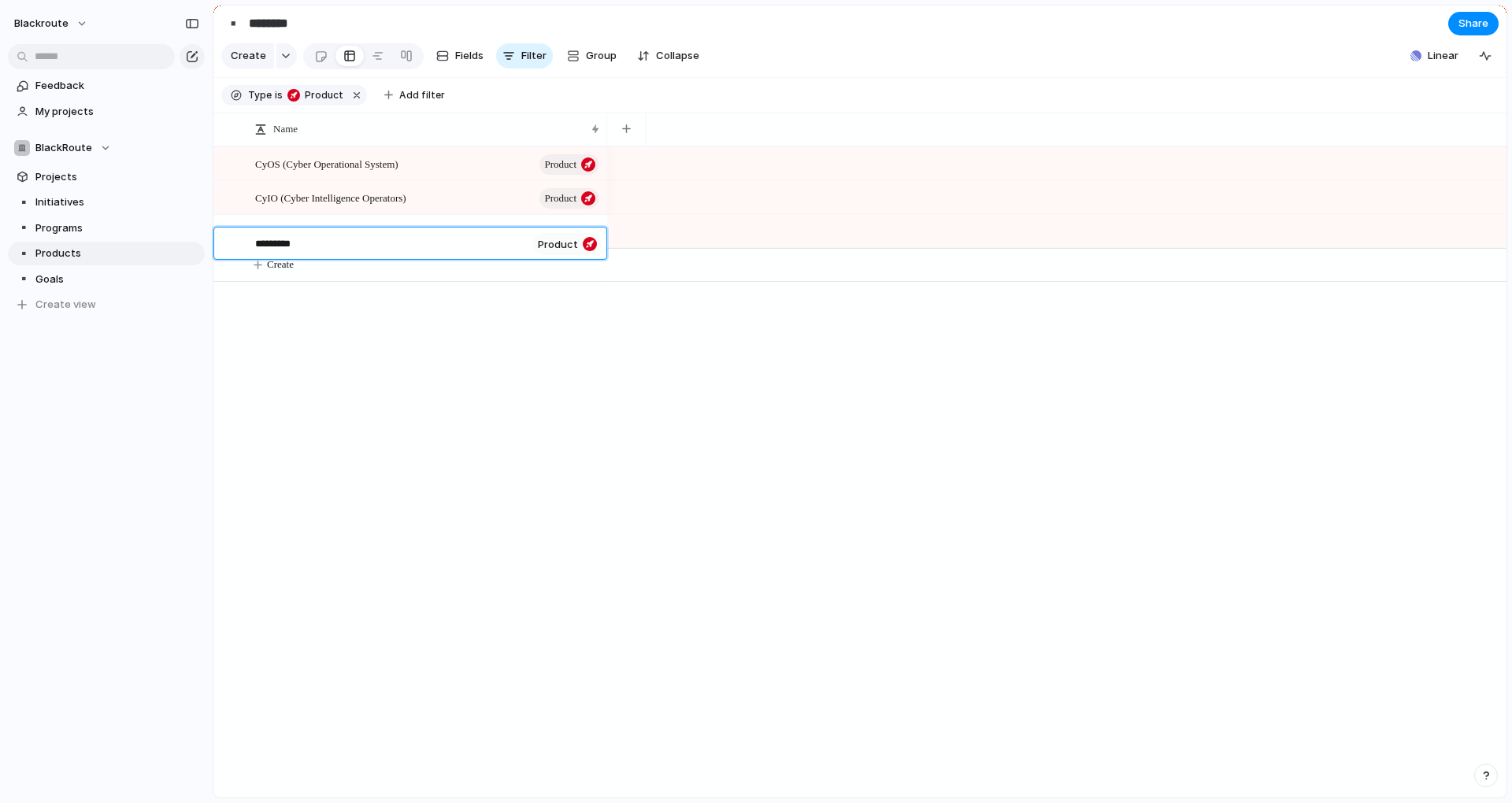
type textarea "**********"
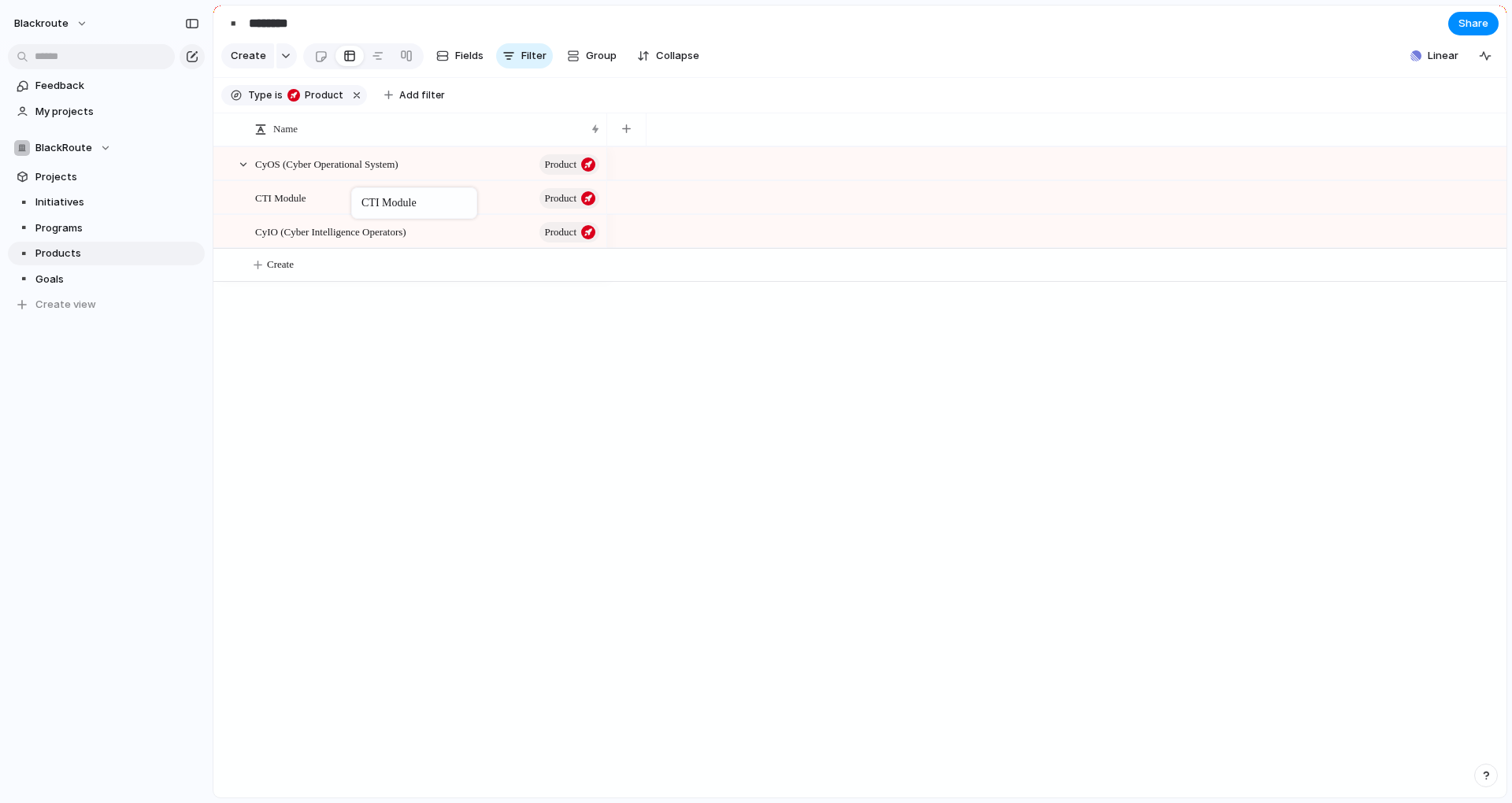
drag, startPoint x: 307, startPoint y: 240, endPoint x: 359, endPoint y: 191, distance: 71.4
drag, startPoint x: 294, startPoint y: 209, endPoint x: 383, endPoint y: 187, distance: 91.7
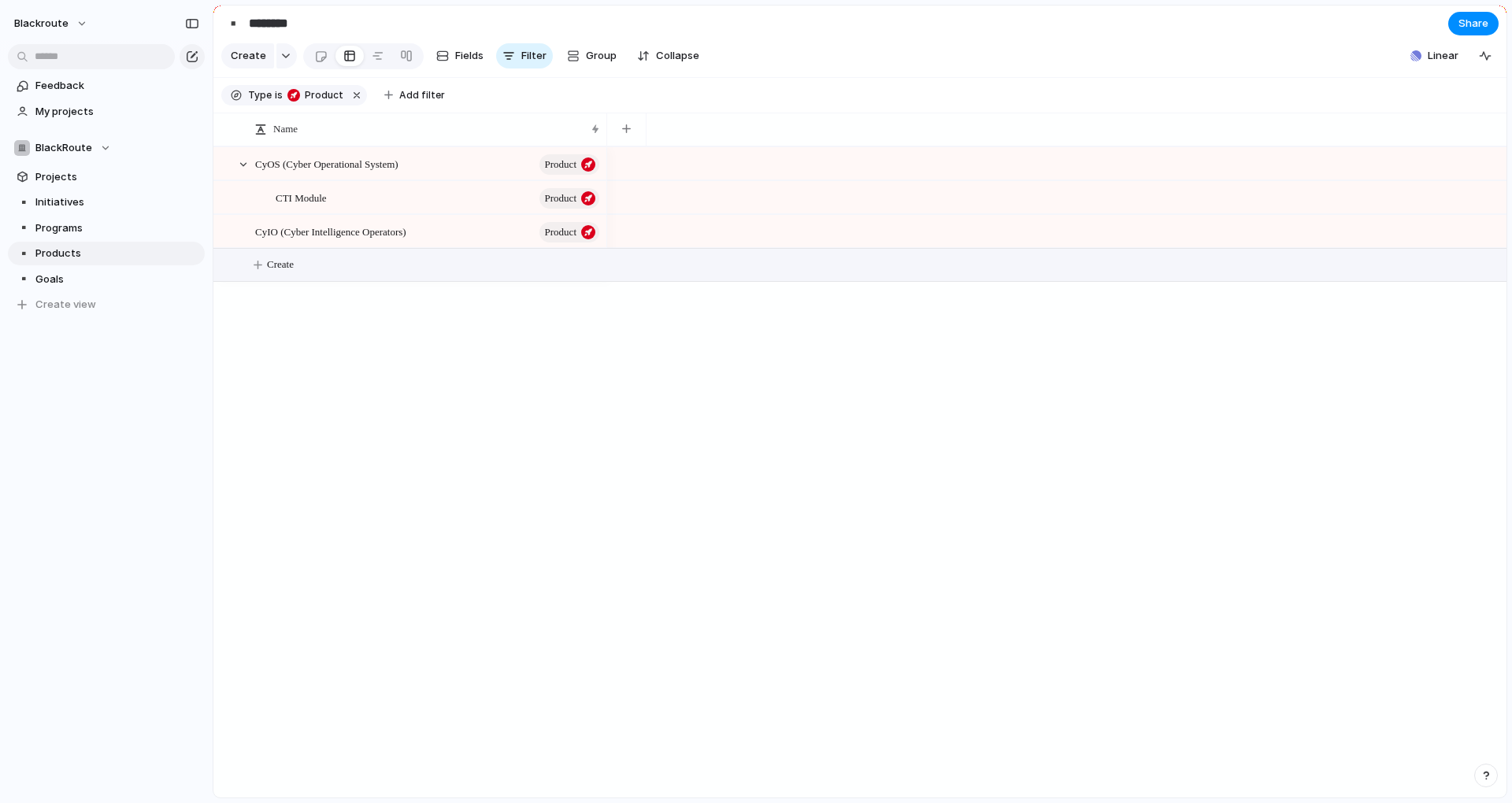
click at [286, 263] on button "Create" at bounding box center [879, 265] width 1302 height 32
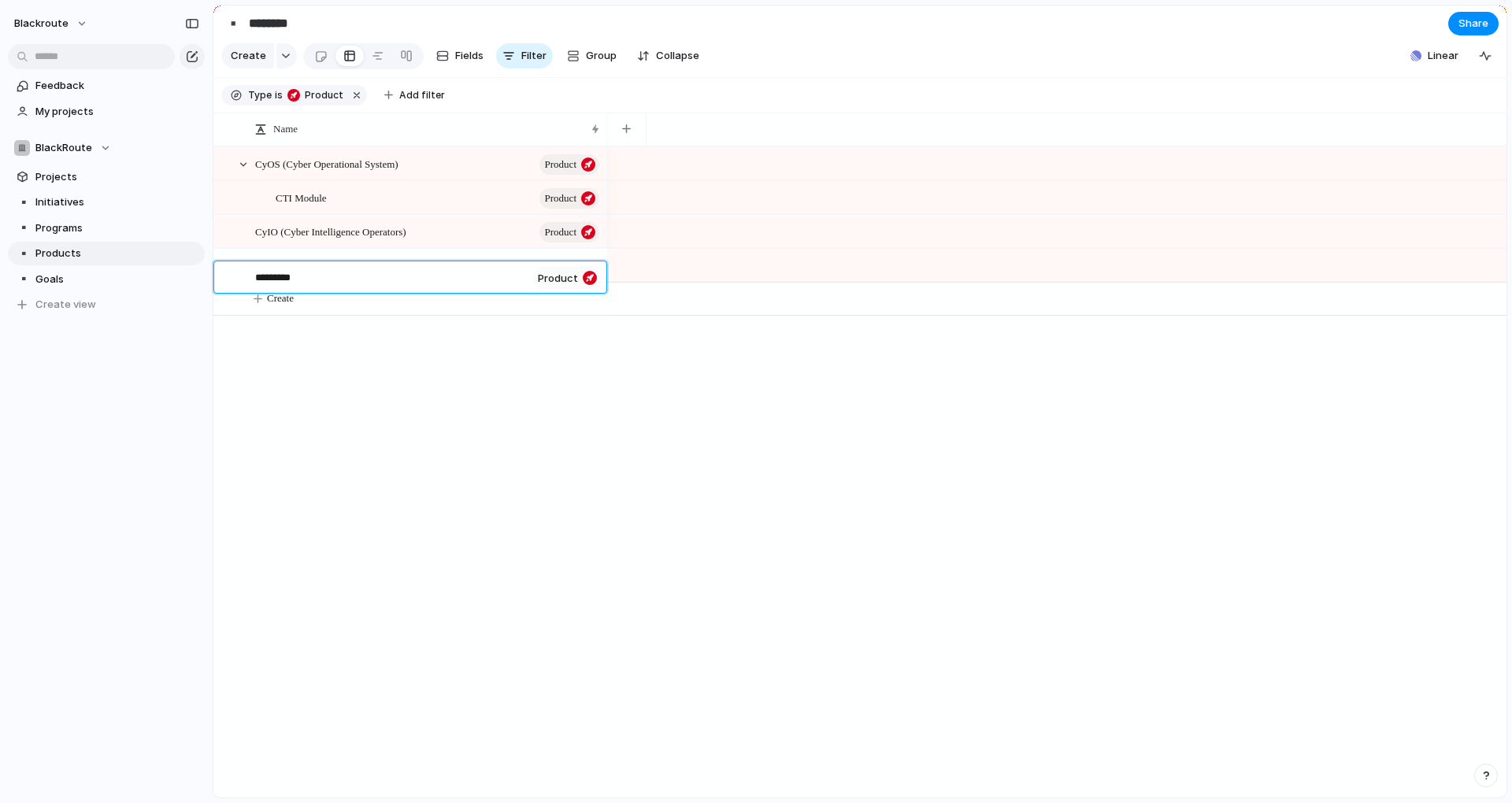
type textarea "**********"
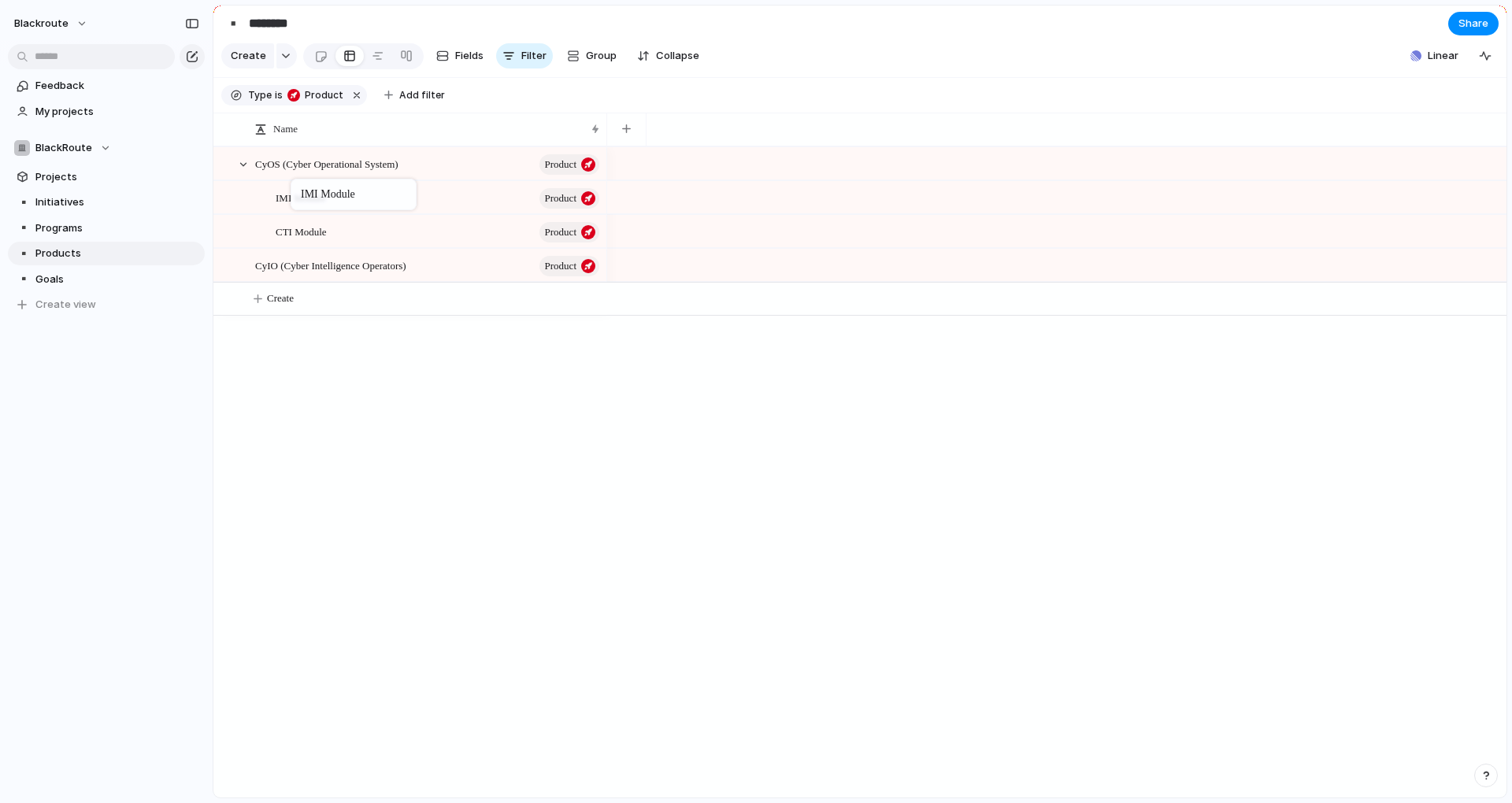
drag, startPoint x: 309, startPoint y: 281, endPoint x: 299, endPoint y: 182, distance: 99.5
click at [304, 315] on button "Create" at bounding box center [879, 298] width 1302 height 32
type textarea "*"
type textarea "***"
click at [311, 315] on div "MAS Product" at bounding box center [428, 299] width 347 height 32
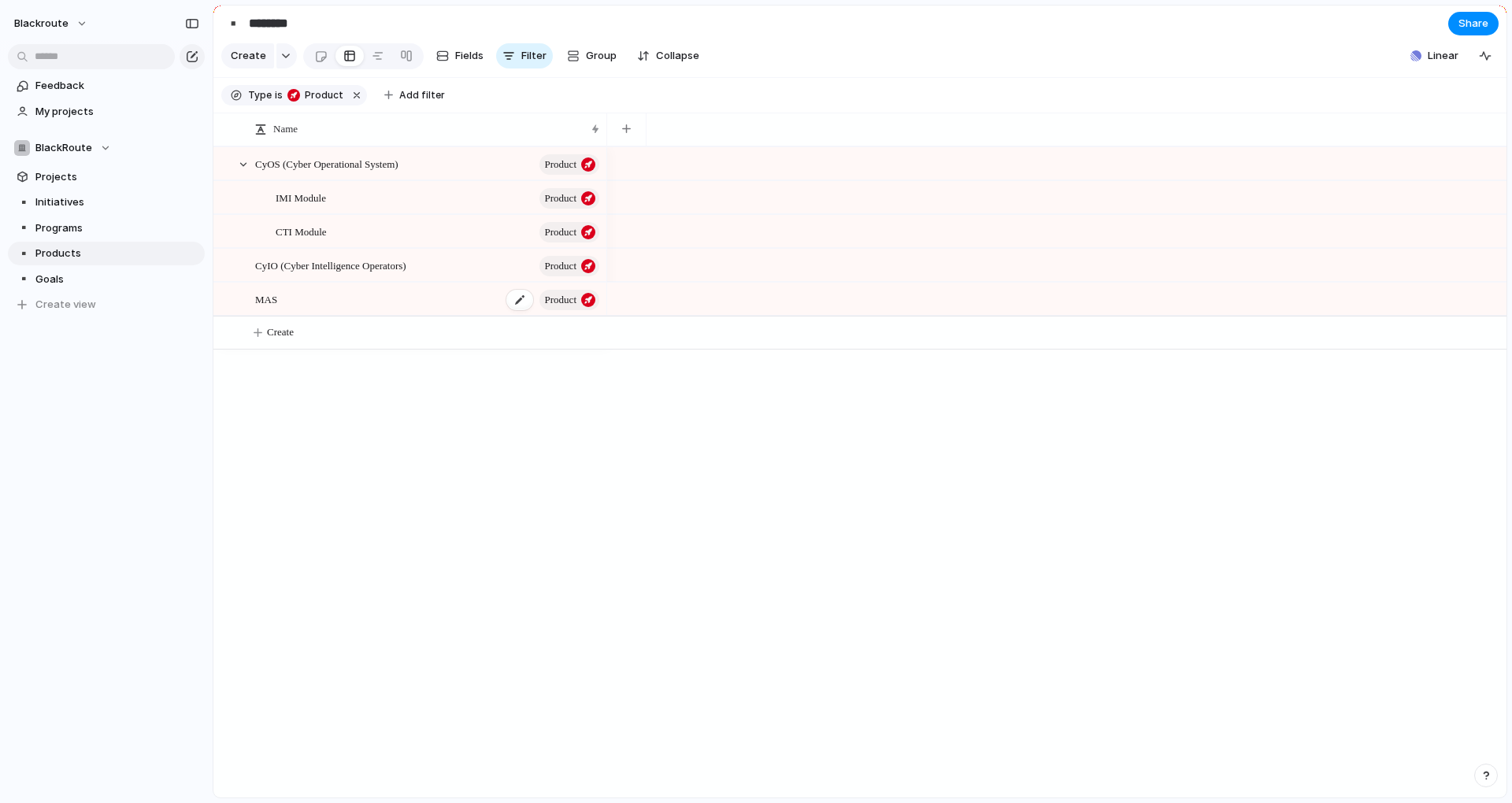
click at [311, 315] on div "MAS Product" at bounding box center [428, 299] width 347 height 32
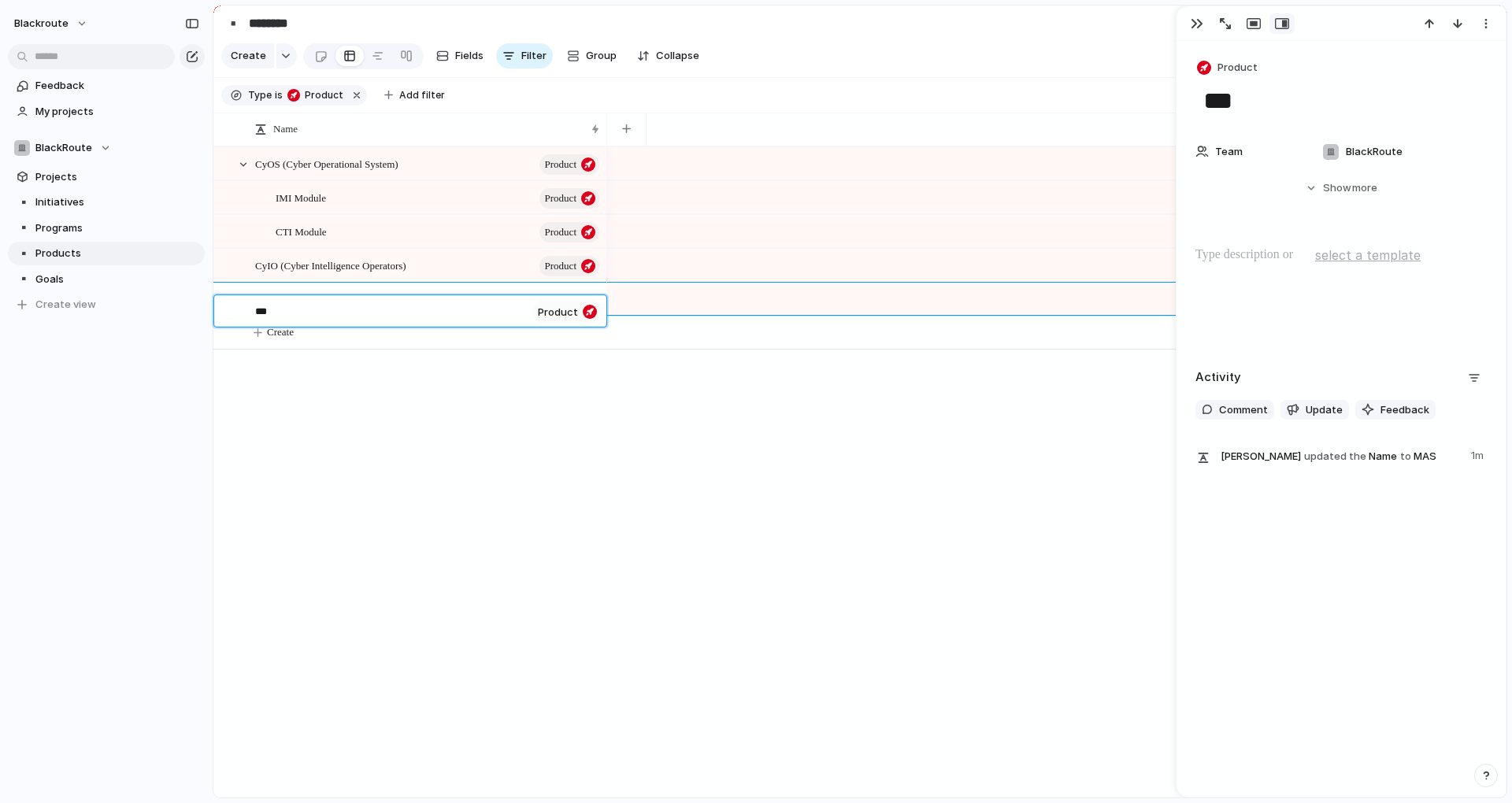
type textarea "*"
type textarea "**"
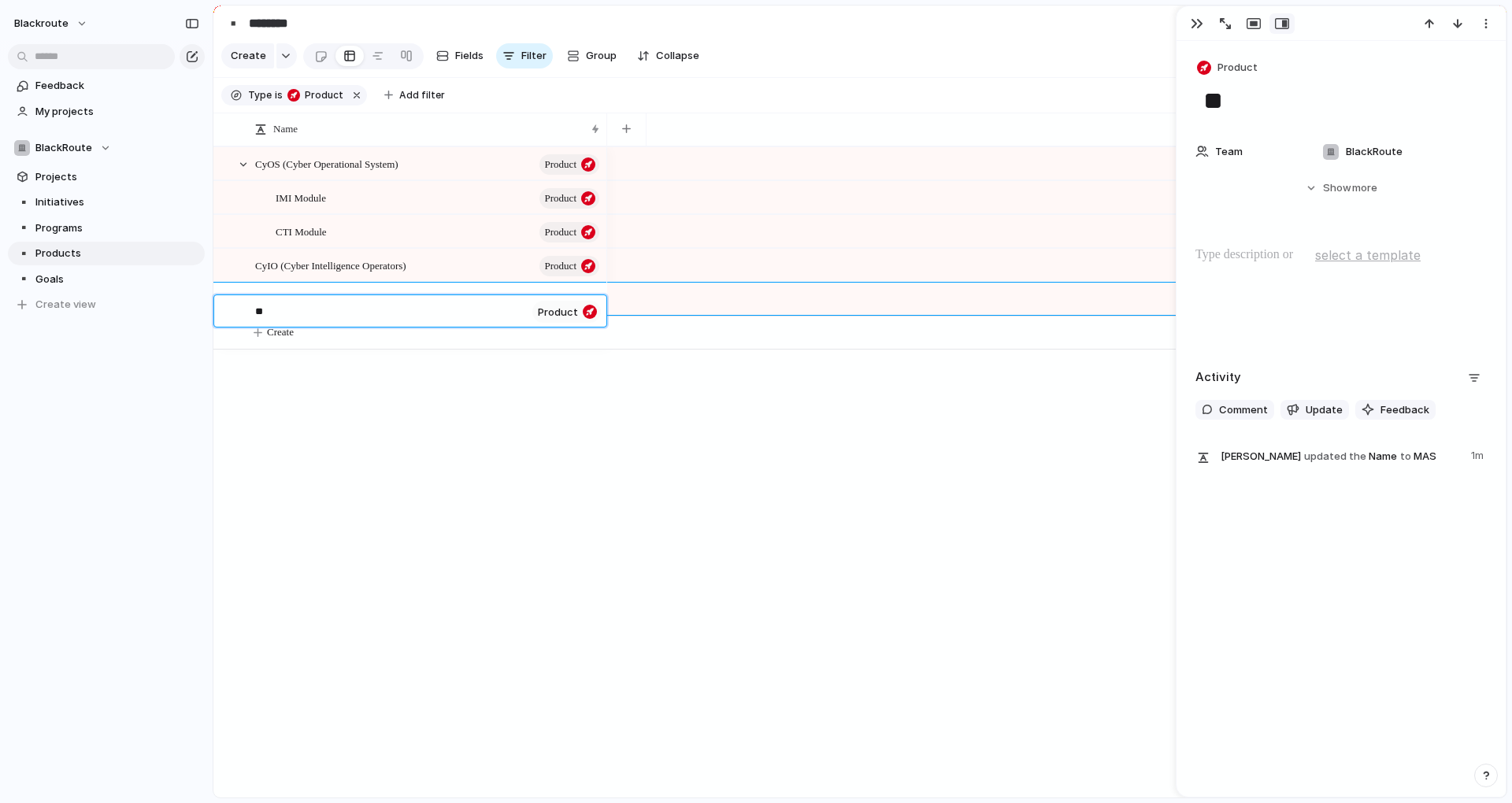
type textarea "**"
type textarea "****"
type textarea "*****"
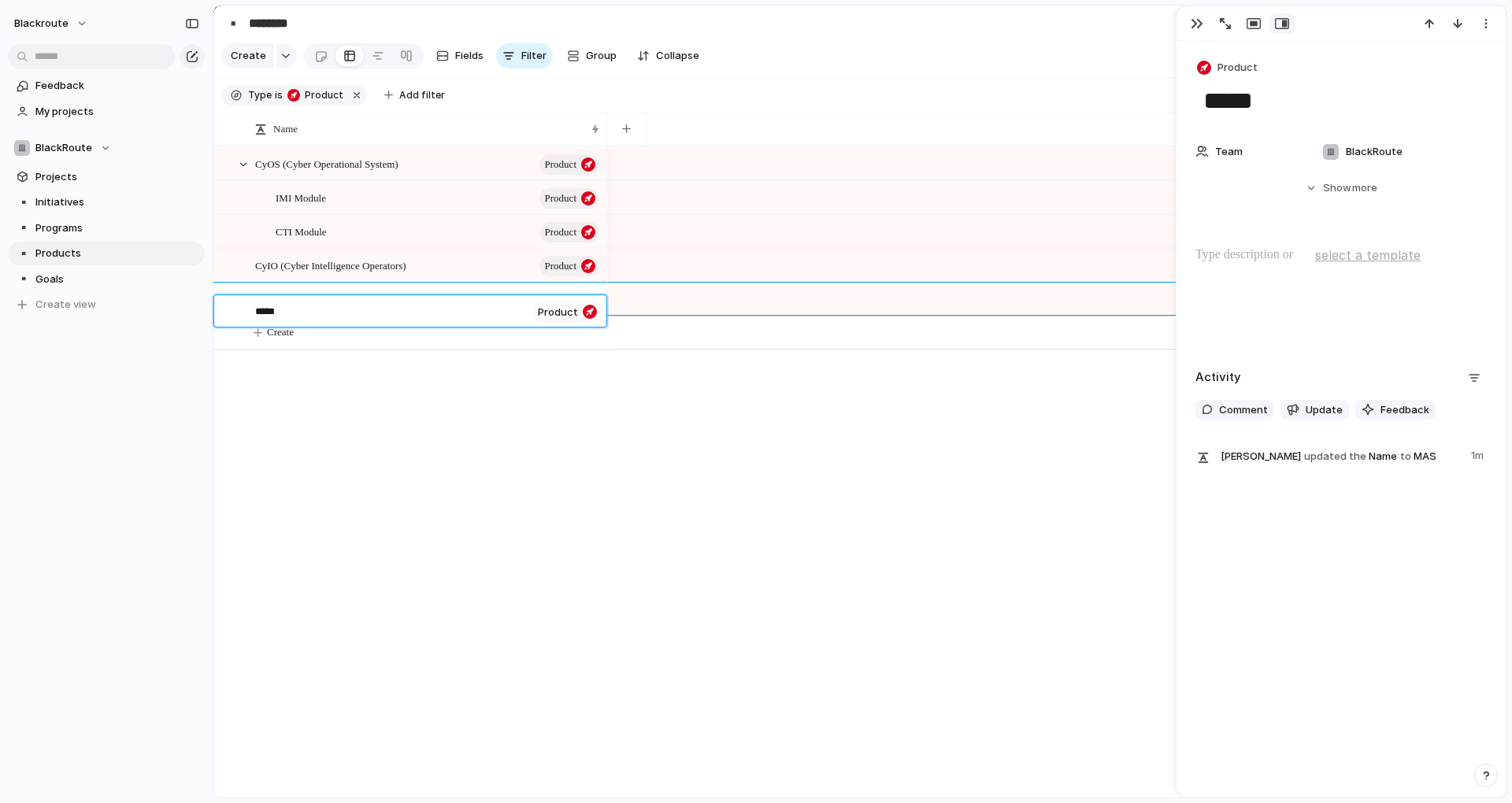
type textarea "******"
type textarea "*******"
type textarea "********"
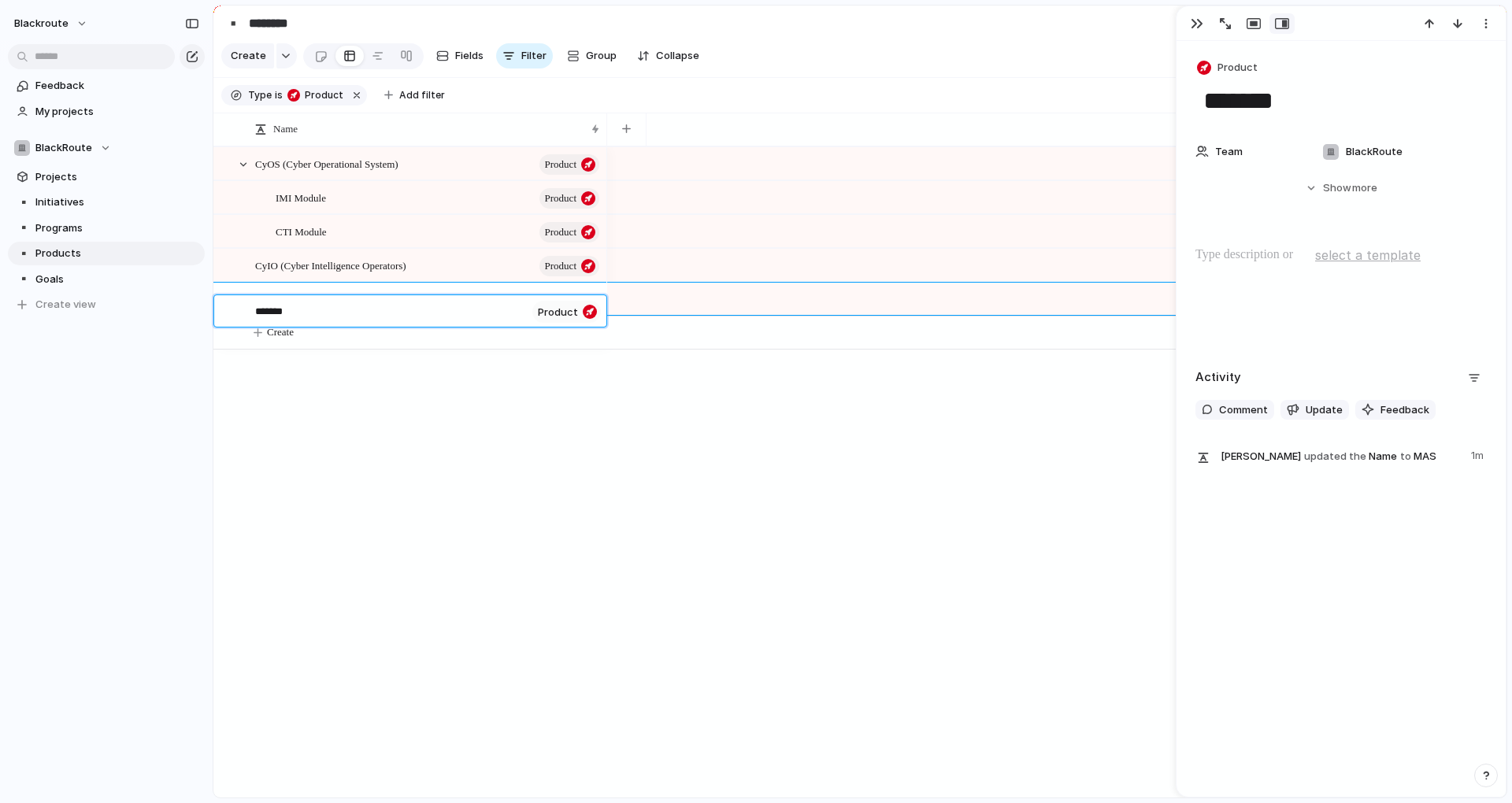
type textarea "********"
type textarea "*********"
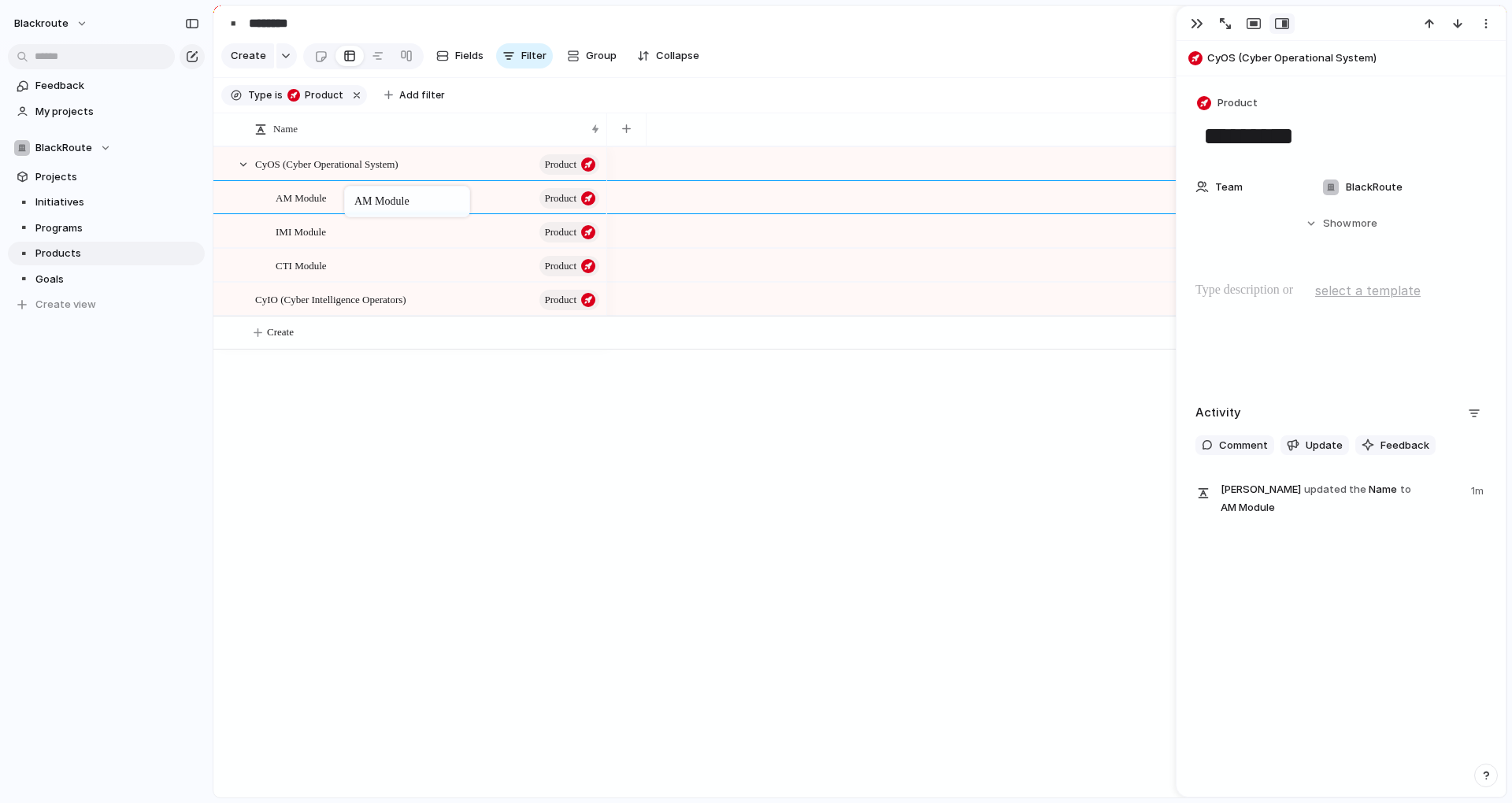
drag, startPoint x: 262, startPoint y: 307, endPoint x: 352, endPoint y: 189, distance: 148.4
click at [407, 498] on div "CyOS (Cyber Operational System) Product CyIO (Cyber Intelligence Operators) Pro…" at bounding box center [860, 471] width 1293 height 651
click at [586, 453] on div "CyOS (Cyber Operational System) Product CyIO (Cyber Intelligence Operators) Pro…" at bounding box center [860, 471] width 1293 height 651
click at [912, 547] on div at bounding box center [1057, 471] width 900 height 651
click at [461, 419] on div "CyOS (Cyber Operational System) Product CyIO (Cyber Intelligence Operators) Pro…" at bounding box center [860, 471] width 1293 height 651
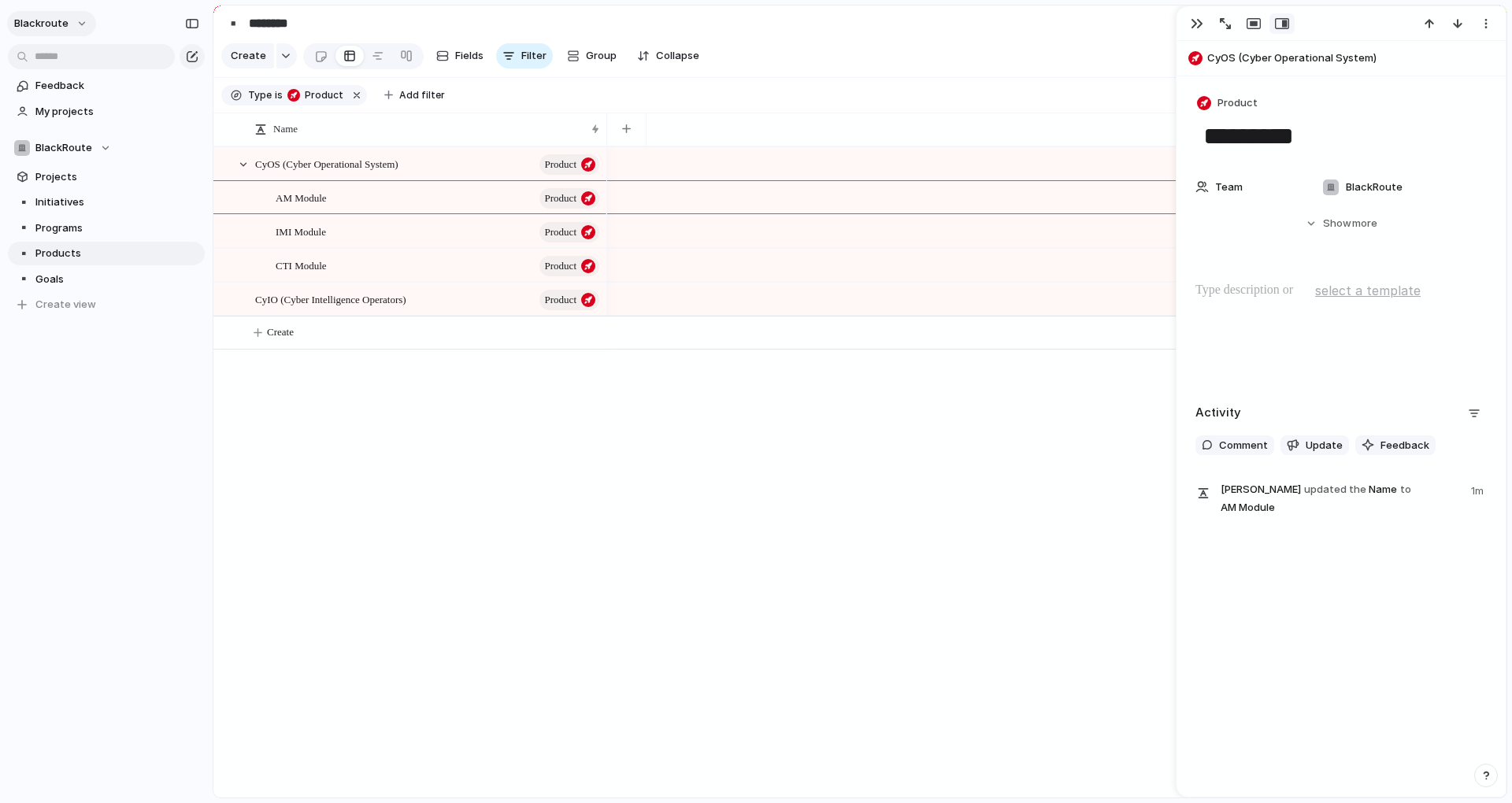
click at [38, 28] on span "blackroute" at bounding box center [42, 23] width 55 height 16
click at [74, 65] on span "Settings" at bounding box center [57, 59] width 43 height 16
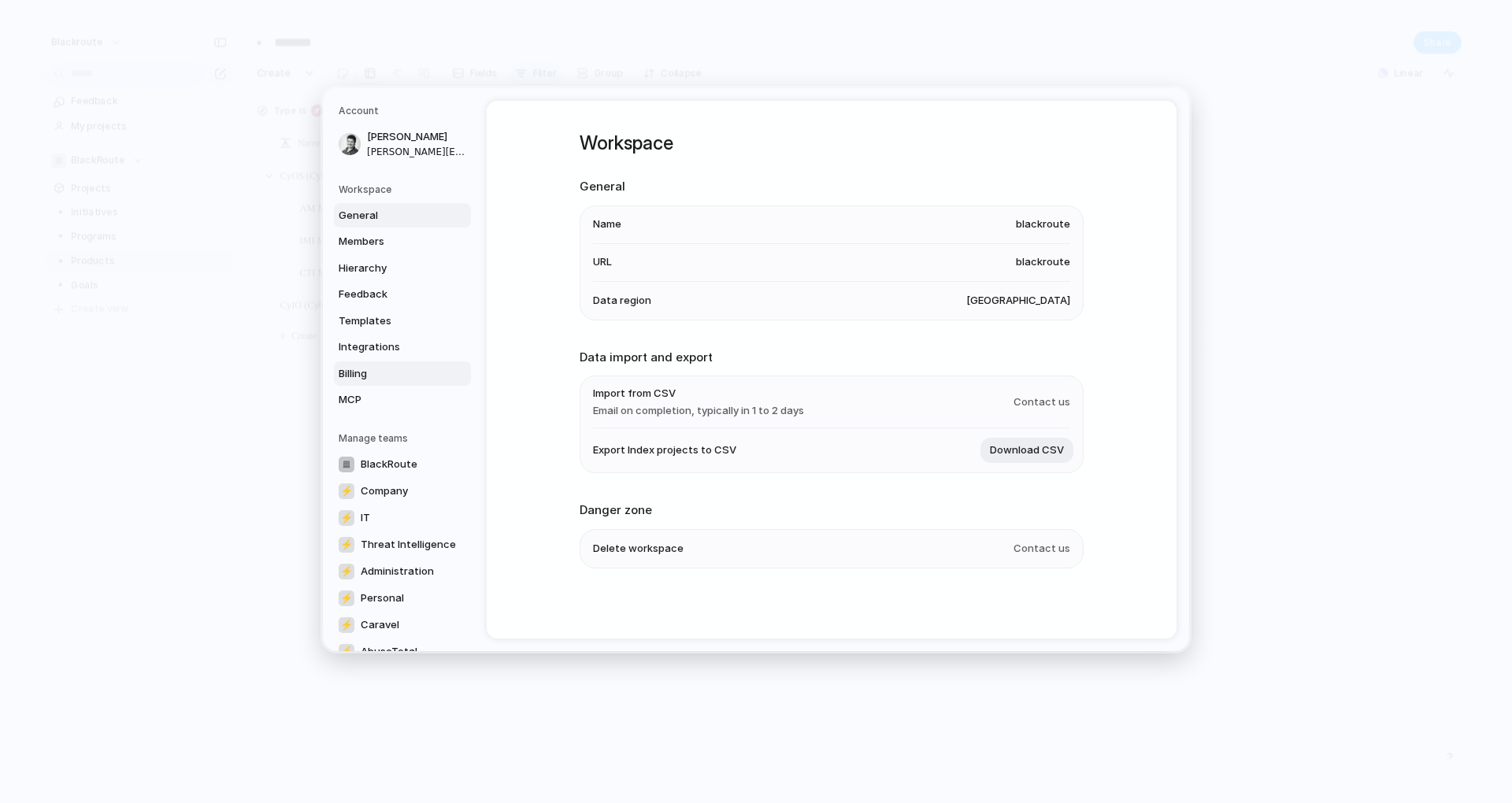
click at [377, 364] on link "Billing" at bounding box center [402, 373] width 137 height 25
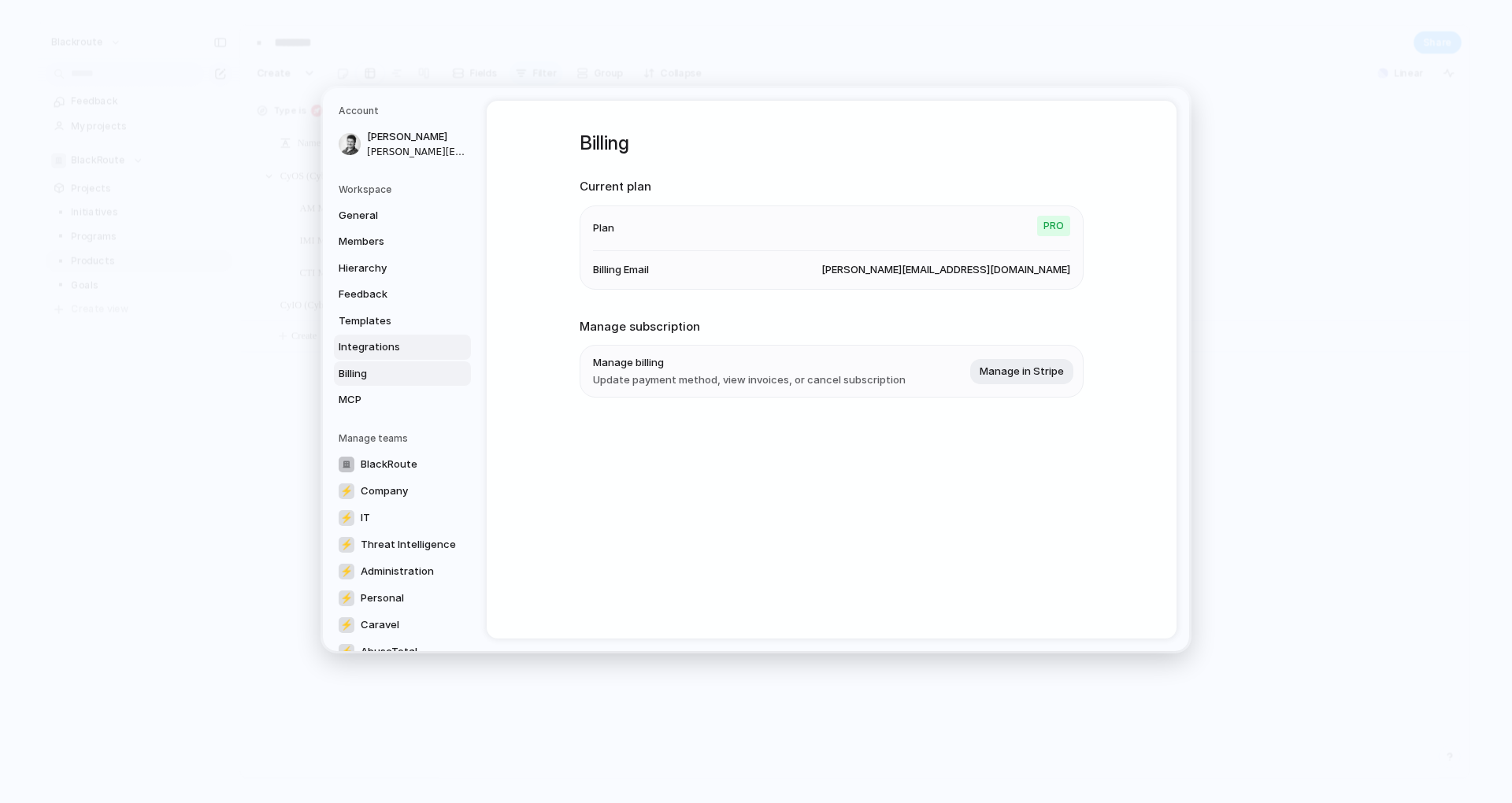
click at [376, 341] on span "Integrations" at bounding box center [389, 347] width 101 height 16
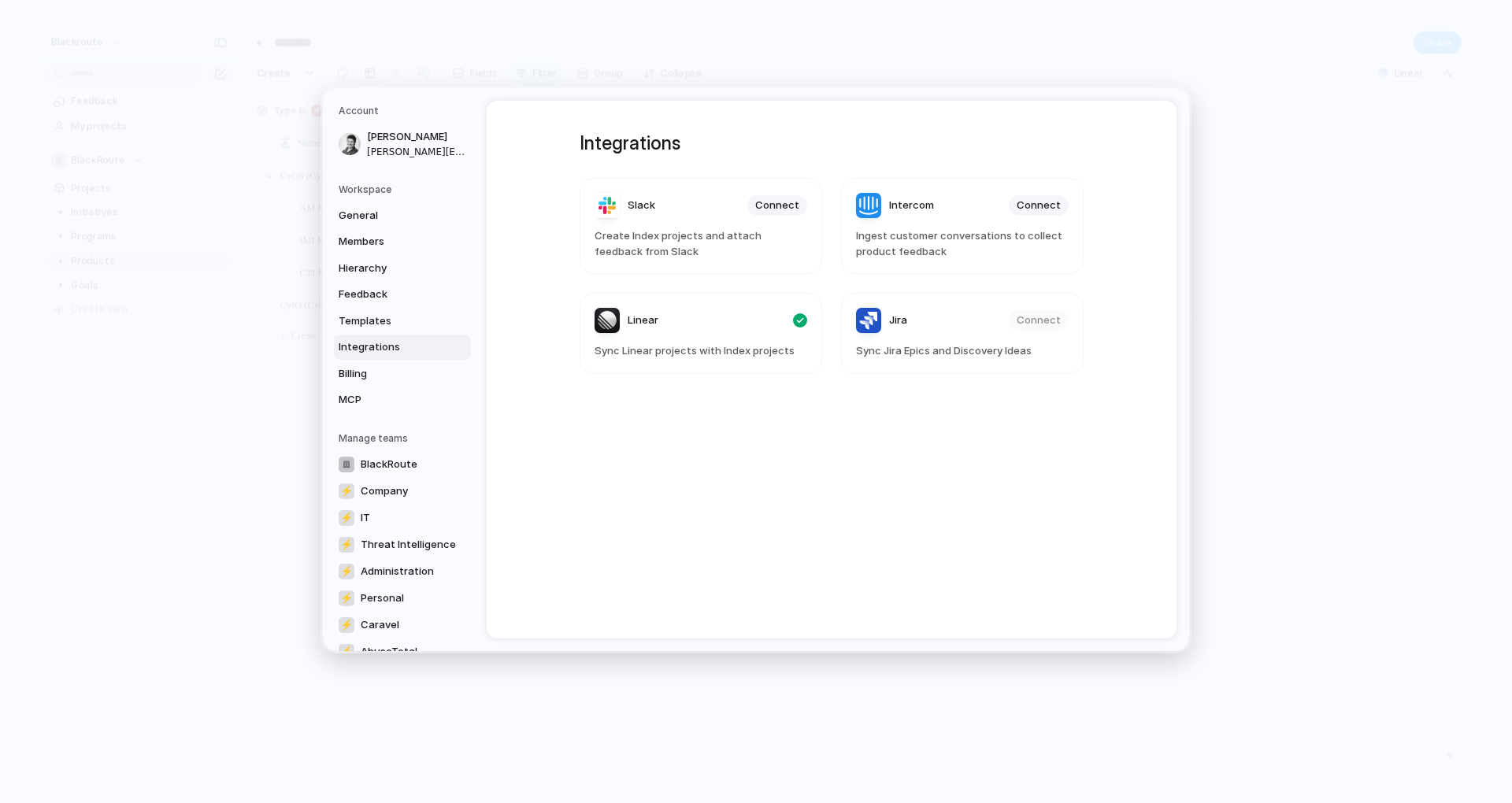
click at [376, 307] on div "General Members Hierarchy Feedback Templates Integrations Billing MCP" at bounding box center [405, 307] width 132 height 209
click at [381, 284] on link "Feedback" at bounding box center [402, 295] width 137 height 25
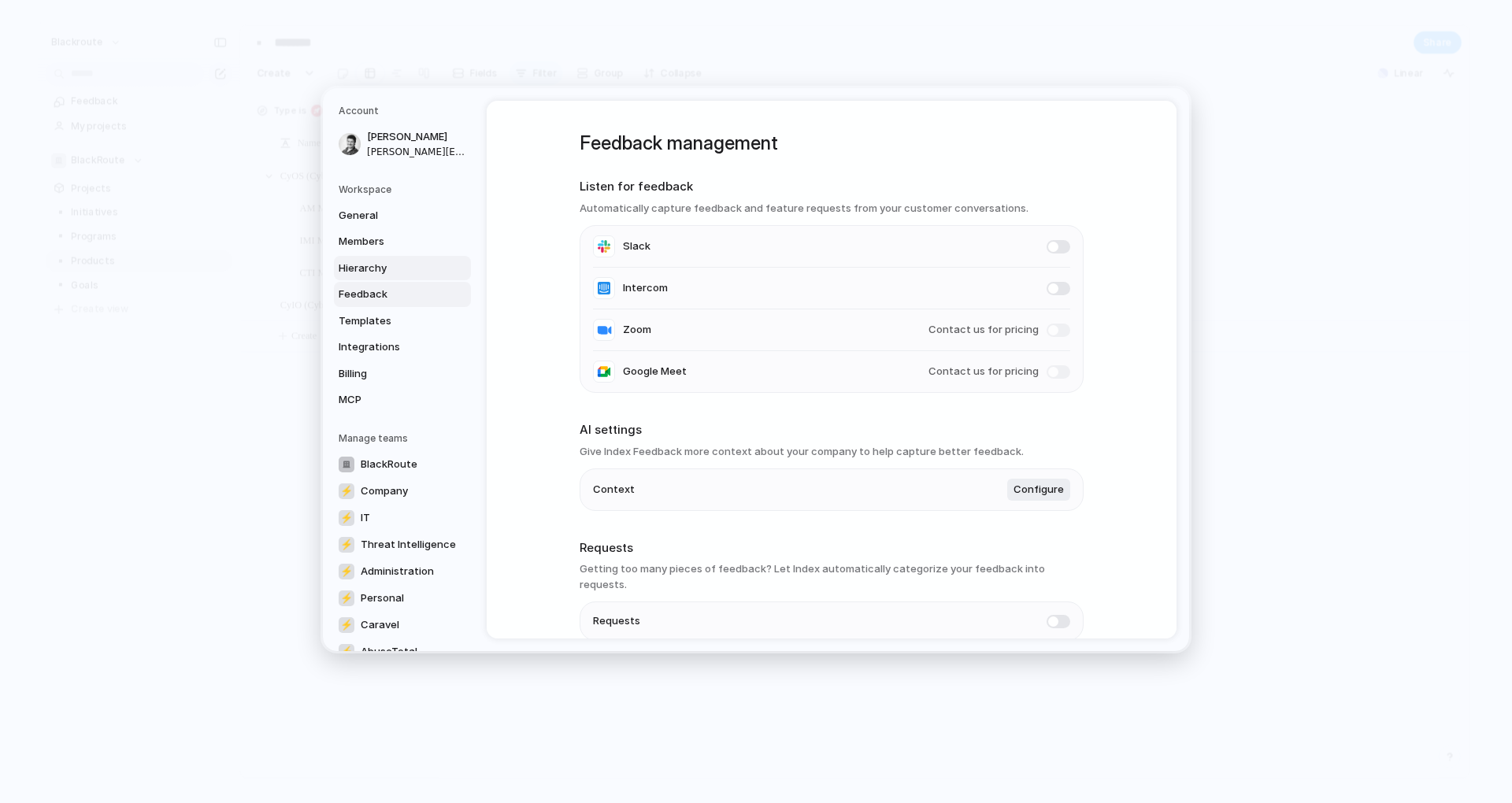
click at [381, 258] on link "Hierarchy" at bounding box center [402, 268] width 137 height 25
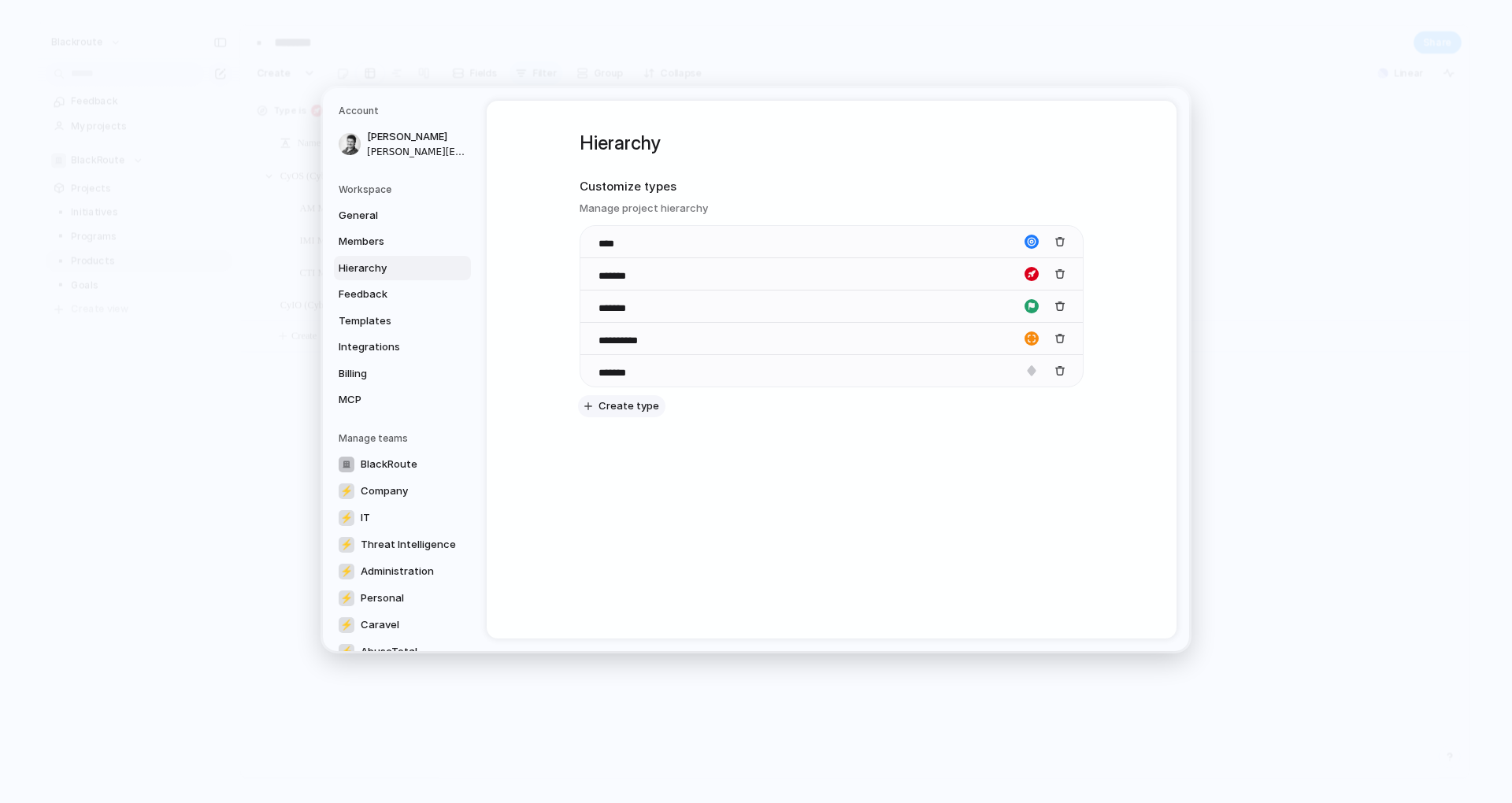
click at [634, 406] on span "Create type" at bounding box center [629, 406] width 60 height 16
click at [719, 508] on div "**********" at bounding box center [831, 370] width 689 height 537
click at [1056, 403] on div "button" at bounding box center [1059, 402] width 11 height 11
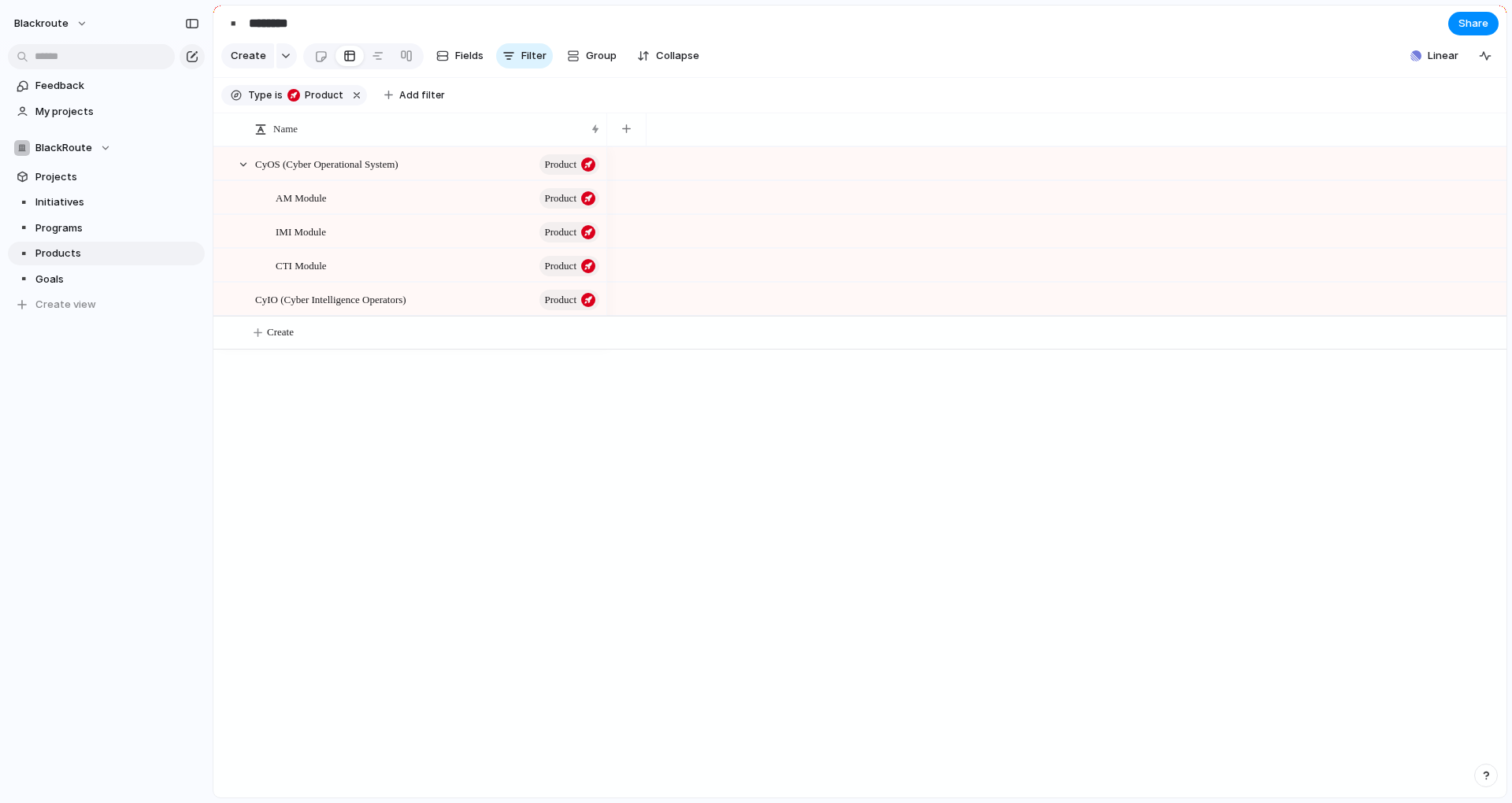
click at [423, 484] on div "CyOS (Cyber Operational System) Product CyIO (Cyber Intelligence Operators) Pro…" at bounding box center [860, 471] width 1293 height 651
click at [103, 237] on link "▪️ Programs" at bounding box center [106, 228] width 197 height 23
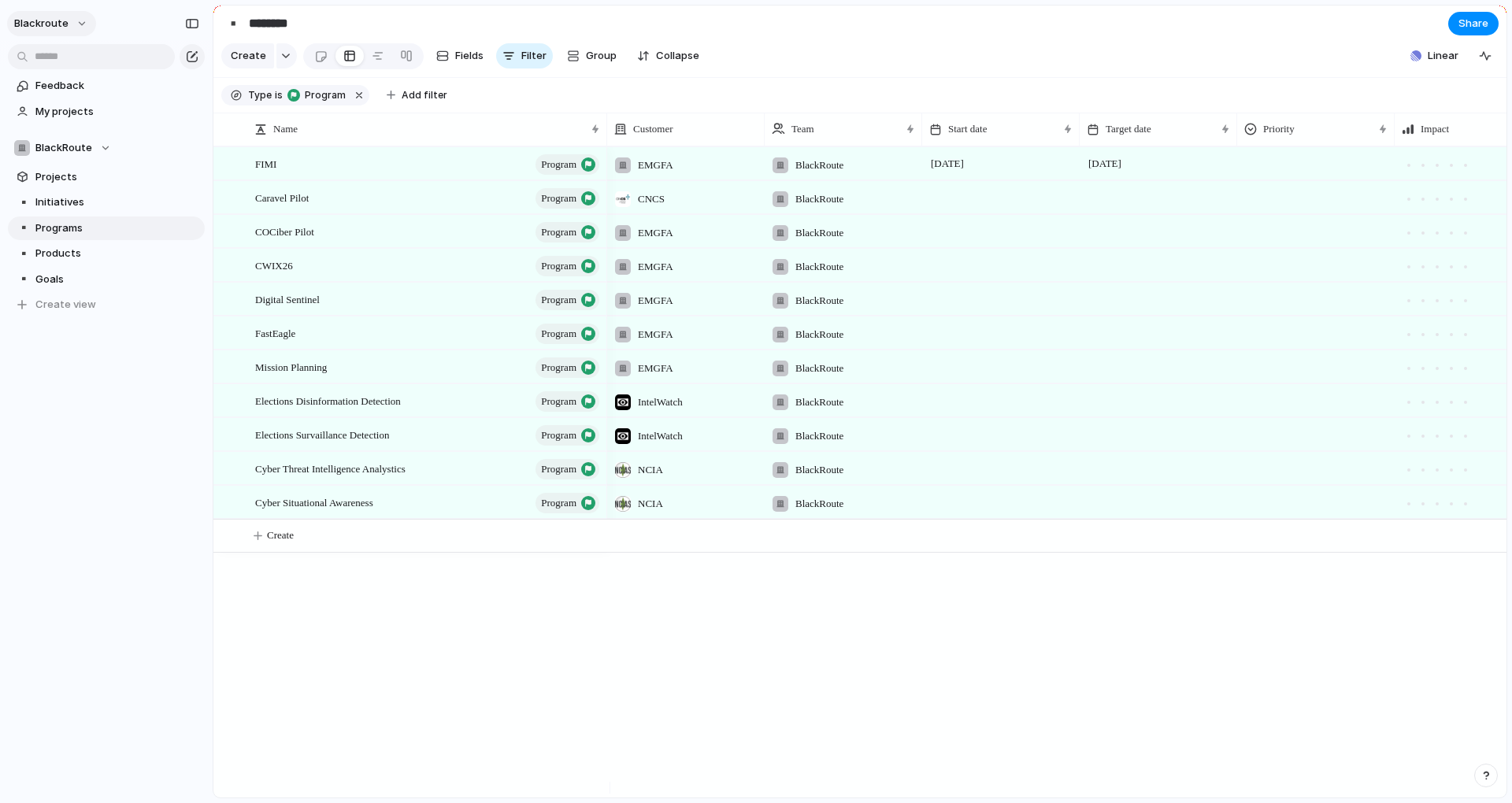
click at [41, 14] on button "blackroute" at bounding box center [51, 23] width 89 height 25
click at [92, 62] on li "Settings" at bounding box center [76, 59] width 130 height 25
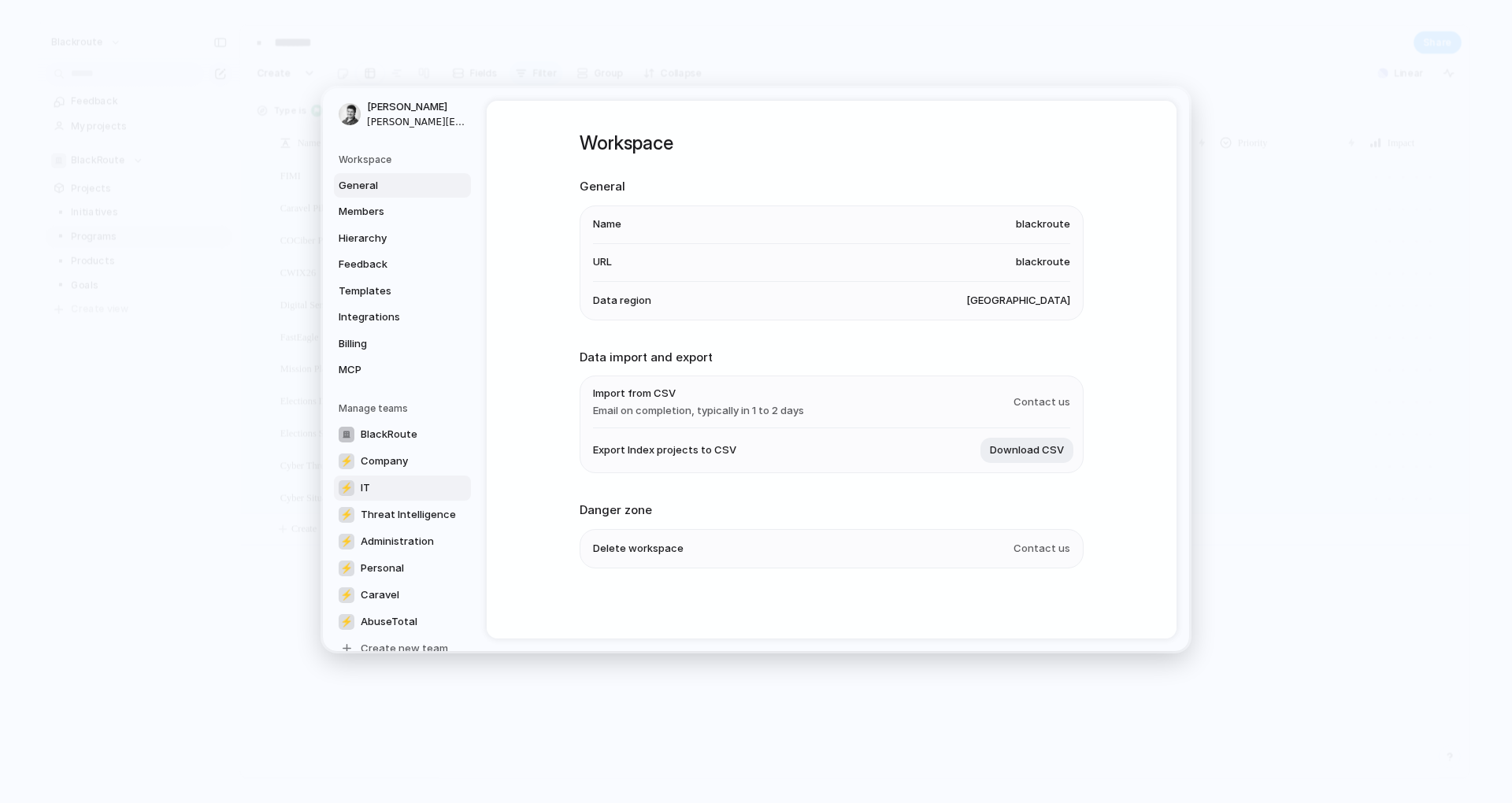
scroll to position [55, 0]
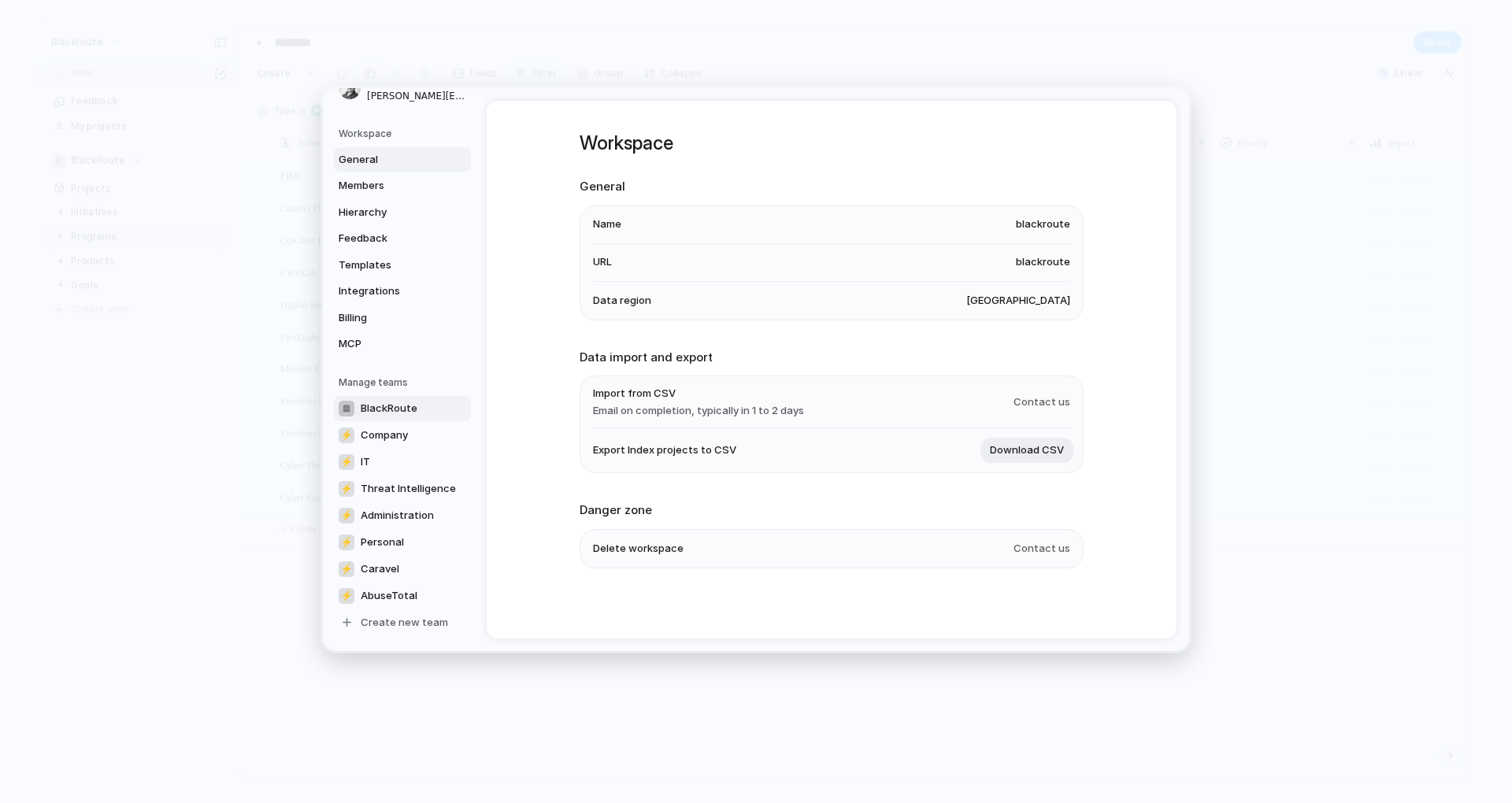
click at [412, 406] on span "BlackRoute" at bounding box center [388, 408] width 56 height 16
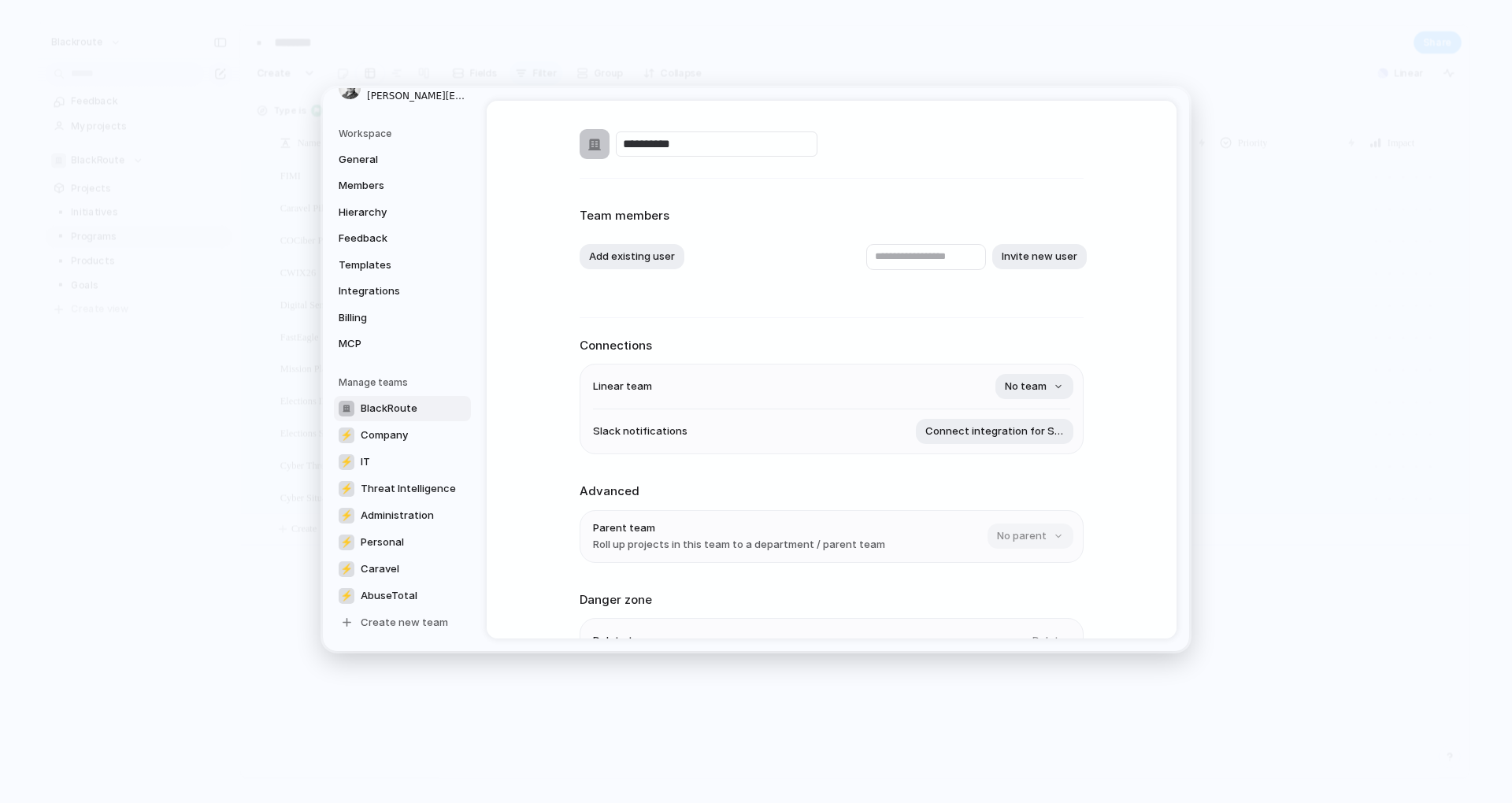
click at [517, 312] on div "**********" at bounding box center [831, 370] width 689 height 537
click at [385, 287] on span "Integrations" at bounding box center [389, 291] width 101 height 16
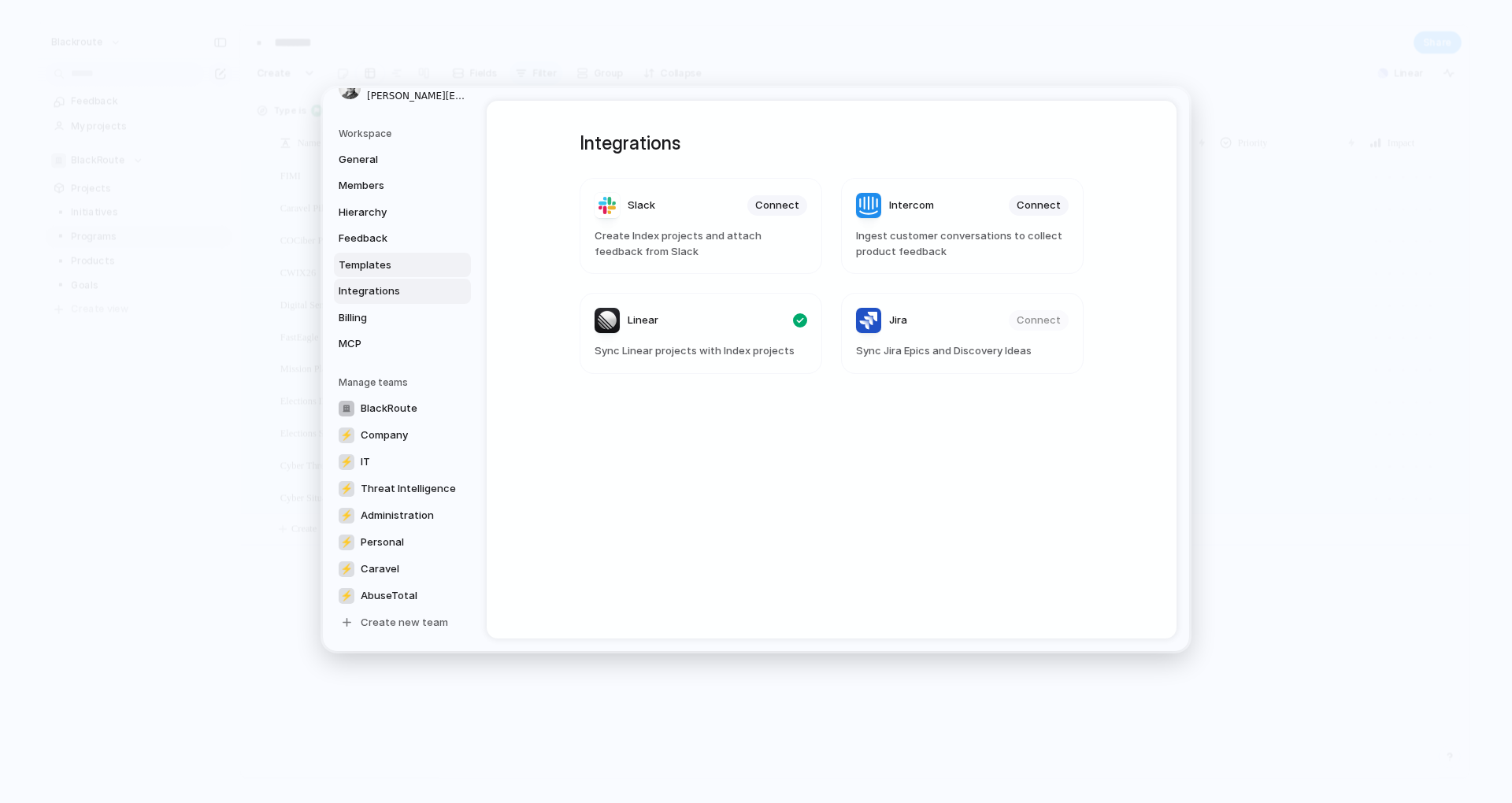
click at [393, 269] on span "Templates" at bounding box center [389, 265] width 101 height 16
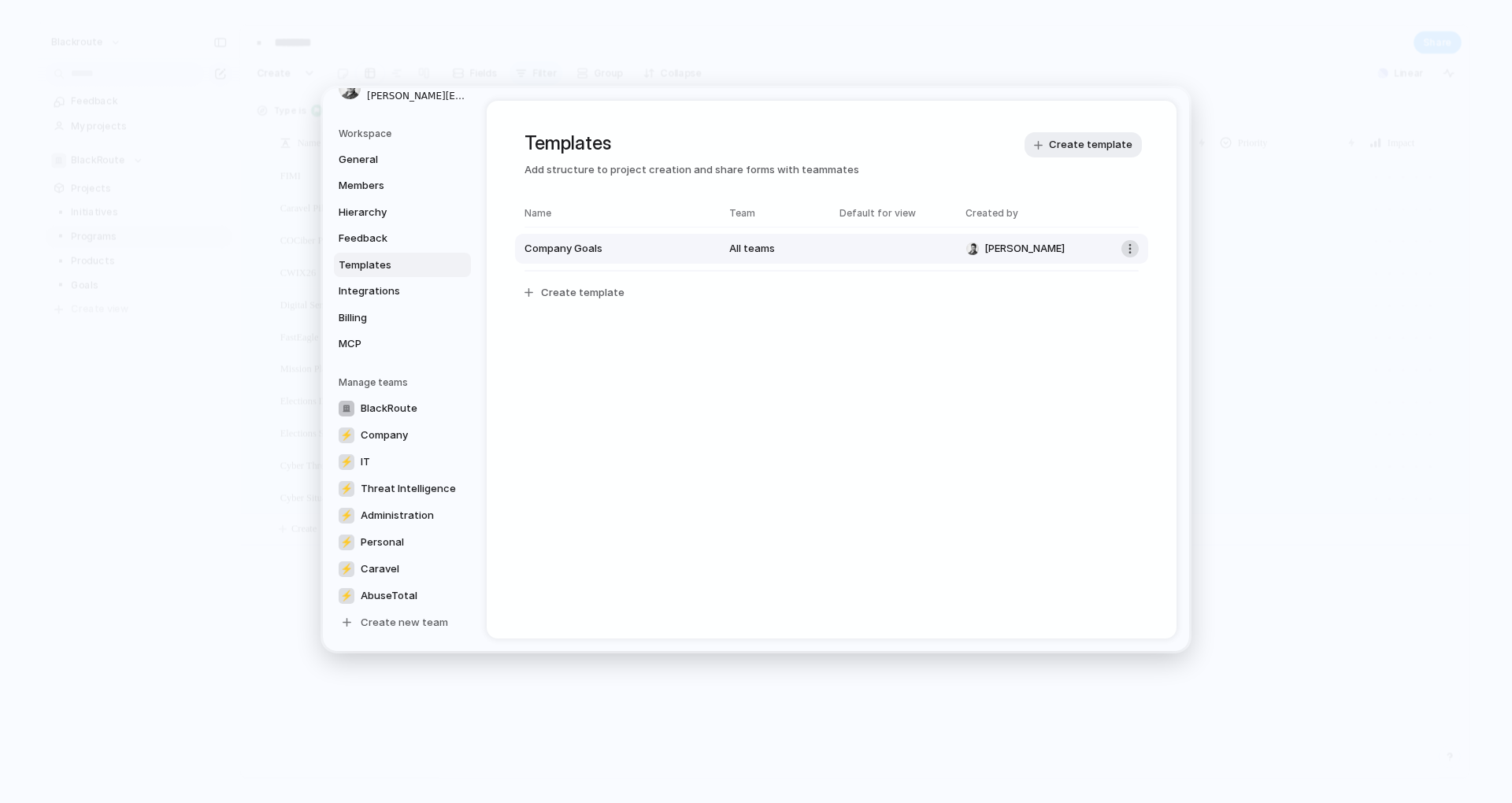
click at [1122, 249] on button "button" at bounding box center [1130, 249] width 18 height 18
click at [1117, 283] on span "Delete template" at bounding box center [1087, 280] width 81 height 16
click at [386, 238] on span "Feedback" at bounding box center [389, 238] width 101 height 16
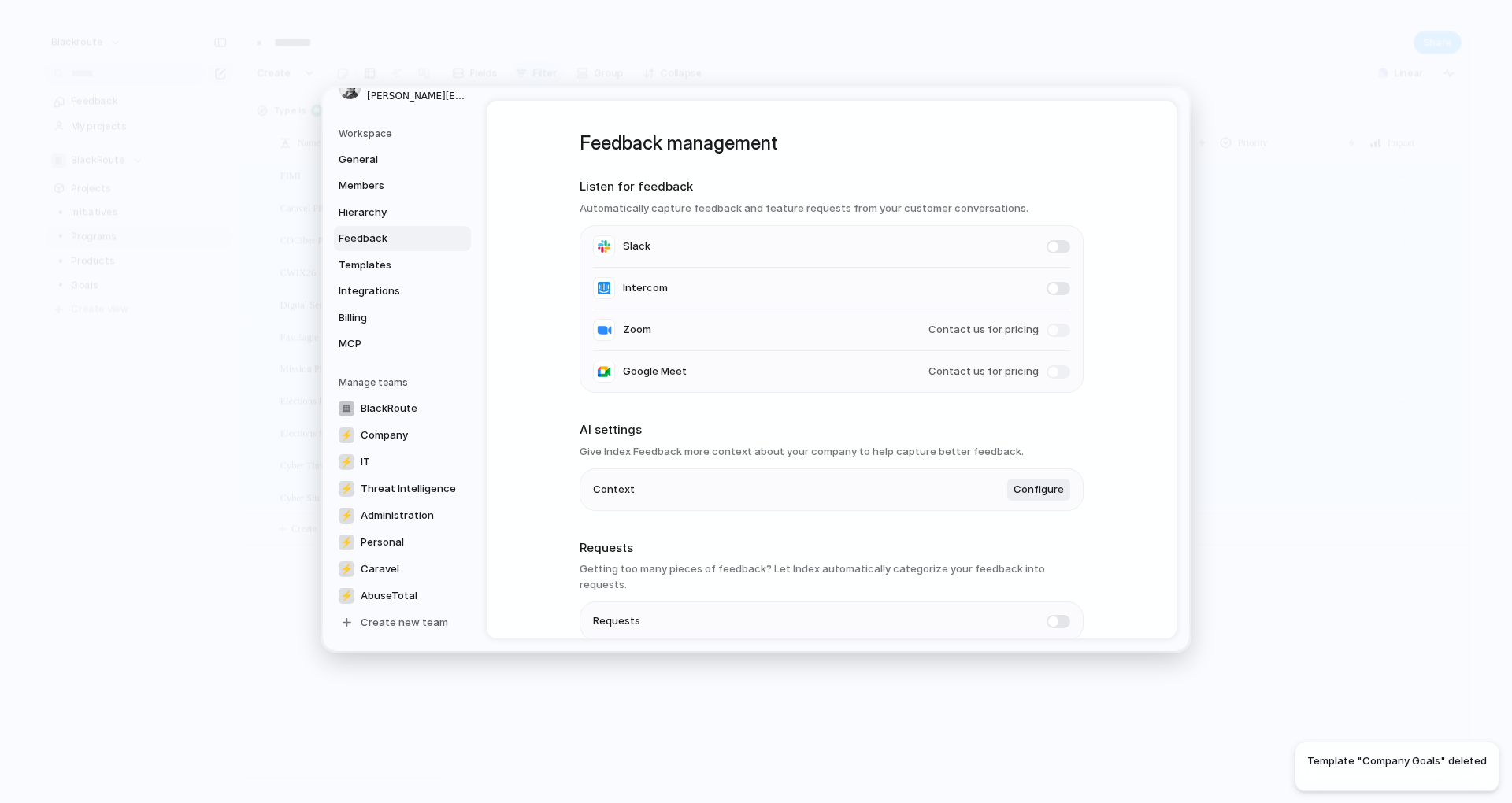
scroll to position [58, 0]
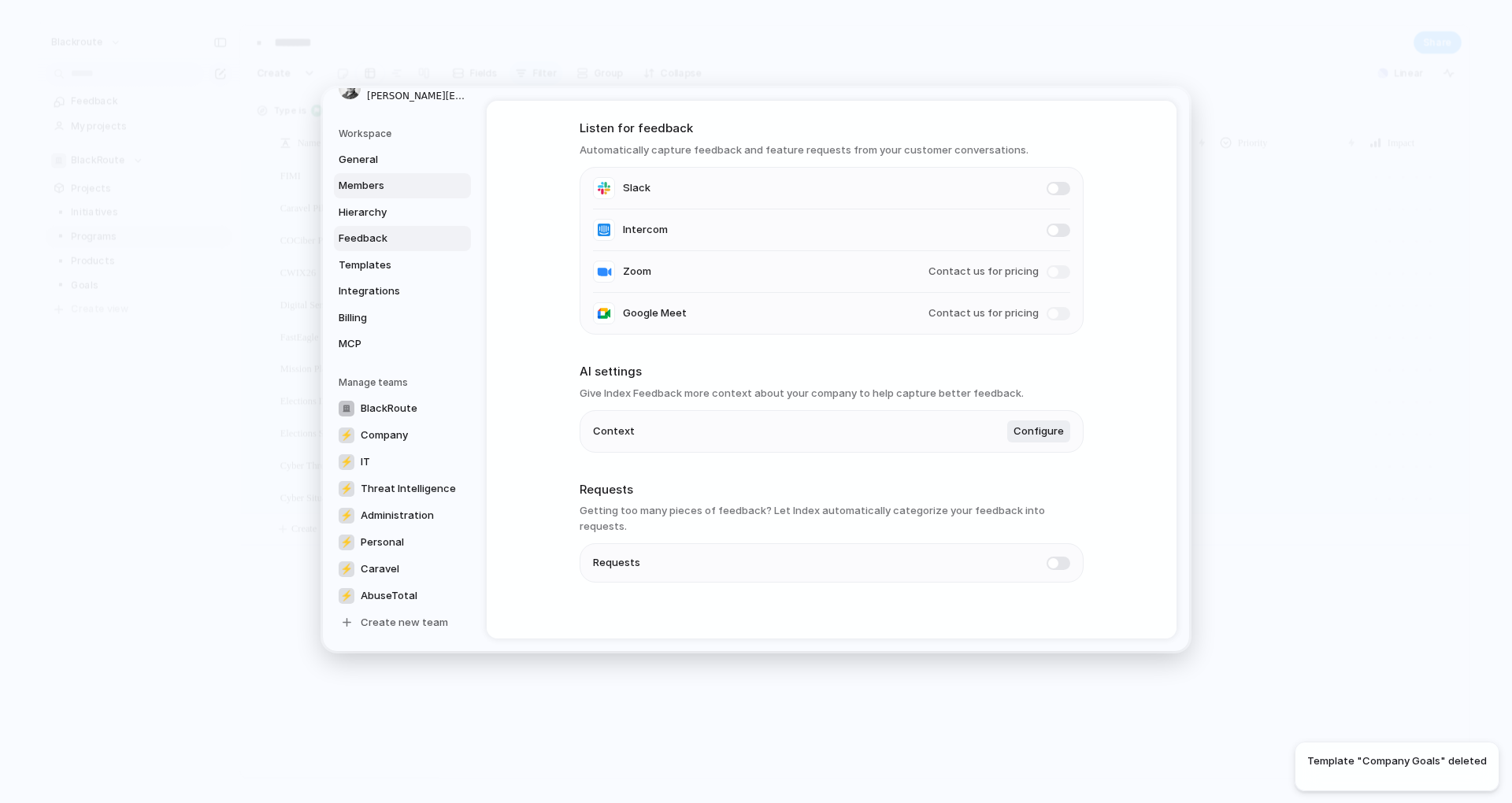
click at [370, 198] on link "Members" at bounding box center [402, 186] width 137 height 25
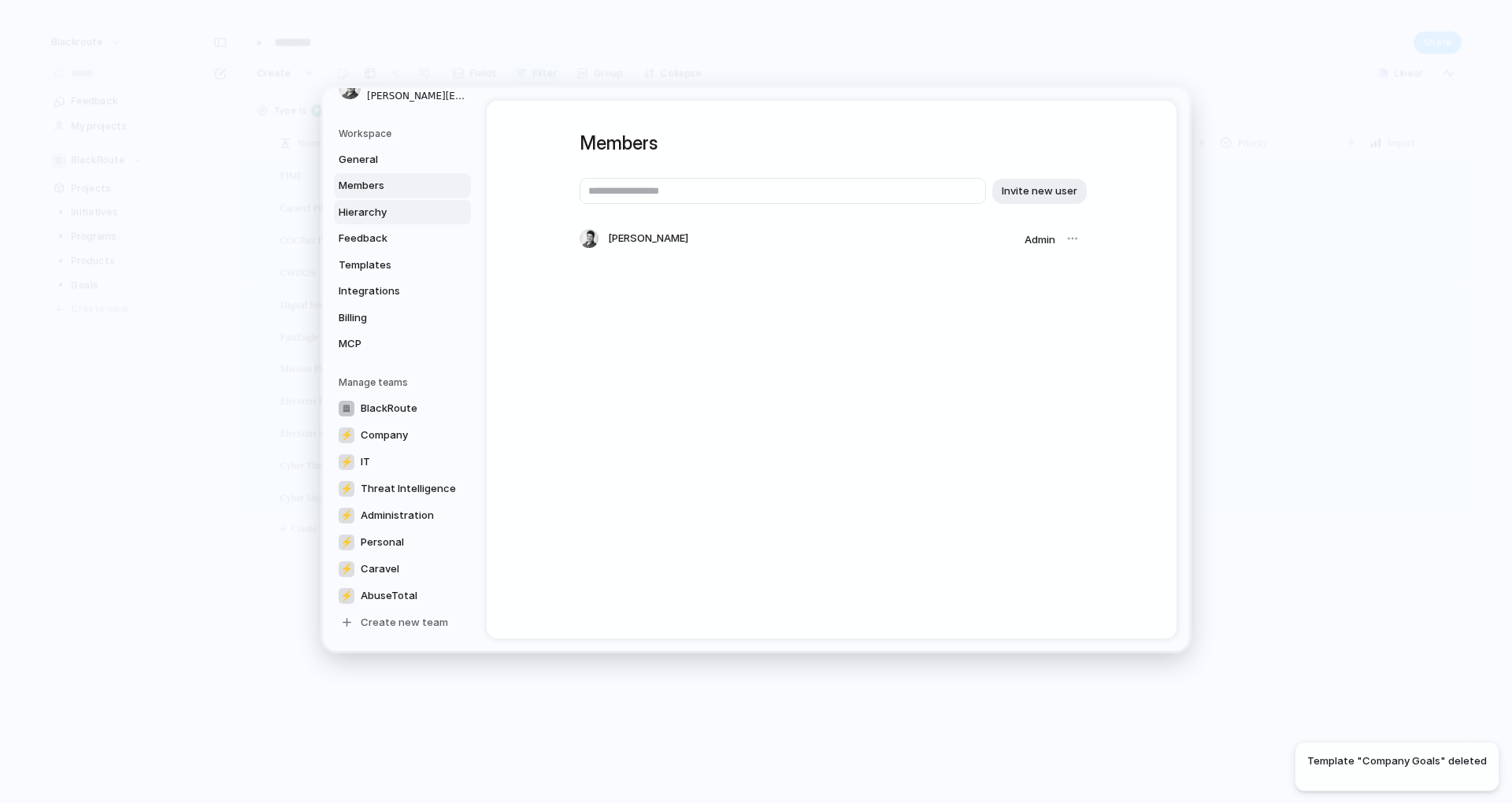
click at [370, 201] on link "Hierarchy" at bounding box center [402, 212] width 137 height 25
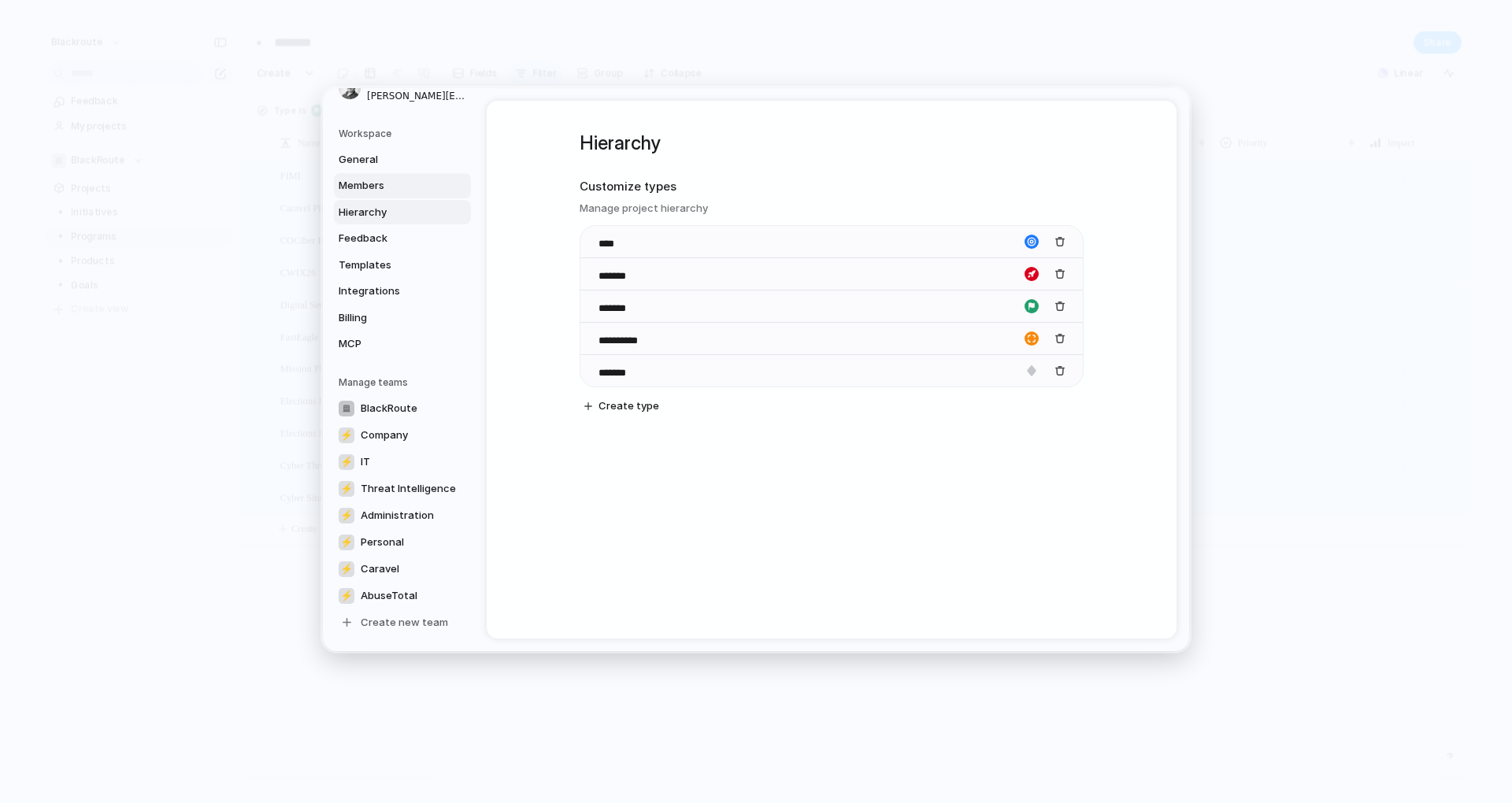
click at [384, 192] on span "Members" at bounding box center [389, 186] width 101 height 16
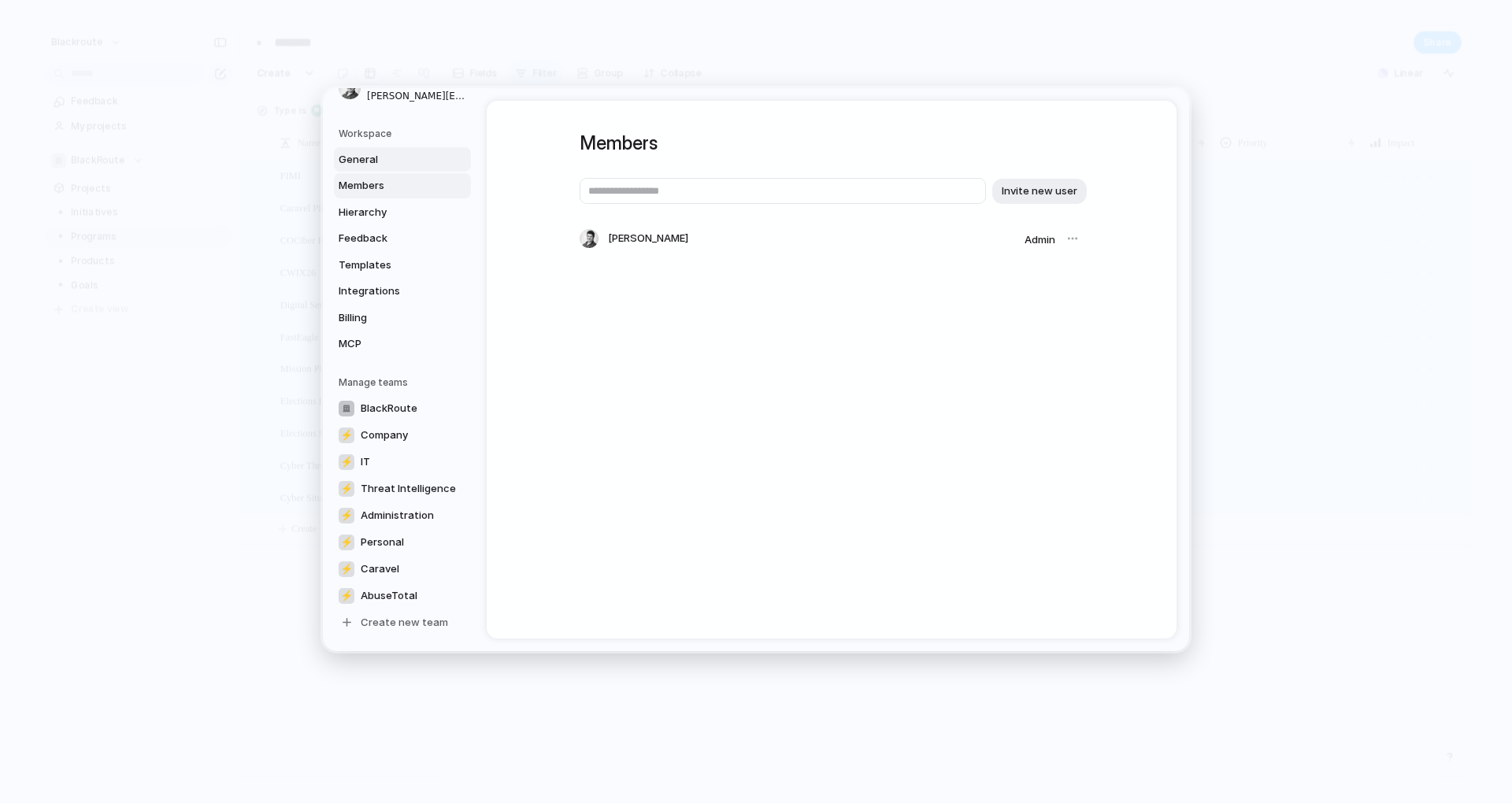
click at [384, 165] on span "General" at bounding box center [389, 159] width 101 height 16
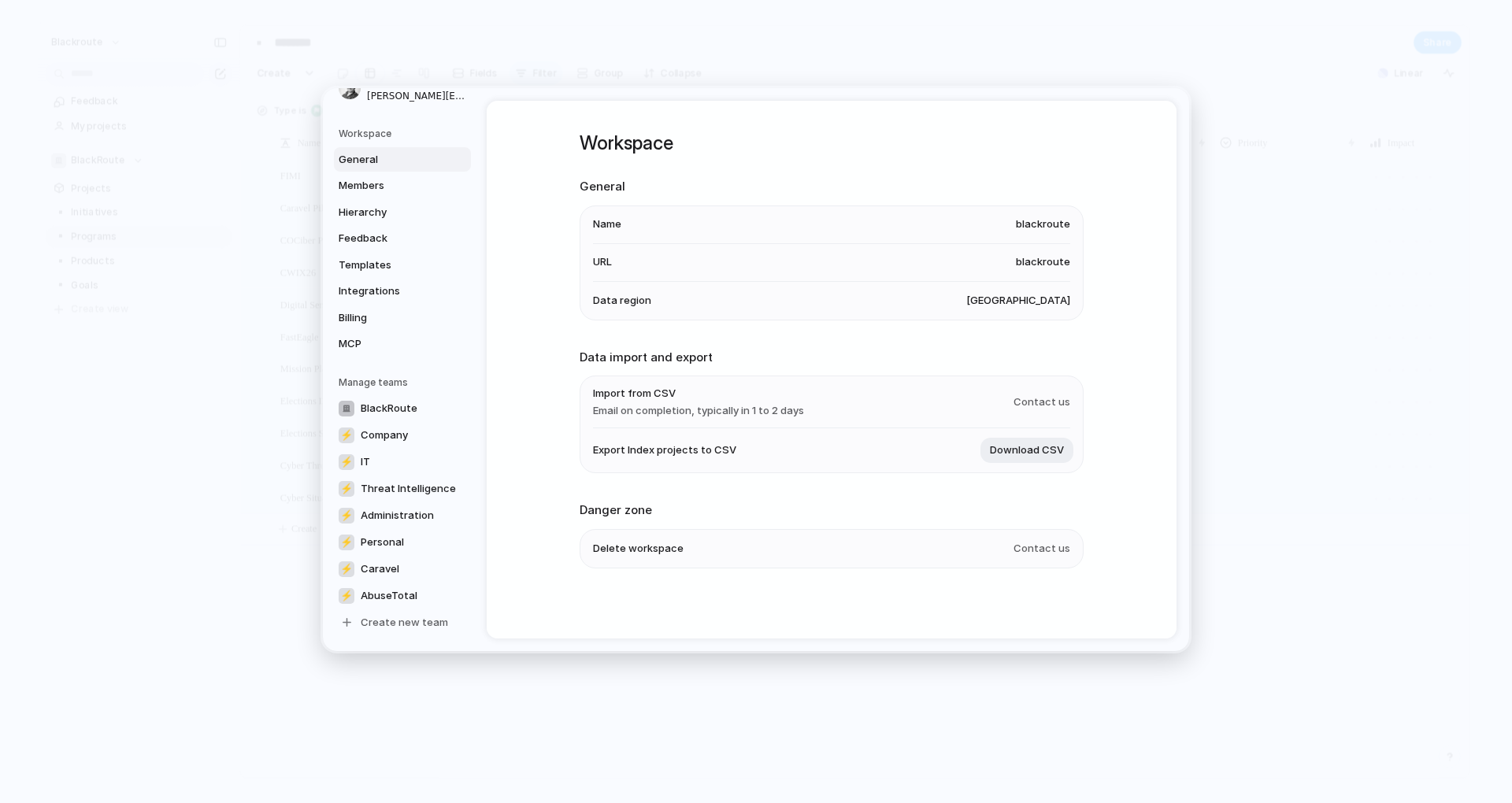
scroll to position [1, 0]
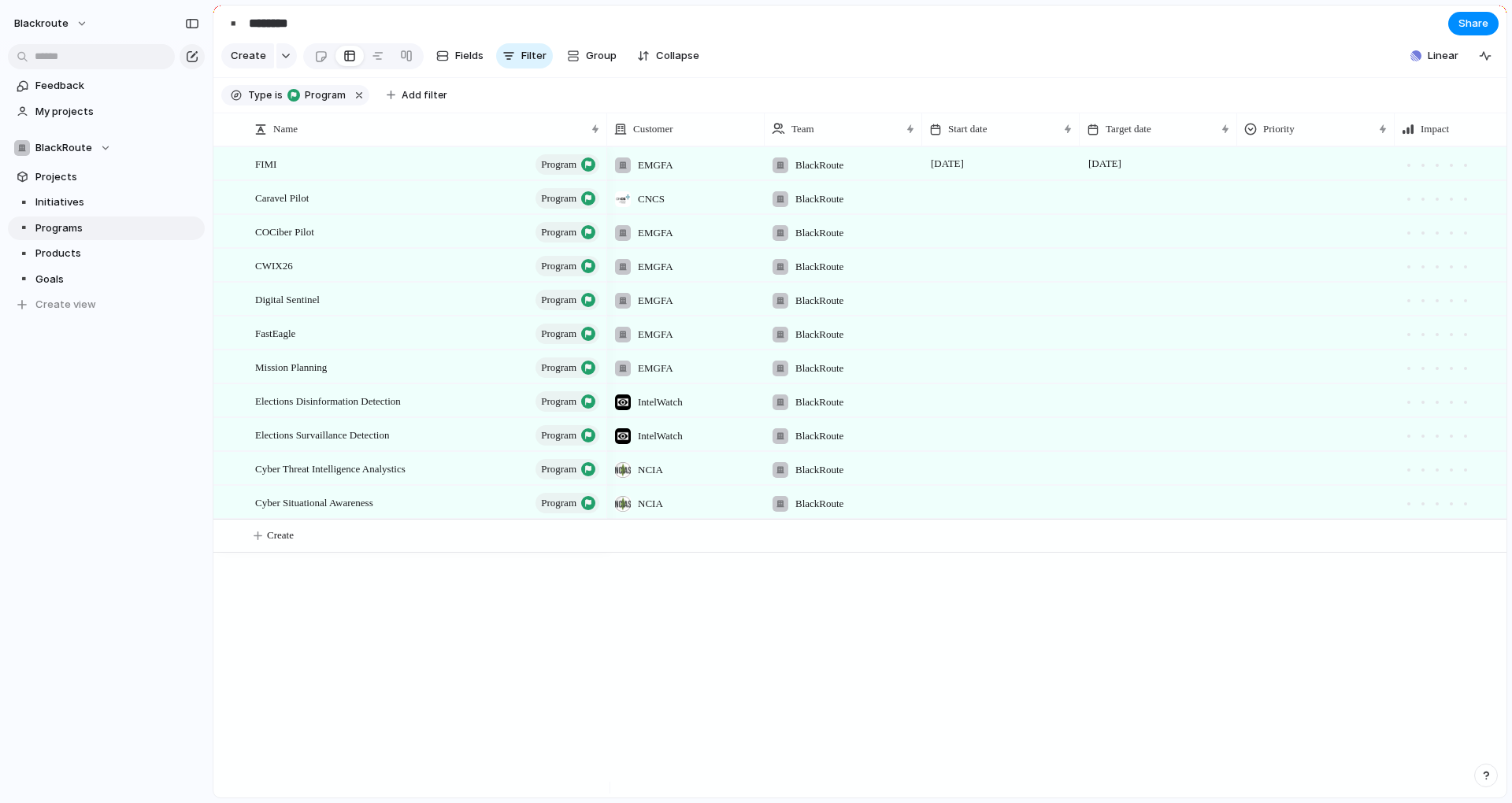
click at [1162, 78] on section "Create Fields Filter Group Zoom Collapse Linear Clear Save for everyone" at bounding box center [860, 58] width 1293 height 38
click at [64, 210] on link "▪️ Initiatives" at bounding box center [106, 202] width 197 height 23
type input "**********"
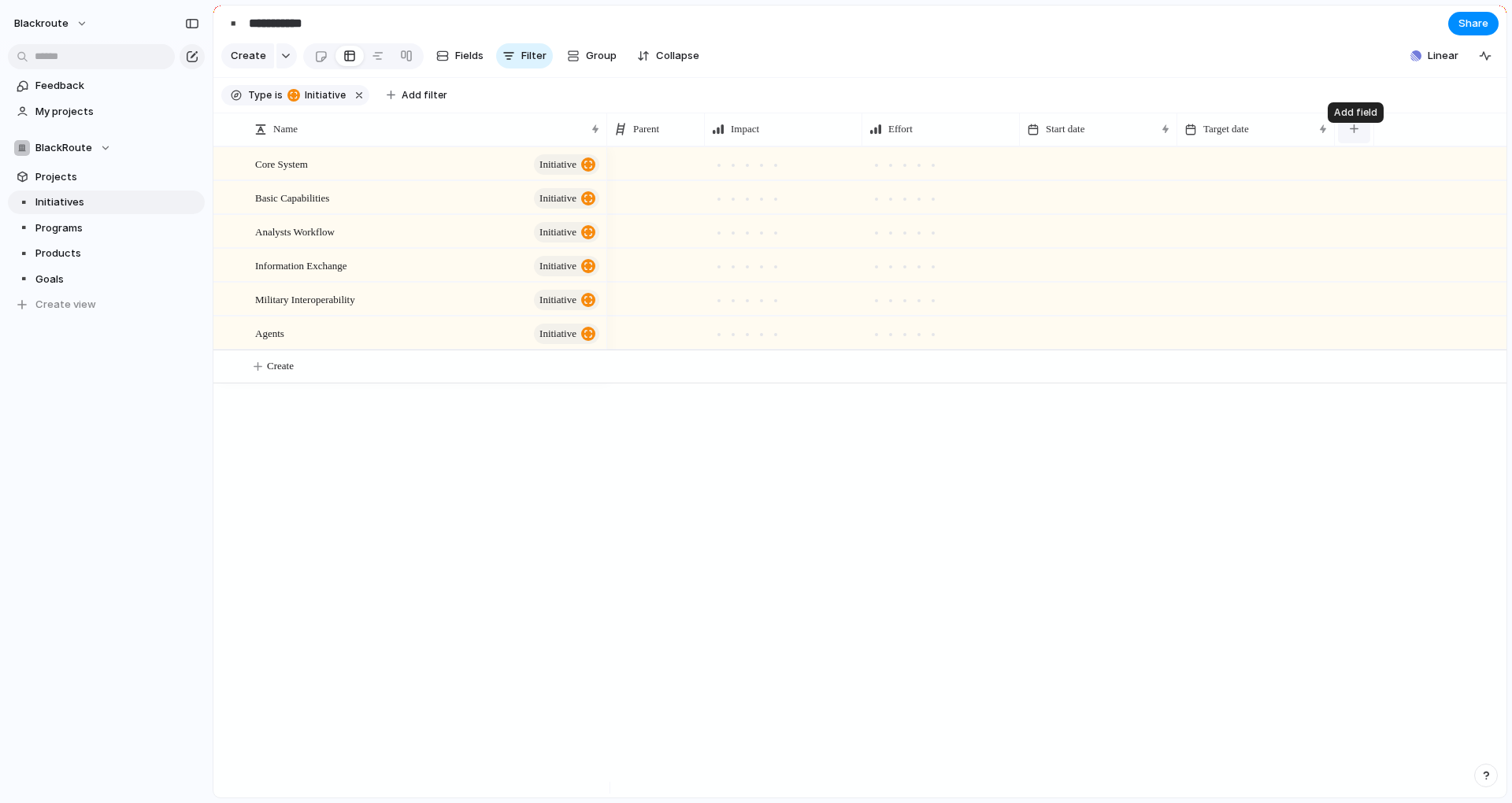
click at [1362, 131] on button "button" at bounding box center [1353, 128] width 32 height 28
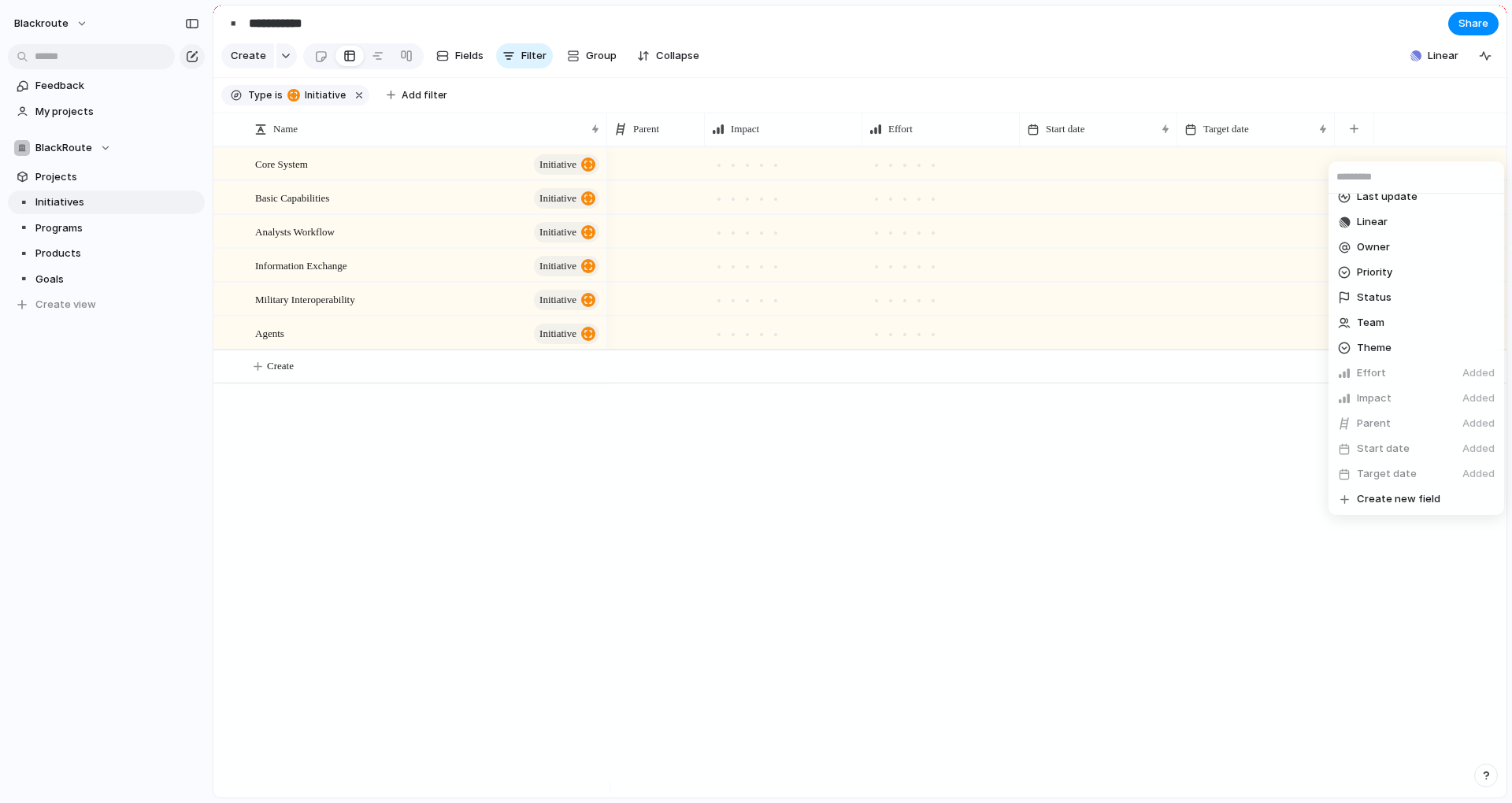
scroll to position [216, 0]
click at [1408, 496] on span "Create new field" at bounding box center [1399, 498] width 84 height 16
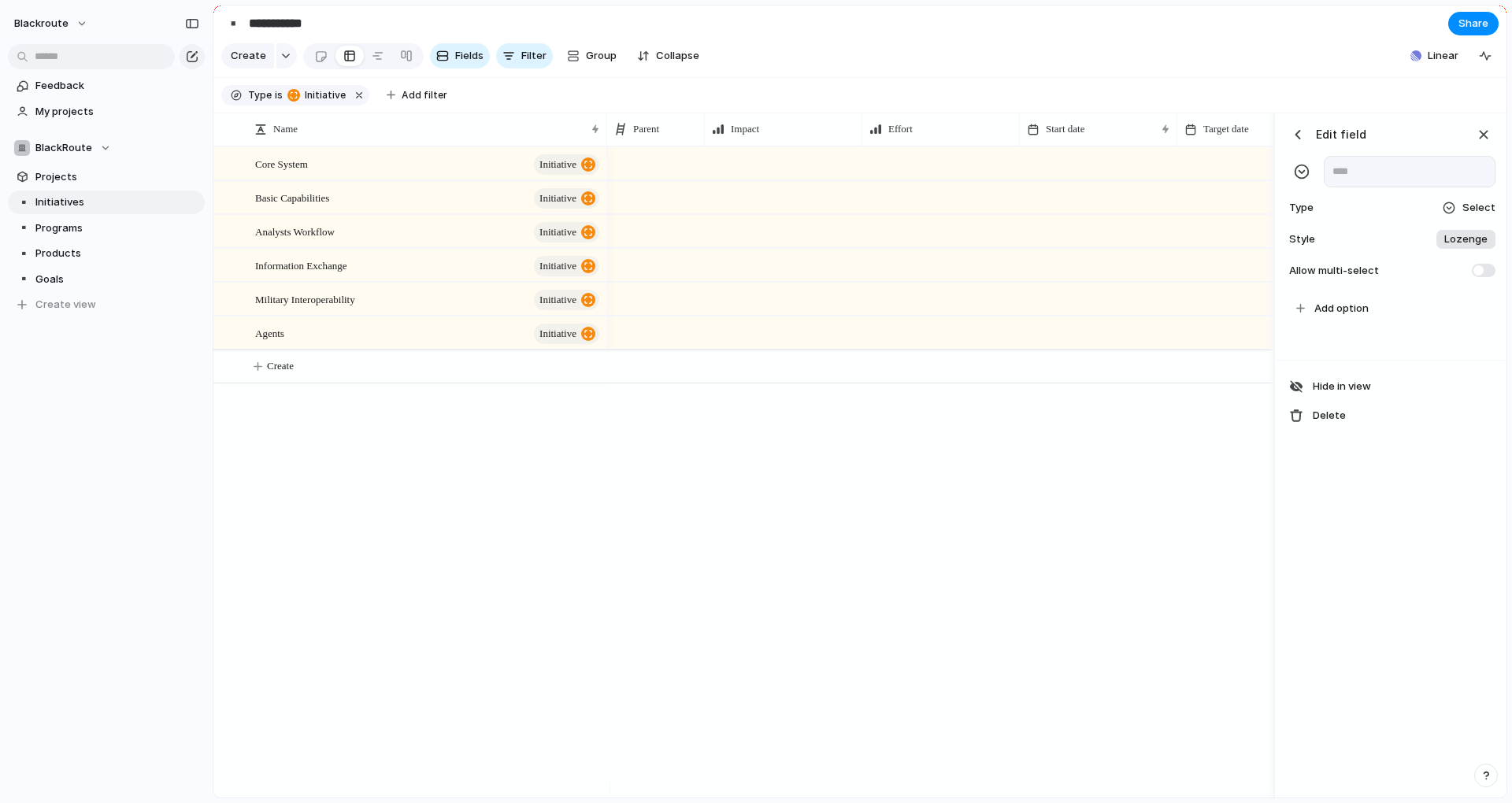
scroll to position [0, 416]
type input "*******"
click at [1305, 179] on div "button" at bounding box center [1302, 171] width 16 height 16
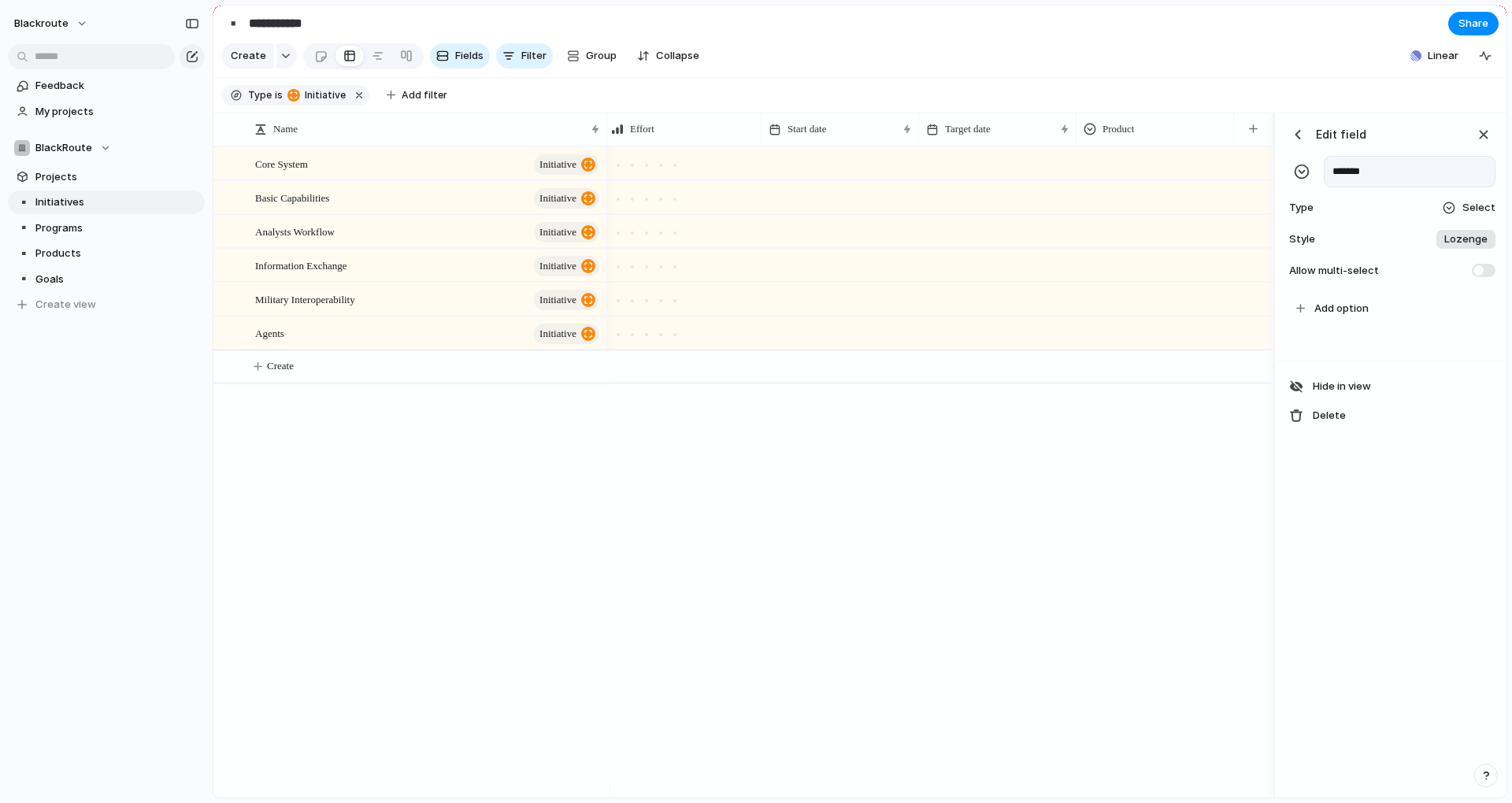
click at [1498, 228] on div "Edit field ******* Type Select Style Lozenge Allow multi-select" at bounding box center [1390, 201] width 229 height 178
click at [1492, 216] on span "Select" at bounding box center [1479, 207] width 33 height 16
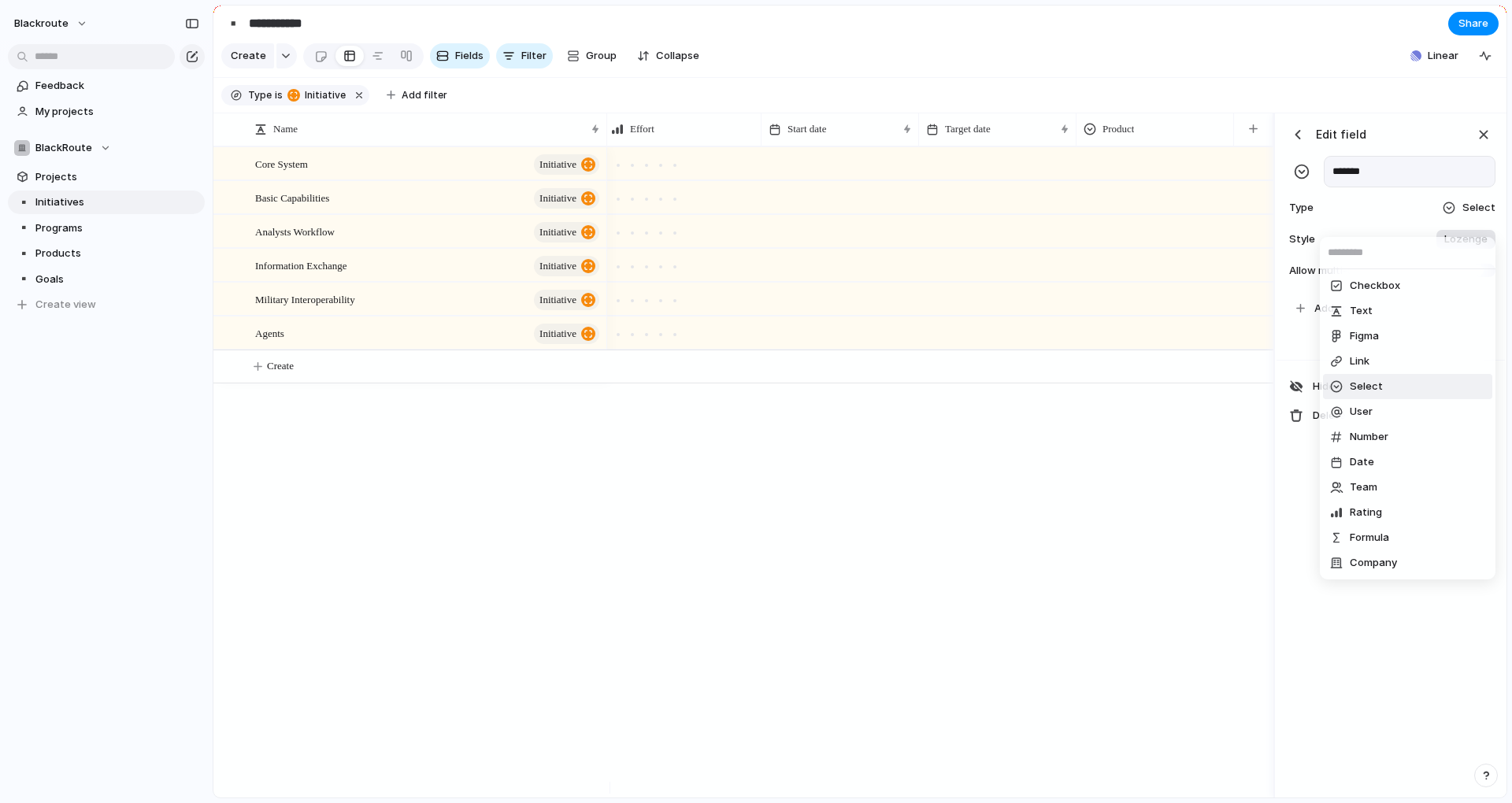
click at [1383, 394] on li "Select" at bounding box center [1408, 386] width 169 height 25
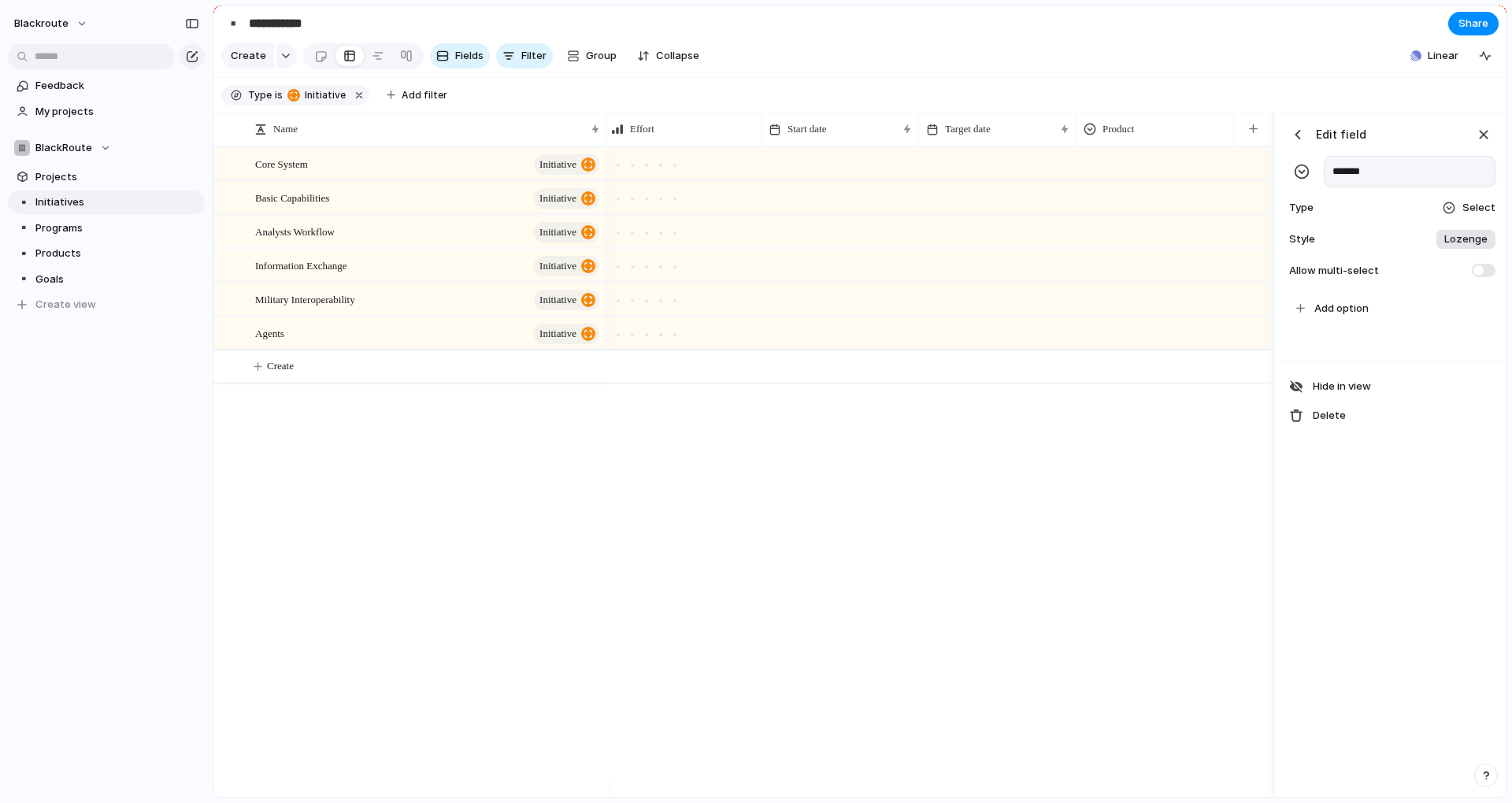
click at [1479, 247] on span "Lozenge" at bounding box center [1465, 239] width 43 height 16
click at [1399, 347] on li "***" at bounding box center [1408, 344] width 169 height 26
click at [1363, 316] on span "Add option" at bounding box center [1342, 309] width 55 height 16
type input "****"
click at [1309, 319] on div "****" at bounding box center [1335, 309] width 55 height 18
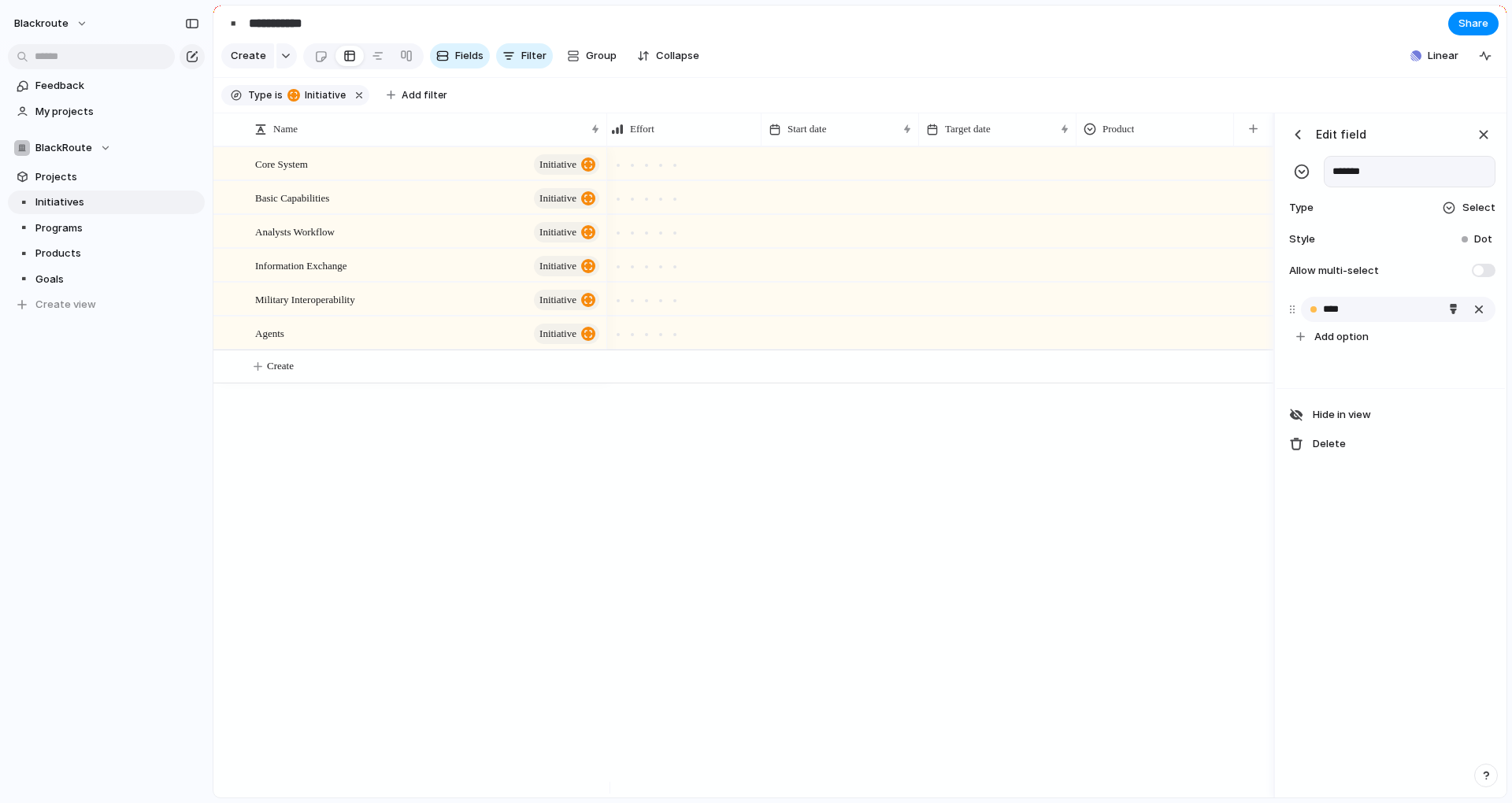
click at [1315, 312] on div at bounding box center [1313, 310] width 6 height 6
click at [1361, 319] on div "****" at bounding box center [1335, 309] width 55 height 18
click at [1384, 322] on div "****" at bounding box center [1398, 310] width 195 height 25
click at [1451, 314] on div "button" at bounding box center [1453, 309] width 11 height 11
click at [1383, 412] on button "button" at bounding box center [1387, 412] width 20 height 20
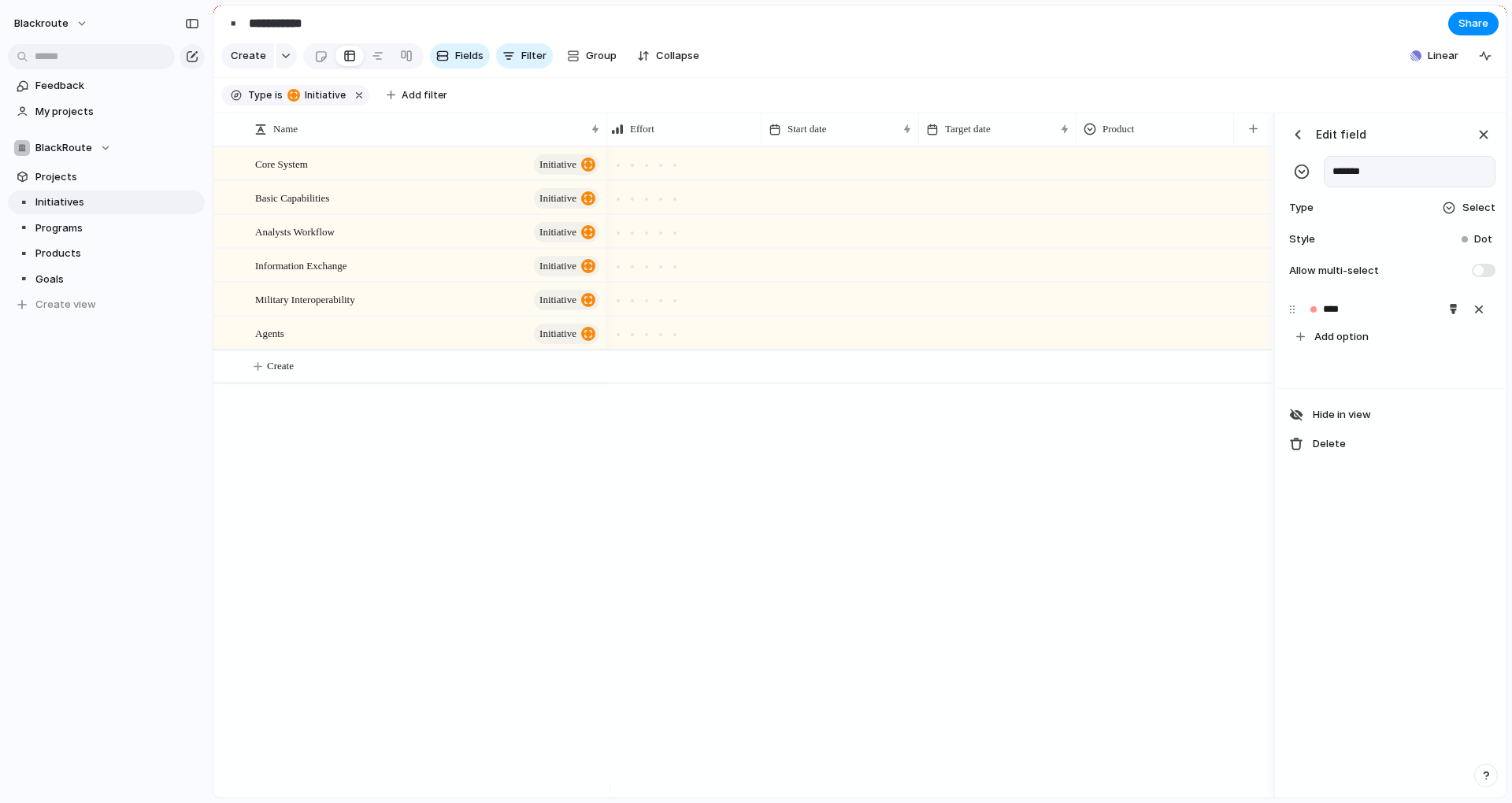
click at [1329, 351] on div at bounding box center [756, 401] width 1512 height 803
click at [1336, 345] on span "Add option" at bounding box center [1342, 337] width 55 height 16
type input "****"
click at [1411, 417] on div "**** **** To pick up a draggable item, press the space bar. While dragging, use…" at bounding box center [1390, 353] width 229 height 126
click at [1402, 415] on div "**** **** To pick up a draggable item, press the space bar. While dragging, use…" at bounding box center [1390, 353] width 229 height 126
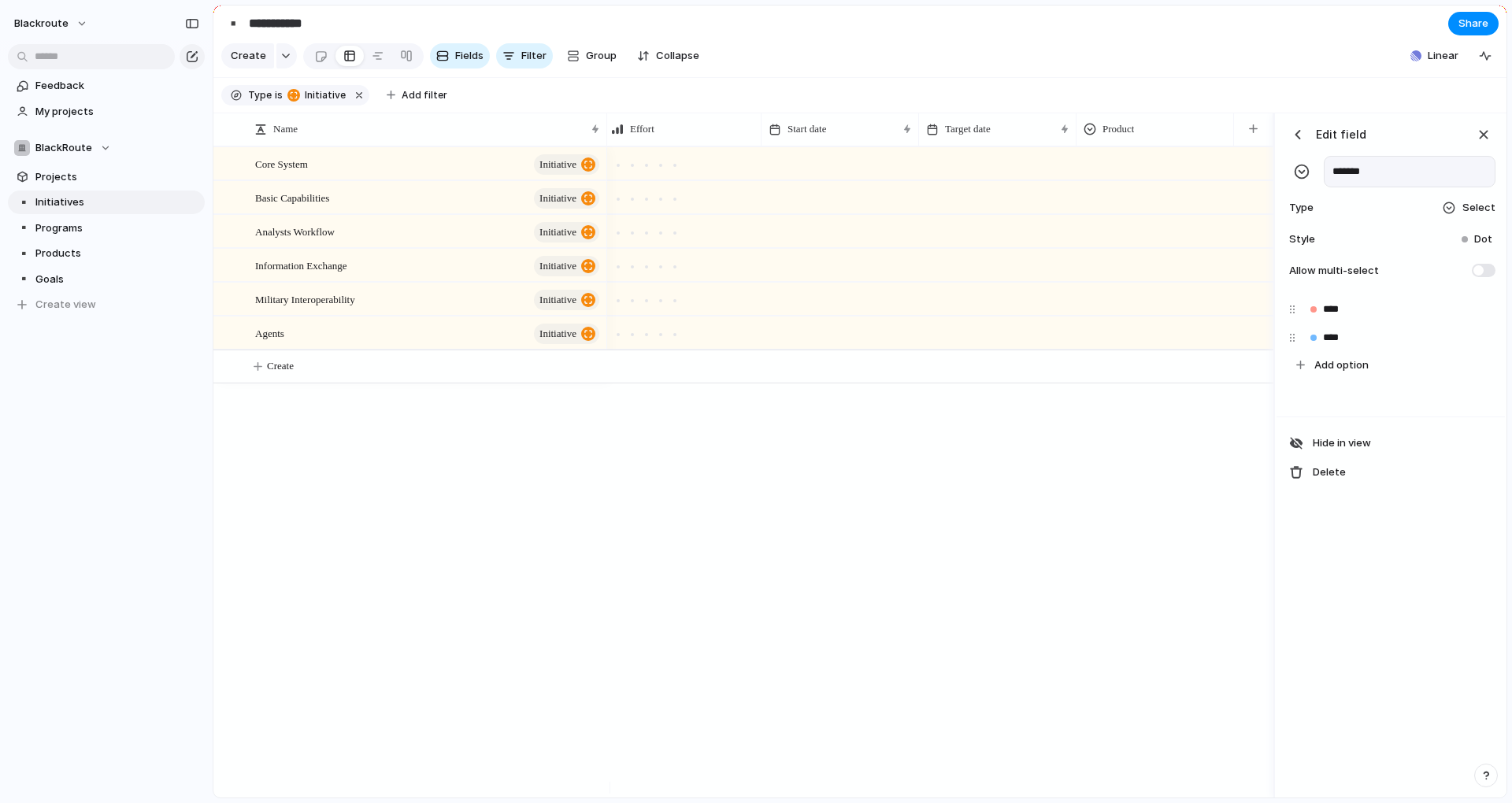
click at [1390, 416] on div "**** **** To pick up a draggable item, press the space bar. While dragging, use…" at bounding box center [1390, 353] width 229 height 126
click at [1372, 396] on div "**** **** To pick up a draggable item, press the space bar. While dragging, use…" at bounding box center [1390, 353] width 229 height 126
click at [1353, 572] on div "Edit field ******* Type Select Style Dot Allow multi-select **** **** To pick u…" at bounding box center [1390, 456] width 229 height 685
click at [1343, 373] on span "Add option" at bounding box center [1342, 365] width 55 height 16
click at [1357, 408] on div "**** **** To pick up a draggable item, press the space bar. While dragging, use…" at bounding box center [1390, 353] width 229 height 126
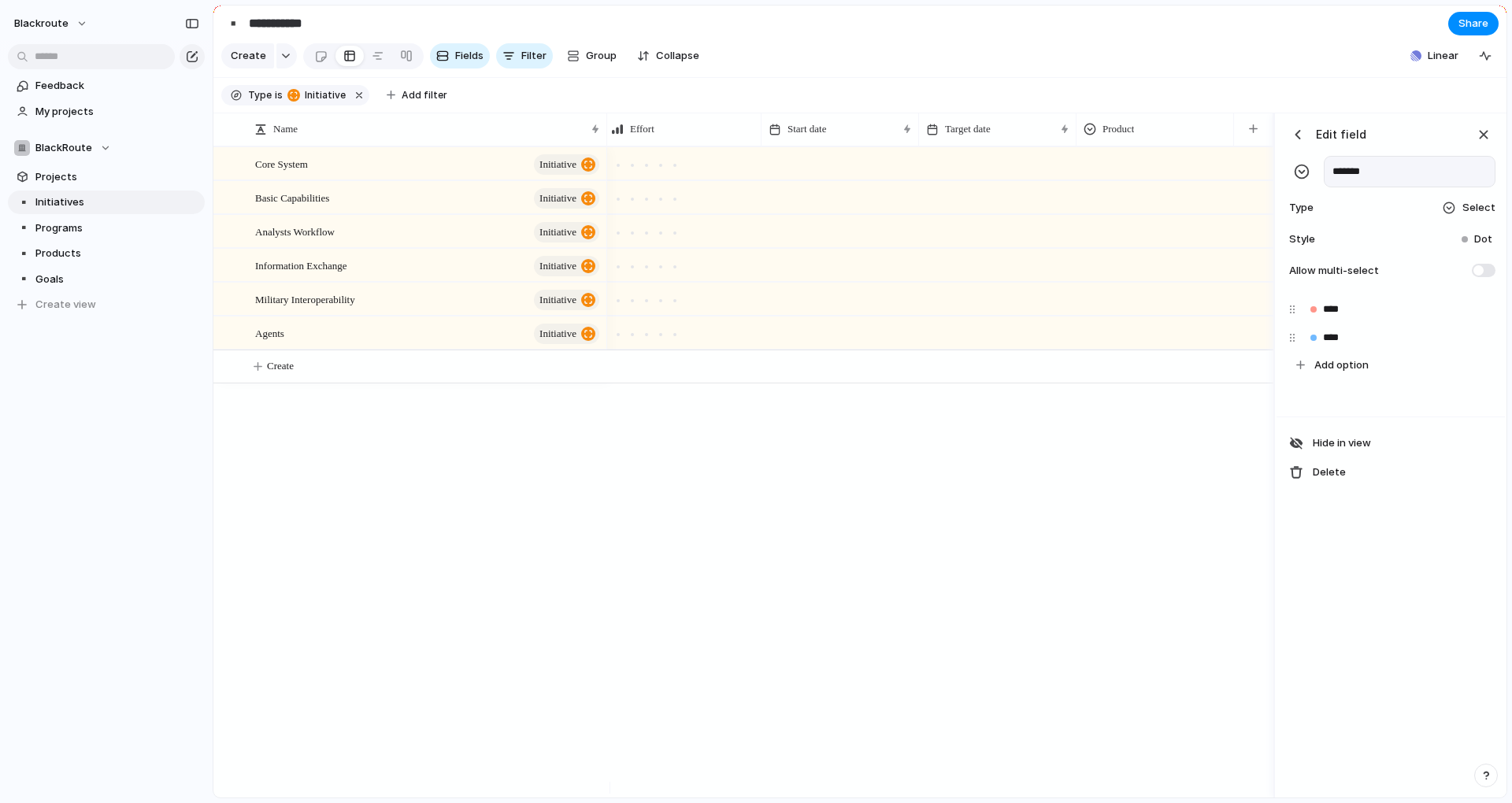
click at [1301, 142] on div "button" at bounding box center [1298, 134] width 16 height 16
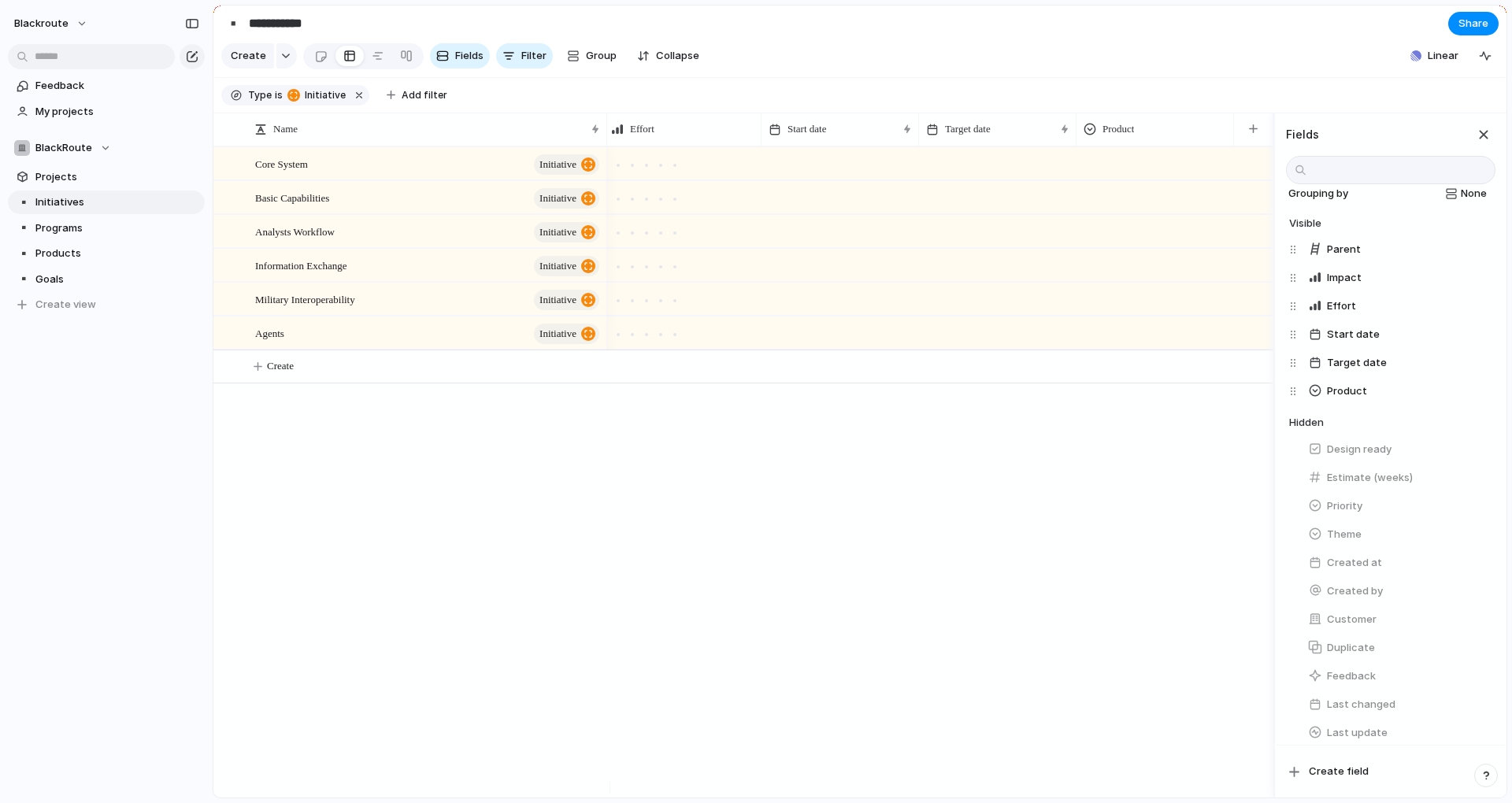
scroll to position [0, 0]
click at [1388, 420] on button "Product" at bounding box center [1398, 407] width 194 height 25
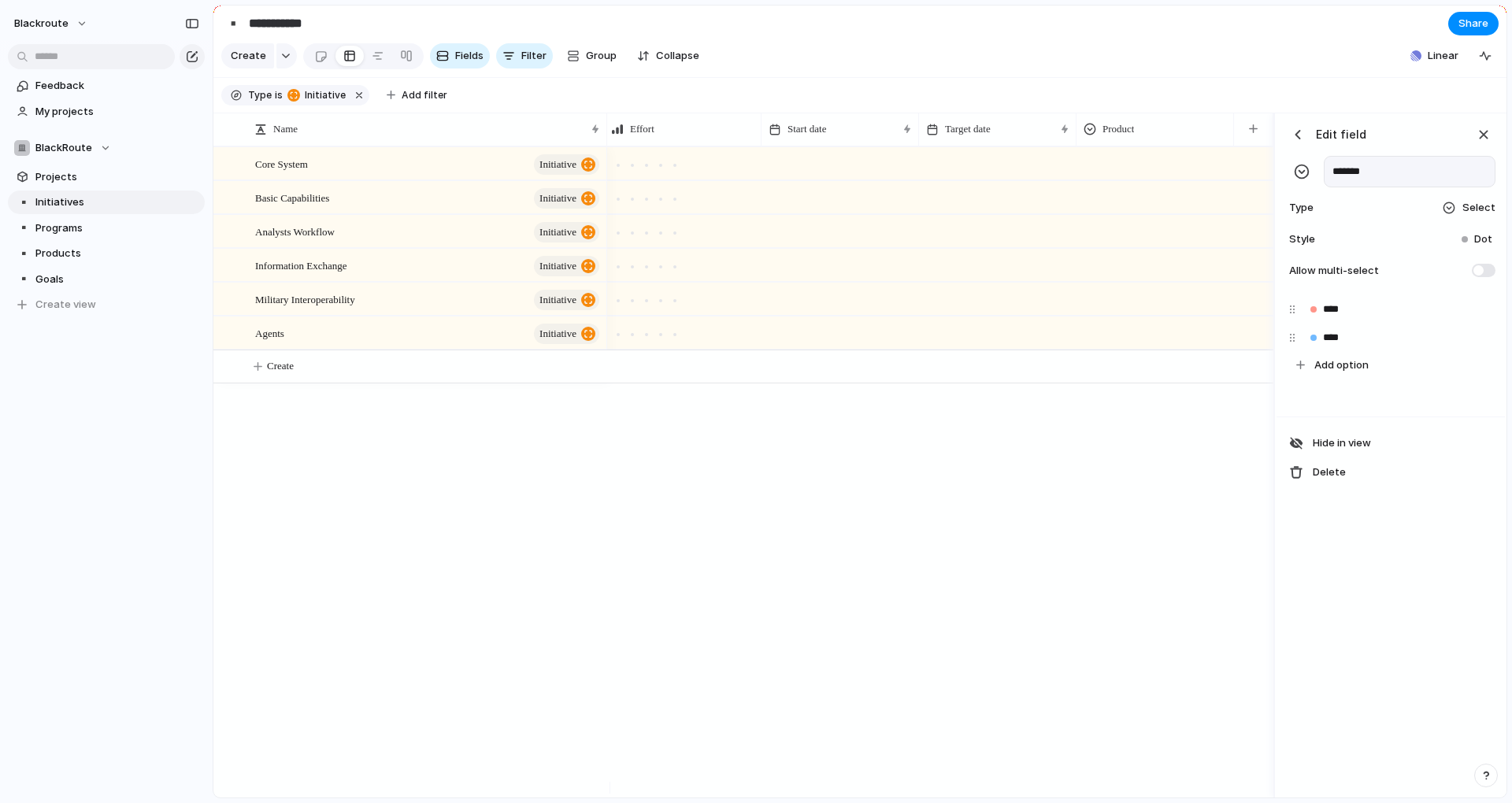
click at [1296, 137] on button "button" at bounding box center [1298, 134] width 23 height 23
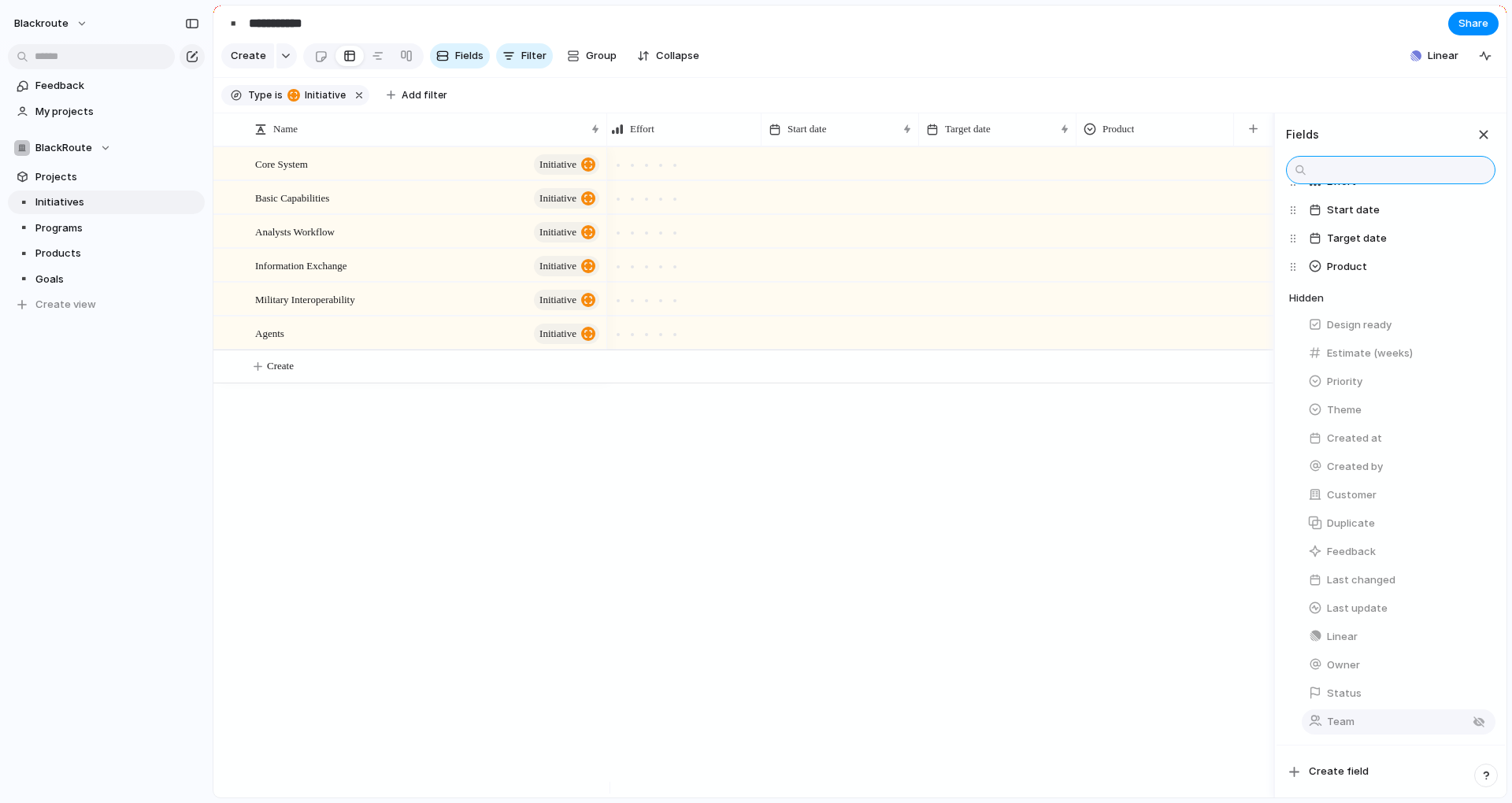
scroll to position [152, 0]
click at [1337, 780] on button "Create field" at bounding box center [1390, 771] width 219 height 26
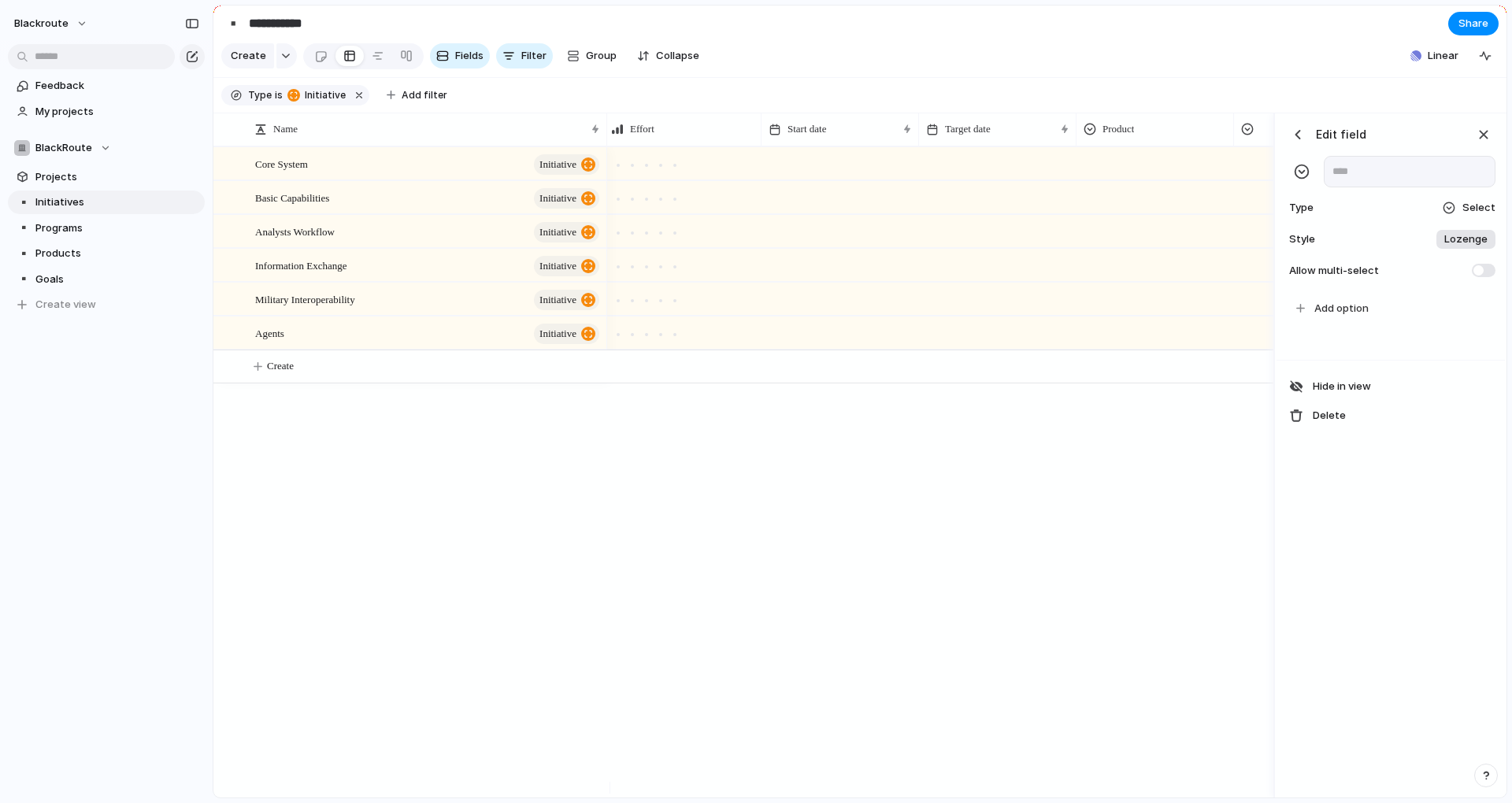
scroll to position [0, 573]
type input "******"
click at [1446, 247] on span "Lozenge" at bounding box center [1465, 239] width 43 height 16
click at [1422, 321] on li "*******" at bounding box center [1408, 317] width 169 height 26
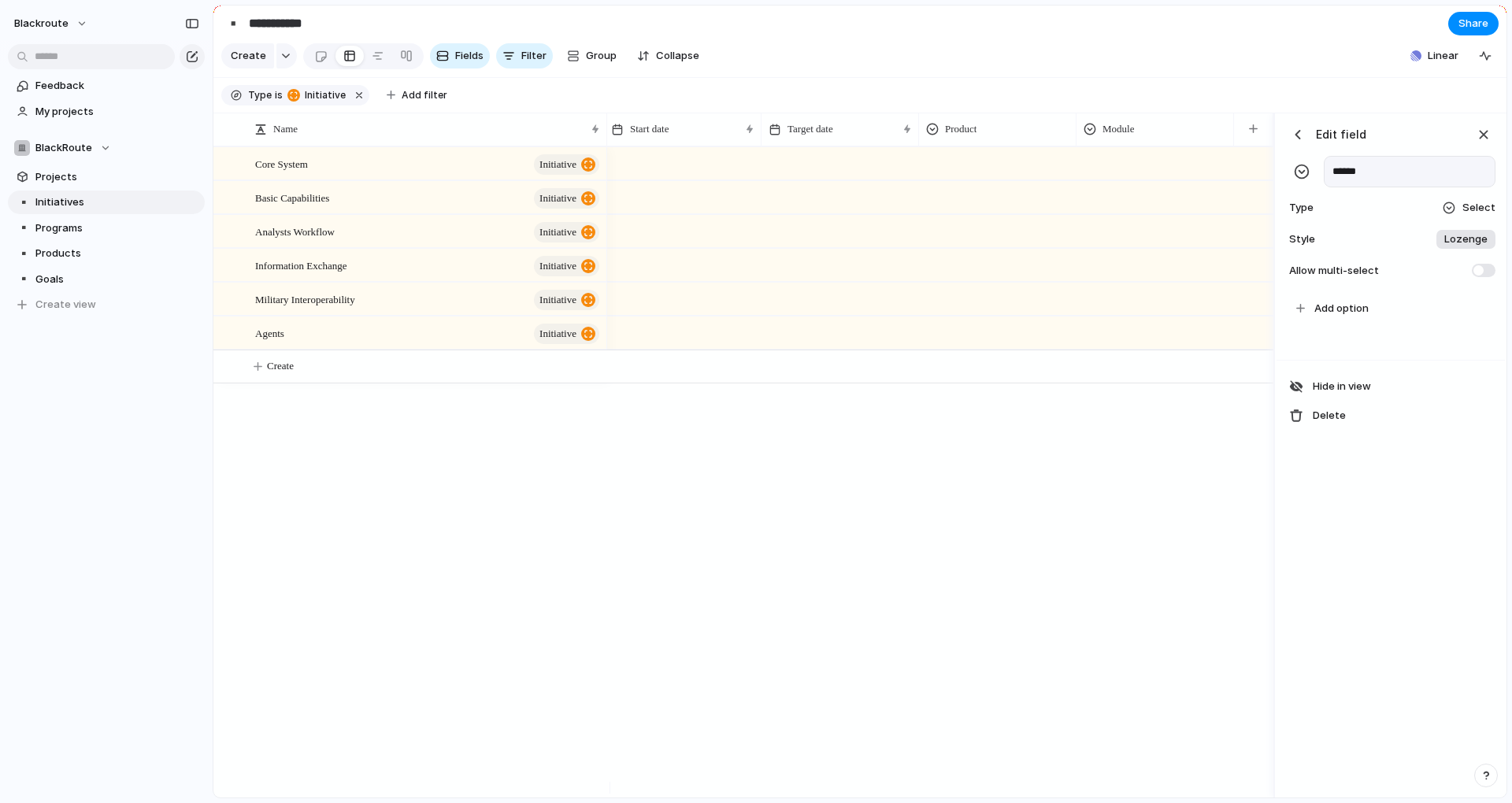
click at [1497, 221] on div "Edit field ****** Type Select Style Lozenge Allow multi-select" at bounding box center [1390, 201] width 229 height 178
click at [1383, 314] on button "Add option" at bounding box center [1393, 308] width 207 height 26
type input "***"
click at [1452, 314] on div "button" at bounding box center [1454, 309] width 11 height 11
click at [1419, 359] on button "button" at bounding box center [1416, 357] width 20 height 20
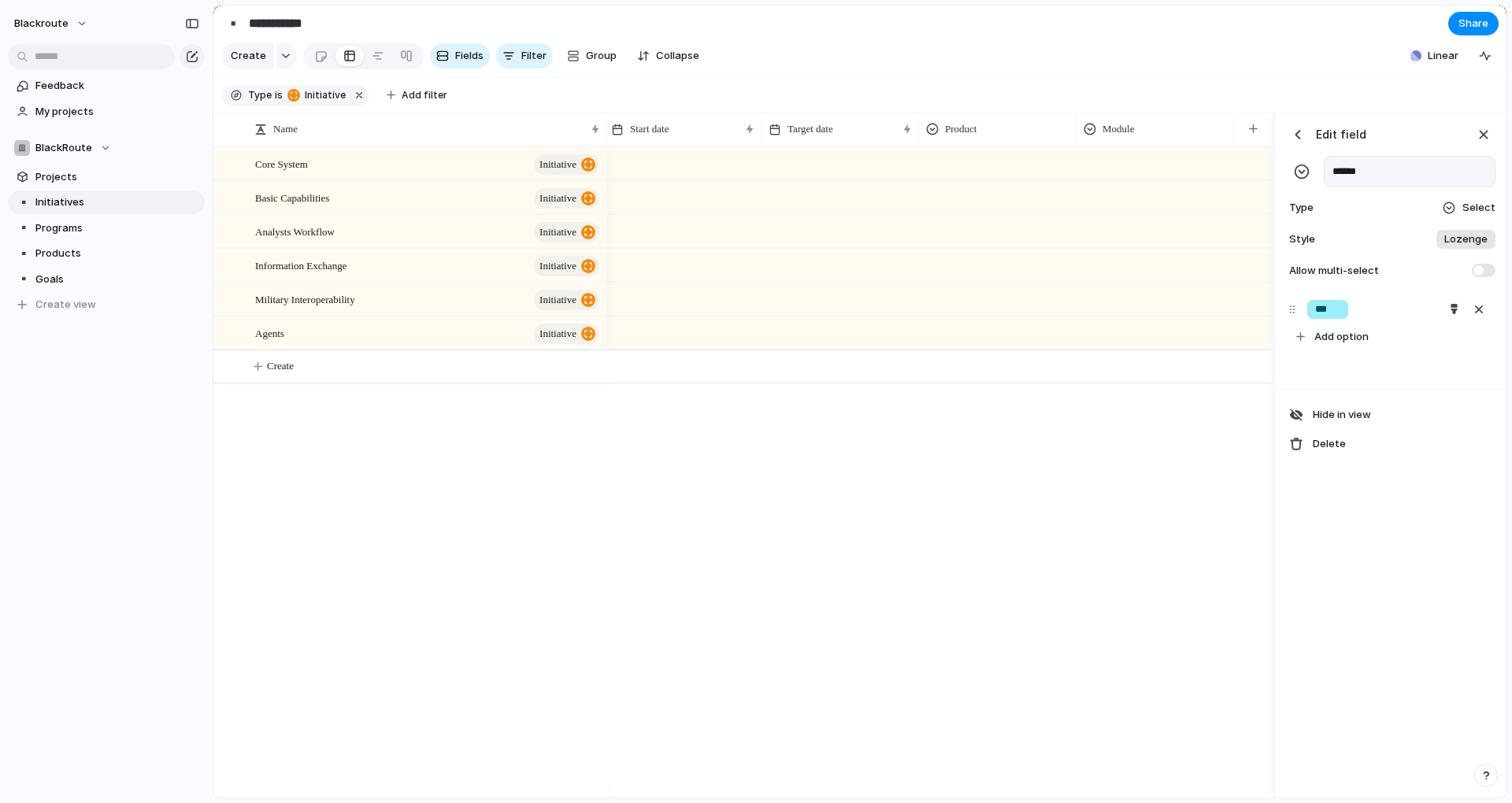
click at [1345, 344] on div at bounding box center [756, 401] width 1512 height 803
click at [1346, 345] on span "Add option" at bounding box center [1342, 337] width 55 height 16
click at [1354, 345] on span "Add option" at bounding box center [1342, 337] width 55 height 16
type input "***"
click at [1452, 343] on div "button" at bounding box center [1454, 337] width 11 height 11
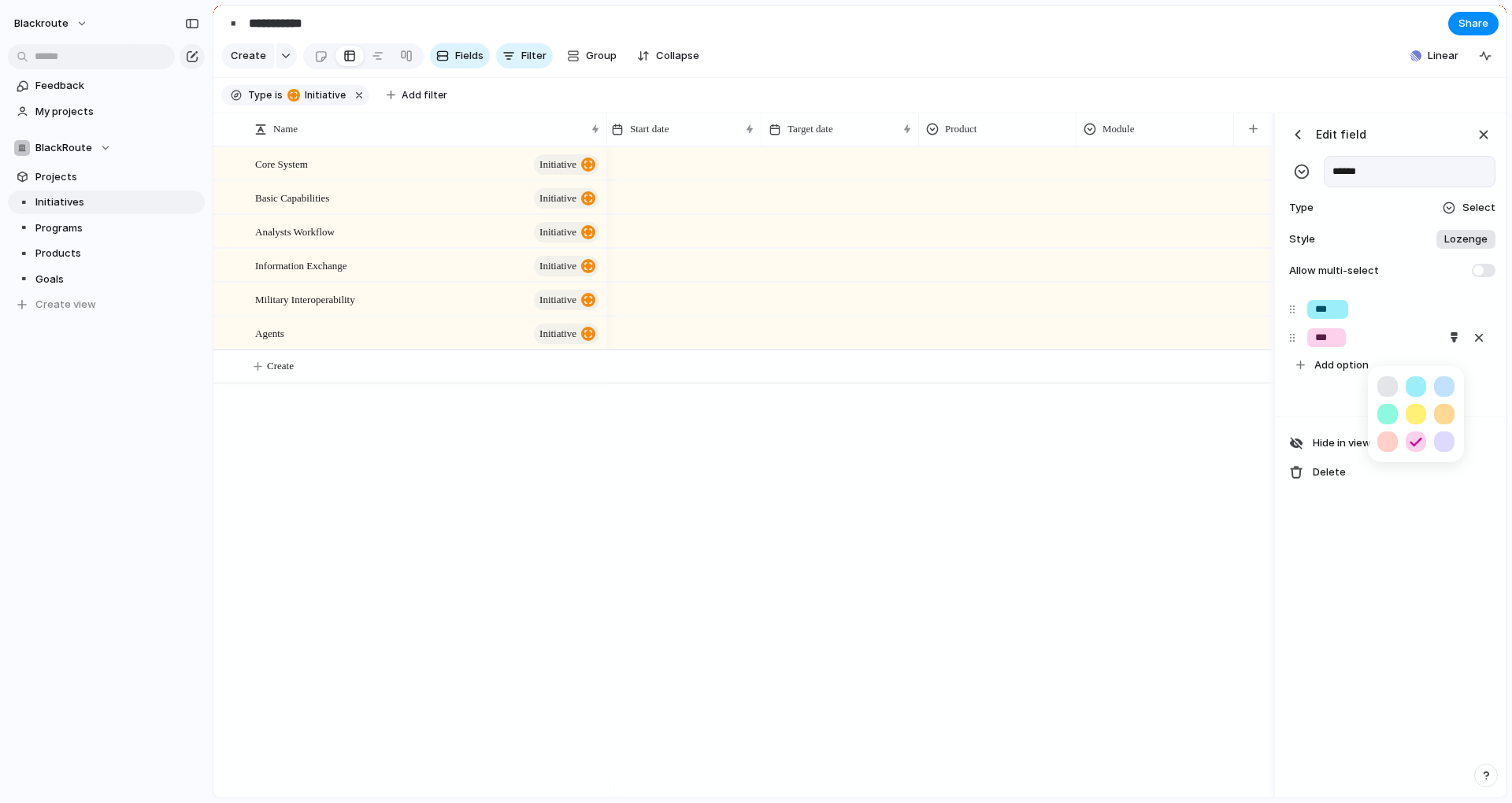
click at [1437, 412] on button "button" at bounding box center [1444, 414] width 20 height 20
click at [1409, 414] on button "button" at bounding box center [1416, 414] width 20 height 20
click at [1337, 378] on div at bounding box center [756, 401] width 1512 height 803
click at [1347, 373] on span "Add option" at bounding box center [1342, 365] width 55 height 16
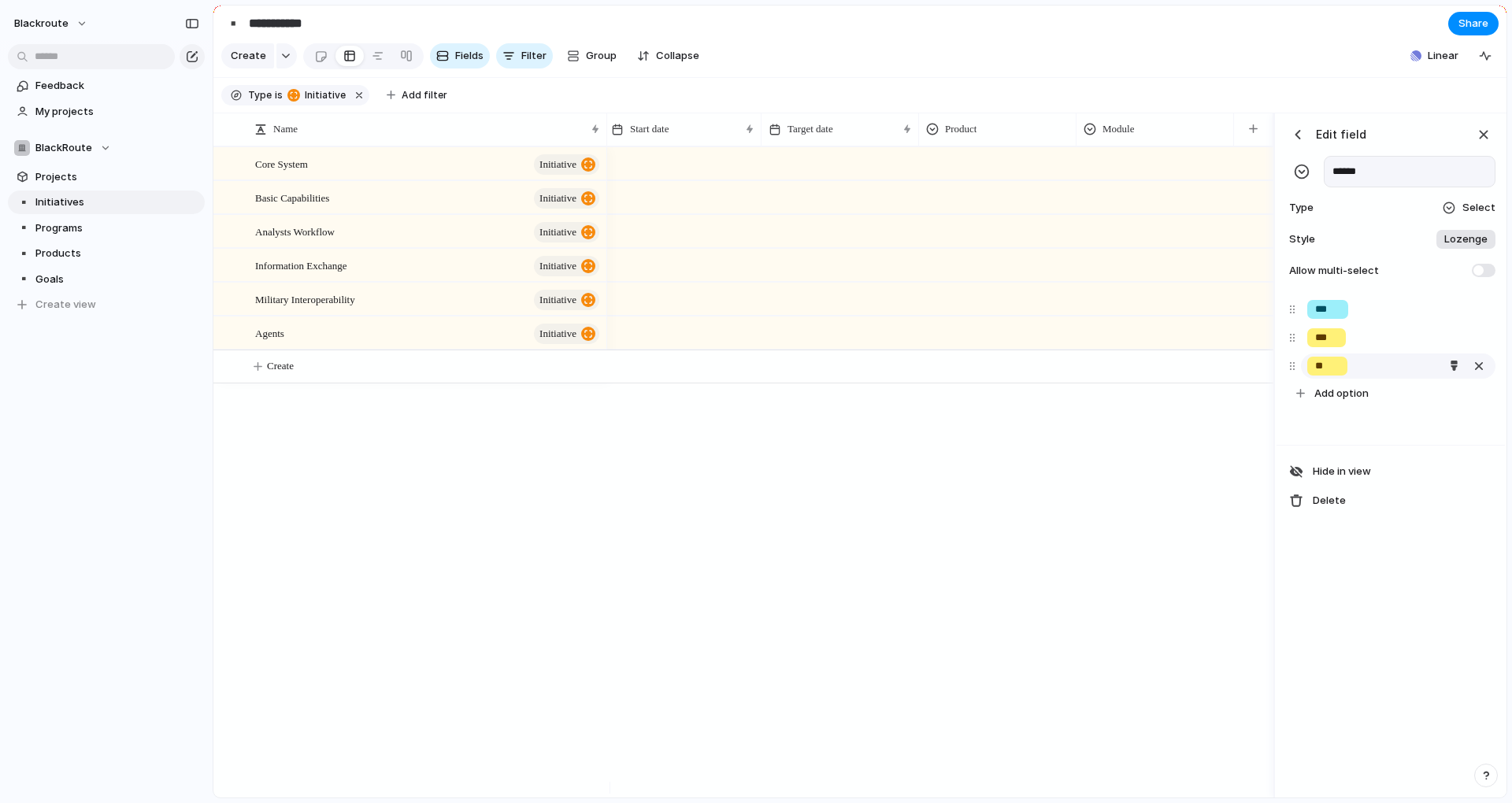
type input "**"
click at [1375, 379] on div "**" at bounding box center [1398, 366] width 195 height 25
click at [1446, 377] on button "button" at bounding box center [1454, 366] width 20 height 20
click at [1387, 478] on button "button" at bounding box center [1387, 469] width 20 height 20
click at [1334, 358] on div at bounding box center [756, 401] width 1512 height 803
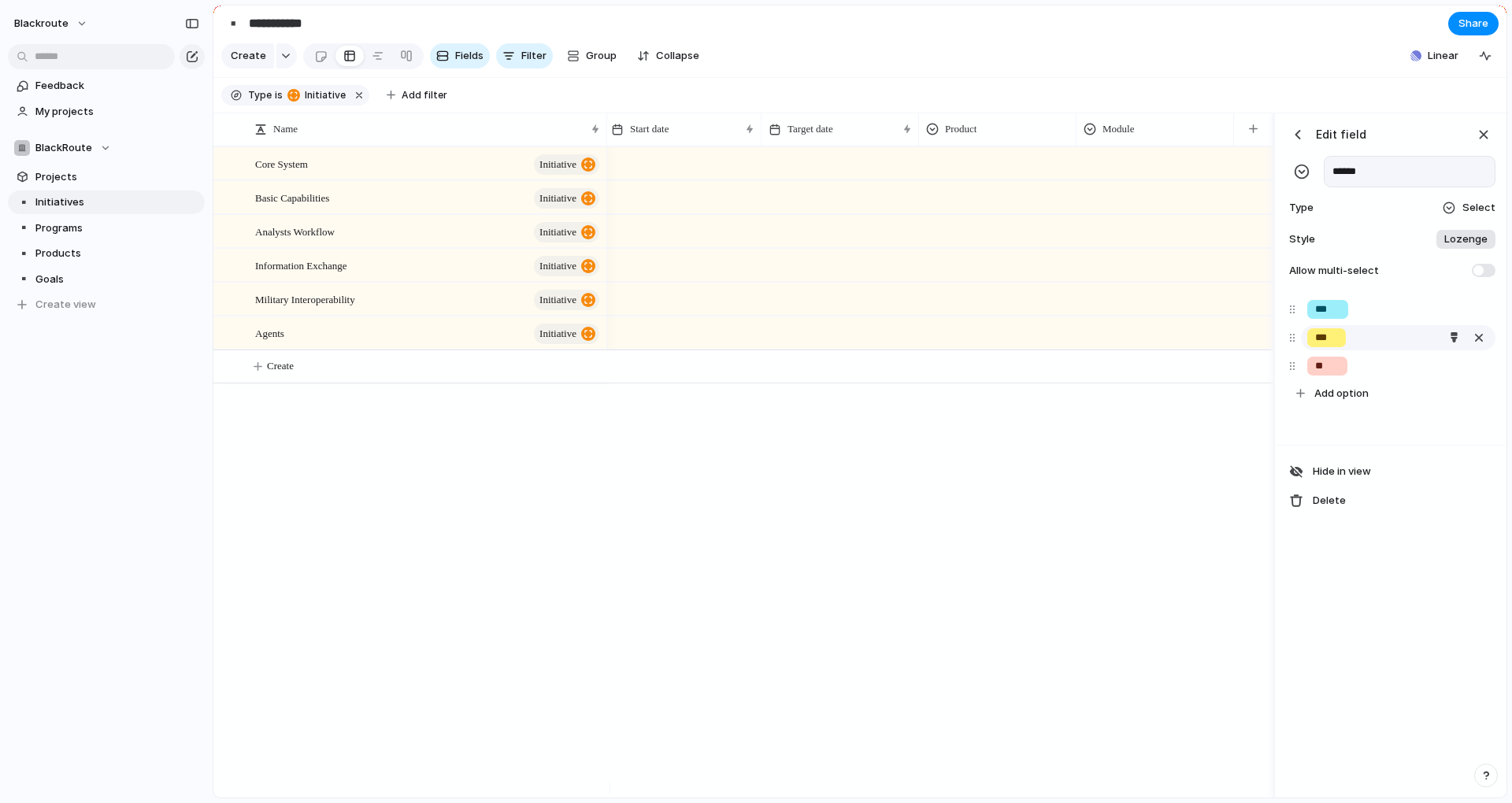
click at [1329, 346] on input "***" at bounding box center [1326, 338] width 22 height 16
click at [1448, 345] on button "button" at bounding box center [1454, 337] width 20 height 20
click at [1391, 439] on button "button" at bounding box center [1387, 441] width 20 height 20
click at [1337, 373] on div at bounding box center [756, 401] width 1512 height 803
click at [1451, 371] on div "button" at bounding box center [1454, 365] width 11 height 11
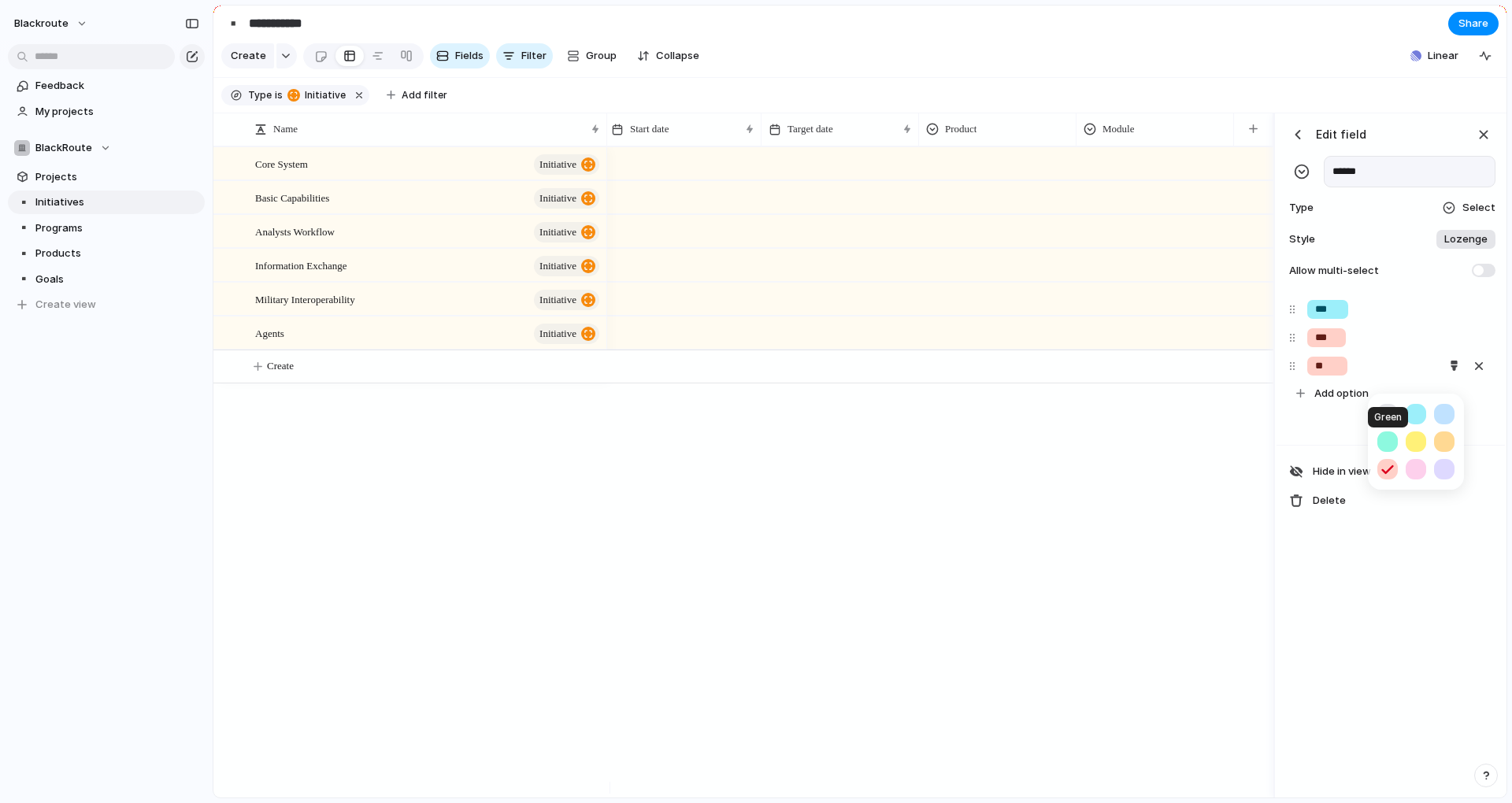
click at [1384, 440] on button "button" at bounding box center [1387, 441] width 20 height 20
click at [1419, 444] on button "button" at bounding box center [1416, 441] width 20 height 20
click at [1457, 555] on div at bounding box center [756, 401] width 1512 height 803
click at [1324, 374] on input "**" at bounding box center [1327, 366] width 24 height 16
drag, startPoint x: 1362, startPoint y: 372, endPoint x: 1373, endPoint y: 373, distance: 11.0
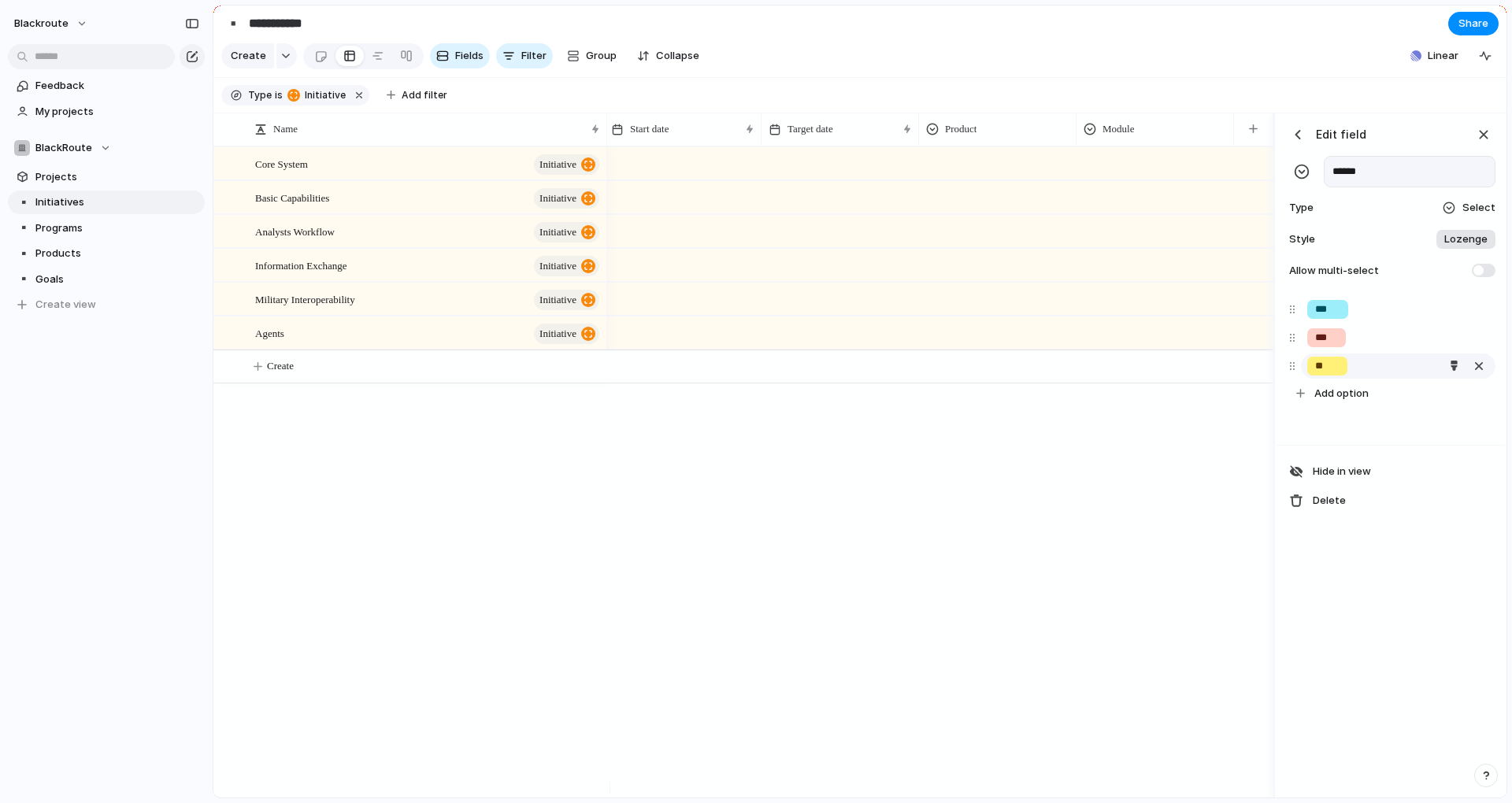
click at [1363, 372] on div "**" at bounding box center [1398, 366] width 195 height 25
click at [1450, 371] on div "button" at bounding box center [1454, 365] width 11 height 11
click at [1443, 440] on button "button" at bounding box center [1444, 442] width 20 height 20
click at [1402, 571] on div at bounding box center [756, 401] width 1512 height 803
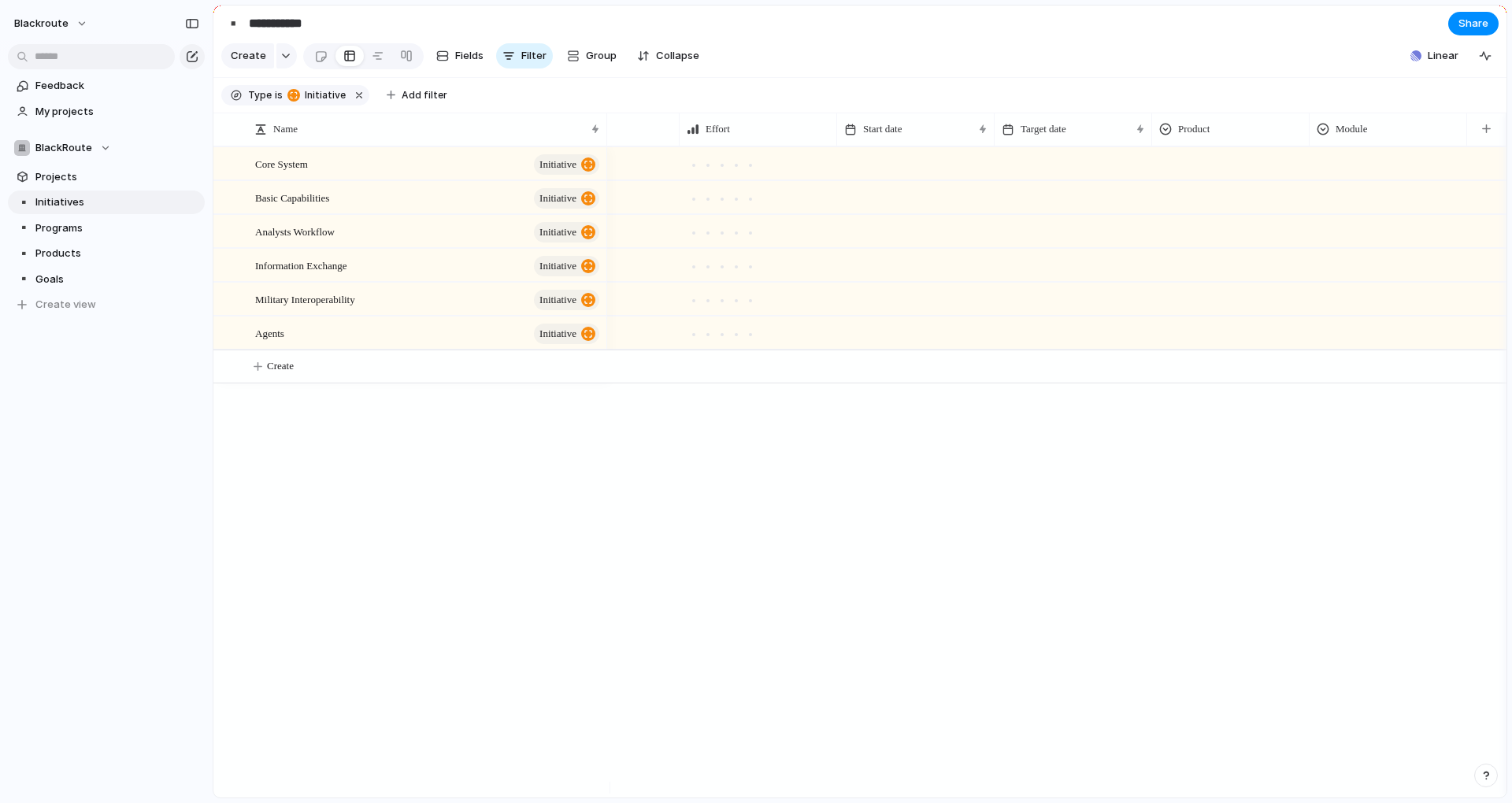
click at [1218, 434] on div at bounding box center [1057, 471] width 900 height 651
click at [1204, 170] on div at bounding box center [1231, 161] width 156 height 26
click at [1199, 244] on span "CyOS" at bounding box center [1211, 241] width 28 height 16
click at [1338, 174] on div at bounding box center [1388, 161] width 156 height 26
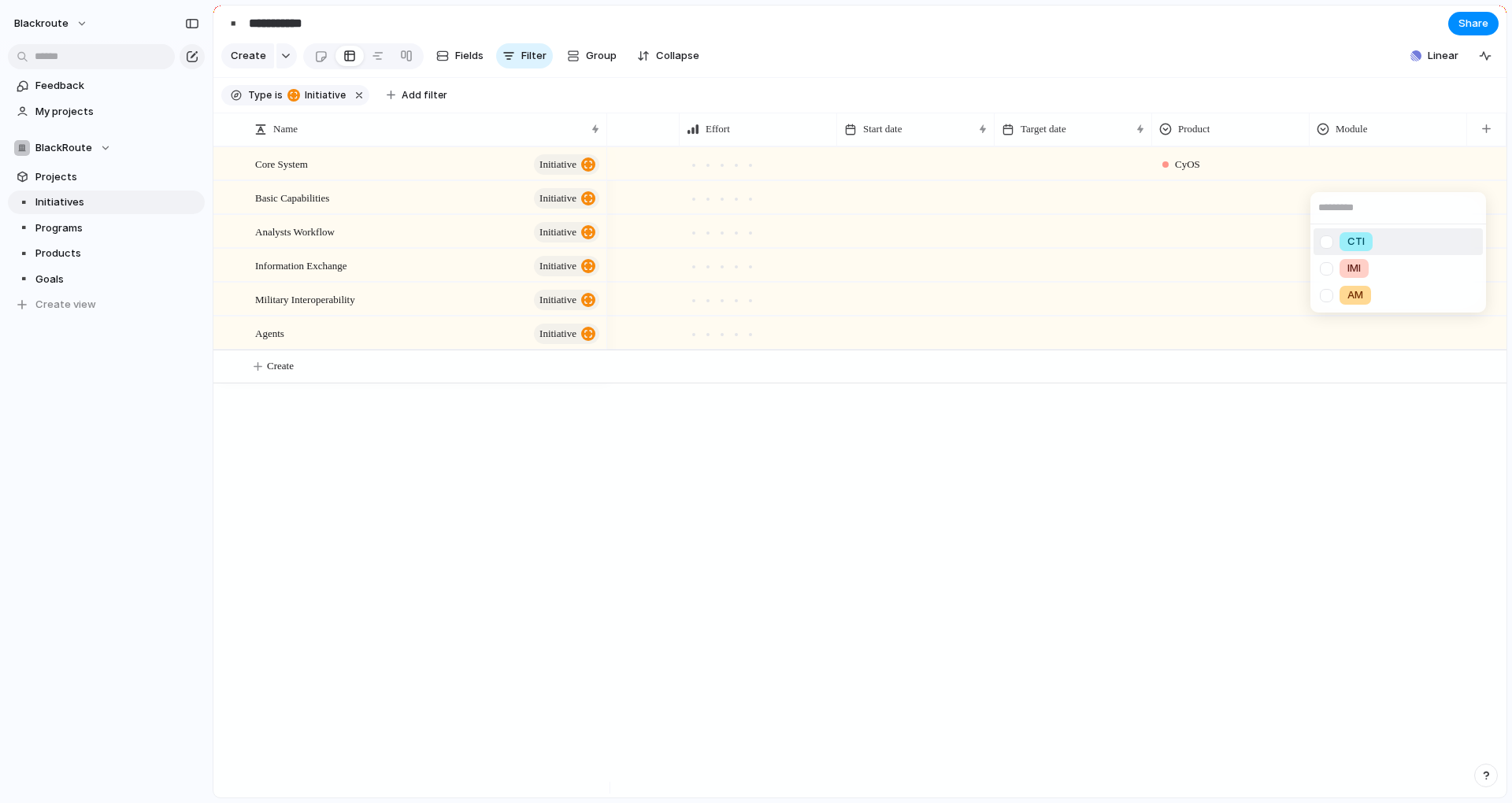
click at [1325, 245] on div at bounding box center [1326, 242] width 27 height 27
click at [1327, 271] on div at bounding box center [1326, 269] width 27 height 27
click at [1325, 298] on div at bounding box center [1326, 296] width 27 height 27
click at [1278, 485] on div "CTI IMI AM" at bounding box center [756, 401] width 1512 height 803
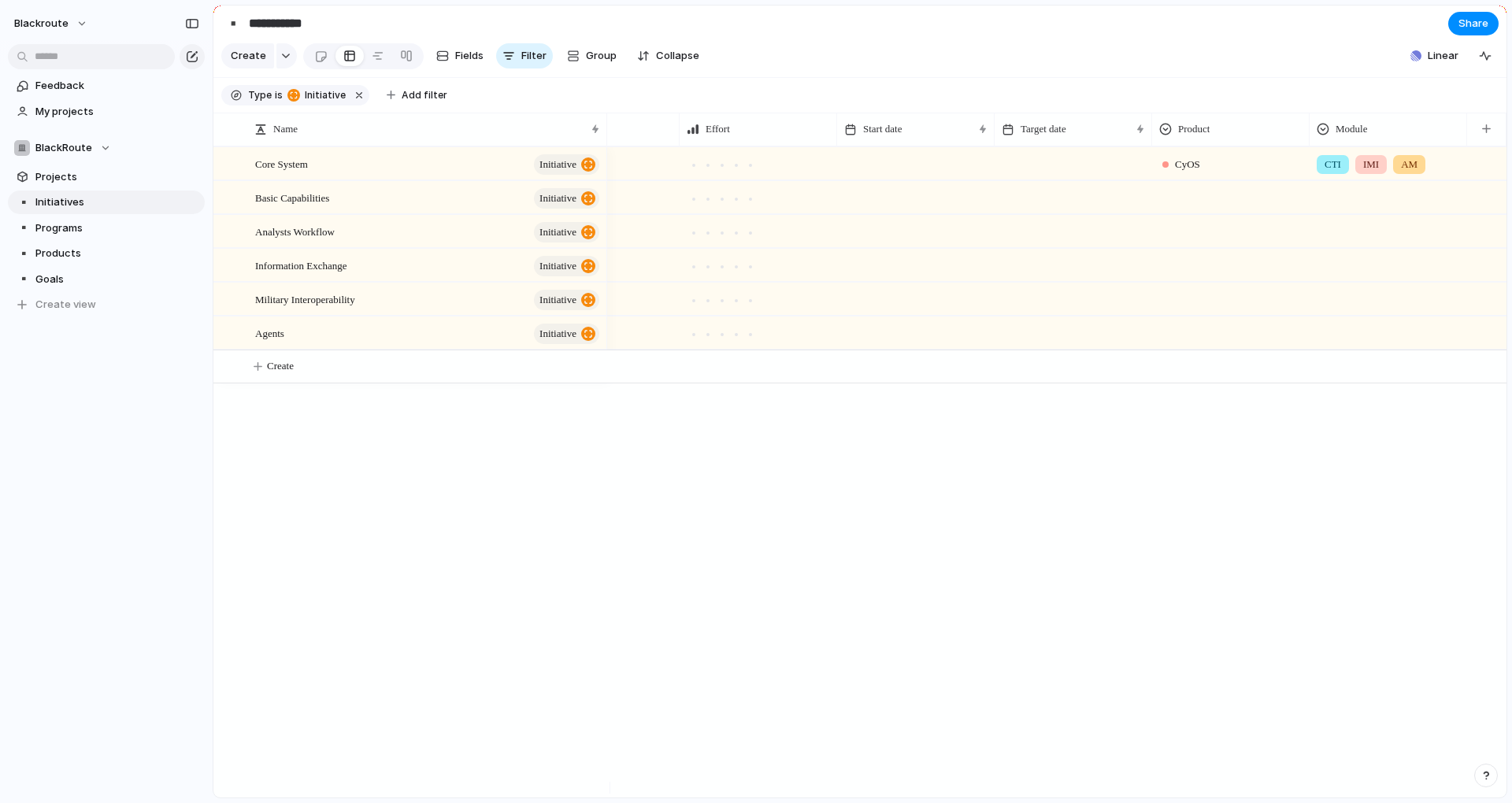
click at [1218, 203] on div at bounding box center [1231, 195] width 156 height 26
click at [1171, 274] on div at bounding box center [1168, 275] width 27 height 27
click at [1273, 410] on div "CyOS CyIO" at bounding box center [756, 401] width 1512 height 803
click at [1343, 208] on div at bounding box center [1388, 195] width 156 height 26
click at [1324, 278] on div at bounding box center [1326, 275] width 27 height 27
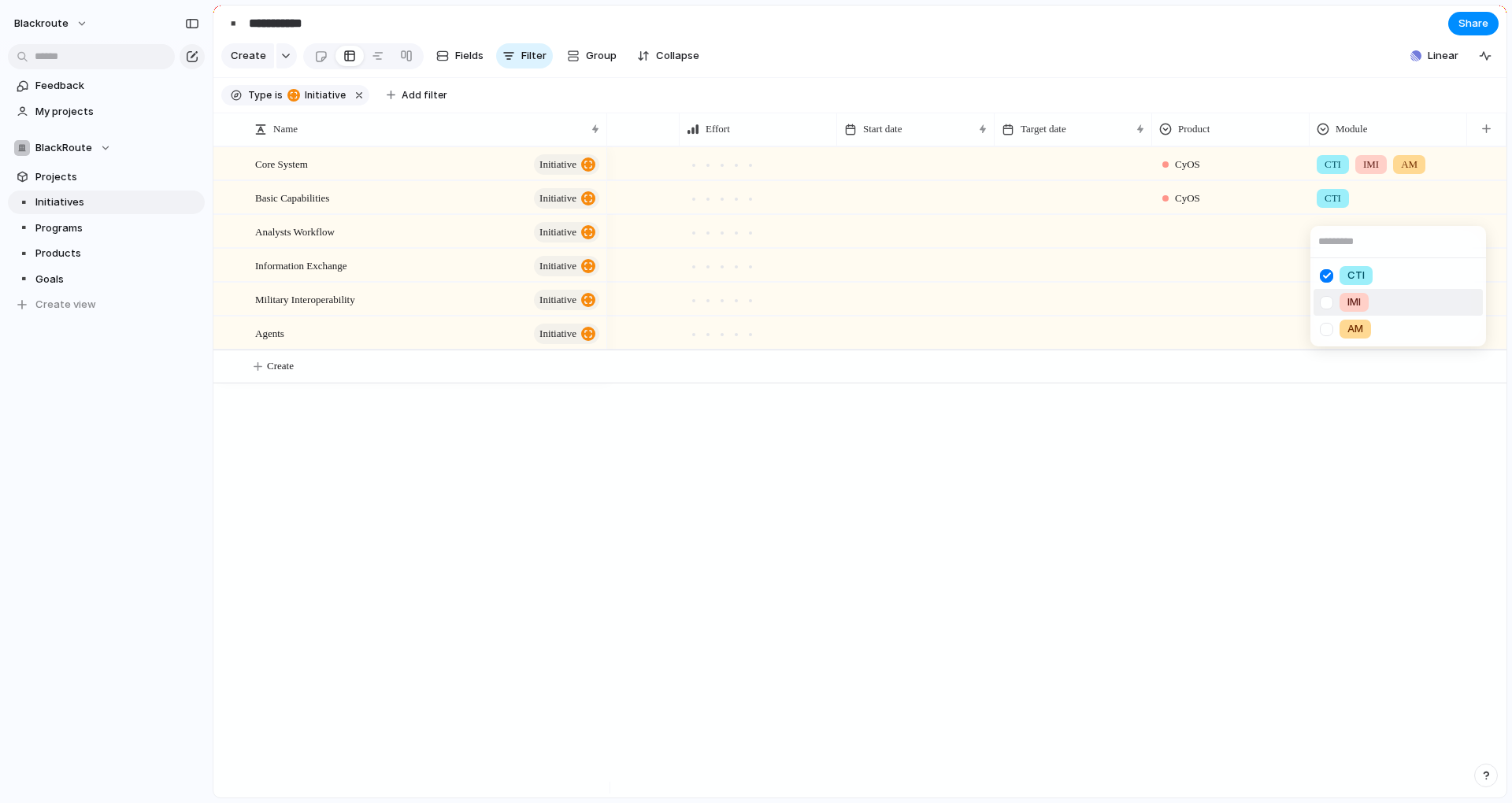
click at [1320, 303] on div at bounding box center [1326, 303] width 27 height 27
click at [912, 519] on div "CTI IMI AM" at bounding box center [756, 401] width 1512 height 803
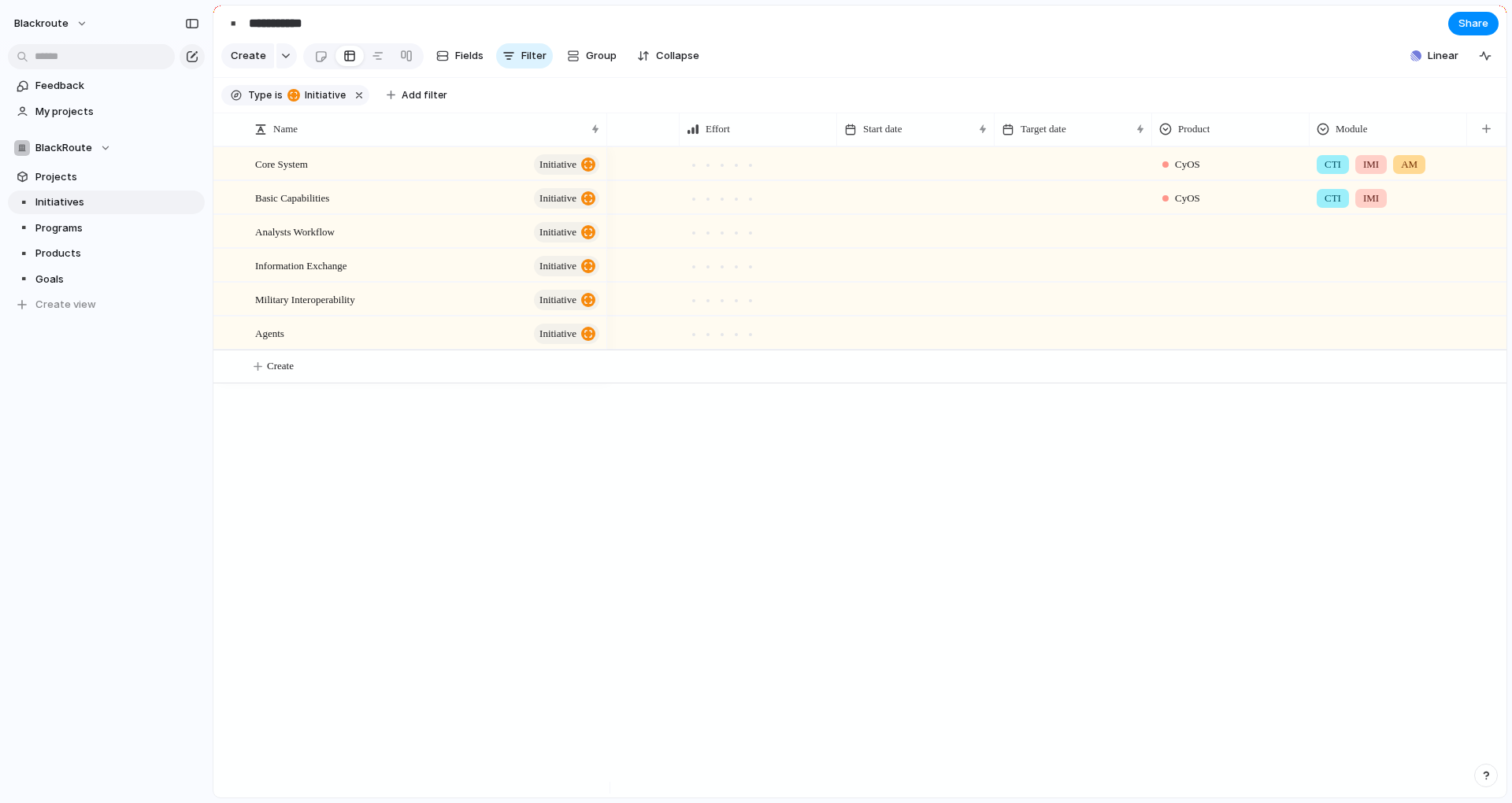
click at [1431, 208] on div "CTI IMI" at bounding box center [1388, 195] width 156 height 26
click at [1199, 438] on div "CTI IMI AM" at bounding box center [756, 401] width 1512 height 803
click at [385, 203] on div "Basic Capabilities initiative" at bounding box center [428, 198] width 347 height 32
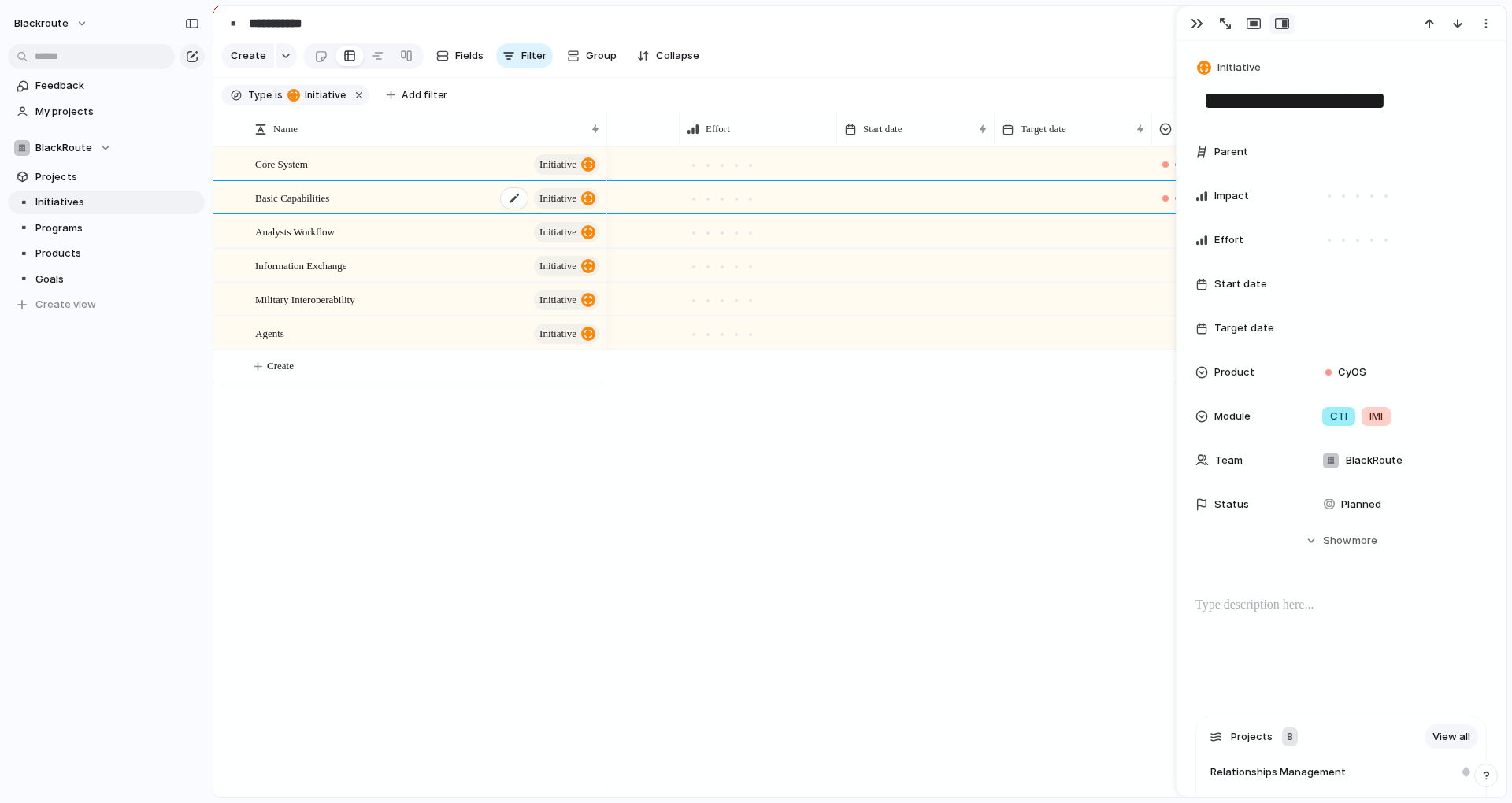
click at [385, 203] on div "Basic Capabilities initiative" at bounding box center [428, 198] width 347 height 32
click at [447, 196] on div "Basic Capabilities initiative" at bounding box center [428, 198] width 347 height 32
click at [275, 206] on span "Basic Capabilities" at bounding box center [292, 197] width 74 height 18
click at [92, 185] on link "Projects" at bounding box center [106, 177] width 197 height 23
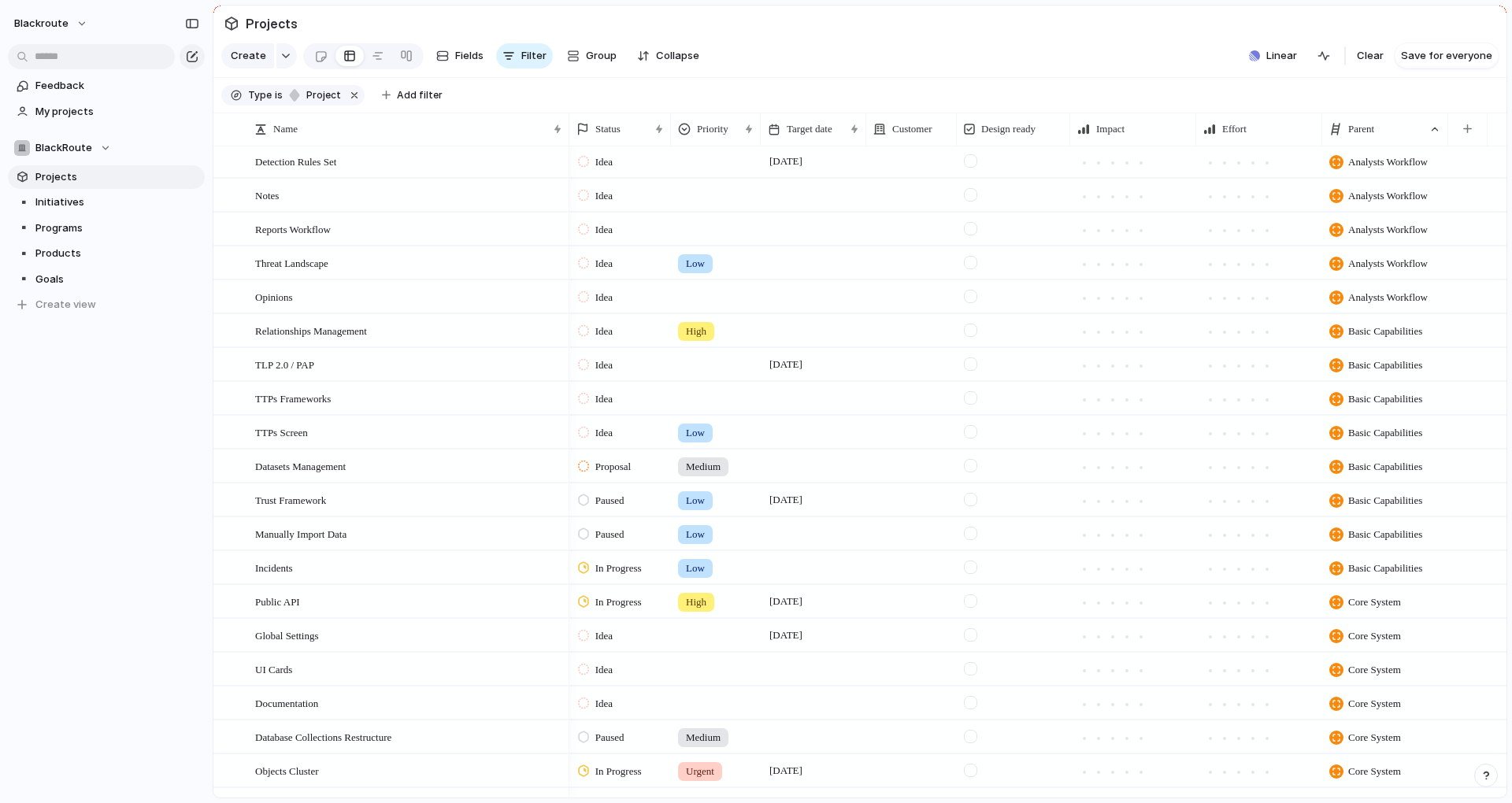
scroll to position [709, 0]
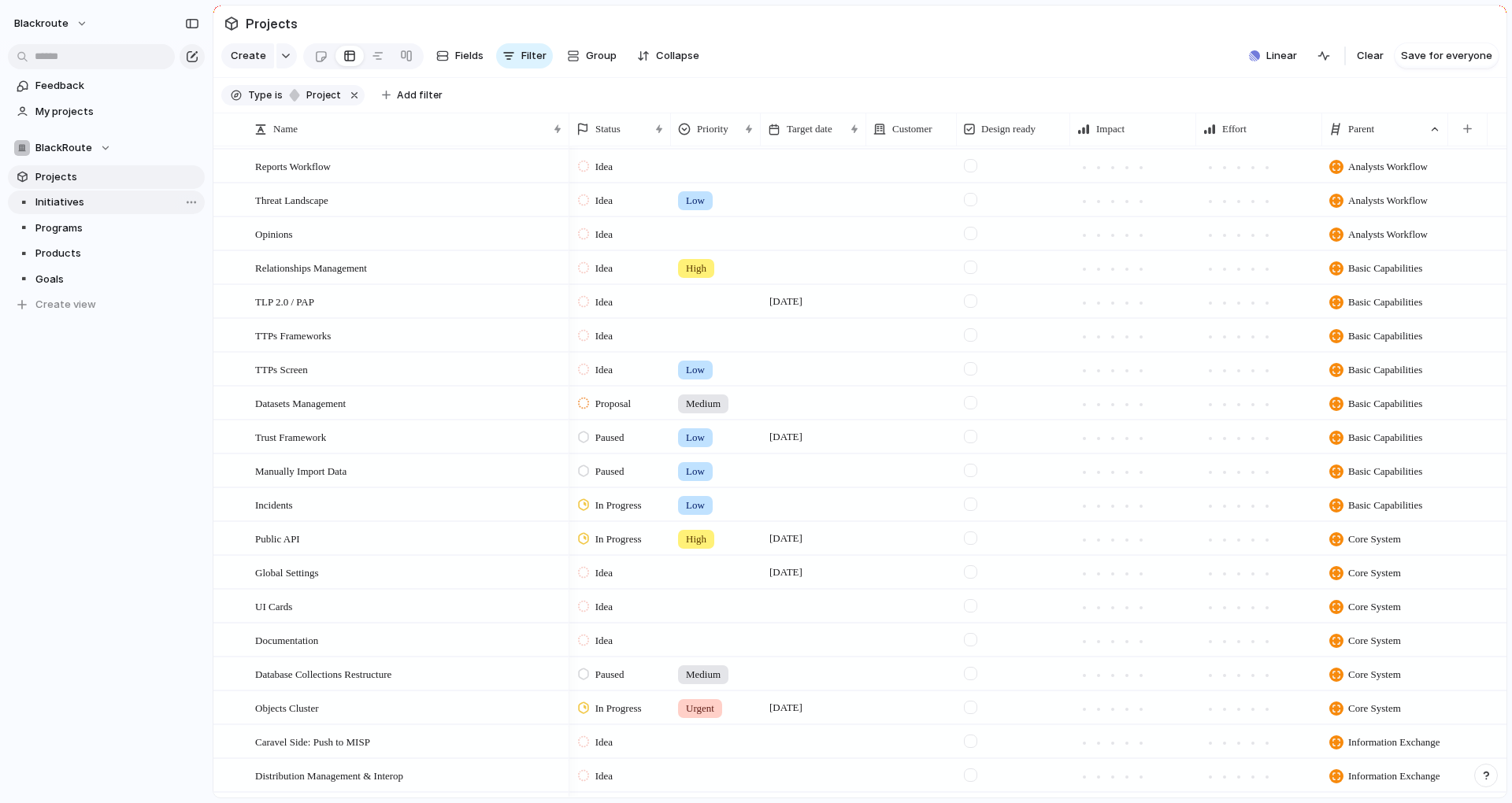
click at [66, 212] on link "▪️ Initiatives" at bounding box center [106, 202] width 197 height 23
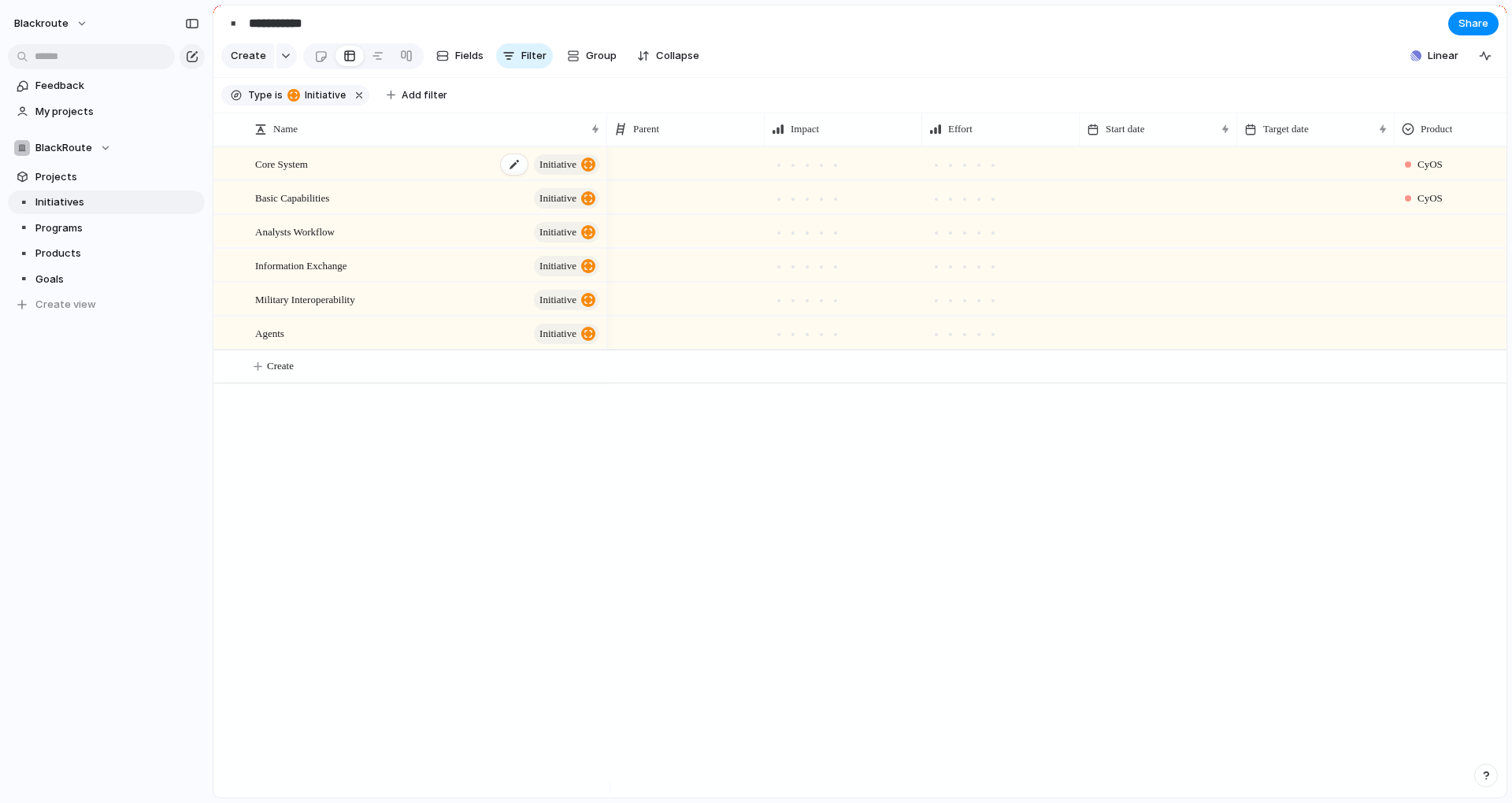
click at [352, 180] on div "Core System initiative" at bounding box center [428, 164] width 347 height 32
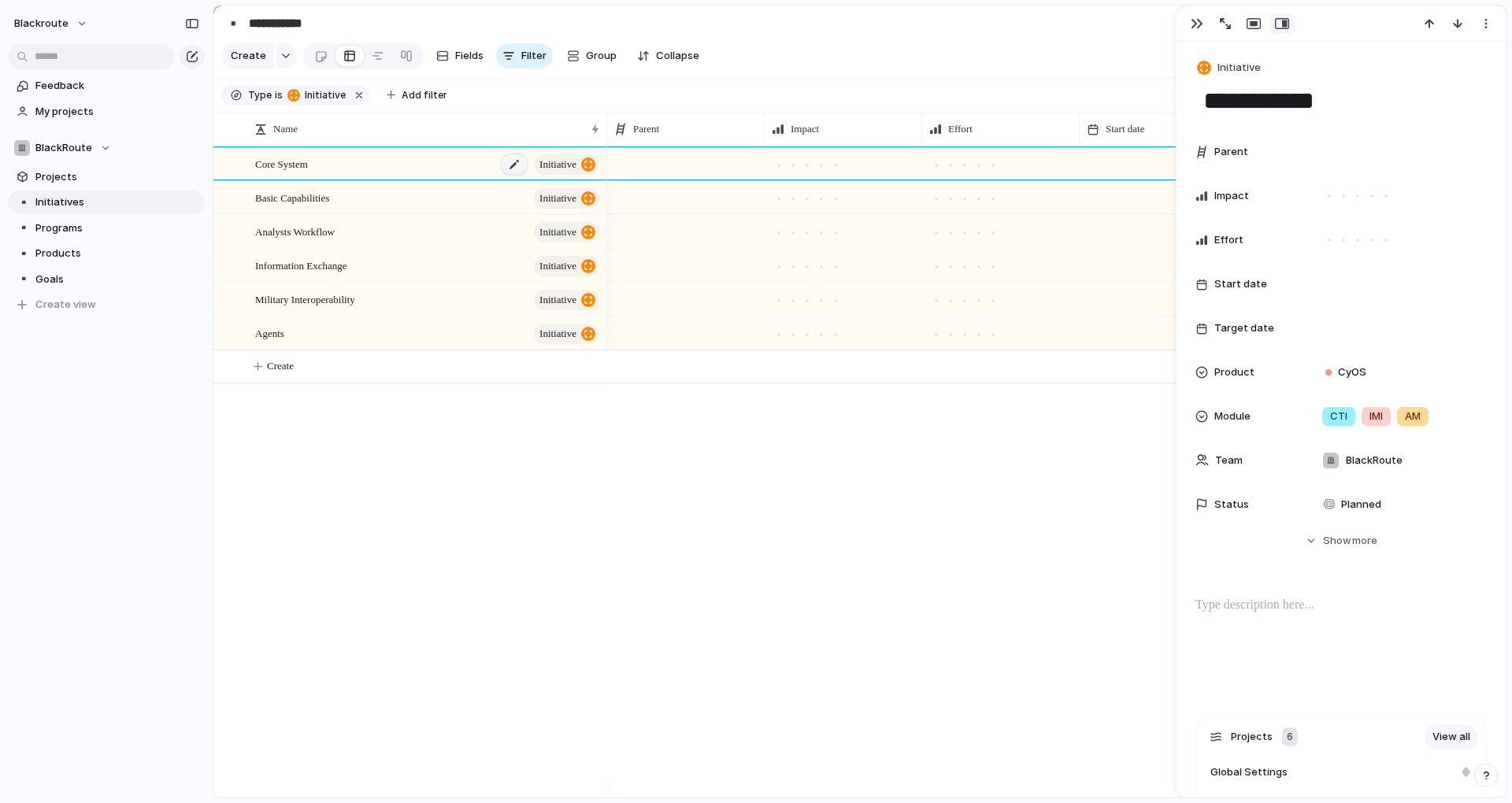
click at [500, 175] on div at bounding box center [513, 164] width 26 height 20
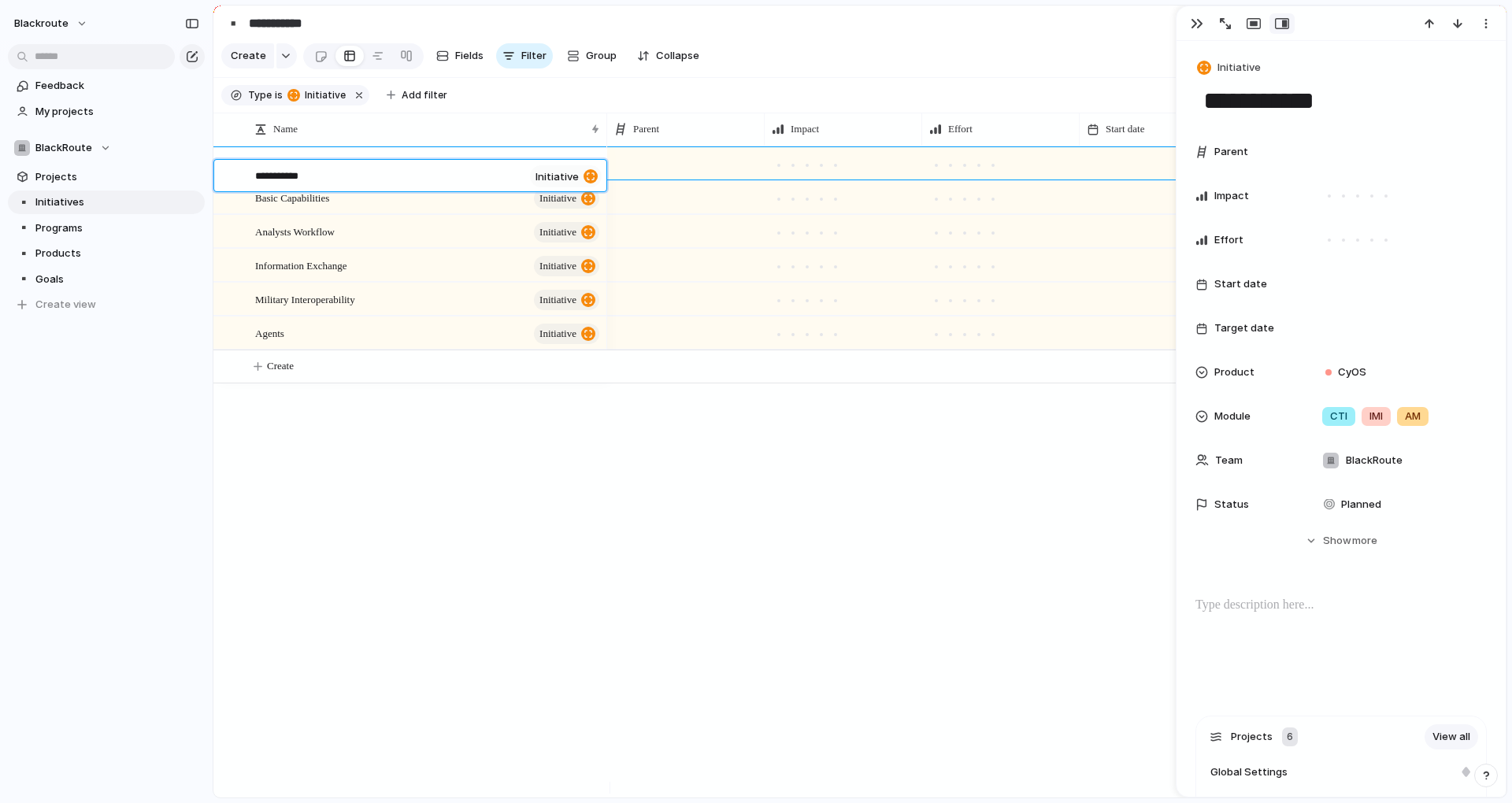
click at [344, 177] on textarea "**********" at bounding box center [389, 177] width 269 height 18
drag, startPoint x: 338, startPoint y: 177, endPoint x: 329, endPoint y: 177, distance: 9.0
click at [329, 177] on textarea "**********" at bounding box center [389, 177] width 269 height 18
drag, startPoint x: 283, startPoint y: 178, endPoint x: 245, endPoint y: 180, distance: 38.1
click at [245, 180] on div "**********" at bounding box center [382, 175] width 295 height 31
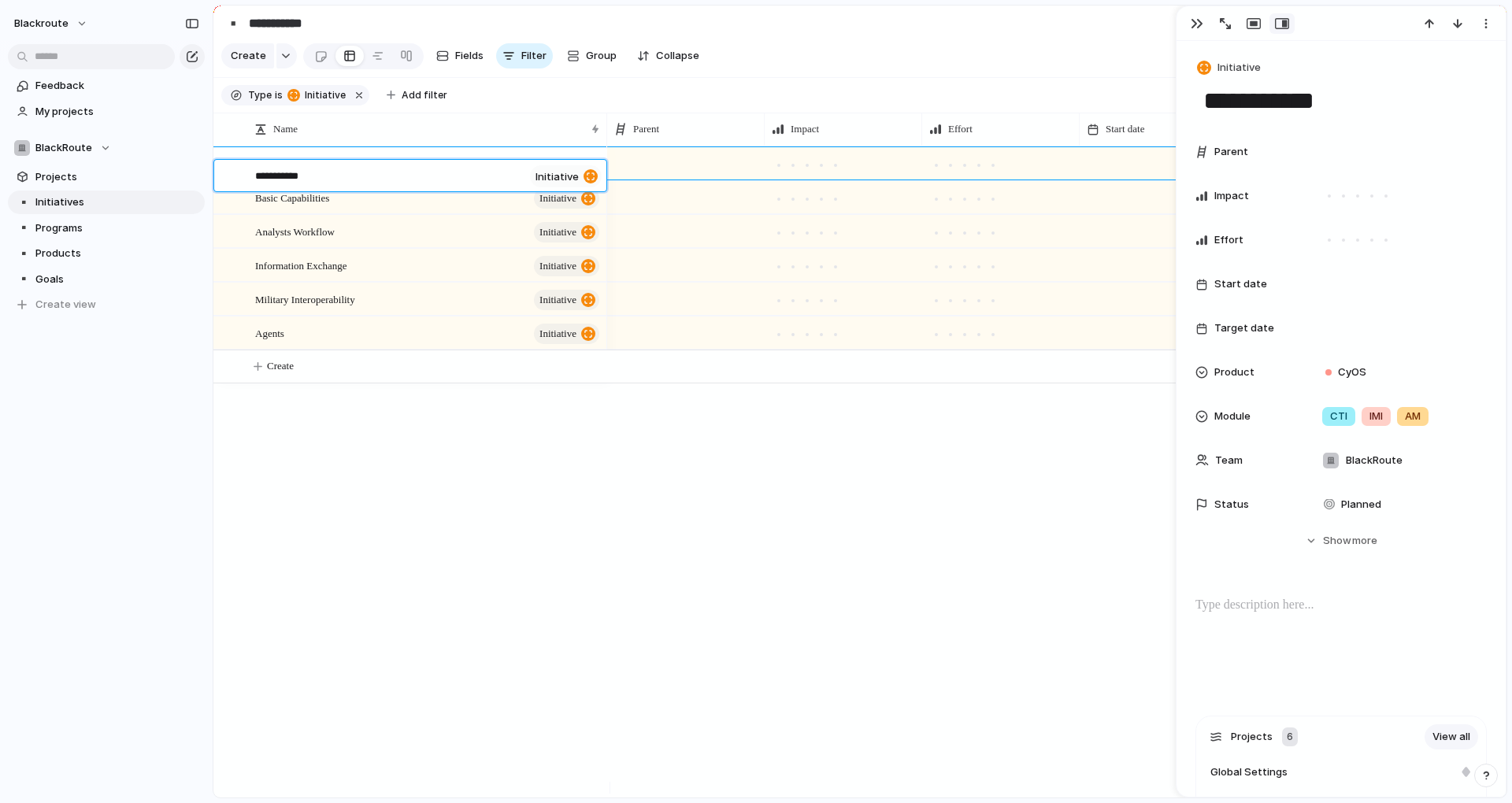
type textarea "******"
type textarea "********"
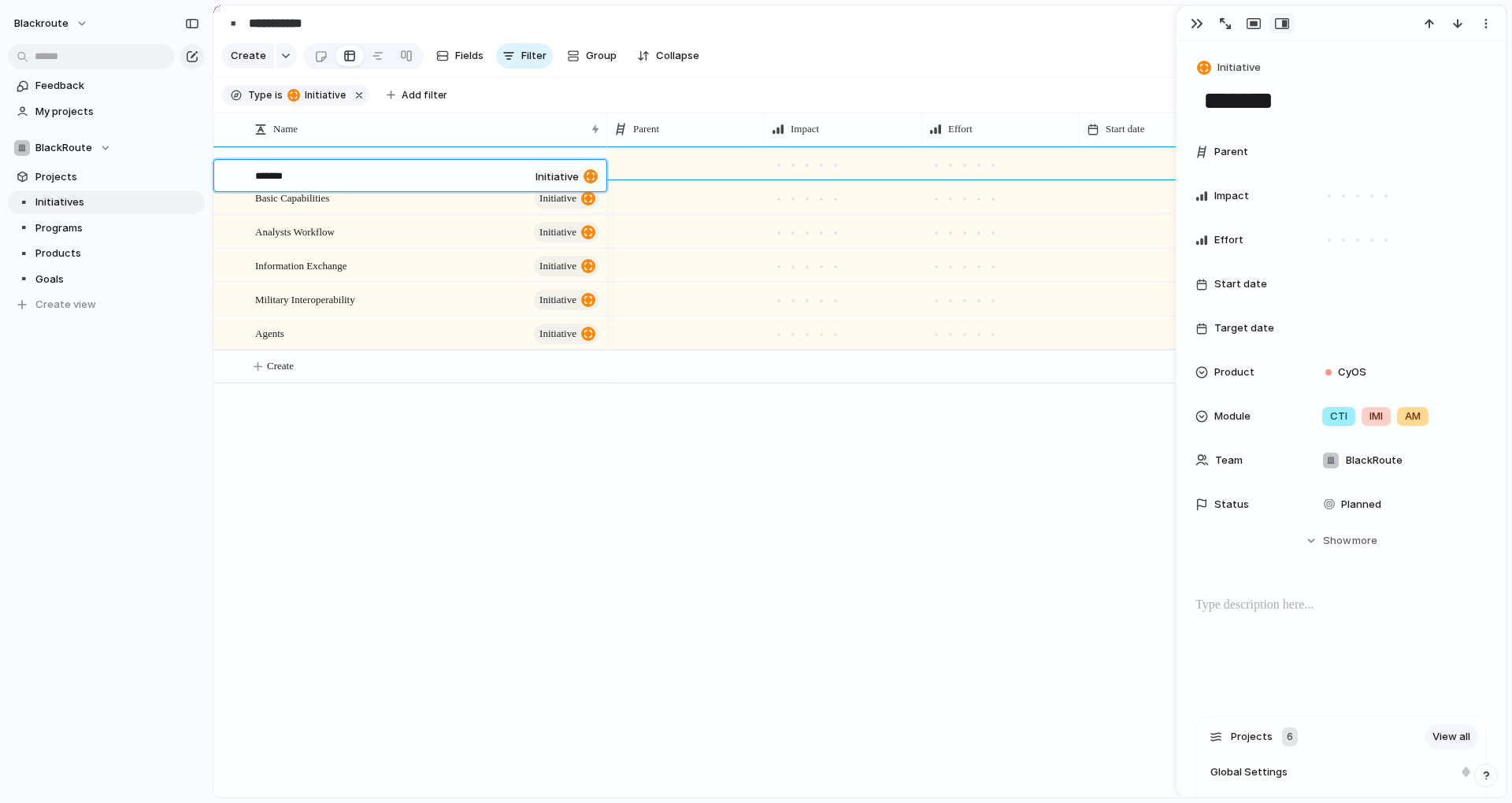
type textarea "********"
type textarea "******"
type textarea "********"
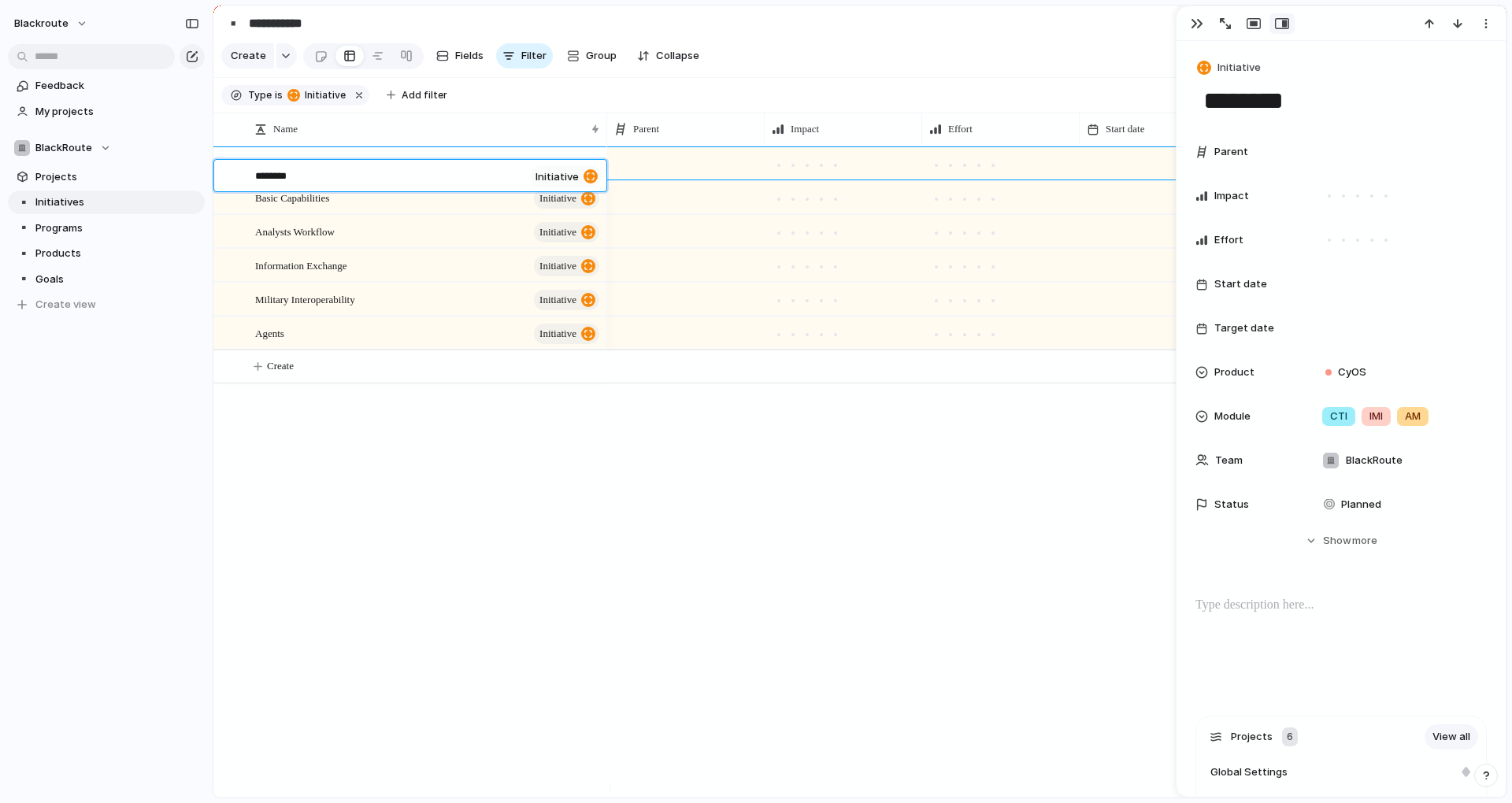
type textarea "*********"
type textarea "**********"
type textarea "*********"
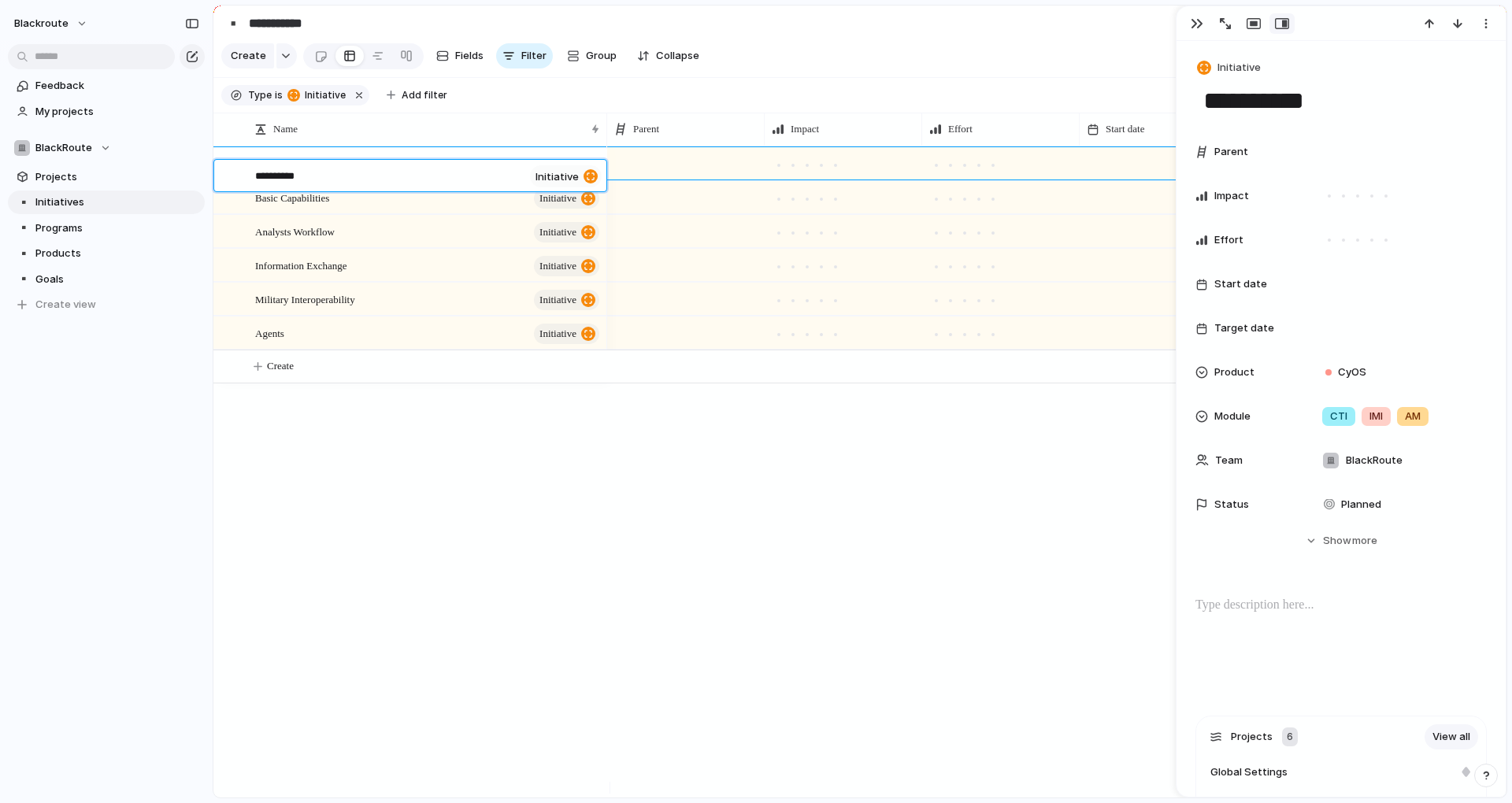
type textarea "*********"
type textarea "********"
type textarea "******"
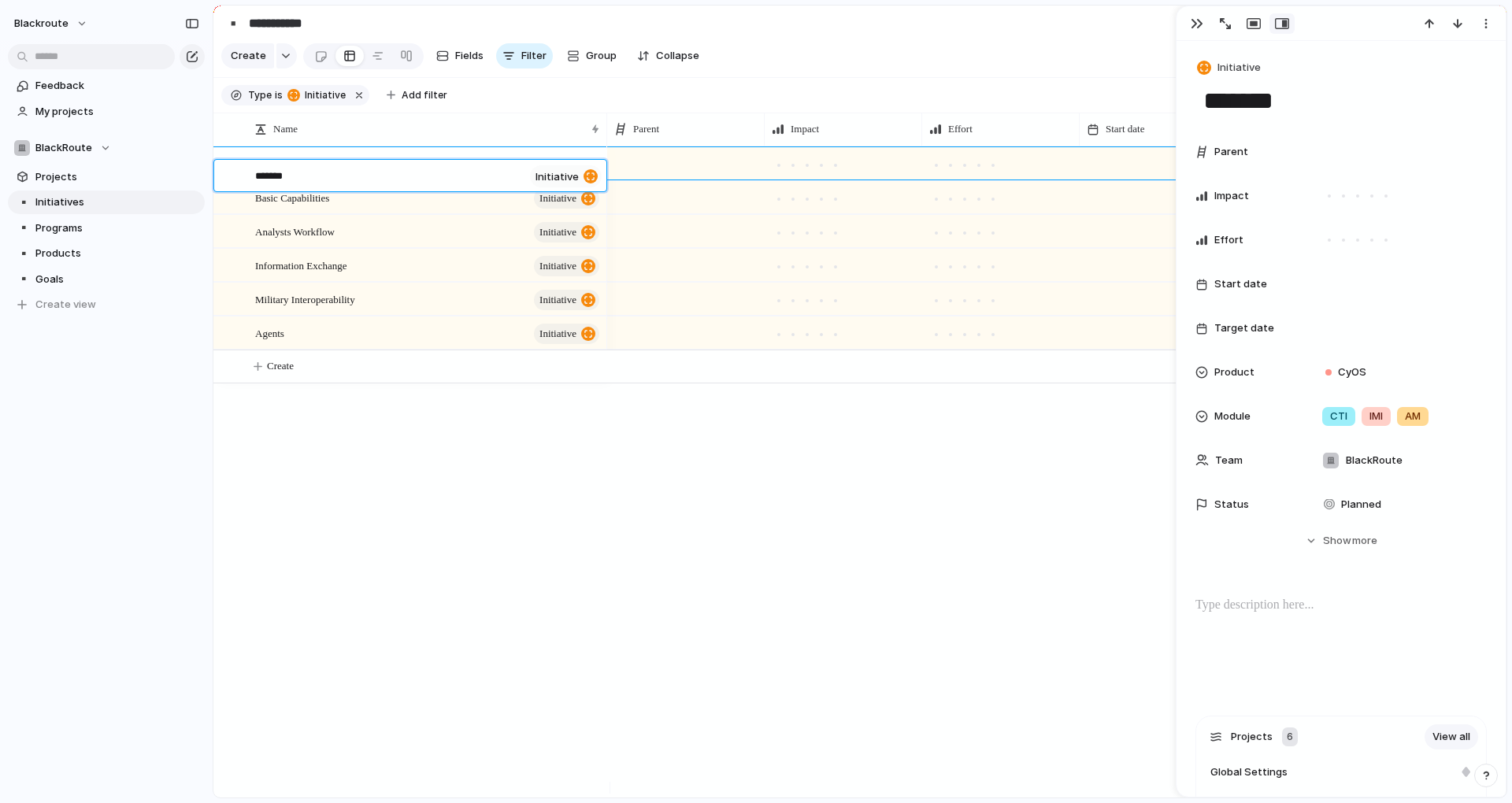
type textarea "******"
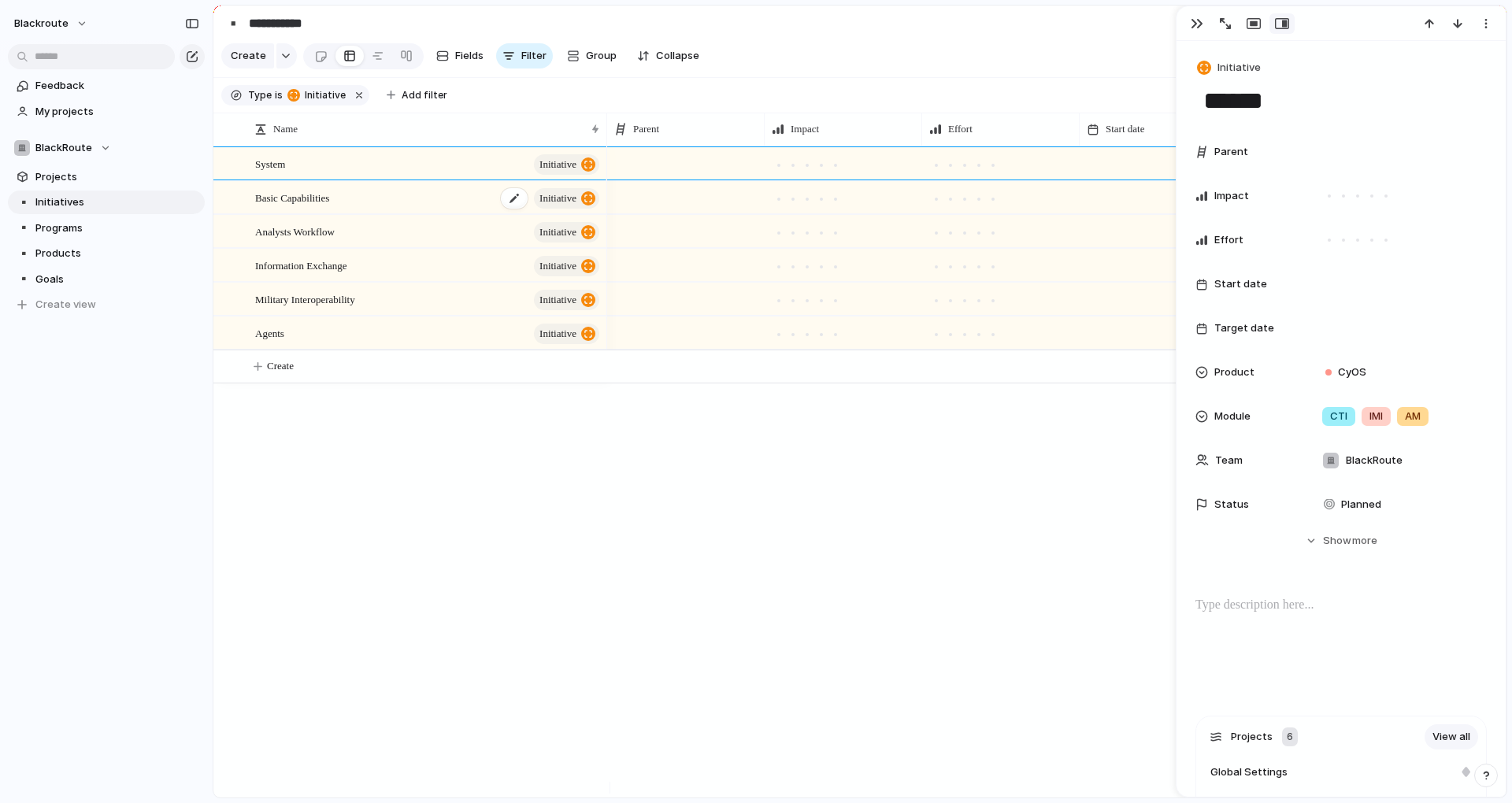
click at [328, 206] on span "Basic Capabilities" at bounding box center [292, 197] width 74 height 18
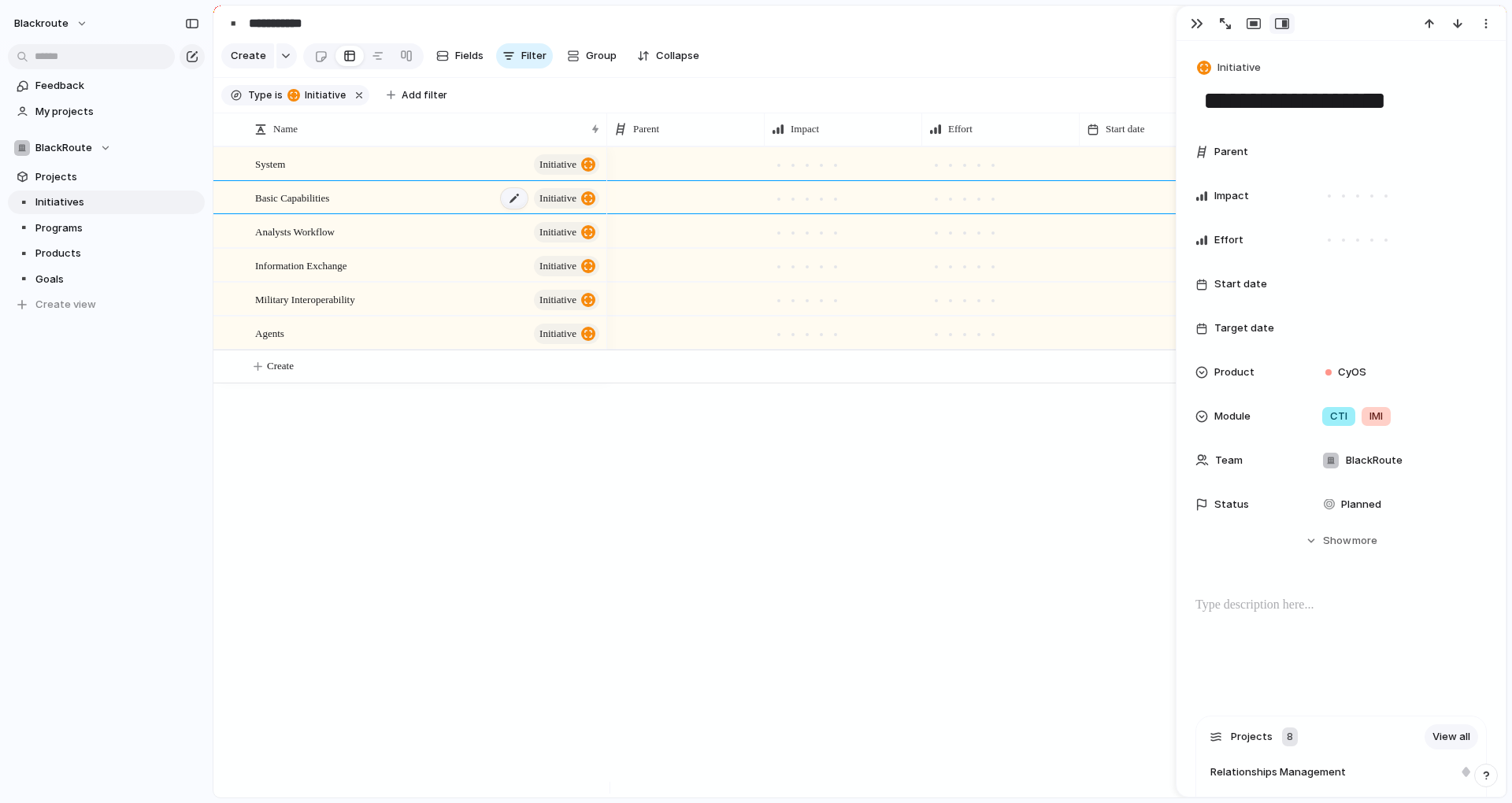
click at [513, 208] on div at bounding box center [513, 198] width 26 height 20
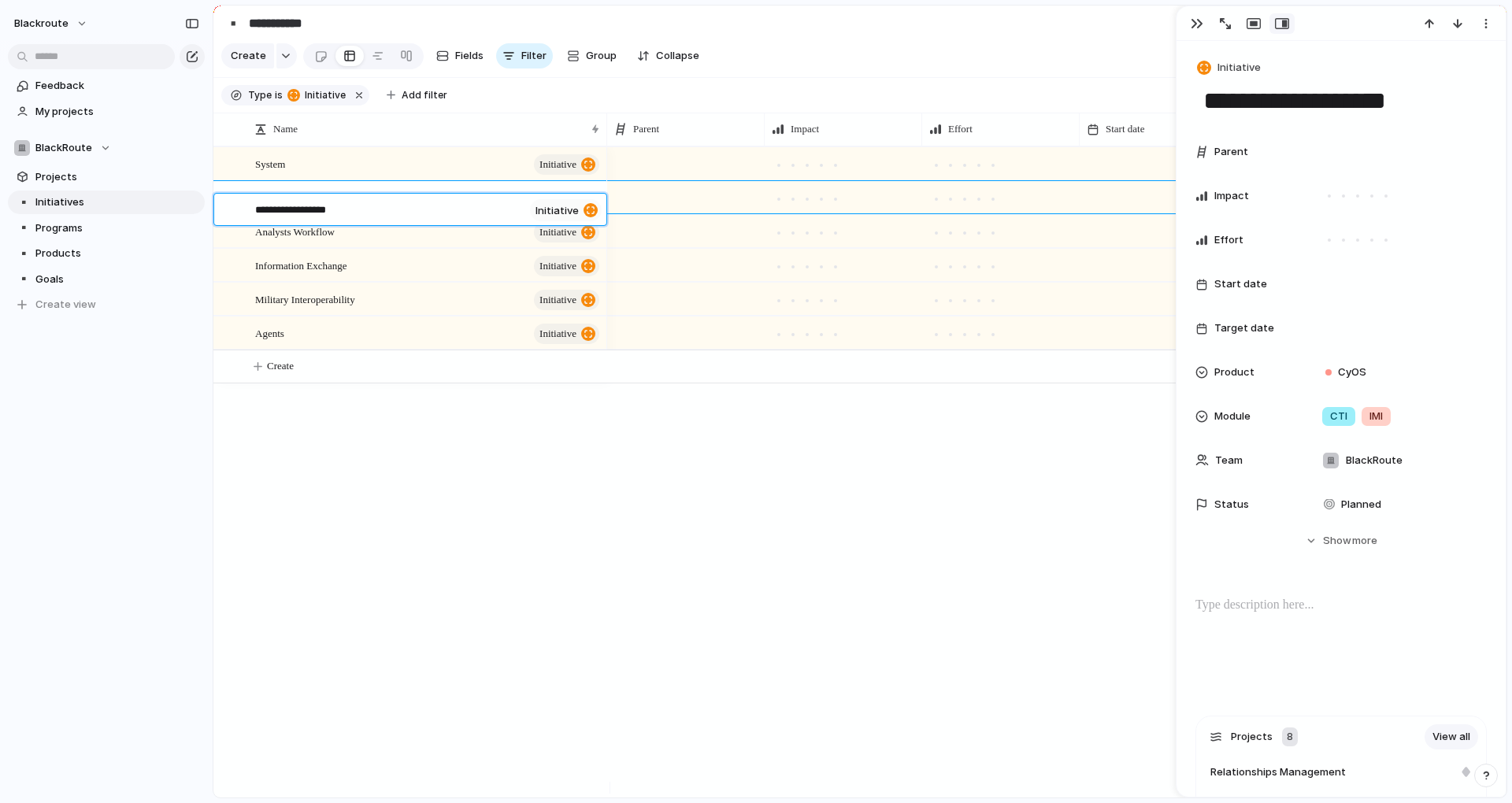
type textarea "*"
type textarea "**"
type textarea "***"
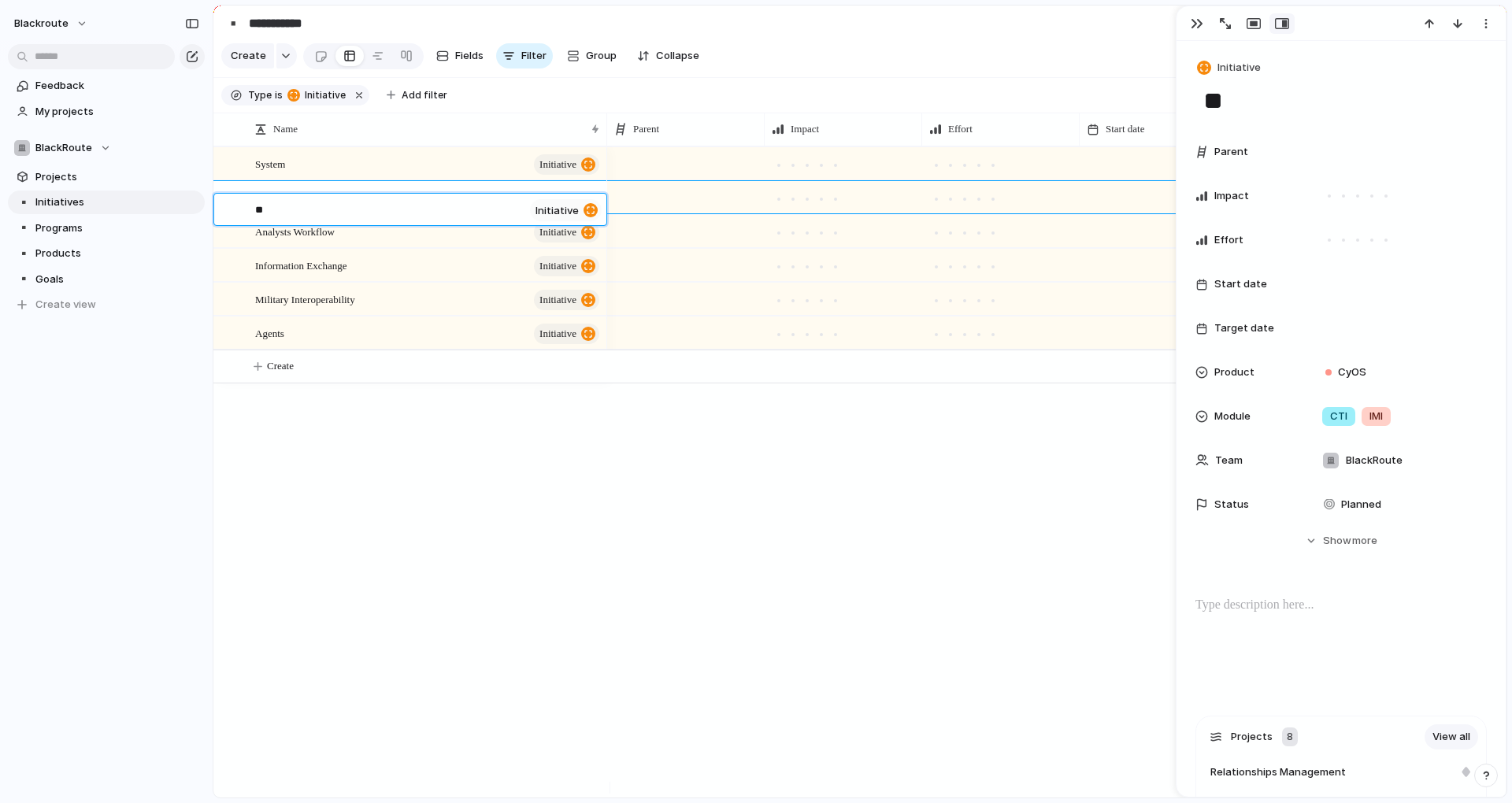
type textarea "***"
type textarea "****"
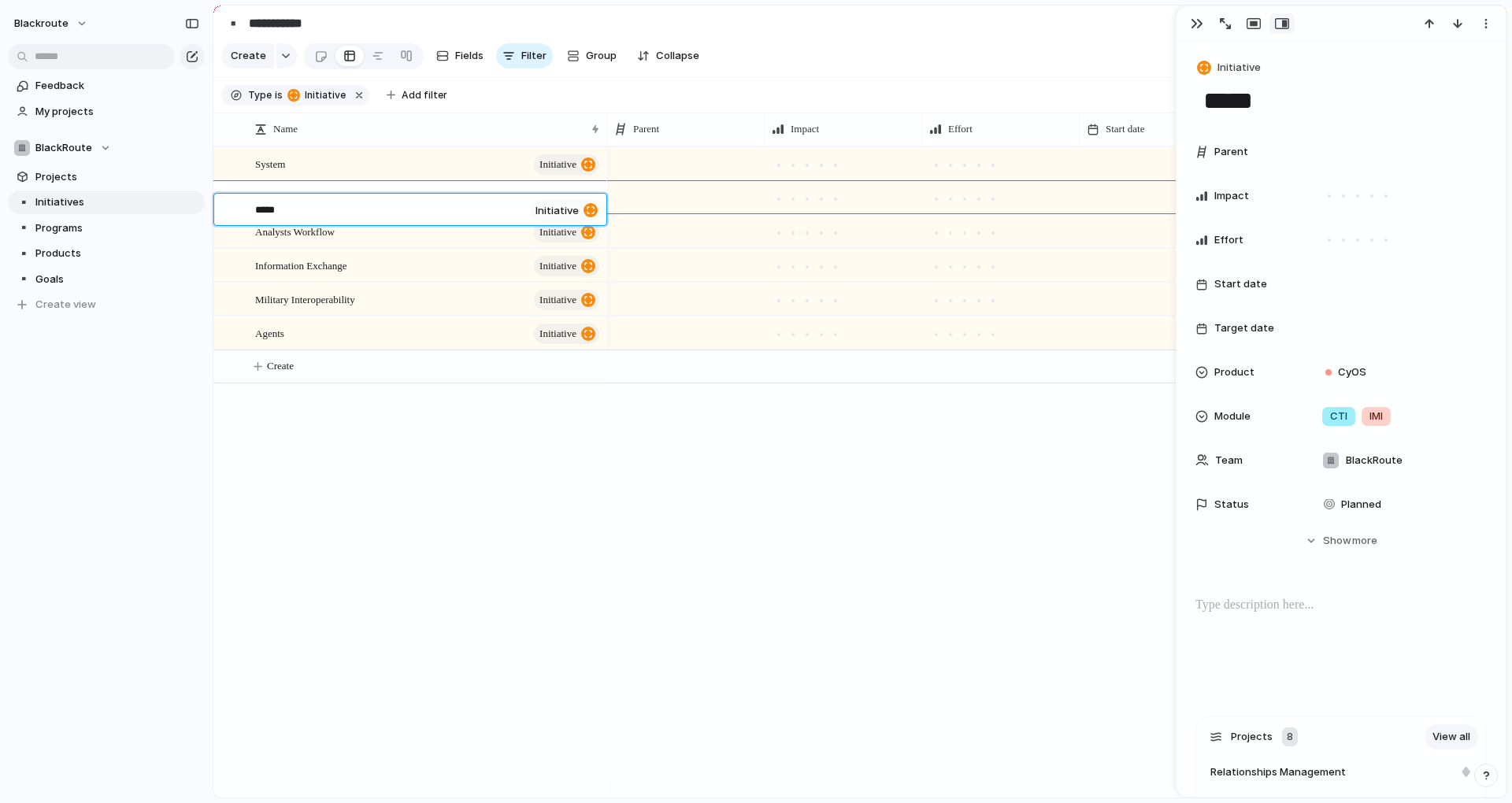
type textarea "******"
type textarea "*******"
type textarea "********"
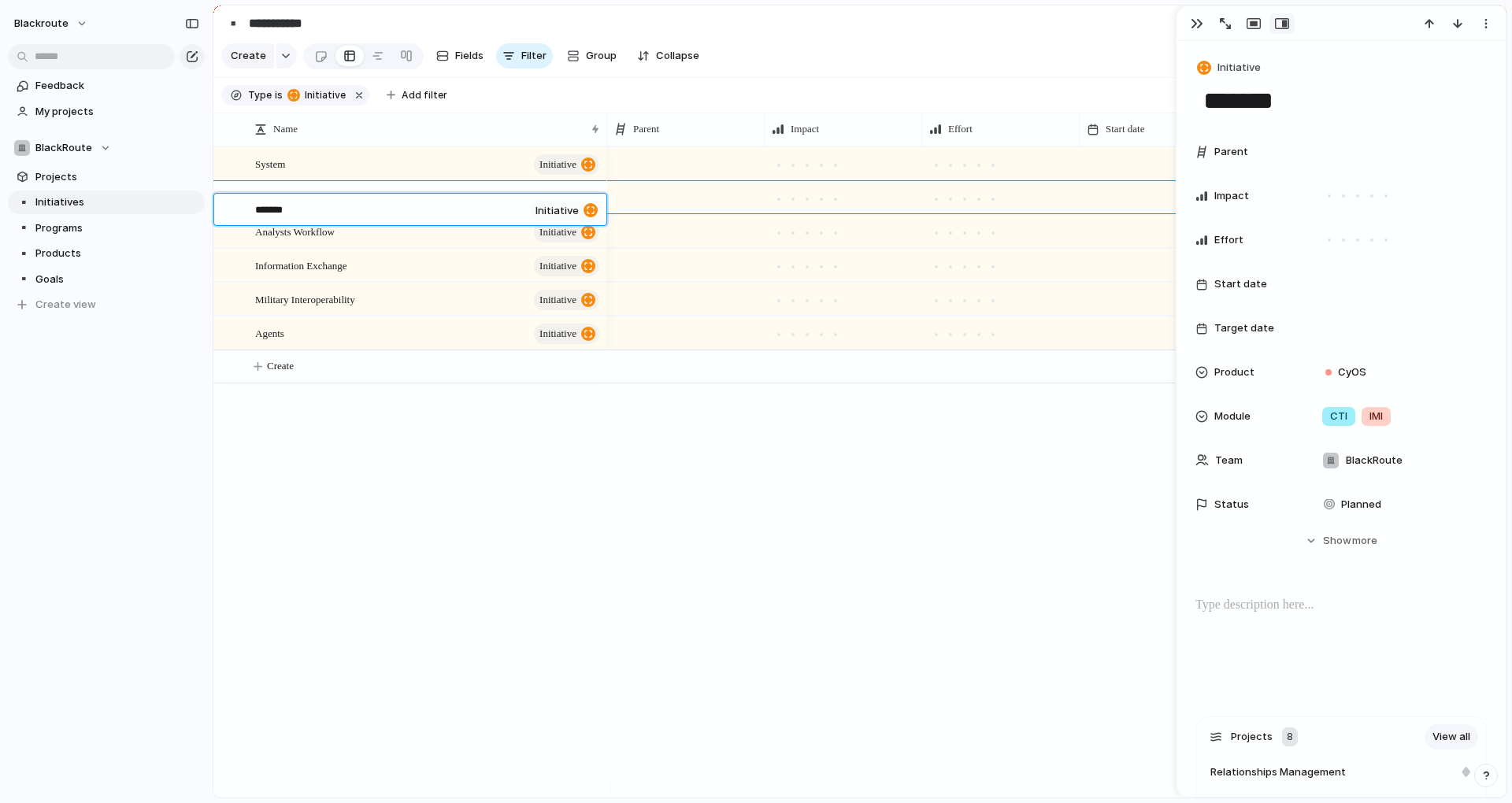
type textarea "********"
type textarea "*********"
type textarea "**********"
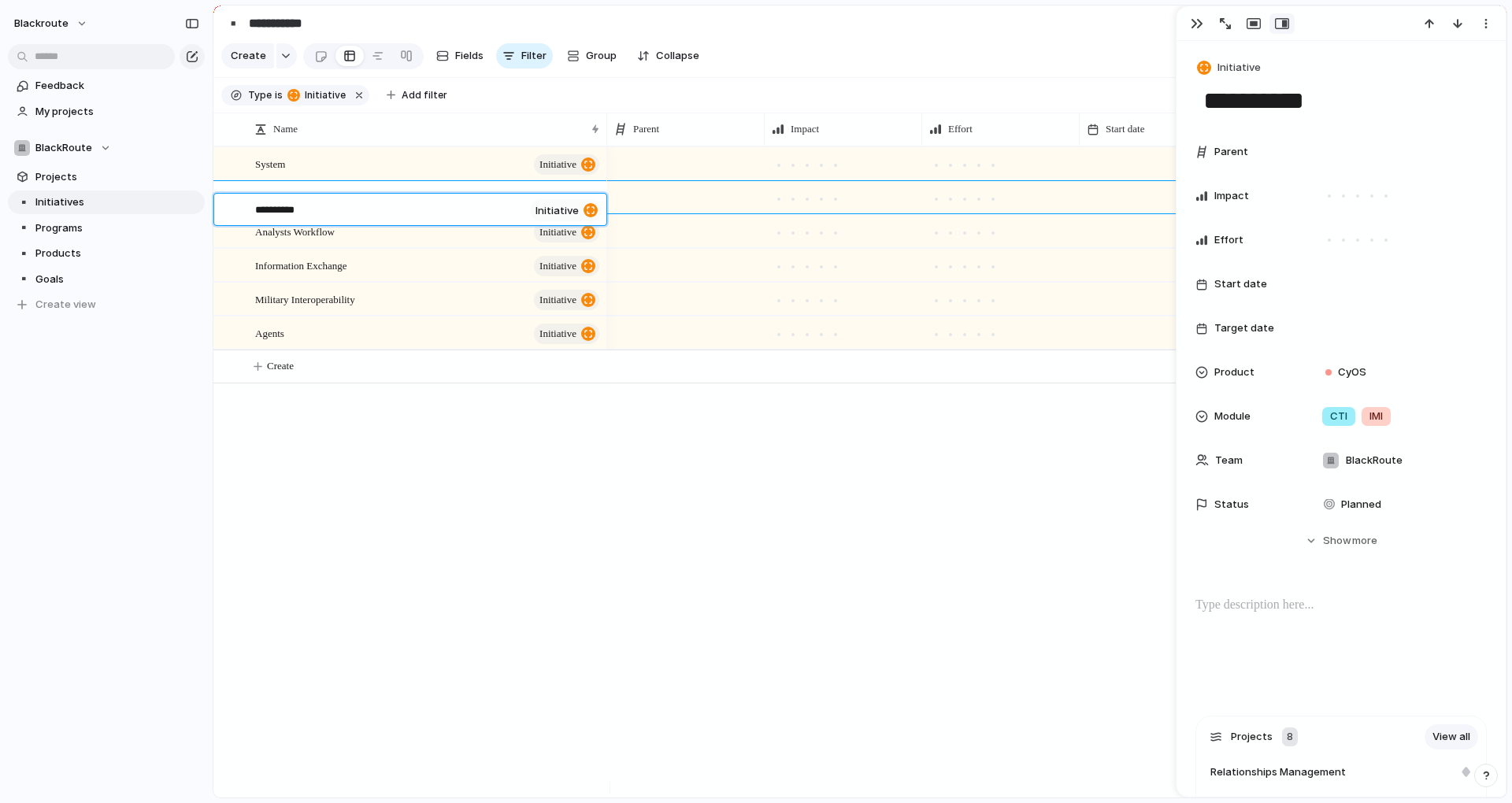
type textarea "**********"
click at [274, 211] on textarea "**********" at bounding box center [389, 211] width 269 height 18
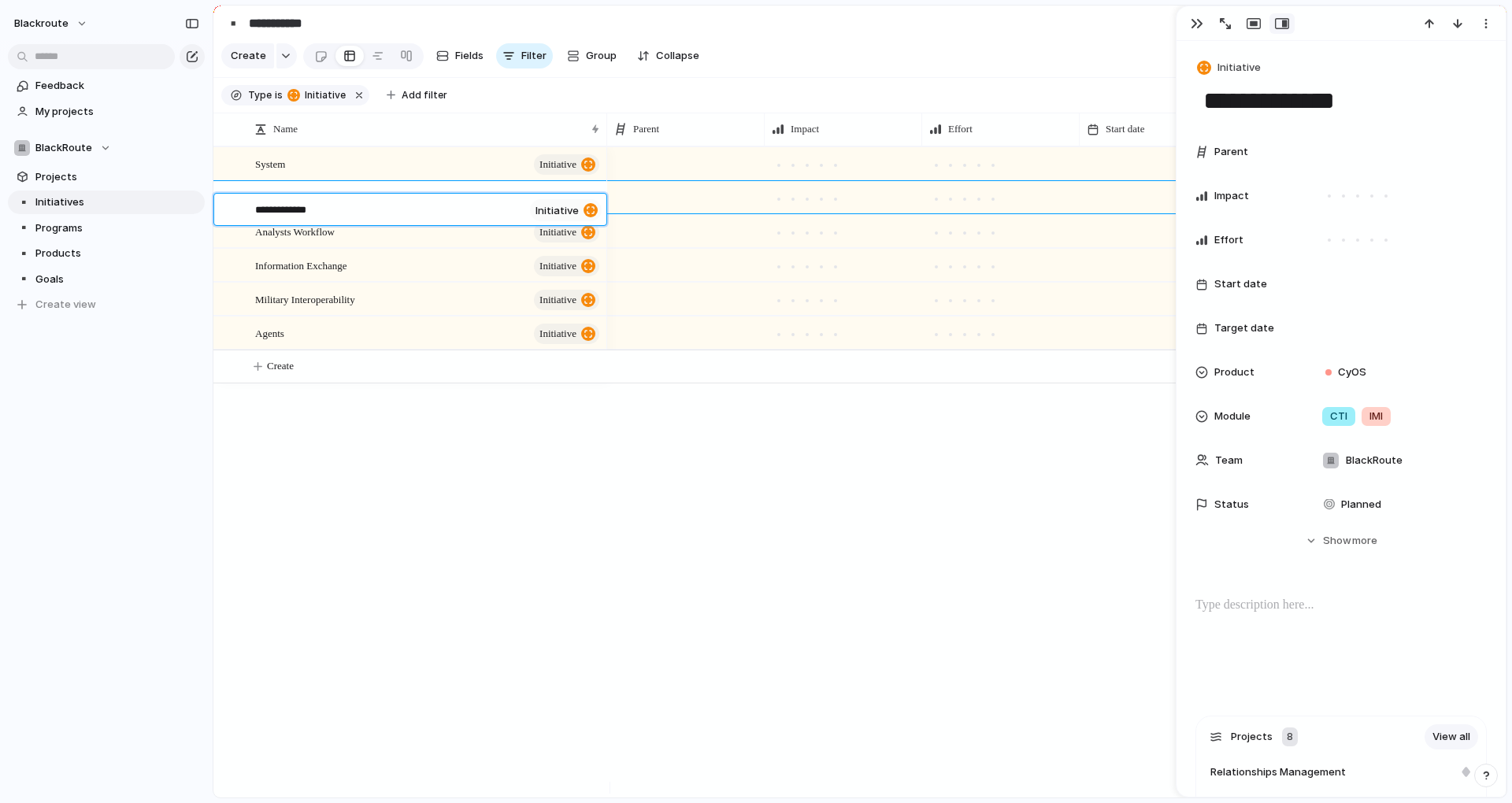
type textarea "**********"
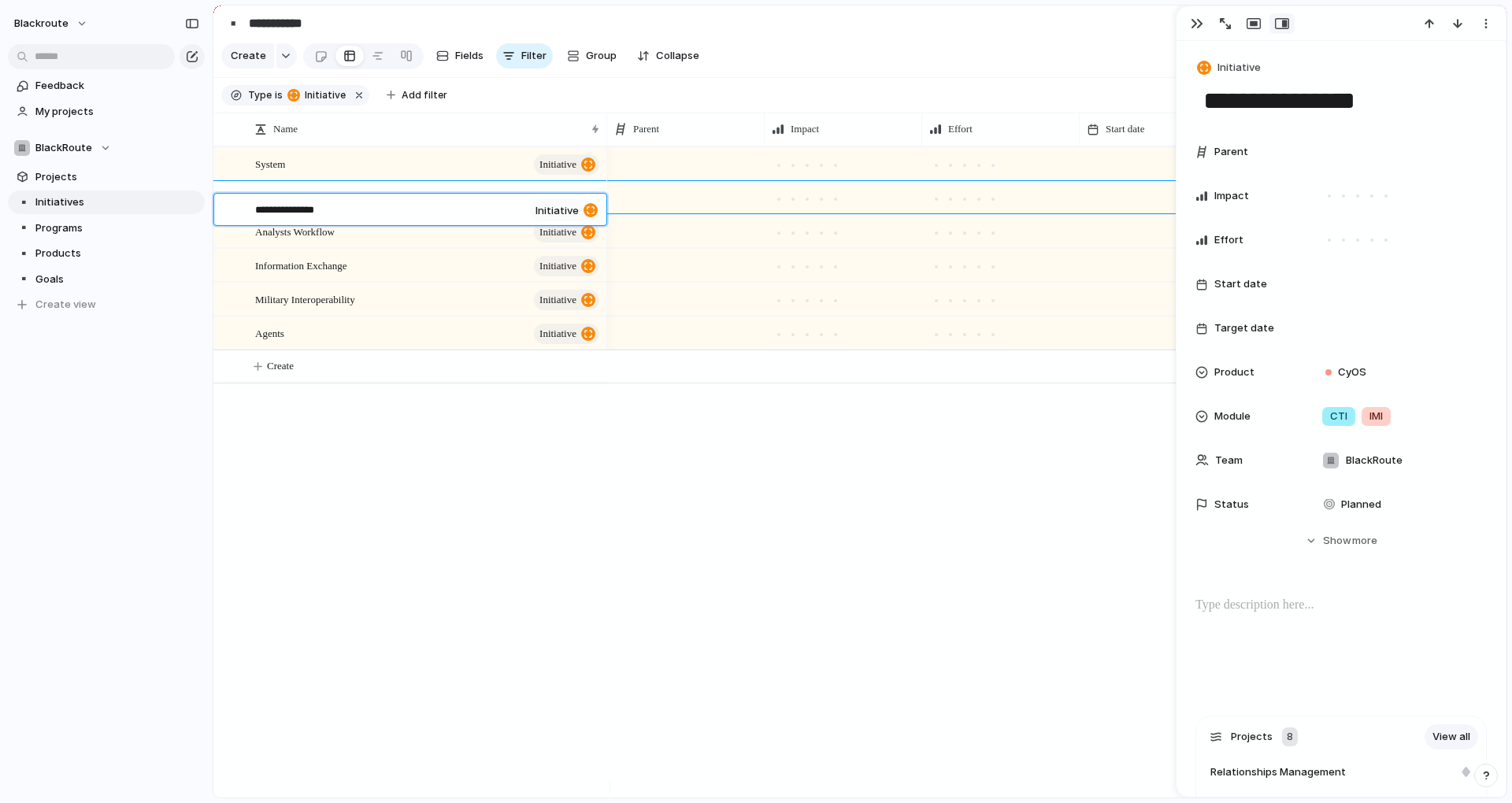
type textarea "**********"
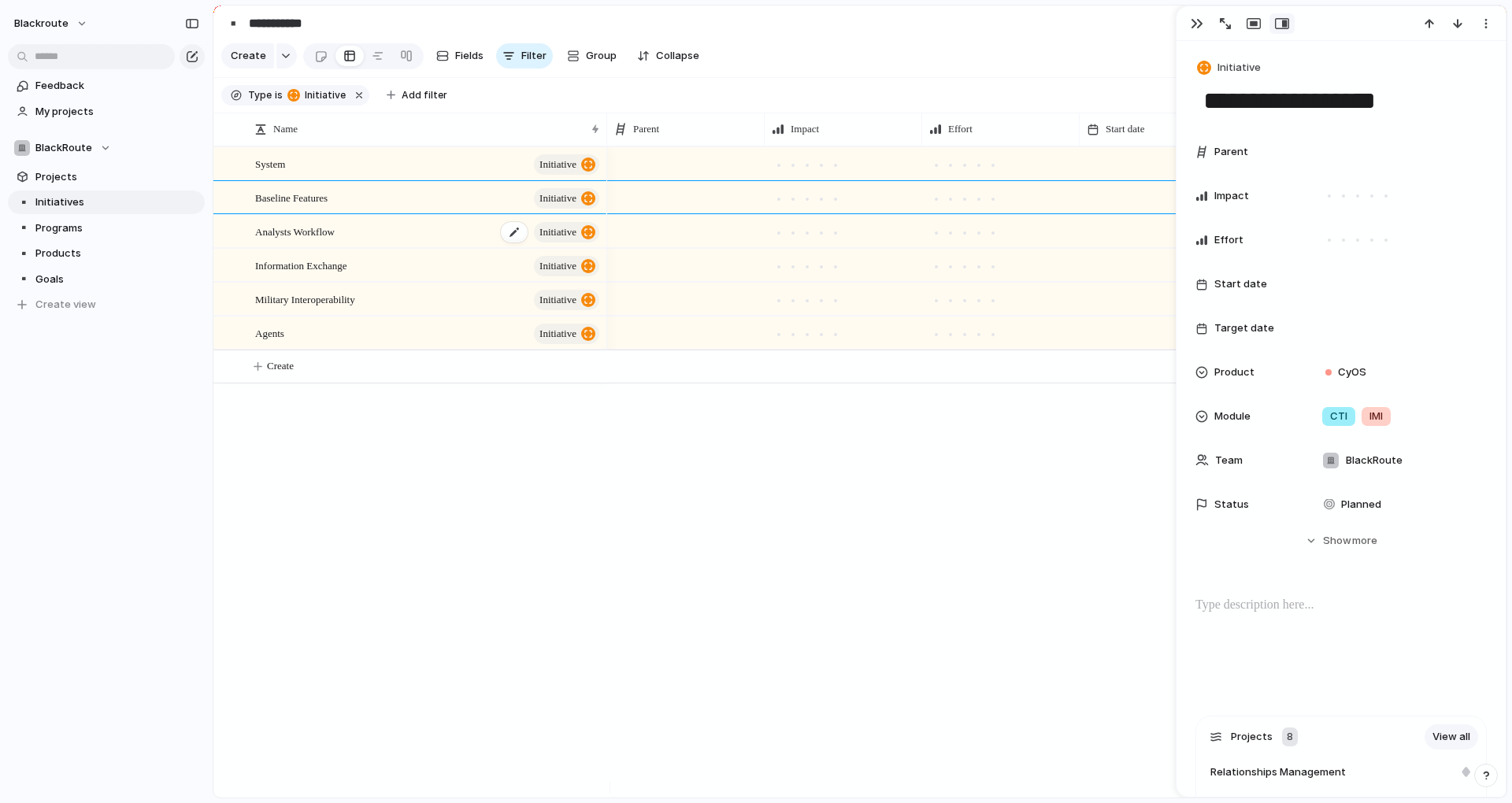
click at [305, 237] on span "Analysts Workflow" at bounding box center [295, 231] width 80 height 18
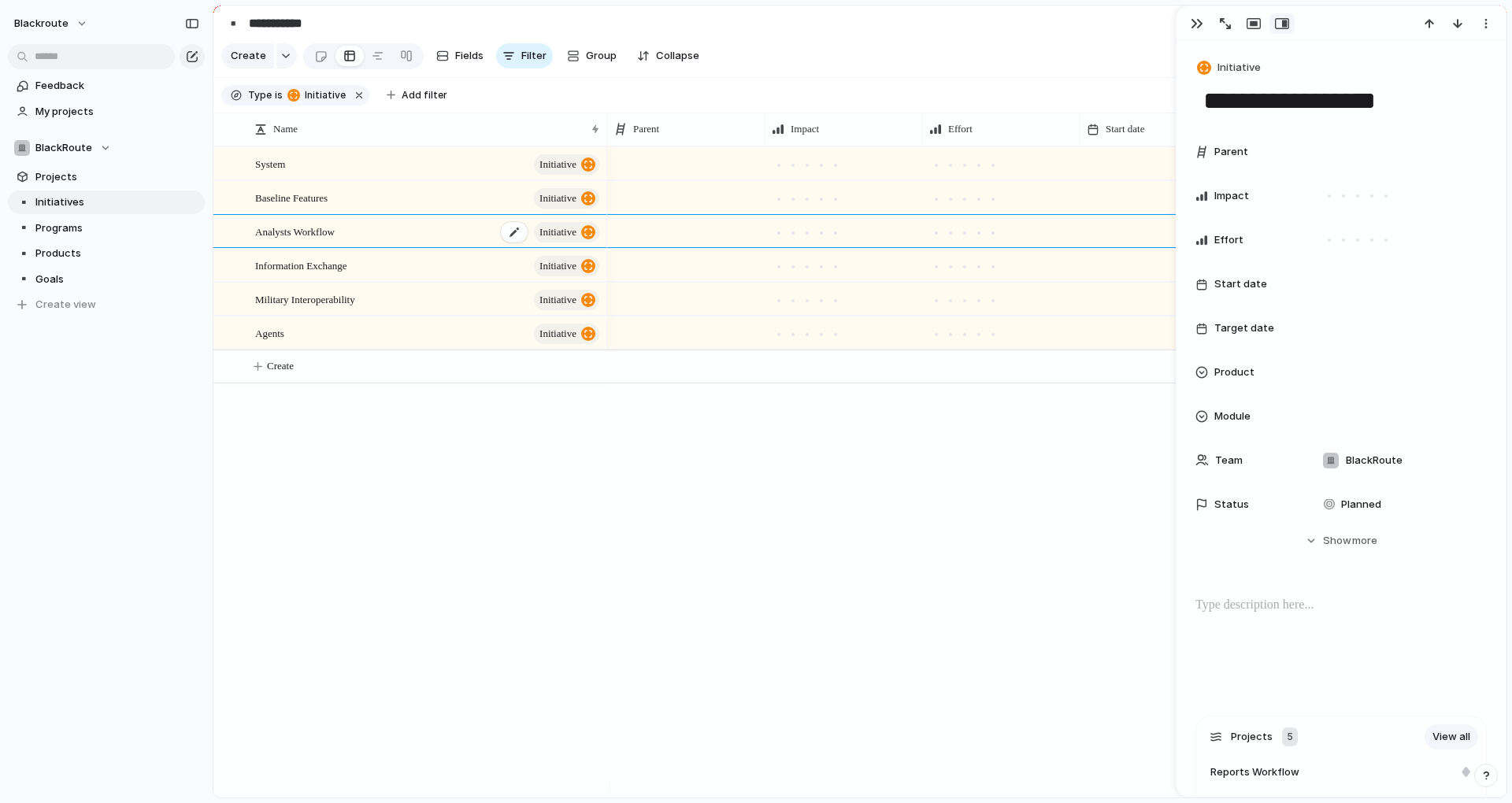
click at [315, 240] on span "Analysts Workflow" at bounding box center [295, 231] width 80 height 18
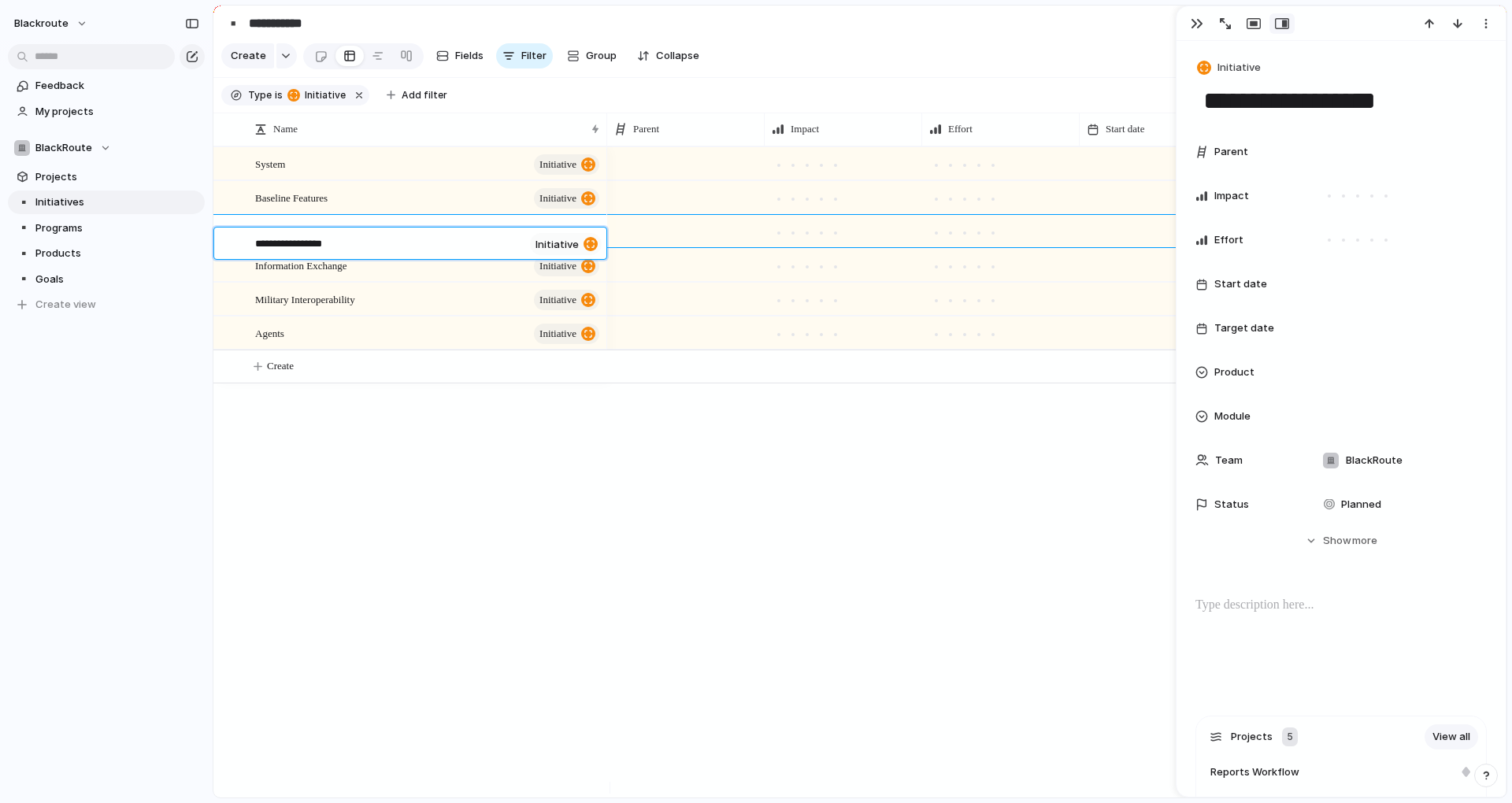
click at [334, 251] on textarea "**********" at bounding box center [389, 245] width 269 height 18
type textarea "********"
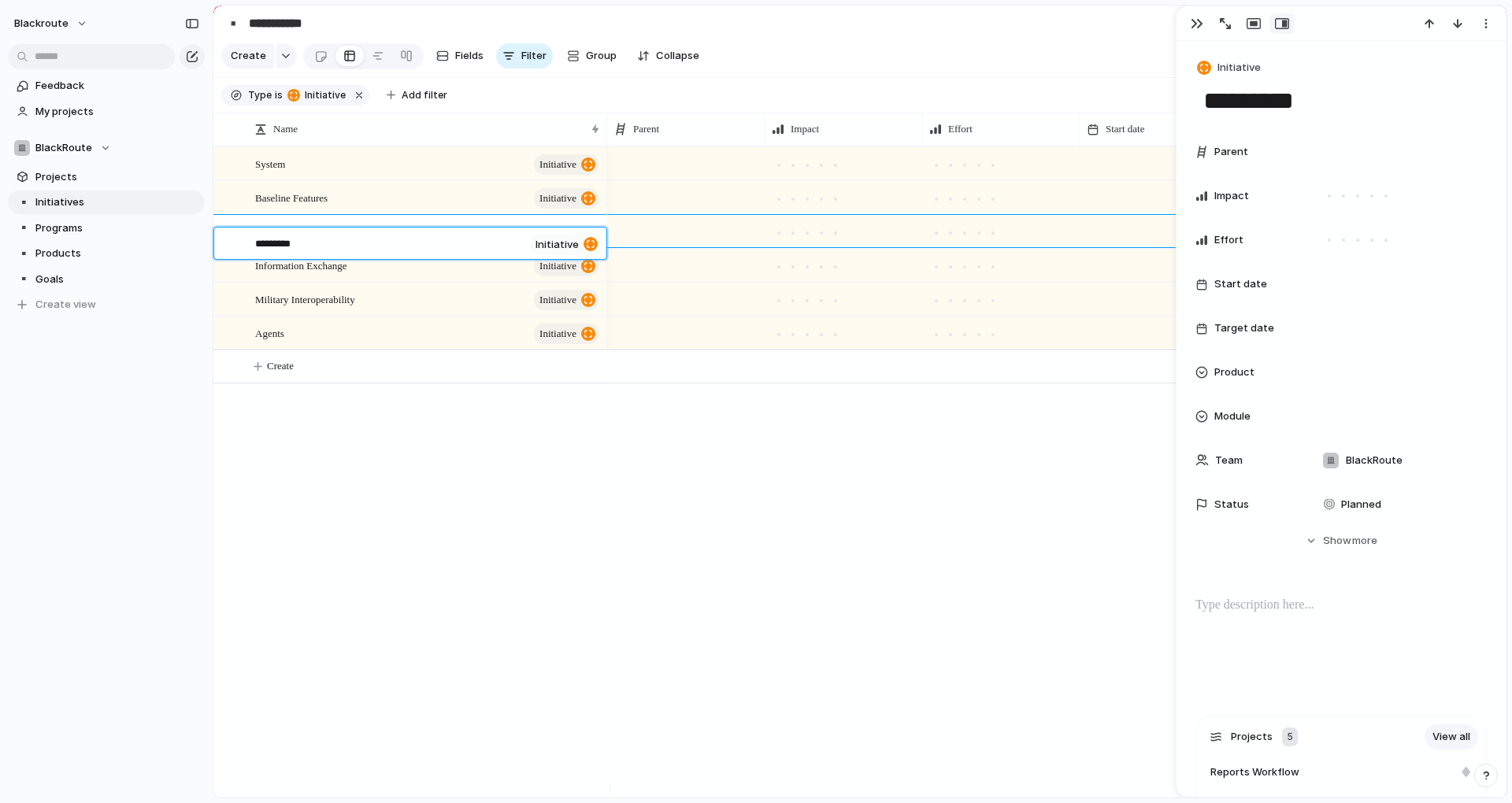
type textarea "********"
type textarea "*******"
type textarea "******"
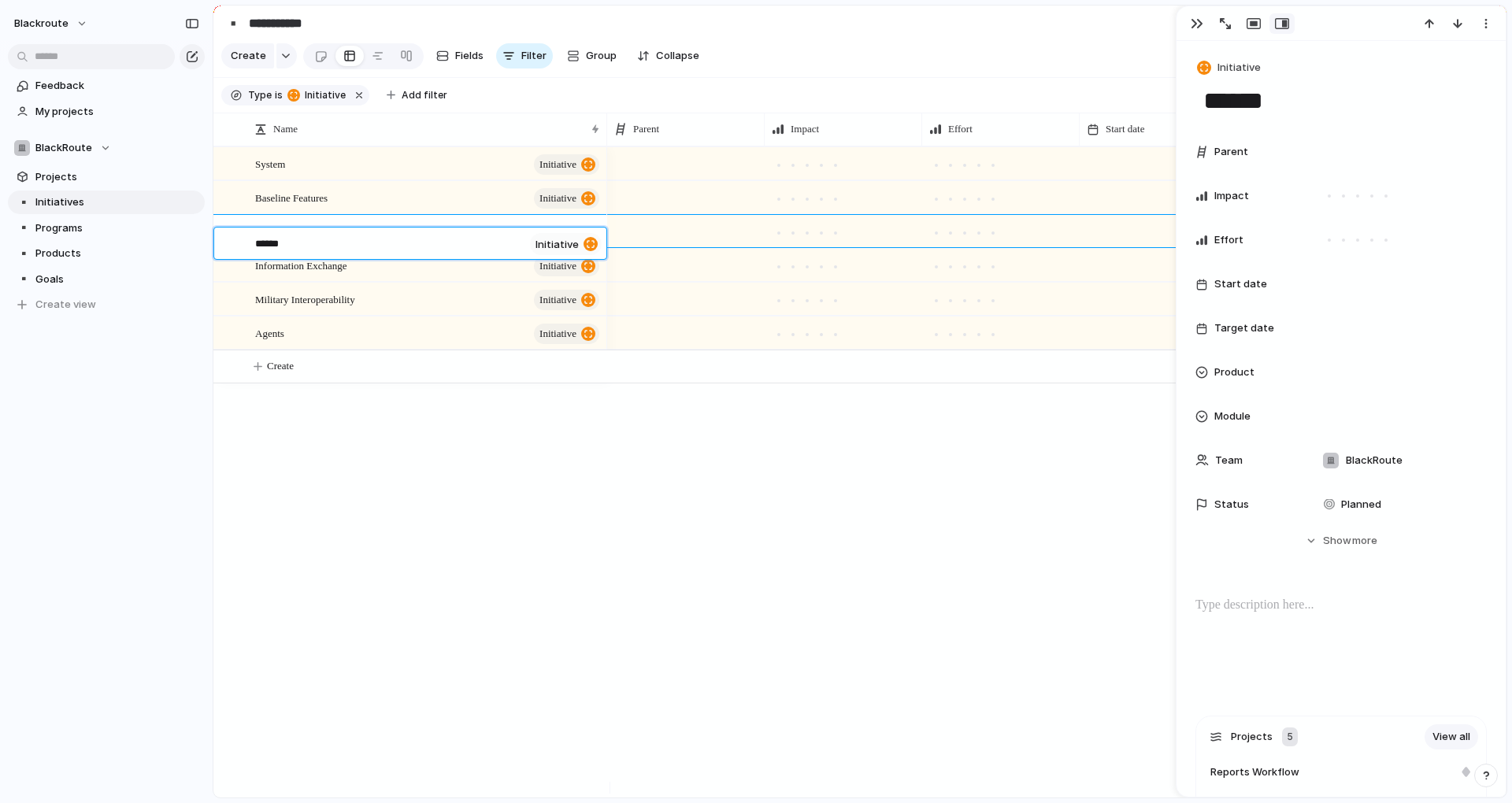
type textarea "*******"
type textarea "********"
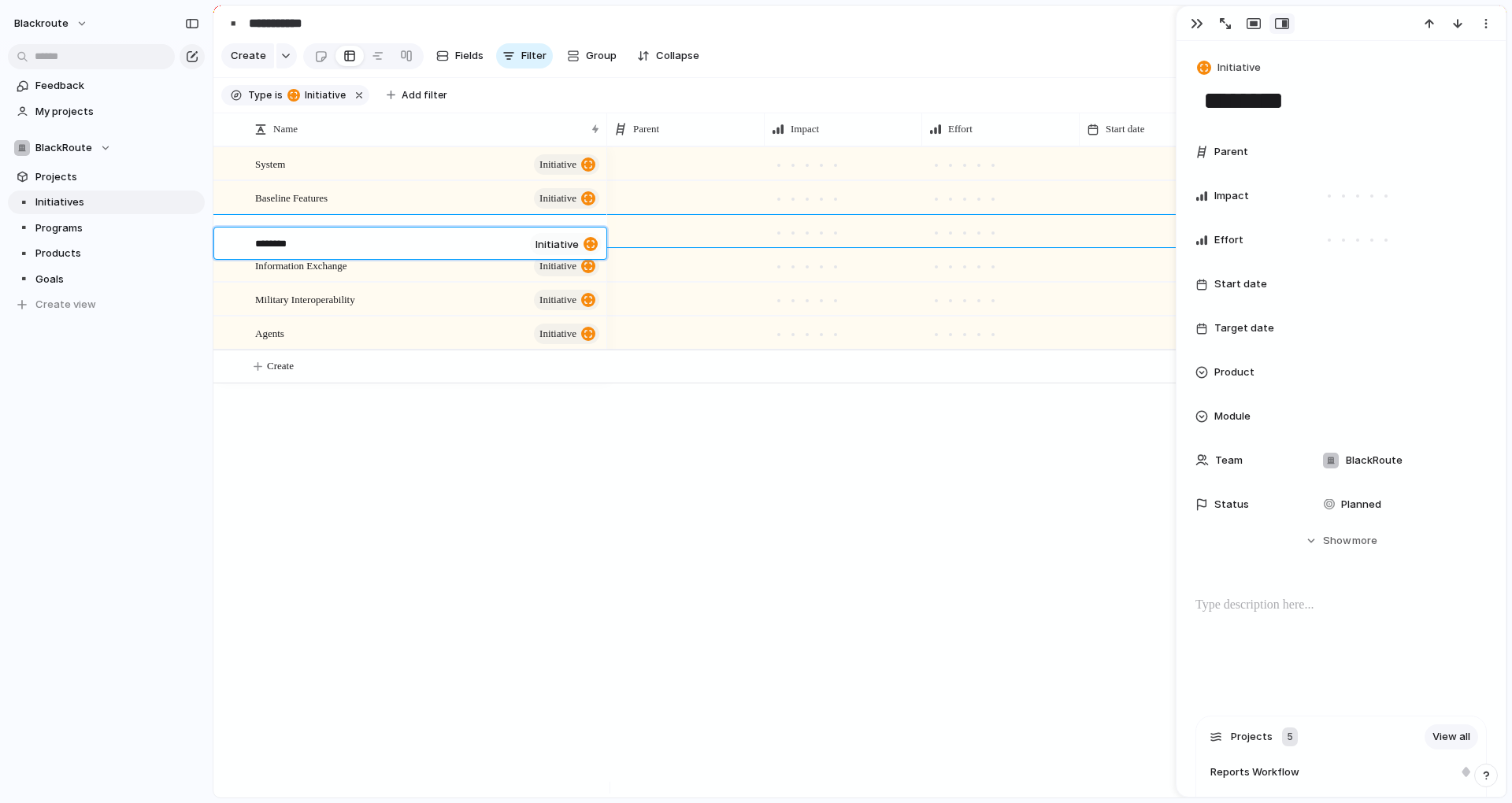
type textarea "********"
type textarea "**********"
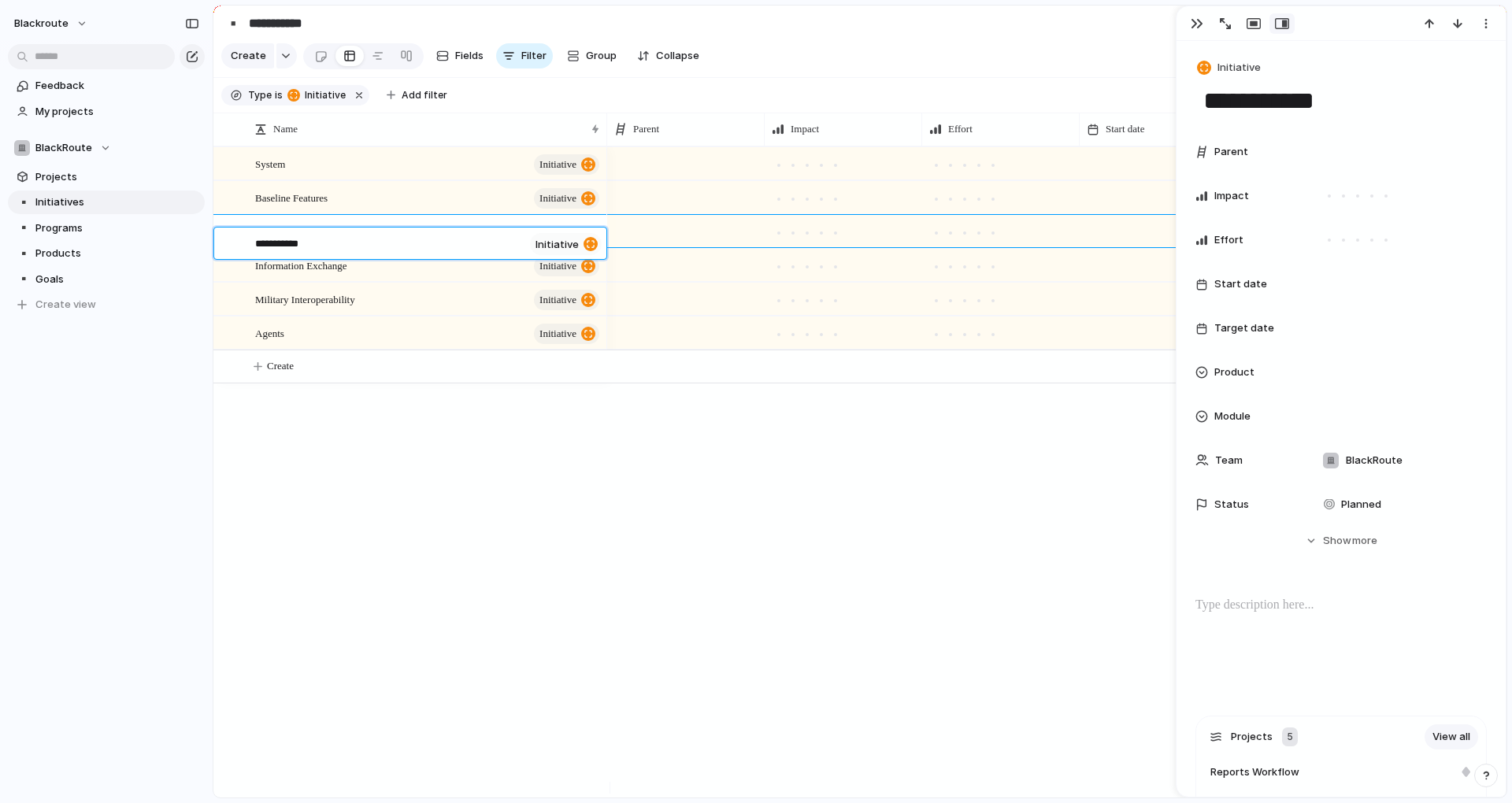
type textarea "**********"
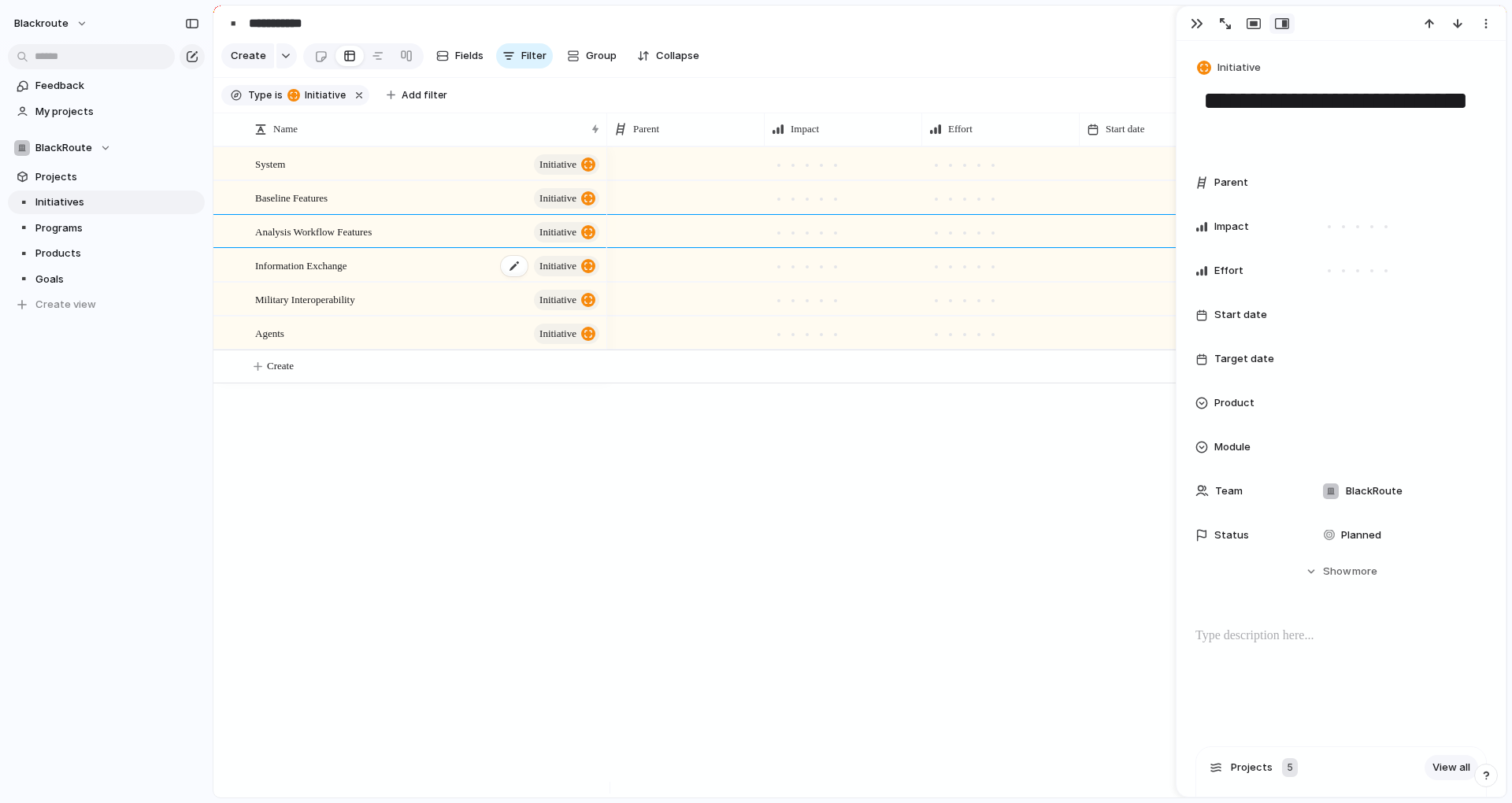
click at [380, 279] on div "Information Exchange initiative" at bounding box center [428, 265] width 347 height 32
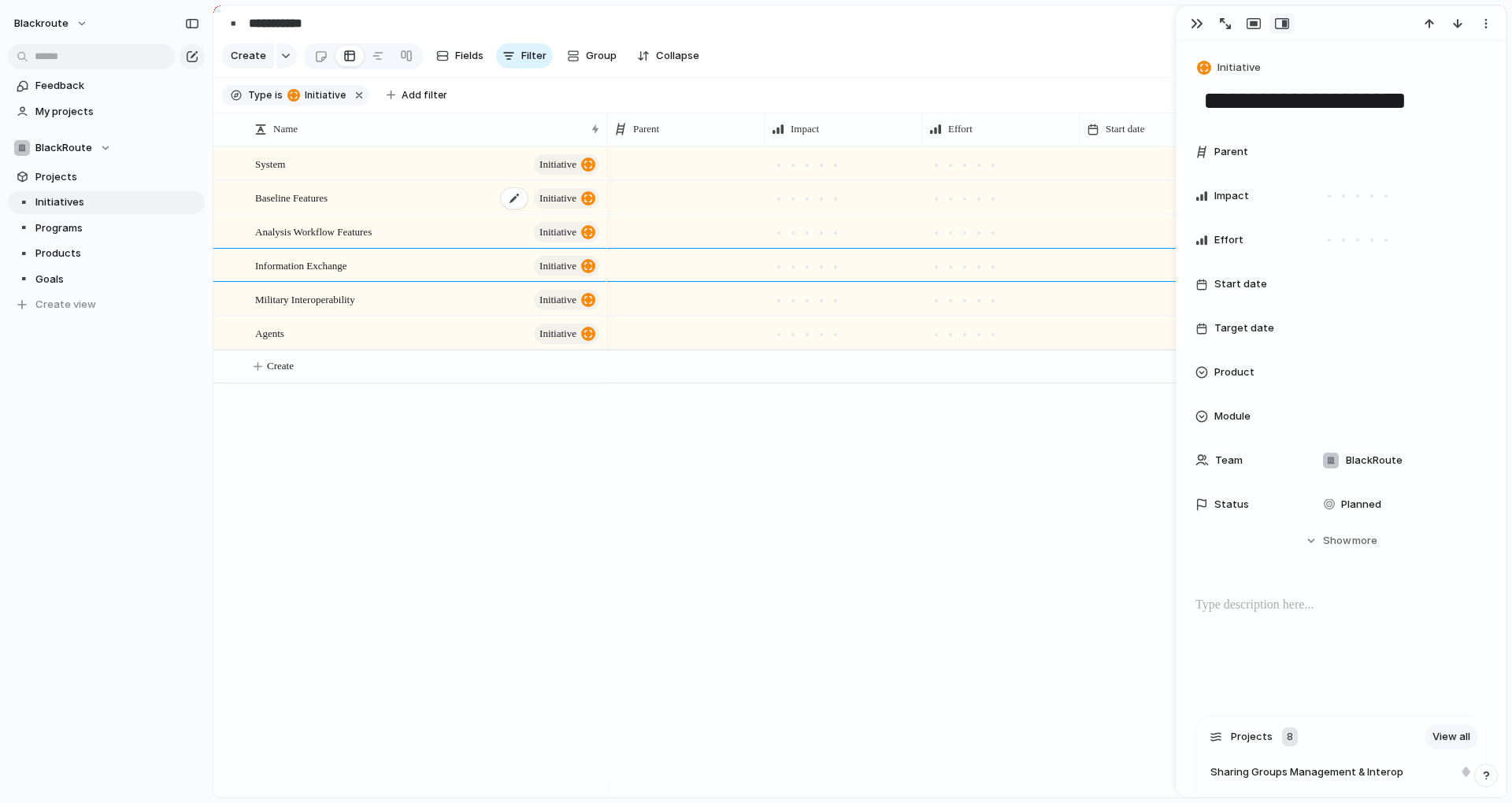
click at [322, 214] on div "Baseline Features initiative" at bounding box center [428, 198] width 347 height 32
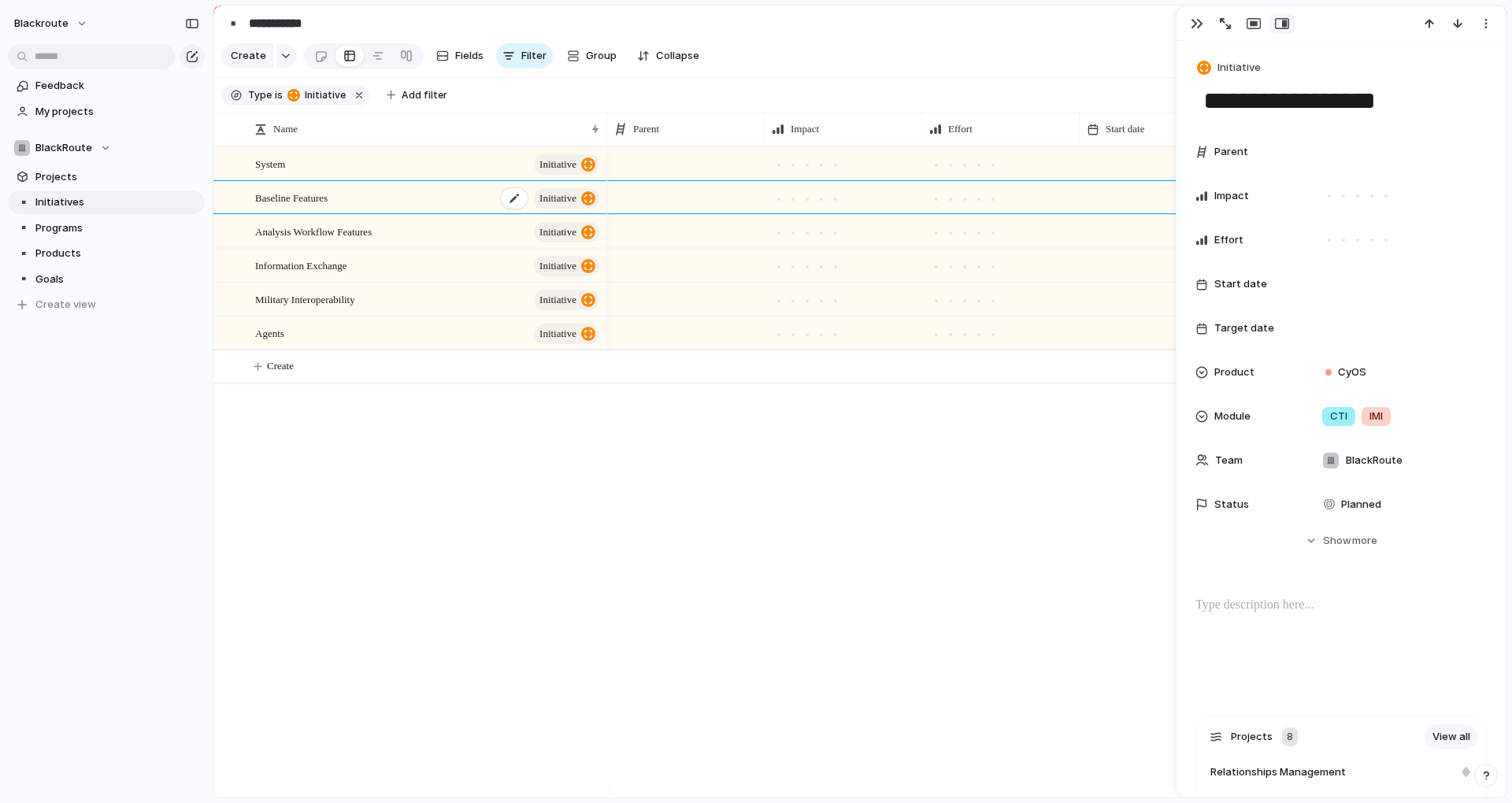
click at [322, 214] on div "Baseline Features initiative" at bounding box center [428, 198] width 347 height 32
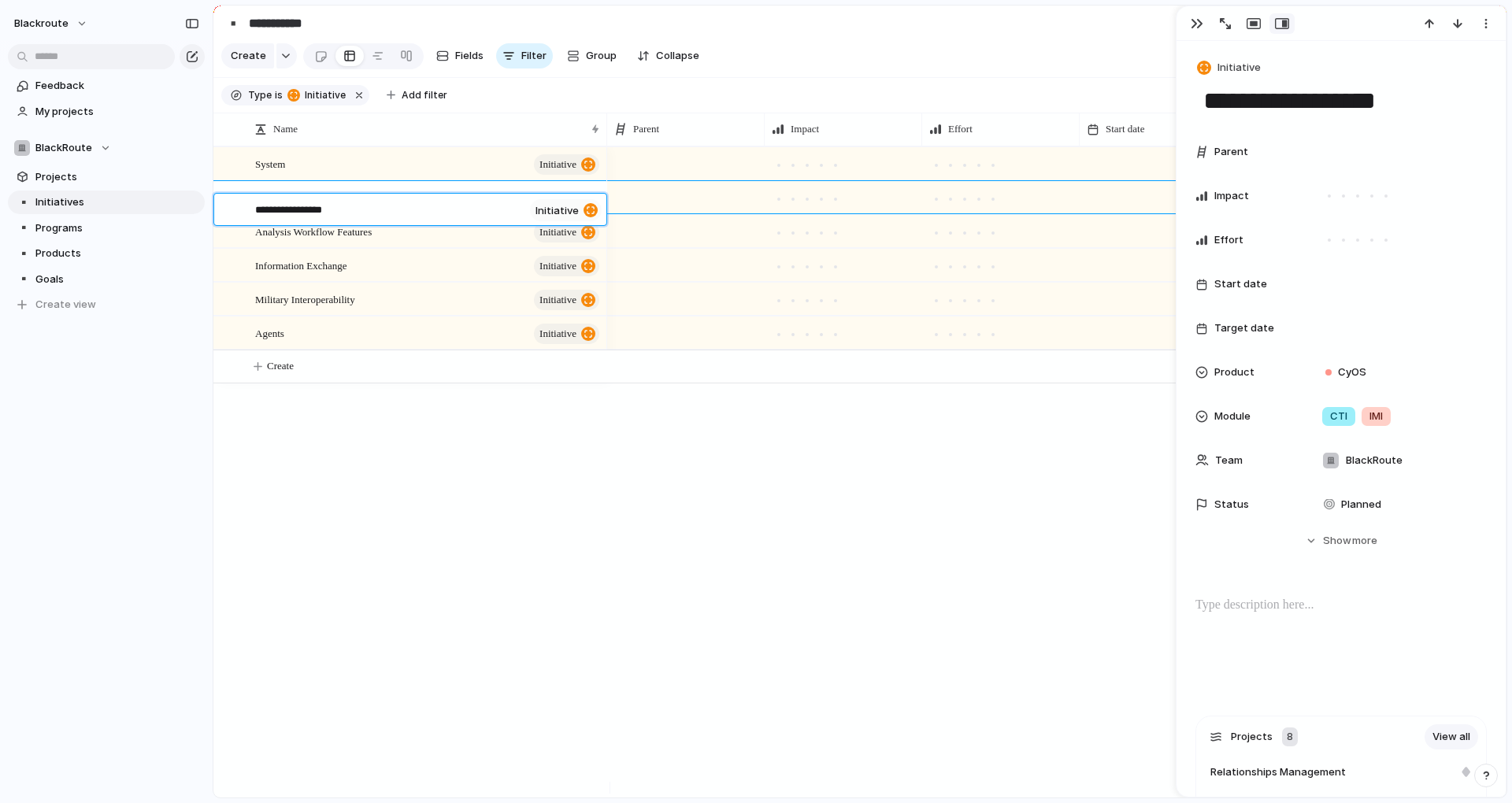
click at [324, 214] on textarea "**********" at bounding box center [389, 211] width 269 height 18
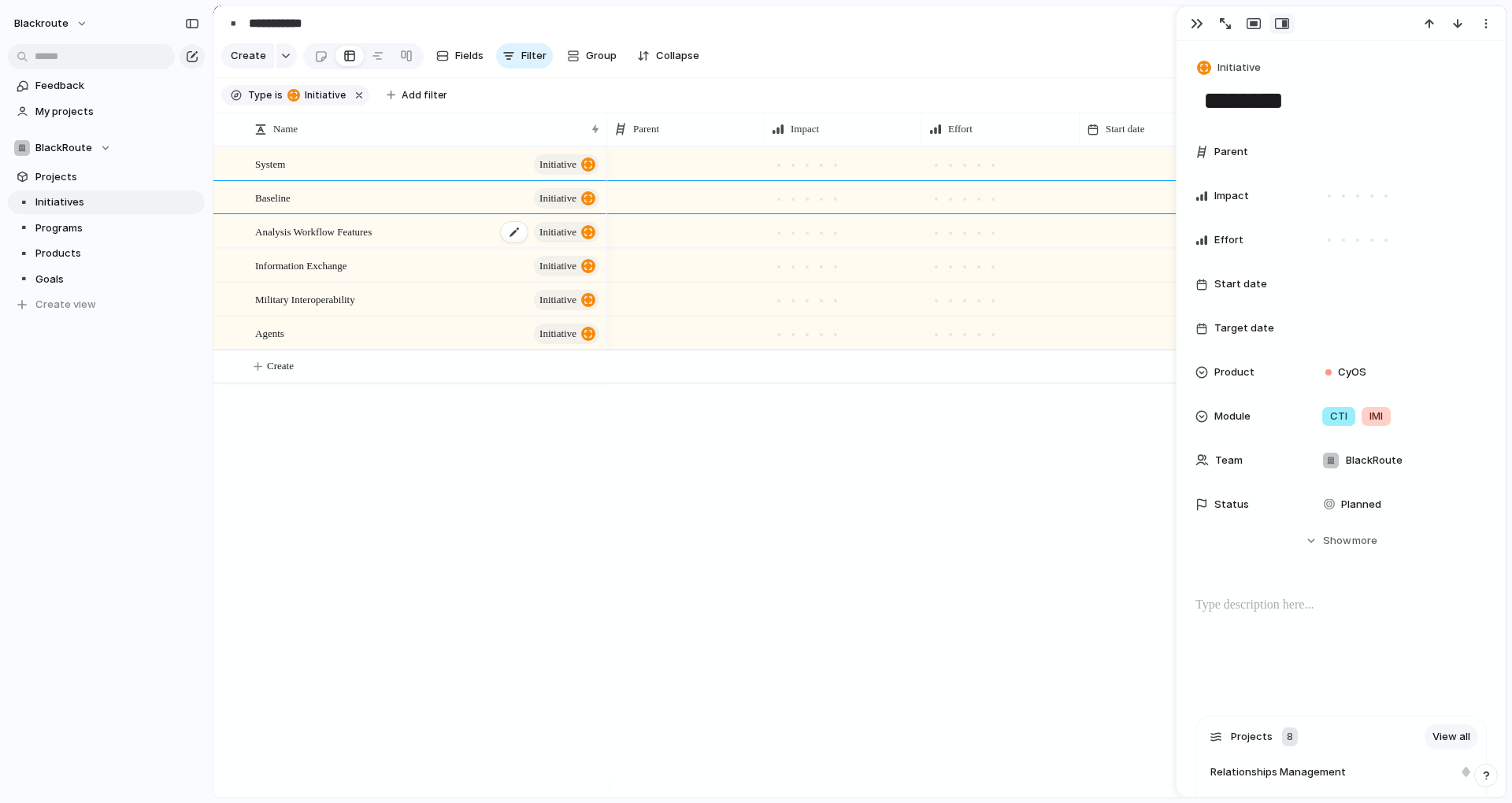
click at [356, 240] on span "Analysis Workflow Features" at bounding box center [313, 231] width 117 height 18
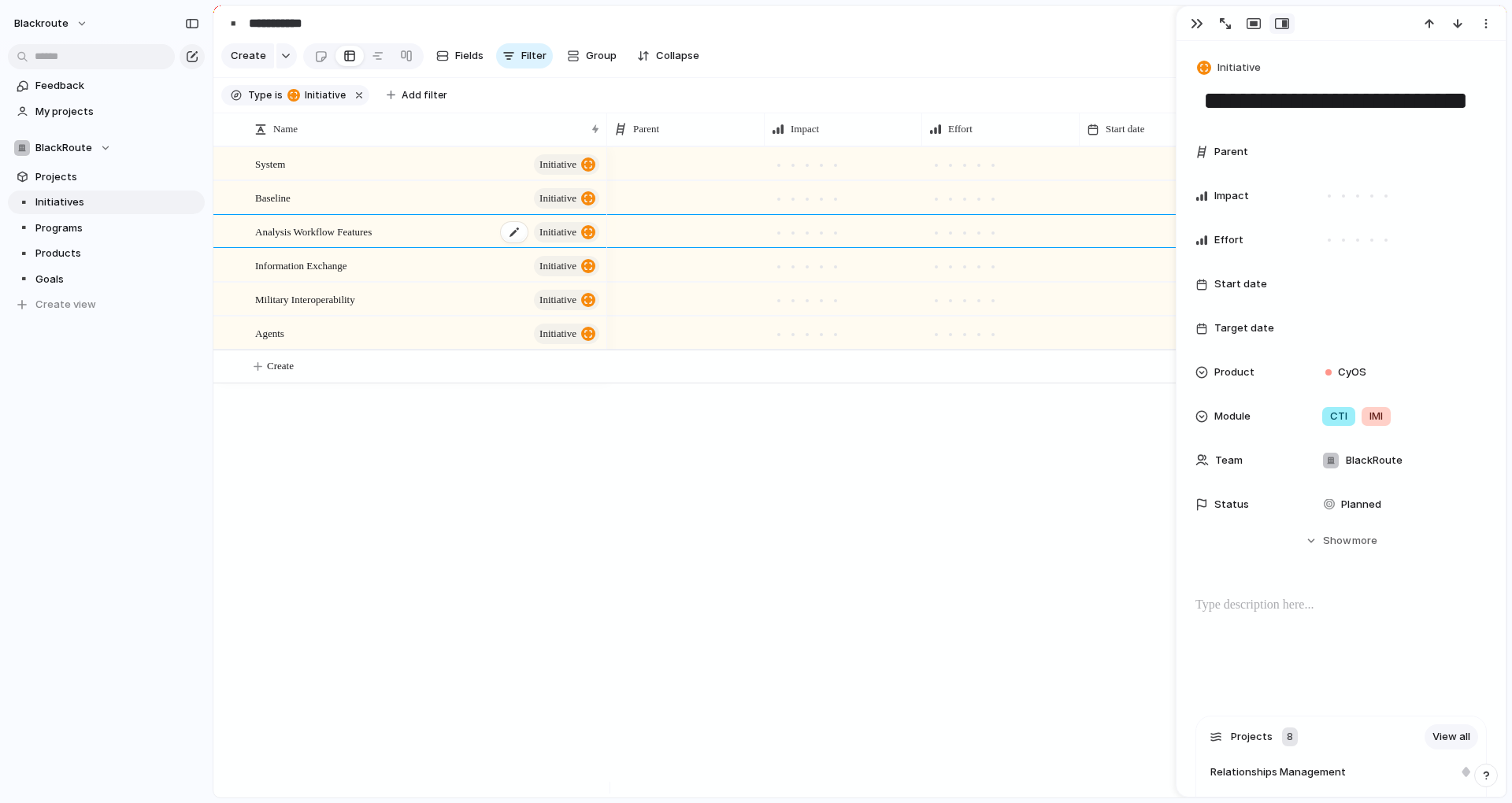
click at [356, 240] on span "Analysis Workflow Features" at bounding box center [313, 231] width 117 height 18
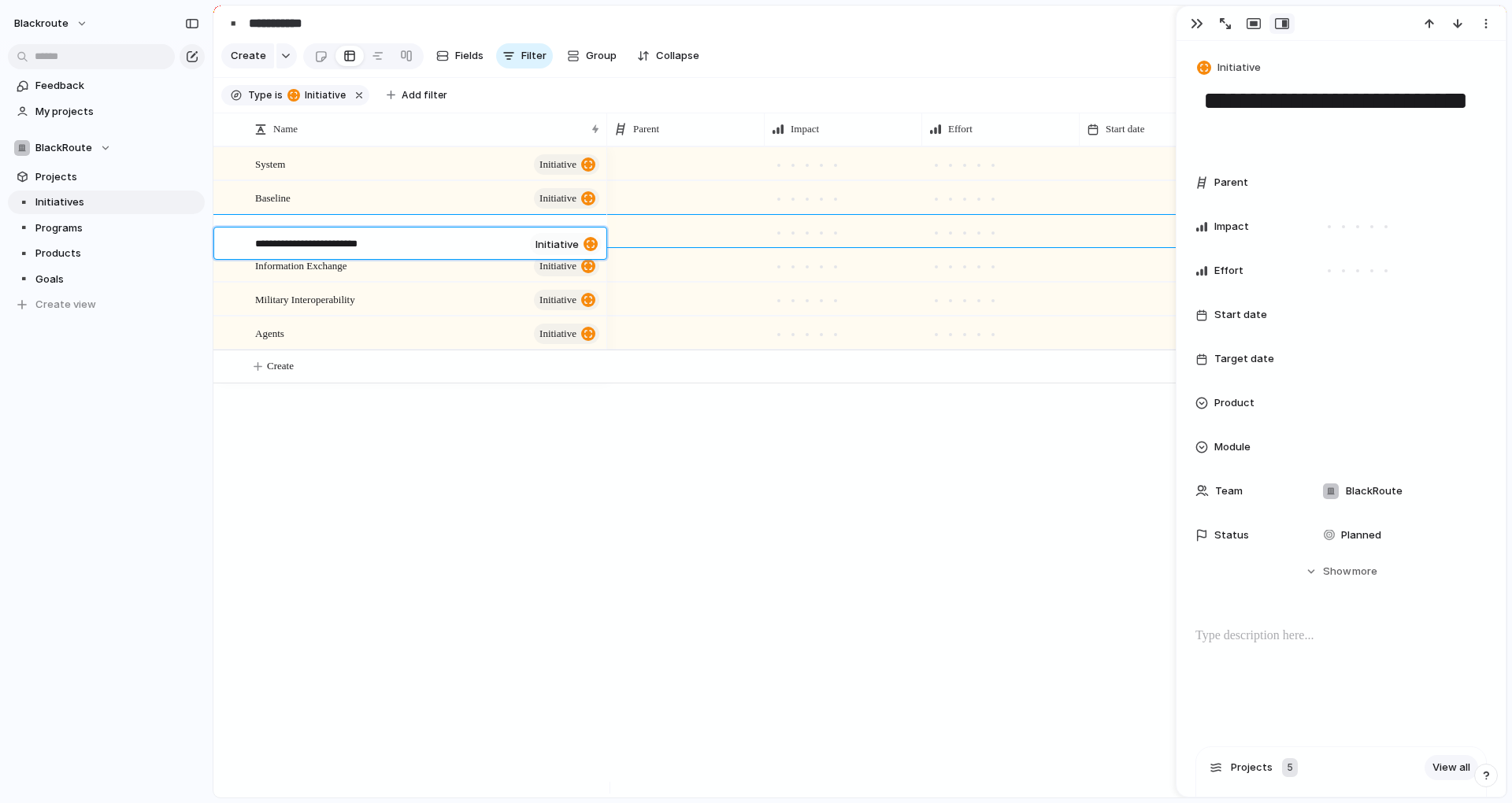
click at [362, 245] on textarea "**********" at bounding box center [389, 245] width 269 height 18
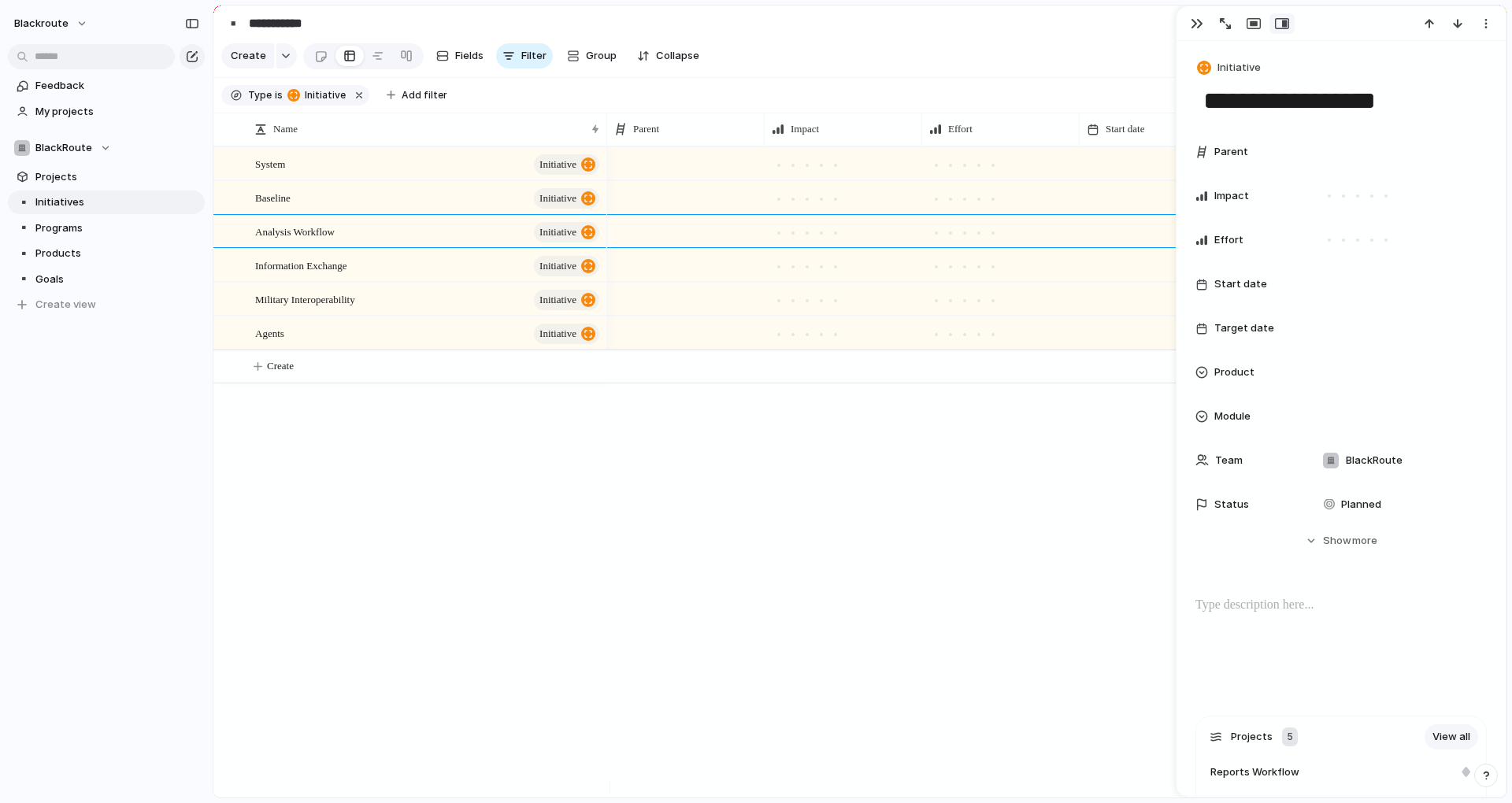
click at [388, 451] on div "System initiative Baseline initiative Analysis Workflow initiative Information …" at bounding box center [860, 471] width 1293 height 651
click at [63, 180] on span "Projects" at bounding box center [117, 177] width 164 height 16
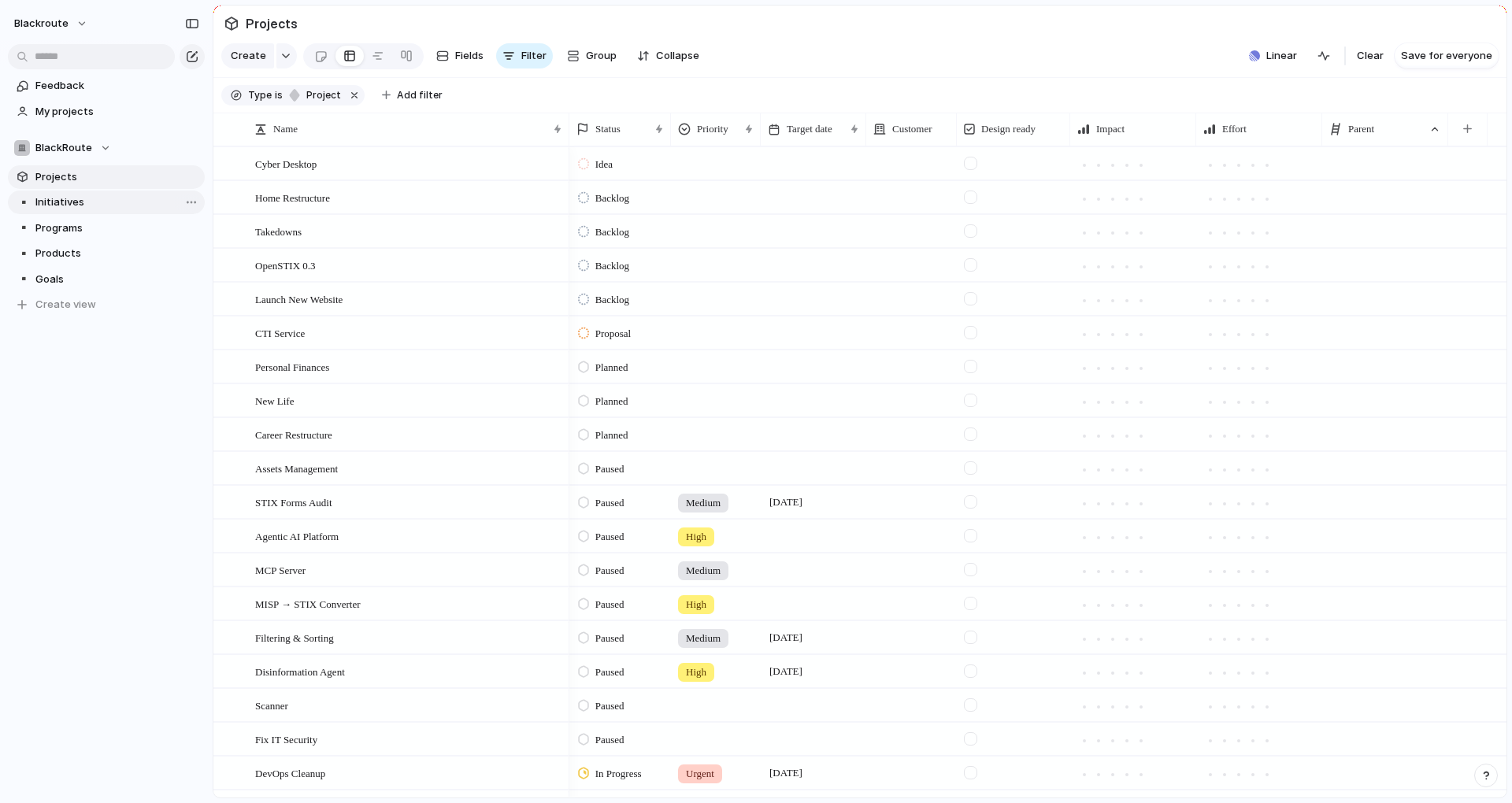
click at [61, 197] on span "Initiatives" at bounding box center [117, 202] width 164 height 16
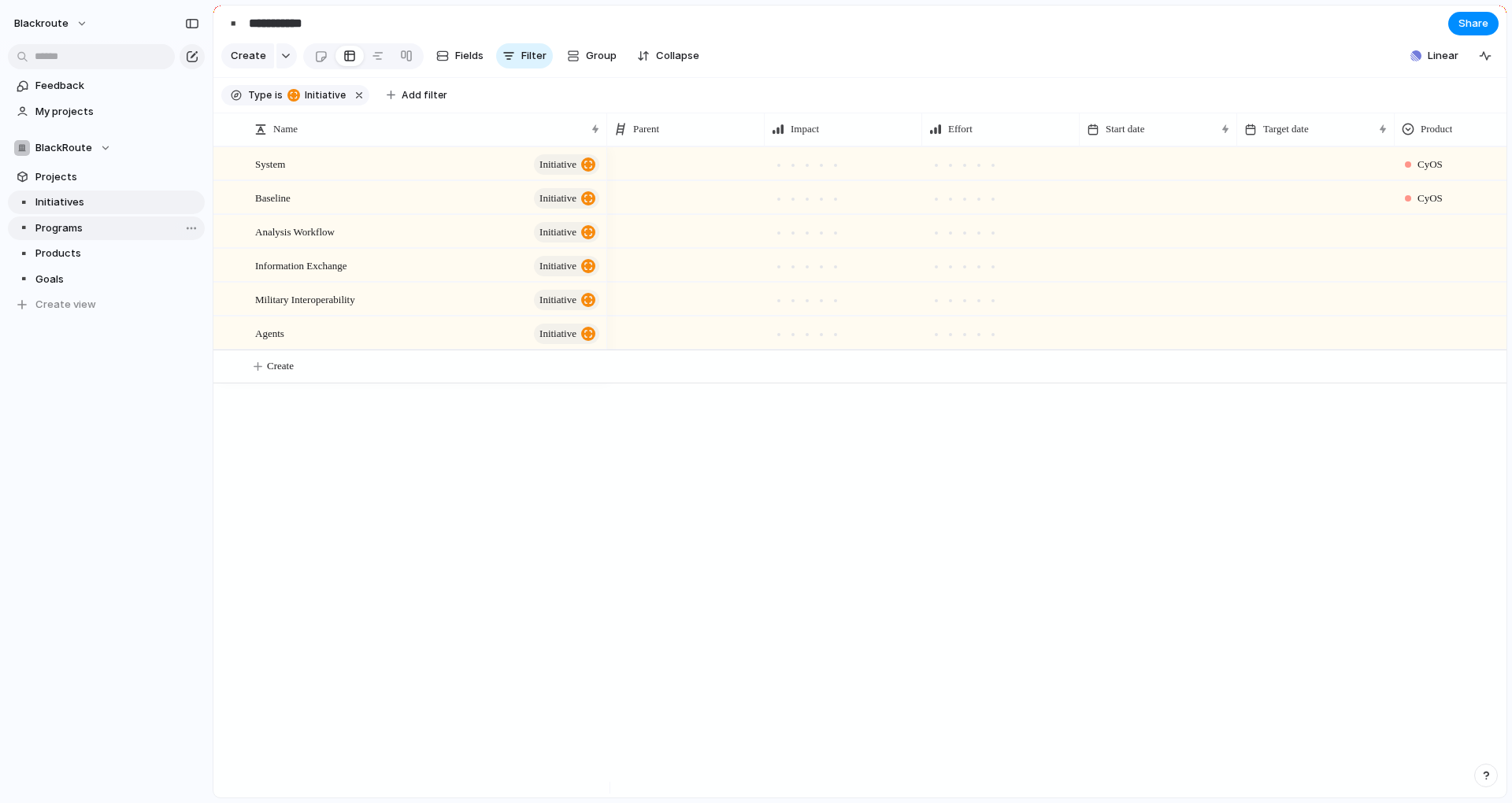
click at [74, 226] on span "Programs" at bounding box center [117, 228] width 164 height 16
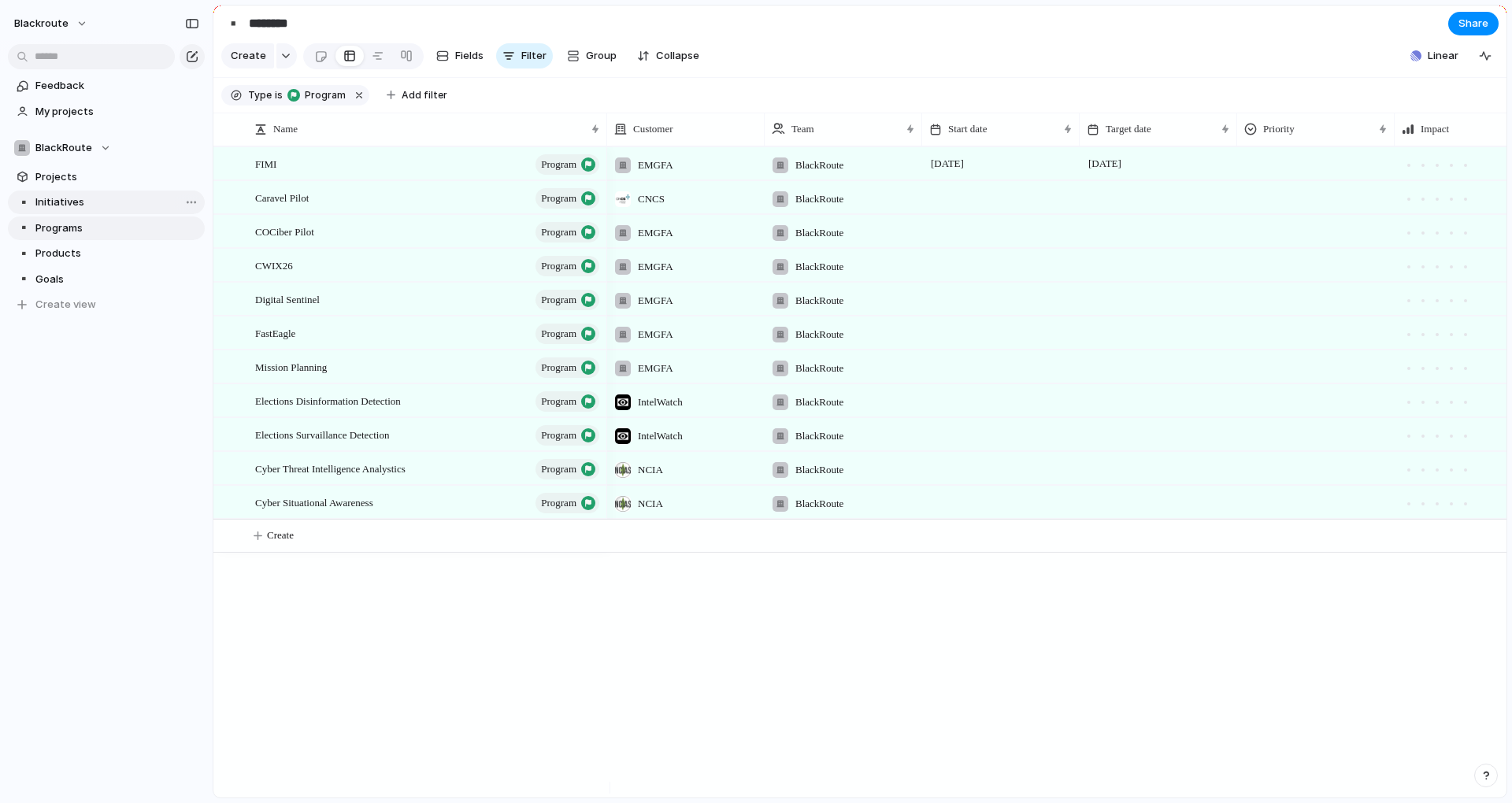
click at [89, 203] on span "Initiatives" at bounding box center [117, 202] width 164 height 16
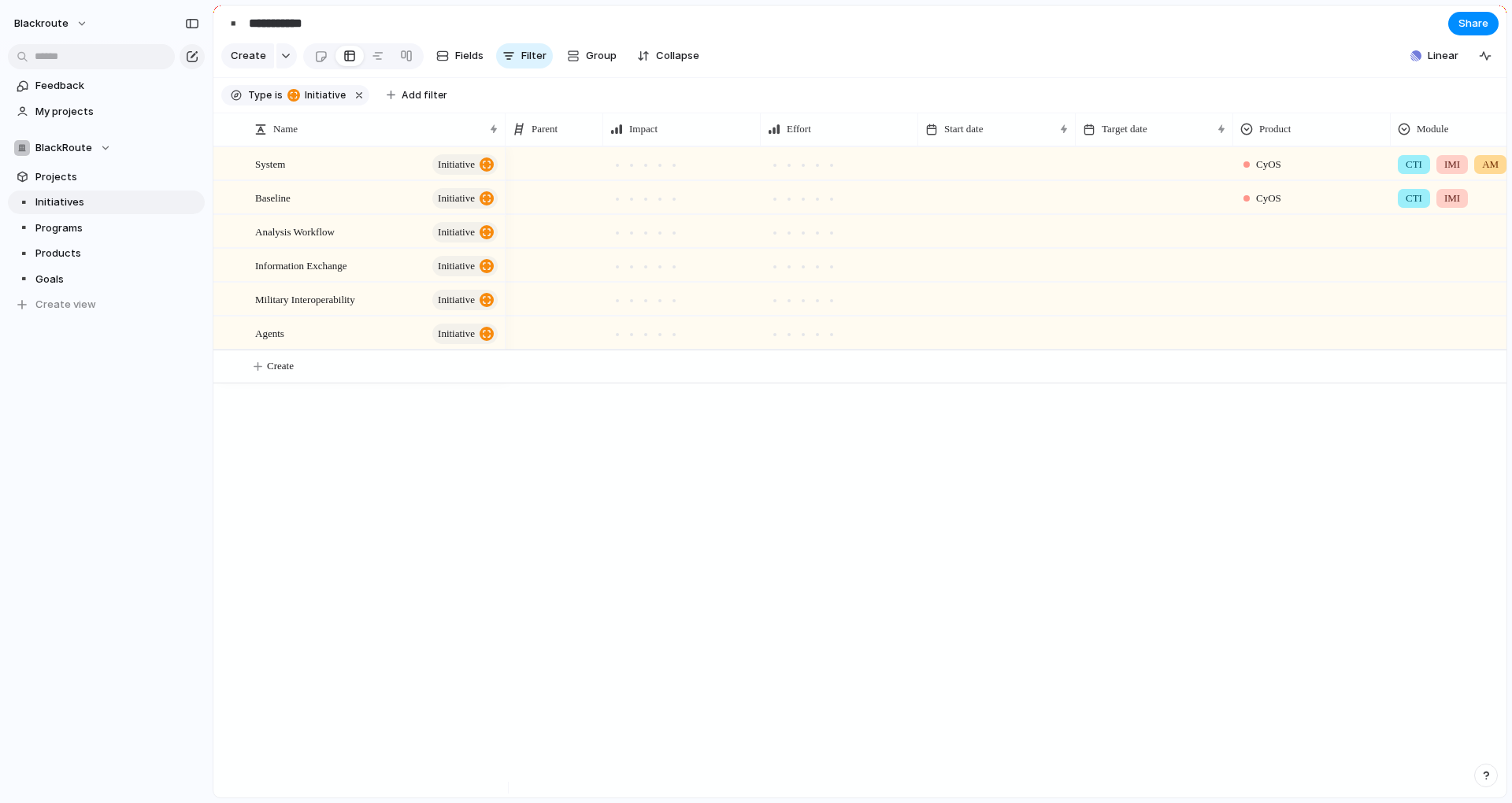
drag, startPoint x: 607, startPoint y: 142, endPoint x: 504, endPoint y: 150, distance: 103.3
click at [504, 146] on div at bounding box center [504, 129] width 8 height 33
click at [1428, 241] on div at bounding box center [1469, 229] width 156 height 26
click at [1187, 500] on div "CTI IMI AM" at bounding box center [756, 401] width 1512 height 803
click at [1473, 208] on div "CTI IMI" at bounding box center [1469, 195] width 156 height 26
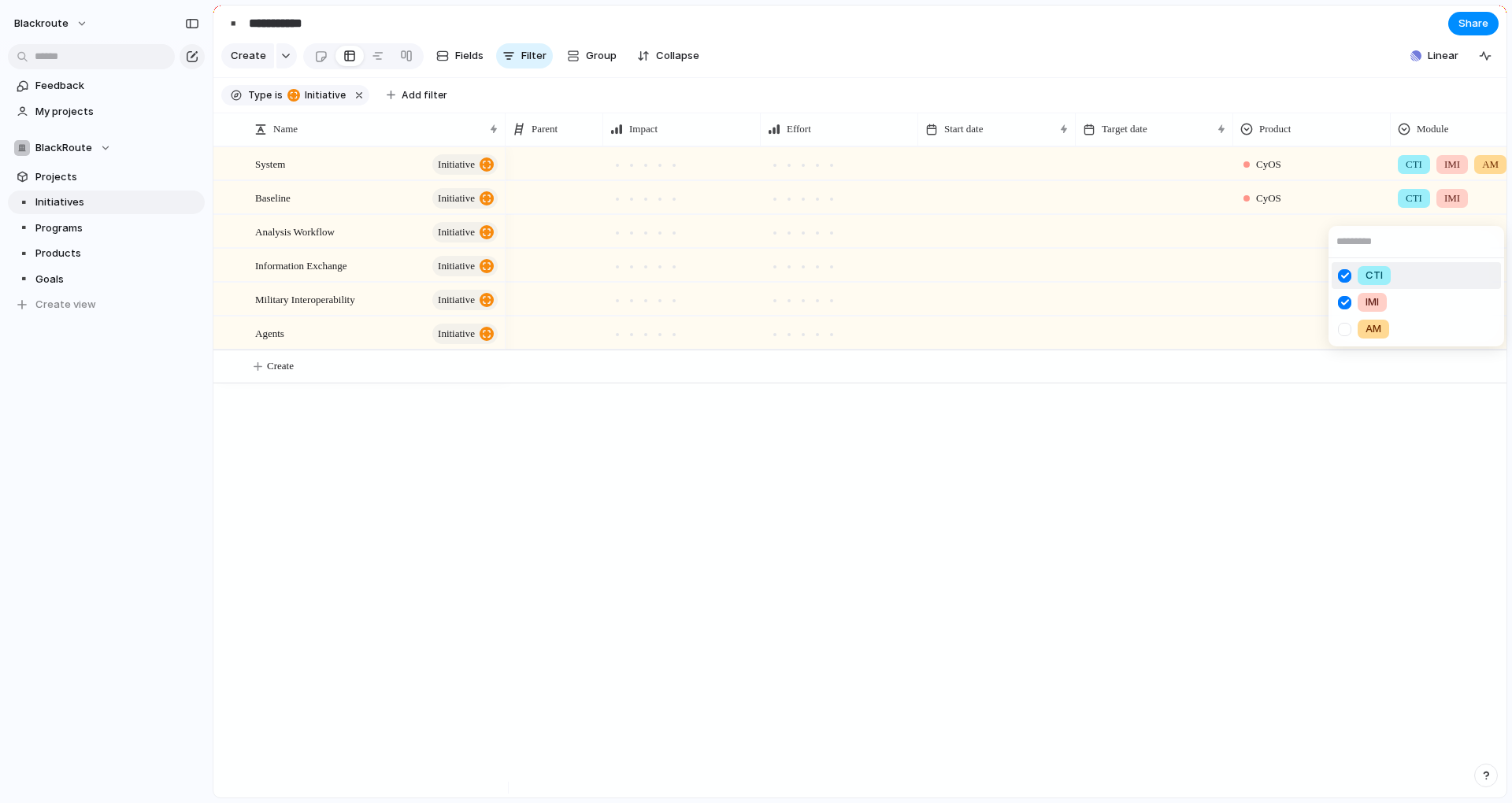
click at [1348, 276] on div at bounding box center [1345, 275] width 27 height 27
click at [1346, 278] on div at bounding box center [1345, 275] width 27 height 27
click at [1346, 330] on div at bounding box center [1345, 329] width 27 height 27
click at [1314, 510] on div "CTI IMI AM" at bounding box center [756, 401] width 1512 height 803
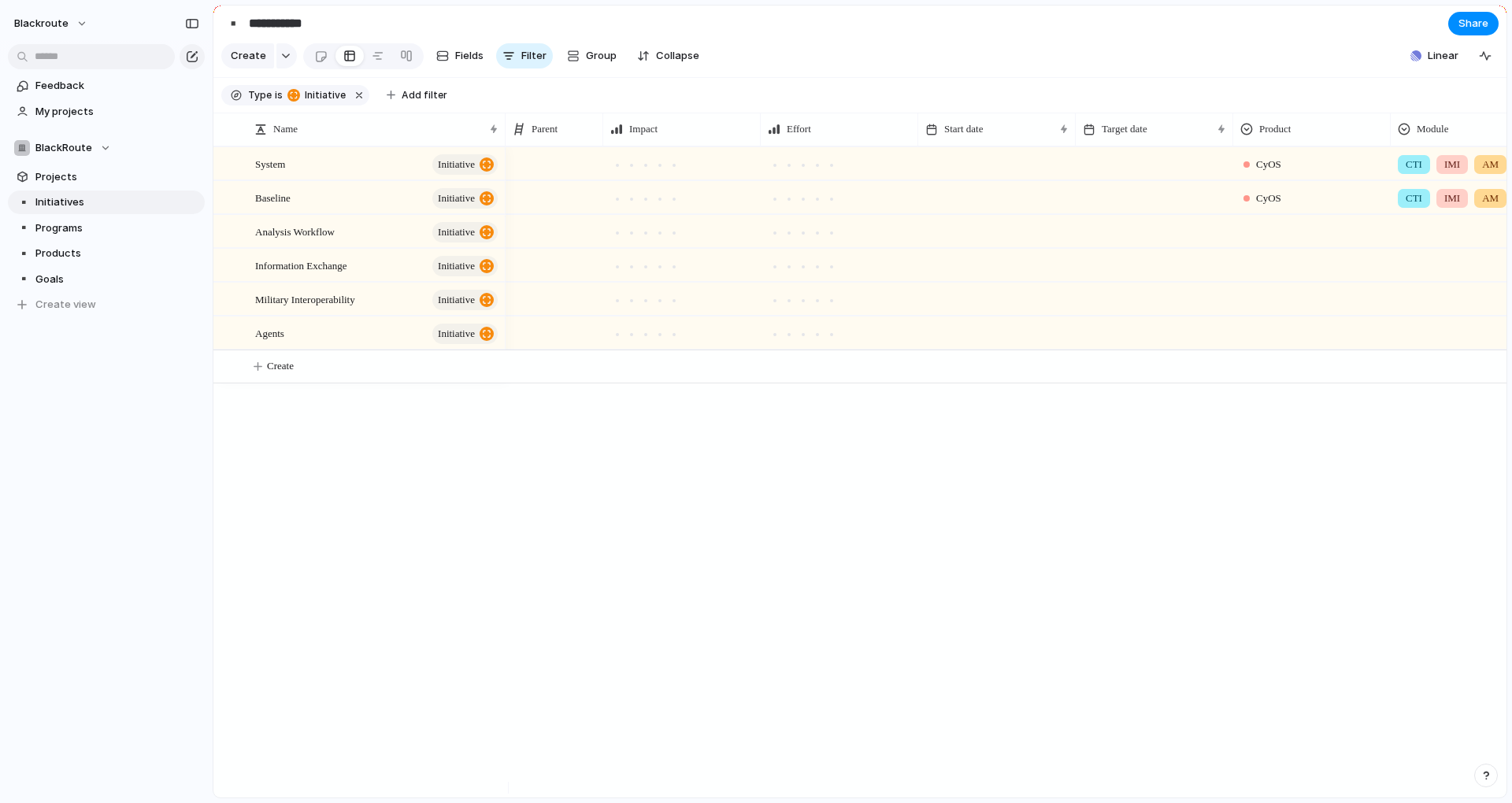
click at [1291, 238] on div at bounding box center [1311, 229] width 156 height 26
click at [1289, 315] on span "CyOS" at bounding box center [1292, 310] width 28 height 16
click at [1411, 241] on div at bounding box center [1469, 229] width 156 height 26
click at [1345, 336] on div at bounding box center [1345, 337] width 27 height 27
click at [1348, 310] on div at bounding box center [1345, 310] width 27 height 27
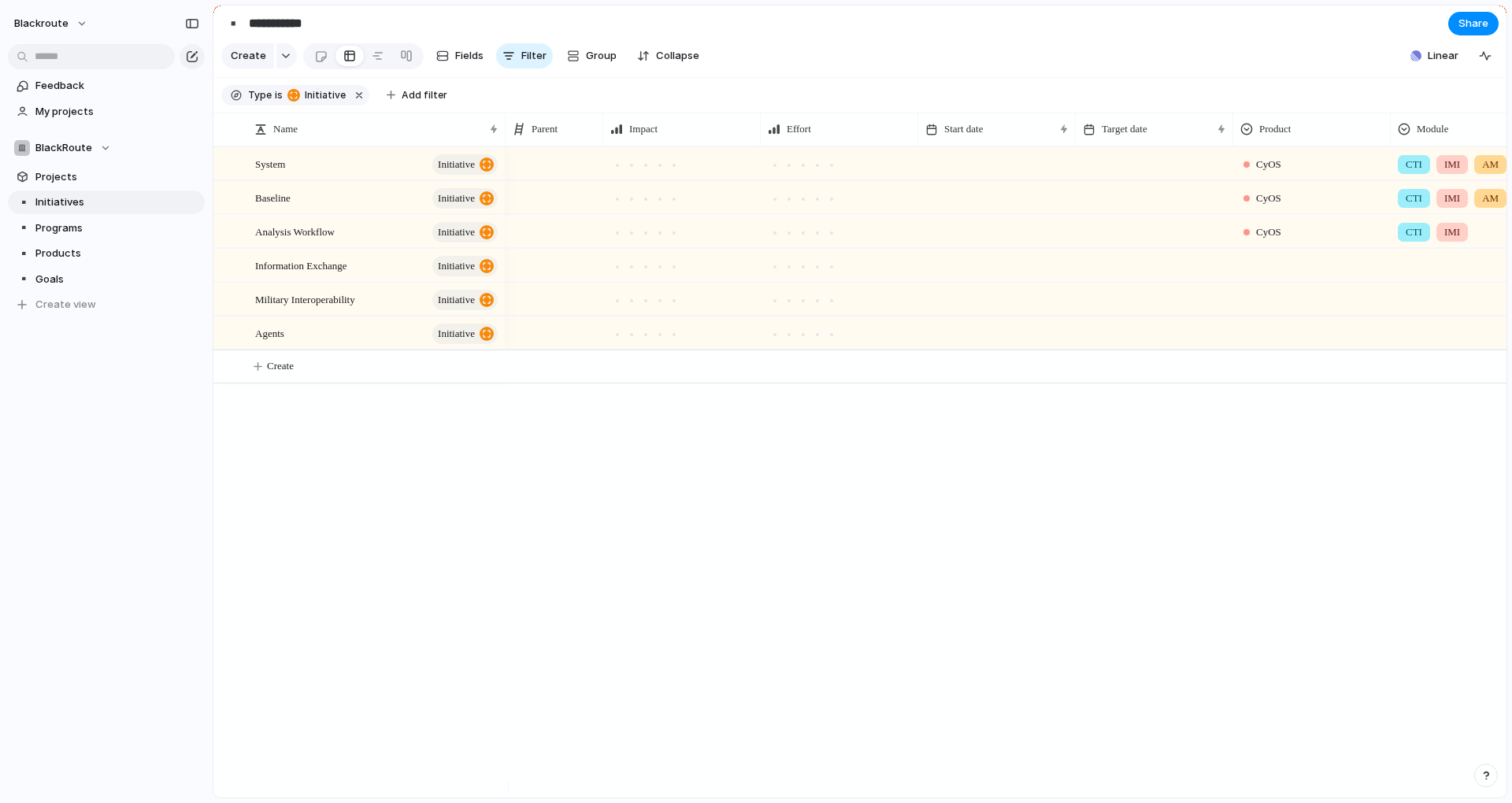
click at [1277, 522] on div "CTI IMI AM" at bounding box center [756, 401] width 1512 height 803
click at [839, 559] on div "CyOS CTI IMI AM CyOS CTI IMI AM CyOS CTI IMI" at bounding box center [1006, 471] width 1001 height 651
click at [91, 233] on span "Programs" at bounding box center [117, 228] width 164 height 16
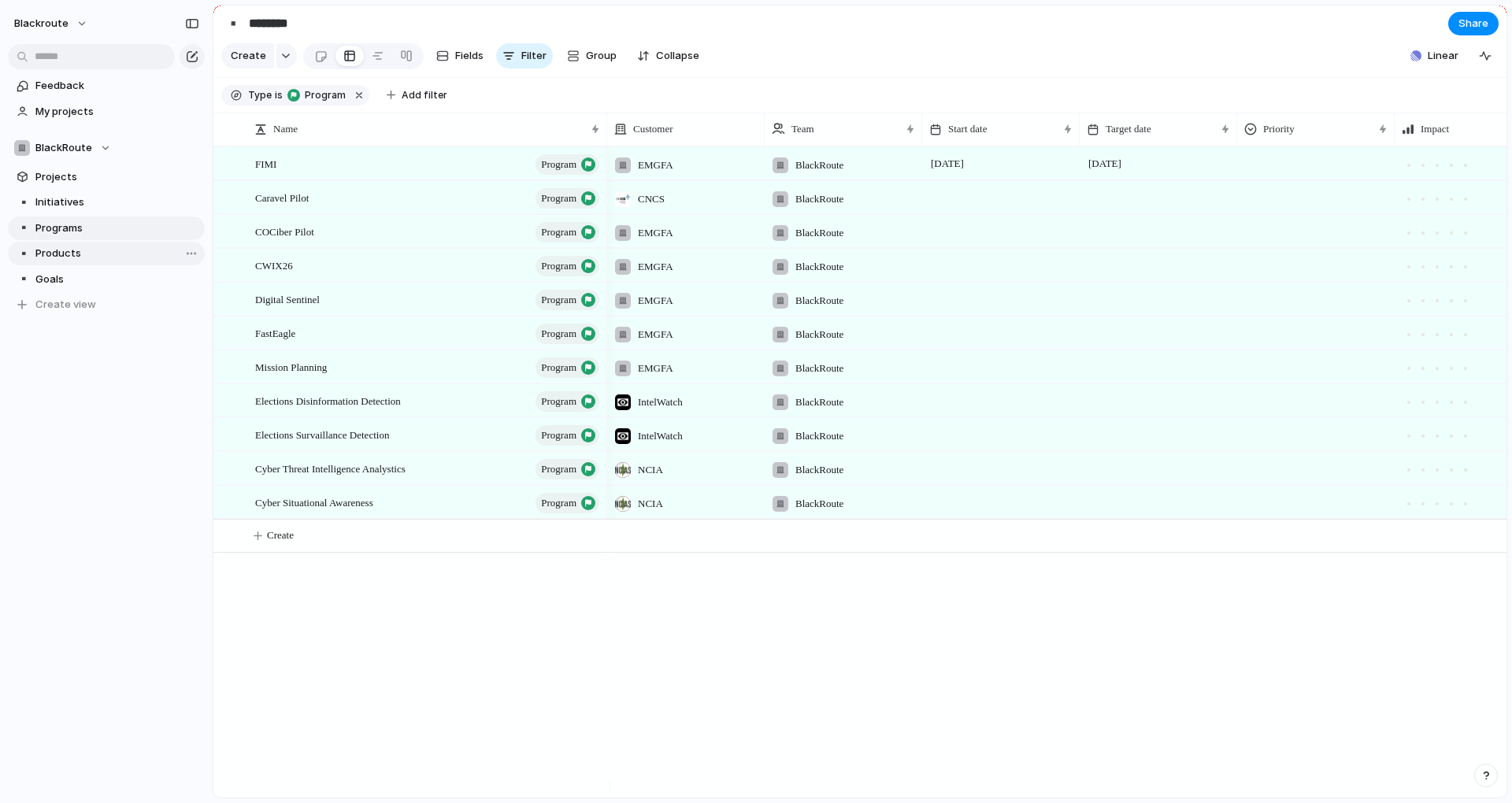
click at [86, 254] on span "Products" at bounding box center [117, 253] width 164 height 16
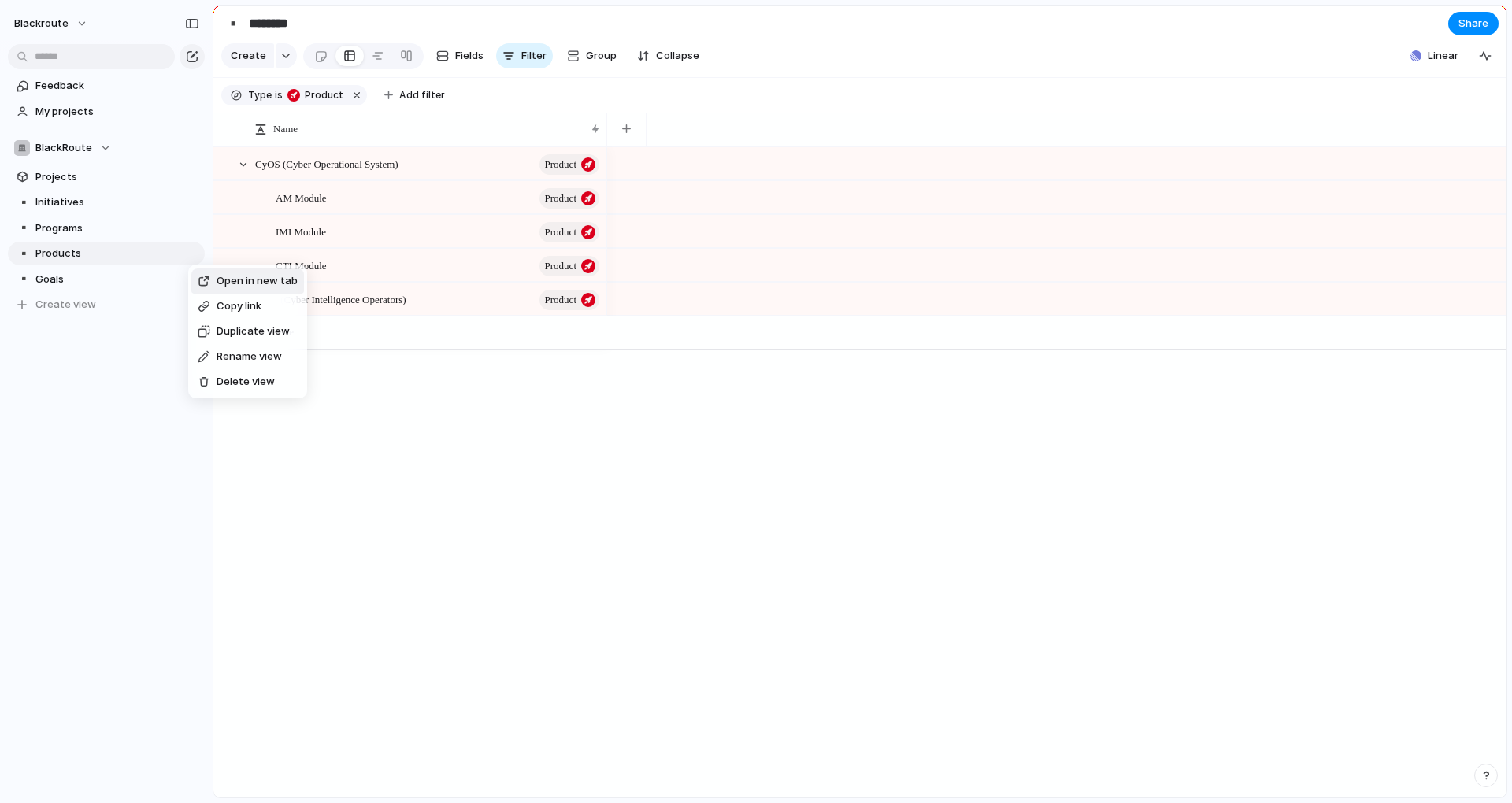
click at [245, 385] on span "Delete view" at bounding box center [245, 382] width 58 height 16
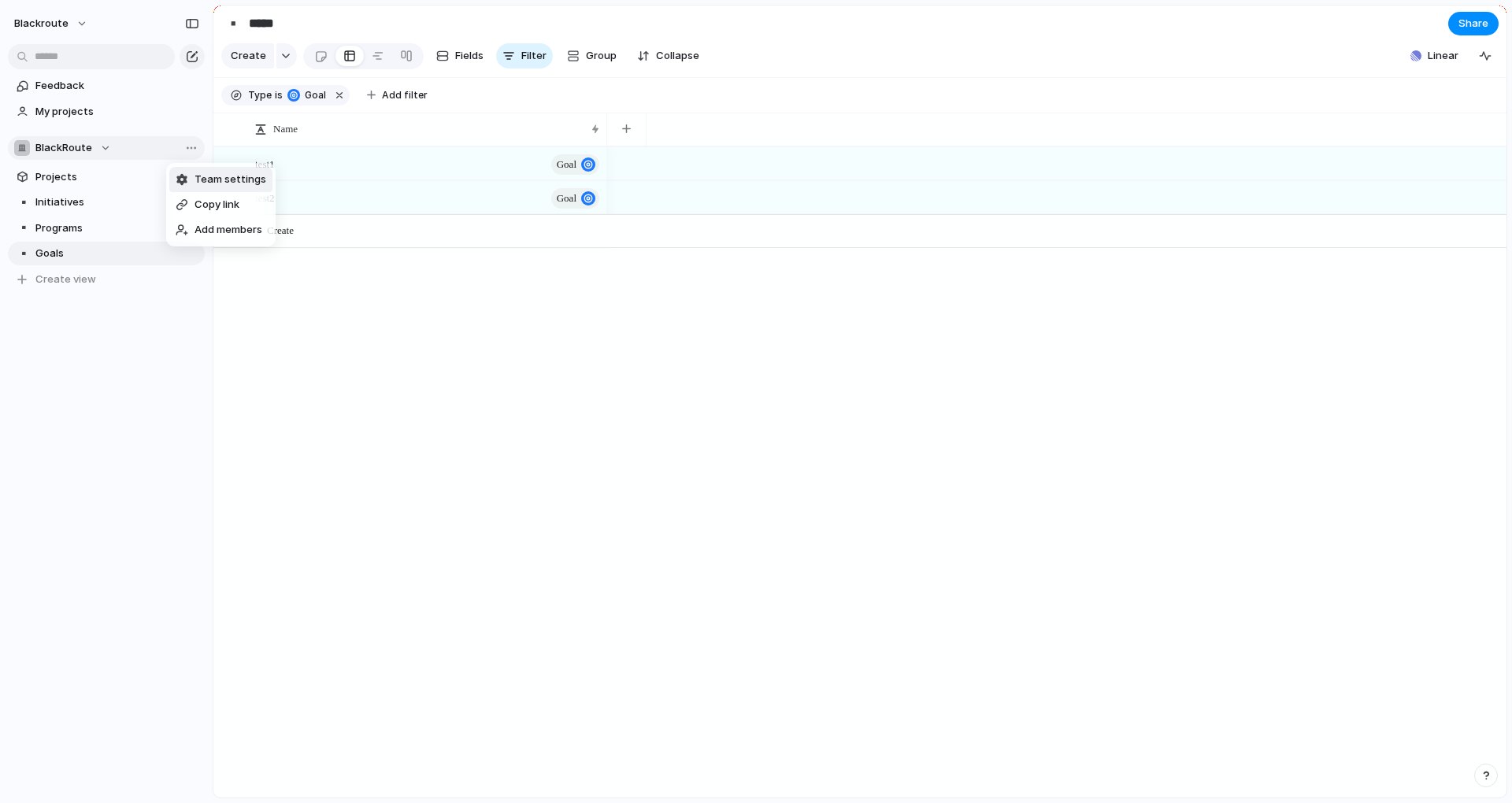
click at [220, 179] on span "Team settings" at bounding box center [231, 179] width 72 height 16
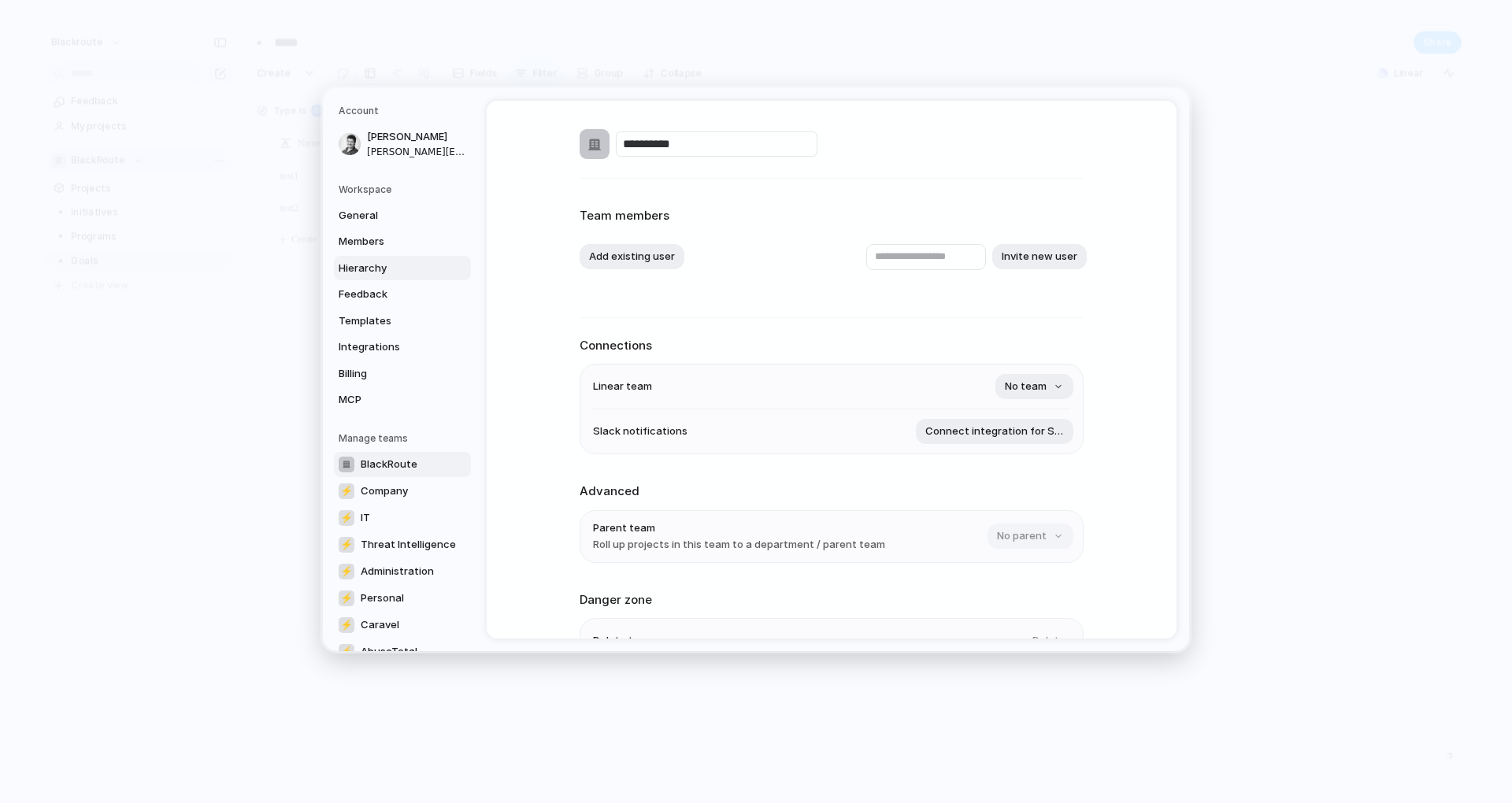
click at [383, 264] on span "Hierarchy" at bounding box center [389, 268] width 101 height 16
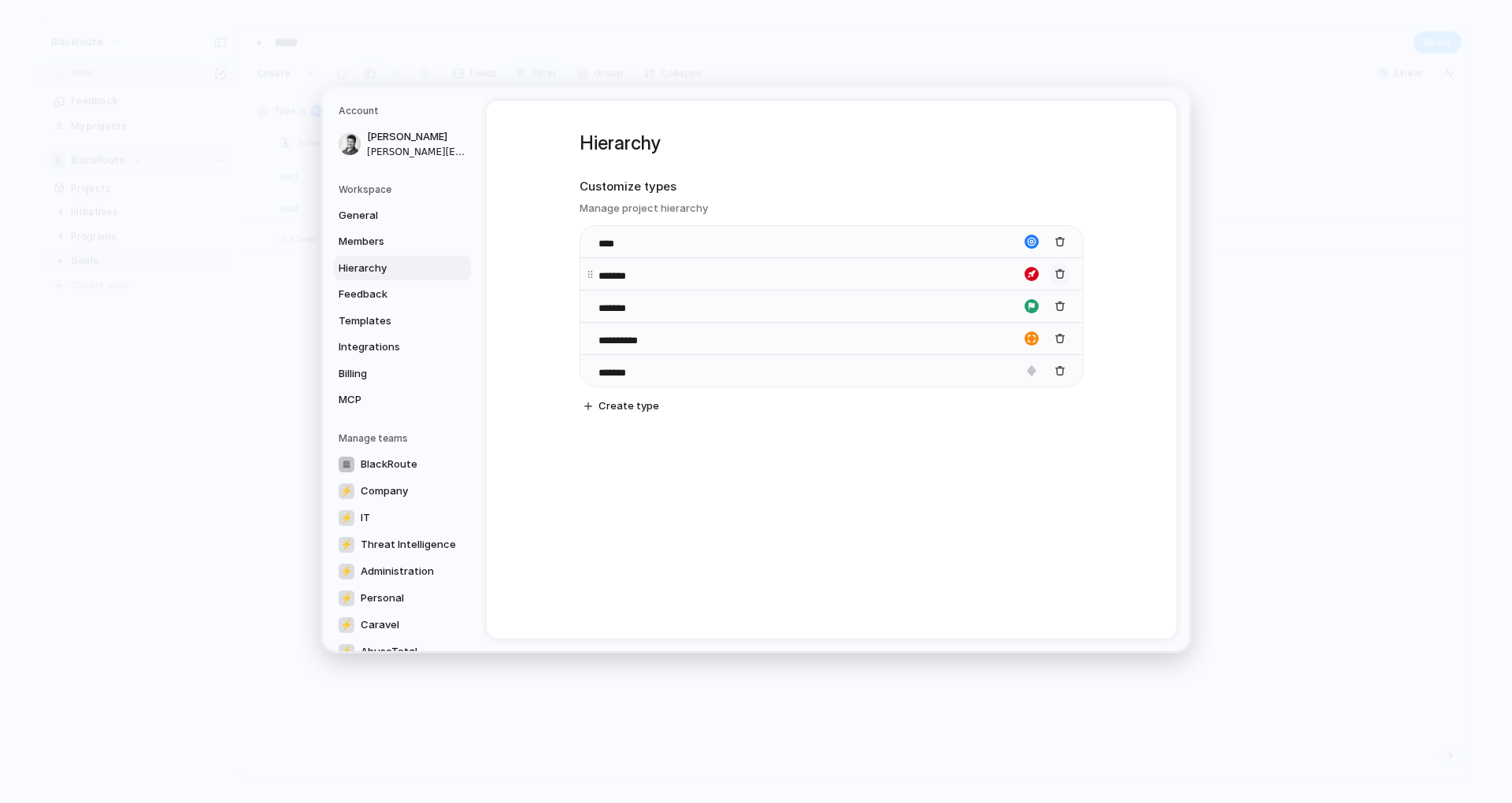
click at [1054, 274] on div "button" at bounding box center [1059, 274] width 11 height 11
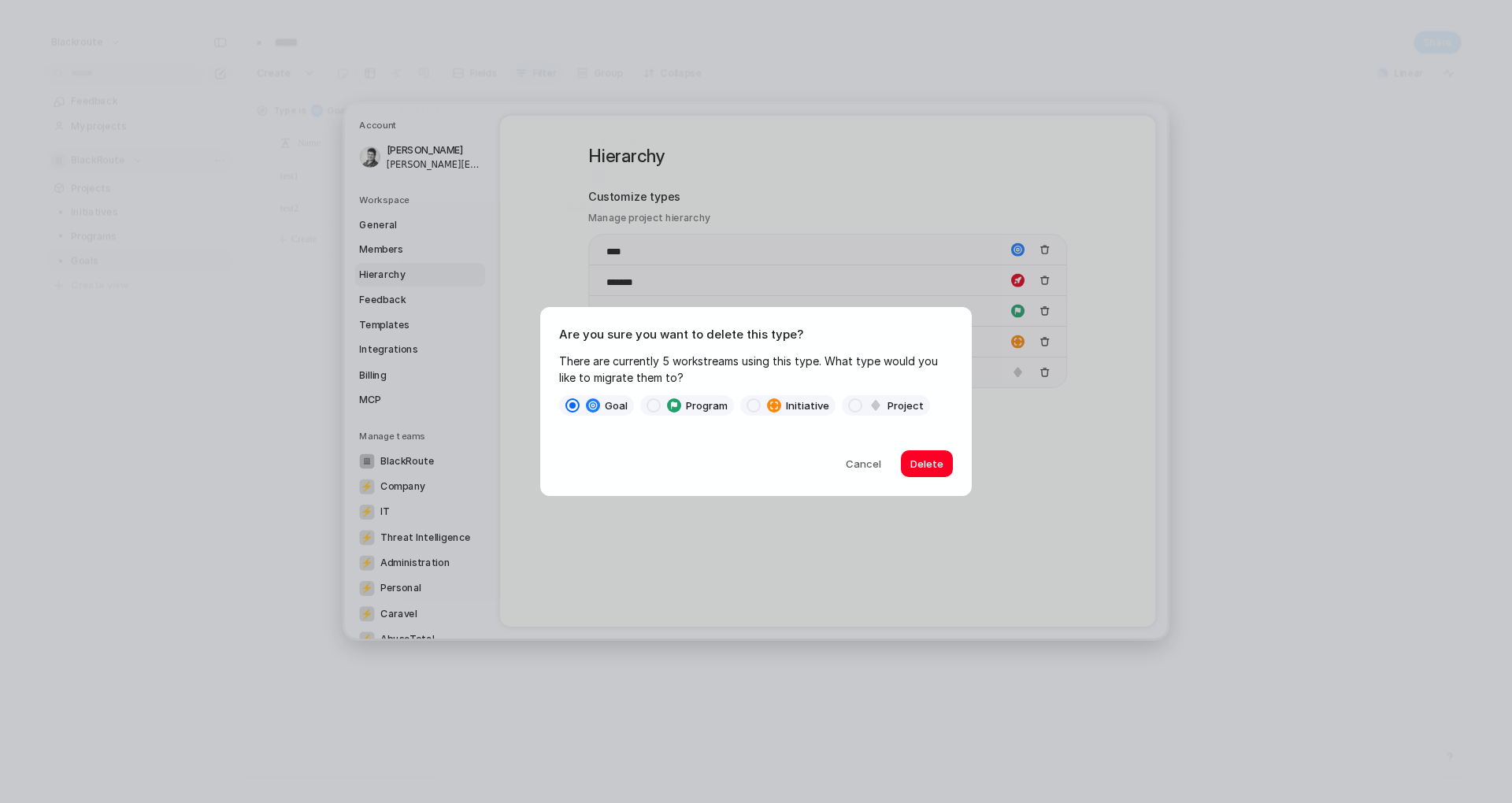
click at [657, 406] on span at bounding box center [653, 405] width 15 height 15
click at [884, 472] on button "Cancel" at bounding box center [863, 463] width 63 height 26
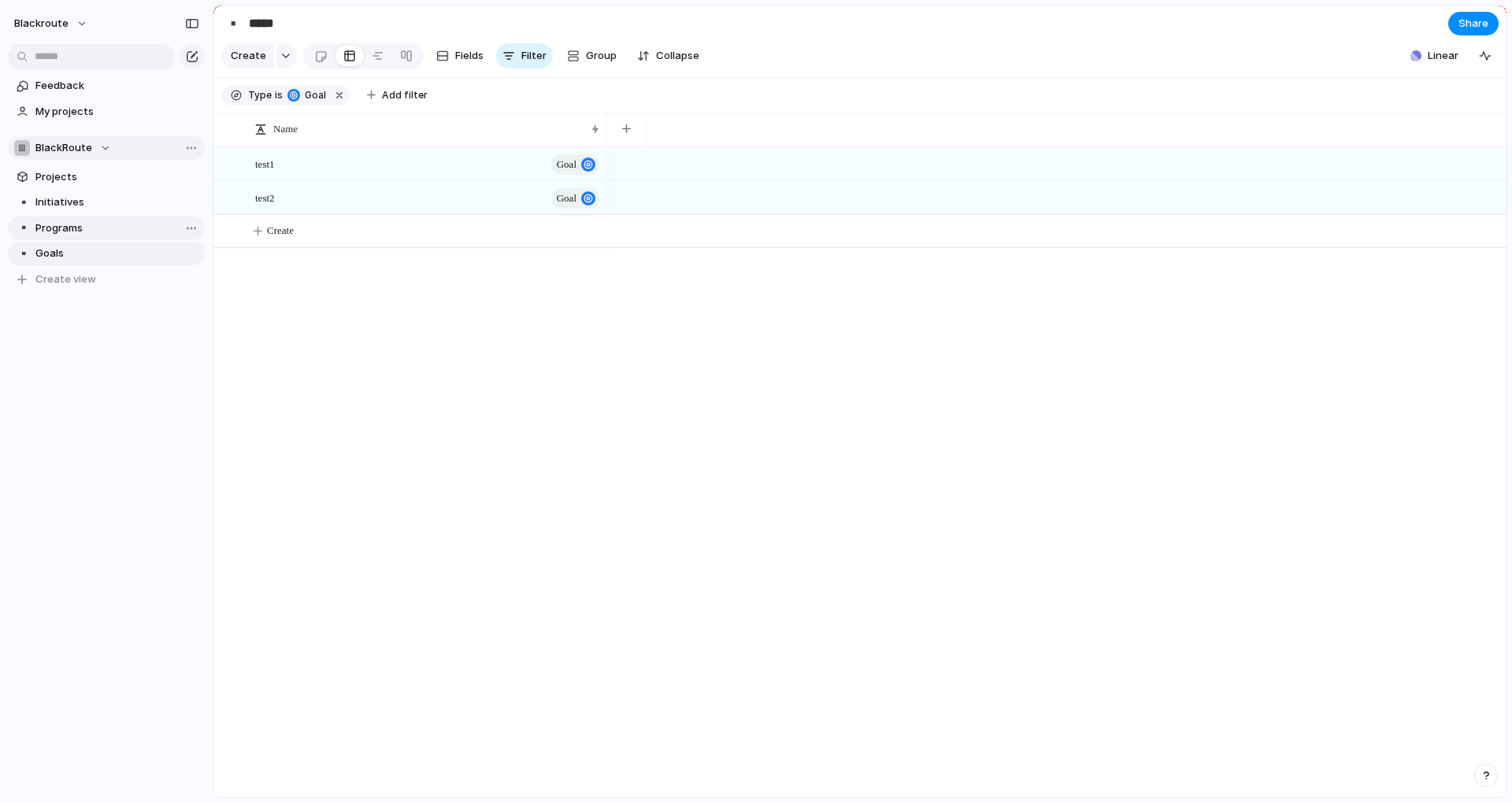
click at [78, 232] on span "Programs" at bounding box center [117, 228] width 164 height 16
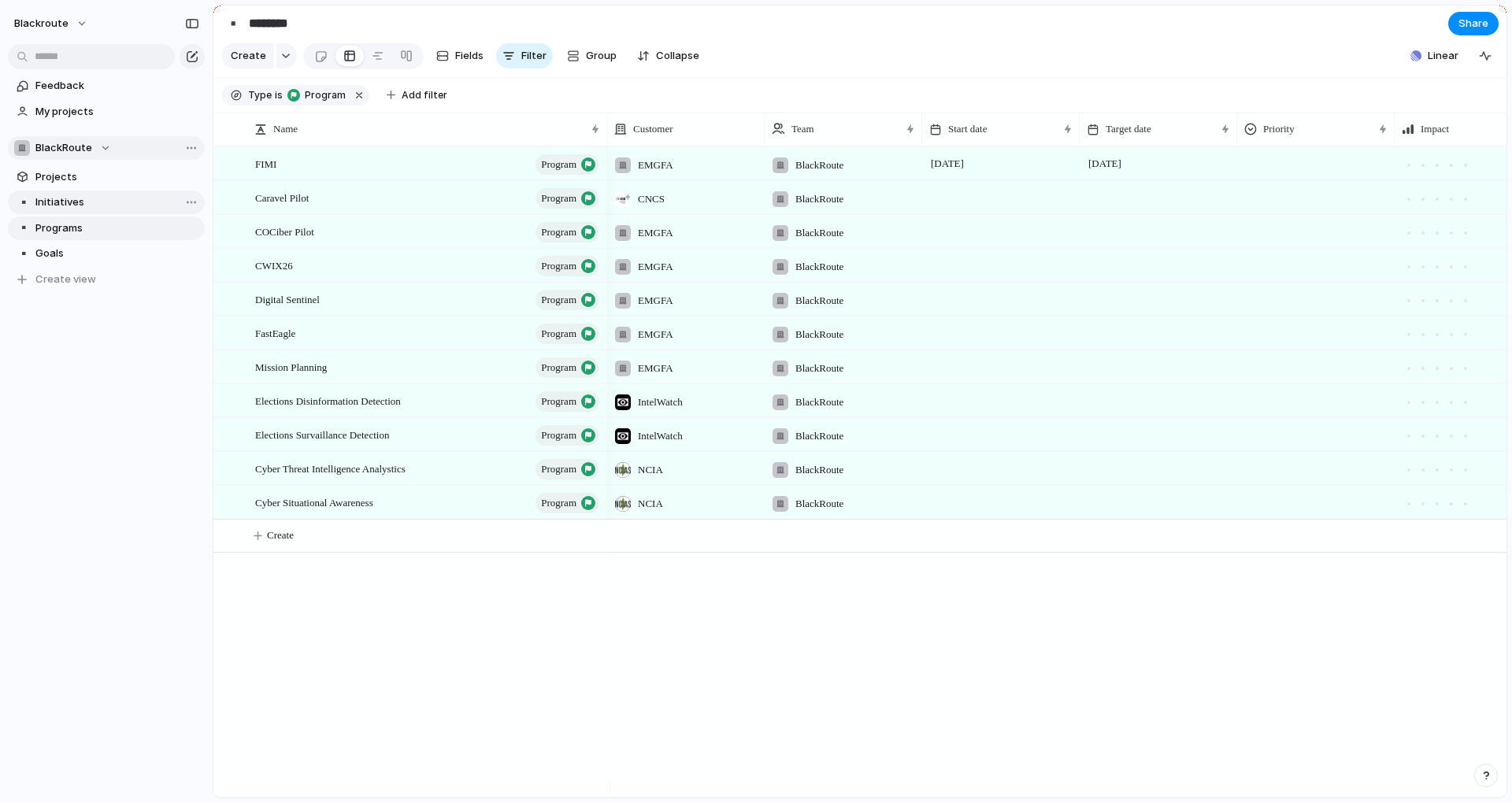
click at [85, 212] on link "▪️ Initiatives" at bounding box center [106, 202] width 197 height 23
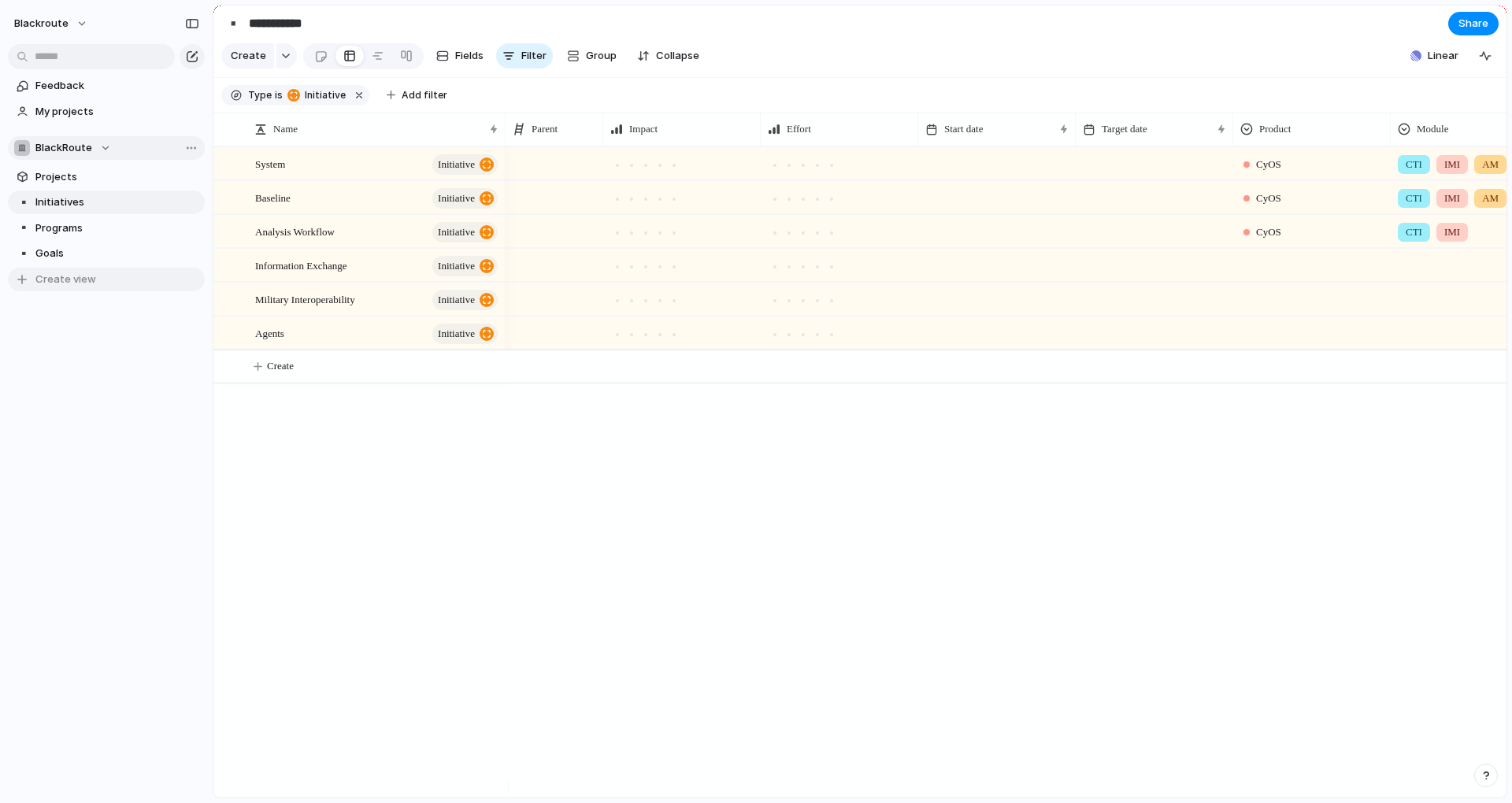
drag, startPoint x: 142, startPoint y: 434, endPoint x: 164, endPoint y: 290, distance: 145.7
click at [142, 434] on div "blackroute Feedback My projects BlackRoute Projects ▪️ Initiatives ▪️ Programs …" at bounding box center [106, 401] width 212 height 803
click at [145, 183] on span "Projects" at bounding box center [117, 177] width 164 height 16
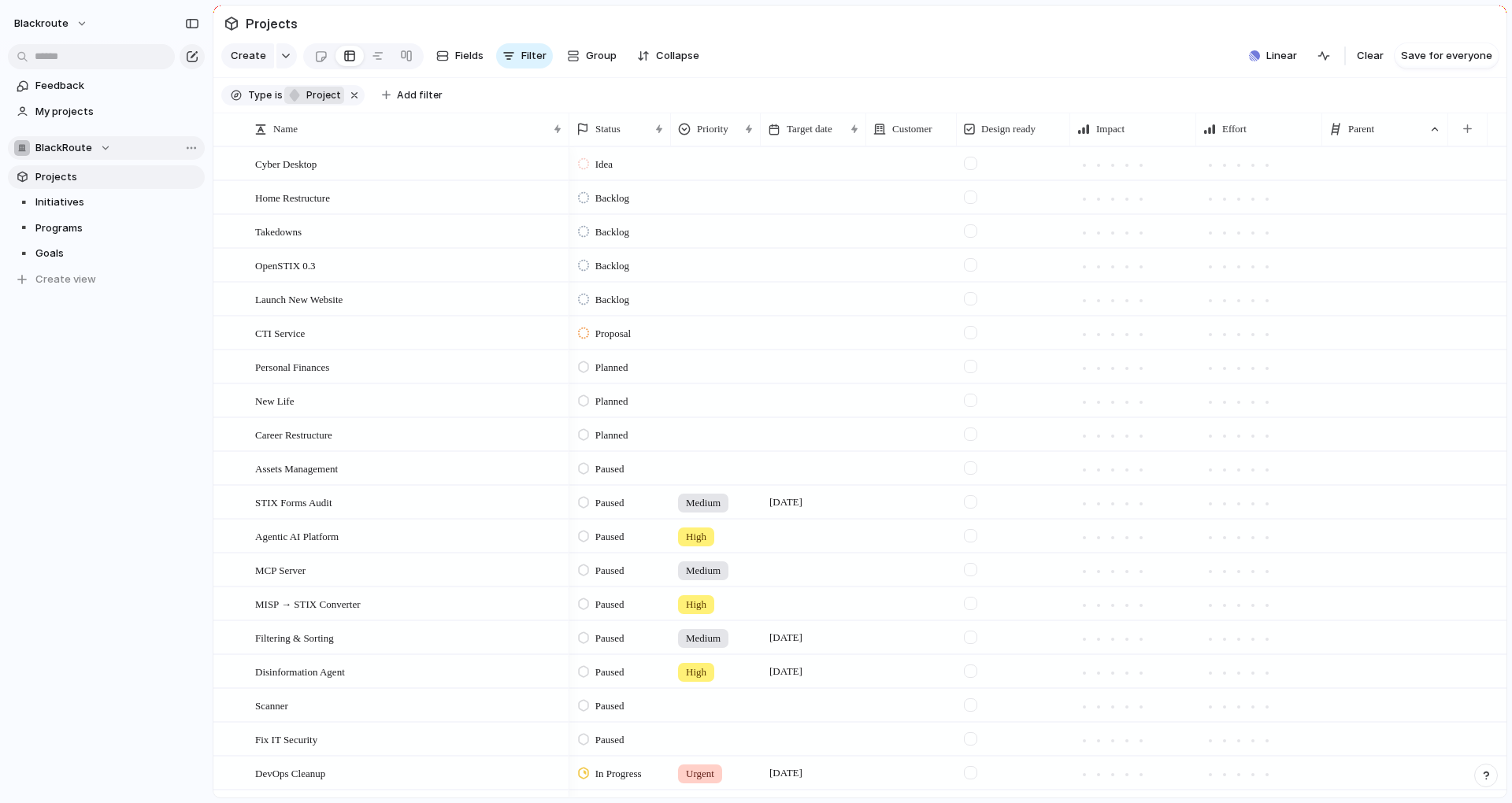
click at [326, 101] on span "project" at bounding box center [321, 95] width 39 height 15
click at [348, 175] on div at bounding box center [343, 182] width 14 height 14
click at [340, 261] on div at bounding box center [343, 257] width 14 height 14
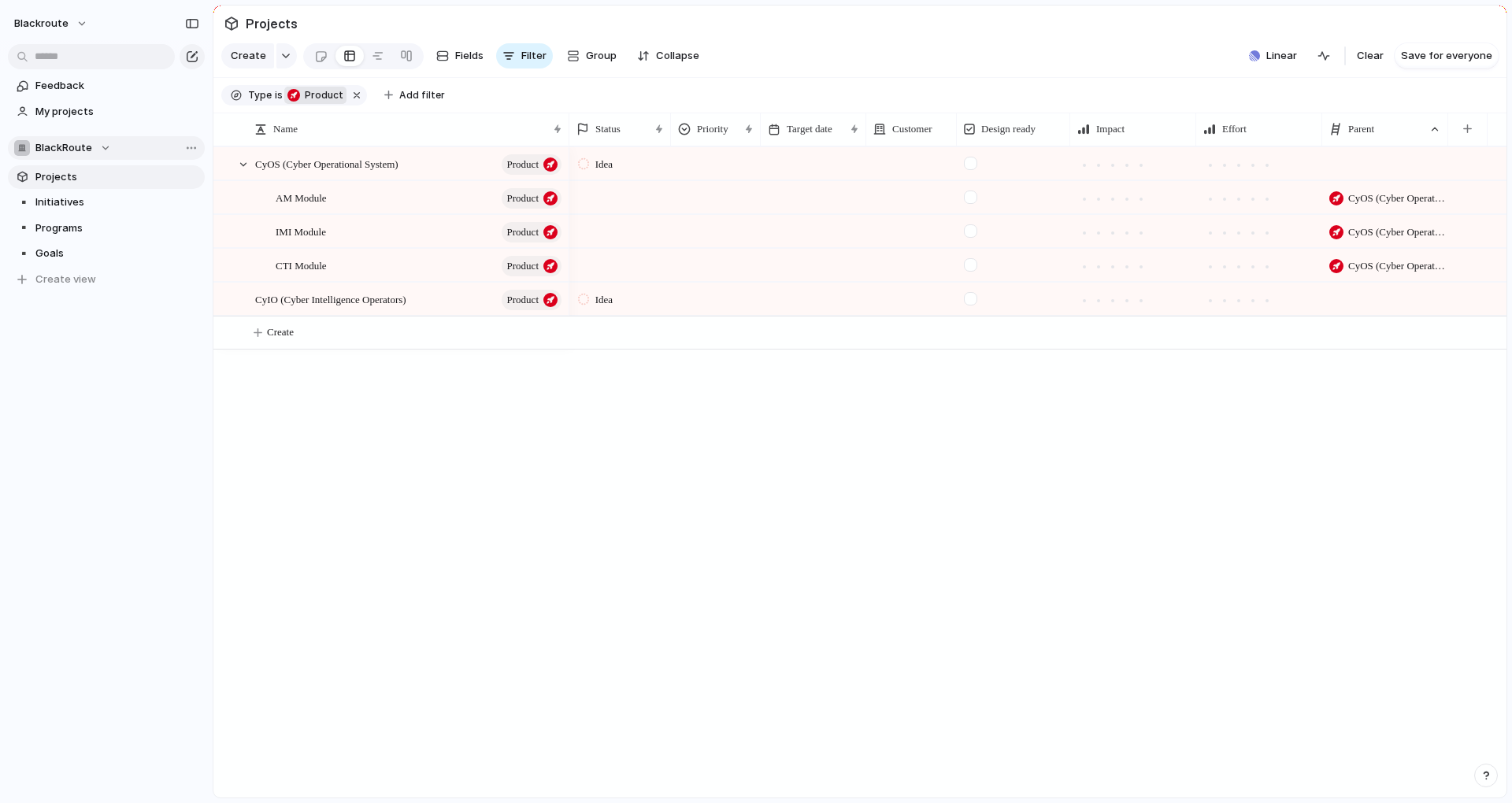
click at [572, 406] on div "Goal Product Program Initiative Project" at bounding box center [756, 401] width 1512 height 803
click at [1383, 193] on li "Hide" at bounding box center [1385, 201] width 116 height 25
click at [1342, 131] on button "button" at bounding box center [1341, 128] width 32 height 28
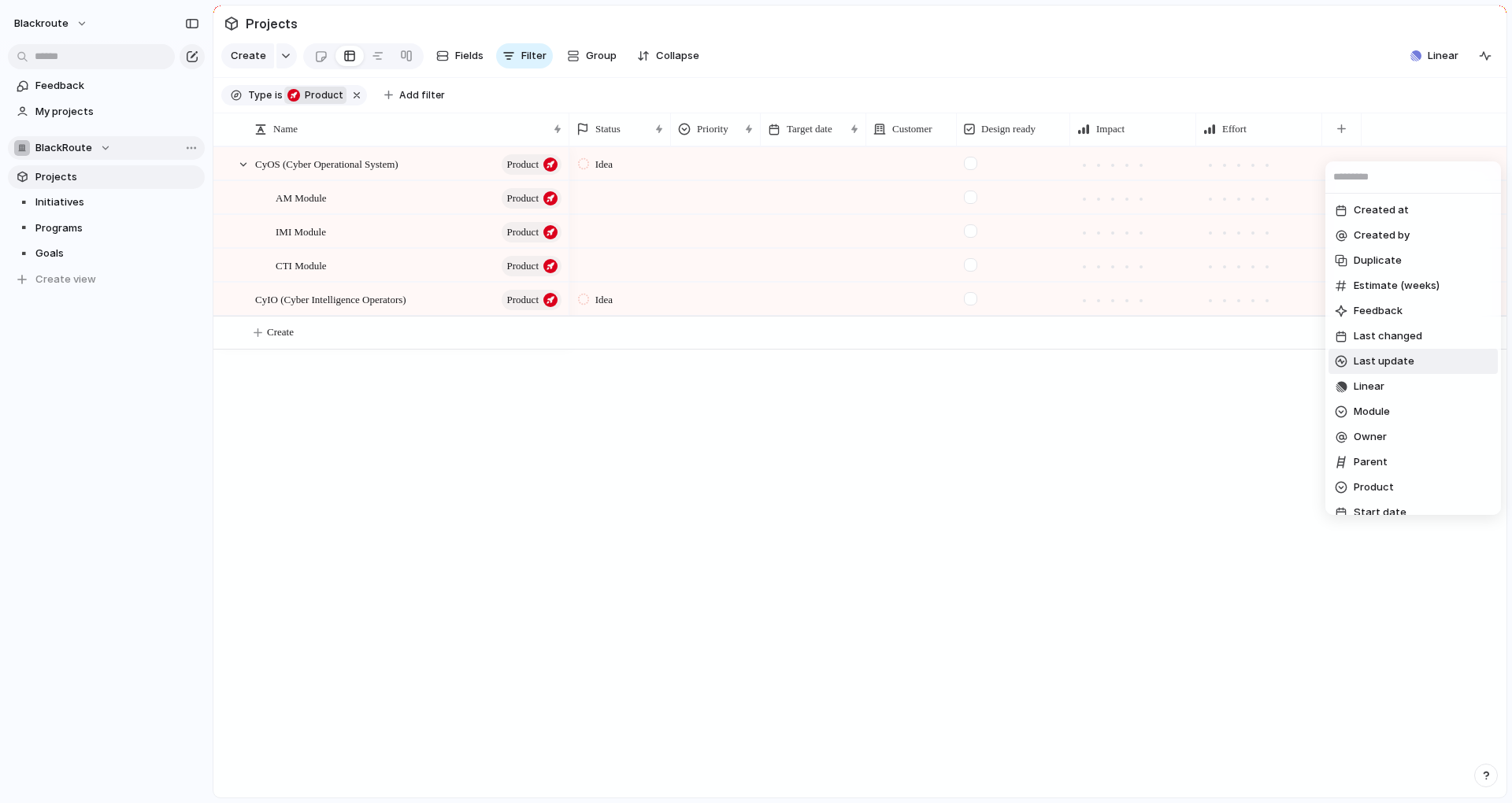
click at [1199, 546] on div "Created at Created by Duplicate Estimate (weeks) Feedback Last changed Last upd…" at bounding box center [756, 401] width 1512 height 803
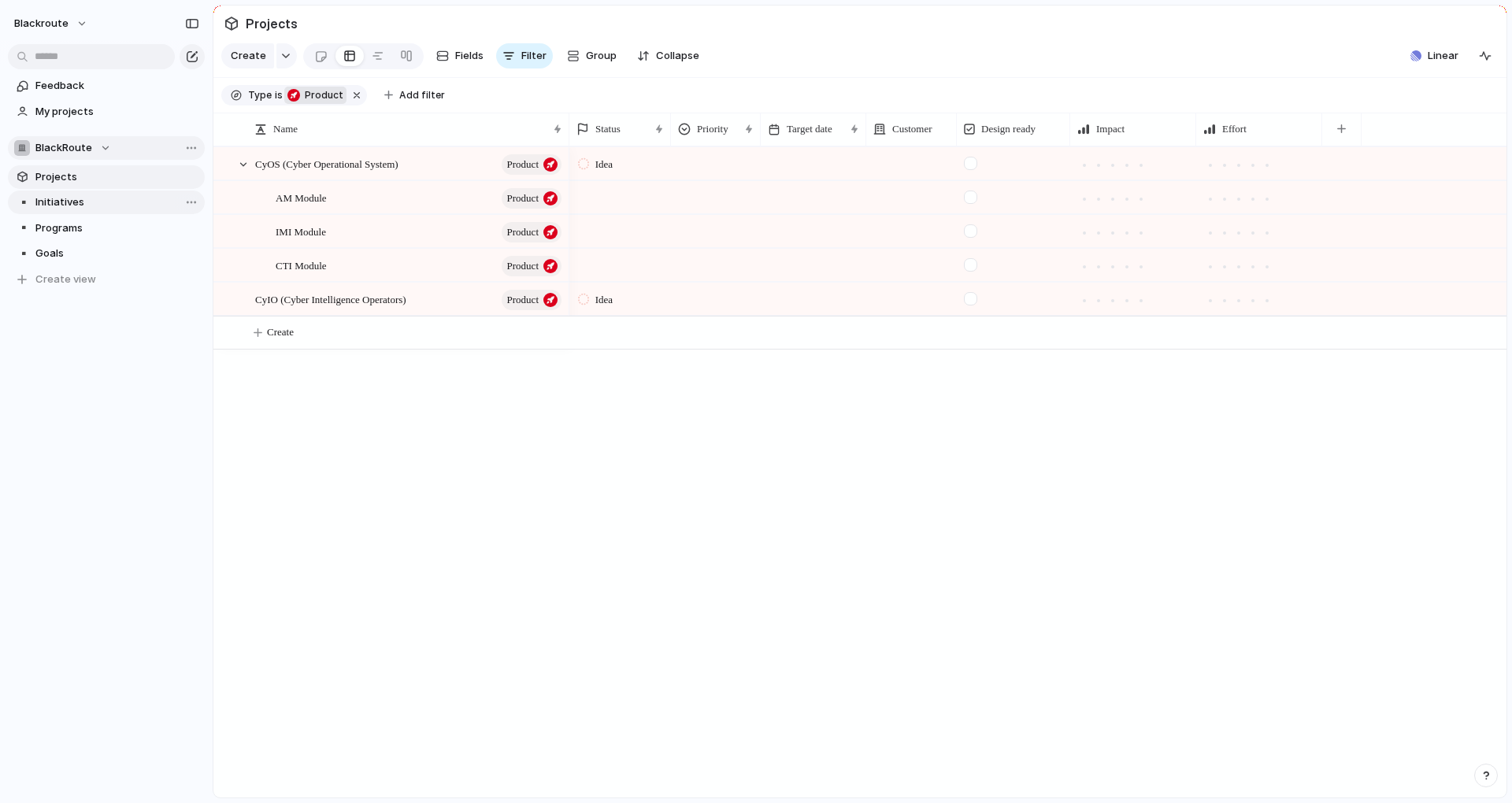
click at [60, 196] on span "Initiatives" at bounding box center [117, 202] width 164 height 16
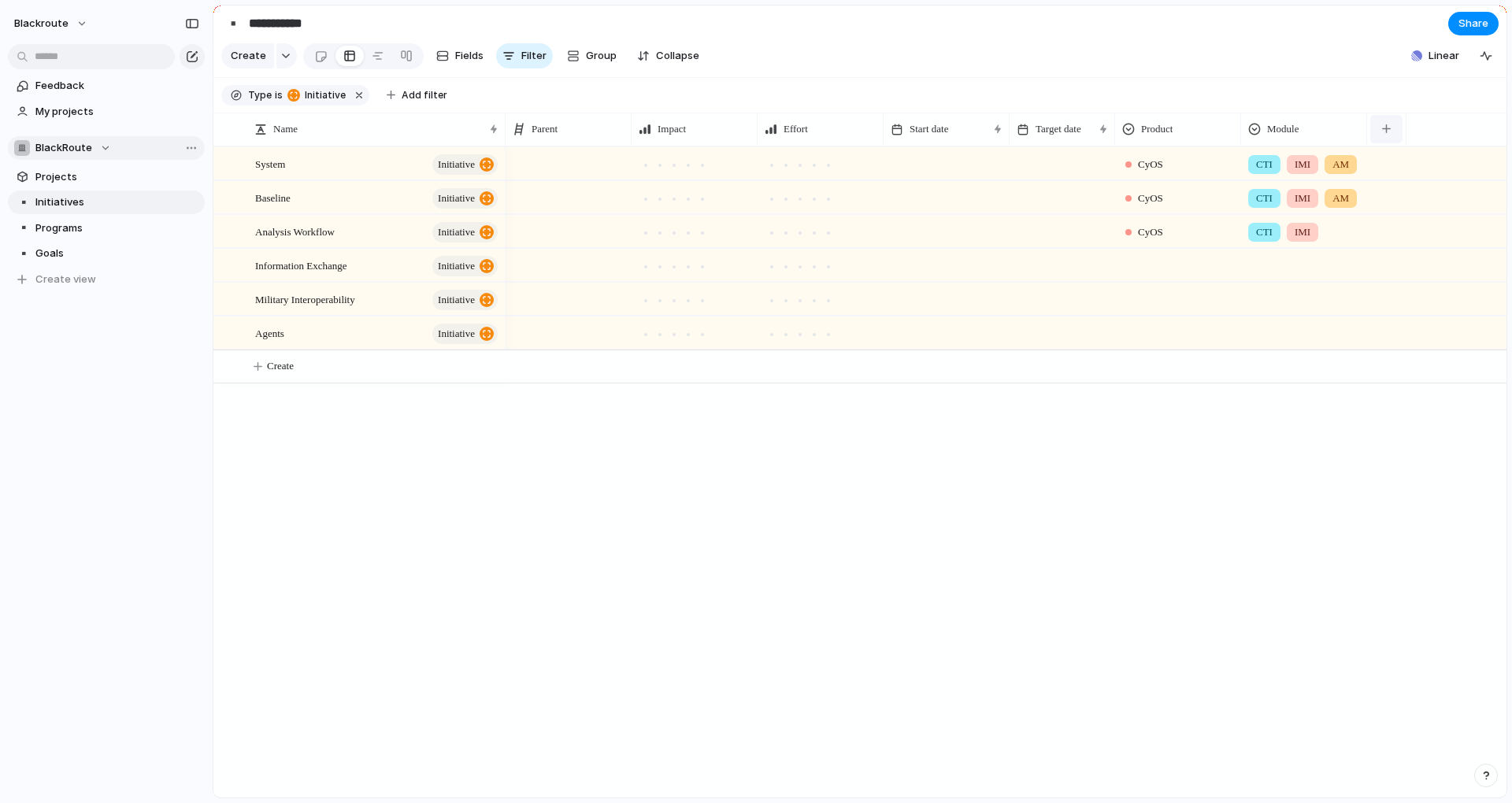
click at [1401, 143] on button "button" at bounding box center [1385, 128] width 32 height 28
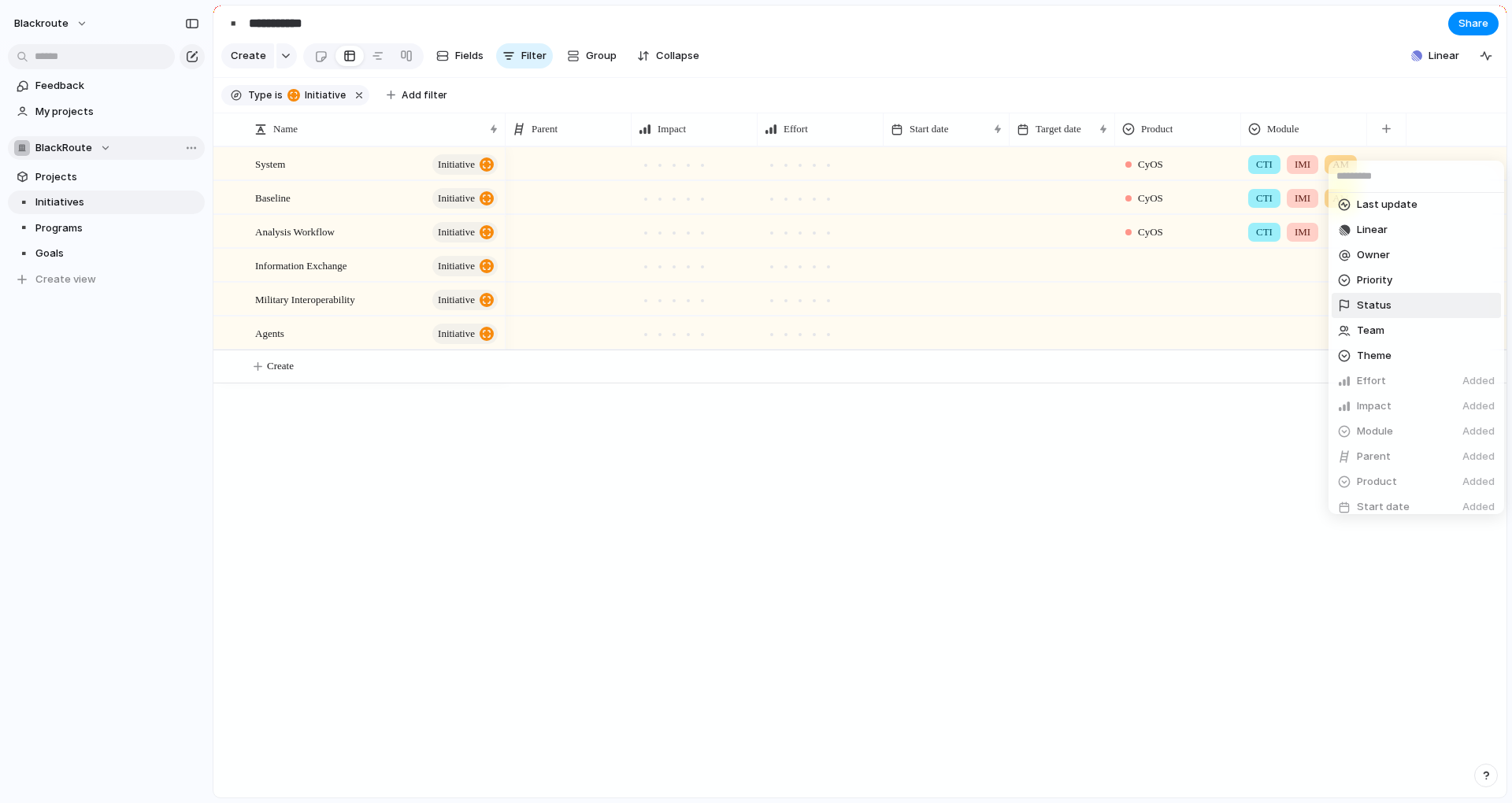
scroll to position [266, 0]
click at [1212, 485] on div "Created at Created by Customer Design ready Duplicate Estimate (weeks) Feedback…" at bounding box center [756, 401] width 1512 height 803
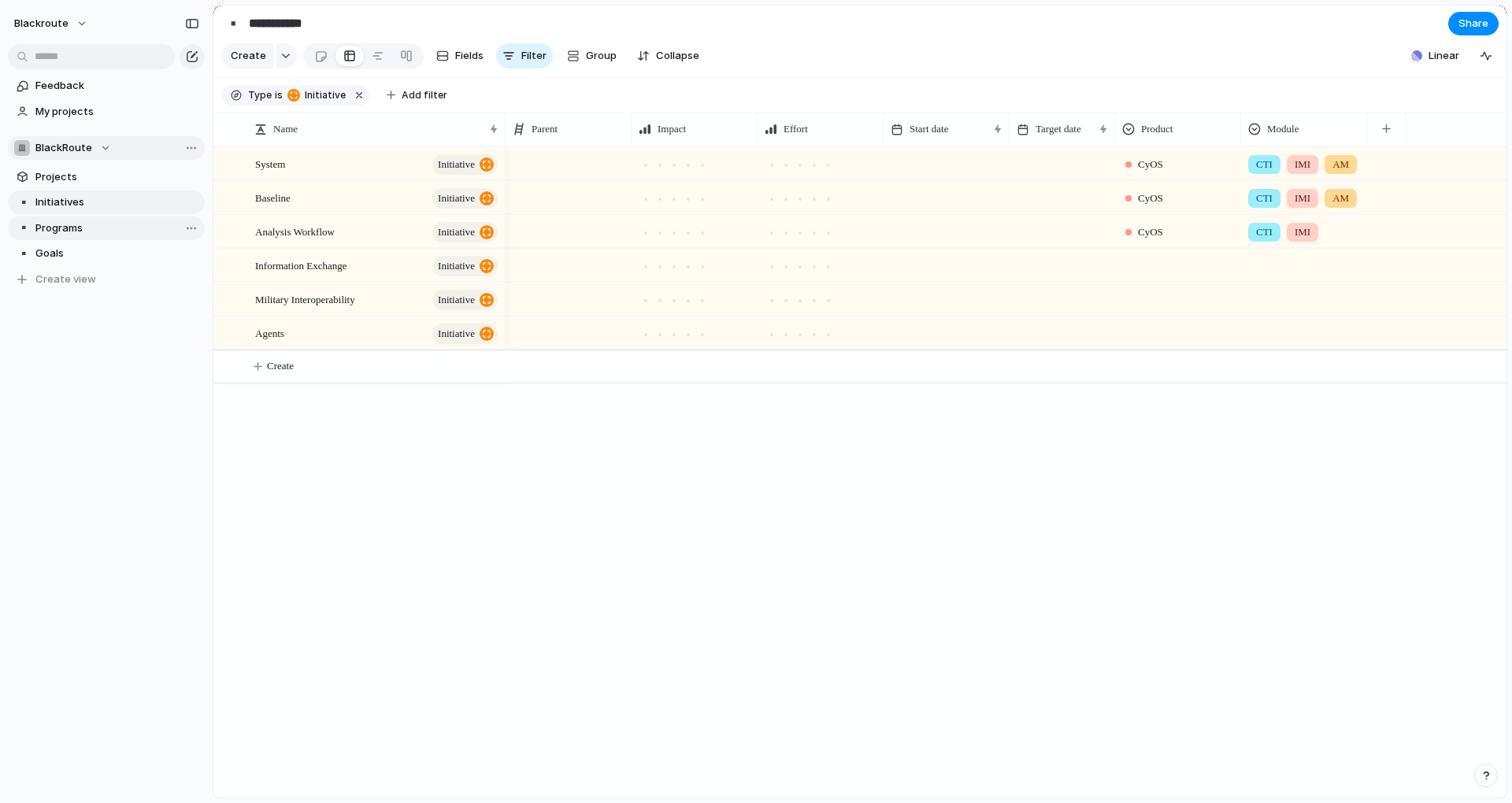
click at [81, 226] on span "Programs" at bounding box center [117, 228] width 164 height 16
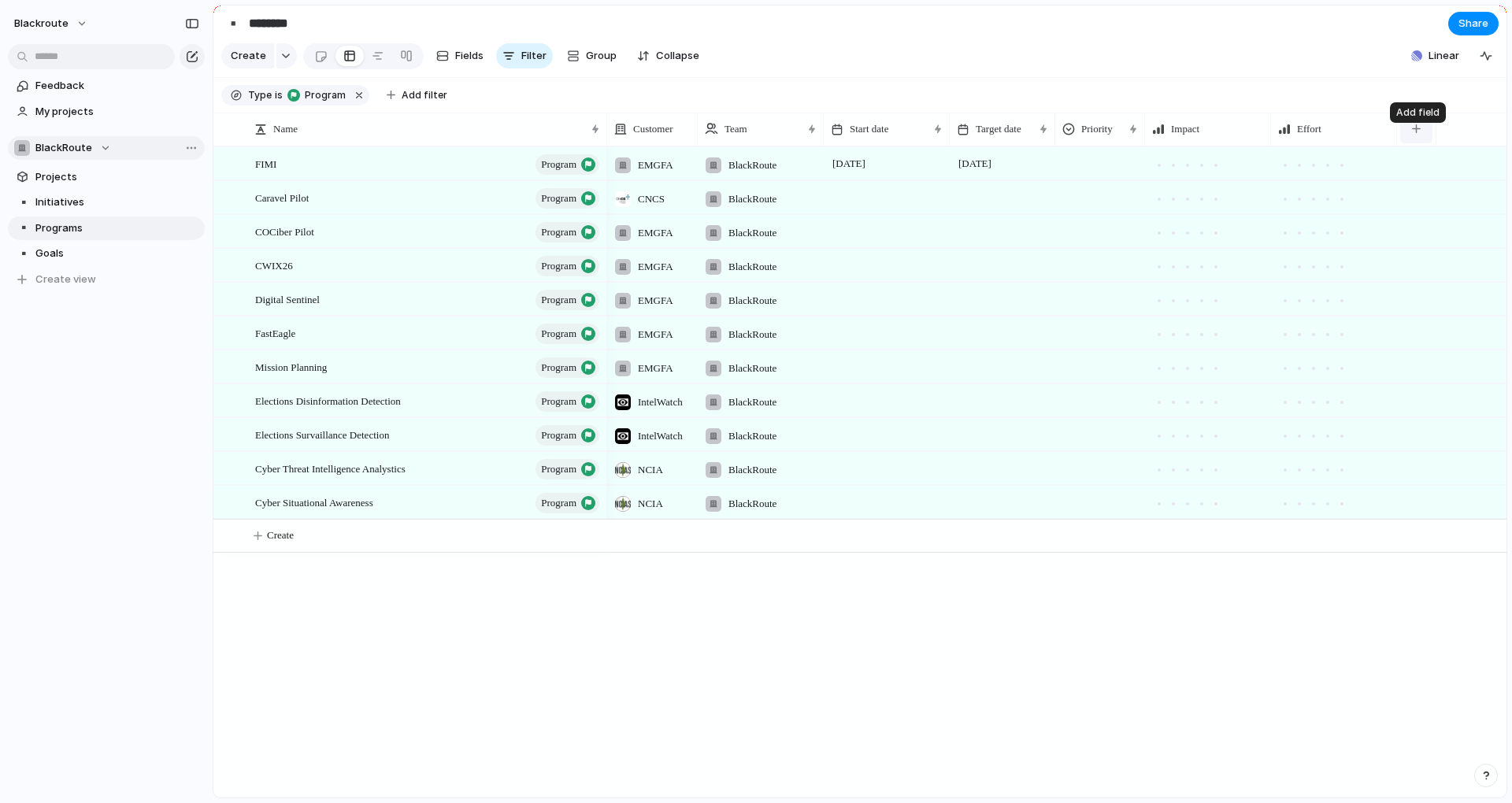
click at [1413, 133] on div "button" at bounding box center [1416, 128] width 9 height 9
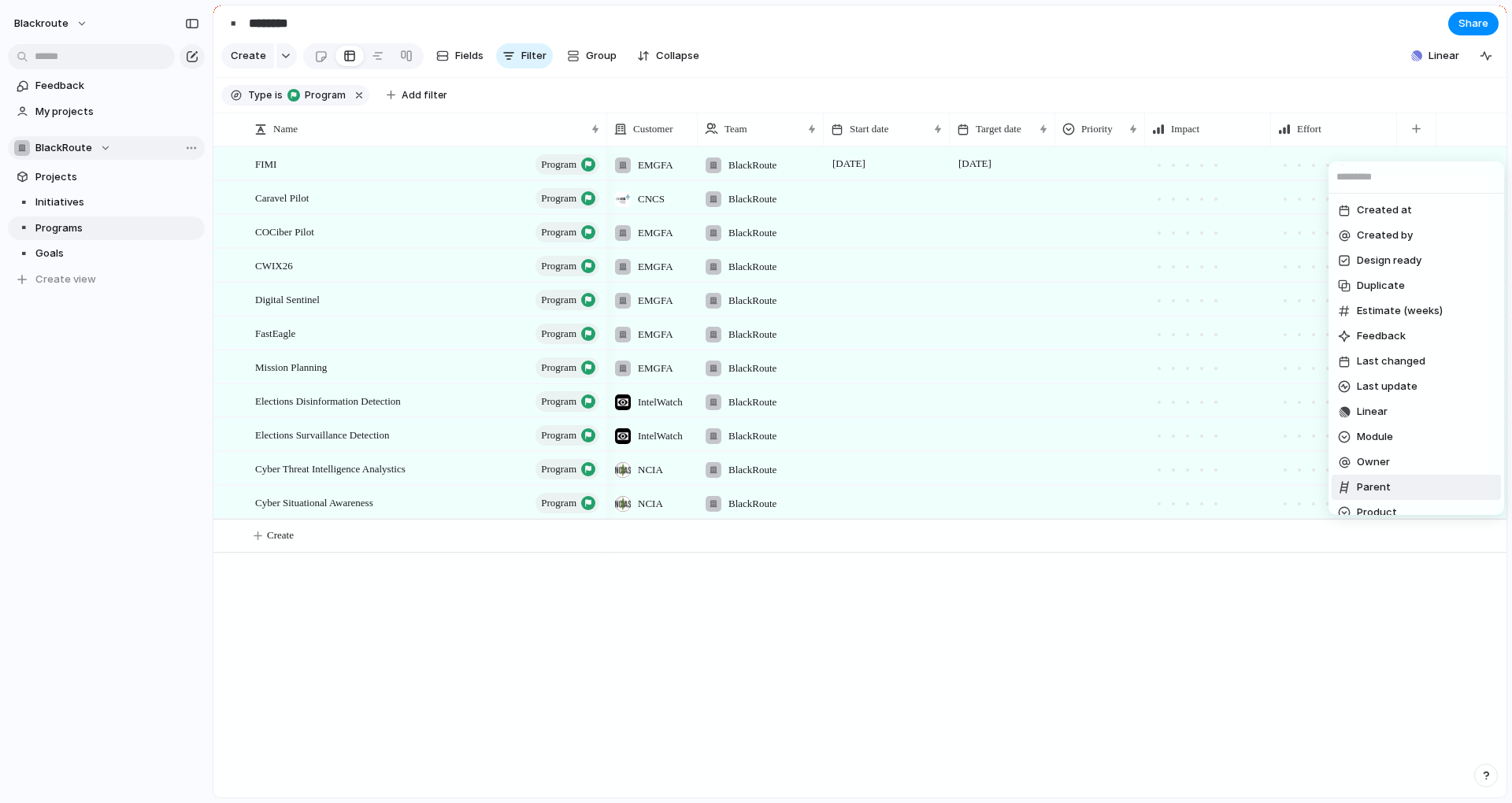
click at [1378, 481] on span "Parent" at bounding box center [1374, 488] width 34 height 16
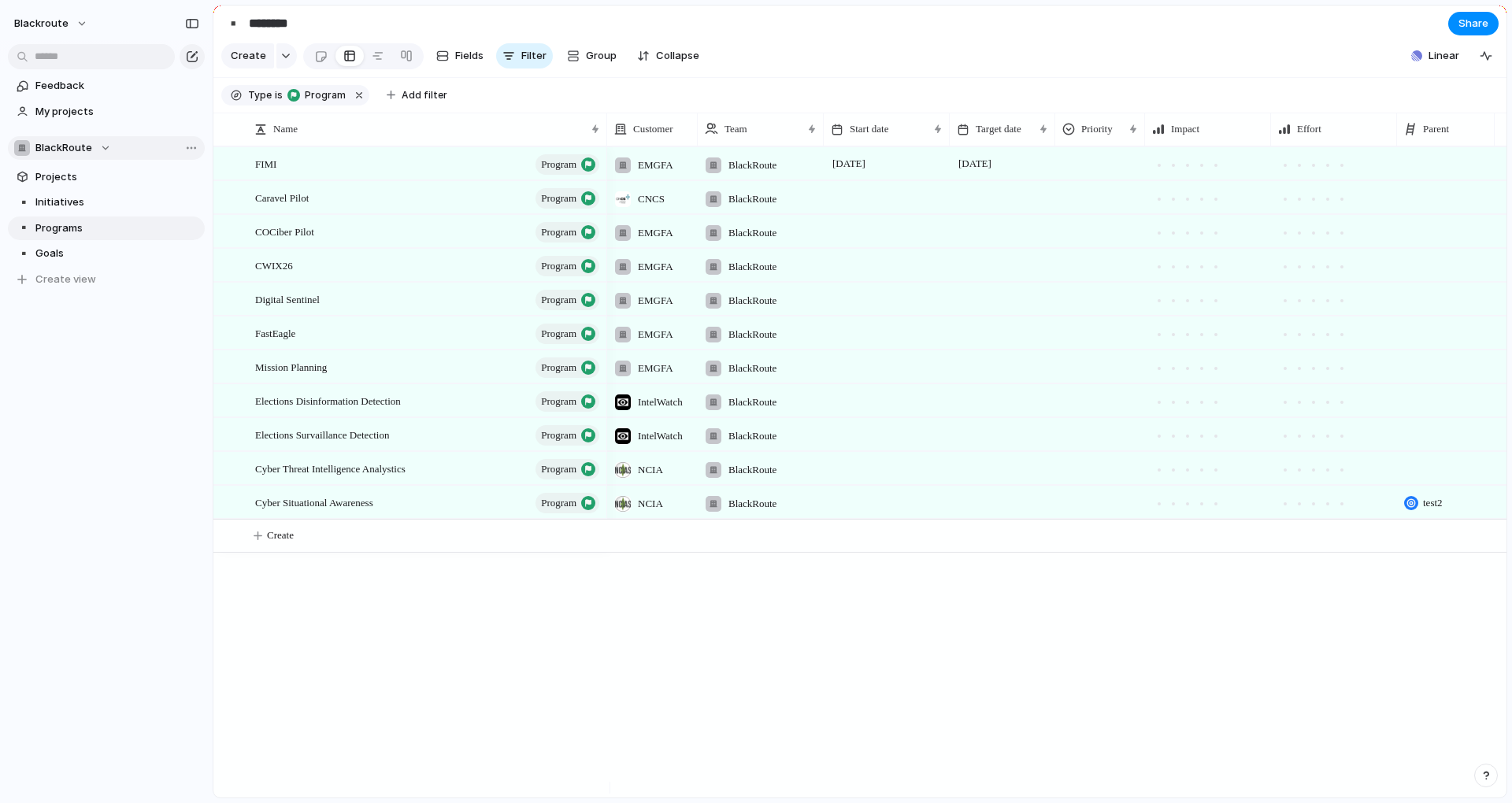
scroll to position [0, 27]
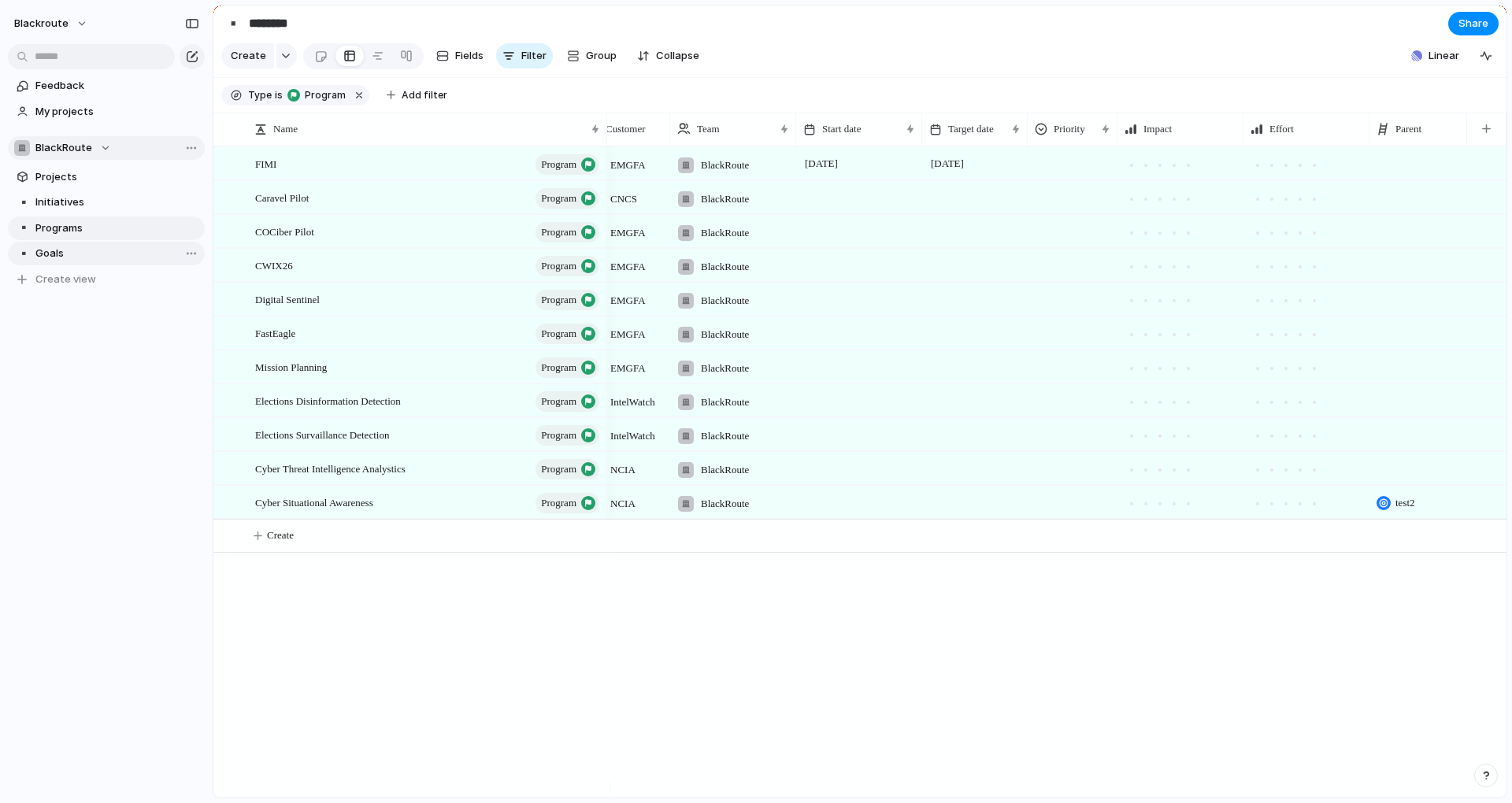
click at [76, 249] on span "Goals" at bounding box center [117, 253] width 164 height 16
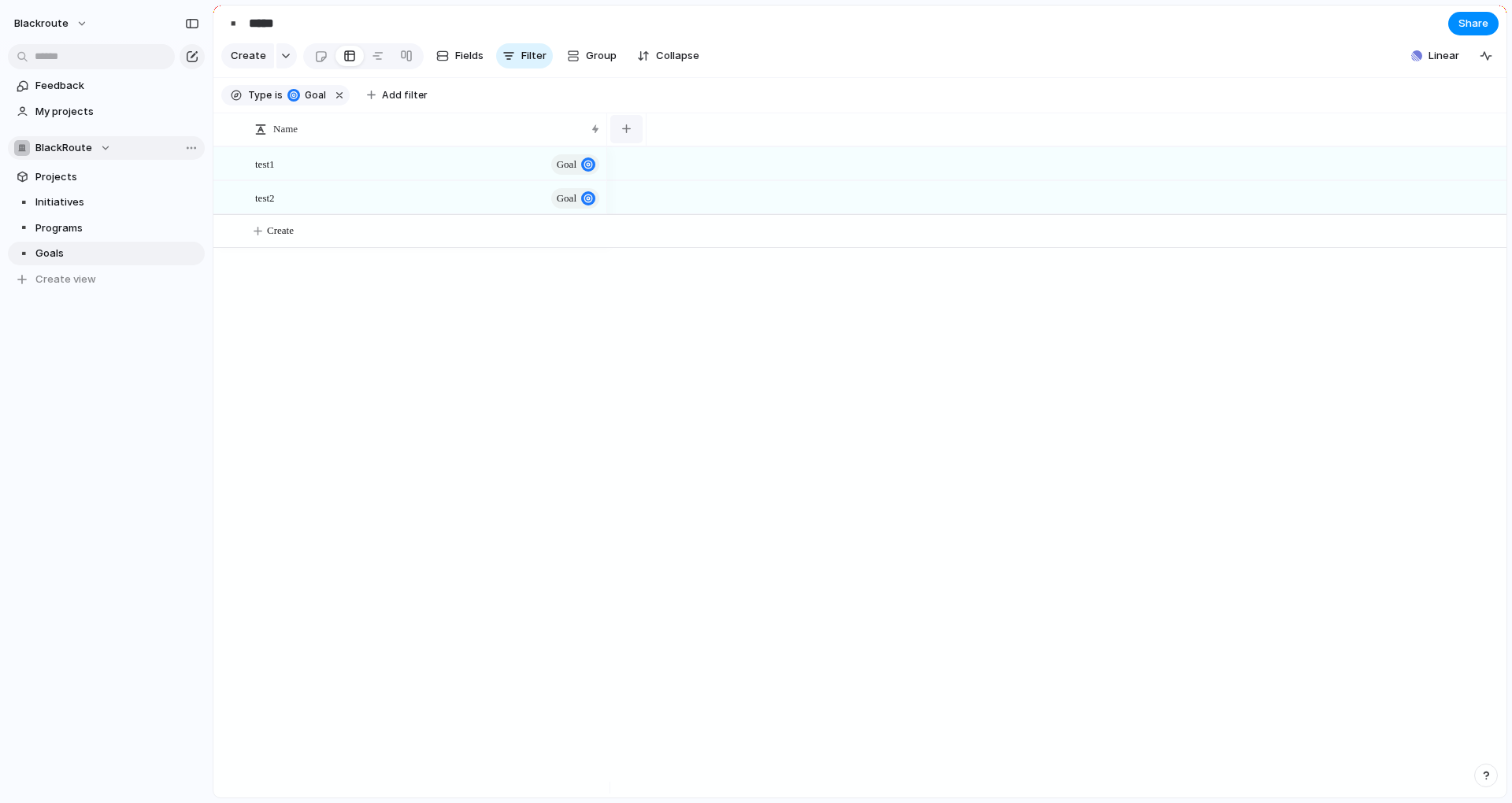
click at [629, 130] on button "button" at bounding box center [626, 128] width 32 height 28
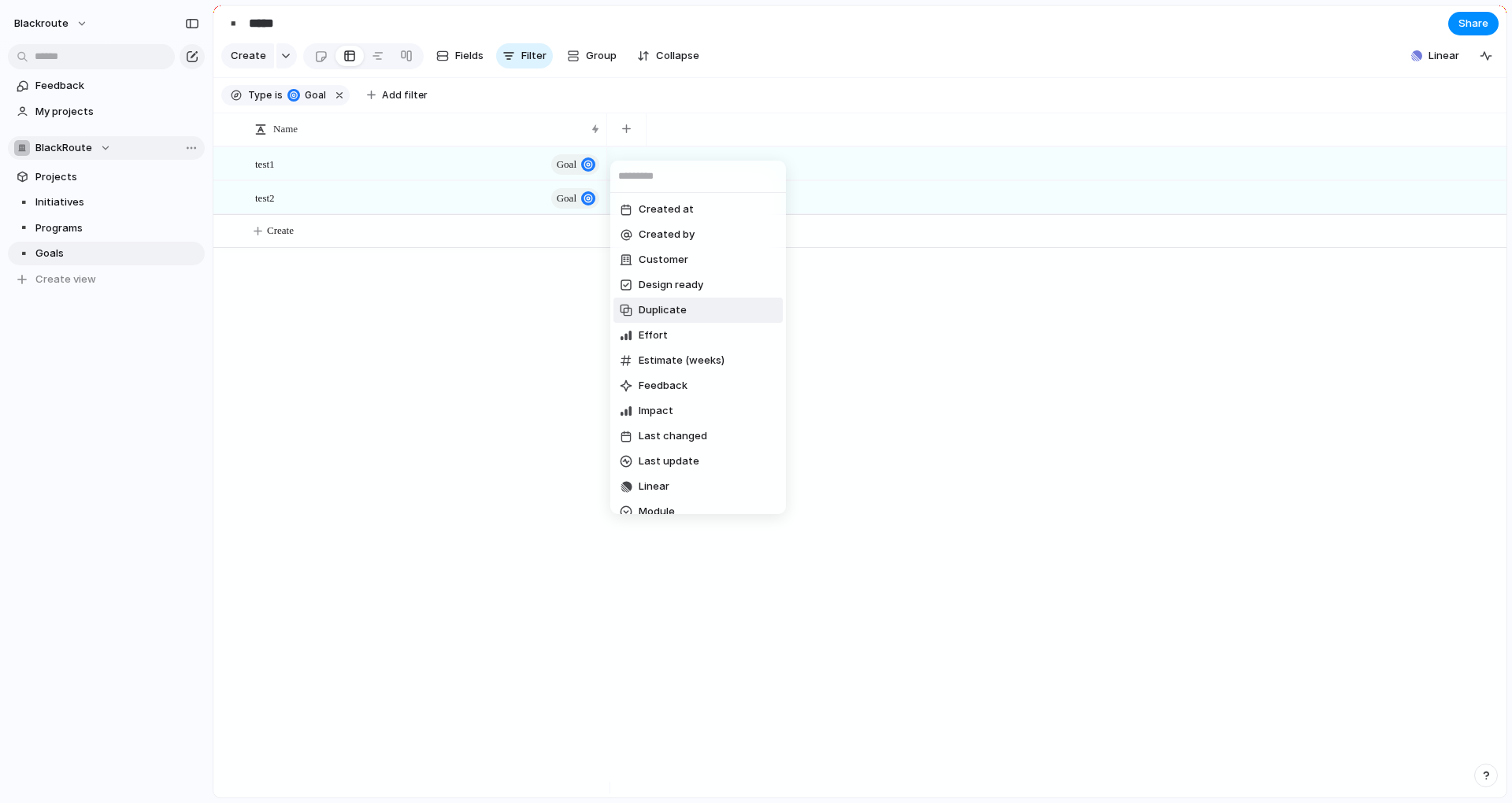
scroll to position [142, 0]
click at [698, 420] on li "Parent" at bounding box center [698, 420] width 169 height 25
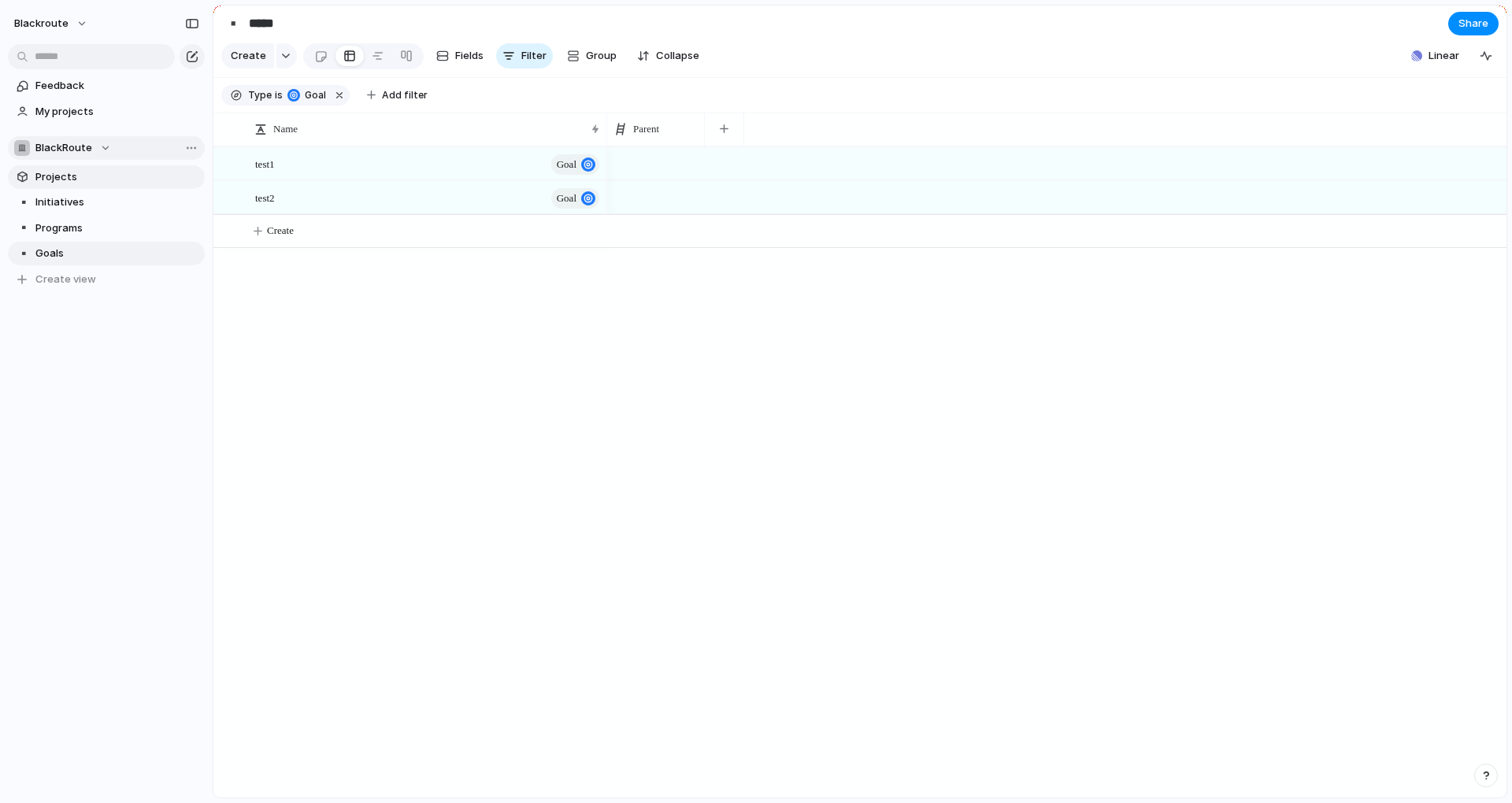
click at [92, 180] on span "Projects" at bounding box center [117, 177] width 164 height 16
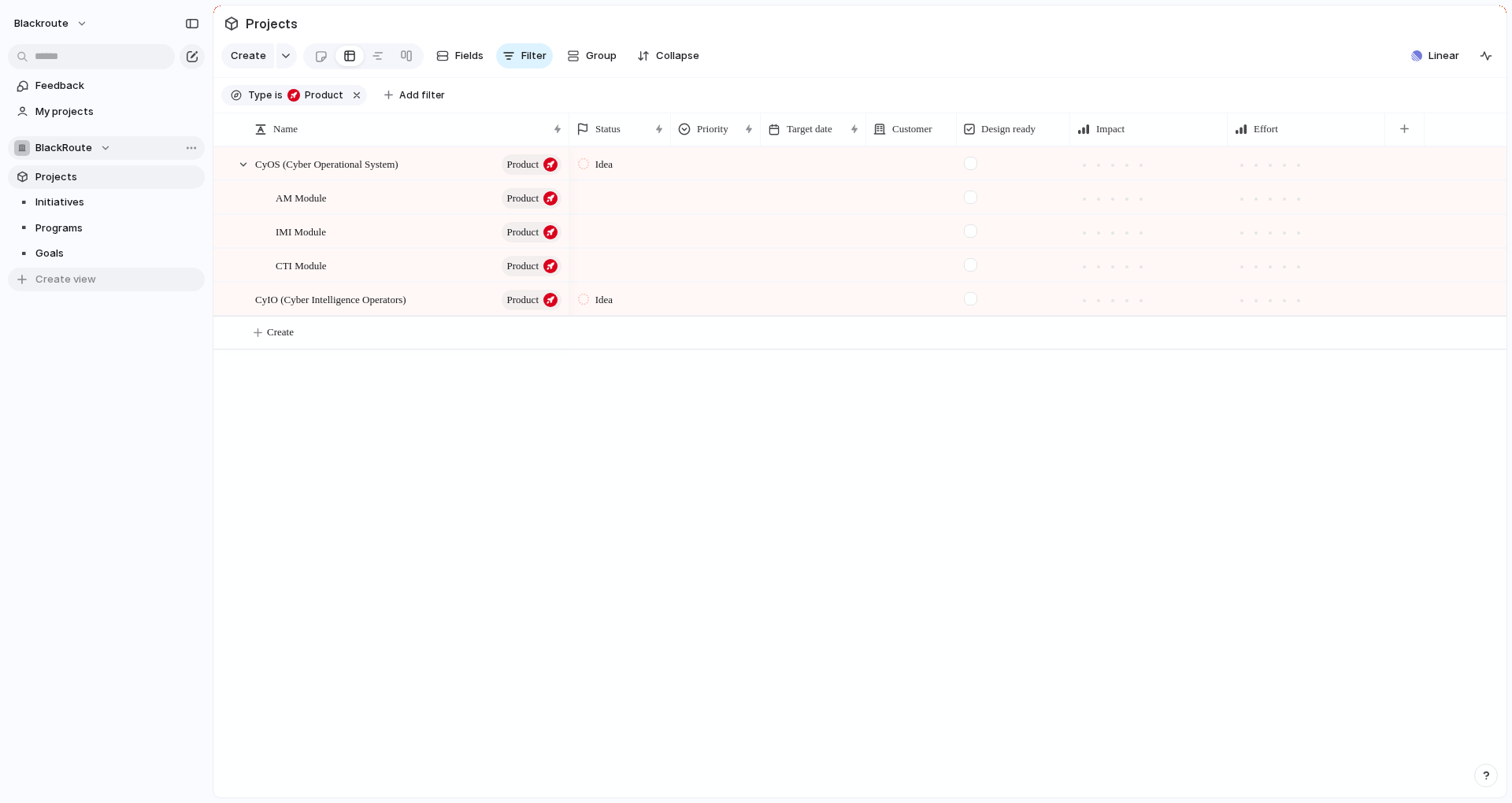
click at [74, 280] on span "Create view" at bounding box center [65, 279] width 60 height 16
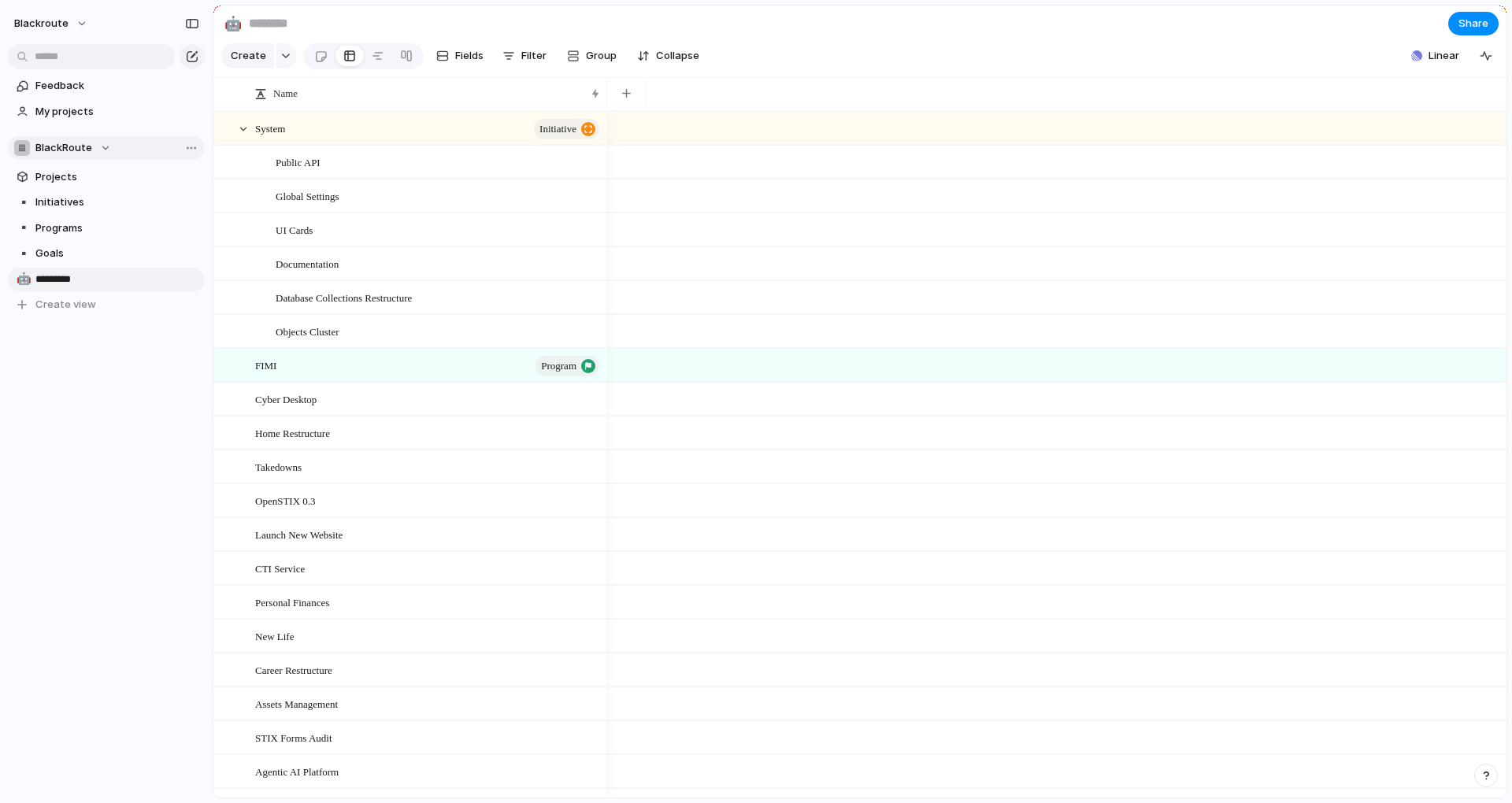
click at [27, 285] on div "🤖" at bounding box center [21, 278] width 11 height 18
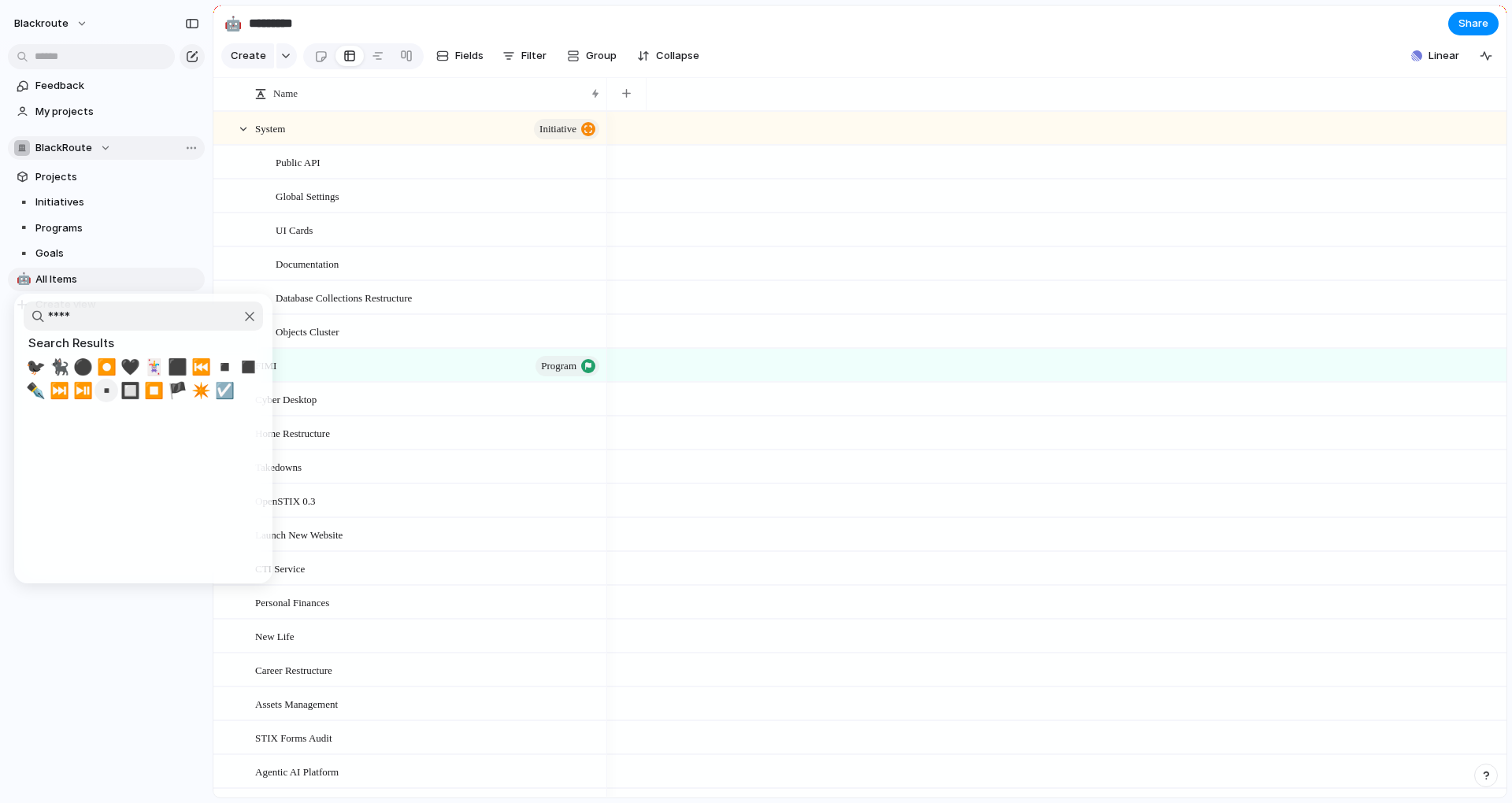
click at [104, 393] on span "▪️" at bounding box center [106, 389] width 19 height 18
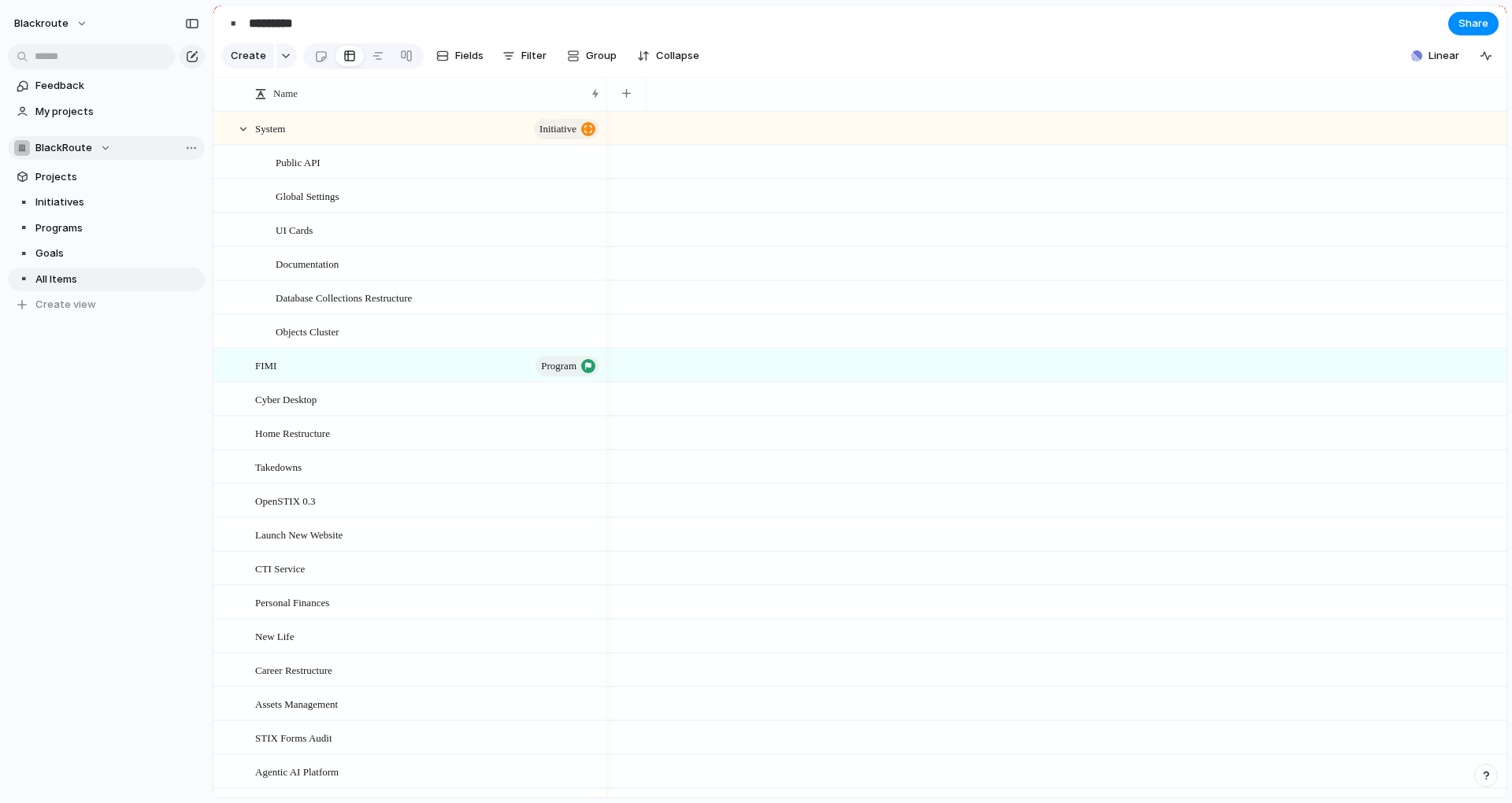
click at [105, 508] on div "blackroute Feedback My projects BlackRoute Projects ▪️ Initiatives ▪️ Programs …" at bounding box center [106, 401] width 212 height 803
click at [116, 280] on span "All Items" at bounding box center [117, 279] width 164 height 16
click at [622, 97] on div "button" at bounding box center [626, 92] width 9 height 9
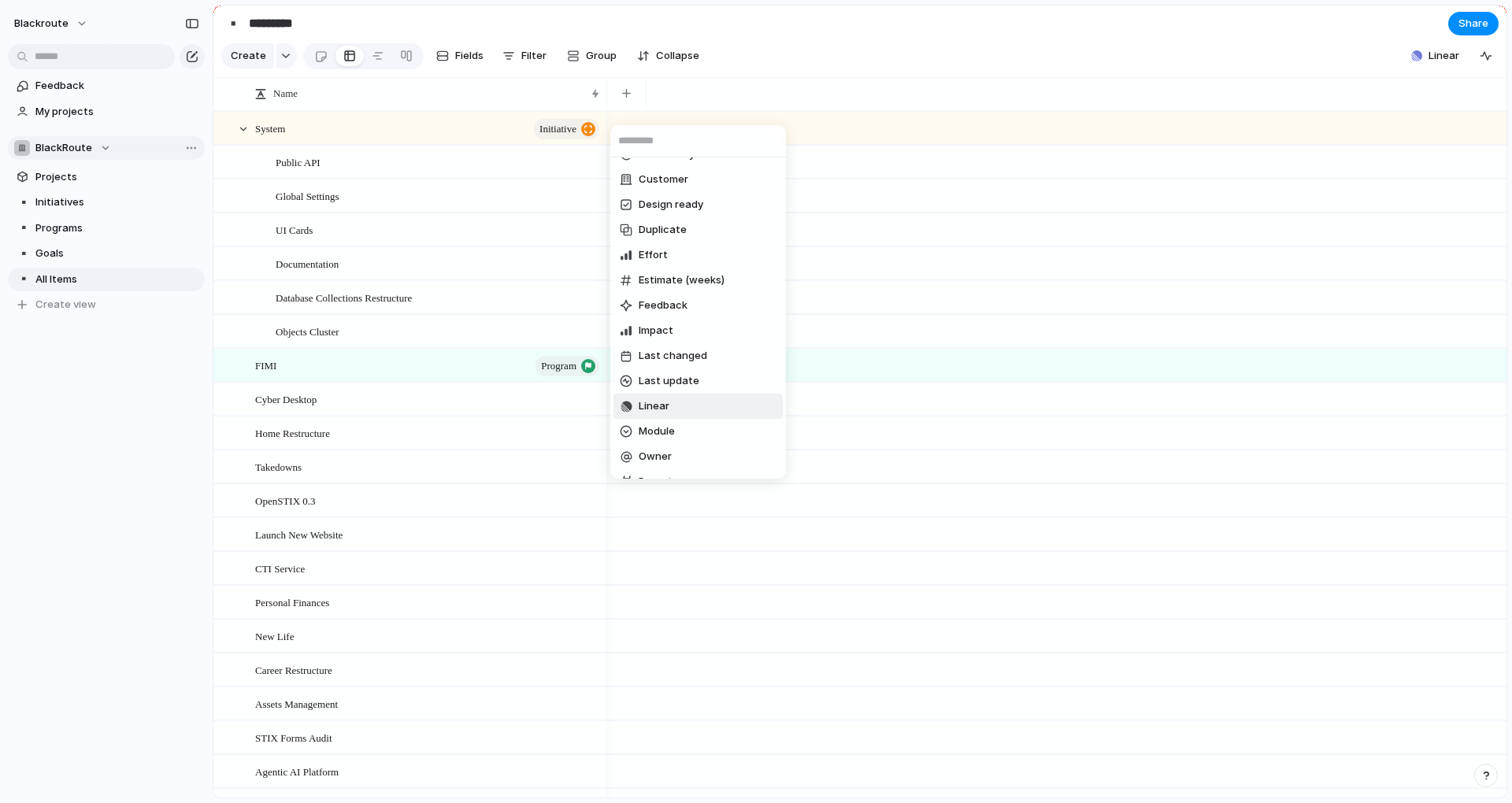
scroll to position [142, 0]
click at [689, 380] on li "Parent" at bounding box center [698, 385] width 169 height 25
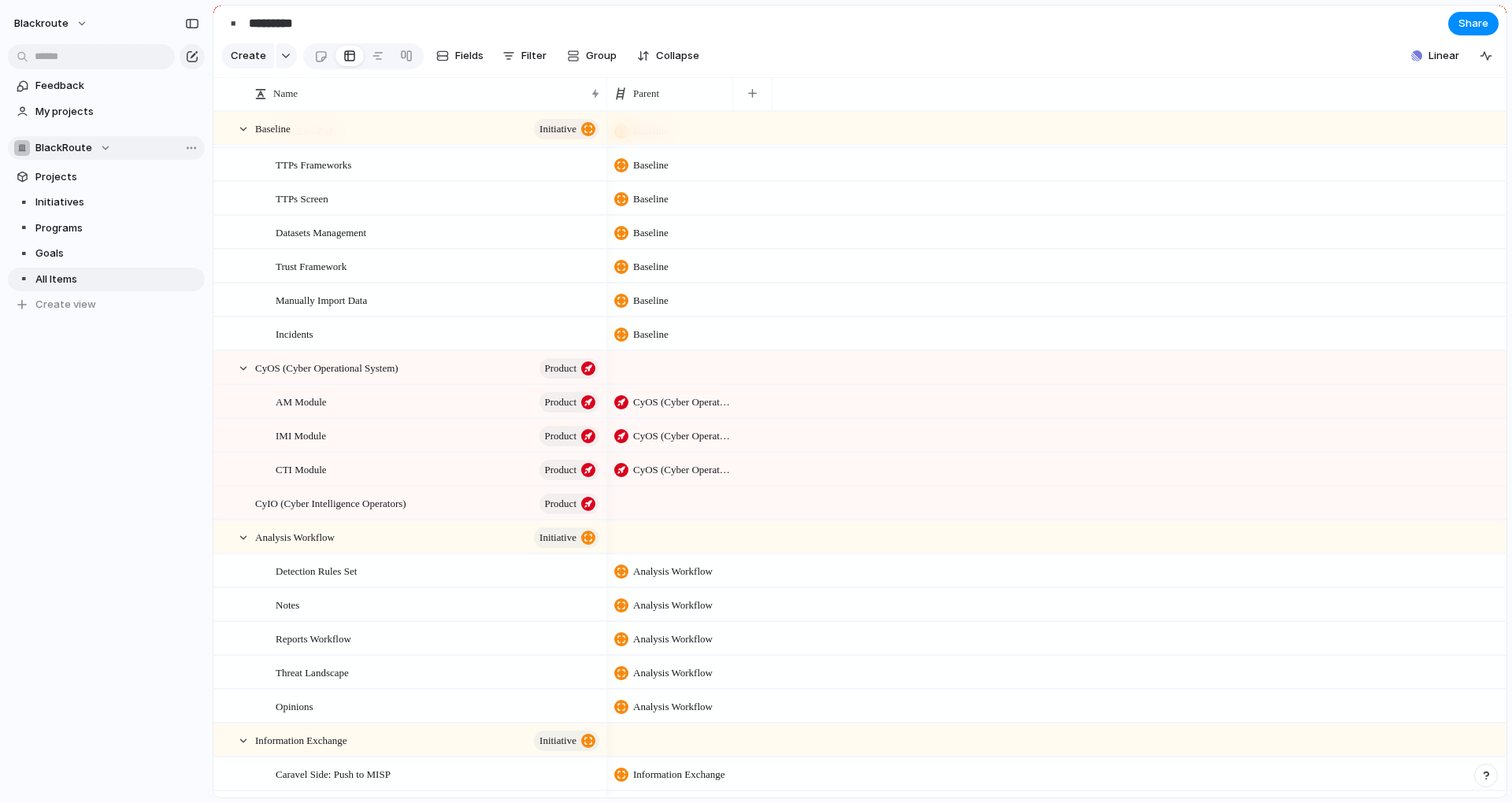
scroll to position [1417, 0]
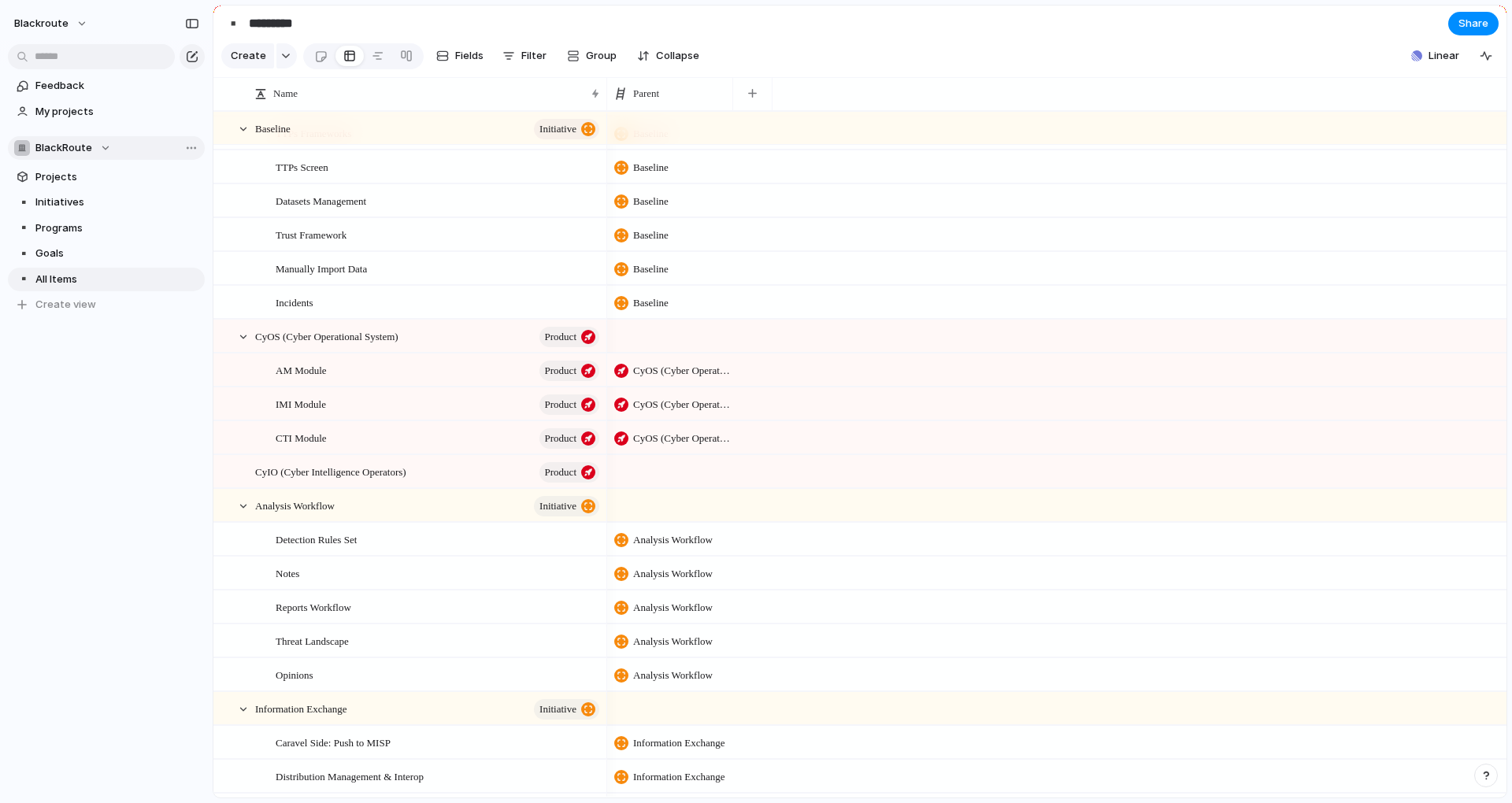
click at [657, 385] on div "CyOS (Cyber Operational System)" at bounding box center [670, 369] width 126 height 32
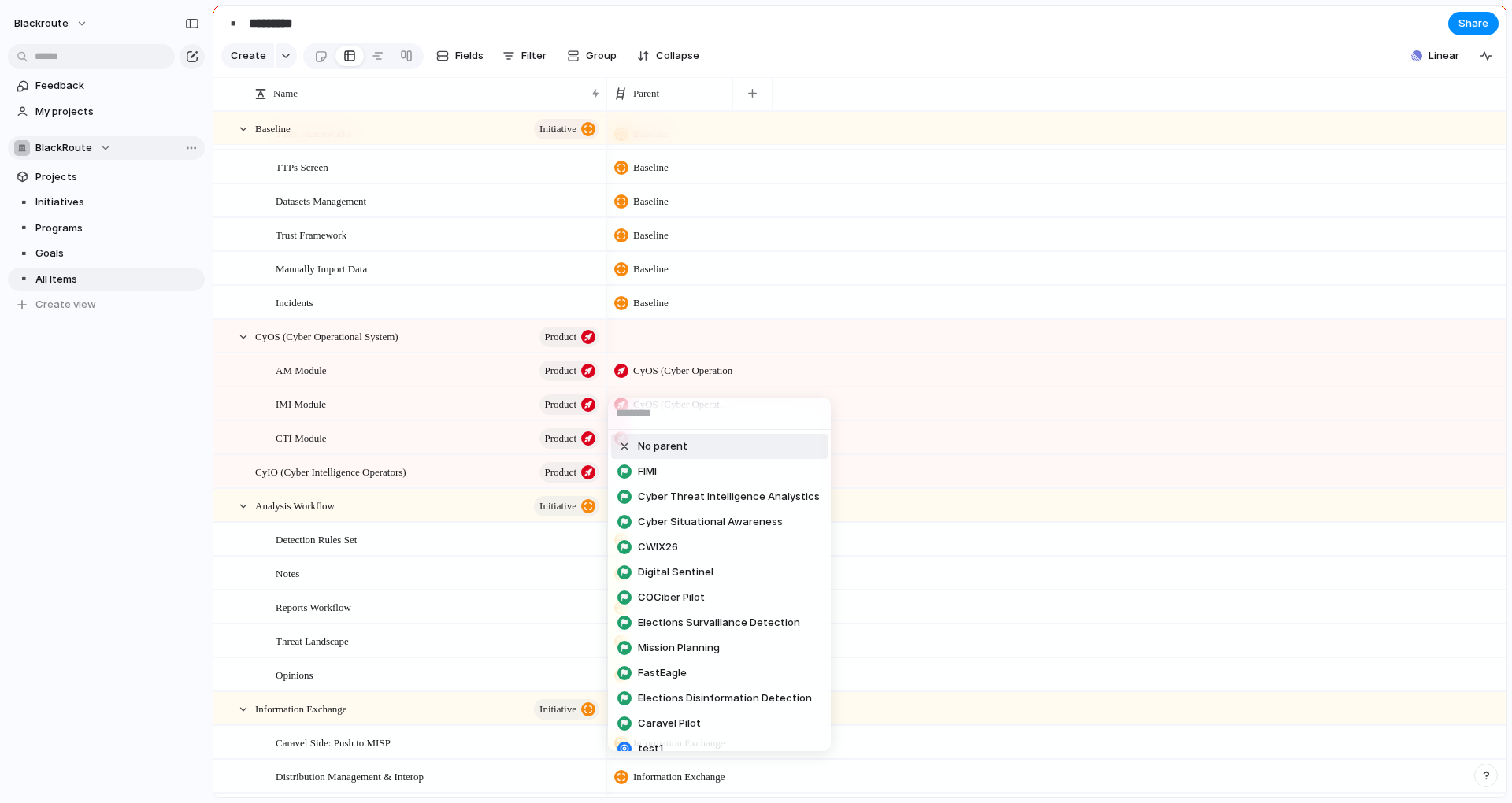
click at [655, 447] on span "No parent" at bounding box center [662, 446] width 50 height 16
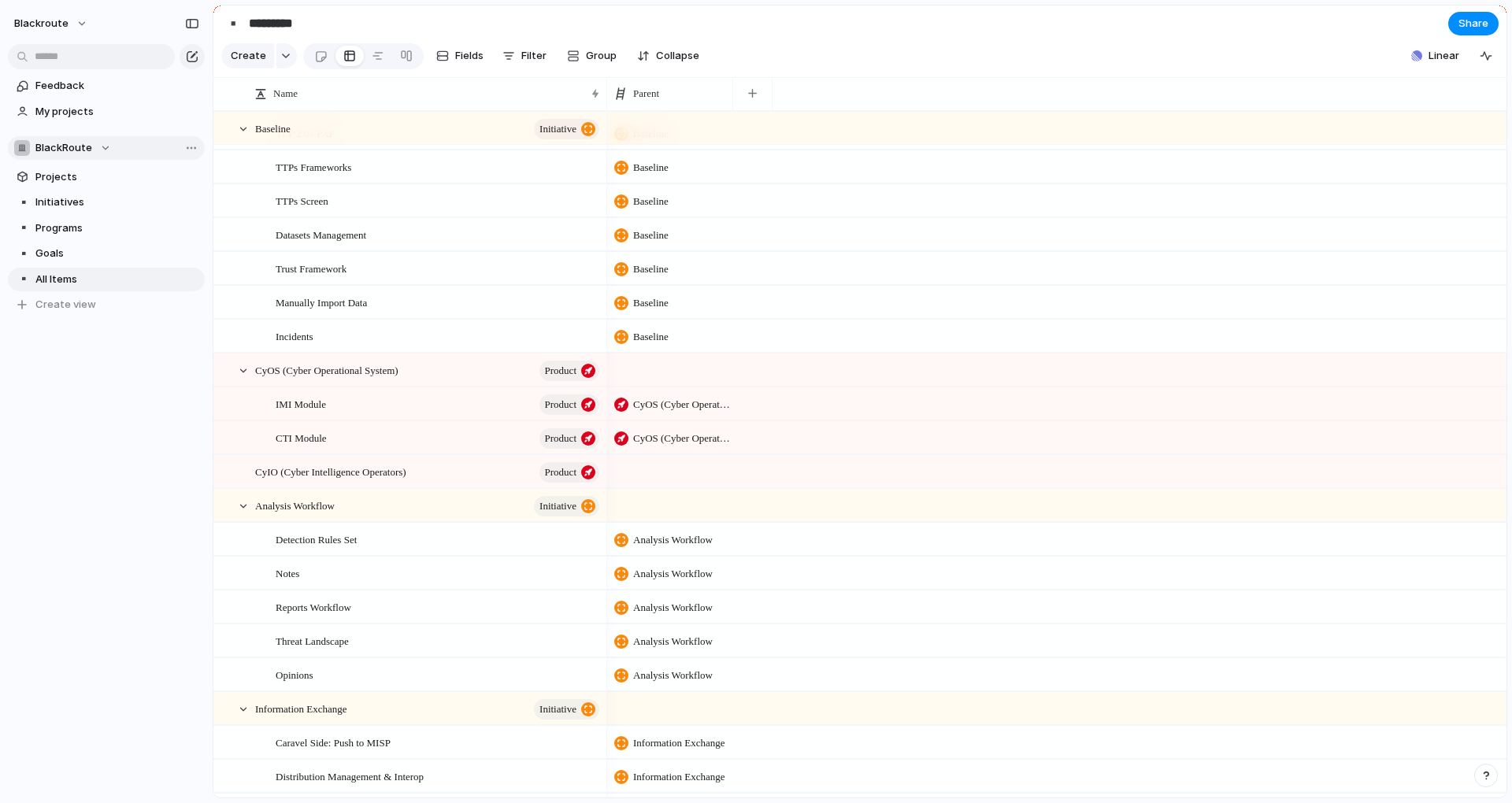
click at [668, 420] on div "CyOS (Cyber Operational System)" at bounding box center [670, 403] width 126 height 32
click at [675, 413] on span "CyOS (Cyber Operational System)" at bounding box center [682, 405] width 99 height 16
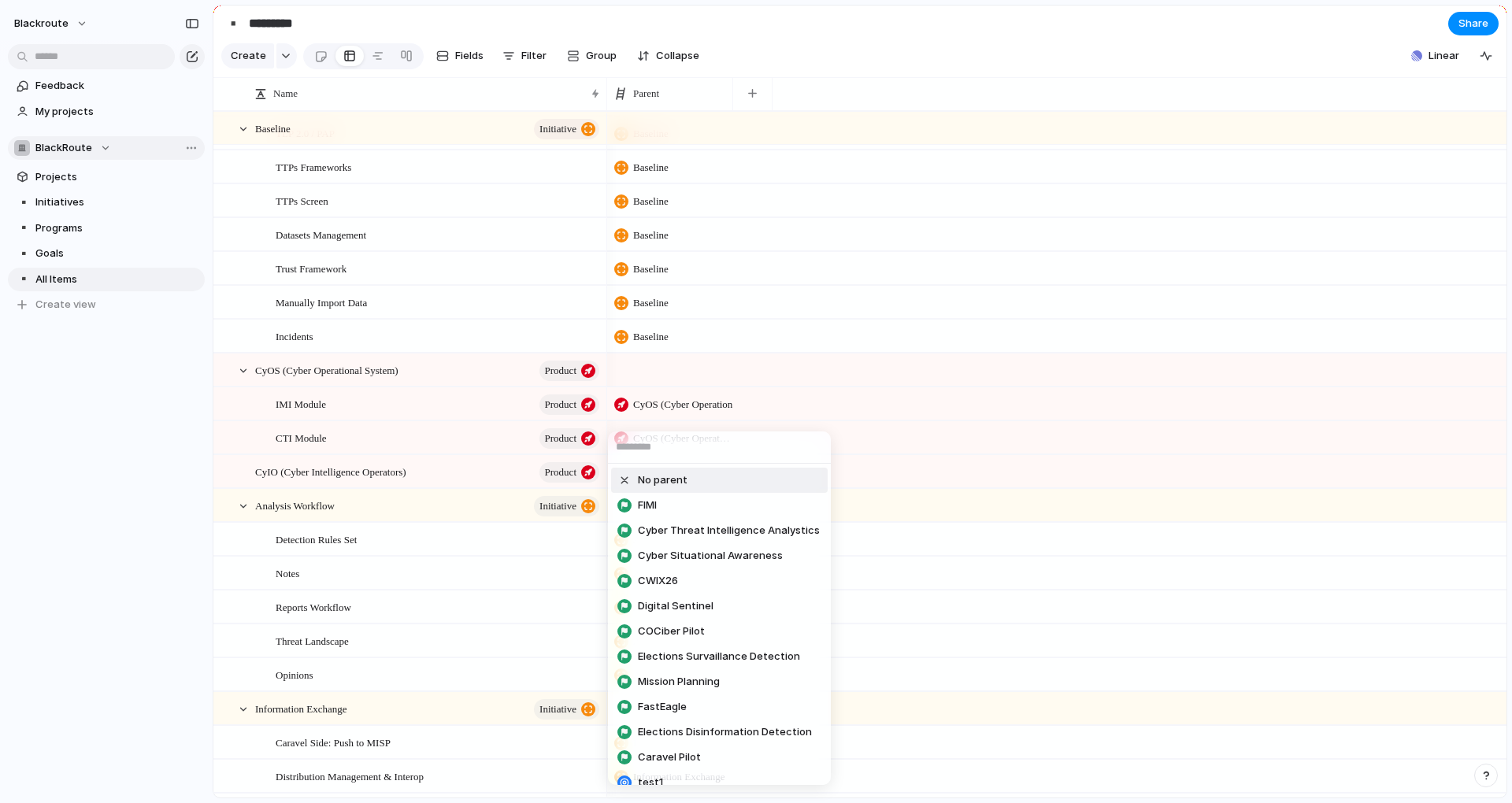
click at [673, 484] on span "No parent" at bounding box center [662, 480] width 50 height 16
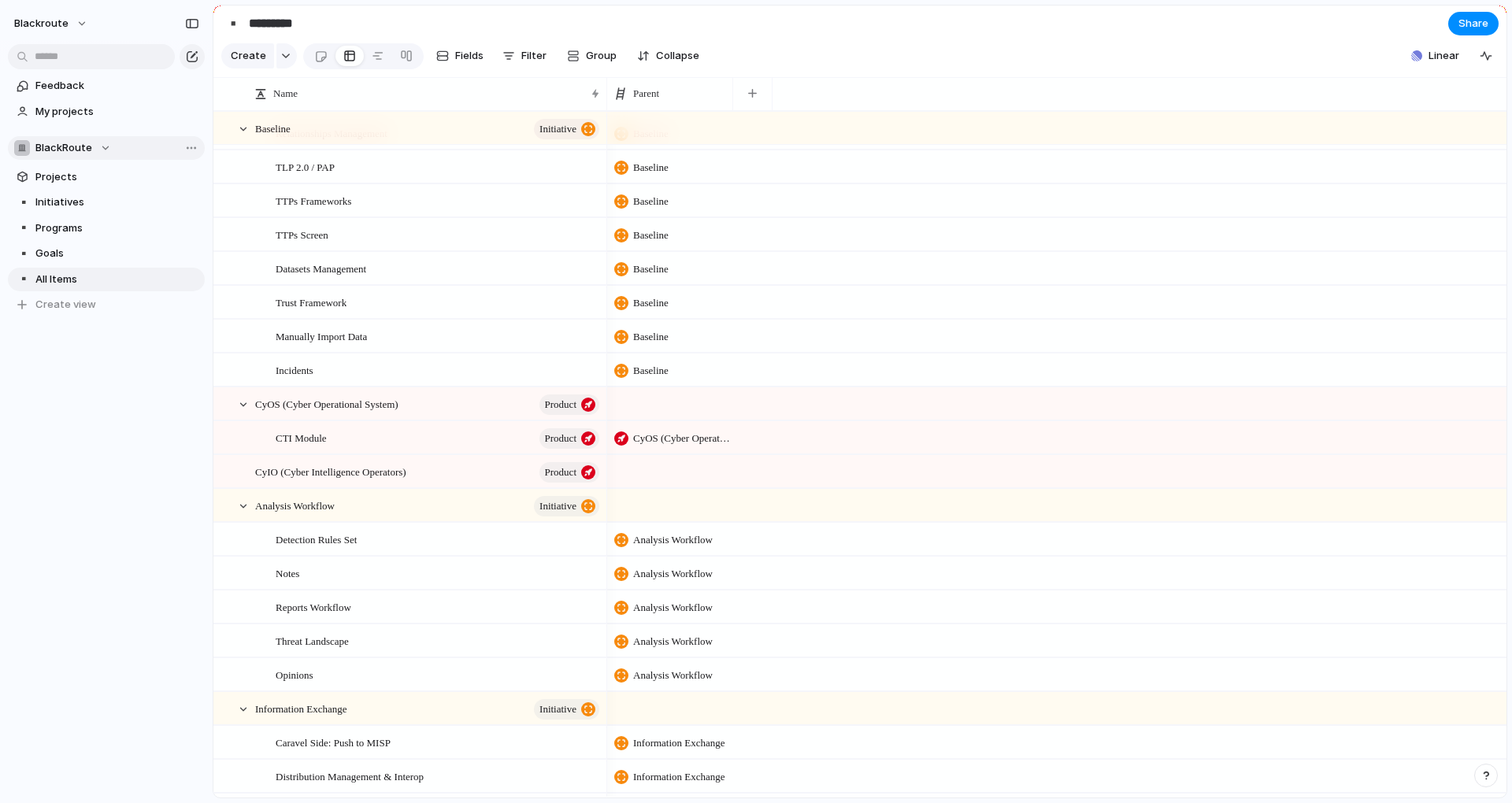
click at [657, 447] on span "CyOS (Cyber Operational System)" at bounding box center [682, 438] width 99 height 16
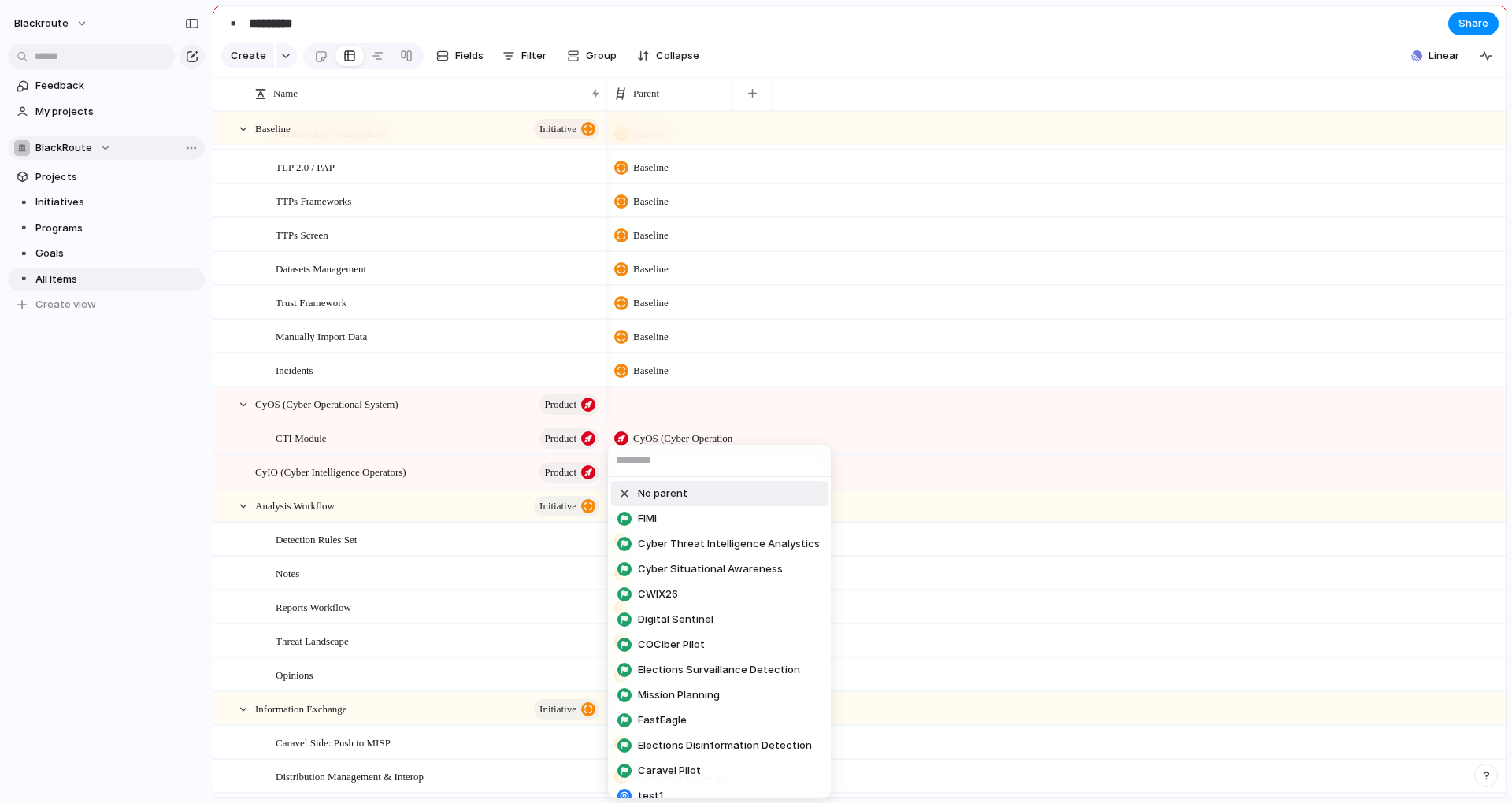
click at [653, 493] on span "No parent" at bounding box center [662, 493] width 50 height 16
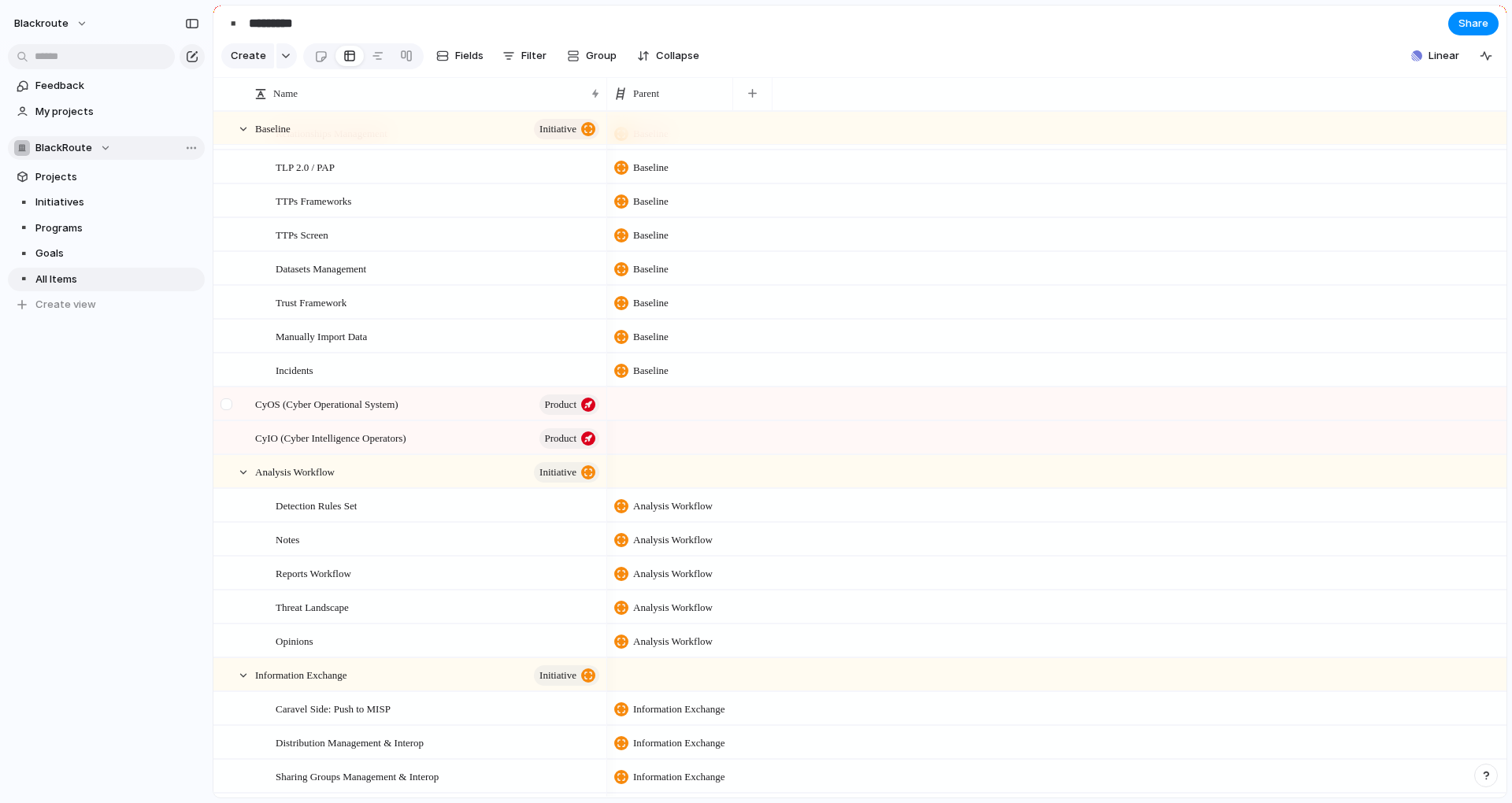
click at [229, 410] on div at bounding box center [226, 404] width 12 height 12
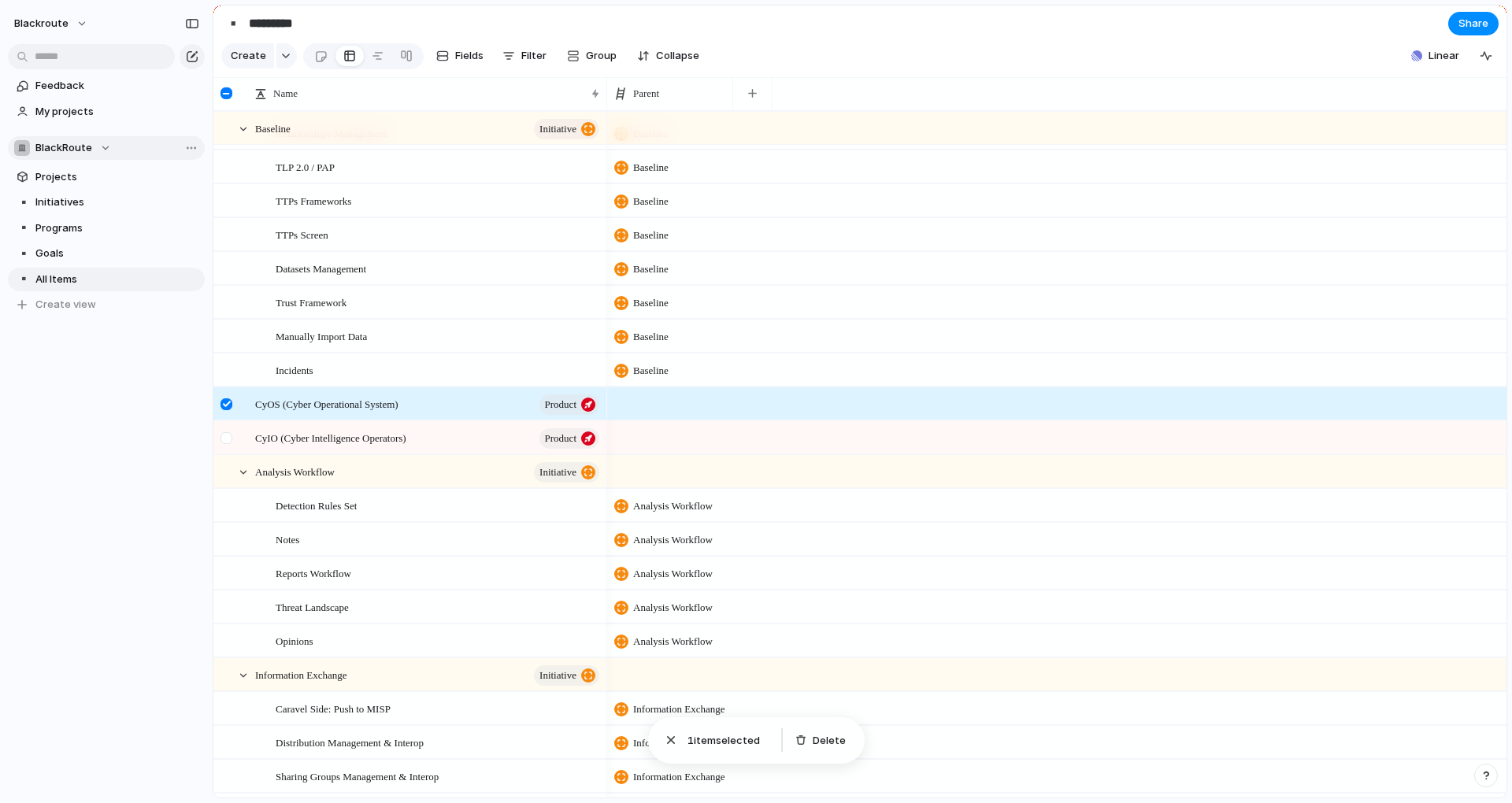
click at [235, 443] on div at bounding box center [228, 444] width 28 height 43
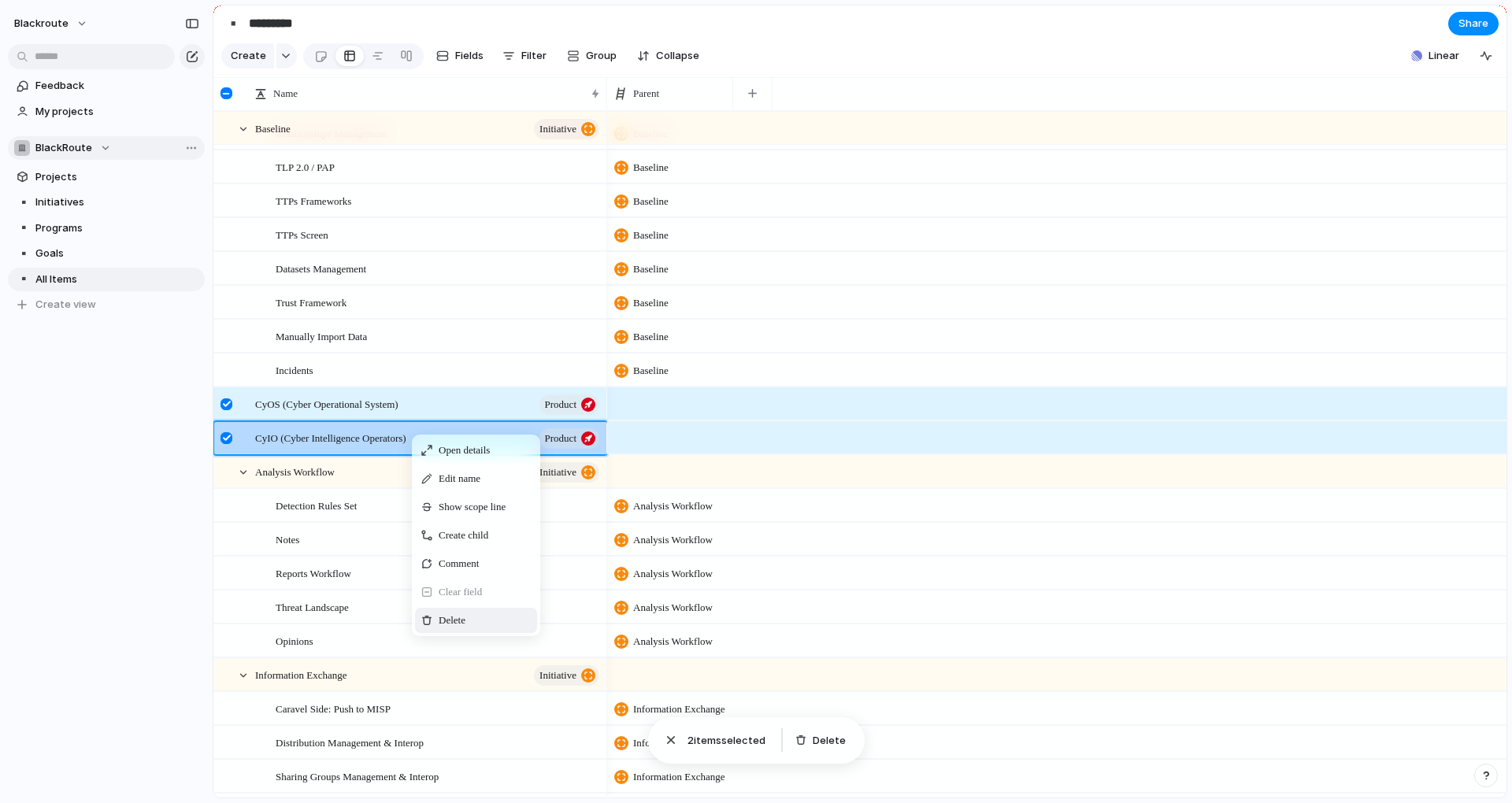
click at [442, 628] on span "Delete" at bounding box center [451, 620] width 26 height 16
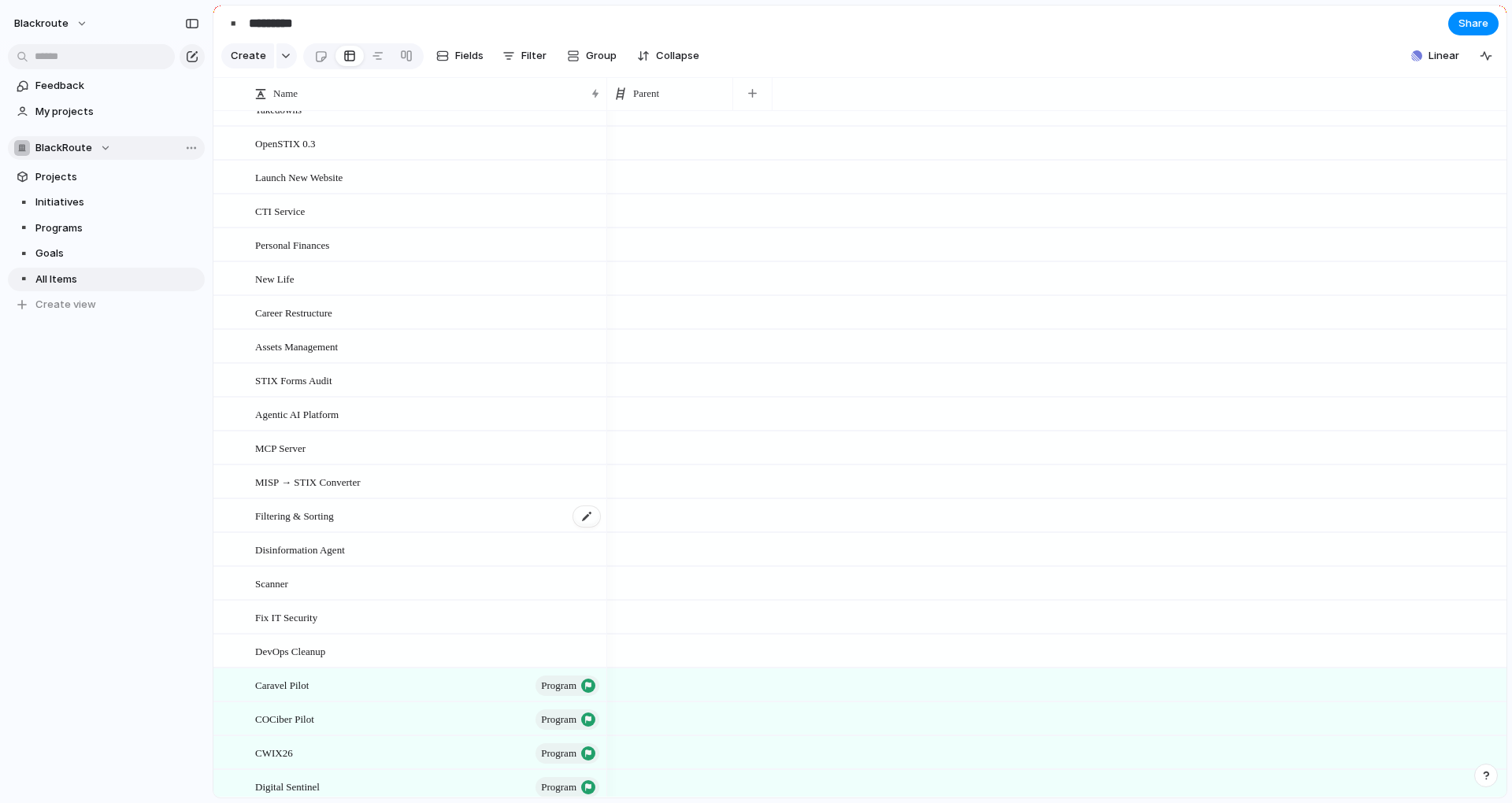
scroll to position [0, 0]
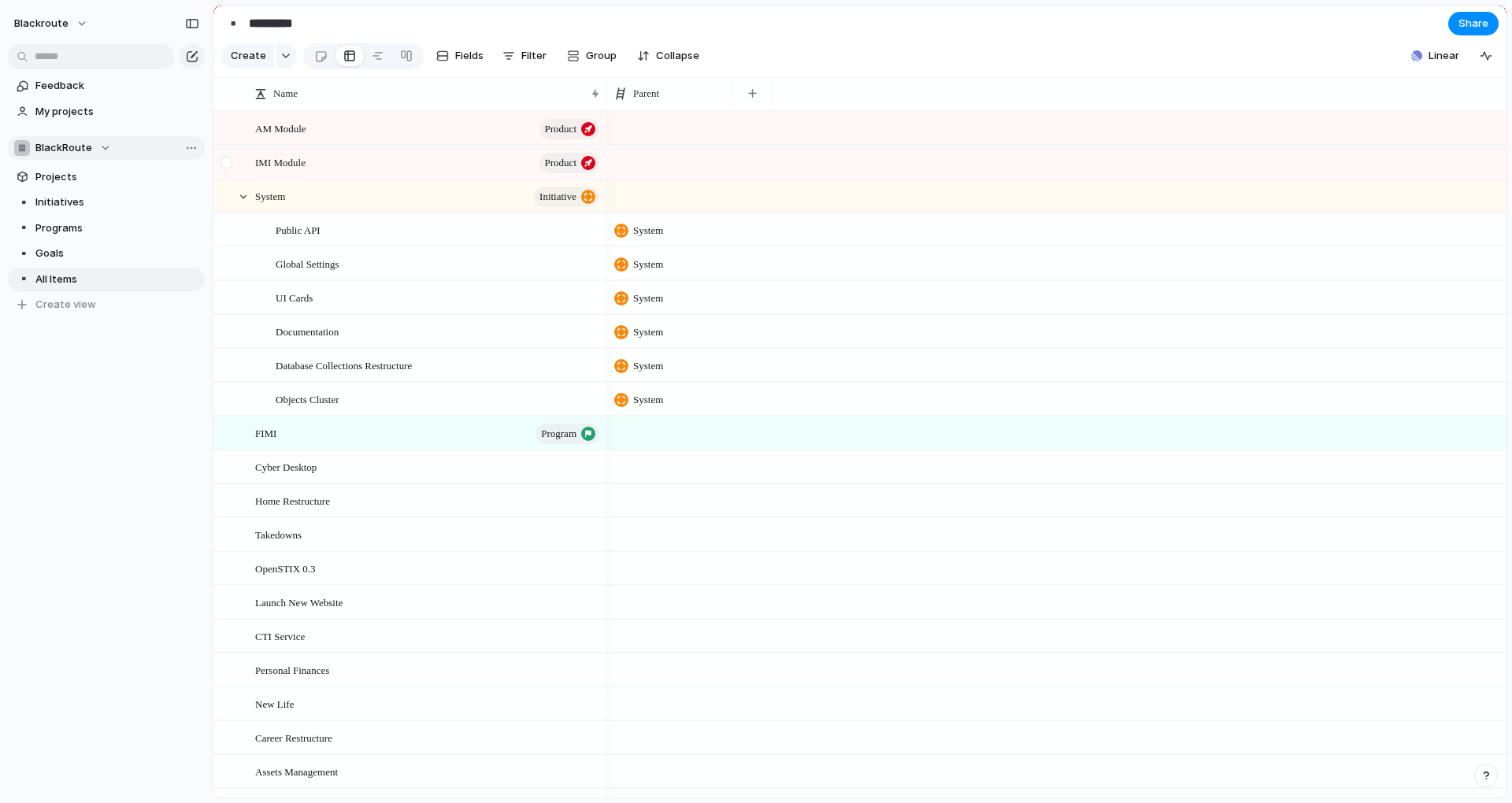
click at [225, 168] on div at bounding box center [226, 163] width 12 height 12
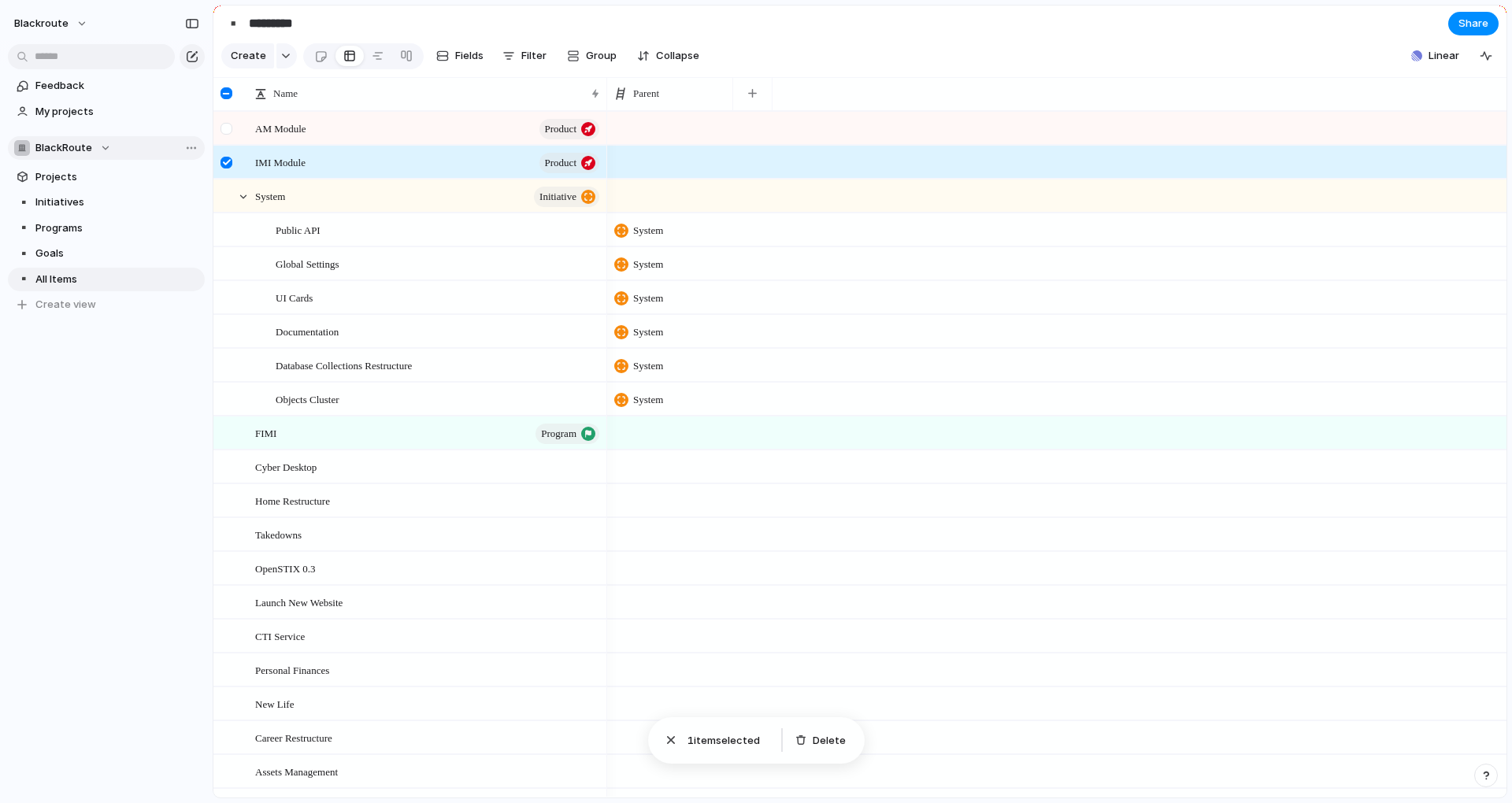
click at [225, 134] on div at bounding box center [226, 128] width 12 height 12
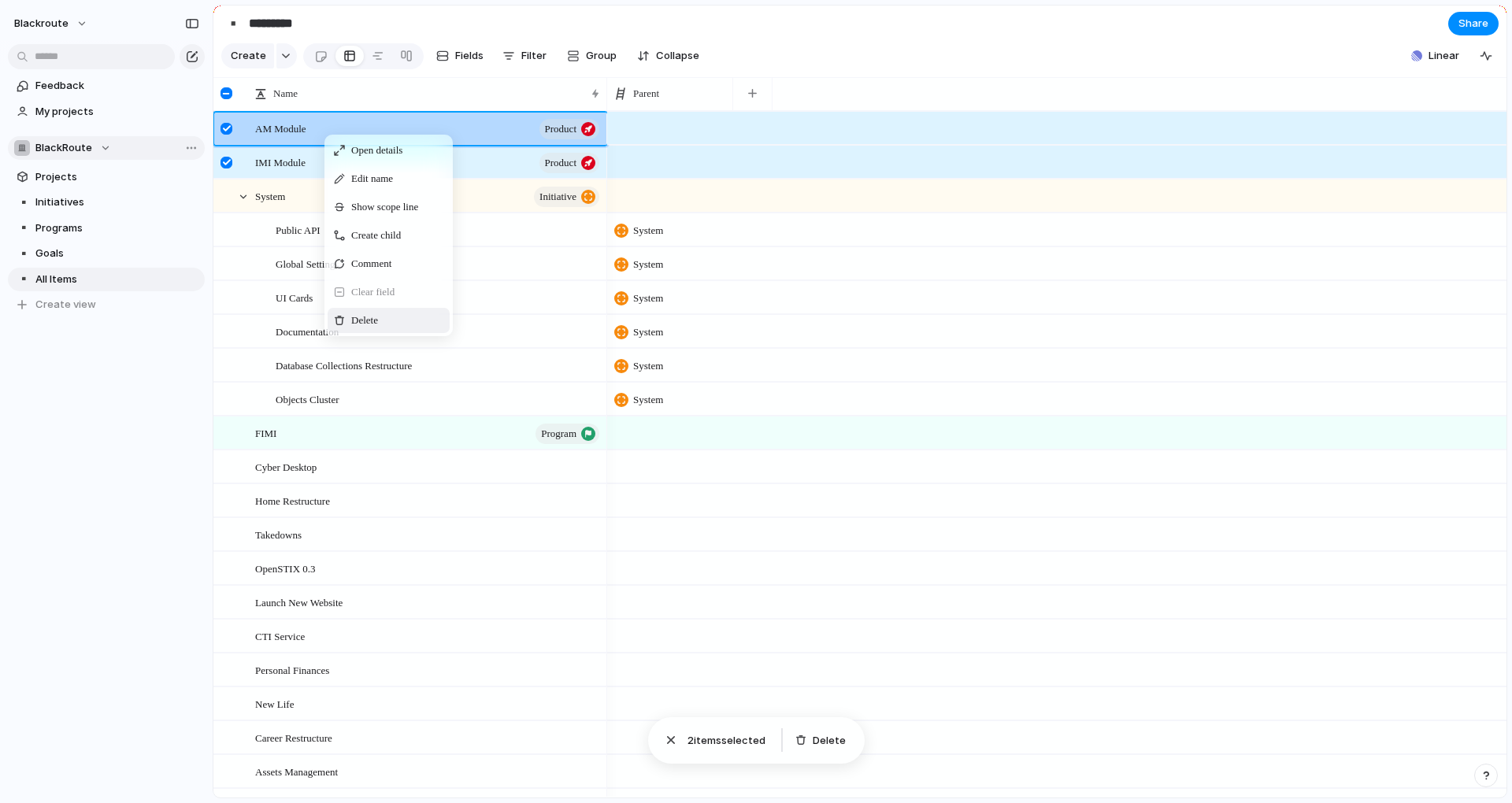
click at [409, 323] on div "Delete" at bounding box center [387, 320] width 122 height 25
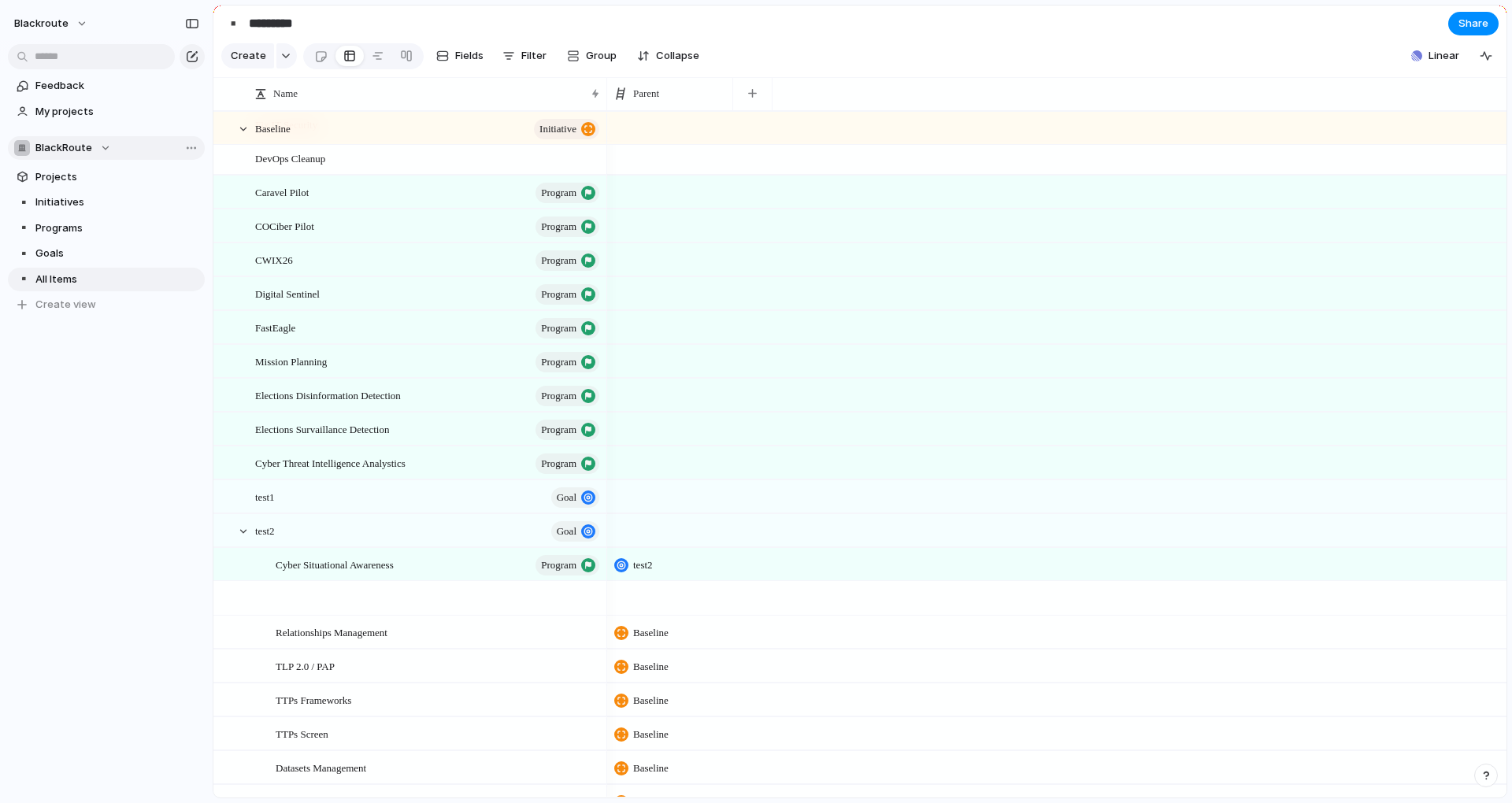
scroll to position [1627, 0]
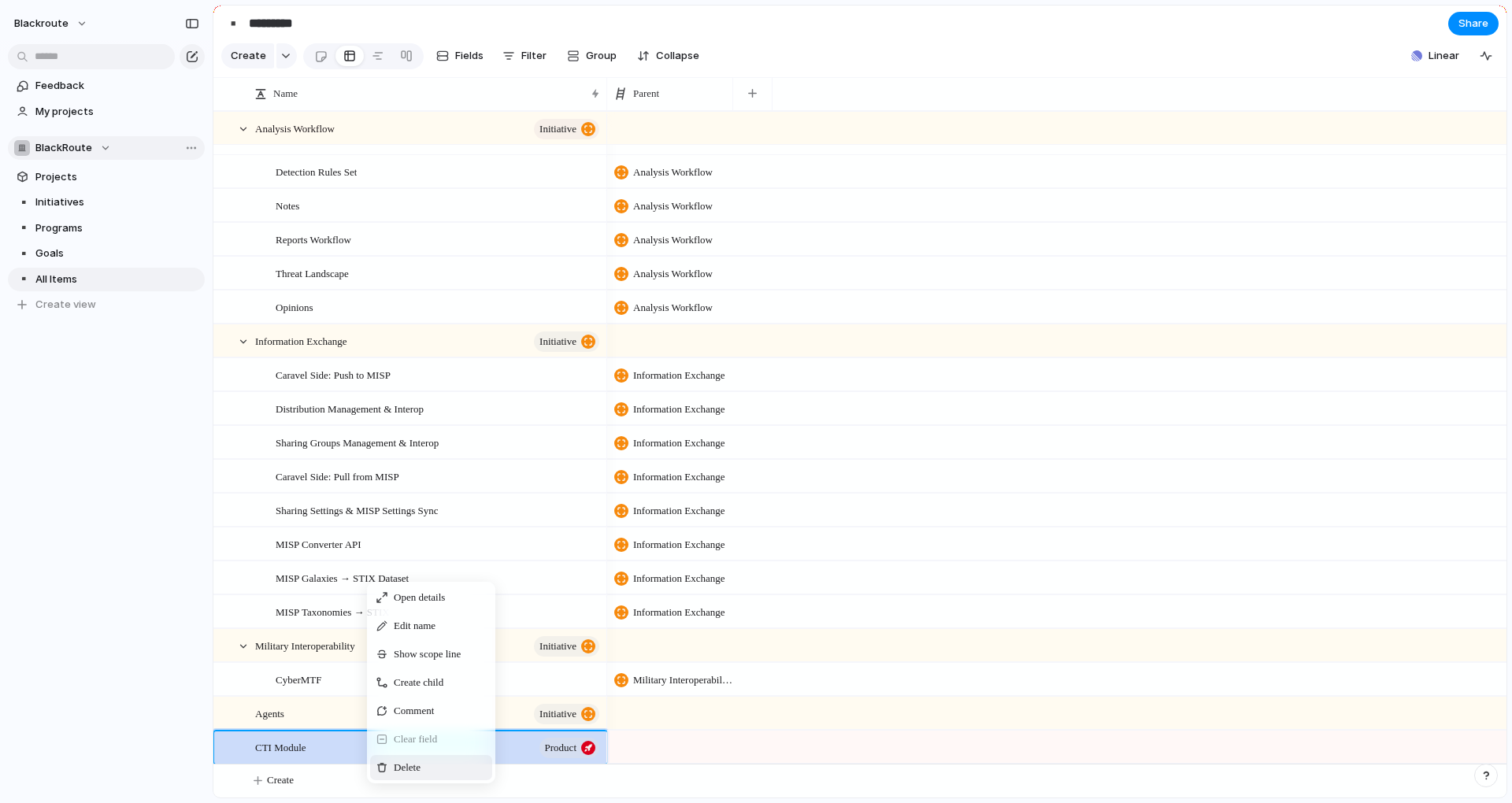
click at [414, 772] on span "Delete" at bounding box center [406, 767] width 26 height 16
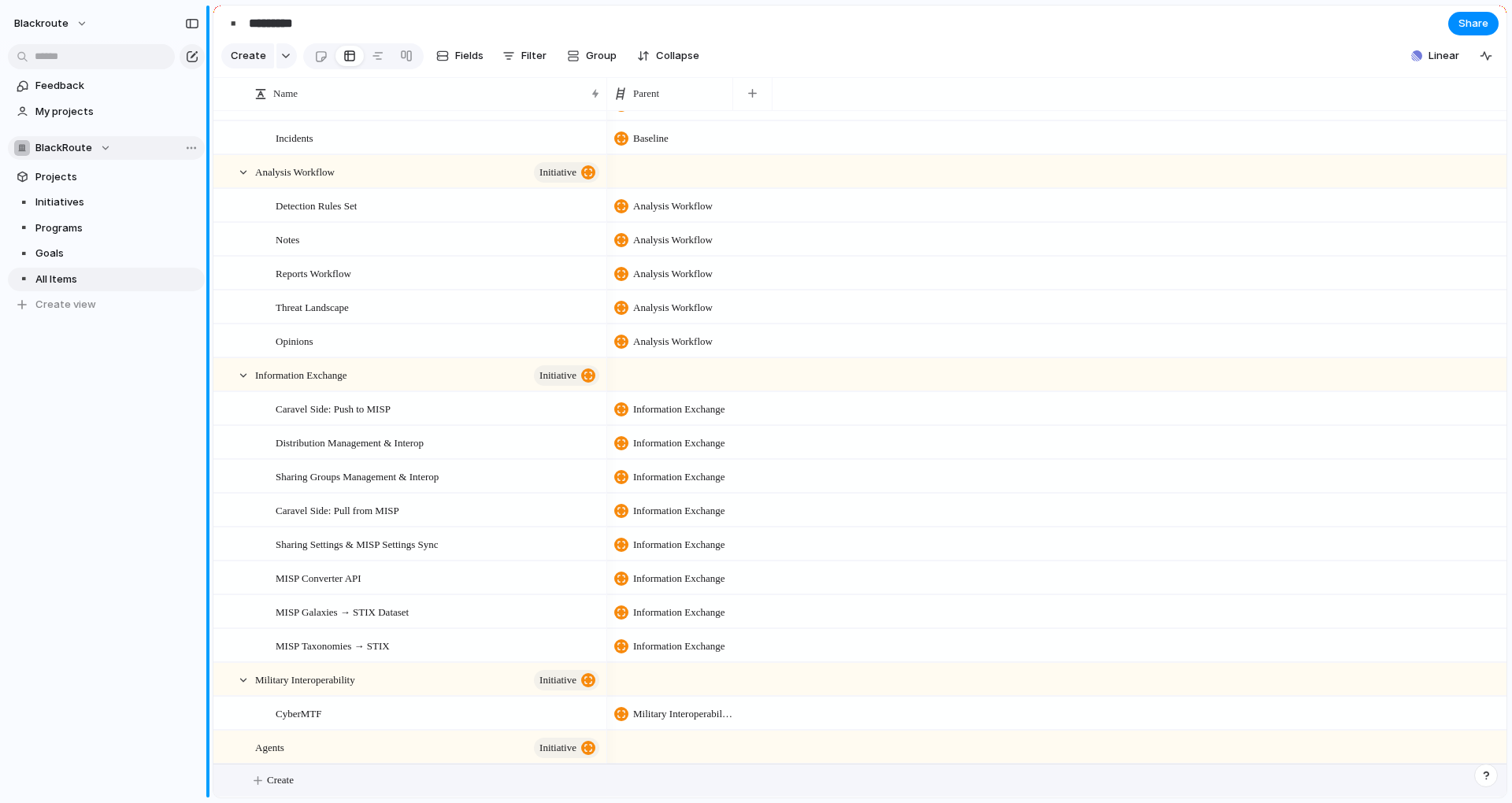
scroll to position [1168, 0]
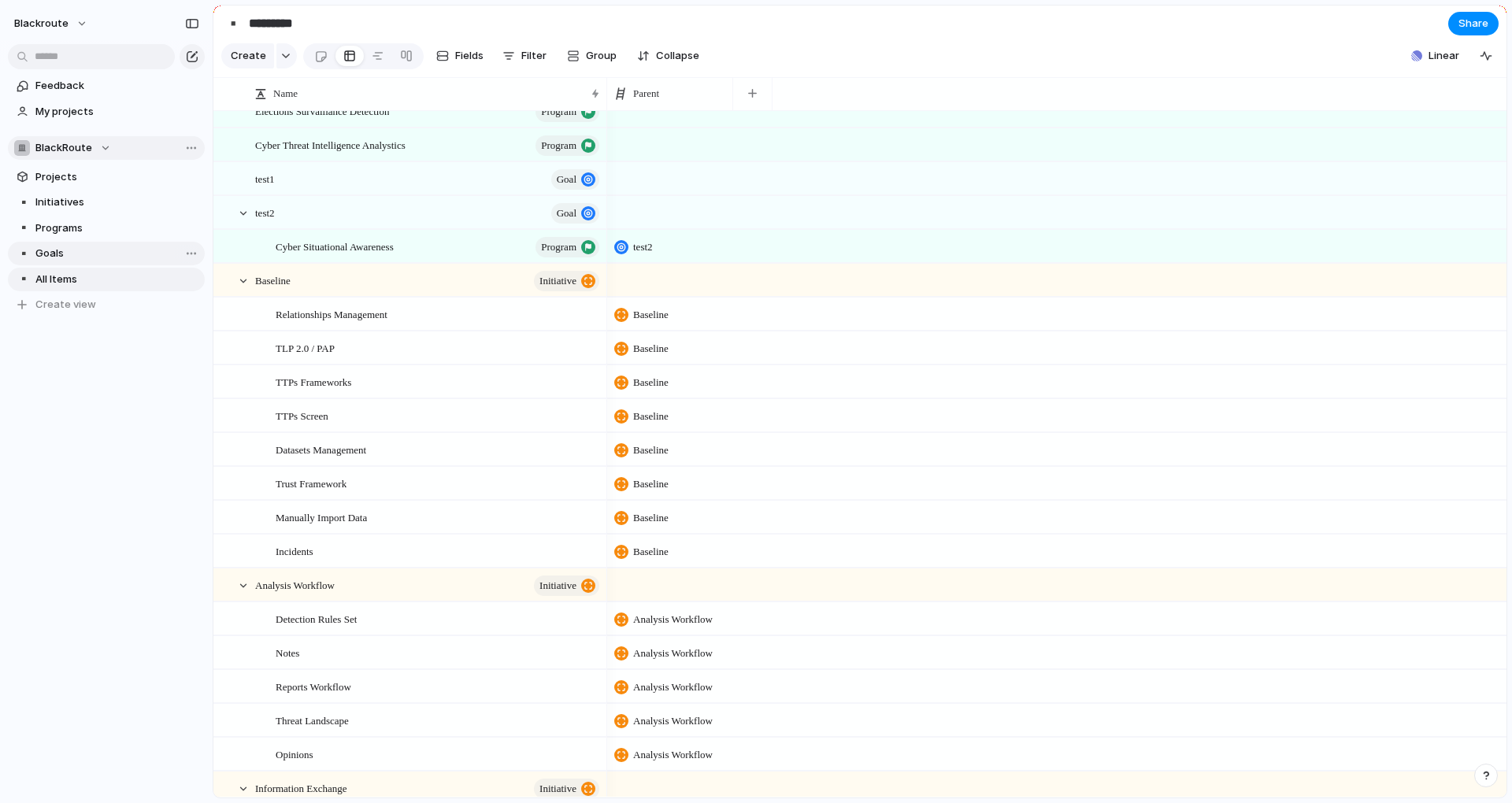
click at [75, 254] on span "Goals" at bounding box center [117, 253] width 164 height 16
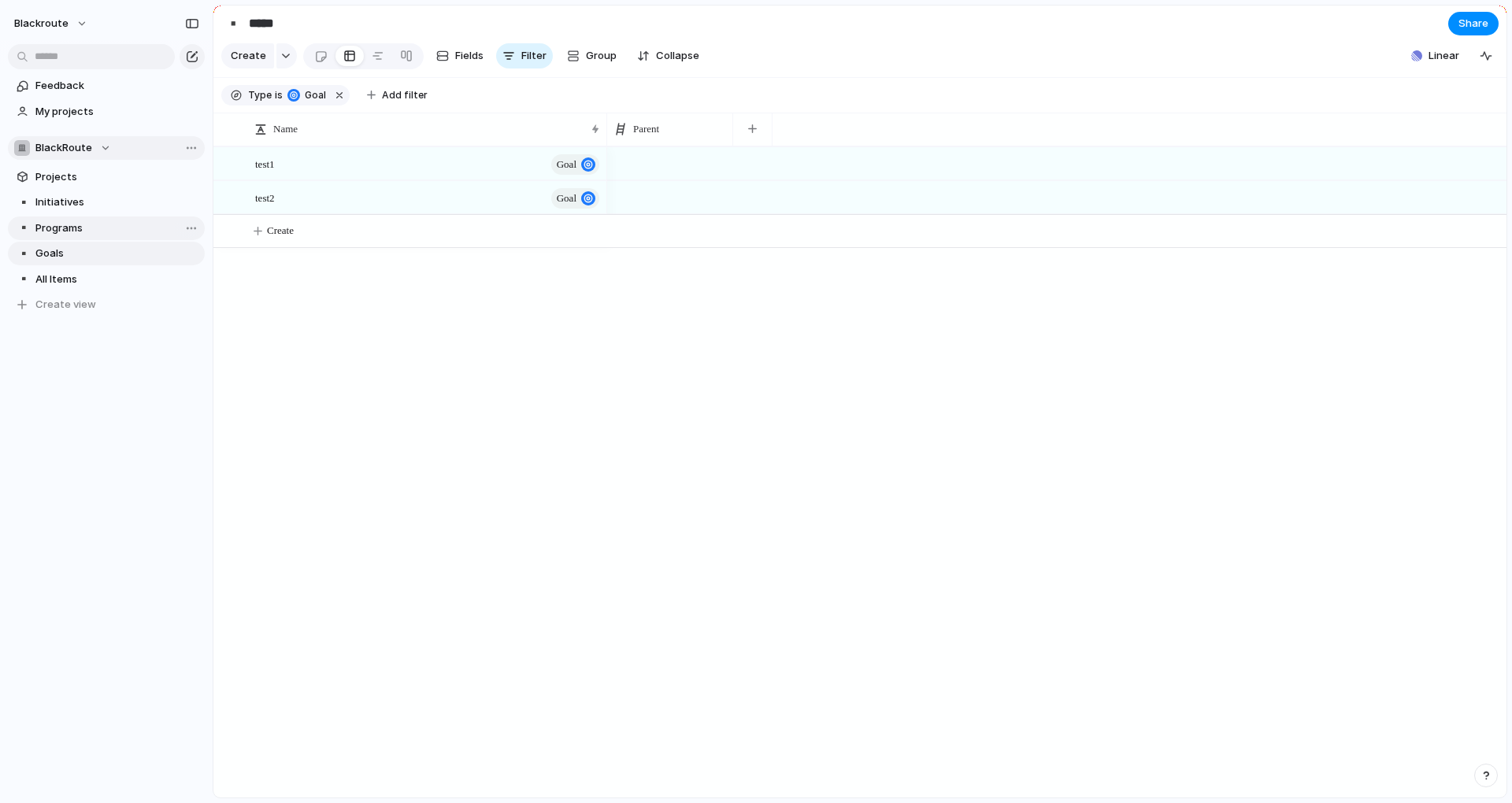
click at [85, 233] on span "Programs" at bounding box center [117, 228] width 164 height 16
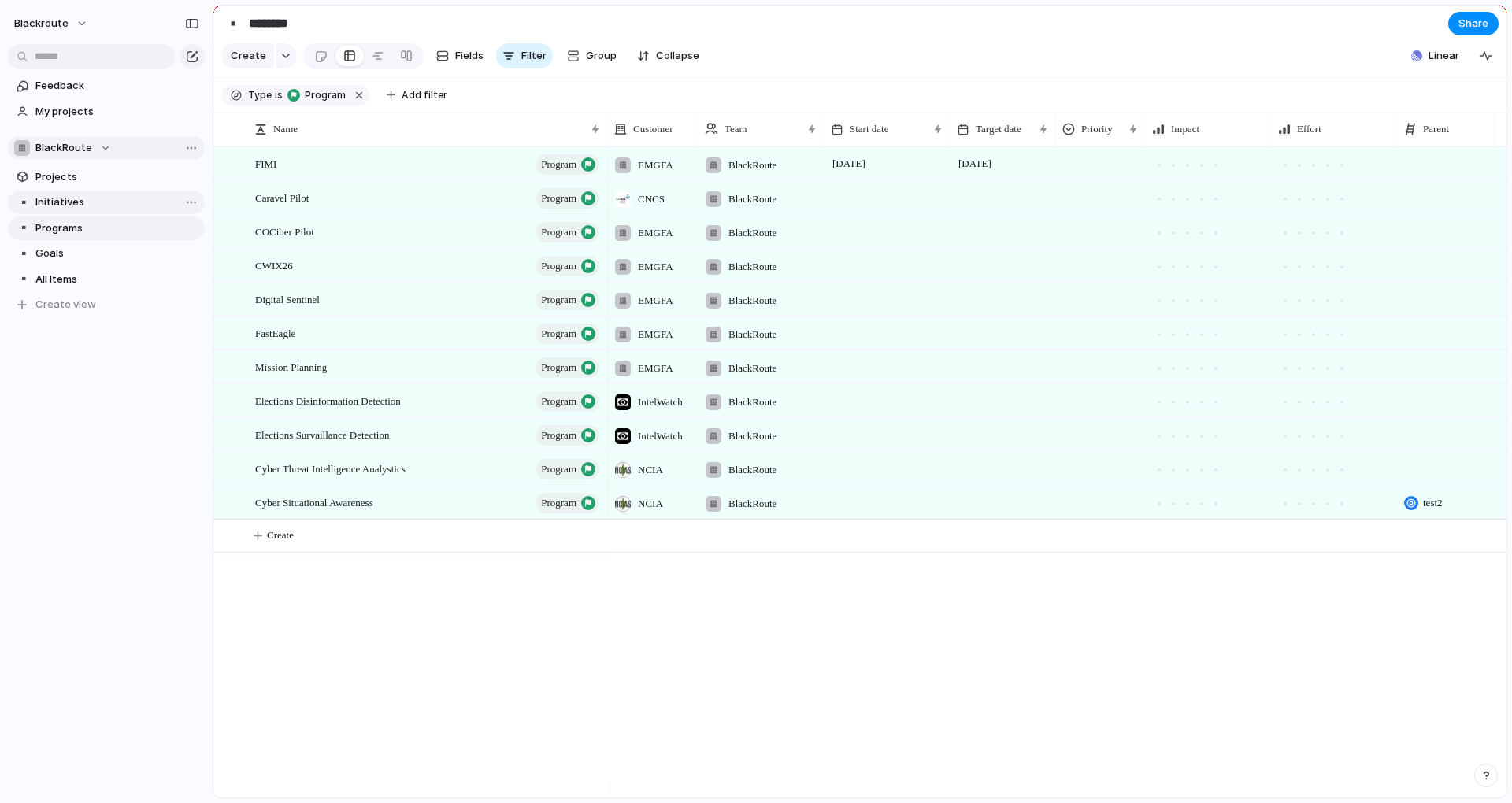
click at [96, 200] on span "Initiatives" at bounding box center [117, 202] width 164 height 16
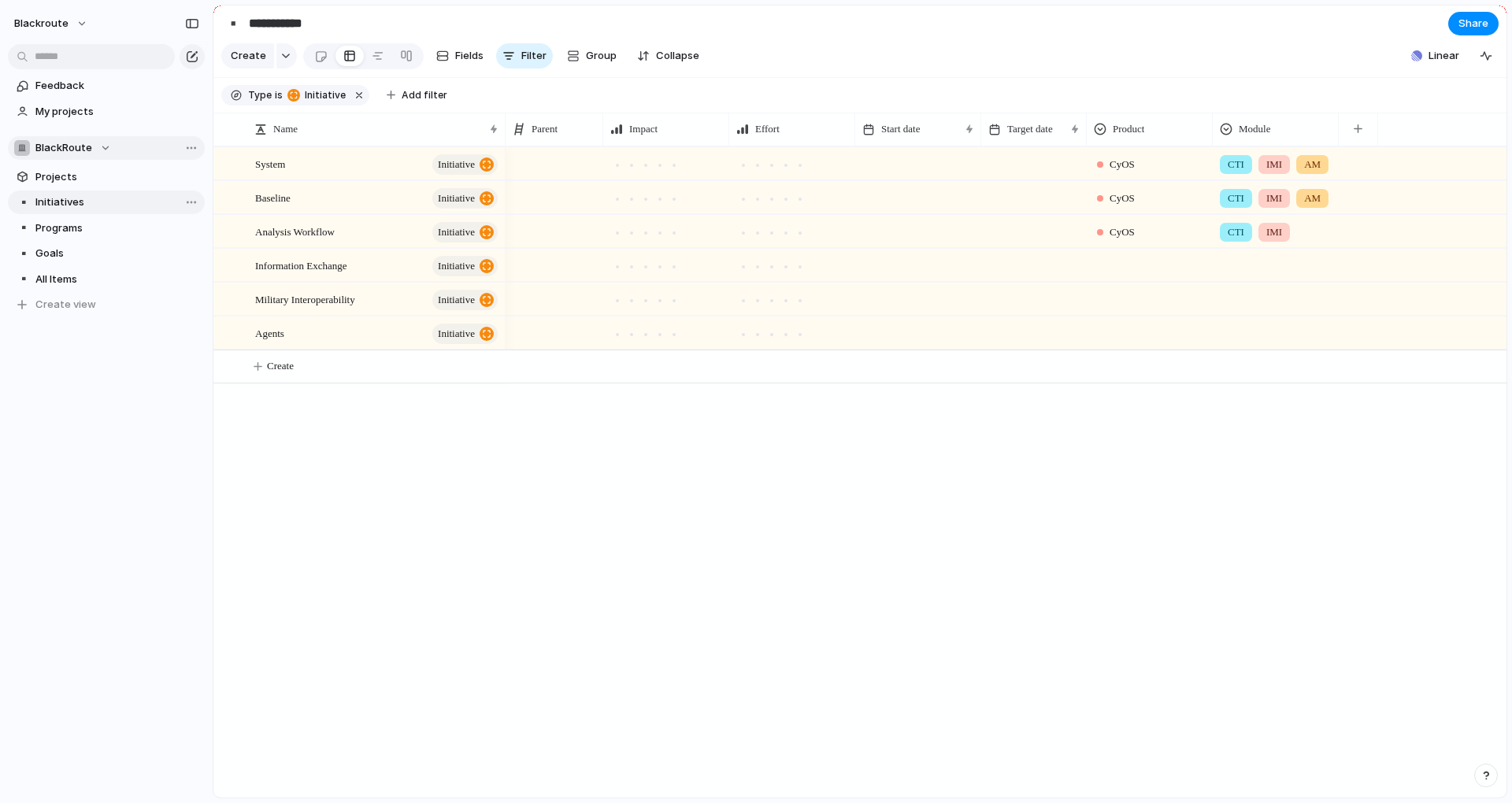
click at [90, 212] on link "▪️ Initiatives" at bounding box center [106, 202] width 197 height 23
click at [68, 230] on span "Programs" at bounding box center [117, 228] width 164 height 16
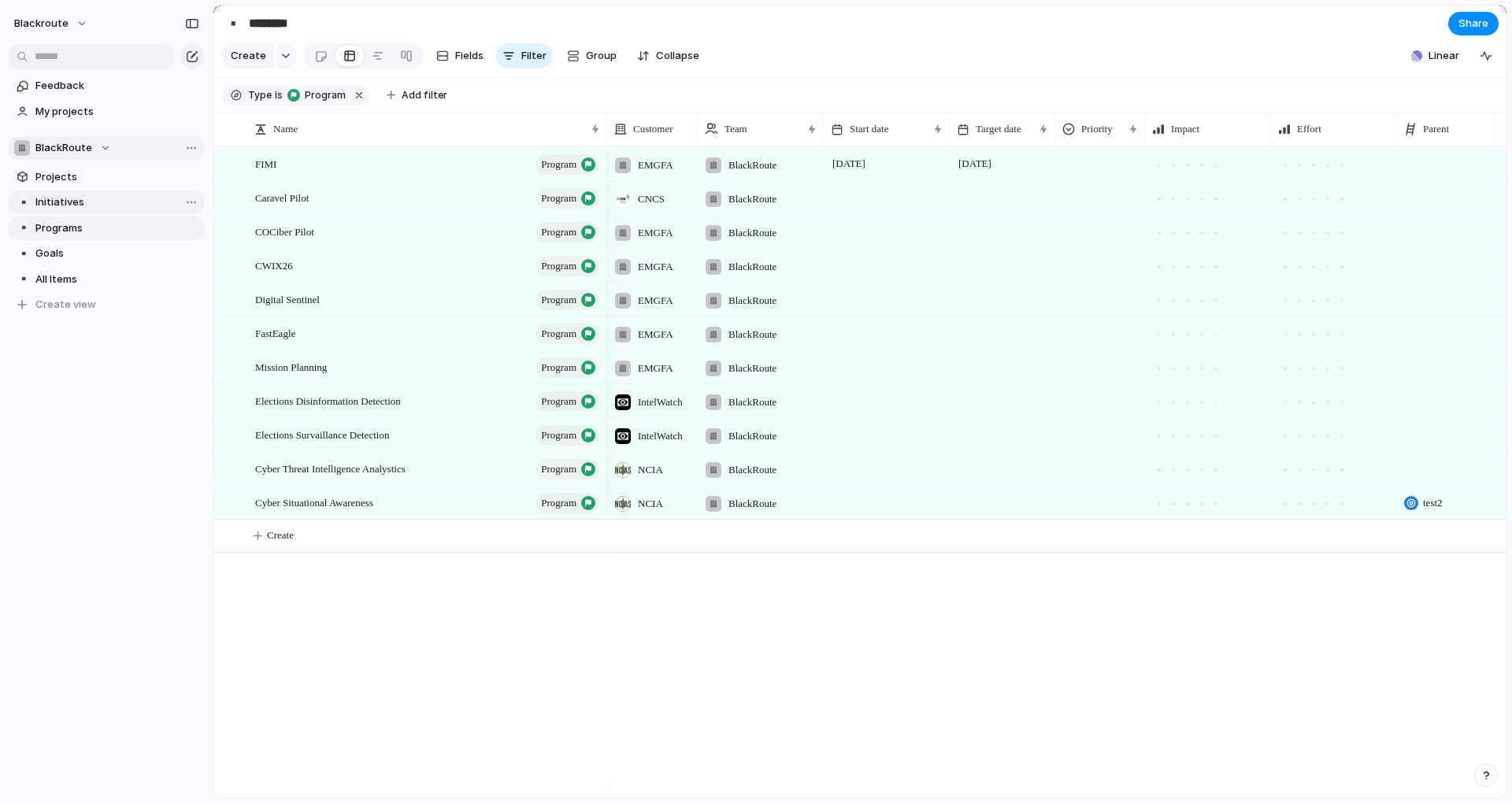
click at [90, 202] on span "Initiatives" at bounding box center [117, 202] width 164 height 16
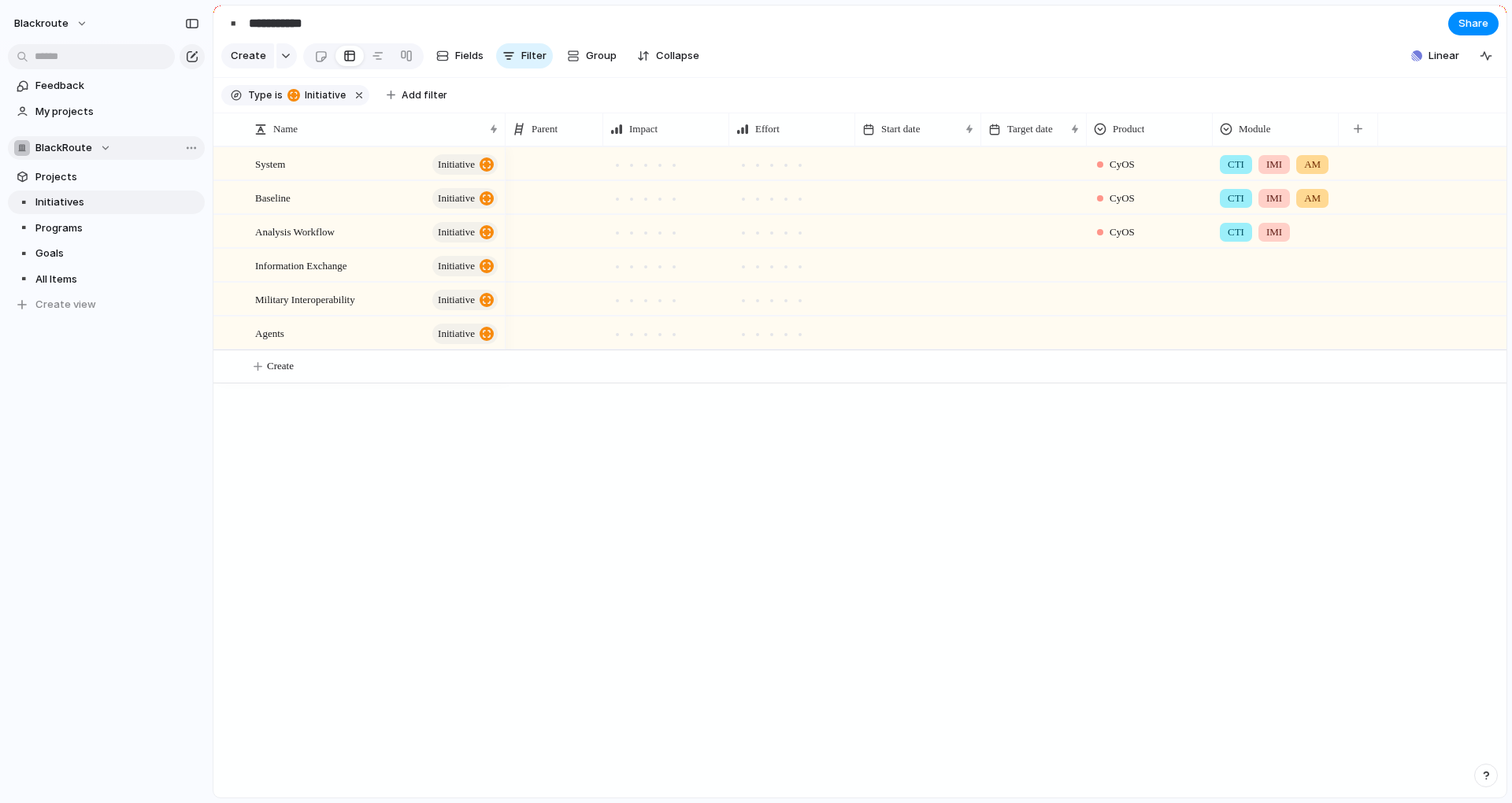
click at [1133, 271] on div at bounding box center [1150, 262] width 125 height 26
click at [1151, 310] on div at bounding box center [1150, 296] width 125 height 26
click at [1140, 373] on span "CyOS" at bounding box center [1146, 377] width 28 height 16
click at [1167, 470] on div "CyOS CTI IMI AM CyOS CTI IMI AM CyOS CTI IMI CyOS CyOS" at bounding box center [1006, 471] width 1001 height 651
click at [1264, 137] on span "Module" at bounding box center [1254, 129] width 31 height 16
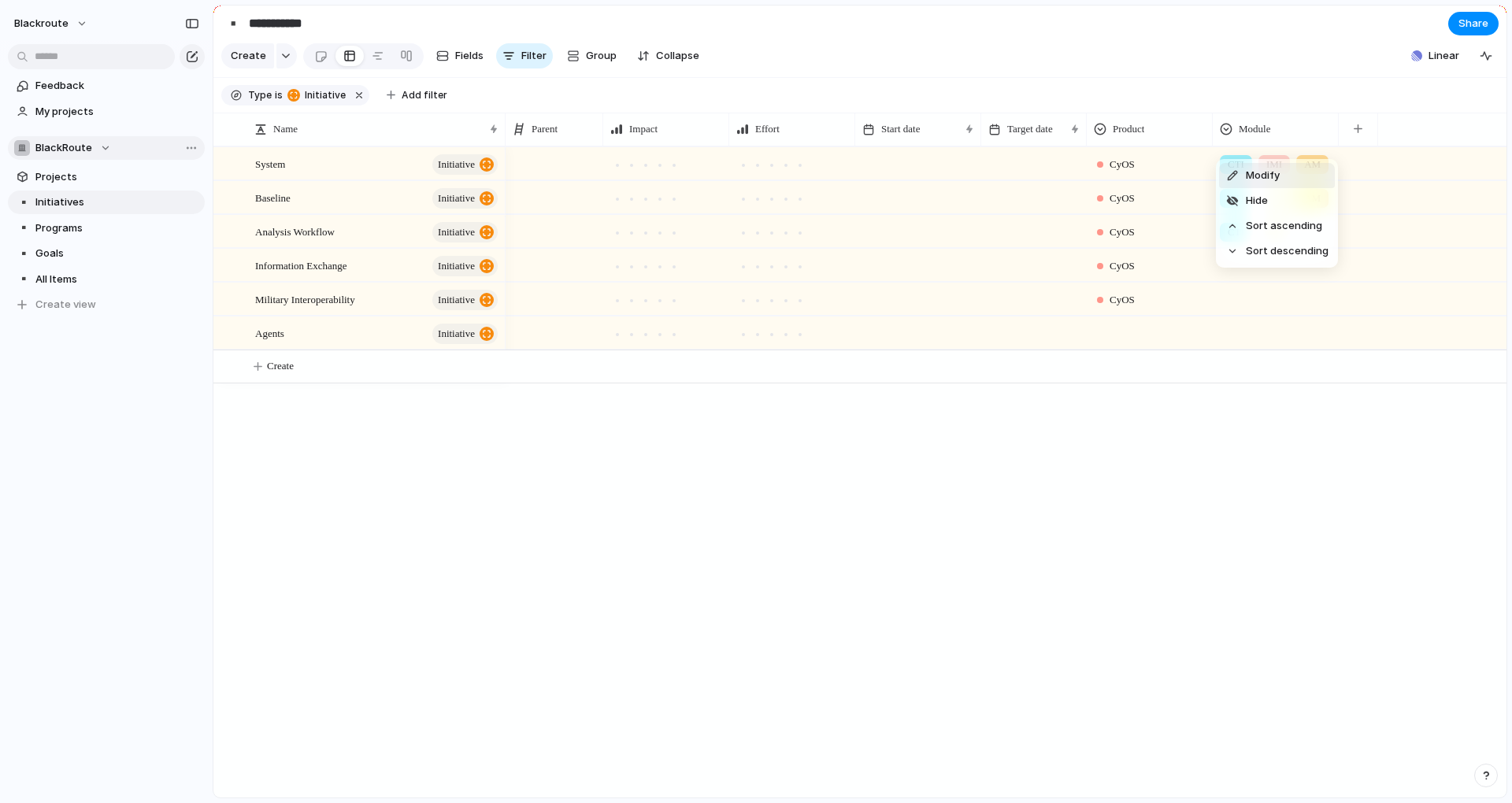
click at [1284, 176] on li "Modify" at bounding box center [1276, 175] width 116 height 25
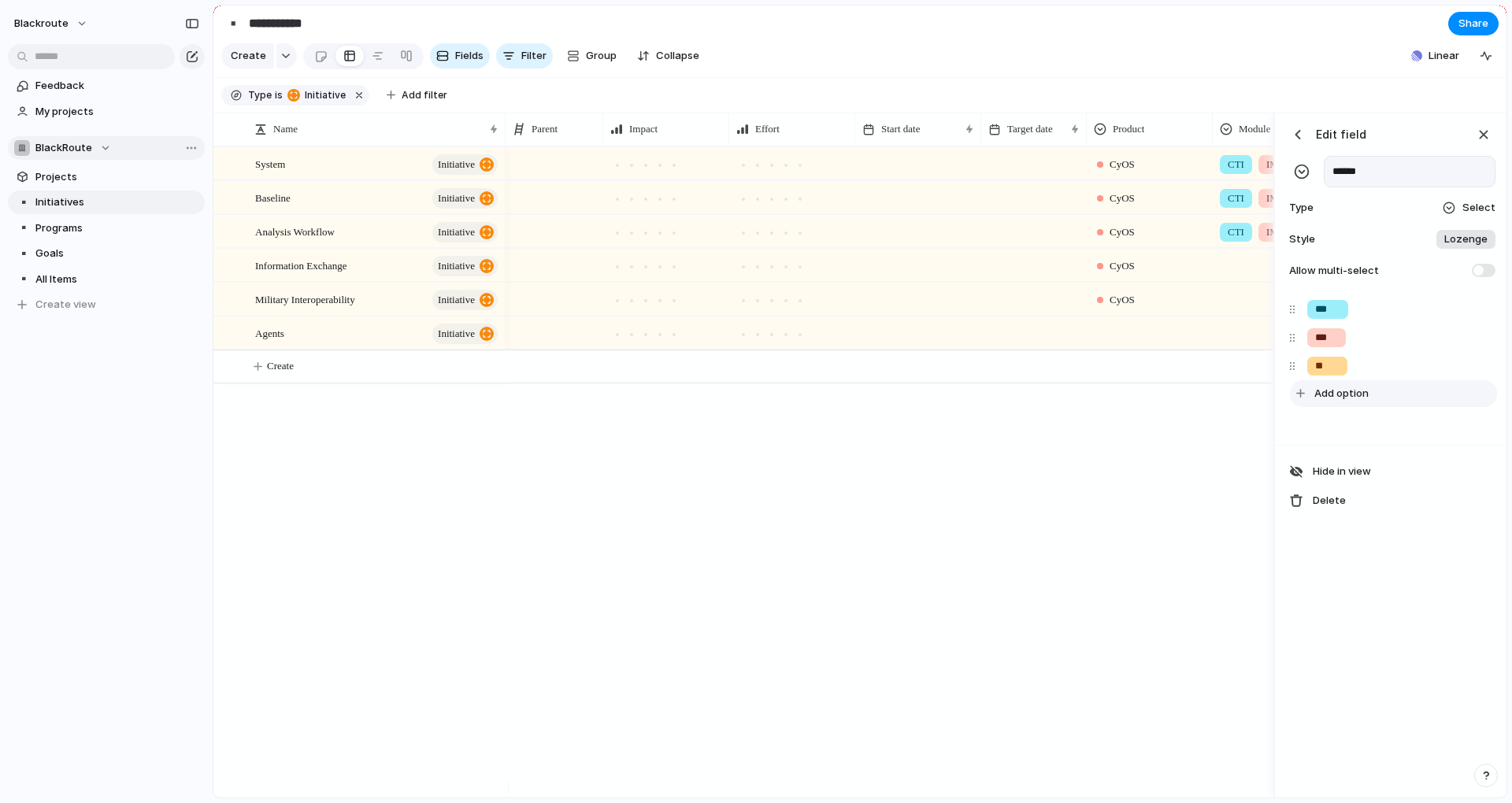
click at [1345, 401] on span "Add option" at bounding box center [1342, 393] width 55 height 16
click at [1343, 347] on div "***" at bounding box center [1327, 337] width 39 height 18
click at [1341, 376] on div "**" at bounding box center [1327, 365] width 40 height 18
click at [1343, 347] on div "***" at bounding box center [1327, 337] width 39 height 18
click at [1337, 401] on span "Add option" at bounding box center [1342, 393] width 55 height 16
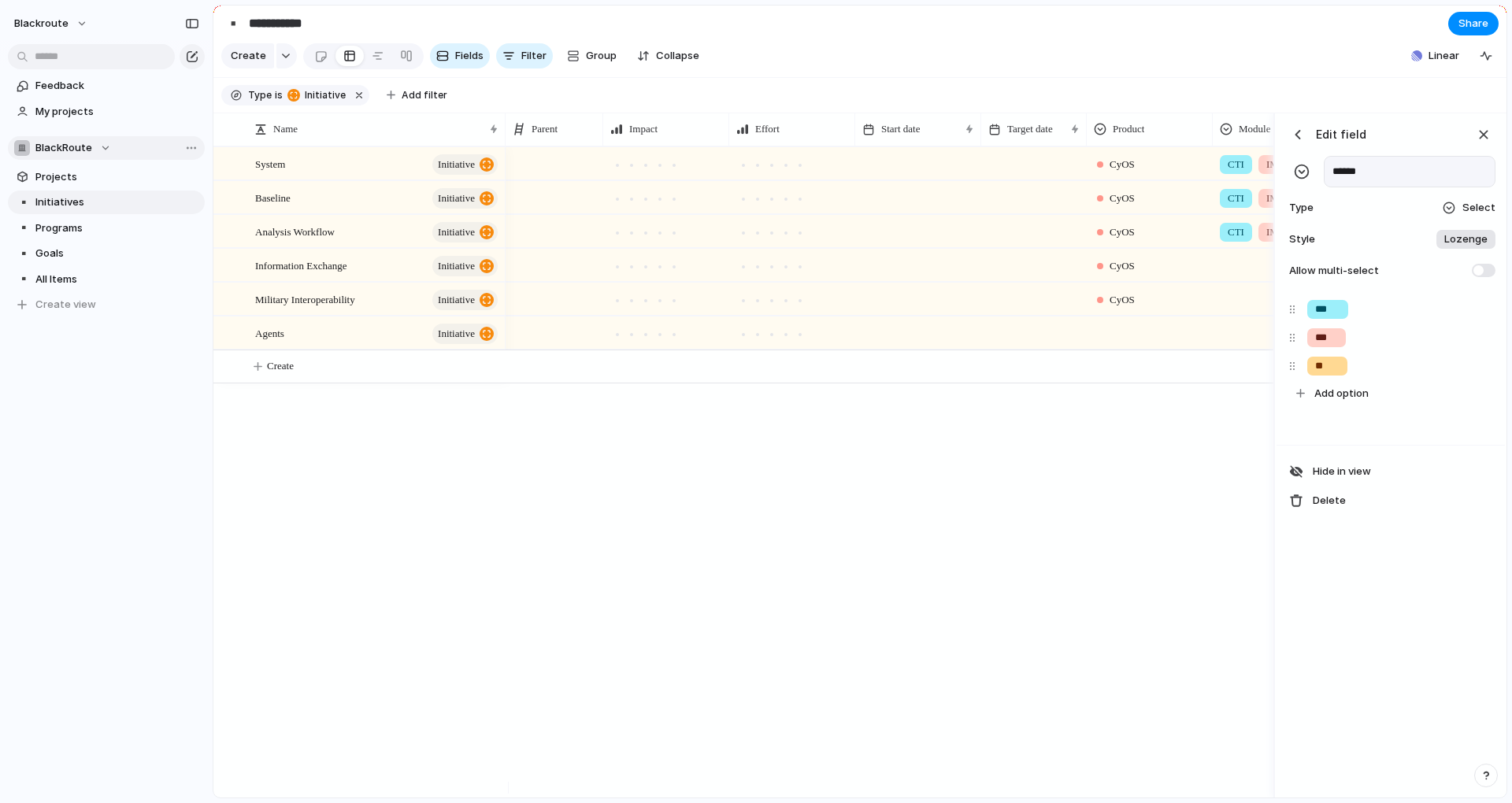
click at [1308, 484] on div "Hide in view Delete" at bounding box center [1390, 486] width 229 height 82
click at [1315, 439] on div "*** *** ** To pick up a draggable item, press the space bar. While dragging, us…" at bounding box center [1390, 368] width 229 height 154
click at [1163, 443] on div "CyOS CTI IMI AM CyOS CTI IMI AM CyOS CTI IMI CyOS CyOS" at bounding box center [889, 471] width 768 height 651
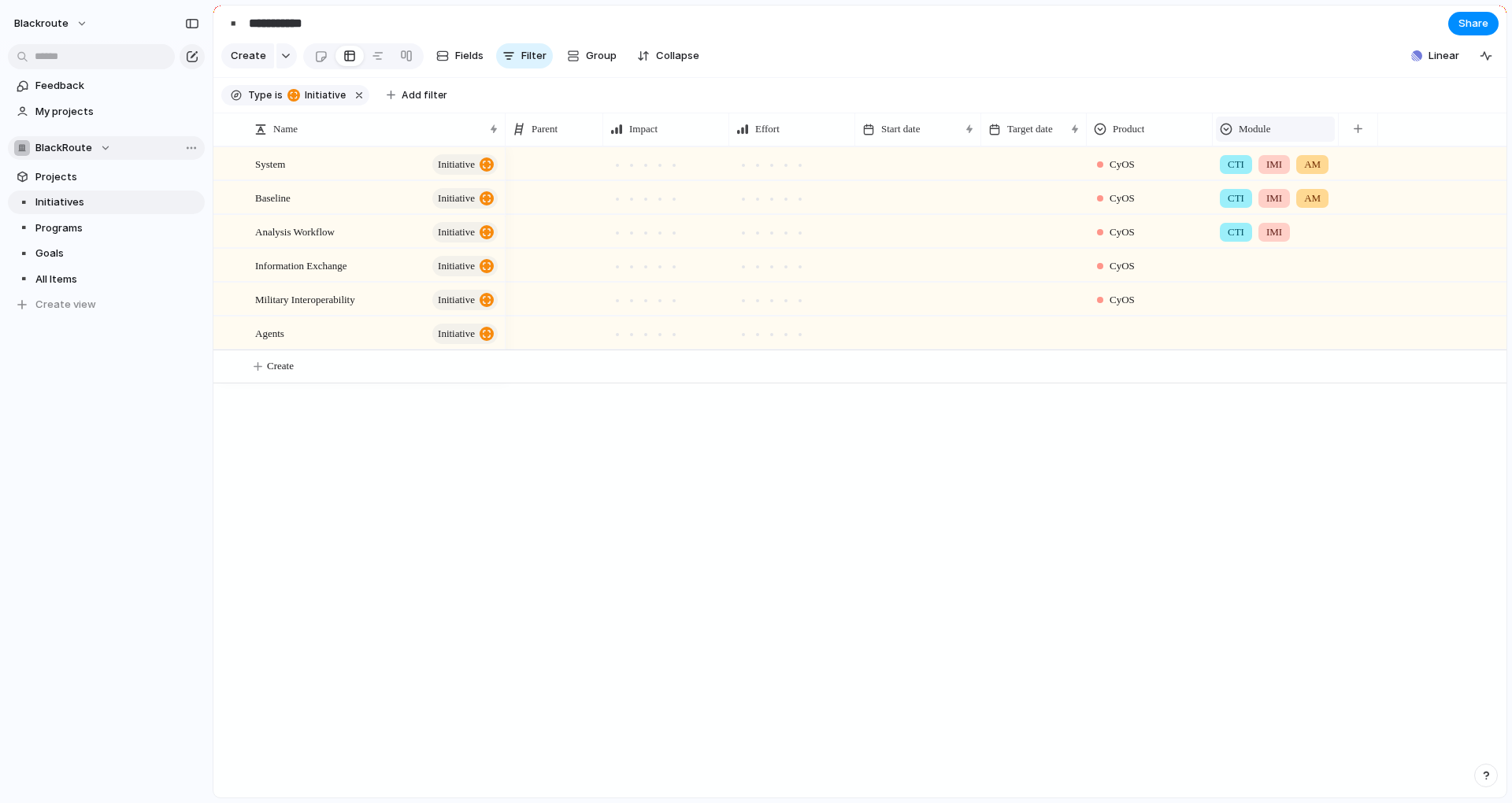
click at [1283, 137] on div "Module" at bounding box center [1275, 129] width 111 height 16
click at [1302, 174] on li "Modify" at bounding box center [1276, 175] width 116 height 25
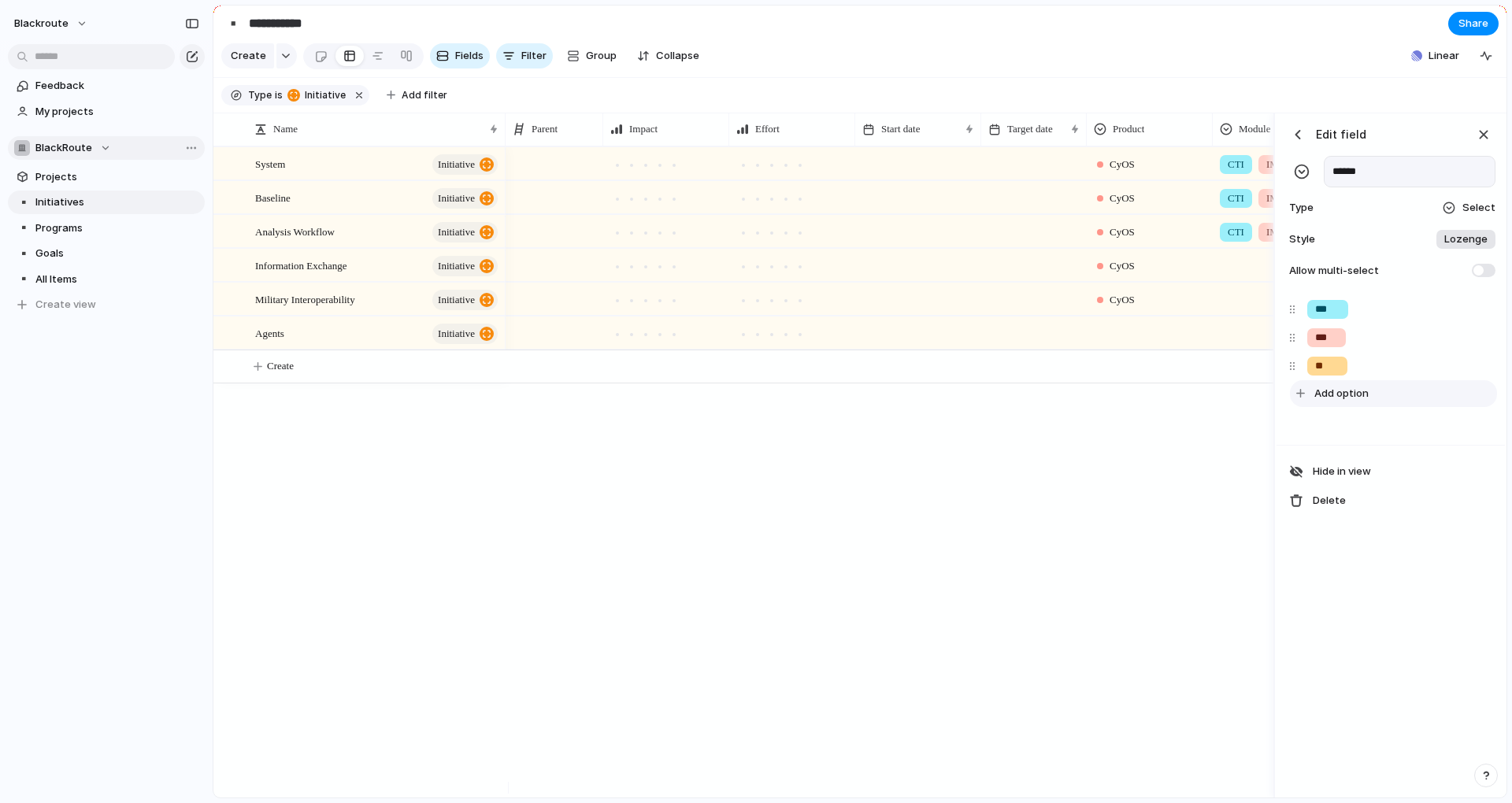
click at [1345, 401] on span "Add option" at bounding box center [1342, 393] width 55 height 16
click at [1334, 402] on input "******" at bounding box center [1337, 394] width 43 height 16
click at [1457, 399] on div "button" at bounding box center [1454, 394] width 11 height 11
click at [1386, 467] on button "button" at bounding box center [1387, 469] width 20 height 20
click at [1347, 489] on div at bounding box center [756, 401] width 1512 height 803
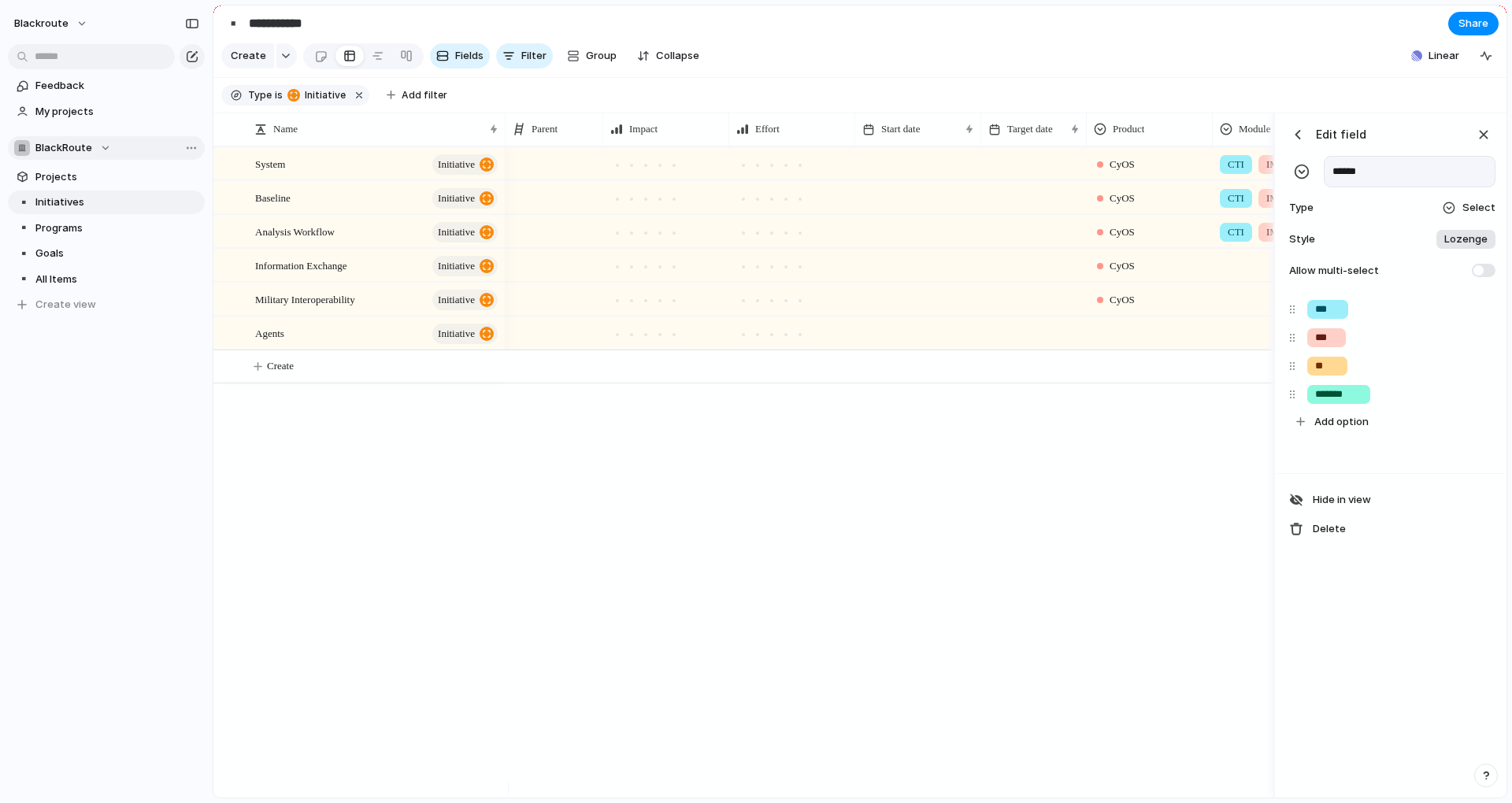
click at [1118, 533] on div "CyOS CTI IMI AM CyOS CTI IMI AM CyOS CTI IMI CyOS CyOS" at bounding box center [889, 471] width 768 height 651
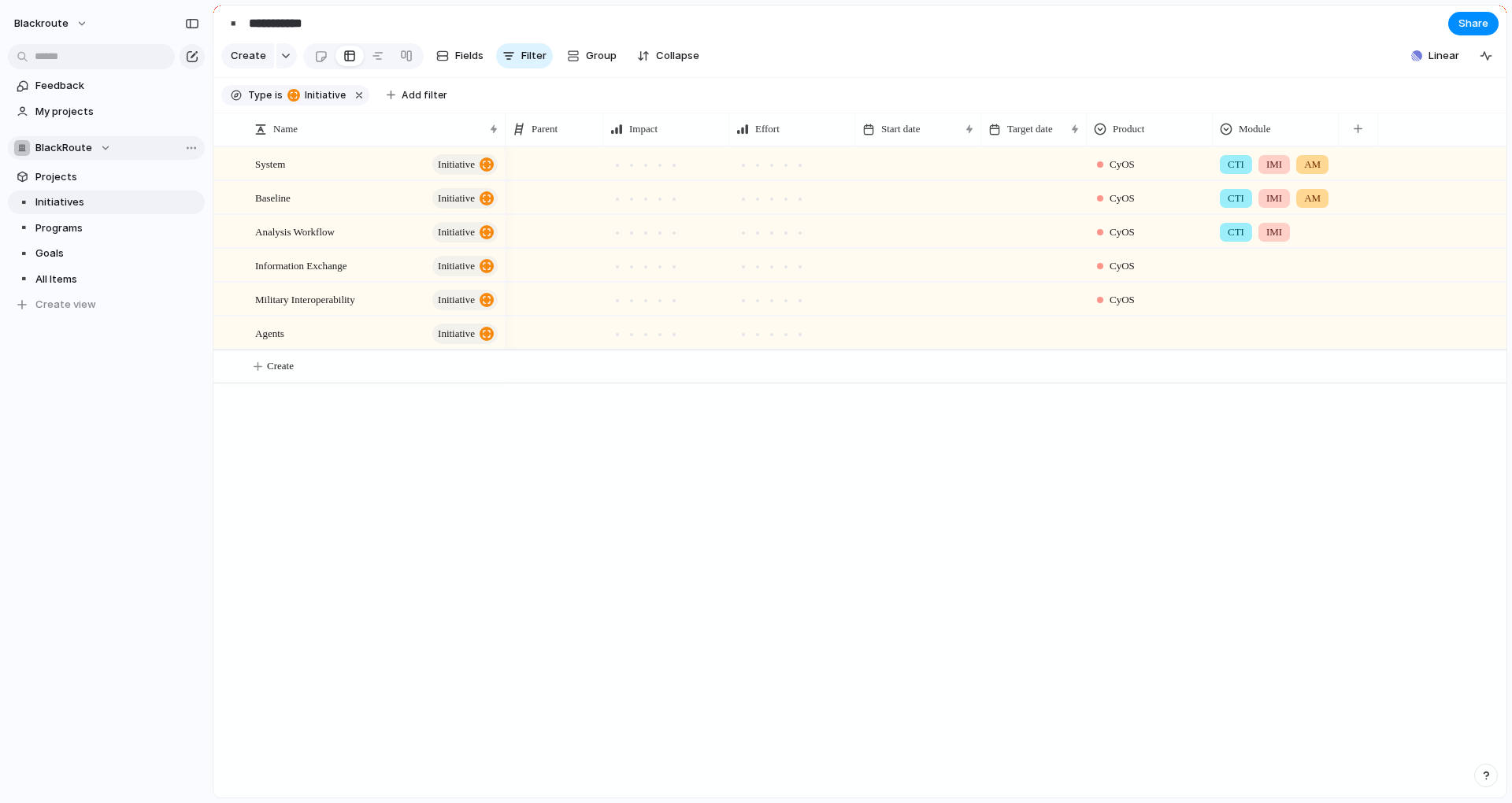
click at [1249, 308] on div at bounding box center [1275, 296] width 125 height 26
click at [1195, 483] on div "CTI IMI AM INT-MIL" at bounding box center [756, 401] width 1512 height 803
click at [1255, 137] on span "Module" at bounding box center [1254, 129] width 31 height 16
click at [1267, 178] on span "Modify" at bounding box center [1263, 175] width 34 height 16
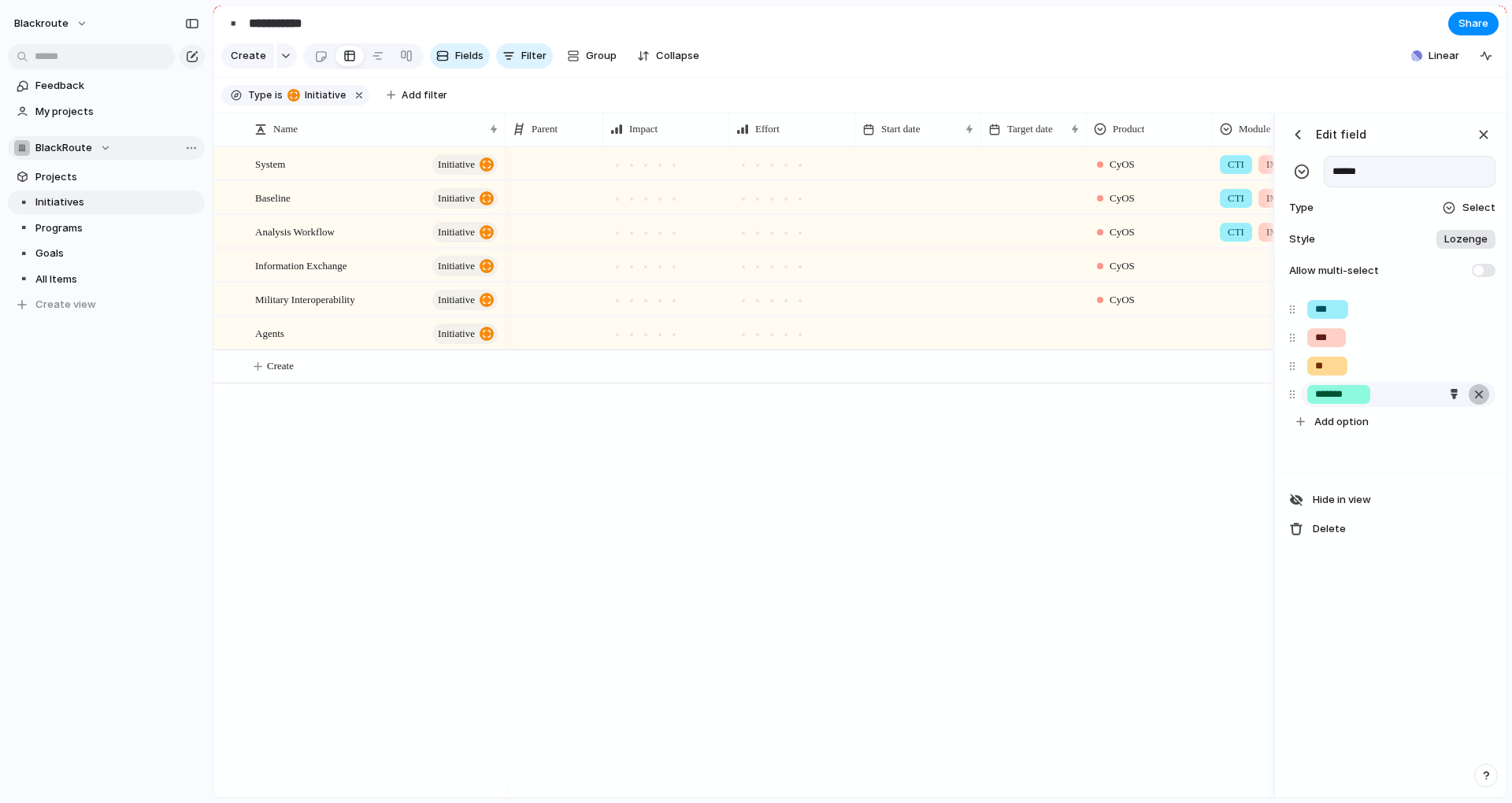
click at [1472, 405] on div "button" at bounding box center [1479, 394] width 16 height 20
click at [1086, 603] on div "CyOS CTI IMI AM CyOS CTI IMI AM CyOS CTI IMI CyOS CyOS" at bounding box center [889, 471] width 768 height 651
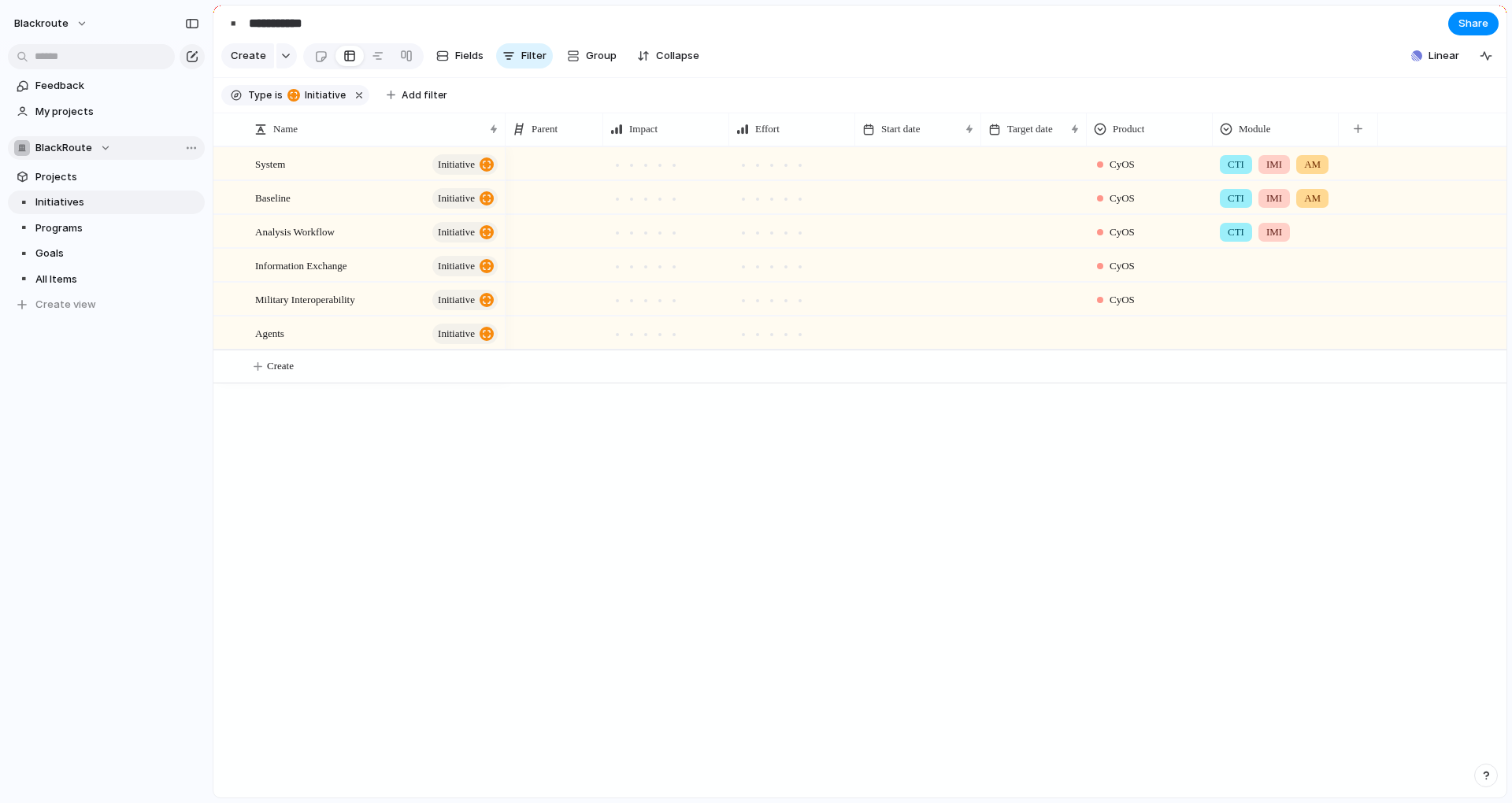
click at [1126, 344] on div at bounding box center [1150, 330] width 125 height 26
click at [1044, 485] on div "CyOS CyIO" at bounding box center [756, 401] width 1512 height 803
click at [322, 502] on div "System initiative Baseline initiative Analysis Workflow initiative Information …" at bounding box center [860, 471] width 1293 height 651
click at [284, 342] on span "Agents" at bounding box center [270, 332] width 29 height 18
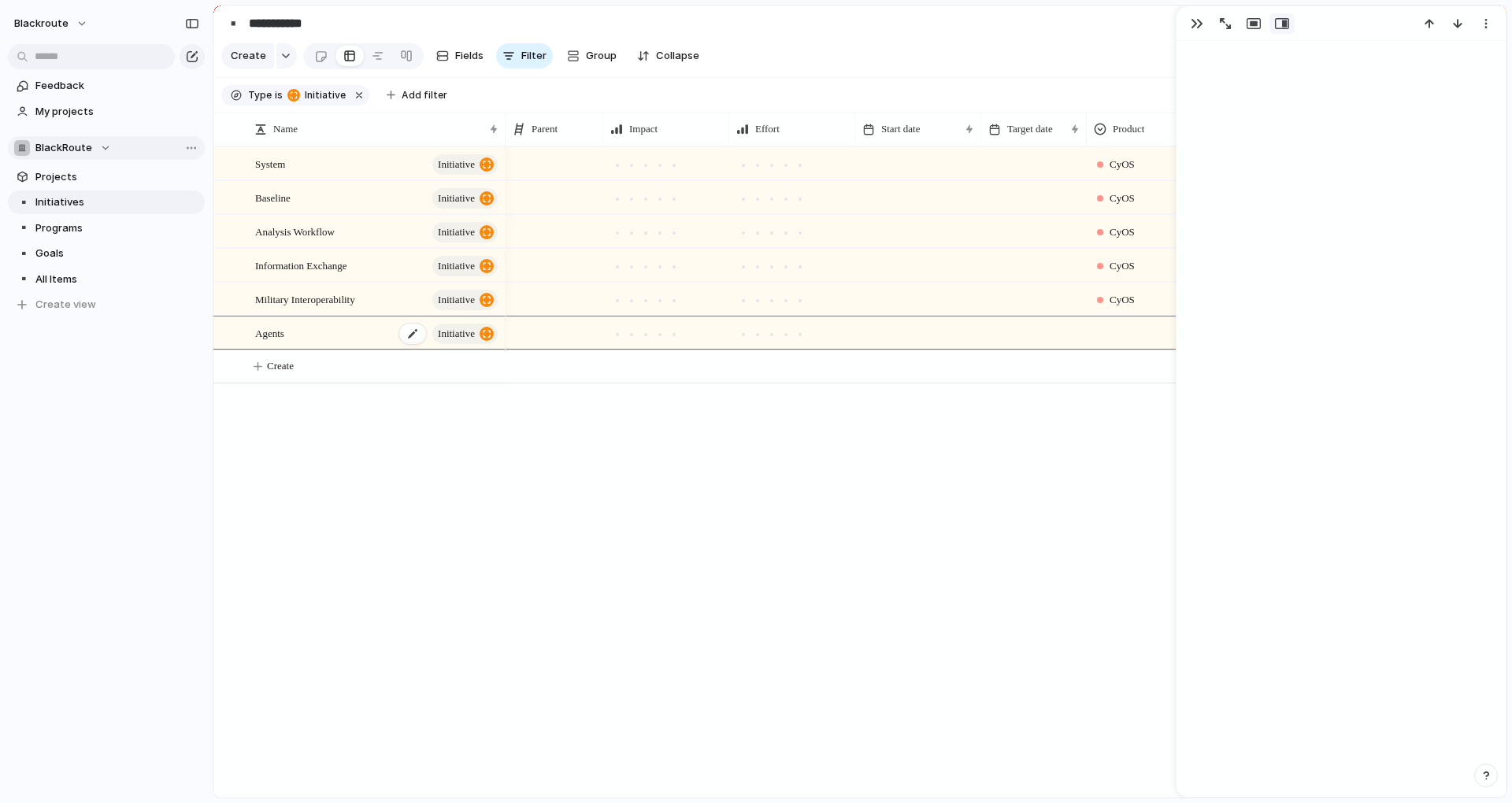
click at [284, 342] on span "Agents" at bounding box center [270, 332] width 29 height 18
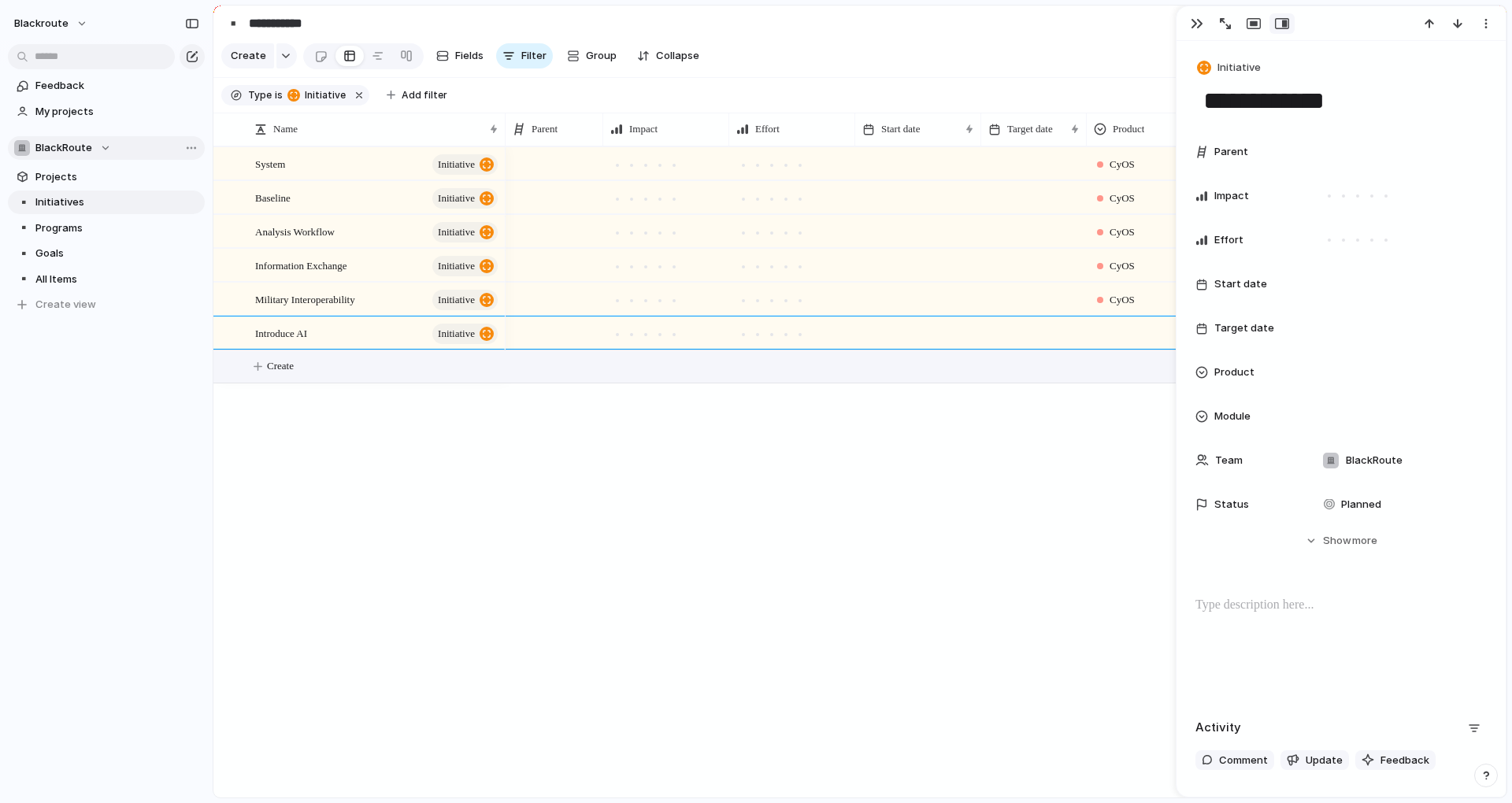
click at [710, 525] on div "CyOS CTI IMI AM CyOS CTI IMI AM CyOS CTI IMI CyOS CyOS" at bounding box center [1006, 471] width 1001 height 651
click at [1110, 344] on div at bounding box center [1150, 330] width 125 height 26
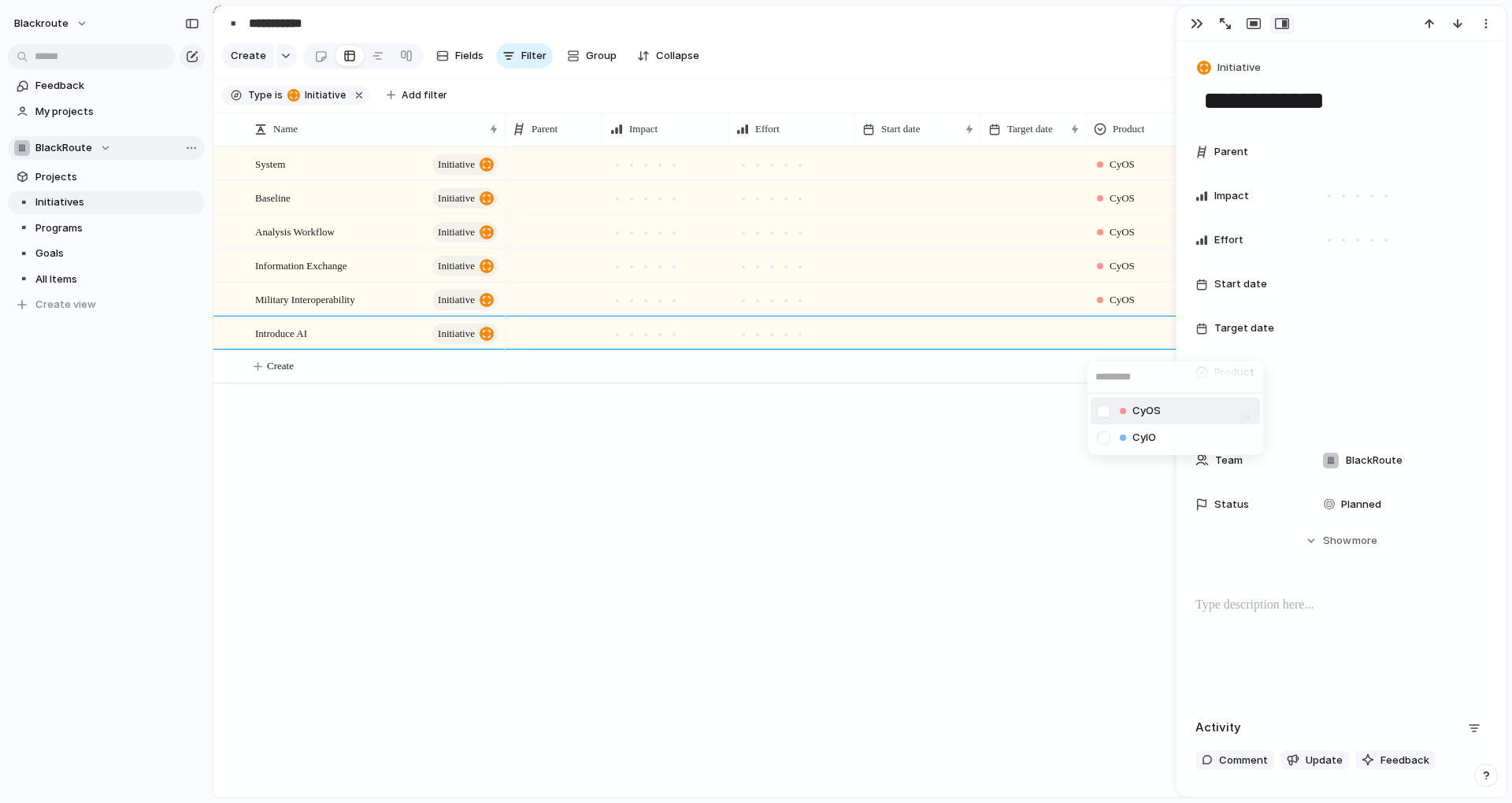
click at [1117, 347] on div "CyOS CyIO" at bounding box center [756, 401] width 1512 height 803
click at [1119, 344] on div at bounding box center [1150, 330] width 125 height 26
click at [1107, 414] on div at bounding box center [1103, 411] width 27 height 27
click at [1098, 445] on div at bounding box center [1103, 438] width 27 height 27
drag, startPoint x: 1063, startPoint y: 535, endPoint x: 1125, endPoint y: 466, distance: 92.8
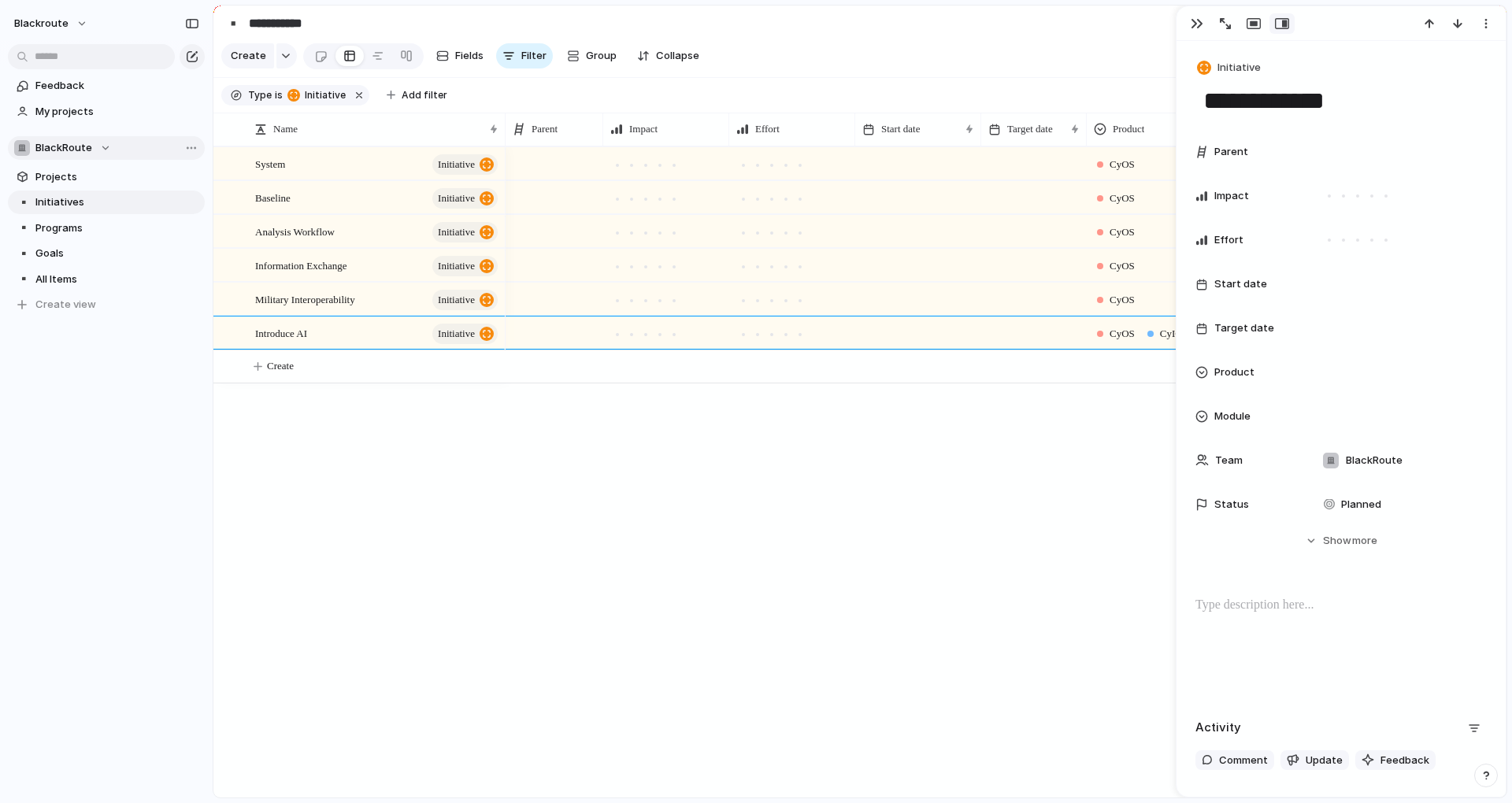
click at [1065, 533] on div "CyOS CyIO" at bounding box center [756, 401] width 1512 height 803
click at [1193, 21] on div "button" at bounding box center [1197, 23] width 13 height 13
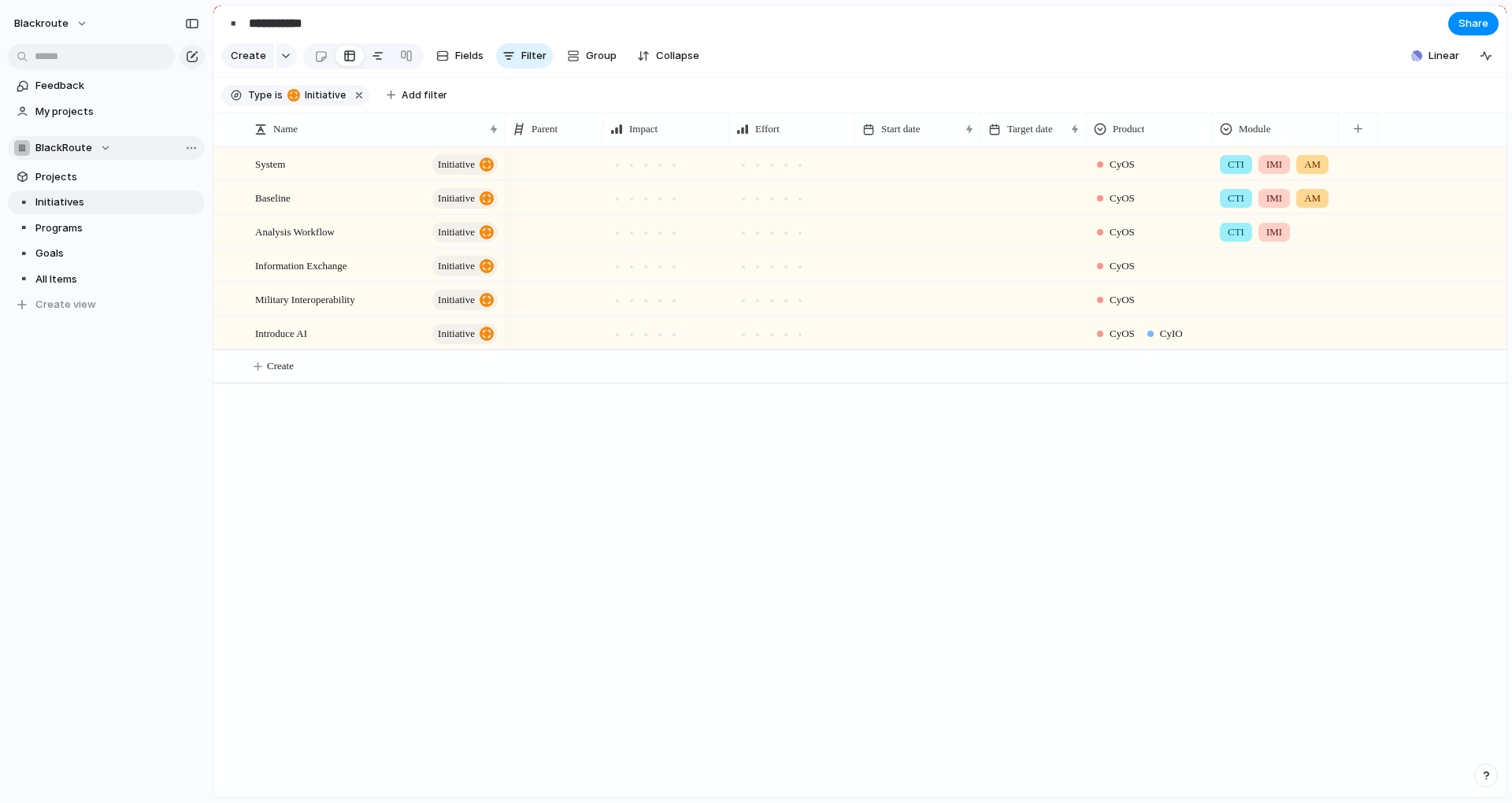
click at [379, 58] on div at bounding box center [378, 55] width 13 height 25
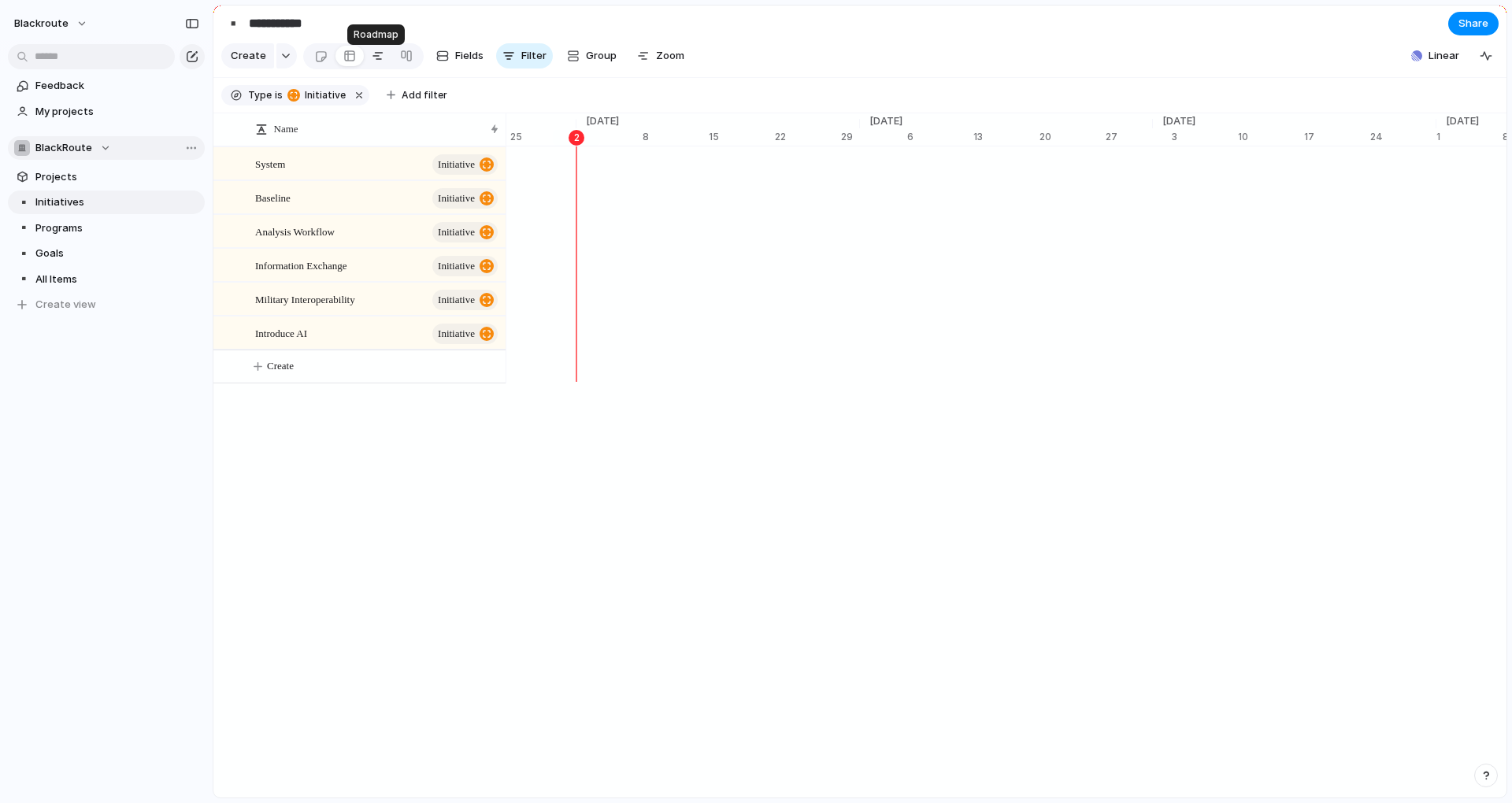
scroll to position [0, 10286]
click at [347, 59] on div at bounding box center [350, 55] width 13 height 25
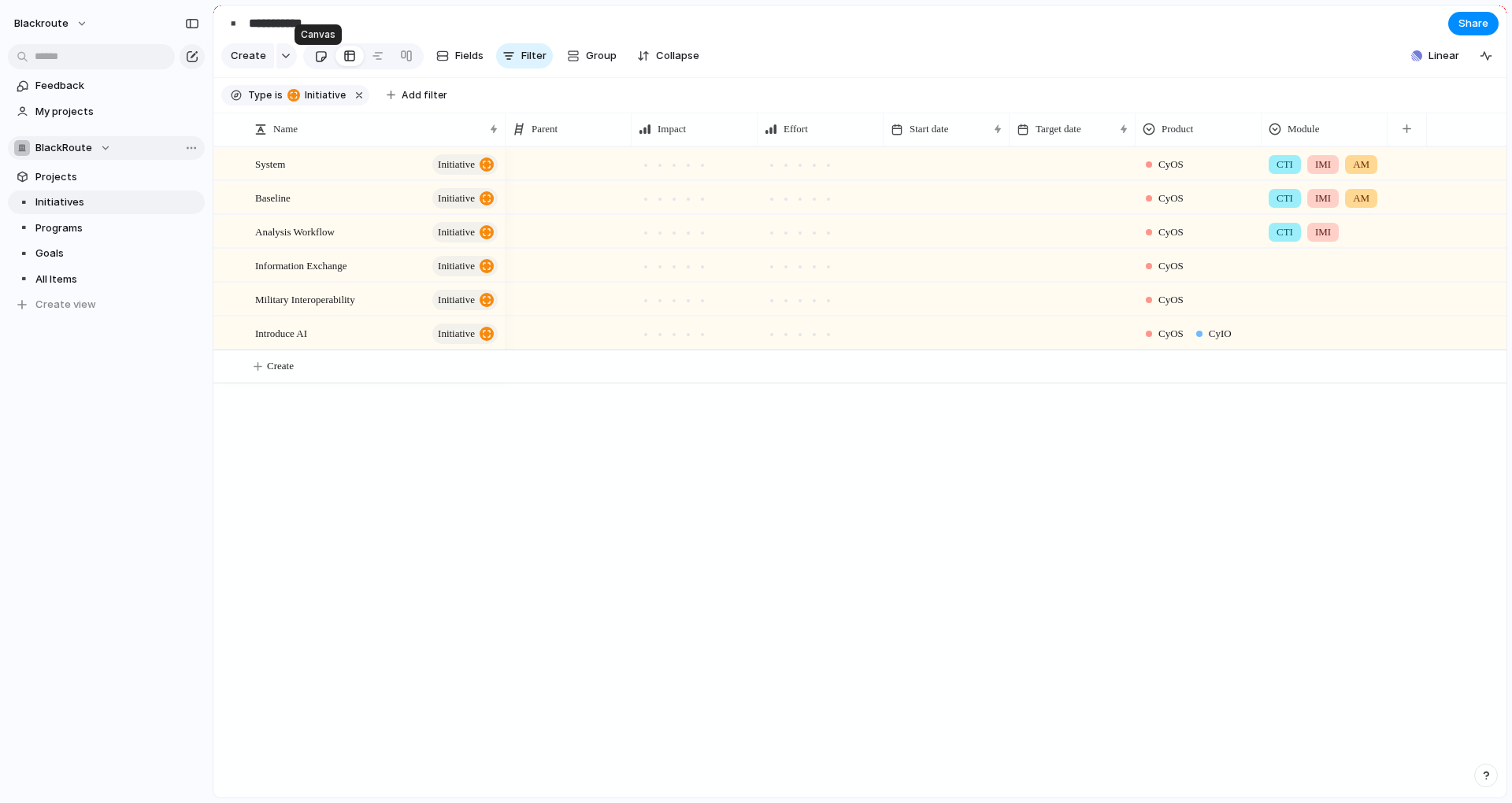
click at [314, 66] on div at bounding box center [321, 55] width 14 height 26
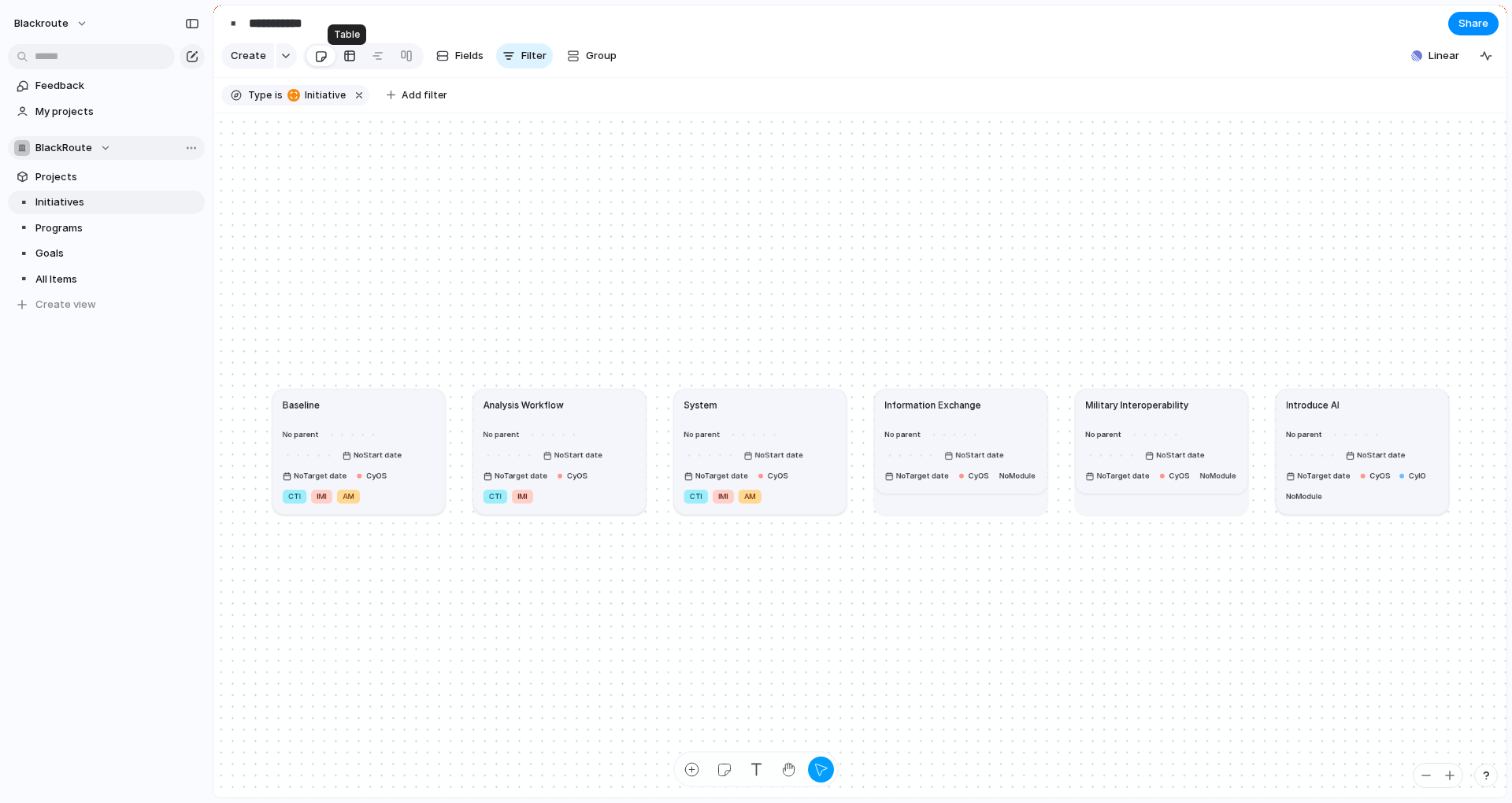
click at [353, 64] on link at bounding box center [350, 55] width 28 height 25
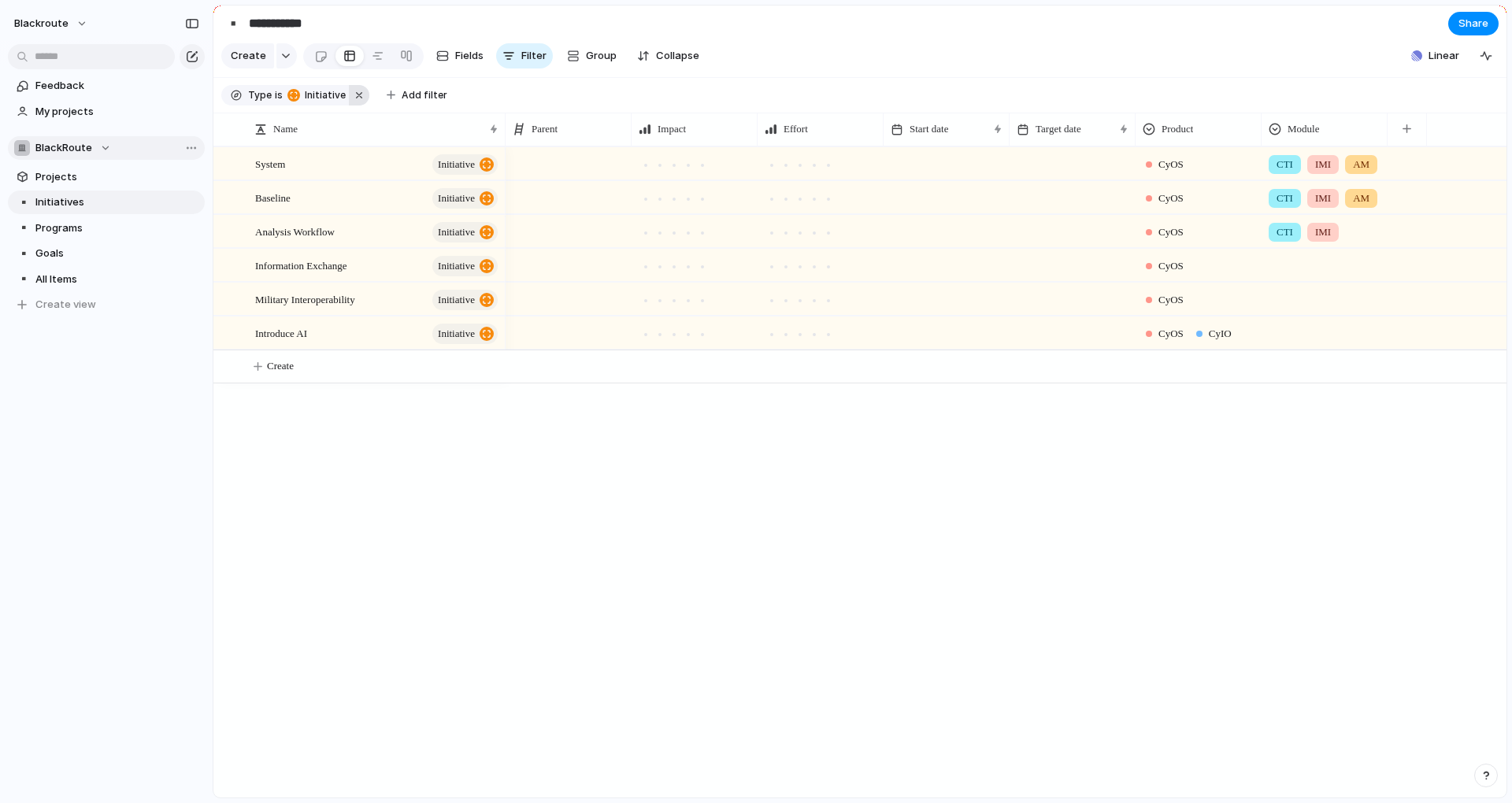
click at [350, 105] on button "button" at bounding box center [358, 94] width 20 height 20
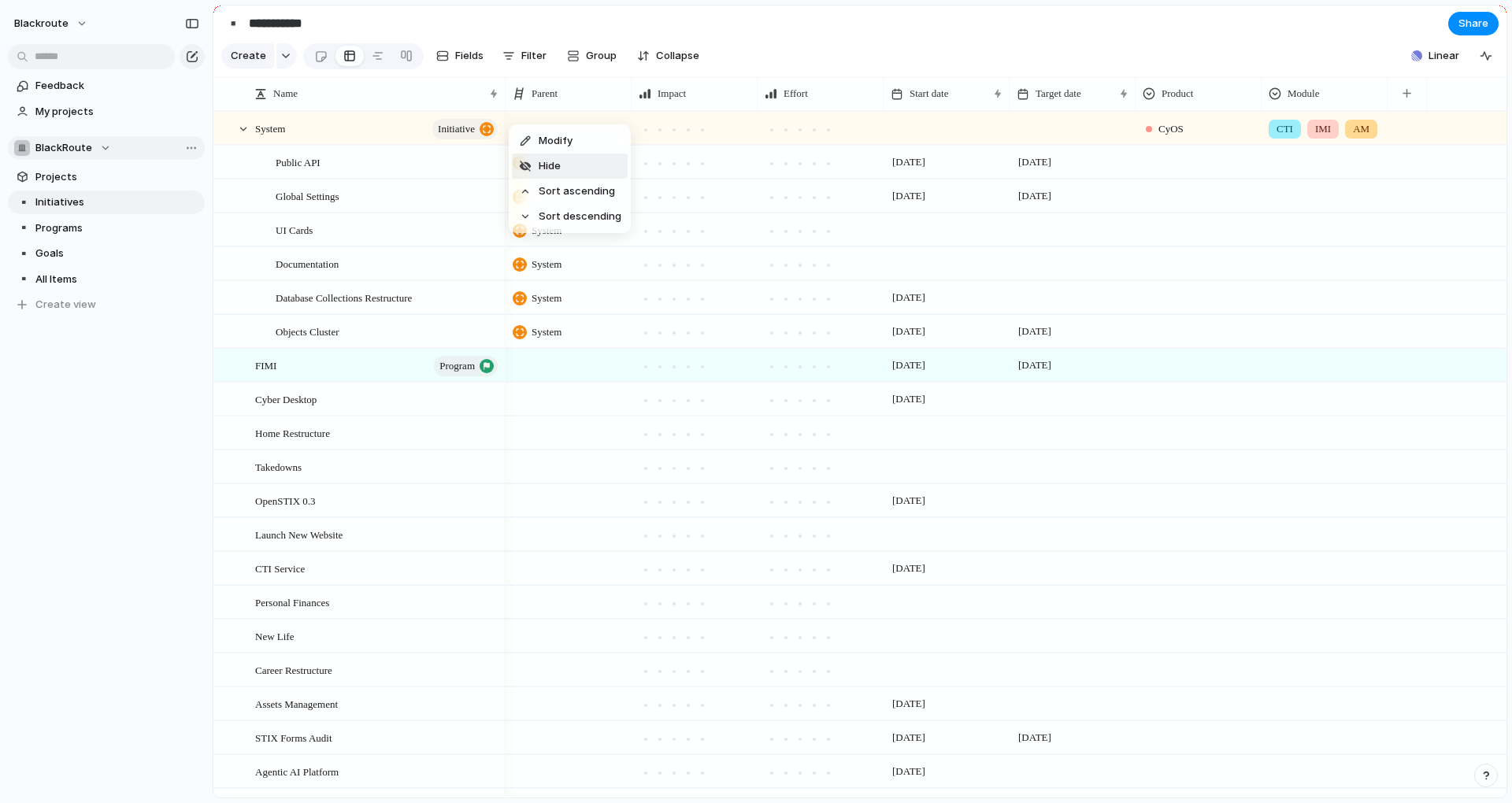
click at [577, 163] on li "Hide" at bounding box center [570, 166] width 116 height 25
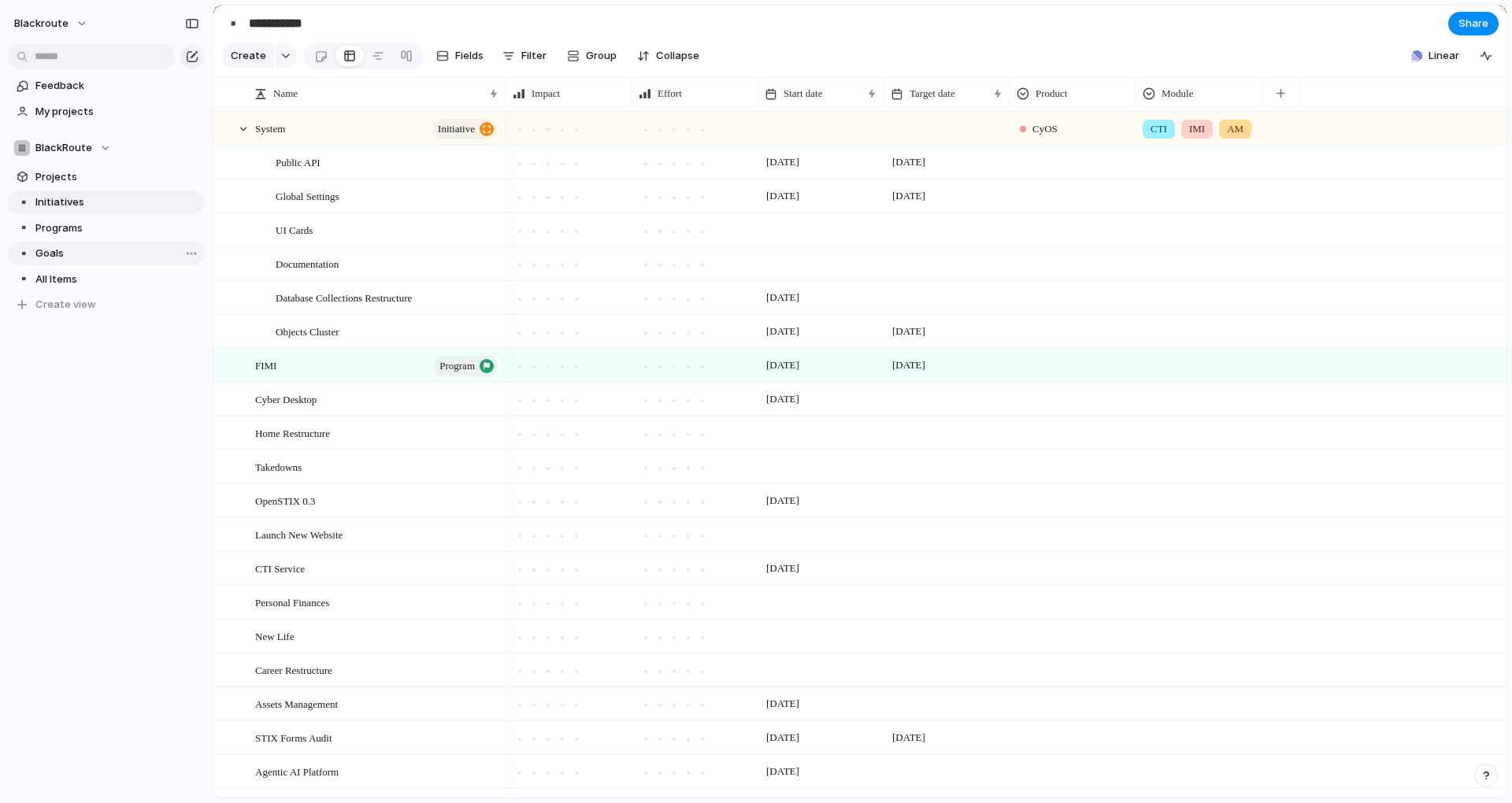
click at [57, 241] on link "▪️ Goals" at bounding box center [106, 253] width 197 height 23
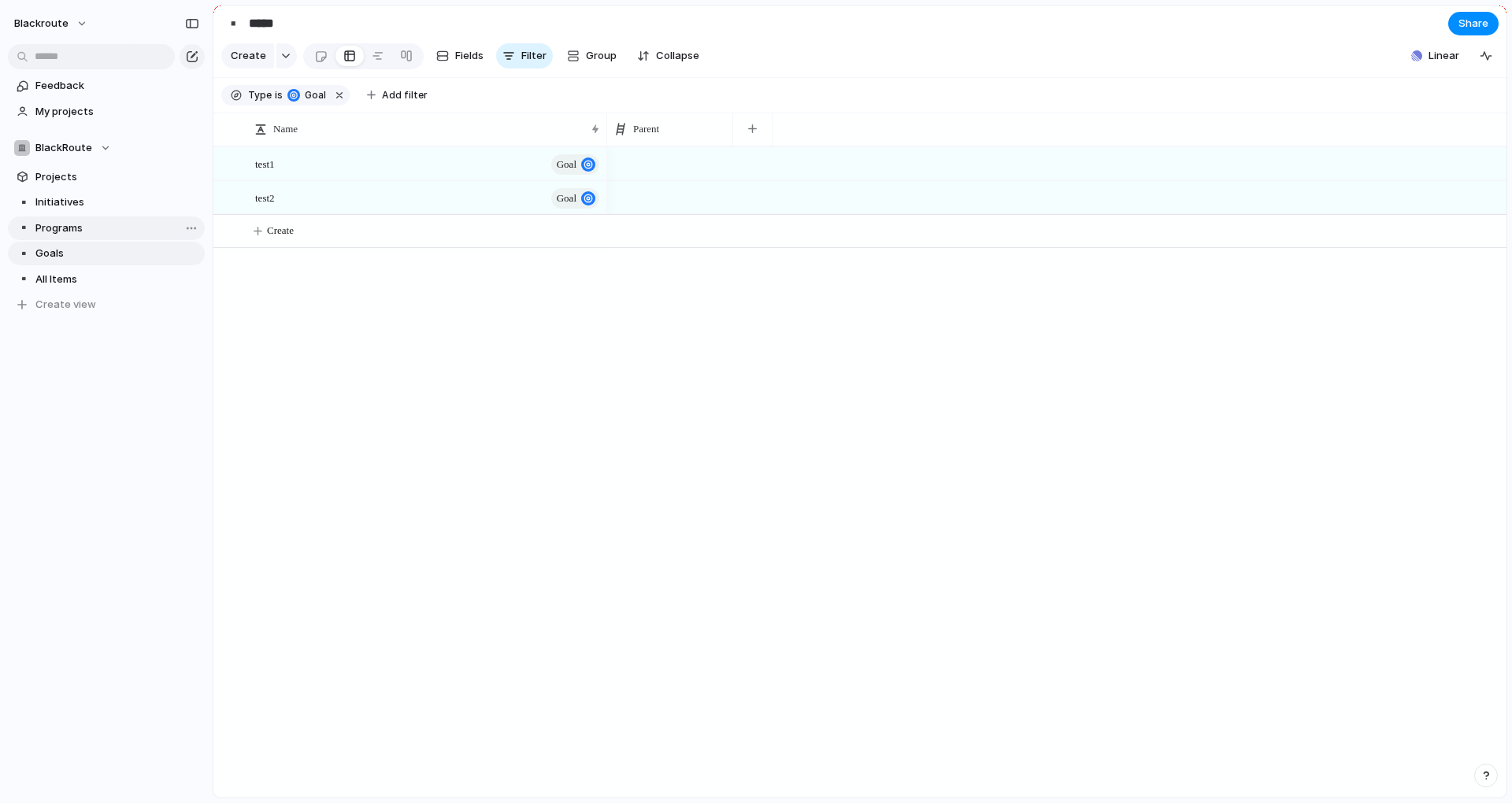
click at [72, 237] on link "▪️ Programs" at bounding box center [106, 228] width 197 height 23
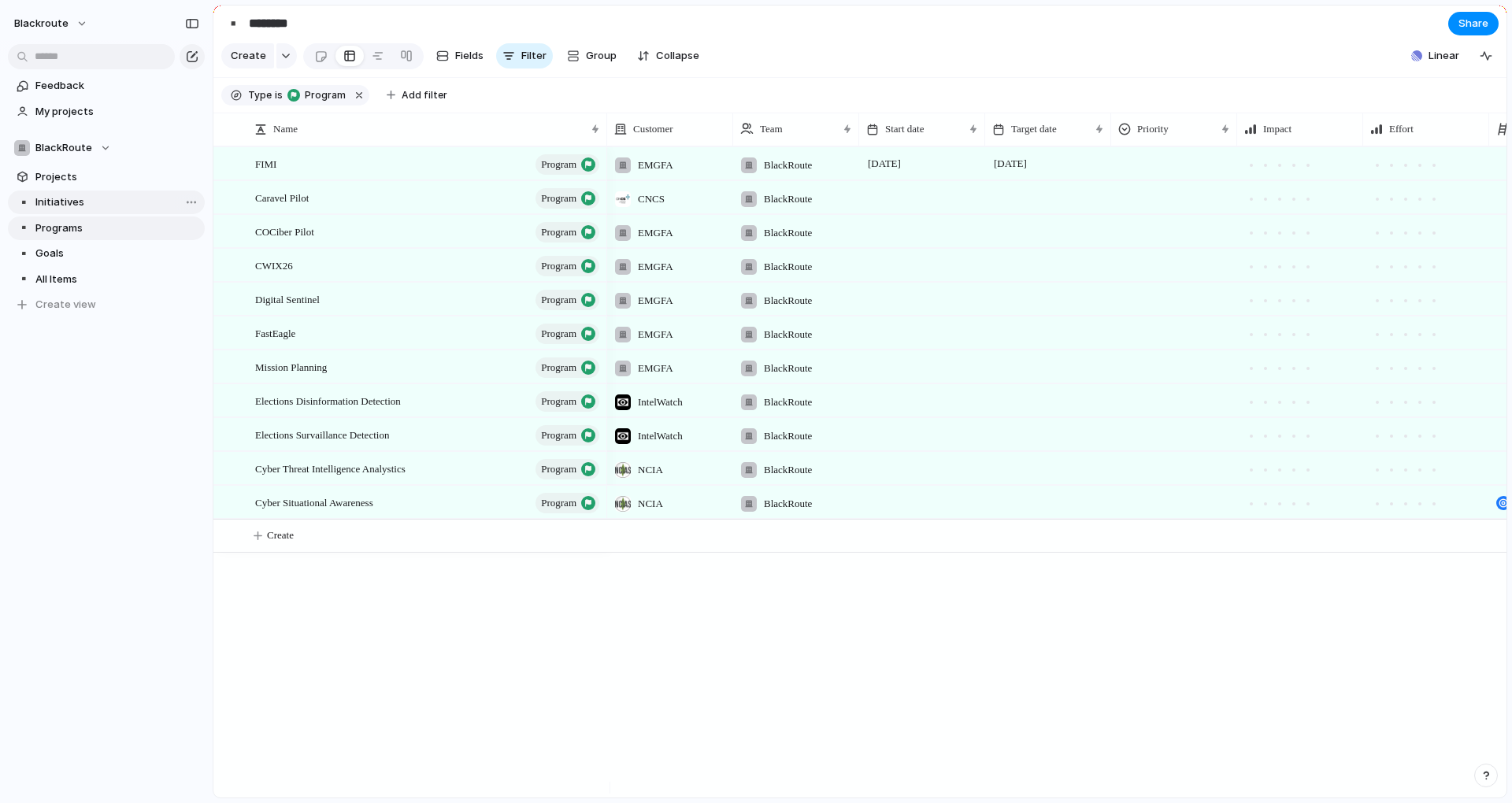
click at [64, 201] on span "Initiatives" at bounding box center [117, 202] width 164 height 16
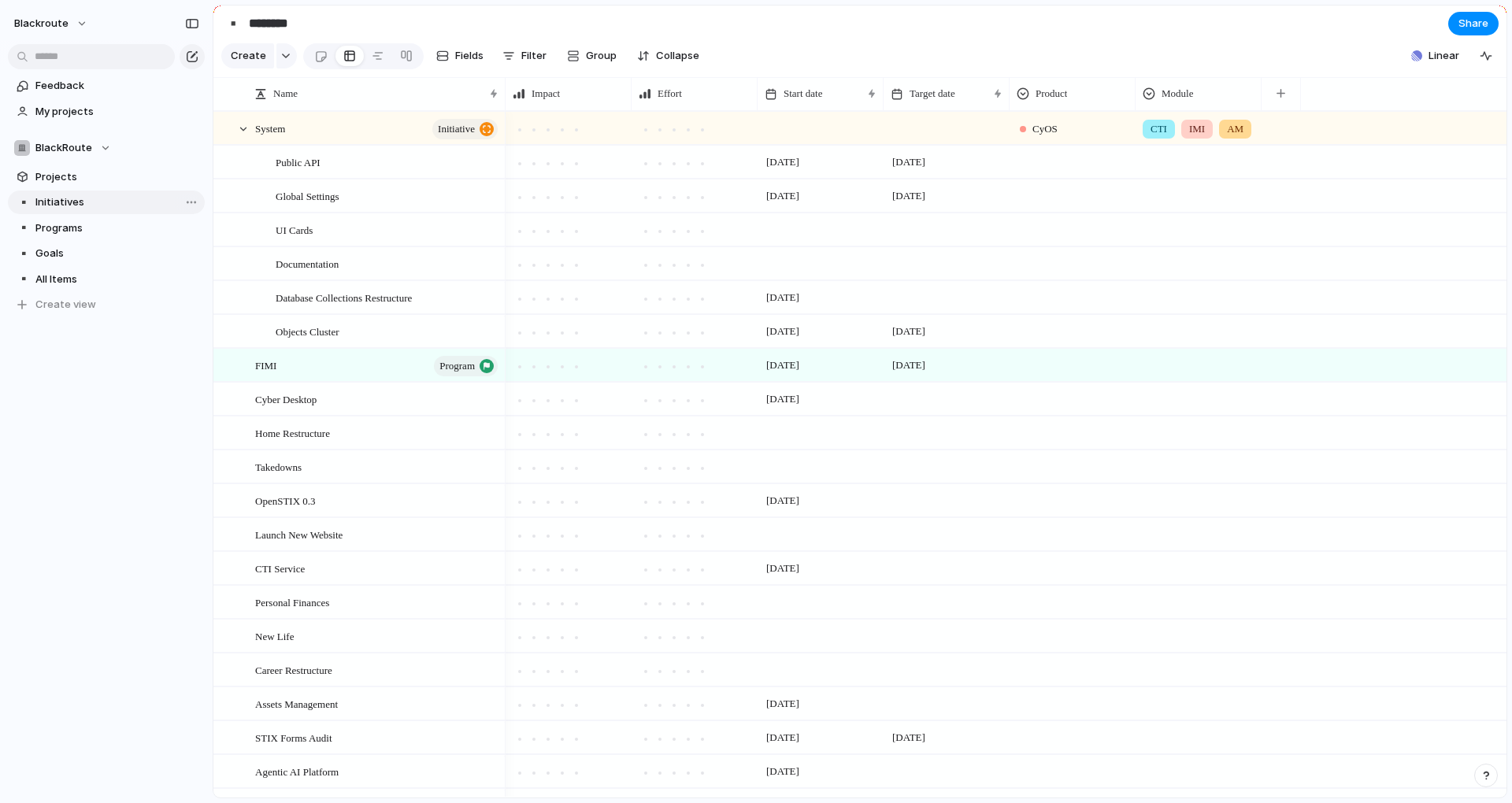
type input "**********"
click at [534, 61] on span "Filter" at bounding box center [534, 55] width 25 height 16
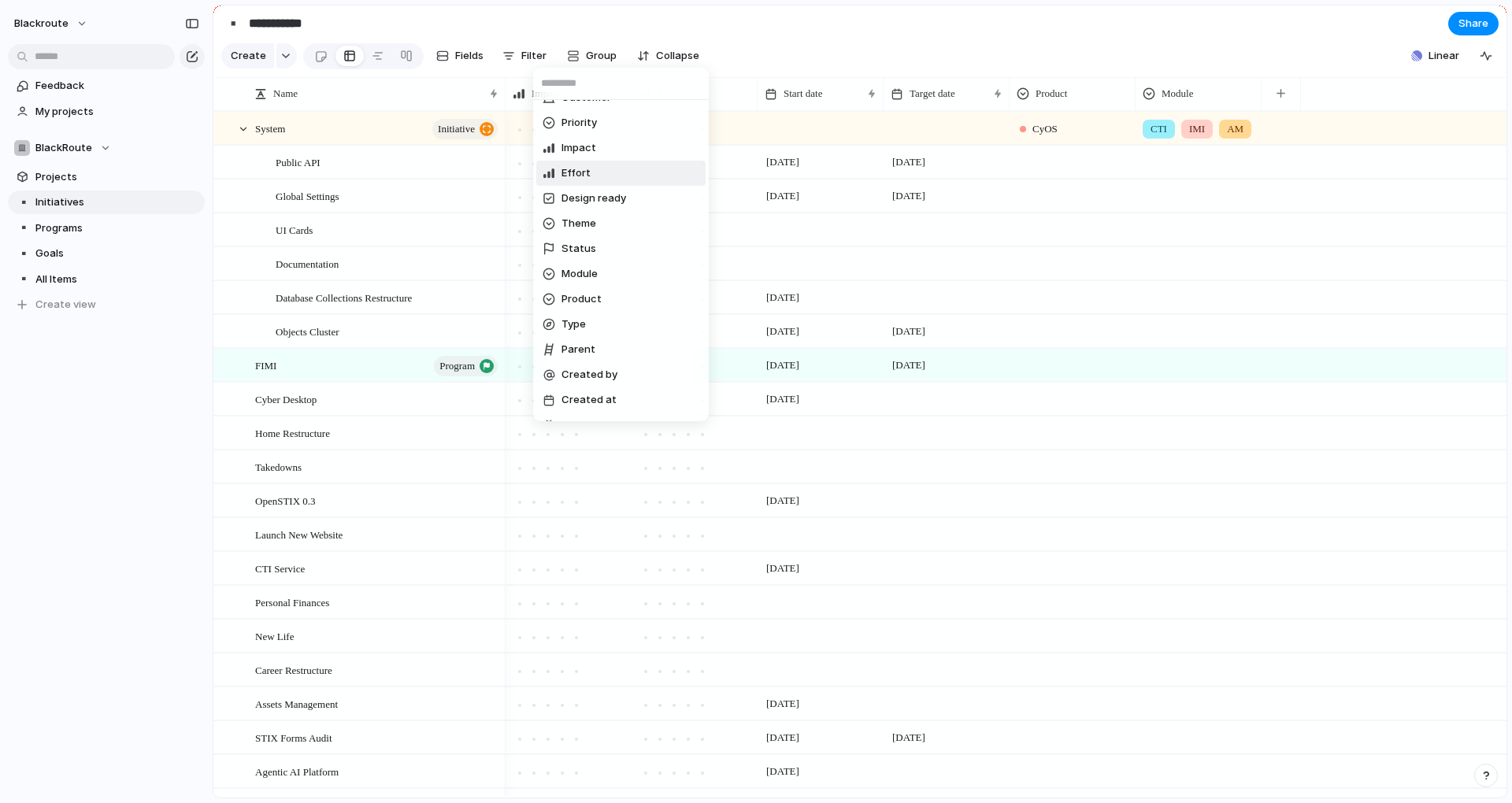
scroll to position [165, 0]
click at [590, 299] on li "Type" at bounding box center [621, 304] width 169 height 25
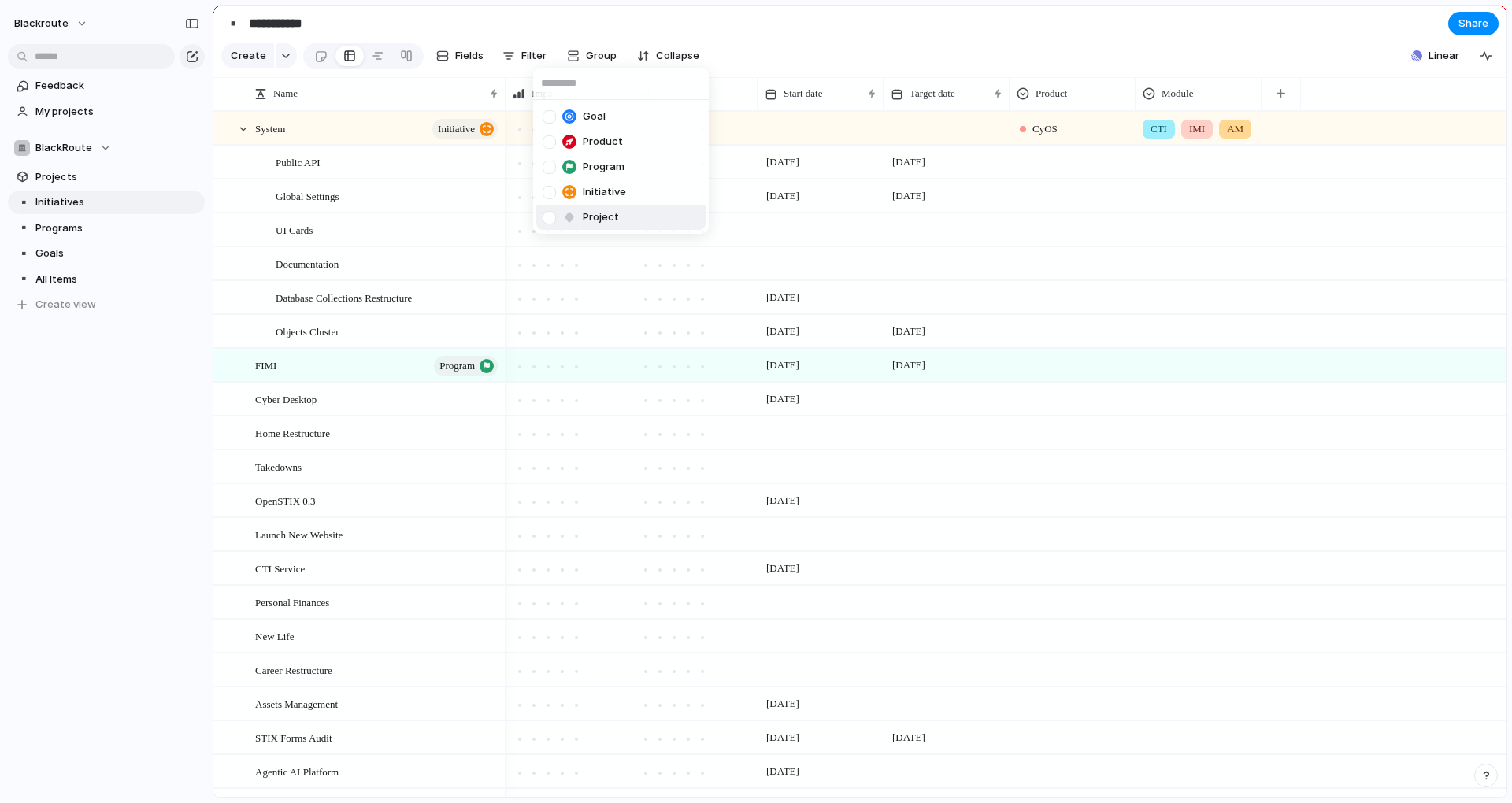
click at [545, 209] on div "Project" at bounding box center [580, 217] width 76 height 16
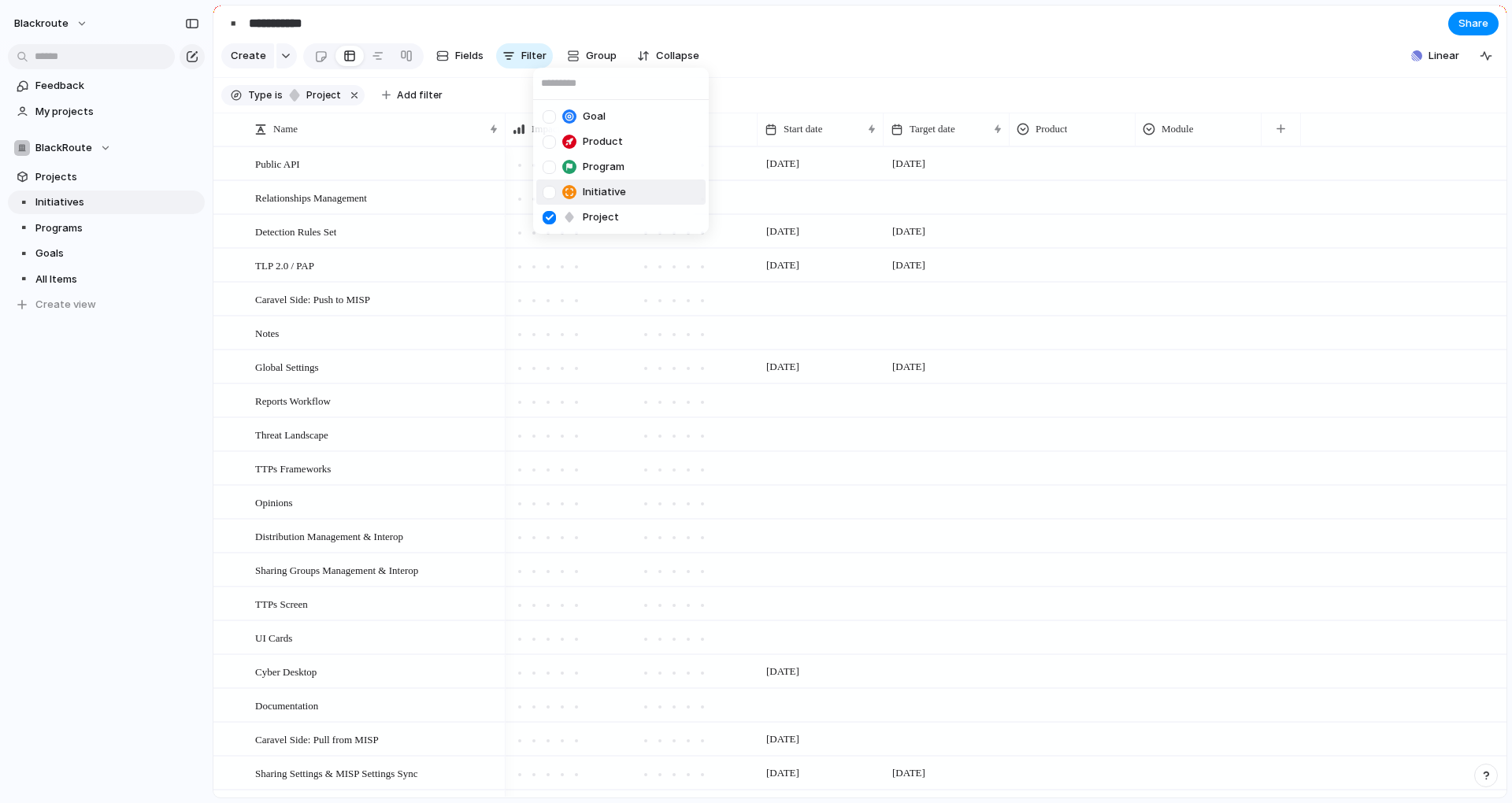
click at [550, 196] on div at bounding box center [549, 193] width 14 height 14
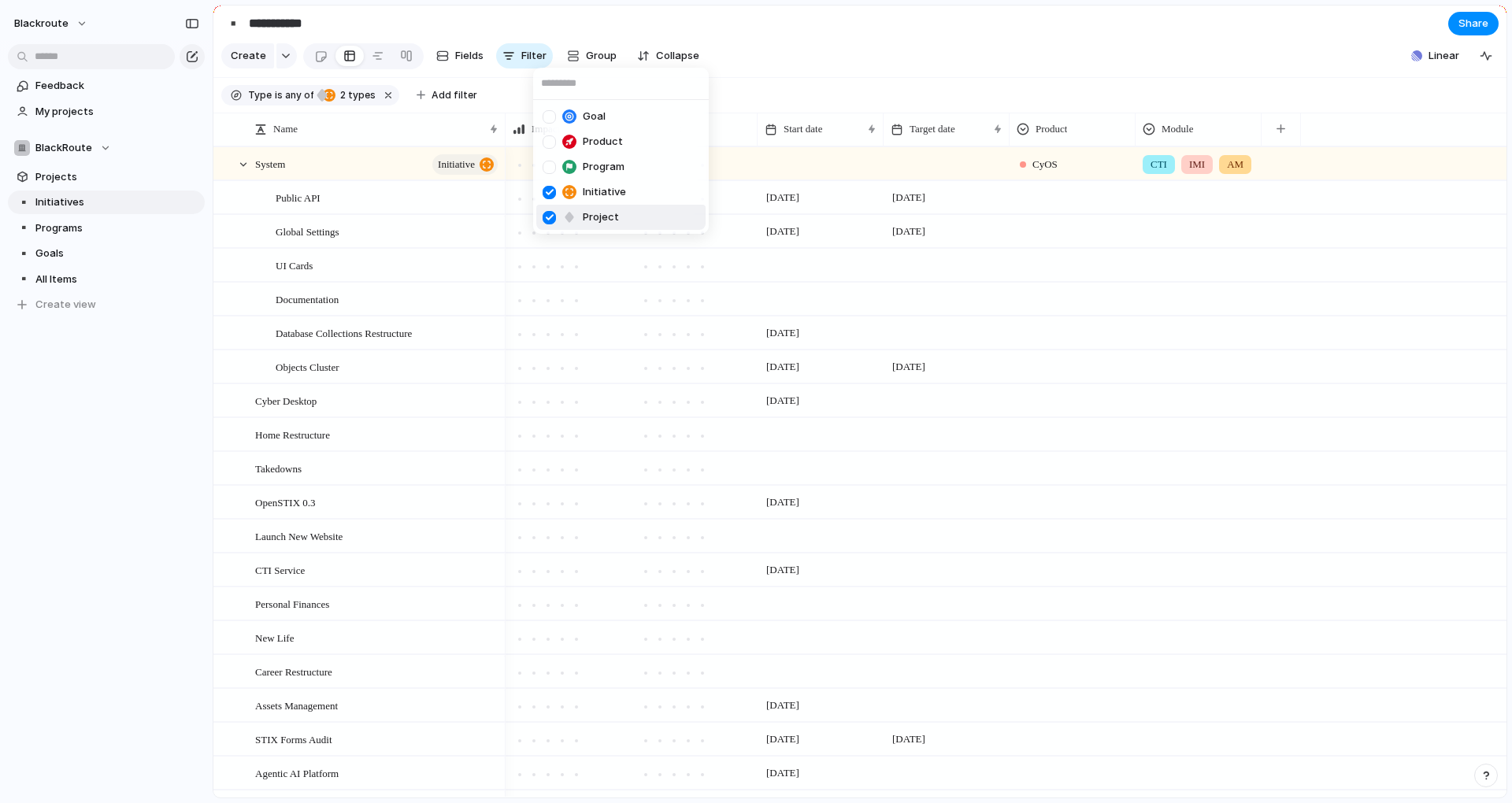
click at [139, 456] on div "Goal Product Program Initiative Project" at bounding box center [756, 401] width 1512 height 803
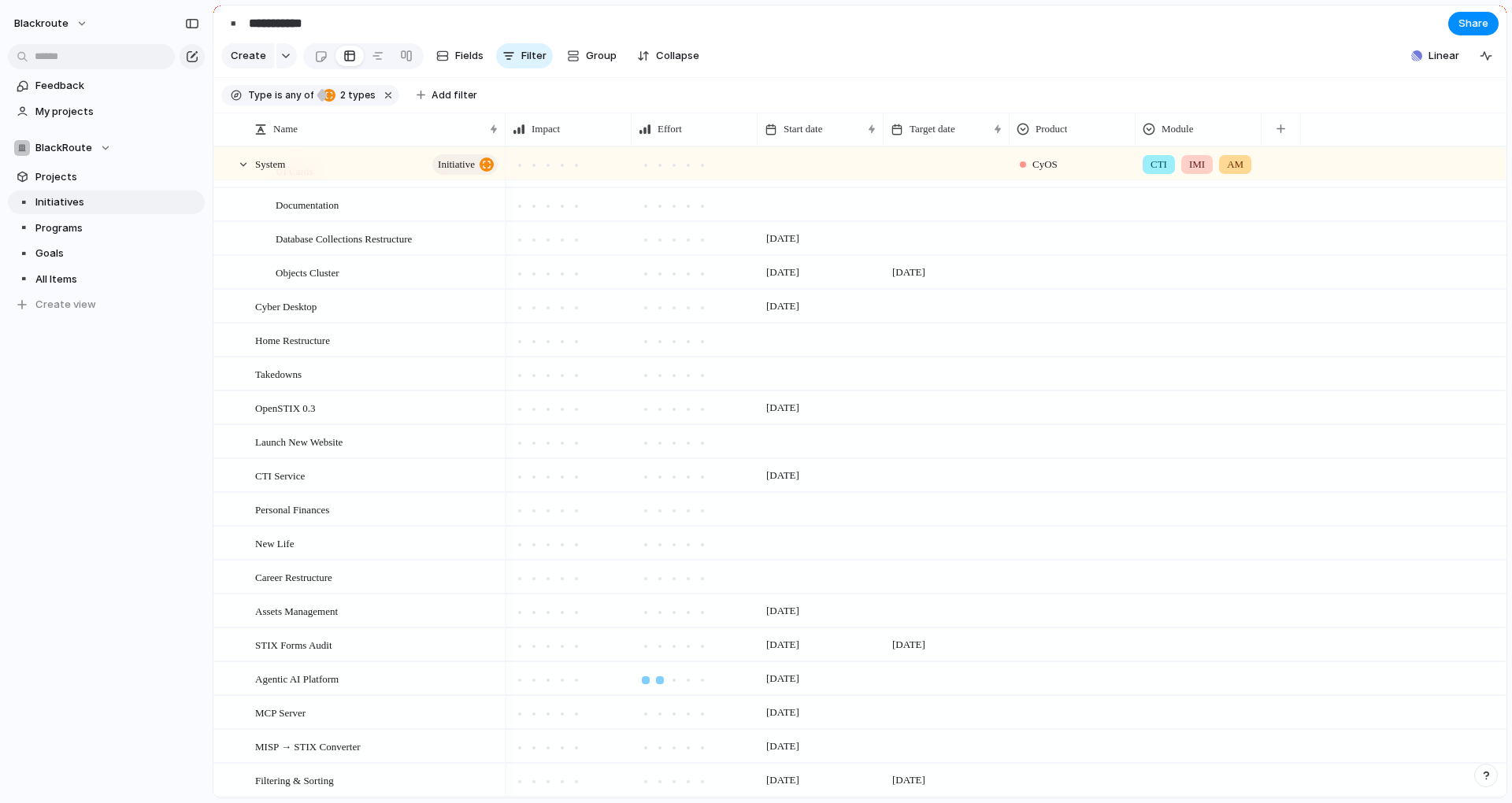
scroll to position [0, 0]
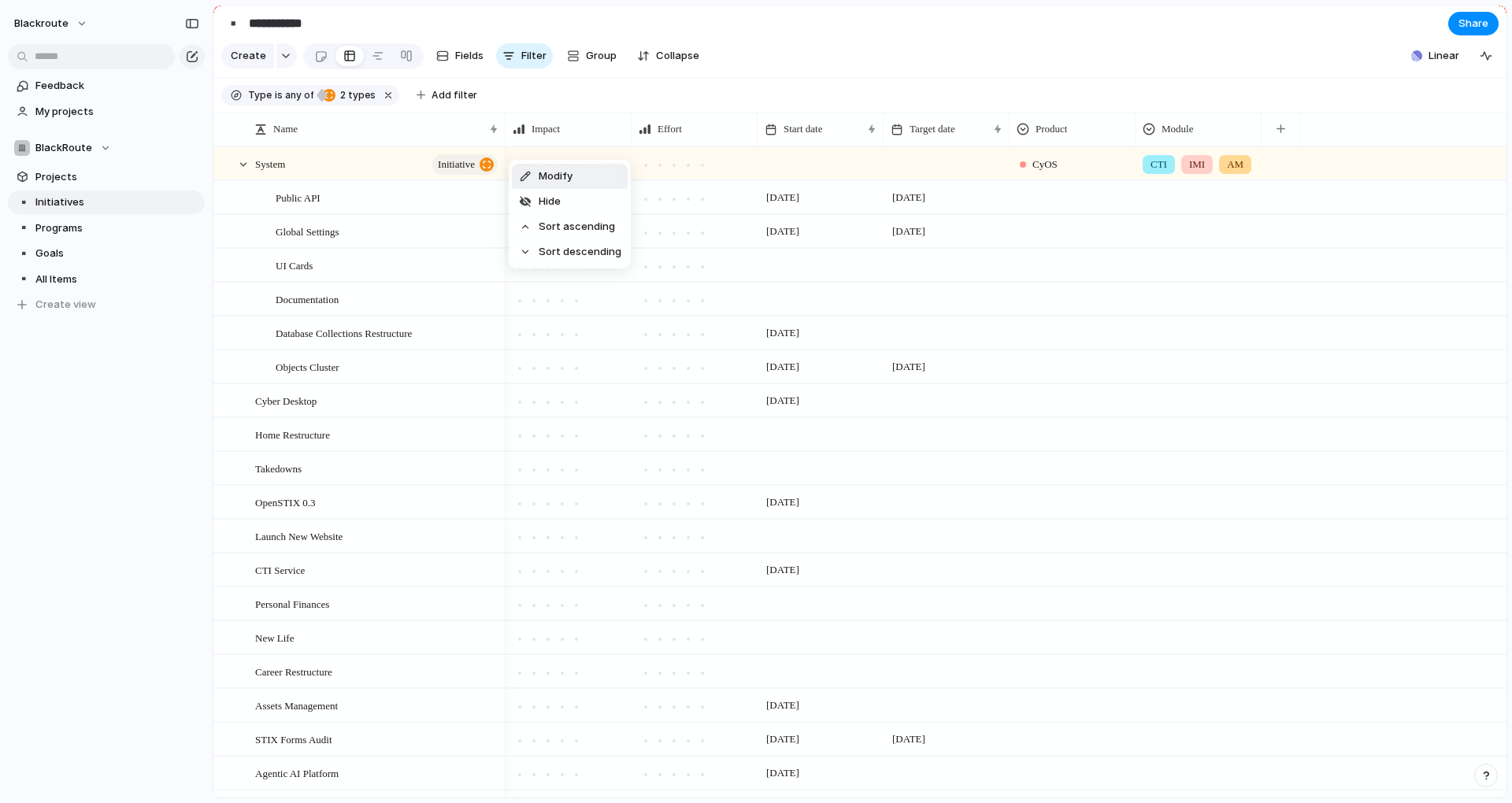
click at [558, 180] on span "Modify" at bounding box center [555, 176] width 34 height 16
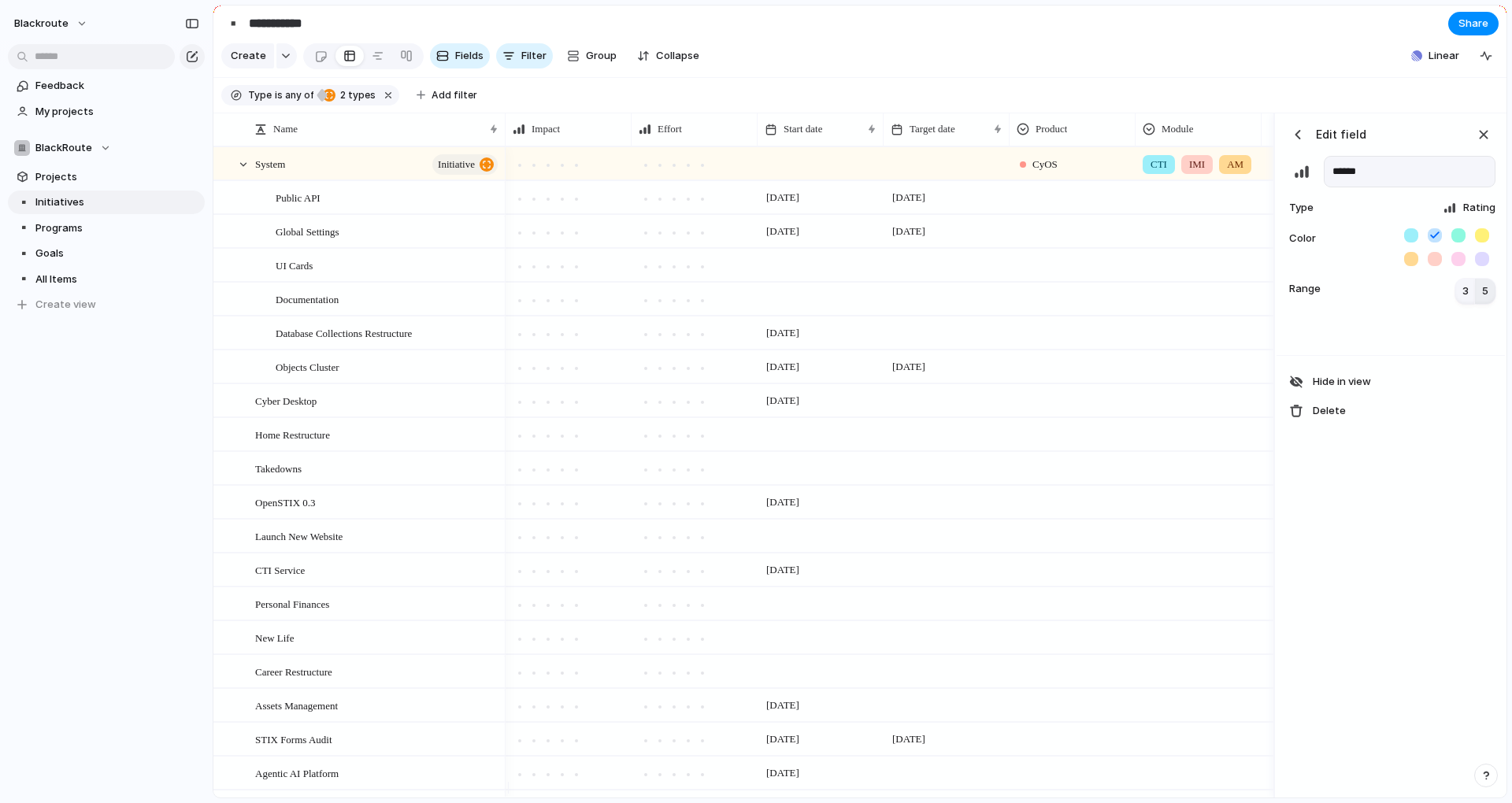
click at [1463, 304] on button "3" at bounding box center [1465, 291] width 20 height 25
click at [1483, 299] on span "5" at bounding box center [1485, 291] width 6 height 16
click at [1484, 143] on div "button" at bounding box center [1484, 134] width 18 height 18
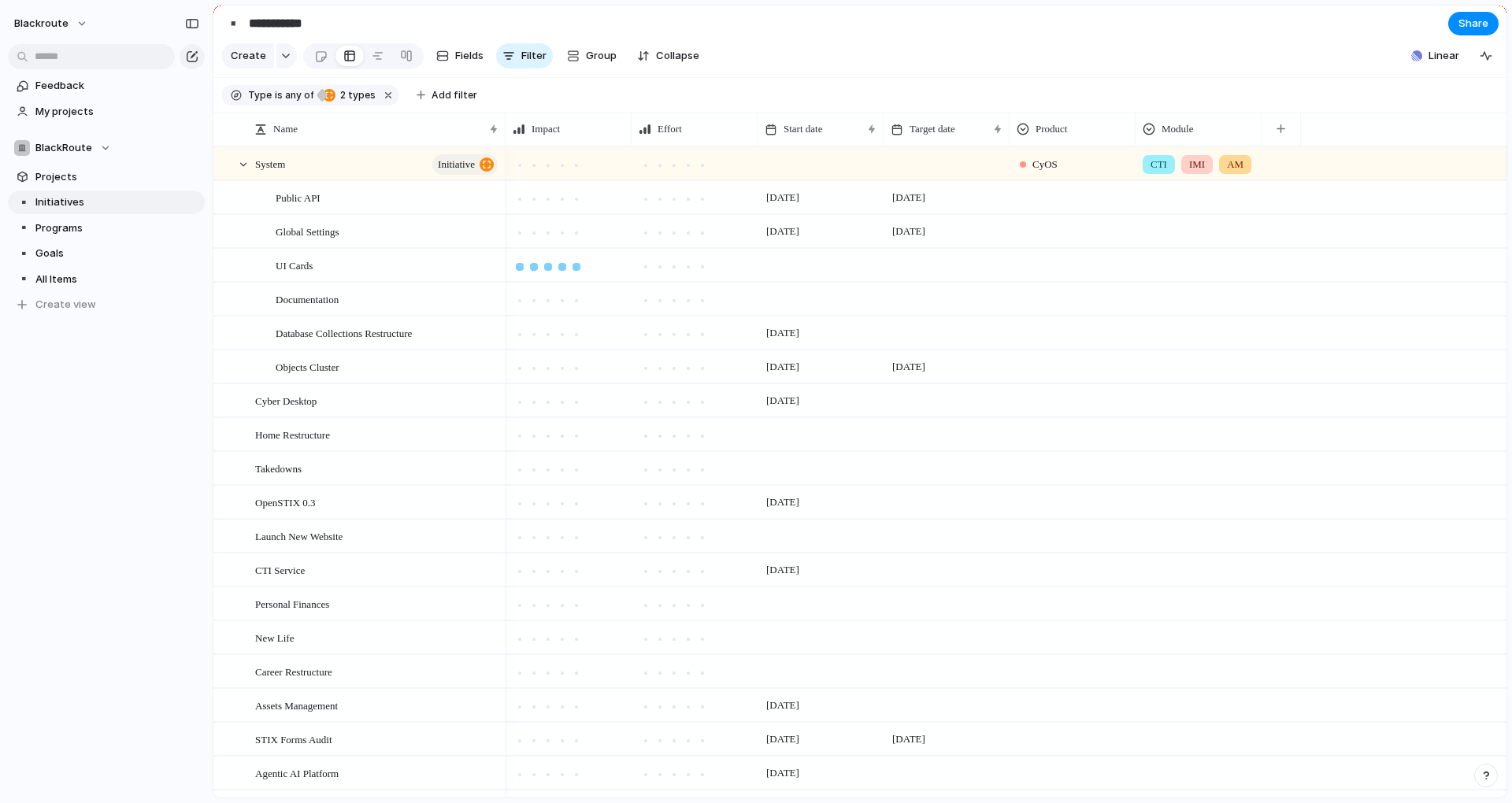
click at [577, 271] on div at bounding box center [576, 267] width 8 height 8
click at [519, 305] on div at bounding box center [520, 301] width 8 height 8
click at [519, 342] on div at bounding box center [520, 334] width 15 height 15
click at [564, 373] on div at bounding box center [562, 368] width 8 height 8
click at [521, 237] on div at bounding box center [520, 233] width 8 height 8
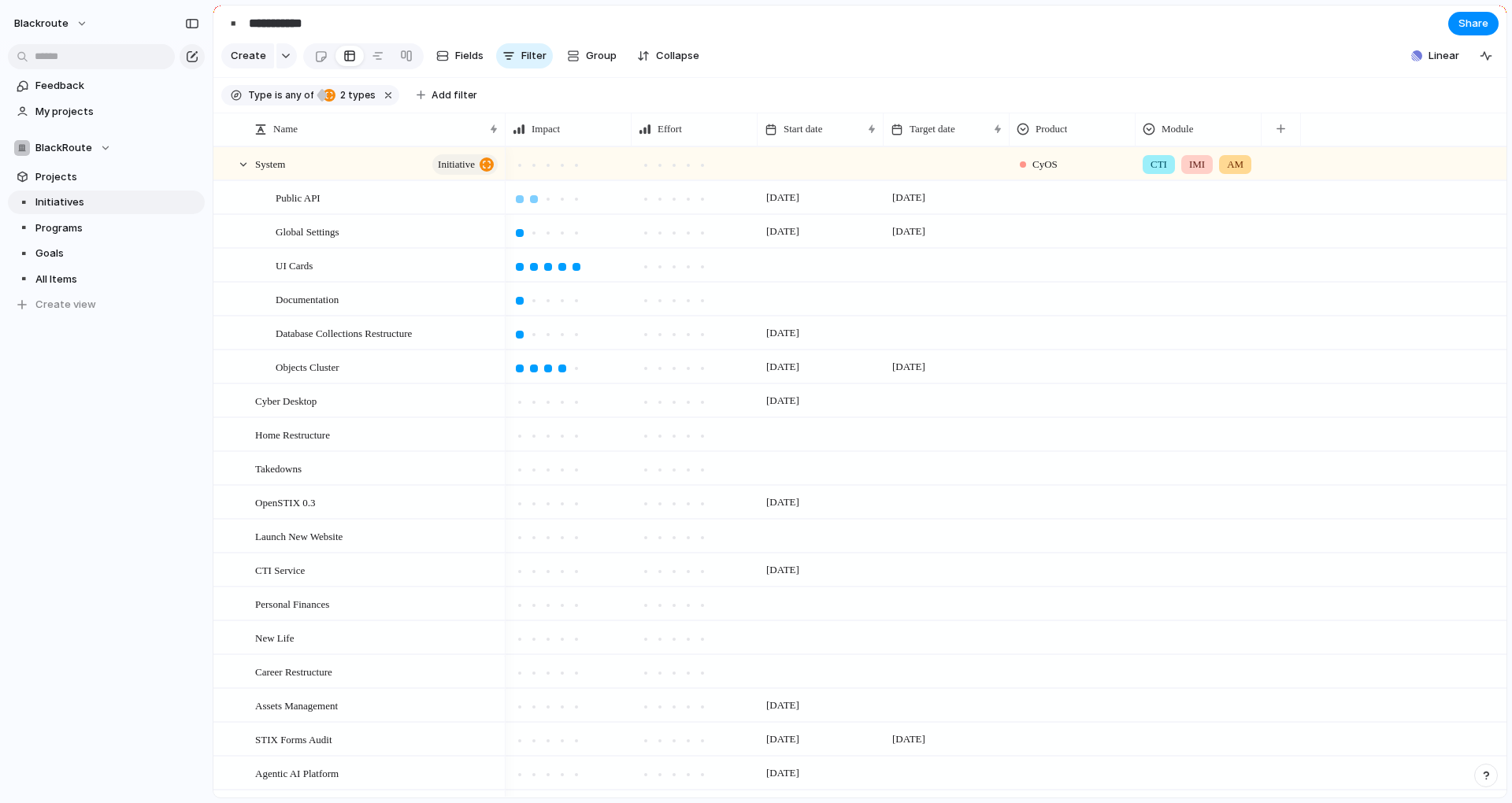
click at [534, 203] on div at bounding box center [534, 200] width 8 height 8
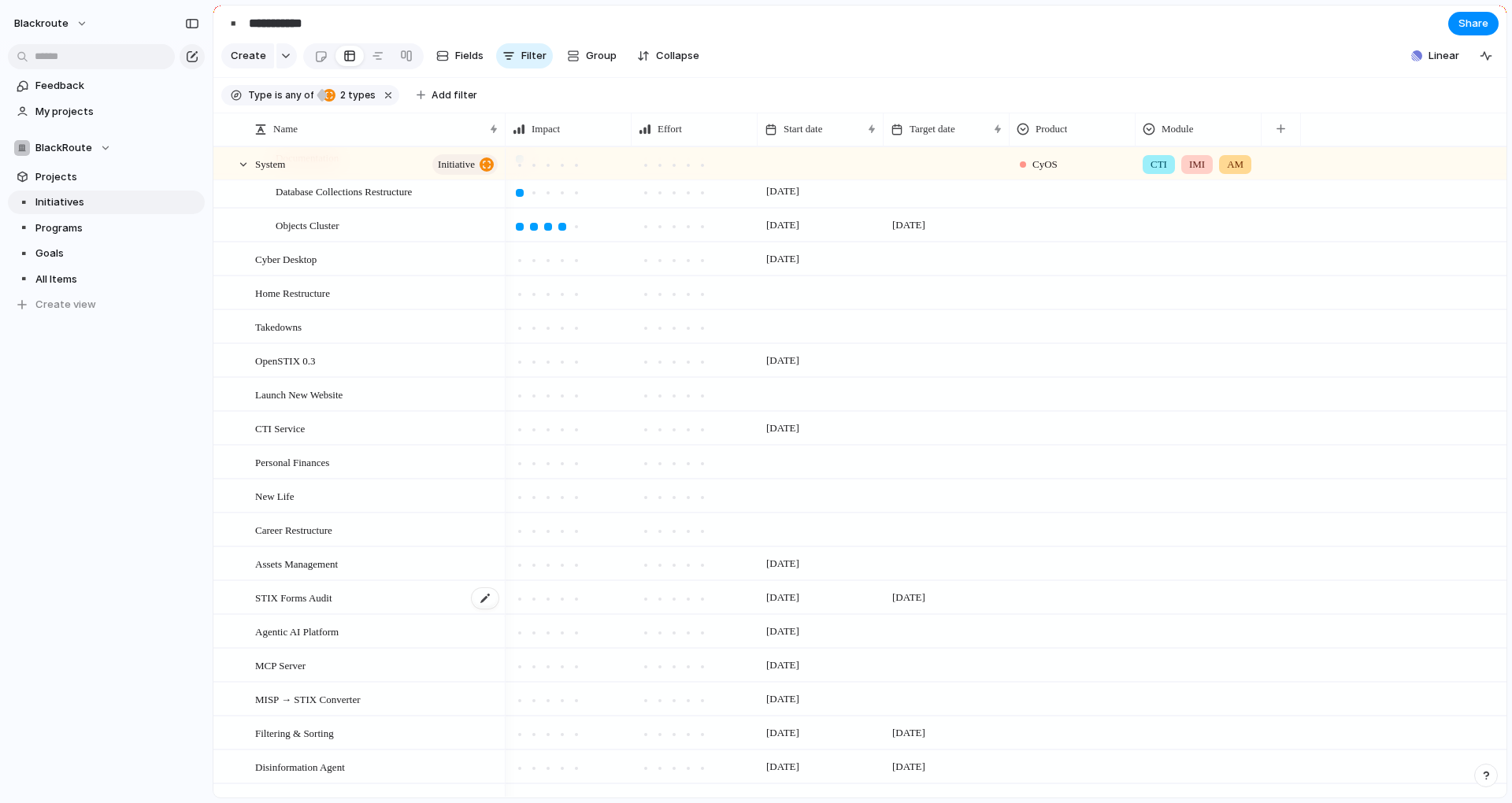
scroll to position [283, 0]
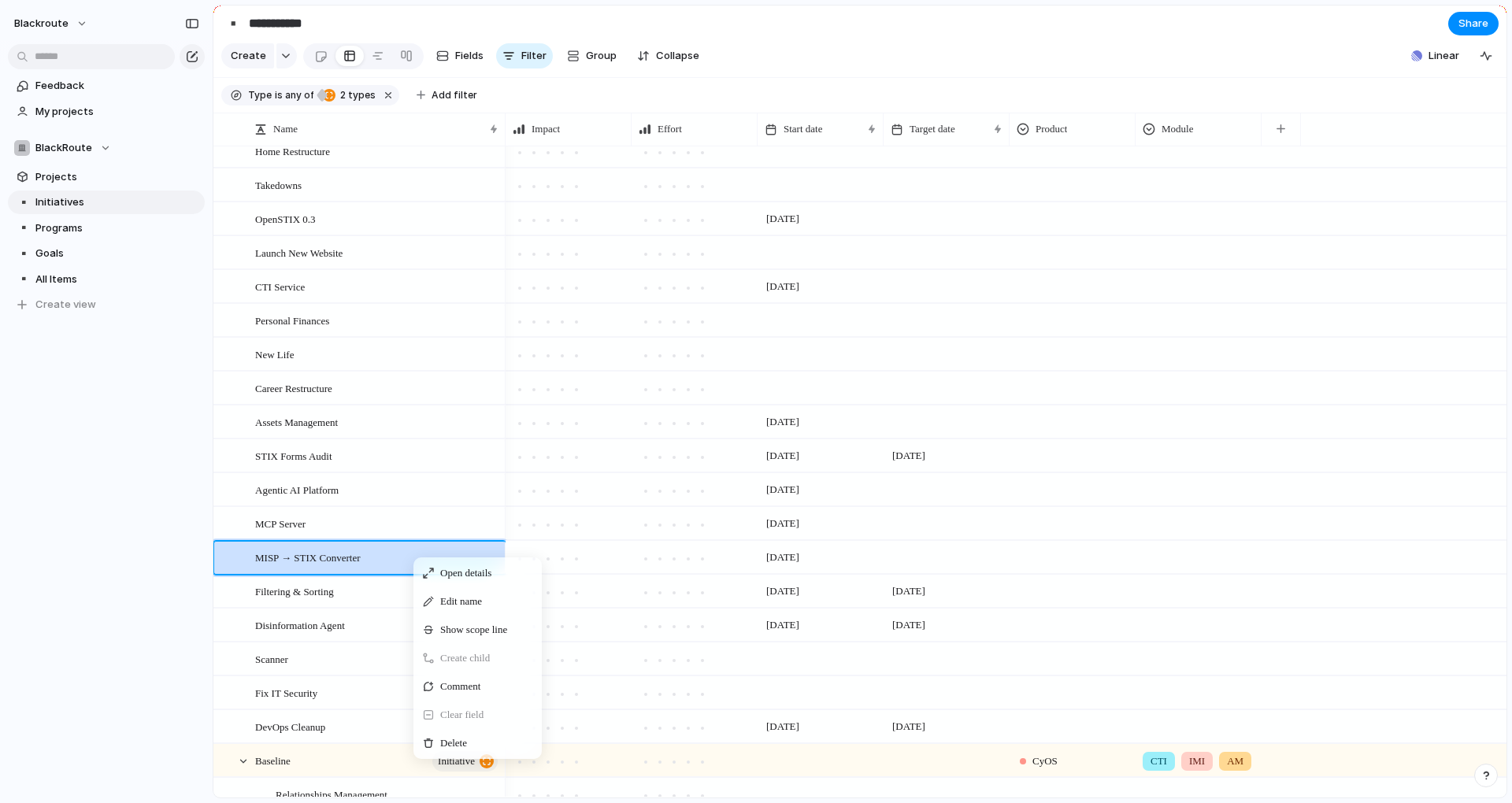
click at [105, 599] on div "blackroute Feedback My projects BlackRoute Projects ▪️ Initiatives ▪️ Programs …" at bounding box center [106, 401] width 212 height 803
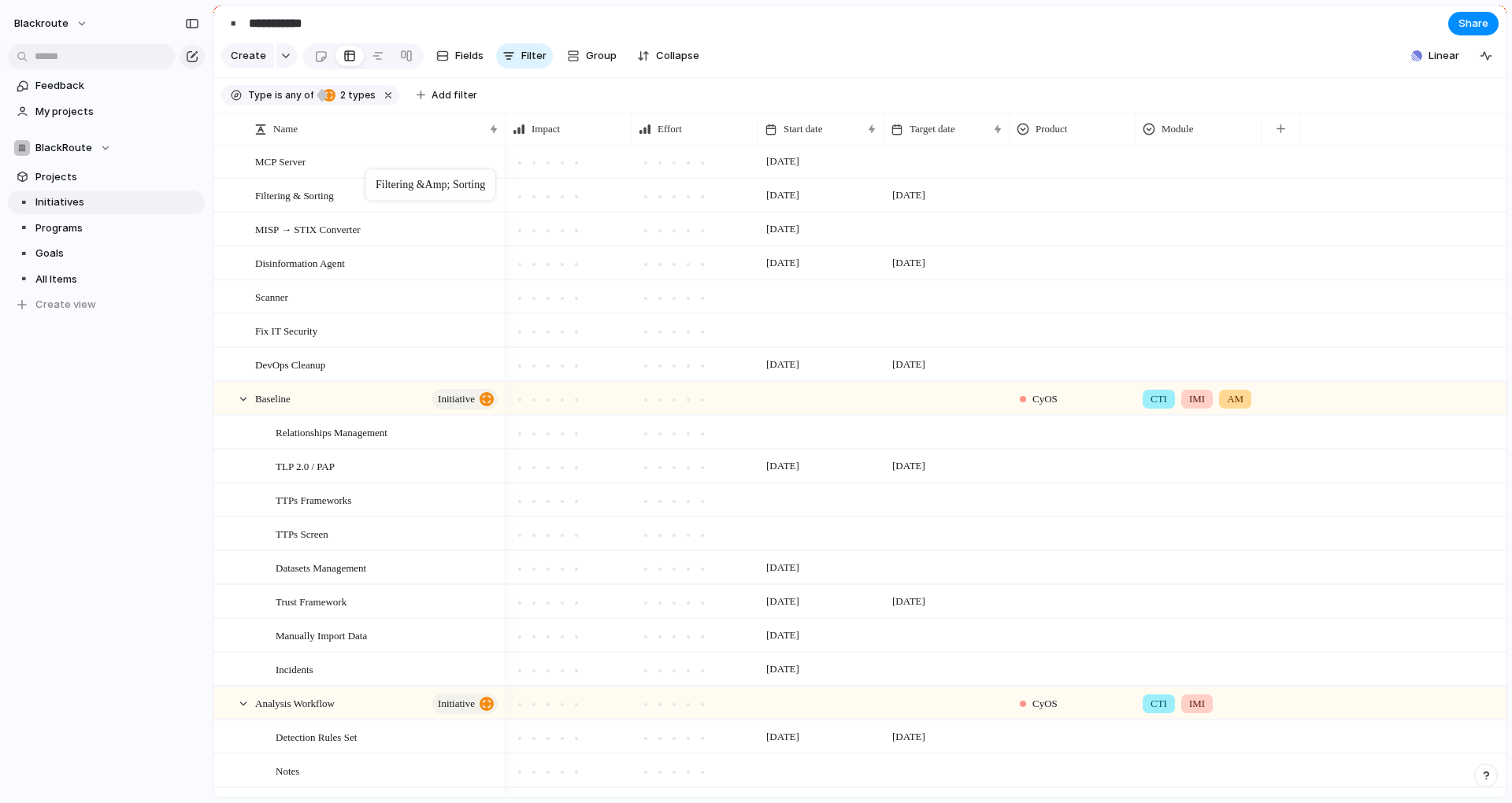
scroll to position [583, 0]
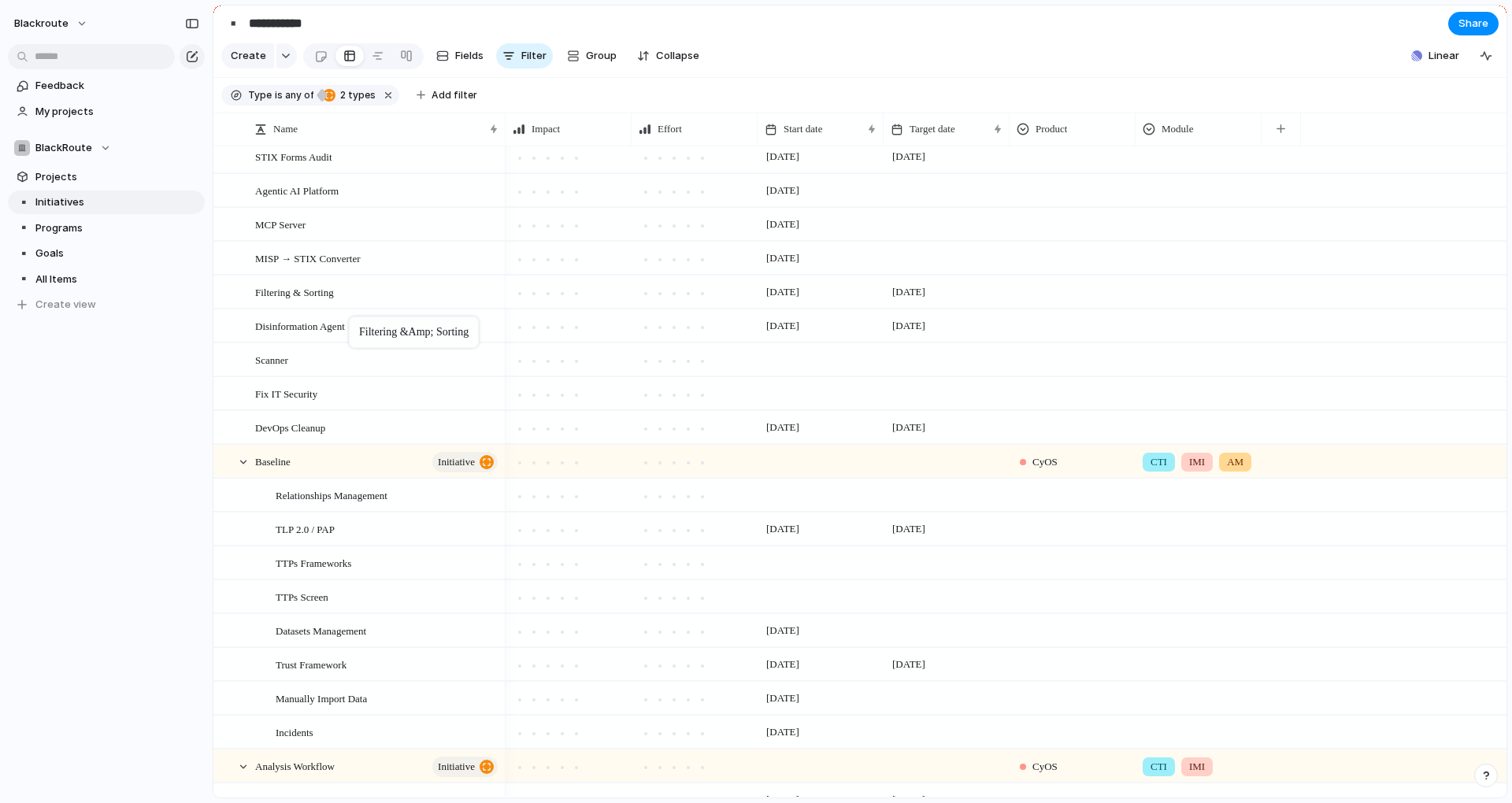
drag, startPoint x: 319, startPoint y: 176, endPoint x: 356, endPoint y: 319, distance: 147.7
click at [359, 303] on div "Filtering & Sorting" at bounding box center [378, 292] width 245 height 32
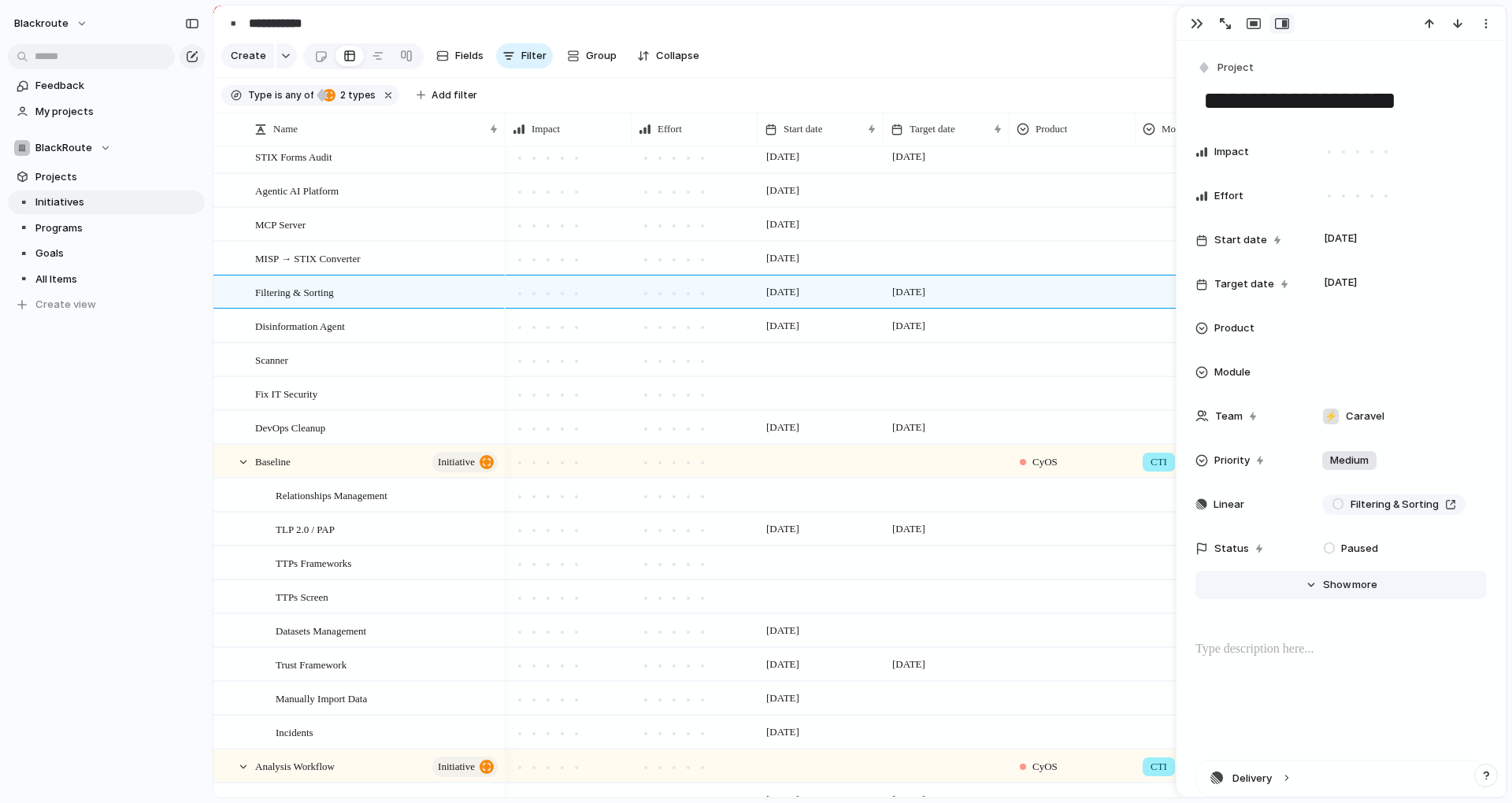
click at [1337, 584] on span "Show" at bounding box center [1337, 585] width 28 height 16
click at [1328, 333] on div at bounding box center [1397, 328] width 164 height 18
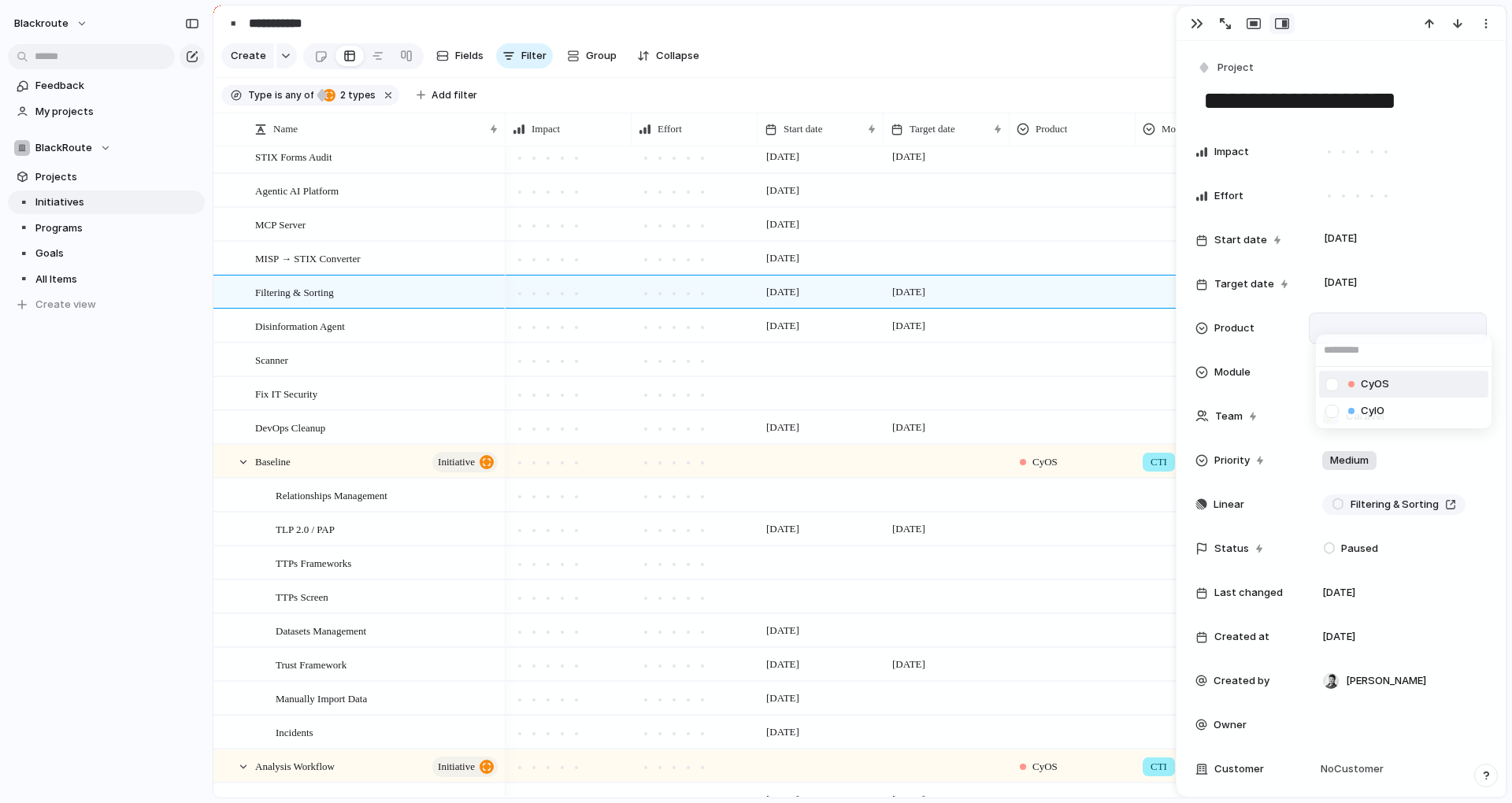
click at [1394, 385] on li "CyOS" at bounding box center [1404, 383] width 169 height 26
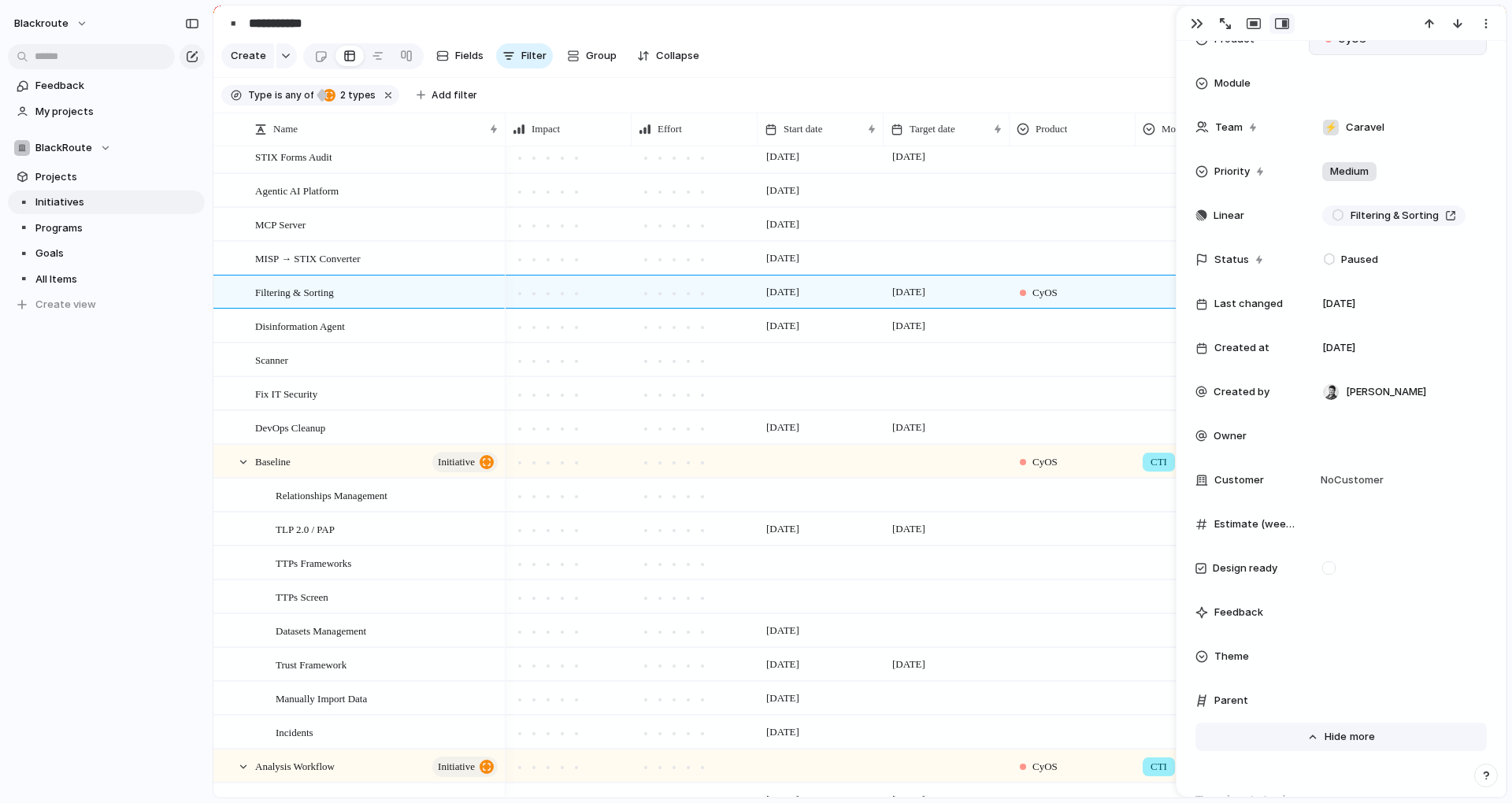
scroll to position [425, 0]
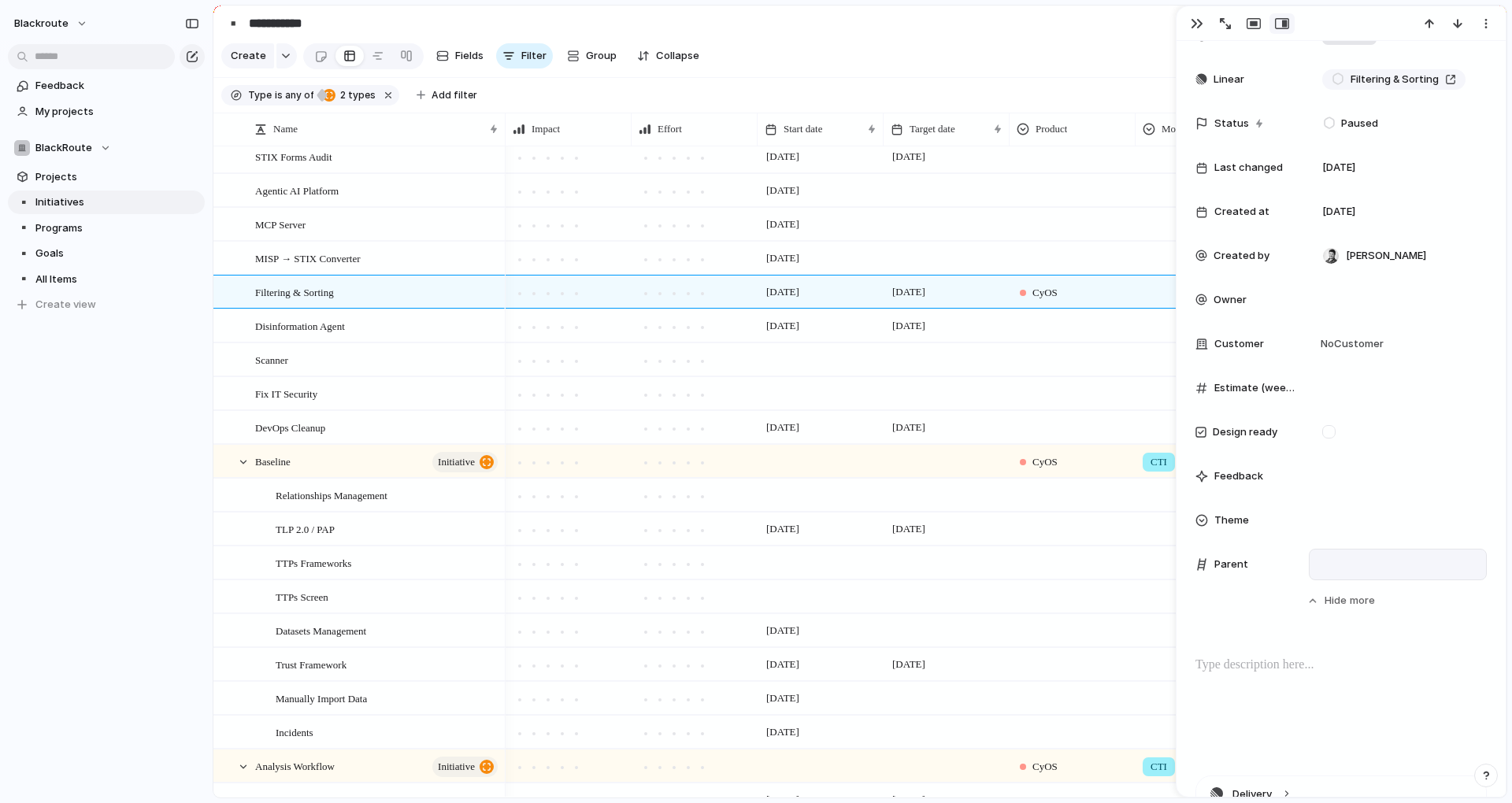
click at [1311, 573] on div at bounding box center [1397, 565] width 178 height 31
click at [1394, 566] on div at bounding box center [1397, 565] width 164 height 18
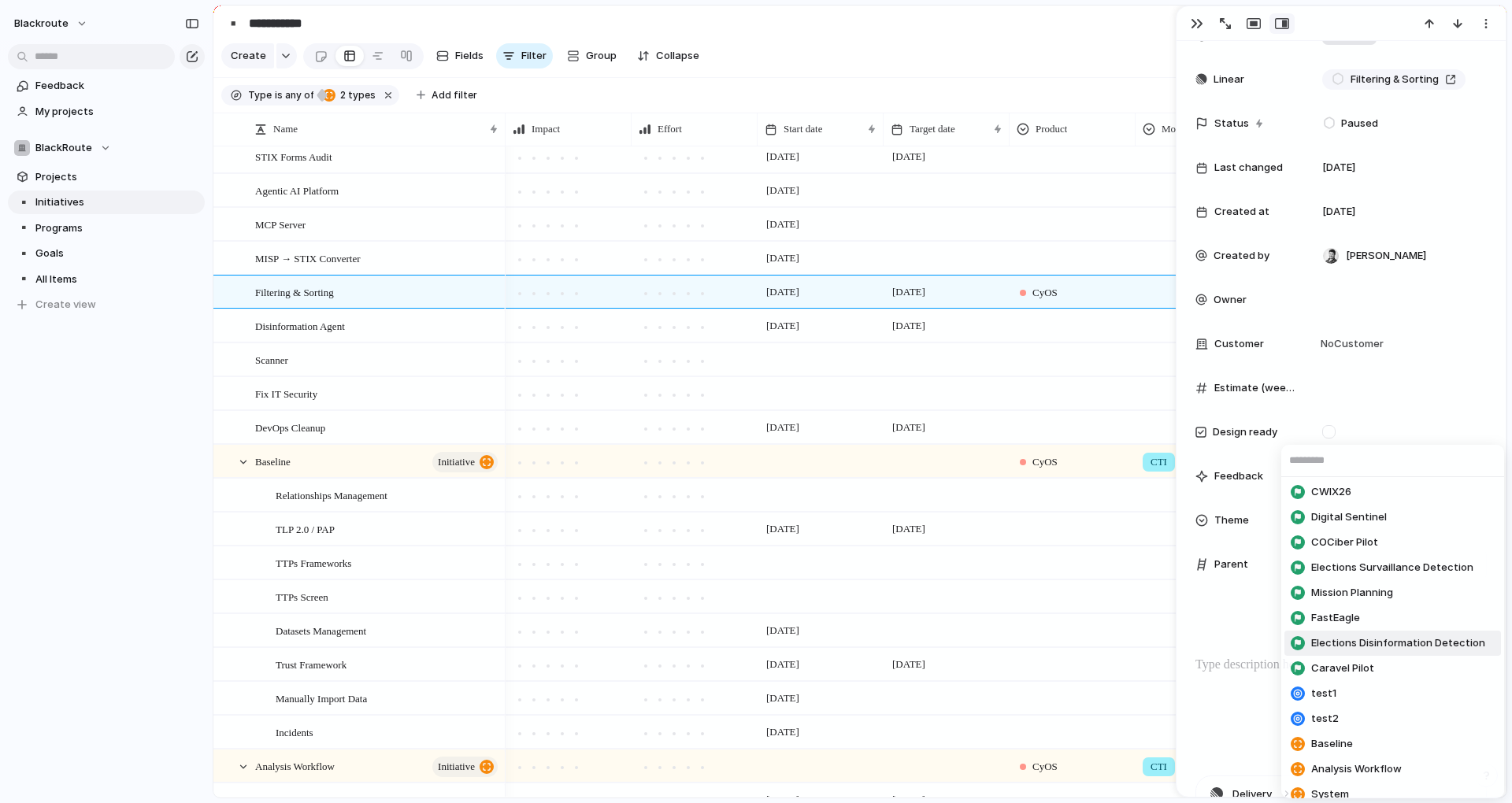
scroll to position [165, 0]
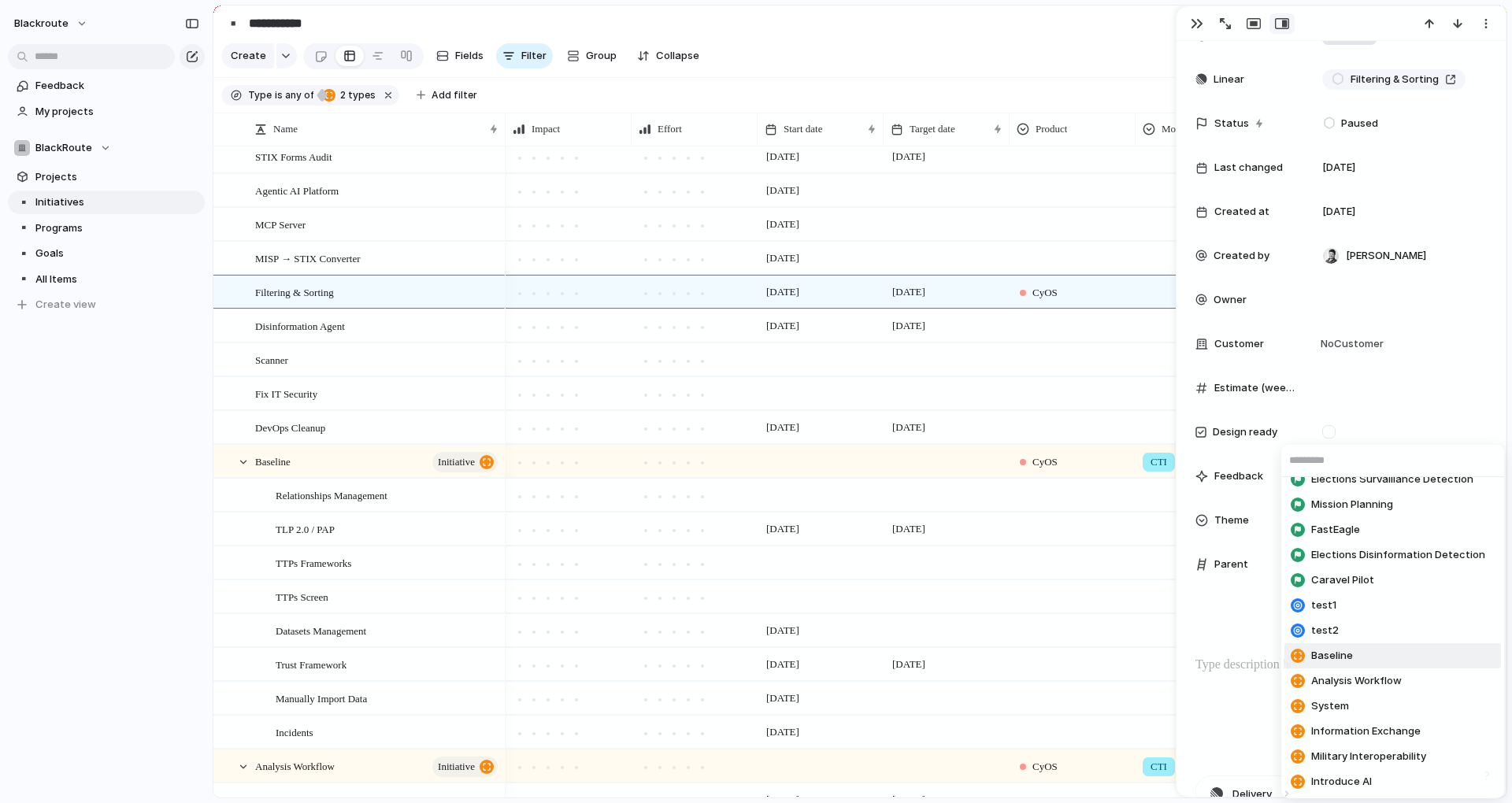
click at [1361, 659] on li "Baseline" at bounding box center [1392, 656] width 216 height 25
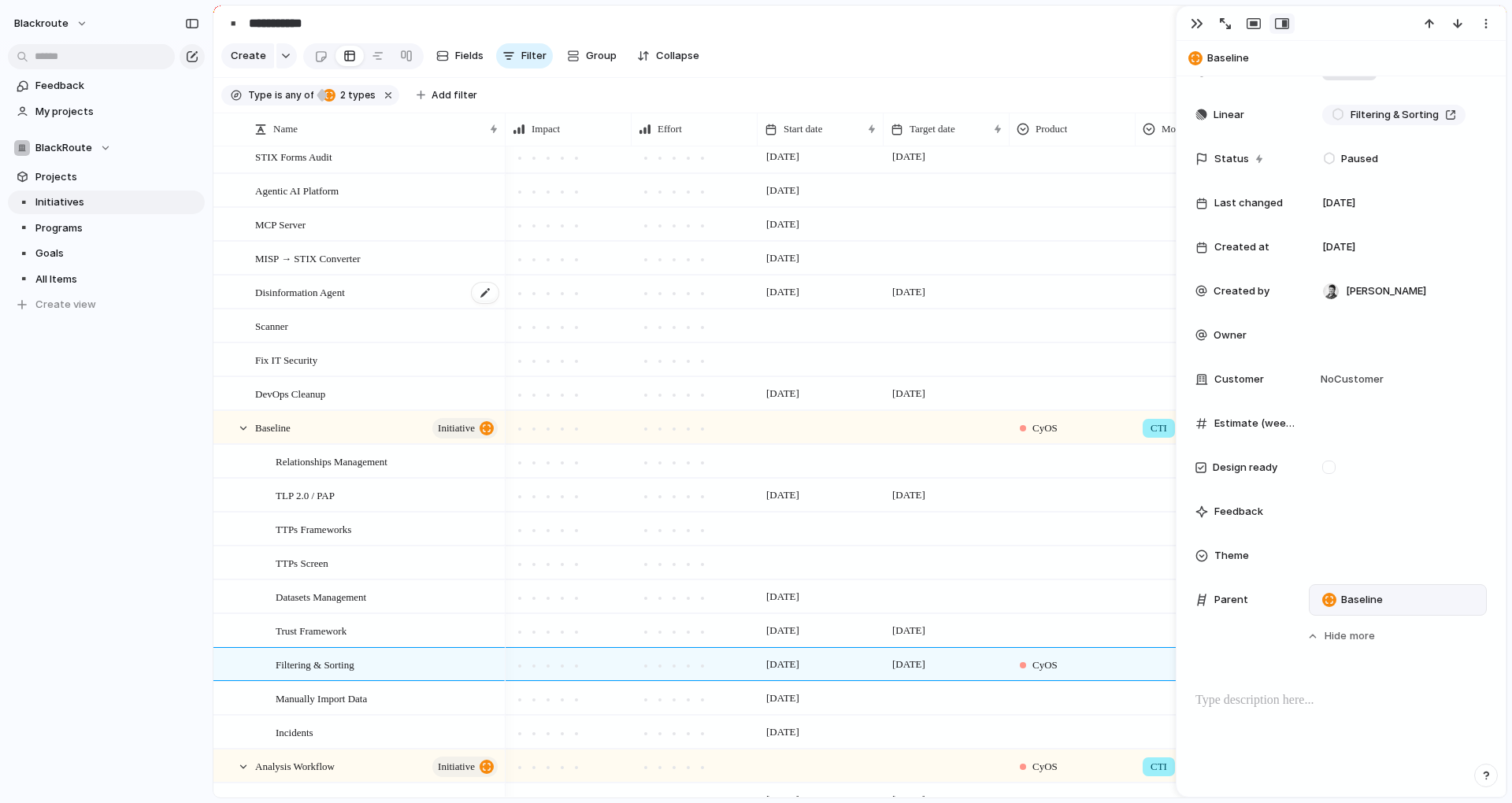
click at [389, 302] on div "Disinformation Agent" at bounding box center [378, 292] width 245 height 32
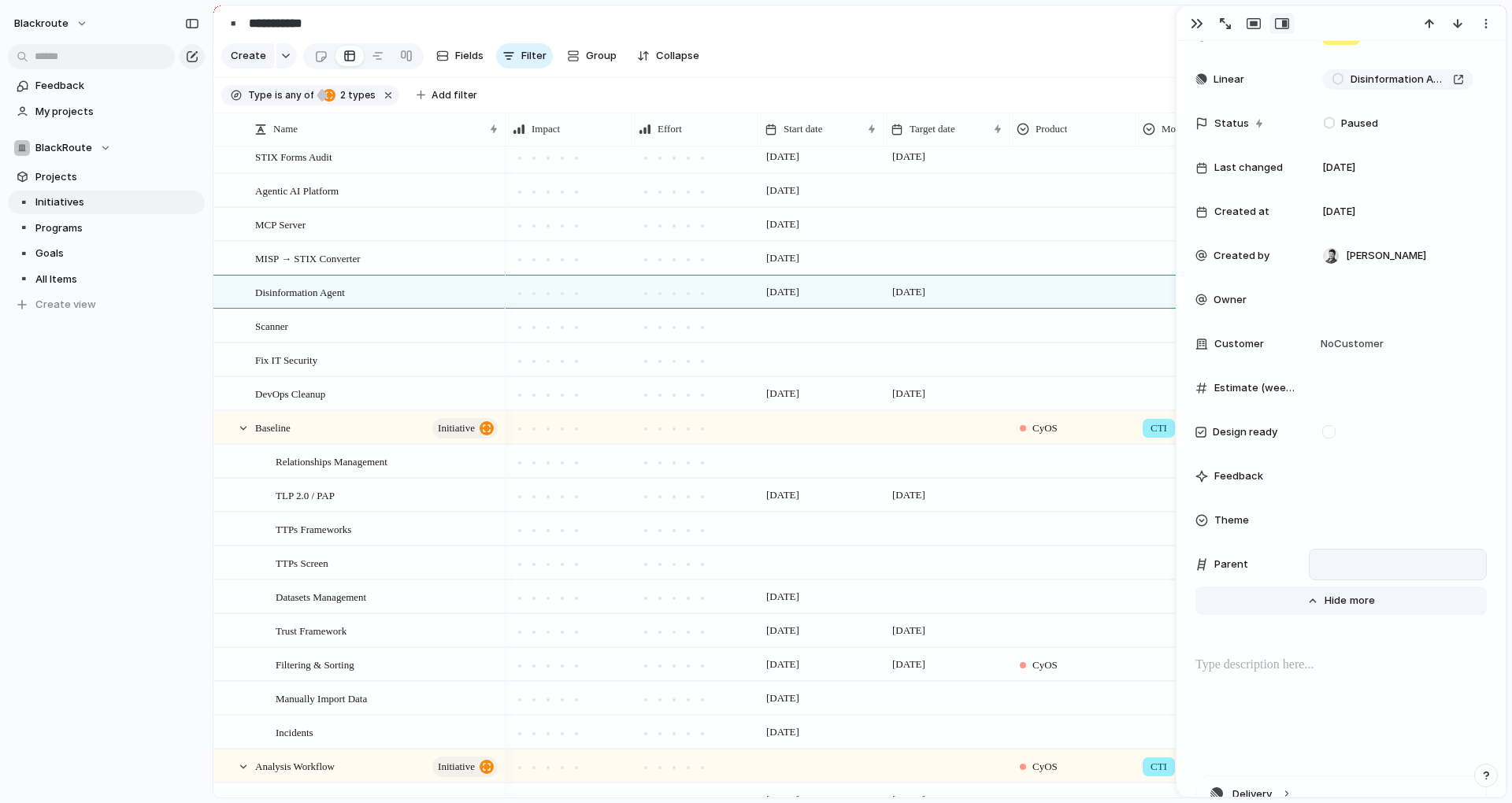
click at [1311, 596] on button "Hide Show more" at bounding box center [1341, 601] width 291 height 28
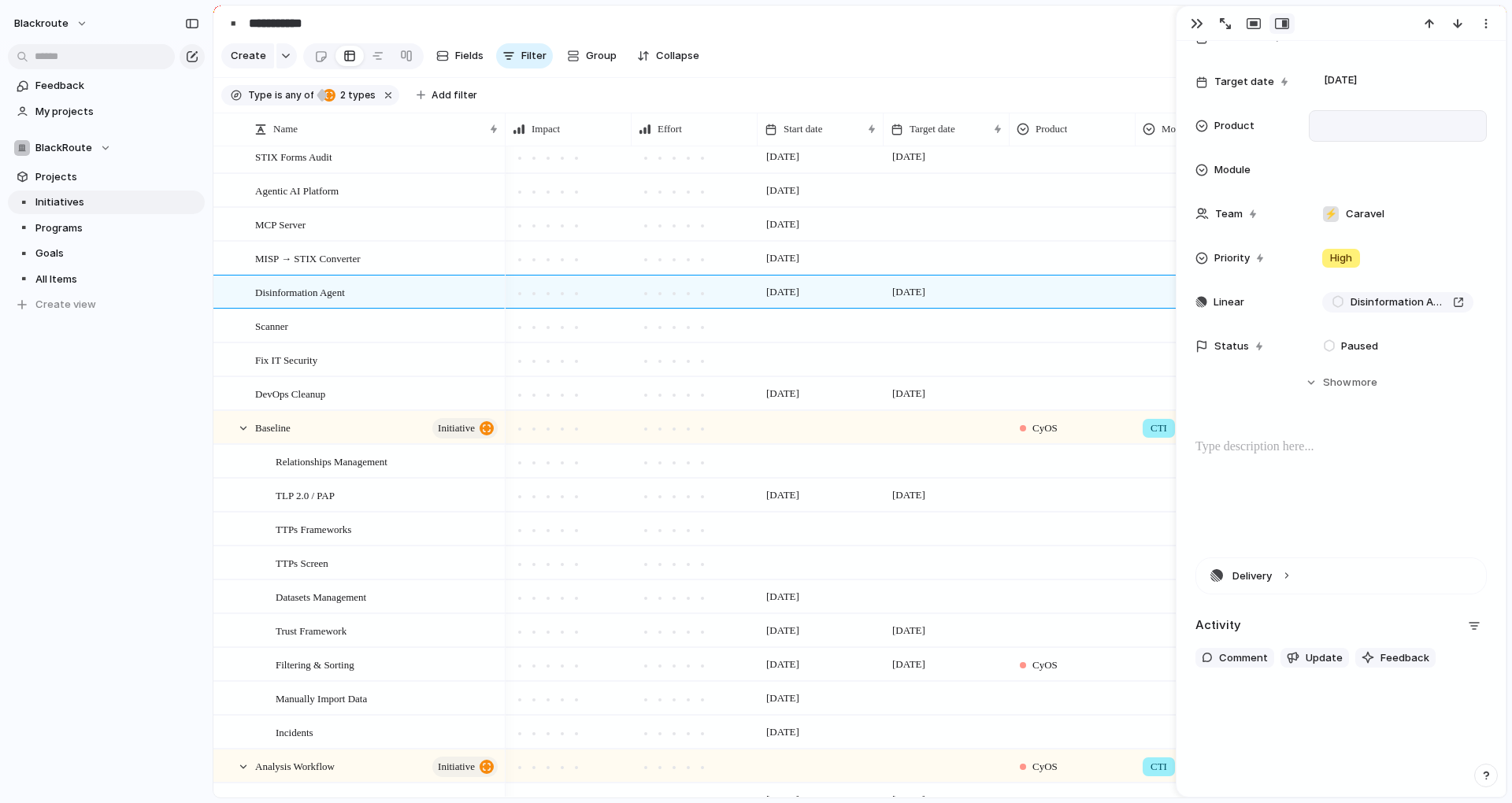
scroll to position [202, 0]
click at [1341, 381] on span "Show" at bounding box center [1337, 383] width 28 height 16
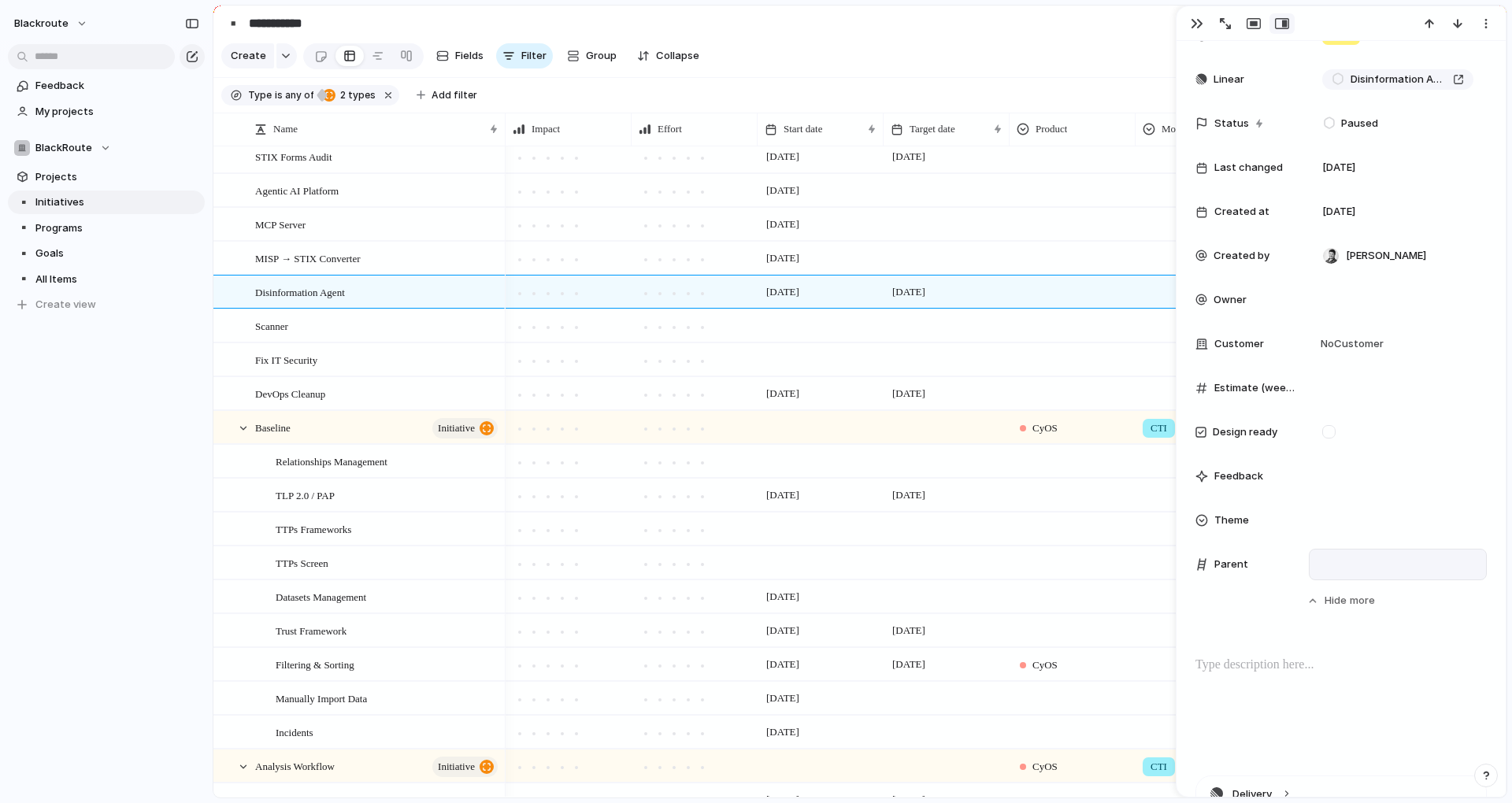
scroll to position [643, 0]
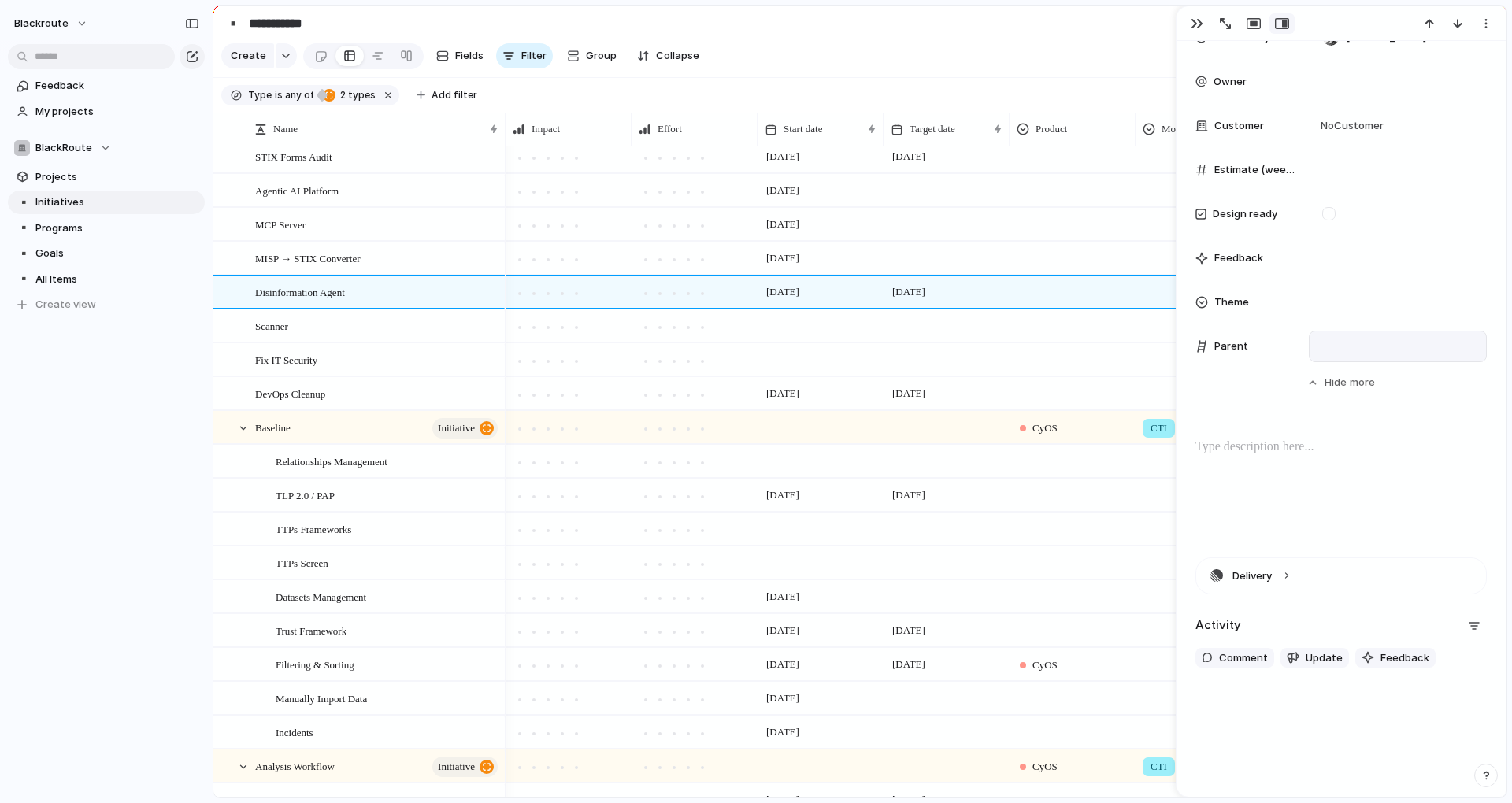
click at [1312, 344] on div at bounding box center [1397, 347] width 178 height 31
click at [1384, 349] on div at bounding box center [1397, 347] width 164 height 18
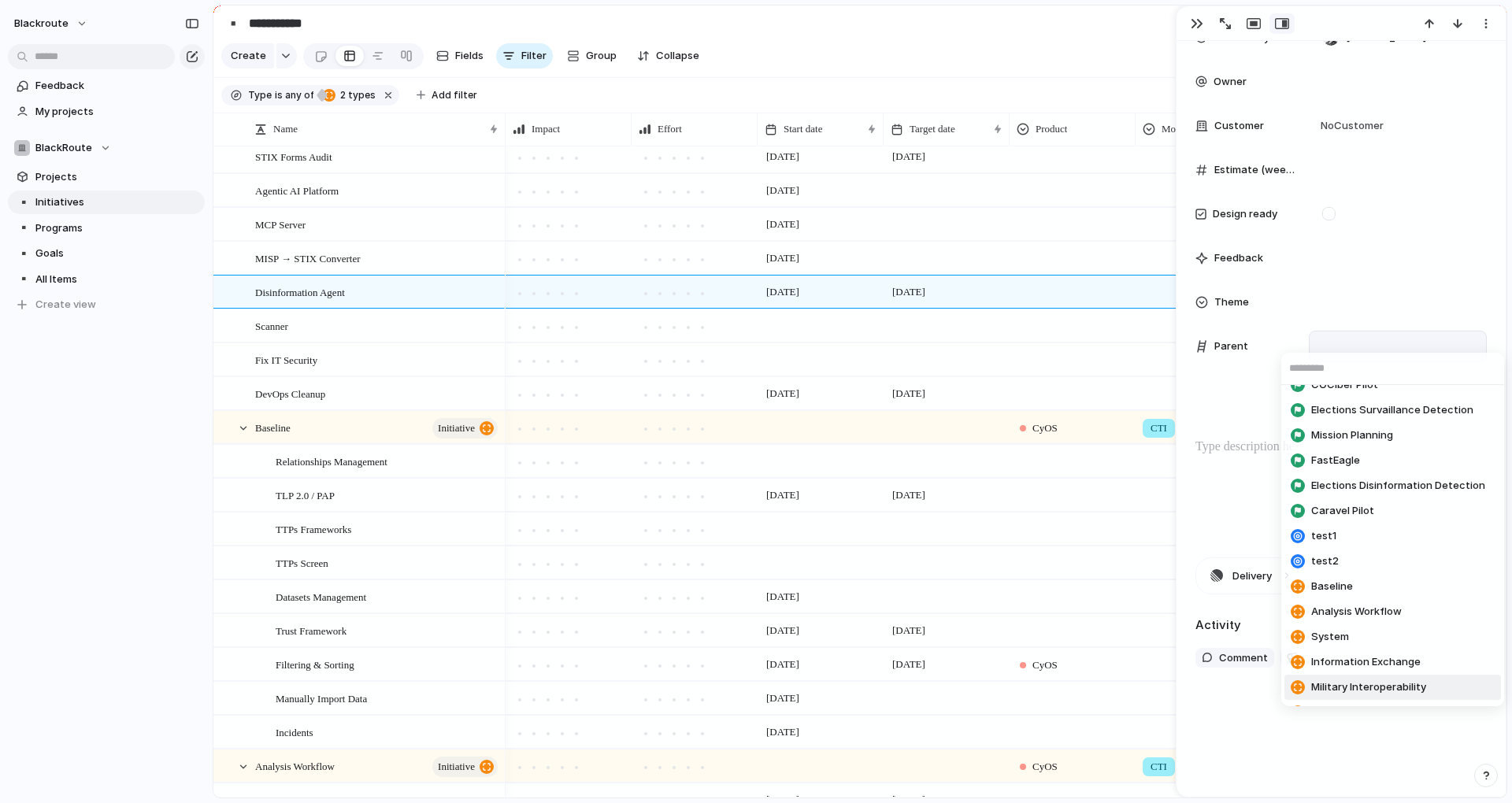
scroll to position [165, 0]
click at [1371, 689] on li "Introduce AI" at bounding box center [1392, 690] width 216 height 25
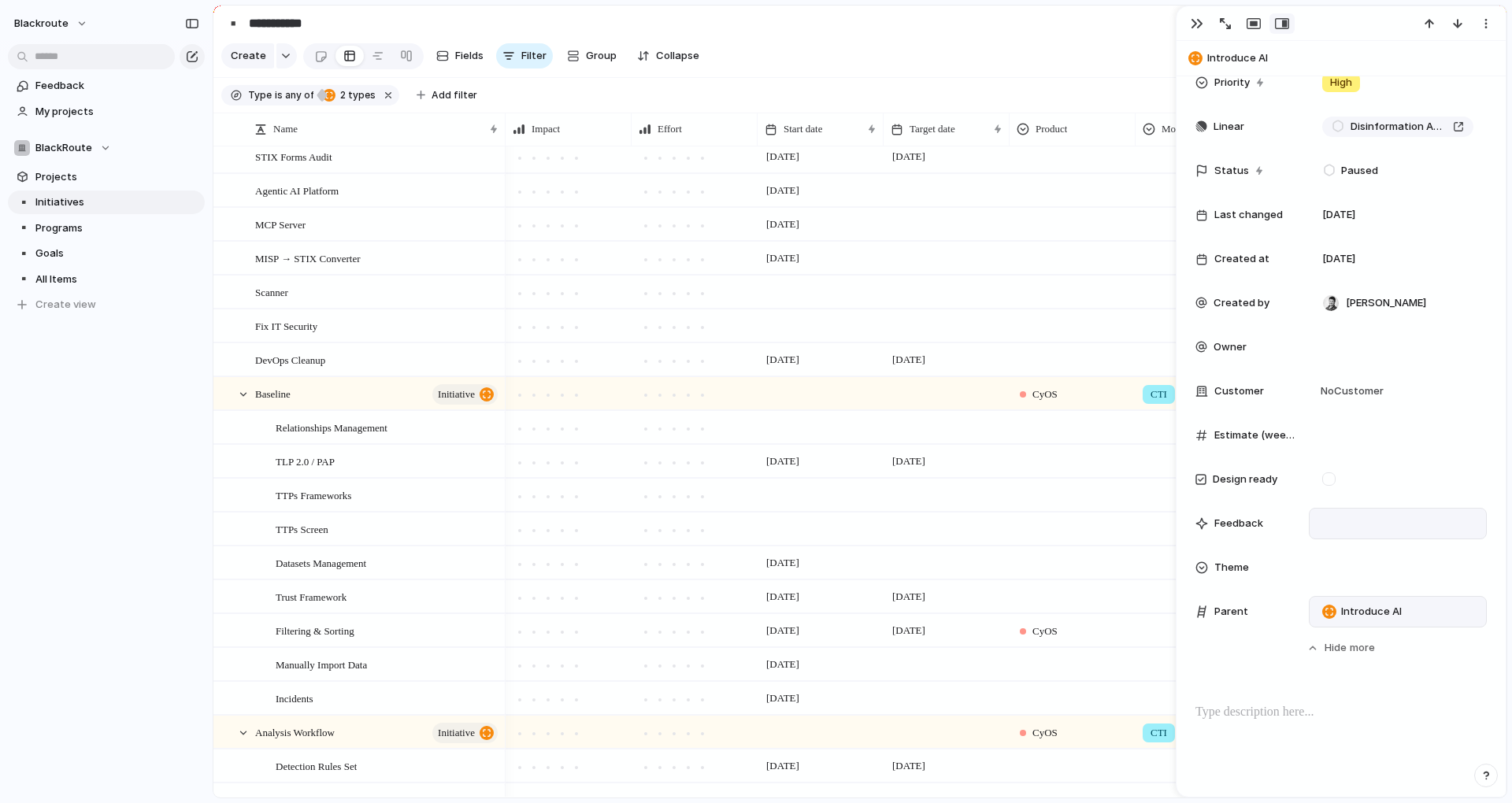
scroll to position [360, 0]
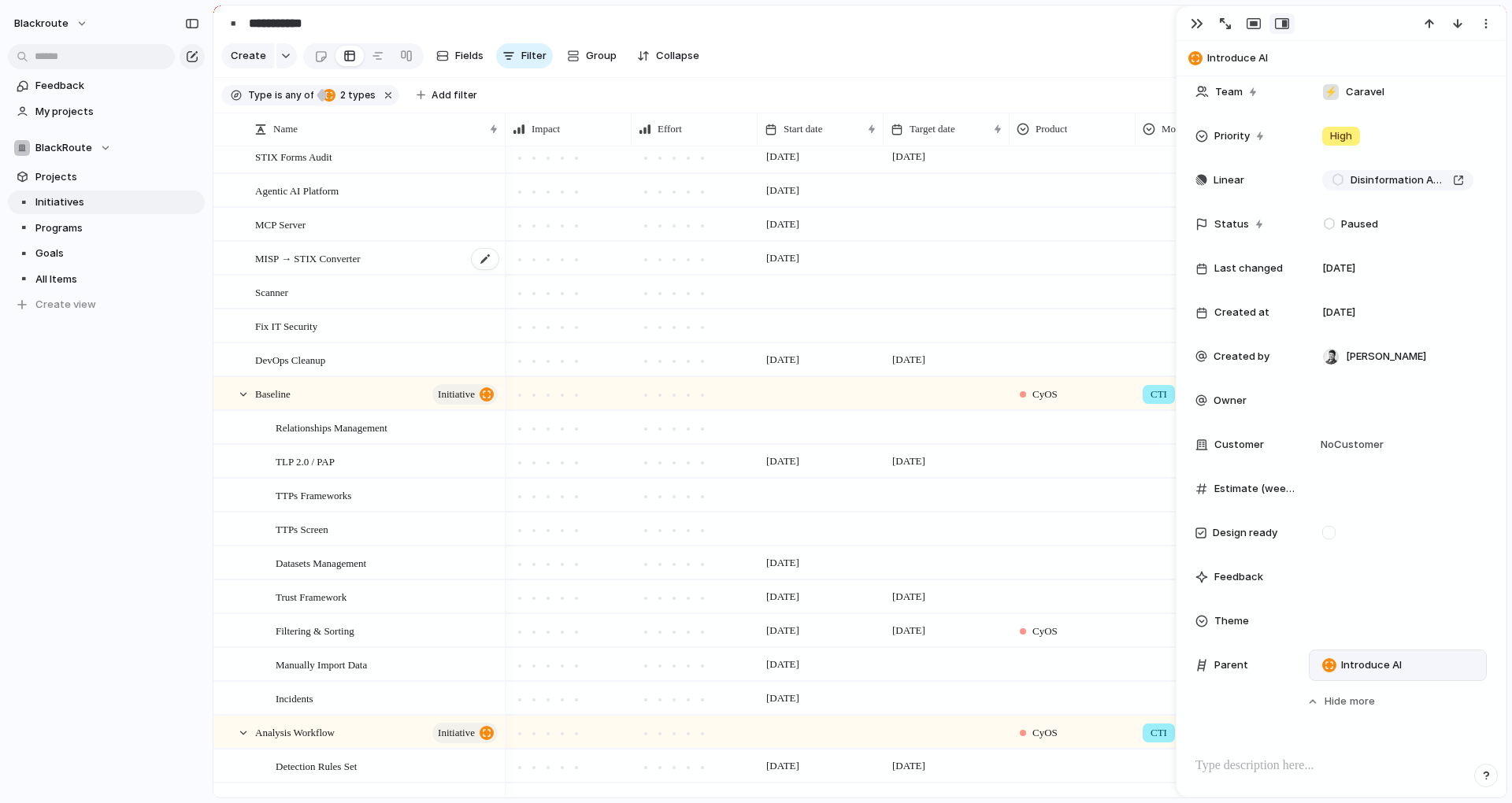
click at [426, 270] on div "MISP → STIX Converter" at bounding box center [378, 258] width 245 height 32
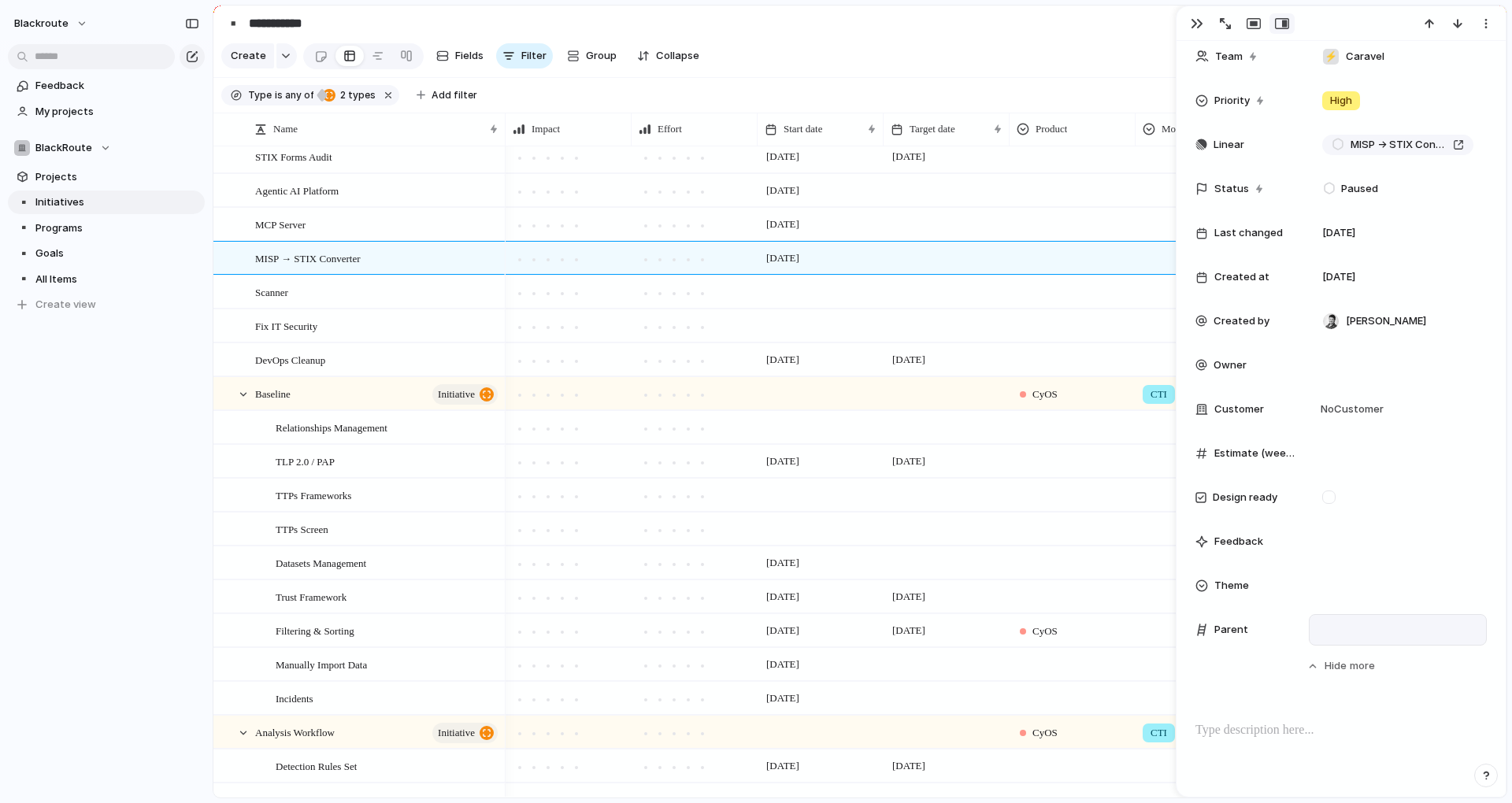
click at [1357, 642] on div at bounding box center [1397, 630] width 178 height 31
click at [1385, 624] on div at bounding box center [1397, 630] width 164 height 18
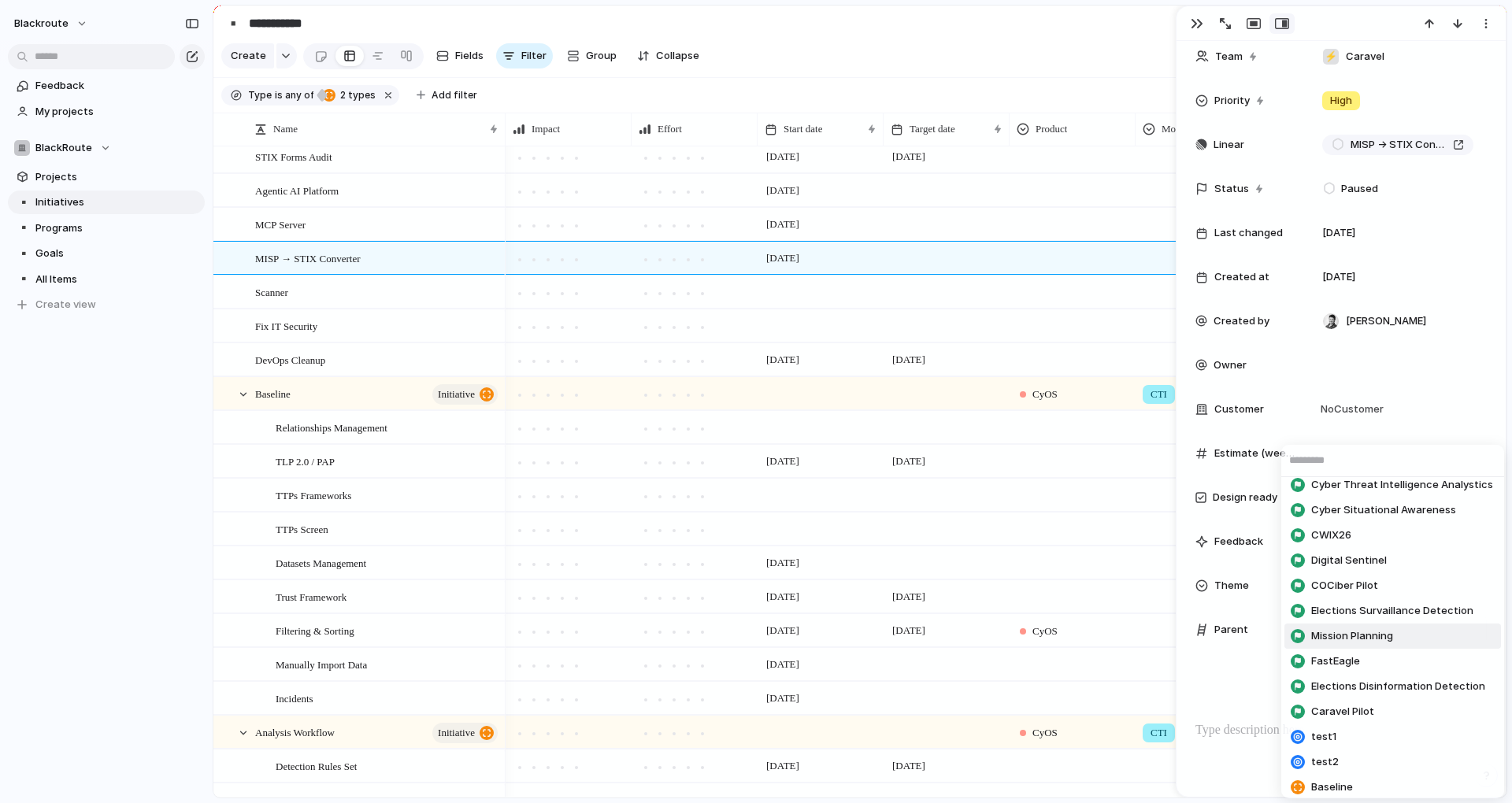
scroll to position [165, 0]
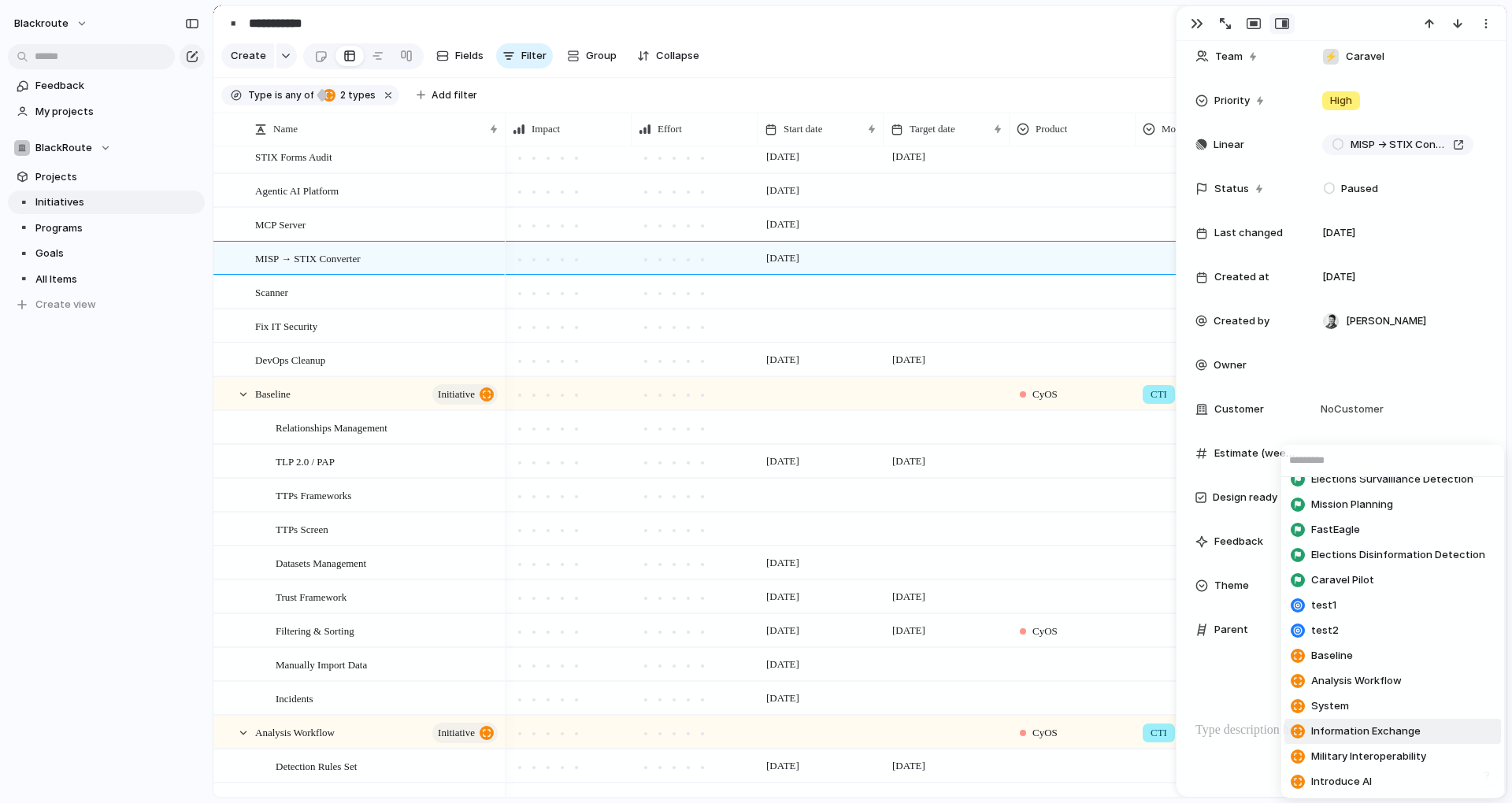
click at [1378, 736] on span "Information Exchange" at bounding box center [1366, 731] width 109 height 16
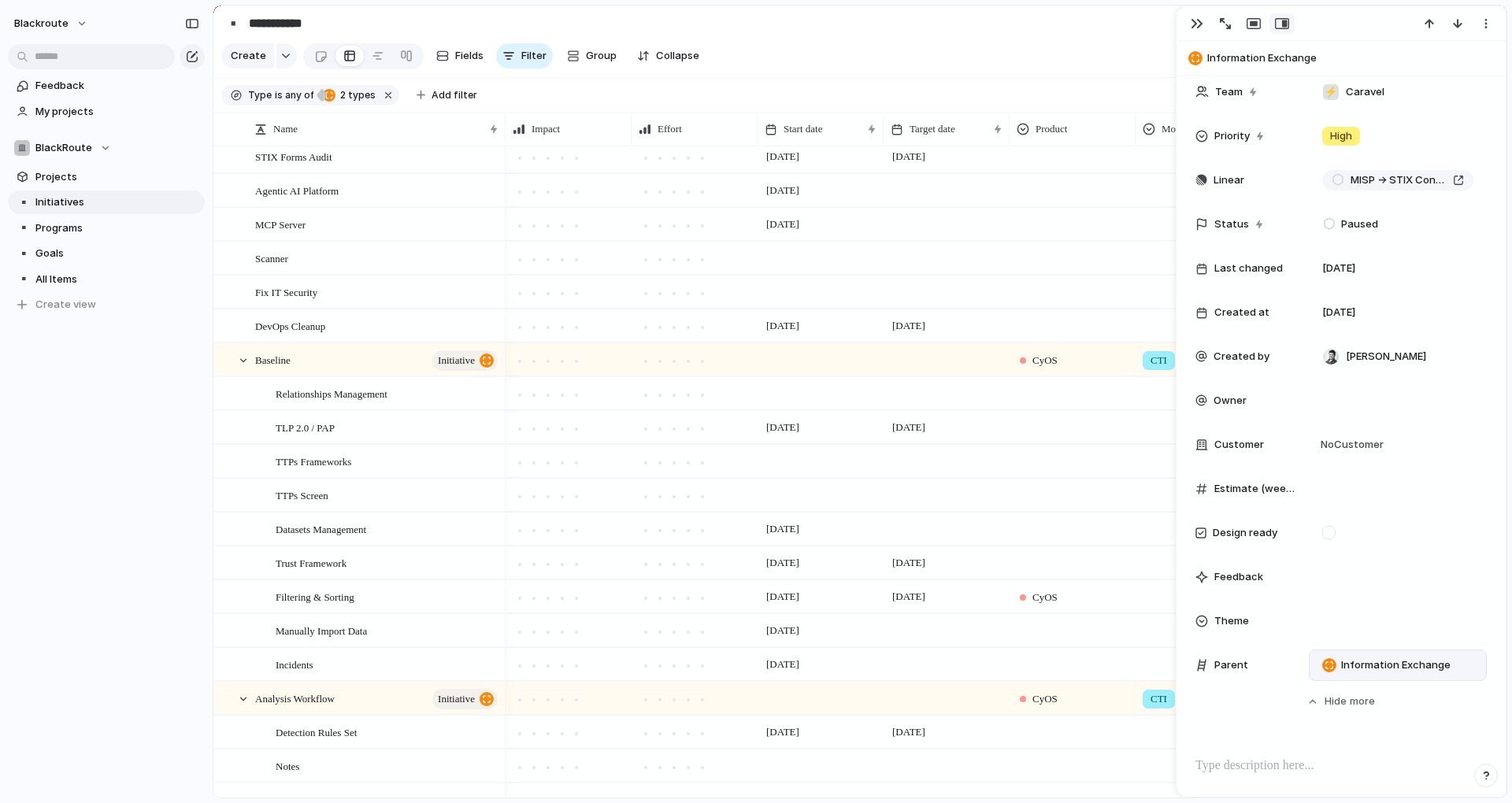
scroll to position [441, 0]
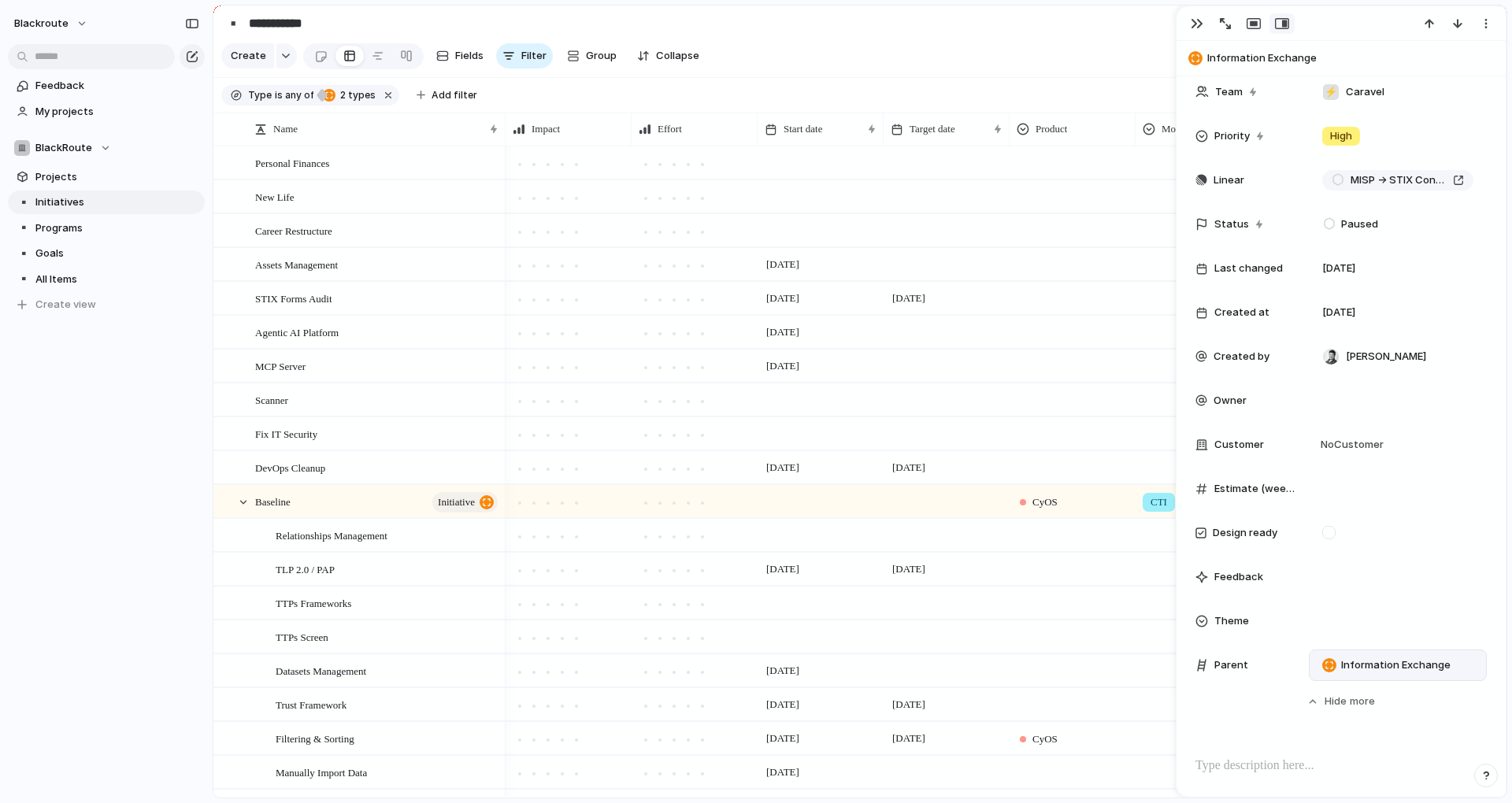
click at [599, 381] on div at bounding box center [569, 366] width 125 height 31
click at [438, 365] on div "MCP Server" at bounding box center [378, 366] width 245 height 32
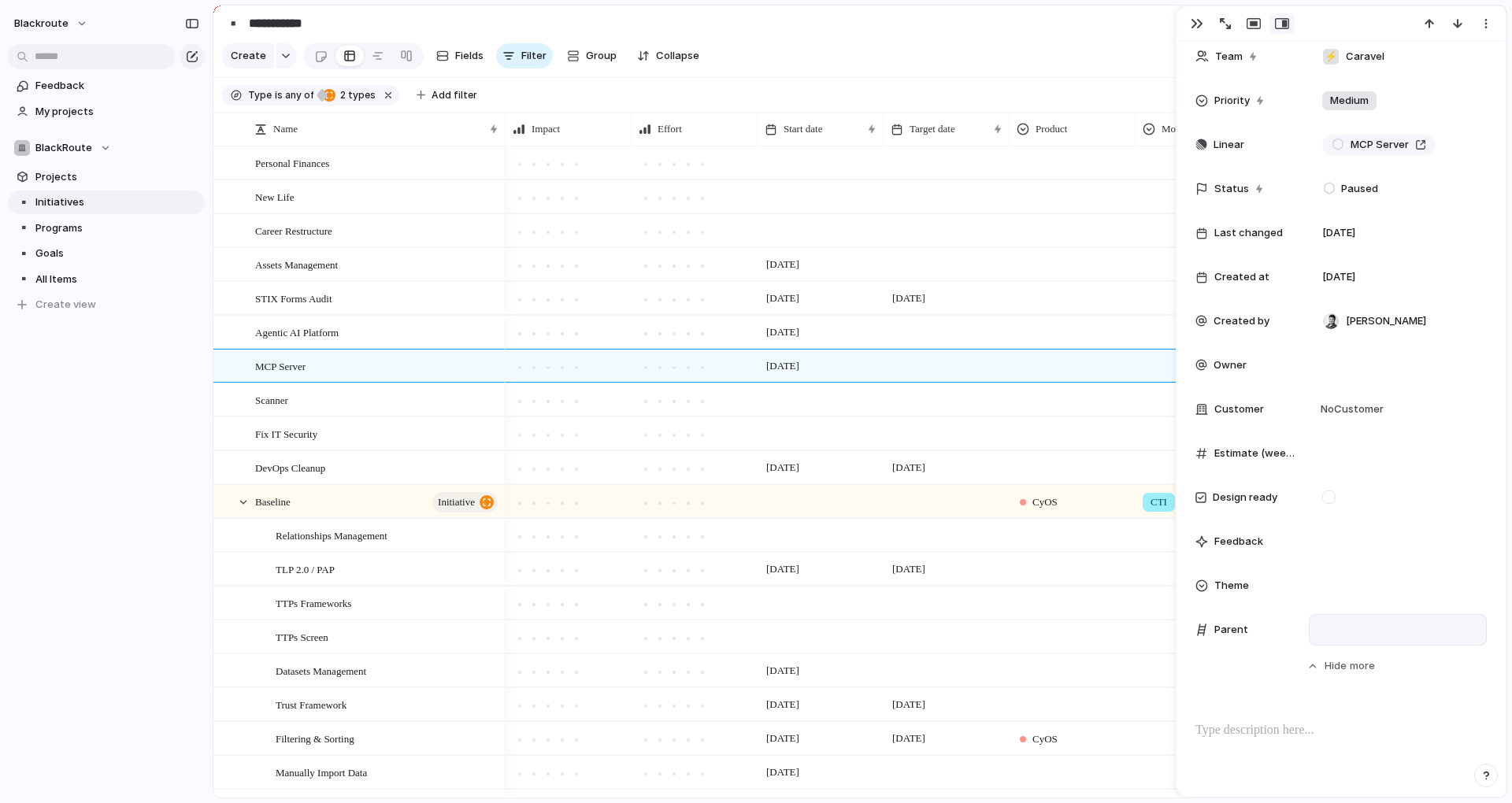
click at [1368, 625] on div at bounding box center [1397, 630] width 164 height 18
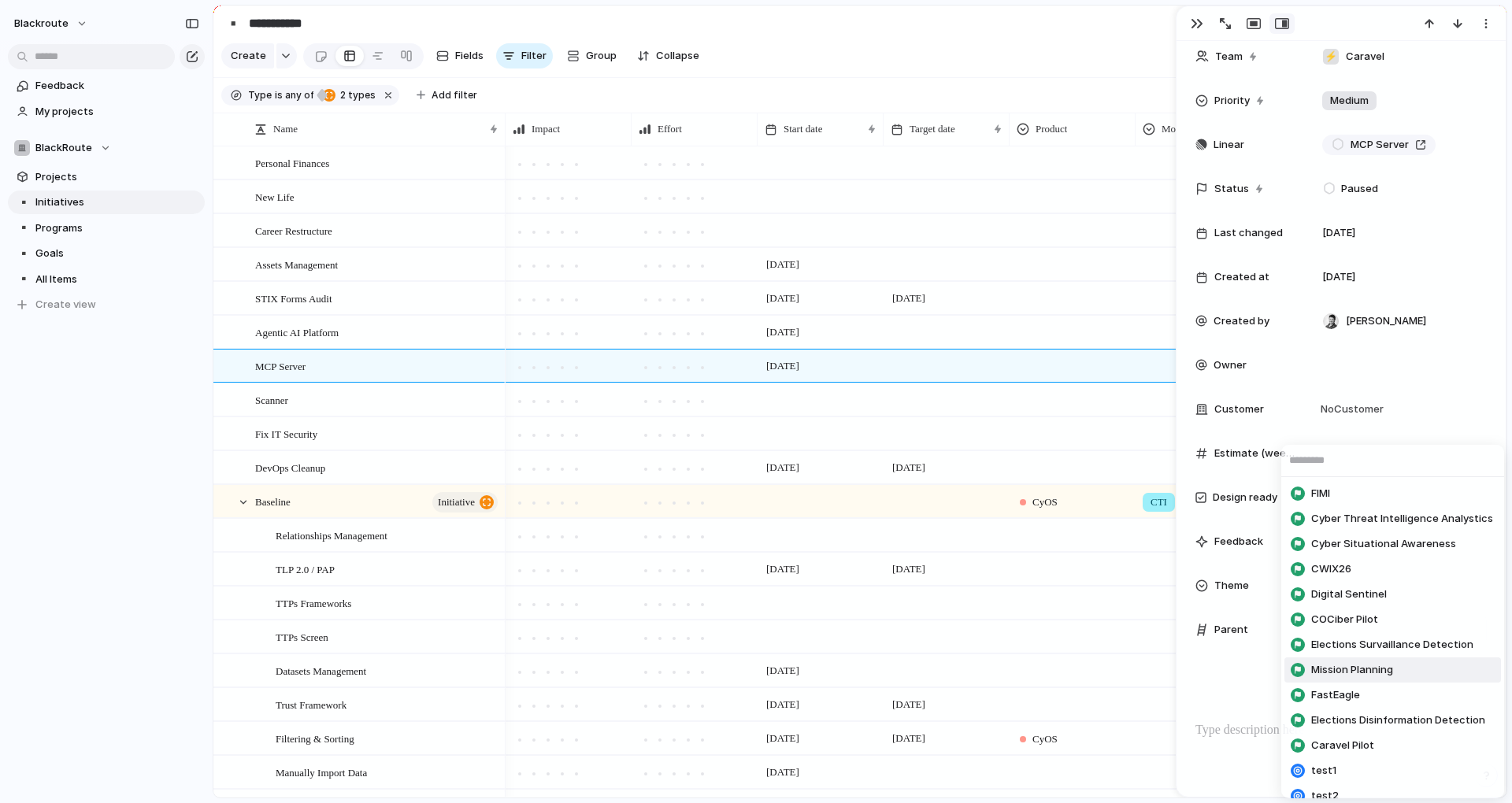
scroll to position [165, 0]
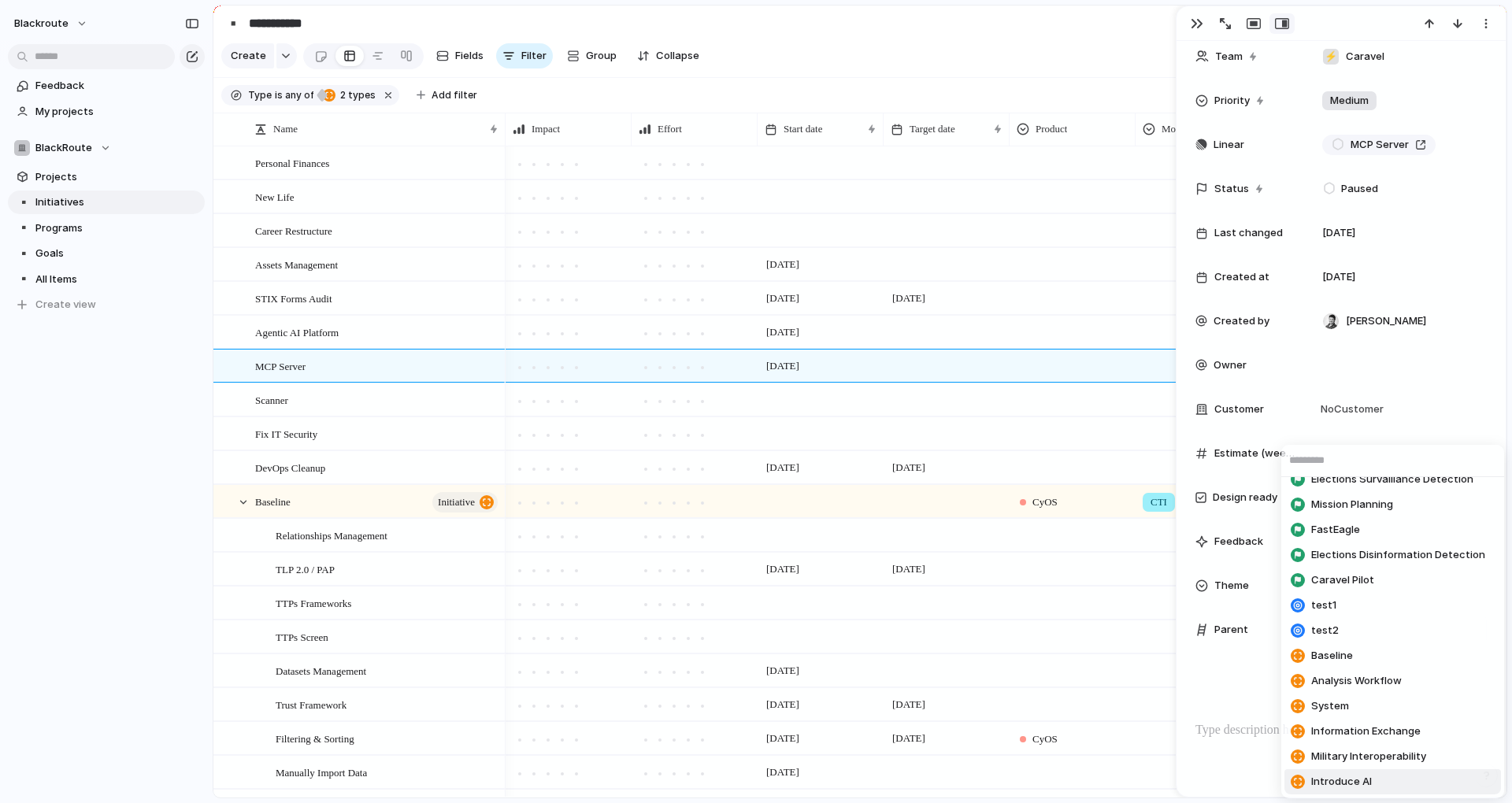
click at [1348, 782] on span "Introduce AI" at bounding box center [1342, 782] width 60 height 16
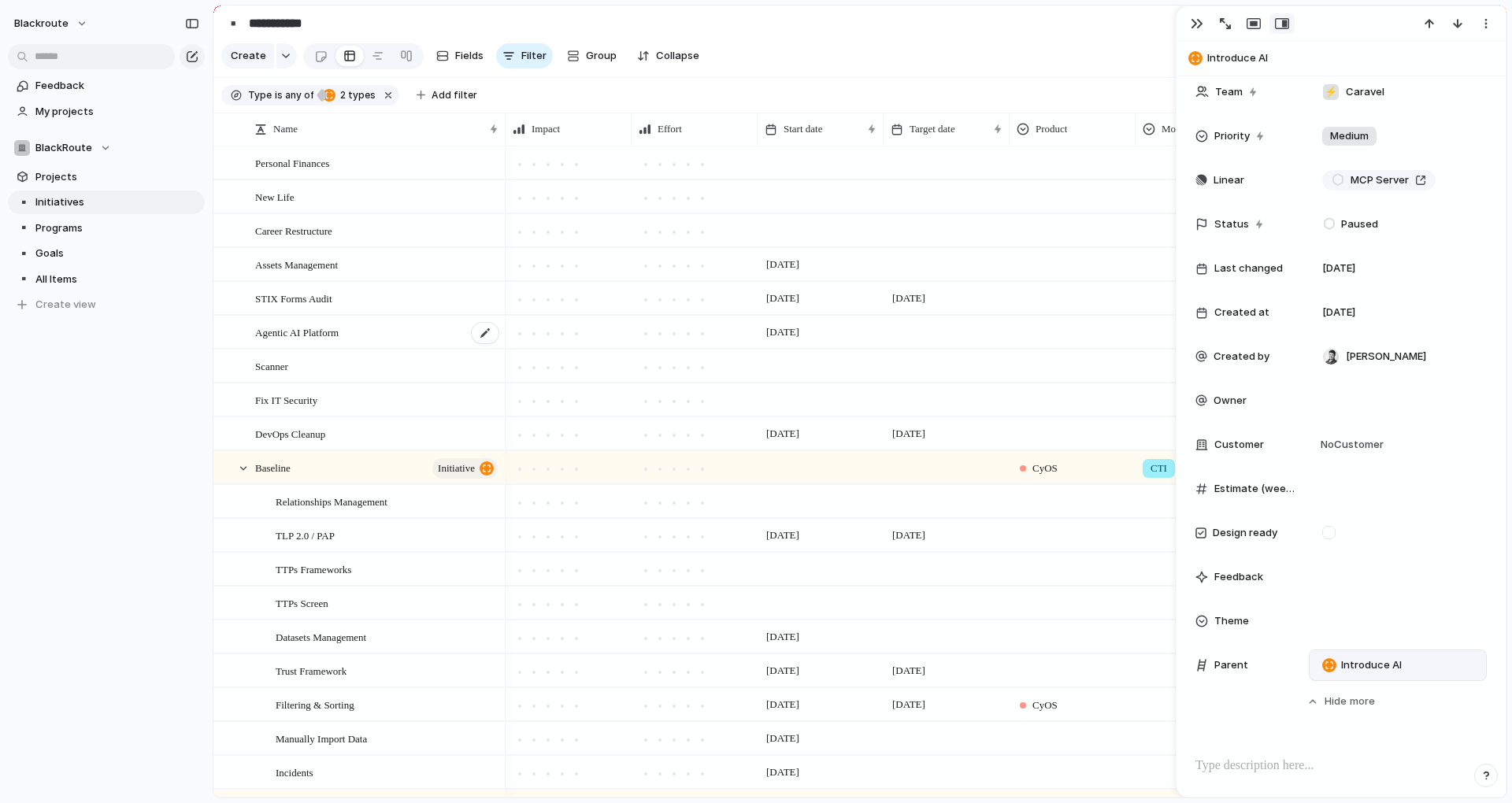
click at [330, 341] on span "Agentic AI Platform" at bounding box center [297, 332] width 84 height 18
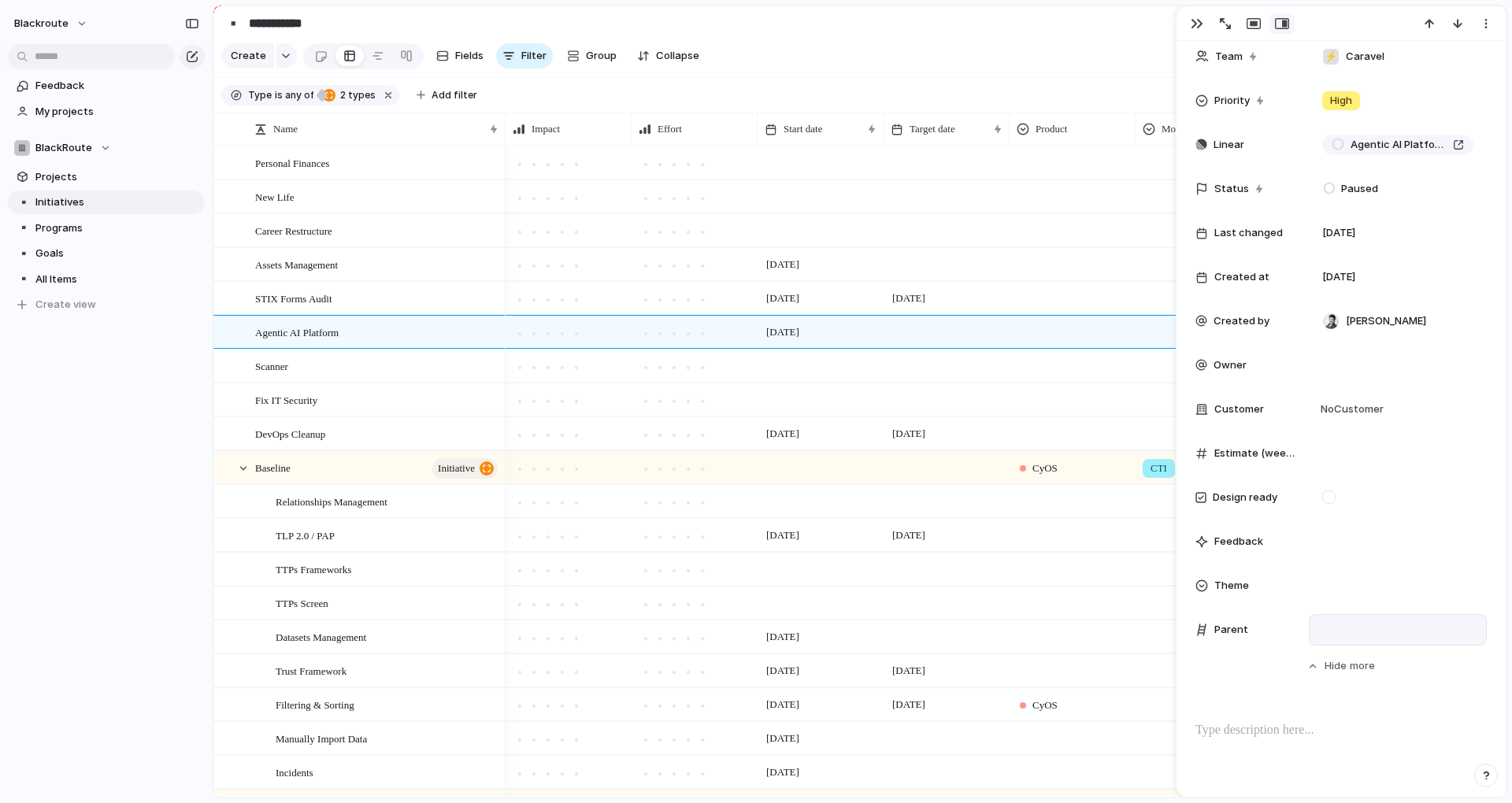
scroll to position [643, 0]
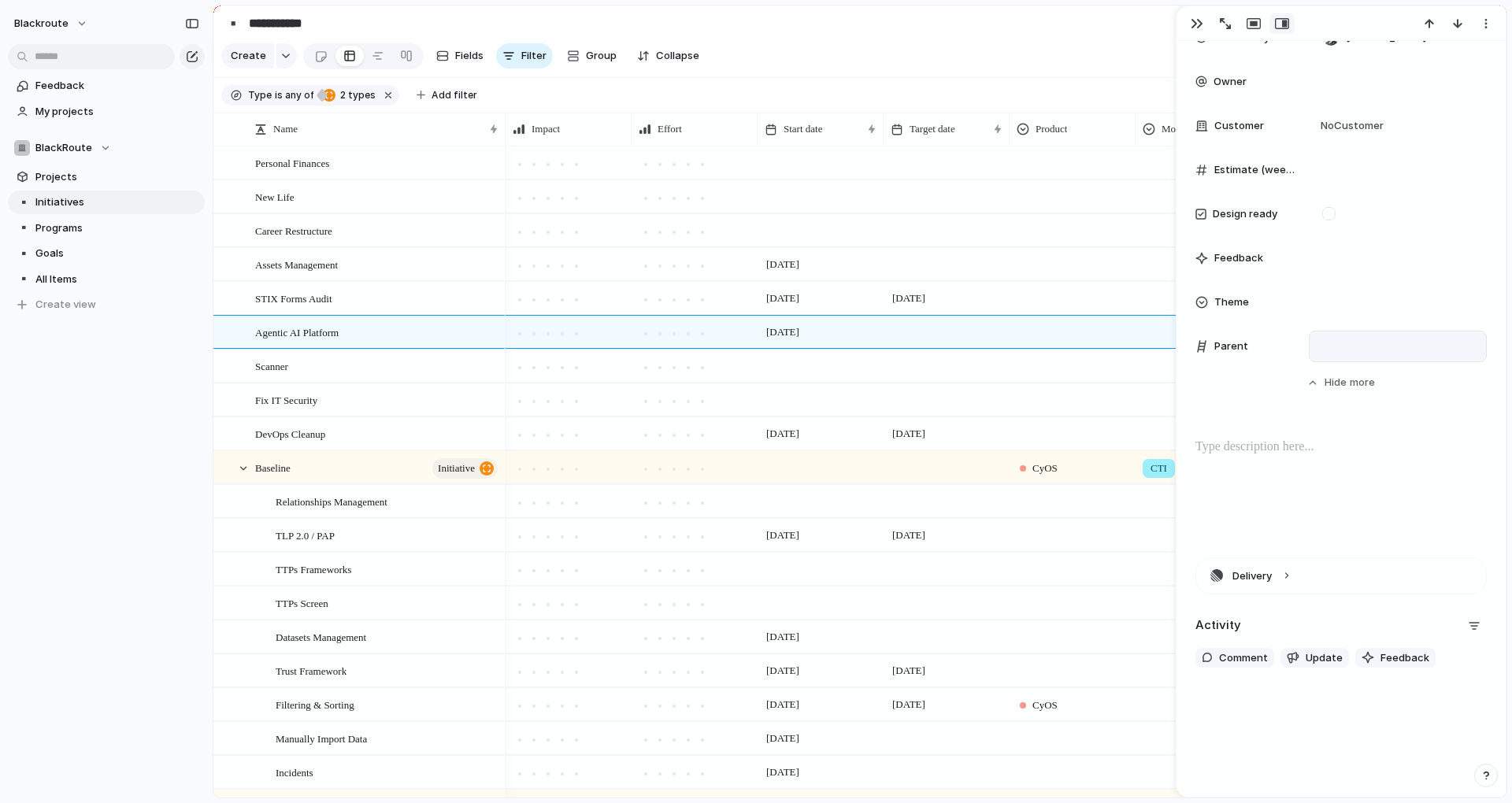
click at [1336, 335] on div at bounding box center [1397, 347] width 178 height 31
click at [1369, 352] on div at bounding box center [1397, 347] width 164 height 18
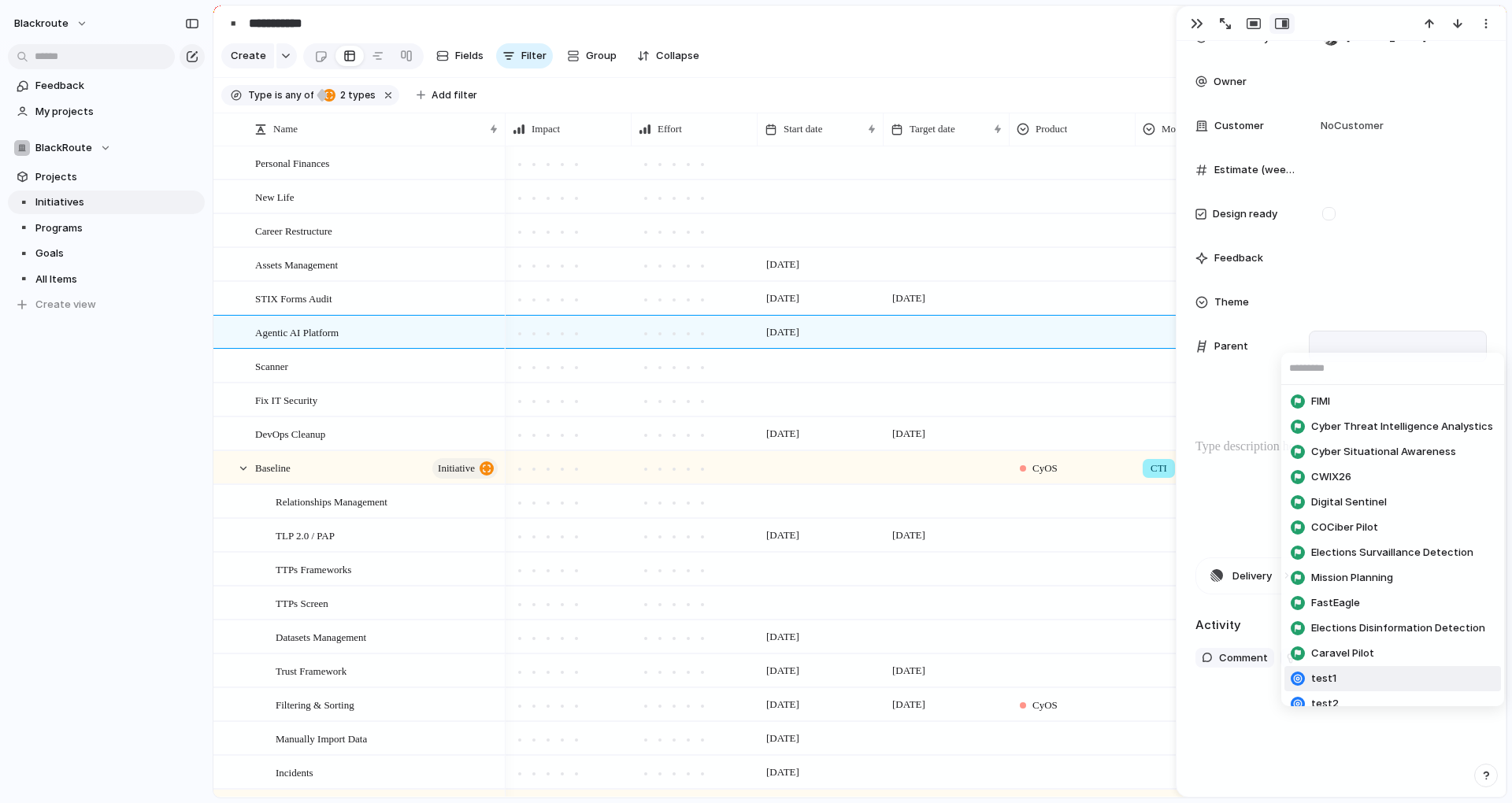
scroll to position [165, 0]
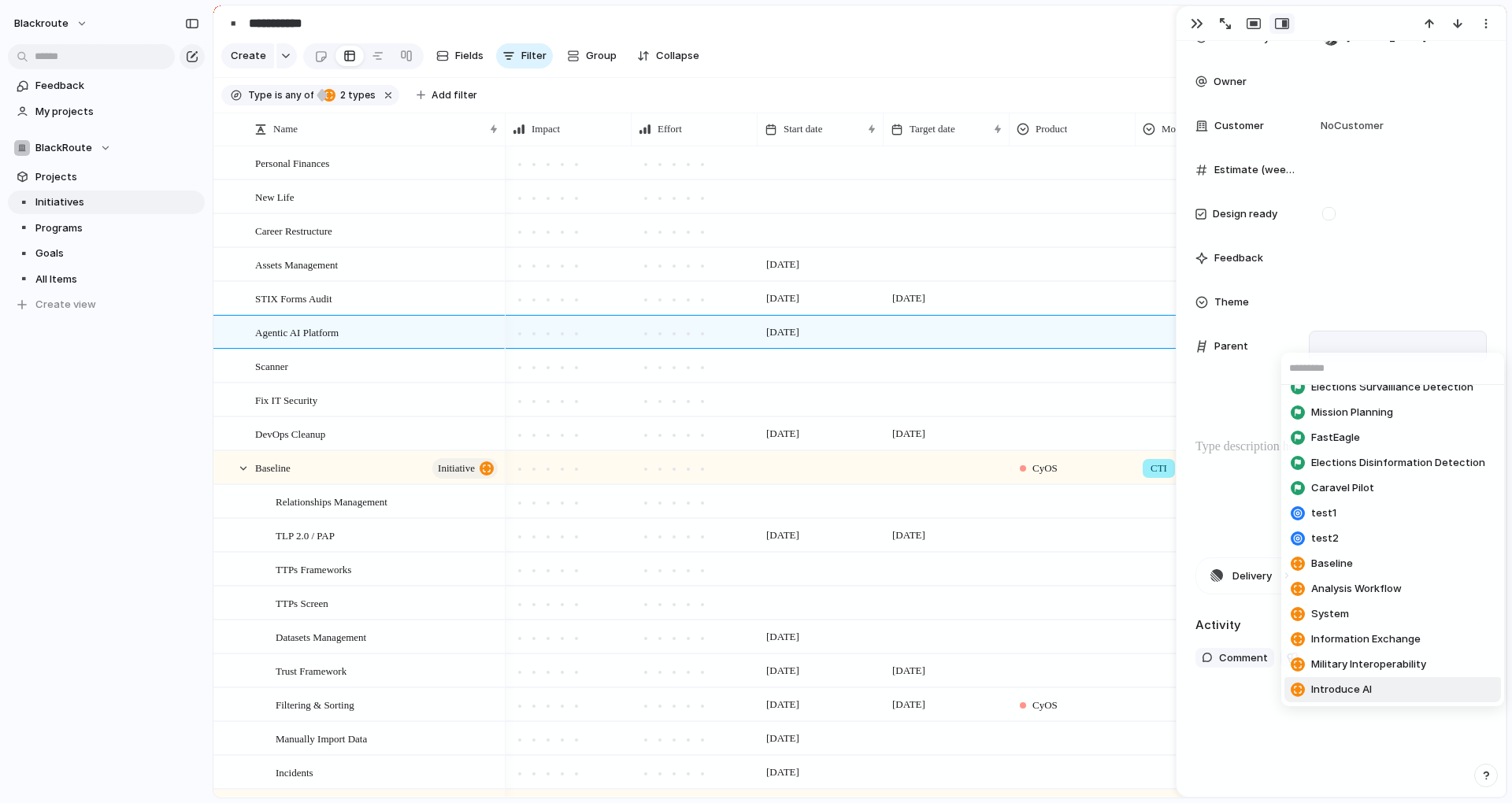
click at [1345, 690] on span "Introduce AI" at bounding box center [1342, 689] width 60 height 16
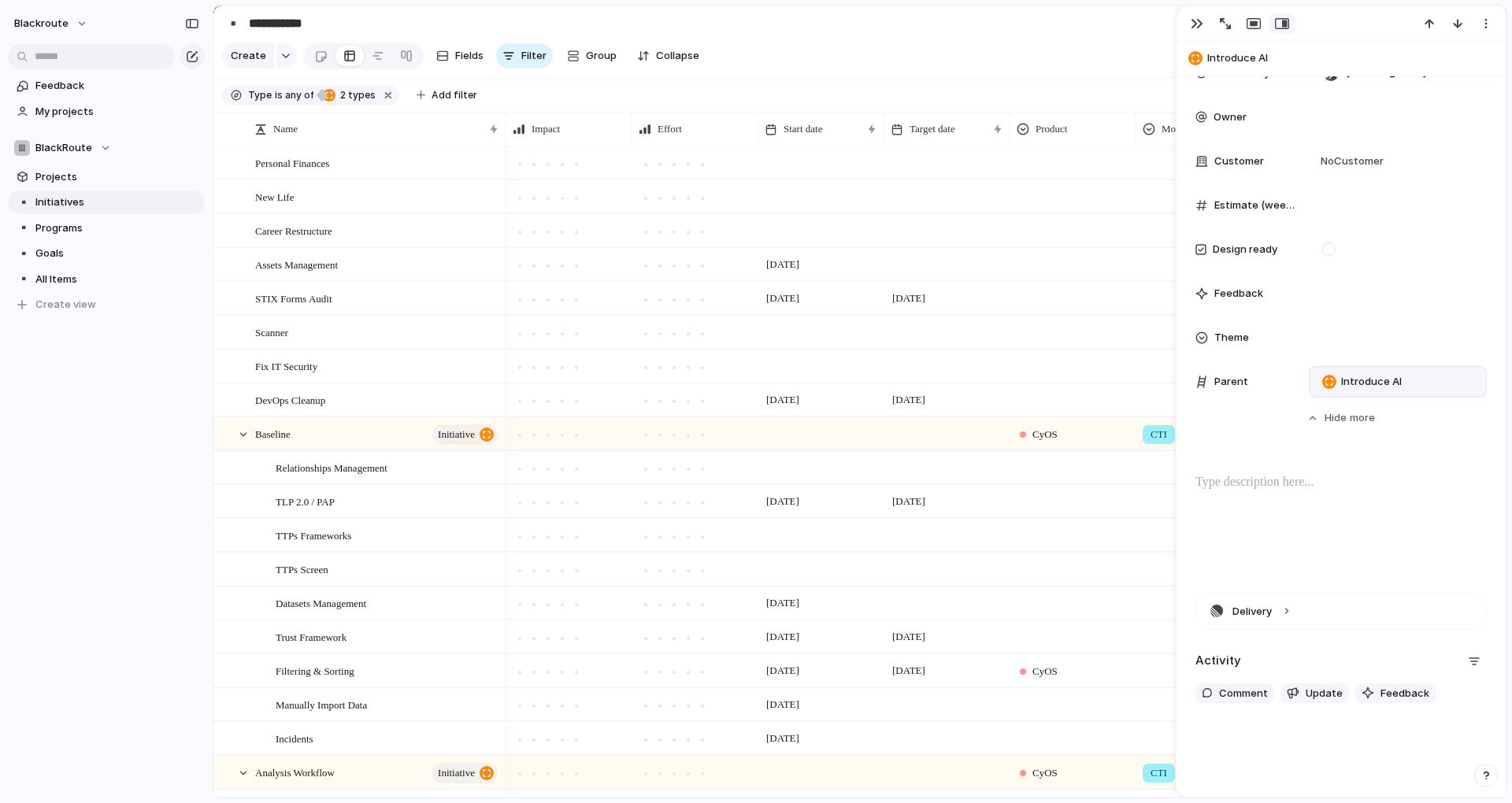
scroll to position [158, 0]
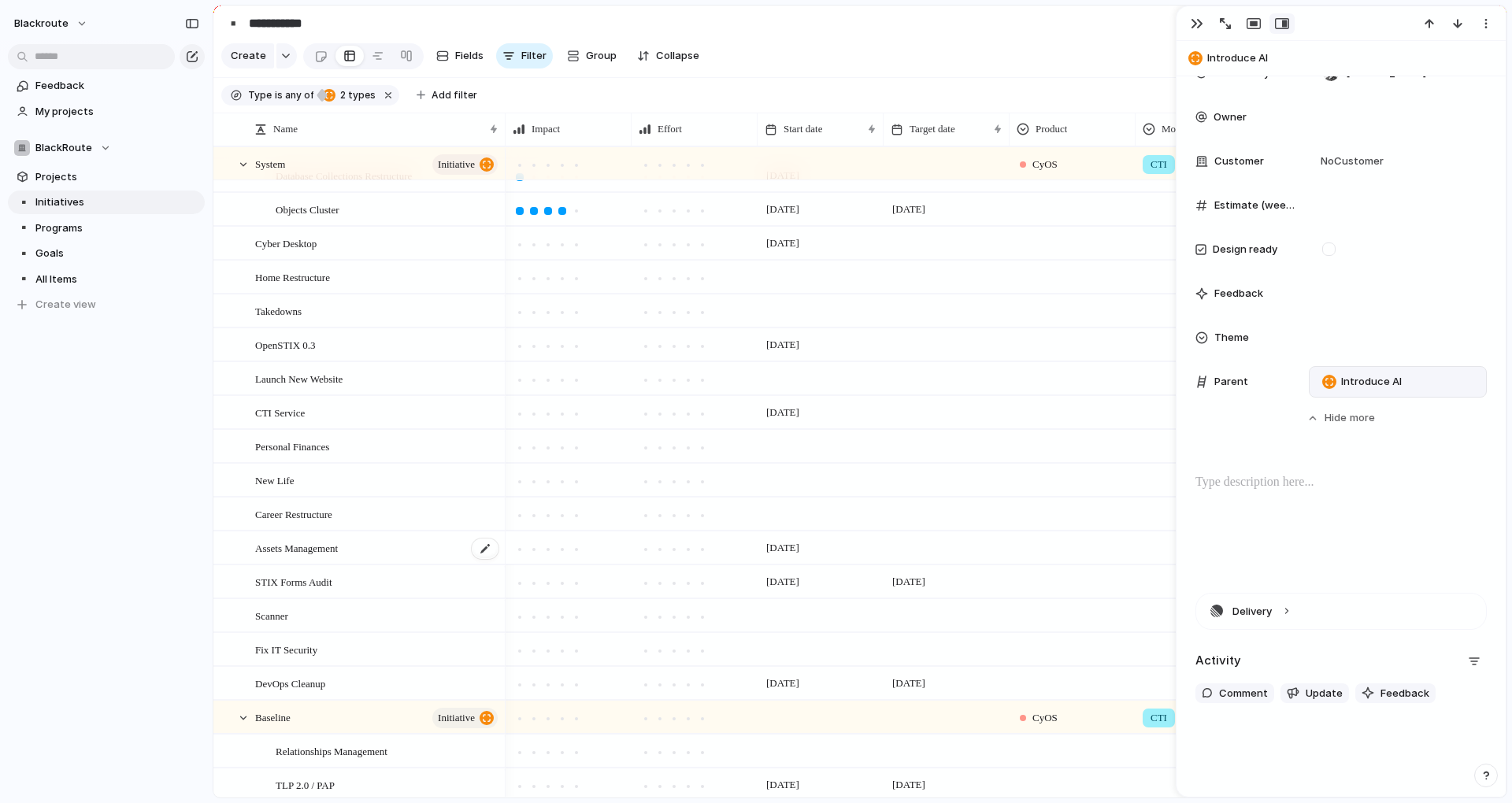
click at [389, 553] on div "Assets Management" at bounding box center [378, 548] width 245 height 32
type textarea "**********"
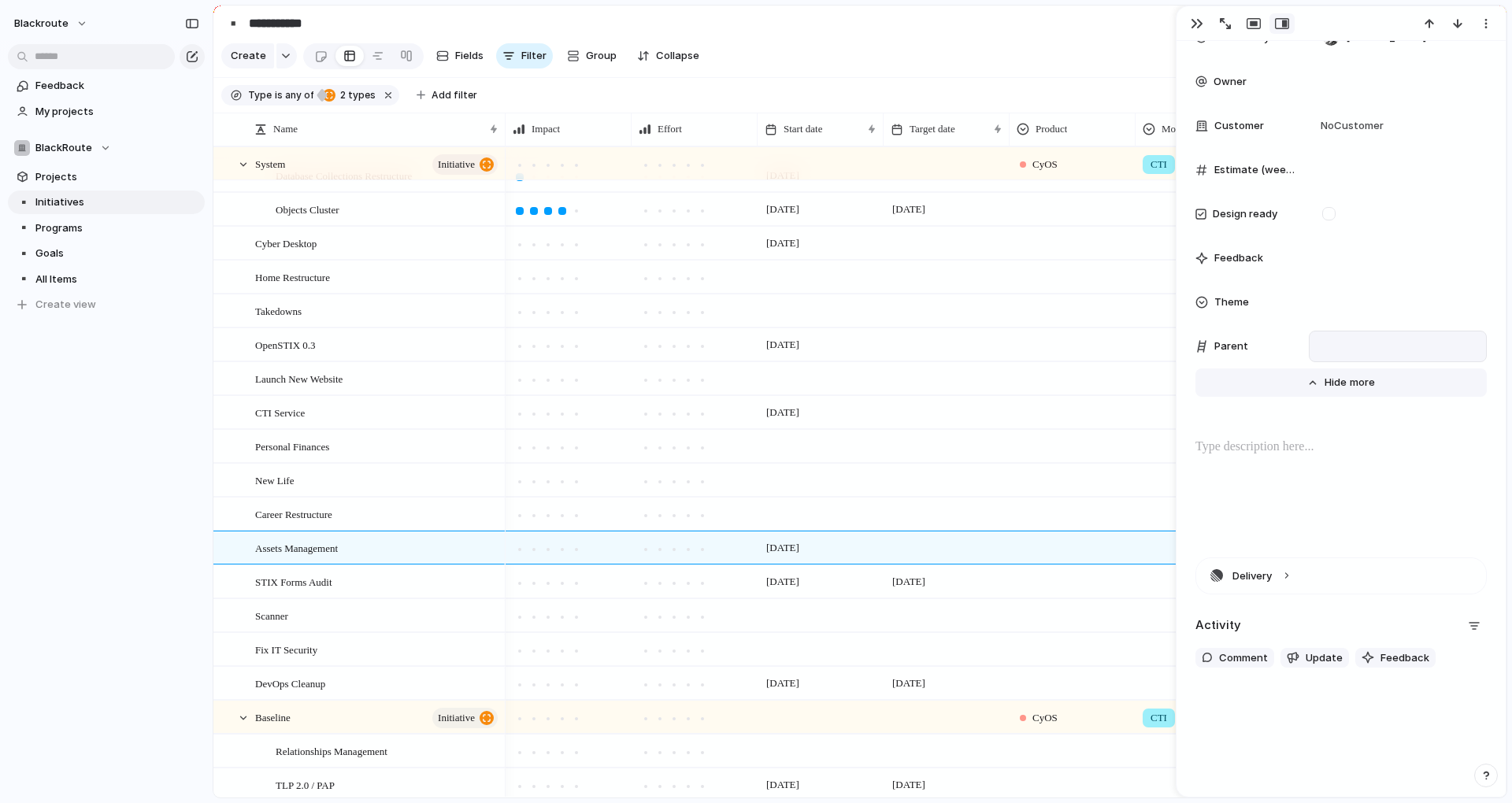
click at [1313, 378] on button "Hide Show more" at bounding box center [1341, 383] width 291 height 28
click at [1352, 388] on span "more" at bounding box center [1365, 383] width 25 height 16
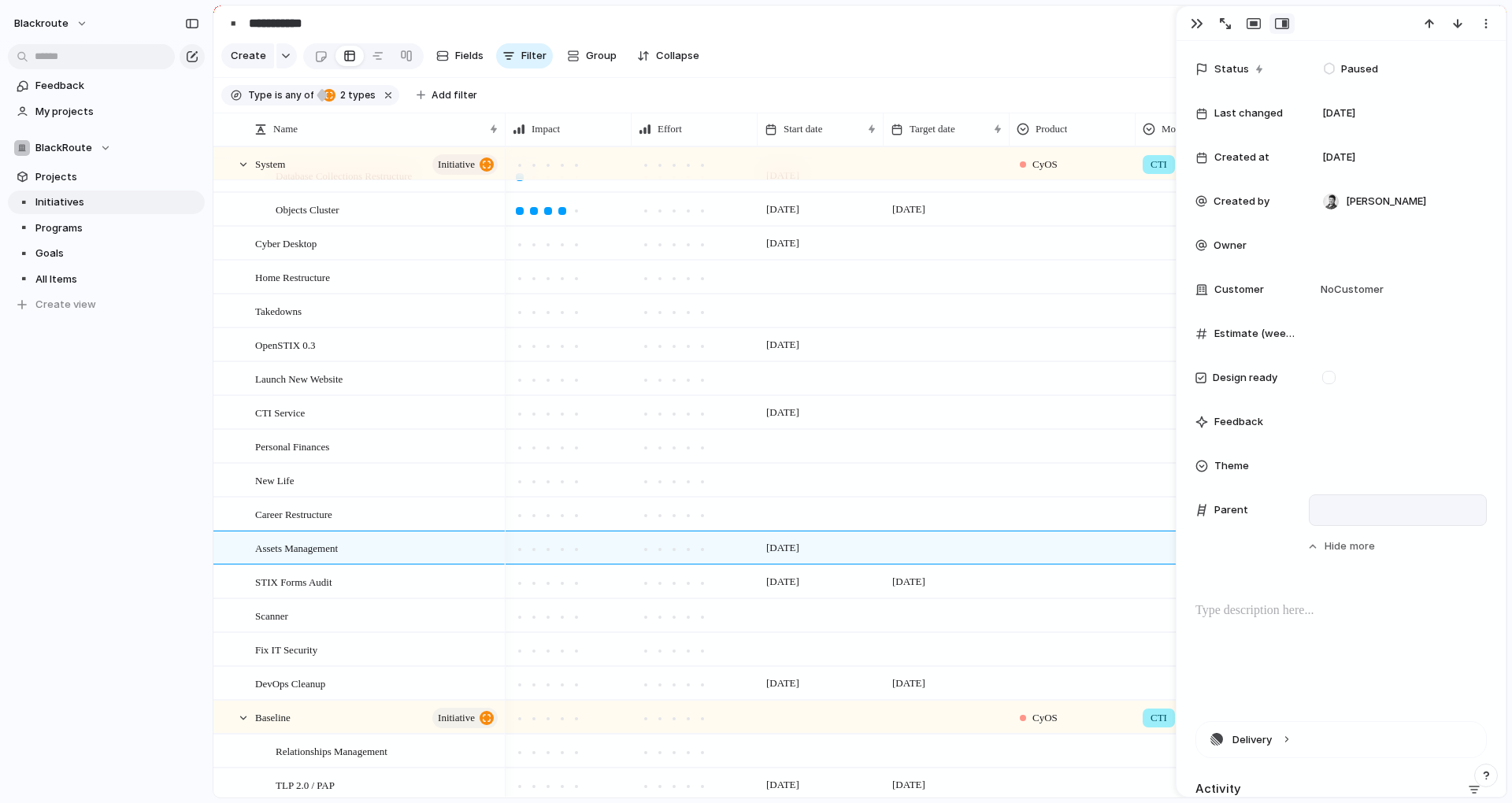
scroll to position [486, 0]
click at [1333, 503] on div at bounding box center [1397, 504] width 164 height 18
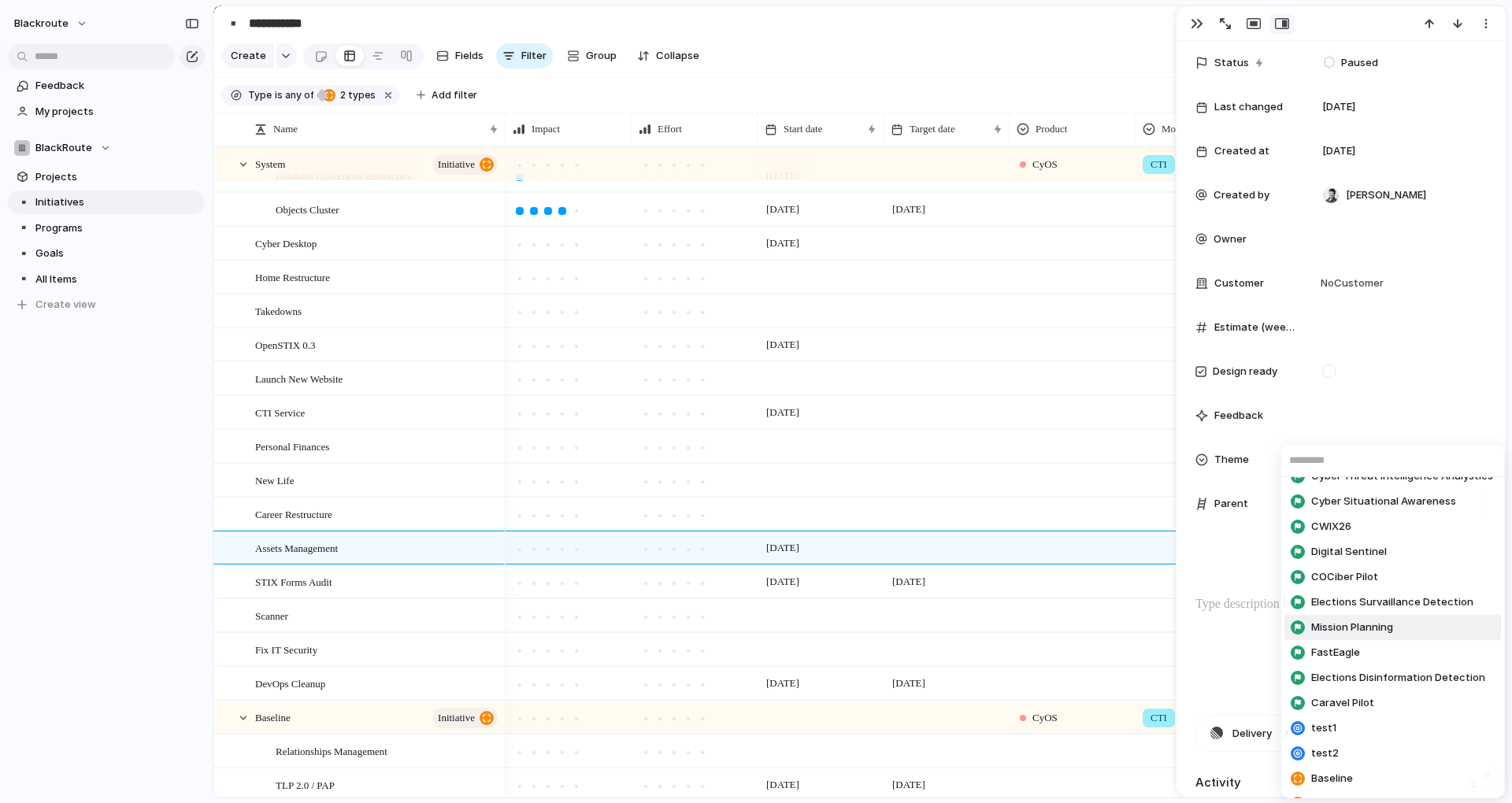
scroll to position [165, 0]
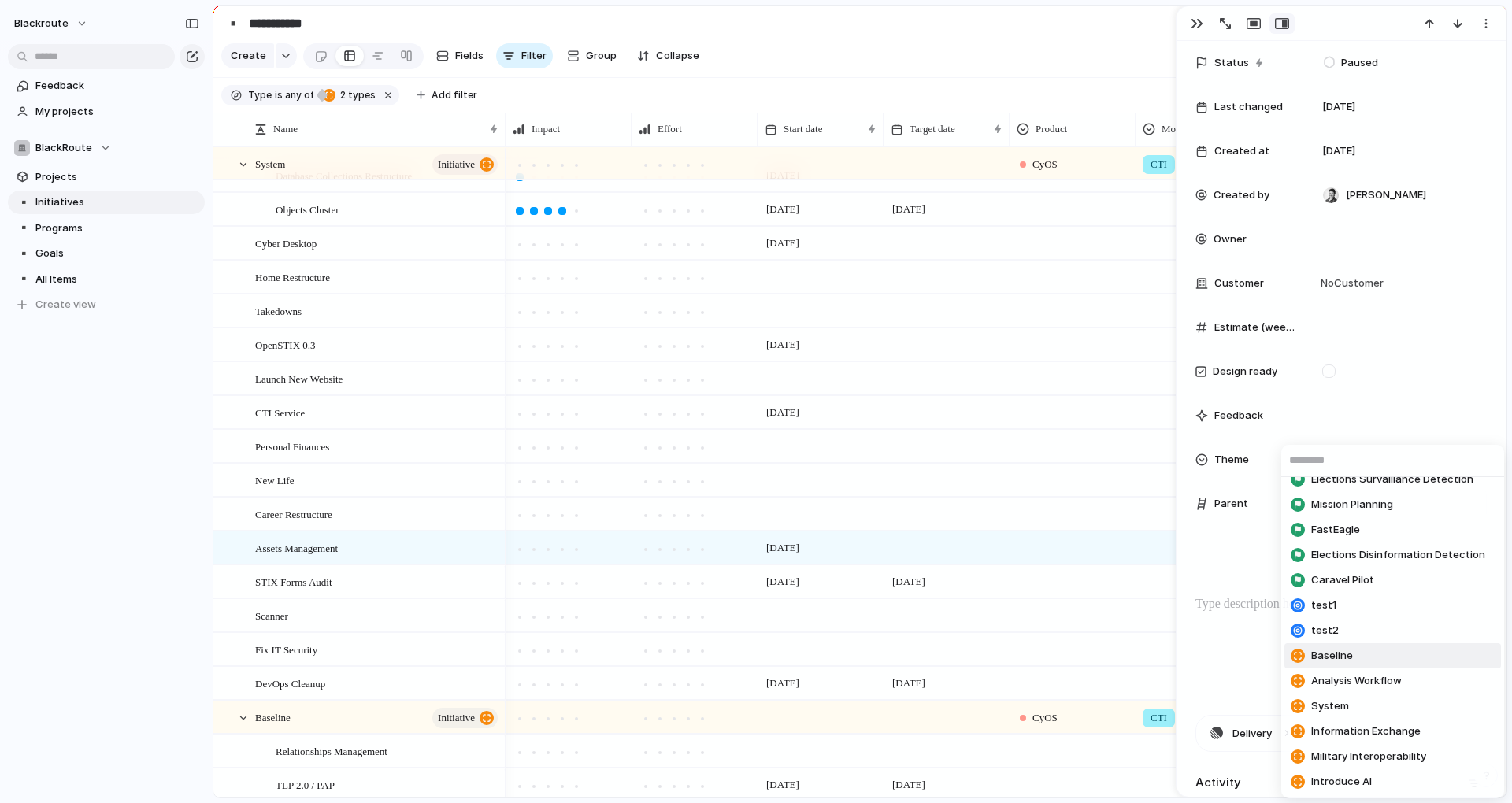
click at [1219, 646] on div "FIMI Cyber Threat Intelligence Analystics Cyber Situational Awareness CWIX26 Di…" at bounding box center [756, 401] width 1512 height 803
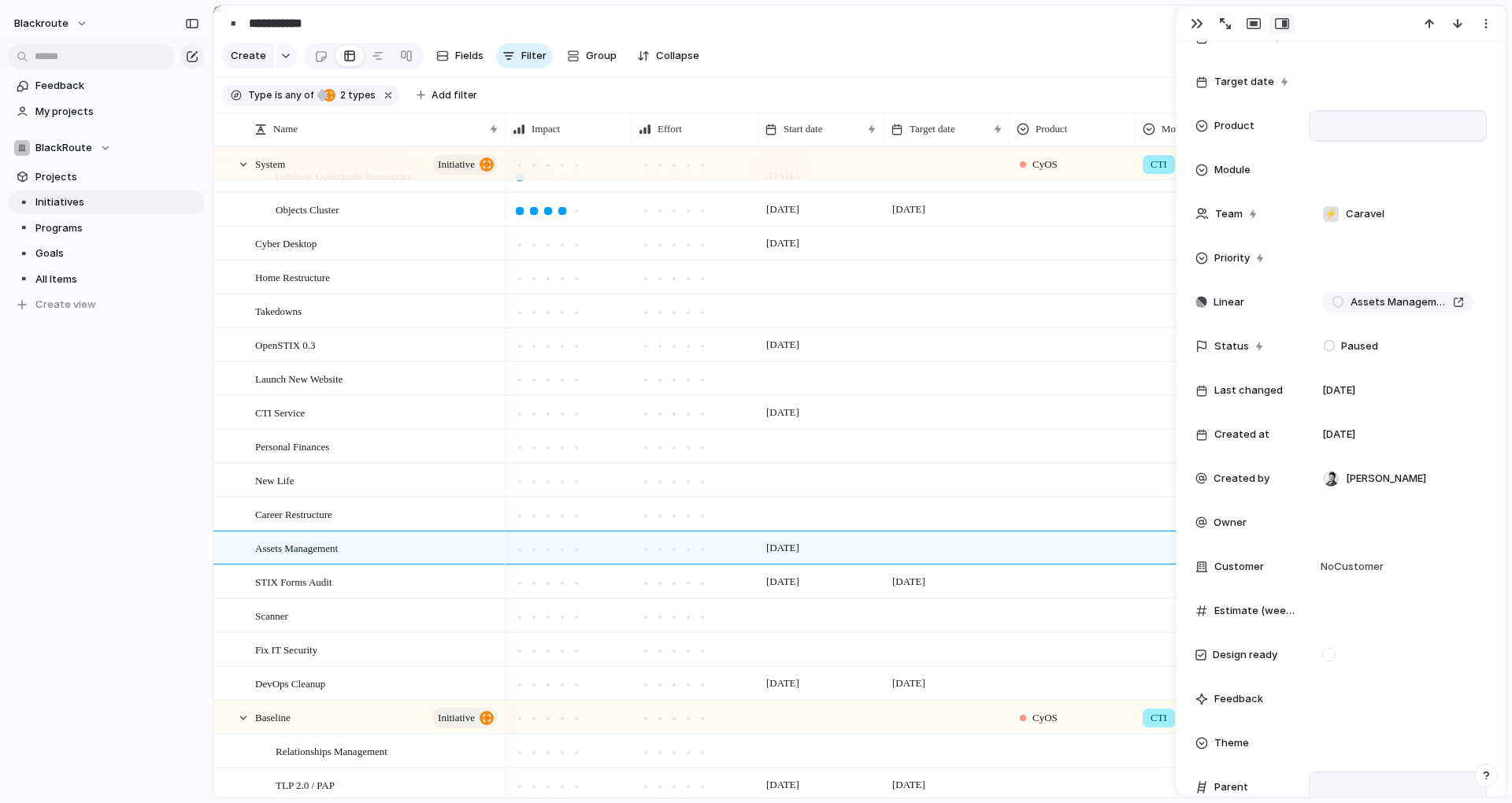
scroll to position [60, 0]
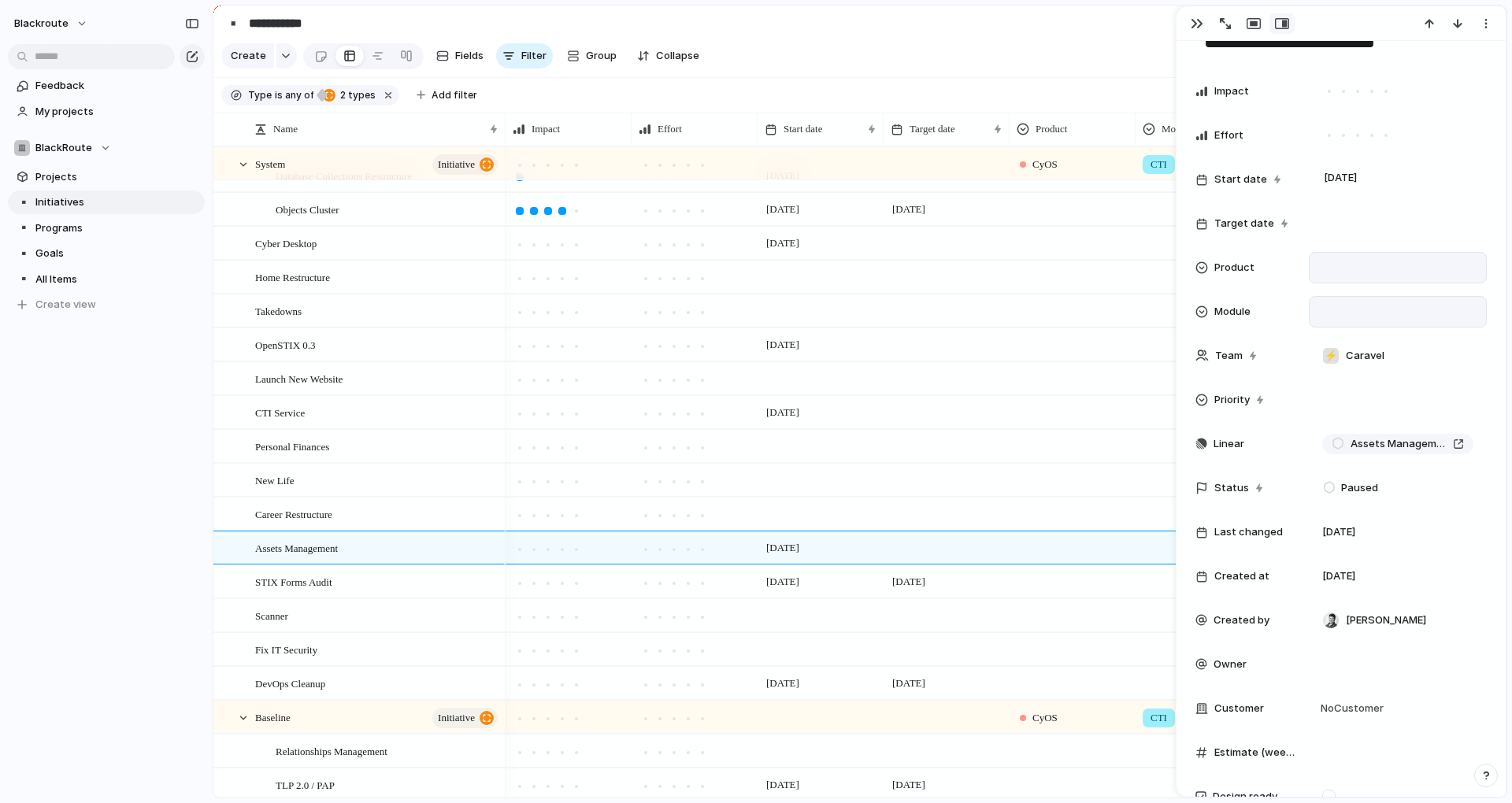
click at [1338, 306] on div at bounding box center [1397, 311] width 164 height 18
click at [1332, 422] on div at bounding box center [1332, 421] width 27 height 27
click at [1336, 270] on div "CTI IMI AM" at bounding box center [756, 401] width 1512 height 803
click at [1336, 270] on div at bounding box center [1397, 268] width 164 height 18
click at [1325, 326] on div at bounding box center [1332, 324] width 27 height 27
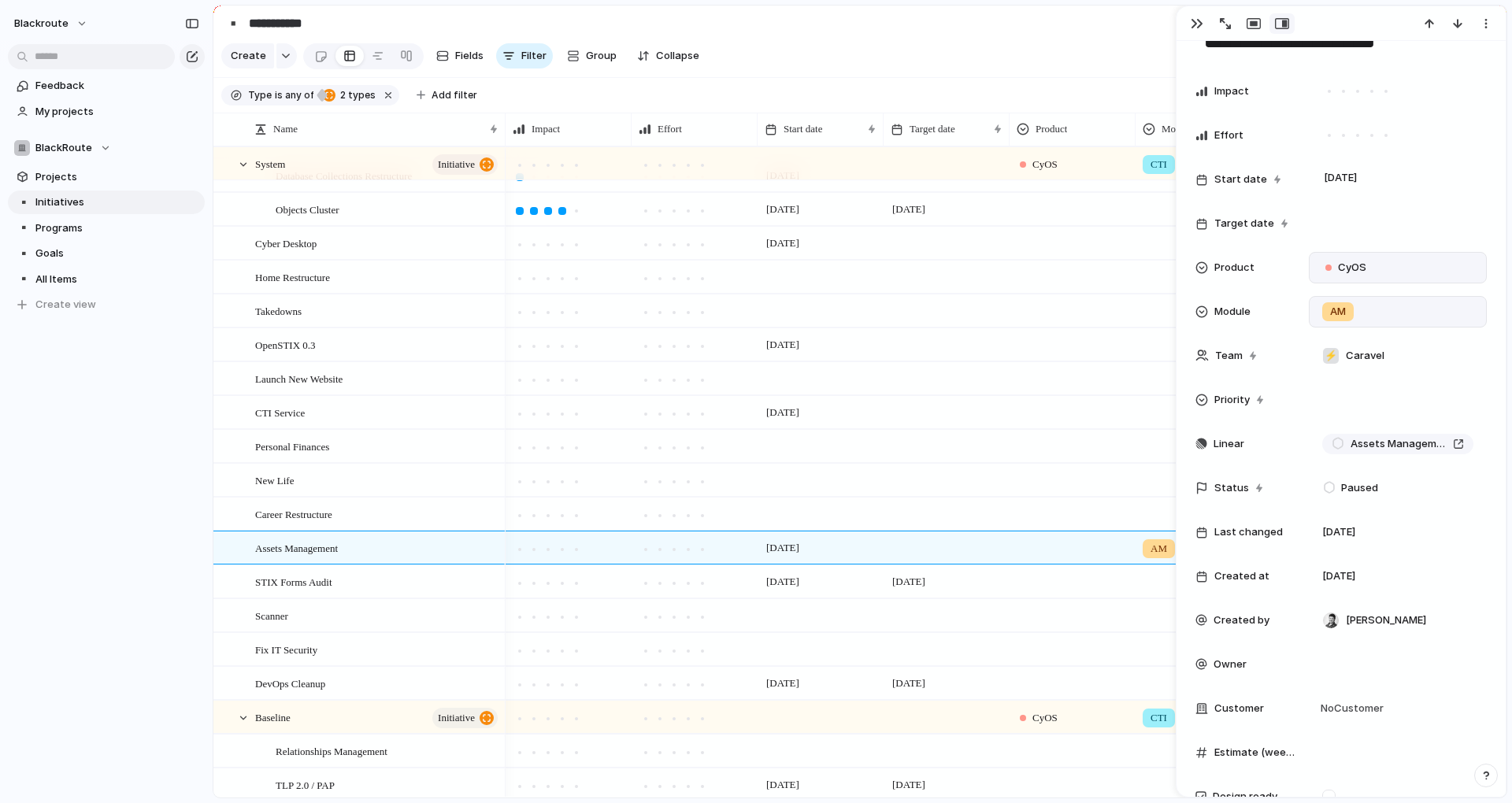
click at [1272, 286] on div "CyOS CyIO" at bounding box center [756, 401] width 1512 height 803
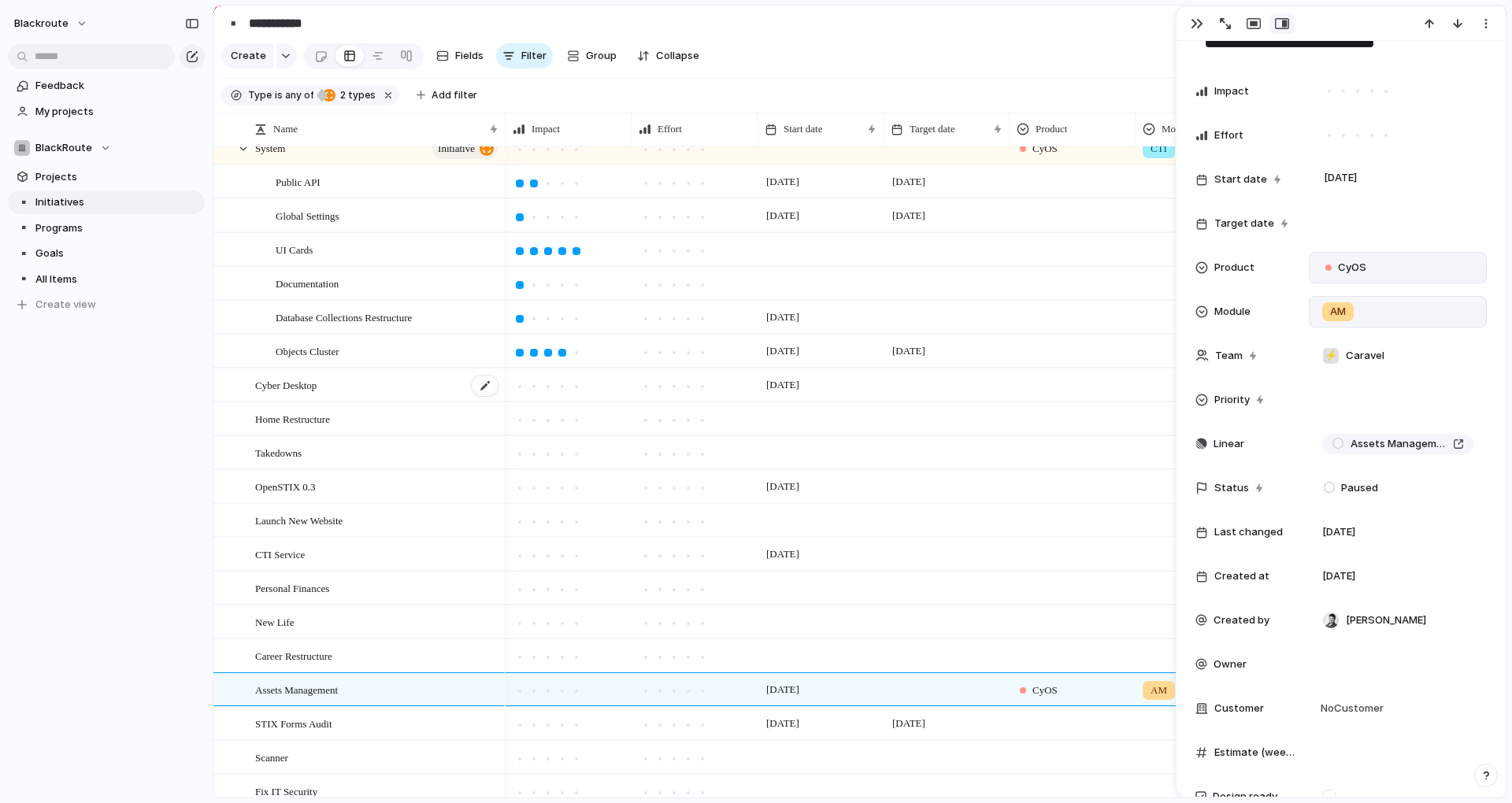
scroll to position [0, 0]
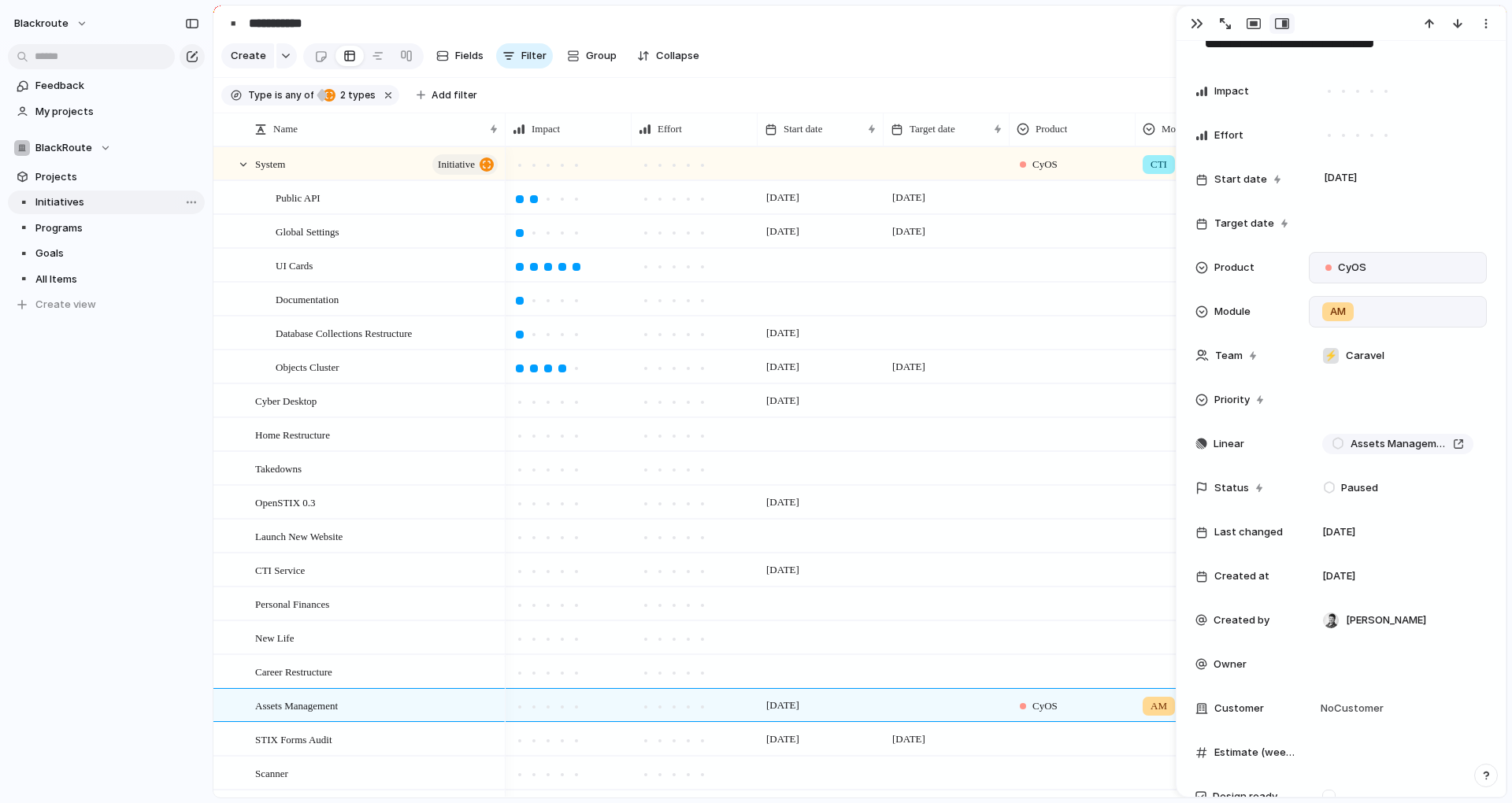
click at [113, 203] on span "Initiatives" at bounding box center [117, 202] width 164 height 16
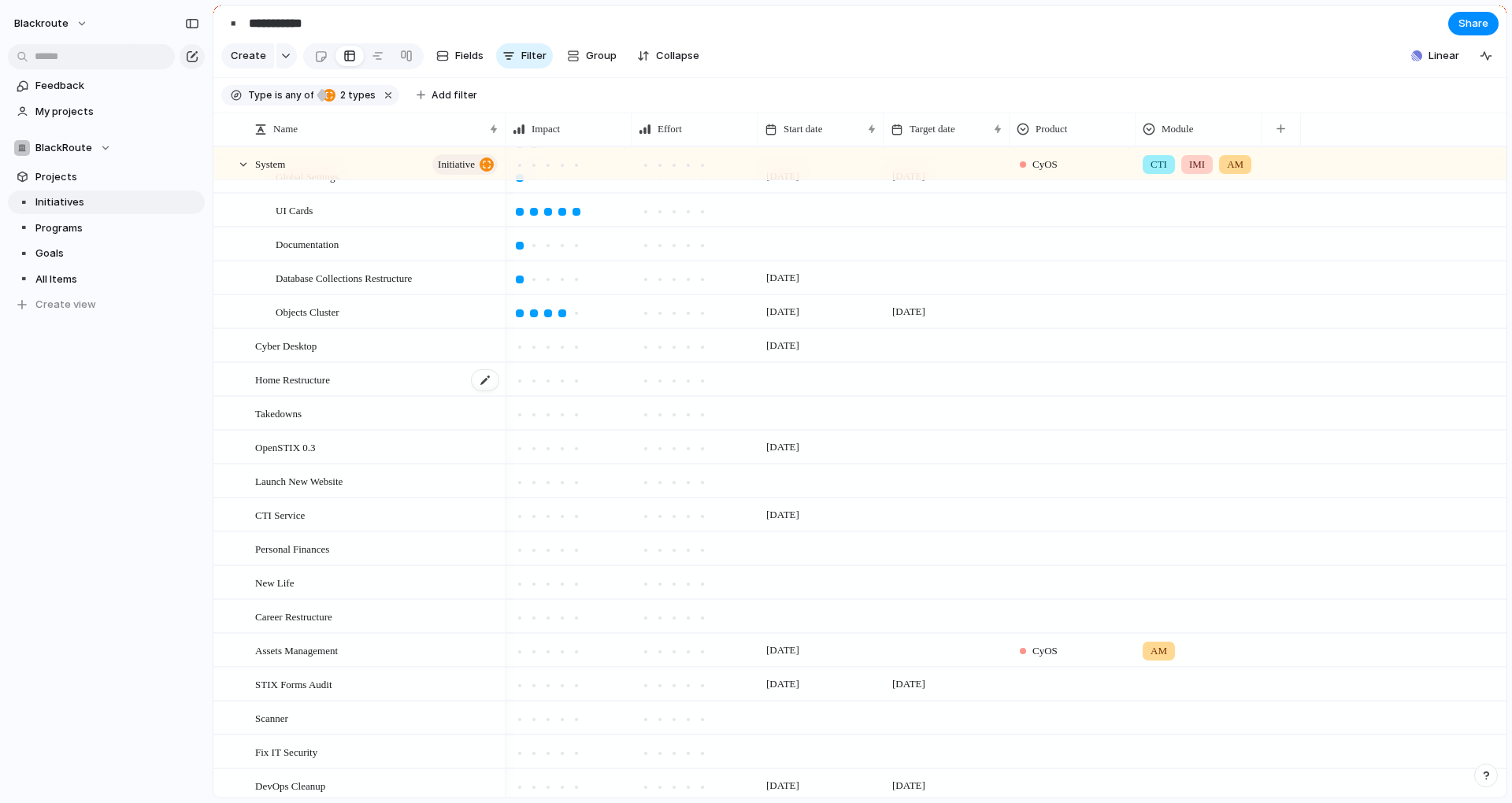
scroll to position [197, 0]
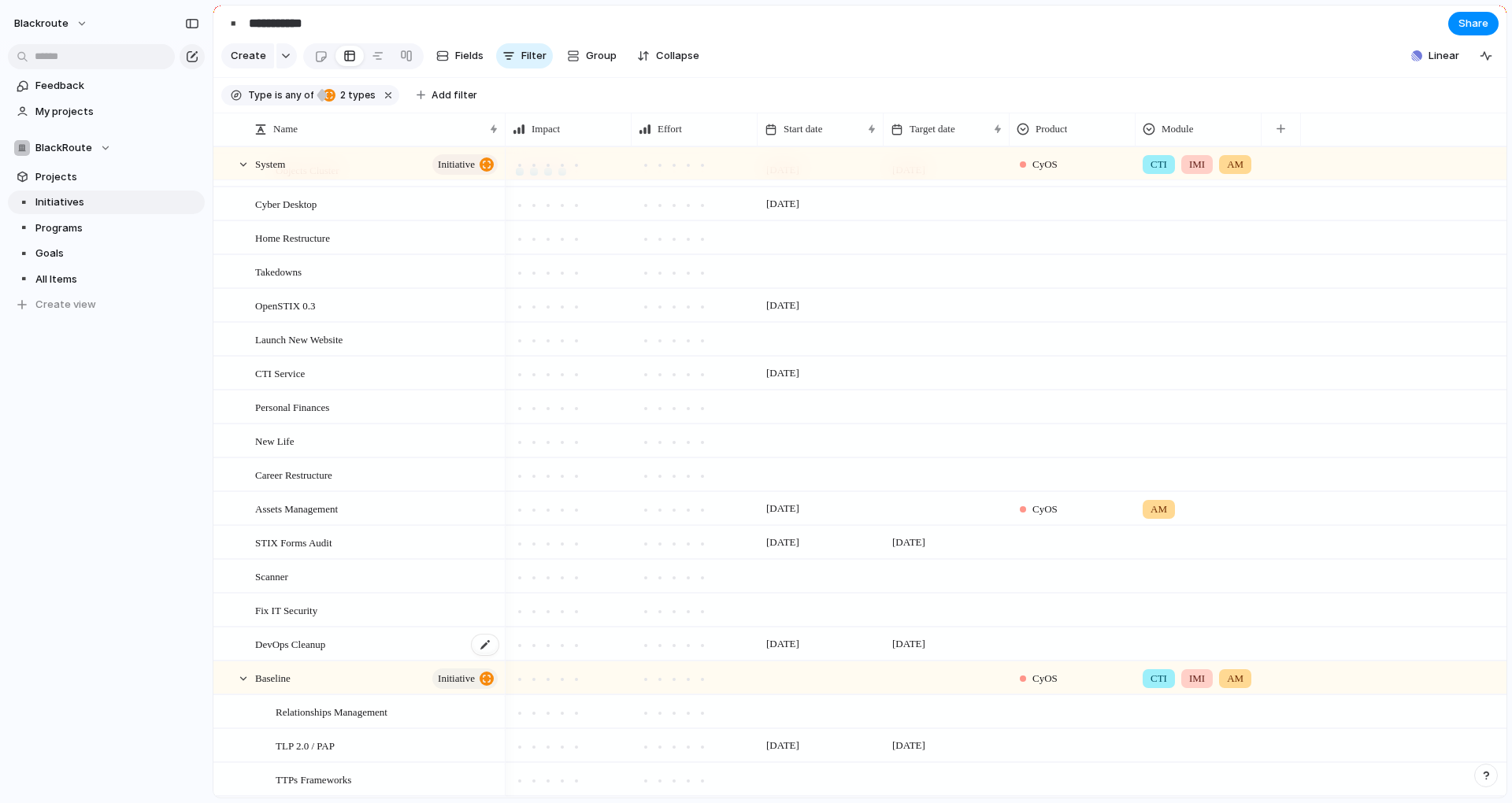
click at [412, 661] on div "DevOps Cleanup" at bounding box center [378, 643] width 245 height 32
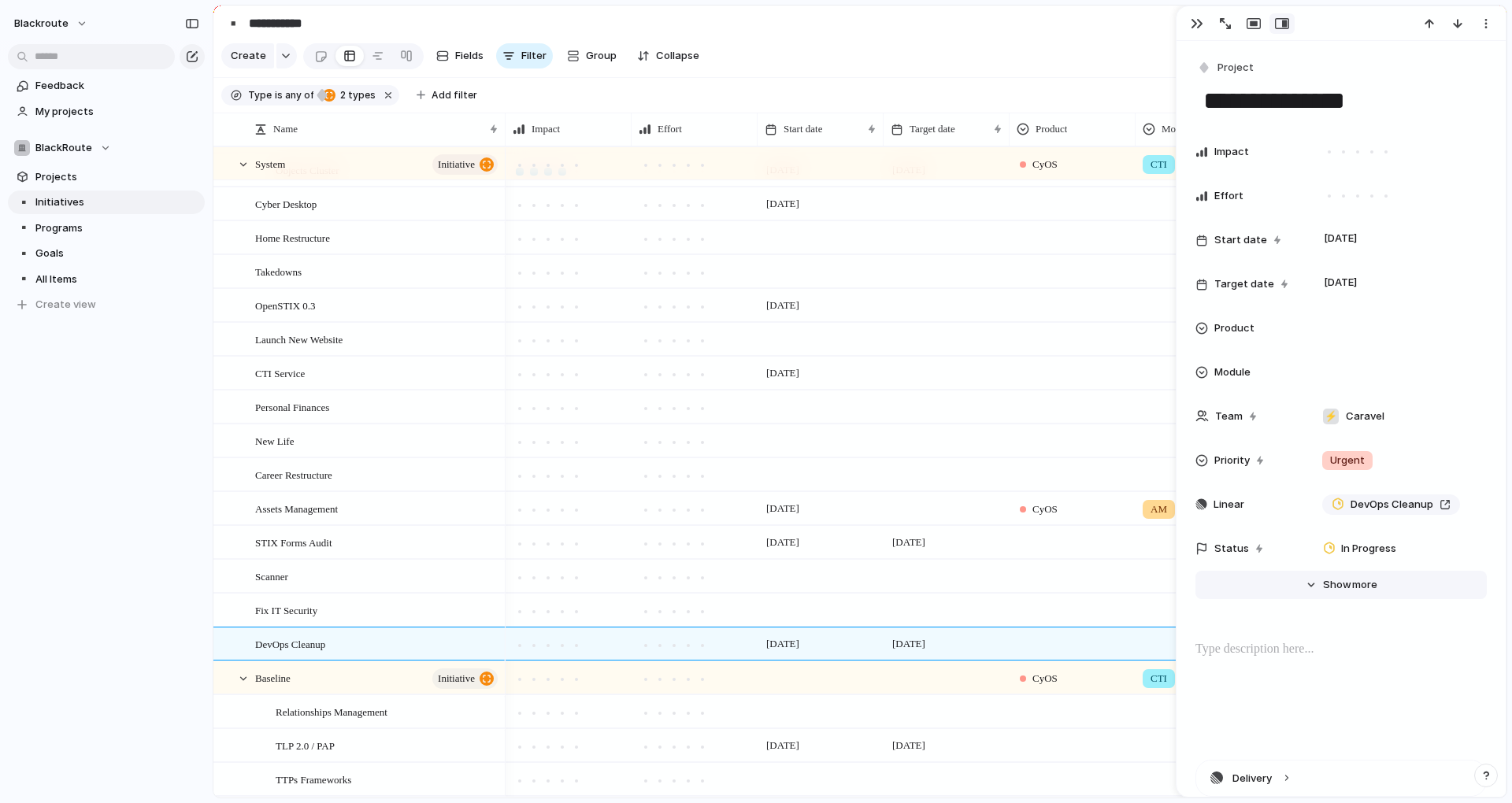
click at [1365, 591] on span "more" at bounding box center [1365, 585] width 25 height 16
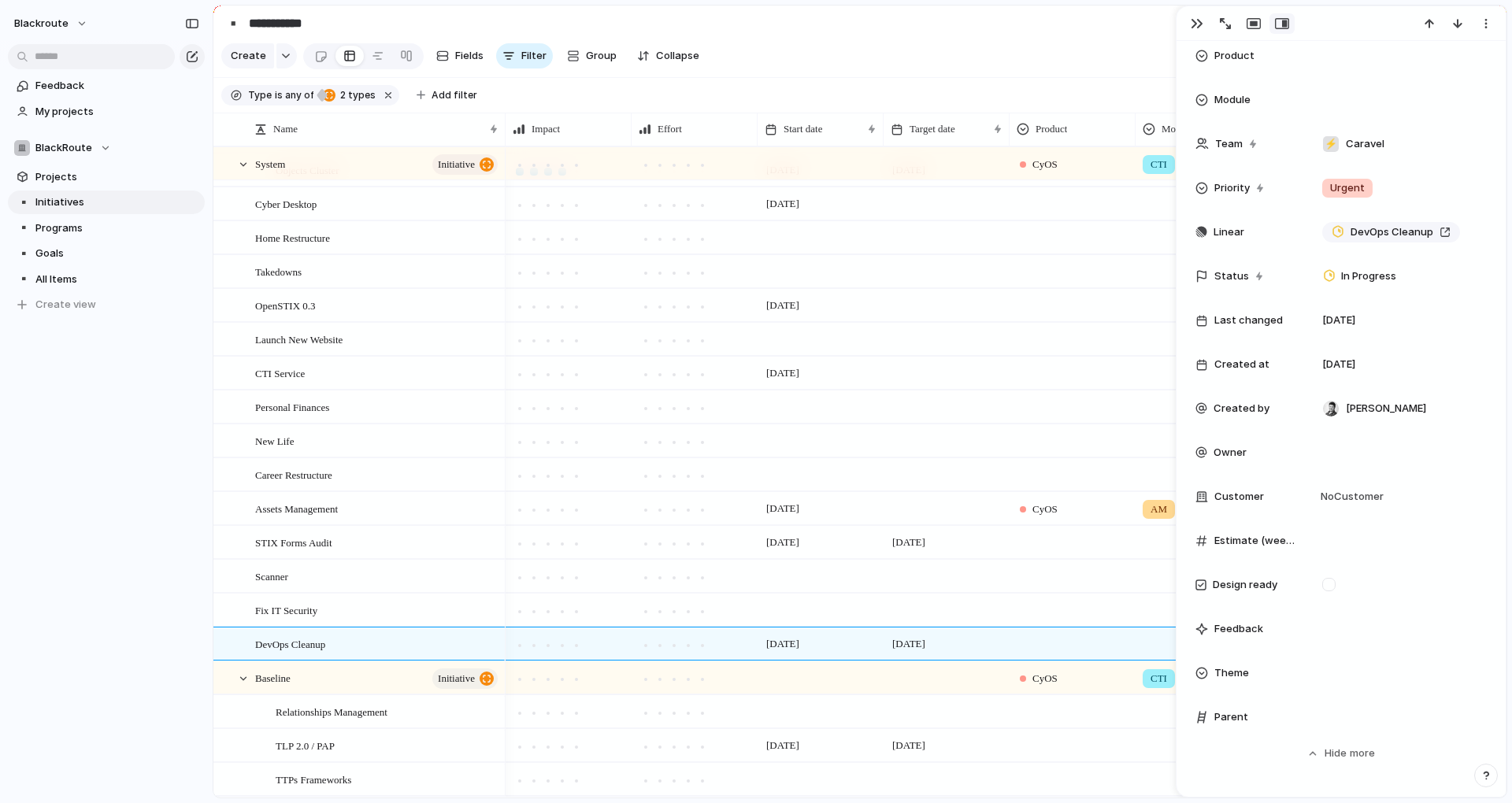
scroll to position [283, 0]
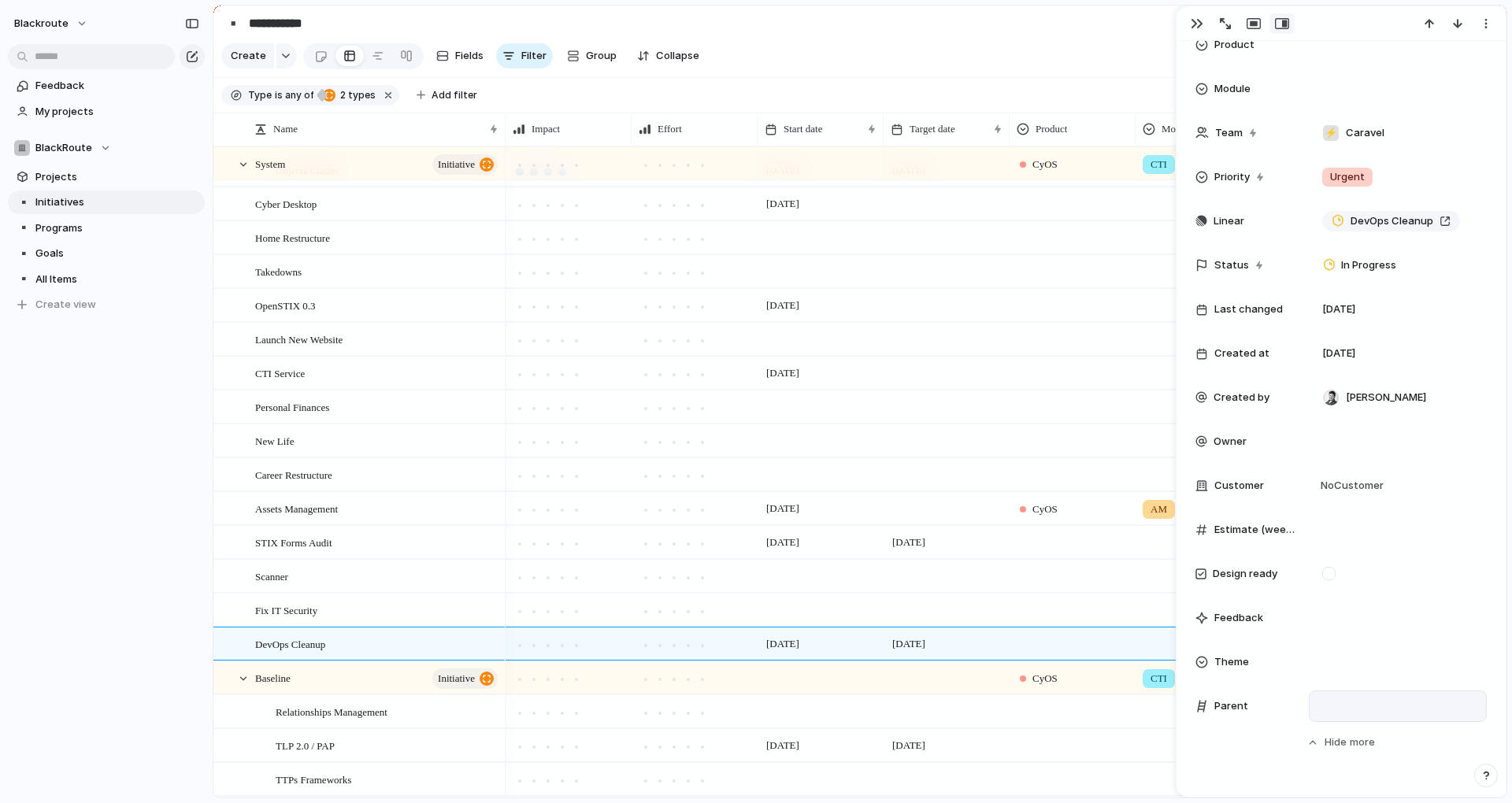
click at [1341, 706] on div at bounding box center [1397, 707] width 164 height 18
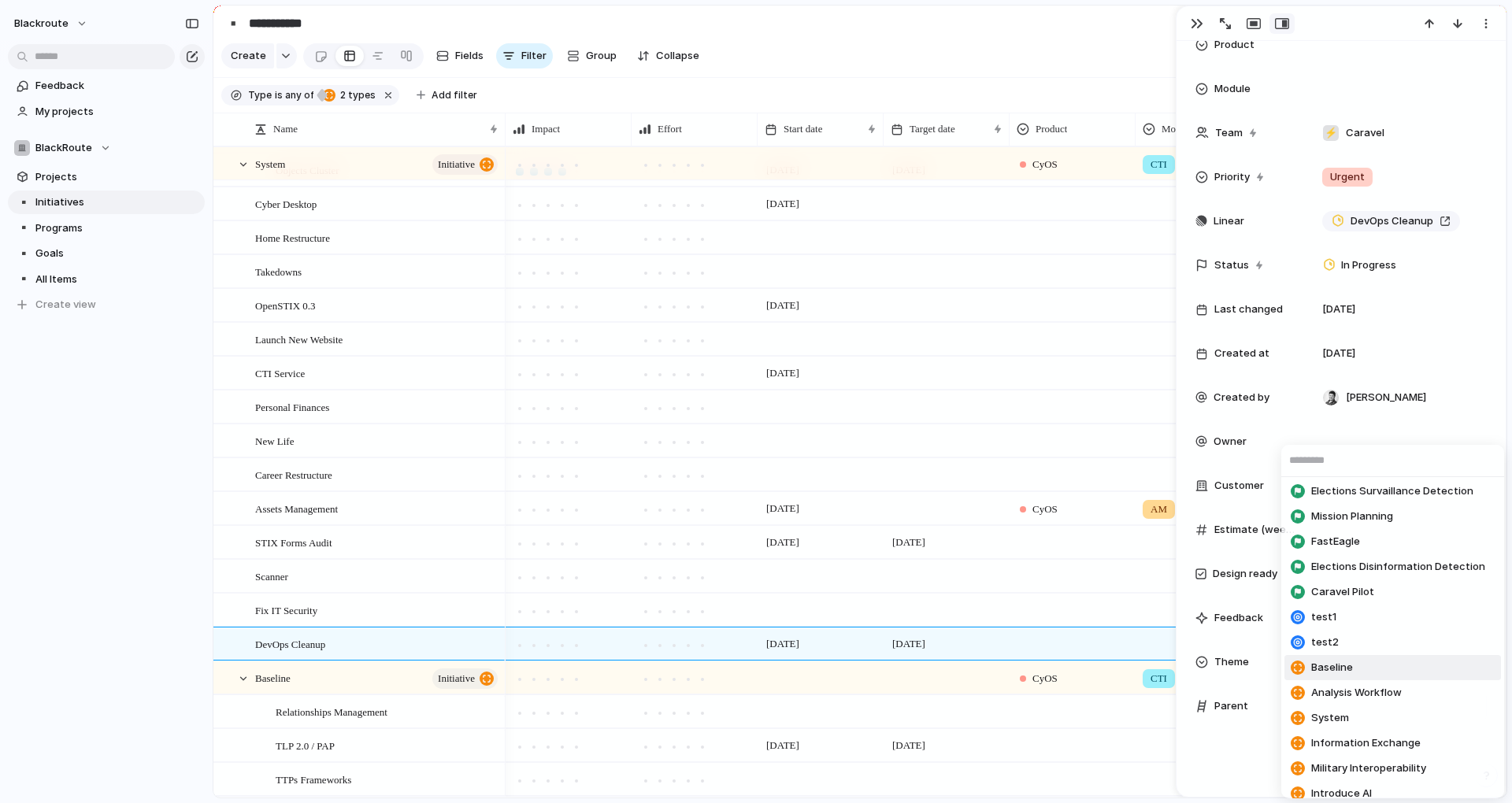
scroll to position [165, 0]
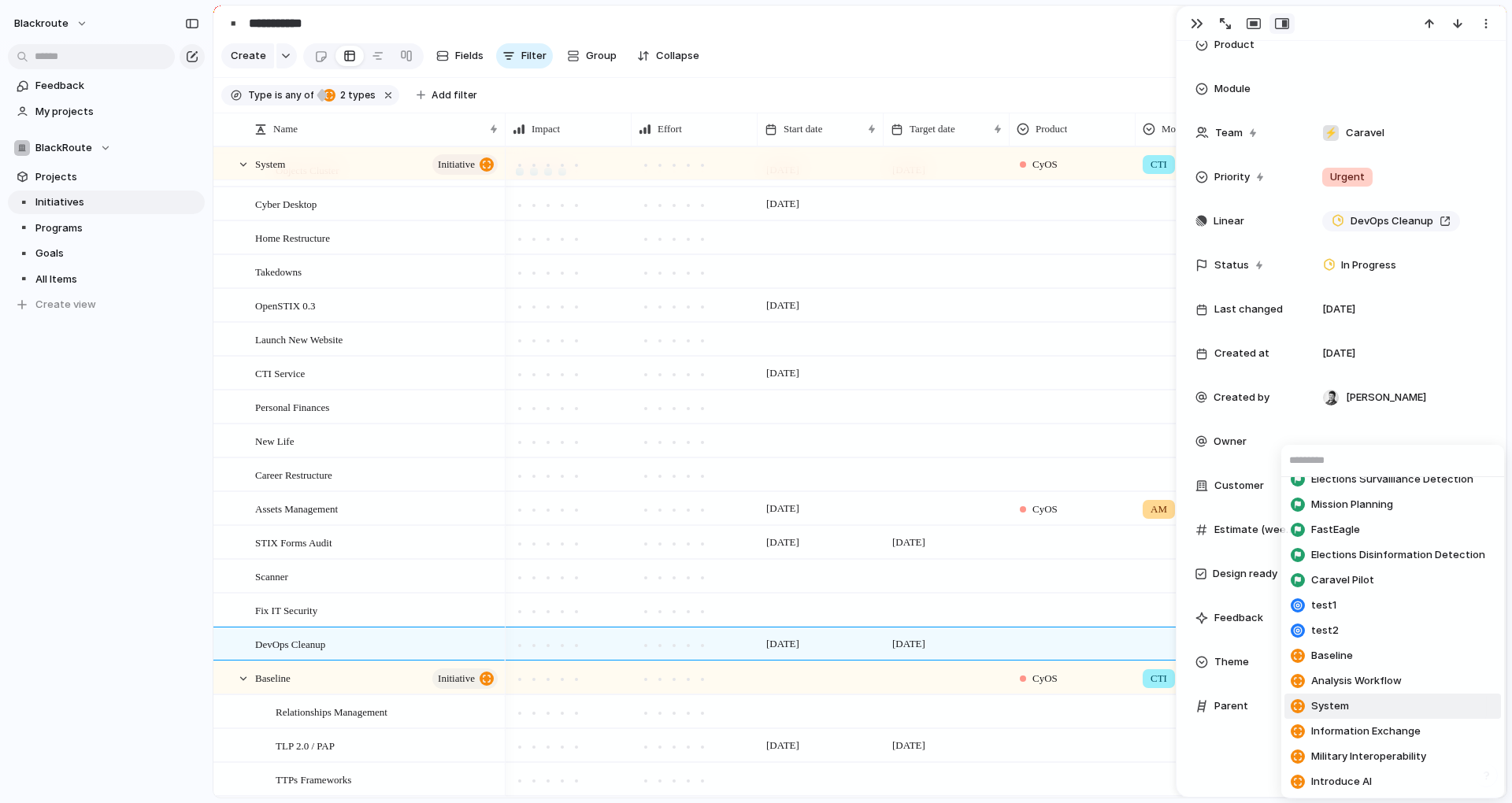
click at [1359, 706] on li "System" at bounding box center [1392, 707] width 216 height 25
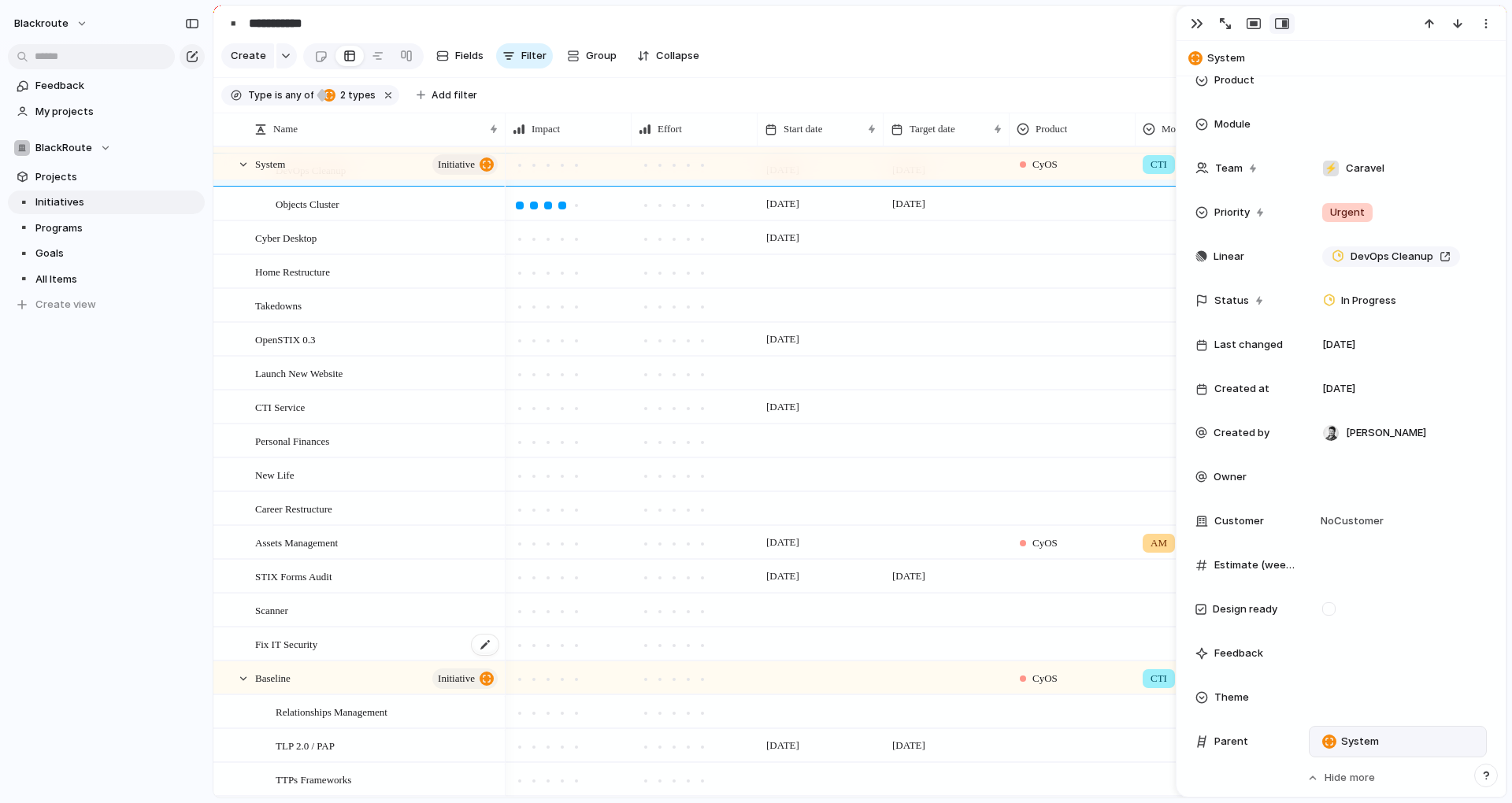
click at [345, 658] on div "Fix IT Security" at bounding box center [378, 643] width 245 height 32
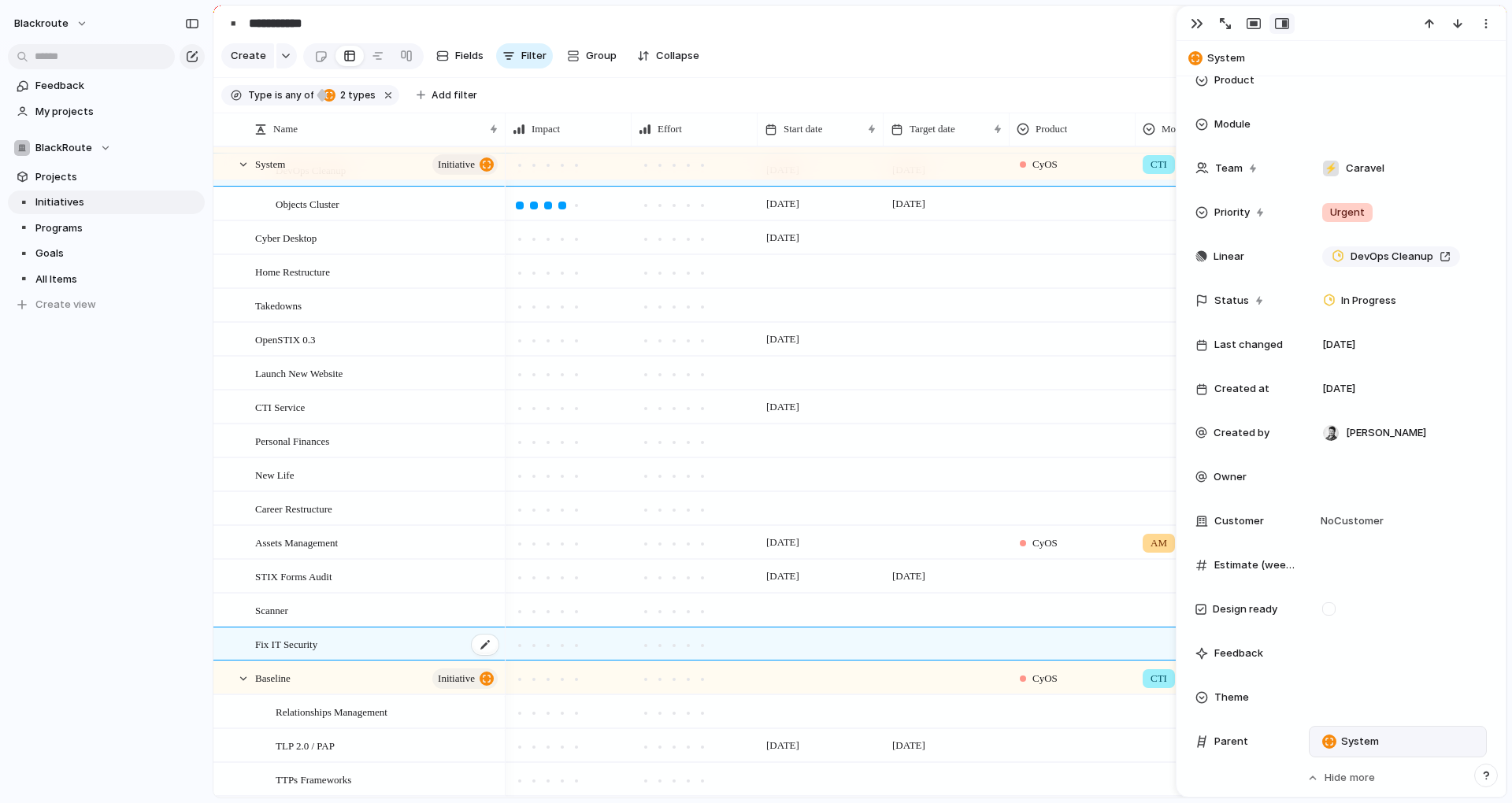
type textarea "**********"
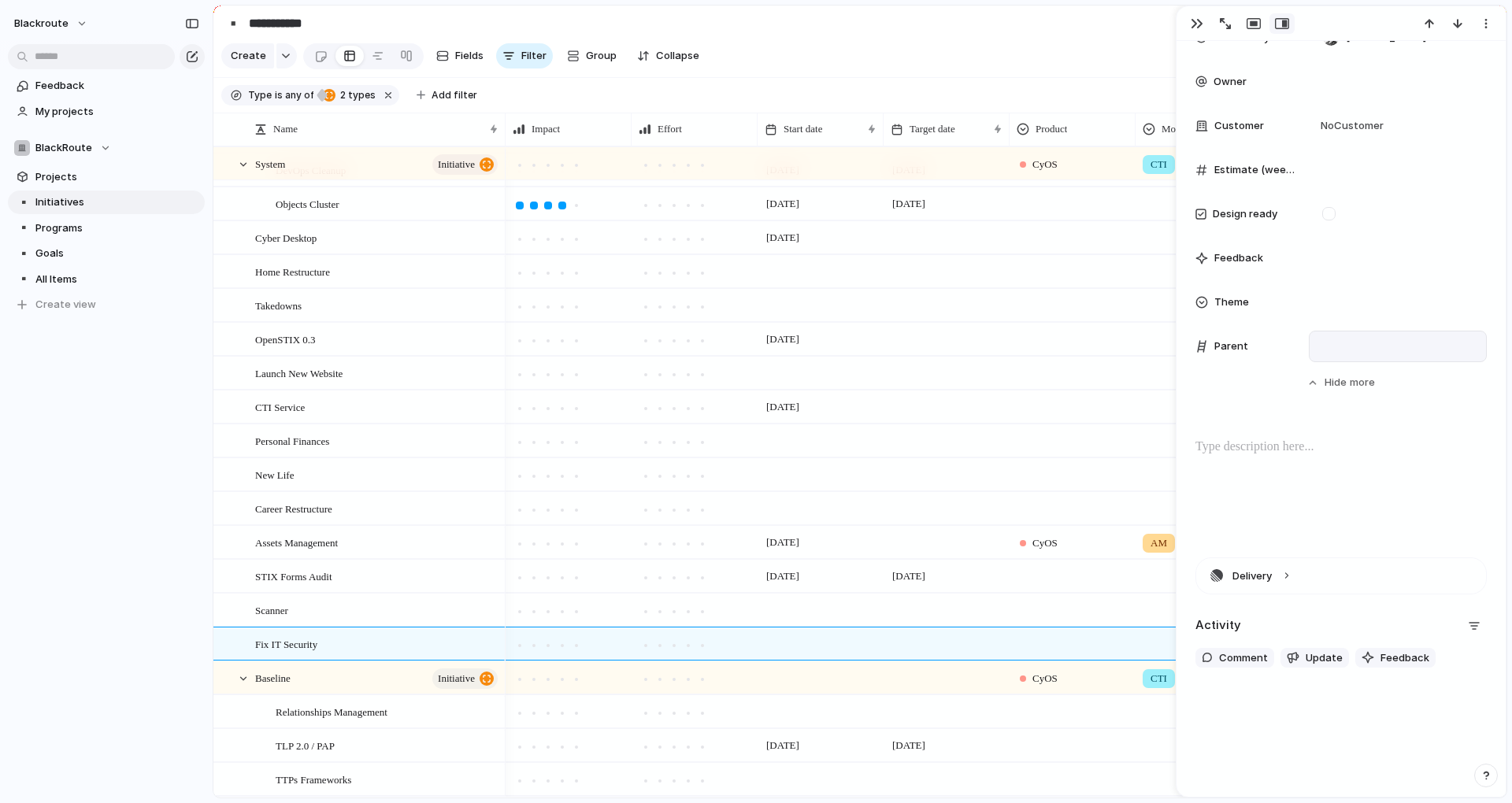
click at [131, 569] on div "blackroute Feedback My projects BlackRoute Projects ▪️ Initiatives ▪️ Programs …" at bounding box center [106, 401] width 212 height 803
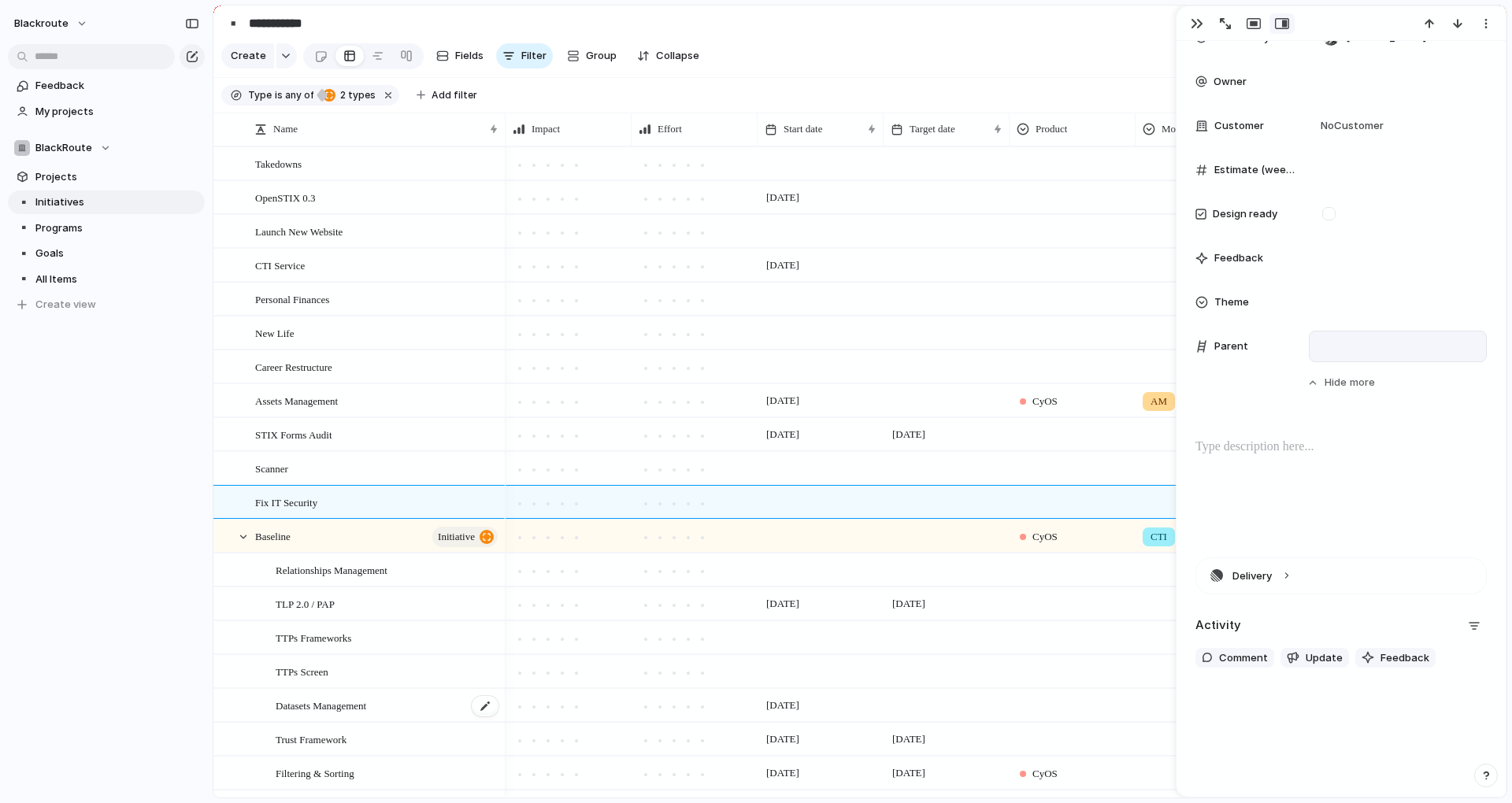
scroll to position [480, 0]
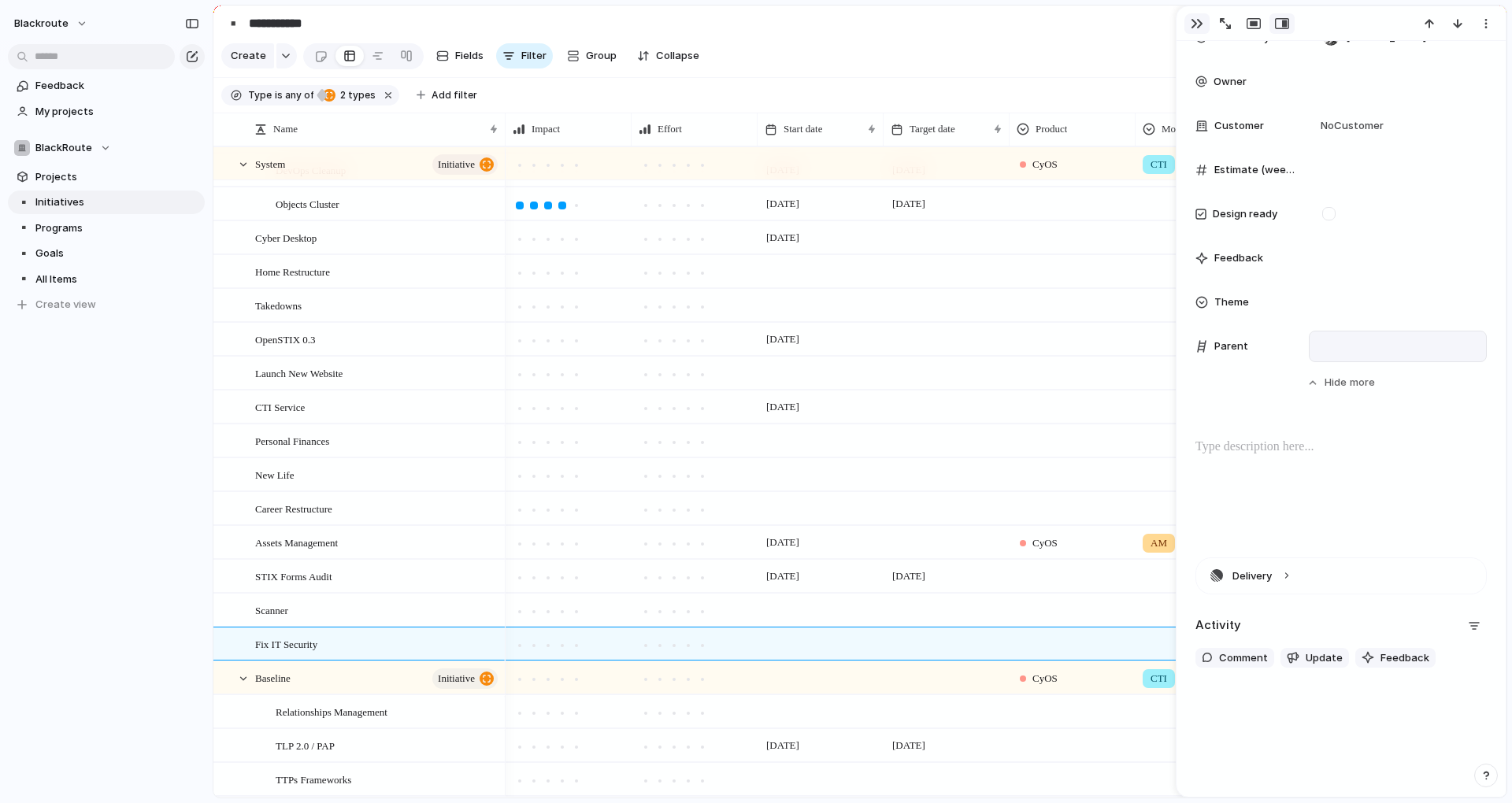
click at [1194, 23] on div "button" at bounding box center [1197, 23] width 13 height 13
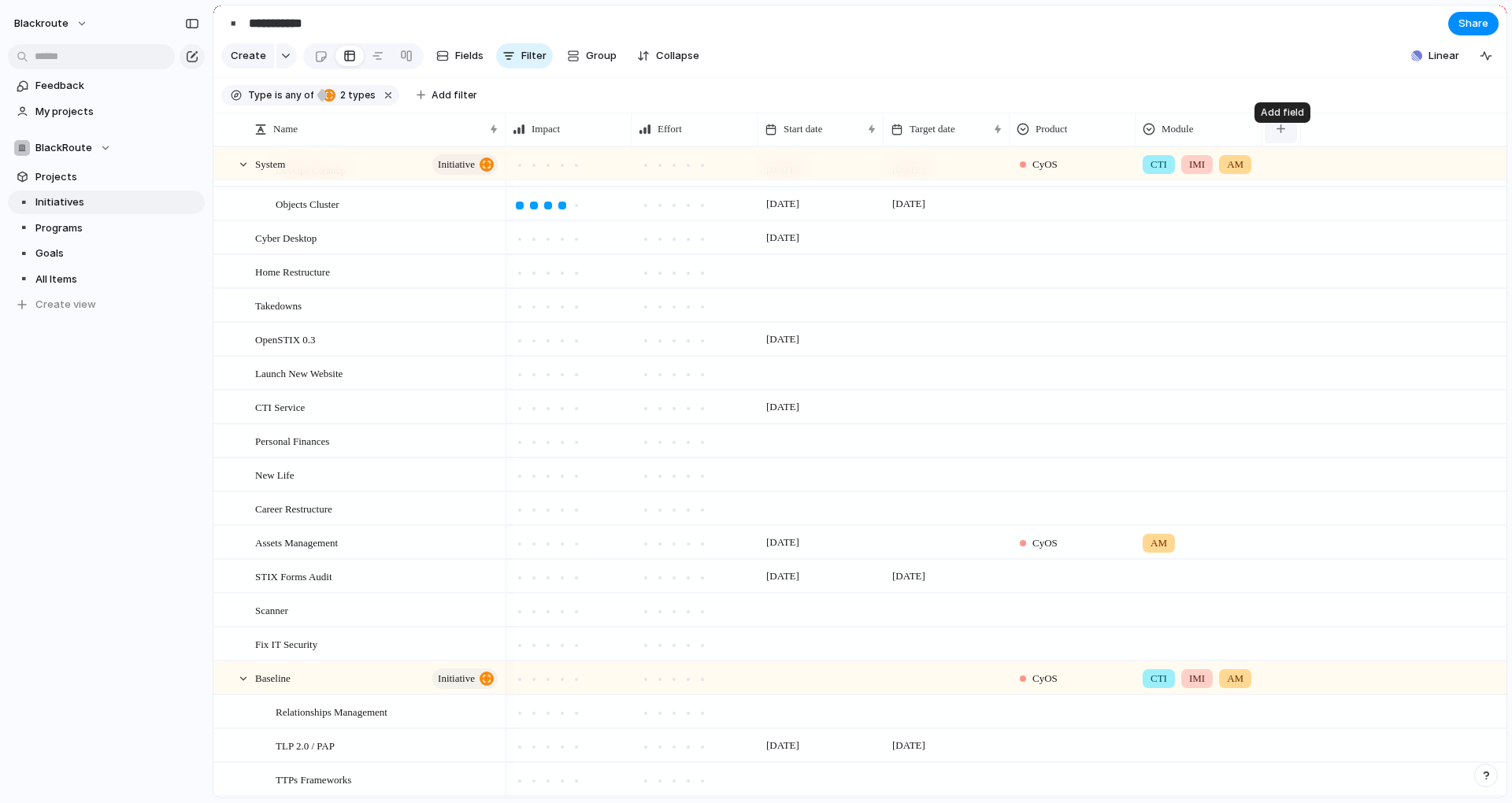
click at [1283, 134] on button "button" at bounding box center [1280, 128] width 32 height 28
click at [1317, 103] on div "Created at Created by Customer Design ready Duplicate Estimate (weeks) Feedback…" at bounding box center [756, 401] width 1512 height 803
click at [1278, 133] on div "button" at bounding box center [1280, 128] width 9 height 9
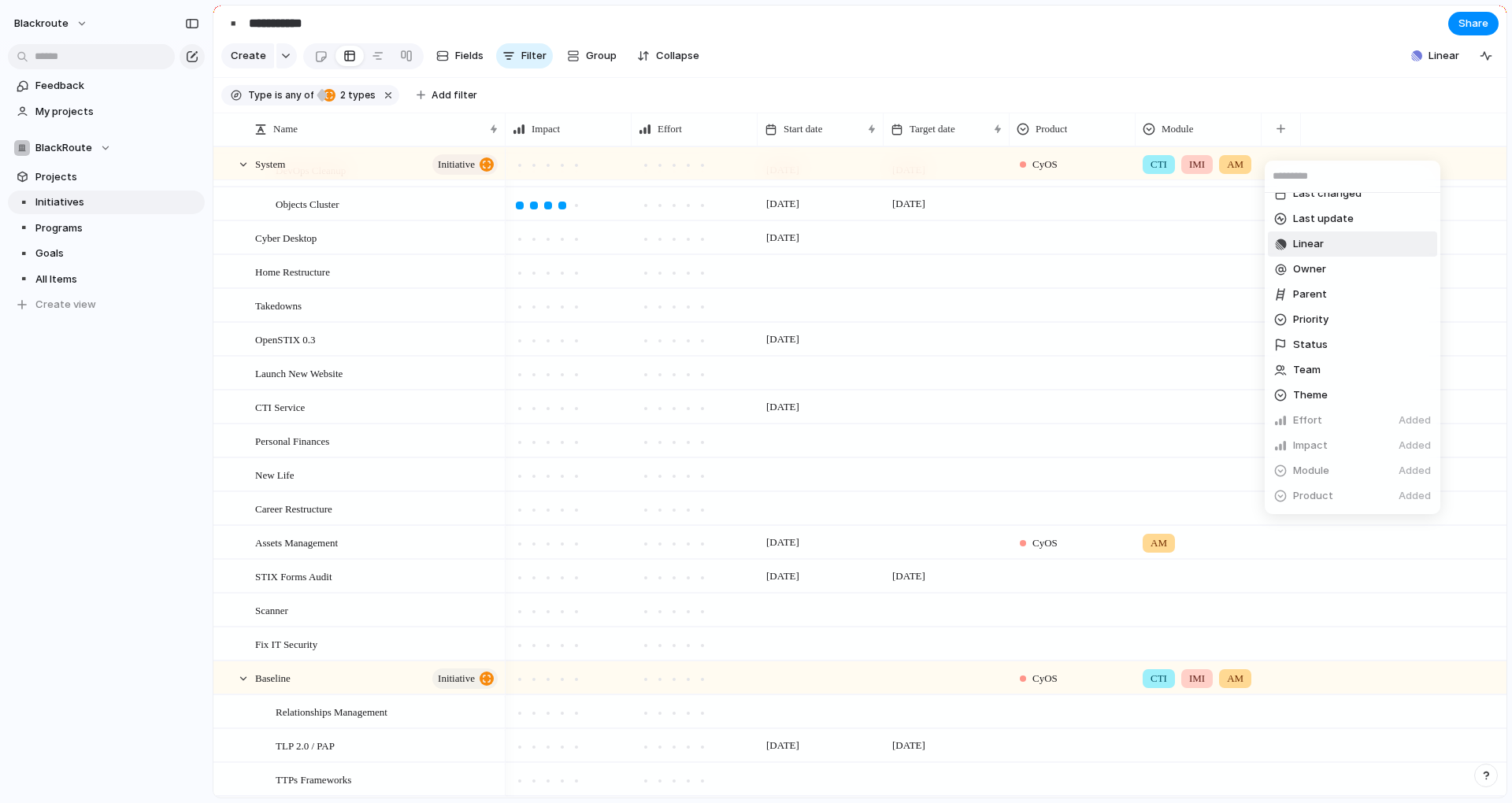
scroll to position [125, 0]
click at [1315, 115] on div "Created at Created by Customer Design ready Duplicate Estimate (weeks) Feedback…" at bounding box center [756, 401] width 1512 height 803
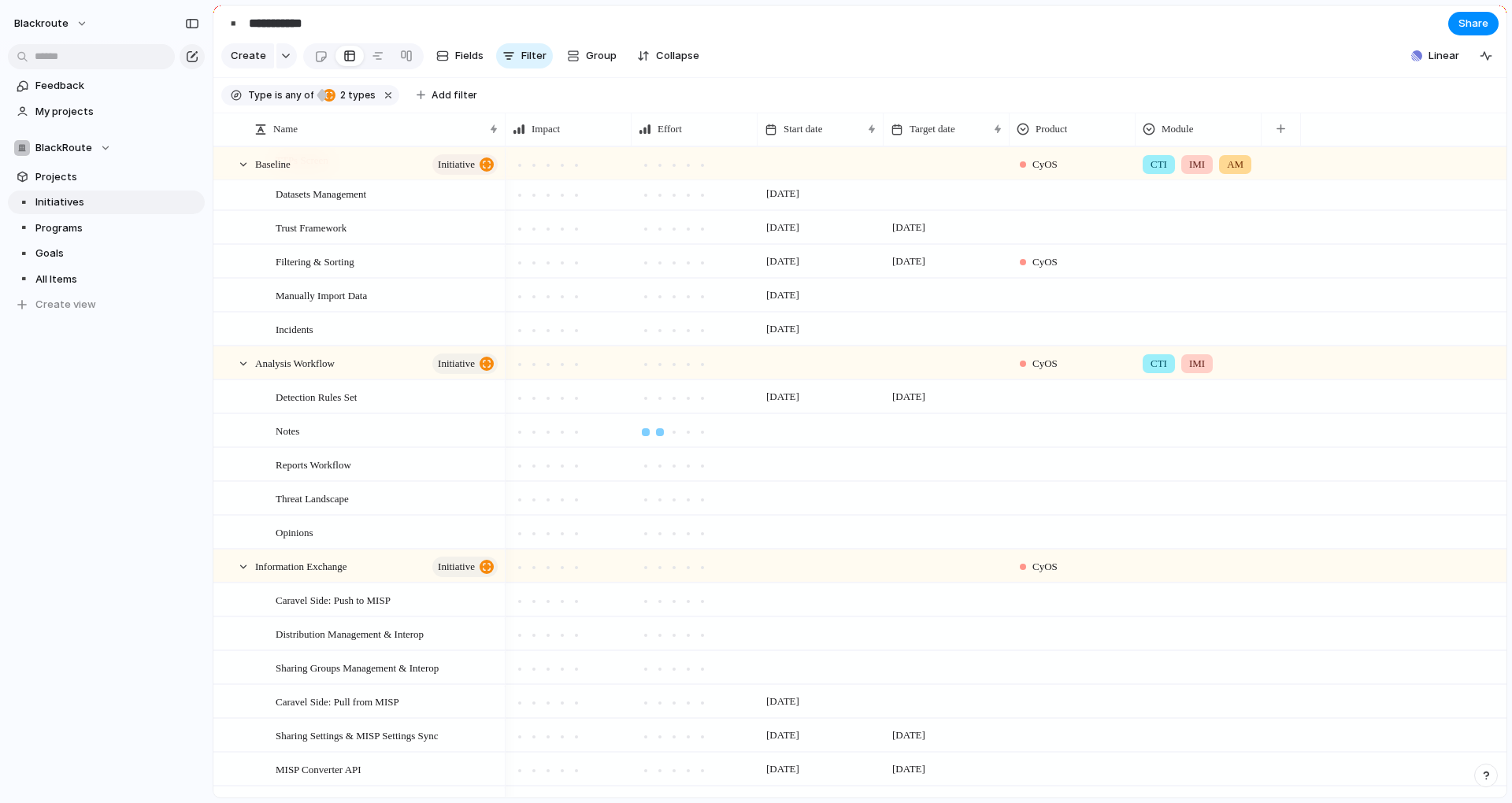
scroll to position [566, 0]
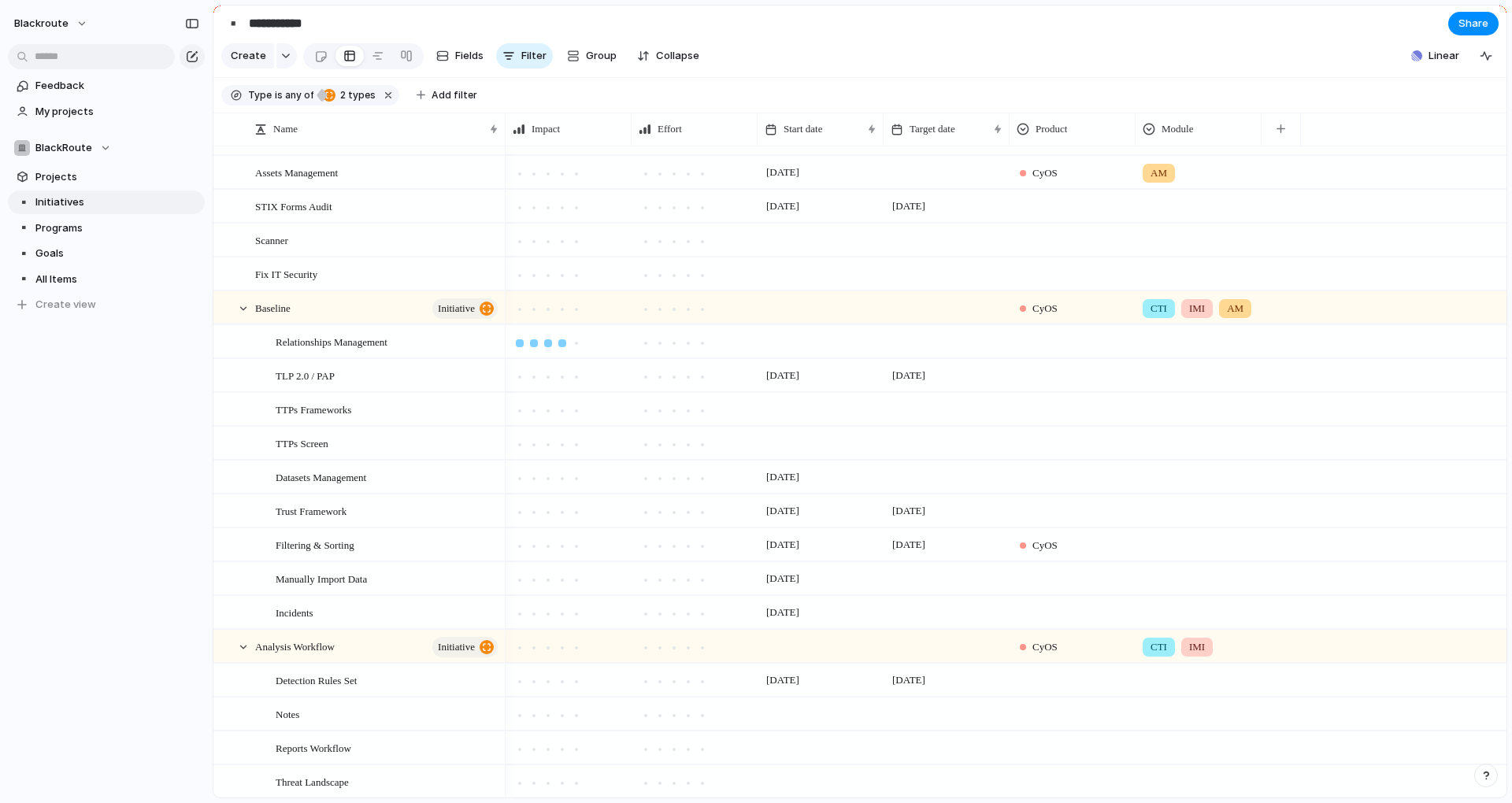
click at [561, 347] on div at bounding box center [562, 344] width 8 height 8
click at [544, 381] on div at bounding box center [548, 377] width 8 height 8
click at [530, 418] on div at bounding box center [534, 411] width 15 height 15
click at [523, 452] on div at bounding box center [520, 445] width 15 height 15
click at [534, 483] on div at bounding box center [534, 479] width 8 height 8
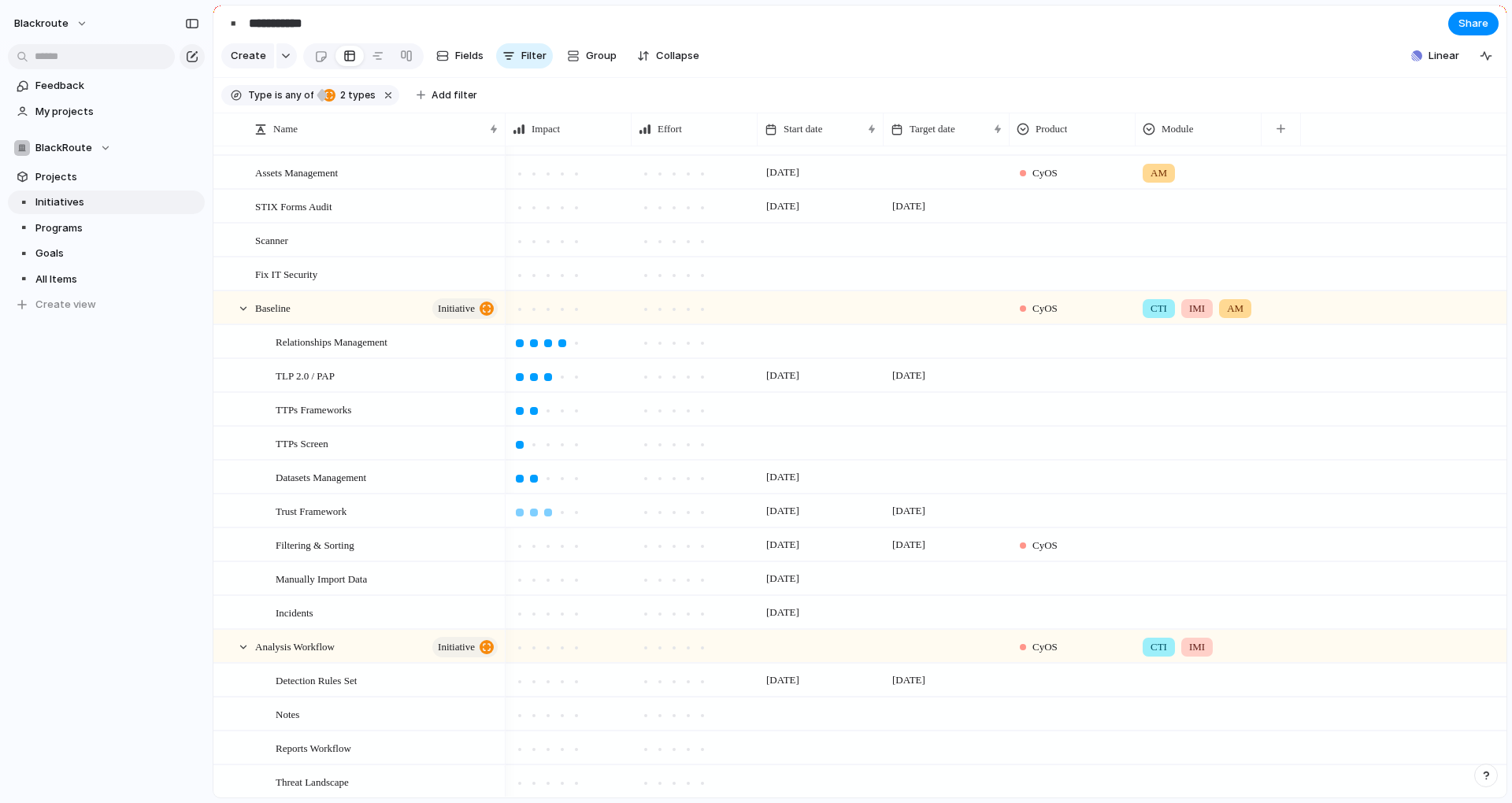
click at [550, 517] on div at bounding box center [548, 512] width 8 height 8
click at [558, 550] on div at bounding box center [562, 546] width 8 height 8
click at [548, 584] on div at bounding box center [548, 580] width 8 height 8
click at [548, 618] on div at bounding box center [548, 614] width 8 height 8
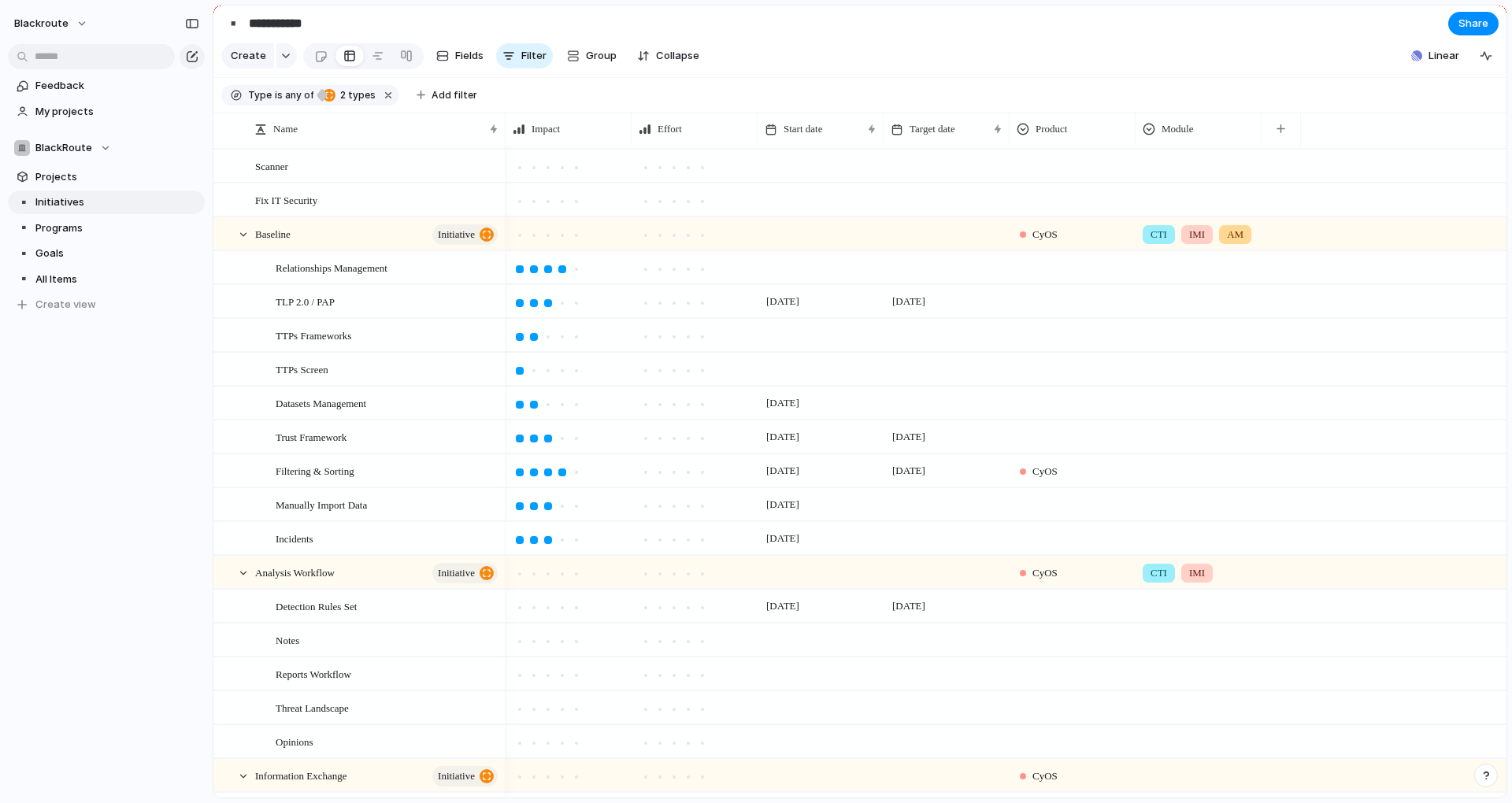
scroll to position [709, 0]
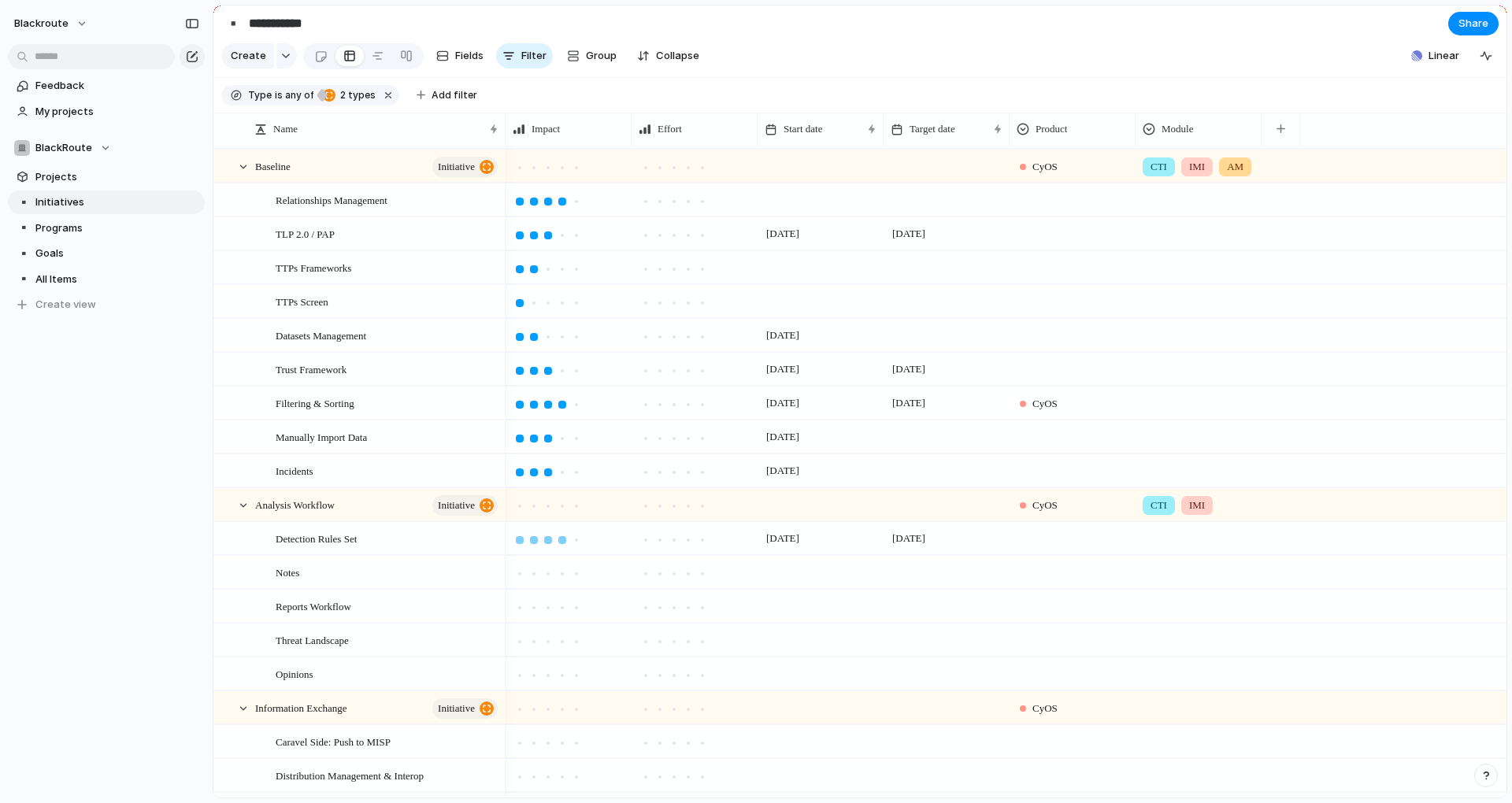
click at [560, 544] on div at bounding box center [562, 540] width 8 height 8
click at [547, 578] on div at bounding box center [548, 574] width 8 height 8
click at [560, 611] on div at bounding box center [562, 607] width 8 height 8
click at [570, 648] on div at bounding box center [576, 641] width 15 height 15
click at [561, 645] on div at bounding box center [562, 641] width 8 height 8
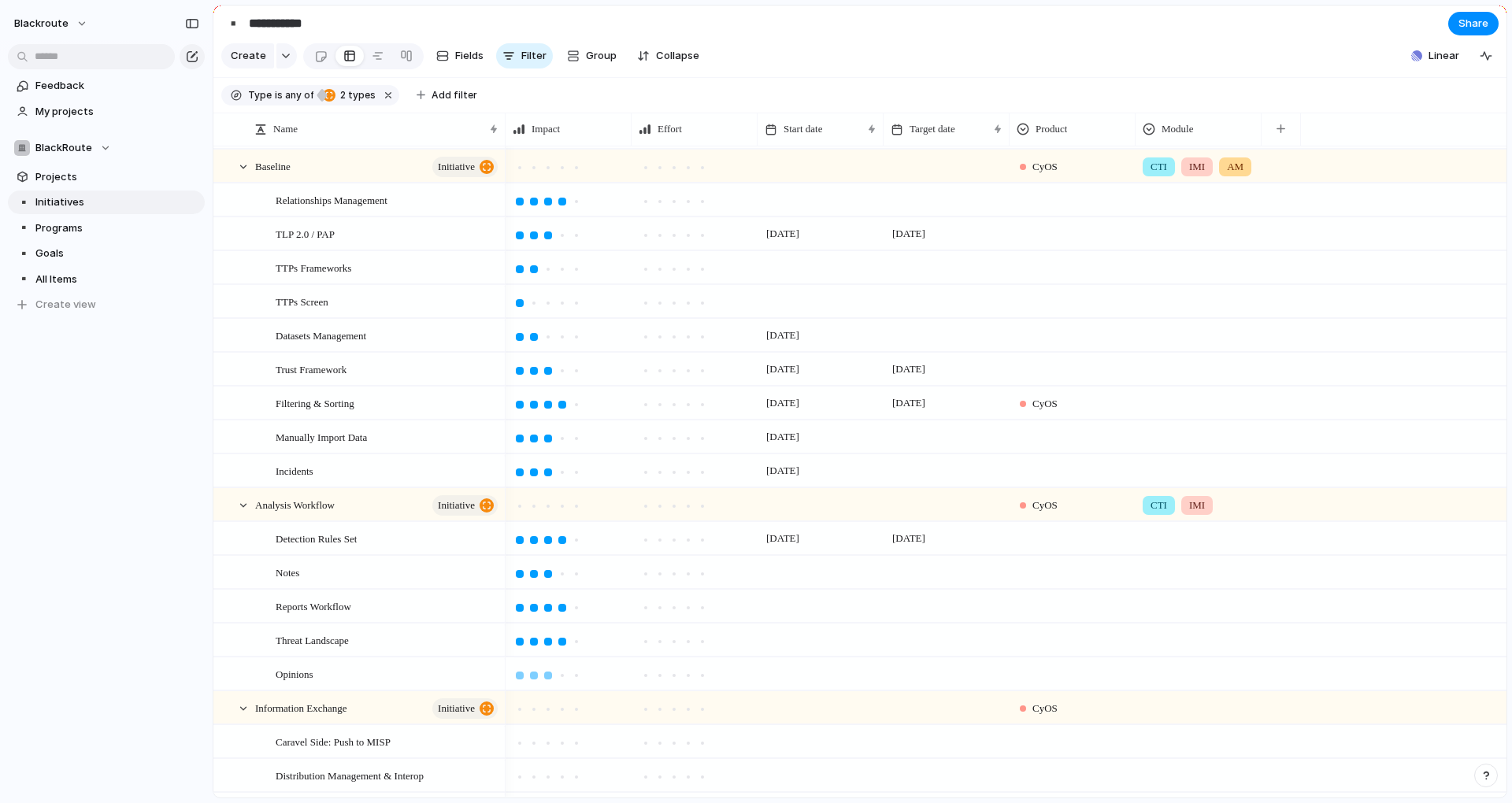
click at [552, 682] on div at bounding box center [548, 675] width 15 height 15
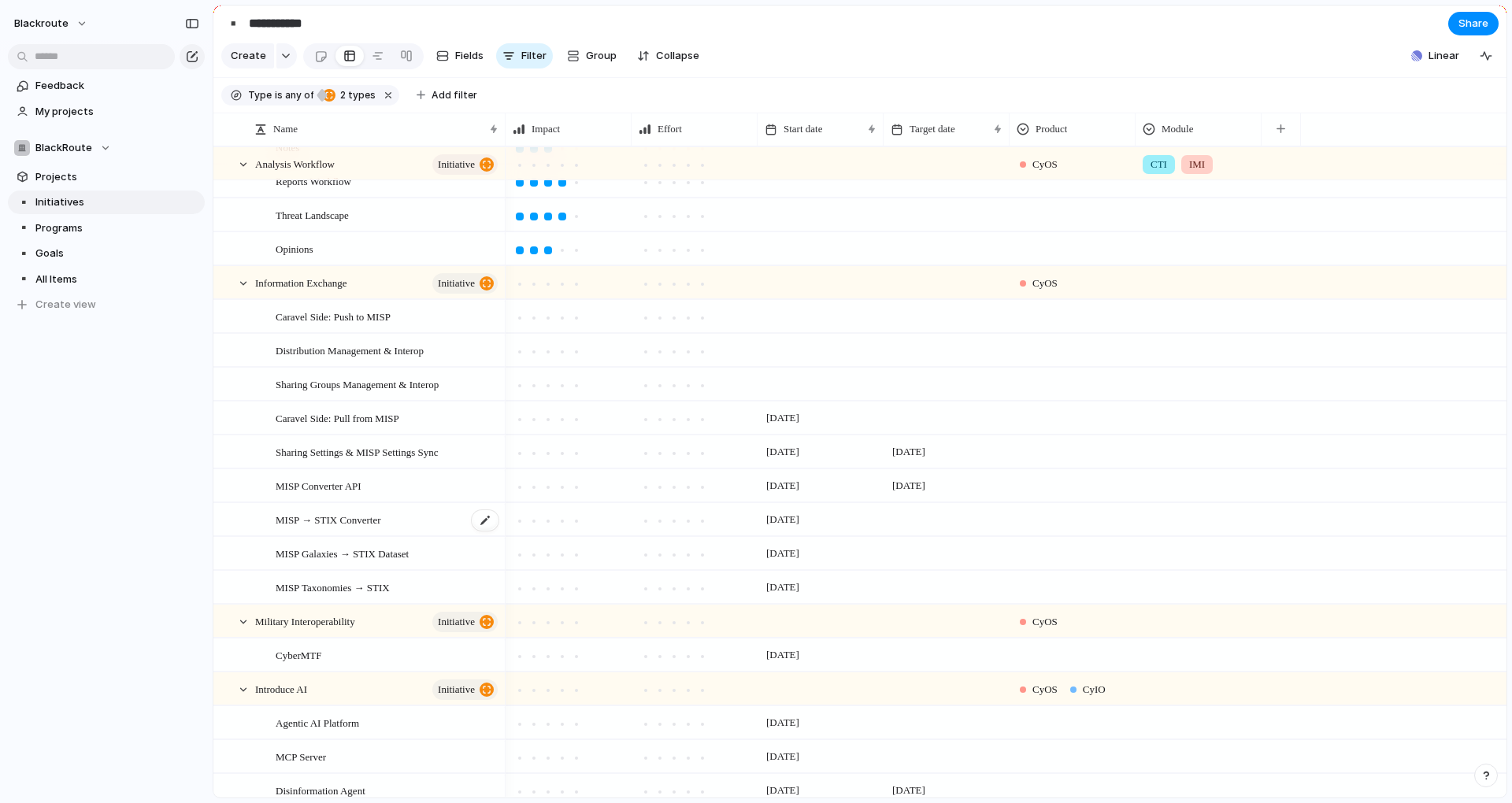
scroll to position [1188, 0]
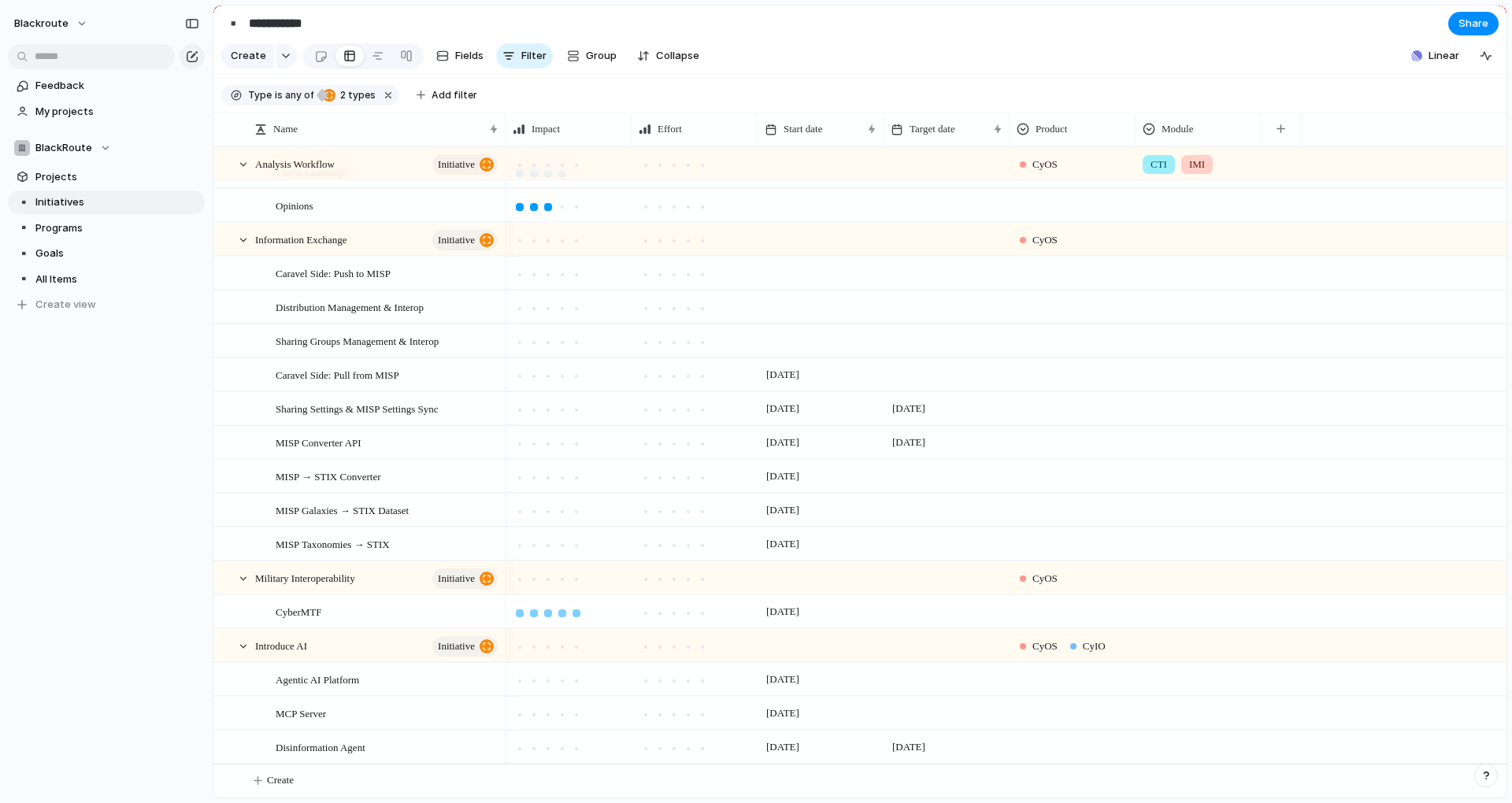
click at [578, 613] on div at bounding box center [576, 613] width 8 height 8
click at [562, 612] on div at bounding box center [562, 613] width 8 height 8
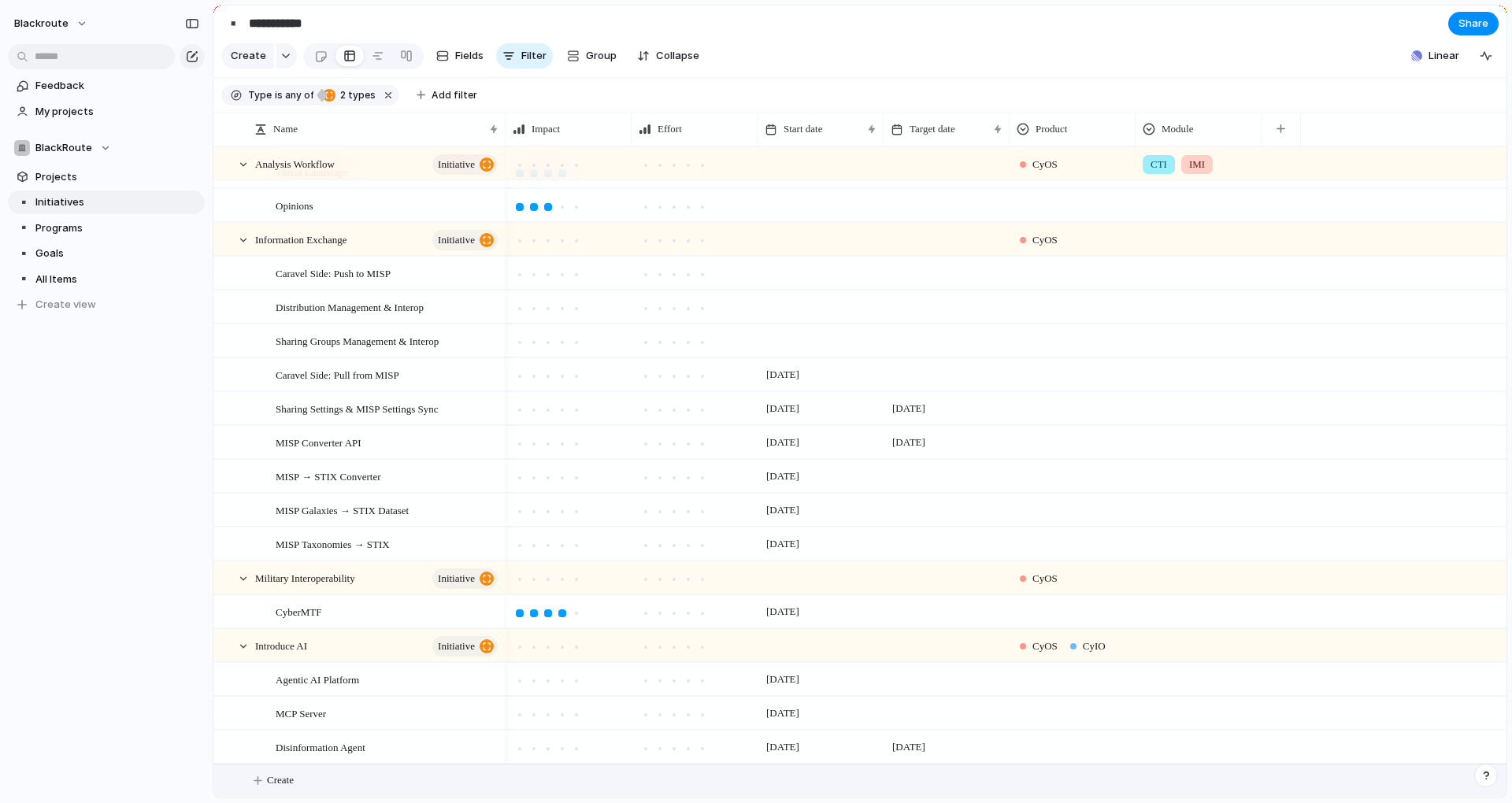
click at [278, 786] on span "Create" at bounding box center [279, 780] width 26 height 16
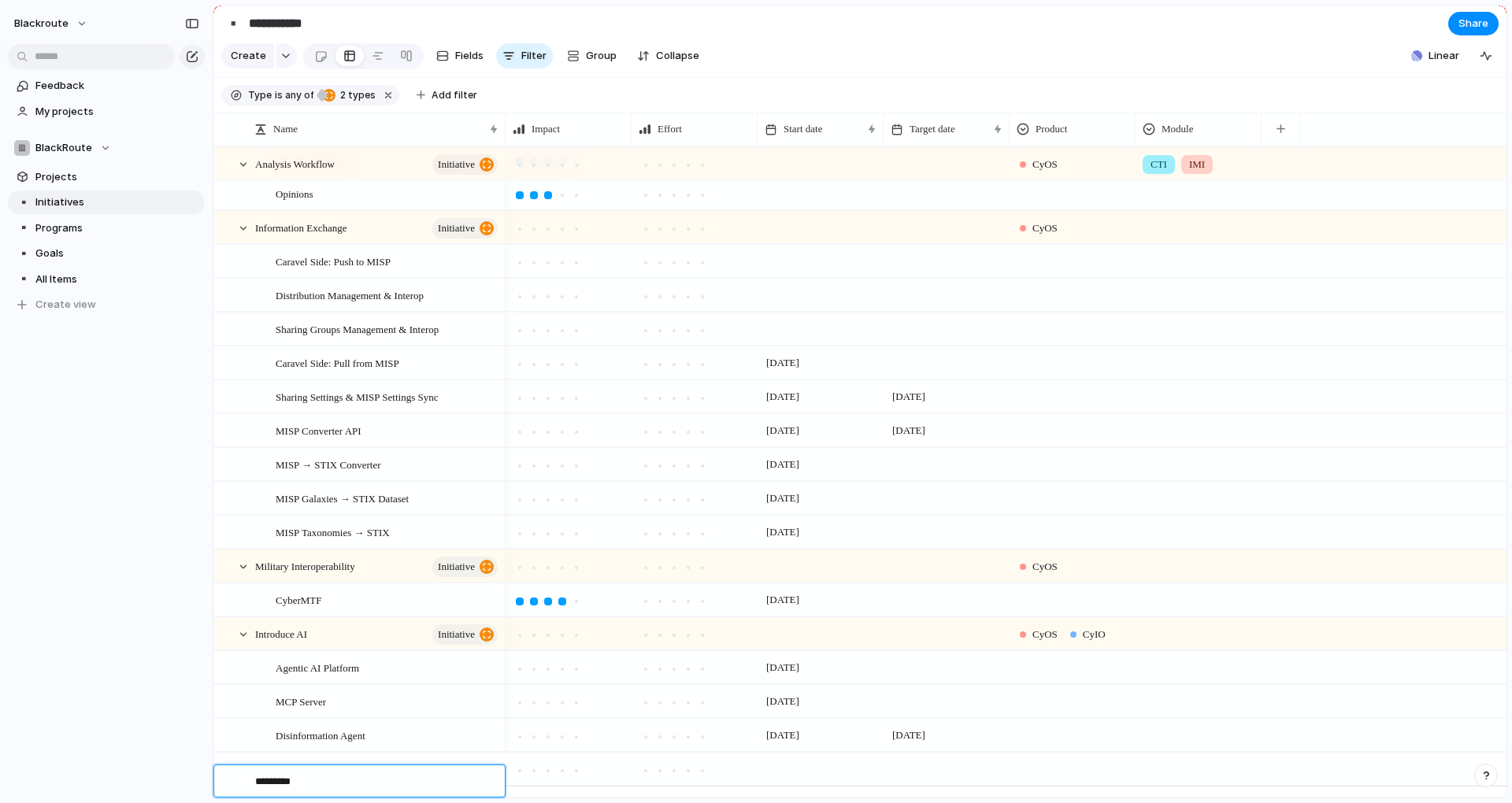
type textarea "**********"
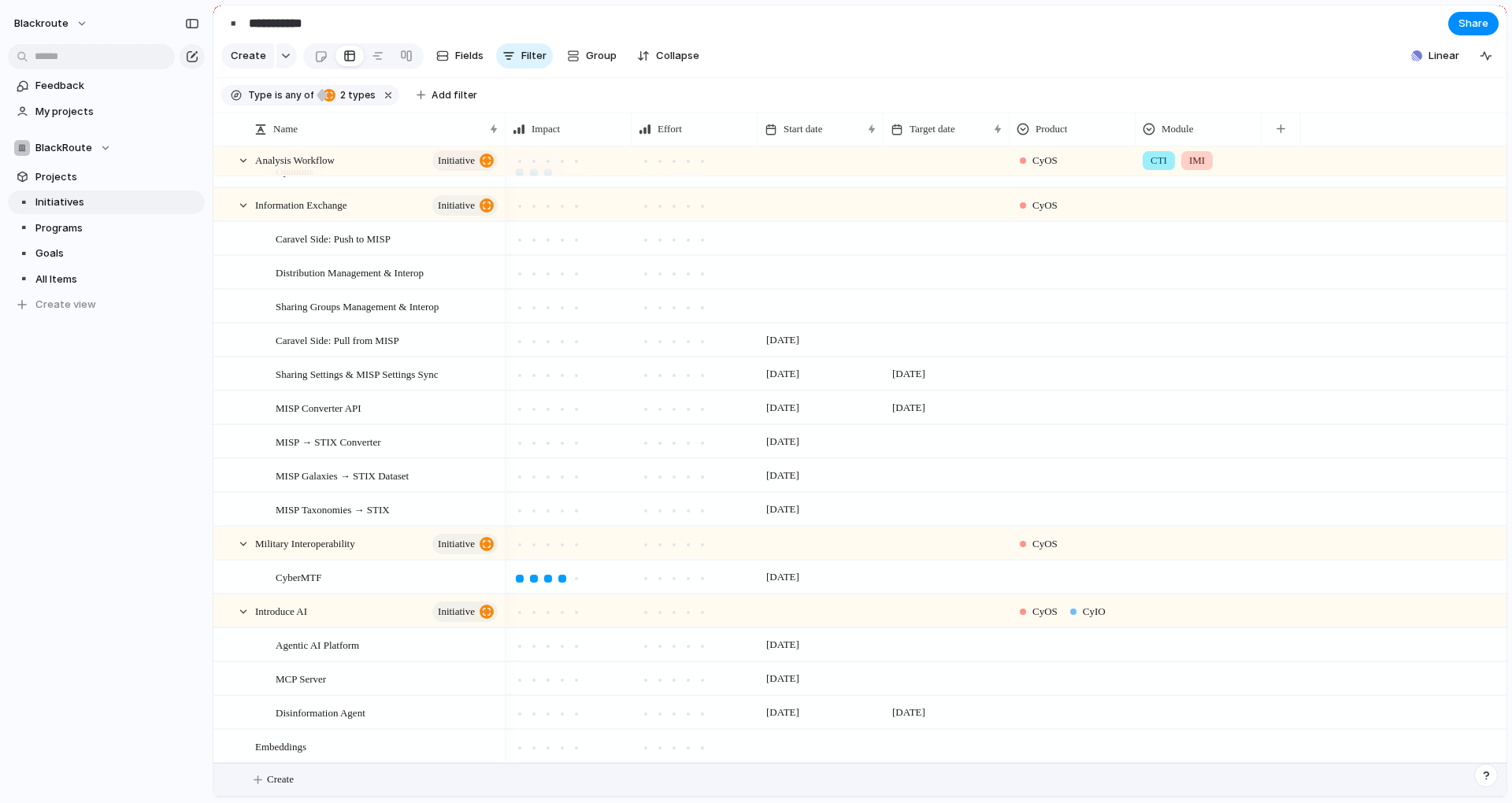
scroll to position [1223, 0]
click at [247, 742] on div at bounding box center [236, 747] width 43 height 32
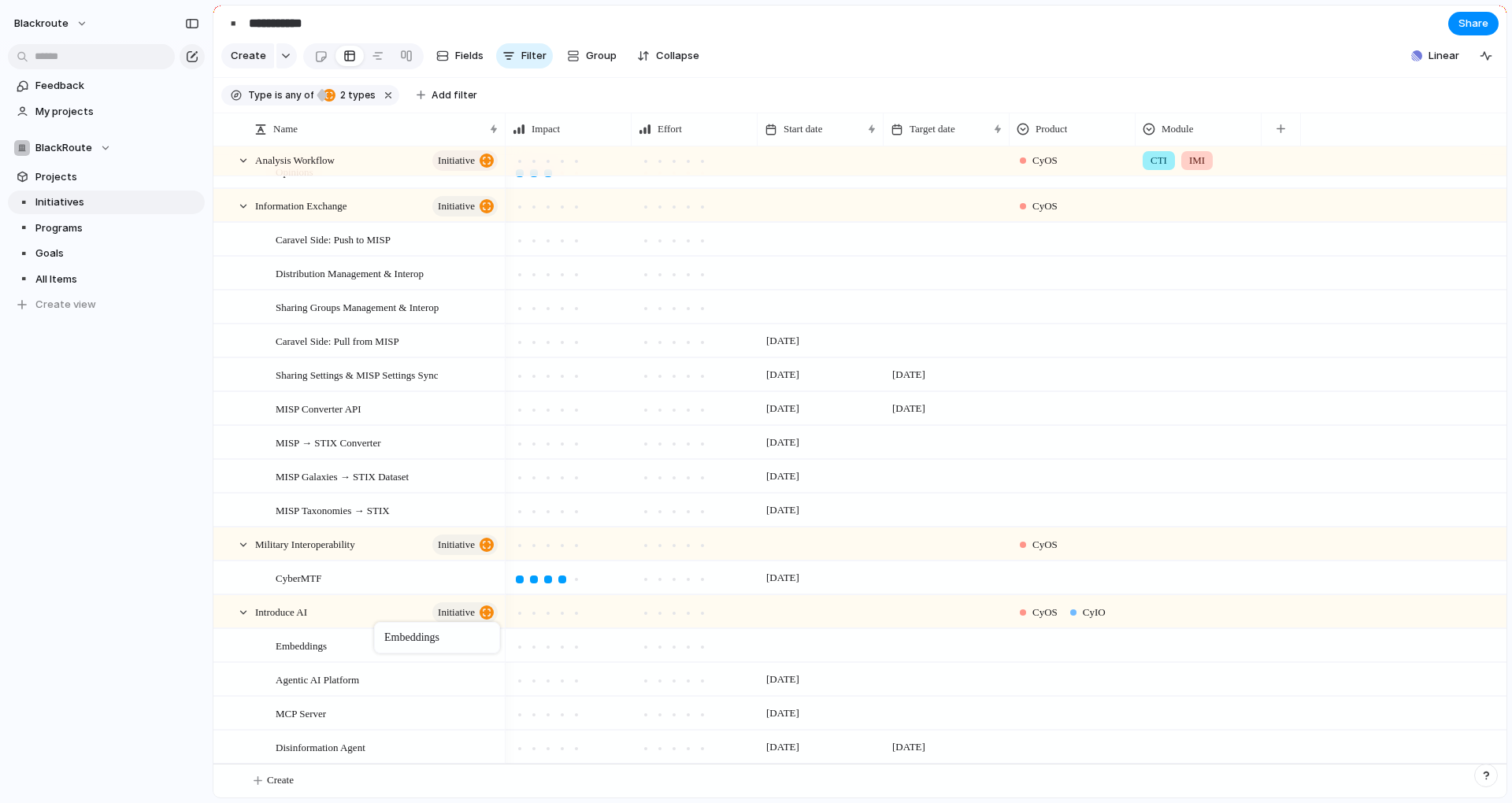
drag, startPoint x: 278, startPoint y: 745, endPoint x: 382, endPoint y: 625, distance: 158.8
click at [565, 652] on div at bounding box center [562, 647] width 15 height 15
click at [191, 678] on div "blackroute Feedback My projects BlackRoute Projects ▪️ Initiatives ▪️ Programs …" at bounding box center [106, 401] width 212 height 803
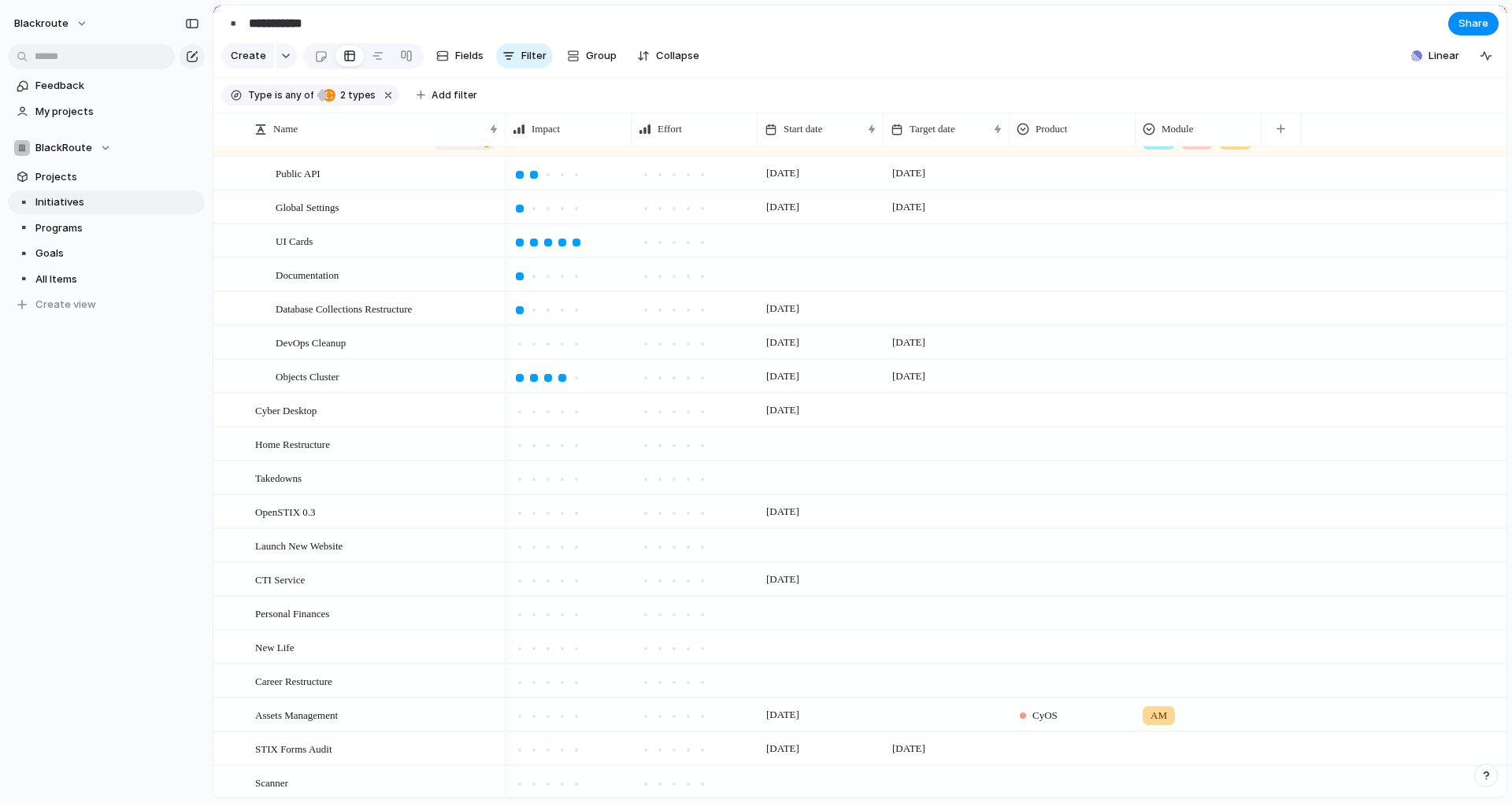
scroll to position [0, 0]
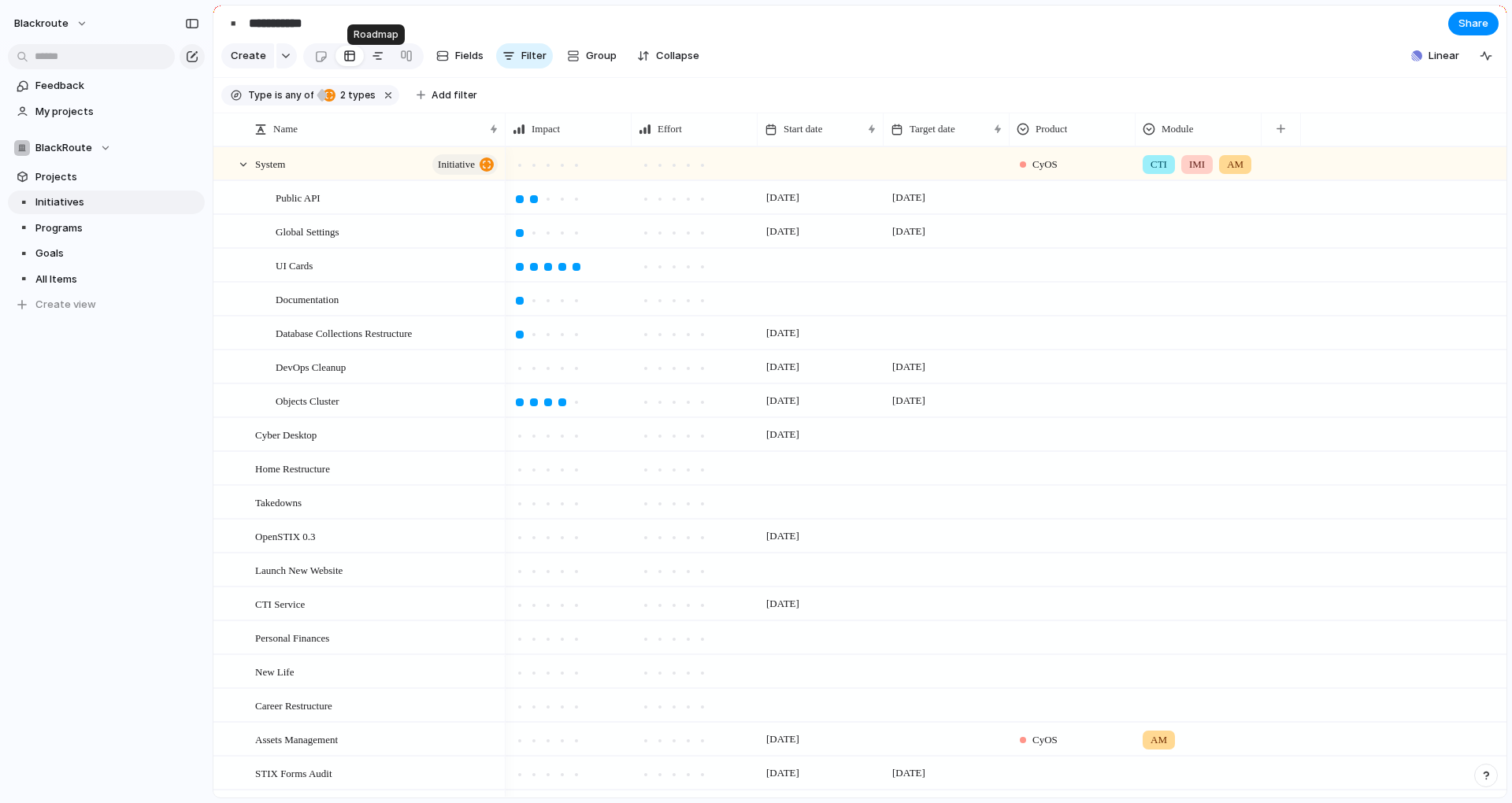
click at [381, 61] on link at bounding box center [378, 55] width 28 height 25
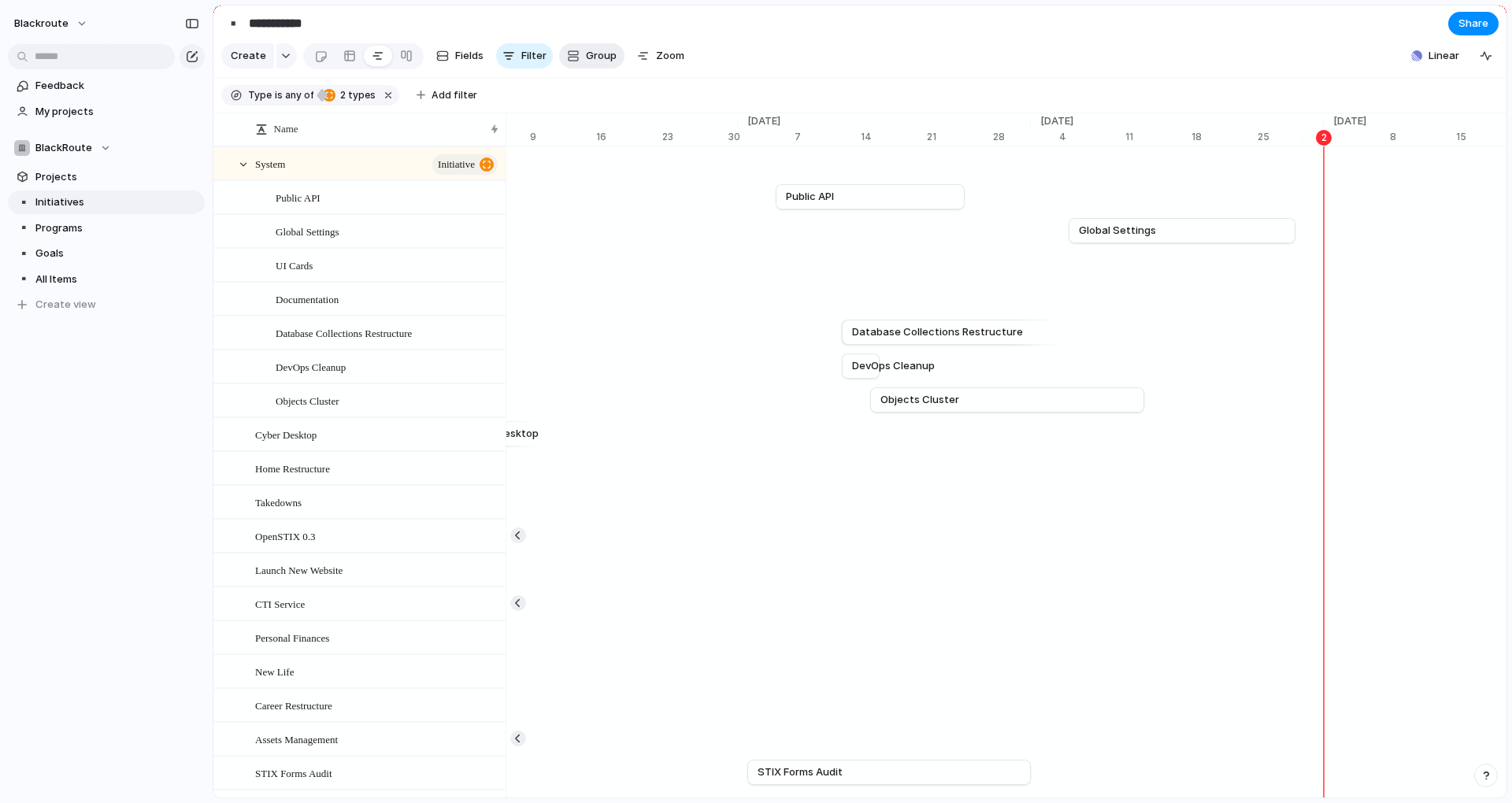
click at [604, 60] on span "Group" at bounding box center [602, 55] width 31 height 16
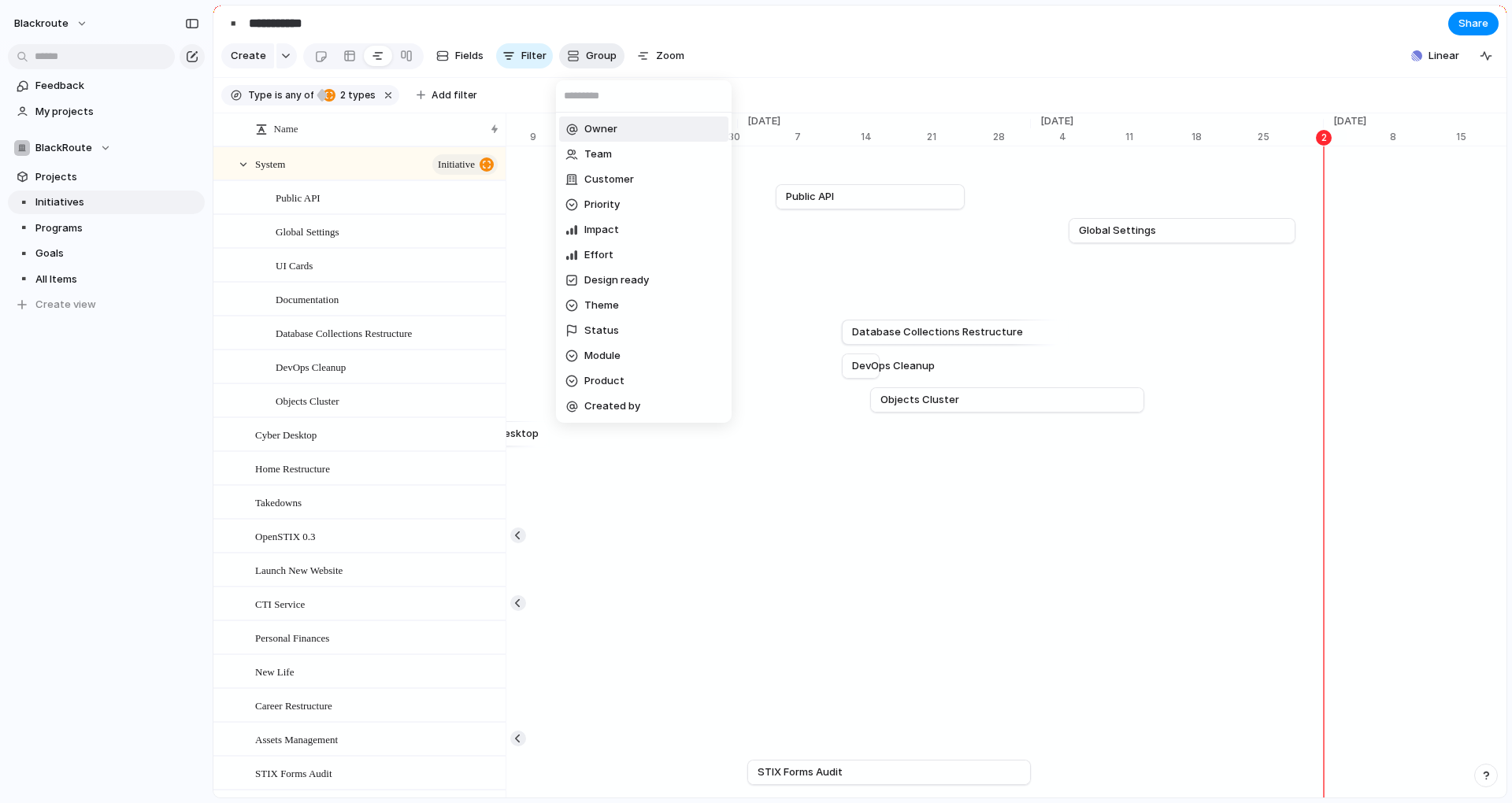
click at [604, 60] on div "Owner Team Customer Priority Impact Effort Design ready Theme Status Module Pro…" at bounding box center [756, 401] width 1512 height 803
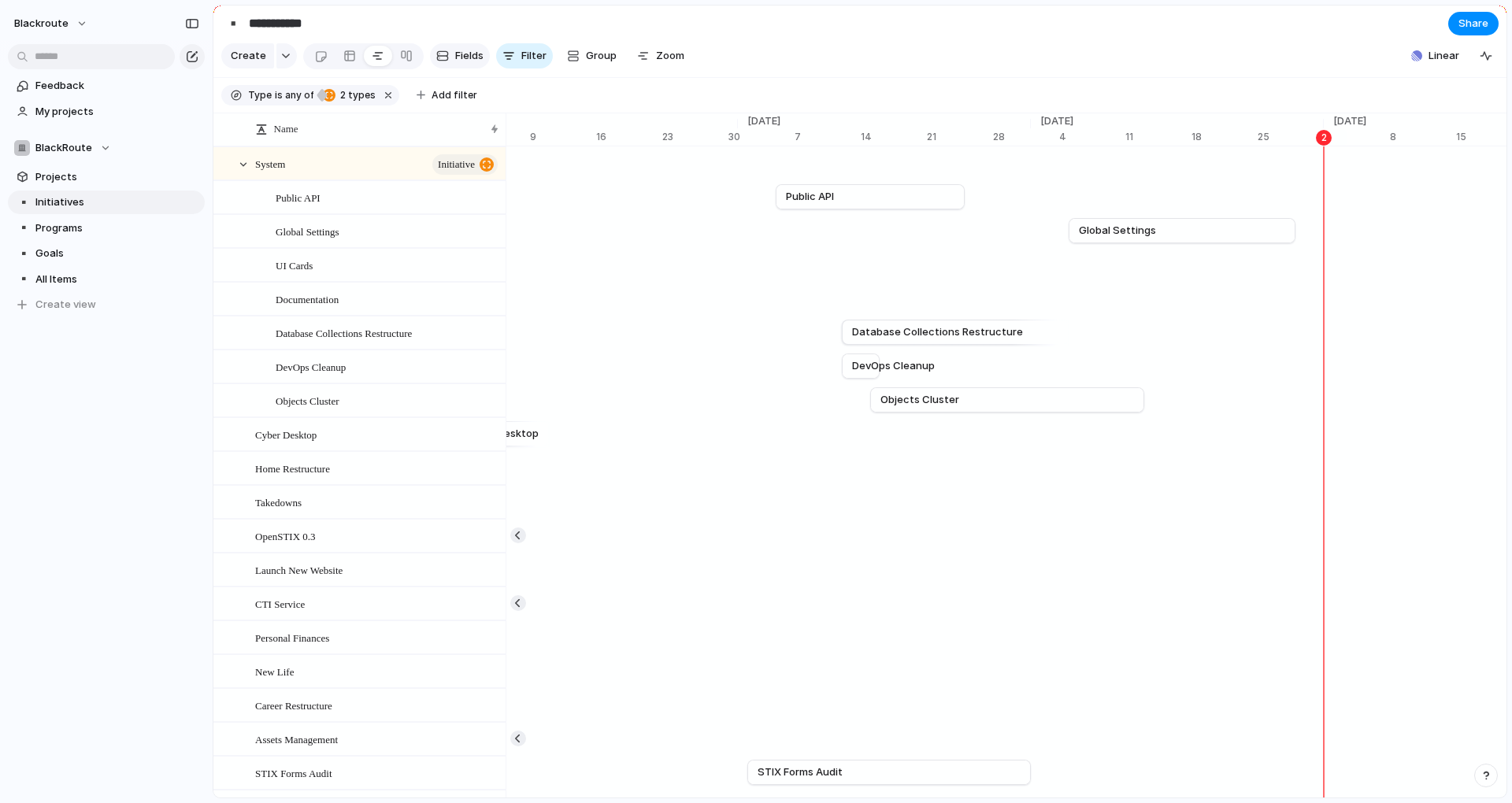
click at [472, 68] on button "Fields" at bounding box center [460, 55] width 59 height 25
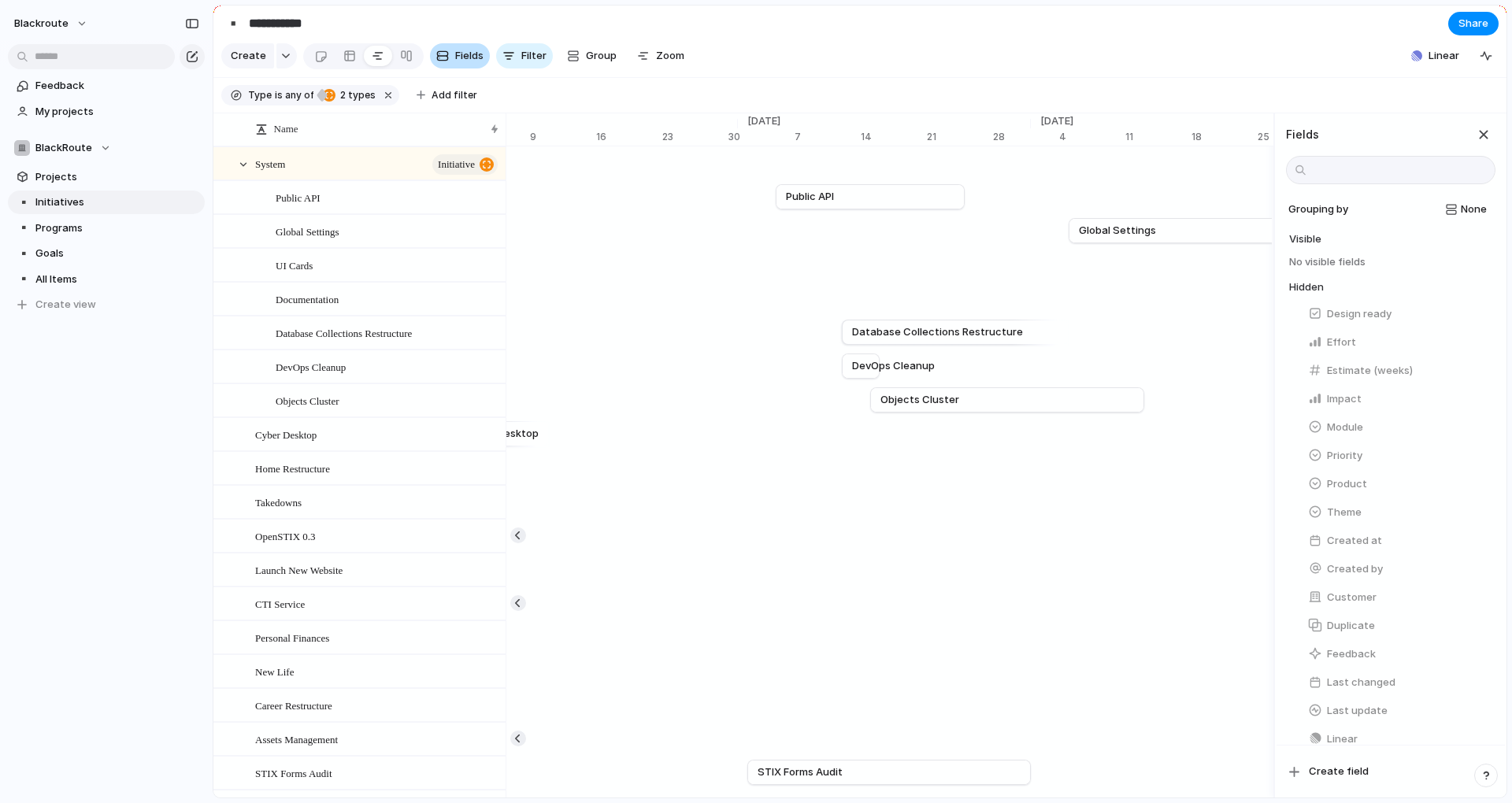
click at [464, 64] on span "Fields" at bounding box center [468, 55] width 28 height 16
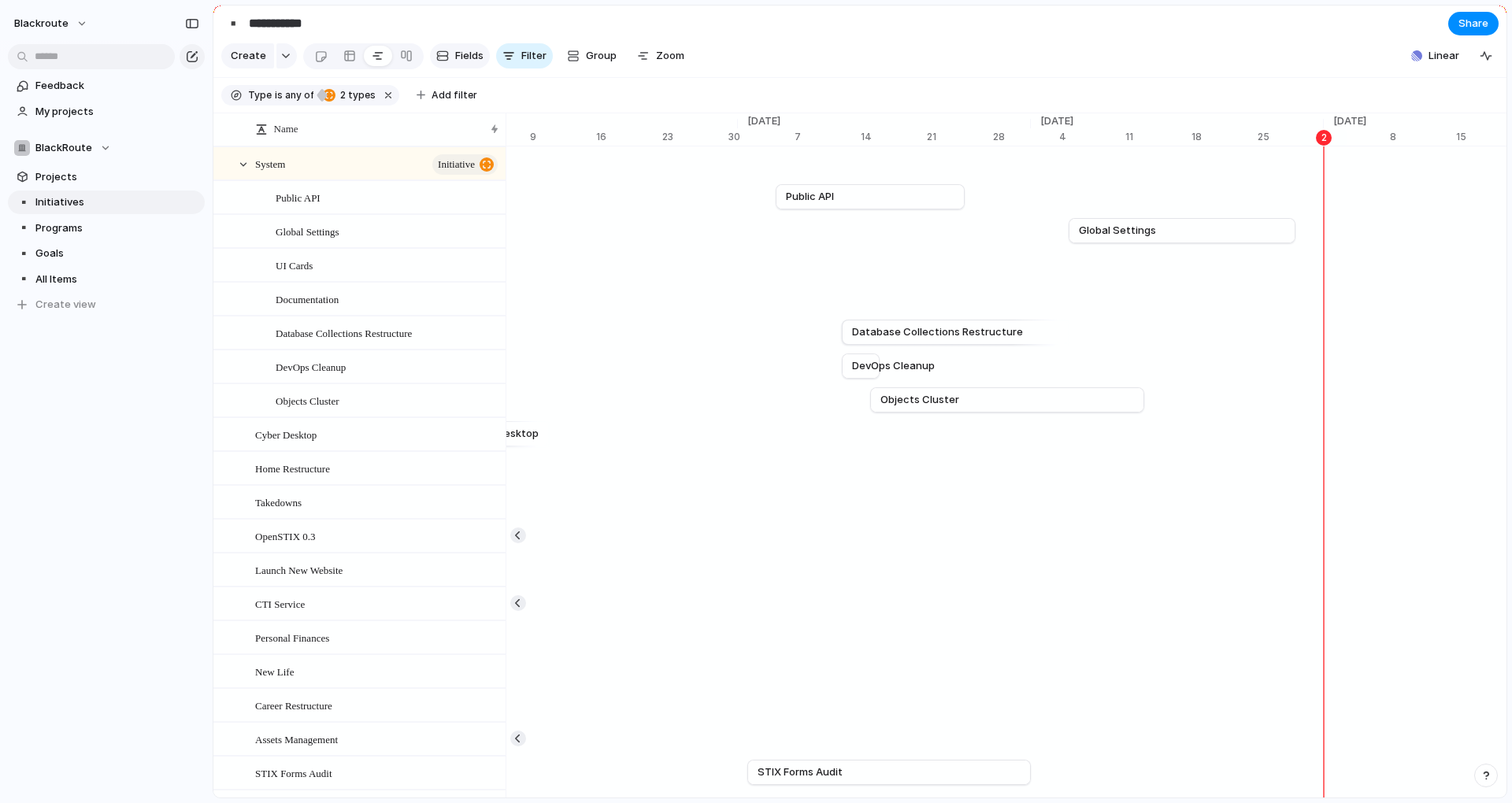
click at [464, 64] on span "Fields" at bounding box center [468, 55] width 28 height 16
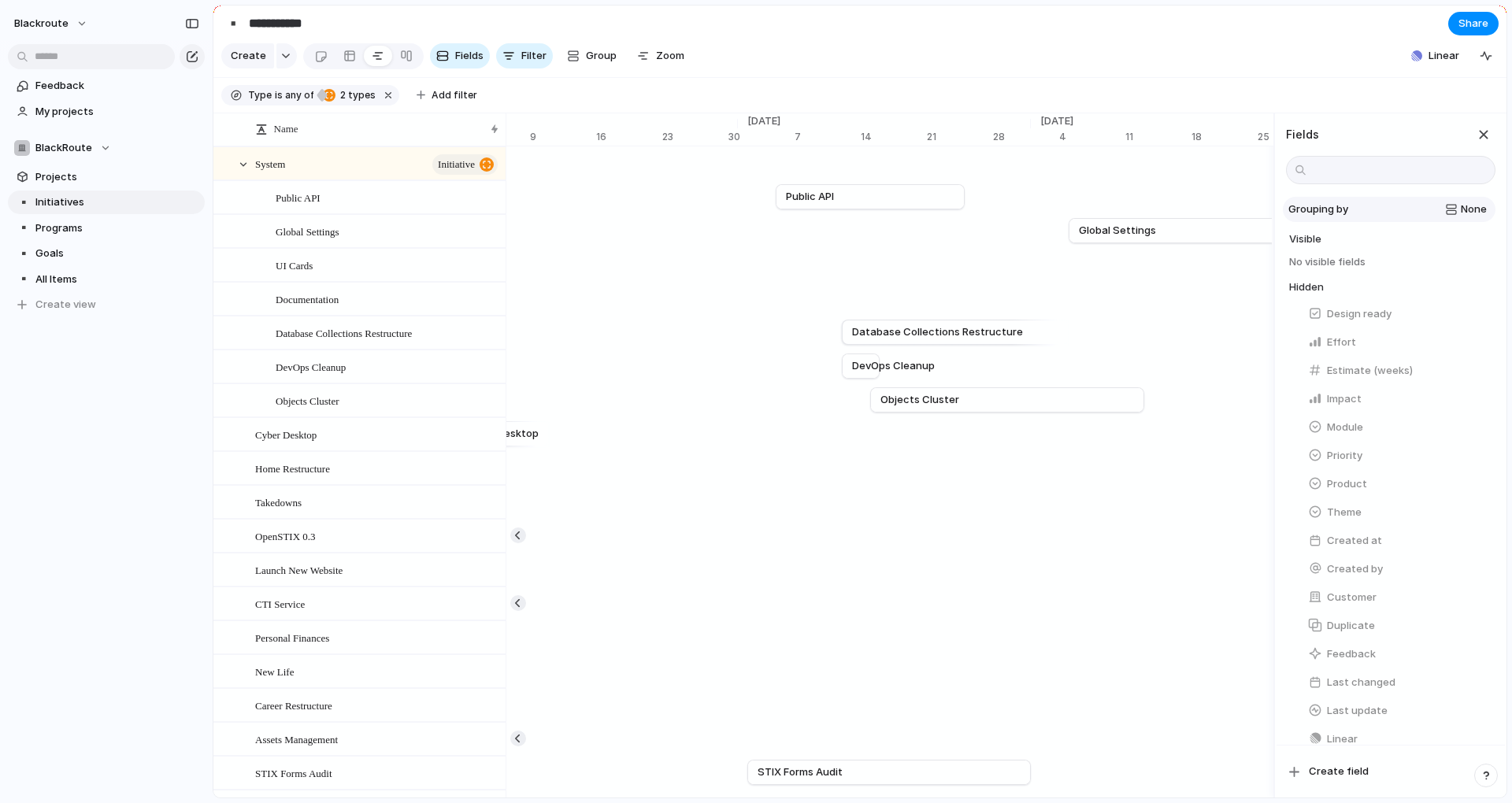
click at [1471, 217] on span "None" at bounding box center [1473, 209] width 26 height 16
click at [1471, 222] on div "None Owner Customer Priority Impact Effort Design ready Theme Status Module Pro…" at bounding box center [756, 401] width 1512 height 803
click at [1079, 64] on section "Create Fields Filter Group Zoom Linear" at bounding box center [860, 58] width 1293 height 38
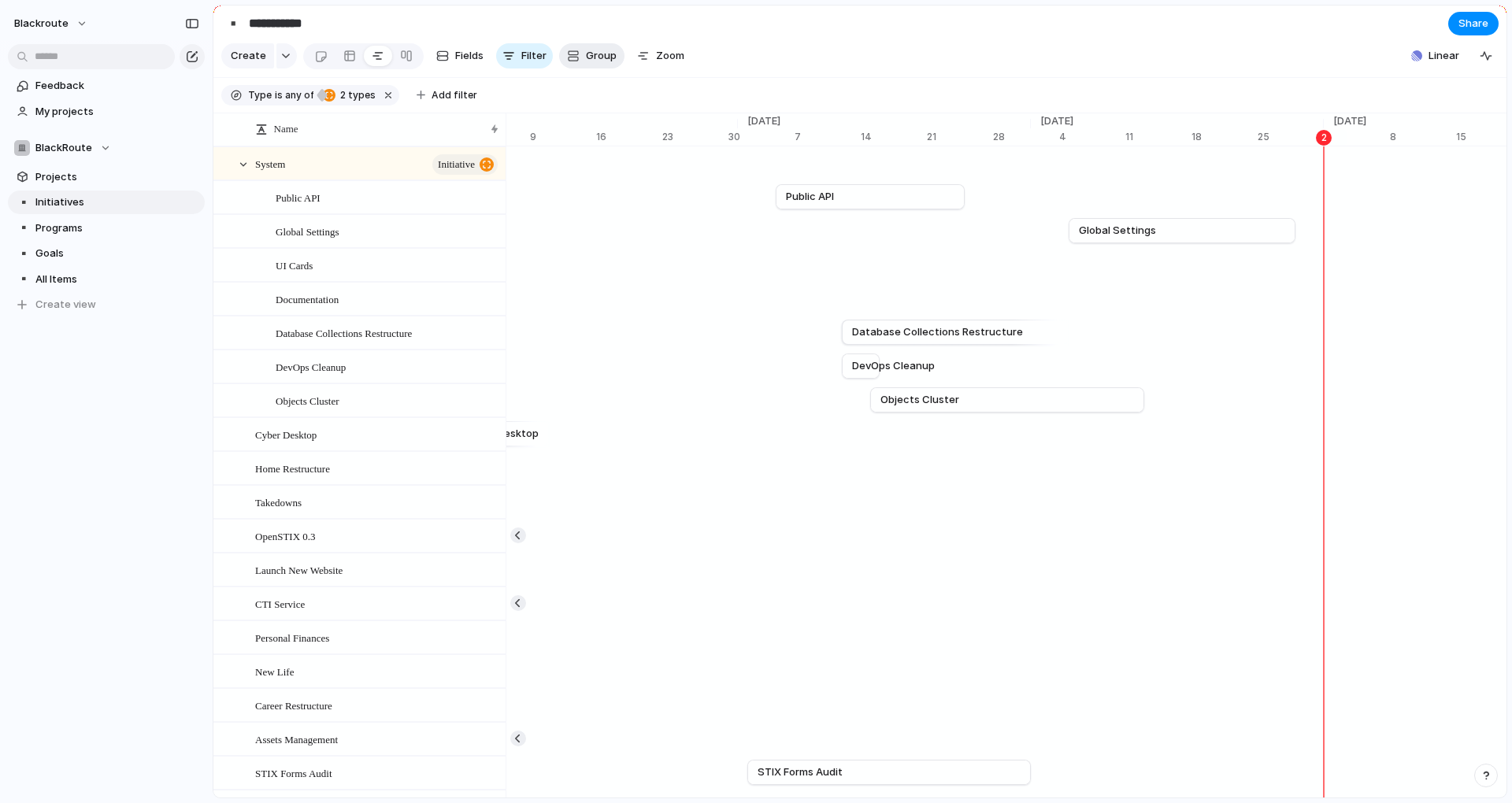
click at [578, 66] on button "Group" at bounding box center [591, 55] width 65 height 25
click at [597, 62] on div "Owner Team Customer Priority Impact Effort Design ready Theme Status Module Pro…" at bounding box center [756, 401] width 1512 height 803
click at [818, 43] on header "**********" at bounding box center [860, 59] width 1293 height 108
click at [656, 58] on span "Zoom" at bounding box center [670, 55] width 28 height 16
drag, startPoint x: 690, startPoint y: 85, endPoint x: 711, endPoint y: 94, distance: 22.8
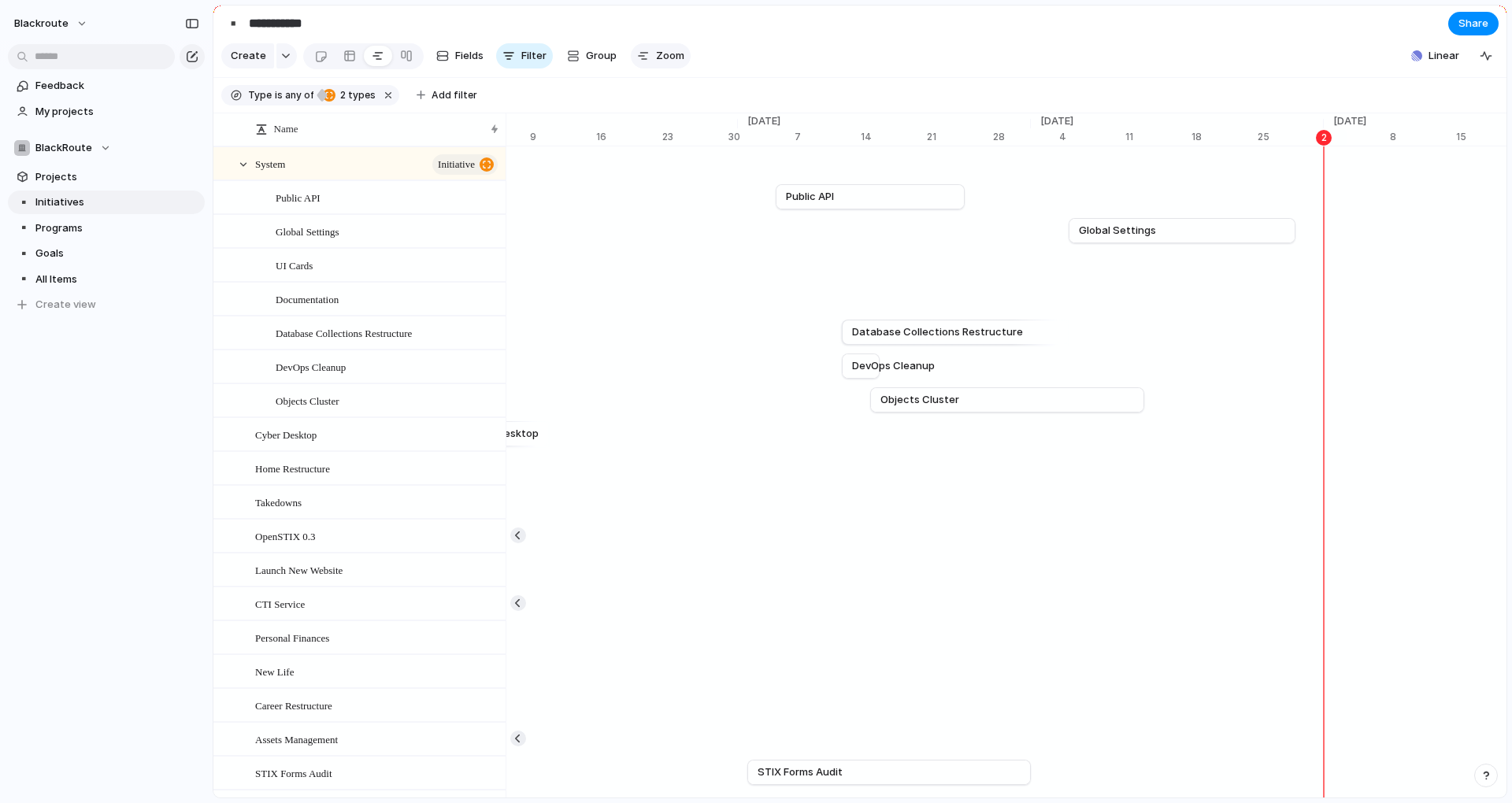
click at [661, 68] on button "Zoom" at bounding box center [660, 55] width 59 height 25
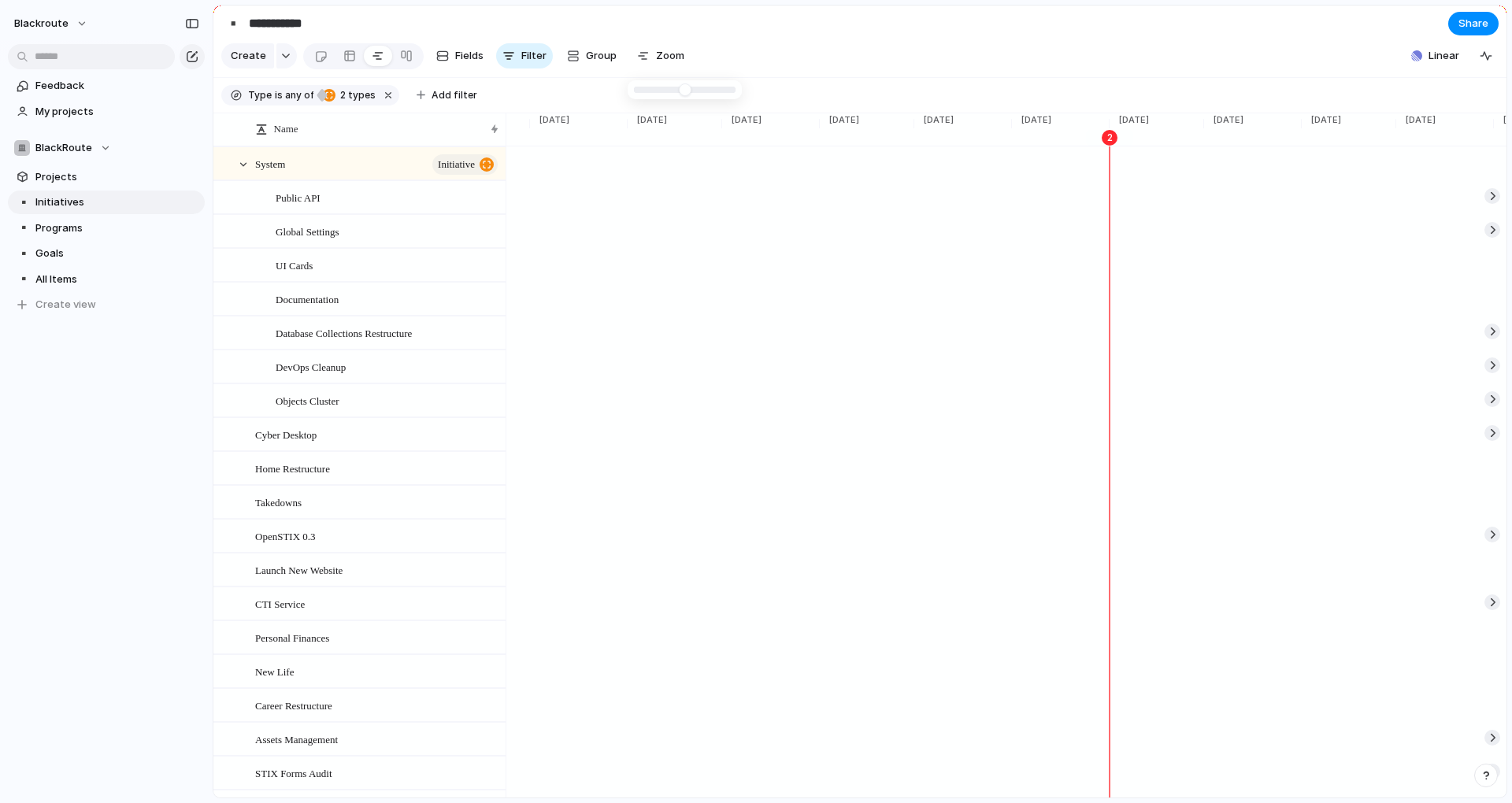
type input "*"
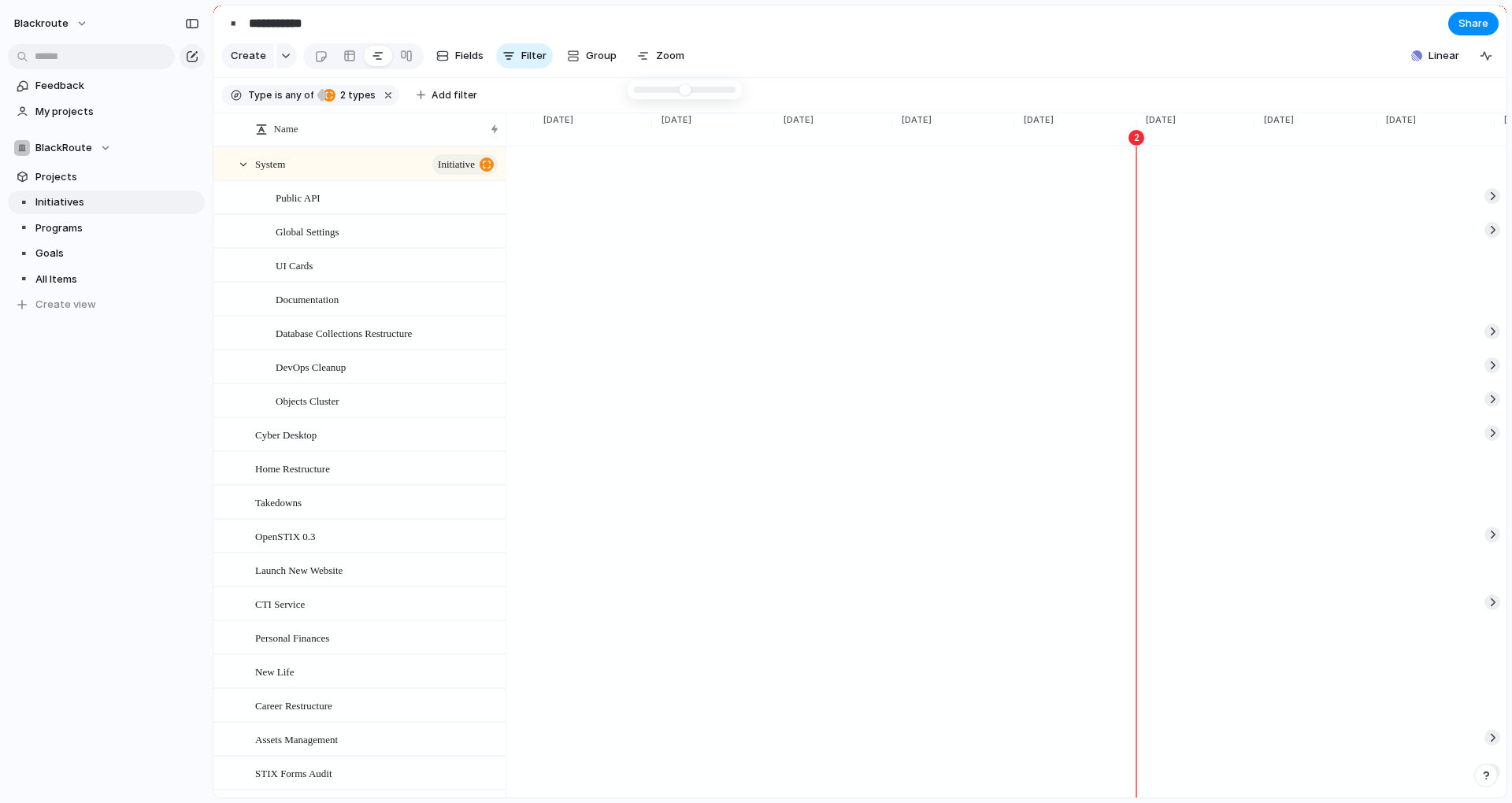
scroll to position [0, 3685]
drag, startPoint x: 680, startPoint y: 89, endPoint x: 652, endPoint y: 95, distance: 28.6
click at [945, 93] on section "Type is any of project initiative 2 types Add filter" at bounding box center [860, 95] width 1293 height 35
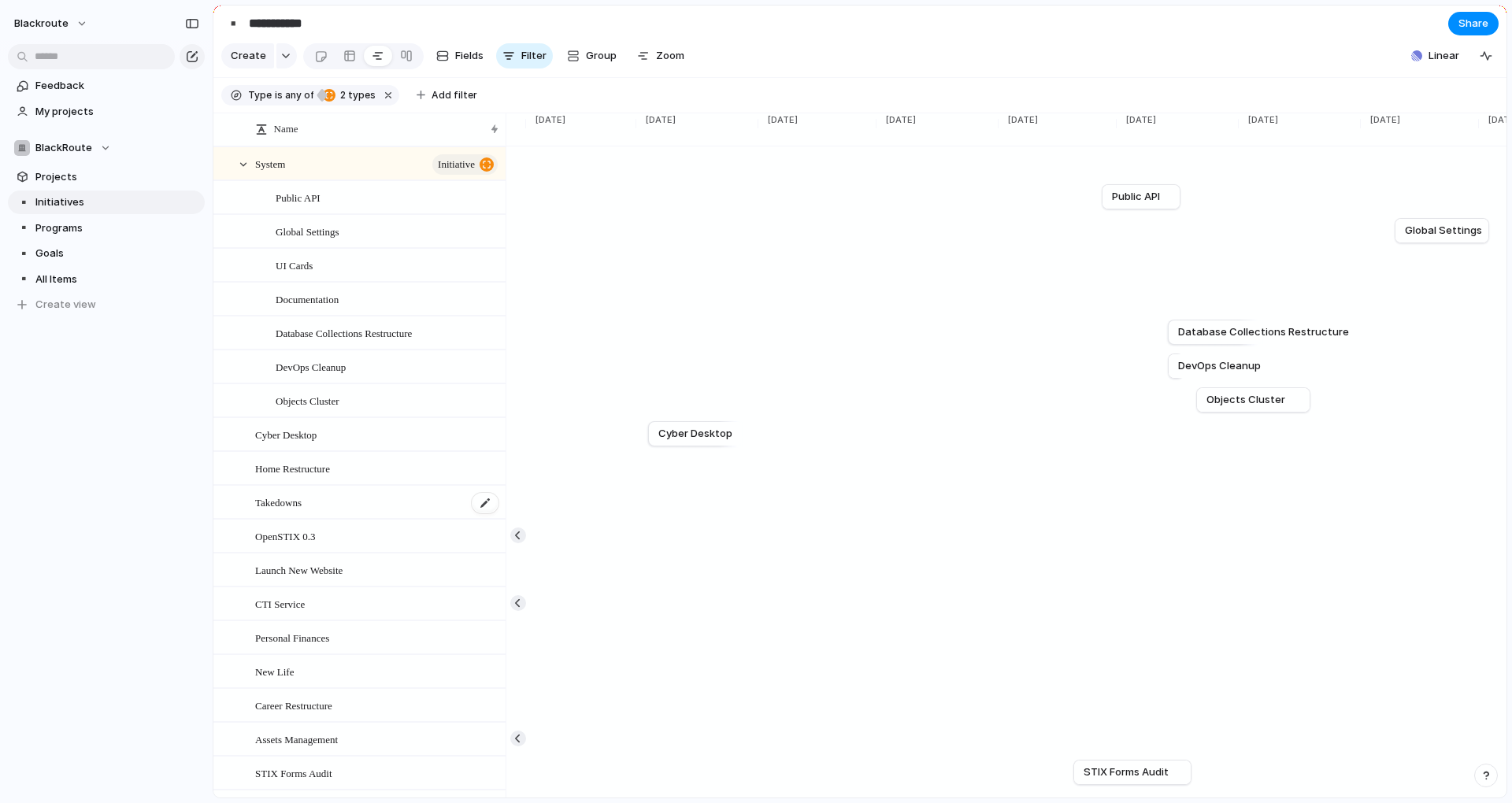
scroll to position [142, 0]
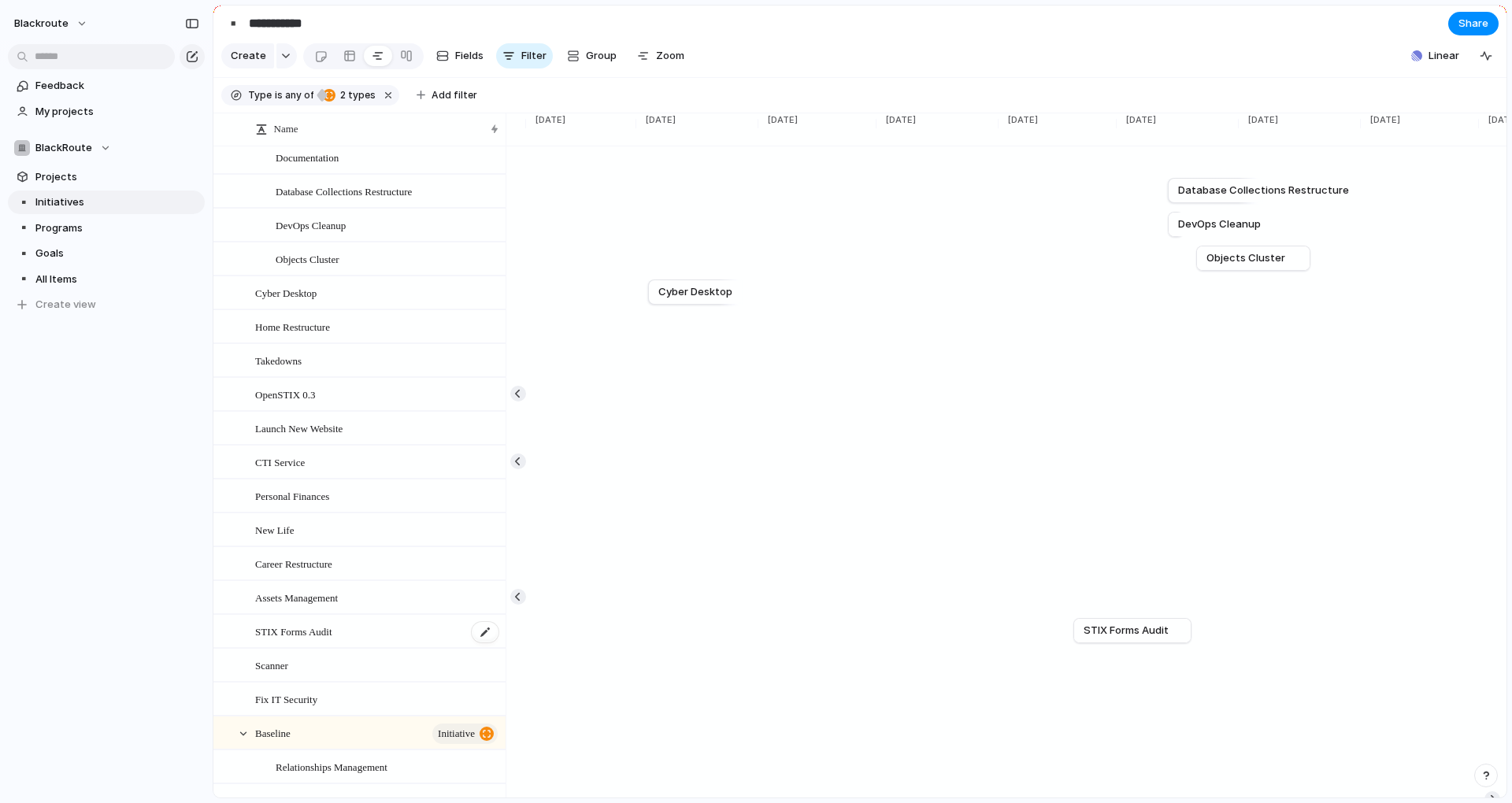
click at [414, 642] on div "STIX Forms Audit" at bounding box center [378, 631] width 245 height 32
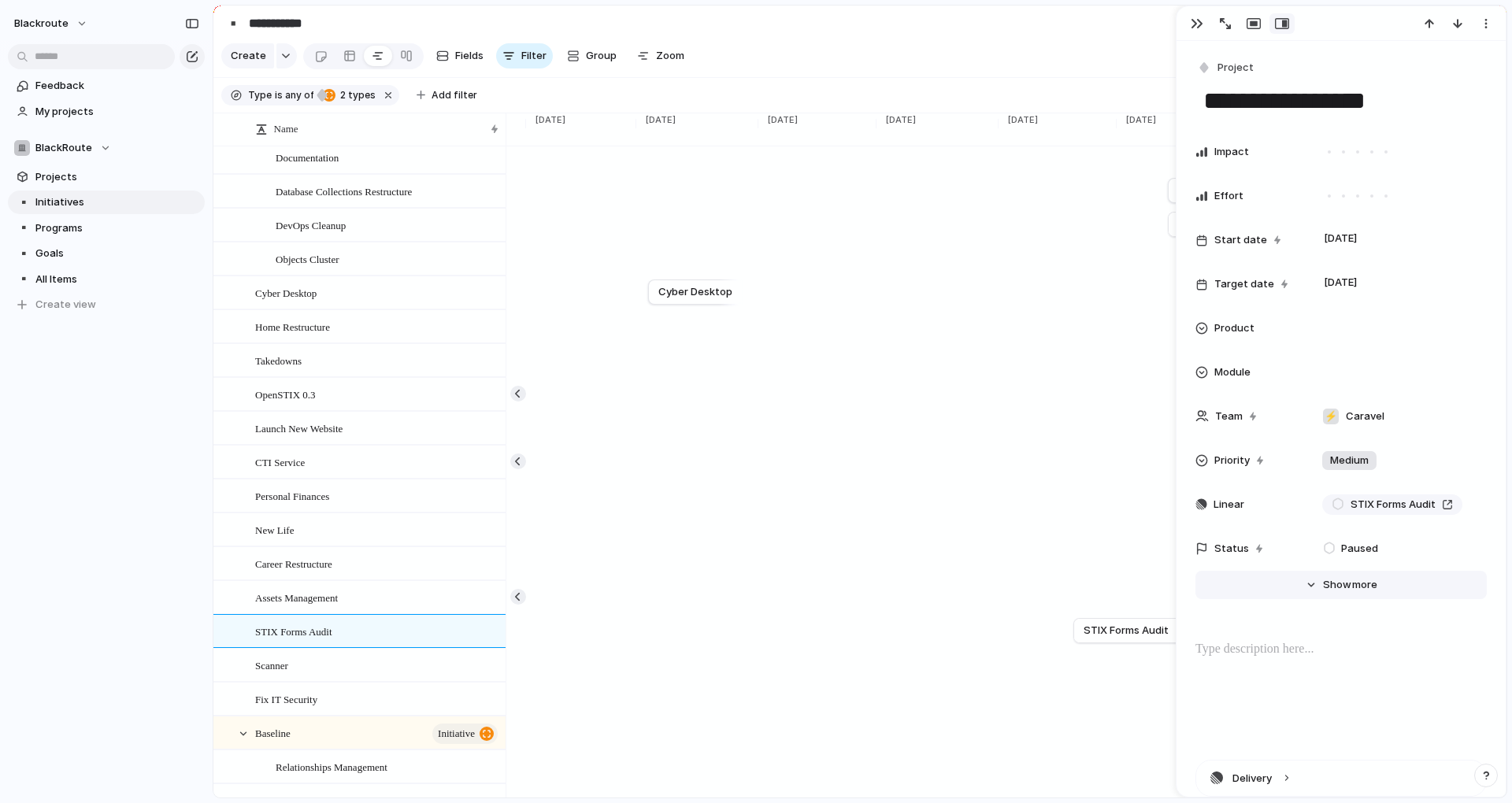
click at [1358, 581] on span "more" at bounding box center [1365, 585] width 25 height 16
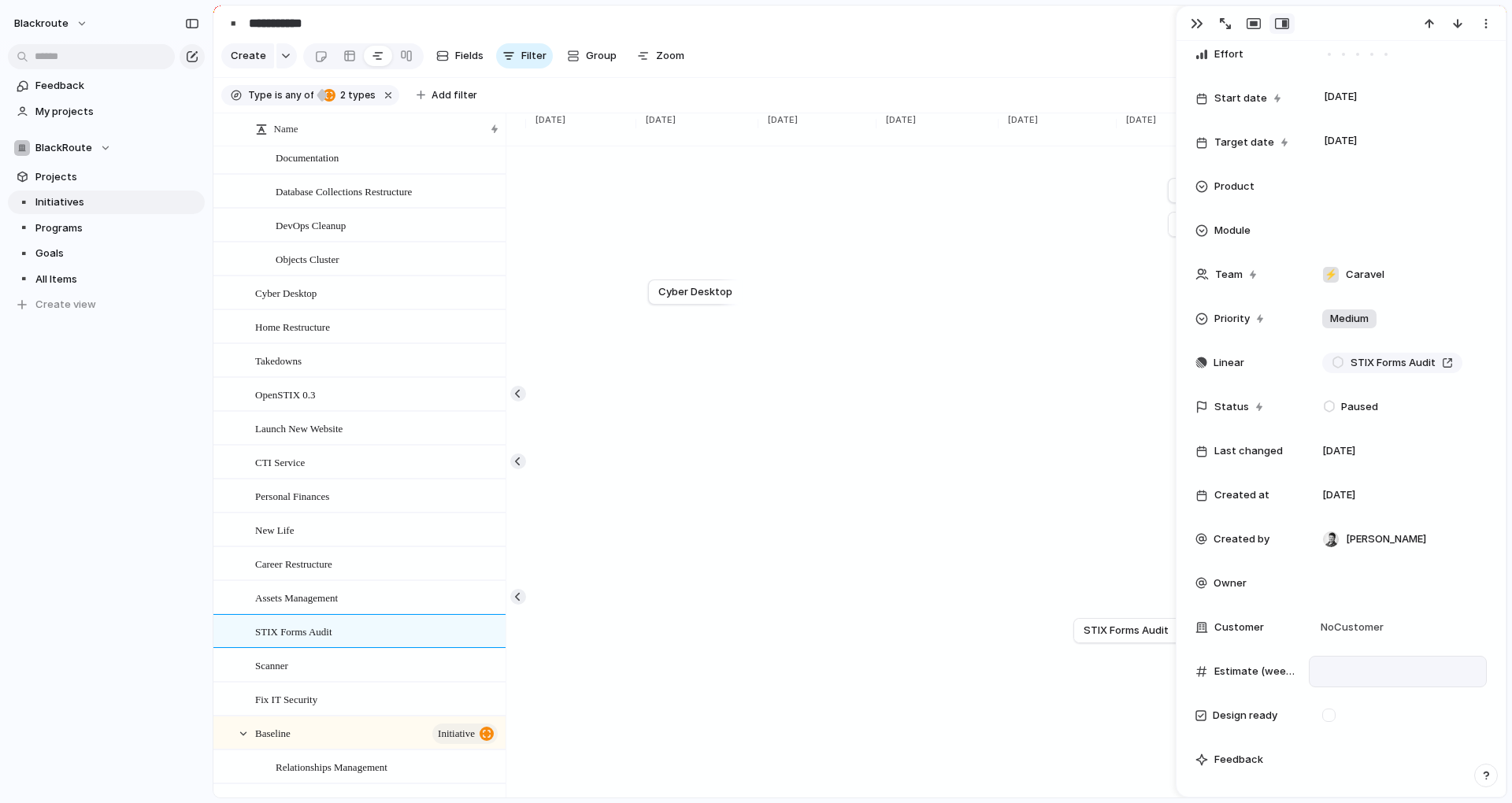
scroll to position [283, 0]
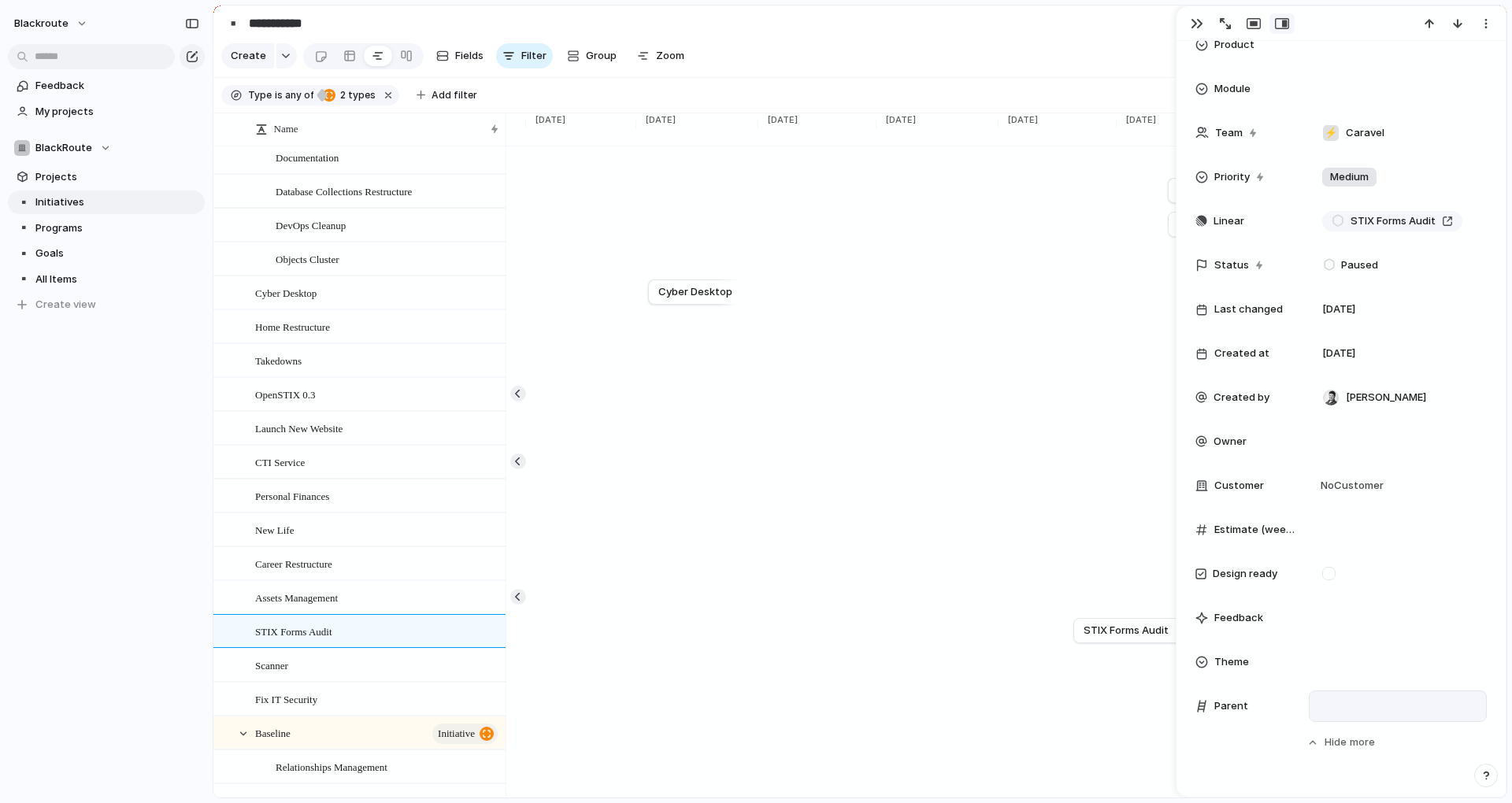
click at [1361, 712] on div at bounding box center [1397, 707] width 164 height 18
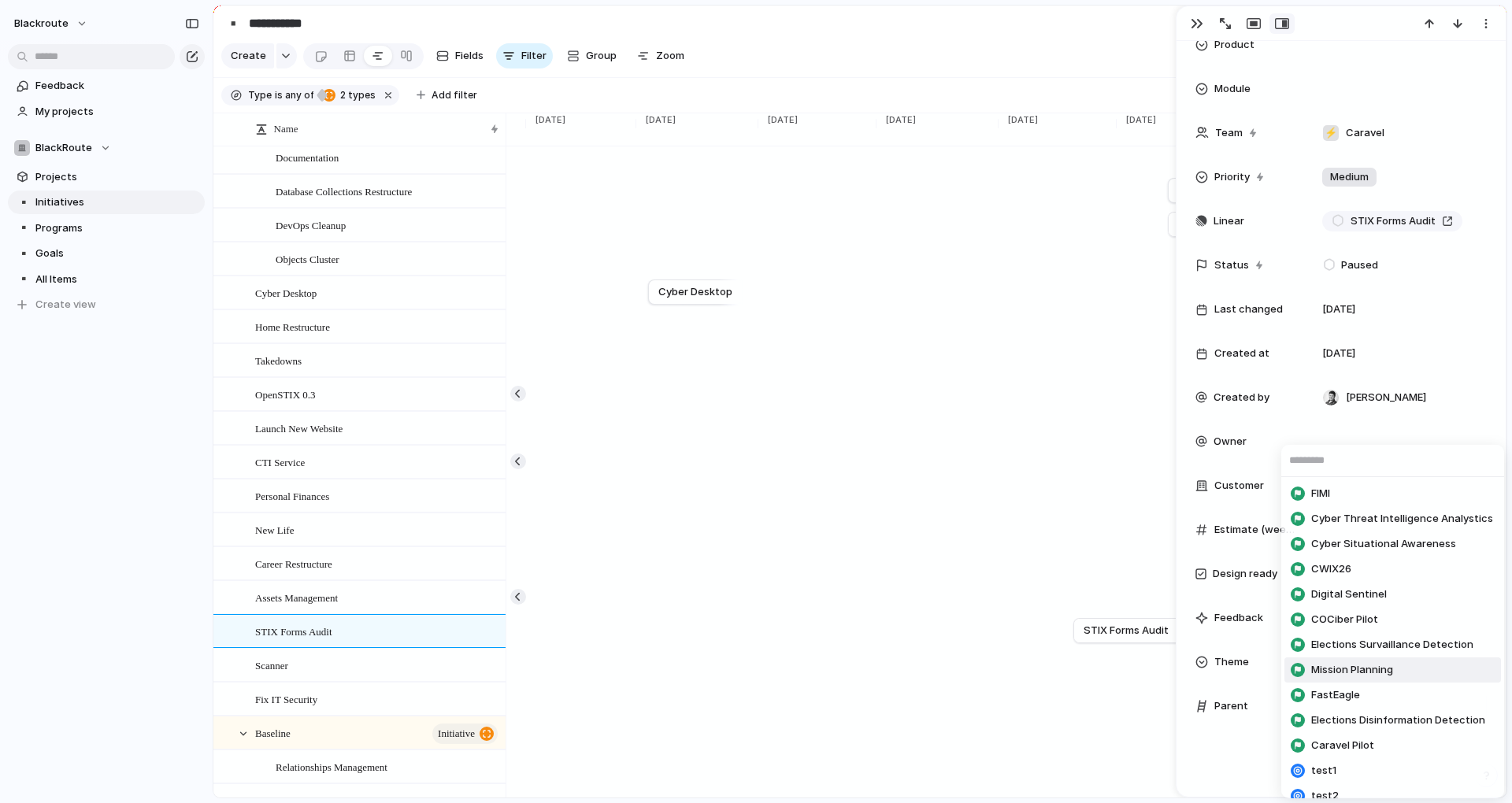
scroll to position [165, 0]
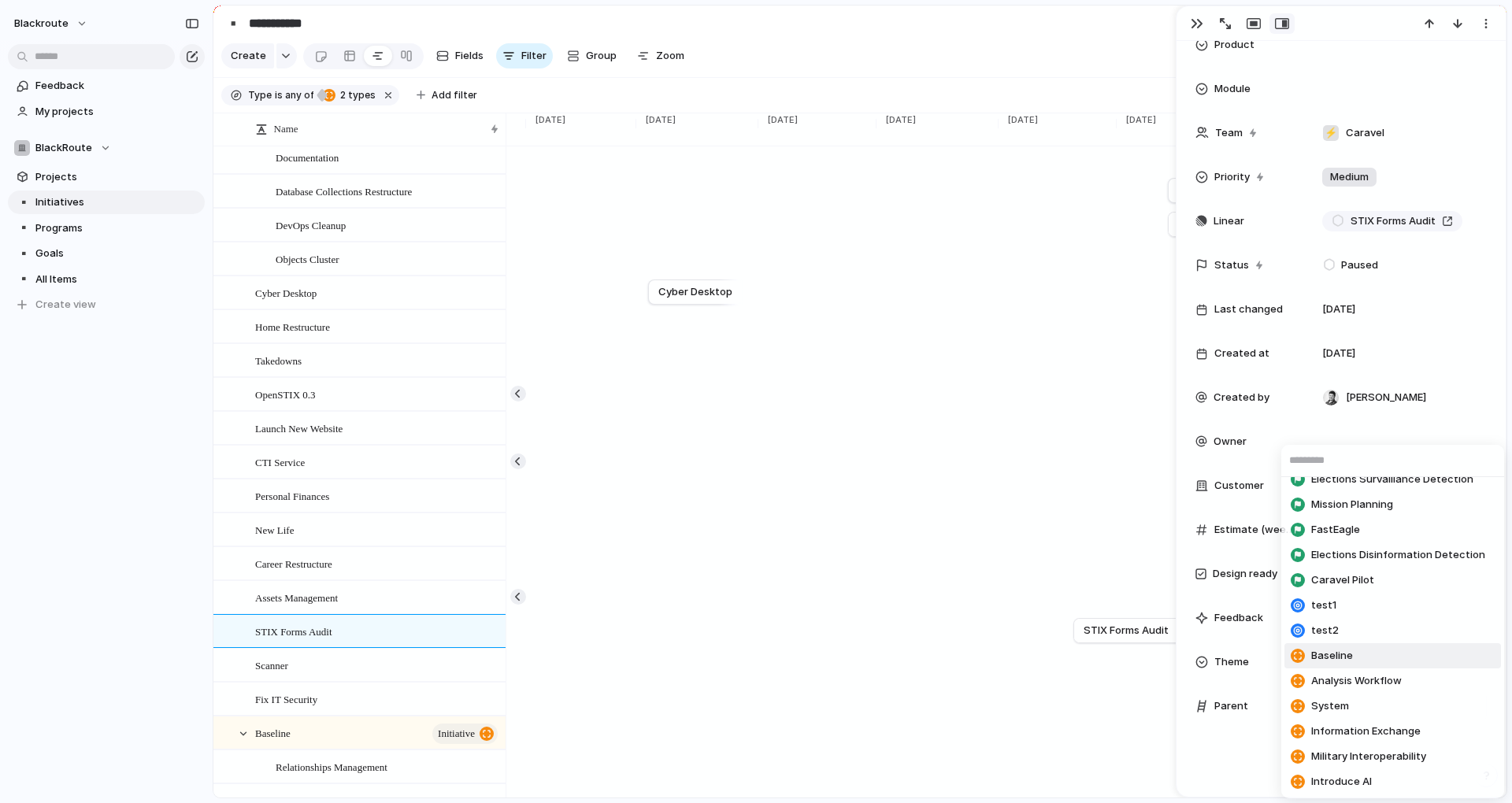
click at [1379, 665] on li "Baseline" at bounding box center [1392, 656] width 216 height 25
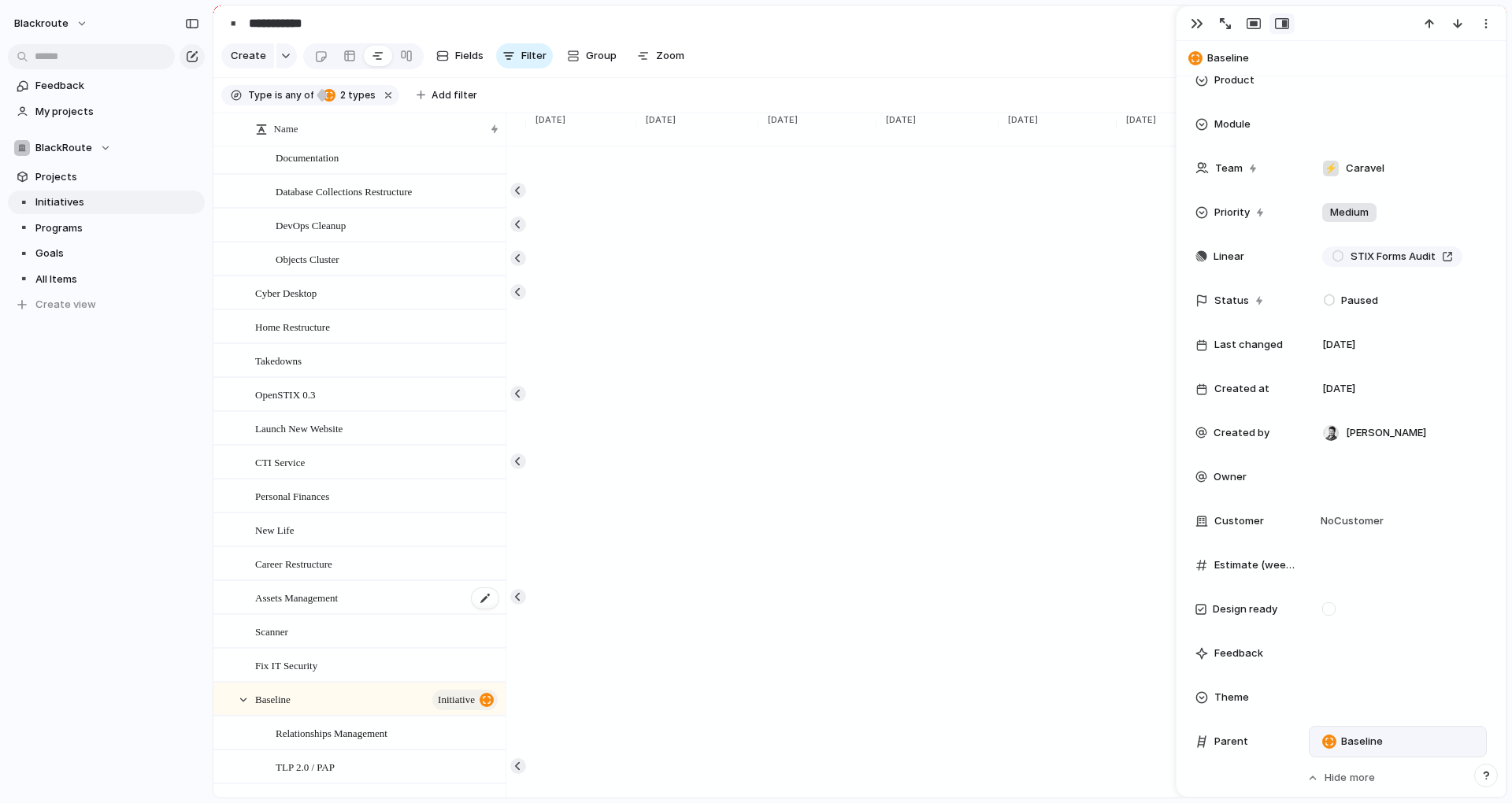
click at [327, 606] on span "Assets Management" at bounding box center [296, 597] width 83 height 18
type textarea "**********"
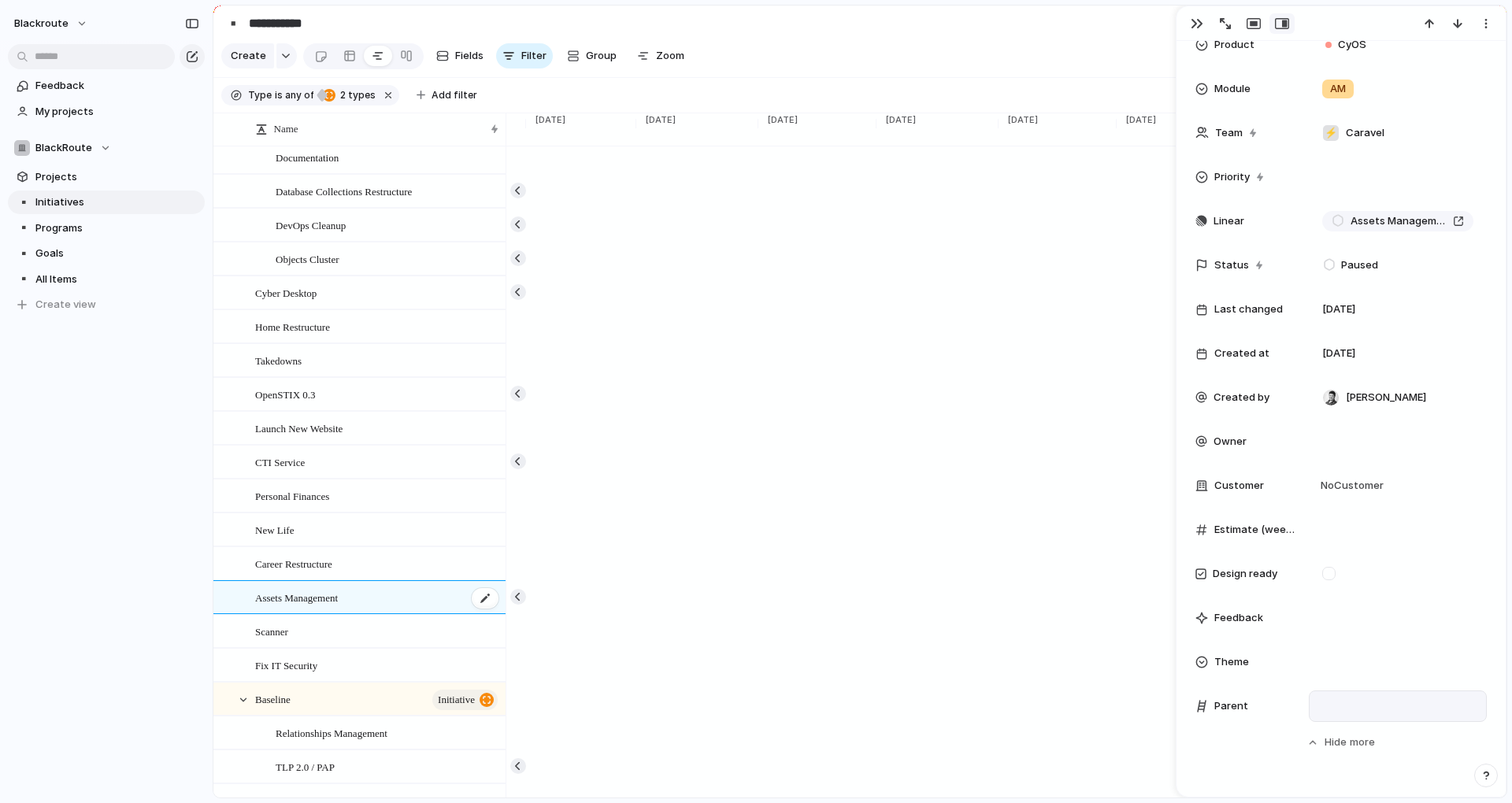
click at [380, 611] on div "Assets Management" at bounding box center [378, 598] width 245 height 32
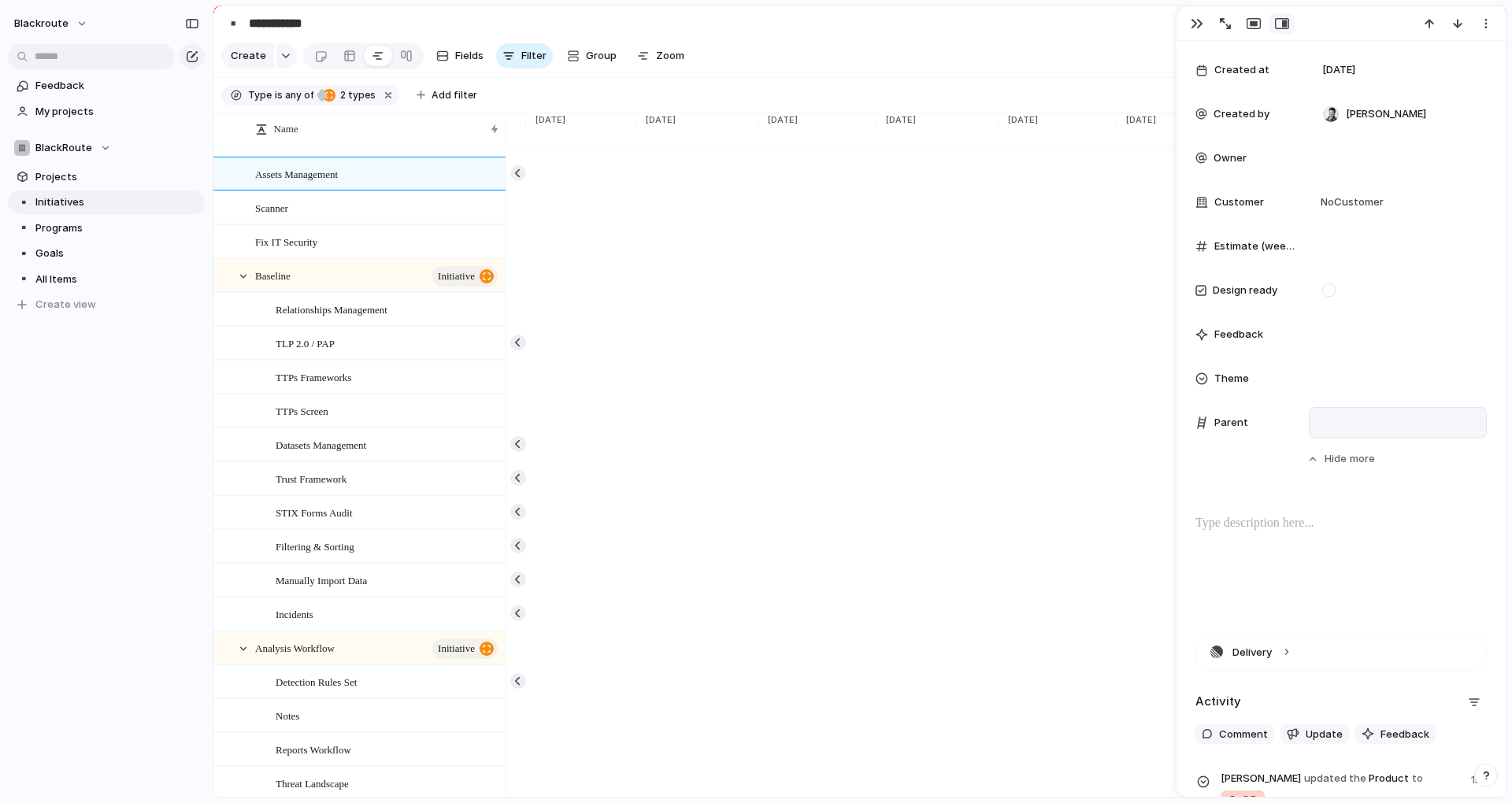
scroll to position [566, 0]
